Goal: Task Accomplishment & Management: Use online tool/utility

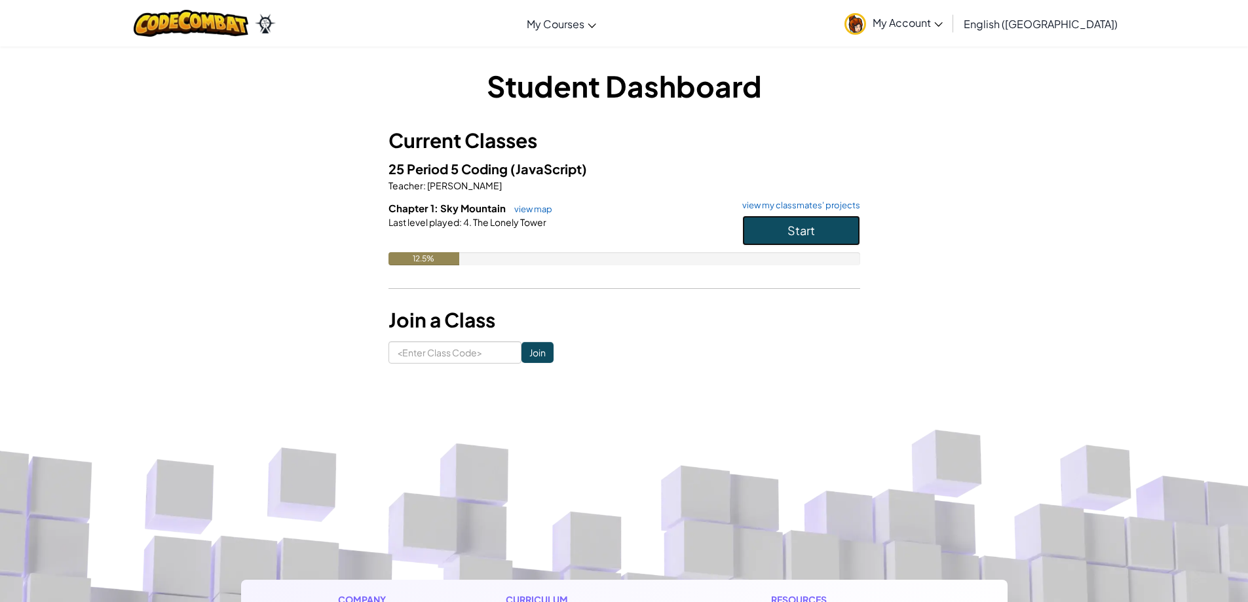
click at [778, 225] on button "Start" at bounding box center [801, 231] width 118 height 30
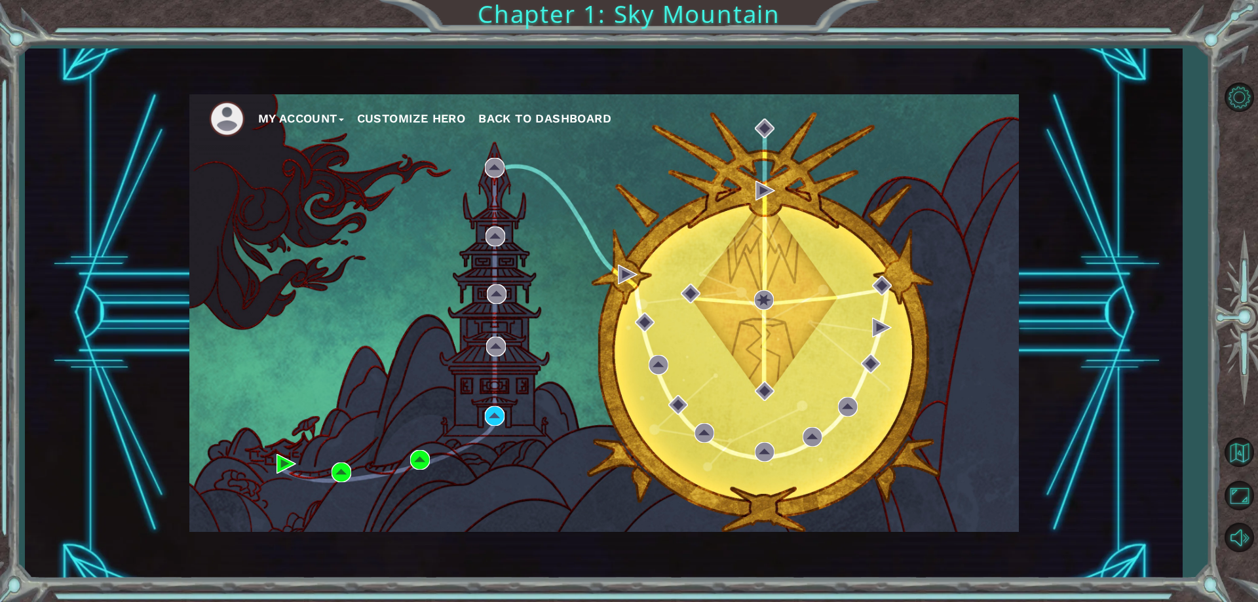
drag, startPoint x: 479, startPoint y: 405, endPoint x: 485, endPoint y: 412, distance: 8.8
click at [479, 406] on div "My Account Customize Hero Back to Dashboard" at bounding box center [603, 313] width 829 height 438
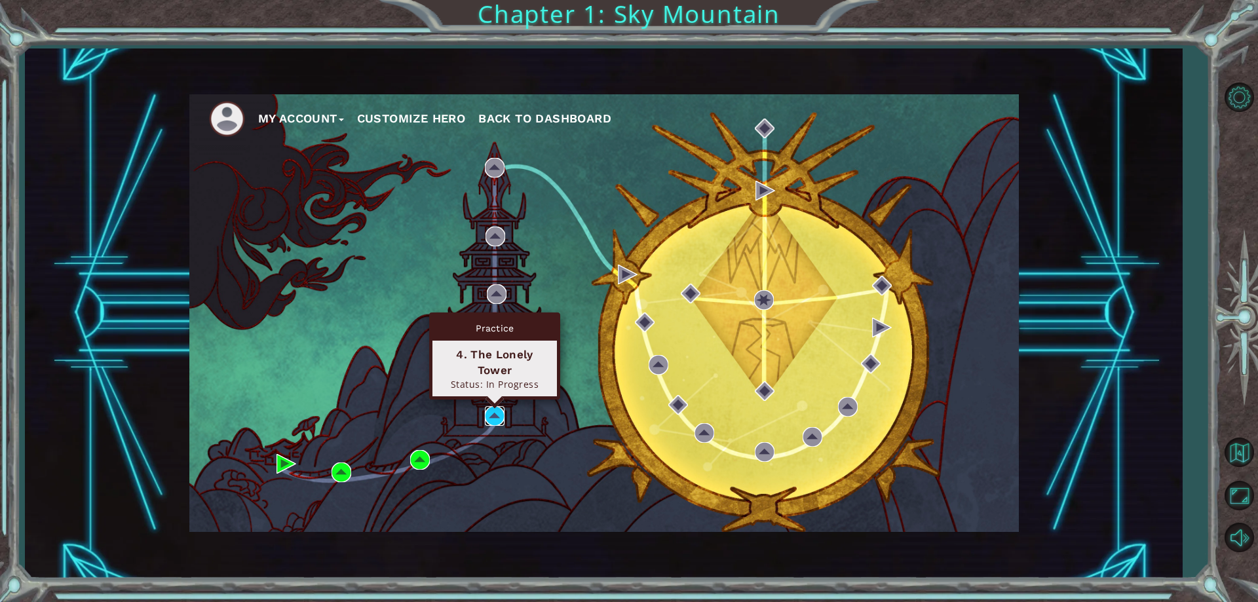
click at [487, 415] on img at bounding box center [495, 416] width 20 height 20
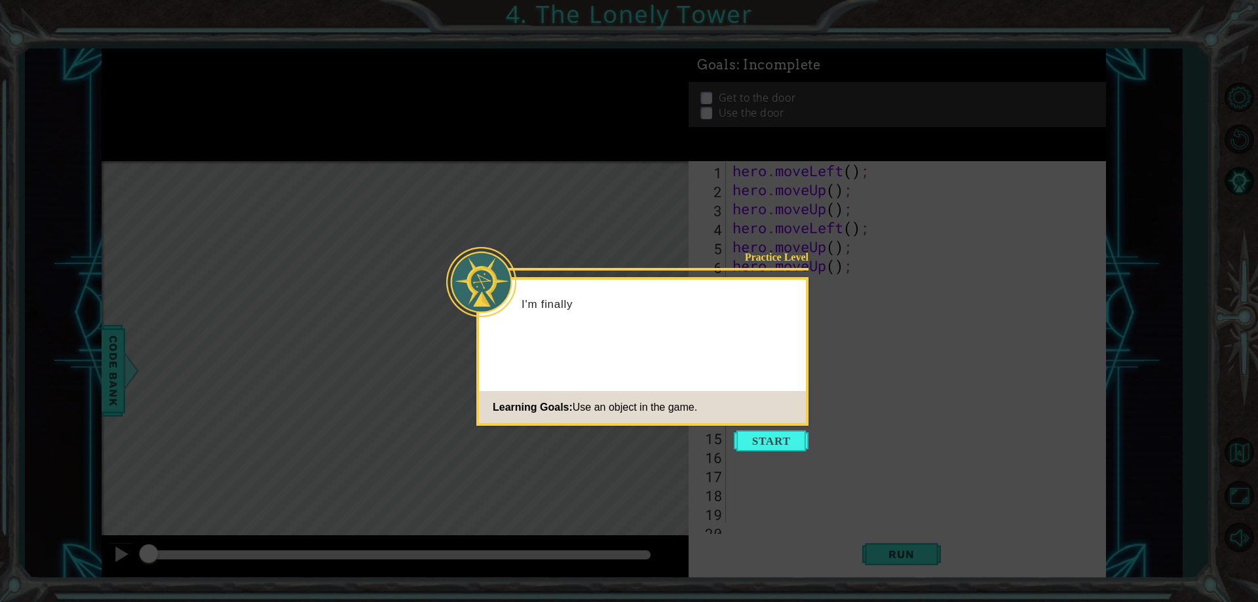
scroll to position [931, 0]
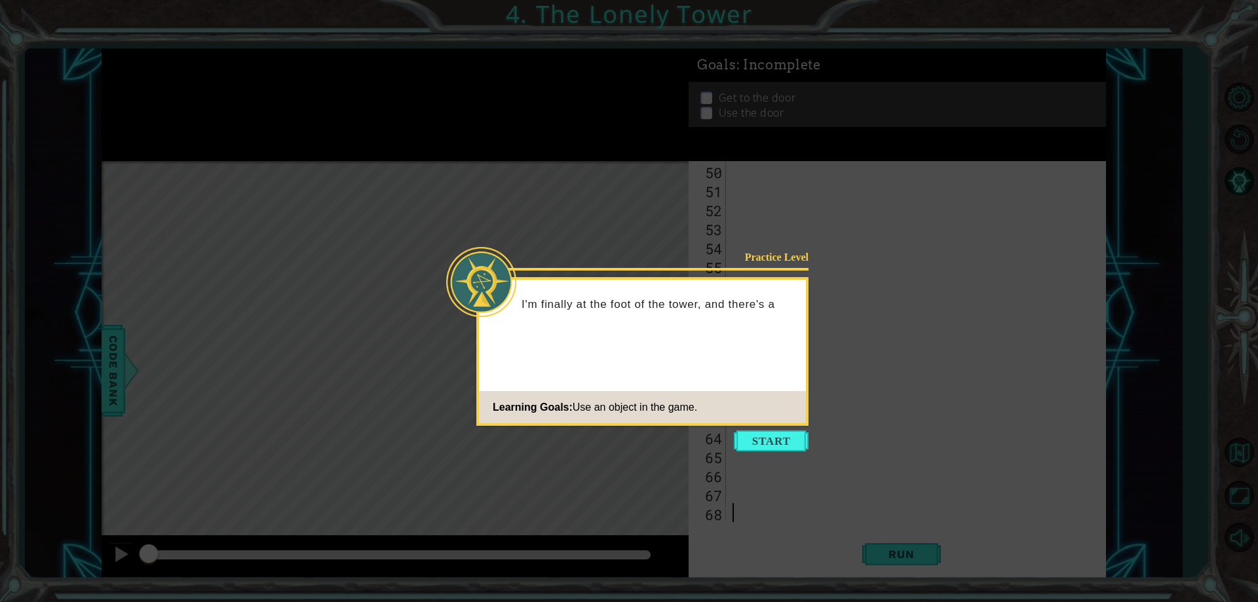
click at [790, 438] on button "Start" at bounding box center [771, 440] width 75 height 21
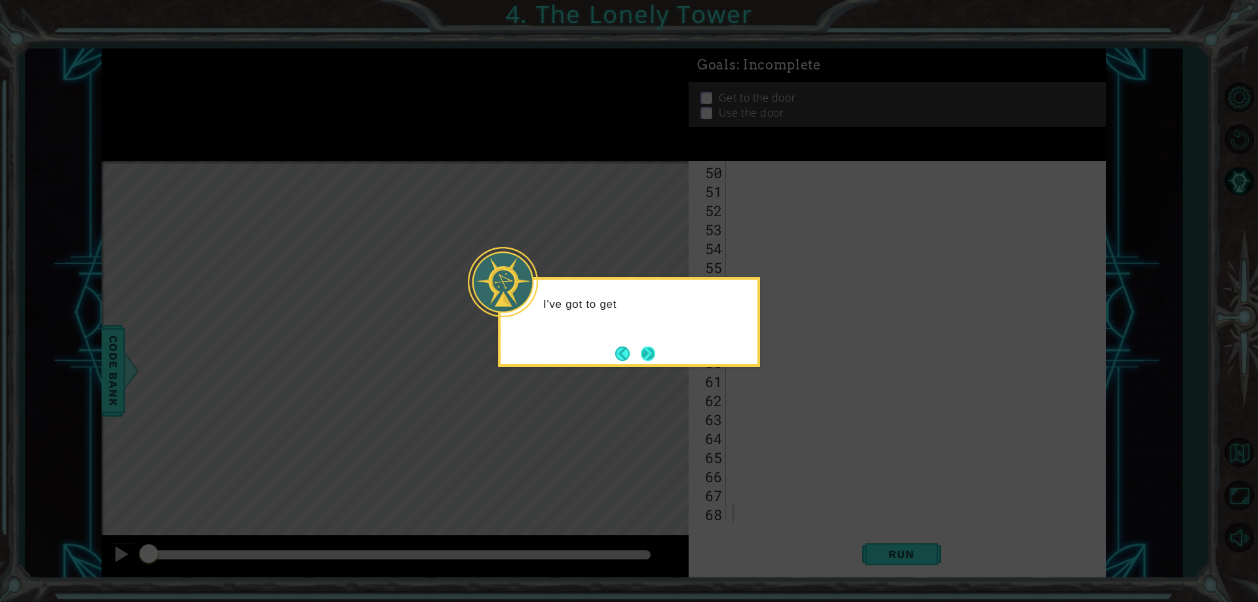
click at [641, 347] on button "Next" at bounding box center [648, 354] width 14 height 14
click at [641, 344] on footer at bounding box center [635, 354] width 40 height 20
click at [641, 347] on button "Next" at bounding box center [647, 353] width 15 height 15
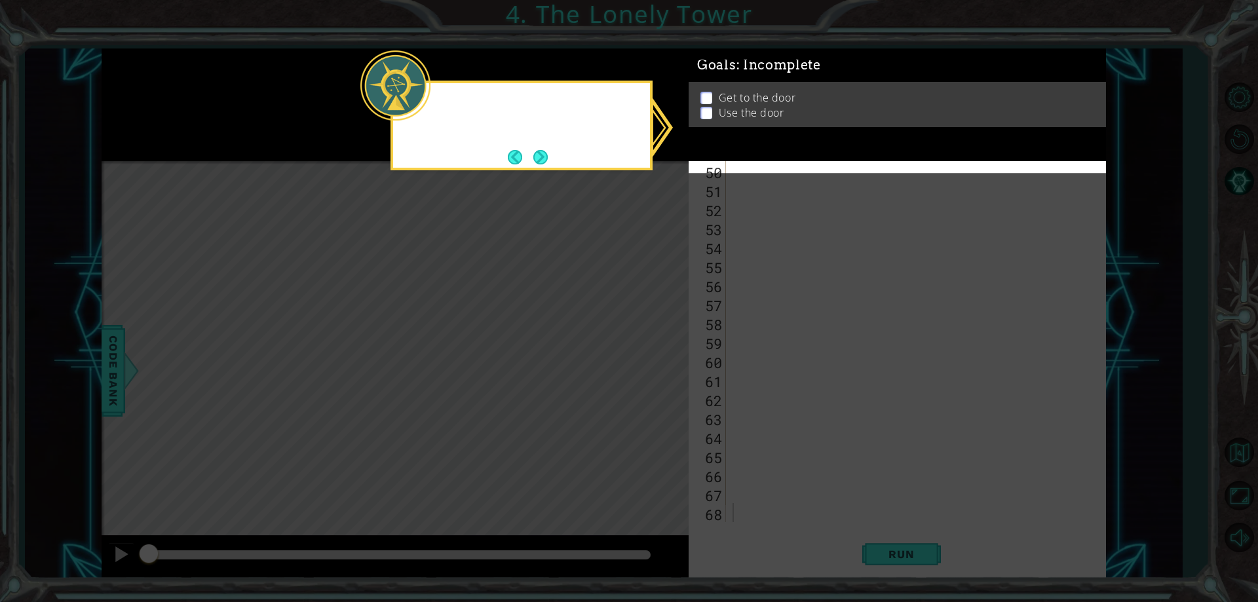
click at [642, 350] on icon at bounding box center [629, 301] width 1258 height 602
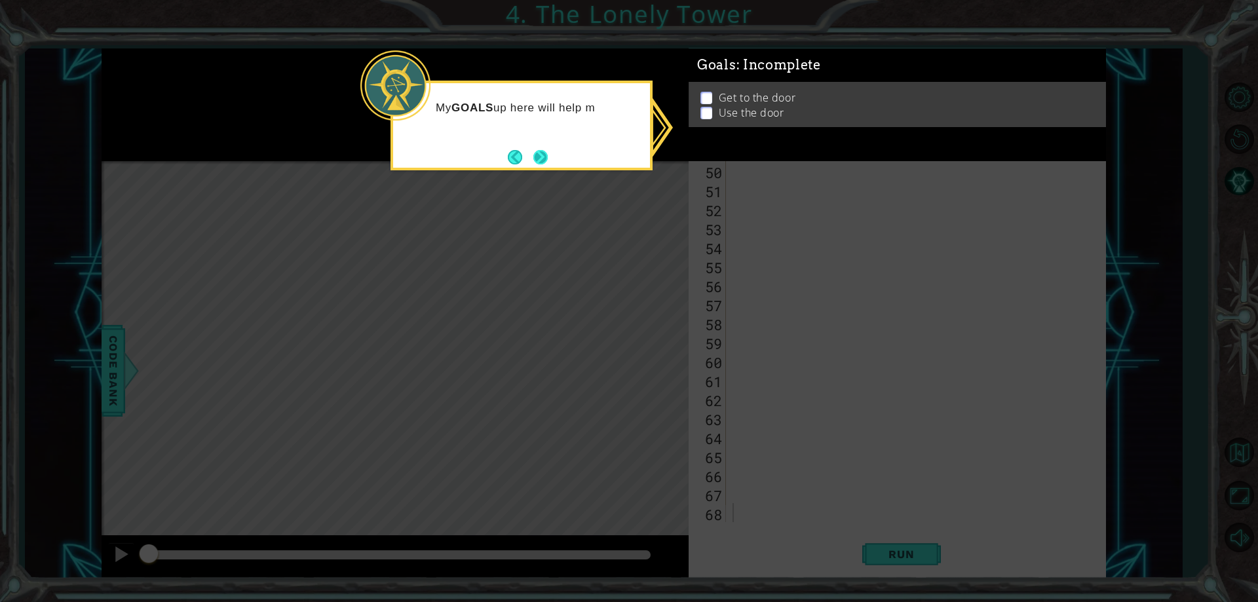
click at [533, 158] on button "Next" at bounding box center [540, 156] width 15 height 15
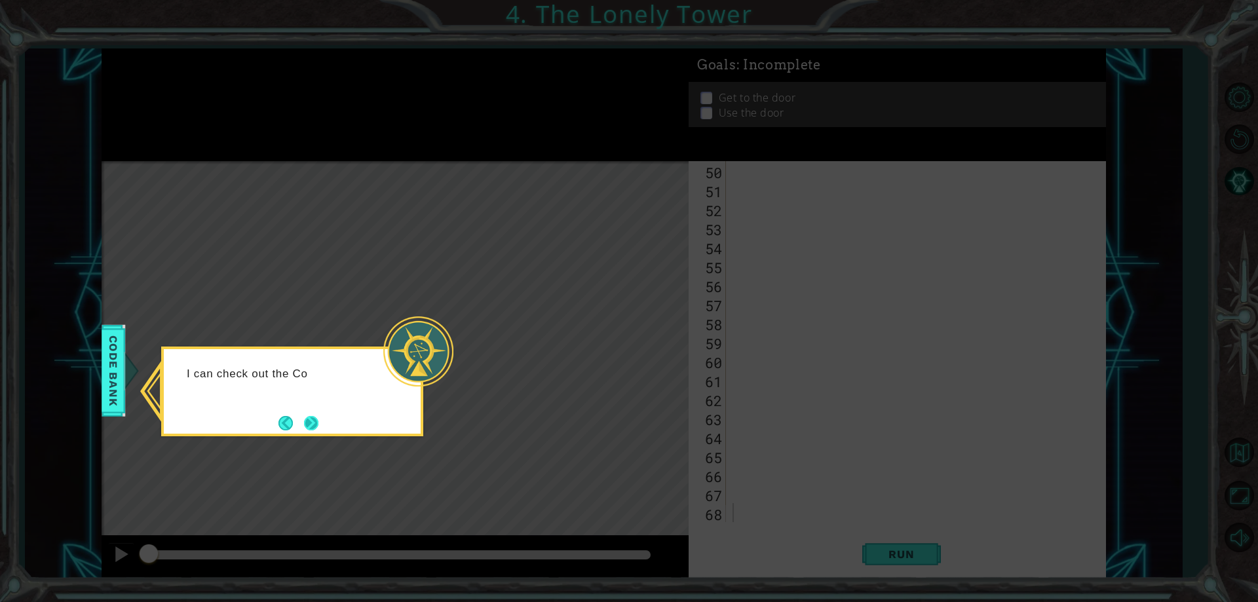
drag, startPoint x: 326, startPoint y: 429, endPoint x: 313, endPoint y: 427, distance: 12.6
click at [319, 428] on div "I can check out the Co" at bounding box center [292, 392] width 262 height 90
click at [313, 427] on button "Next" at bounding box center [310, 422] width 15 height 15
click at [313, 427] on div "Level Map" at bounding box center [404, 354] width 605 height 386
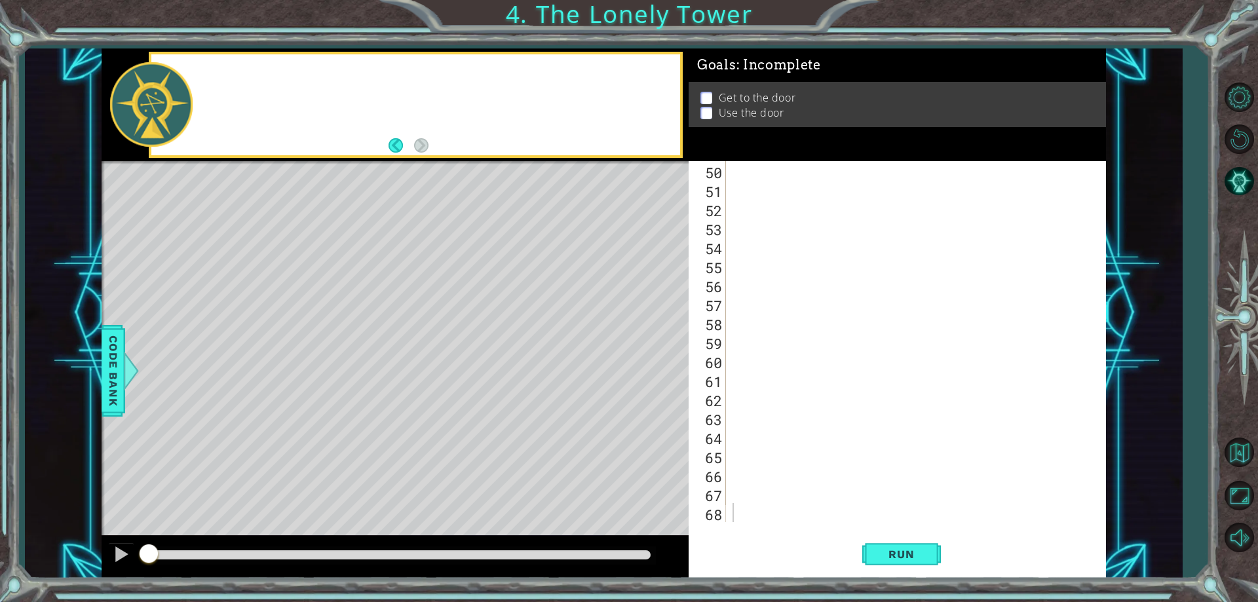
click at [313, 427] on div "Level Map" at bounding box center [404, 354] width 605 height 386
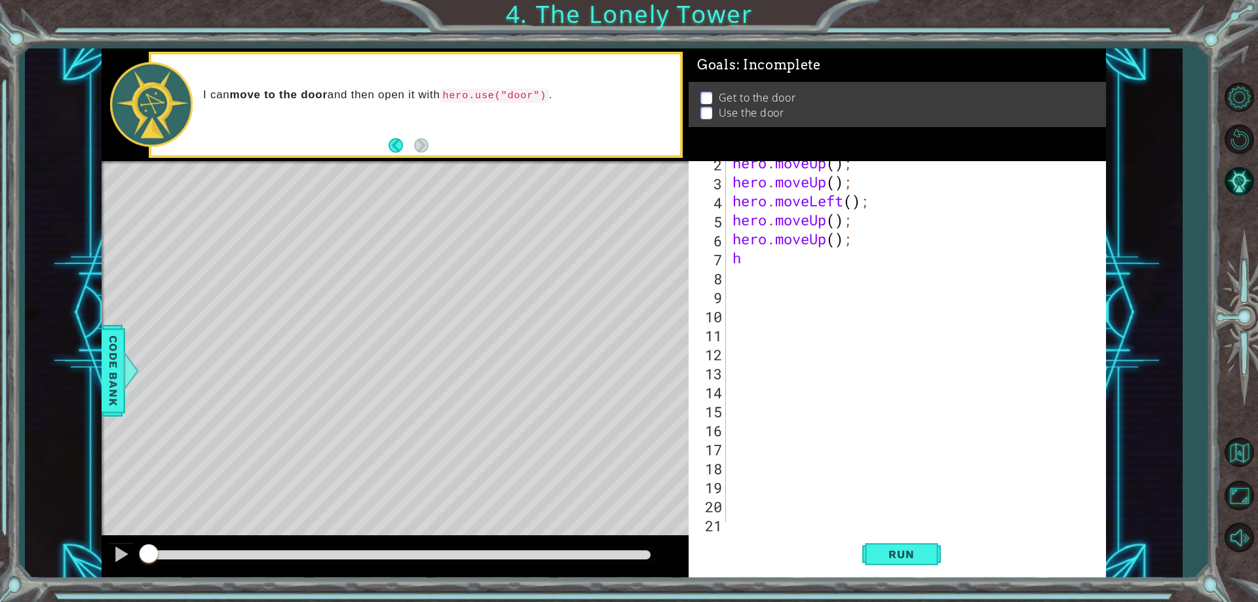
scroll to position [0, 0]
type textarea "h"
click at [758, 286] on div "hero . moveLeft ( ) ; hero . moveUp ( ) ; hero . moveUp ( ) ; hero . moveLeft (…" at bounding box center [914, 360] width 368 height 399
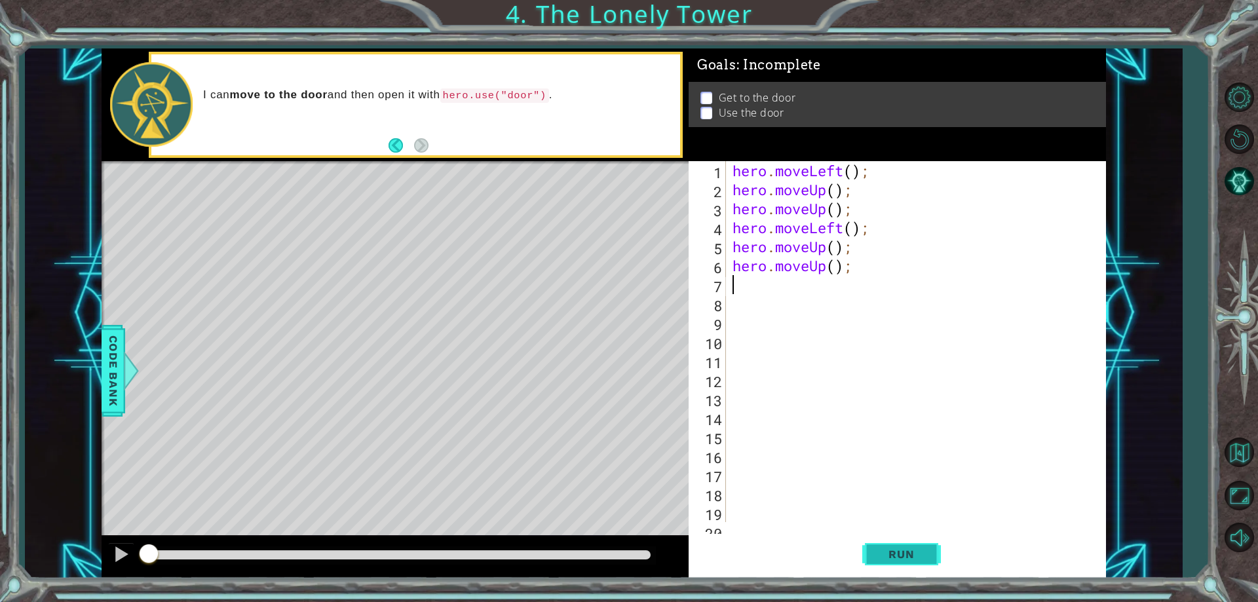
click at [908, 555] on span "Run" at bounding box center [901, 554] width 52 height 13
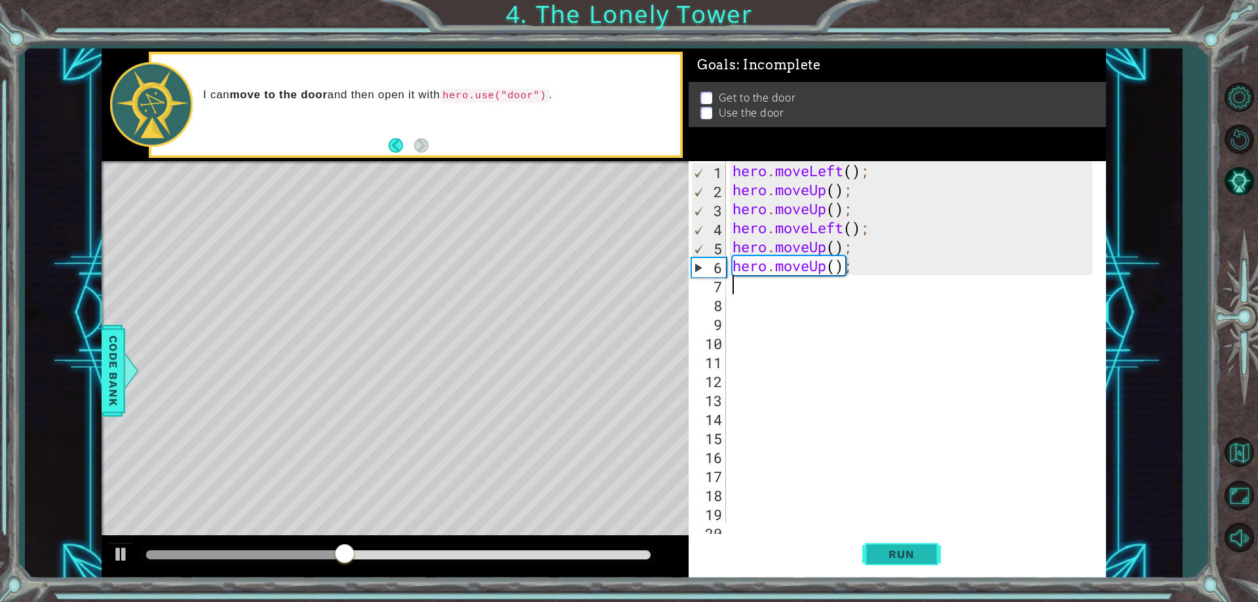
type textarea "h"
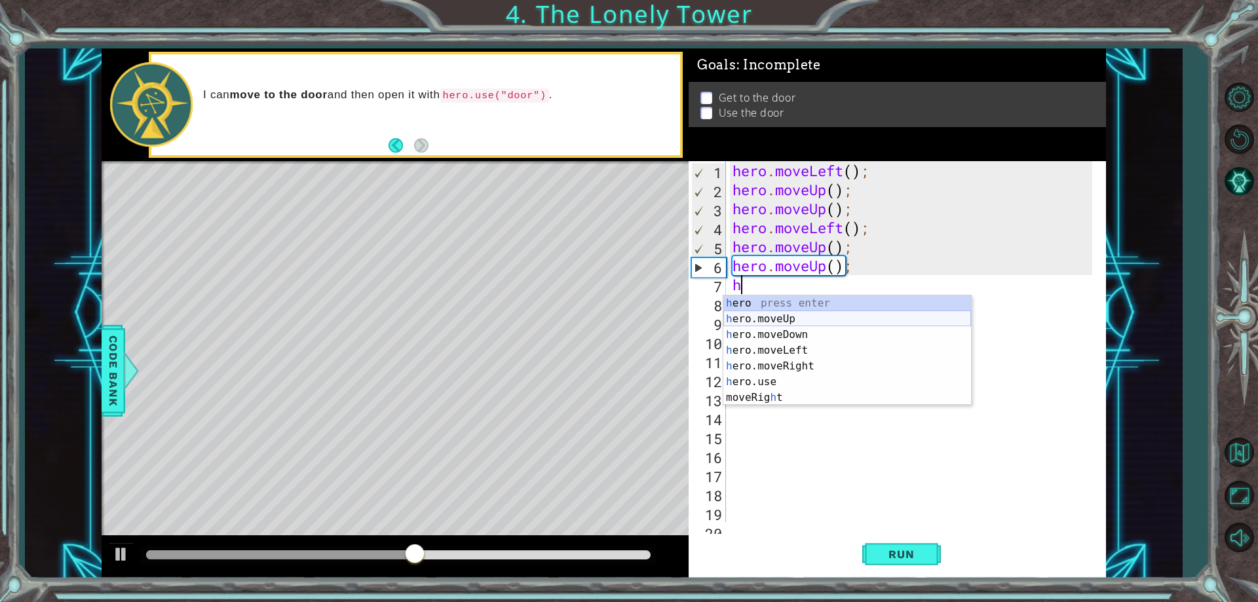
click at [805, 314] on div "h ero press enter h ero.moveUp press enter h ero.moveDown press enter h ero.mov…" at bounding box center [847, 365] width 248 height 141
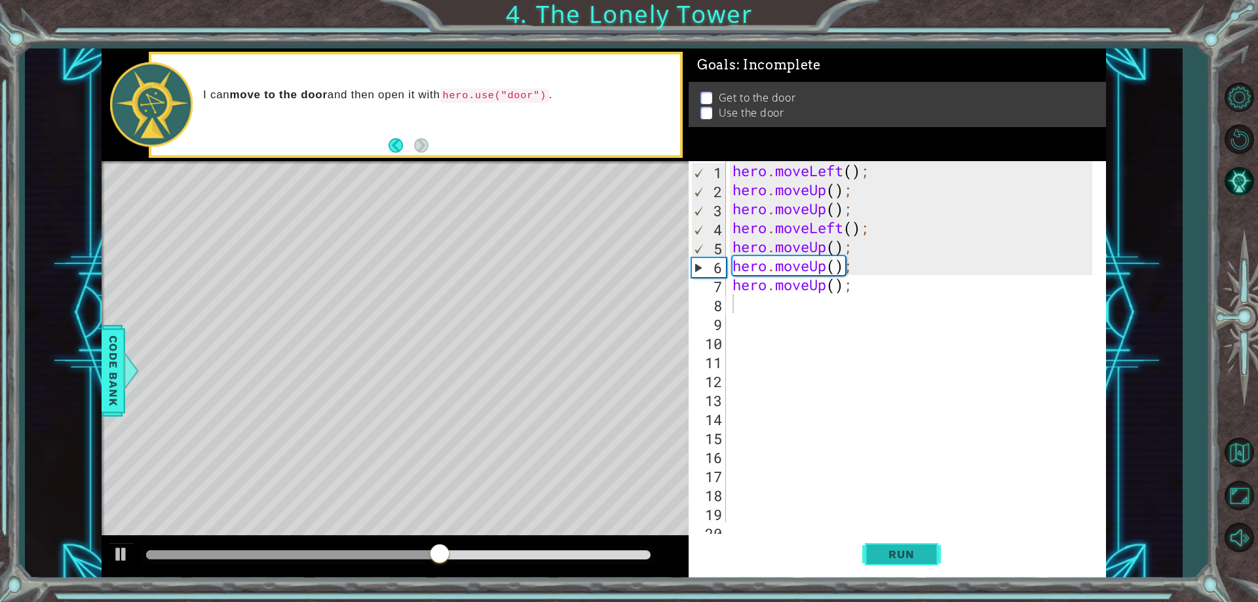
click at [896, 553] on span "Run" at bounding box center [901, 554] width 52 height 13
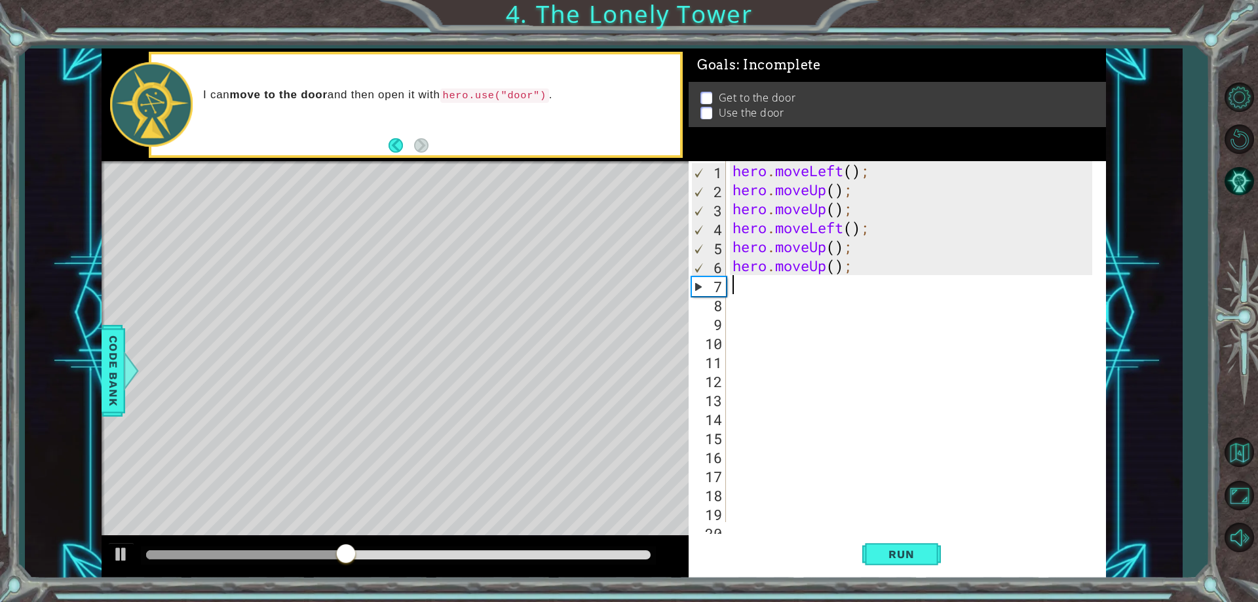
drag, startPoint x: 852, startPoint y: 282, endPoint x: 696, endPoint y: 288, distance: 156.0
click at [696, 288] on div "1 2 3 4 5 6 7 8 9 10 11 12 13 14 15 16 17 18 19 20 hero . moveLeft ( ) ; hero .…" at bounding box center [894, 341] width 413 height 361
click at [746, 286] on div "hero . moveLeft ( ) ; hero . moveUp ( ) ; hero . moveUp ( ) ; hero . moveLeft (…" at bounding box center [914, 360] width 368 height 399
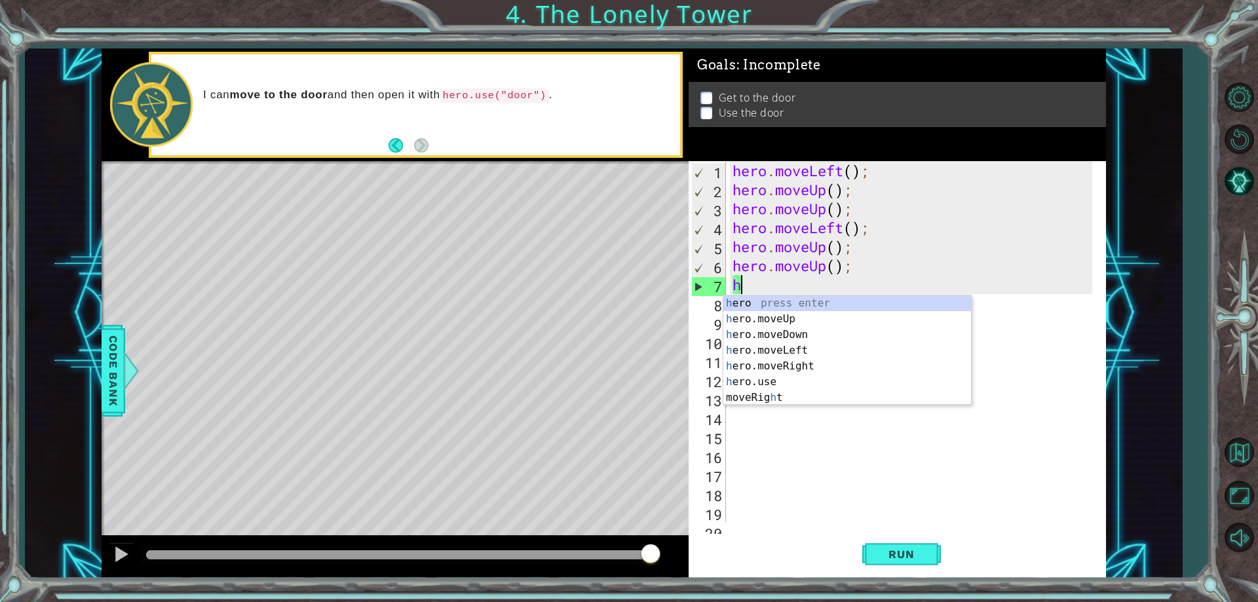
type textarea "h"
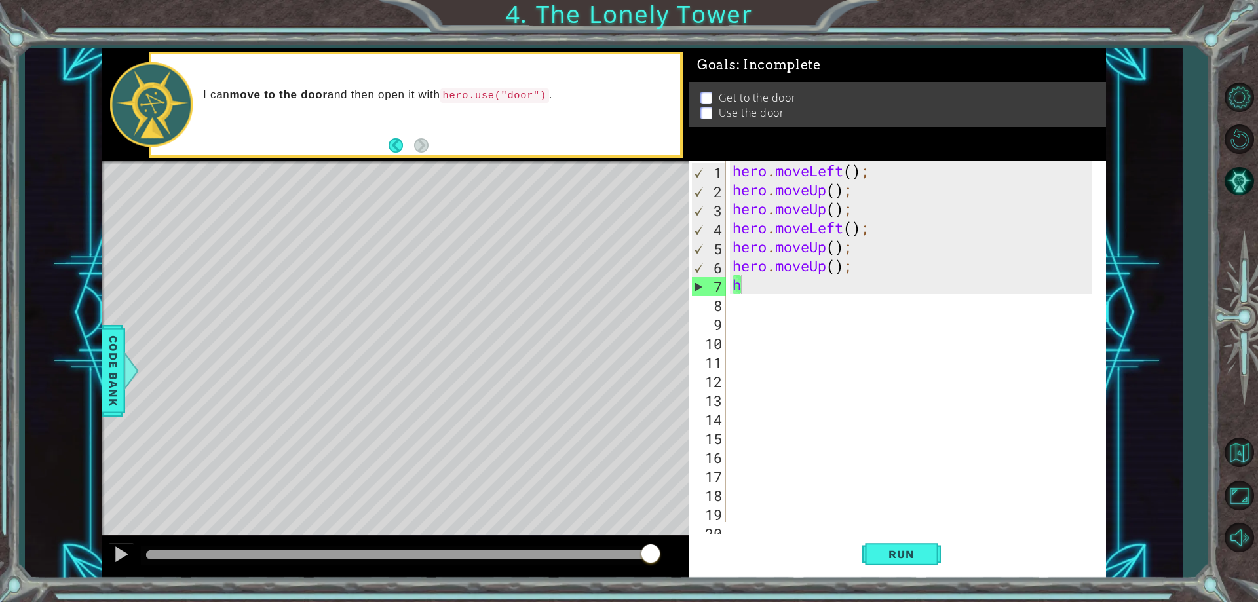
drag, startPoint x: 482, startPoint y: 297, endPoint x: 468, endPoint y: 339, distance: 43.5
click at [470, 337] on div "Level Map" at bounding box center [404, 354] width 605 height 386
click at [484, 316] on div "Level Map" at bounding box center [404, 354] width 605 height 386
drag, startPoint x: 401, startPoint y: 312, endPoint x: 381, endPoint y: 315, distance: 20.5
click at [381, 315] on div "Level Map" at bounding box center [404, 354] width 605 height 386
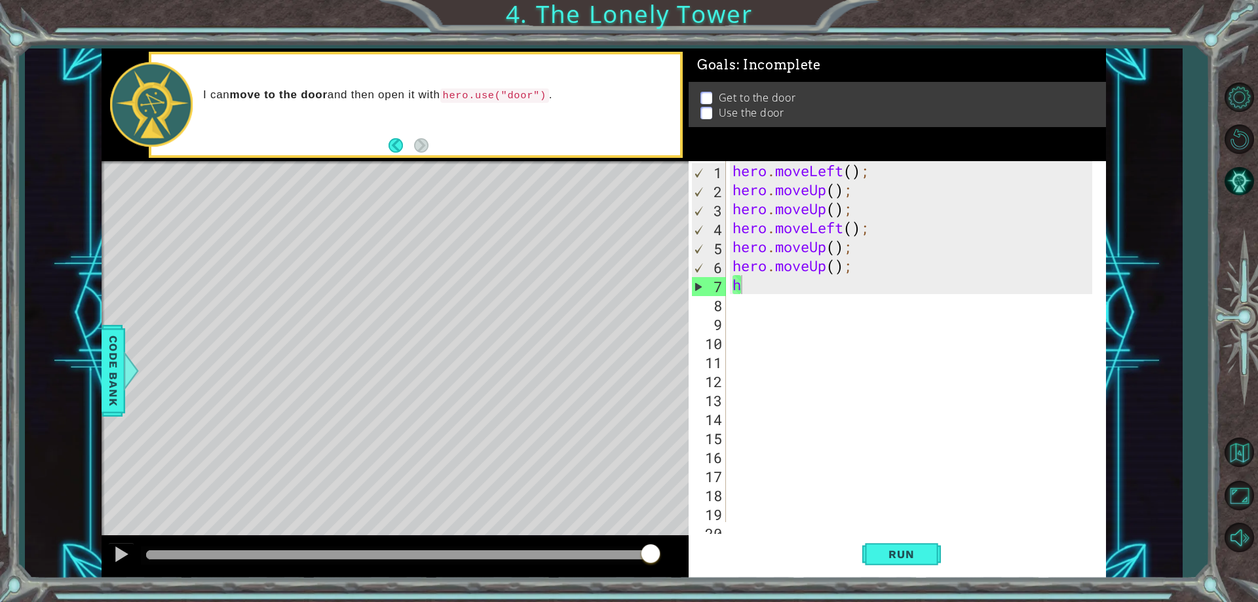
click at [381, 315] on div "Level Map" at bounding box center [404, 354] width 605 height 386
click at [748, 286] on div "hero . moveLeft ( ) ; hero . moveUp ( ) ; hero . moveUp ( ) ; hero . moveLeft (…" at bounding box center [914, 360] width 368 height 399
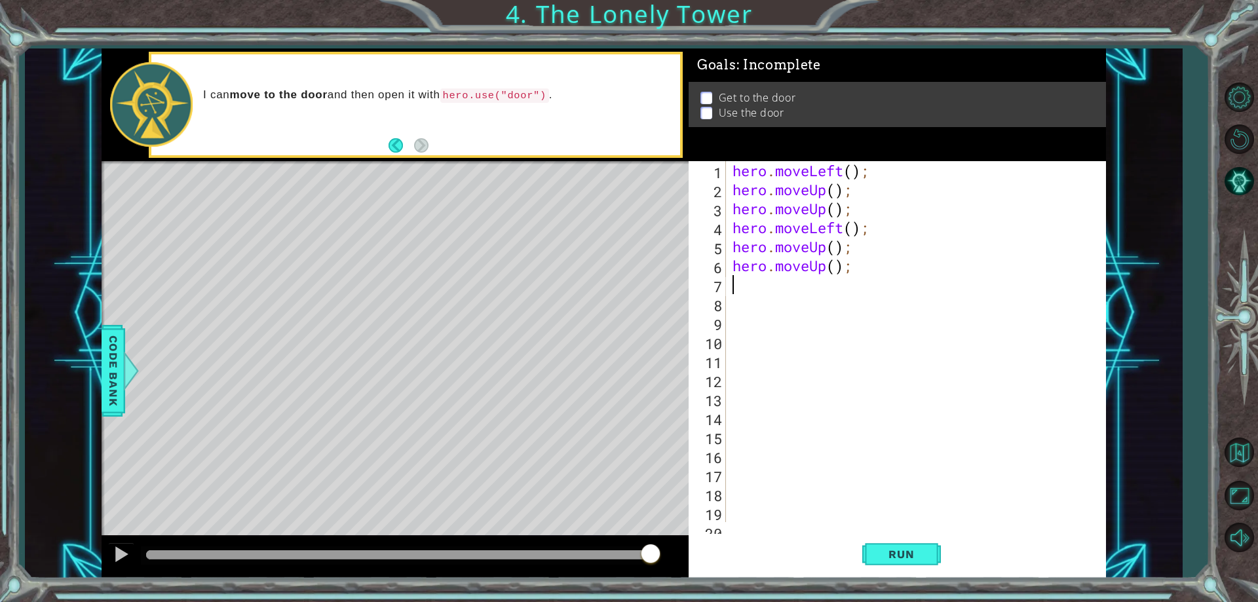
type textarea "h"
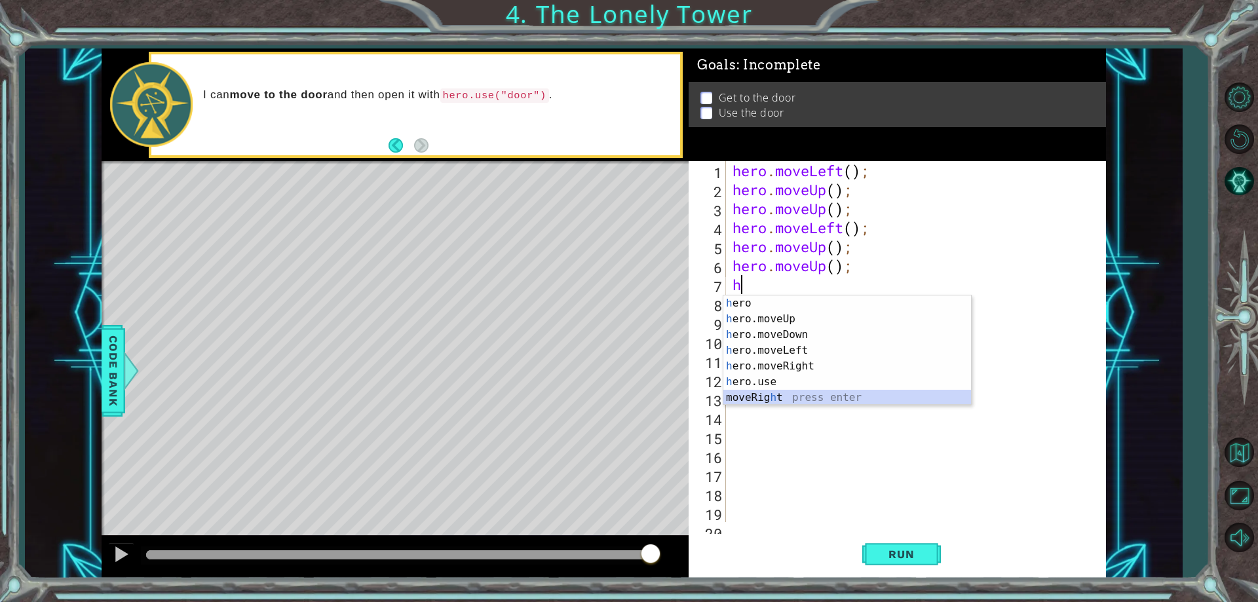
click at [776, 395] on div "h ero press enter h ero.moveUp press enter h ero.moveDown press enter h ero.mov…" at bounding box center [847, 365] width 248 height 141
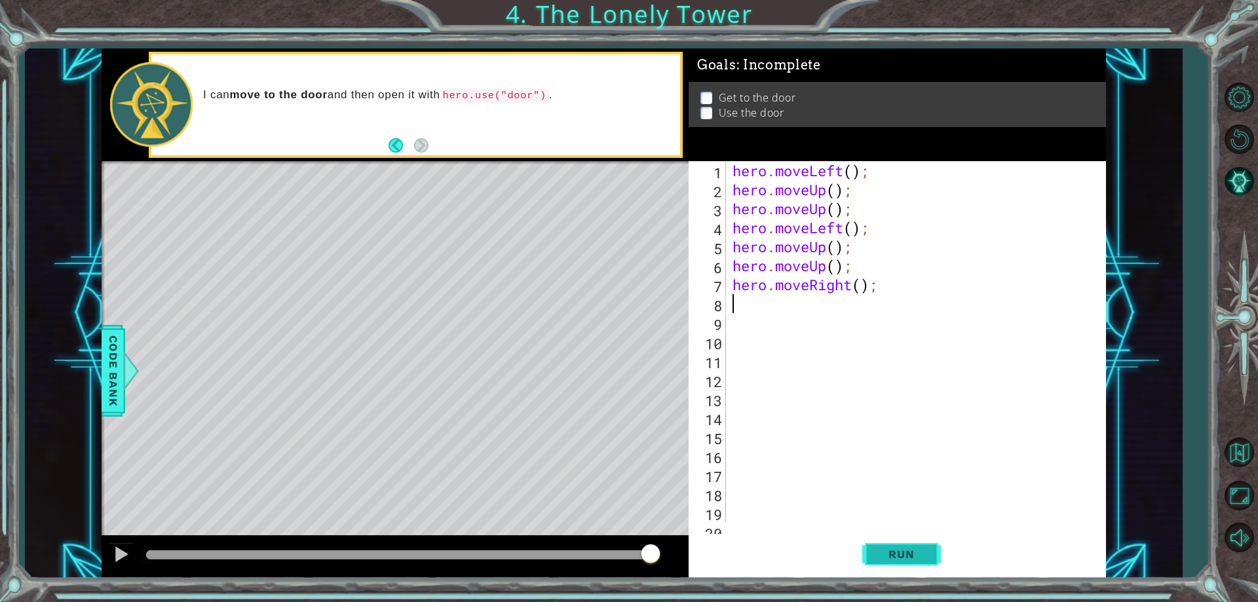
click at [899, 561] on button "Run" at bounding box center [901, 555] width 79 height 42
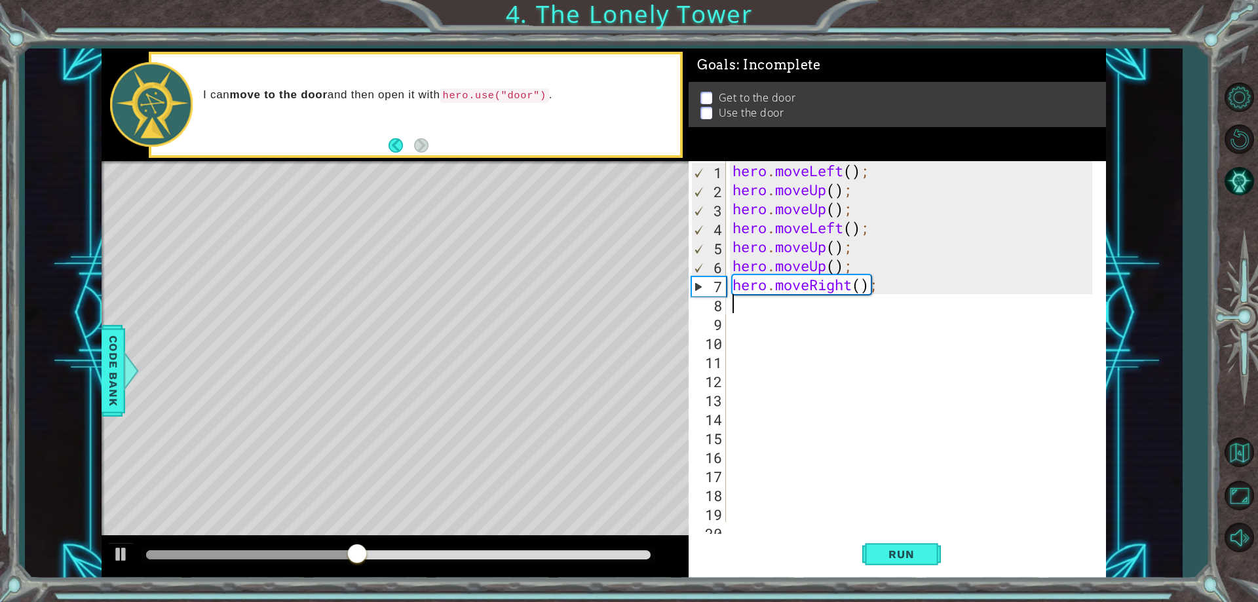
type textarea "h"
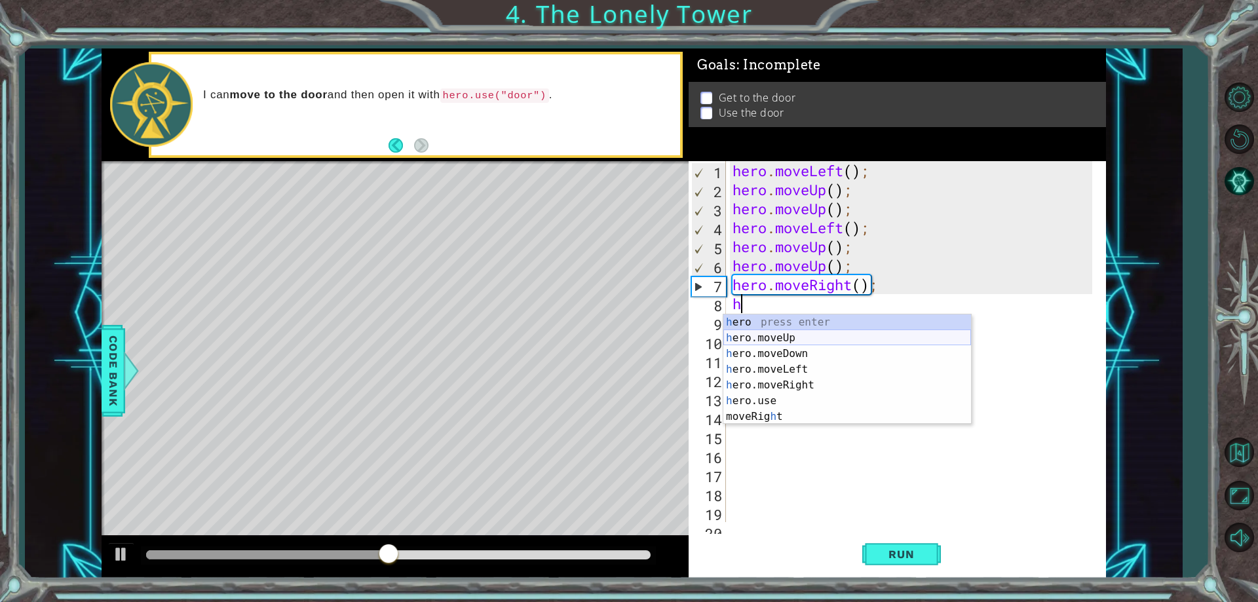
click at [806, 336] on div "h ero press enter h ero.moveUp press enter h ero.moveDown press enter h ero.mov…" at bounding box center [847, 384] width 248 height 141
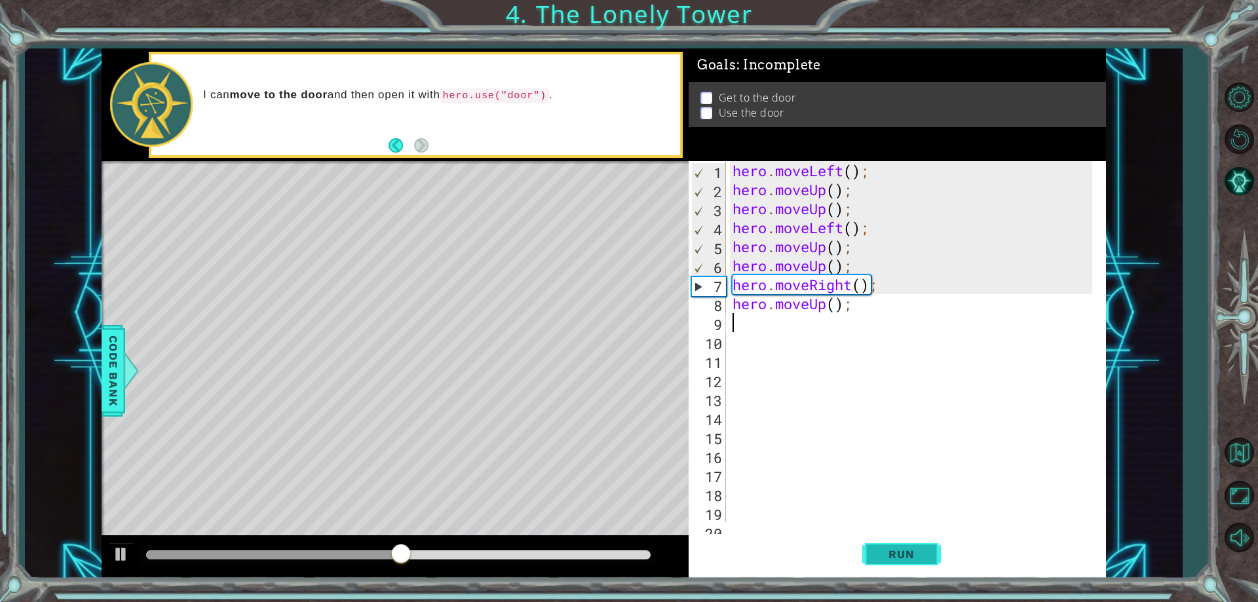
click at [901, 548] on span "Run" at bounding box center [901, 554] width 52 height 13
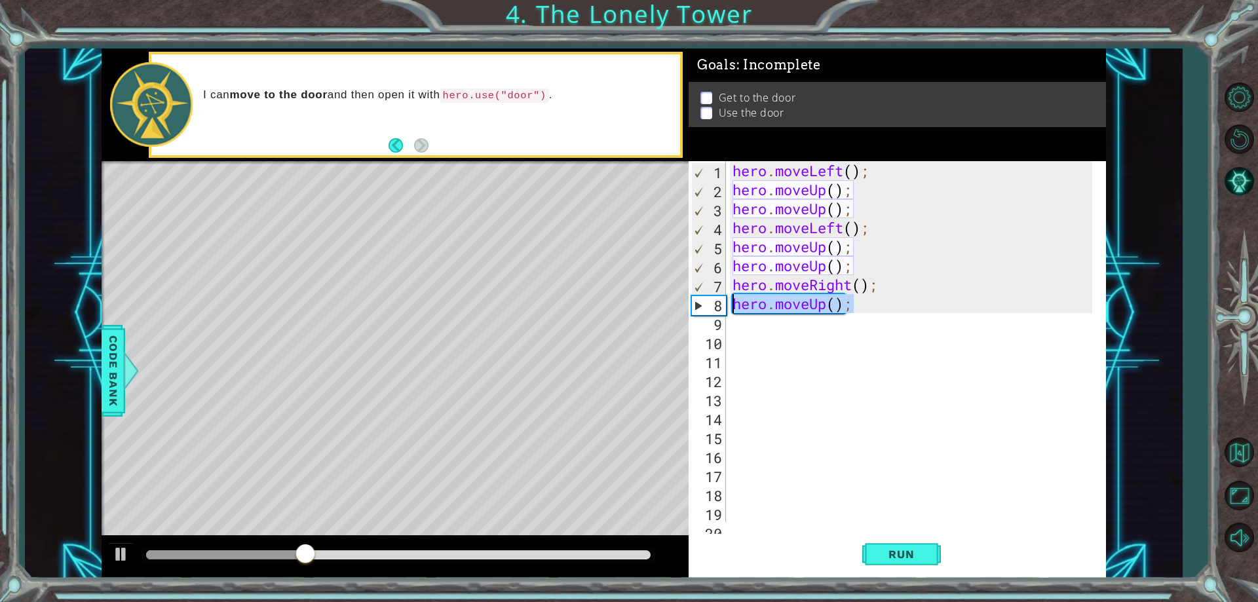
drag, startPoint x: 862, startPoint y: 309, endPoint x: 707, endPoint y: 301, distance: 154.8
click at [707, 301] on div "1 2 3 4 5 6 7 8 9 10 11 12 13 14 15 16 17 18 19 20 hero . moveLeft ( ) ; hero .…" at bounding box center [894, 341] width 413 height 361
type textarea "hero.moveUp();"
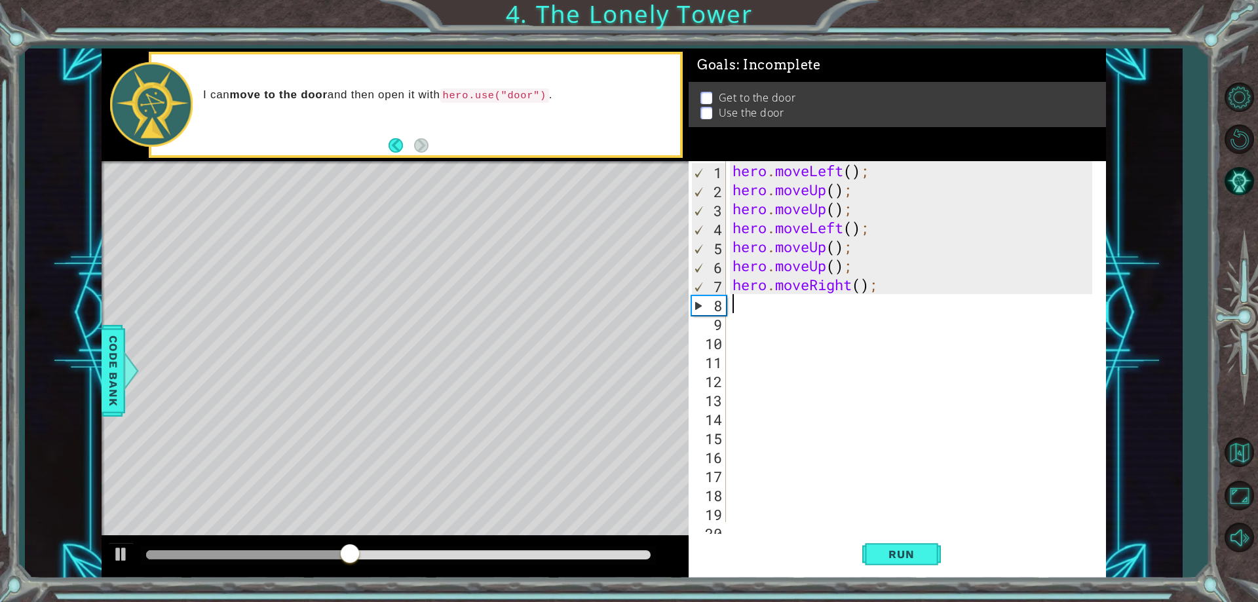
type textarea "h"
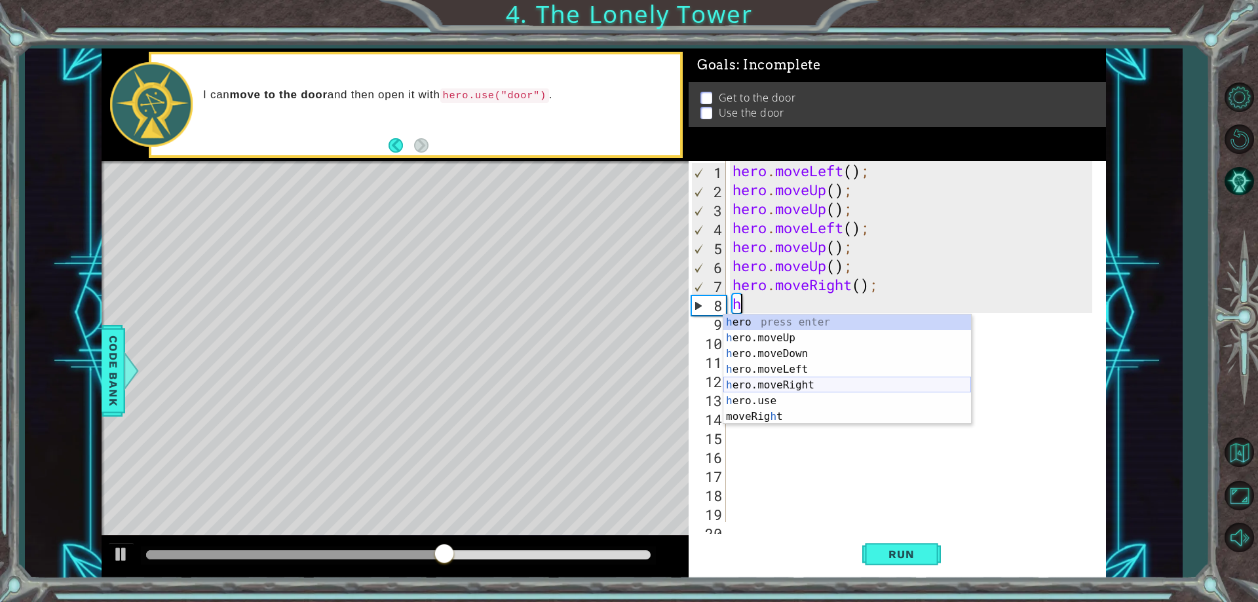
click at [818, 386] on div "h ero press enter h ero.moveUp press enter h ero.moveDown press enter h ero.mov…" at bounding box center [847, 384] width 248 height 141
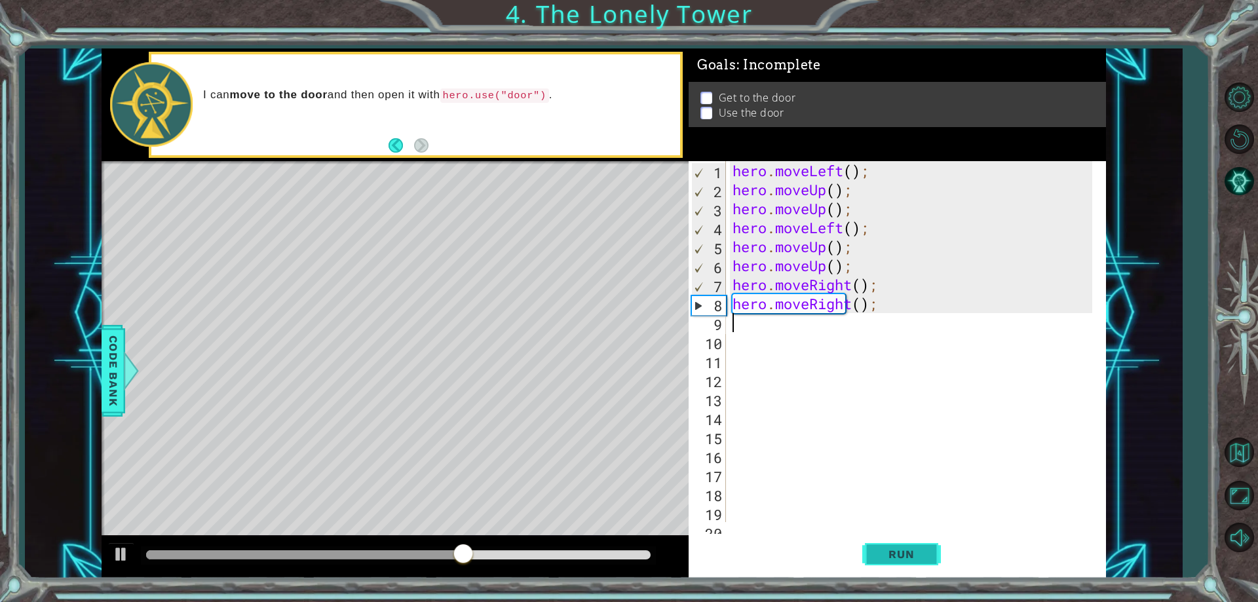
drag, startPoint x: 899, startPoint y: 563, endPoint x: 891, endPoint y: 565, distance: 7.5
click at [893, 565] on button "Run" at bounding box center [901, 555] width 79 height 42
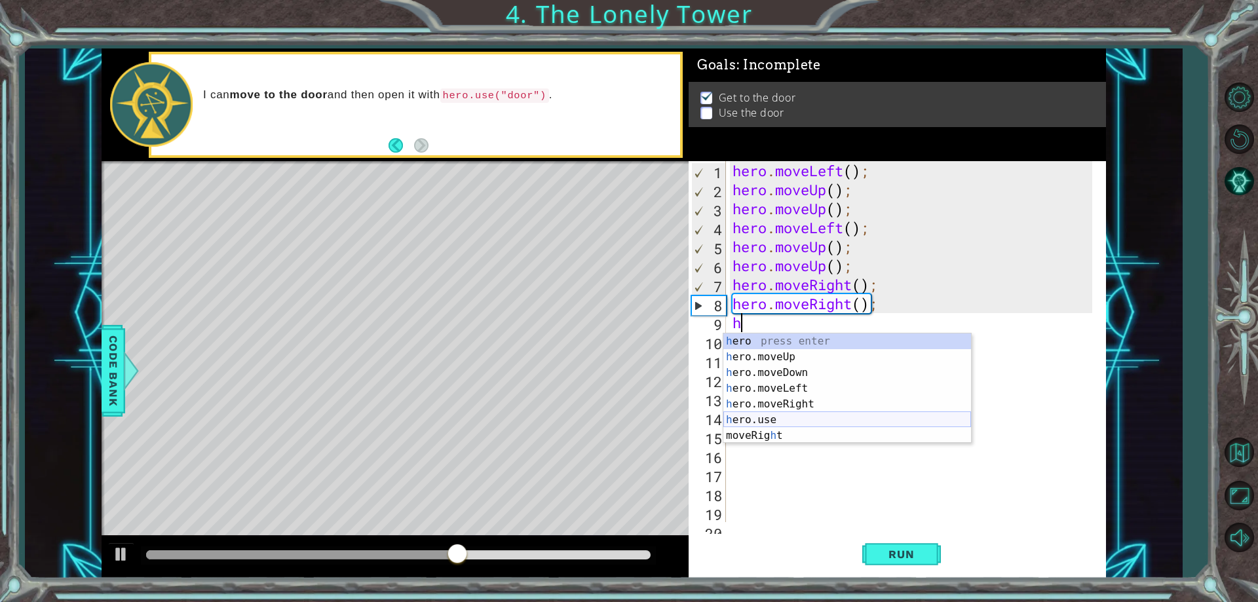
click at [767, 415] on div "h ero press enter h ero.moveUp press enter h ero.moveDown press enter h ero.mov…" at bounding box center [847, 403] width 248 height 141
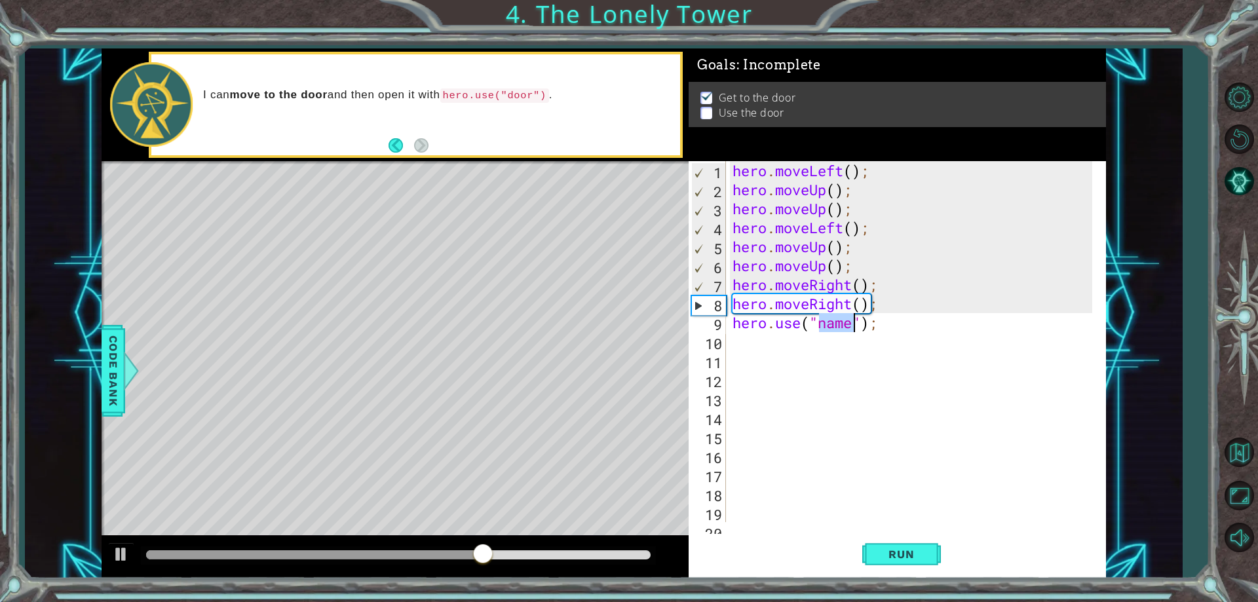
click at [863, 325] on div "hero . moveLeft ( ) ; hero . moveUp ( ) ; hero . moveUp ( ) ; hero . moveLeft (…" at bounding box center [914, 360] width 368 height 399
click at [852, 325] on div "hero . moveLeft ( ) ; hero . moveUp ( ) ; hero . moveUp ( ) ; hero . moveLeft (…" at bounding box center [914, 360] width 368 height 399
type textarea "hero.use("door");"
click at [896, 557] on span "Run" at bounding box center [901, 554] width 52 height 13
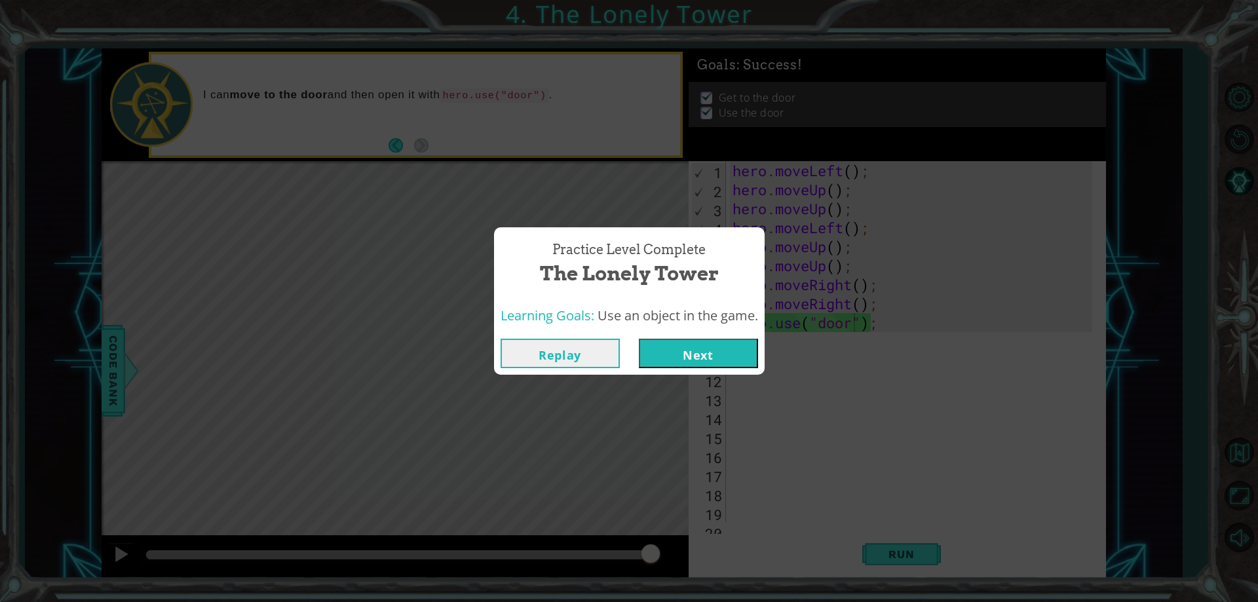
click at [678, 362] on button "Next" at bounding box center [698, 353] width 119 height 29
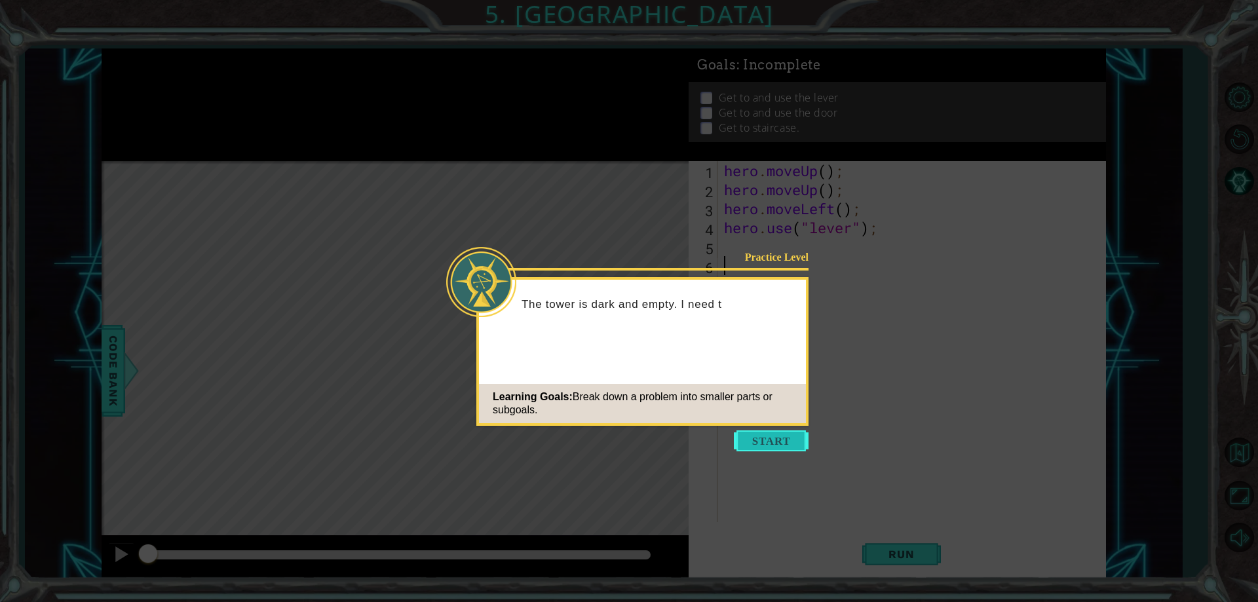
click at [754, 442] on button "Start" at bounding box center [771, 440] width 75 height 21
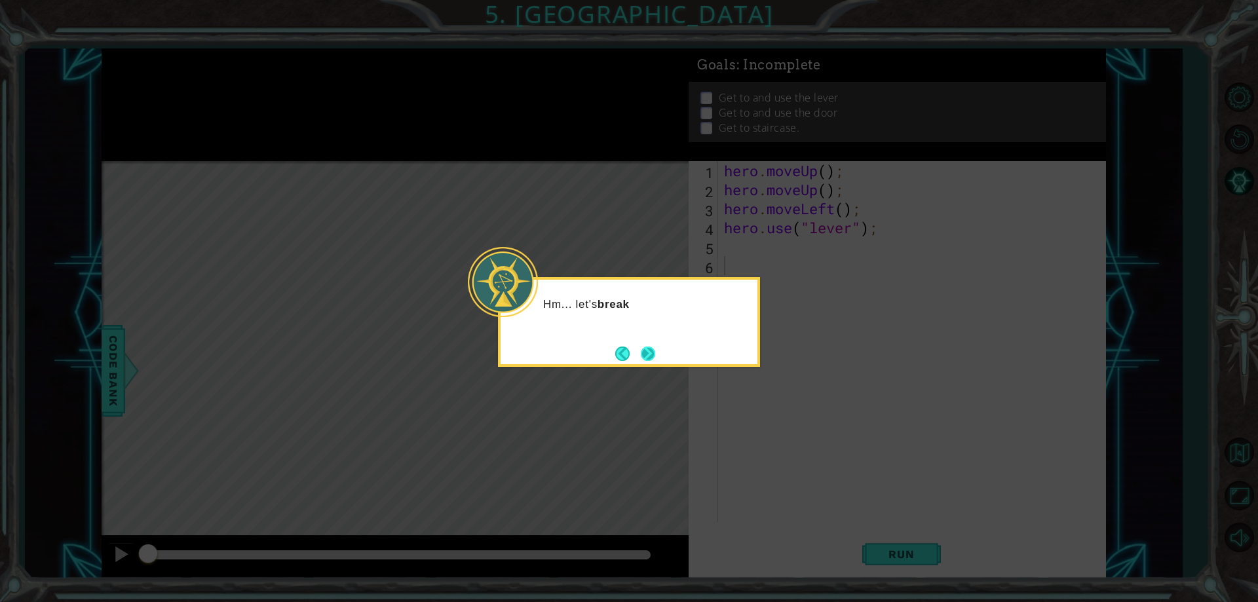
click at [648, 359] on button "Next" at bounding box center [648, 354] width 14 height 14
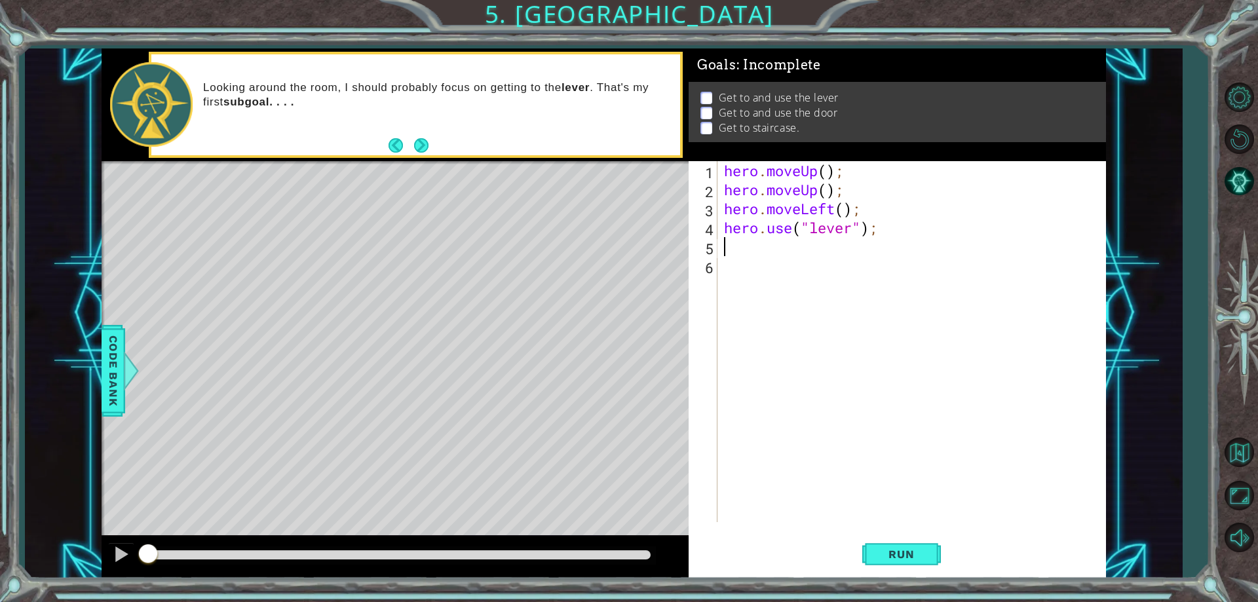
click at [751, 246] on div "hero . moveUp ( ) ; hero . moveUp ( ) ; hero . moveLeft ( ) ; hero . use ( "lev…" at bounding box center [914, 360] width 386 height 399
click at [887, 551] on span "Run" at bounding box center [901, 554] width 52 height 13
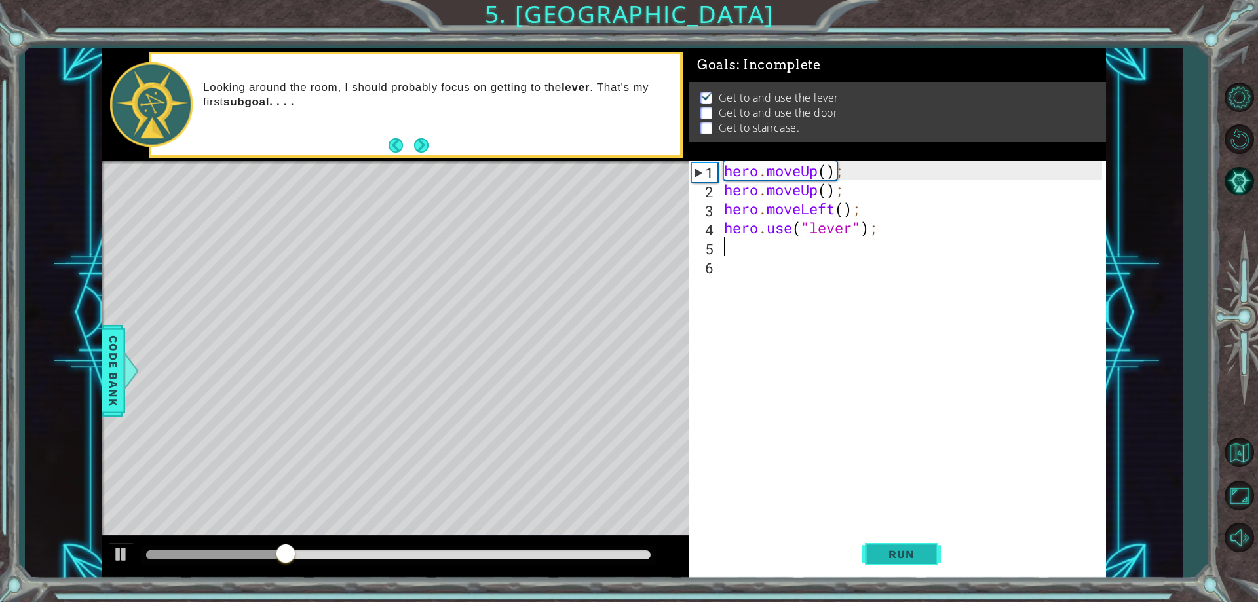
type textarea "h"
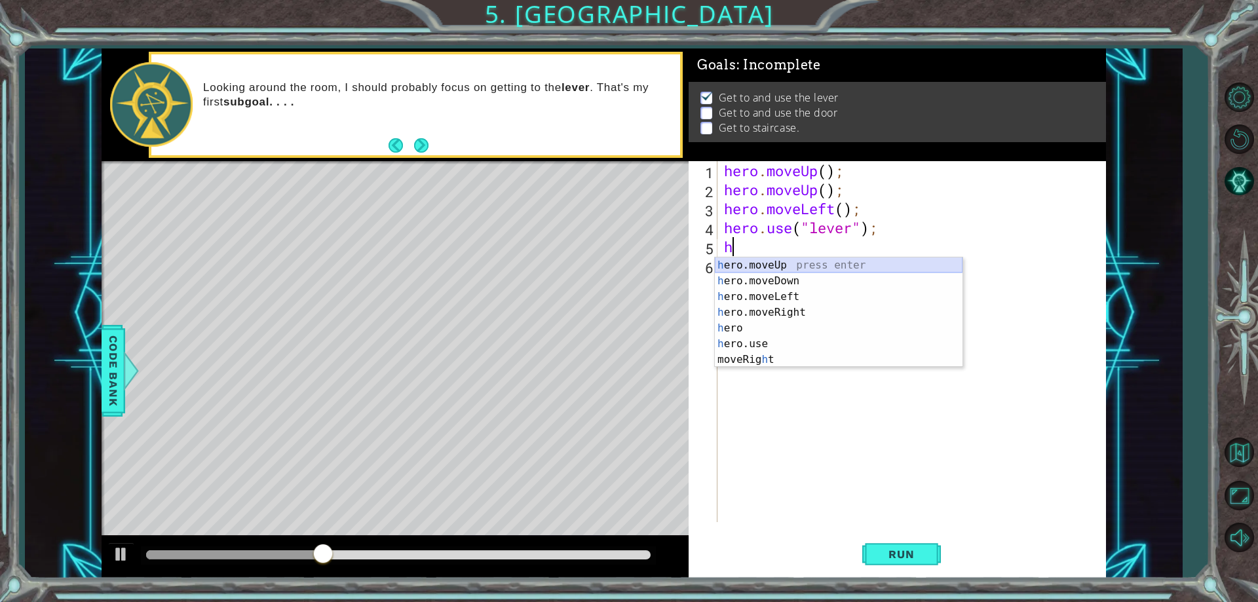
click at [796, 264] on div "h ero.moveUp press enter h ero.moveDown press enter h ero.moveLeft press enter …" at bounding box center [839, 327] width 248 height 141
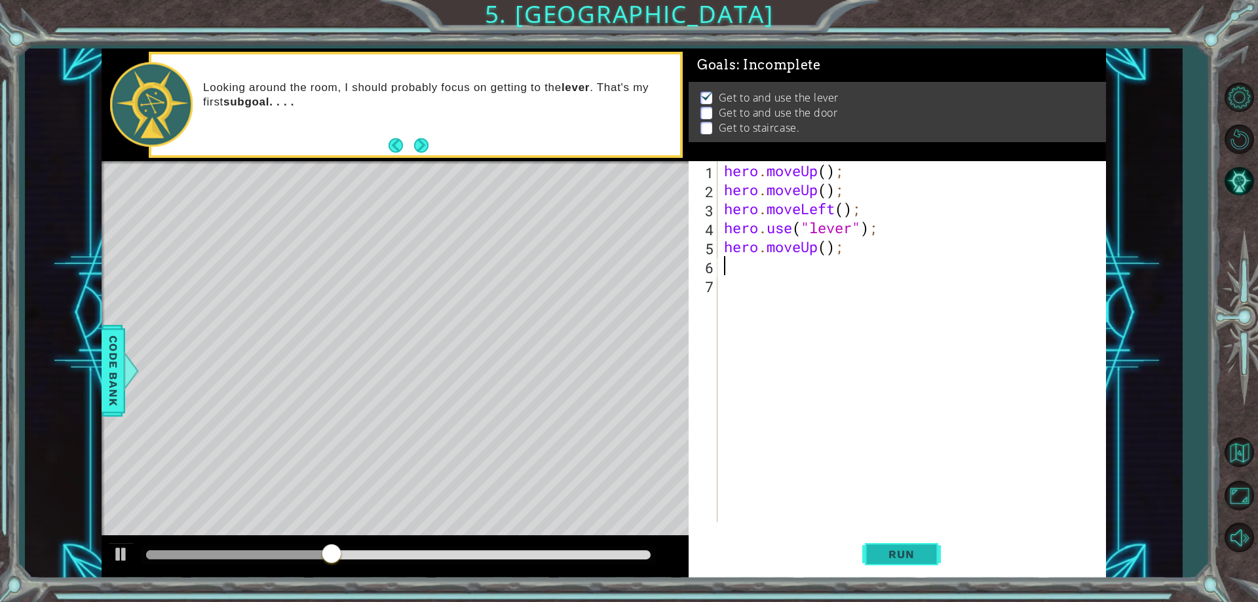
click at [918, 544] on button "Run" at bounding box center [901, 555] width 79 height 42
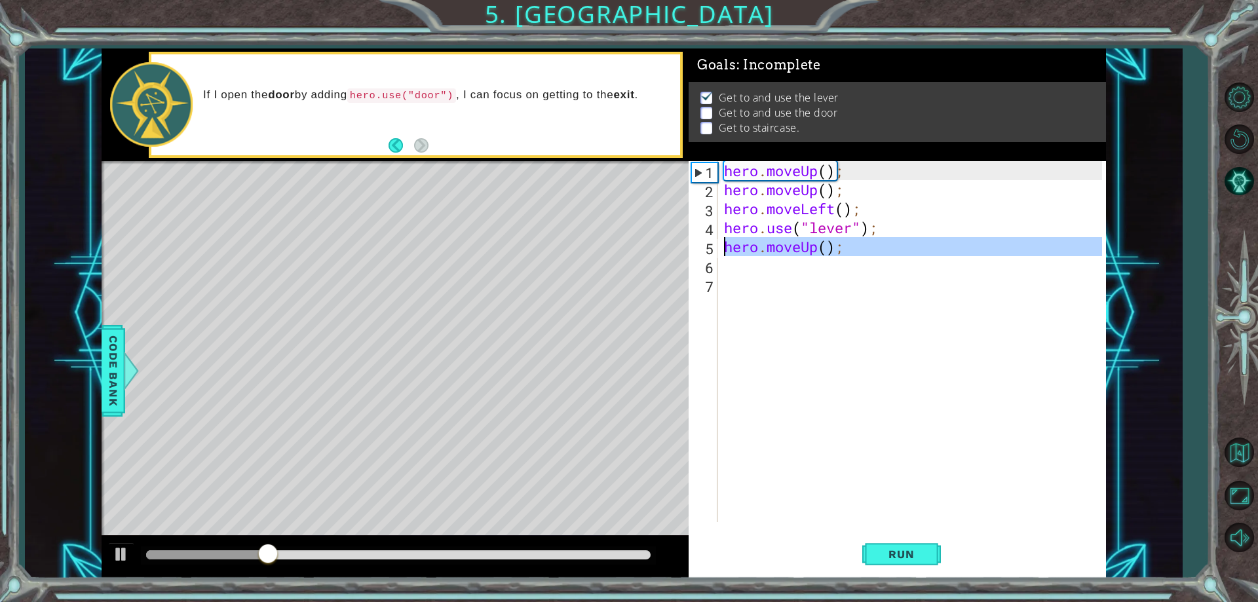
drag, startPoint x: 852, startPoint y: 257, endPoint x: 715, endPoint y: 249, distance: 137.1
click at [715, 249] on div "1 2 3 4 5 6 7 hero . moveUp ( ) ; hero . moveUp ( ) ; hero . moveLeft ( ) ; her…" at bounding box center [894, 341] width 413 height 361
type textarea "hero.moveUp();"
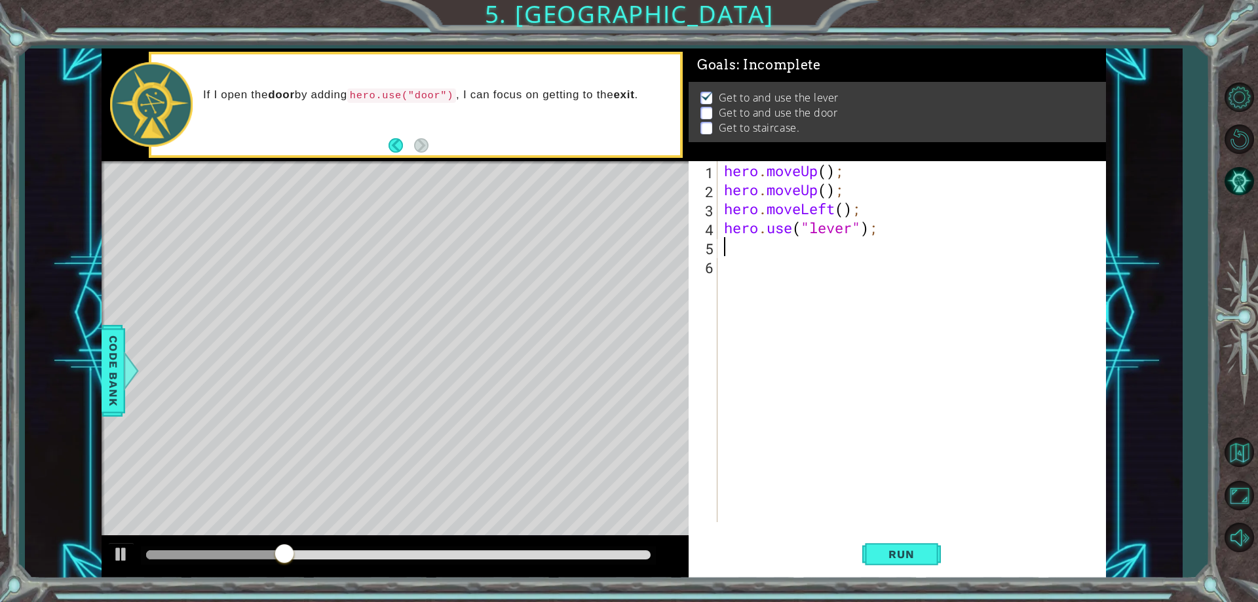
type textarea "h"
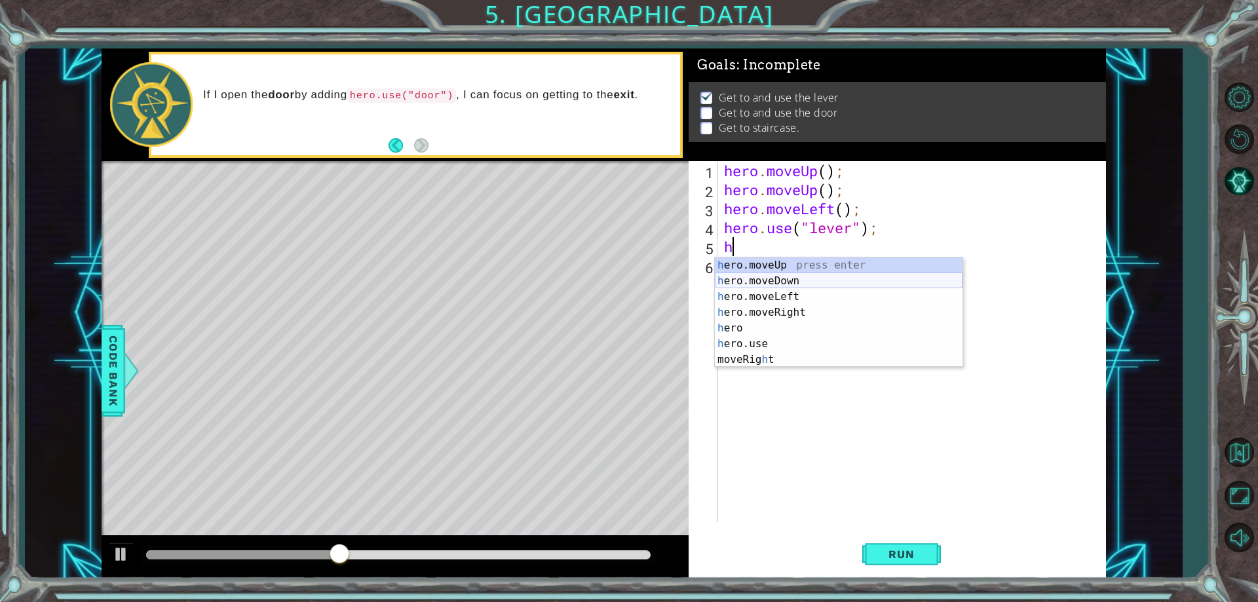
click at [785, 284] on div "h ero.moveUp press enter h ero.moveDown press enter h ero.moveLeft press enter …" at bounding box center [839, 327] width 248 height 141
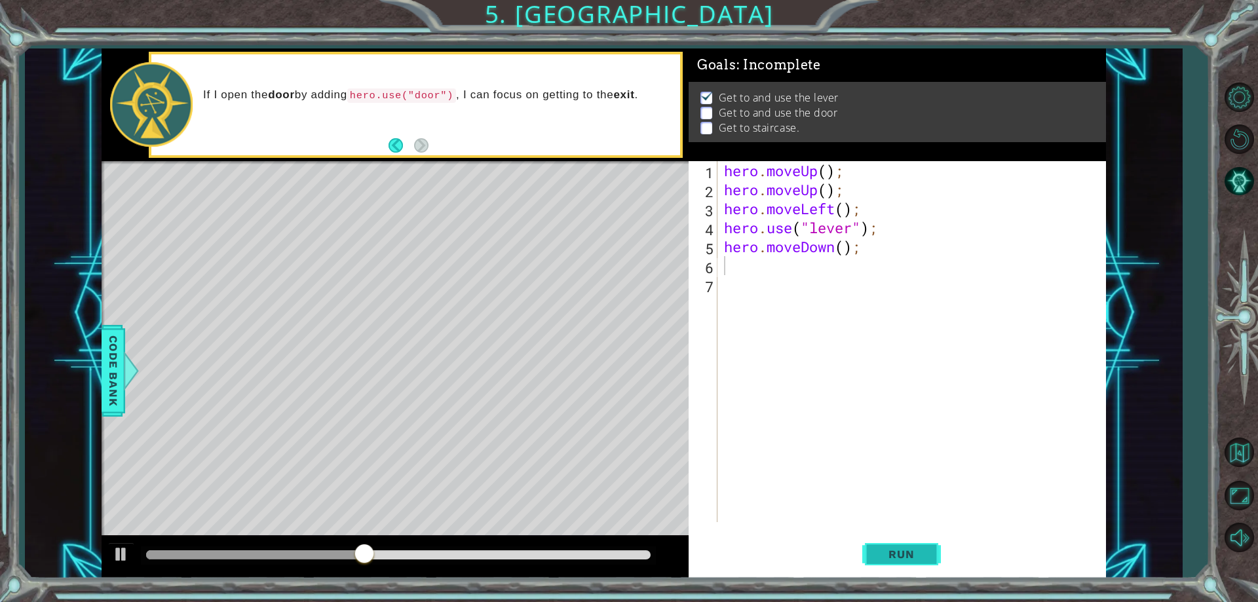
click at [901, 546] on button "Run" at bounding box center [901, 555] width 79 height 42
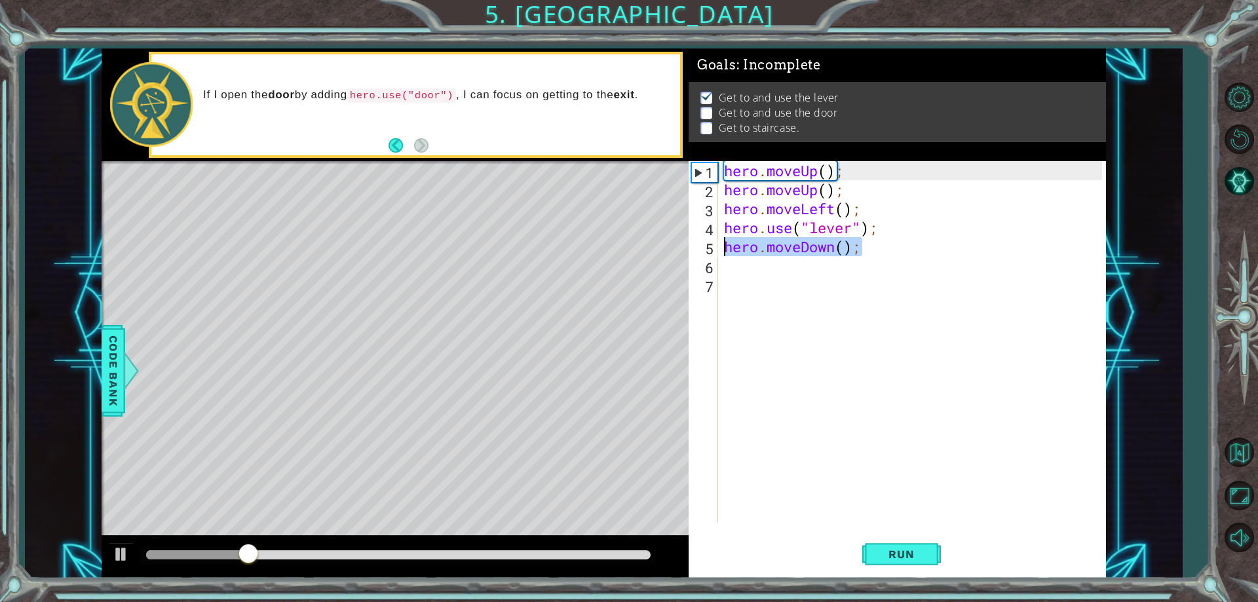
drag, startPoint x: 869, startPoint y: 242, endPoint x: 715, endPoint y: 246, distance: 153.3
click at [715, 246] on div "1 2 3 4 5 6 7 hero . moveUp ( ) ; hero . moveUp ( ) ; hero . moveLeft ( ) ; her…" at bounding box center [894, 341] width 413 height 361
type textarea "hero.moveDown();"
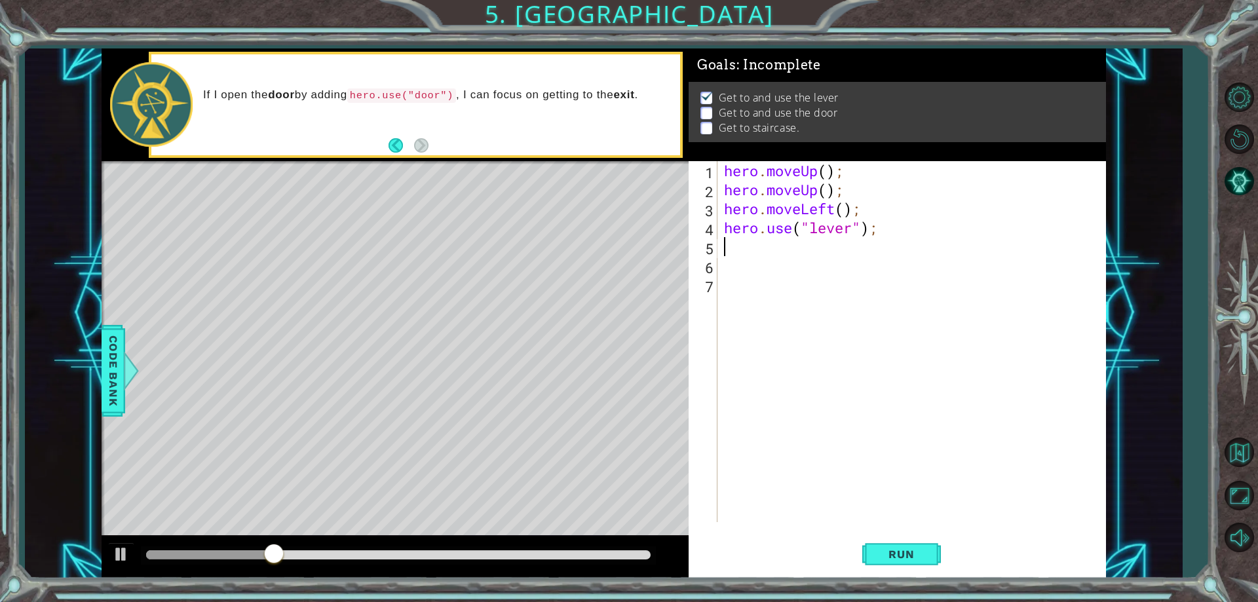
type textarea "h"
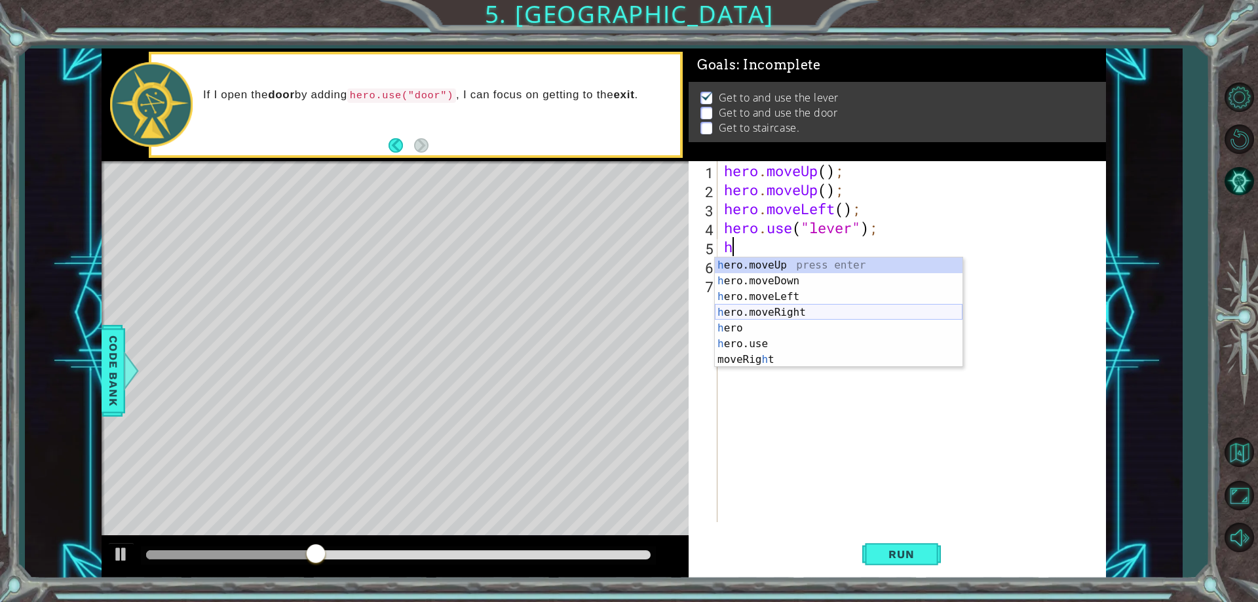
click at [791, 305] on div "h ero.moveUp press enter h ero.moveDown press enter h ero.moveLeft press enter …" at bounding box center [839, 327] width 248 height 141
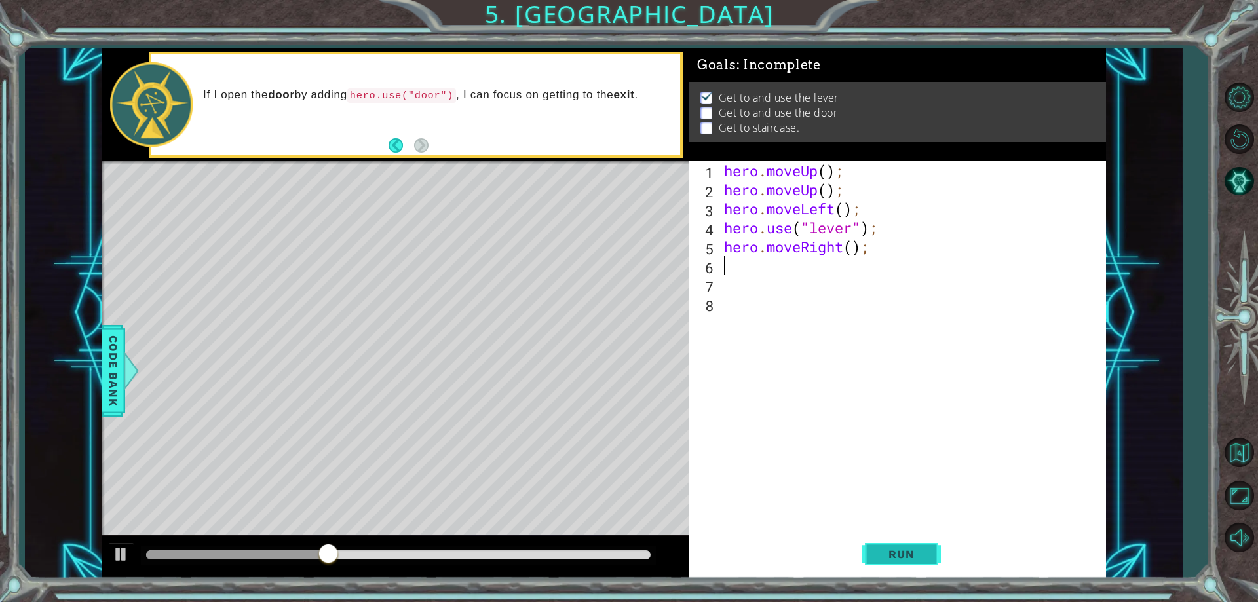
click at [897, 548] on span "Run" at bounding box center [901, 554] width 52 height 13
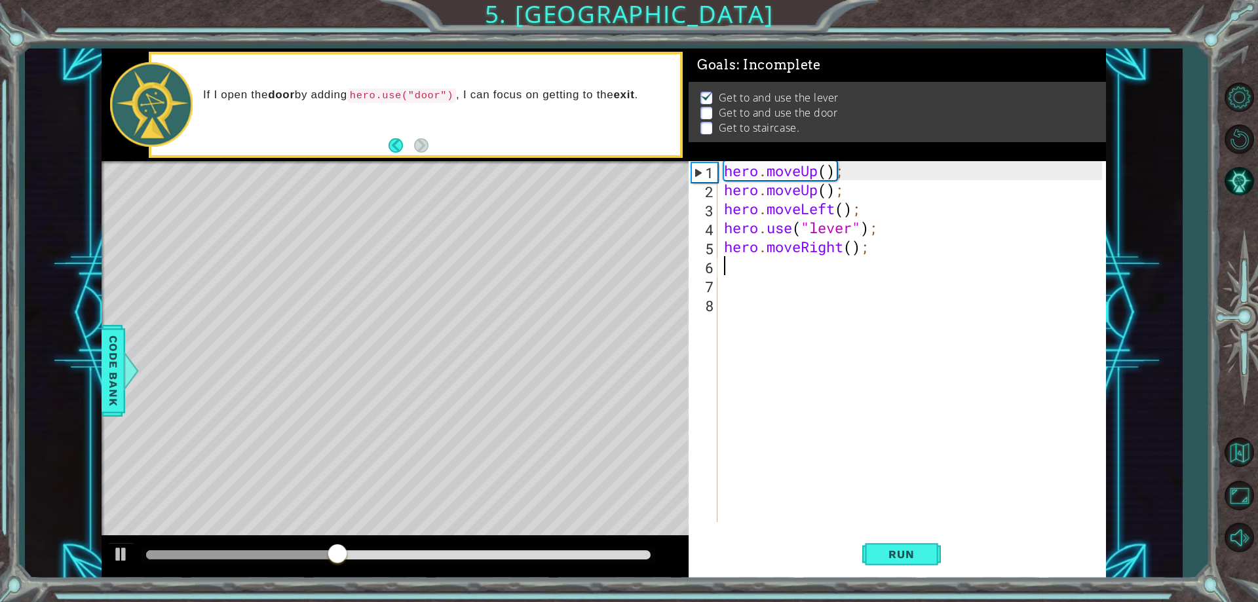
type textarea "h"
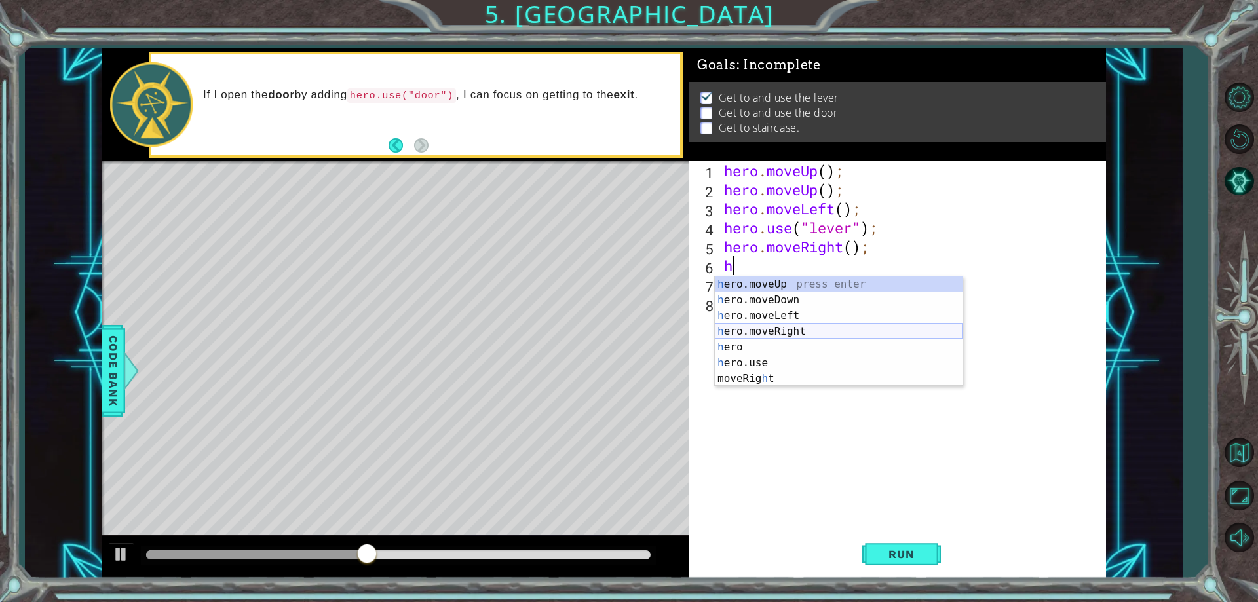
click at [804, 331] on div "h ero.moveUp press enter h ero.moveDown press enter h ero.moveLeft press enter …" at bounding box center [839, 346] width 248 height 141
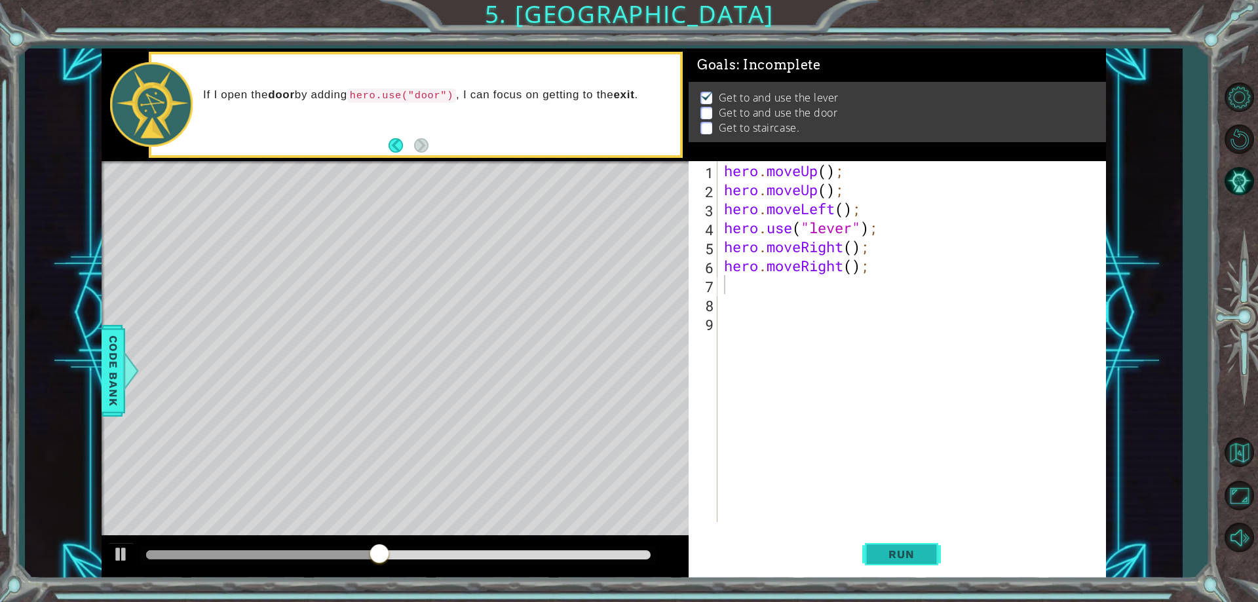
click at [890, 551] on span "Run" at bounding box center [901, 554] width 52 height 13
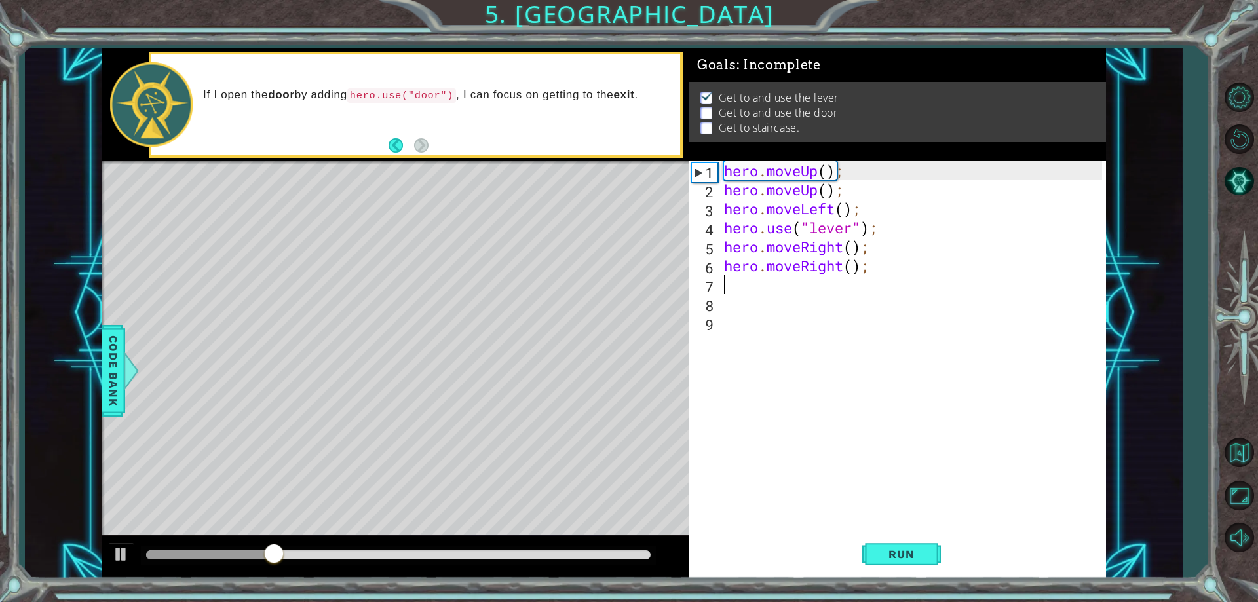
type textarea "h"
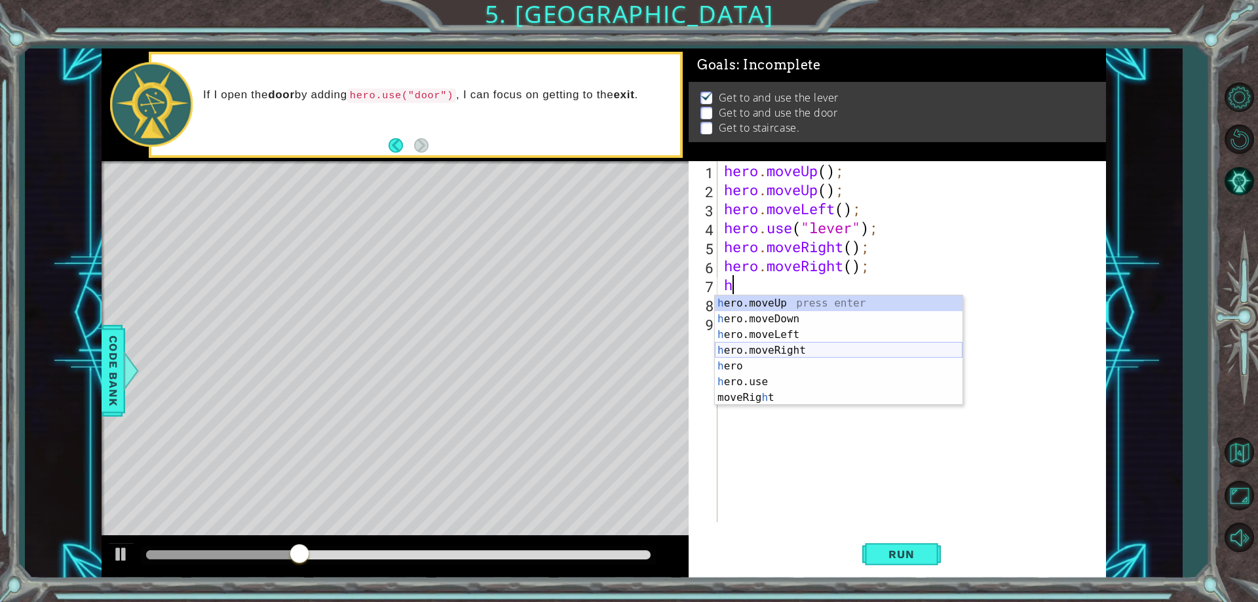
click at [797, 352] on div "h ero.moveUp press enter h ero.moveDown press enter h ero.moveLeft press enter …" at bounding box center [839, 365] width 248 height 141
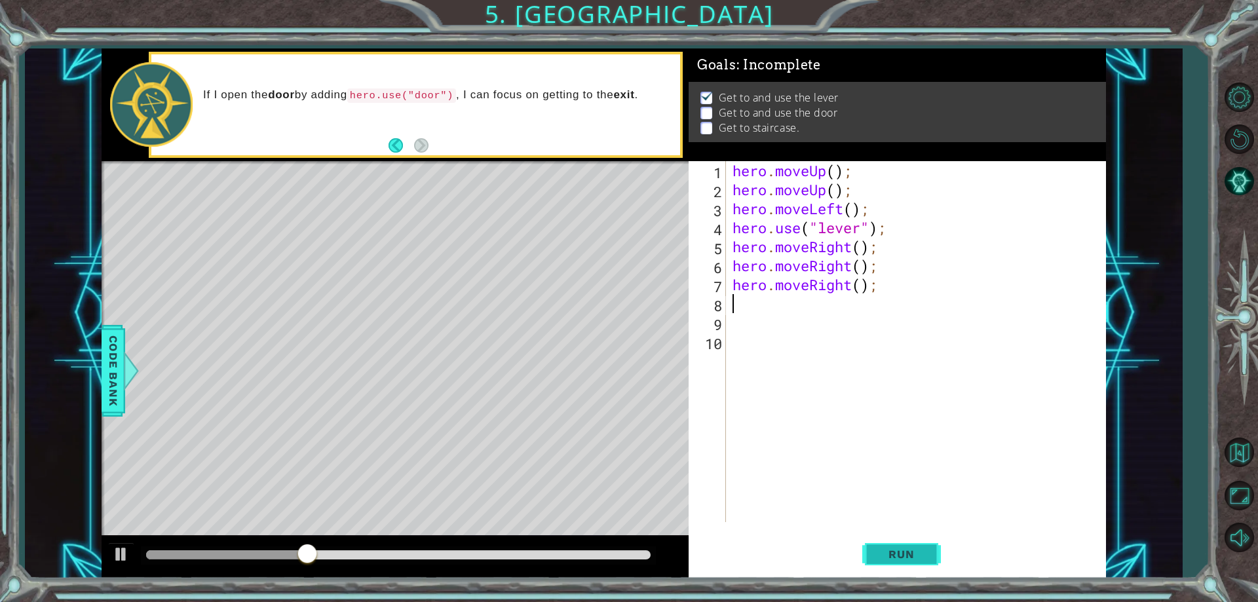
click at [885, 551] on span "Run" at bounding box center [901, 554] width 52 height 13
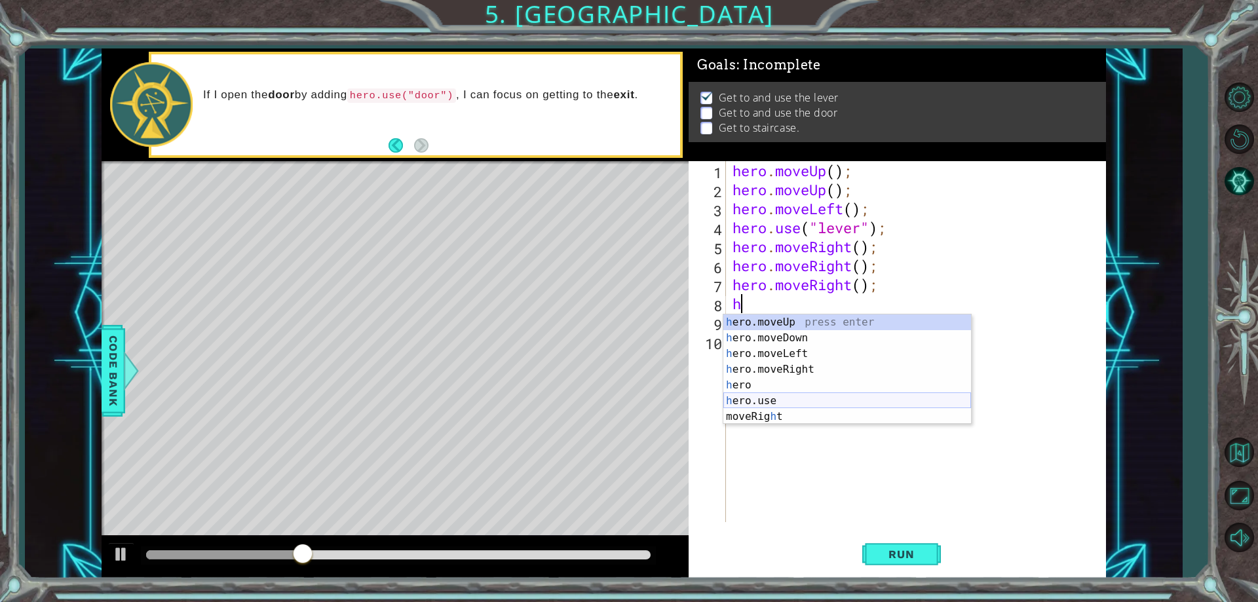
click at [795, 402] on div "h ero.moveUp press enter h ero.moveDown press enter h ero.moveLeft press enter …" at bounding box center [847, 384] width 248 height 141
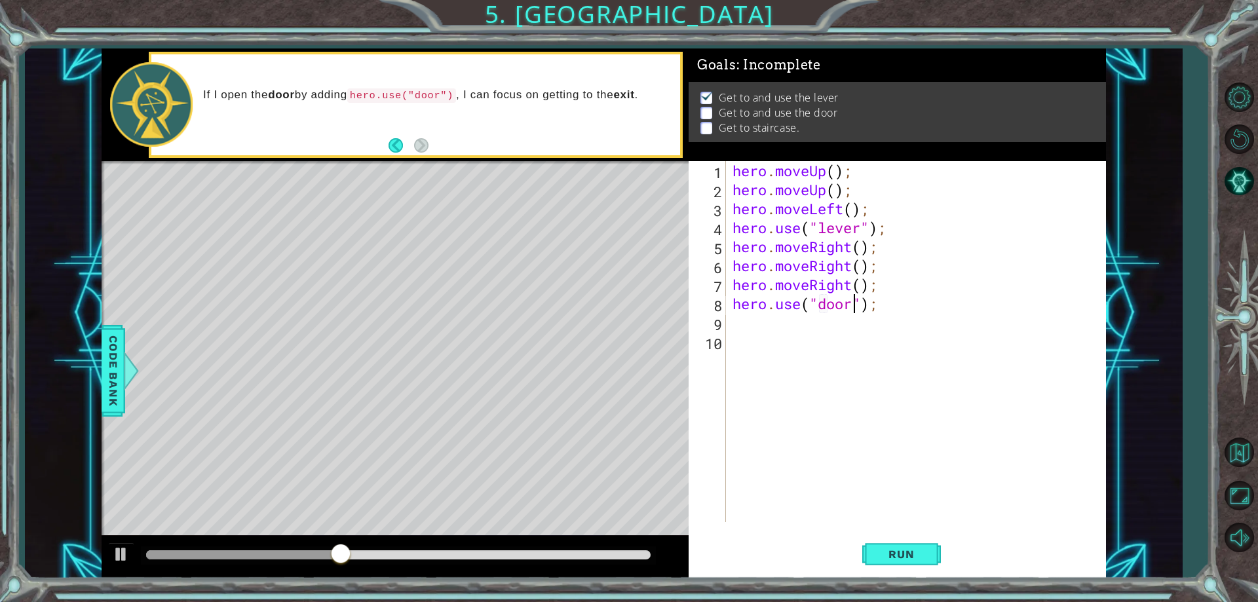
scroll to position [0, 6]
type textarea "hero.use("door");"
click at [899, 560] on span "Run" at bounding box center [901, 554] width 52 height 13
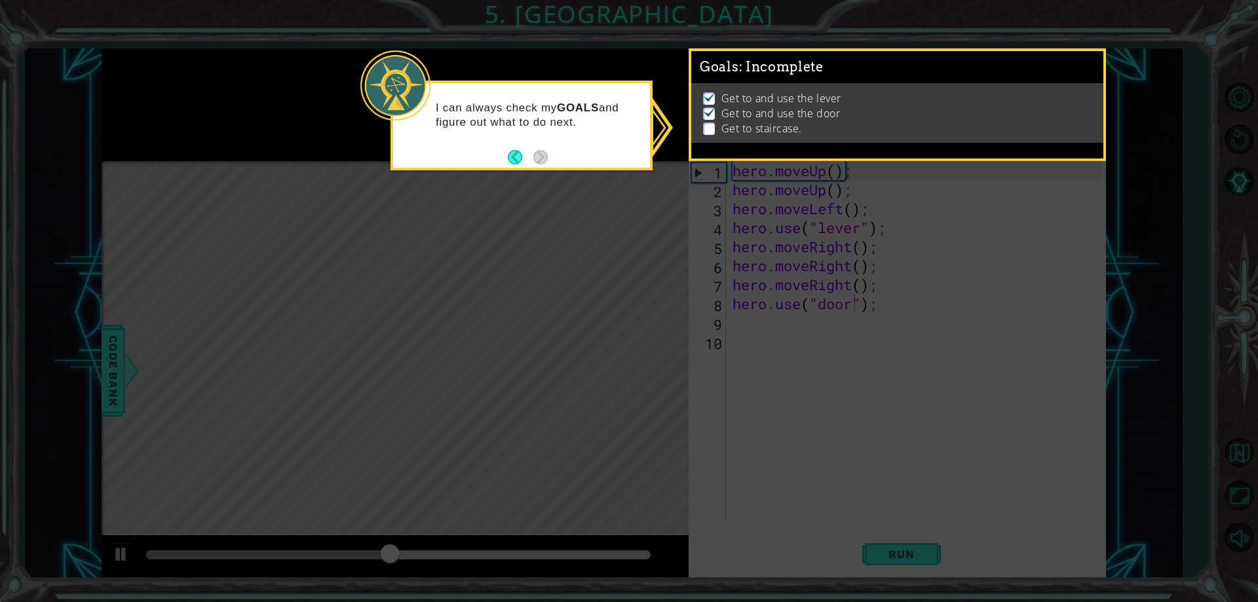
click at [711, 123] on p at bounding box center [709, 128] width 12 height 12
click at [517, 156] on button "Back" at bounding box center [521, 157] width 26 height 14
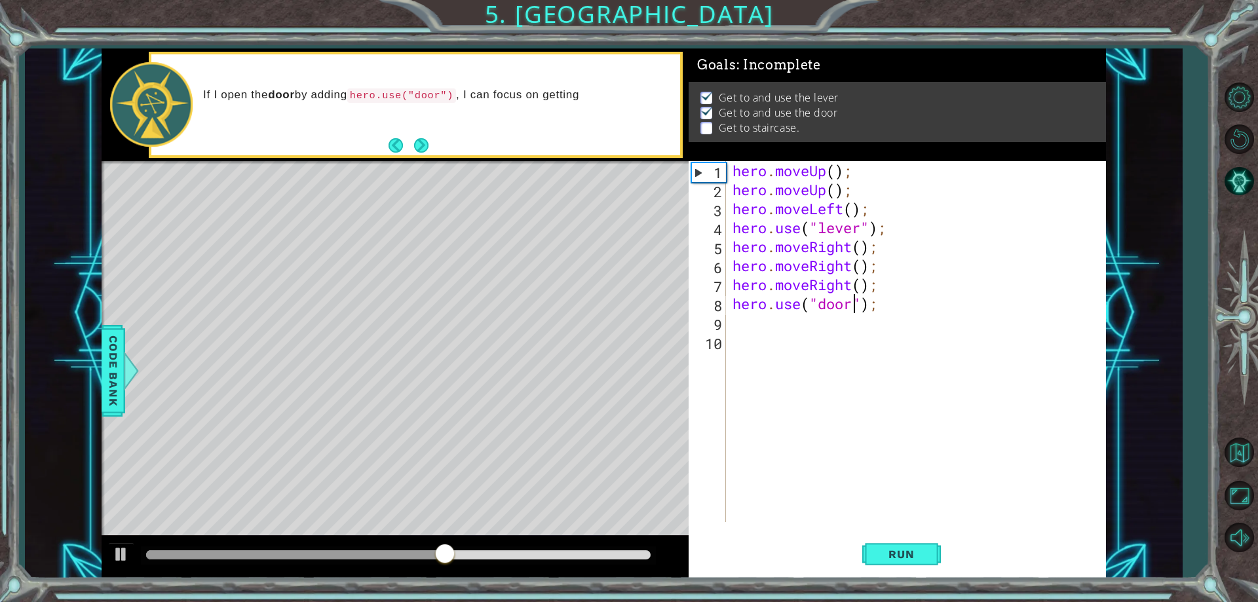
click at [766, 324] on div "hero . moveUp ( ) ; hero . moveUp ( ) ; hero . moveLeft ( ) ; hero . use ( "lev…" at bounding box center [919, 360] width 379 height 399
click at [417, 140] on button "Next" at bounding box center [421, 145] width 15 height 15
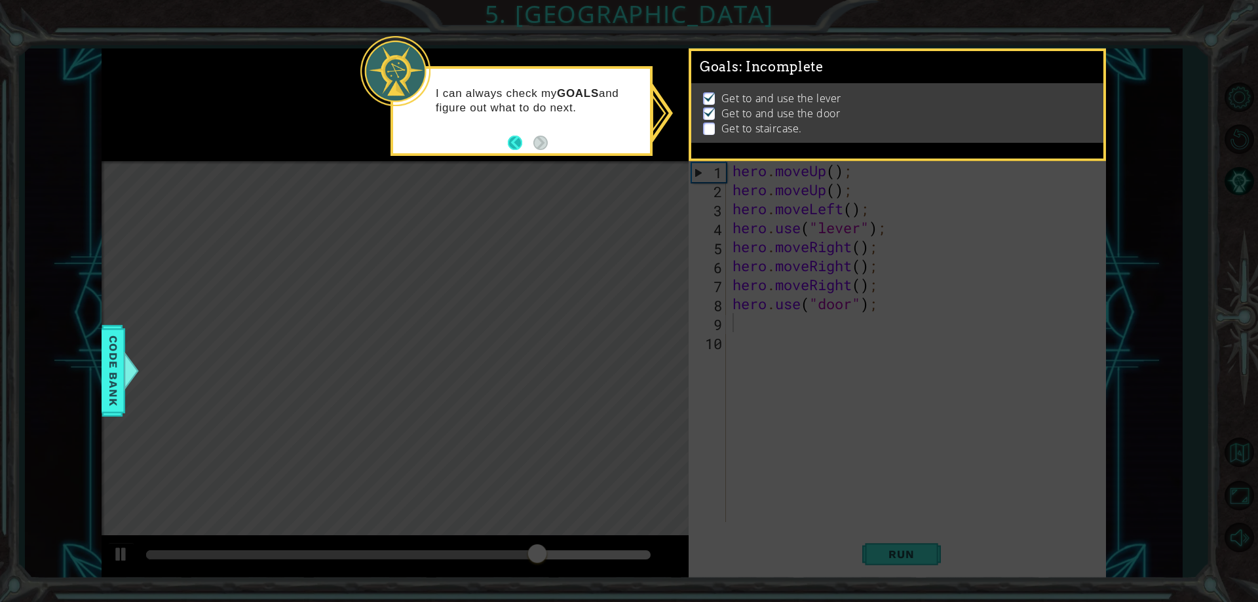
click at [510, 143] on button "Back" at bounding box center [521, 143] width 26 height 14
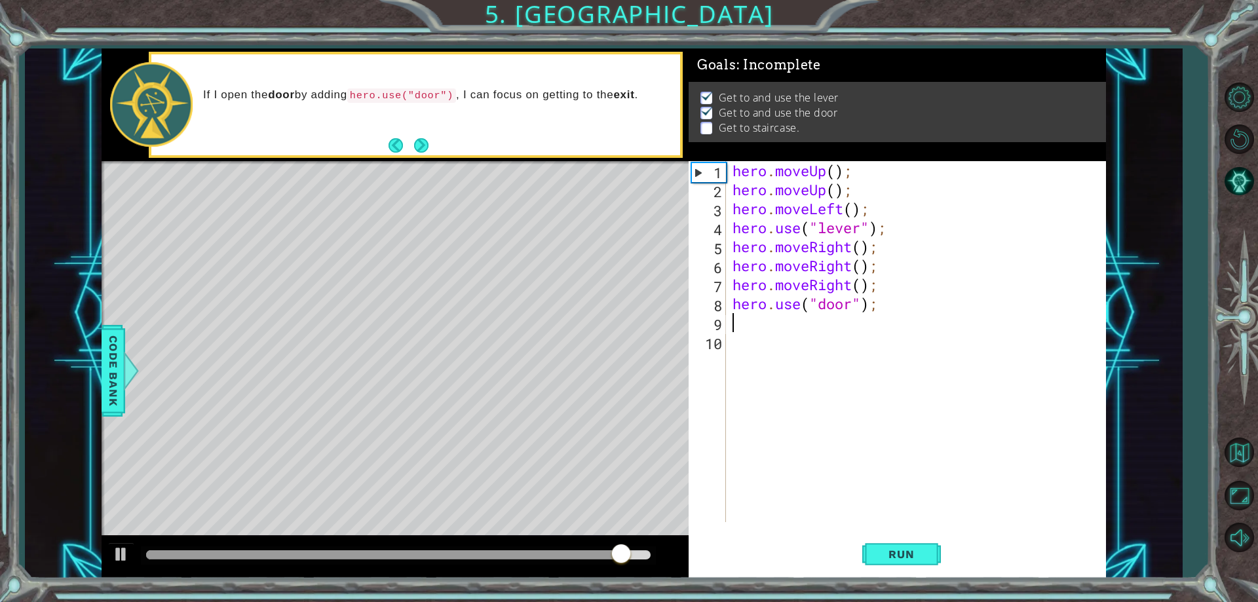
type textarea "h"
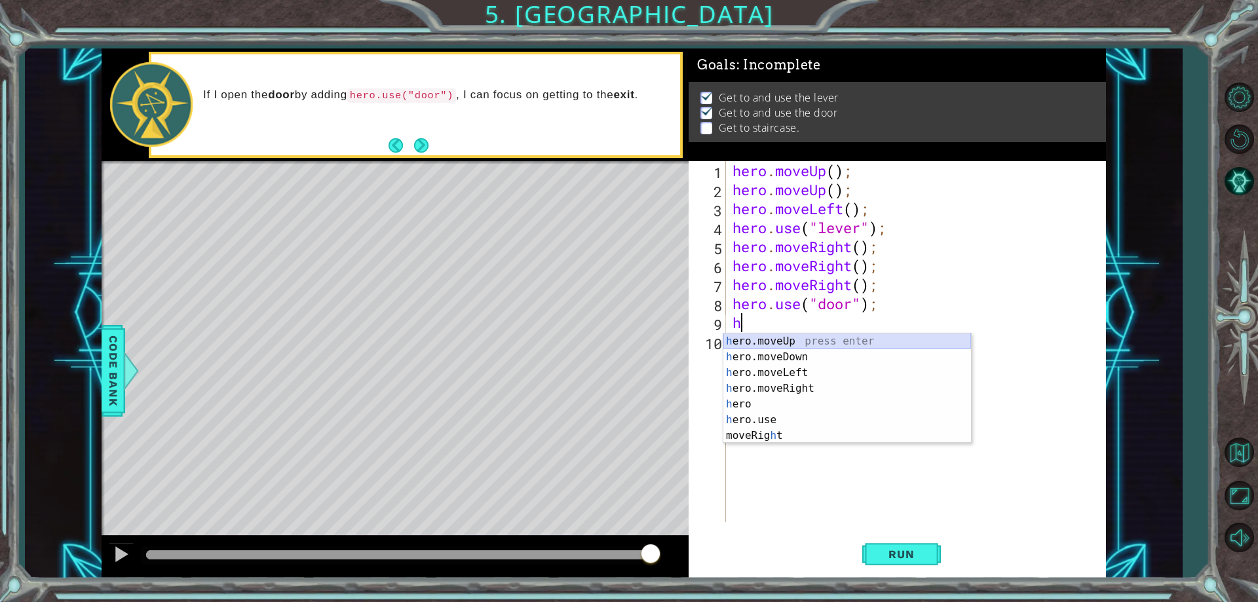
click at [823, 338] on div "h ero.moveUp press enter h ero.moveDown press enter h ero.moveLeft press enter …" at bounding box center [847, 403] width 248 height 141
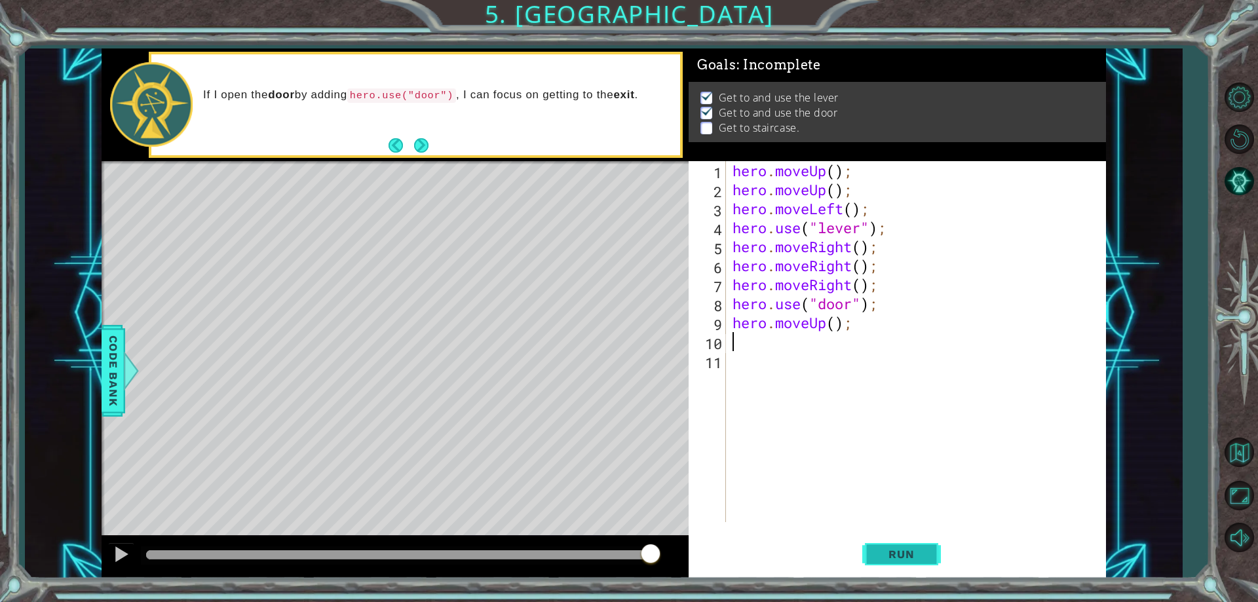
click at [894, 558] on span "Run" at bounding box center [901, 554] width 52 height 13
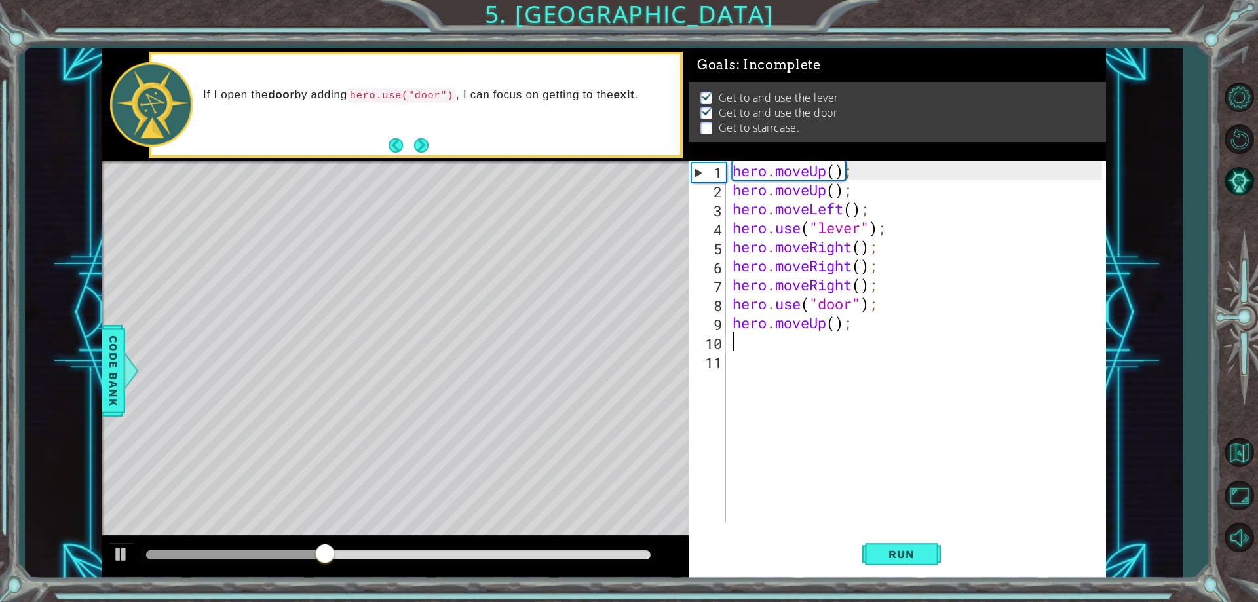
type textarea "h"
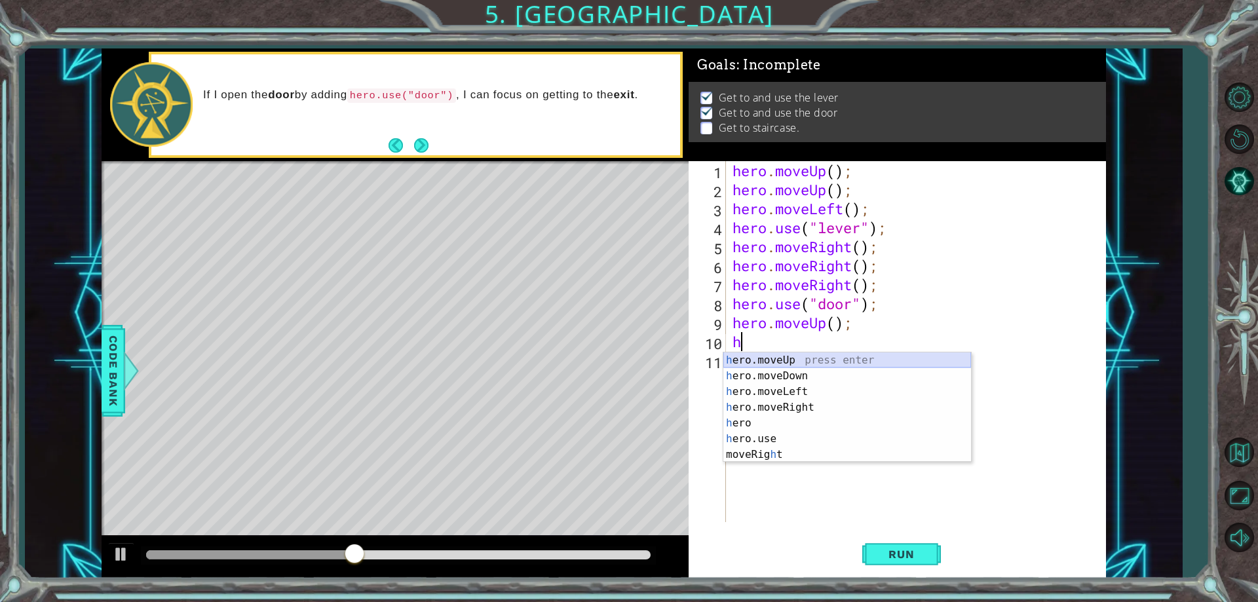
click at [794, 358] on div "h ero.moveUp press enter h ero.moveDown press enter h ero.moveLeft press enter …" at bounding box center [847, 422] width 248 height 141
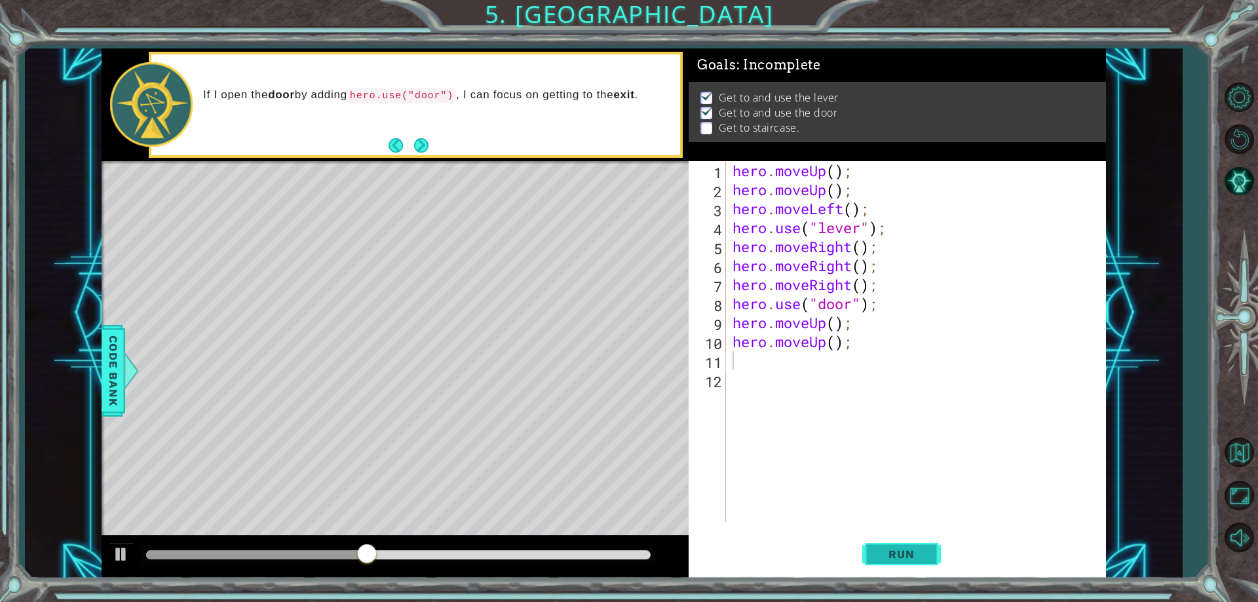
click at [919, 546] on button "Run" at bounding box center [901, 555] width 79 height 42
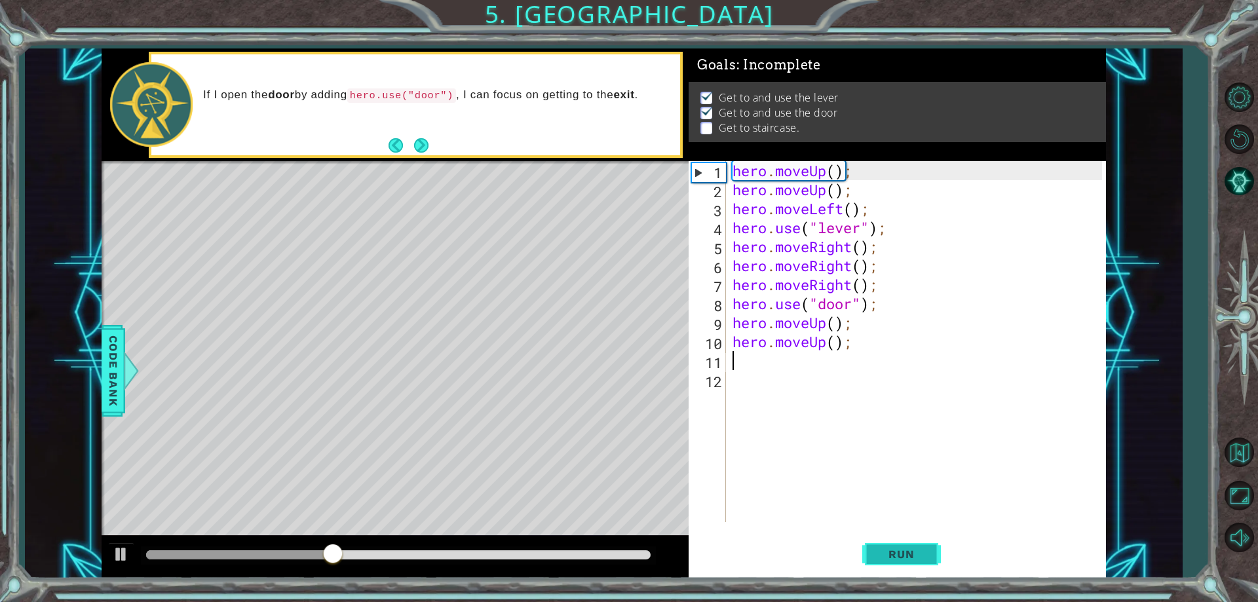
type textarea "h"
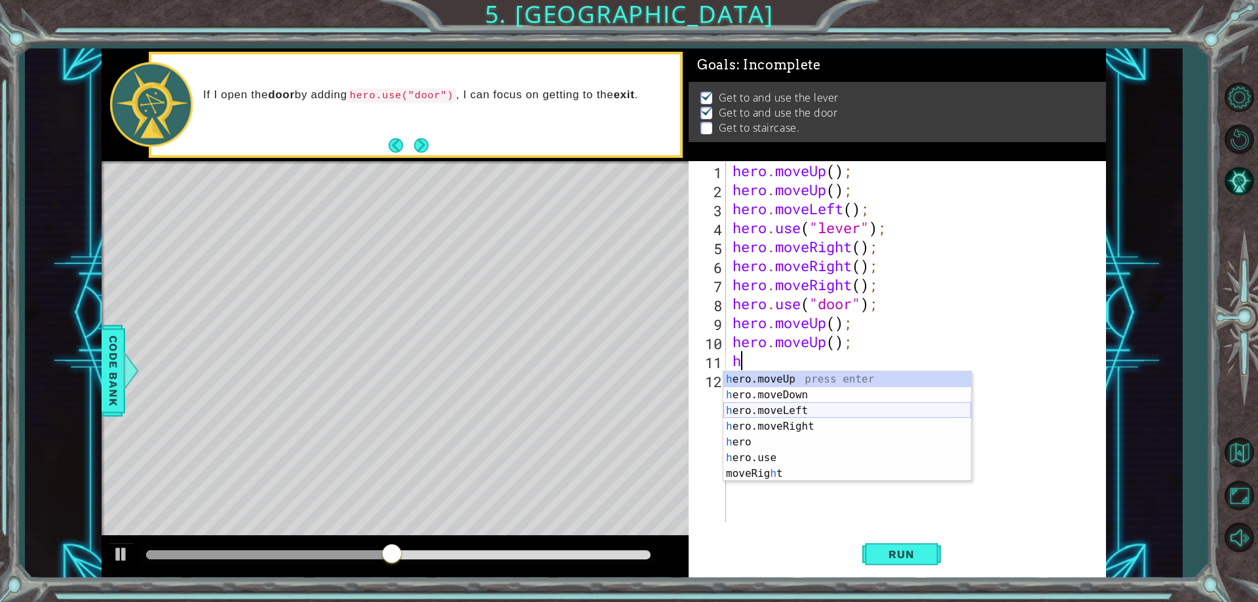
click at [838, 412] on div "h ero.moveUp press enter h ero.moveDown press enter h ero.moveLeft press enter …" at bounding box center [847, 441] width 248 height 141
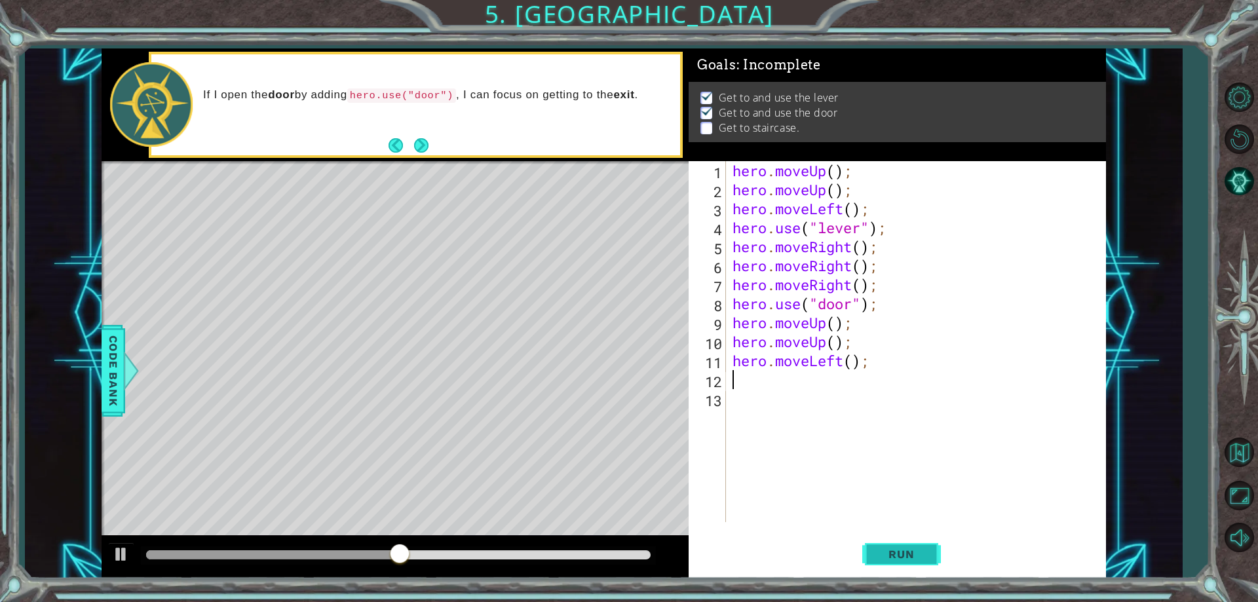
click at [903, 559] on span "Run" at bounding box center [901, 554] width 52 height 13
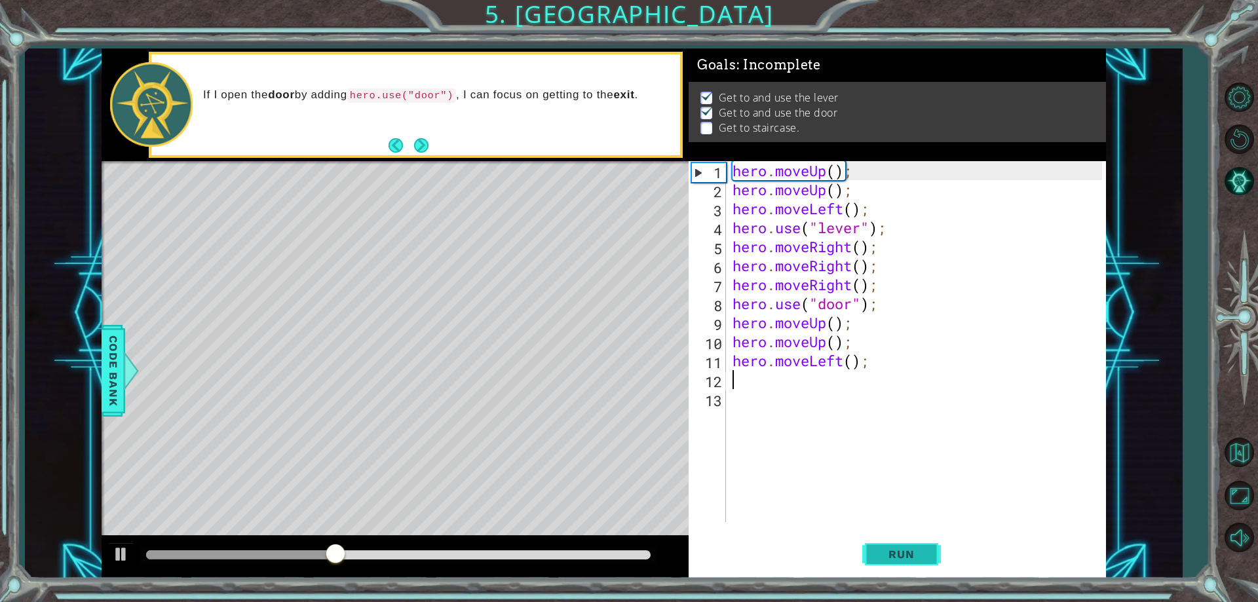
type textarea "h"
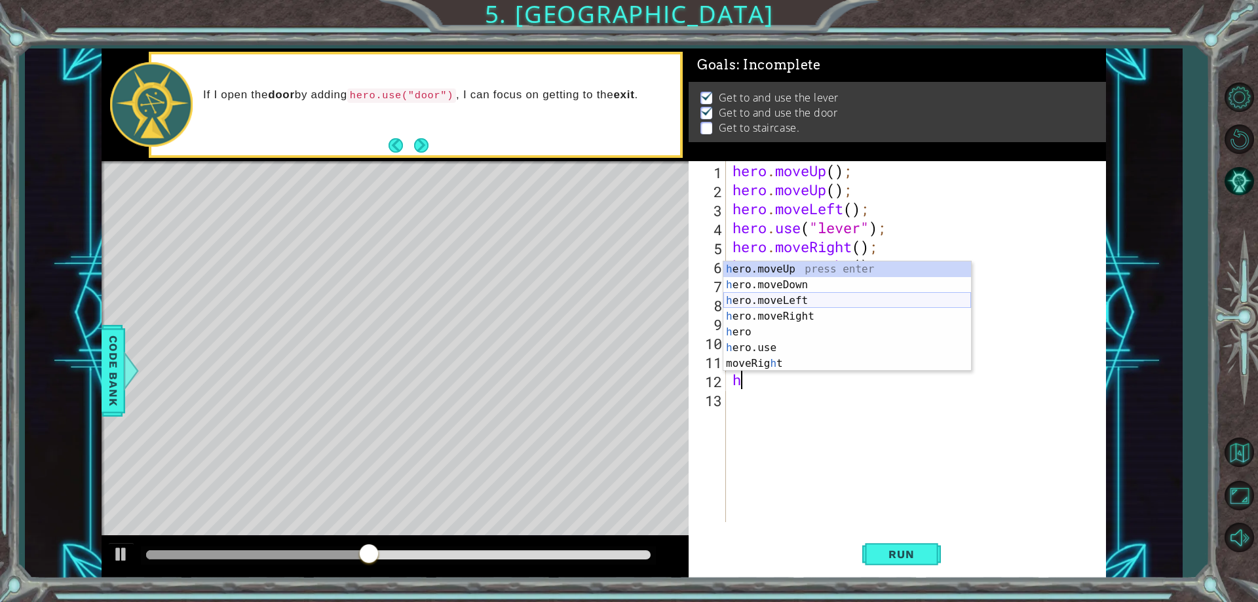
click at [848, 308] on div "h ero.moveUp press enter h ero.moveDown press enter h ero.moveLeft press enter …" at bounding box center [847, 331] width 248 height 141
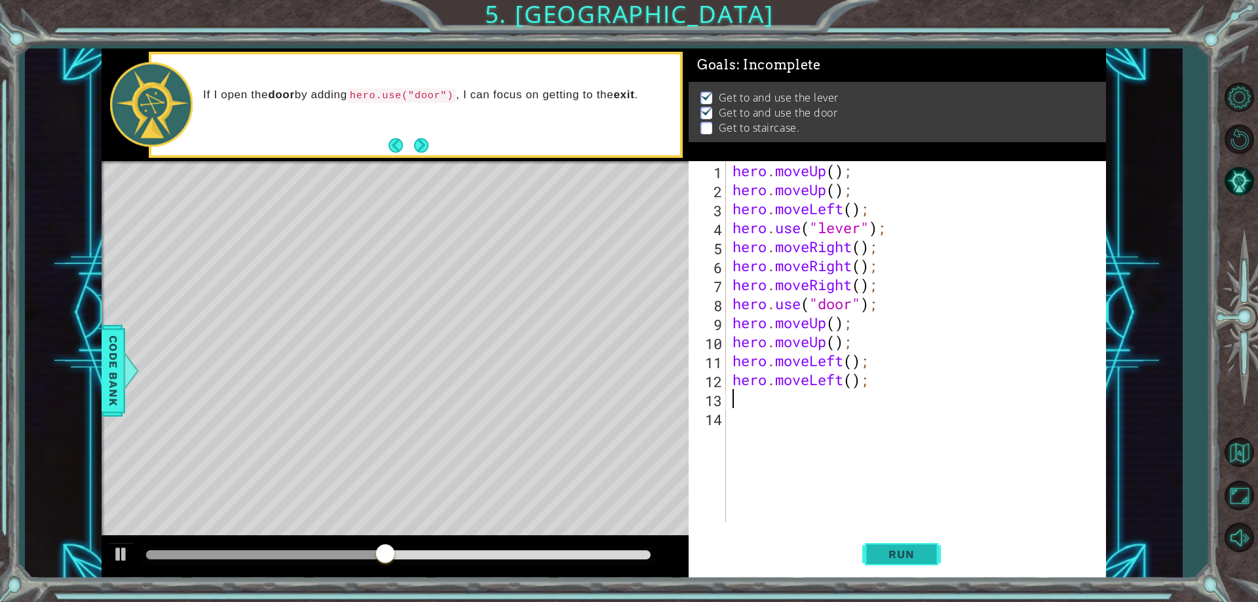
click at [920, 556] on span "Run" at bounding box center [901, 554] width 52 height 13
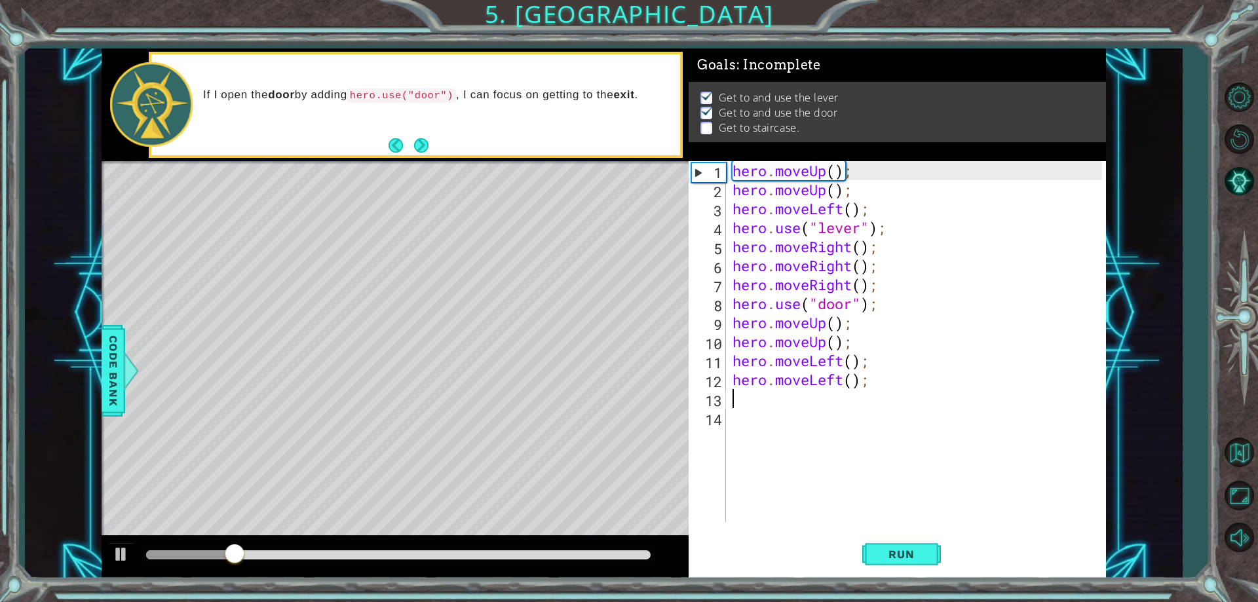
type textarea "h"
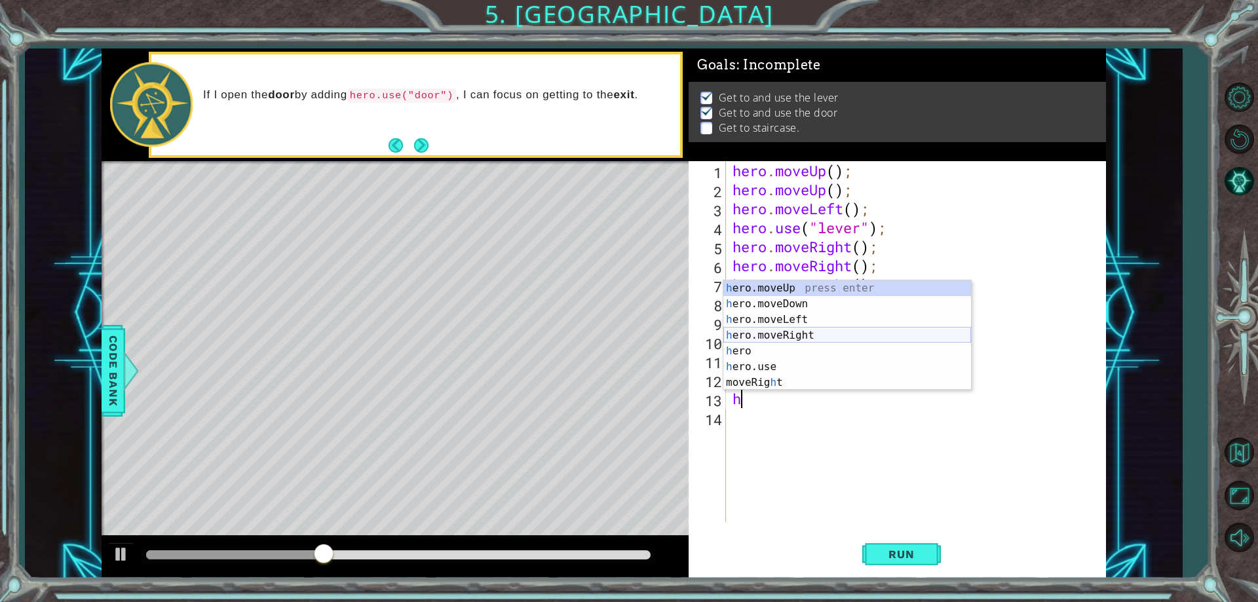
click at [807, 326] on div "h ero.moveUp press enter h ero.moveDown press enter h ero.moveLeft press enter …" at bounding box center [847, 350] width 248 height 141
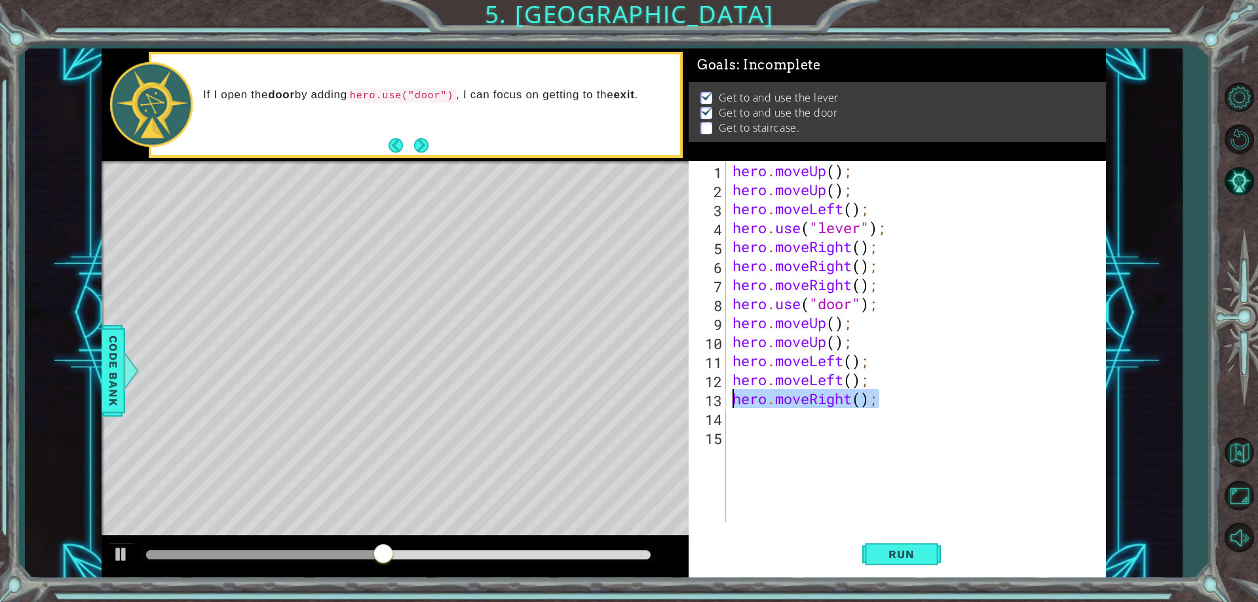
drag, startPoint x: 882, startPoint y: 404, endPoint x: 713, endPoint y: 396, distance: 169.2
click at [713, 396] on div "1 2 3 4 5 6 7 8 9 10 11 12 13 14 15 hero . moveUp ( ) ; hero . moveUp ( ) ; her…" at bounding box center [894, 341] width 413 height 361
type textarea "hero.moveRight();"
type textarea "h"
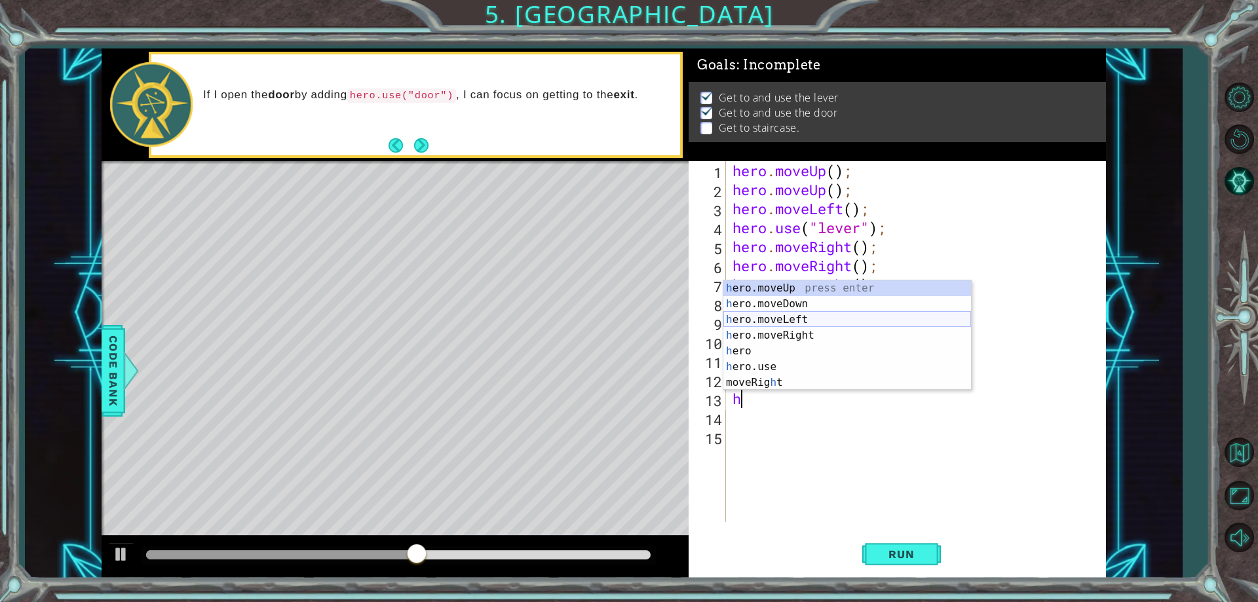
click at [810, 324] on div "h ero.moveUp press enter h ero.moveDown press enter h ero.moveLeft press enter …" at bounding box center [847, 350] width 248 height 141
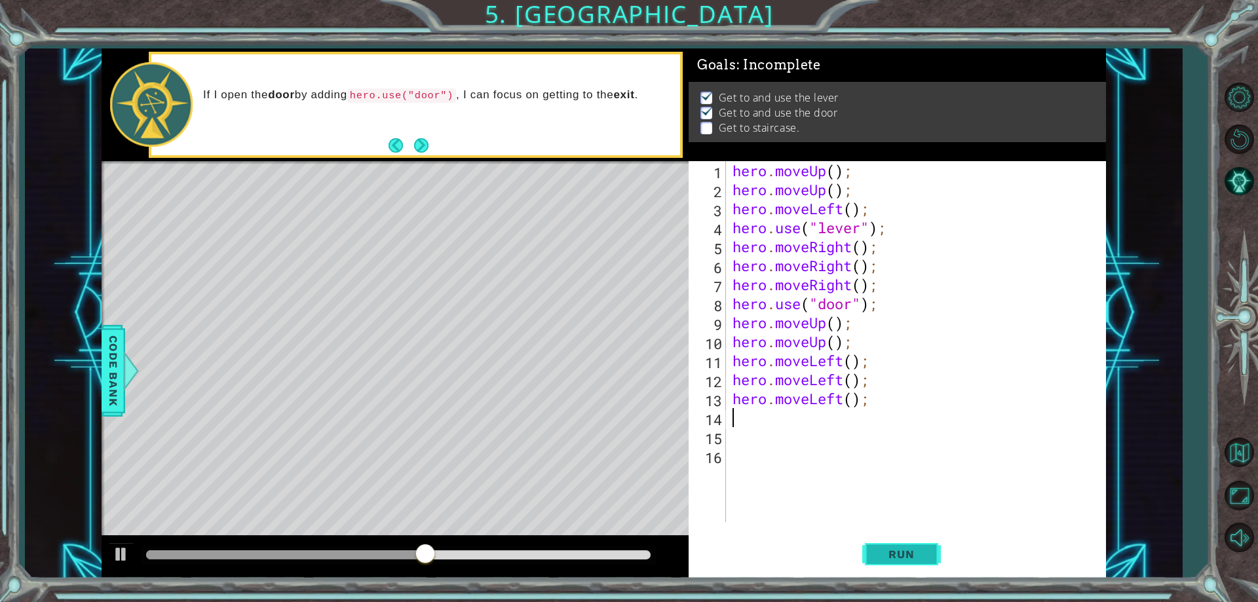
click at [901, 546] on button "Run" at bounding box center [901, 555] width 79 height 42
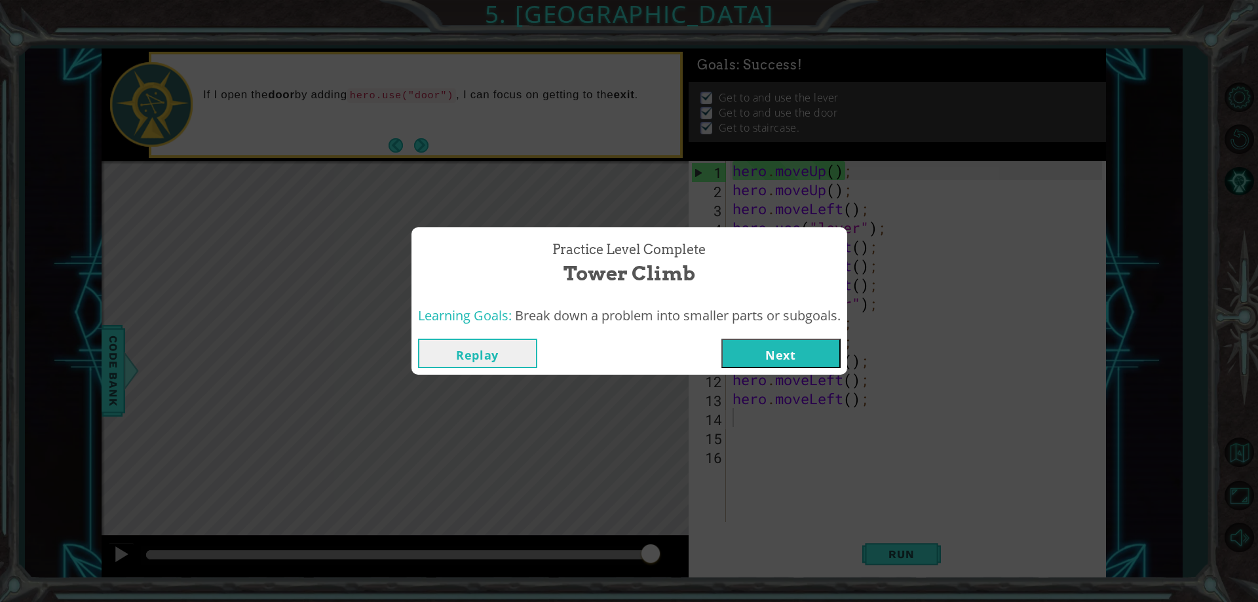
drag, startPoint x: 783, startPoint y: 355, endPoint x: 780, endPoint y: 345, distance: 11.0
click at [780, 345] on button "Next" at bounding box center [780, 353] width 119 height 29
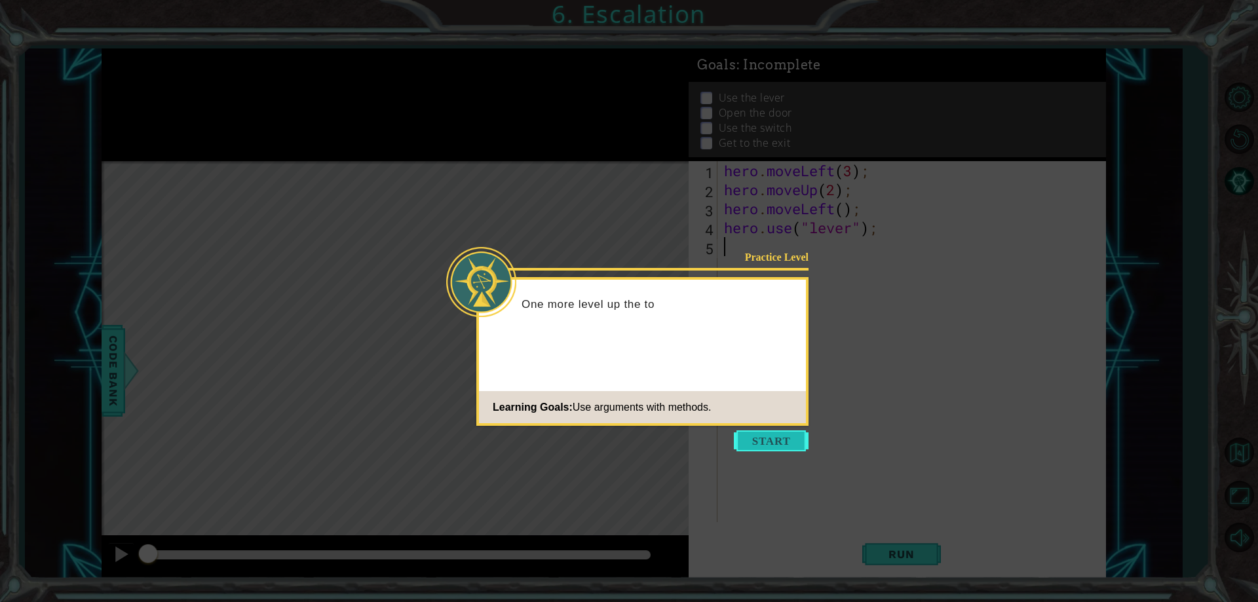
click at [766, 438] on button "Start" at bounding box center [771, 440] width 75 height 21
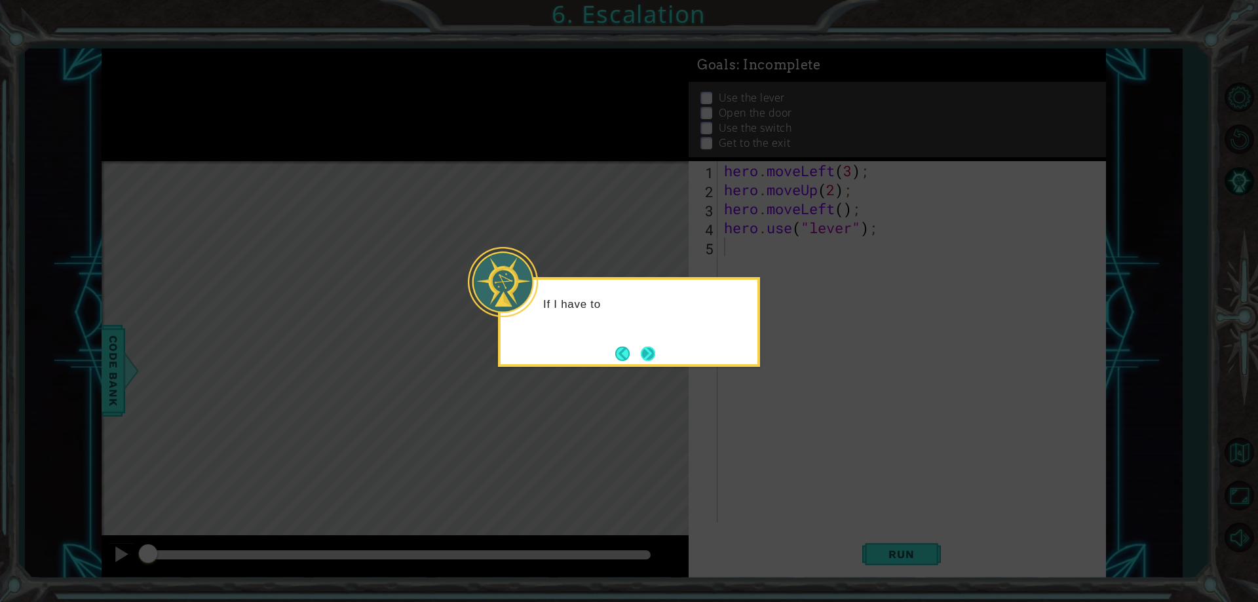
click at [653, 355] on button "Next" at bounding box center [648, 353] width 15 height 15
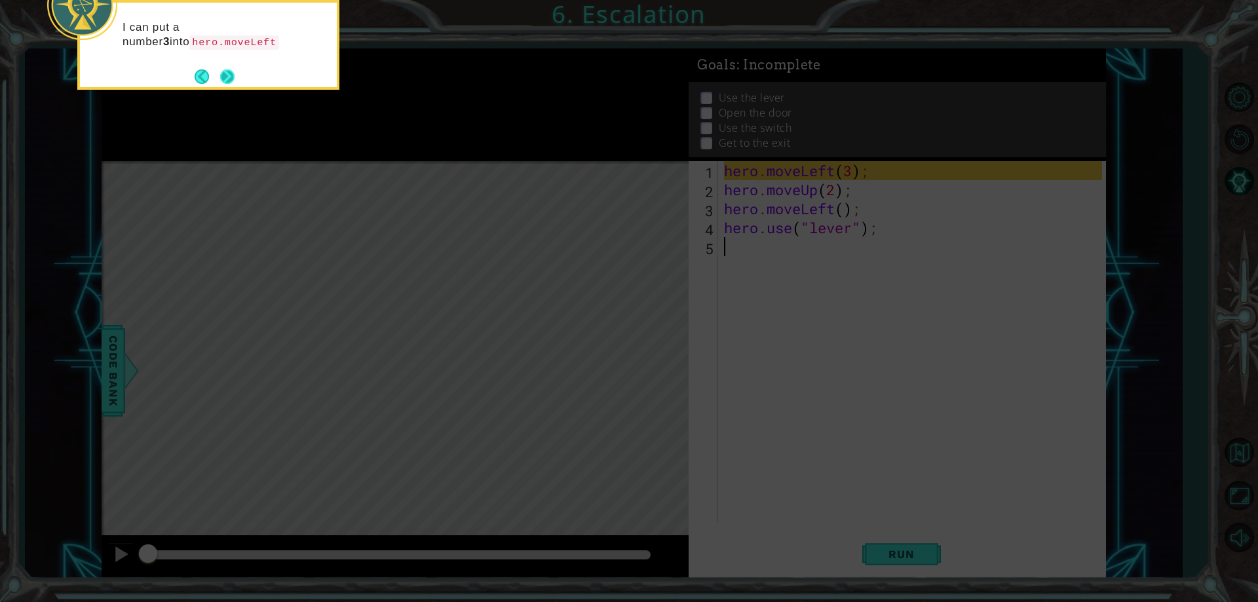
click at [227, 84] on button "Next" at bounding box center [227, 77] width 16 height 16
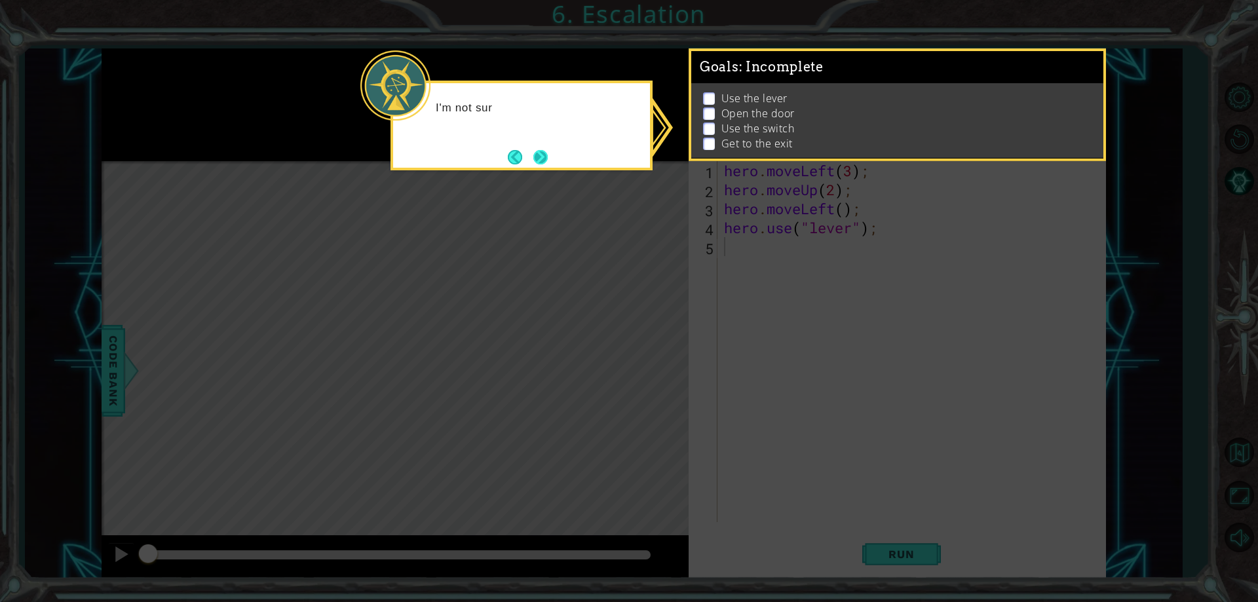
click at [533, 159] on button "Next" at bounding box center [540, 156] width 15 height 15
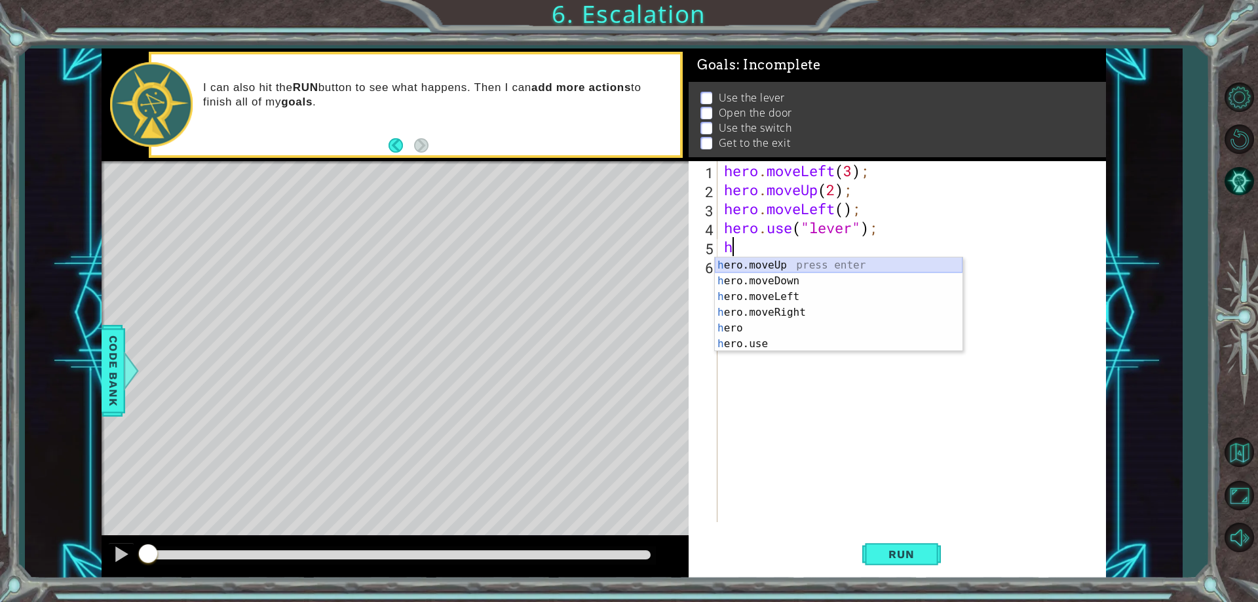
click at [783, 264] on div "h ero.moveUp press enter h ero.moveDown press enter h ero.moveLeft press enter …" at bounding box center [839, 320] width 248 height 126
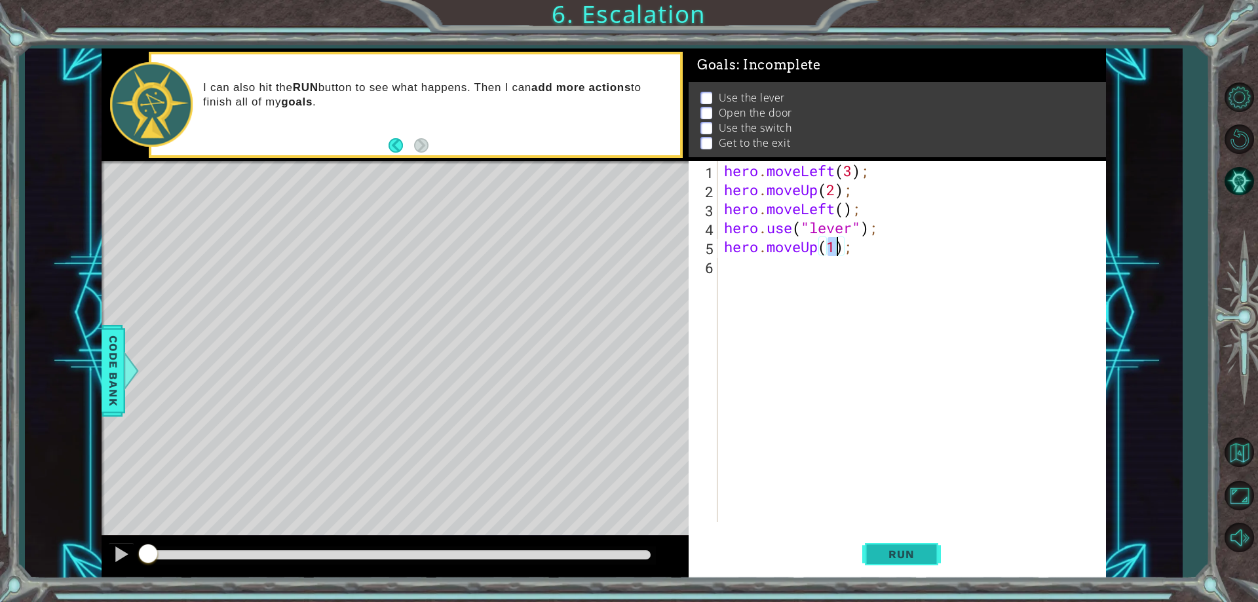
type textarea "hero.moveUp(1);"
click at [882, 555] on span "Run" at bounding box center [901, 554] width 52 height 13
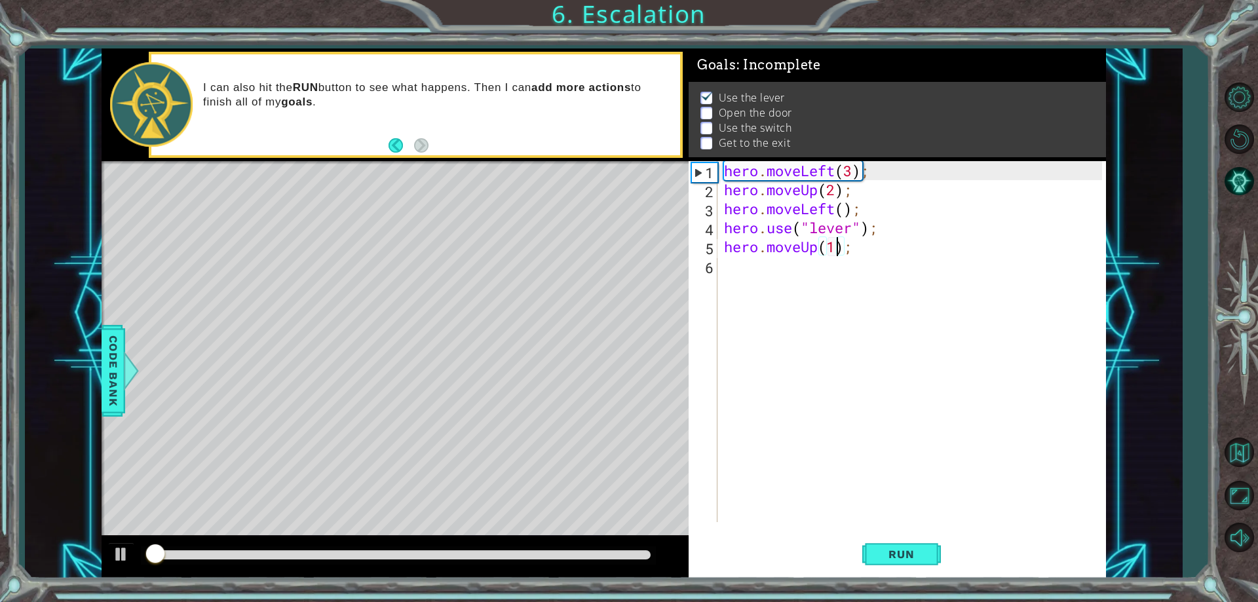
scroll to position [7, 0]
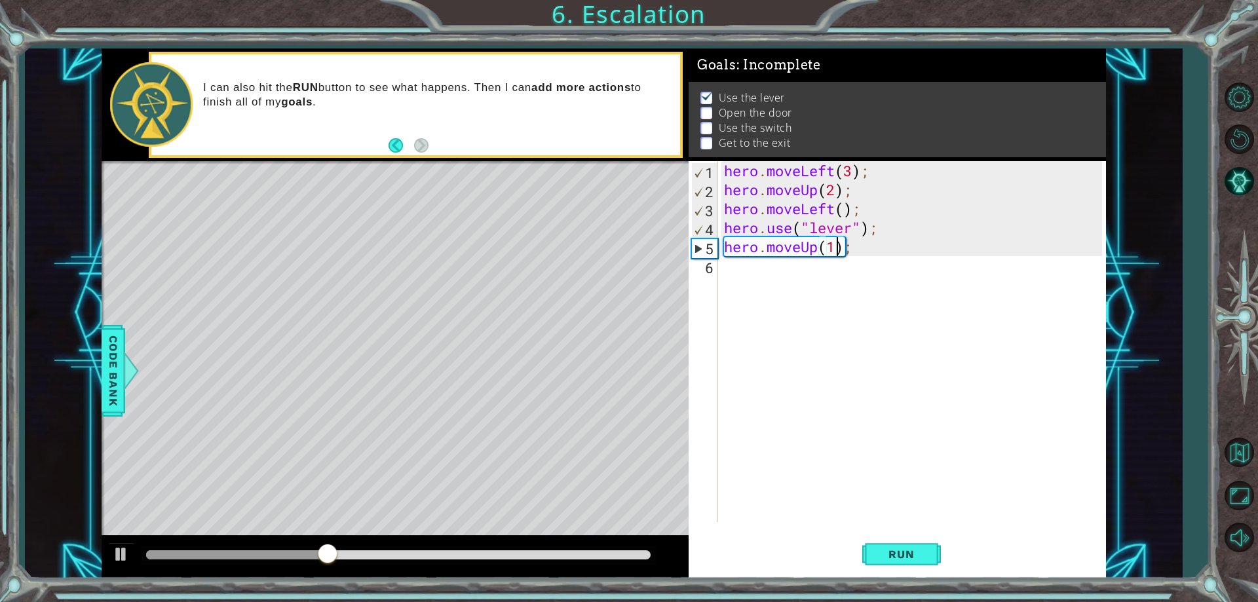
click at [834, 272] on div "hero . moveLeft ( 3 ) ; hero . moveUp ( 2 ) ; hero . moveLeft ( ) ; hero . use …" at bounding box center [914, 360] width 386 height 399
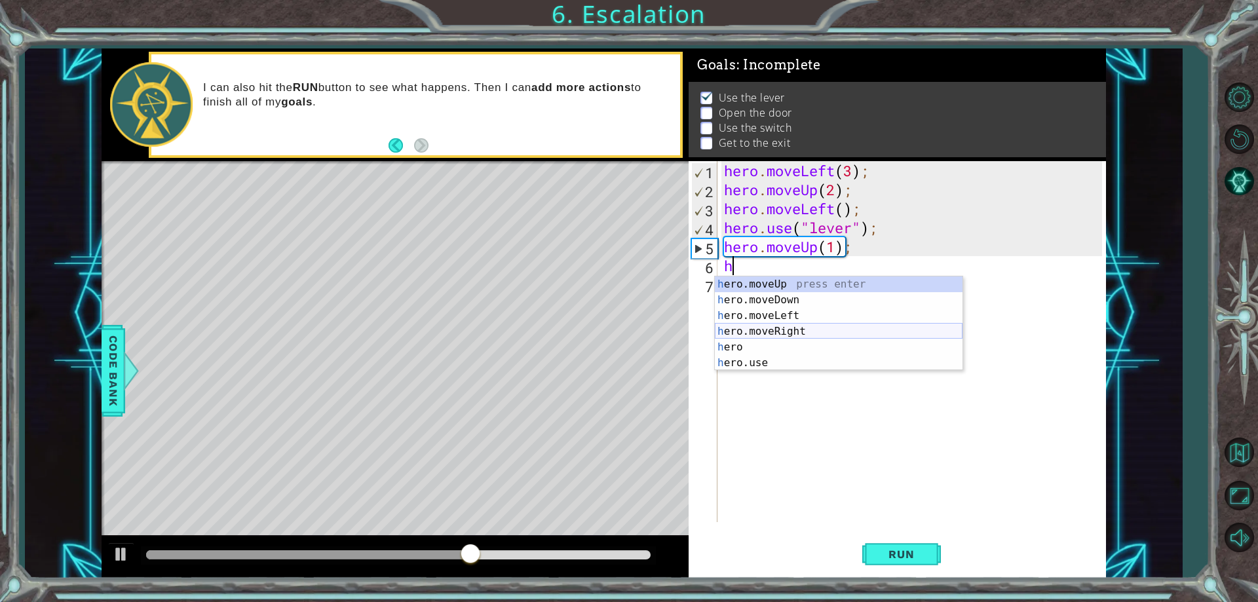
click at [798, 327] on div "h ero.moveUp press enter h ero.moveDown press enter h ero.moveLeft press enter …" at bounding box center [839, 339] width 248 height 126
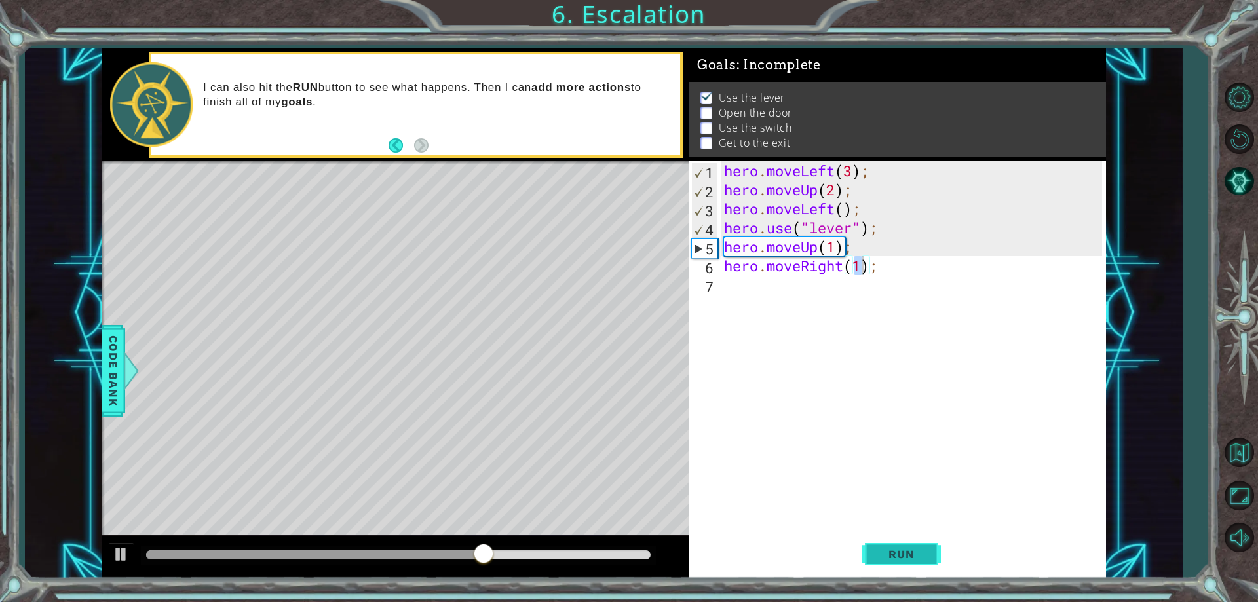
drag, startPoint x: 882, startPoint y: 559, endPoint x: 880, endPoint y: 552, distance: 6.7
click at [882, 555] on span "Run" at bounding box center [901, 554] width 52 height 13
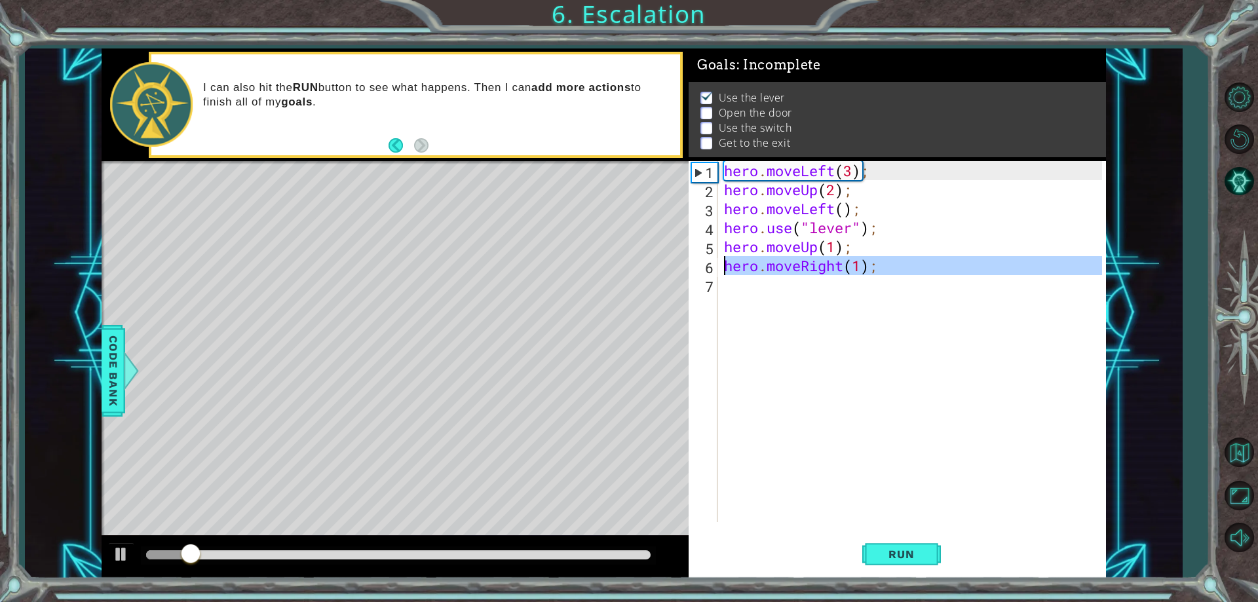
drag, startPoint x: 888, startPoint y: 276, endPoint x: 694, endPoint y: 265, distance: 194.8
click at [700, 263] on div "hero.moveRight(1); 1 2 3 4 5 6 7 hero . moveLeft ( 3 ) ; hero . moveUp ( 2 ) ; …" at bounding box center [894, 341] width 413 height 361
type textarea "hero.moveRight(1);"
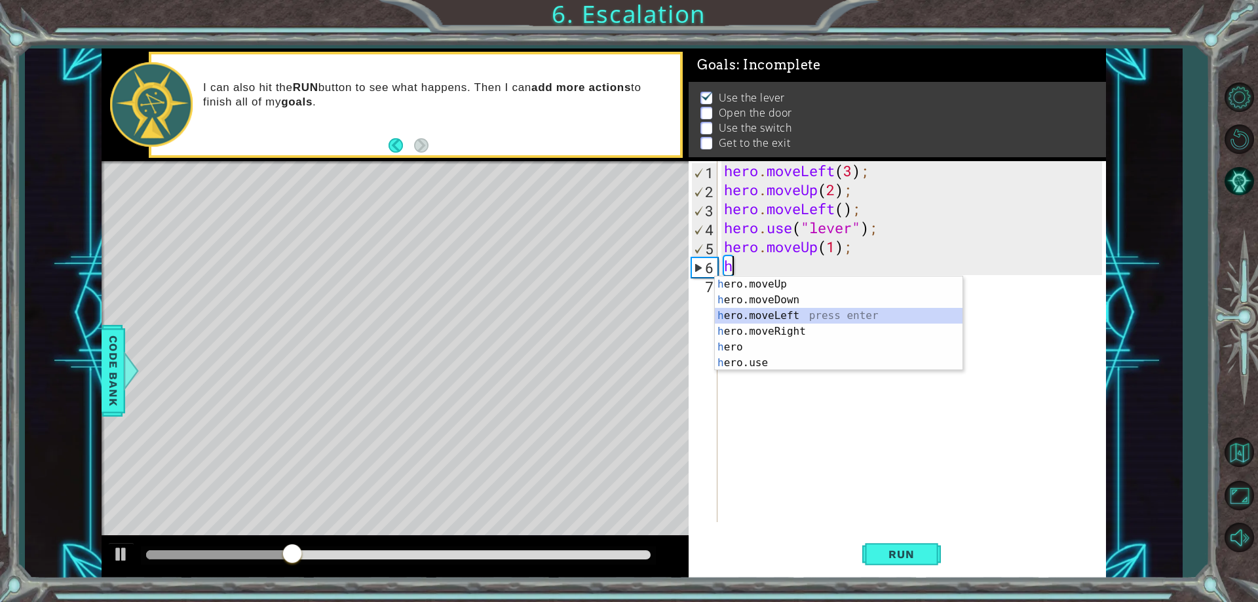
click at [800, 317] on div "h ero.moveUp press enter h ero.moveDown press enter h ero.moveLeft press enter …" at bounding box center [839, 339] width 248 height 126
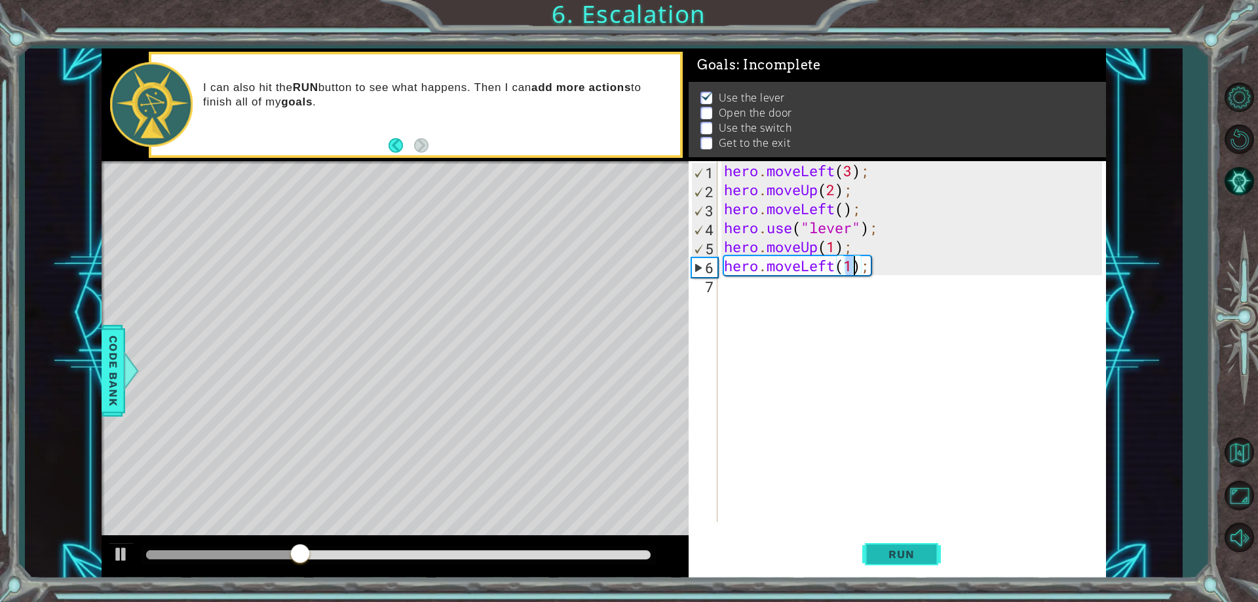
type textarea "hero.moveLeft(1);"
click at [891, 542] on button "Run" at bounding box center [901, 555] width 79 height 42
click at [756, 288] on div "hero . moveLeft ( 3 ) ; hero . moveUp ( 2 ) ; hero . moveLeft ( ) ; hero . use …" at bounding box center [914, 360] width 386 height 399
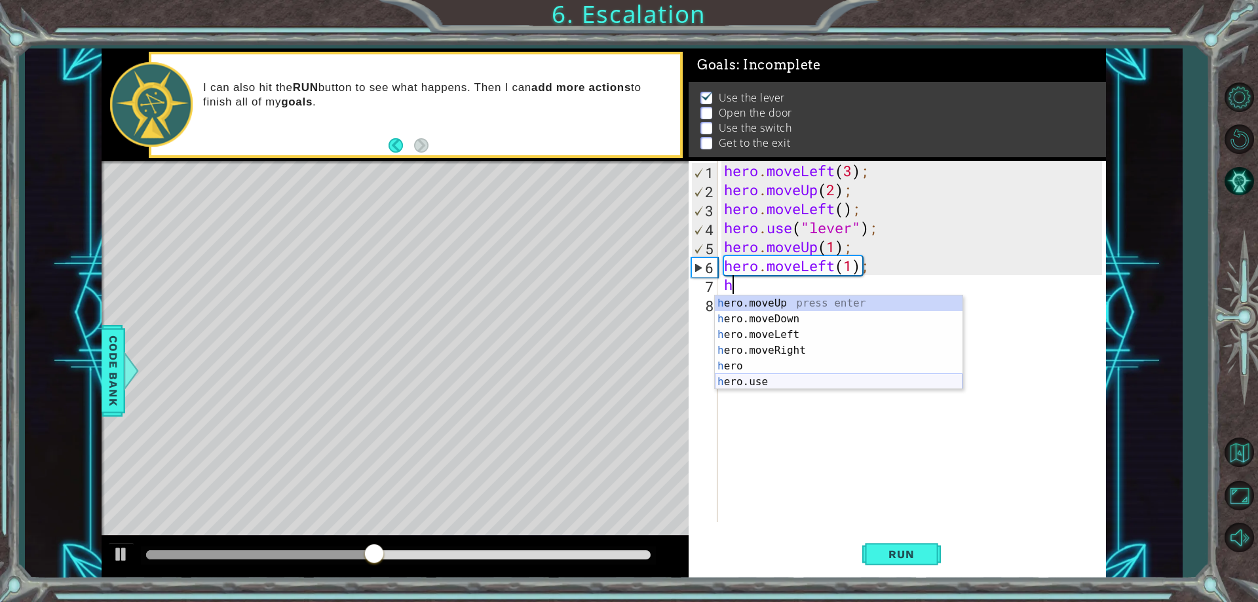
click at [781, 381] on div "h ero.moveUp press enter h ero.moveDown press enter h ero.moveLeft press enter …" at bounding box center [839, 358] width 248 height 126
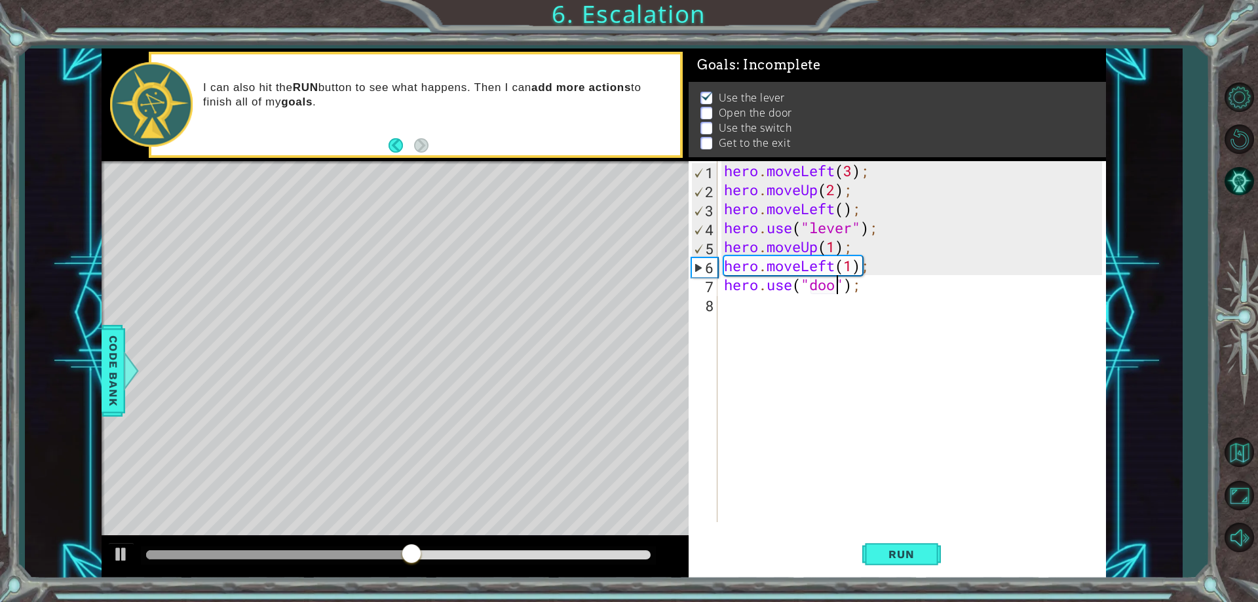
type textarea "hero.use("door");"
click at [895, 562] on button "Run" at bounding box center [901, 555] width 79 height 42
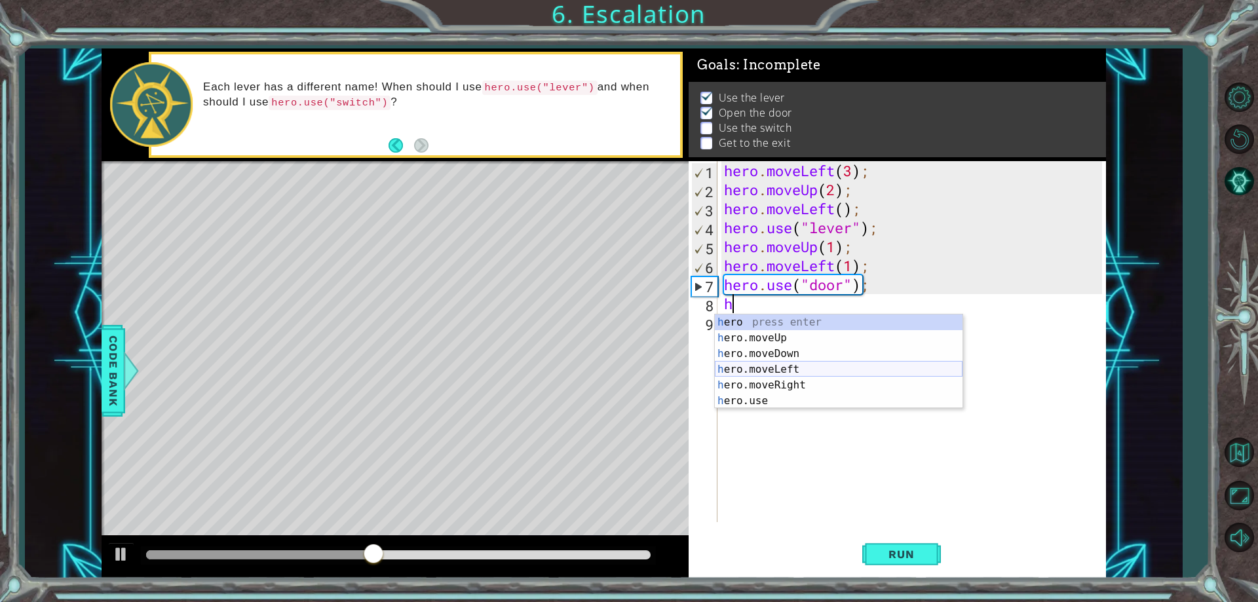
click at [773, 362] on div "h ero press enter h ero.moveUp press enter h ero.moveDown press enter h ero.mov…" at bounding box center [839, 377] width 248 height 126
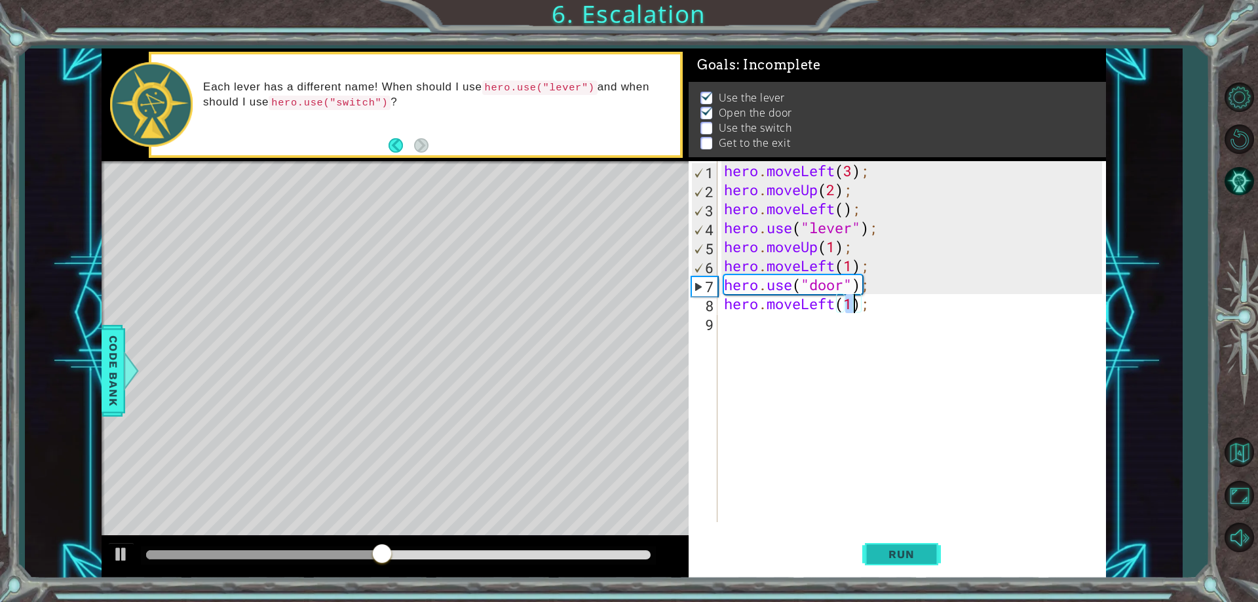
type textarea "hero.moveLeft(1);"
click at [893, 559] on button "Run" at bounding box center [901, 555] width 79 height 42
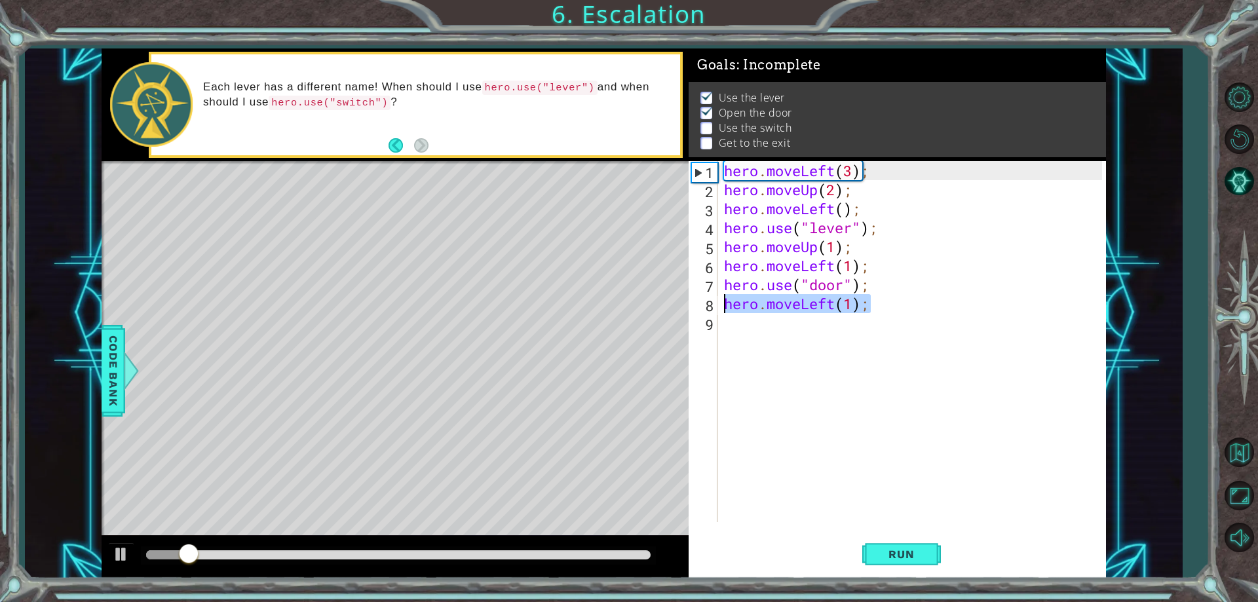
drag, startPoint x: 877, startPoint y: 307, endPoint x: 700, endPoint y: 307, distance: 176.9
click at [700, 307] on div "hero.moveLeft(1); 1 2 3 4 5 6 7 8 9 hero . moveLeft ( 3 ) ; hero . moveUp ( 2 )…" at bounding box center [894, 341] width 413 height 361
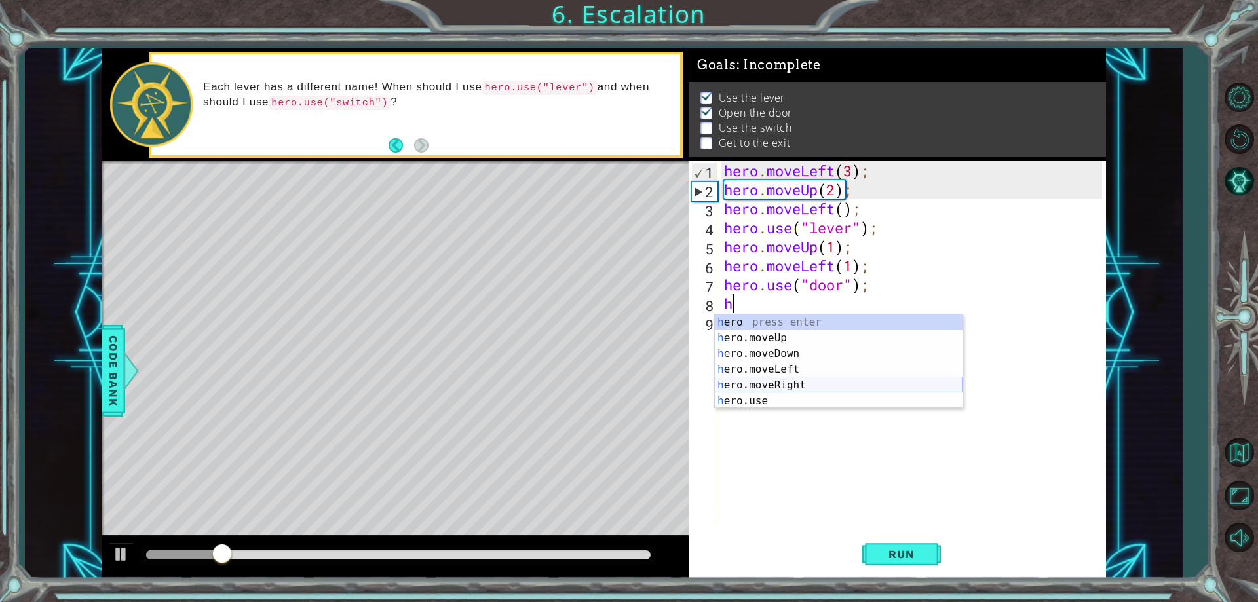
drag, startPoint x: 755, startPoint y: 389, endPoint x: 811, endPoint y: 479, distance: 106.2
click at [755, 388] on div "h ero press enter h ero.moveUp press enter h ero.moveDown press enter h ero.mov…" at bounding box center [839, 377] width 248 height 126
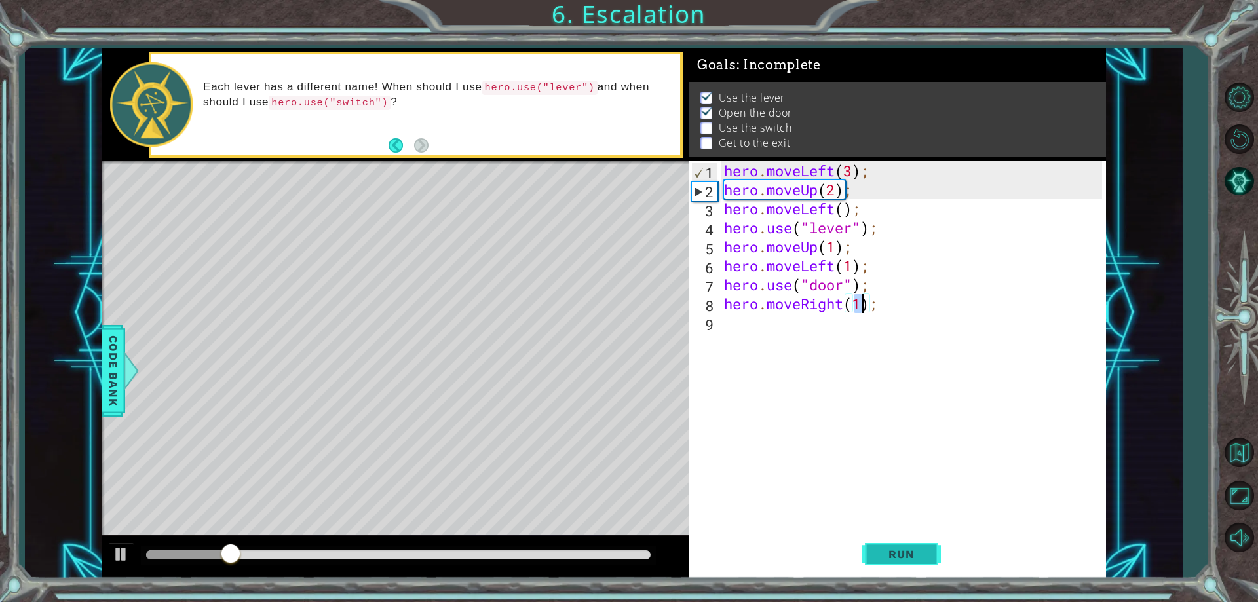
type textarea "hero.moveRight(1);"
click at [891, 562] on button "Run" at bounding box center [901, 555] width 79 height 42
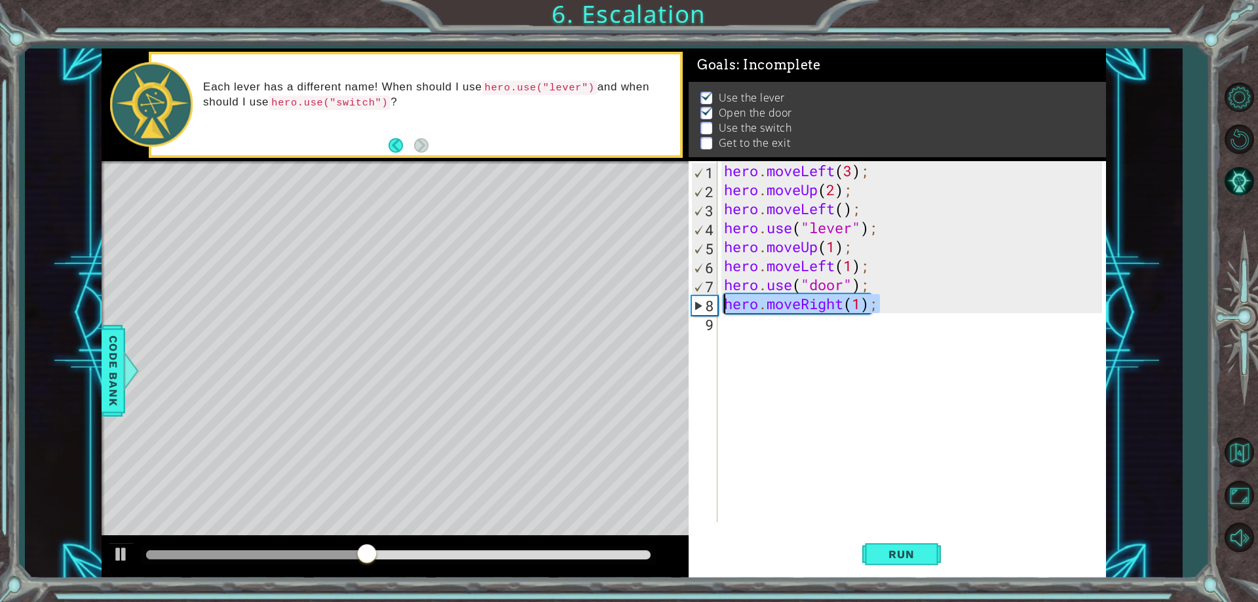
drag, startPoint x: 900, startPoint y: 307, endPoint x: 694, endPoint y: 294, distance: 206.1
click at [696, 295] on div "hero.moveRight(1); 1 2 3 4 5 6 7 8 9 hero . moveLeft ( 3 ) ; hero . moveUp ( 2 …" at bounding box center [894, 341] width 413 height 361
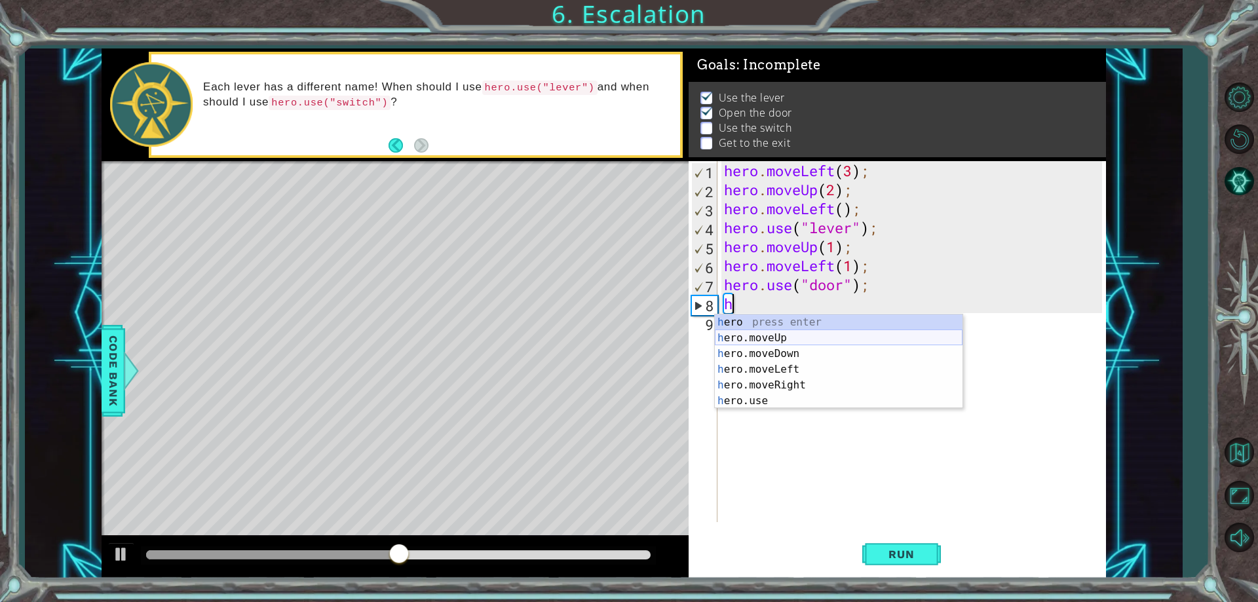
click at [769, 335] on div "h ero press enter h ero.moveUp press enter h ero.moveDown press enter h ero.mov…" at bounding box center [839, 377] width 248 height 126
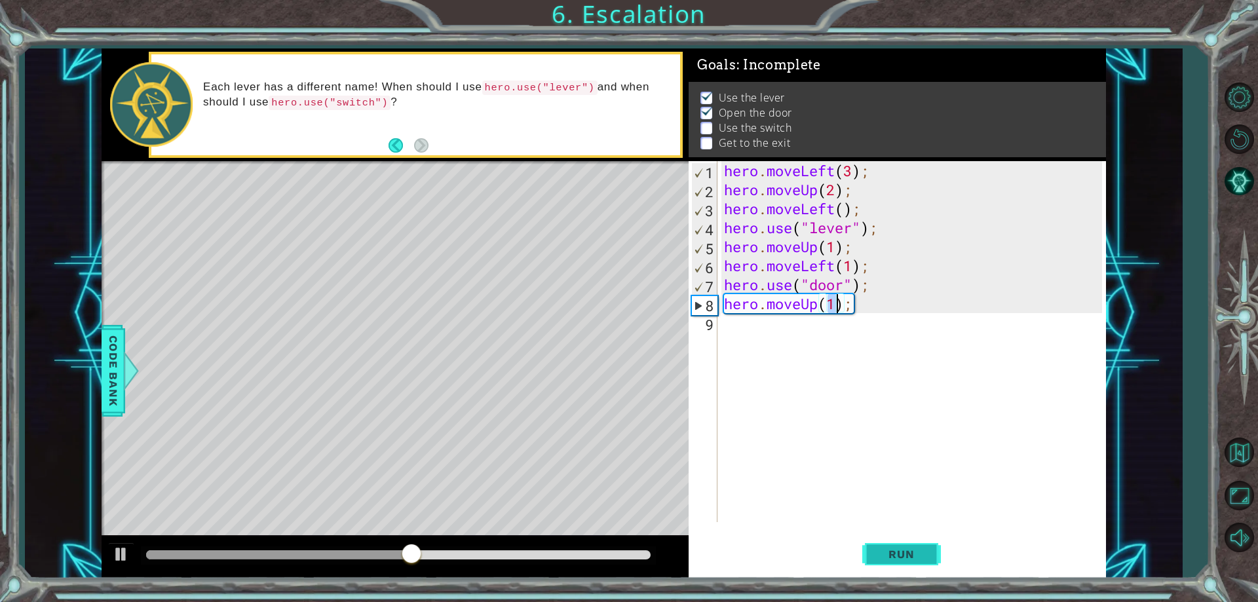
type textarea "hero.moveUp(1);"
click at [884, 550] on span "Run" at bounding box center [901, 554] width 52 height 13
click at [740, 324] on div "hero . moveLeft ( 3 ) ; hero . moveUp ( 2 ) ; hero . moveLeft ( ) ; hero . use …" at bounding box center [914, 360] width 386 height 399
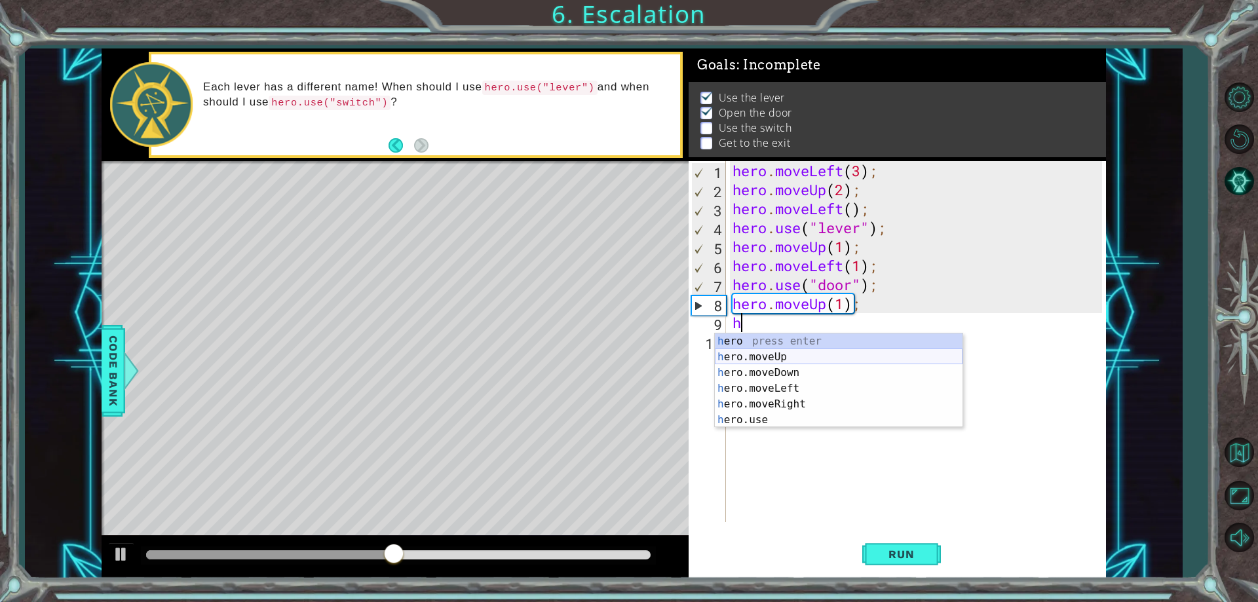
click at [751, 356] on div "h ero press enter h ero.moveUp press enter h ero.moveDown press enter h ero.mov…" at bounding box center [839, 396] width 248 height 126
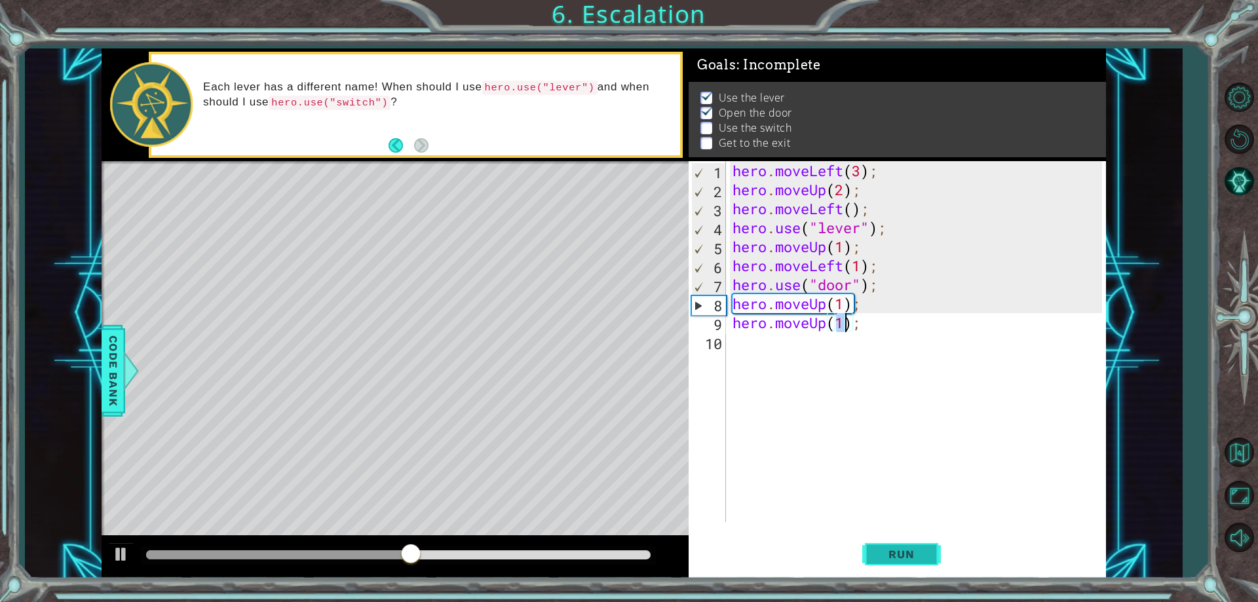
type textarea "hero.moveUp(1);"
click at [903, 552] on span "Run" at bounding box center [901, 554] width 52 height 13
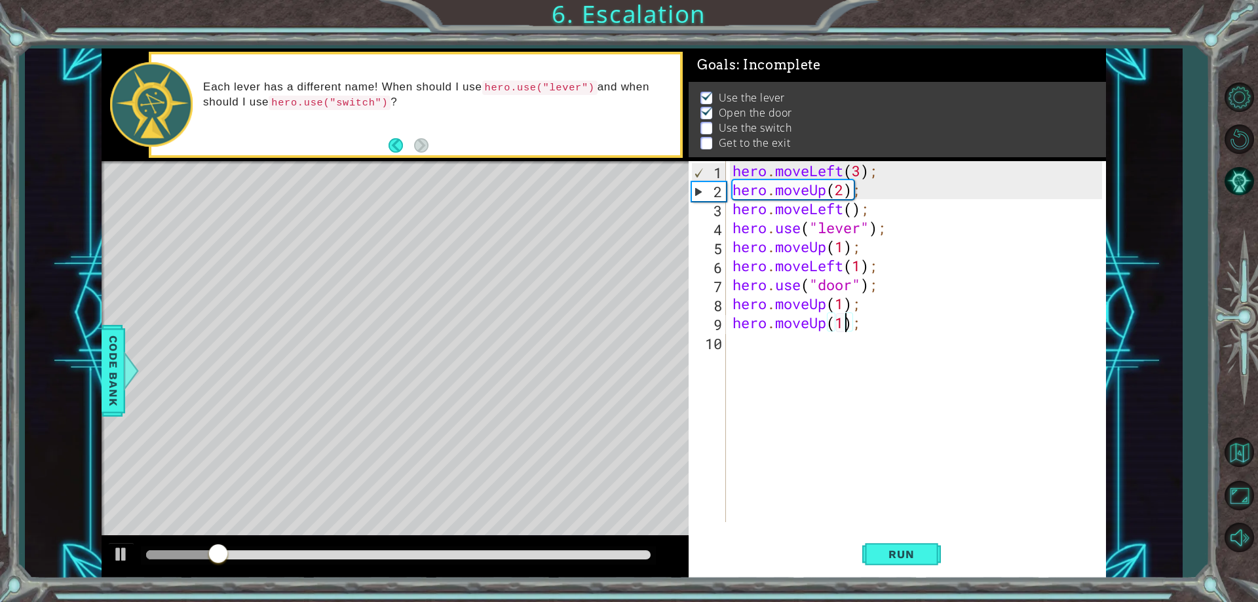
click at [752, 344] on div "hero . moveLeft ( 3 ) ; hero . moveUp ( 2 ) ; hero . moveLeft ( ) ; hero . use …" at bounding box center [919, 360] width 379 height 399
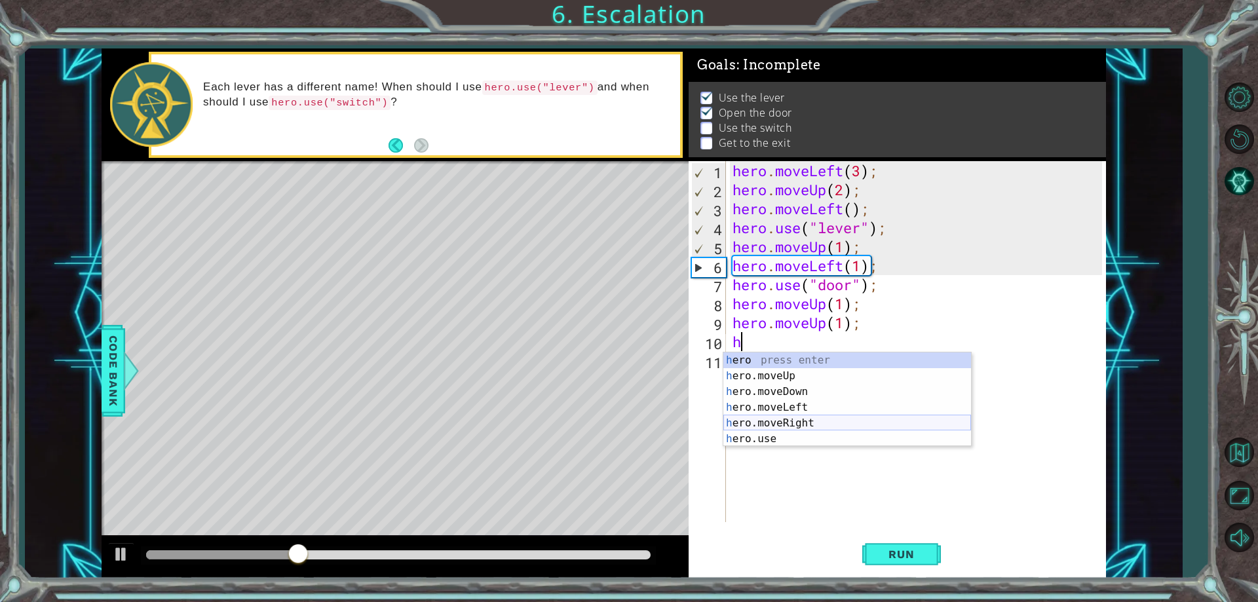
click at [803, 424] on div "h ero press enter h ero.moveUp press enter h ero.moveDown press enter h ero.mov…" at bounding box center [847, 415] width 248 height 126
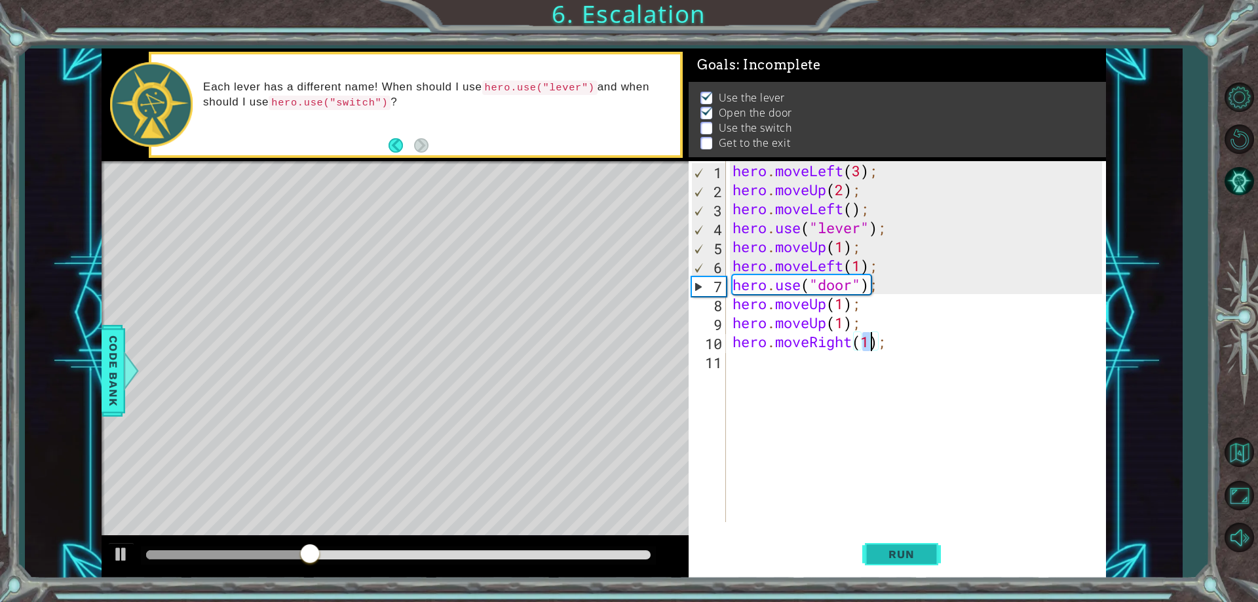
type textarea "hero.moveRight(1);"
click at [882, 549] on span "Run" at bounding box center [901, 554] width 52 height 13
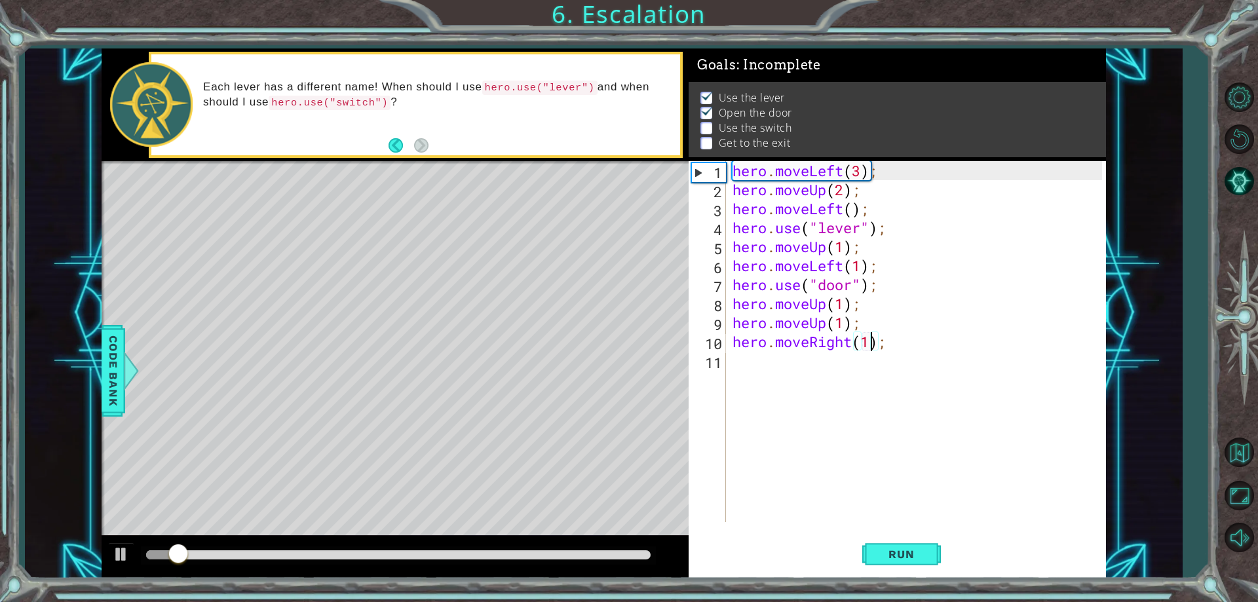
click at [768, 366] on div "hero . moveLeft ( 3 ) ; hero . moveUp ( 2 ) ; hero . moveLeft ( ) ; hero . use …" at bounding box center [919, 360] width 379 height 399
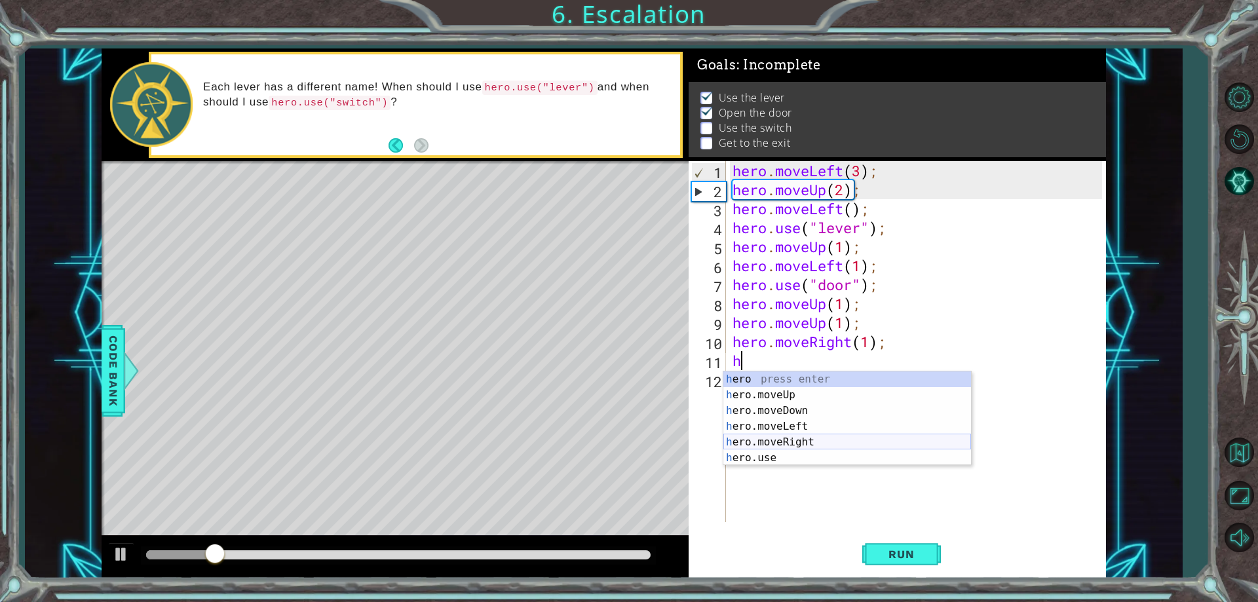
click at [822, 439] on div "h ero press enter h ero.moveUp press enter h ero.moveDown press enter h ero.mov…" at bounding box center [847, 434] width 248 height 126
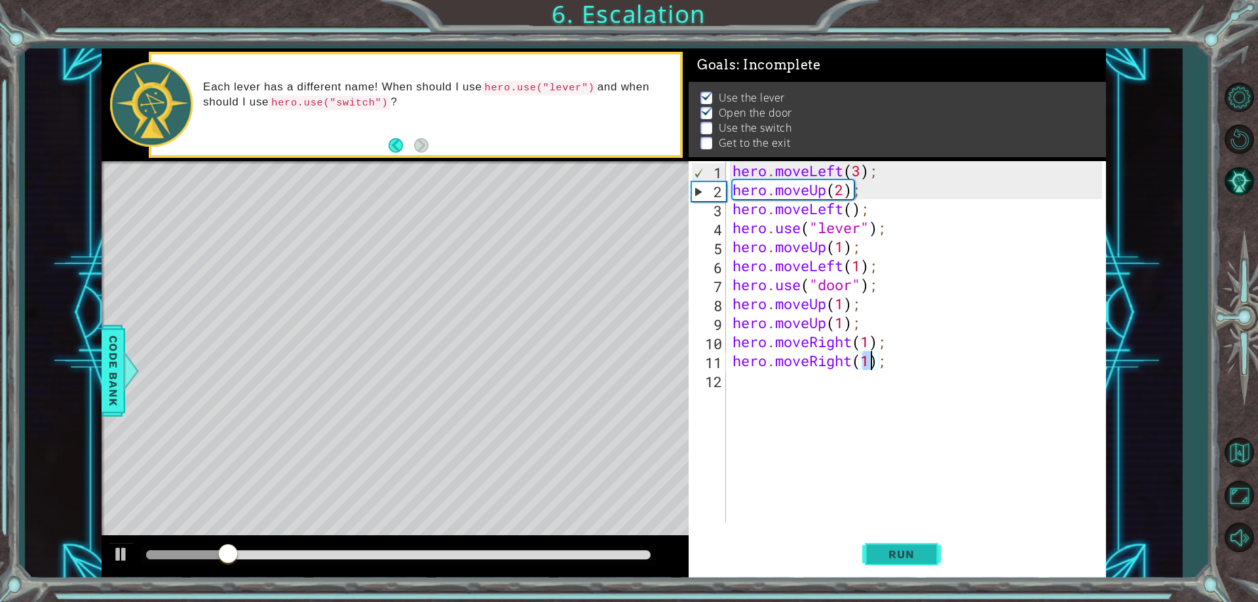
type textarea "hero.moveRight(1);"
click at [885, 548] on span "Run" at bounding box center [901, 554] width 52 height 13
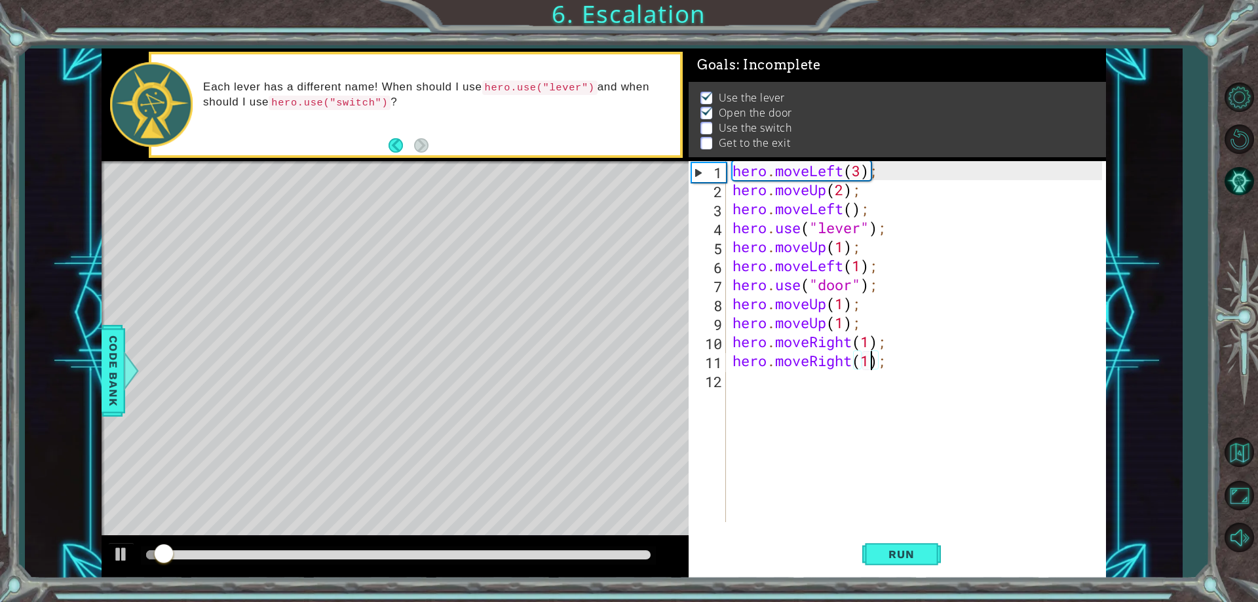
click at [795, 382] on div "hero . moveLeft ( 3 ) ; hero . moveUp ( 2 ) ; hero . moveLeft ( ) ; hero . use …" at bounding box center [919, 360] width 379 height 399
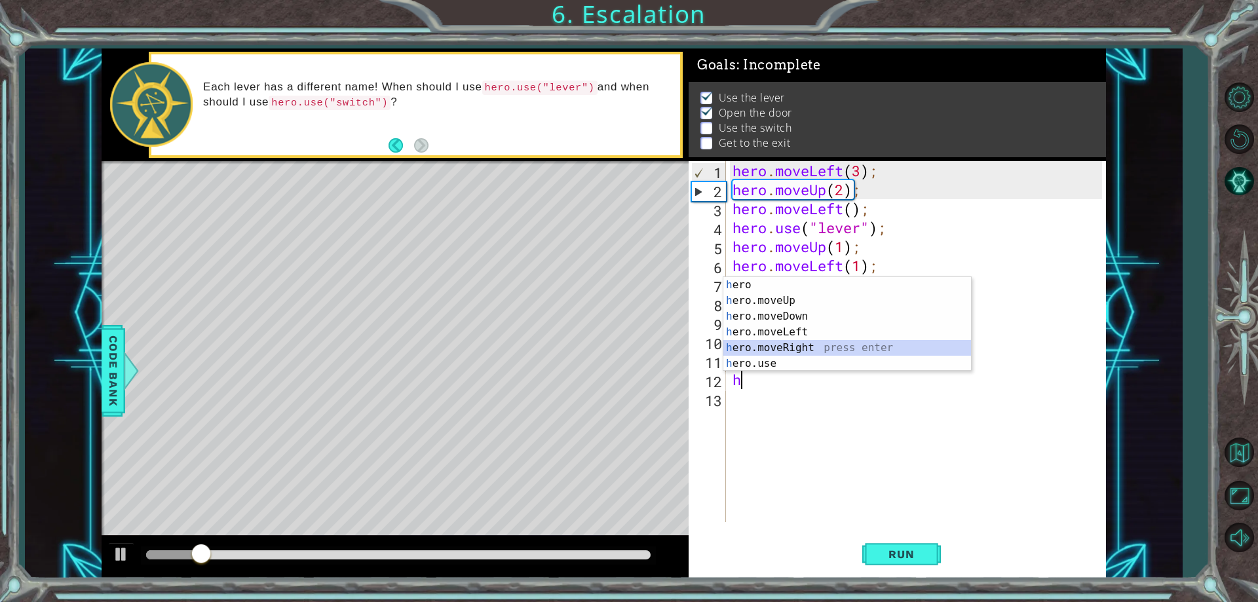
click at [802, 343] on div "h ero press enter h ero.moveUp press enter h ero.moveDown press enter h ero.mov…" at bounding box center [847, 340] width 248 height 126
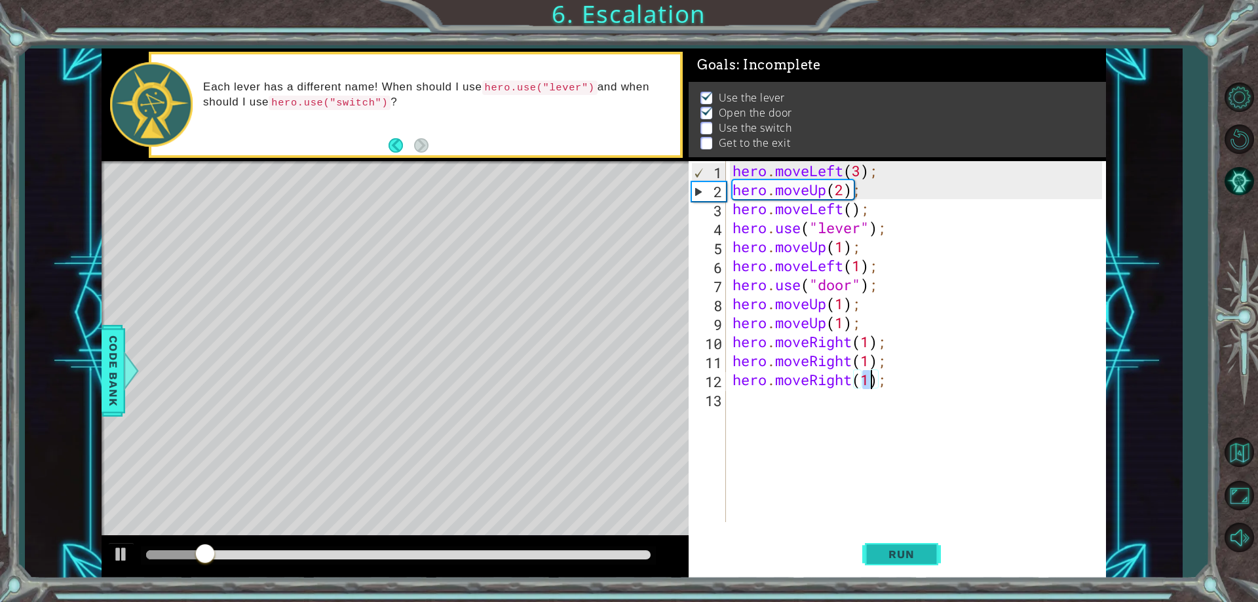
type textarea "hero.moveRight(1);"
click at [872, 551] on button "Run" at bounding box center [901, 555] width 79 height 42
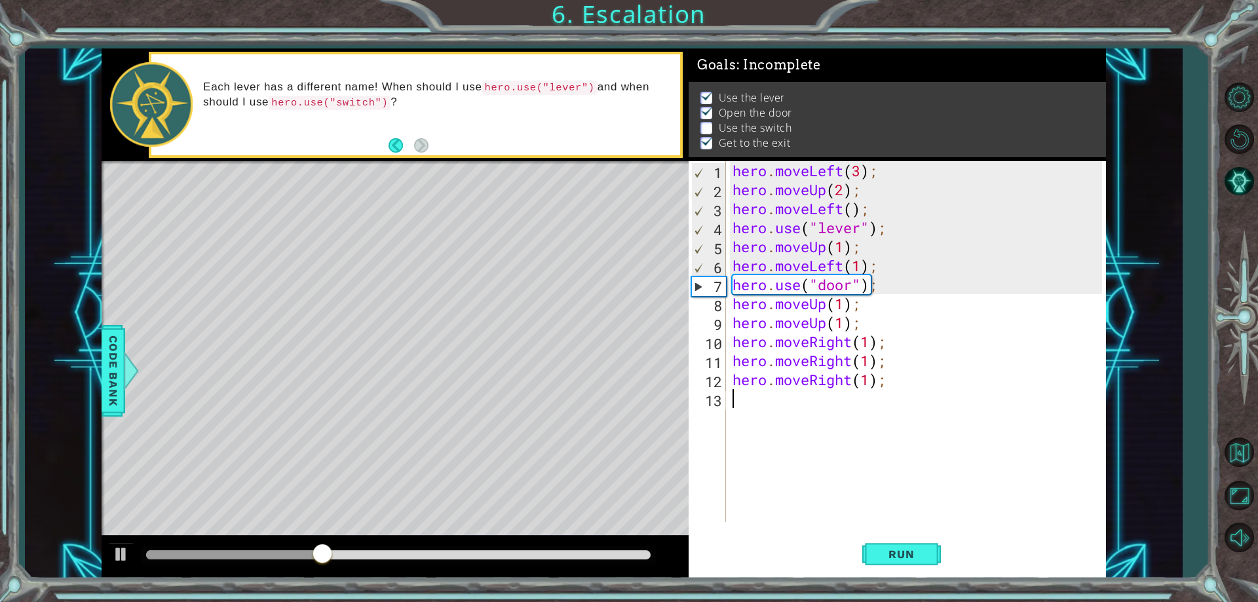
click at [821, 398] on div "hero . moveLeft ( 3 ) ; hero . moveUp ( 2 ) ; hero . moveLeft ( ) ; hero . use …" at bounding box center [919, 360] width 379 height 399
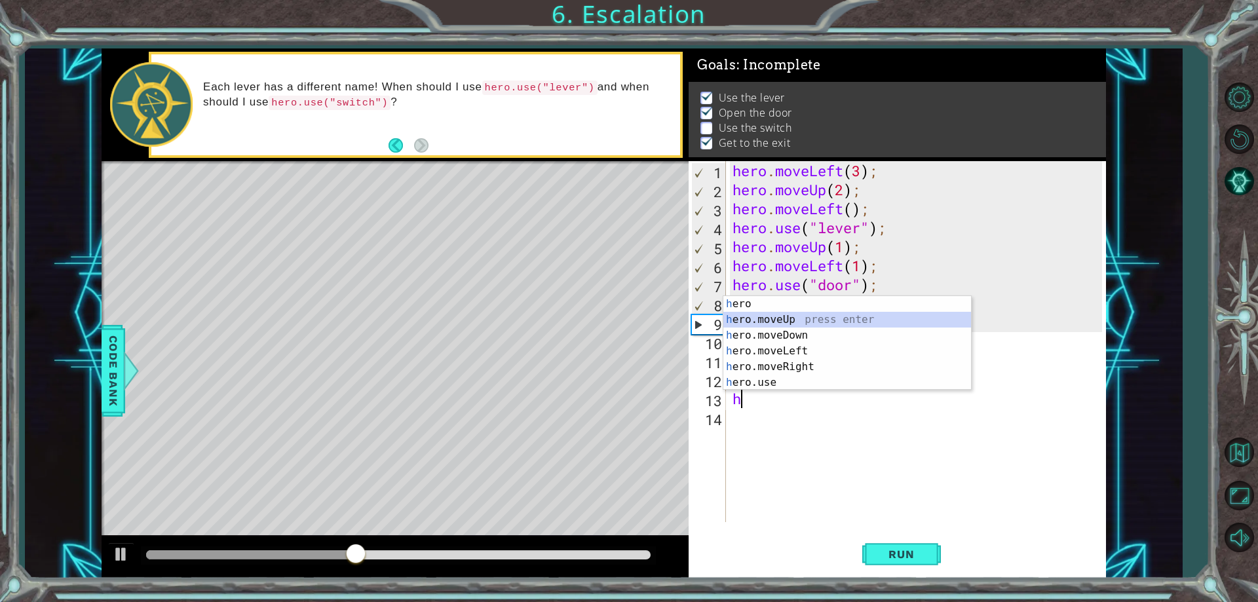
click at [814, 316] on div "h ero press enter h ero.moveUp press enter h ero.moveDown press enter h ero.mov…" at bounding box center [847, 359] width 248 height 126
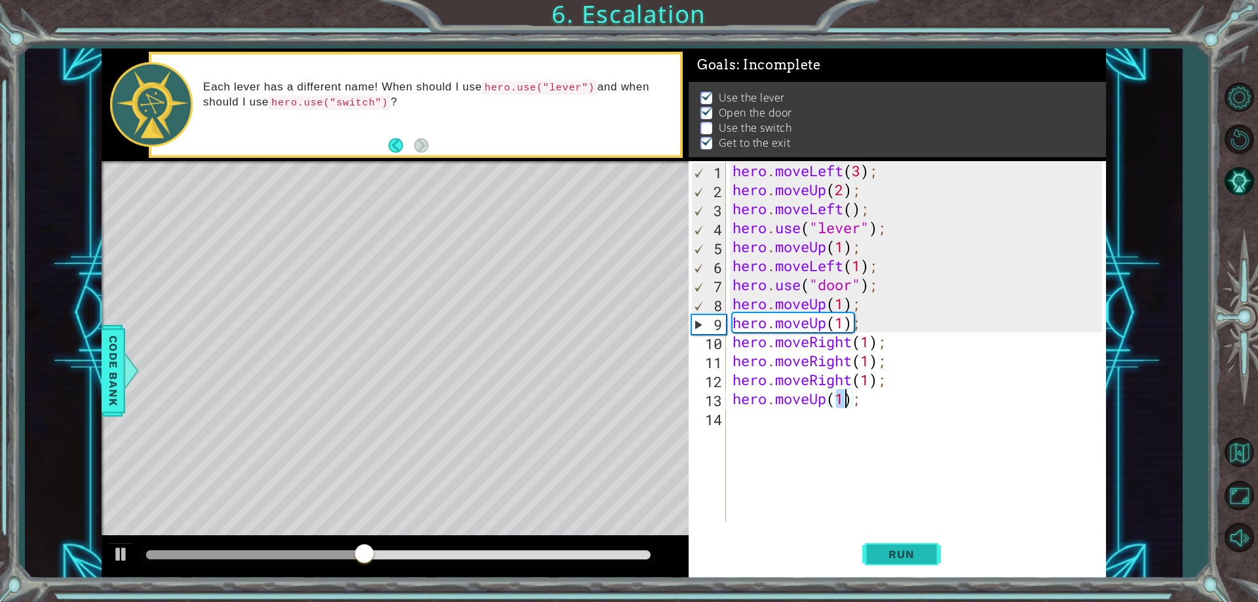
type textarea "hero.moveUp(1);"
click at [890, 570] on button "Run" at bounding box center [901, 555] width 79 height 42
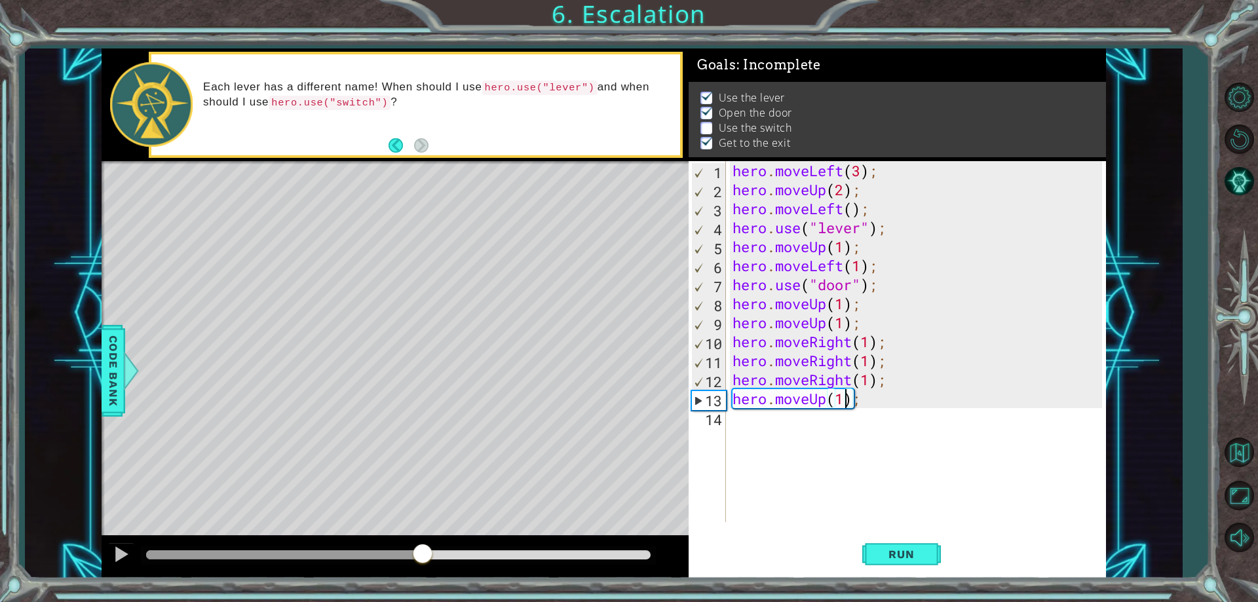
drag, startPoint x: 240, startPoint y: 558, endPoint x: 429, endPoint y: 562, distance: 188.7
click at [426, 562] on div at bounding box center [423, 555] width 24 height 24
click at [768, 430] on div "hero . moveLeft ( 3 ) ; hero . moveUp ( 2 ) ; hero . moveLeft ( ) ; hero . use …" at bounding box center [919, 360] width 379 height 399
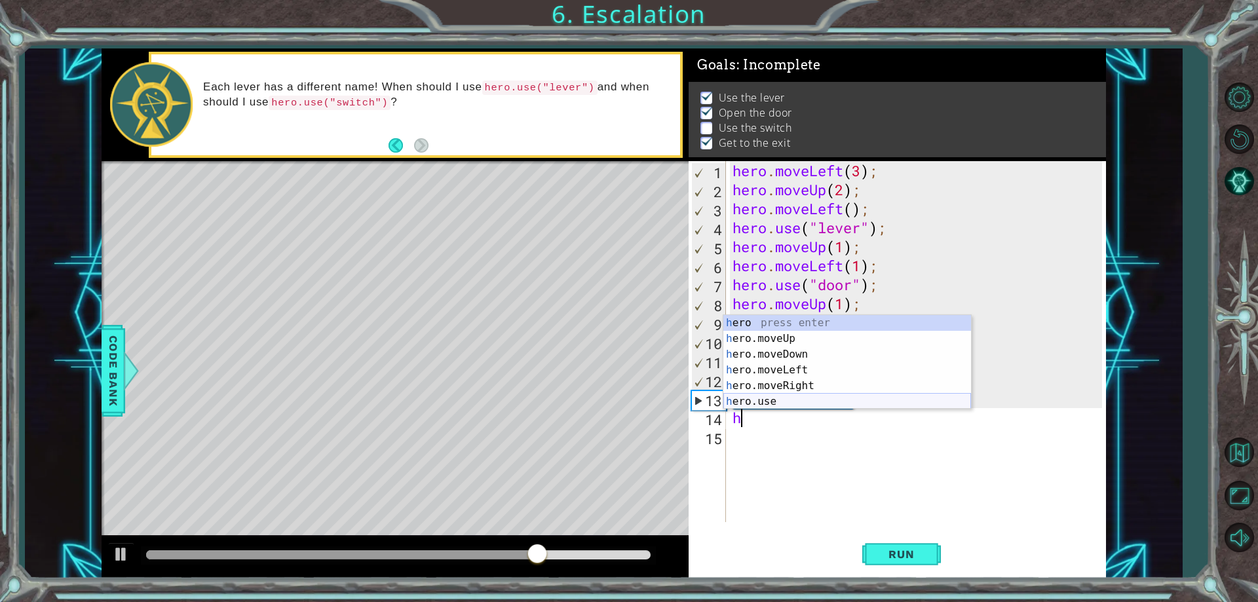
click at [768, 405] on div "h ero press enter h ero.moveUp press enter h ero.moveDown press enter h ero.mov…" at bounding box center [847, 378] width 248 height 126
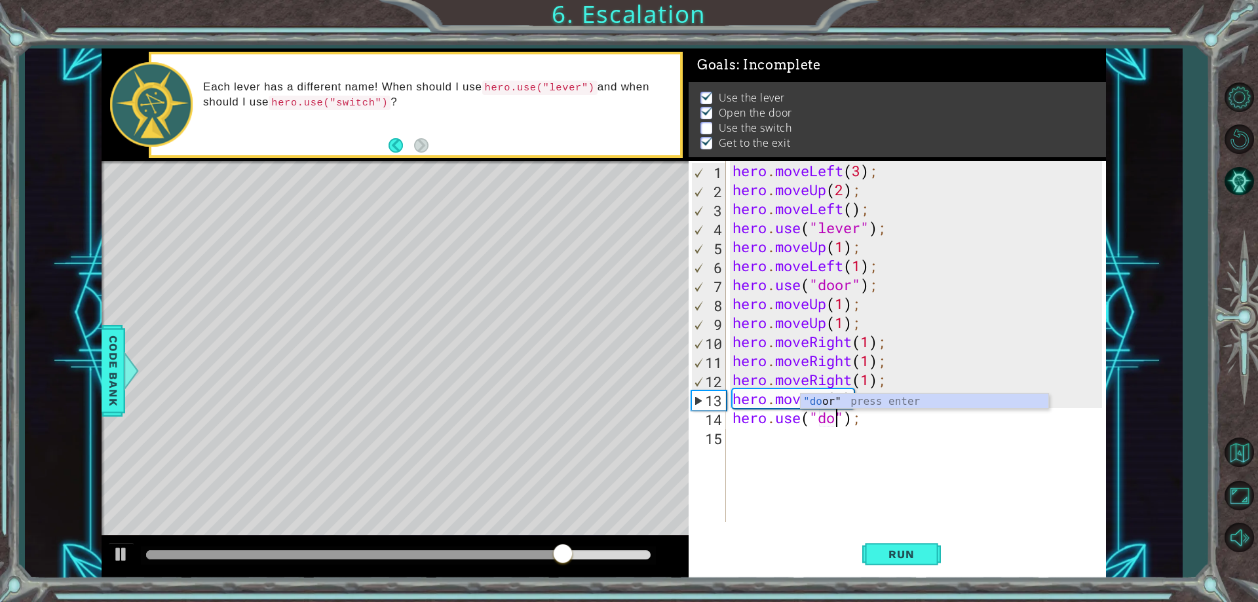
scroll to position [0, 6]
type textarea "hero.use("door");"
click at [912, 563] on button "Run" at bounding box center [901, 555] width 79 height 42
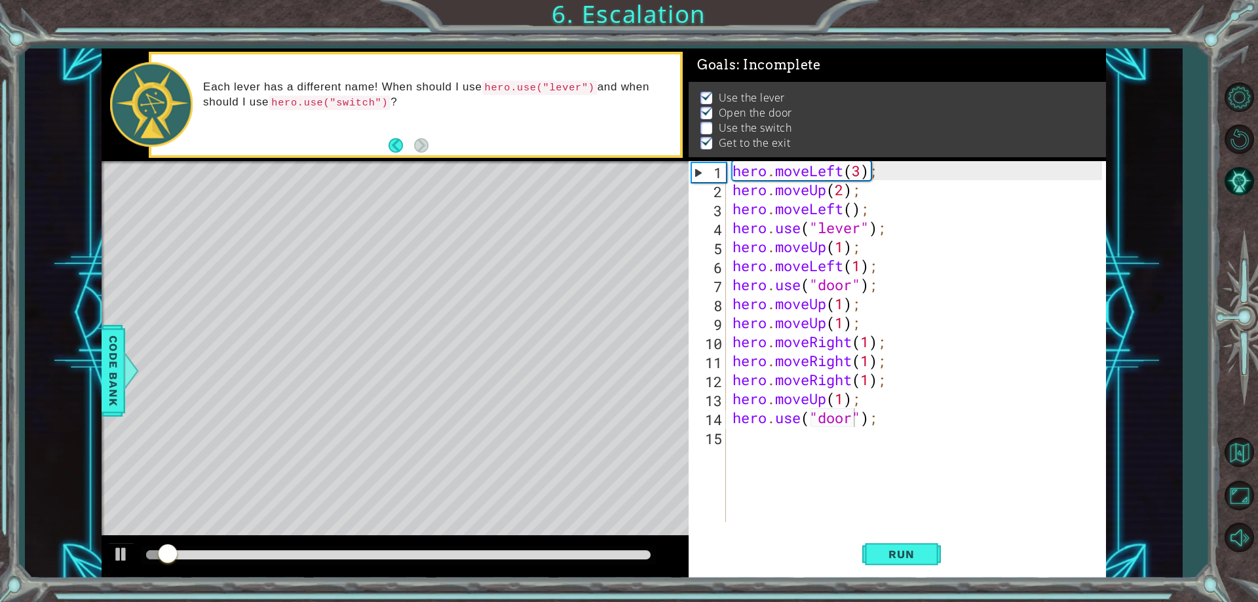
drag, startPoint x: 415, startPoint y: 544, endPoint x: 413, endPoint y: 552, distance: 7.5
click at [417, 546] on div at bounding box center [395, 557] width 587 height 42
drag, startPoint x: 413, startPoint y: 552, endPoint x: 423, endPoint y: 555, distance: 10.6
click at [423, 555] on div at bounding box center [398, 554] width 504 height 9
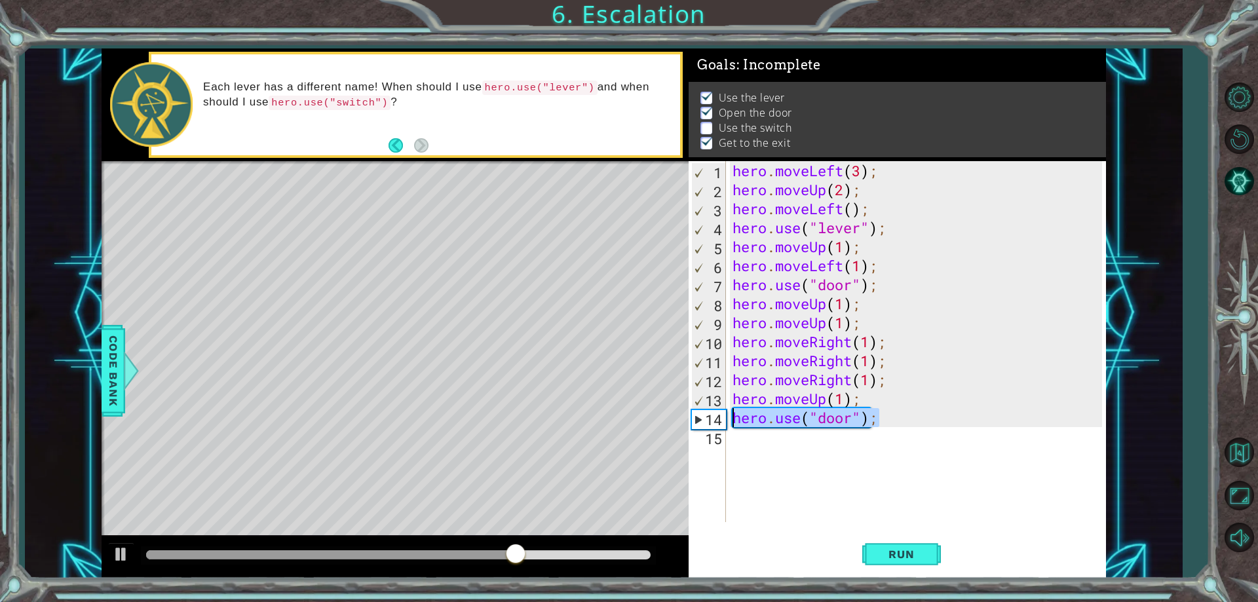
drag, startPoint x: 884, startPoint y: 417, endPoint x: 721, endPoint y: 422, distance: 163.8
click at [721, 422] on div "hero.use("door"); 1 2 3 4 5 6 7 8 9 10 11 12 13 14 15 hero . moveLeft ( 3 ) ; h…" at bounding box center [894, 341] width 413 height 361
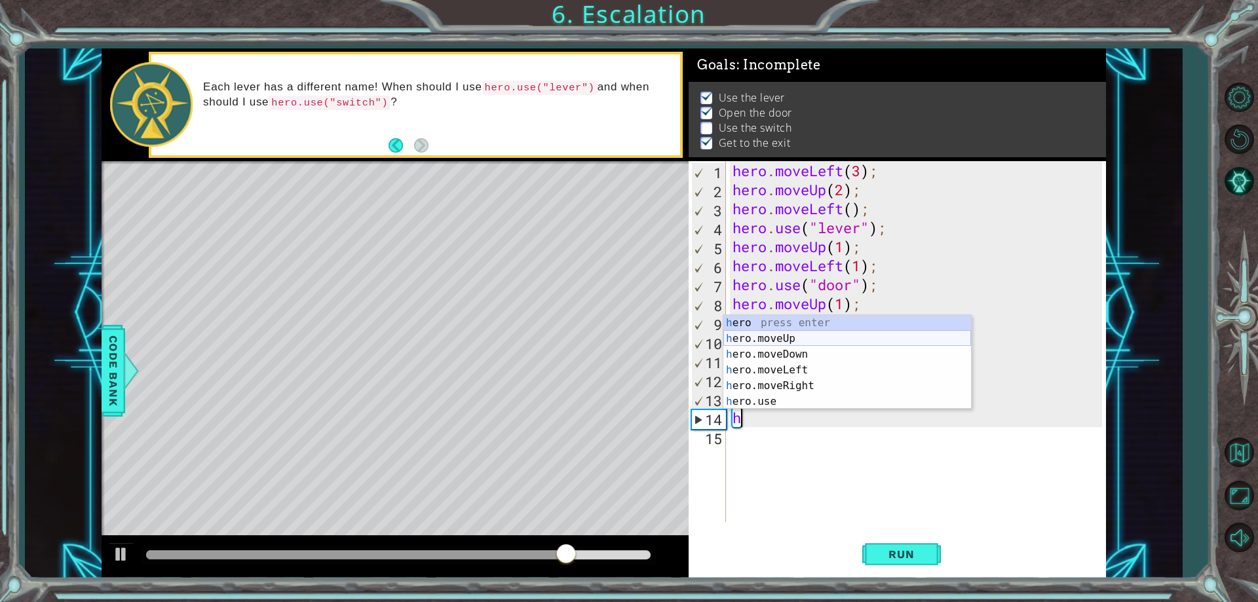
click at [782, 339] on div "h ero press enter h ero.moveUp press enter h ero.moveDown press enter h ero.mov…" at bounding box center [847, 378] width 248 height 126
type textarea "hero.moveUp(1);"
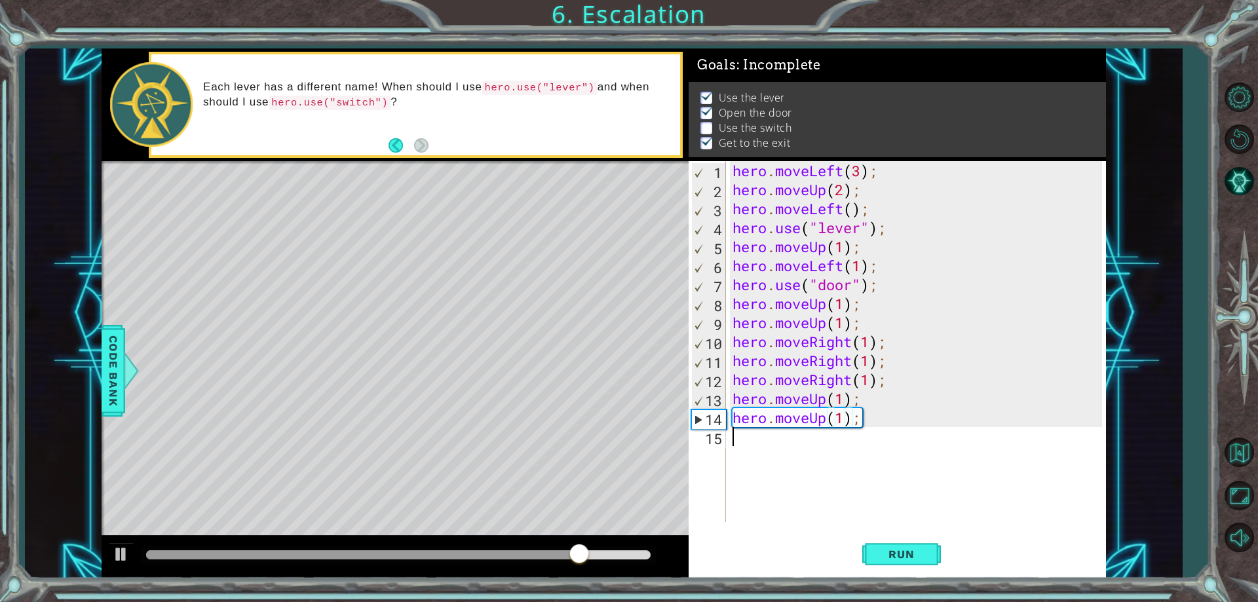
click at [757, 438] on div "hero . moveLeft ( 3 ) ; hero . moveUp ( 2 ) ; hero . moveLeft ( ) ; hero . use …" at bounding box center [919, 360] width 379 height 399
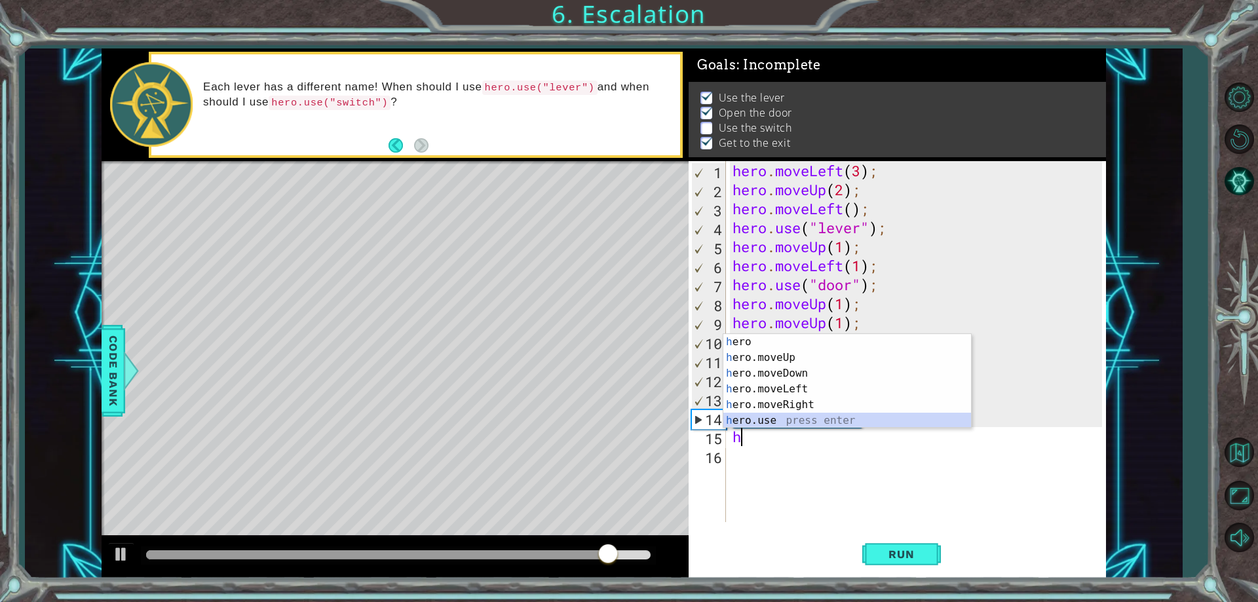
click at [772, 425] on div "h ero press enter h ero.moveUp press enter h ero.moveDown press enter h ero.mov…" at bounding box center [847, 397] width 248 height 126
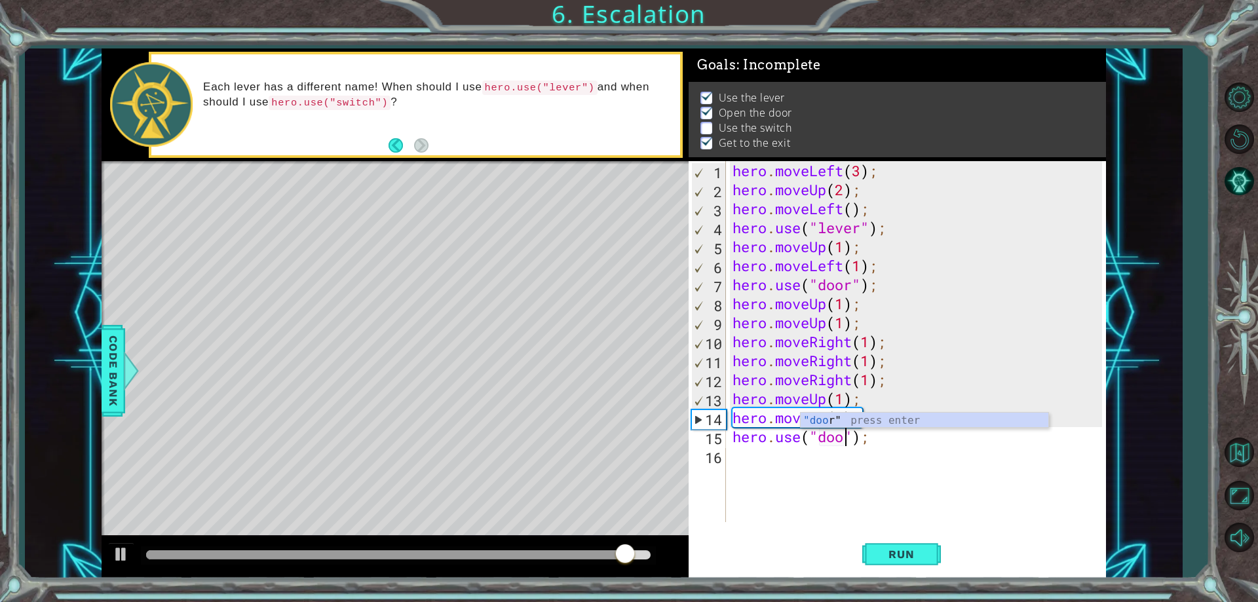
scroll to position [0, 6]
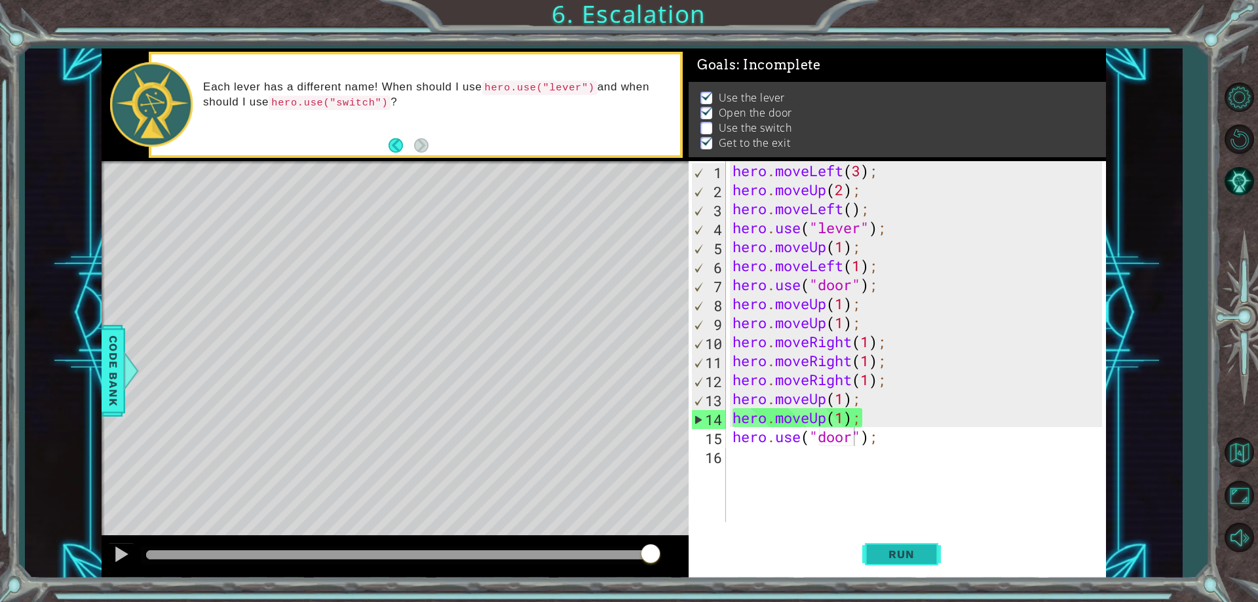
click at [914, 561] on span "Run" at bounding box center [901, 554] width 52 height 13
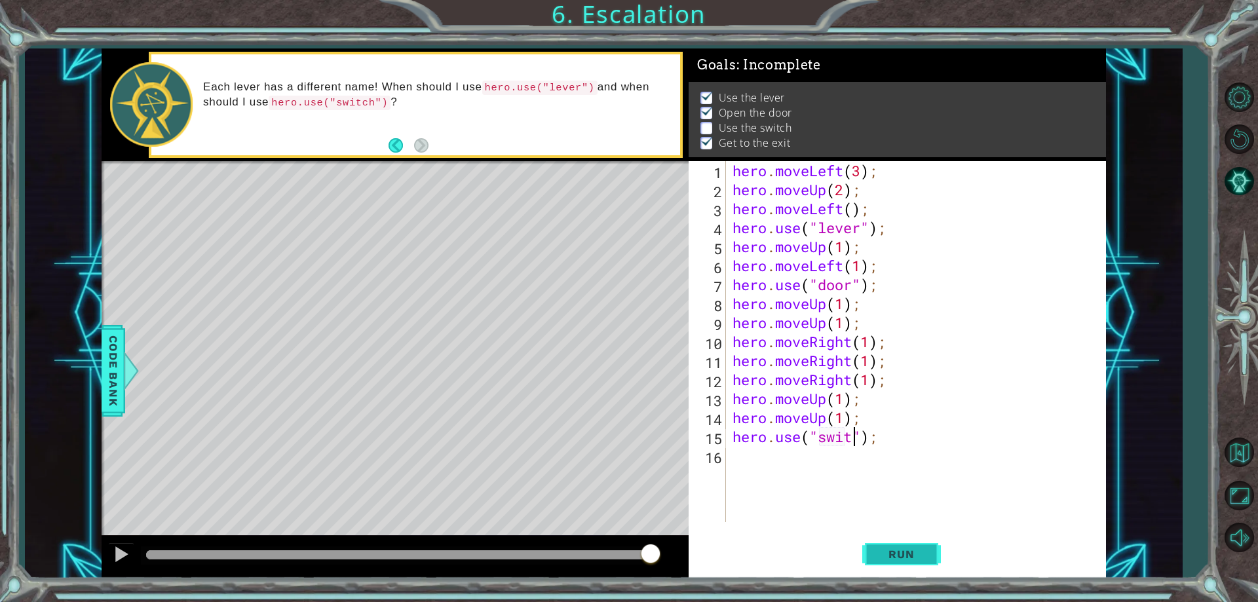
scroll to position [0, 7]
type textarea "hero.use("switch");"
click at [908, 548] on button "Run" at bounding box center [901, 555] width 79 height 42
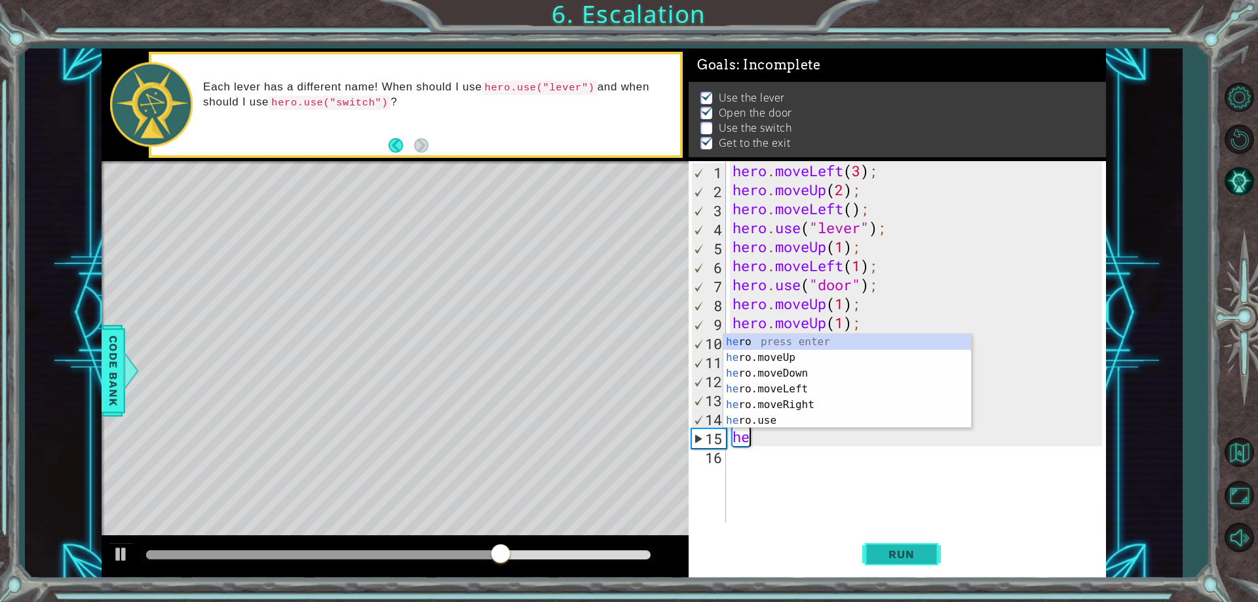
type textarea "h"
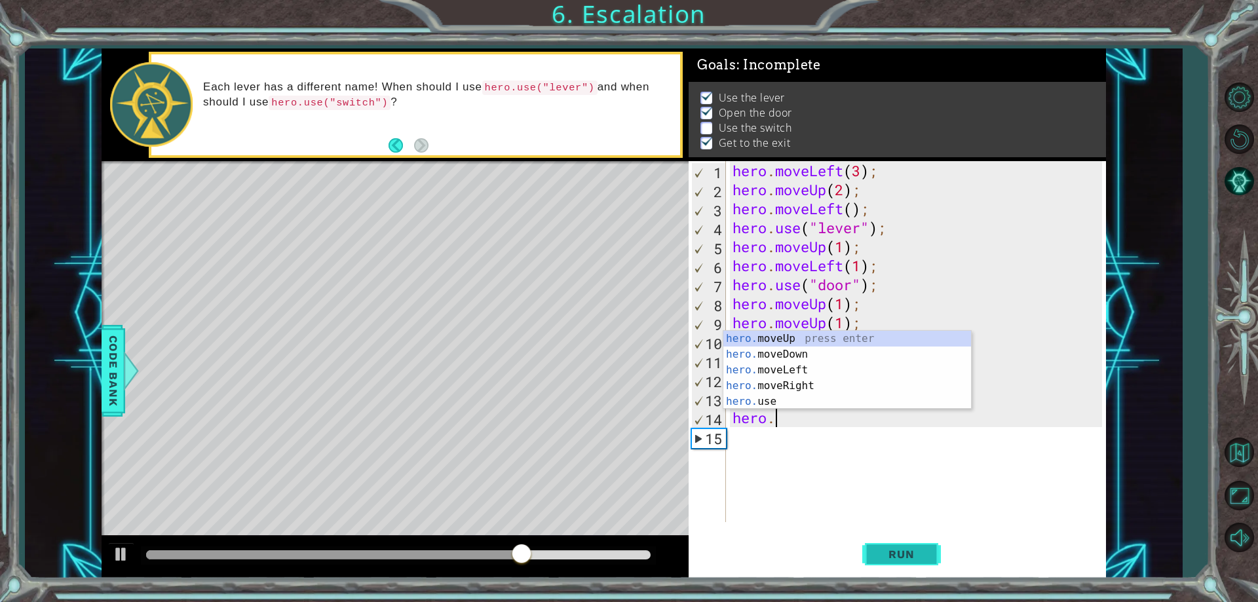
type textarea "h"
type textarea "hero.moveUp(1);"
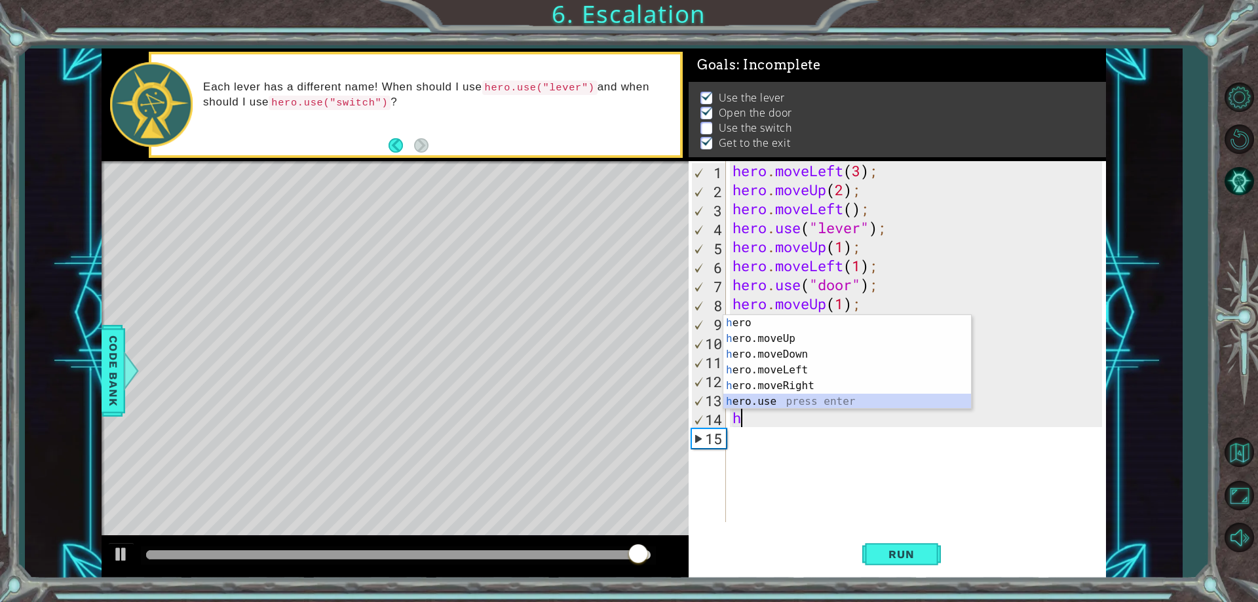
click at [760, 400] on div "h ero press enter h ero.moveUp press enter h ero.moveDown press enter h ero.mov…" at bounding box center [847, 378] width 248 height 126
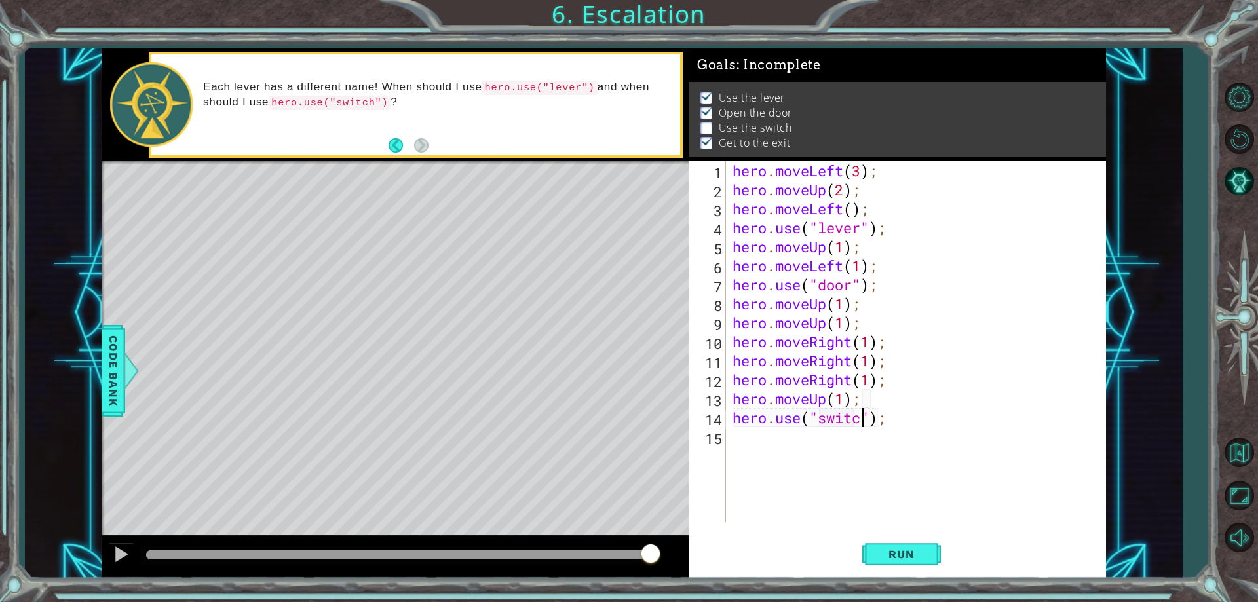
scroll to position [0, 7]
type textarea "hero.use("switch");"
click at [882, 557] on span "Run" at bounding box center [901, 554] width 52 height 13
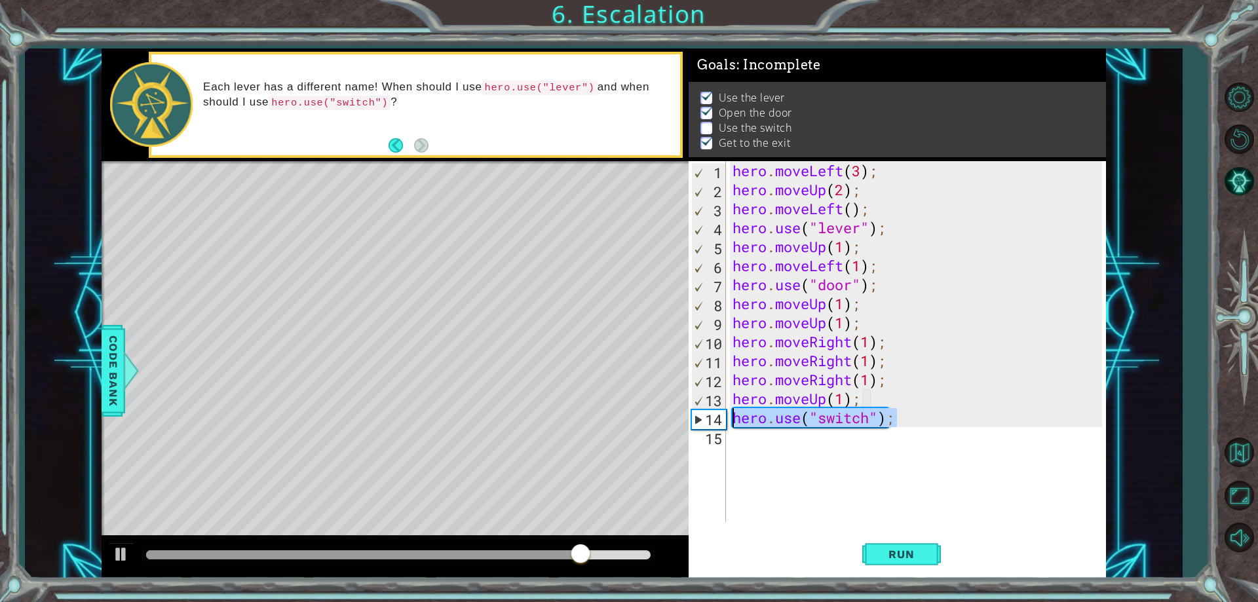
drag, startPoint x: 905, startPoint y: 417, endPoint x: 734, endPoint y: 418, distance: 171.0
click at [734, 418] on div "hero . moveLeft ( 3 ) ; hero . moveUp ( 2 ) ; hero . moveLeft ( ) ; hero . use …" at bounding box center [919, 360] width 379 height 399
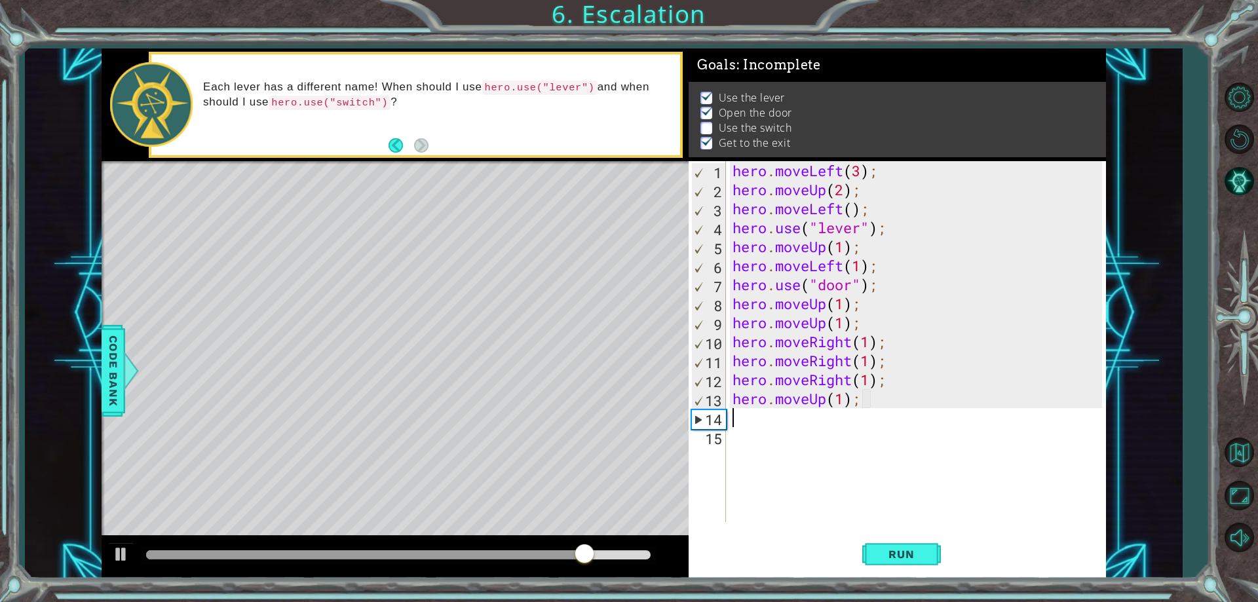
scroll to position [0, 0]
drag, startPoint x: 874, startPoint y: 398, endPoint x: 726, endPoint y: 398, distance: 147.4
click at [726, 398] on div "1 2 3 4 5 6 7 8 9 10 11 12 13 14 15 hero . moveLeft ( 3 ) ; hero . moveUp ( 2 )…" at bounding box center [894, 341] width 413 height 361
type textarea "hero.moveUp(1);"
click at [882, 553] on span "Run" at bounding box center [901, 554] width 52 height 13
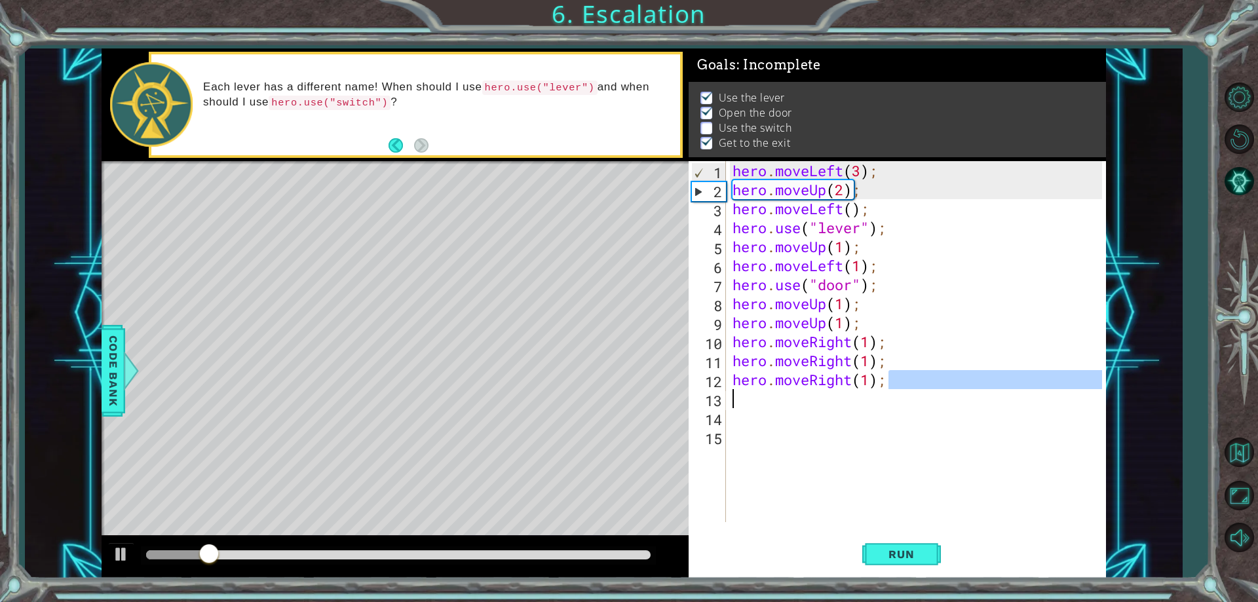
drag, startPoint x: 903, startPoint y: 380, endPoint x: 897, endPoint y: 390, distance: 11.7
click at [897, 390] on div "hero . moveLeft ( 3 ) ; hero . moveUp ( 2 ) ; hero . moveLeft ( ) ; hero . use …" at bounding box center [919, 360] width 379 height 399
type textarea "hero.moveRight(1);"
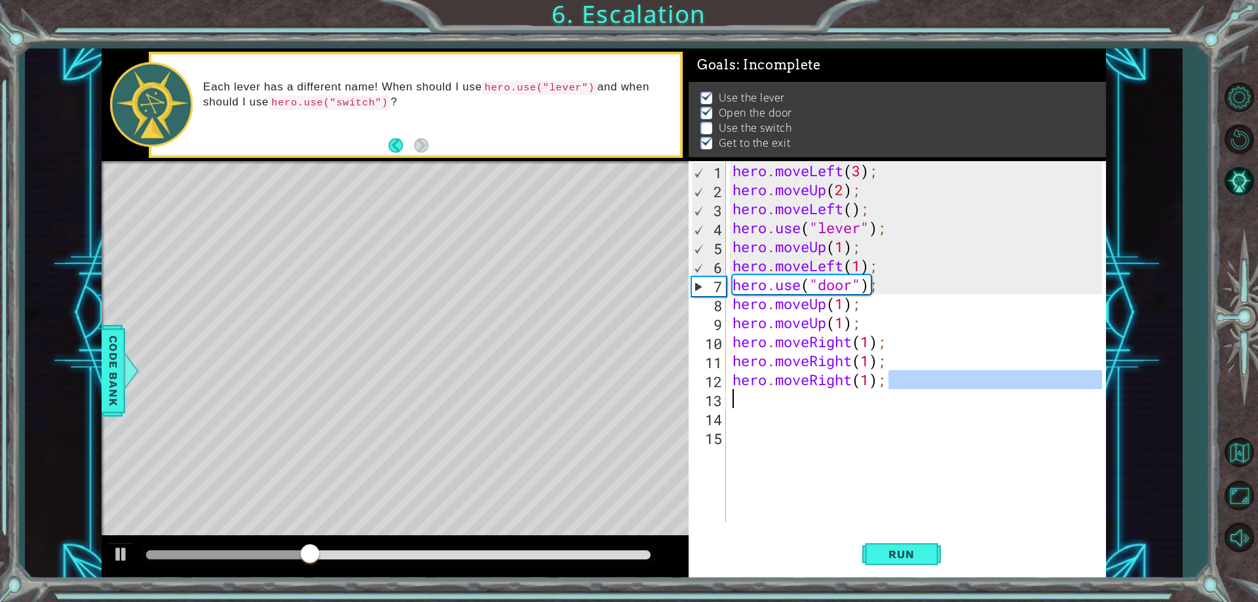
drag, startPoint x: 437, startPoint y: 540, endPoint x: 425, endPoint y: 551, distance: 15.8
click at [435, 542] on div at bounding box center [395, 557] width 587 height 42
click at [424, 551] on div at bounding box center [398, 554] width 504 height 9
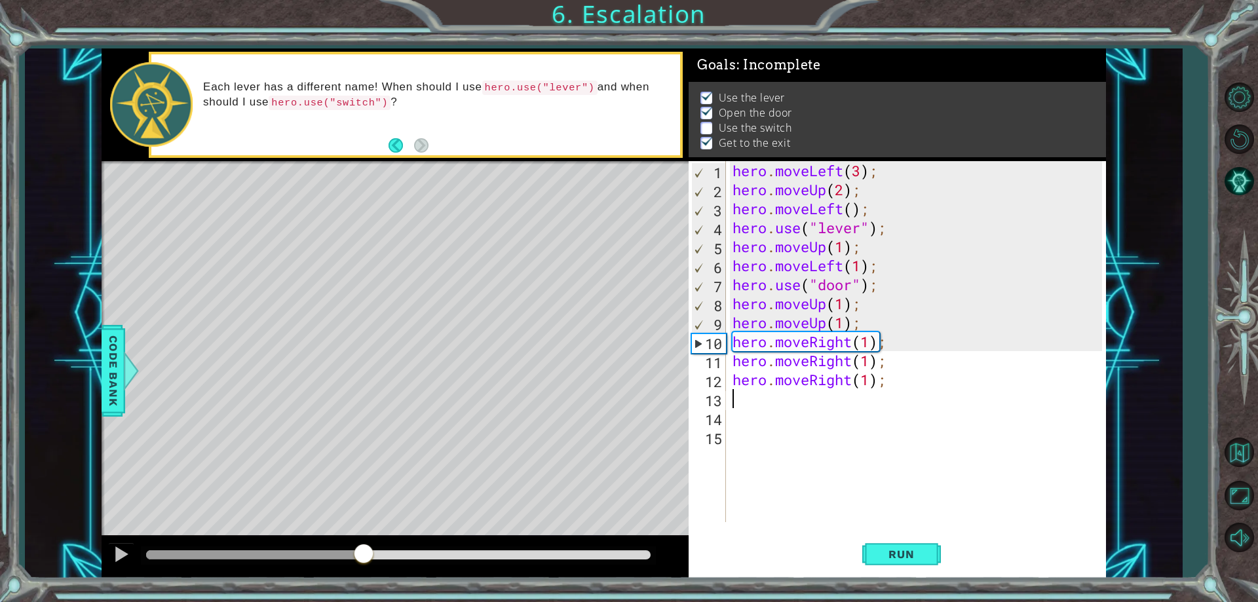
drag, startPoint x: 328, startPoint y: 561, endPoint x: 364, endPoint y: 567, distance: 36.5
click at [364, 567] on div at bounding box center [364, 555] width 24 height 24
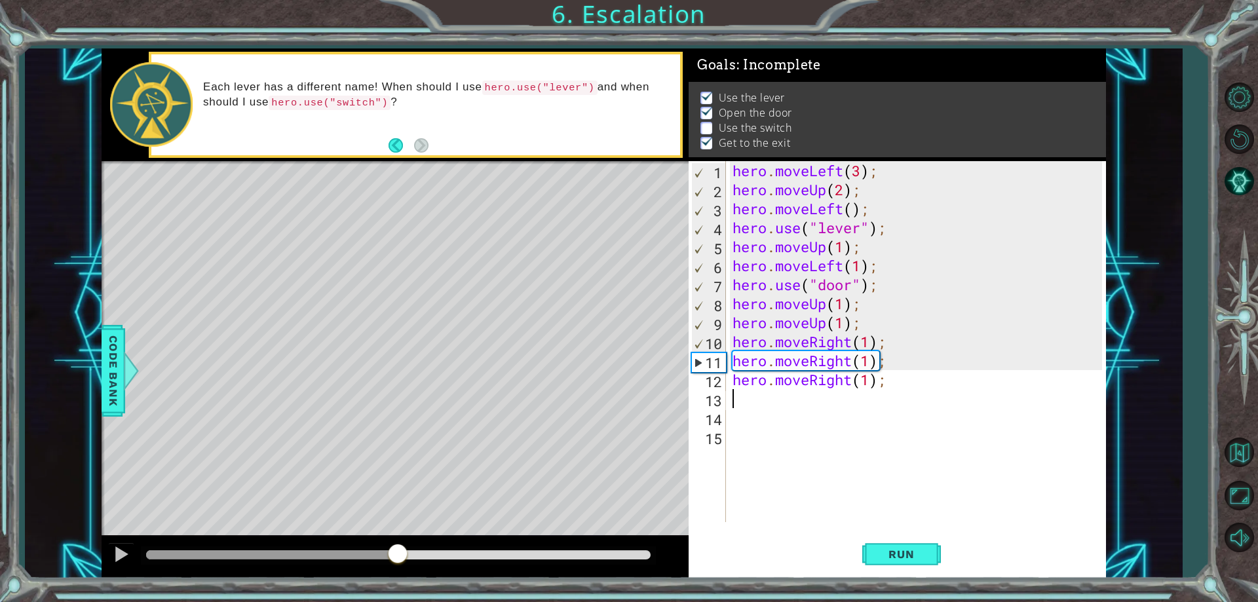
drag, startPoint x: 374, startPoint y: 559, endPoint x: 398, endPoint y: 564, distance: 24.2
click at [398, 564] on div at bounding box center [398, 555] width 24 height 24
click at [118, 546] on div at bounding box center [121, 554] width 17 height 17
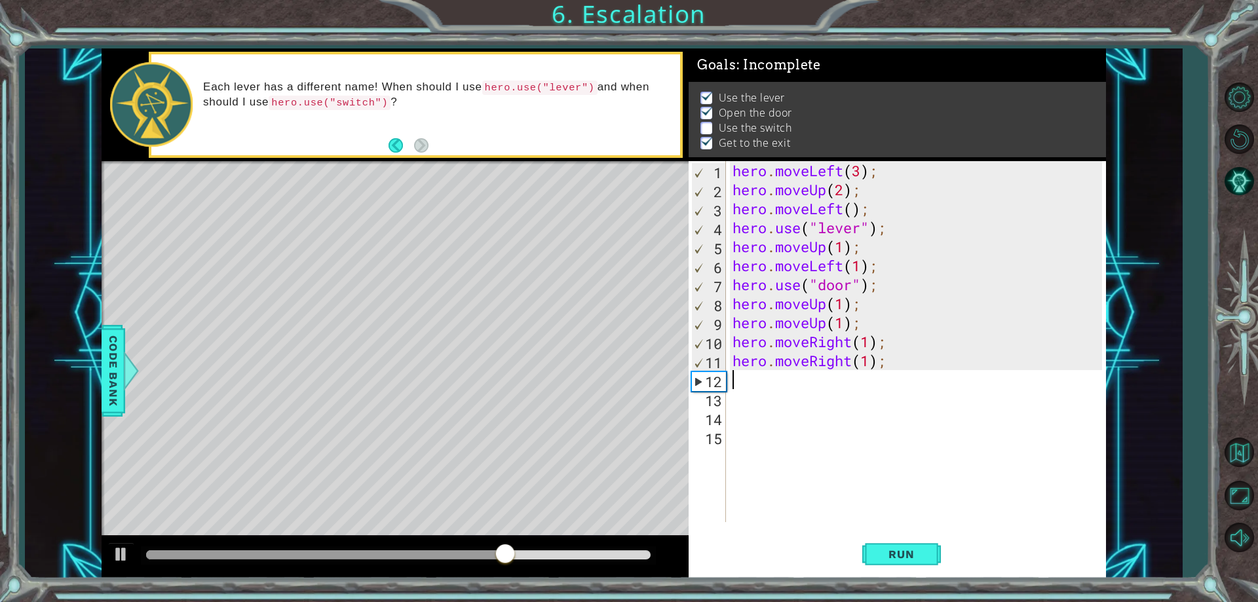
drag, startPoint x: 892, startPoint y: 383, endPoint x: 736, endPoint y: 379, distance: 155.9
click at [736, 379] on div "hero . moveLeft ( 3 ) ; hero . moveUp ( 2 ) ; hero . moveLeft ( ) ; hero . use …" at bounding box center [919, 360] width 379 height 399
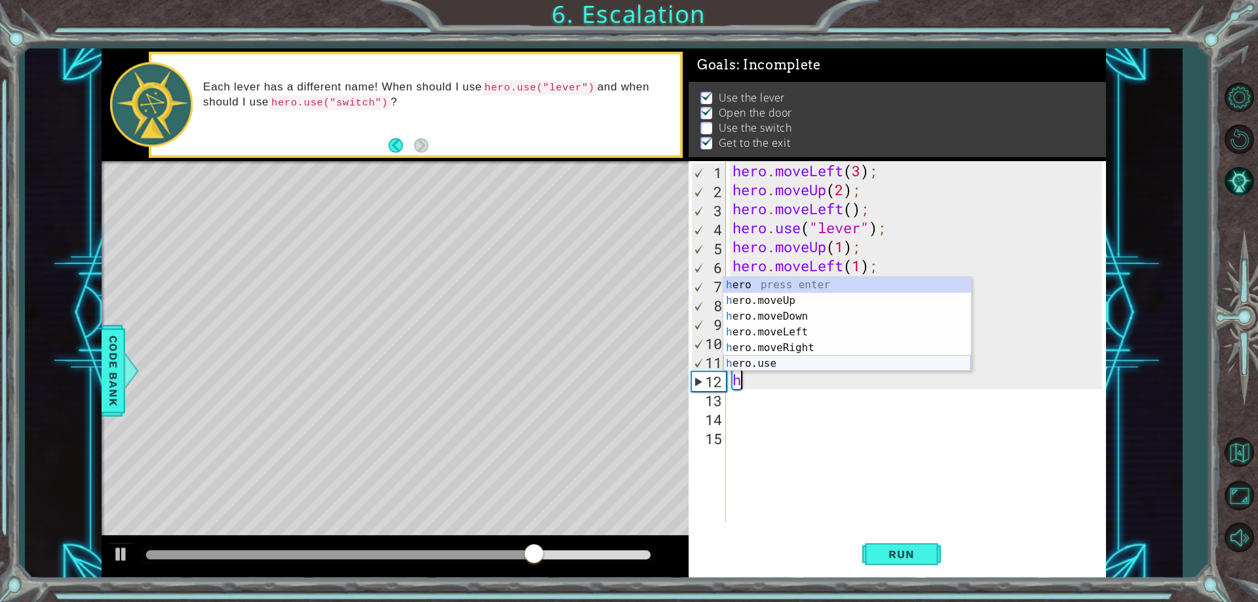
click at [787, 369] on div "h ero press enter h ero.moveUp press enter h ero.moveDown press enter h ero.mov…" at bounding box center [847, 340] width 248 height 126
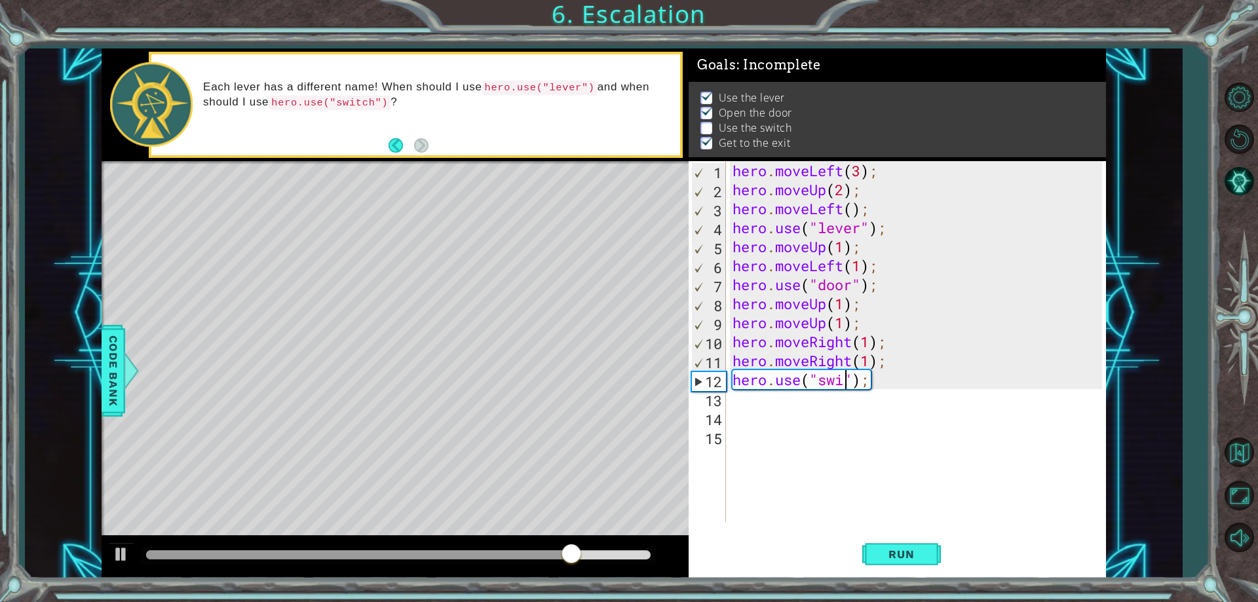
scroll to position [0, 7]
type textarea "hero.use("switch");"
click at [912, 549] on span "Run" at bounding box center [901, 554] width 52 height 13
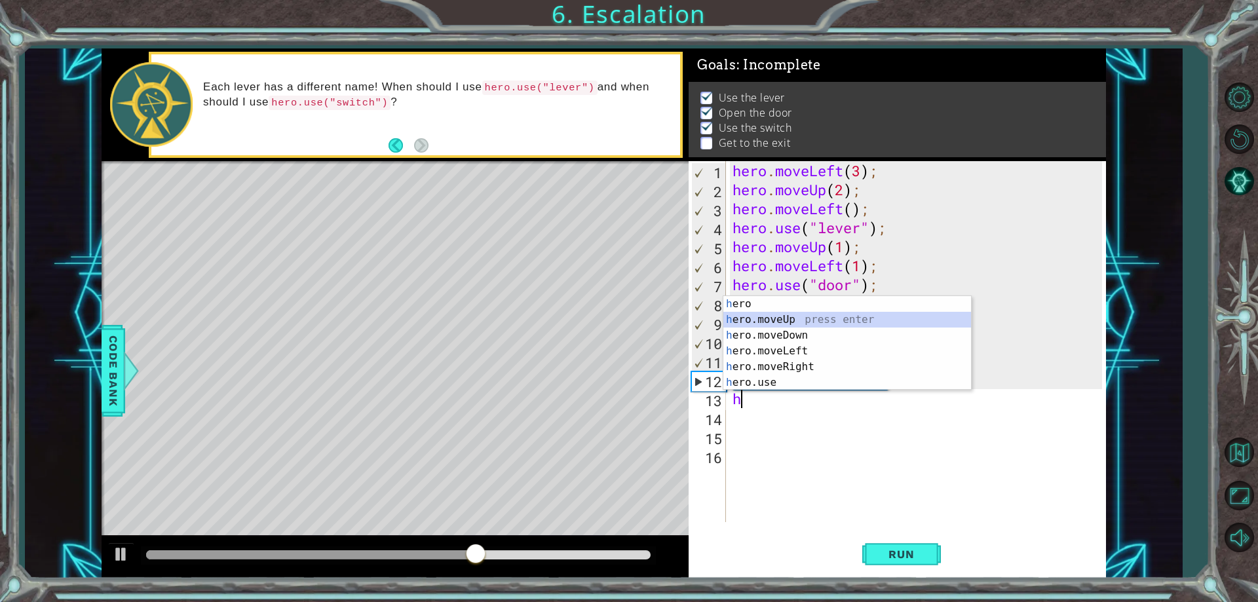
click at [760, 322] on div "h ero press enter h ero.moveUp press enter h ero.moveDown press enter h ero.mov…" at bounding box center [847, 359] width 248 height 126
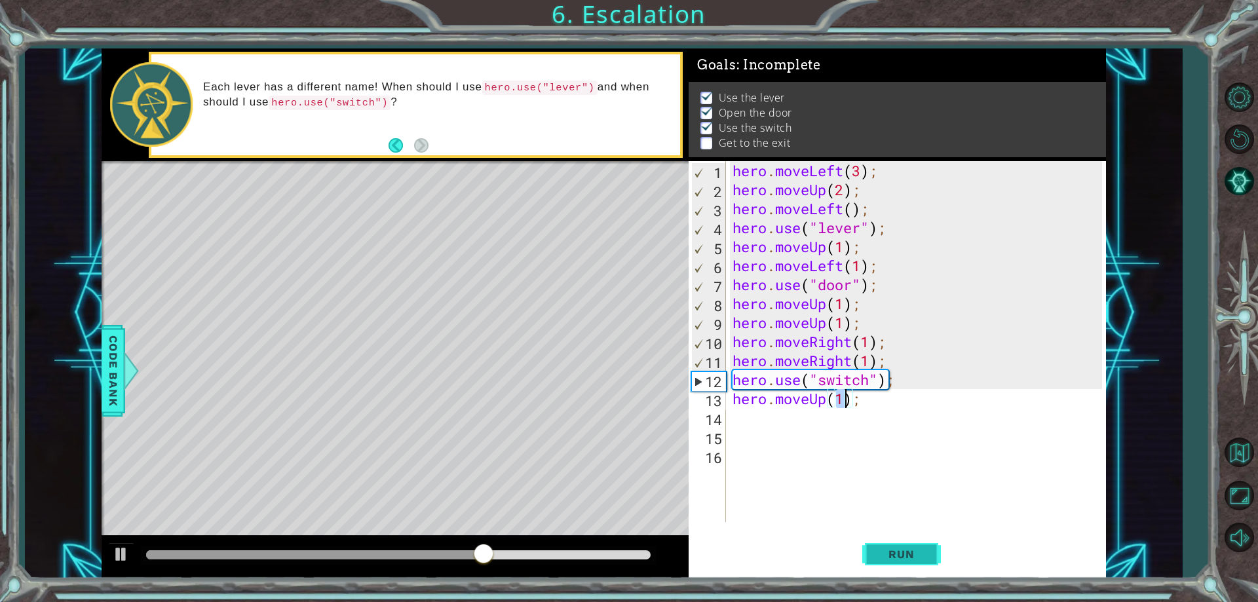
type textarea "hero.moveUp(1);"
click at [891, 540] on button "Run" at bounding box center [901, 555] width 79 height 42
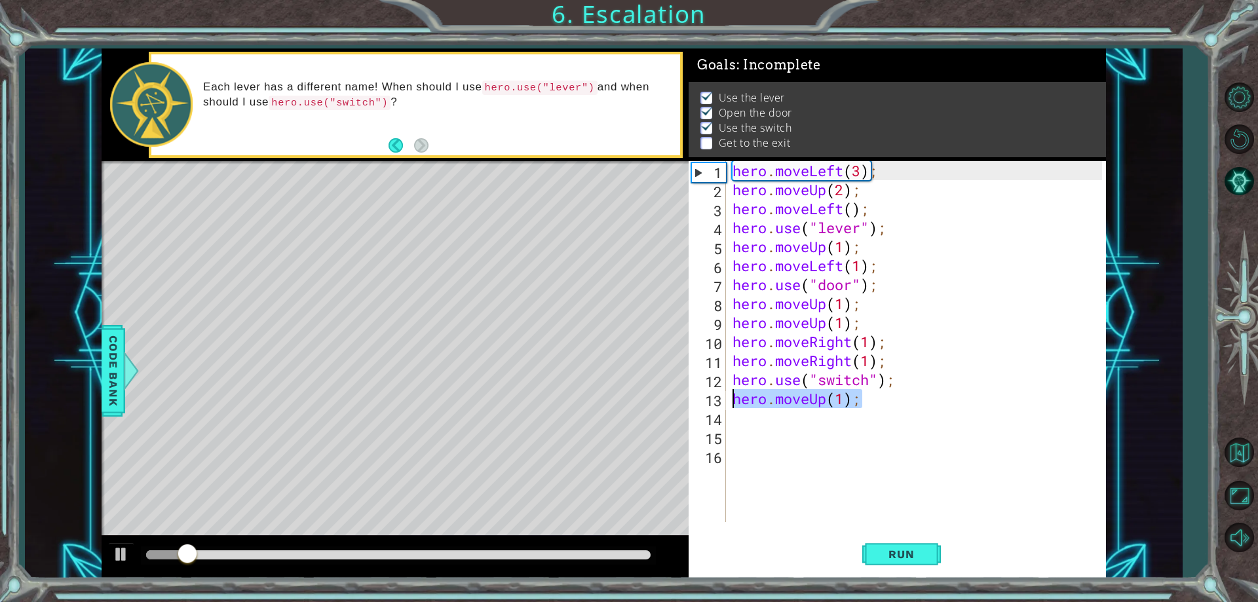
drag, startPoint x: 870, startPoint y: 400, endPoint x: 710, endPoint y: 390, distance: 160.1
click at [710, 390] on div "hero.moveUp(1); 1 2 3 4 5 6 7 8 9 10 11 12 13 14 15 16 hero . moveLeft ( 3 ) ; …" at bounding box center [894, 341] width 413 height 361
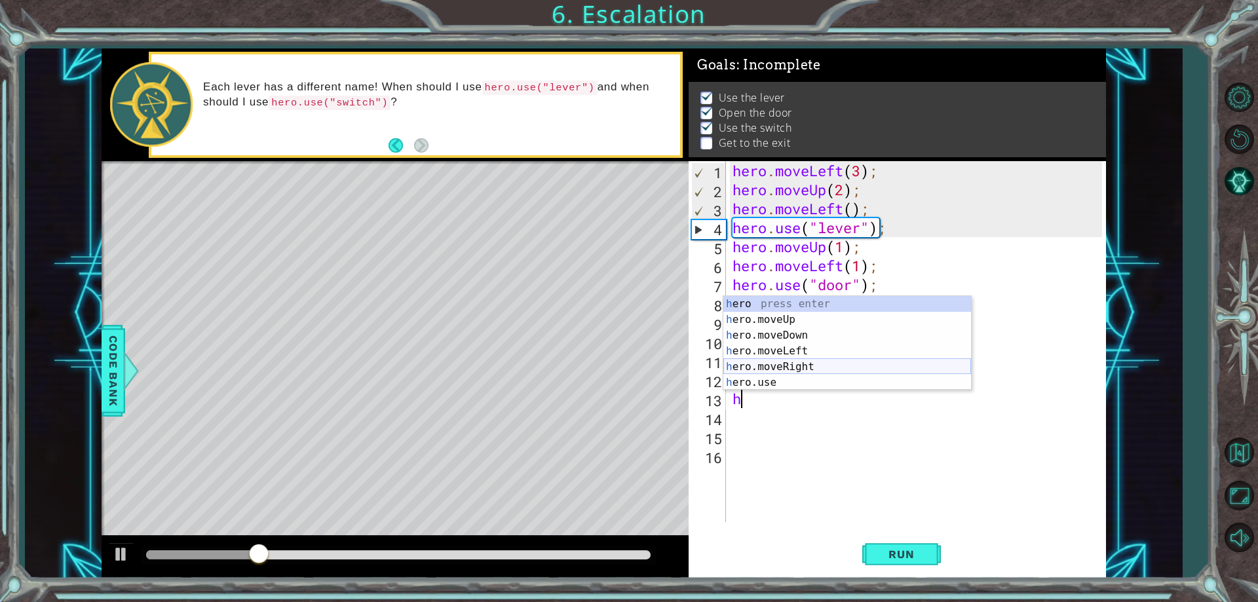
click at [800, 363] on div "h ero press enter h ero.moveUp press enter h ero.moveDown press enter h ero.mov…" at bounding box center [847, 359] width 248 height 126
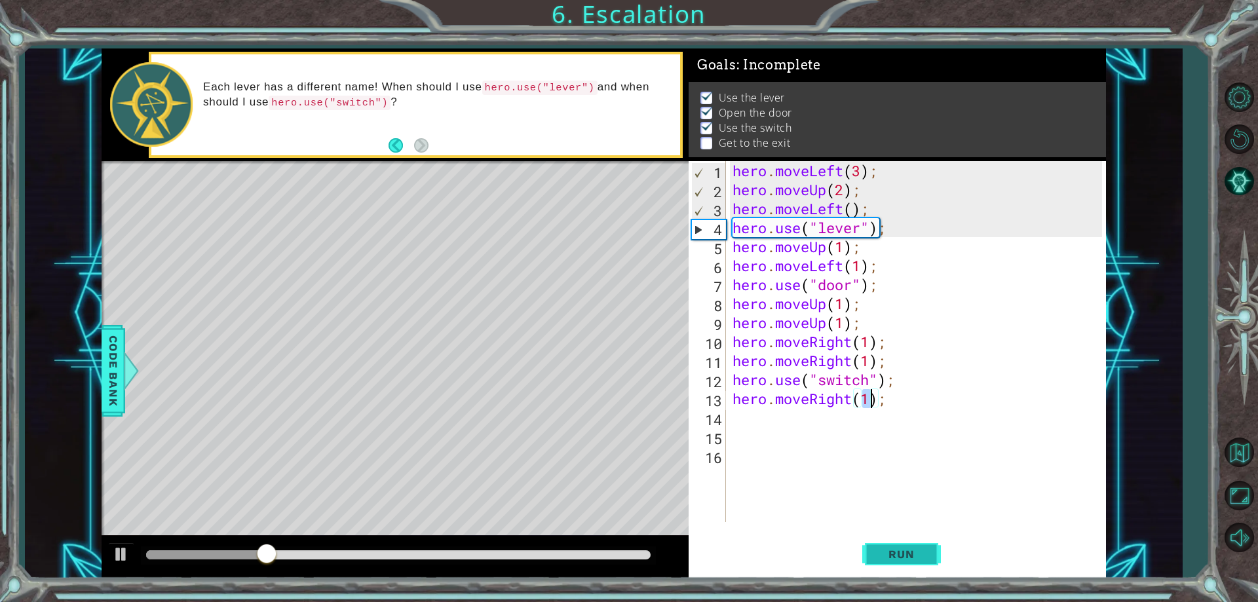
type textarea "hero.moveRight(1);"
click at [872, 550] on button "Run" at bounding box center [901, 555] width 79 height 42
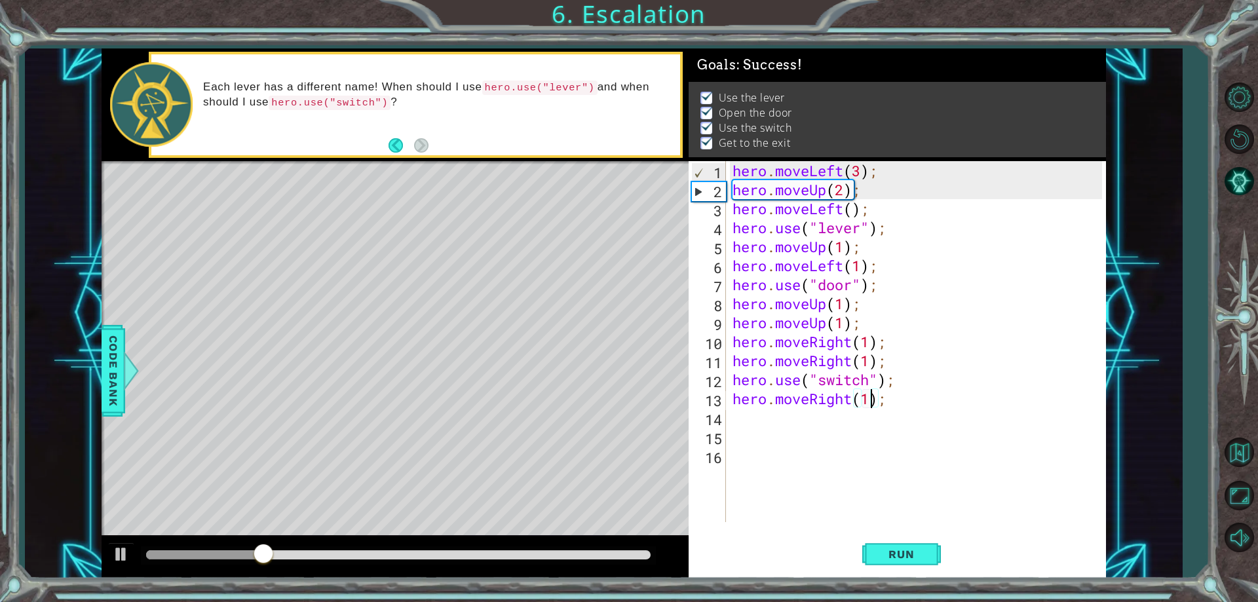
drag, startPoint x: 266, startPoint y: 556, endPoint x: 322, endPoint y: 567, distance: 56.8
click at [321, 567] on div at bounding box center [395, 557] width 587 height 42
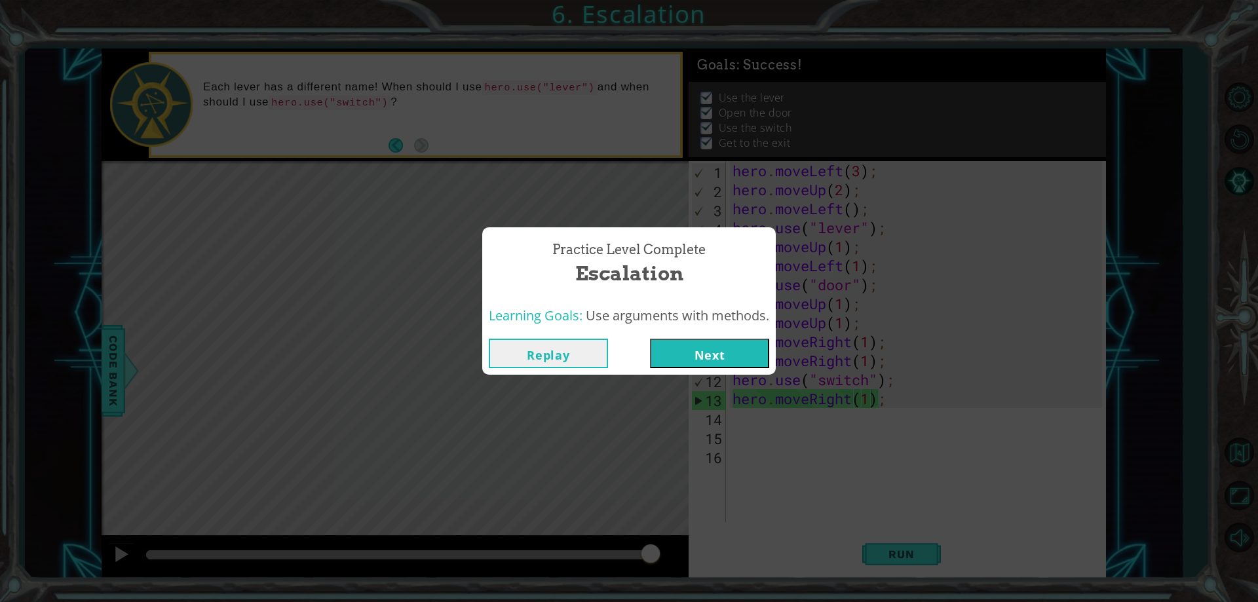
click at [698, 362] on button "Next" at bounding box center [709, 353] width 119 height 29
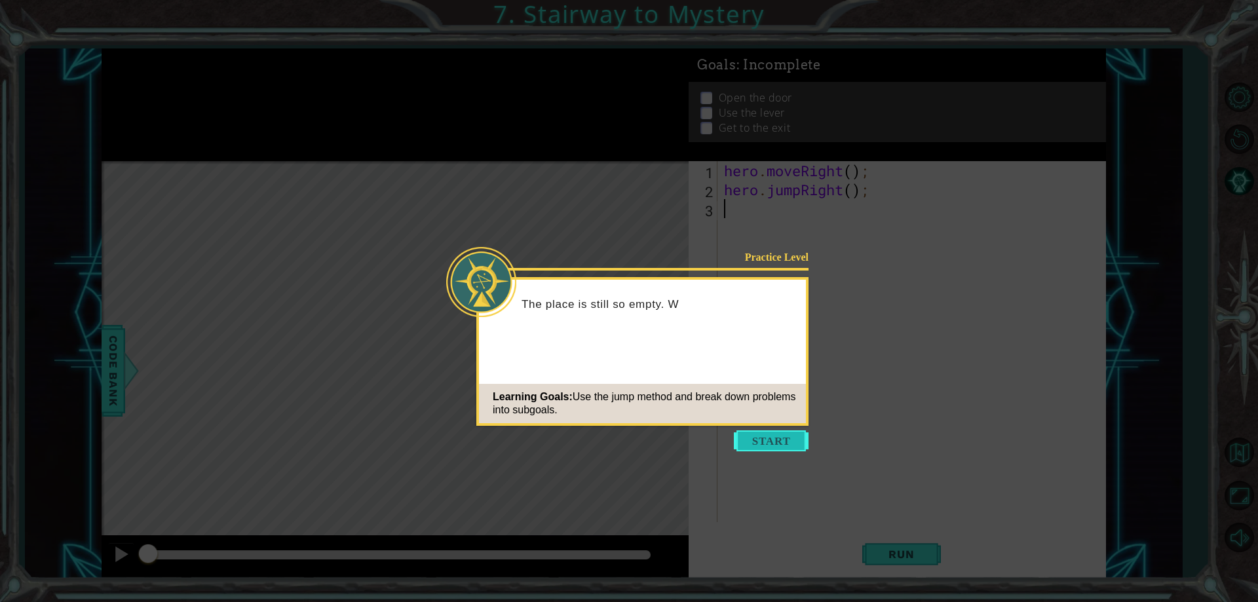
click at [753, 436] on button "Start" at bounding box center [771, 440] width 75 height 21
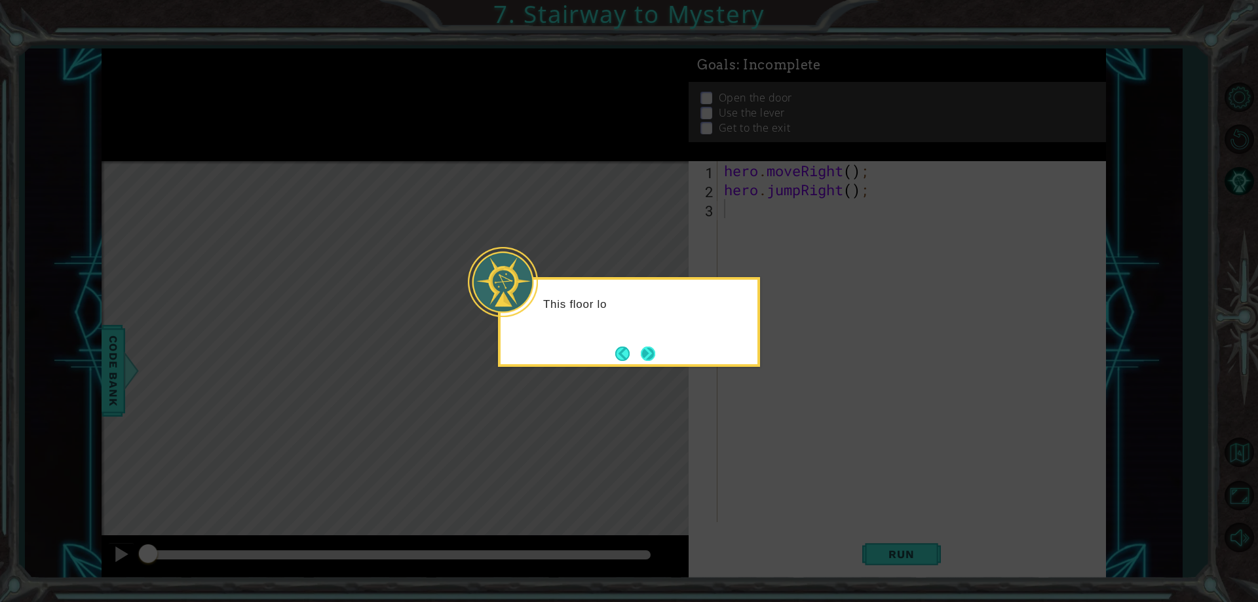
click at [647, 352] on button "Next" at bounding box center [648, 354] width 14 height 14
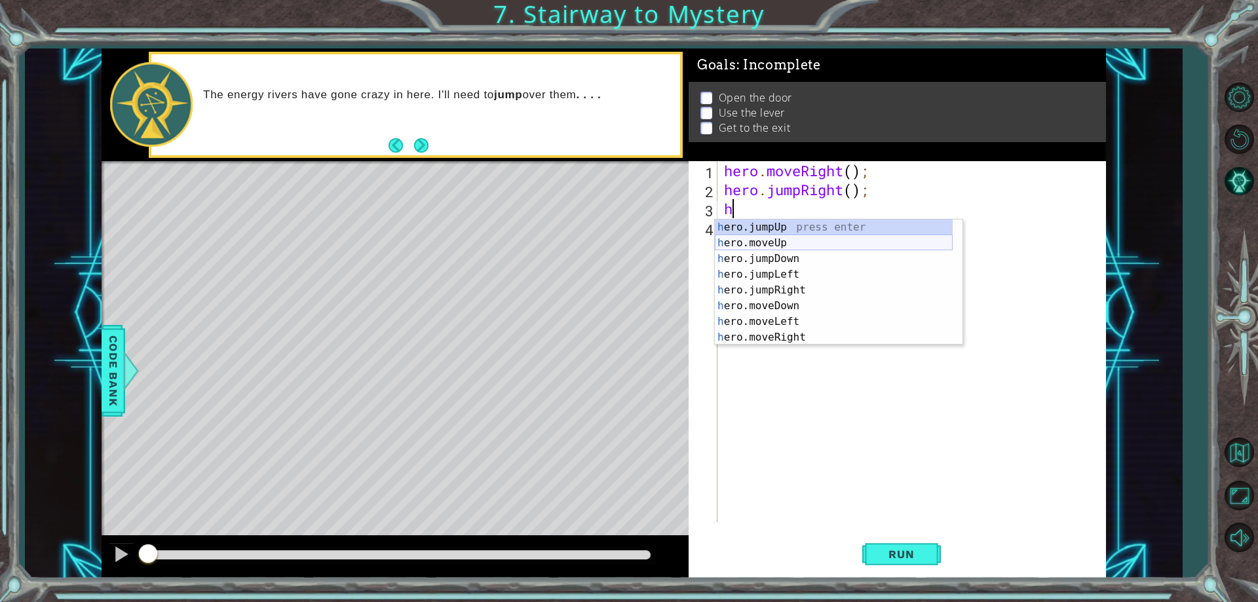
click at [783, 244] on div "h ero.jumpUp press enter h ero.moveUp press enter h ero.jumpDown press enter h …" at bounding box center [834, 297] width 238 height 157
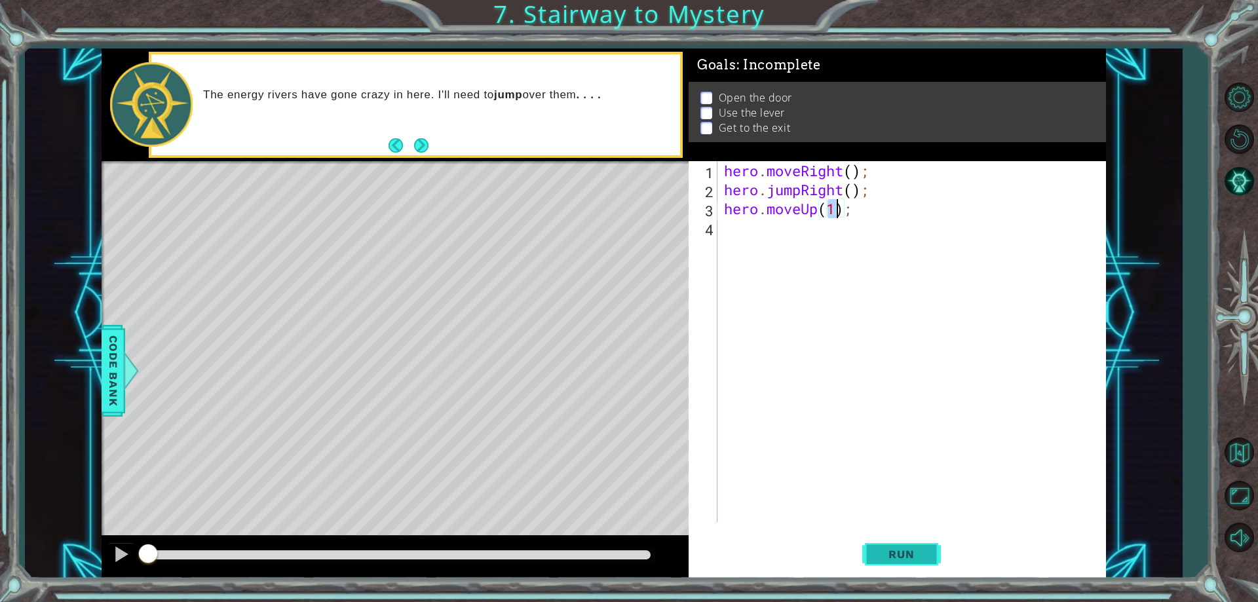
type textarea "hero.moveUp(1);"
click at [895, 550] on span "Run" at bounding box center [901, 554] width 52 height 13
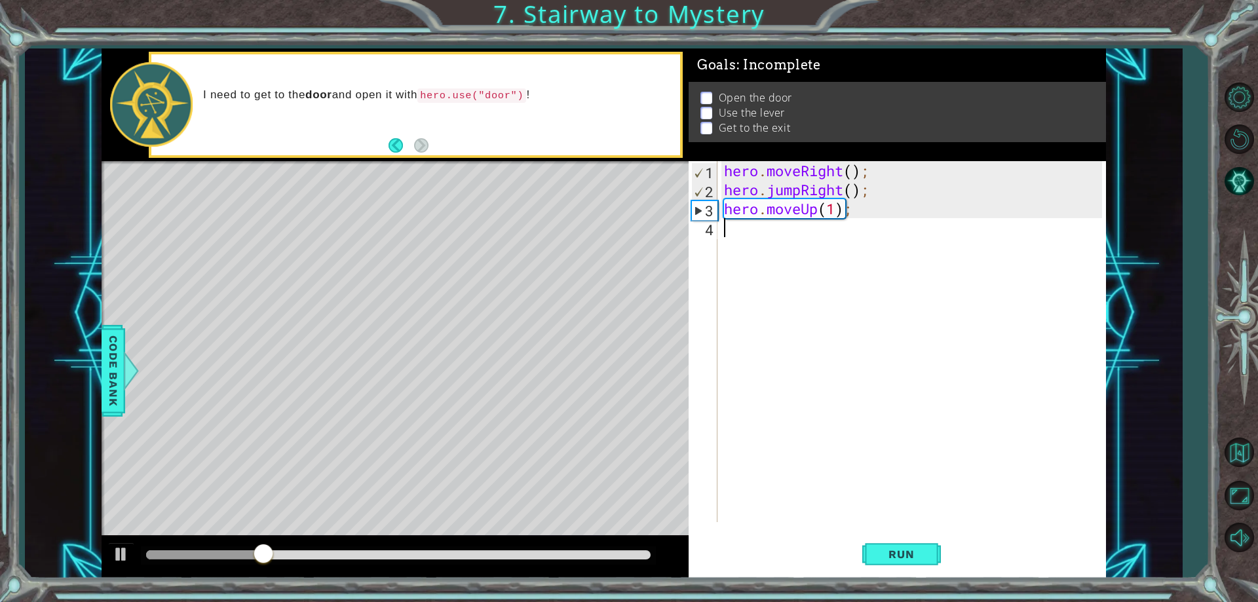
click at [747, 240] on div "hero . moveRight ( ) ; hero . jumpRight ( ) ; hero . moveUp ( 1 ) ;" at bounding box center [914, 360] width 386 height 399
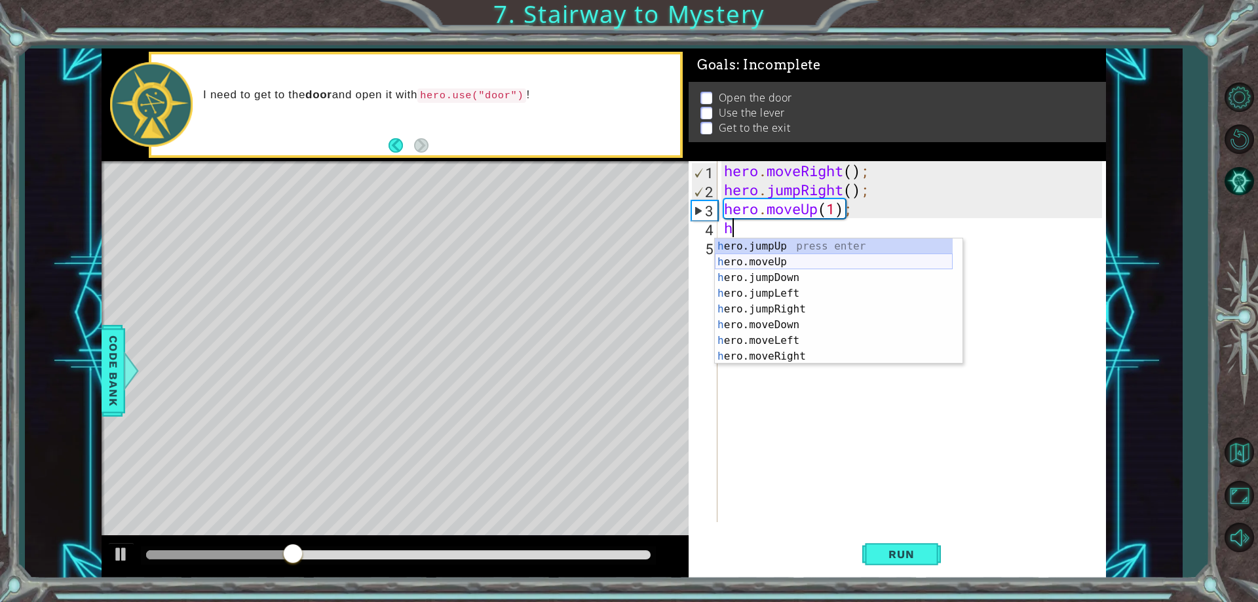
click at [771, 258] on div "h ero.jumpUp press enter h ero.moveUp press enter h ero.jumpDown press enter h …" at bounding box center [834, 316] width 238 height 157
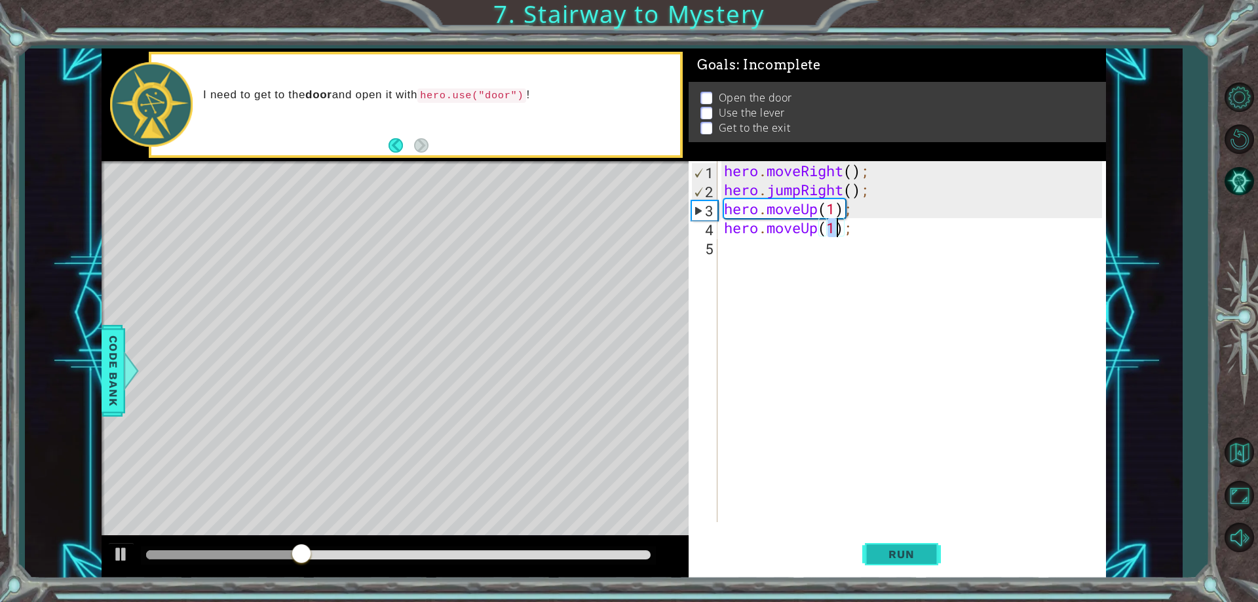
type textarea "hero.moveUp(1);"
click at [882, 546] on button "Run" at bounding box center [901, 555] width 79 height 42
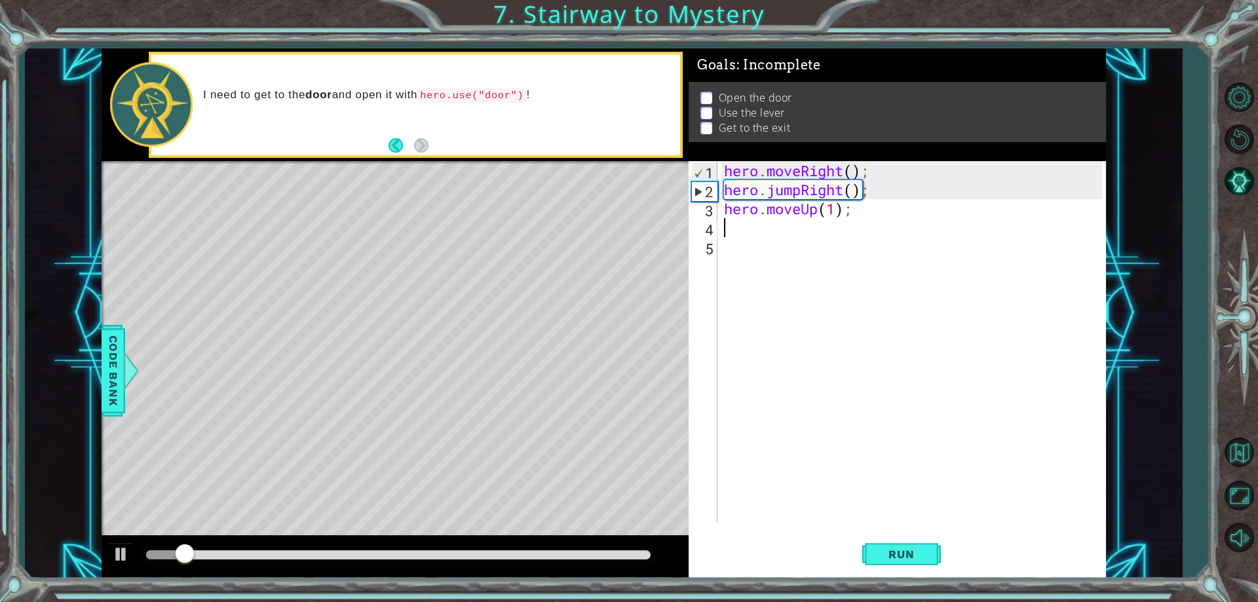
drag, startPoint x: 871, startPoint y: 231, endPoint x: 719, endPoint y: 227, distance: 151.4
click at [719, 227] on div "1 2 3 4 5 hero . moveRight ( ) ; hero . jumpRight ( ) ; hero . moveUp ( 1 ) ; ה…" at bounding box center [894, 341] width 413 height 361
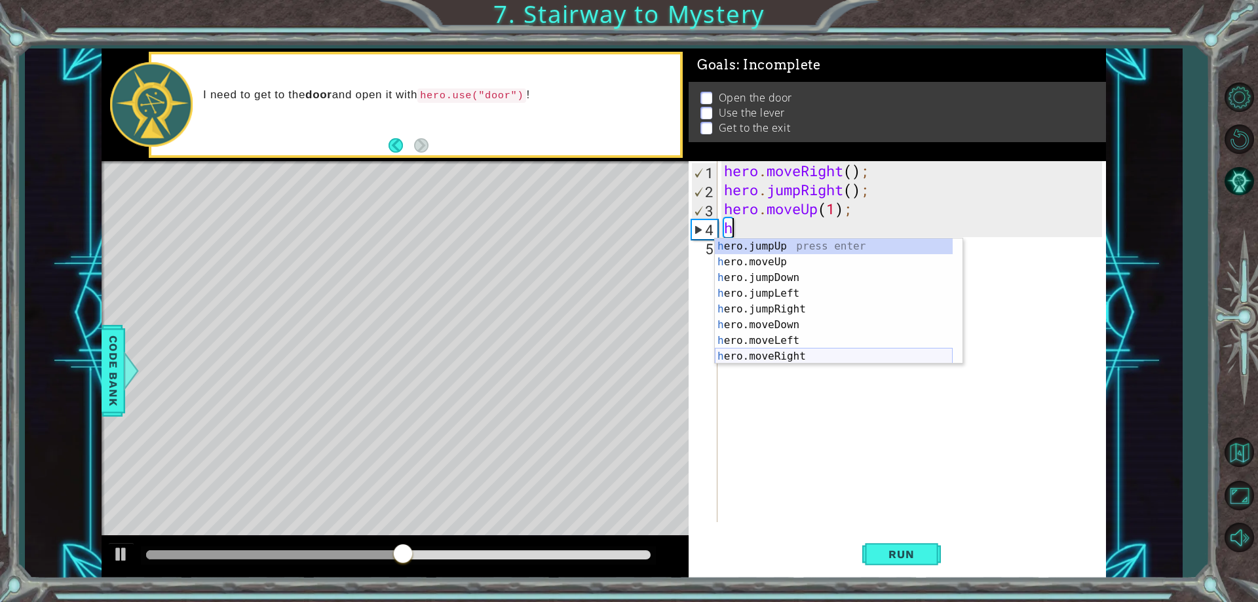
click at [797, 352] on div "h ero.jumpUp press enter h ero.moveUp press enter h ero.jumpDown press enter h …" at bounding box center [834, 316] width 238 height 157
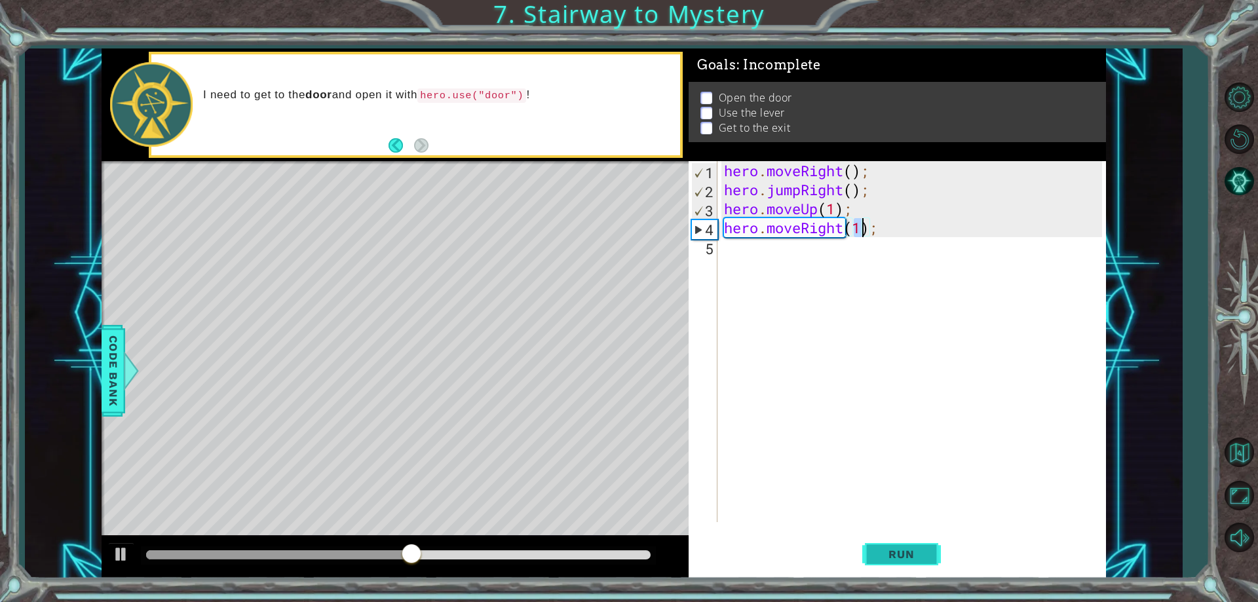
type textarea "hero.moveRight(1);"
click at [902, 567] on button "Run" at bounding box center [901, 555] width 79 height 42
click at [810, 248] on div "hero . moveRight ( ) ; hero . jumpRight ( ) ; hero . moveUp ( 1 ) ; hero . move…" at bounding box center [914, 360] width 386 height 399
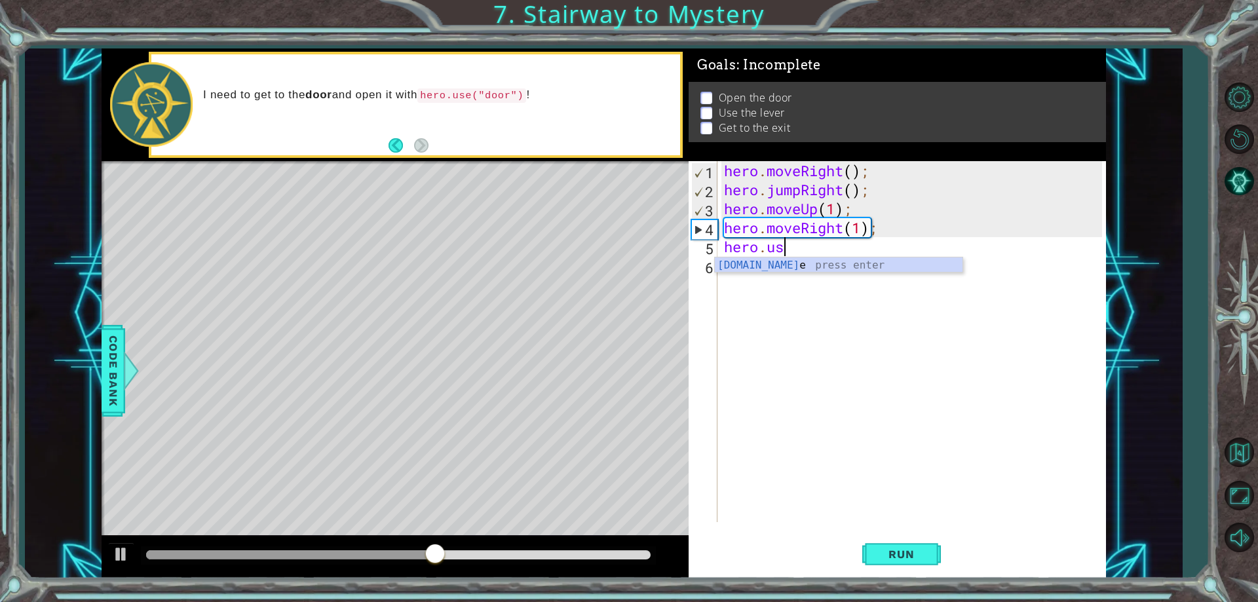
scroll to position [0, 3]
click at [789, 269] on div "hero.use press enter" at bounding box center [839, 280] width 248 height 47
type textarea "hero.use("door");"
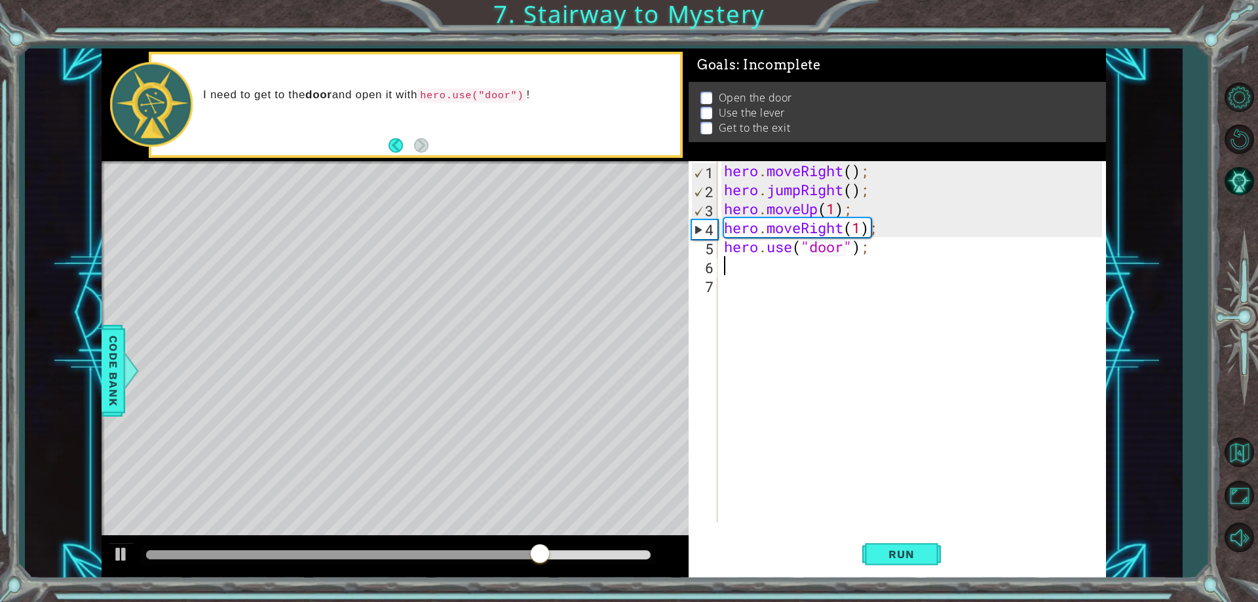
scroll to position [0, 0]
click at [900, 552] on span "Run" at bounding box center [901, 554] width 52 height 13
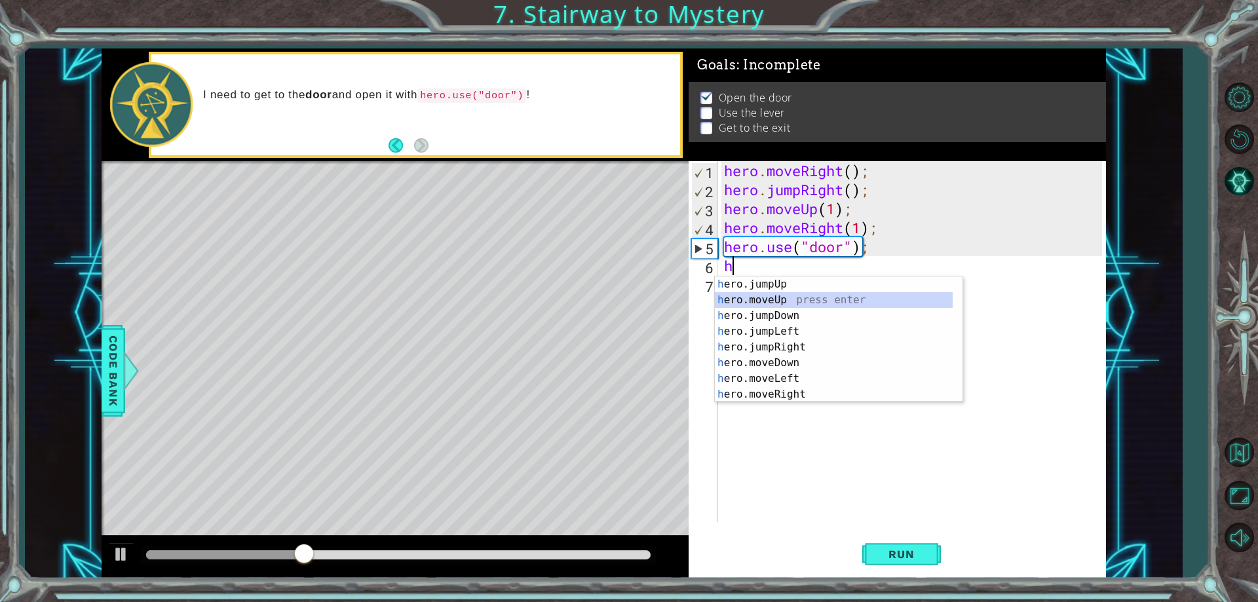
click at [798, 303] on div "h ero.jumpUp press enter h ero.moveUp press enter h ero.jumpDown press enter h …" at bounding box center [839, 354] width 248 height 157
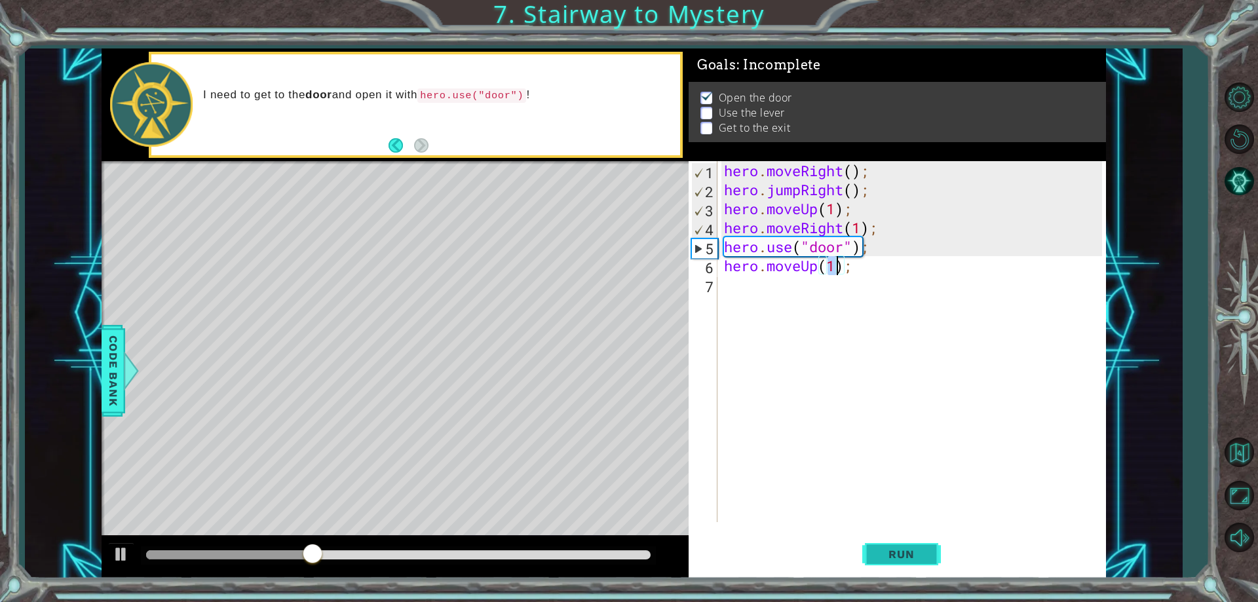
type textarea "hero.moveUp(1);"
click at [906, 563] on button "Run" at bounding box center [901, 555] width 79 height 42
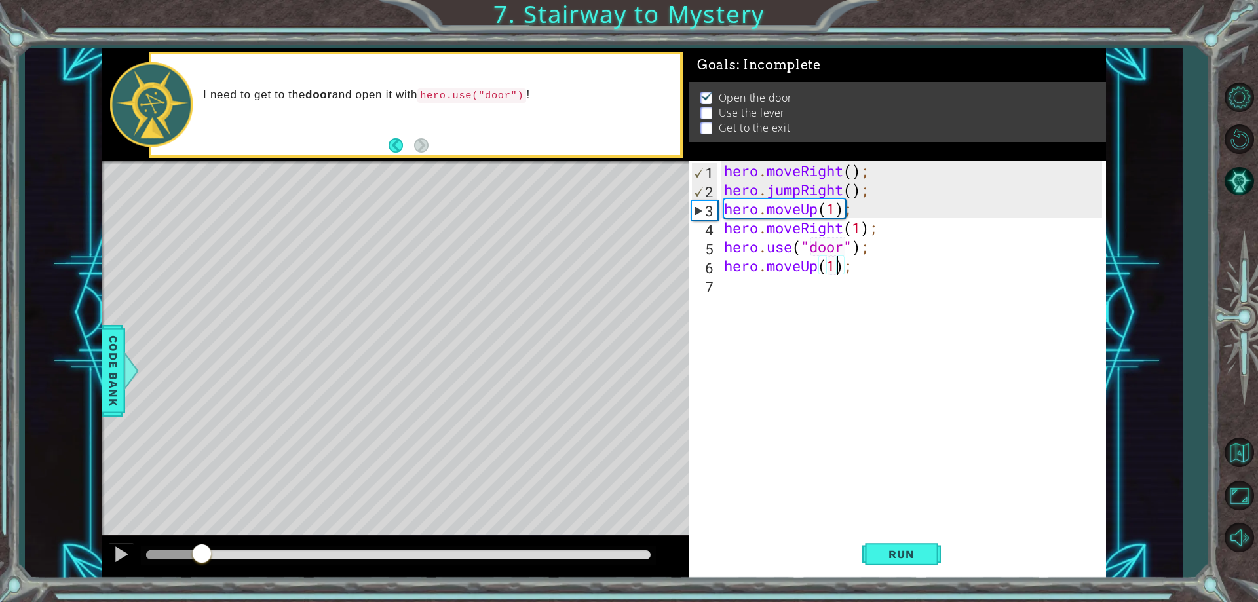
drag, startPoint x: 200, startPoint y: 561, endPoint x: 212, endPoint y: 561, distance: 12.4
click at [212, 561] on div at bounding box center [202, 555] width 24 height 24
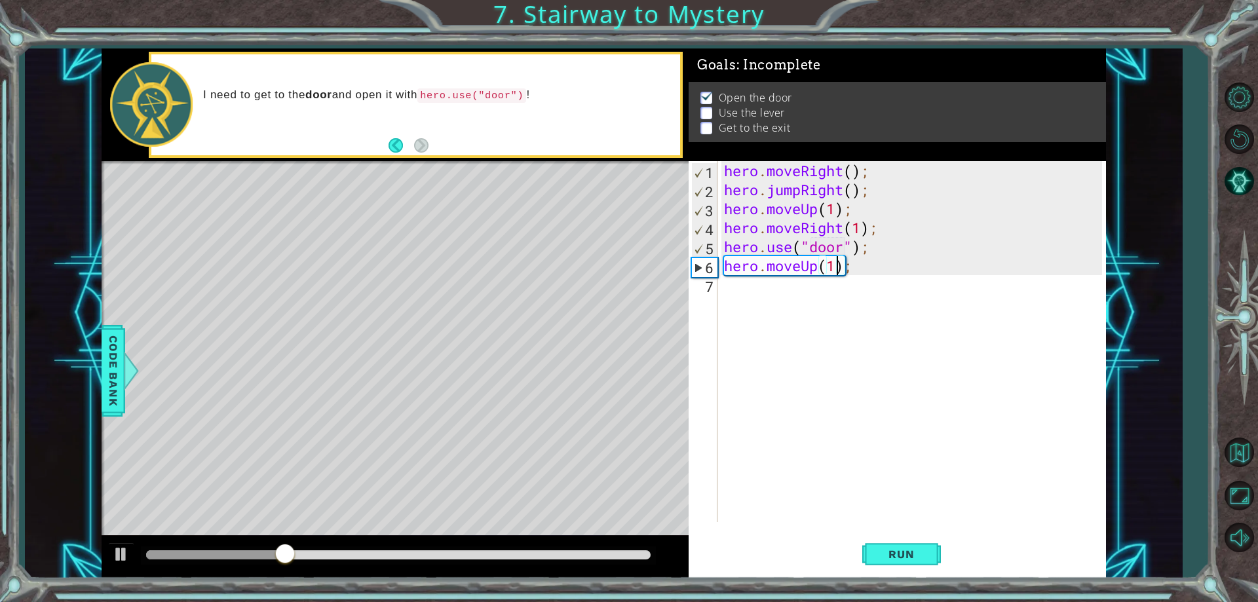
click at [750, 281] on div "hero . moveRight ( ) ; hero . jumpRight ( ) ; hero . moveUp ( 1 ) ; hero . move…" at bounding box center [914, 360] width 386 height 399
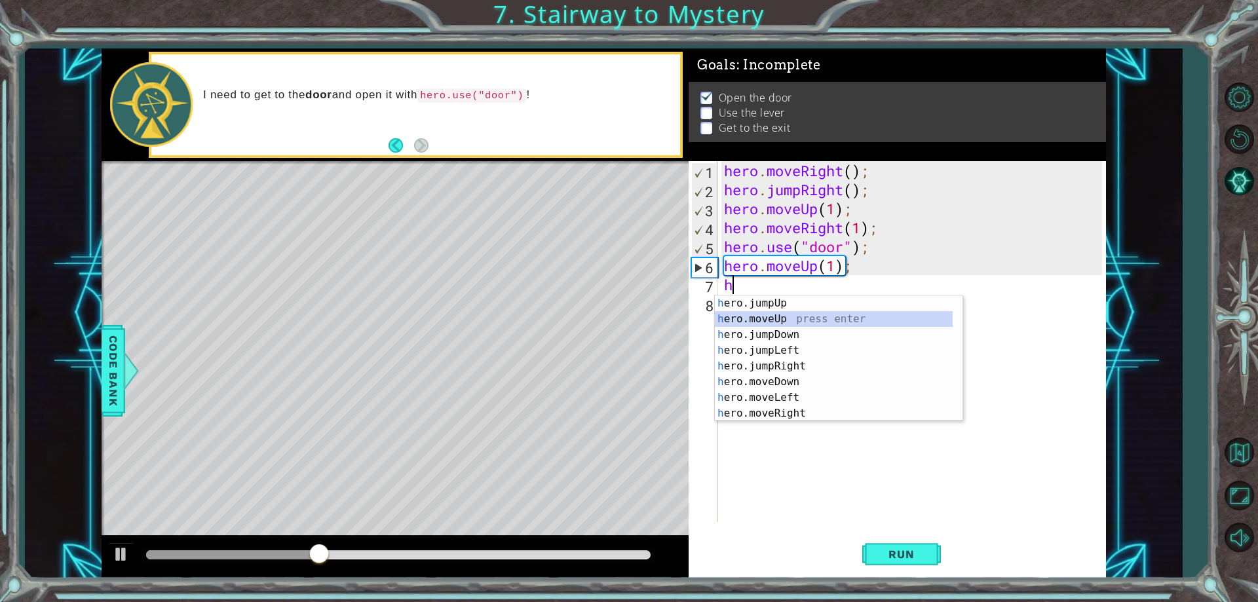
click at [791, 314] on div "h ero.jumpUp press enter h ero.moveUp press enter h ero.jumpDown press enter h …" at bounding box center [834, 373] width 238 height 157
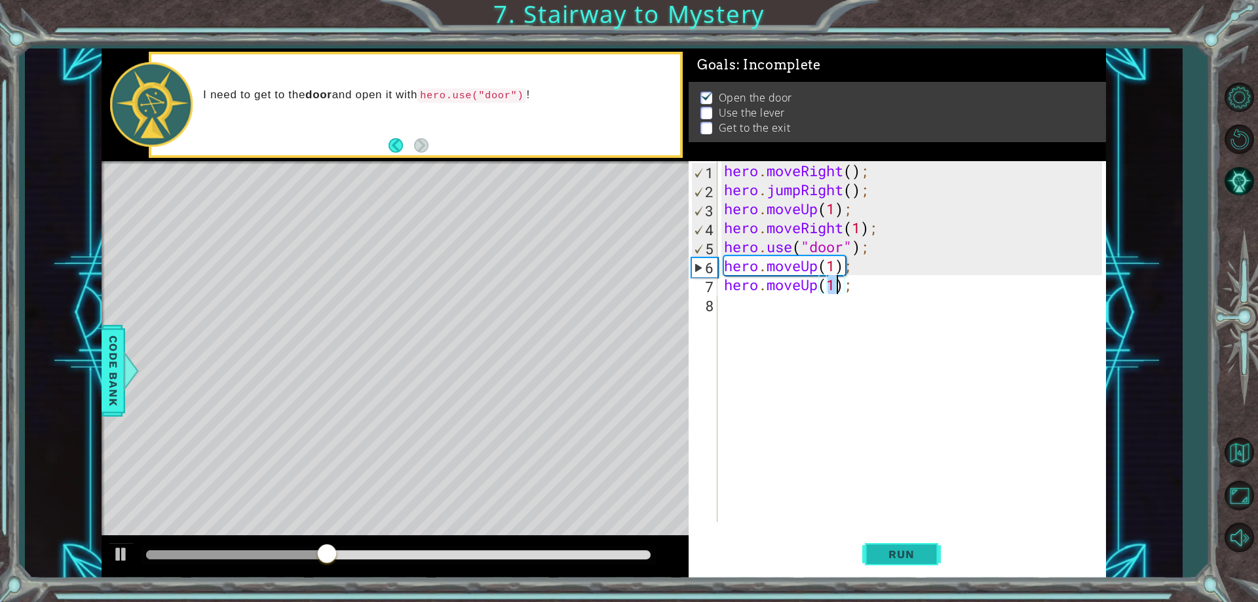
type textarea "hero.moveUp(1);"
click at [899, 553] on span "Run" at bounding box center [901, 554] width 52 height 13
click at [744, 311] on div "hero . moveRight ( ) ; hero . jumpRight ( ) ; hero . moveUp ( 1 ) ; hero . move…" at bounding box center [914, 360] width 386 height 399
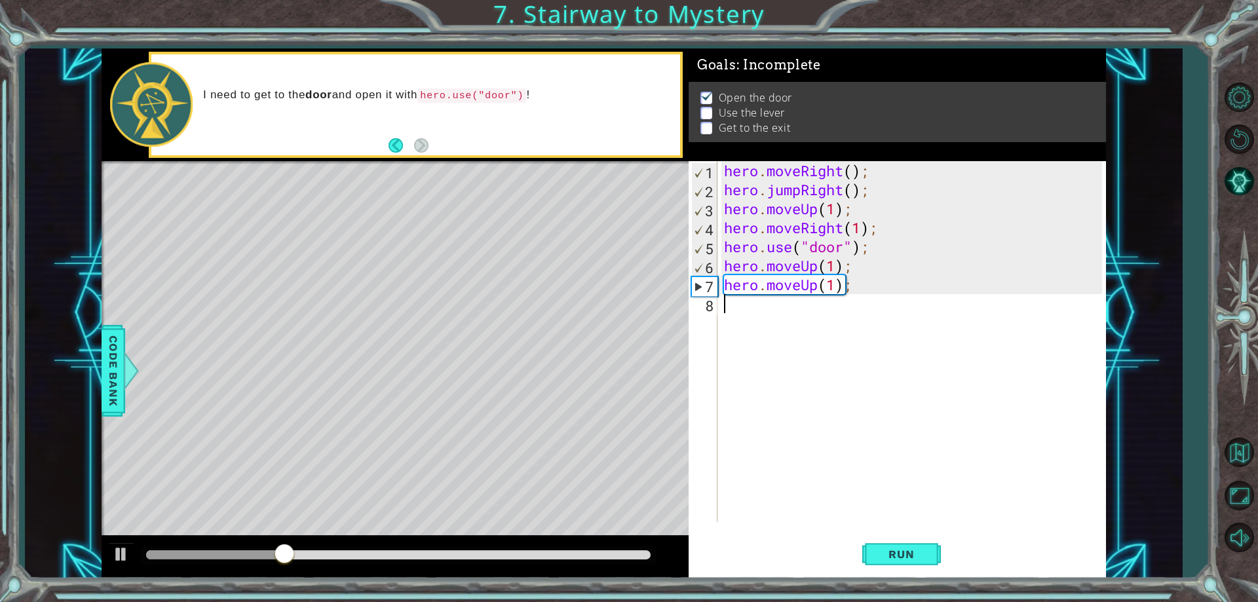
type textarea "r"
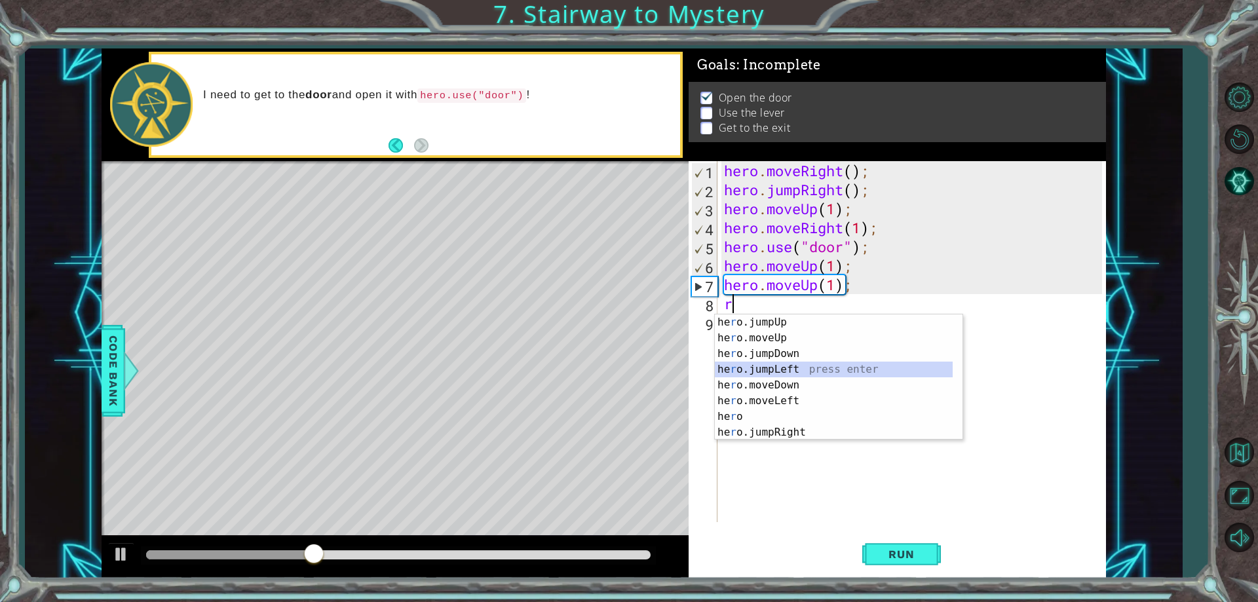
drag, startPoint x: 806, startPoint y: 369, endPoint x: 813, endPoint y: 378, distance: 11.7
click at [806, 367] on div "he r o.jumpUp press enter he r o.moveUp press enter he r o.jumpDown press enter…" at bounding box center [834, 392] width 238 height 157
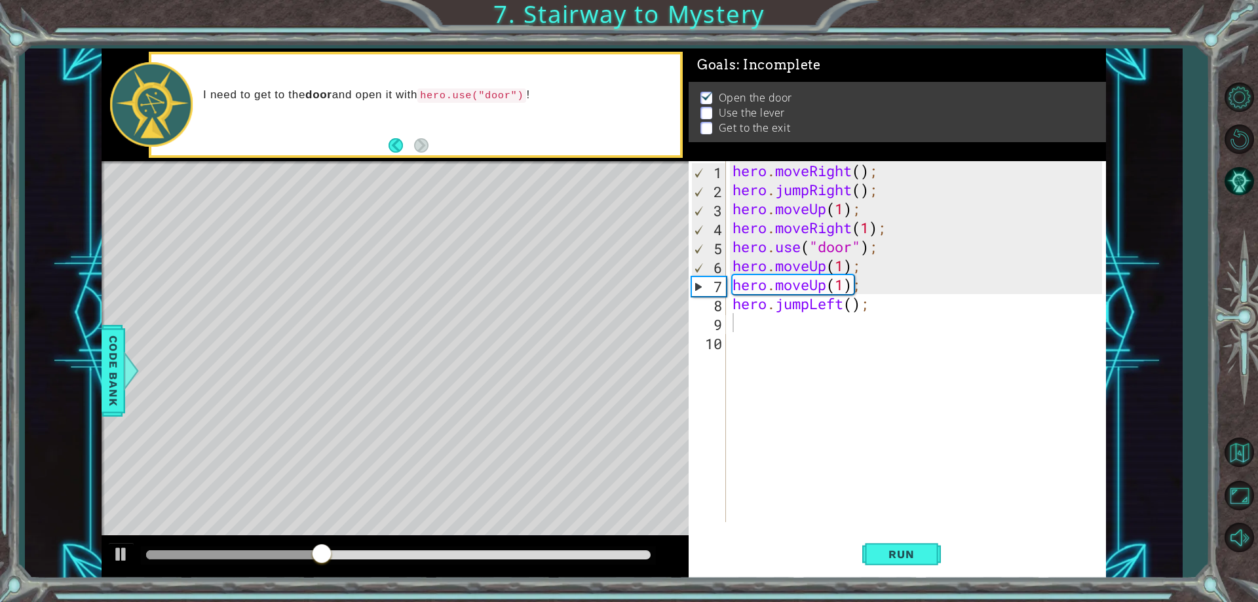
click at [896, 529] on div "1 2 3 4 5 6 7 8 9 10 hero . moveRight ( ) ; hero . jumpRight ( ) ; hero . moveU…" at bounding box center [896, 369] width 417 height 417
click at [895, 543] on button "Run" at bounding box center [901, 555] width 79 height 42
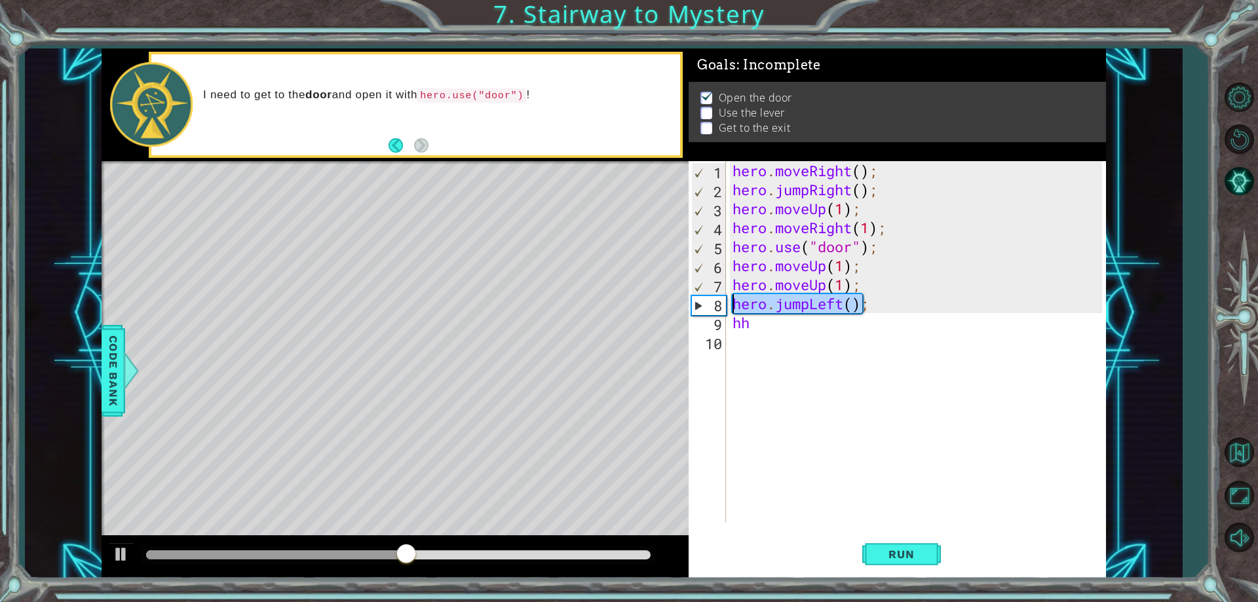
drag, startPoint x: 865, startPoint y: 301, endPoint x: 731, endPoint y: 312, distance: 134.7
click at [731, 312] on div "hero . moveRight ( ) ; hero . jumpRight ( ) ; hero . moveUp ( 1 ) ; hero . move…" at bounding box center [919, 360] width 379 height 399
click at [871, 538] on button "Run" at bounding box center [901, 555] width 79 height 42
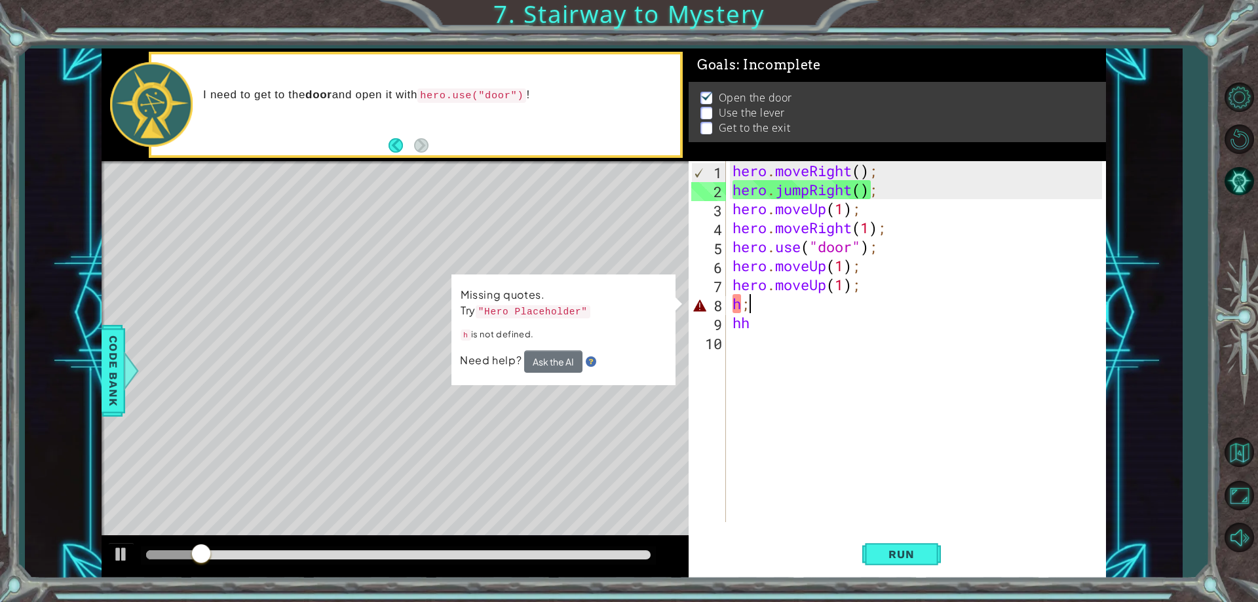
click at [755, 310] on div "hero . moveRight ( ) ; hero . jumpRight ( ) ; hero . moveUp ( 1 ) ; hero . move…" at bounding box center [919, 360] width 379 height 399
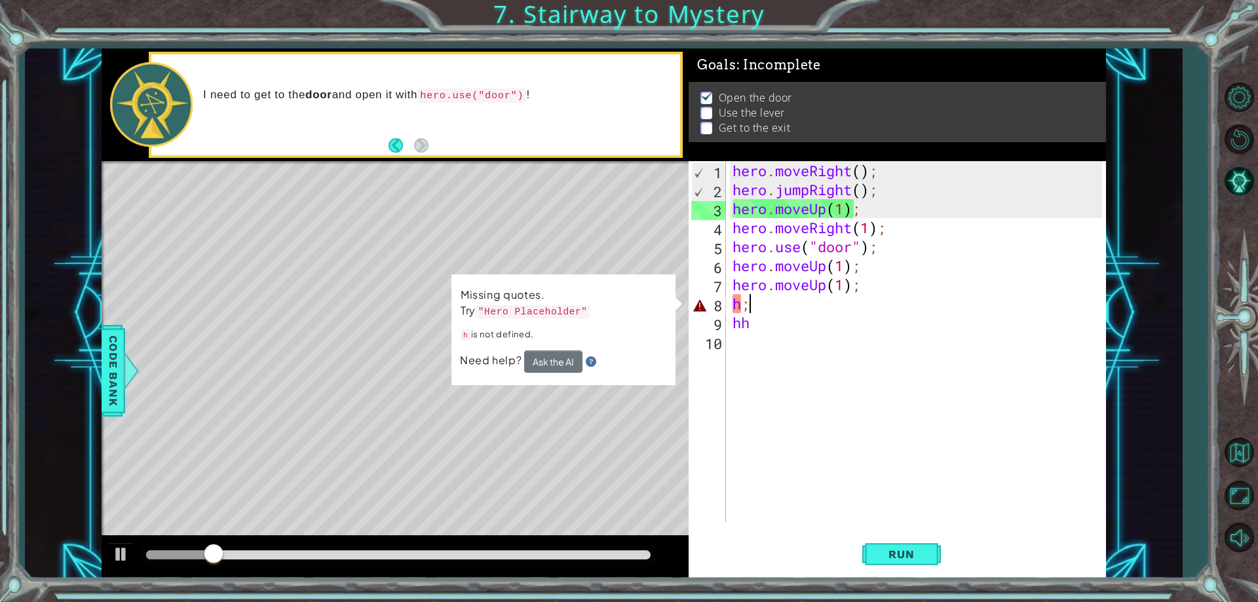
type textarea "h"
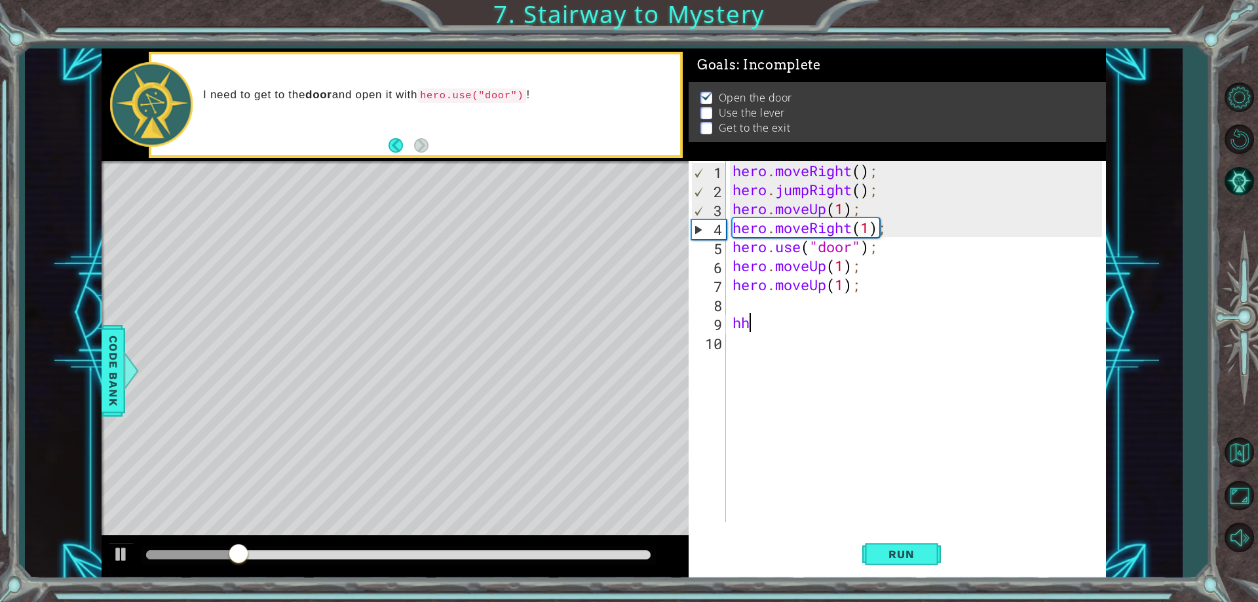
click at [755, 321] on div "hero . moveRight ( ) ; hero . jumpRight ( ) ; hero . moveUp ( 1 ) ; hero . move…" at bounding box center [919, 360] width 379 height 399
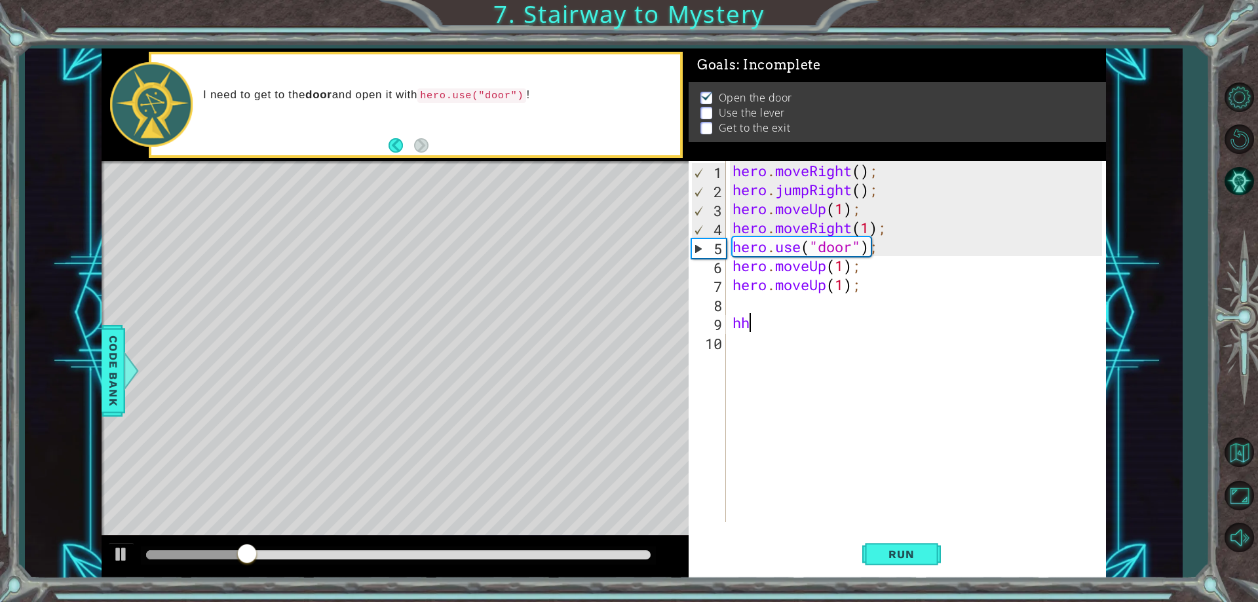
type textarea "h"
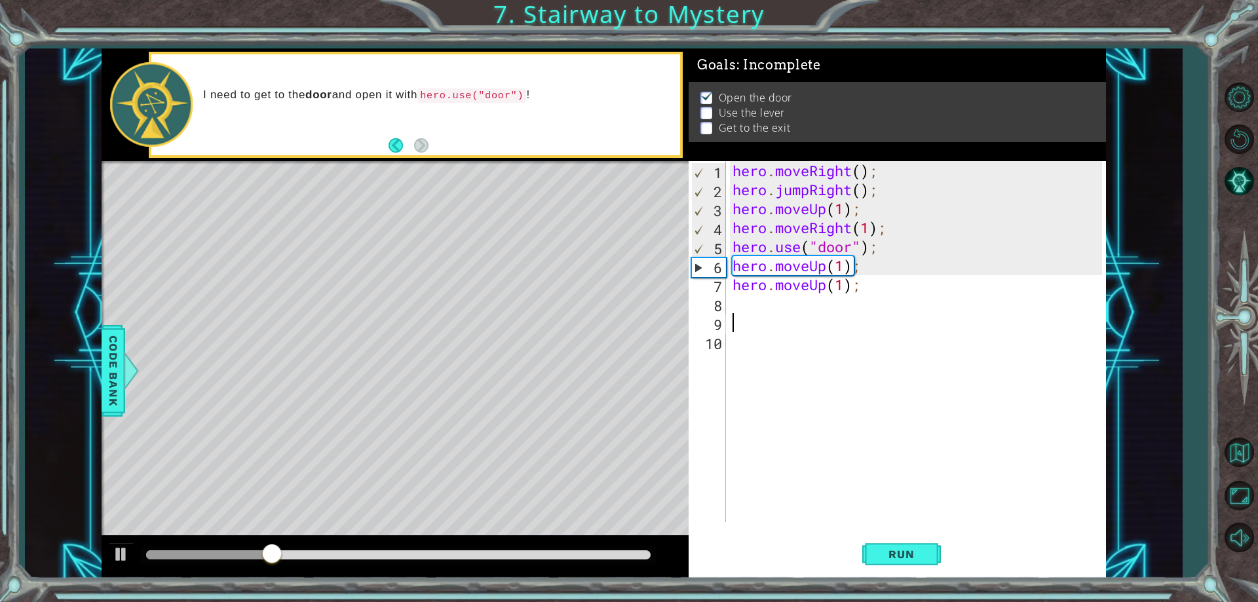
click at [731, 301] on div "hero . moveRight ( ) ; hero . jumpRight ( ) ; hero . moveUp ( 1 ) ; hero . move…" at bounding box center [919, 360] width 379 height 399
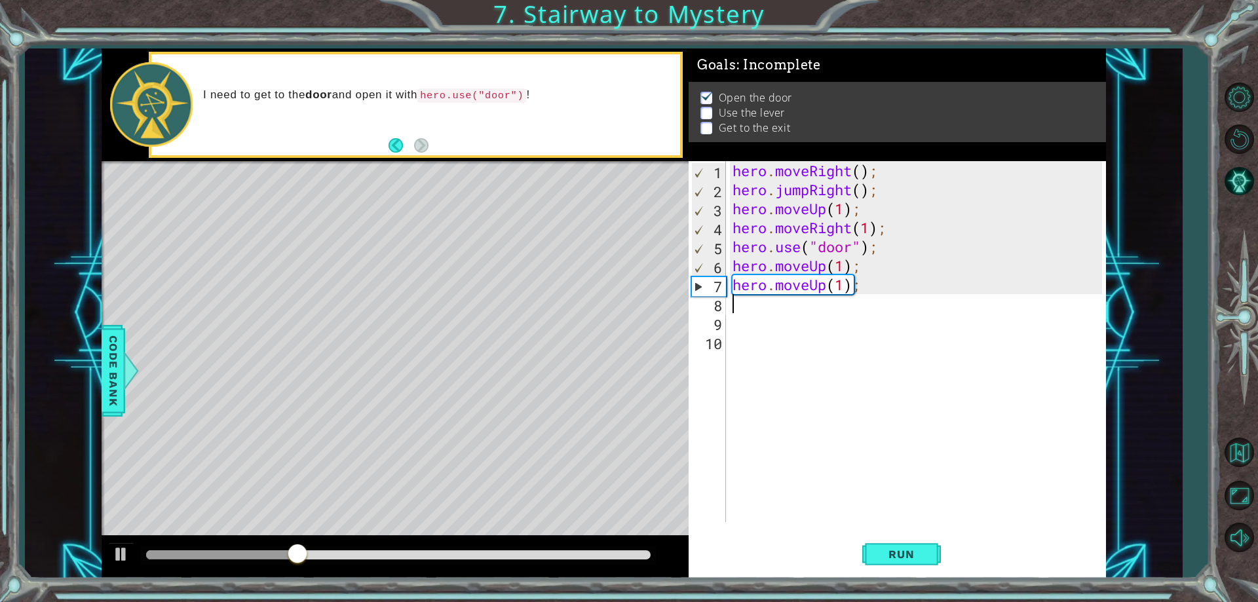
type textarea "h"
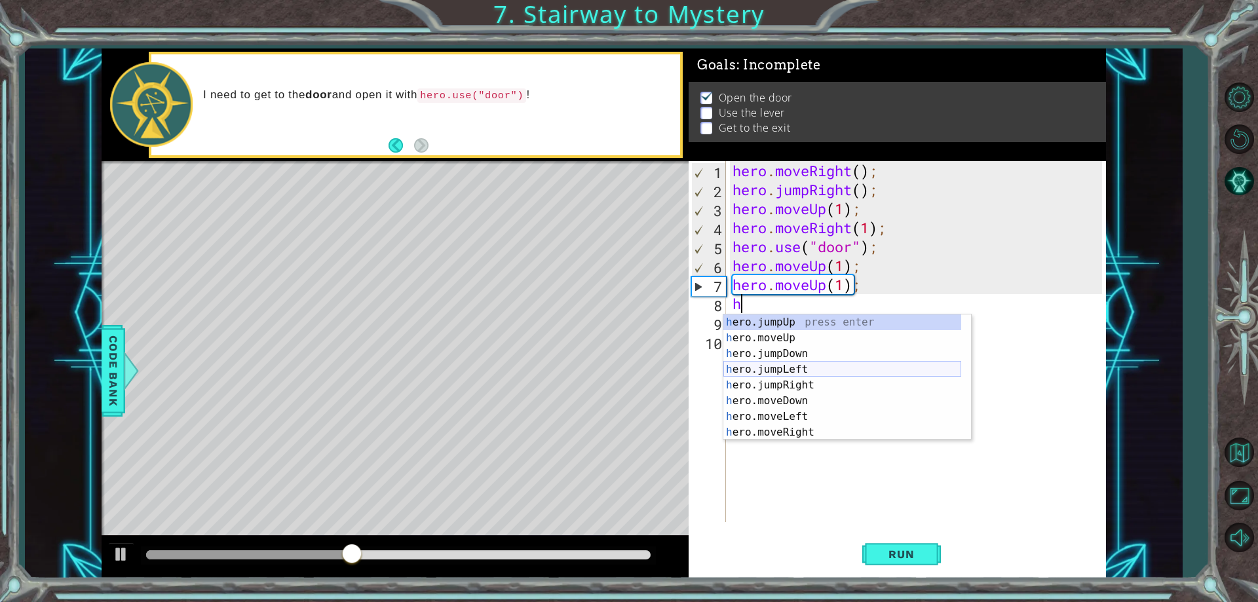
click at [802, 372] on div "h ero.jumpUp press enter h ero.moveUp press enter h ero.jumpDown press enter h …" at bounding box center [842, 392] width 238 height 157
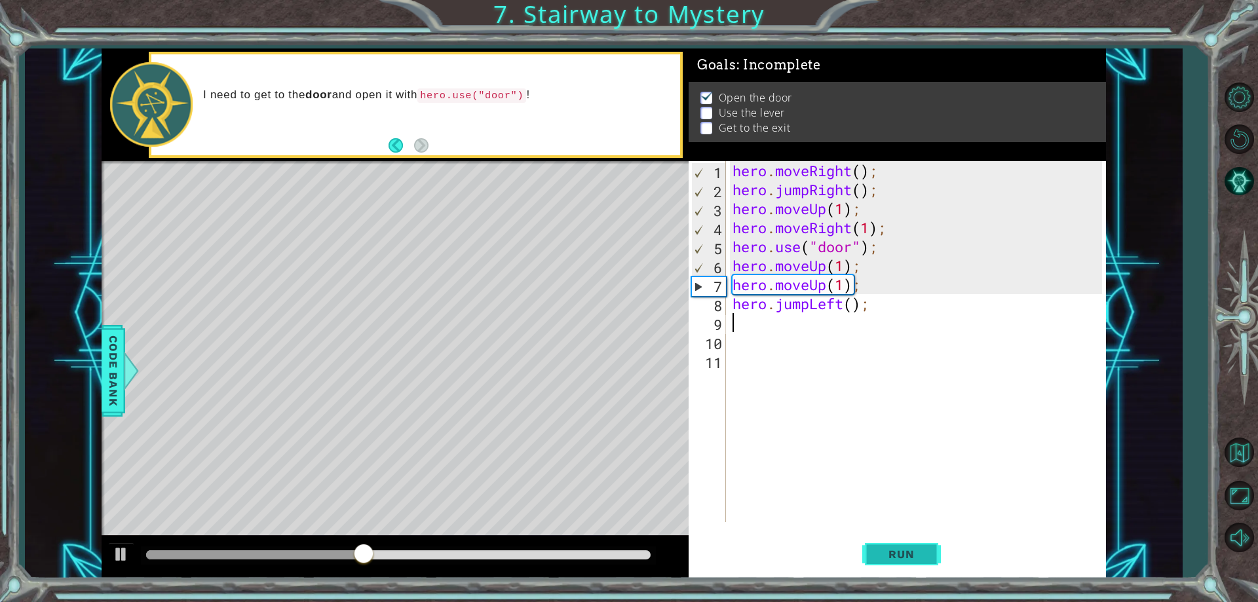
click at [890, 546] on button "Run" at bounding box center [901, 555] width 79 height 42
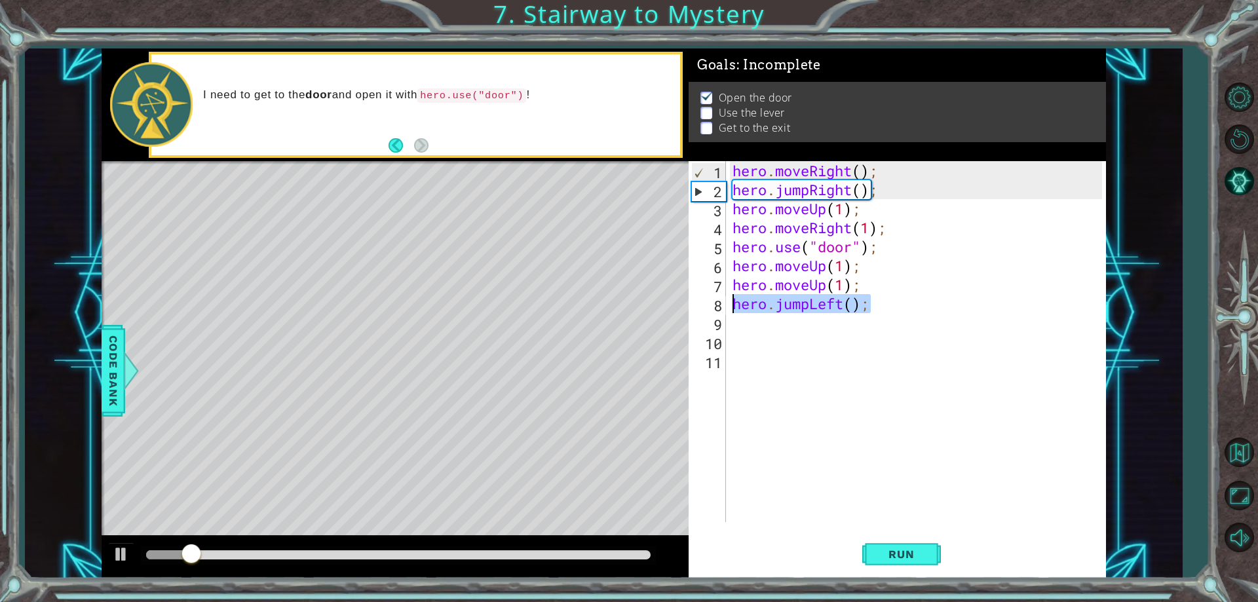
drag, startPoint x: 883, startPoint y: 302, endPoint x: 736, endPoint y: 302, distance: 146.7
click at [736, 302] on div "hero . moveRight ( ) ; hero . jumpRight ( ) ; hero . moveUp ( 1 ) ; hero . move…" at bounding box center [919, 360] width 379 height 399
type textarea "hero.jumpLeft();"
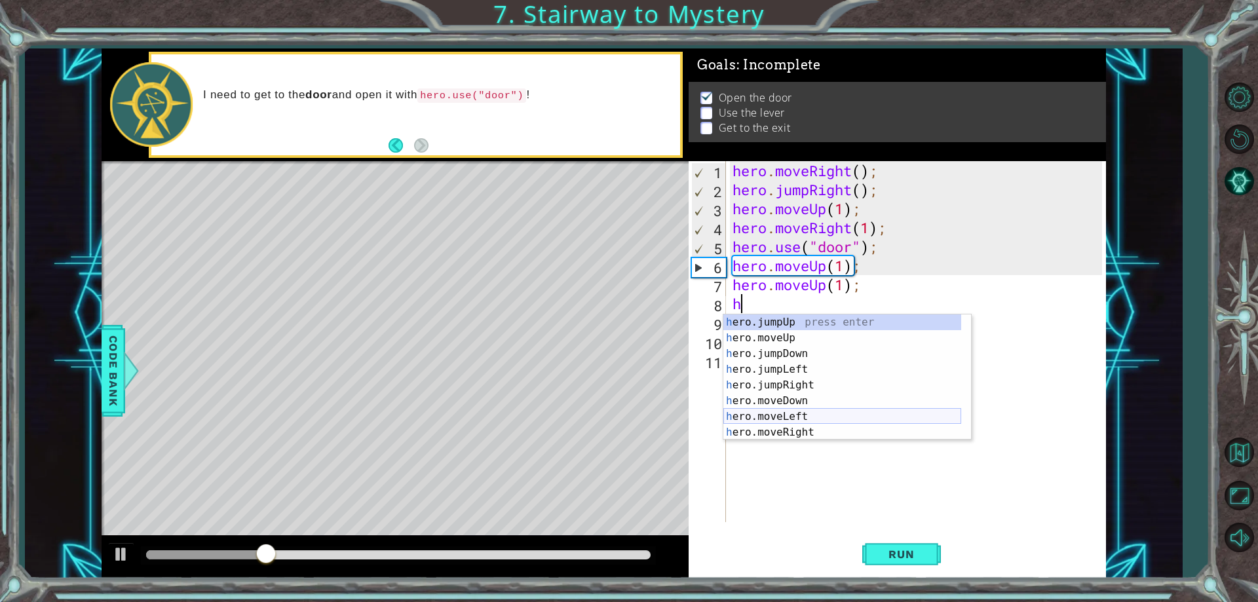
click at [804, 420] on div "h ero.jumpUp press enter h ero.moveUp press enter h ero.jumpDown press enter h …" at bounding box center [842, 392] width 238 height 157
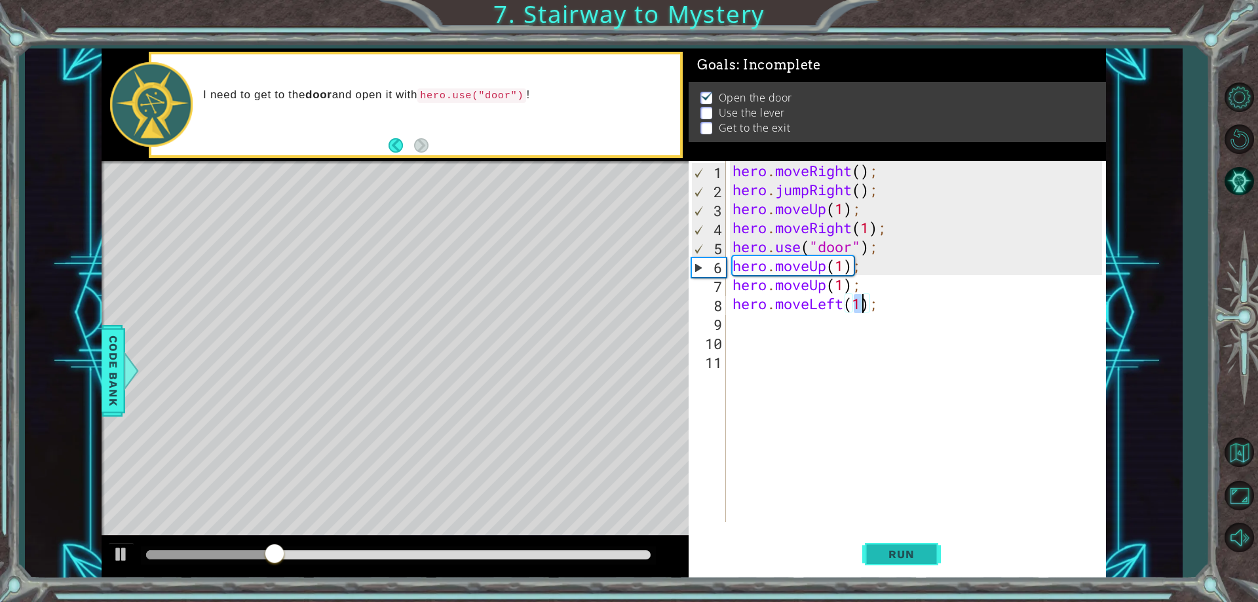
type textarea "hero.moveLeft(1);"
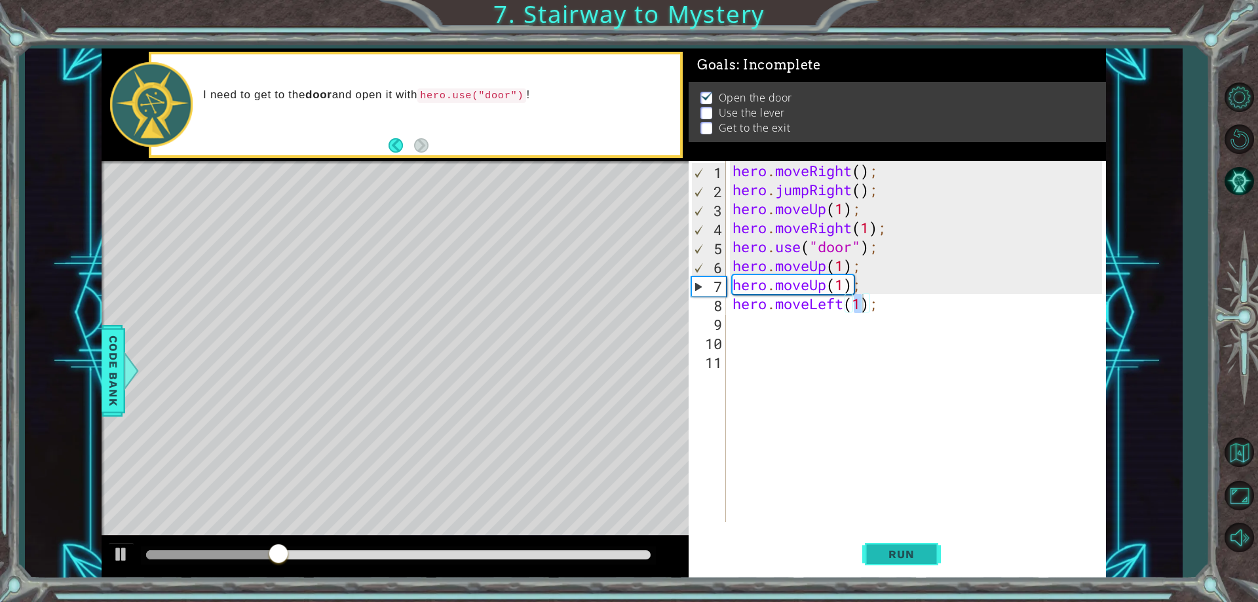
click at [888, 556] on span "Run" at bounding box center [901, 554] width 52 height 13
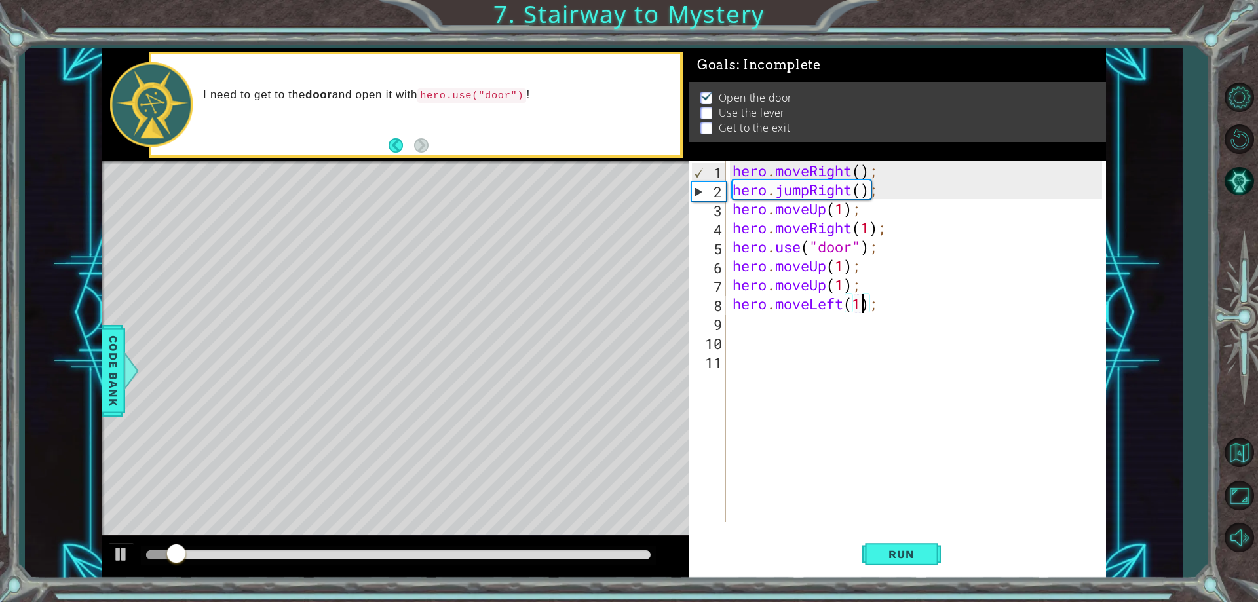
click at [746, 328] on div "hero . moveRight ( ) ; hero . jumpRight ( ) ; hero . moveUp ( 1 ) ; hero . move…" at bounding box center [919, 360] width 379 height 399
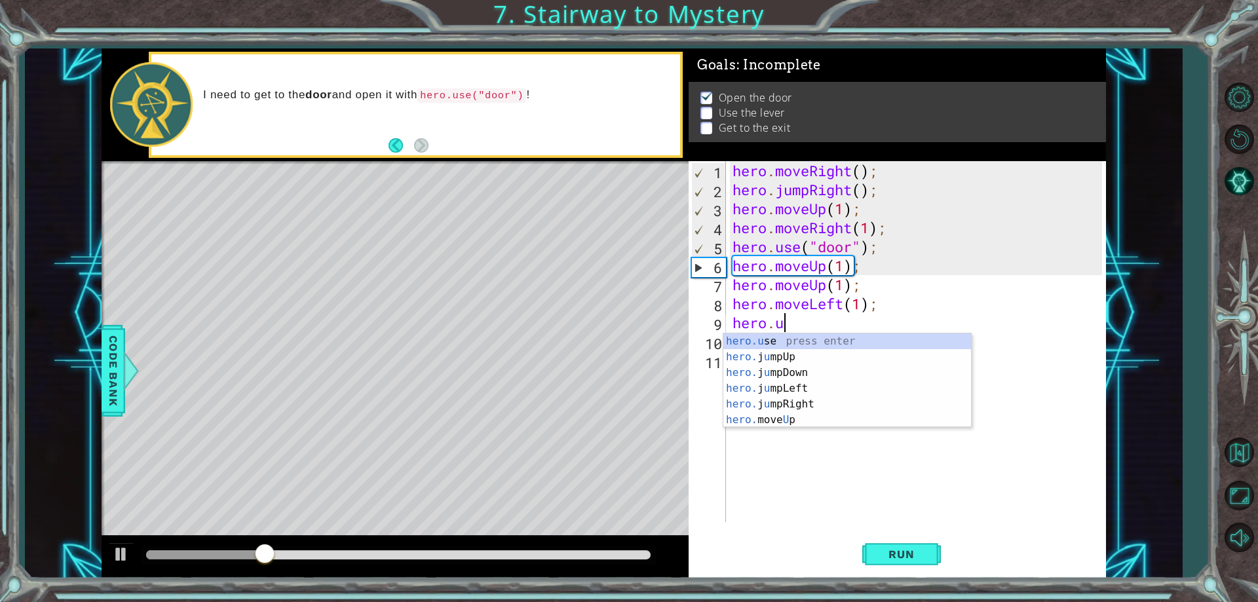
scroll to position [0, 2]
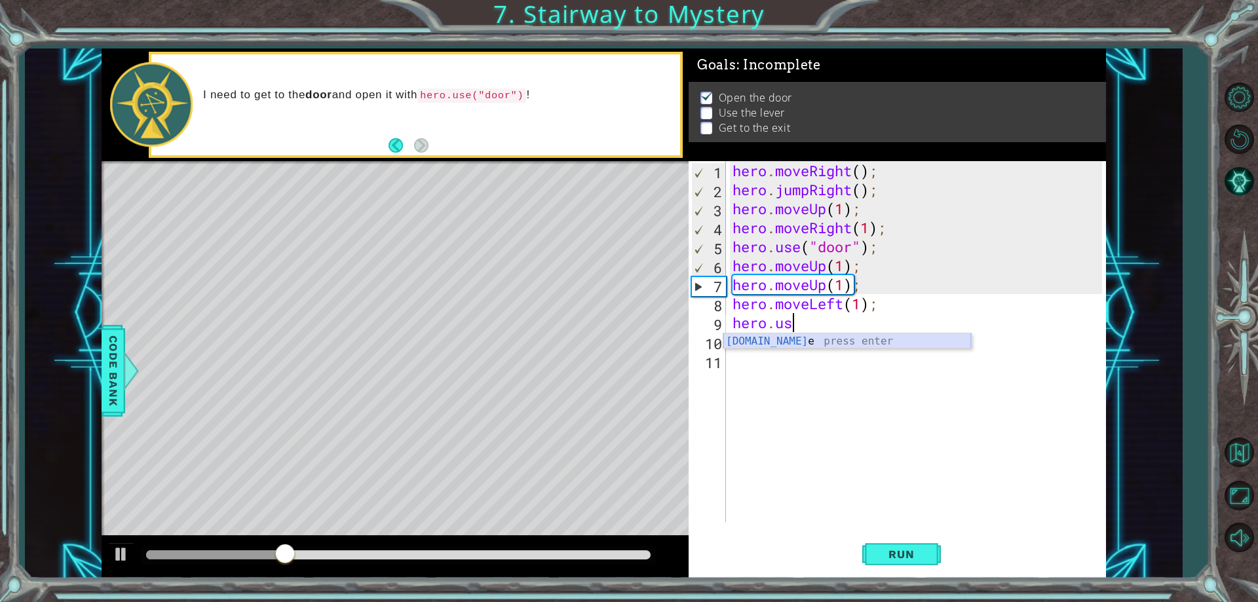
click at [822, 346] on div "[DOMAIN_NAME] e press enter" at bounding box center [847, 356] width 248 height 47
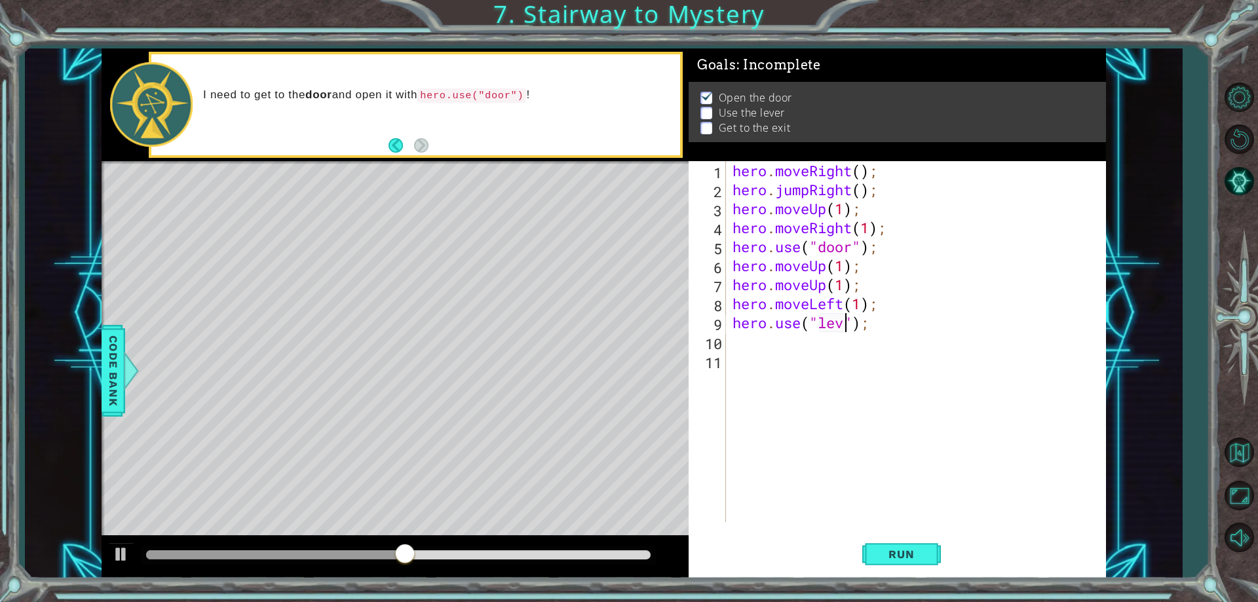
scroll to position [0, 7]
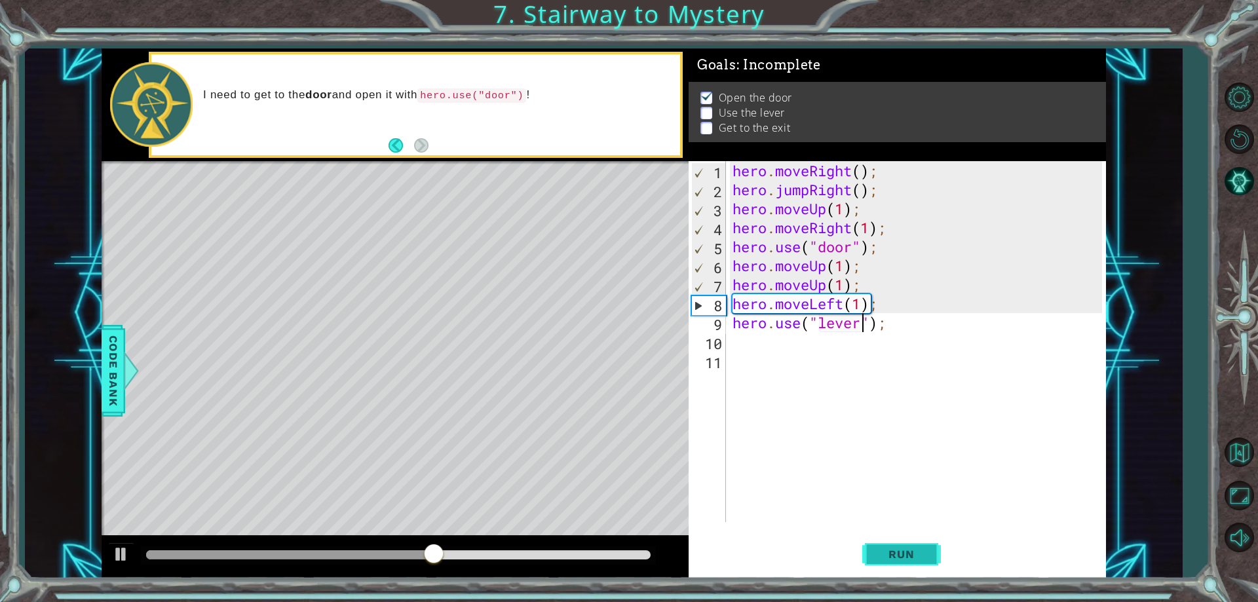
type textarea "hero.use("lever");"
click at [910, 544] on button "Run" at bounding box center [901, 555] width 79 height 42
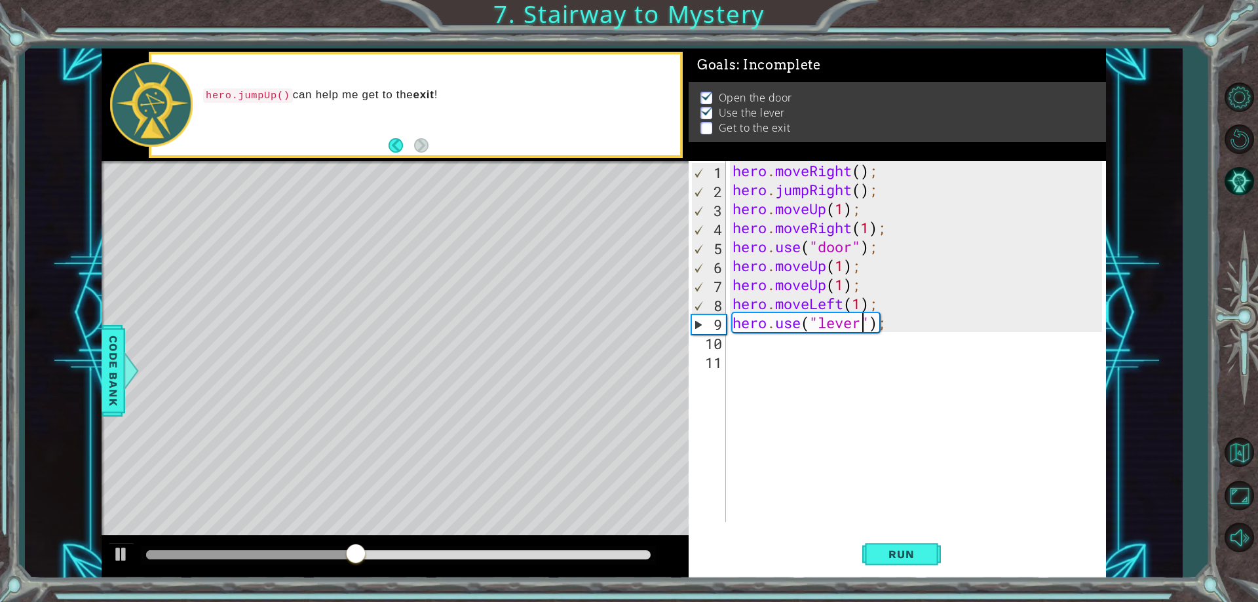
click at [738, 347] on div "hero . moveRight ( ) ; hero . jumpRight ( ) ; hero . moveUp ( 1 ) ; hero . move…" at bounding box center [919, 360] width 379 height 399
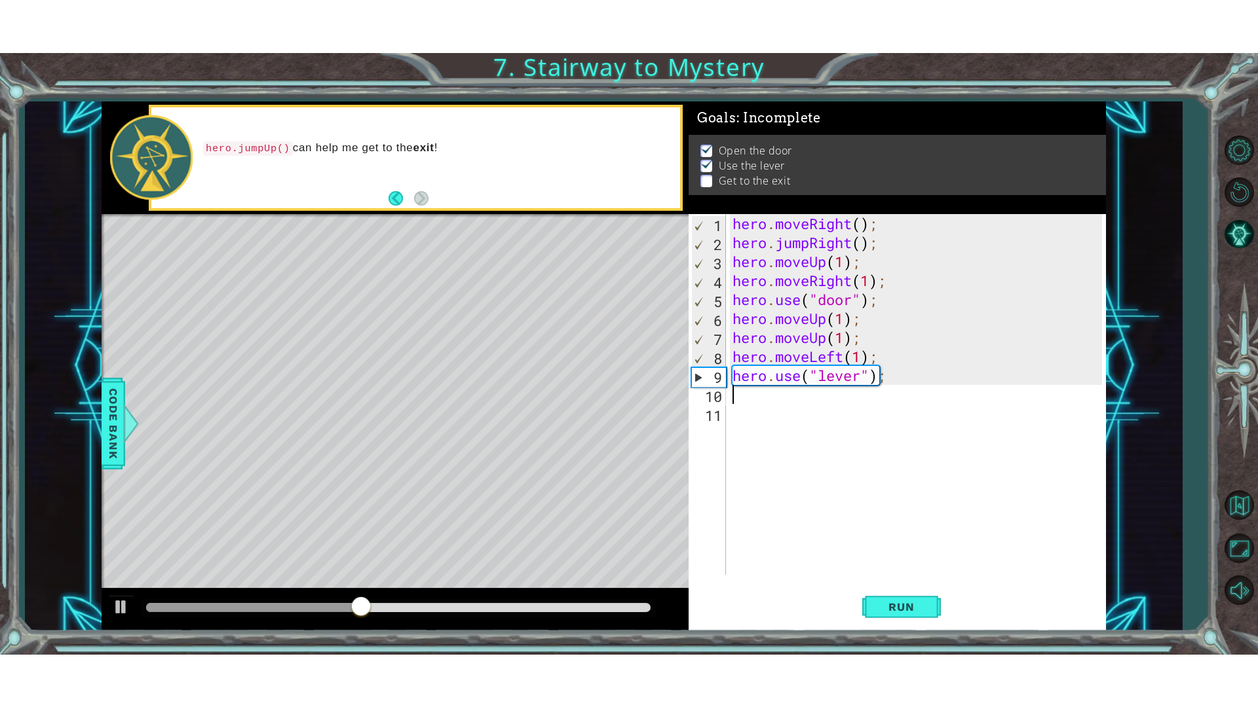
scroll to position [0, 0]
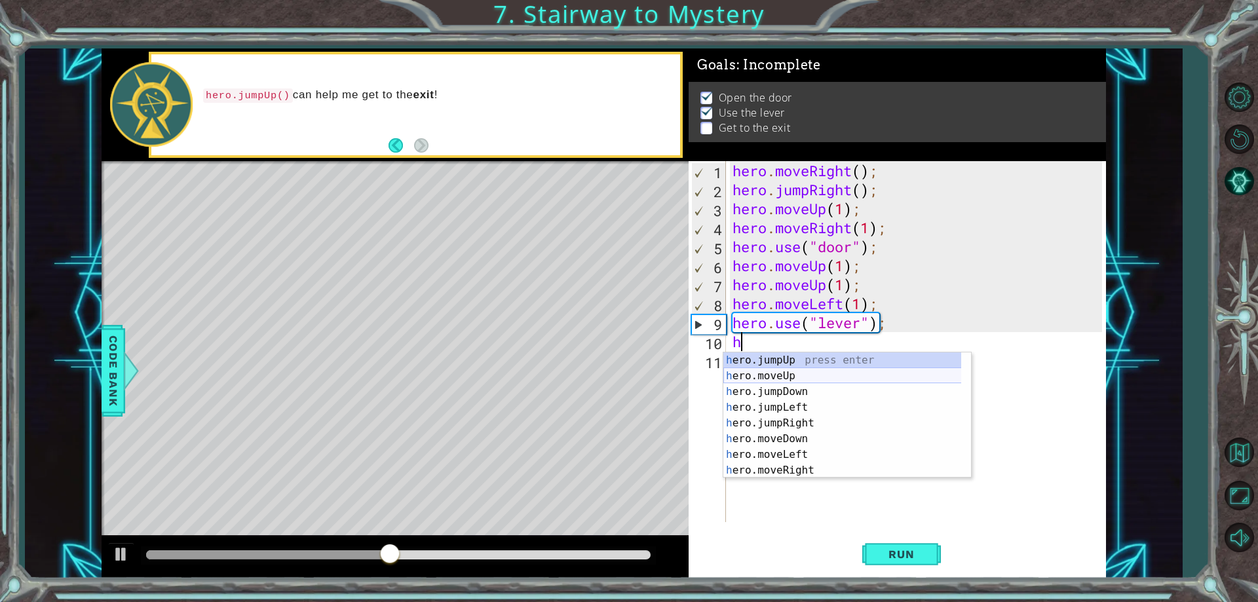
click at [804, 378] on div "h ero.jumpUp press enter h ero.moveUp press enter h ero.jumpDown press enter h …" at bounding box center [847, 430] width 248 height 157
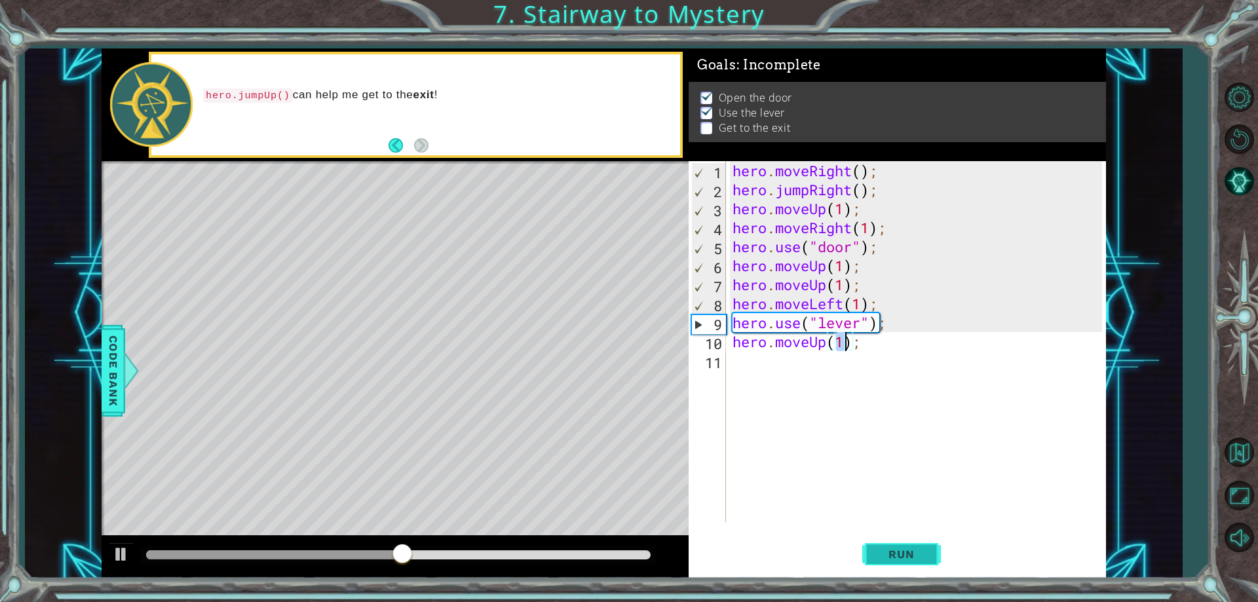
type textarea "hero.moveUp(1);"
click at [917, 555] on span "Run" at bounding box center [901, 554] width 52 height 13
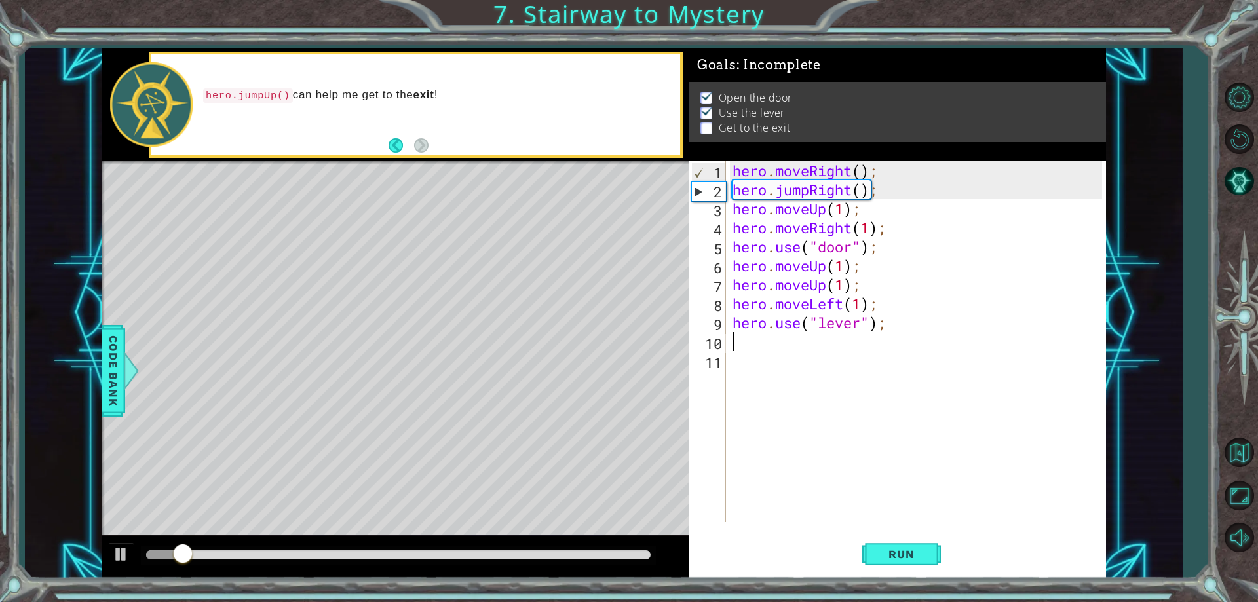
drag, startPoint x: 863, startPoint y: 345, endPoint x: 725, endPoint y: 341, distance: 138.2
click at [725, 341] on div "1 2 3 4 5 6 7 8 9 10 11 hero . moveRight ( ) ; hero . jumpRight ( ) ; hero . mo…" at bounding box center [894, 341] width 413 height 361
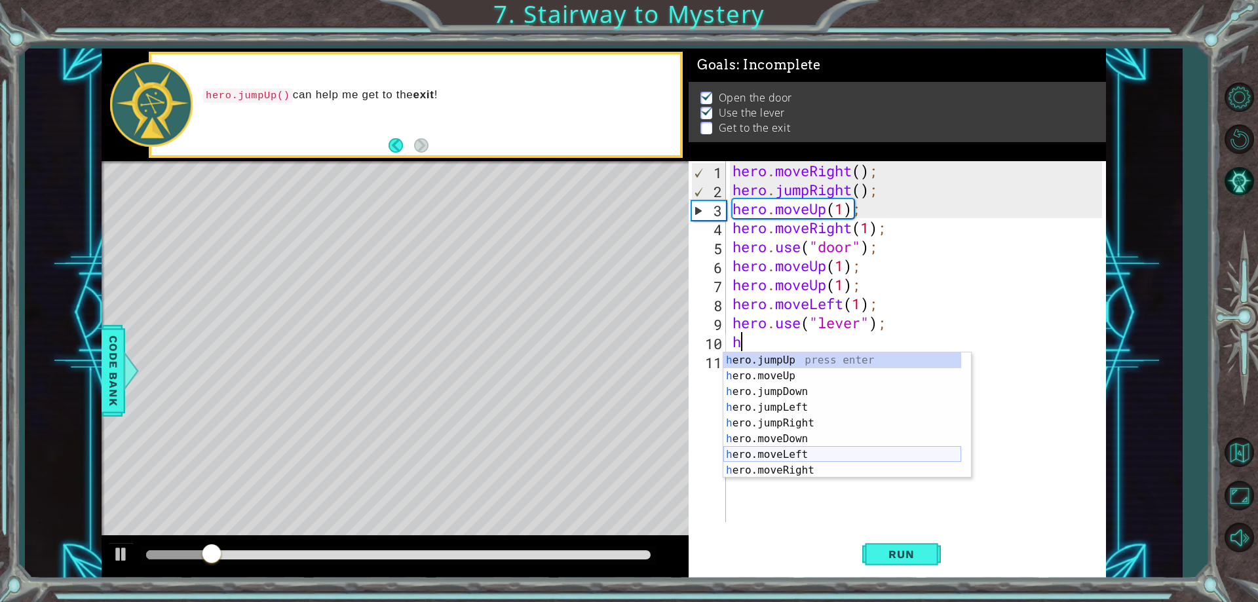
click at [799, 452] on div "h ero.jumpUp press enter h ero.moveUp press enter h ero.jumpDown press enter h …" at bounding box center [842, 430] width 238 height 157
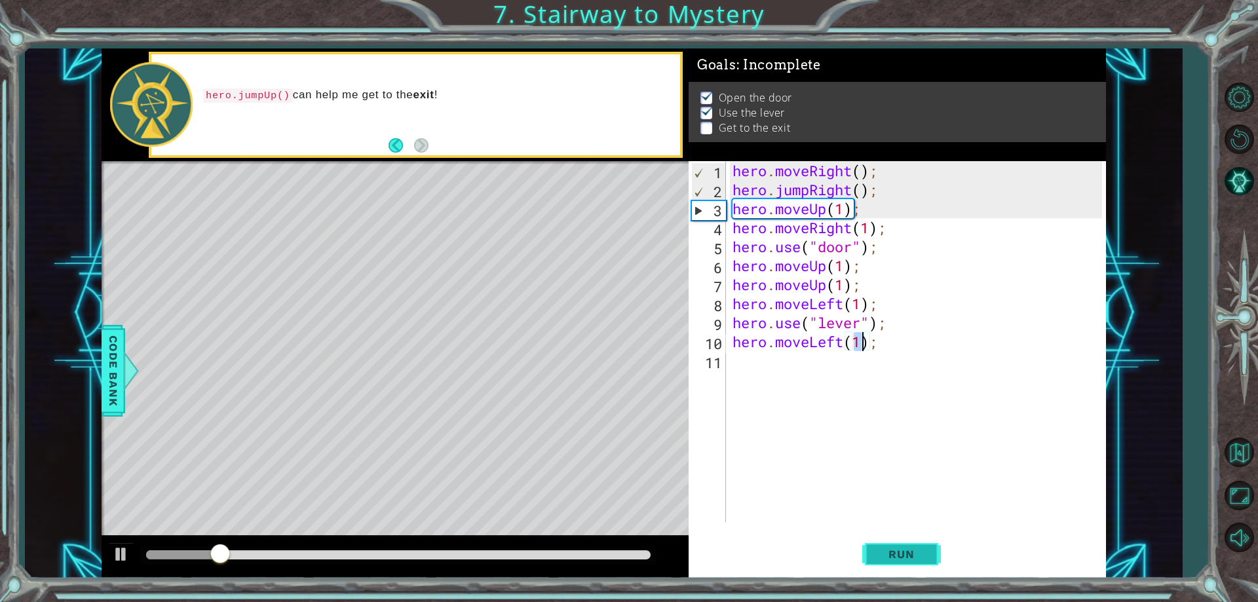
type textarea "hero.moveLeft(1);"
click at [899, 546] on button "Run" at bounding box center [901, 555] width 79 height 42
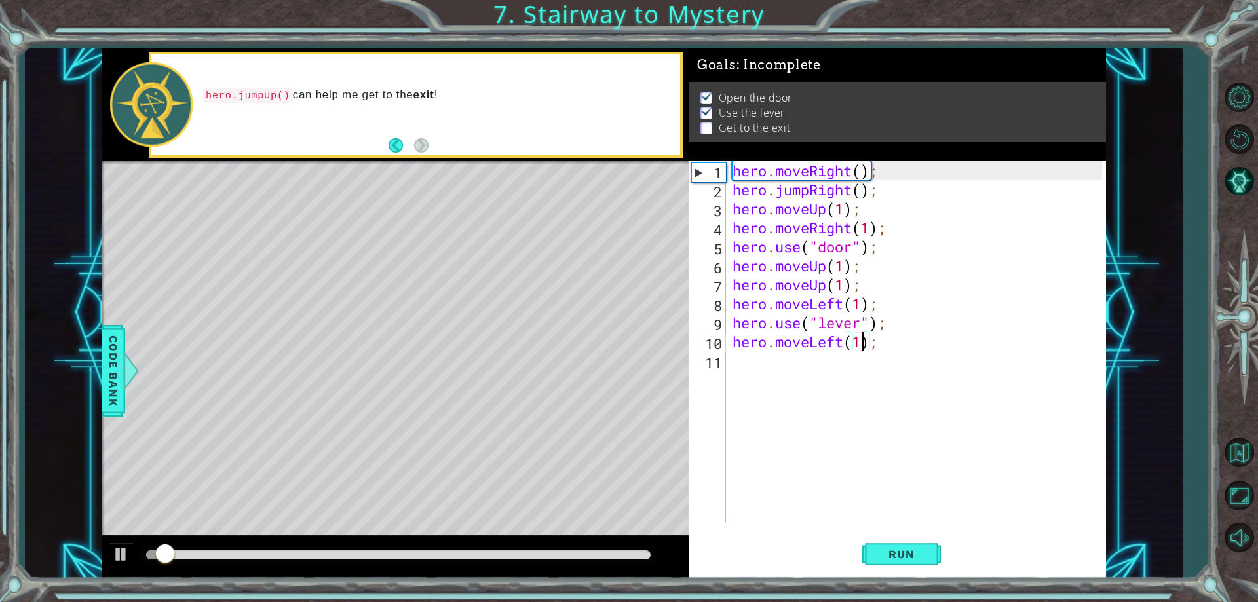
click at [755, 363] on div "hero . moveRight ( ) ; hero . jumpRight ( ) ; hero . moveUp ( 1 ) ; hero . move…" at bounding box center [919, 360] width 379 height 399
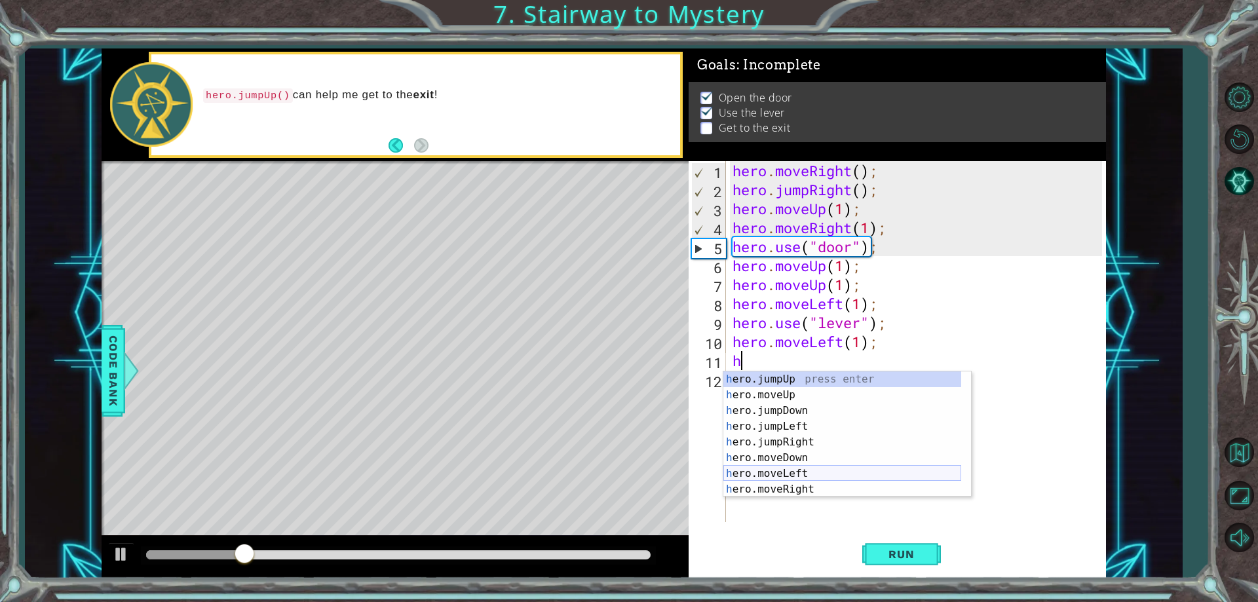
click at [791, 473] on div "h ero.jumpUp press enter h ero.moveUp press enter h ero.jumpDown press enter h …" at bounding box center [842, 449] width 238 height 157
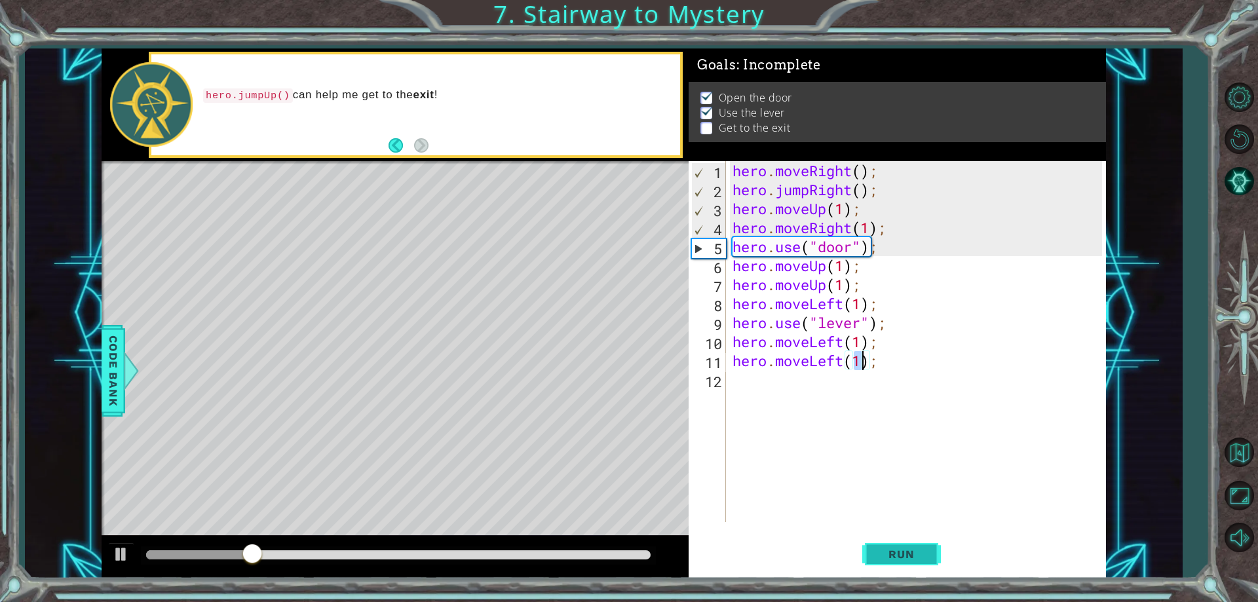
type textarea "hero.moveLeft(1);"
click at [919, 561] on span "Run" at bounding box center [901, 554] width 52 height 13
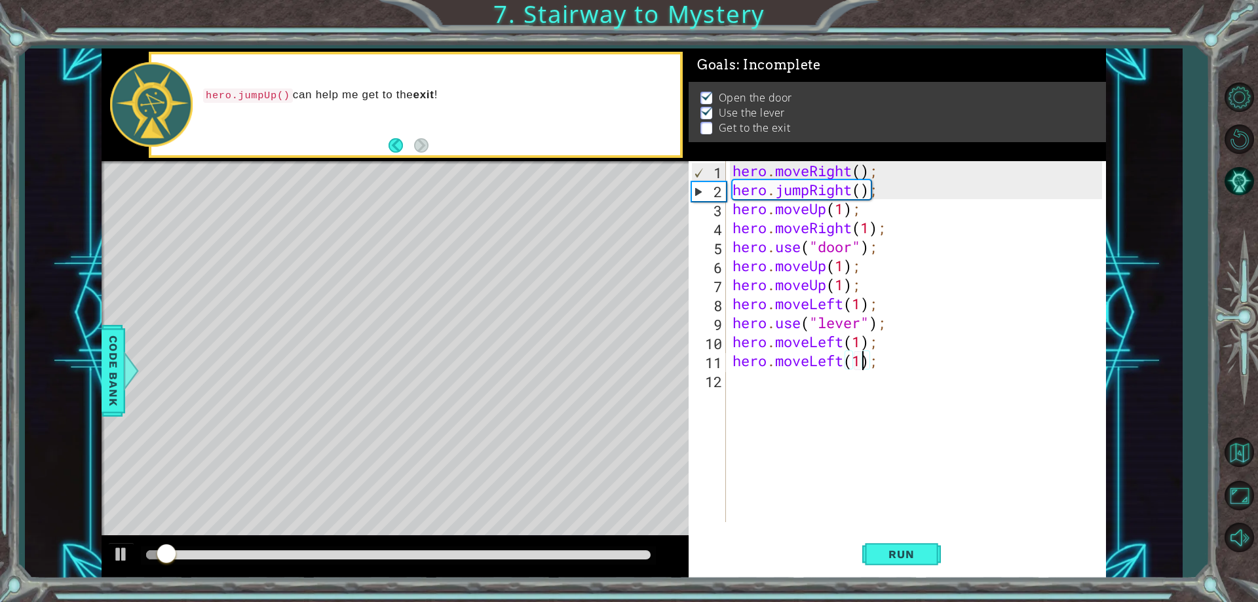
click at [749, 377] on div "hero . moveRight ( ) ; hero . jumpRight ( ) ; hero . moveUp ( 1 ) ; hero . move…" at bounding box center [919, 360] width 379 height 399
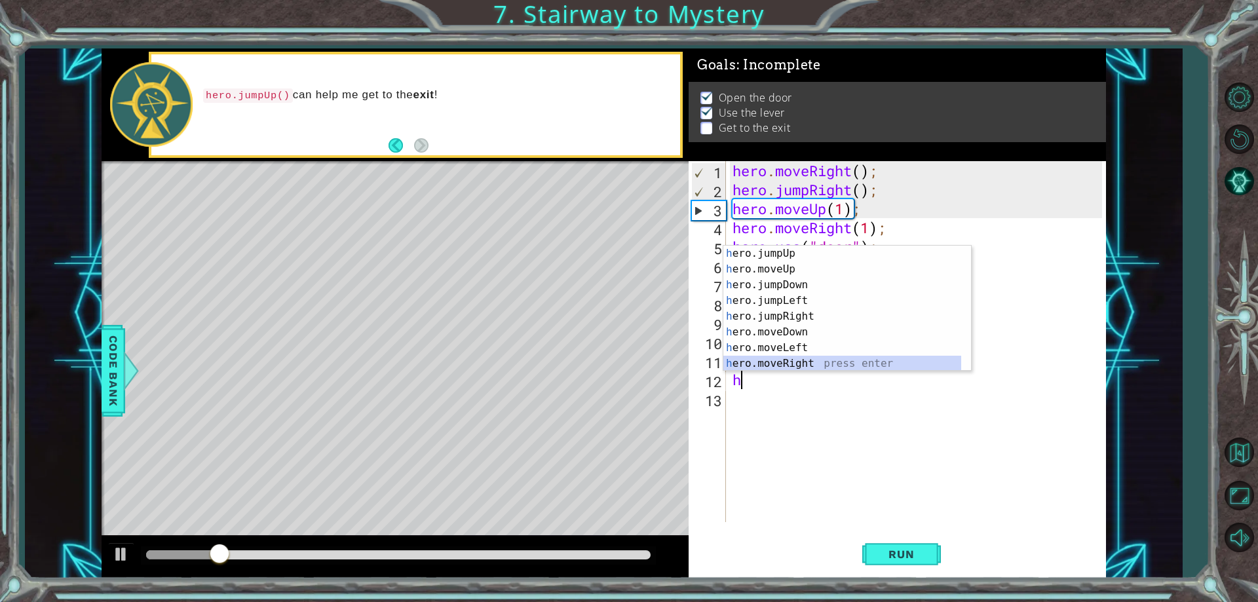
click at [811, 362] on div "h ero.jumpUp press enter h ero.moveUp press enter h ero.jumpDown press enter h …" at bounding box center [842, 324] width 238 height 157
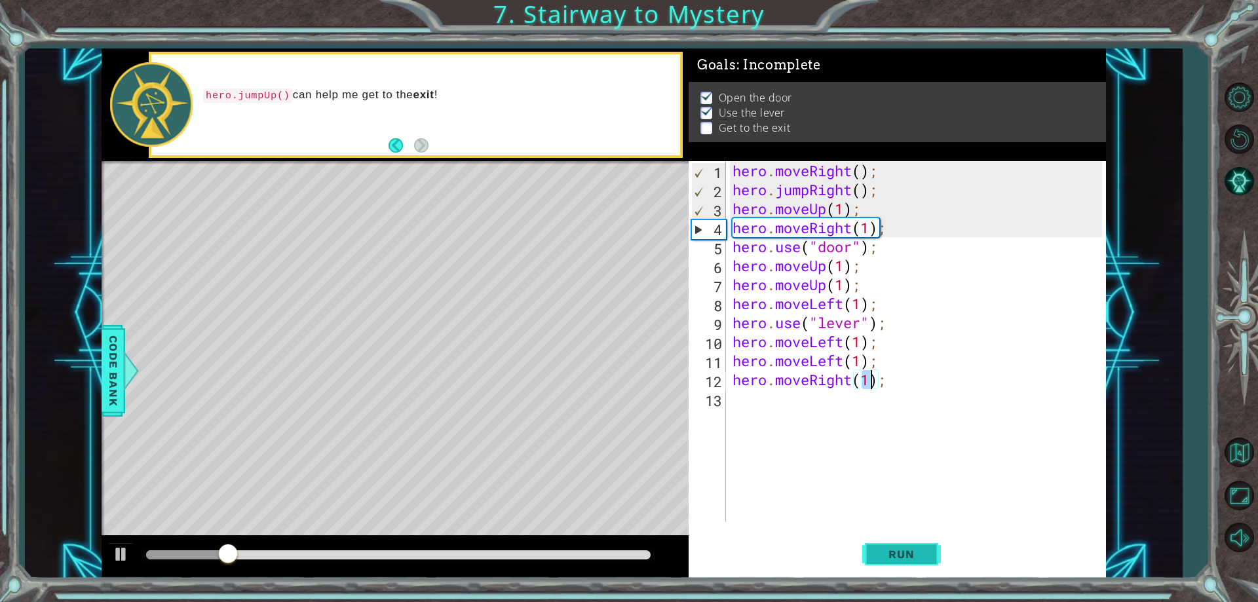
type textarea "hero.moveRight(1);"
click at [896, 555] on span "Run" at bounding box center [901, 554] width 52 height 13
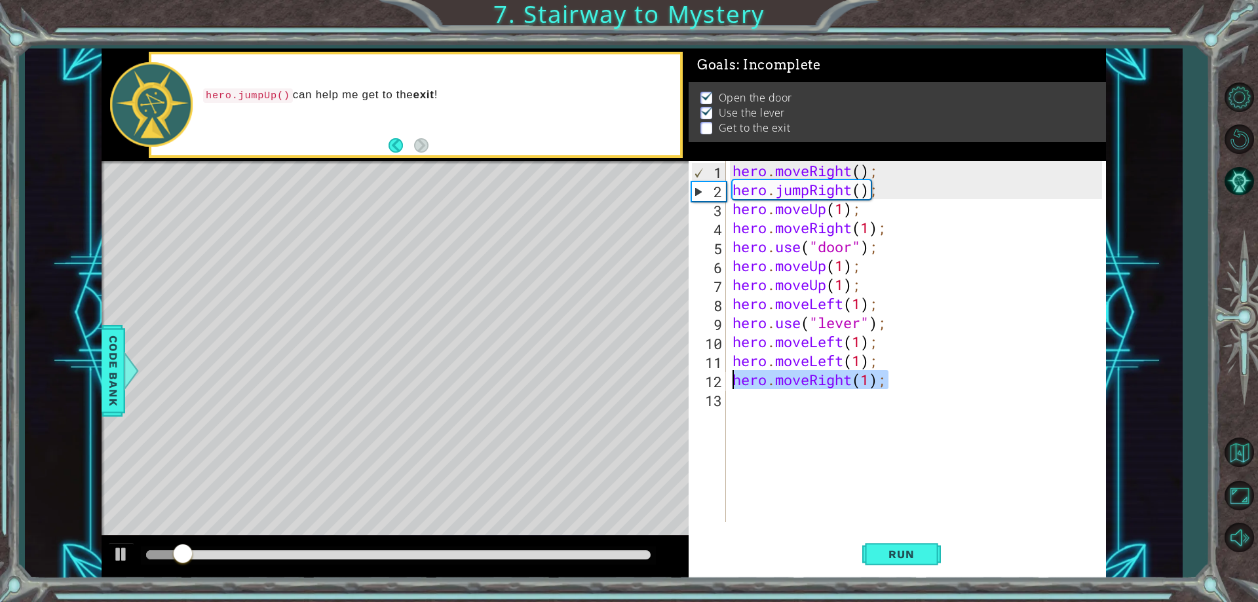
drag, startPoint x: 895, startPoint y: 381, endPoint x: 729, endPoint y: 386, distance: 165.8
click at [730, 386] on div "hero . moveRight ( ) ; hero . jumpRight ( ) ; hero . moveUp ( 1 ) ; hero . move…" at bounding box center [916, 341] width 372 height 361
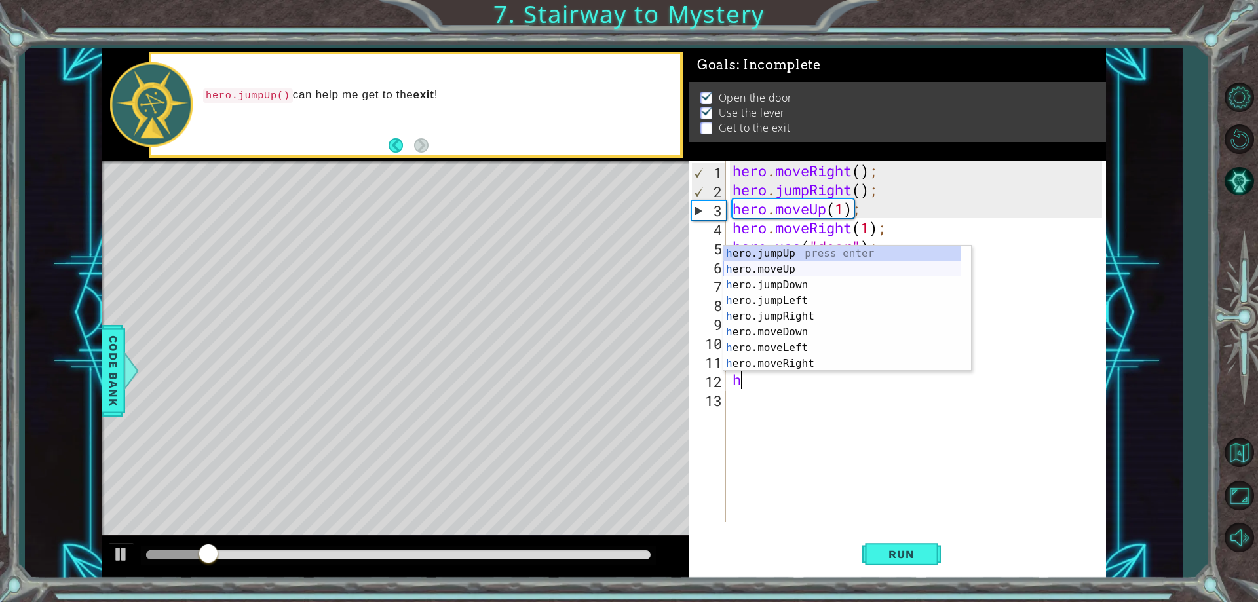
click at [798, 262] on div "h ero.jumpUp press enter h ero.moveUp press enter h ero.jumpDown press enter h …" at bounding box center [842, 324] width 238 height 157
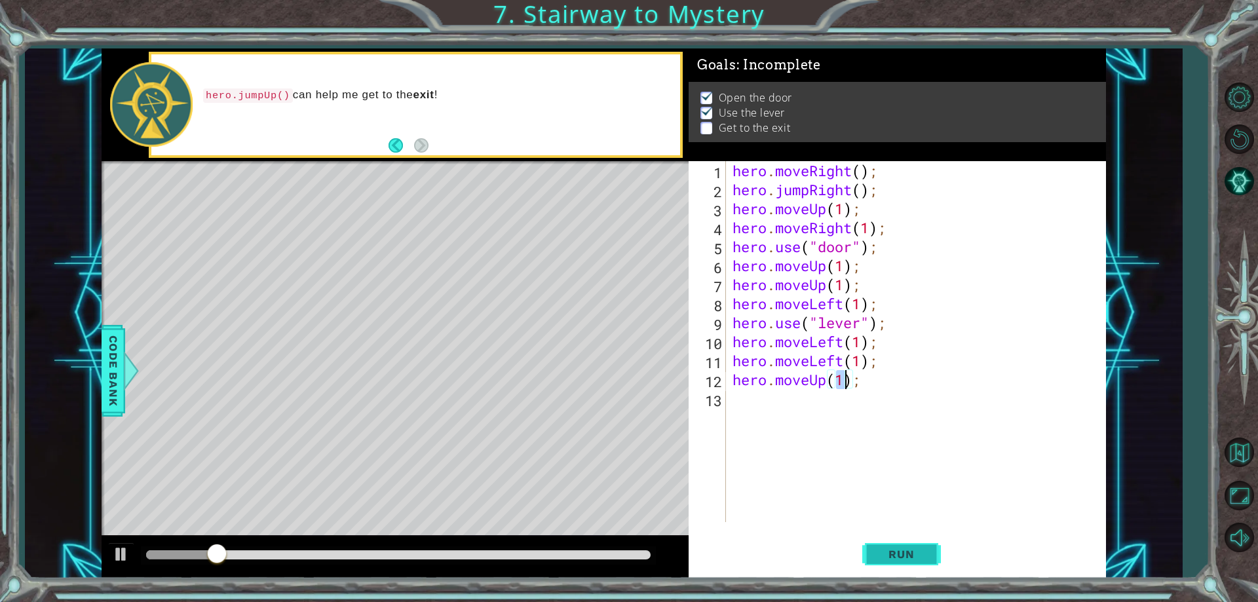
type textarea "hero.moveUp(1);"
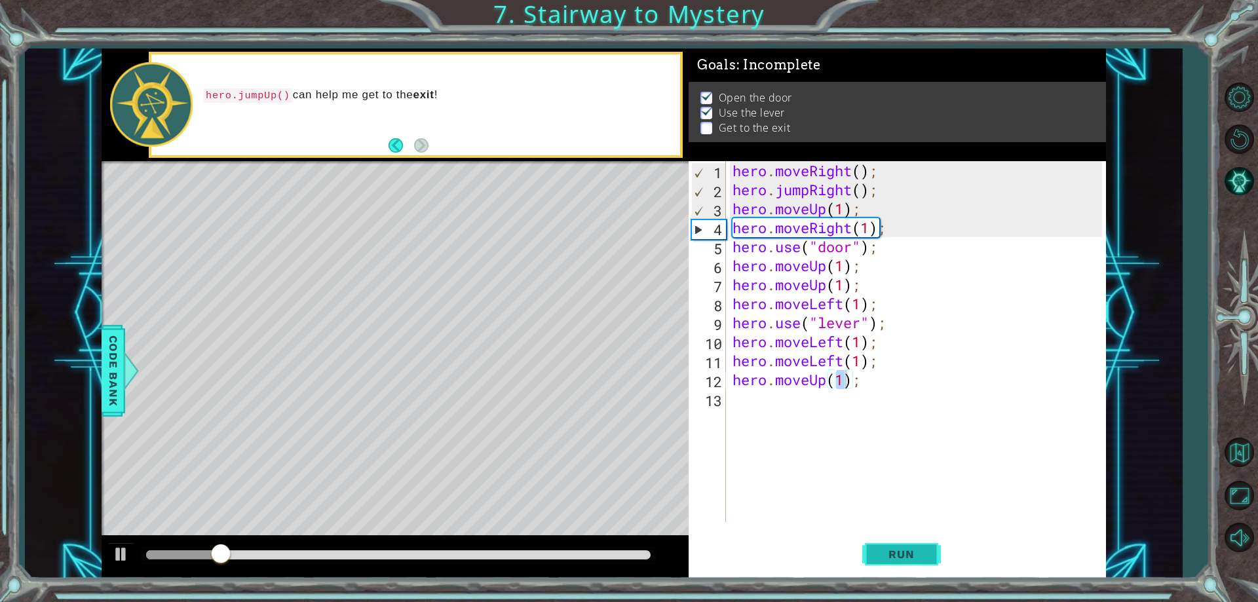
click at [899, 546] on button "Run" at bounding box center [901, 555] width 79 height 42
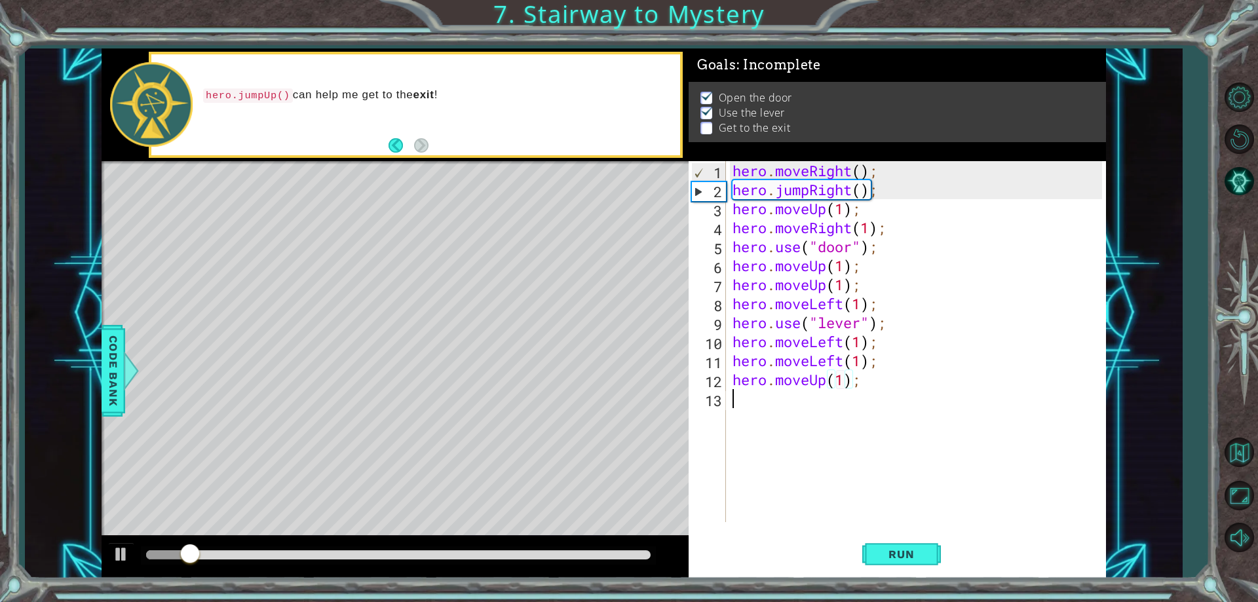
click at [797, 398] on div "hero . moveRight ( ) ; hero . jumpRight ( ) ; hero . moveUp ( 1 ) ; hero . move…" at bounding box center [919, 360] width 379 height 399
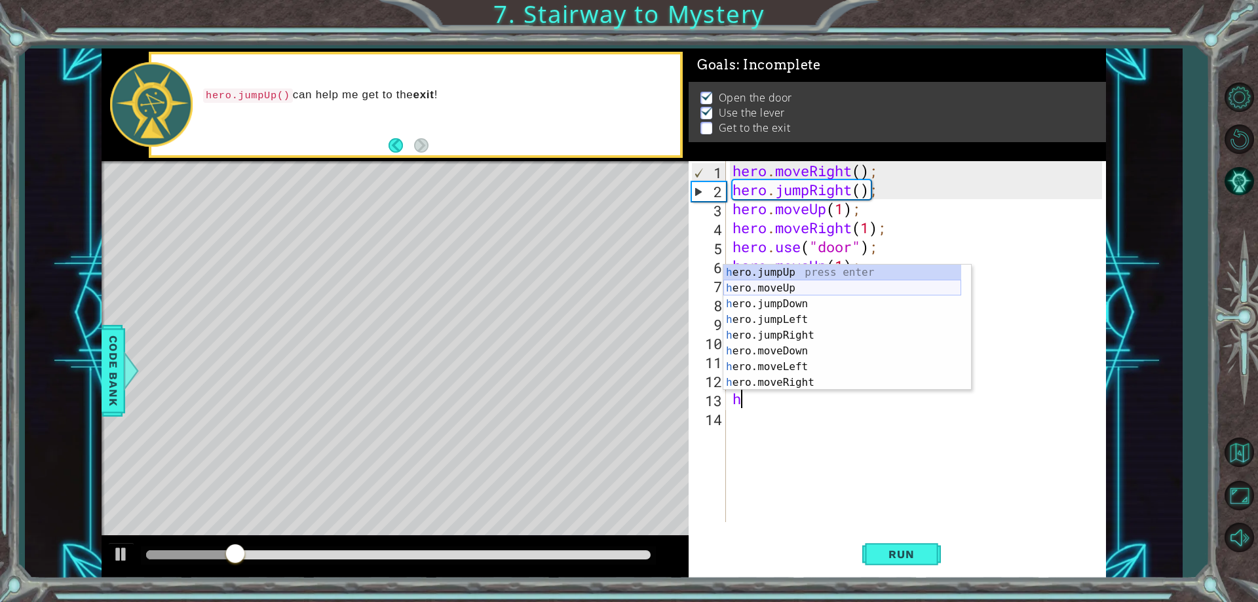
click at [795, 288] on div "h ero.jumpUp press enter h ero.moveUp press enter h ero.jumpDown press enter h …" at bounding box center [842, 343] width 238 height 157
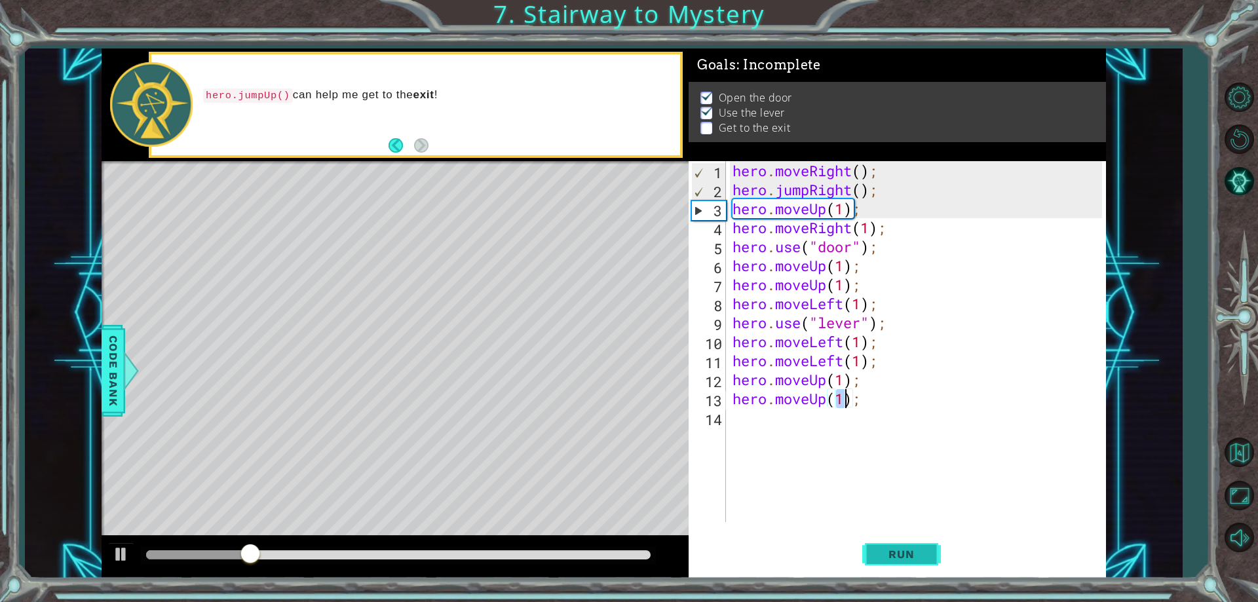
type textarea "hero.moveUp(1);"
click at [890, 564] on button "Run" at bounding box center [901, 555] width 79 height 42
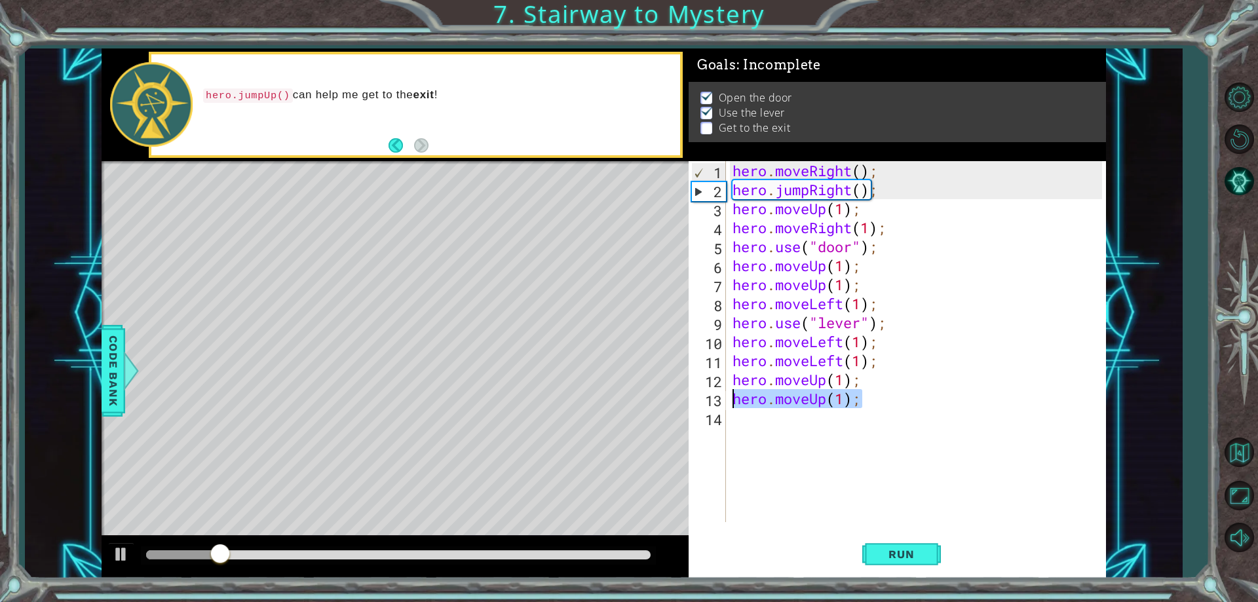
drag, startPoint x: 872, startPoint y: 407, endPoint x: 728, endPoint y: 394, distance: 144.7
click at [728, 394] on div "1 2 3 4 5 6 7 8 9 10 11 12 13 14 hero . moveRight ( ) ; hero . jumpRight ( ) ; …" at bounding box center [894, 341] width 413 height 361
type textarea "h"
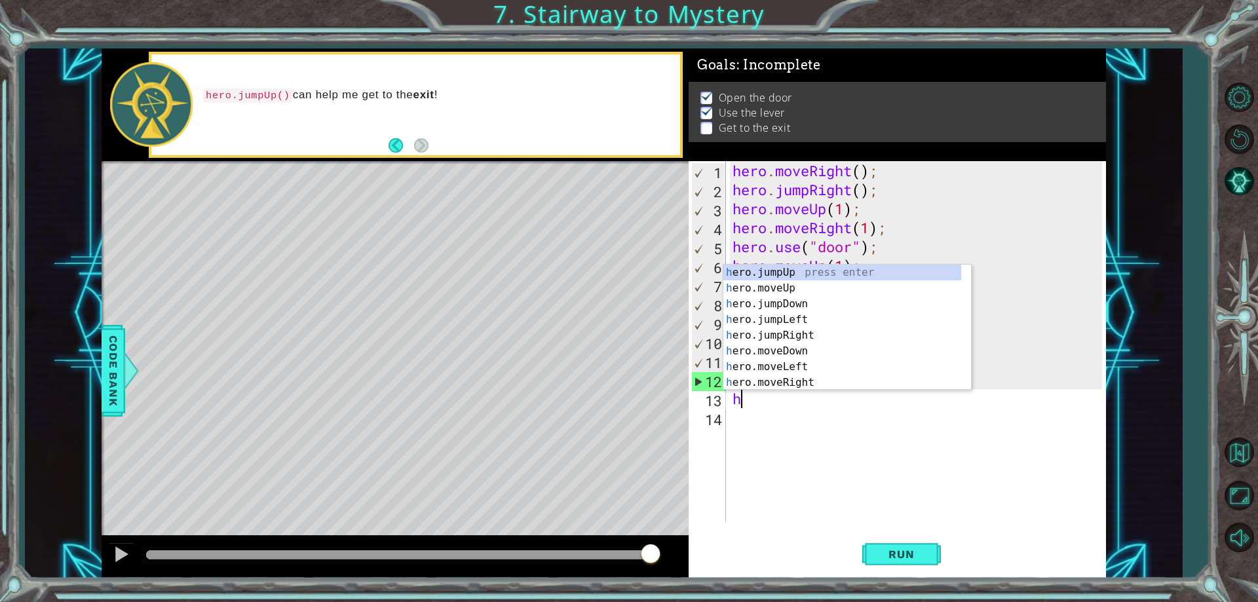
click at [859, 479] on div "hero . moveRight ( ) ; hero . jumpRight ( ) ; hero . moveUp ( 1 ) ; hero . move…" at bounding box center [919, 360] width 379 height 399
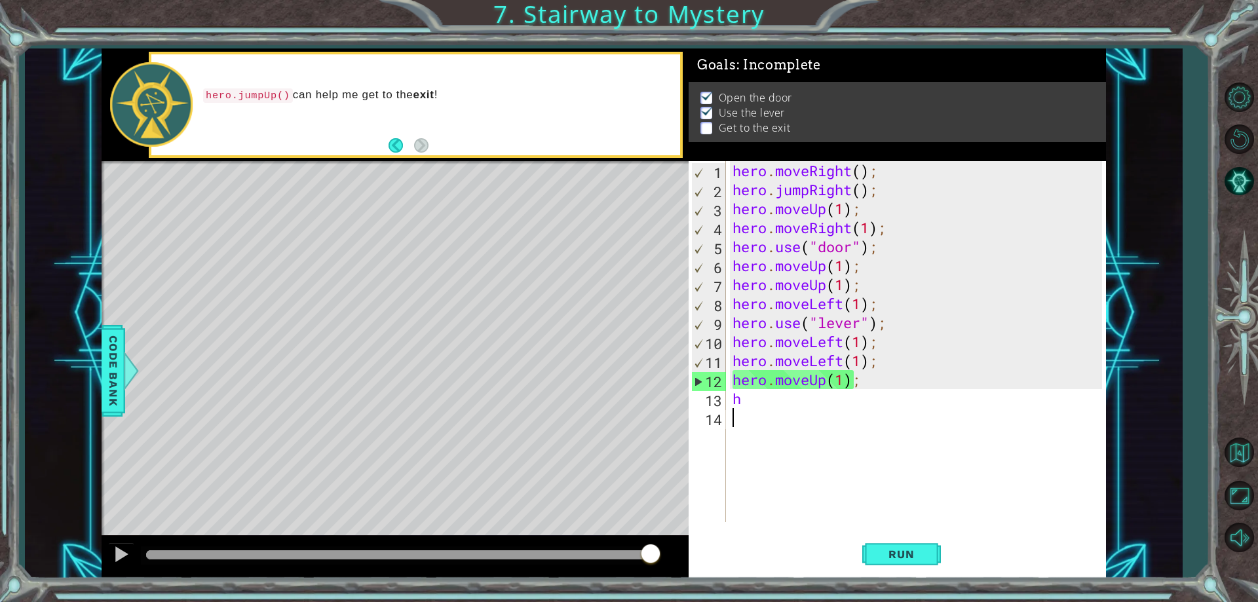
type textarea "h"
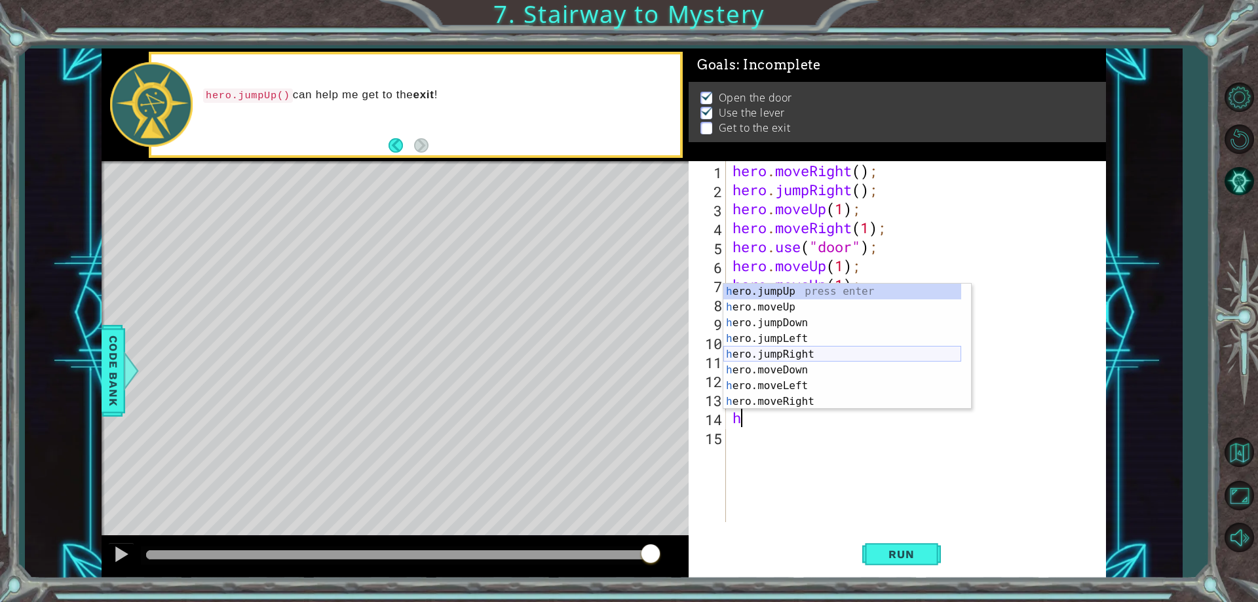
click at [797, 356] on div "h ero.jumpUp press enter h ero.moveUp press enter h ero.jumpDown press enter h …" at bounding box center [842, 362] width 238 height 157
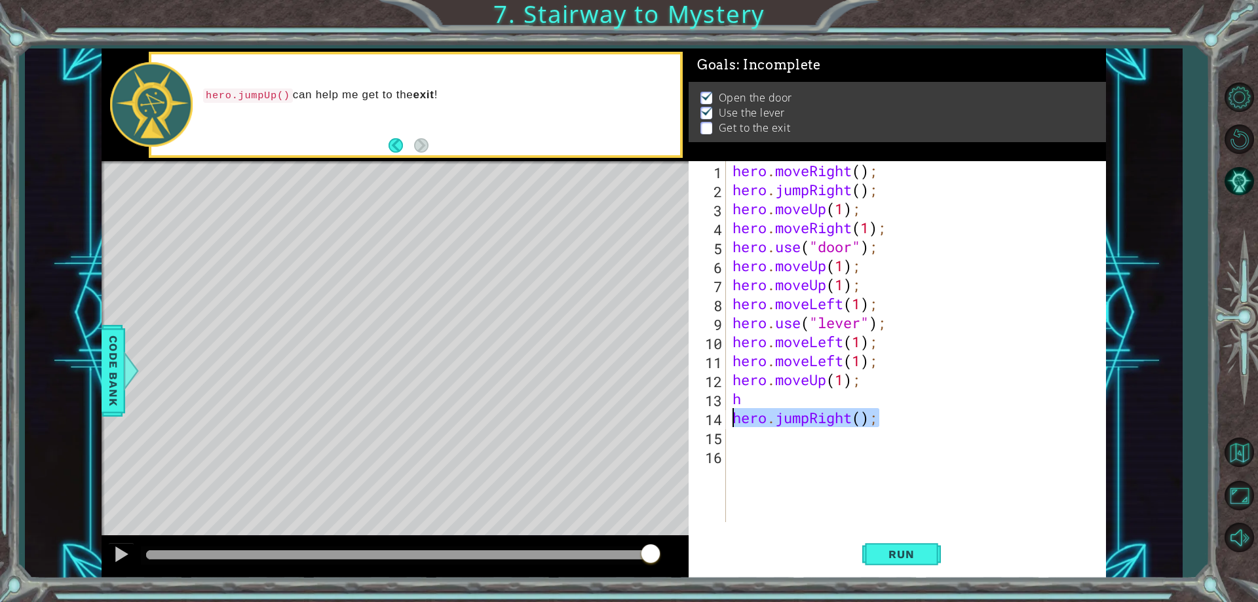
drag, startPoint x: 899, startPoint y: 413, endPoint x: 722, endPoint y: 423, distance: 177.1
click at [722, 423] on div "1 2 3 4 5 6 7 8 9 10 11 12 13 14 15 16 hero . moveRight ( ) ; hero . jumpRight …" at bounding box center [894, 341] width 413 height 361
click at [759, 402] on div "hero . moveRight ( ) ; hero . jumpRight ( ) ; hero . moveUp ( 1 ) ; hero . move…" at bounding box center [919, 360] width 379 height 399
type textarea "h"
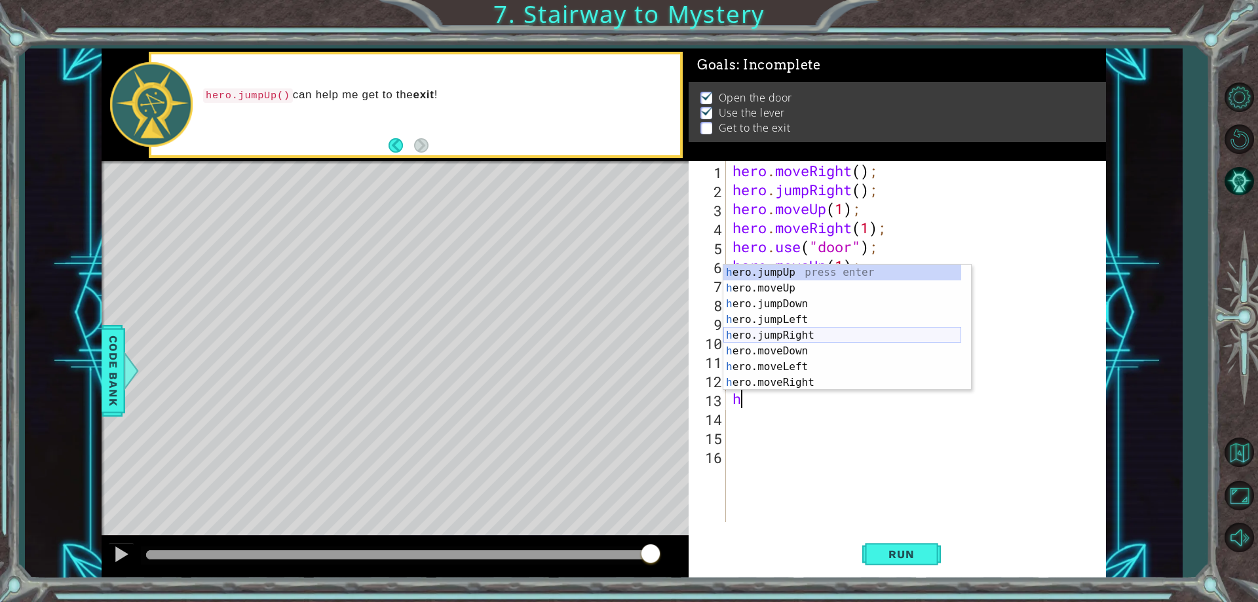
drag, startPoint x: 814, startPoint y: 329, endPoint x: 852, endPoint y: 451, distance: 127.8
click at [814, 329] on div "h ero.jumpUp press enter h ero.moveUp press enter h ero.jumpDown press enter h …" at bounding box center [842, 343] width 238 height 157
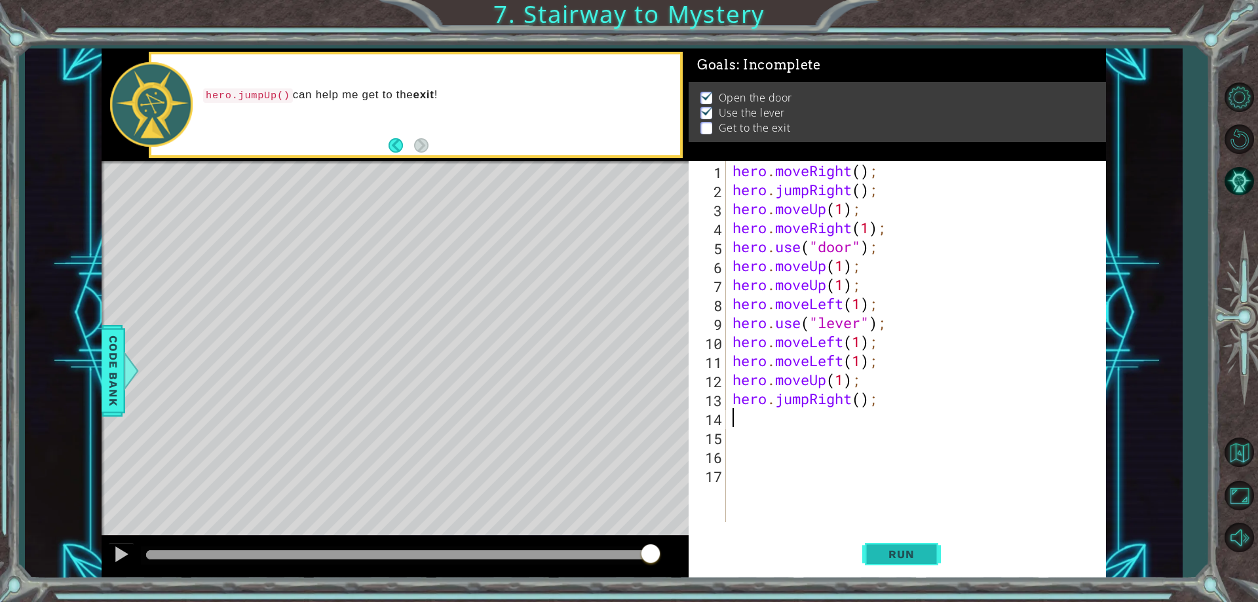
click at [893, 556] on span "Run" at bounding box center [901, 554] width 52 height 13
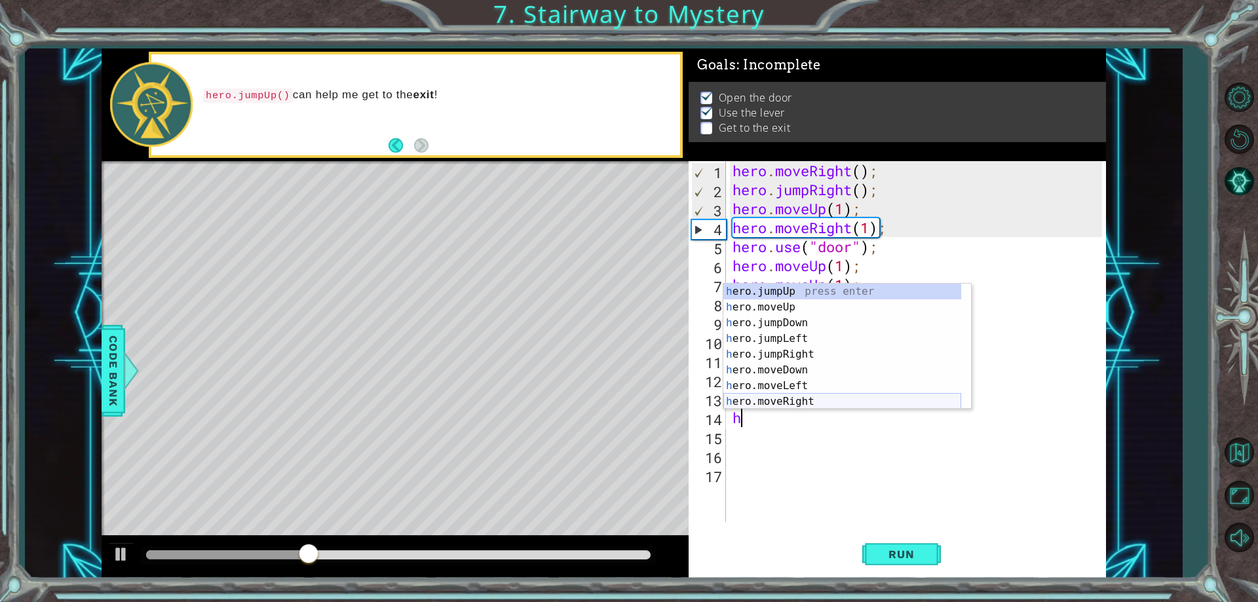
click at [814, 402] on div "h ero.jumpUp press enter h ero.moveUp press enter h ero.jumpDown press enter h …" at bounding box center [842, 362] width 238 height 157
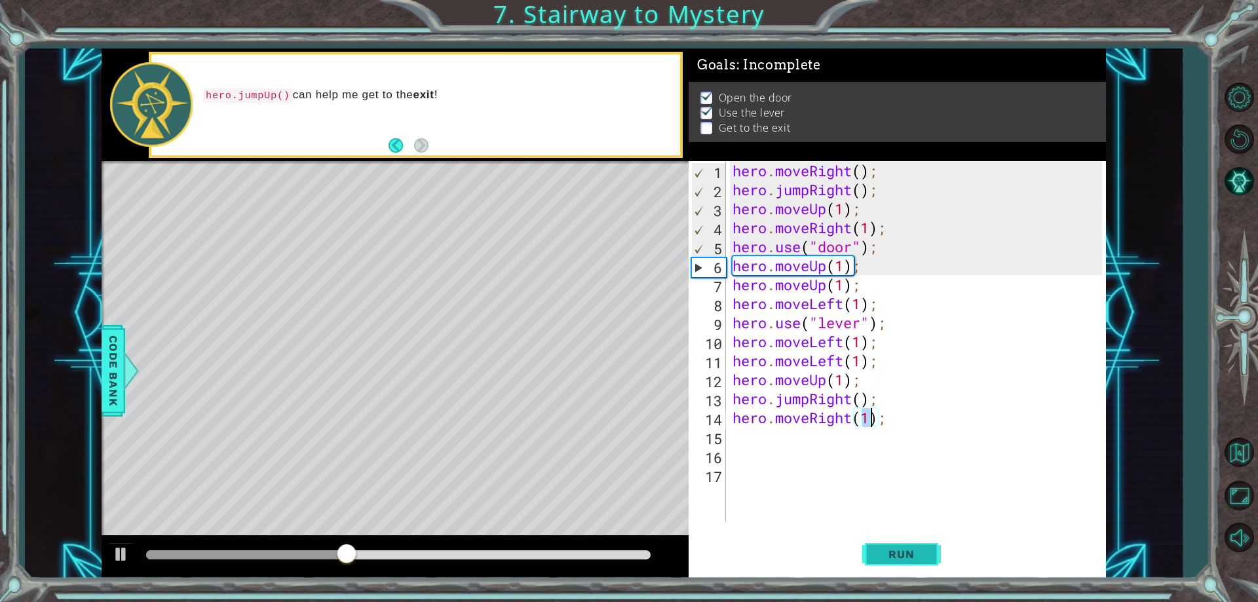
type textarea "hero.moveRight(1);"
click at [895, 543] on button "Run" at bounding box center [901, 555] width 79 height 42
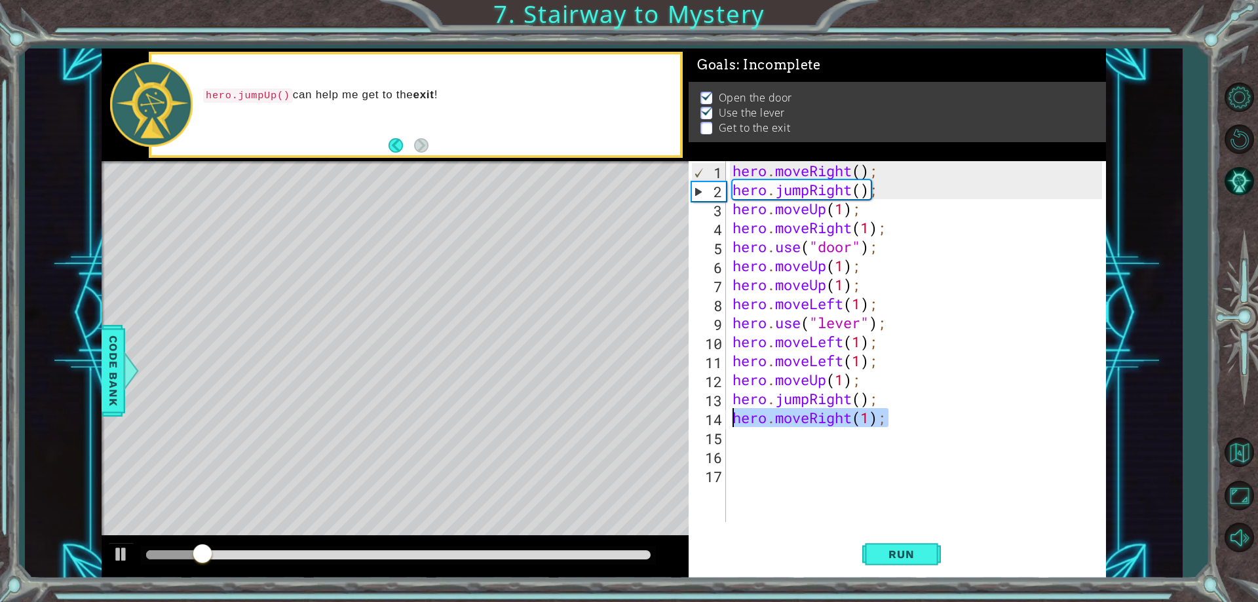
drag, startPoint x: 904, startPoint y: 421, endPoint x: 713, endPoint y: 413, distance: 191.4
click at [713, 413] on div "hero.moveRight(1); 1 2 3 4 5 6 7 8 9 10 11 12 13 14 15 16 17 hero . moveRight (…" at bounding box center [894, 341] width 413 height 361
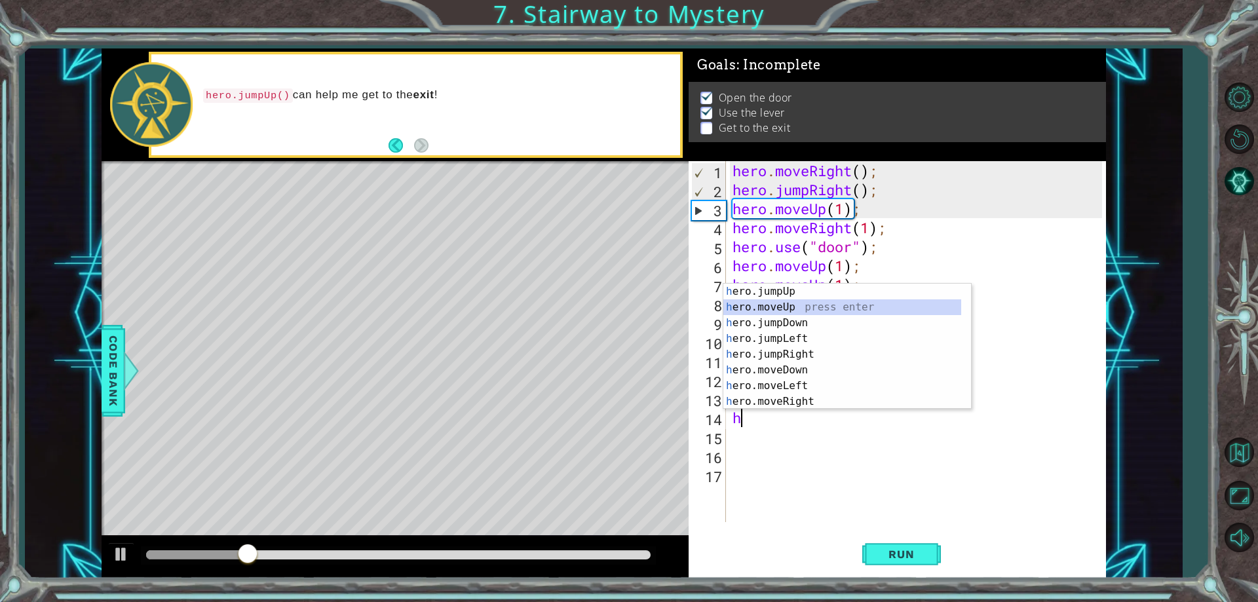
click at [867, 305] on div "h ero.jumpUp press enter h ero.moveUp press enter h ero.jumpDown press enter h …" at bounding box center [842, 362] width 238 height 157
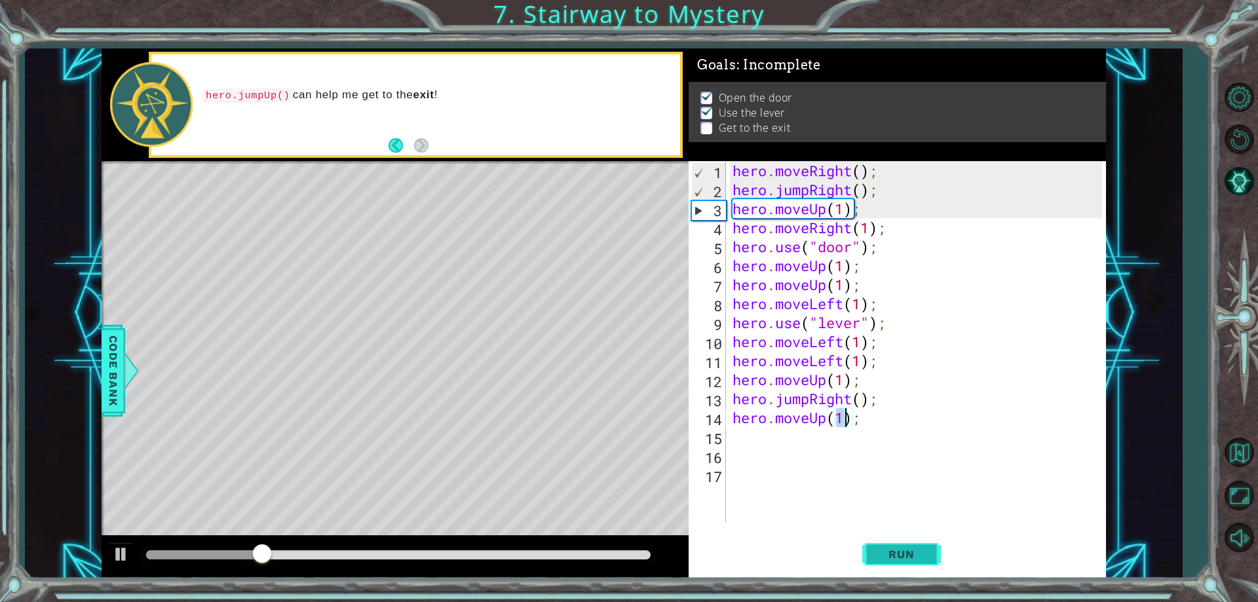
type textarea "hero.moveUp(1);"
click at [903, 561] on button "Run" at bounding box center [901, 555] width 79 height 42
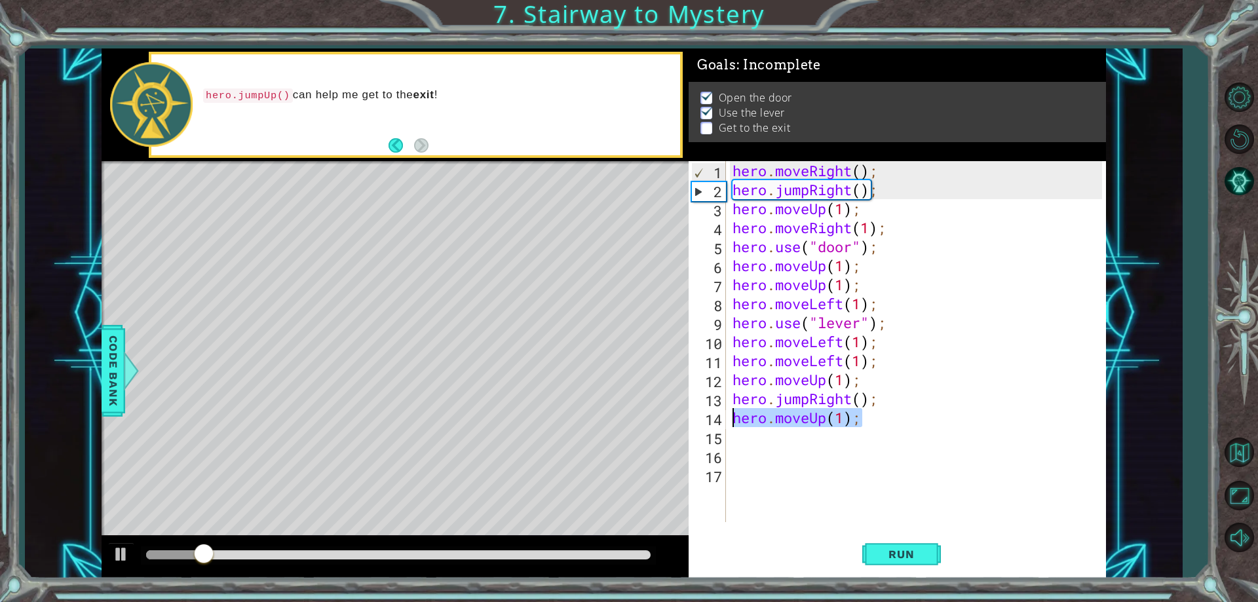
drag, startPoint x: 878, startPoint y: 425, endPoint x: 732, endPoint y: 415, distance: 145.8
click at [732, 415] on div "hero . moveRight ( ) ; hero . jumpRight ( ) ; hero . moveUp ( 1 ) ; hero . move…" at bounding box center [919, 360] width 379 height 399
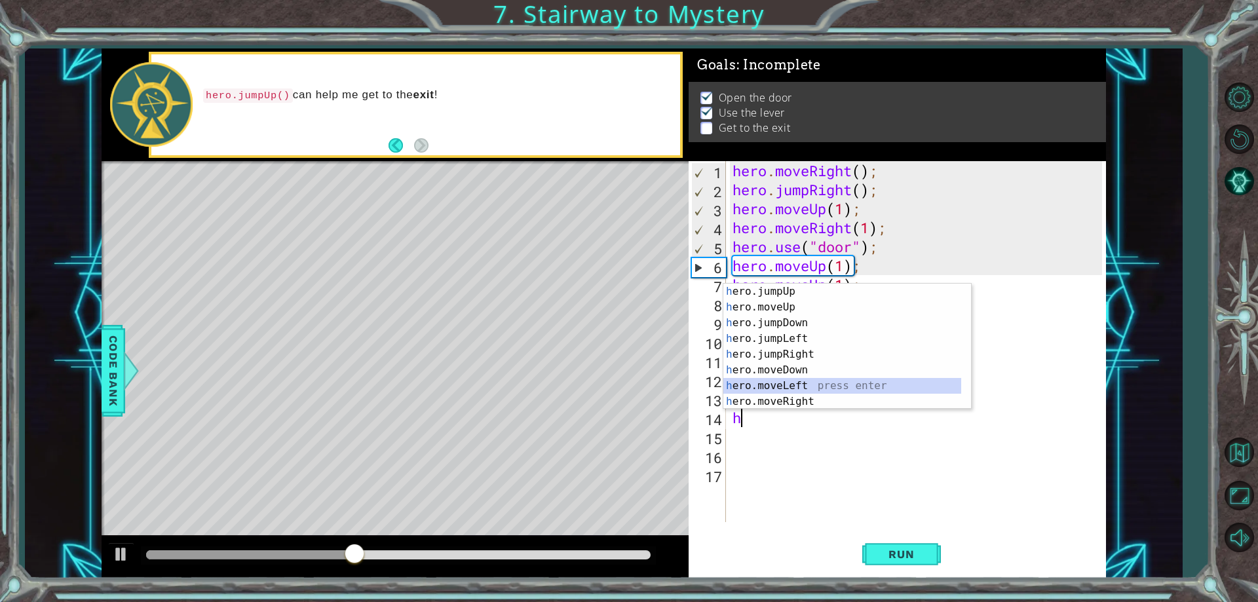
click at [809, 387] on div "h ero.jumpUp press enter h ero.moveUp press enter h ero.jumpDown press enter h …" at bounding box center [842, 362] width 238 height 157
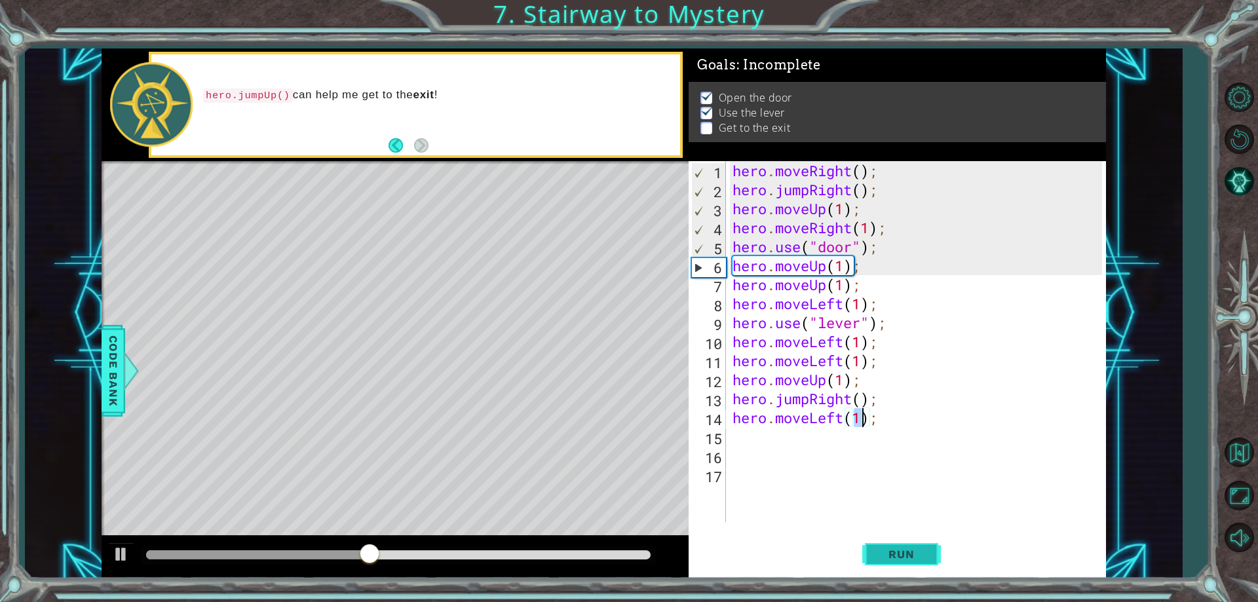
type textarea "hero.moveLeft(1);"
click at [899, 550] on span "Run" at bounding box center [901, 554] width 52 height 13
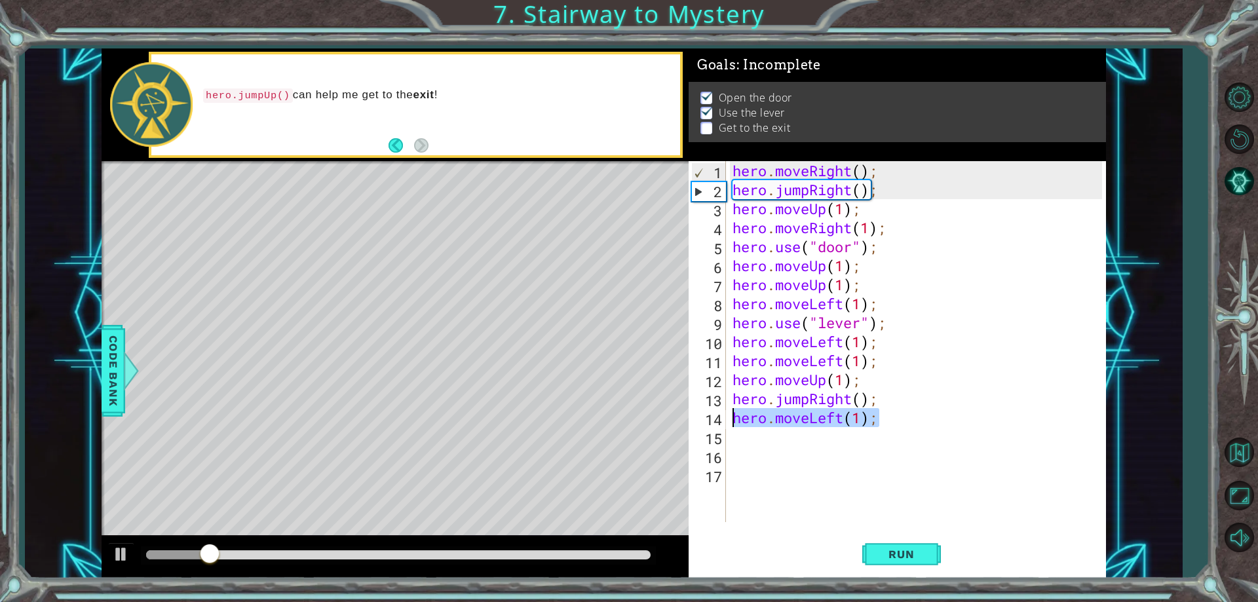
drag, startPoint x: 903, startPoint y: 421, endPoint x: 729, endPoint y: 425, distance: 173.6
click at [730, 425] on div "hero . moveRight ( ) ; hero . jumpRight ( ) ; hero . moveUp ( 1 ) ; hero . move…" at bounding box center [916, 341] width 372 height 361
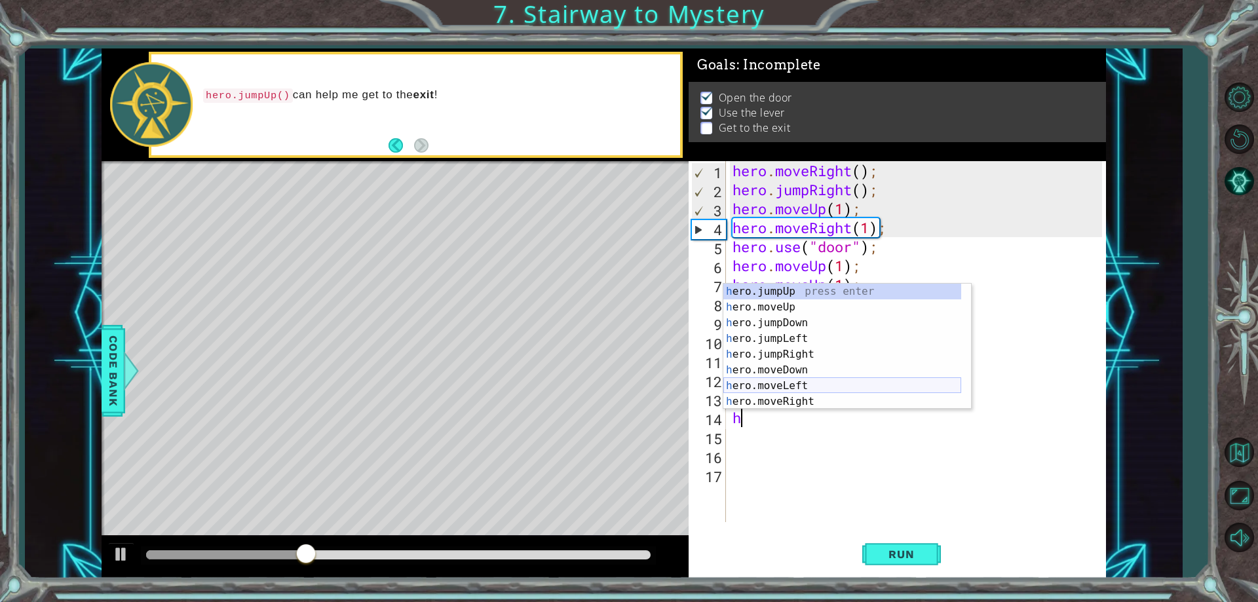
click at [807, 386] on div "h ero.jumpUp press enter h ero.moveUp press enter h ero.jumpDown press enter h …" at bounding box center [842, 362] width 238 height 157
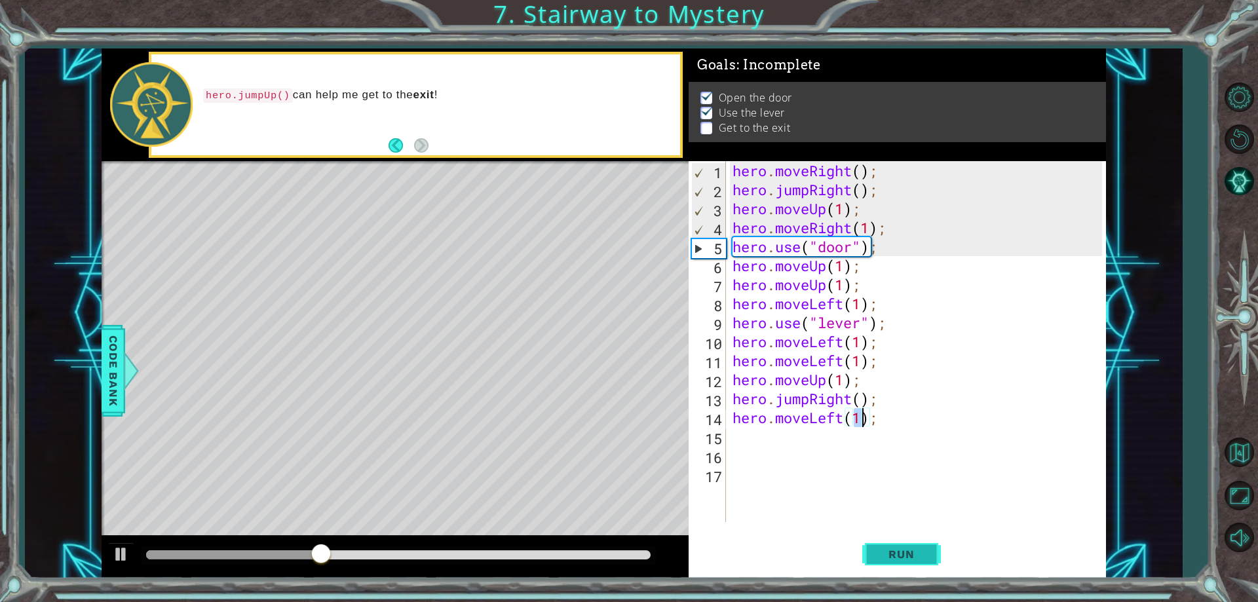
type textarea "hero.moveLeft(1);"
click at [886, 548] on span "Run" at bounding box center [901, 554] width 52 height 13
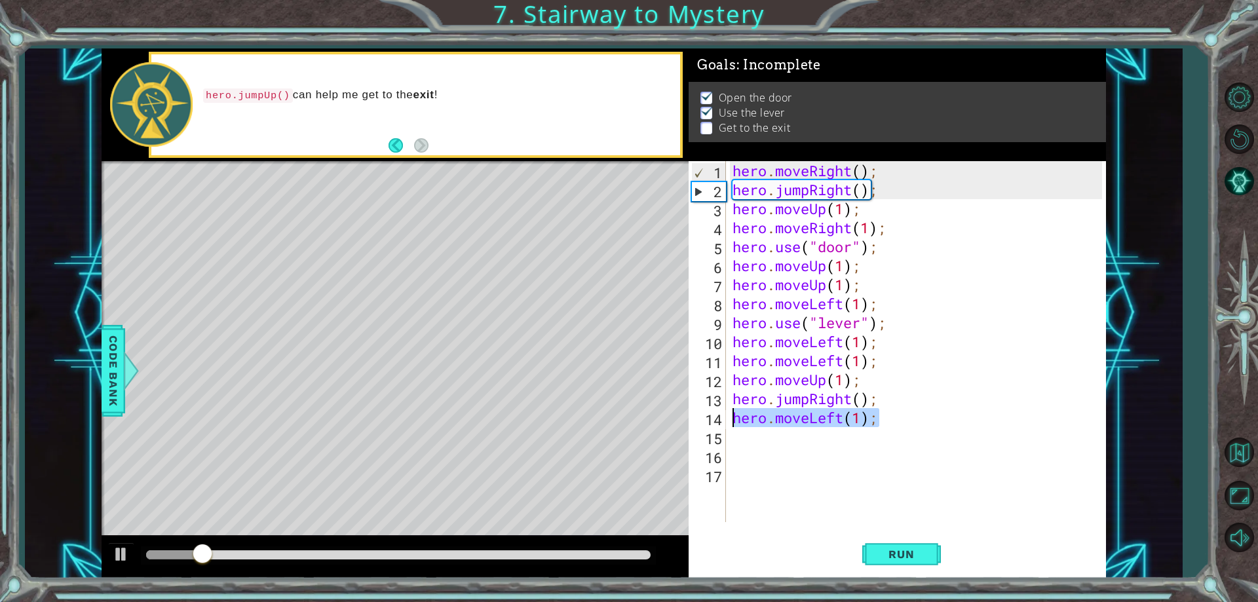
drag, startPoint x: 909, startPoint y: 413, endPoint x: 733, endPoint y: 424, distance: 175.9
click at [733, 424] on div "hero . moveRight ( ) ; hero . jumpRight ( ) ; hero . moveUp ( 1 ) ; hero . move…" at bounding box center [919, 360] width 379 height 399
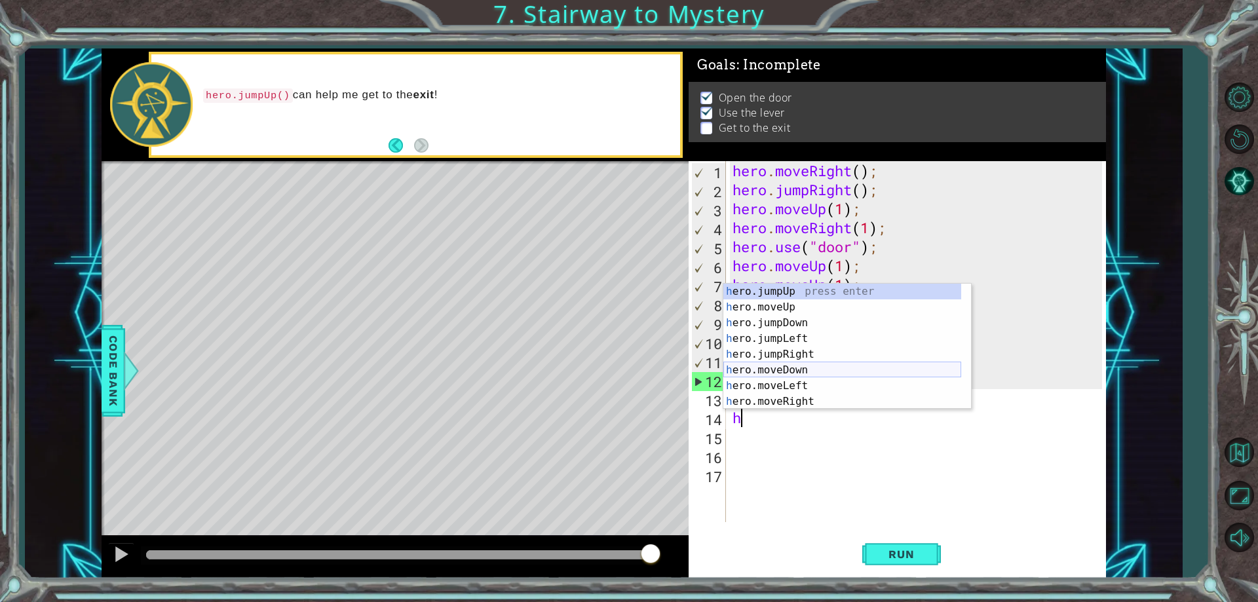
click at [810, 369] on div "h ero.jumpUp press enter h ero.moveUp press enter h ero.jumpDown press enter h …" at bounding box center [842, 362] width 238 height 157
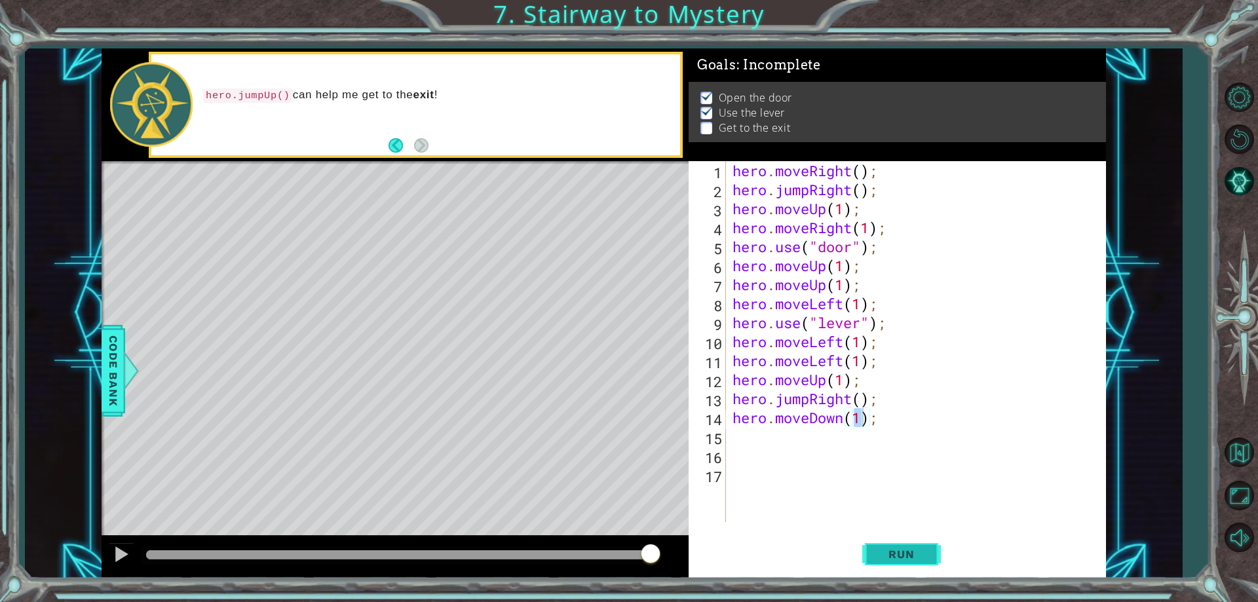
click at [880, 566] on button "Run" at bounding box center [901, 555] width 79 height 42
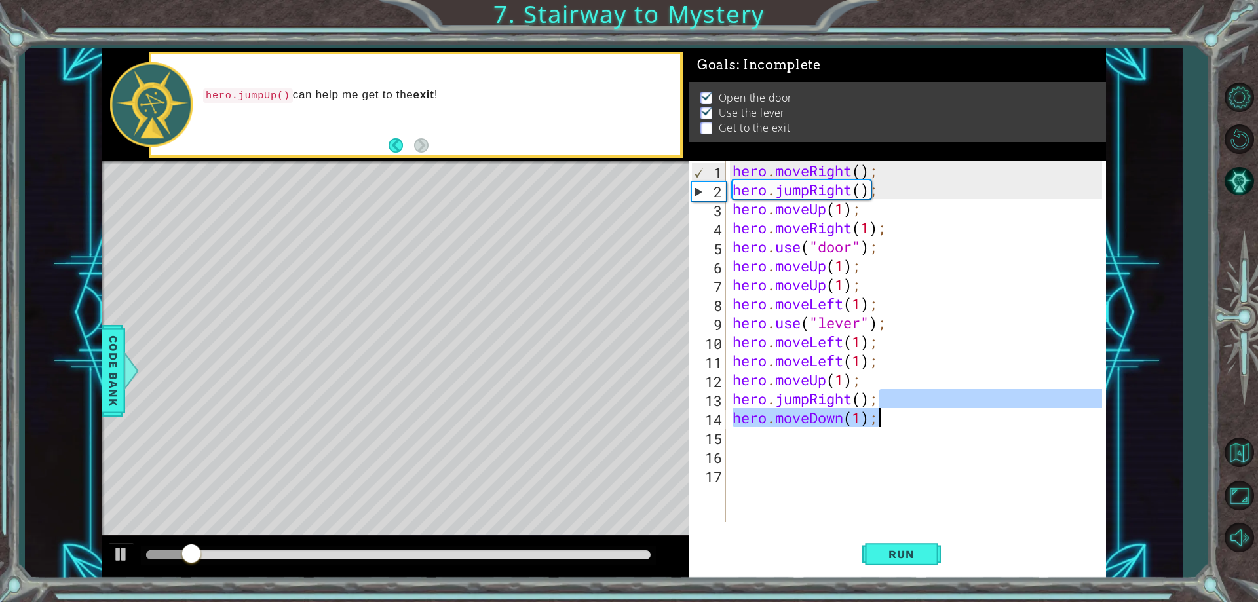
drag, startPoint x: 888, startPoint y: 405, endPoint x: 886, endPoint y: 415, distance: 10.2
click at [884, 409] on div "hero . moveRight ( ) ; hero . jumpRight ( ) ; hero . moveUp ( 1 ) ; hero . move…" at bounding box center [919, 360] width 379 height 399
type textarea "hero.moveDown(1);"
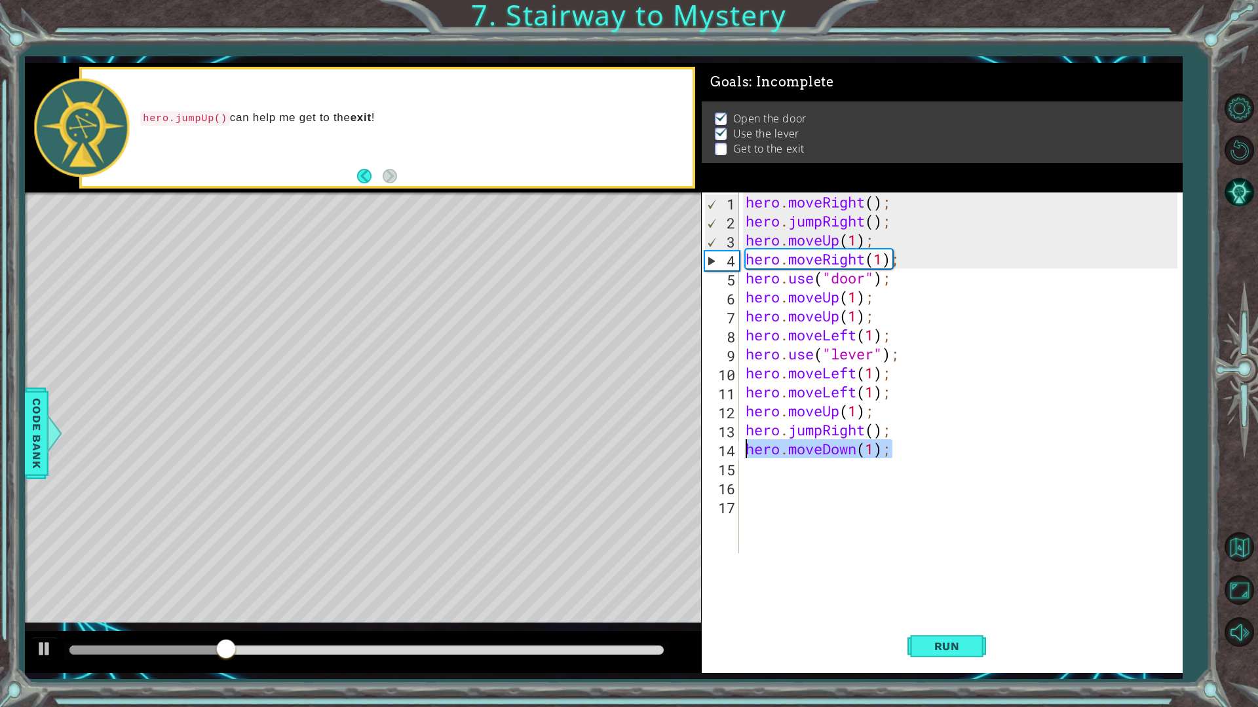
drag, startPoint x: 918, startPoint y: 448, endPoint x: 722, endPoint y: 447, distance: 196.5
click at [722, 447] on div "hero.moveDown(1); 1 2 3 4 5 6 7 8 9 10 11 12 13 14 15 16 17 hero . moveRight ( …" at bounding box center [940, 373] width 476 height 361
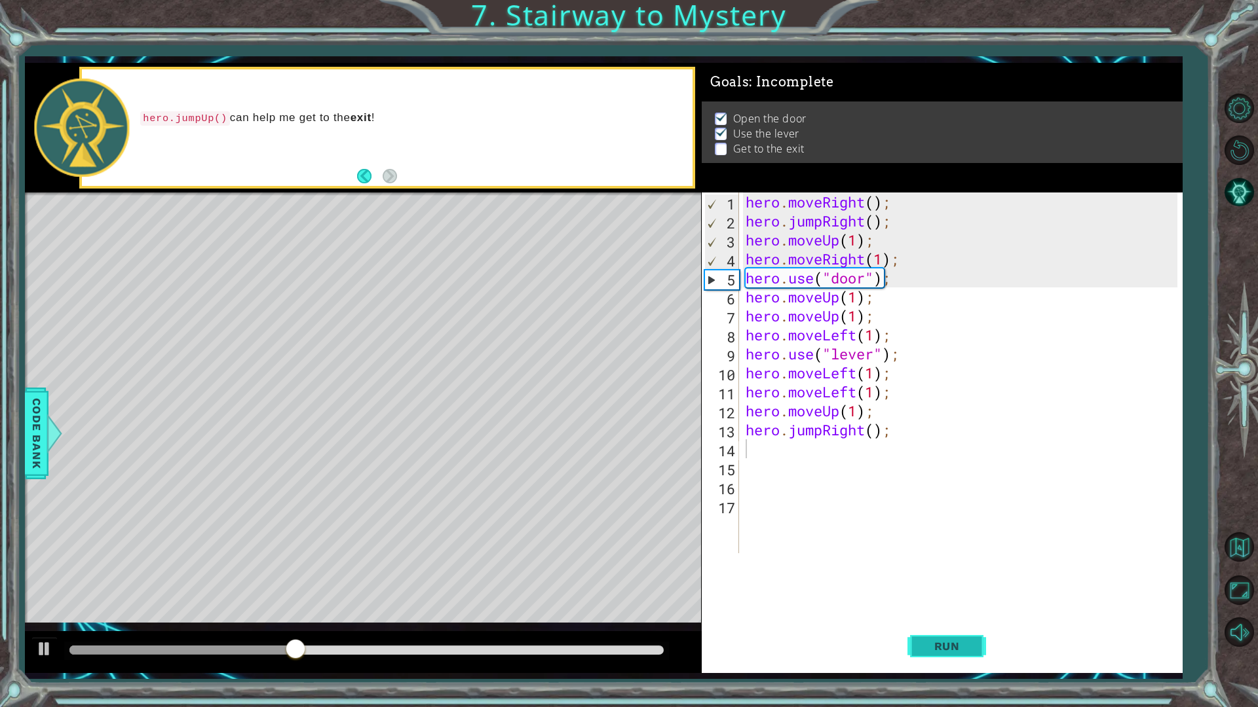
click at [921, 601] on span "Run" at bounding box center [947, 646] width 52 height 13
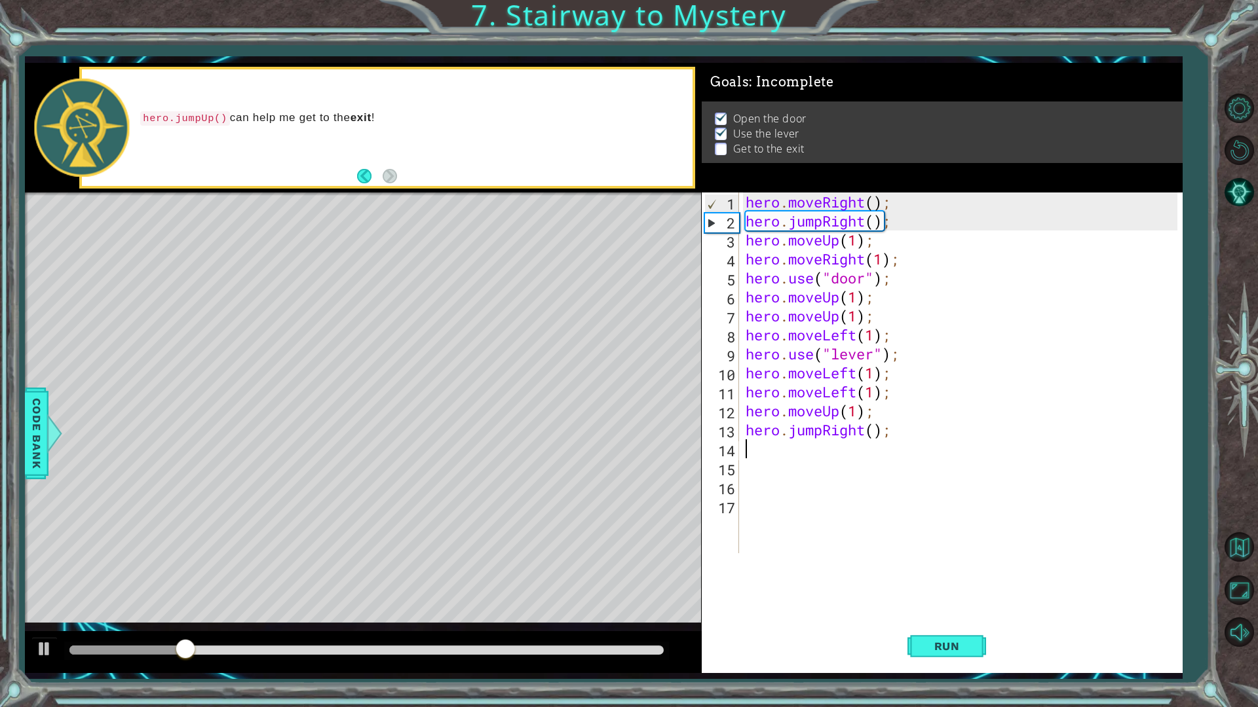
type textarea "h"
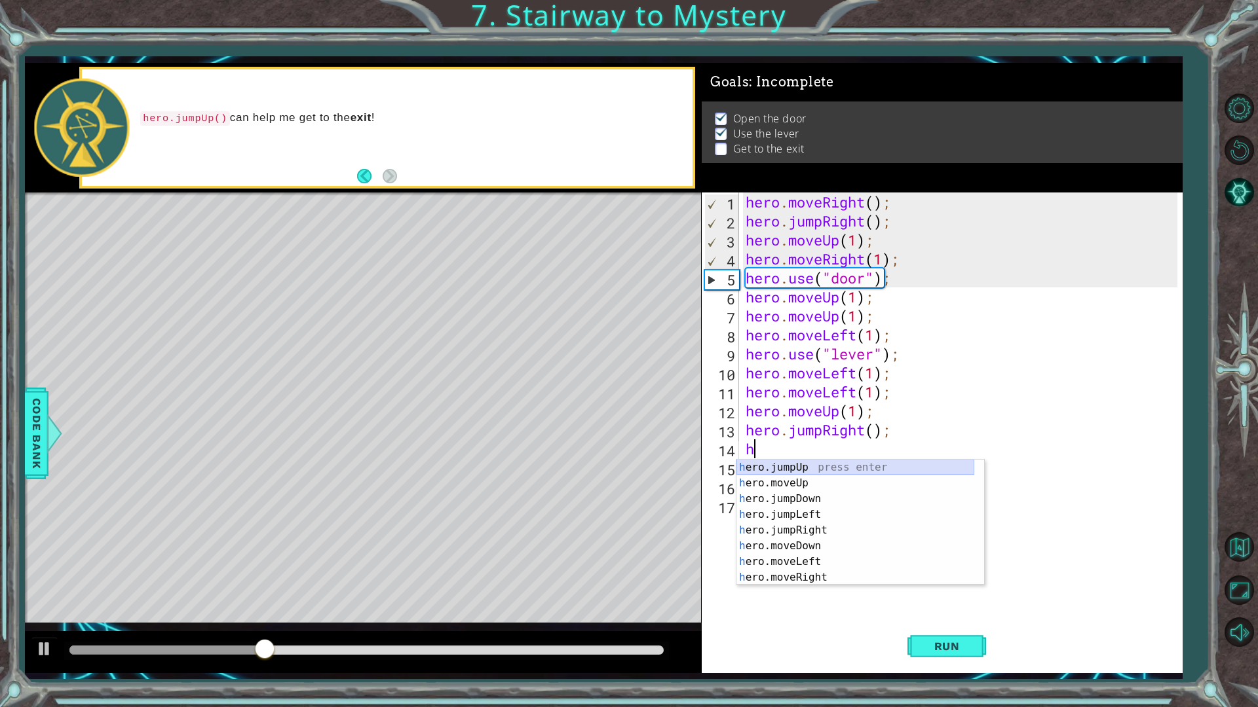
click at [795, 475] on div "h ero.jumpUp press enter h ero.moveUp press enter h ero.jumpDown press enter h …" at bounding box center [855, 538] width 238 height 157
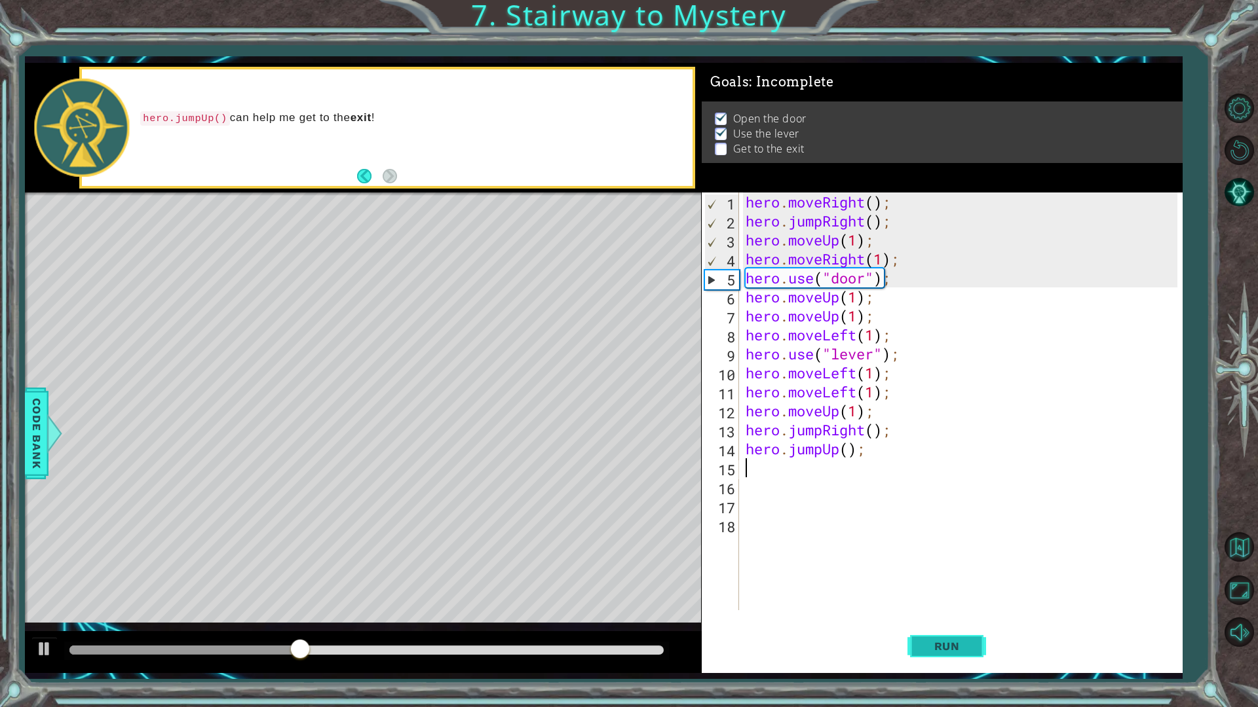
click at [938, 601] on span "Run" at bounding box center [947, 646] width 52 height 13
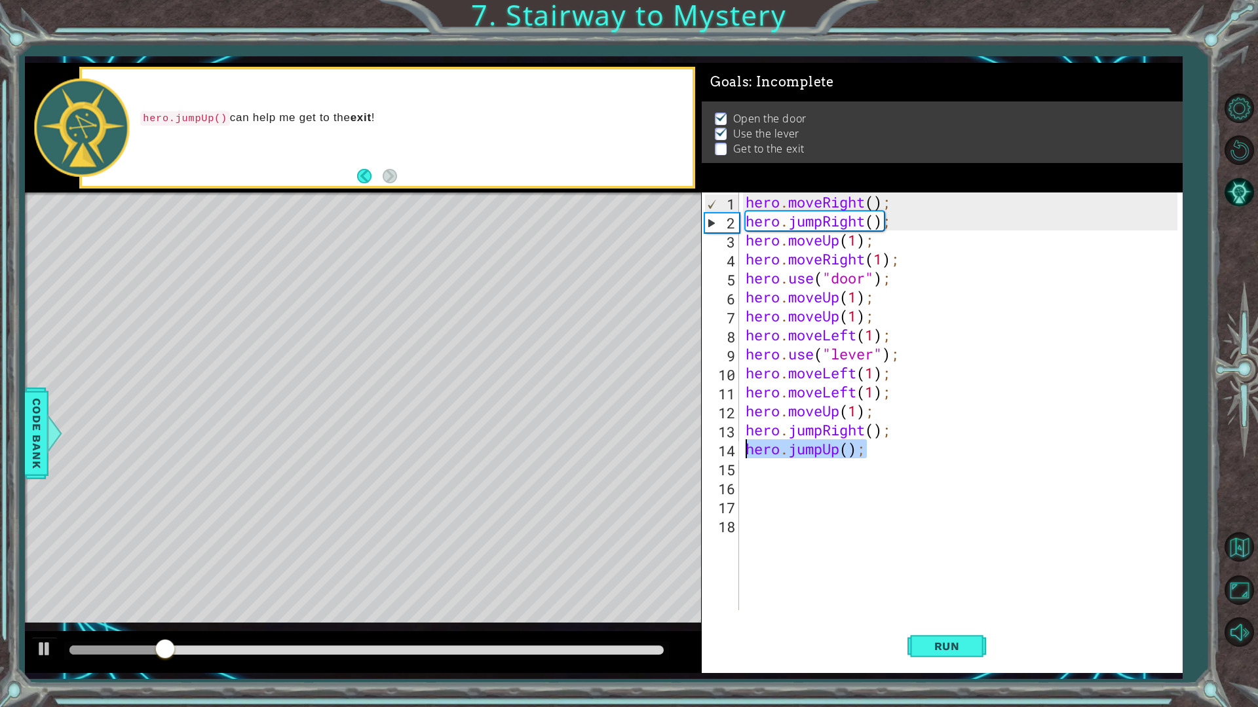
drag, startPoint x: 874, startPoint y: 453, endPoint x: 740, endPoint y: 449, distance: 134.4
click at [740, 449] on div "1 2 3 4 5 6 7 8 9 10 11 12 13 14 15 16 17 18 hero . moveRight ( ) ; hero . jump…" at bounding box center [940, 402] width 476 height 418
type textarea "hero.jumpUp();"
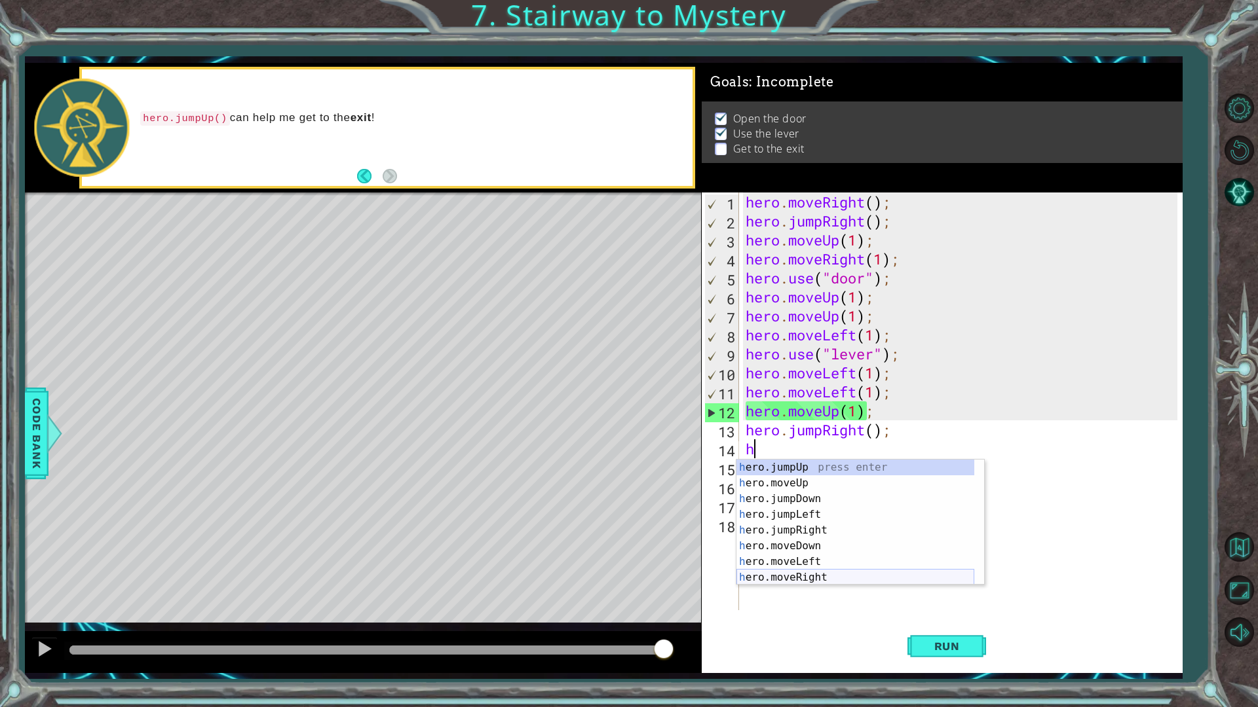
click at [816, 576] on div "h ero.jumpUp press enter h ero.moveUp press enter h ero.jumpDown press enter h …" at bounding box center [855, 538] width 238 height 157
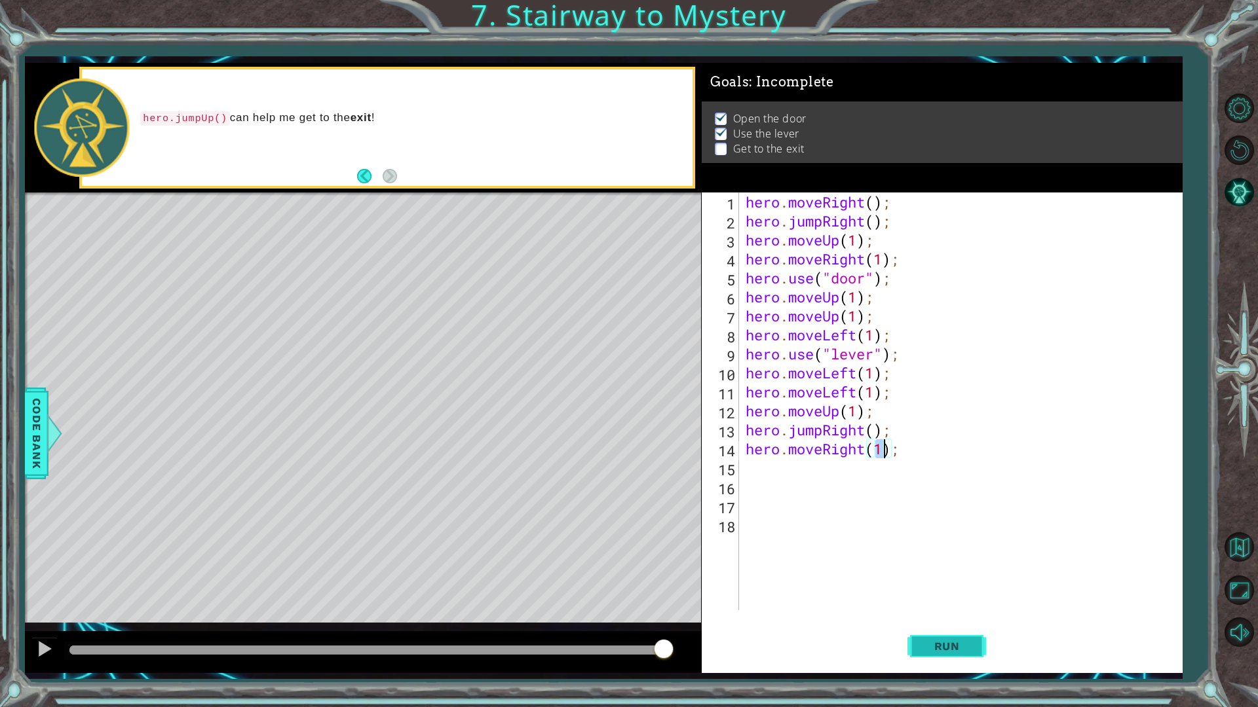
type textarea "hero.moveRight(1);"
click at [945, 601] on button "Run" at bounding box center [946, 646] width 79 height 48
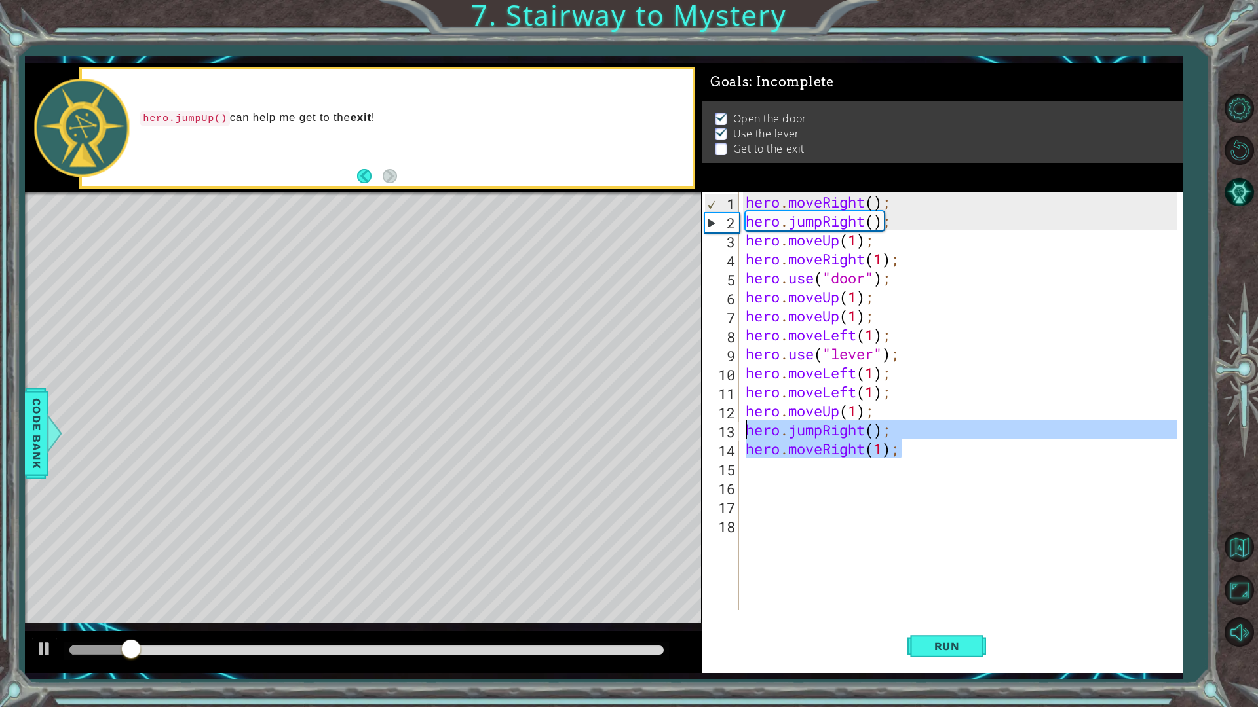
type textarea "\"
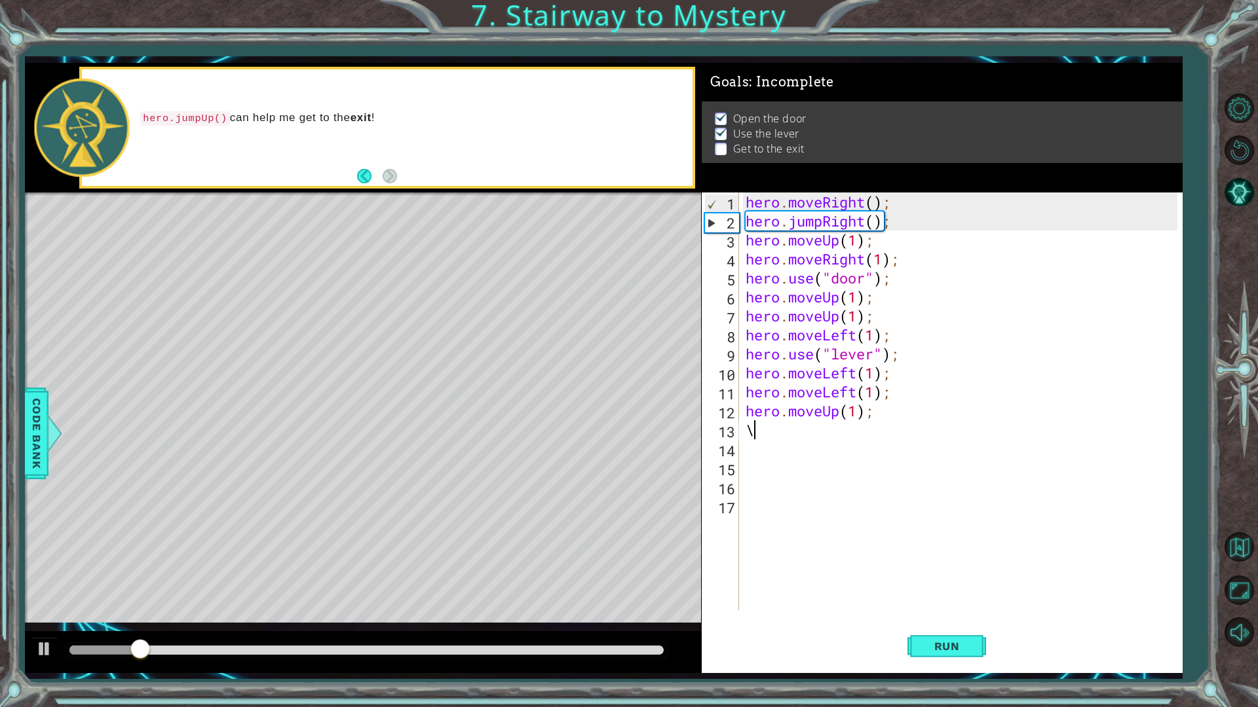
drag, startPoint x: 927, startPoint y: 449, endPoint x: 729, endPoint y: 432, distance: 198.5
click at [729, 432] on div "\ 1 2 3 4 5 6 7 8 9 10 11 12 13 14 15 16 17 hero . moveRight ( ) ; hero . jumpR…" at bounding box center [940, 402] width 476 height 418
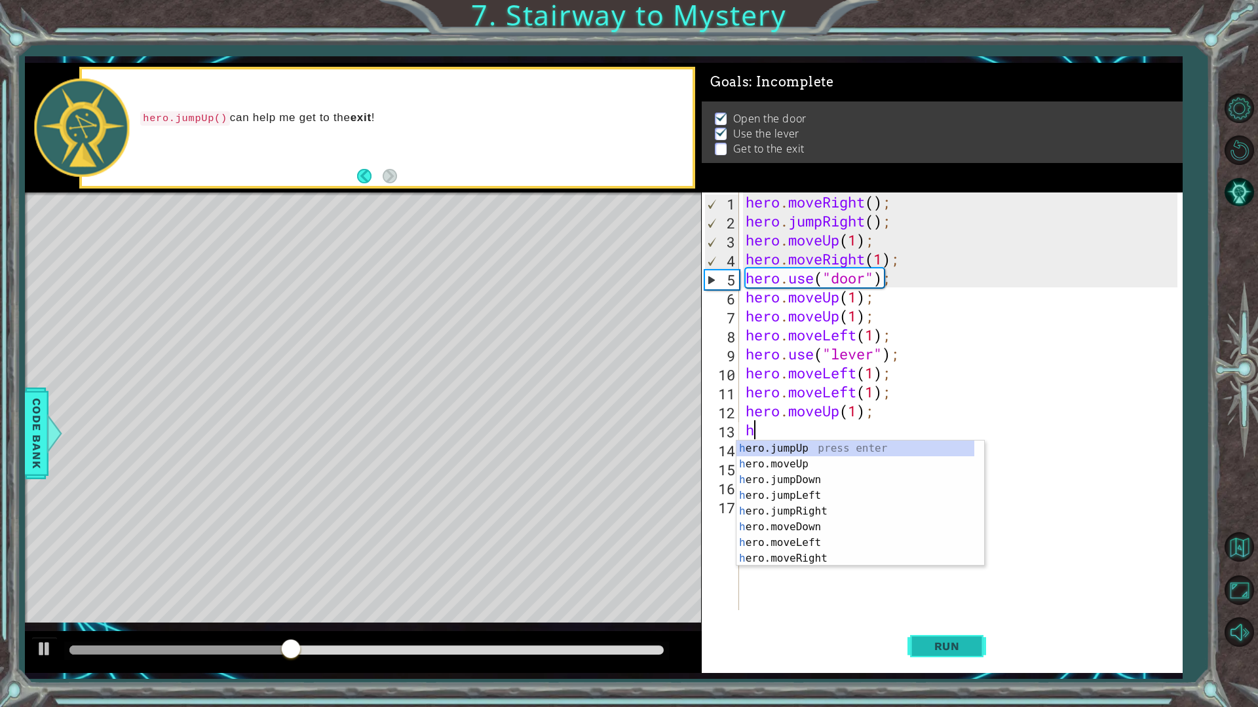
type textarea "h"
click at [926, 601] on button "Run" at bounding box center [946, 646] width 79 height 48
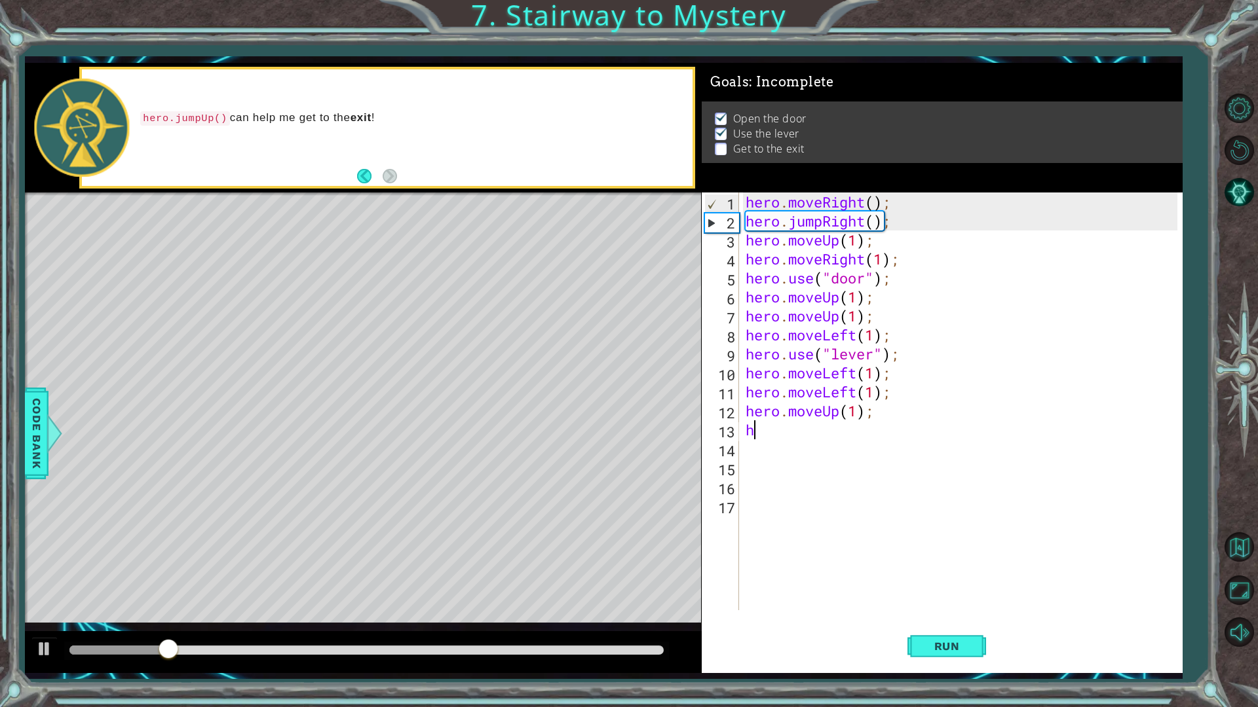
click at [767, 426] on div "hero . moveRight ( ) ; hero . jumpRight ( ) ; hero . moveUp ( 1 ) ; hero . move…" at bounding box center [963, 421] width 441 height 456
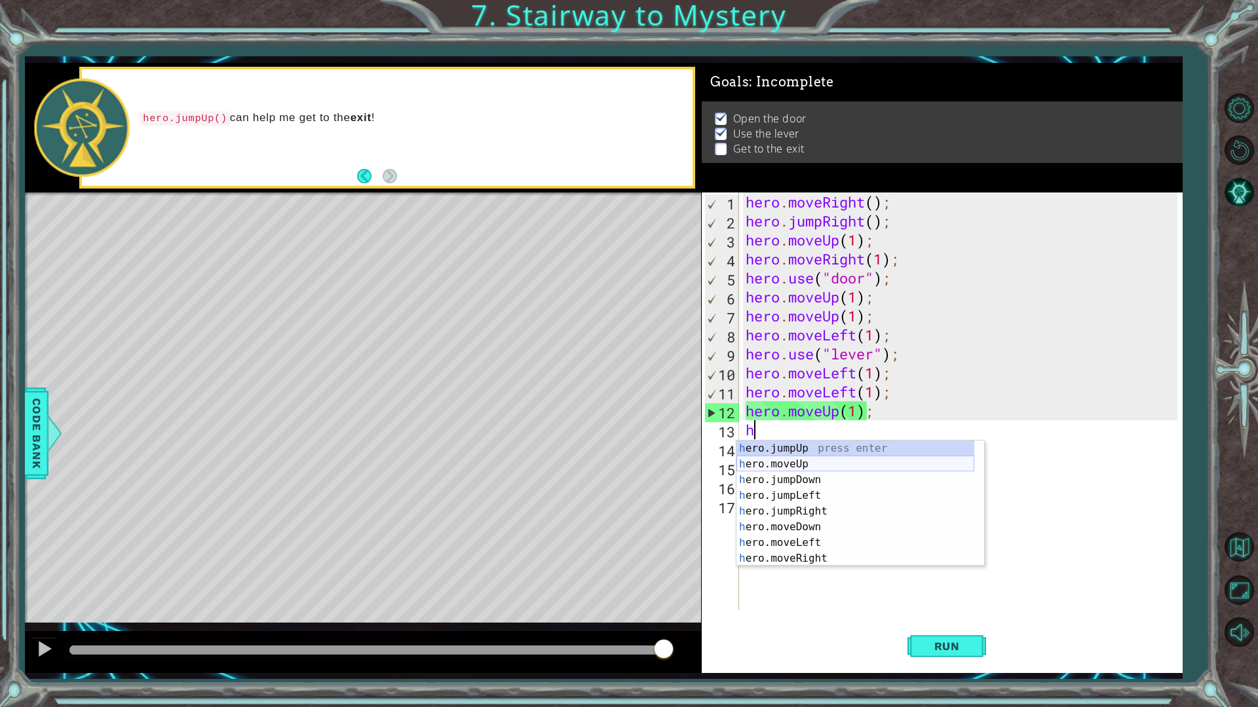
click at [816, 460] on div "h ero.jumpUp press enter h ero.moveUp press enter h ero.jumpDown press enter h …" at bounding box center [855, 519] width 238 height 157
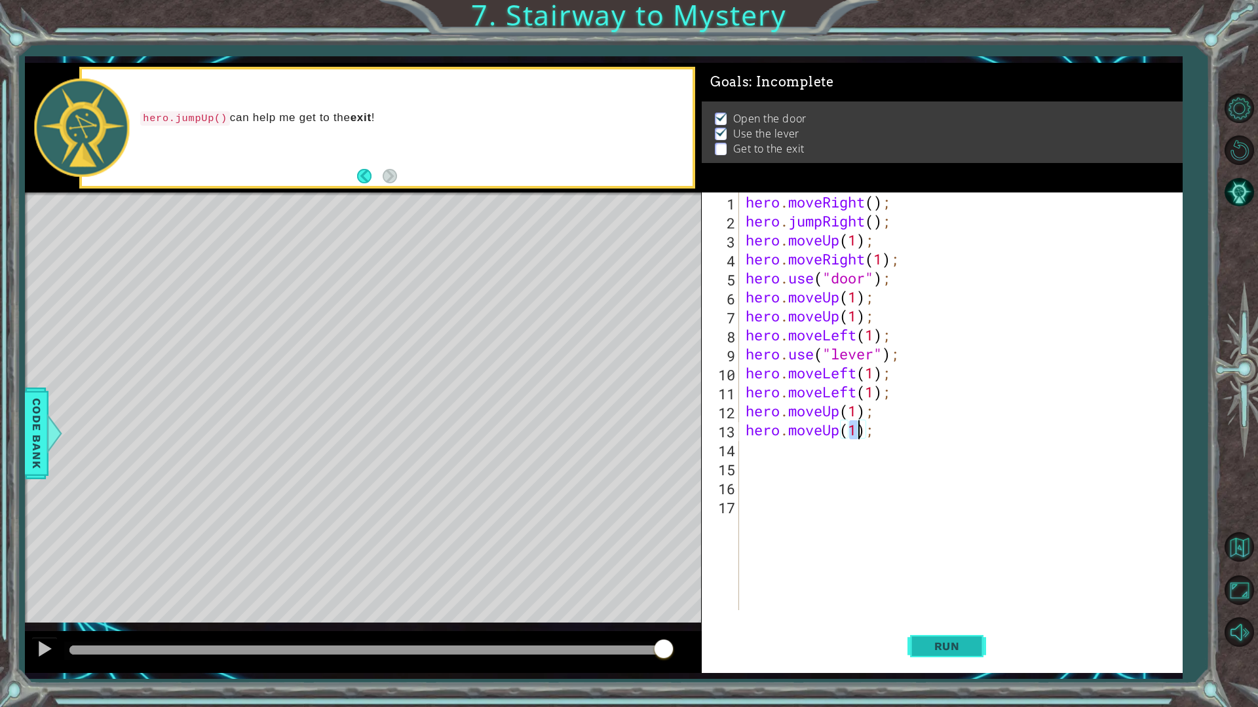
type textarea "hero.moveUp(1);"
click at [947, 601] on span "Run" at bounding box center [947, 646] width 52 height 13
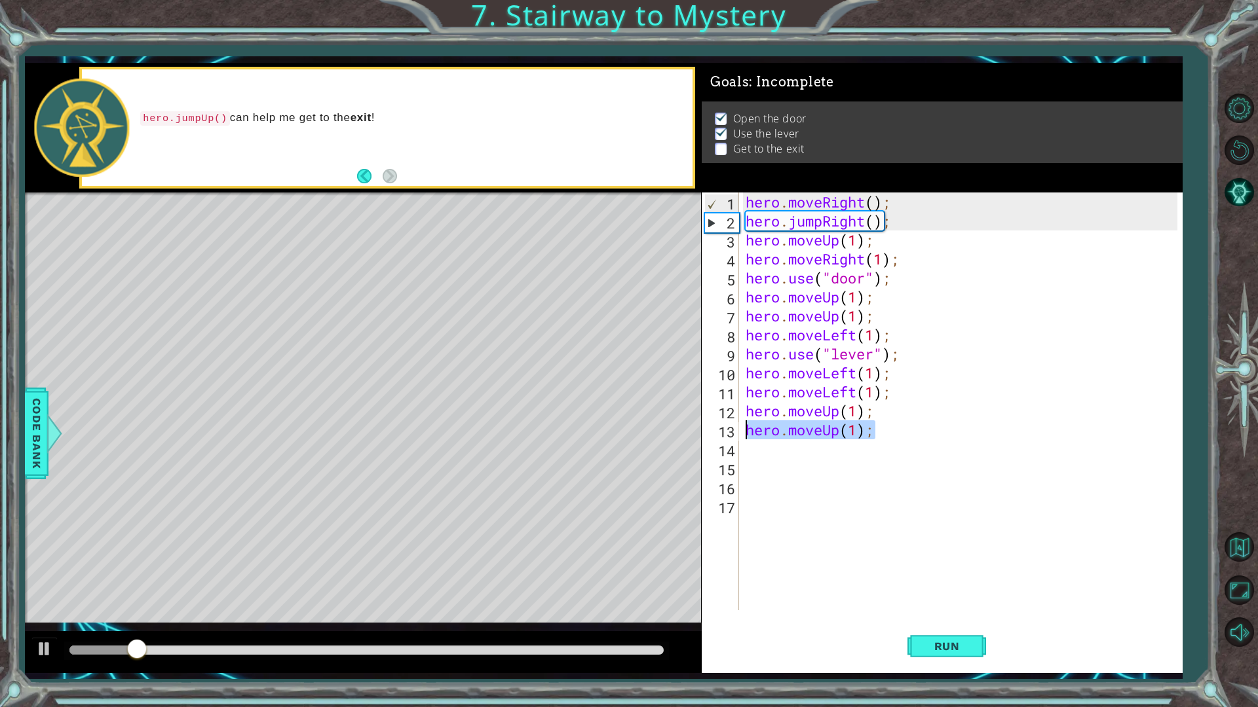
drag, startPoint x: 893, startPoint y: 430, endPoint x: 742, endPoint y: 434, distance: 151.4
click at [743, 434] on div "hero . moveRight ( ) ; hero . jumpRight ( ) ; hero . moveUp ( 1 ) ; hero . move…" at bounding box center [960, 402] width 435 height 418
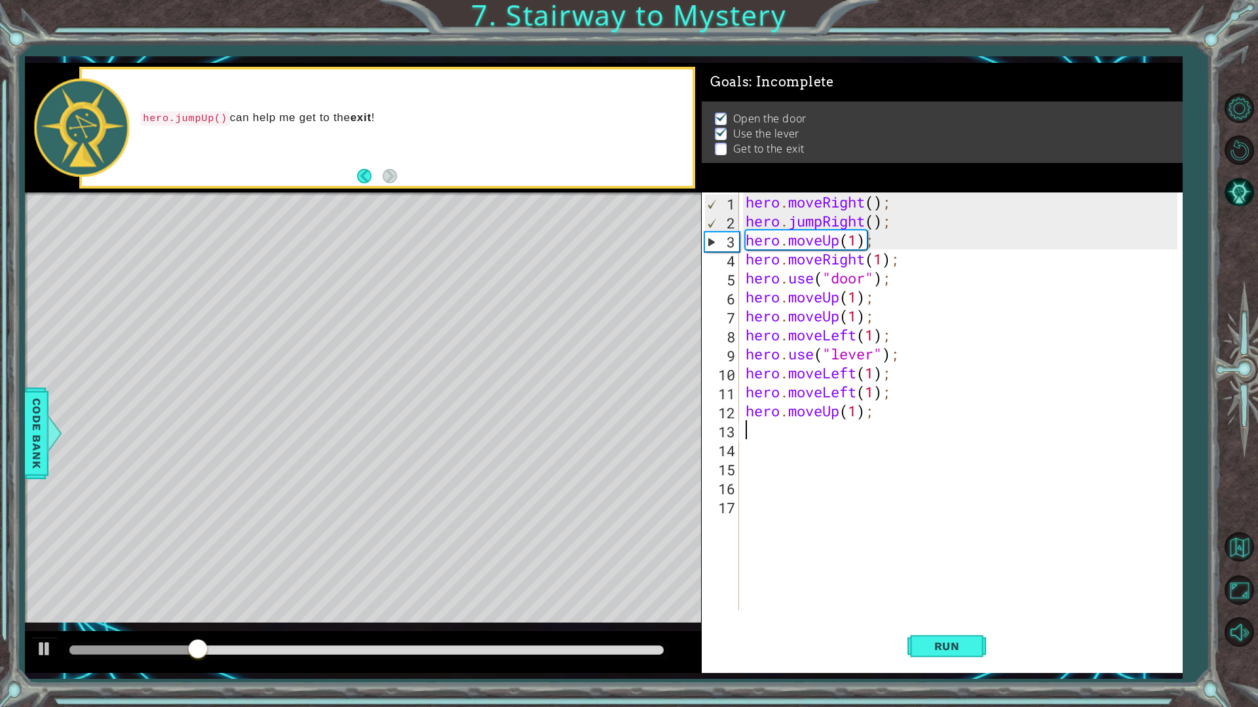
type textarea "h"
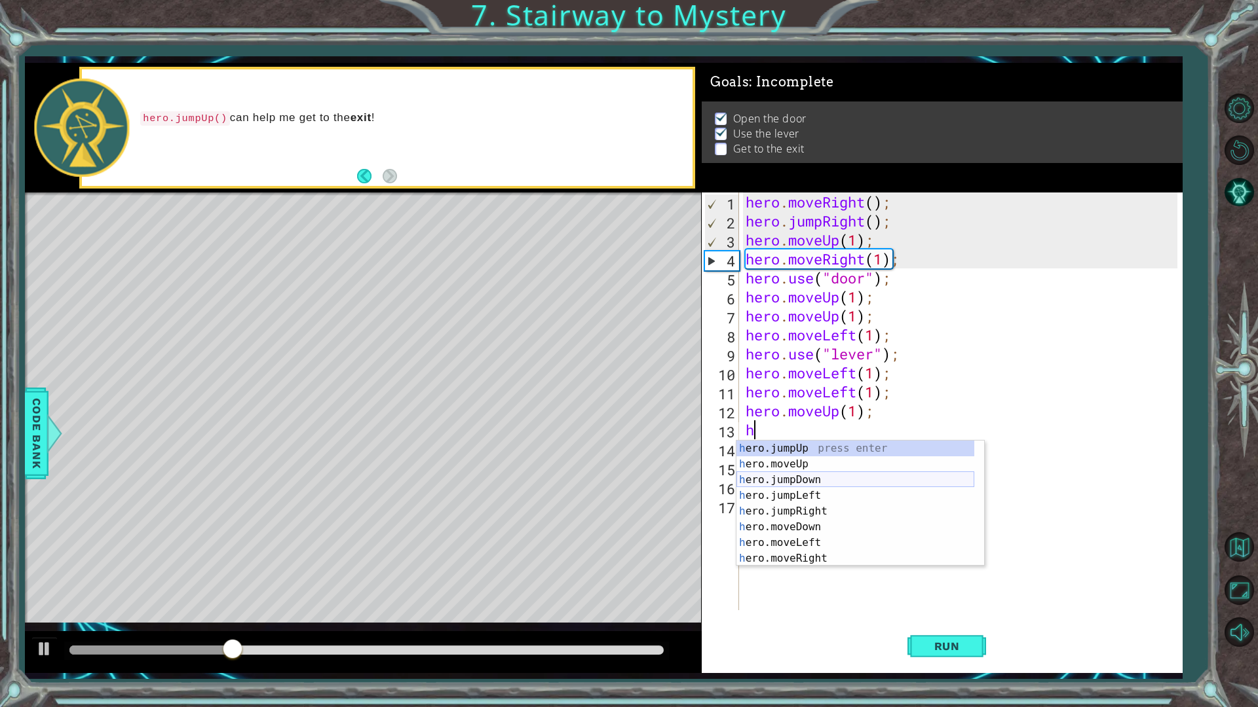
click at [826, 473] on div "h ero.jumpUp press enter h ero.moveUp press enter h ero.jumpDown press enter h …" at bounding box center [855, 519] width 238 height 157
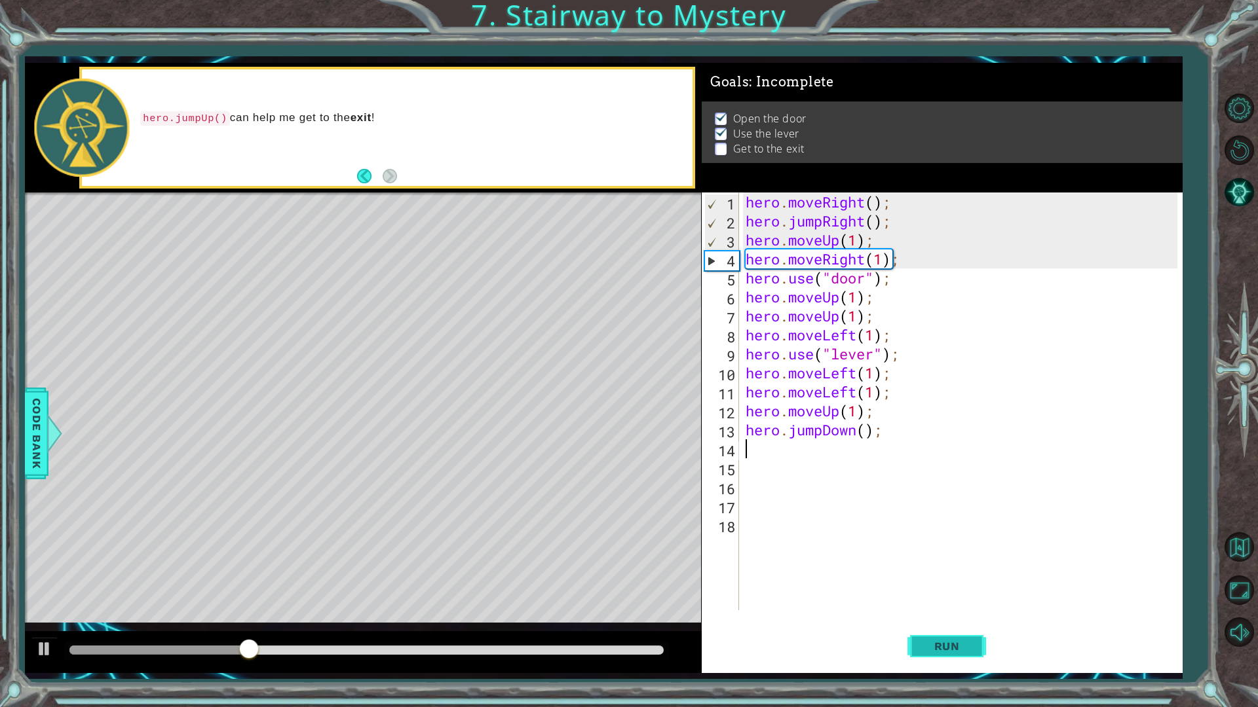
click at [929, 601] on span "Run" at bounding box center [947, 646] width 52 height 13
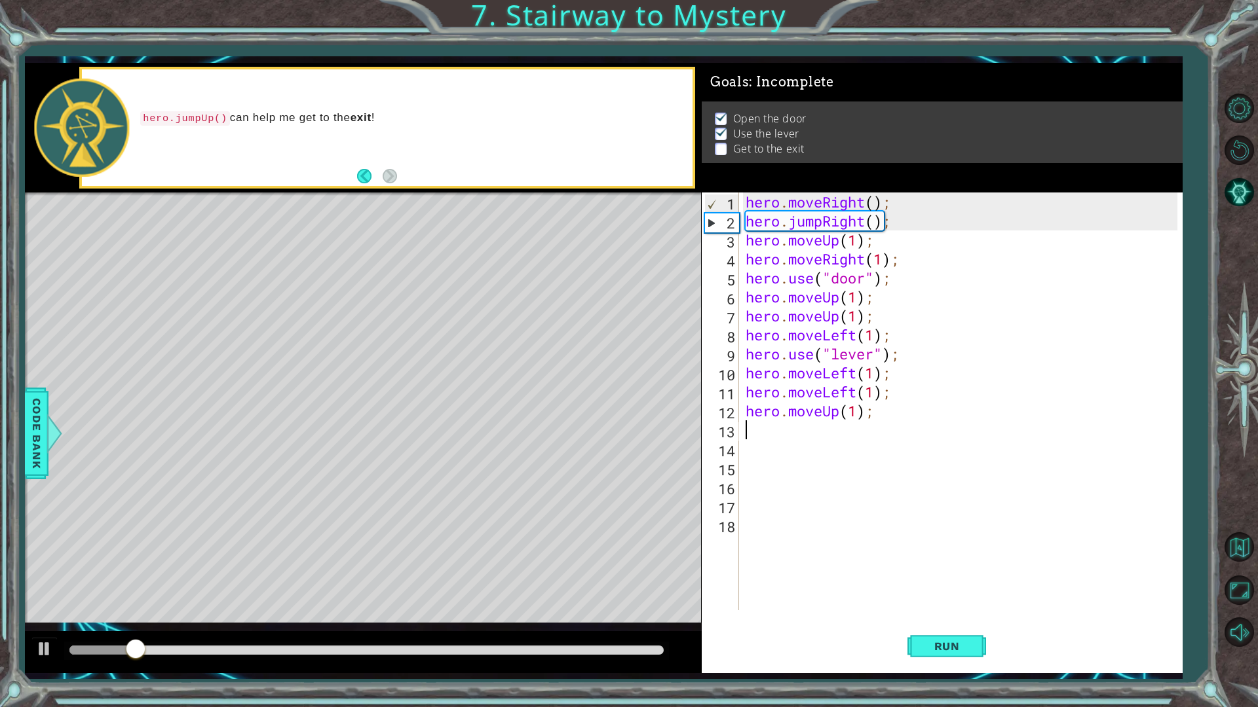
drag, startPoint x: 874, startPoint y: 429, endPoint x: 722, endPoint y: 425, distance: 152.0
click at [722, 425] on div "1 2 3 4 5 6 7 8 9 10 11 12 13 14 15 16 17 18 hero . moveRight ( ) ; hero . jump…" at bounding box center [940, 402] width 476 height 418
type textarea "h"
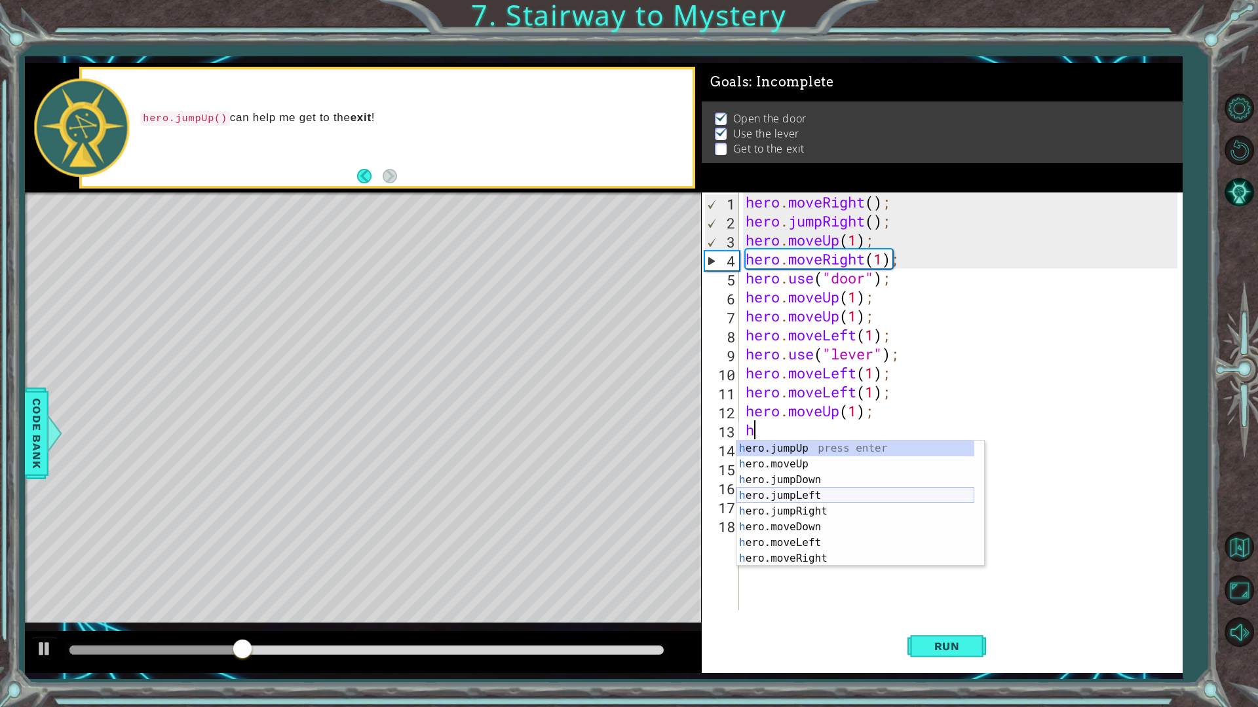
click at [811, 494] on div "h ero.jumpUp press enter h ero.moveUp press enter h ero.jumpDown press enter h …" at bounding box center [855, 519] width 238 height 157
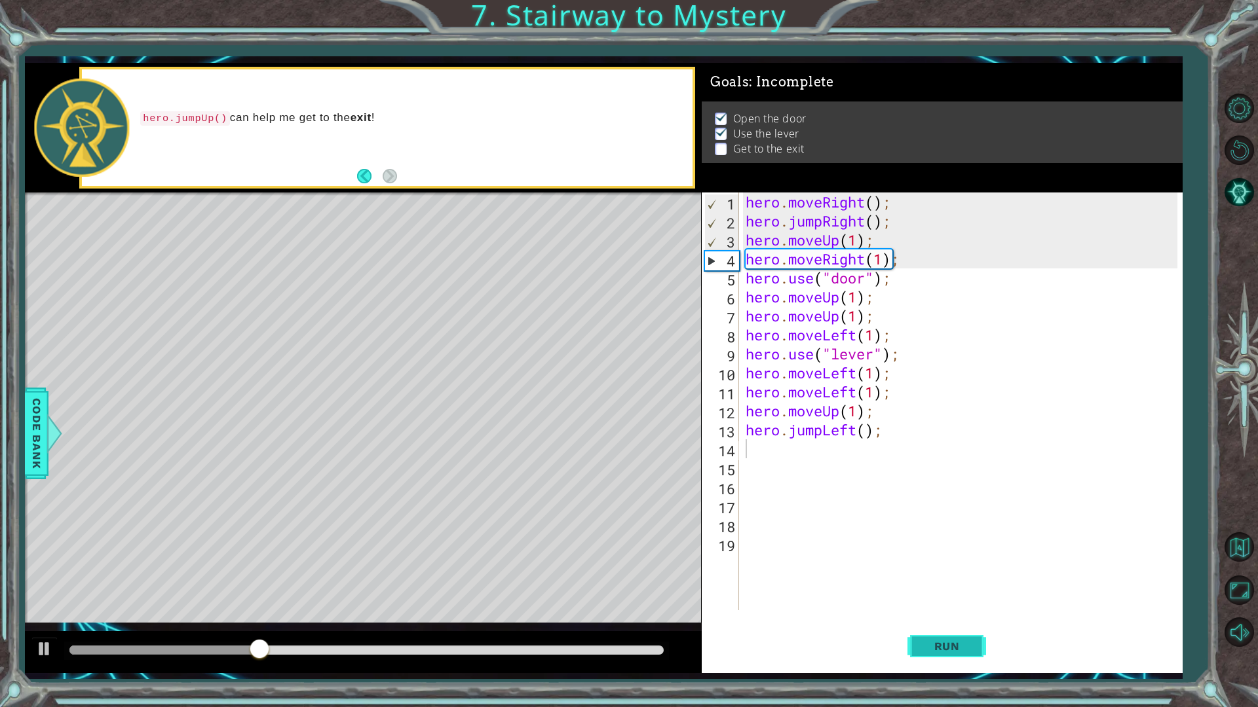
click at [910, 601] on button "Run" at bounding box center [946, 646] width 79 height 48
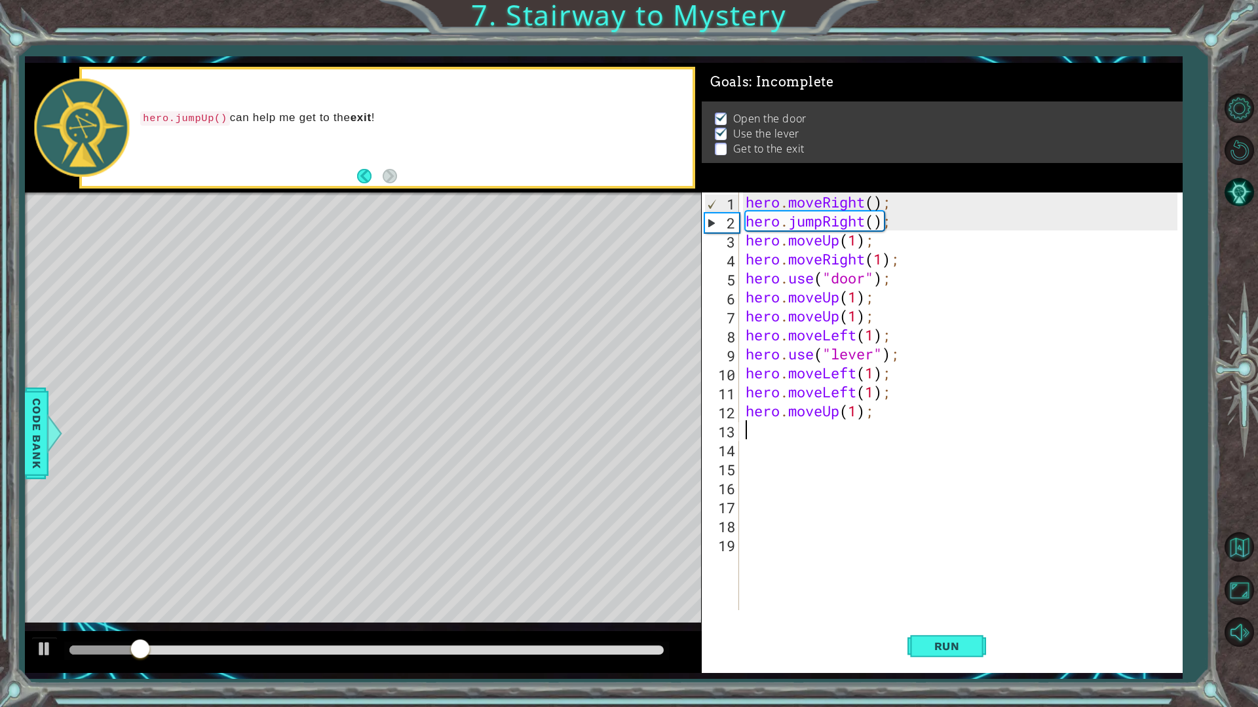
drag, startPoint x: 895, startPoint y: 435, endPoint x: 726, endPoint y: 433, distance: 169.0
click at [726, 433] on div "1 2 3 4 5 6 7 8 9 10 11 12 13 14 15 16 17 18 19 hero . moveRight ( ) ; hero . j…" at bounding box center [940, 402] width 476 height 418
type textarea "h"
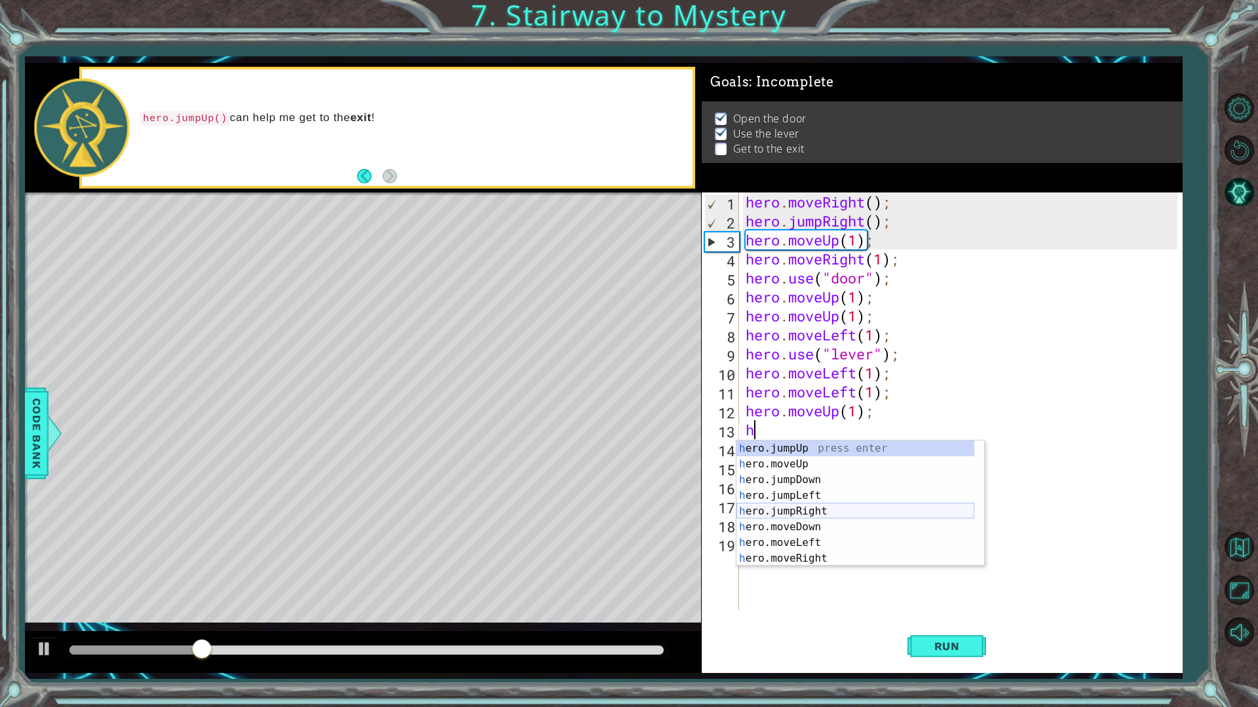
click at [830, 512] on div "h ero.jumpUp press enter h ero.moveUp press enter h ero.jumpDown press enter h …" at bounding box center [855, 519] width 238 height 157
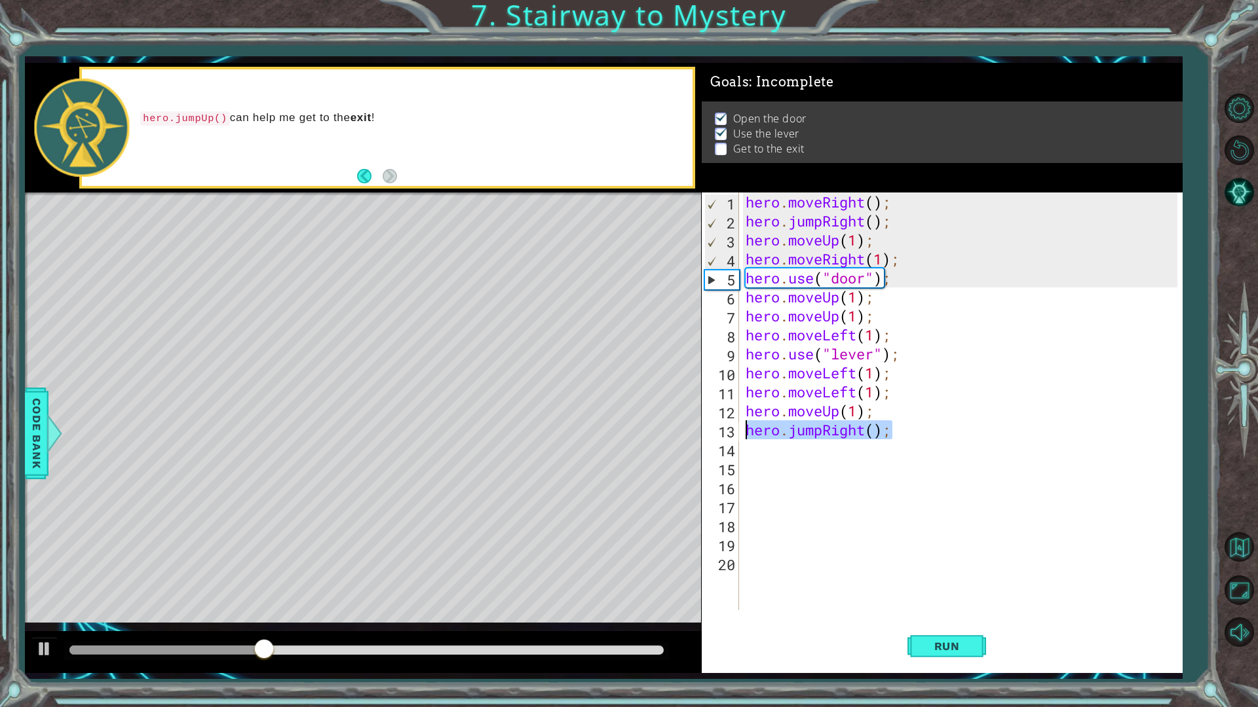
drag, startPoint x: 908, startPoint y: 434, endPoint x: 738, endPoint y: 435, distance: 170.3
click at [738, 435] on div "1 2 3 4 5 6 7 8 9 10 11 12 13 14 15 16 17 18 19 20 hero . moveRight ( ) ; hero …" at bounding box center [940, 402] width 476 height 418
type textarea "hero.jumpRight();"
type textarea "\"
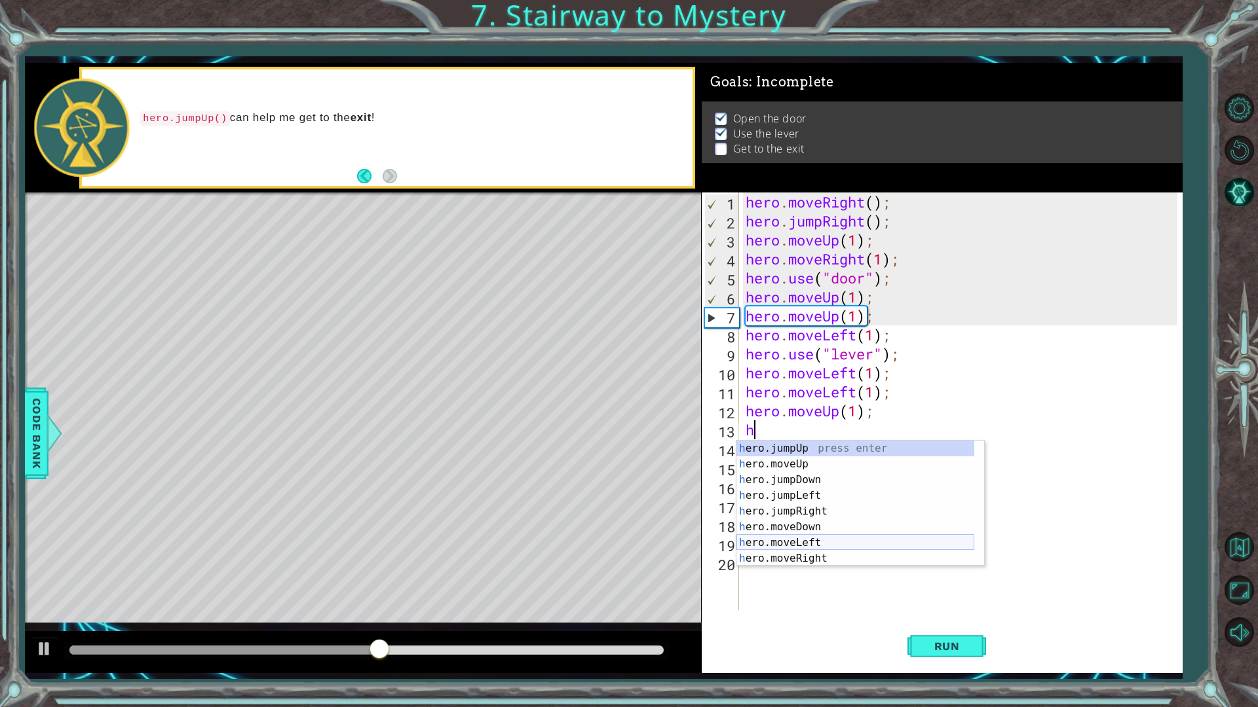
click at [813, 546] on div "h ero.jumpUp press enter h ero.moveUp press enter h ero.jumpDown press enter h …" at bounding box center [855, 519] width 238 height 157
type textarea "hero.moveLeft(1);"
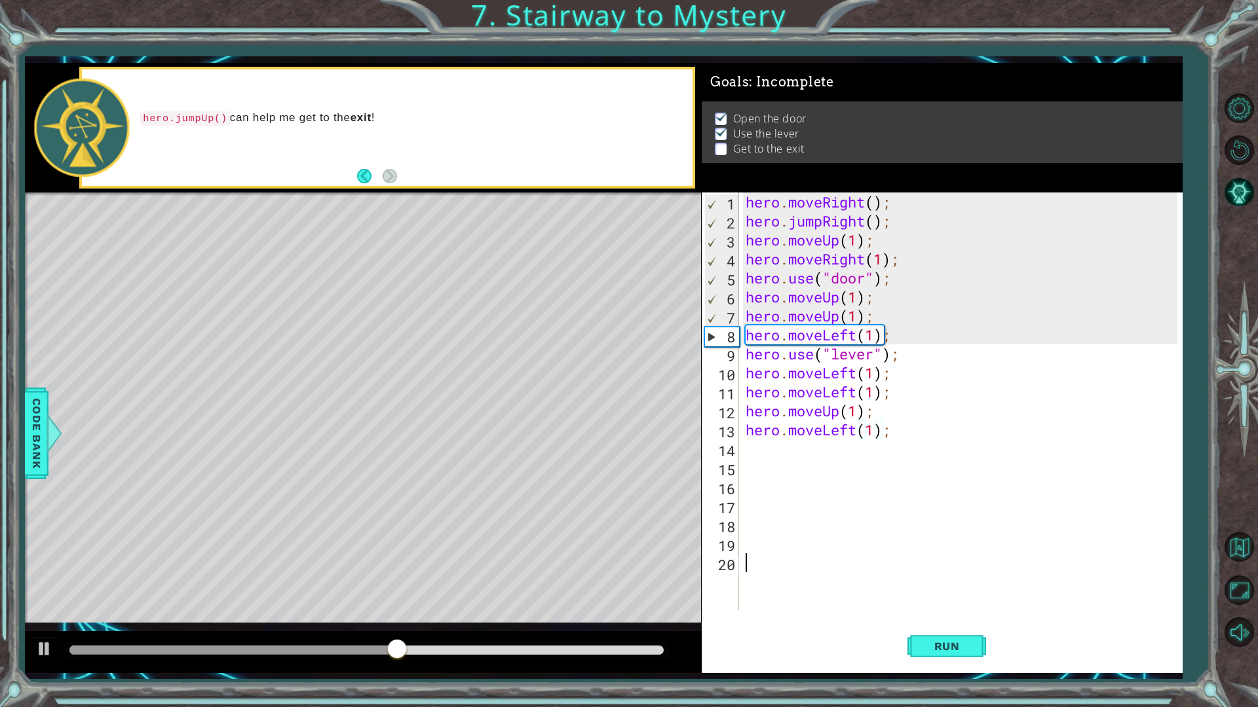
click at [882, 601] on div "hero . moveRight ( ) ; hero . jumpRight ( ) ; hero . moveUp ( 1 ) ; hero . move…" at bounding box center [963, 421] width 441 height 456
click at [918, 601] on button "Run" at bounding box center [946, 646] width 79 height 48
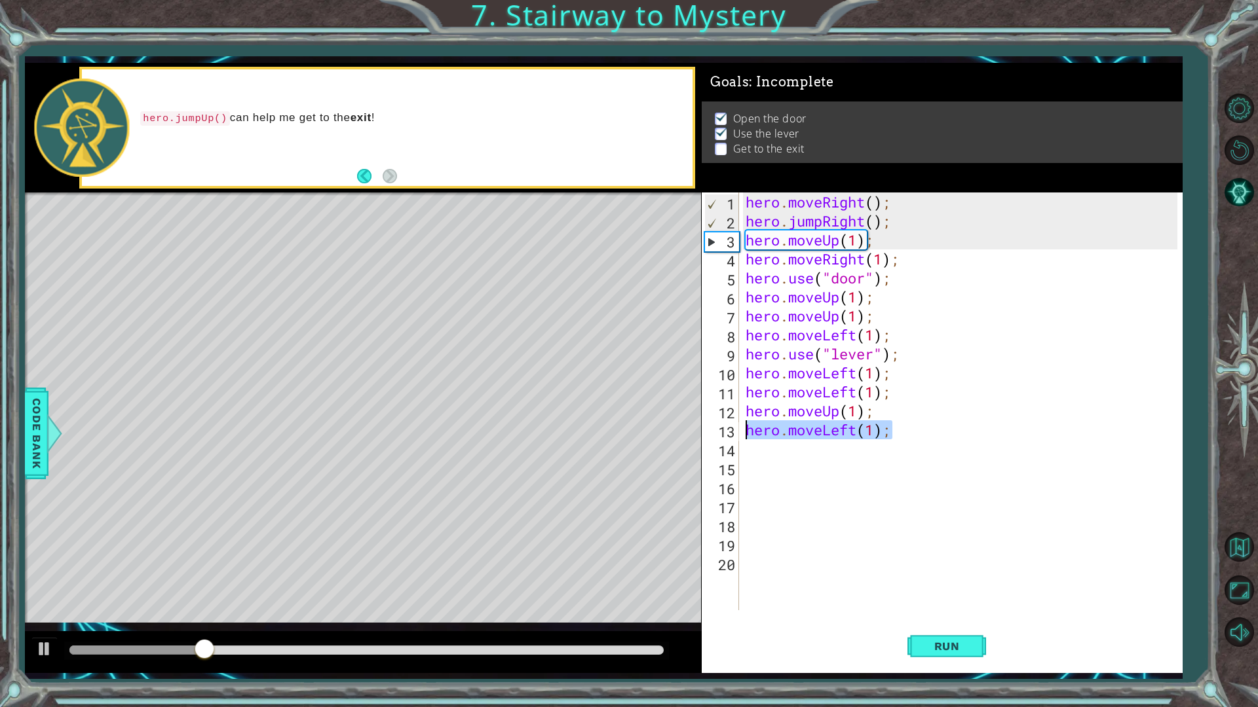
drag, startPoint x: 903, startPoint y: 440, endPoint x: 719, endPoint y: 425, distance: 184.0
click at [719, 425] on div "1 2 3 4 5 6 7 8 9 10 11 12 13 14 15 16 17 18 19 20 hero . moveRight ( ) ; hero …" at bounding box center [940, 402] width 476 height 418
type textarea "hero.moveLeft(1);"
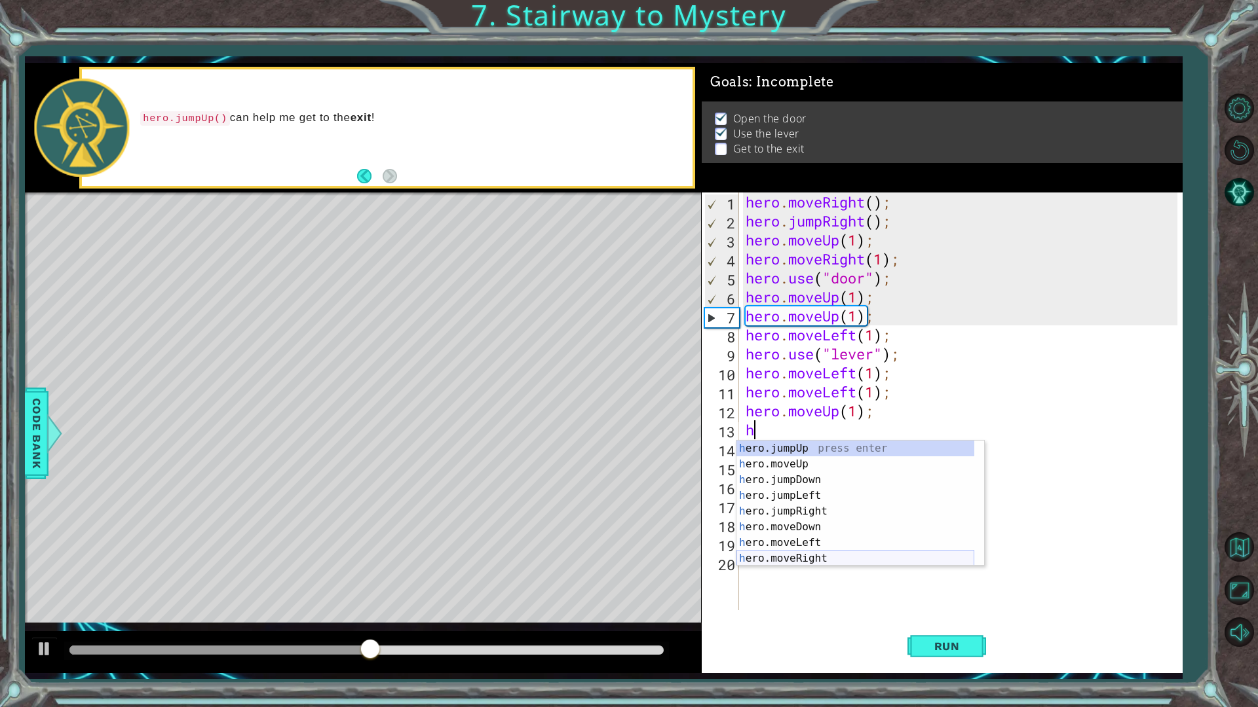
click at [822, 559] on div "h ero.jumpUp press enter h ero.moveUp press enter h ero.jumpDown press enter h …" at bounding box center [855, 519] width 238 height 157
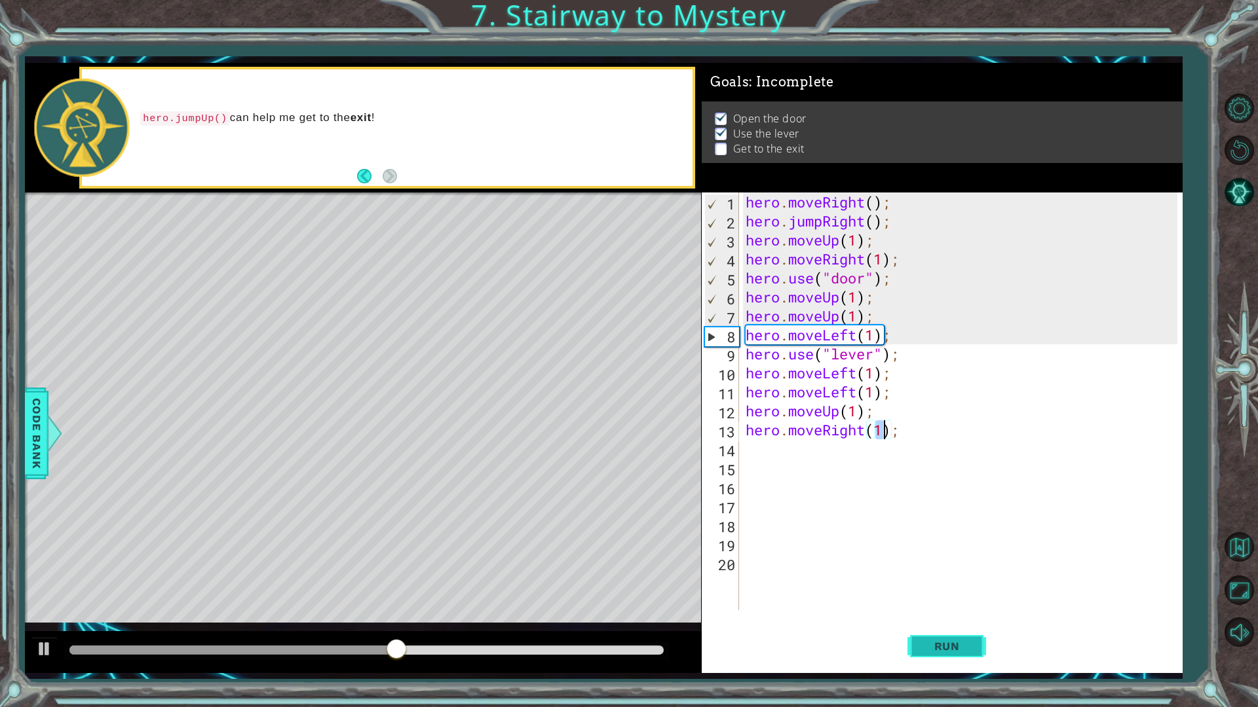
type textarea "hero.moveRight(1);"
click at [941, 601] on span "Run" at bounding box center [947, 646] width 52 height 13
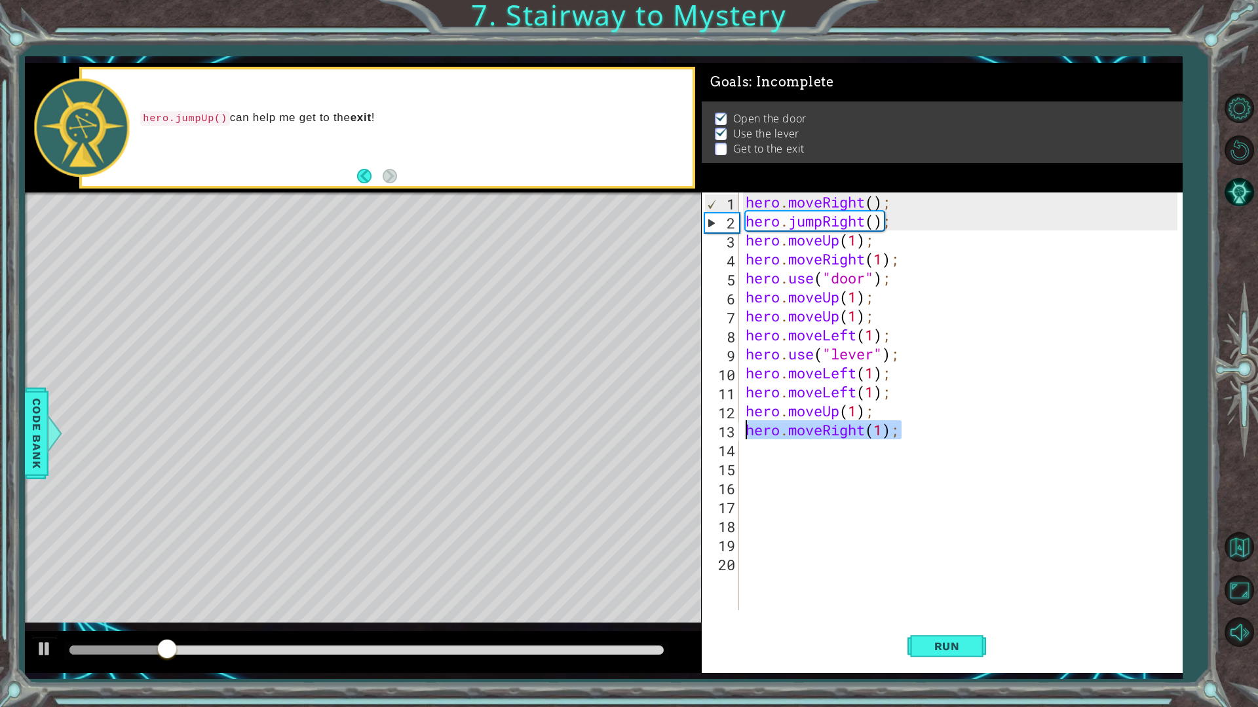
drag, startPoint x: 890, startPoint y: 426, endPoint x: 732, endPoint y: 437, distance: 158.2
click at [732, 437] on div "hero.moveRight(1); 1 2 3 4 5 6 7 8 9 10 11 12 13 14 15 16 17 18 19 20 hero . mo…" at bounding box center [940, 402] width 476 height 418
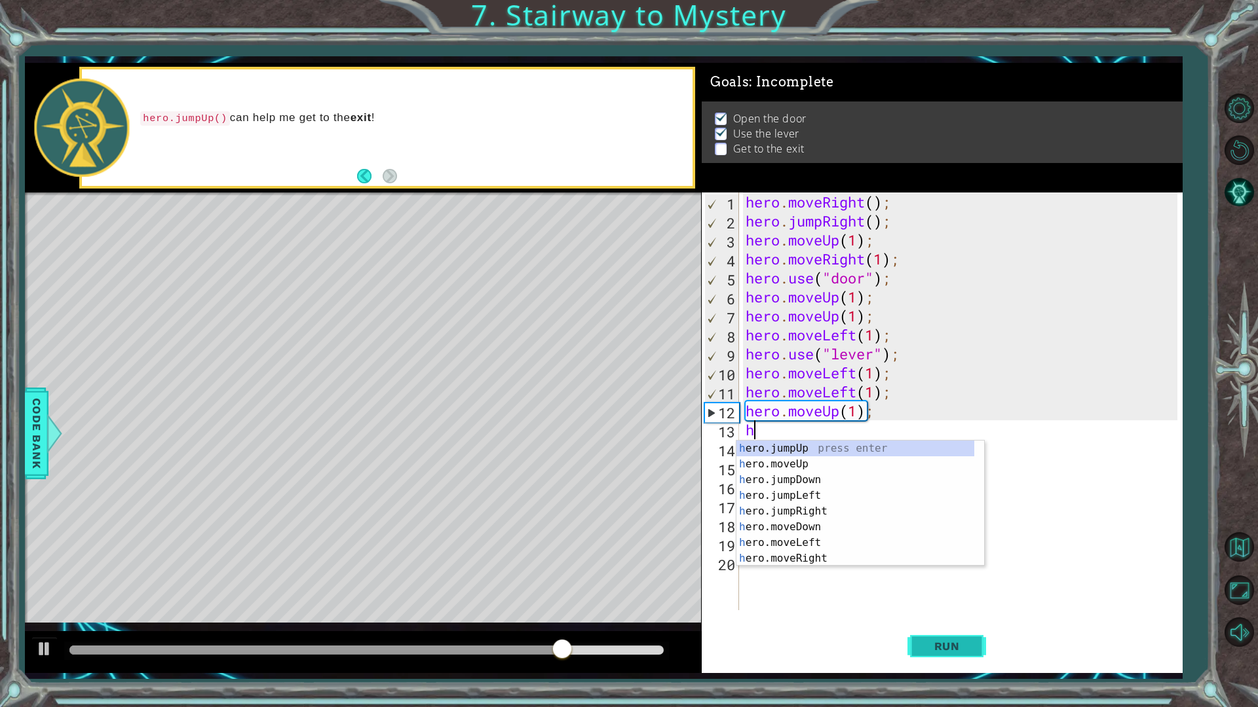
click at [928, 601] on span "Run" at bounding box center [947, 646] width 52 height 13
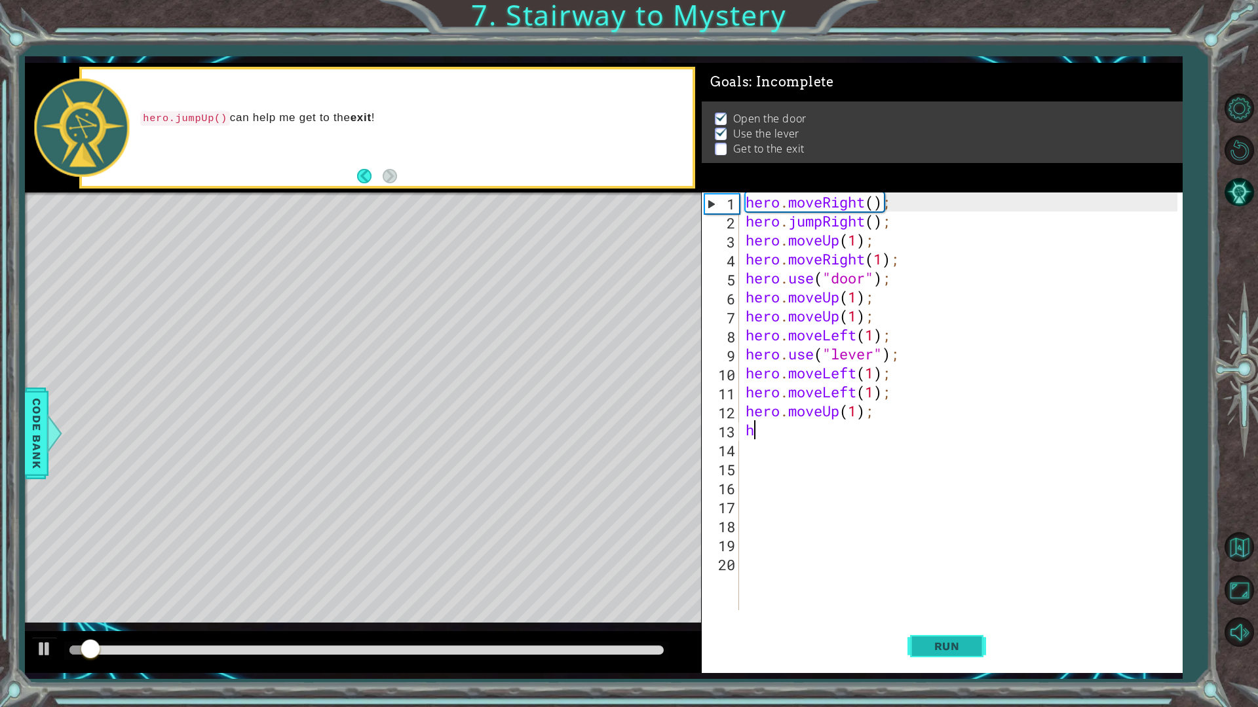
click at [928, 601] on span "Run" at bounding box center [947, 646] width 52 height 13
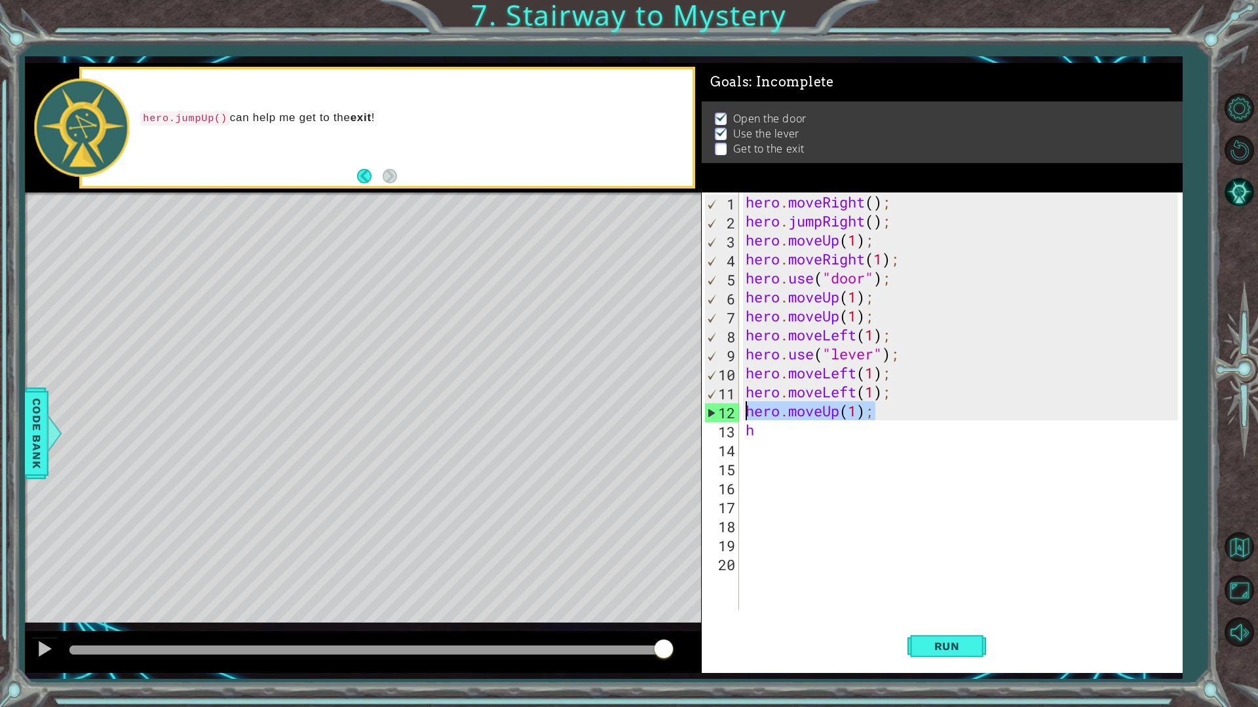
drag, startPoint x: 895, startPoint y: 414, endPoint x: 726, endPoint y: 413, distance: 169.0
click at [726, 413] on div "h 1 2 3 4 5 6 7 8 9 10 11 12 13 14 15 16 17 18 19 20 hero . moveRight ( ) ; her…" at bounding box center [940, 402] width 476 height 418
type textarea "hero.moveUp(1);"
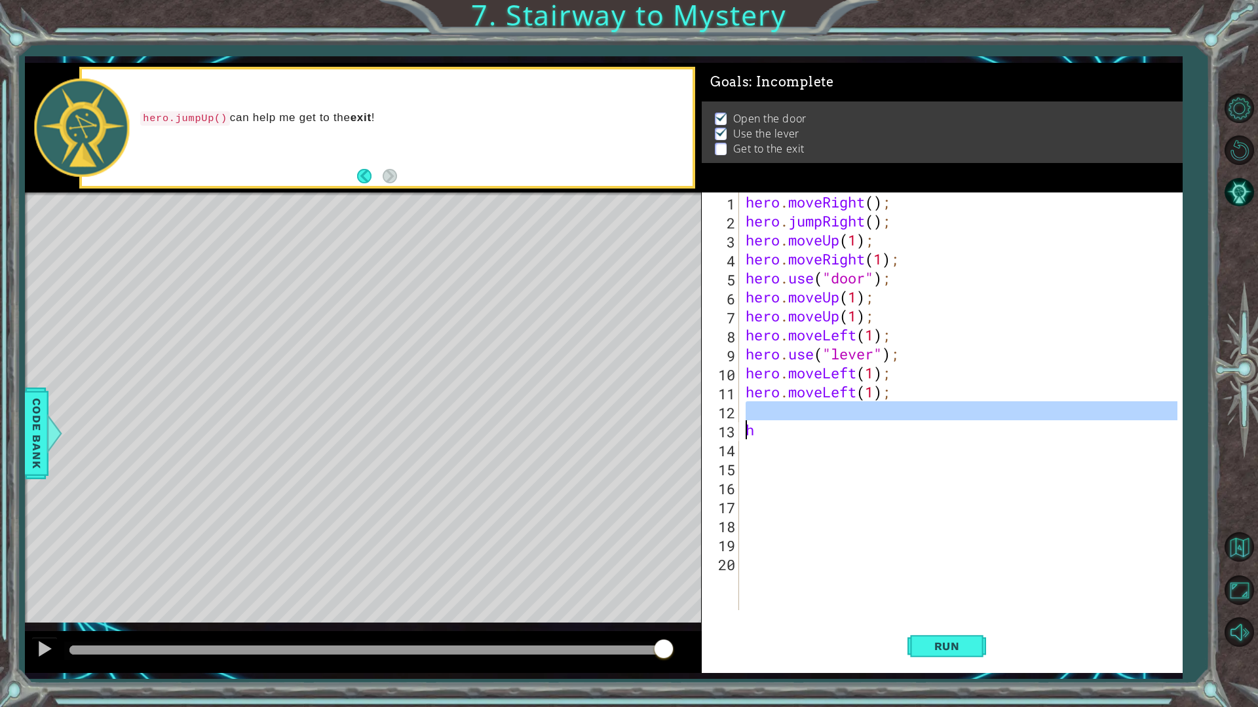
drag, startPoint x: 791, startPoint y: 421, endPoint x: 741, endPoint y: 437, distance: 51.8
click at [741, 437] on div "1 2 3 4 5 6 7 8 9 10 11 12 13 14 15 16 17 18 19 20 hero . moveRight ( ) ; hero …" at bounding box center [940, 402] width 476 height 418
type textarea "h"
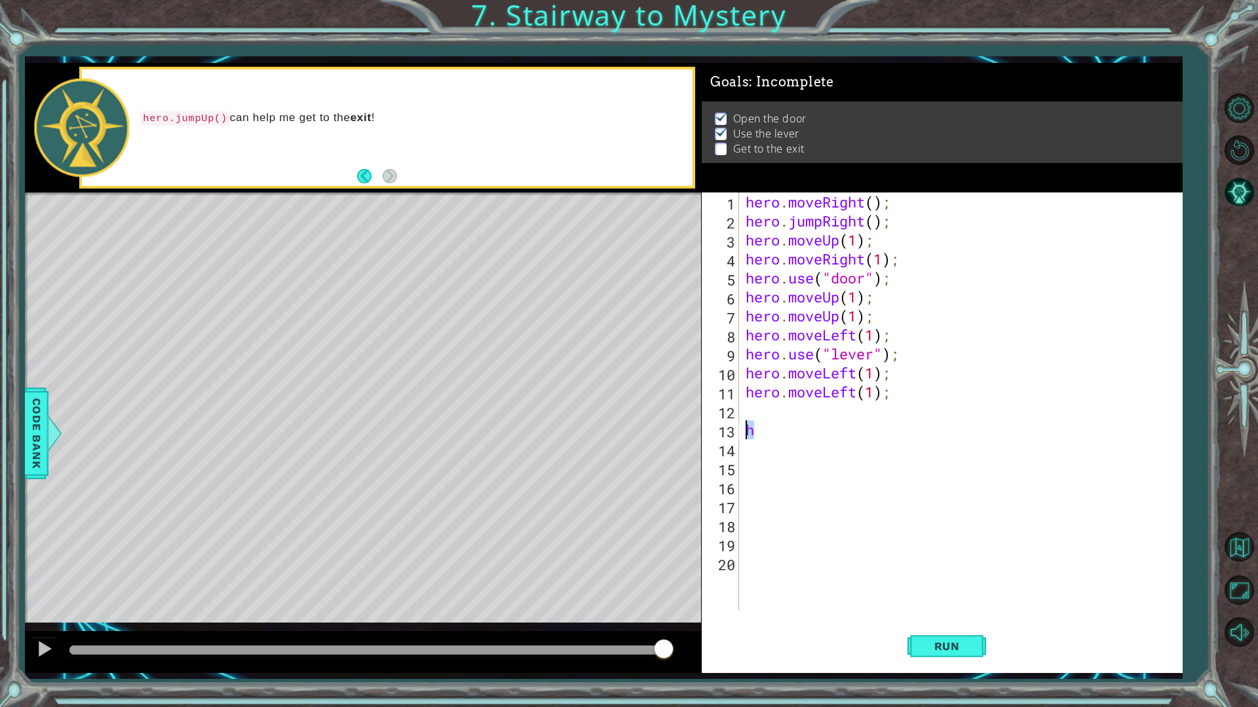
drag, startPoint x: 761, startPoint y: 429, endPoint x: 721, endPoint y: 429, distance: 40.6
click at [721, 429] on div "1 2 3 4 5 6 7 8 9 10 11 12 13 14 15 16 17 18 19 20 hero . moveRight ( ) ; hero …" at bounding box center [940, 402] width 476 height 418
click at [766, 406] on div "hero . moveRight ( ) ; hero . jumpRight ( ) ; hero . moveUp ( 1 ) ; hero . move…" at bounding box center [963, 421] width 441 height 456
click at [928, 601] on button "Run" at bounding box center [946, 646] width 79 height 48
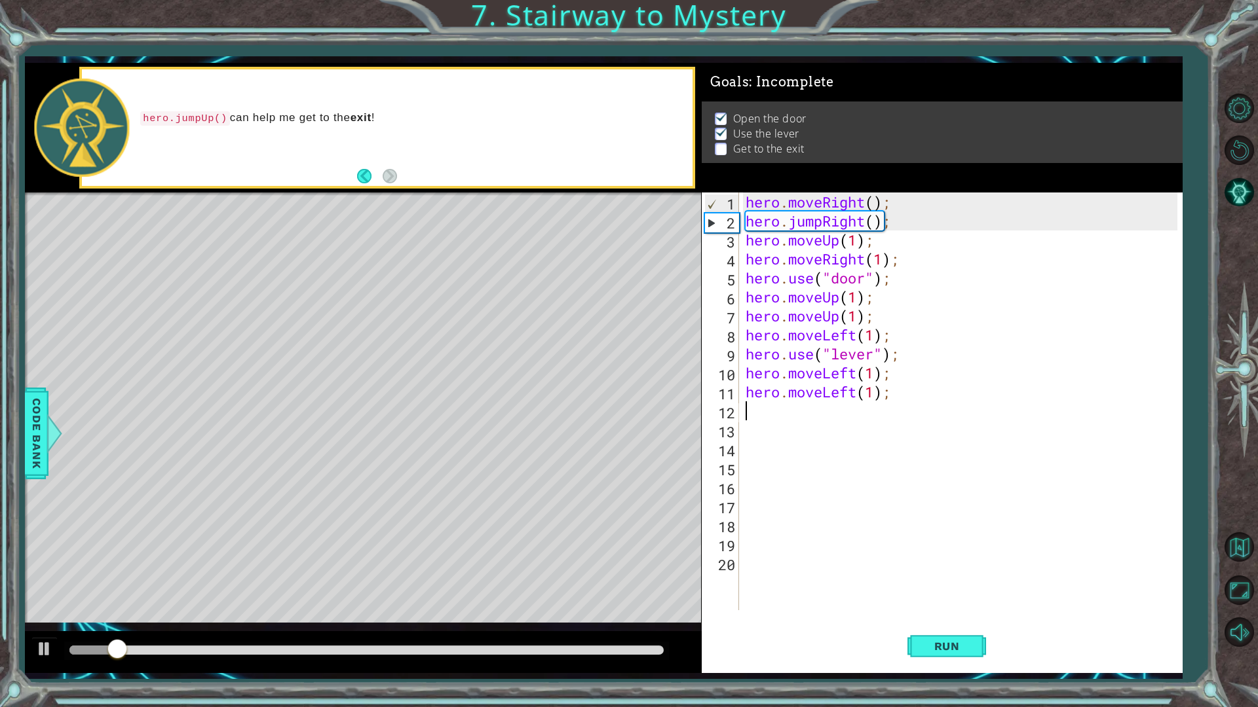
click at [753, 404] on div "hero . moveRight ( ) ; hero . jumpRight ( ) ; hero . moveUp ( 1 ) ; hero . move…" at bounding box center [963, 421] width 441 height 456
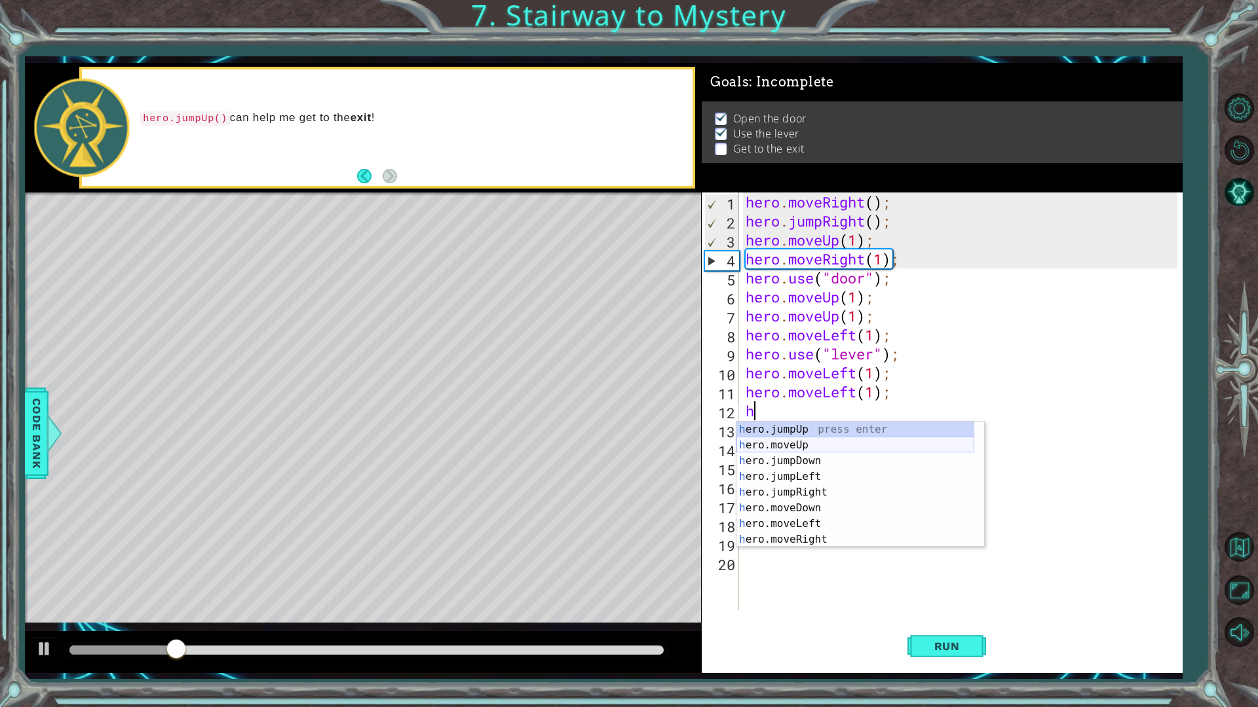
click at [806, 444] on div "h ero.jumpUp press enter h ero.moveUp press enter h ero.jumpDown press enter h …" at bounding box center [855, 500] width 238 height 157
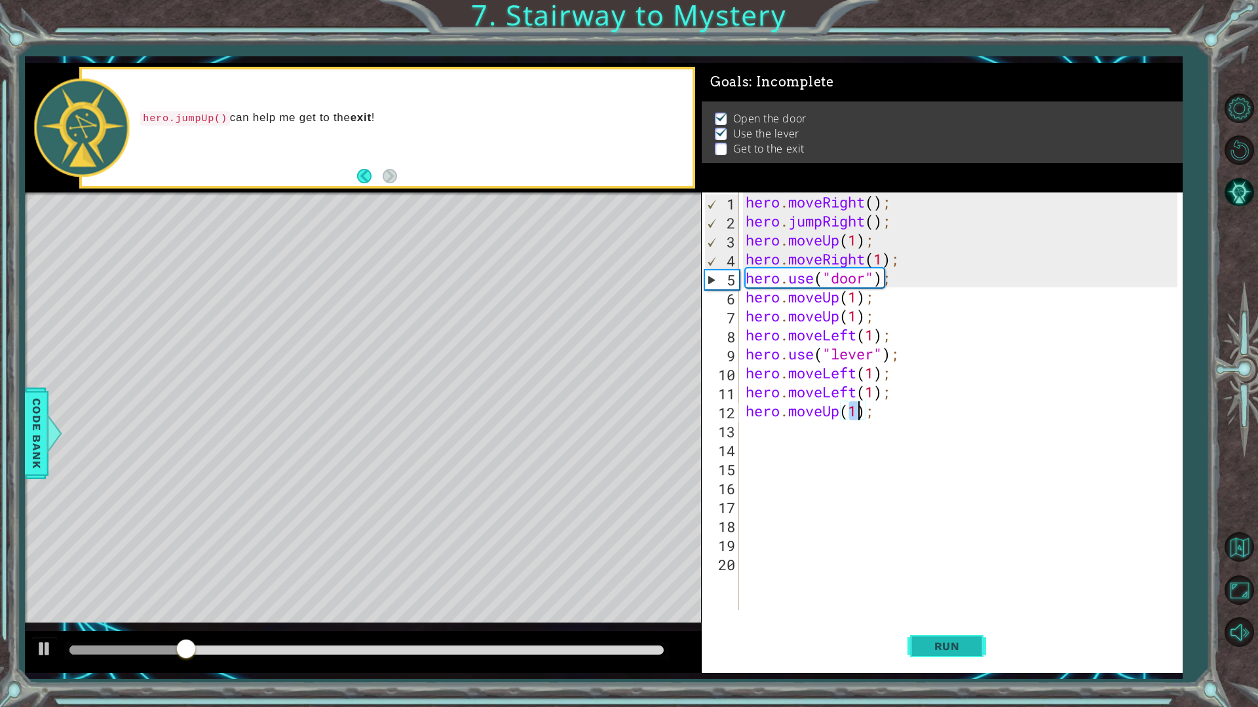
type textarea "hero.moveUp(1);"
click at [921, 601] on span "Run" at bounding box center [947, 646] width 52 height 13
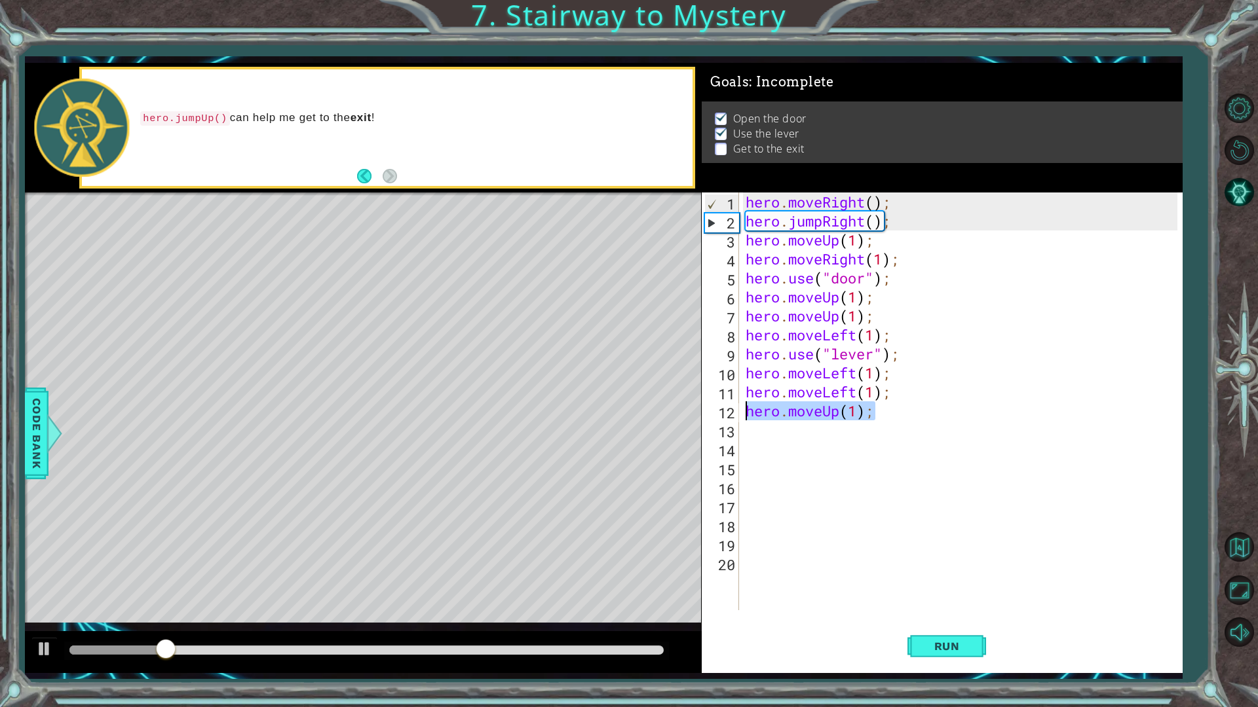
drag, startPoint x: 875, startPoint y: 419, endPoint x: 738, endPoint y: 408, distance: 137.3
click at [738, 408] on div "hero.moveUp(1); 1 2 3 4 5 6 7 8 9 10 11 12 13 14 15 16 17 18 19 20 hero . moveR…" at bounding box center [940, 402] width 476 height 418
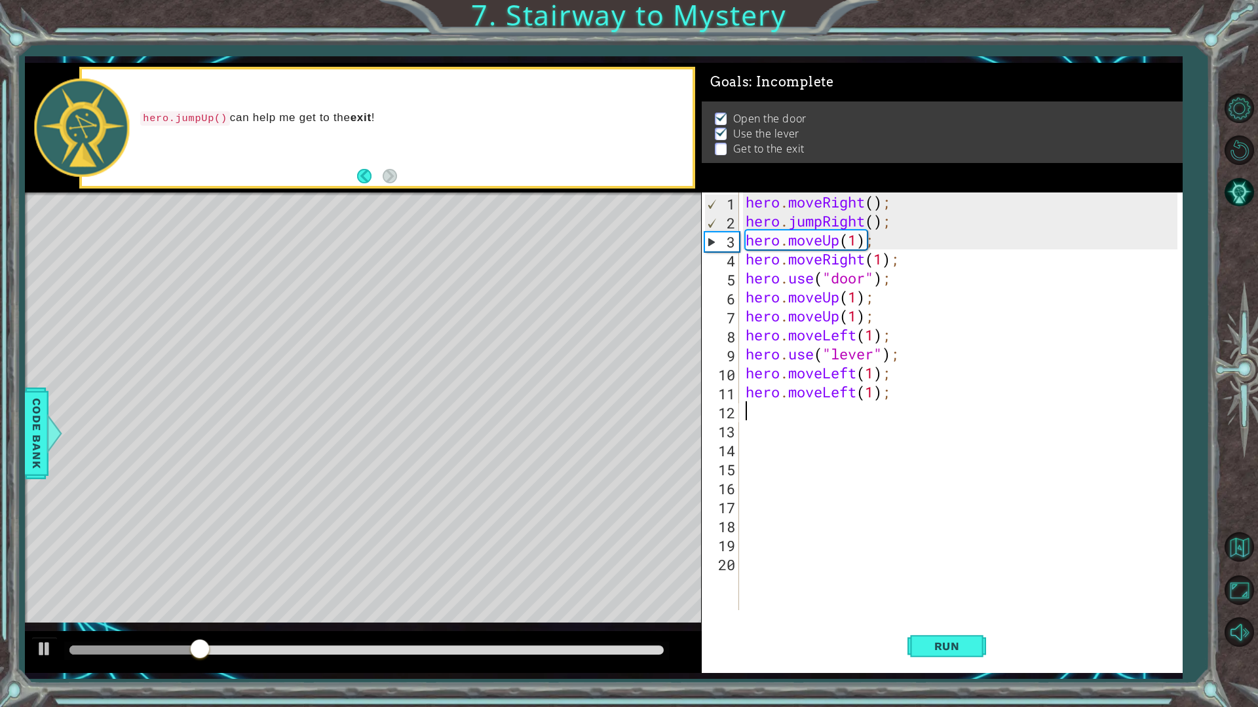
type textarea "h"
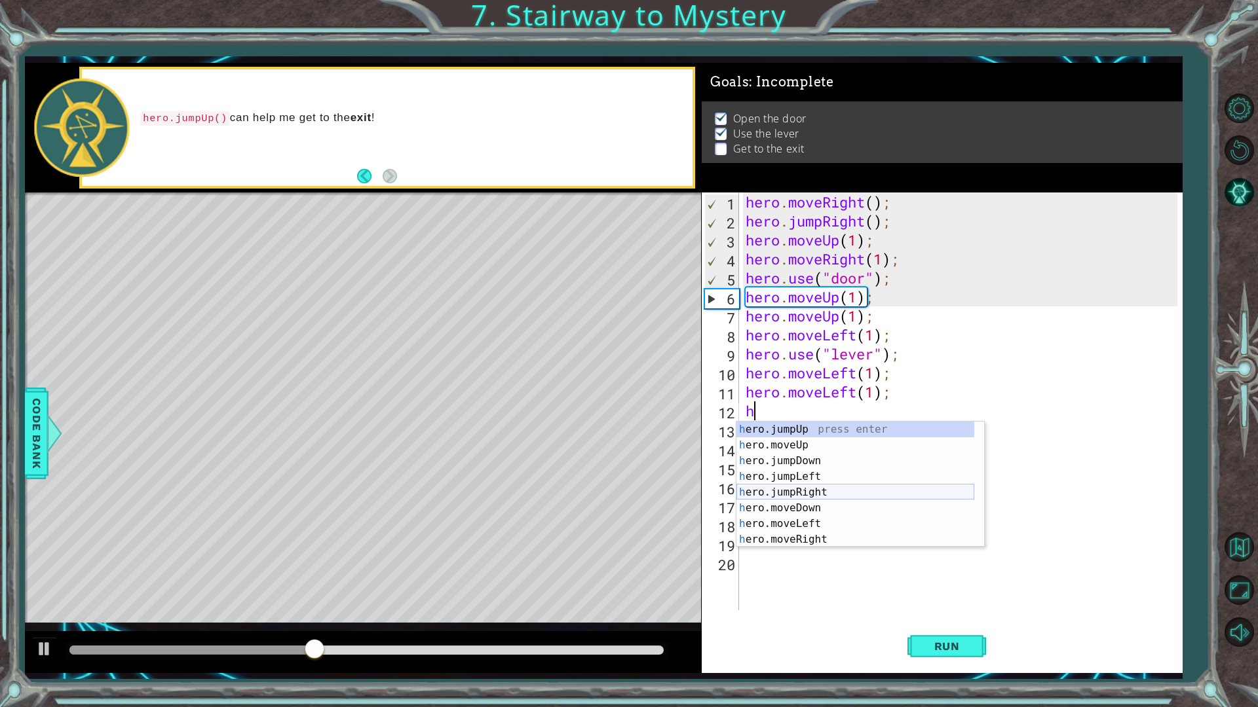
click at [836, 495] on div "h ero.jumpUp press enter h ero.moveUp press enter h ero.jumpDown press enter h …" at bounding box center [855, 500] width 238 height 157
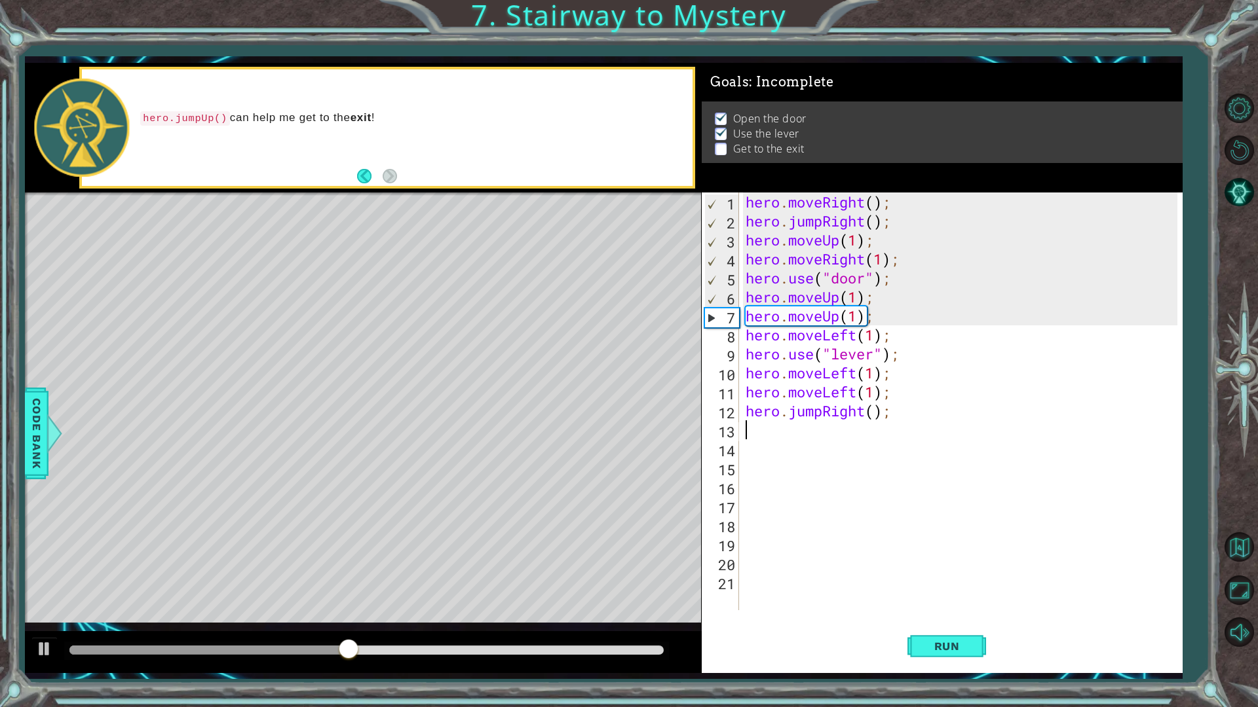
click at [946, 601] on div "1 ההההההההההההההההההההההההההההההההההההההההההההההההההההההההההההההההההההההההההההה…" at bounding box center [603, 367] width 1157 height 622
click at [941, 601] on button "Run" at bounding box center [946, 646] width 79 height 48
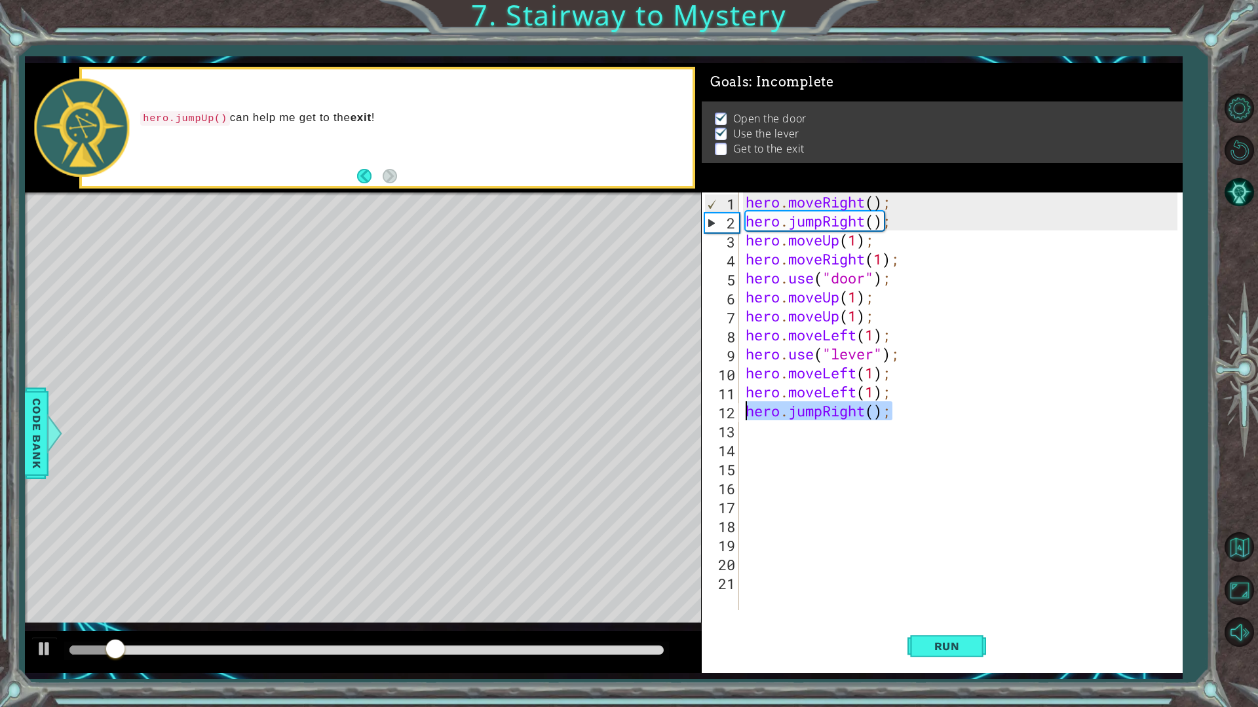
drag, startPoint x: 903, startPoint y: 411, endPoint x: 740, endPoint y: 414, distance: 163.1
click at [740, 414] on div "1 2 3 4 5 6 7 8 9 10 11 12 13 14 15 16 17 18 19 20 21 hero . moveRight ( ) ; he…" at bounding box center [940, 402] width 476 height 418
type textarea "hero.jumpRight();"
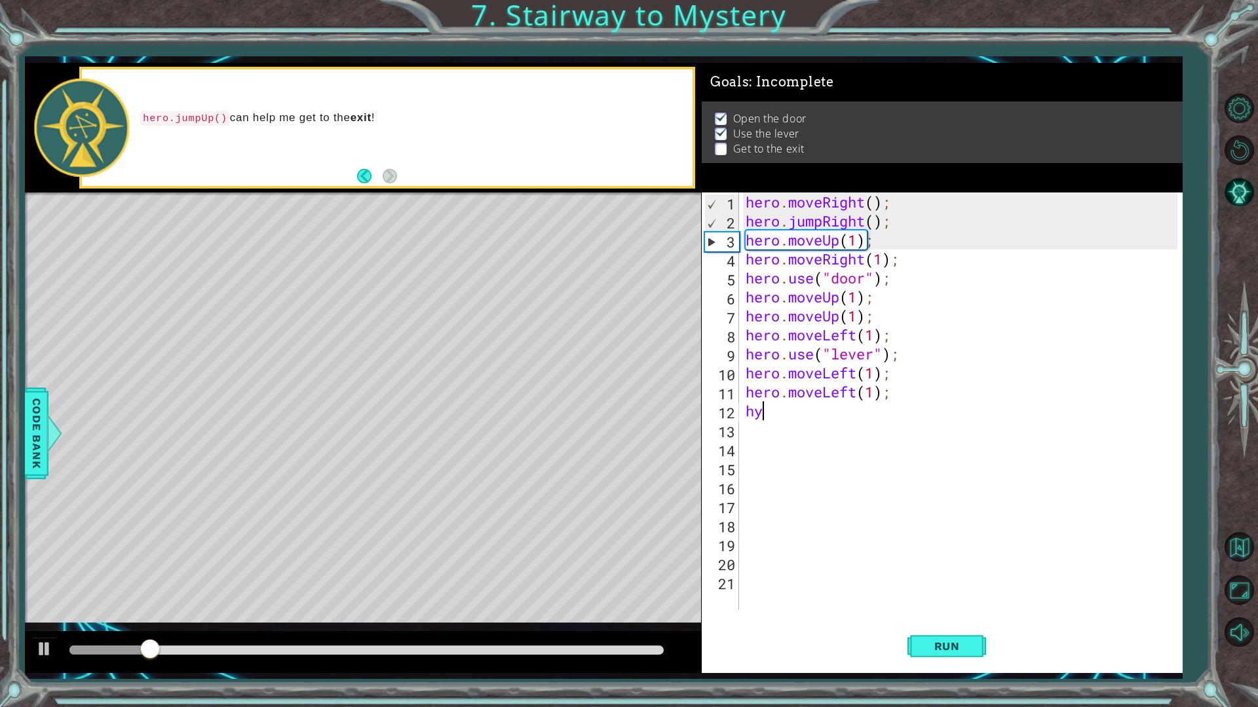
type textarea "h"
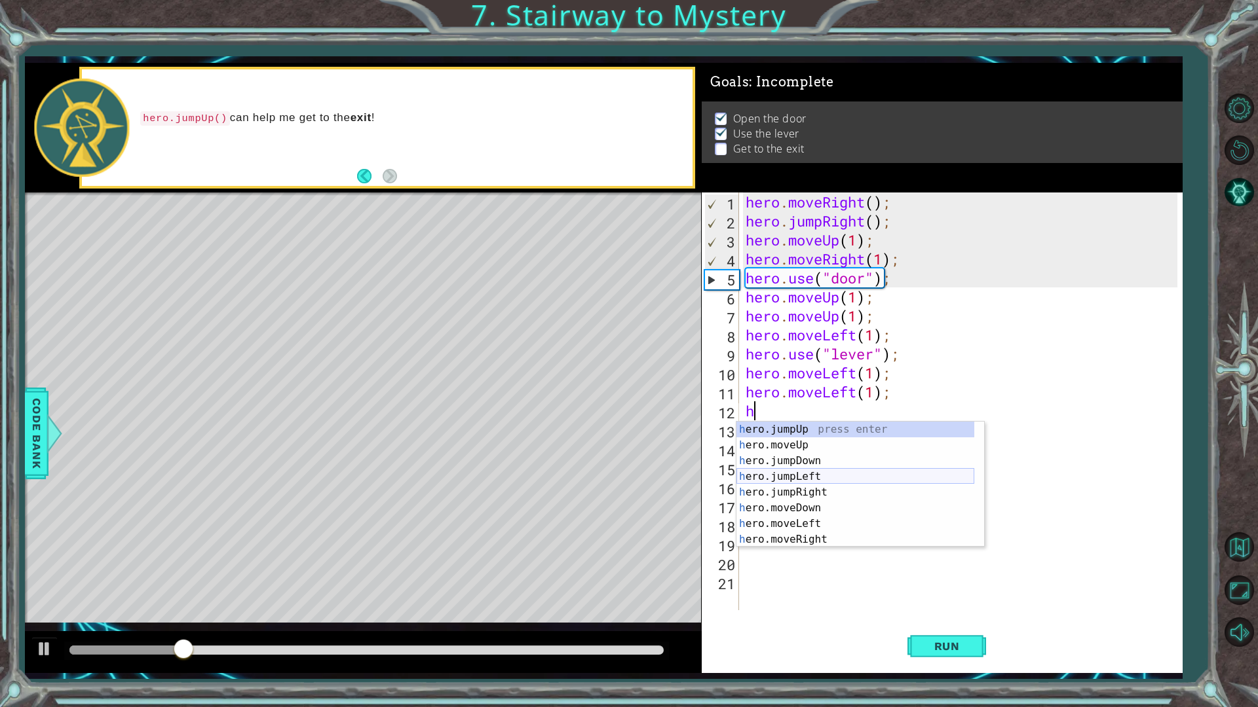
click at [823, 476] on div "h ero.jumpUp press enter h ero.moveUp press enter h ero.jumpDown press enter h …" at bounding box center [855, 500] width 238 height 157
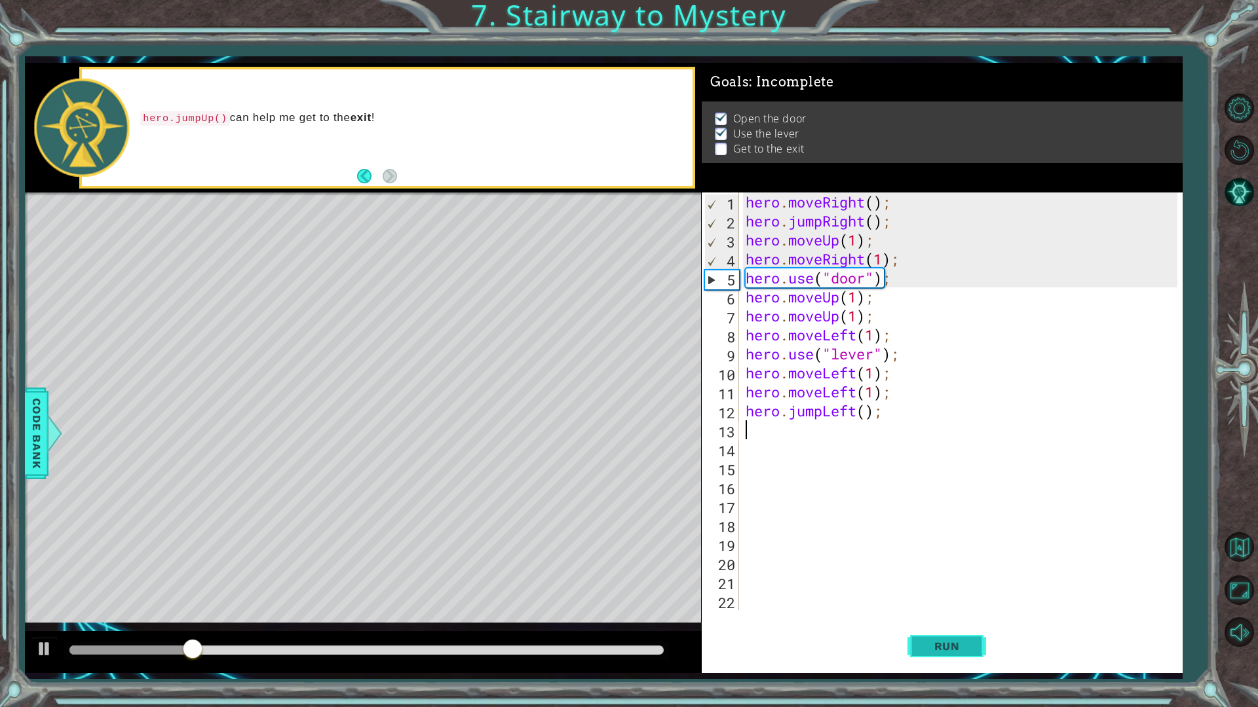
click at [930, 601] on button "Run" at bounding box center [946, 646] width 79 height 48
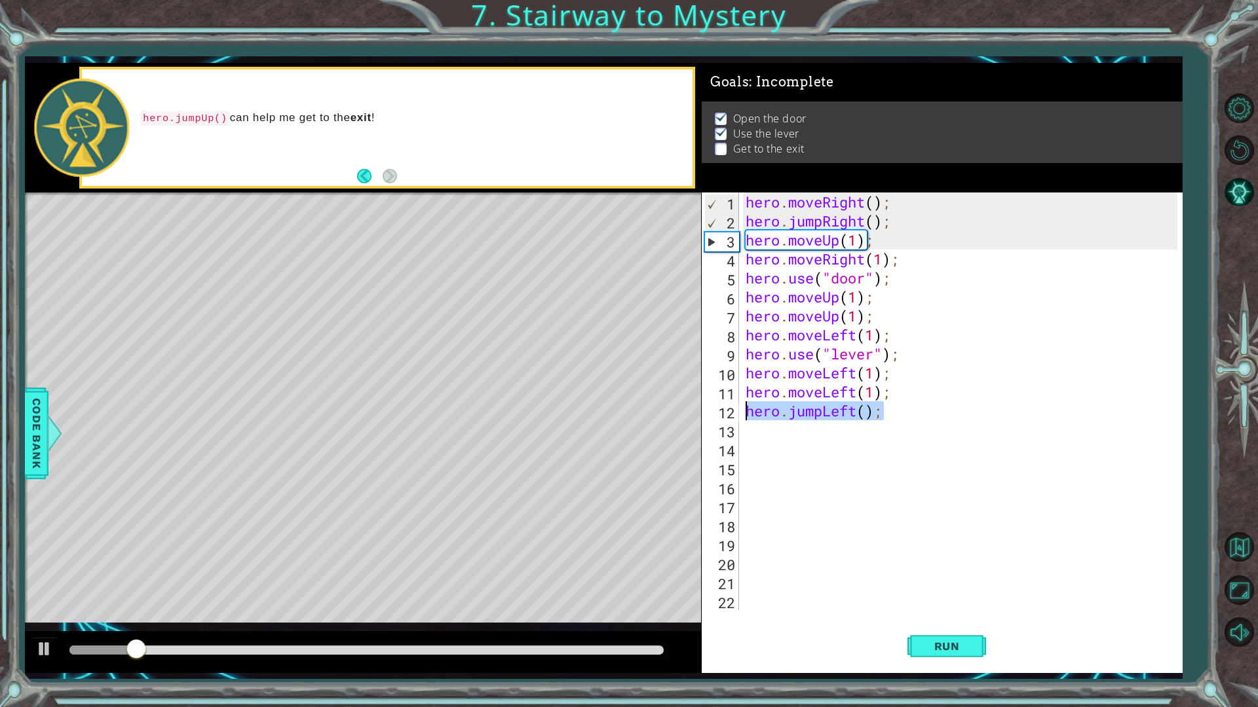
drag, startPoint x: 893, startPoint y: 416, endPoint x: 726, endPoint y: 415, distance: 166.4
click at [726, 415] on div "1 2 3 4 5 6 7 8 9 10 11 12 13 14 15 16 17 18 19 20 21 22 hero . moveRight ( ) ;…" at bounding box center [940, 402] width 476 height 418
type textarea "hero.jumpLeft();"
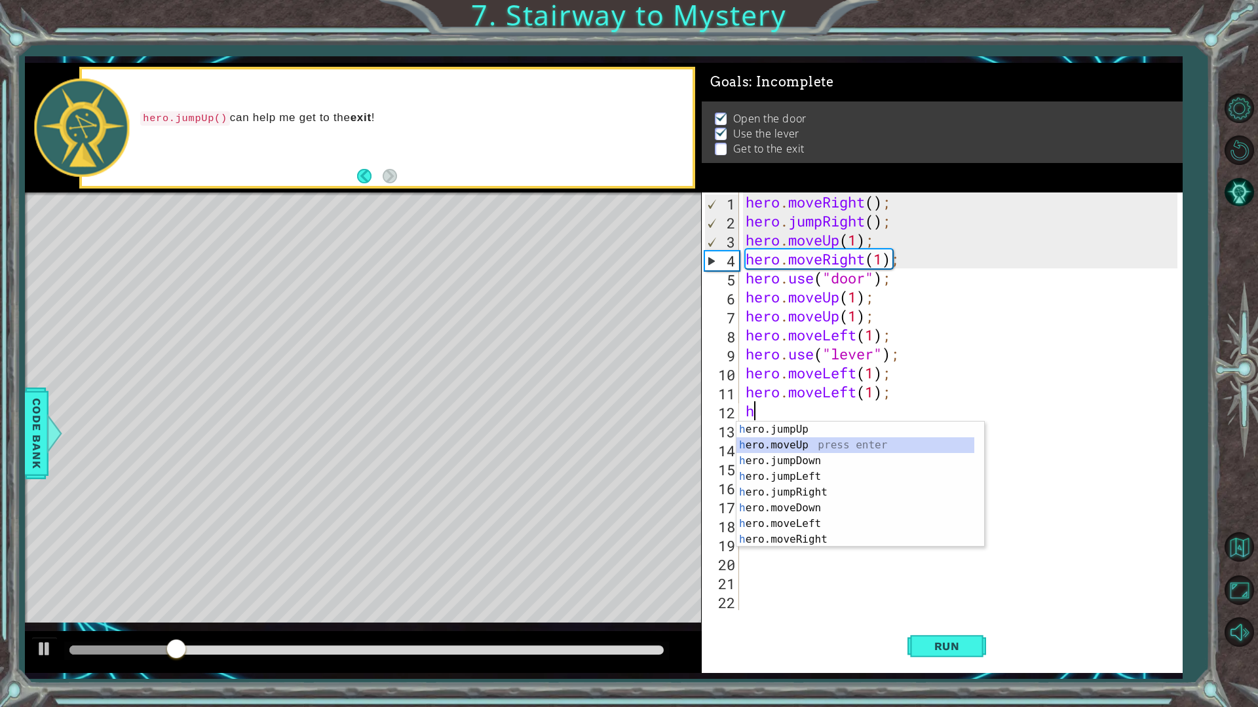
click at [817, 439] on div "h ero.jumpUp press enter h ero.moveUp press enter h ero.jumpDown press enter h …" at bounding box center [855, 500] width 238 height 157
type textarea "hero.moveUp(1);"
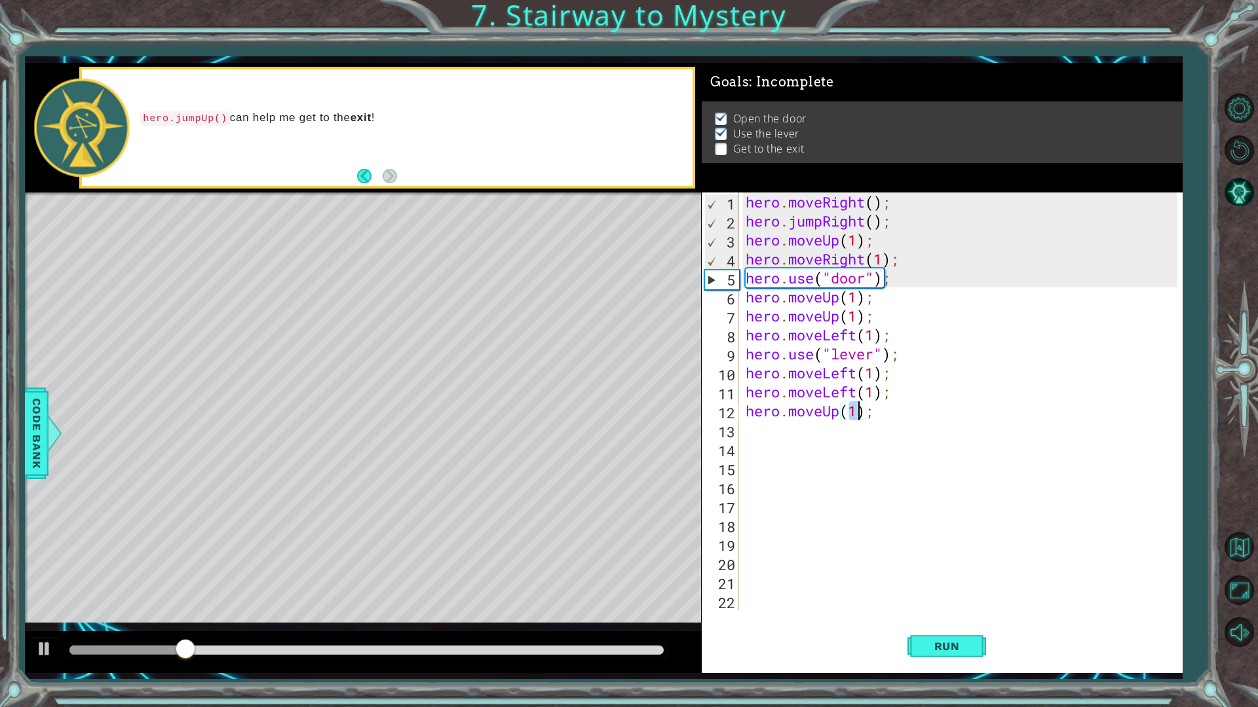
click at [770, 424] on div "hero . moveRight ( ) ; hero . jumpRight ( ) ; hero . moveUp ( 1 ) ; hero . move…" at bounding box center [963, 421] width 441 height 456
type textarea "h"
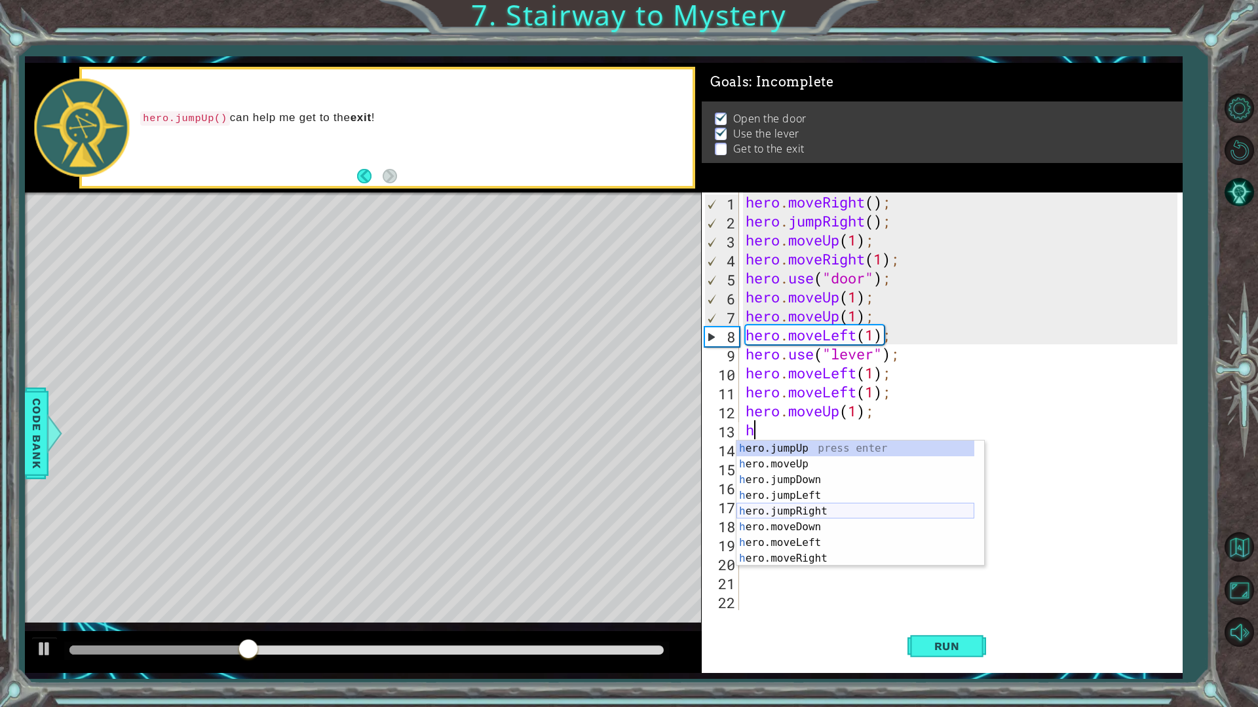
click at [823, 514] on div "h ero.jumpUp press enter h ero.moveUp press enter h ero.jumpDown press enter h …" at bounding box center [855, 519] width 238 height 157
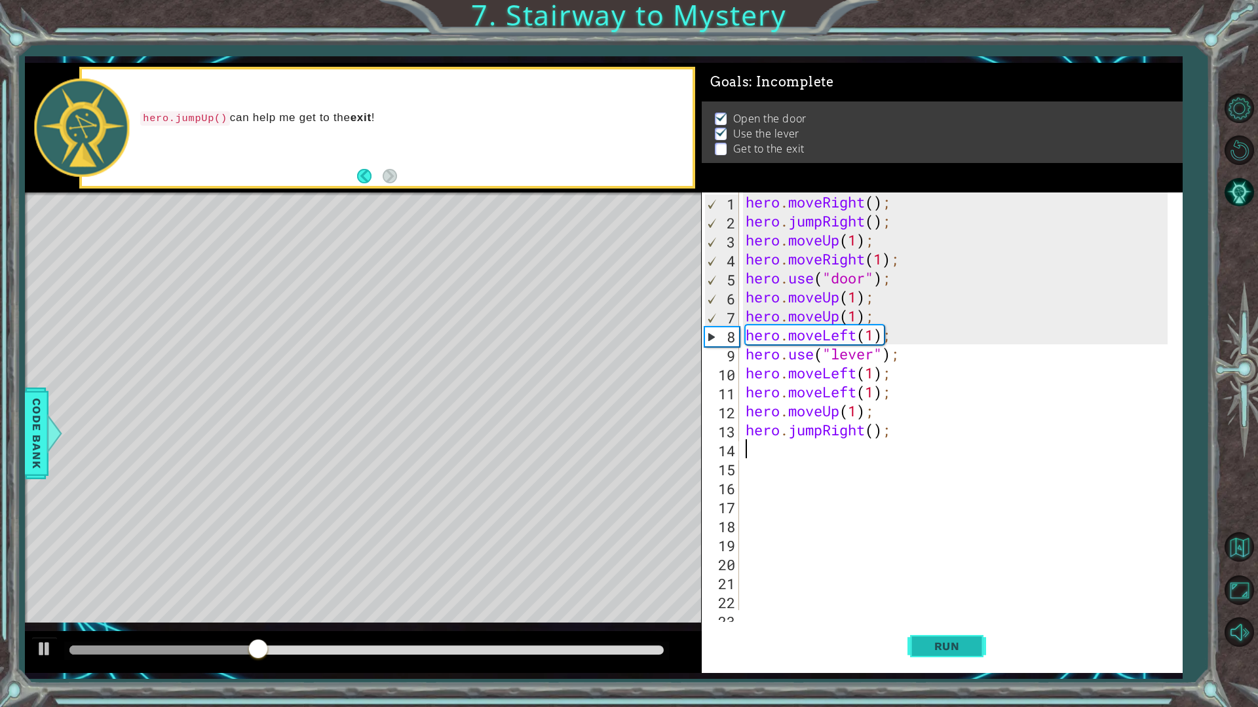
click at [924, 601] on span "Run" at bounding box center [947, 646] width 52 height 13
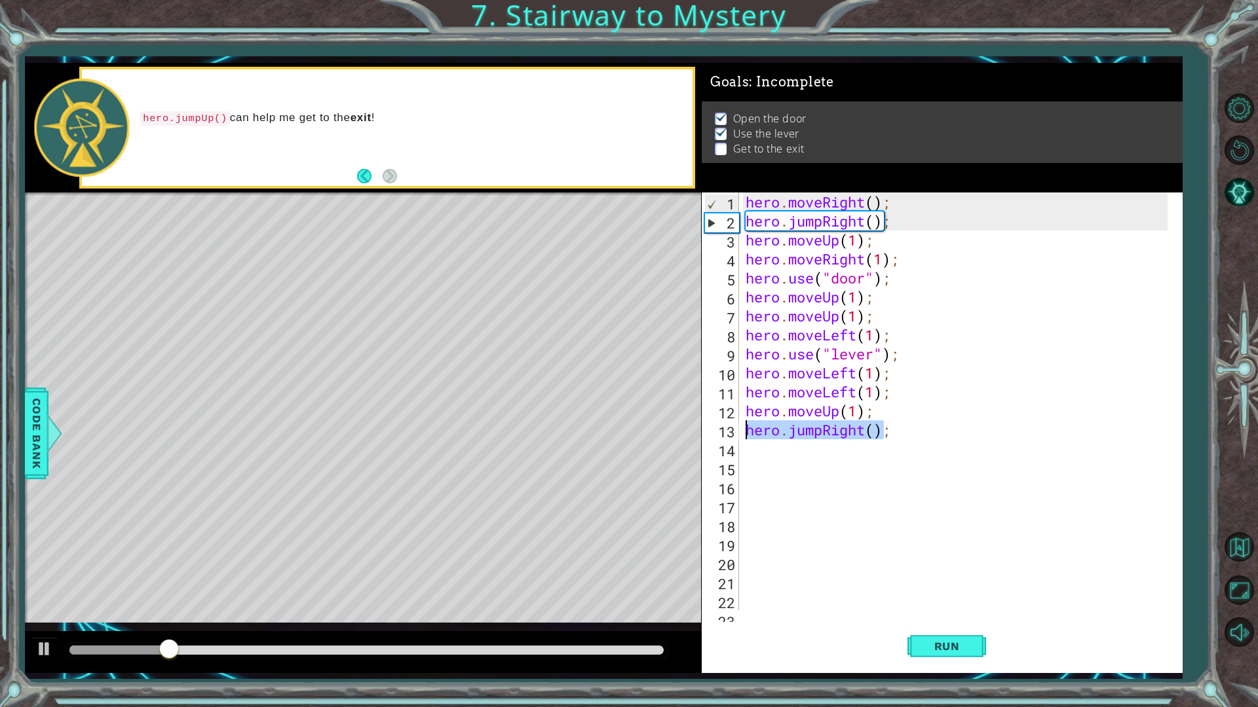
drag, startPoint x: 886, startPoint y: 434, endPoint x: 733, endPoint y: 426, distance: 152.9
click at [733, 426] on div "; 1 2 3 4 5 6 7 8 9 10 11 12 13 14 15 16 17 18 19 20 21 22 23 hero . moveRight …" at bounding box center [940, 402] width 476 height 418
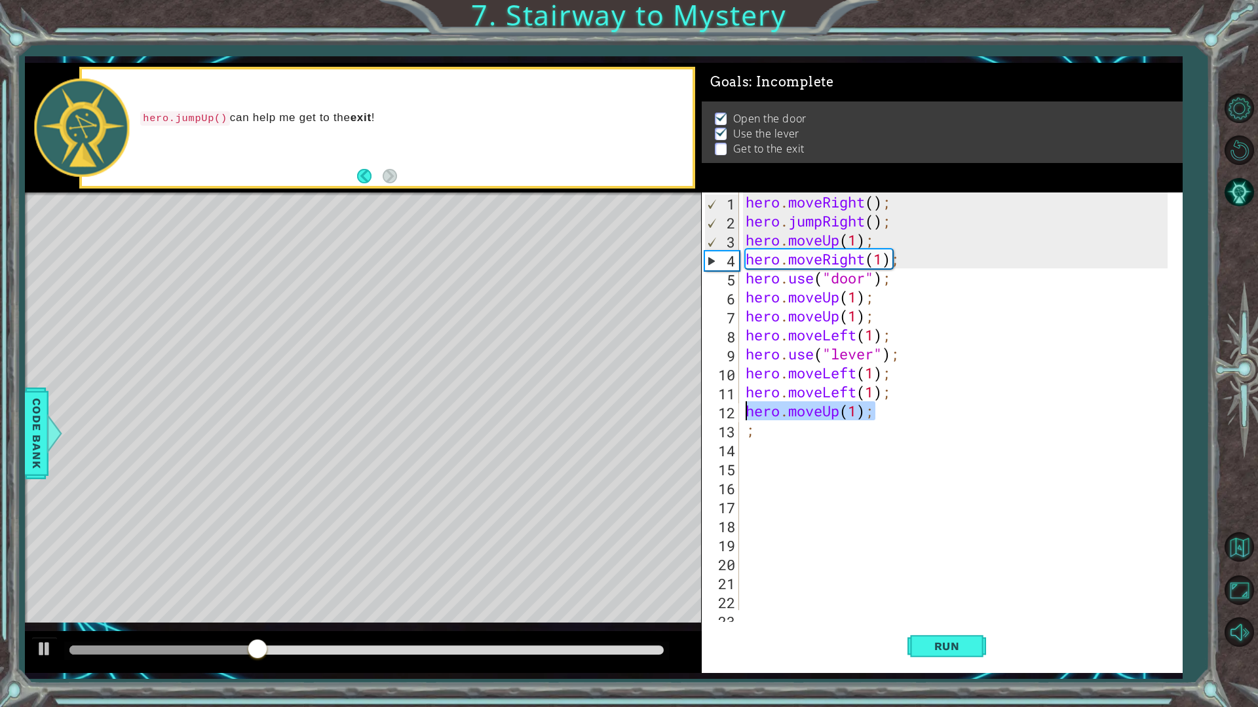
drag, startPoint x: 883, startPoint y: 419, endPoint x: 738, endPoint y: 411, distance: 145.6
click at [738, 411] on div "; 1 2 3 4 5 6 7 8 9 10 11 12 13 14 15 16 17 18 19 20 21 22 23 hero . moveRight …" at bounding box center [940, 402] width 476 height 418
type textarea "hero.moveUp(1);"
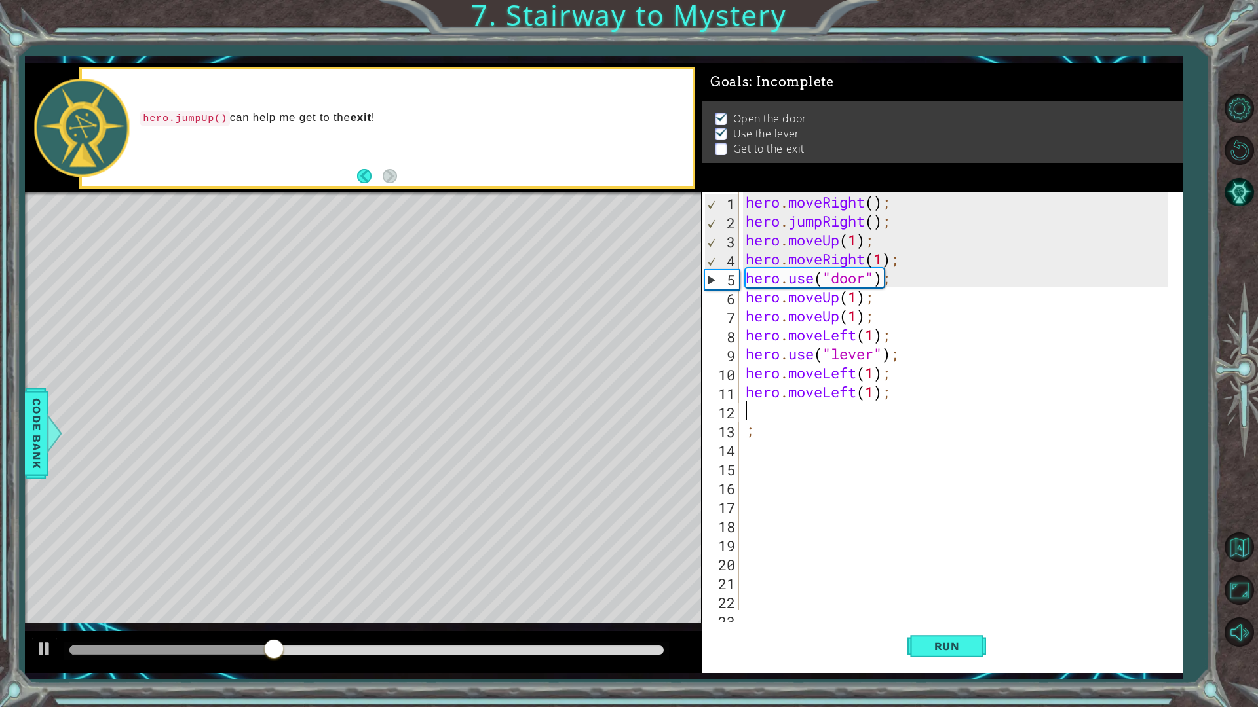
click at [778, 436] on div "hero . moveRight ( ) ; hero . jumpRight ( ) ; hero . moveUp ( 1 ) ; hero . move…" at bounding box center [959, 421] width 432 height 456
type textarea ";"
click at [757, 412] on div "hero . moveRight ( ) ; hero . jumpRight ( ) ; hero . moveUp ( 1 ) ; hero . move…" at bounding box center [959, 421] width 432 height 456
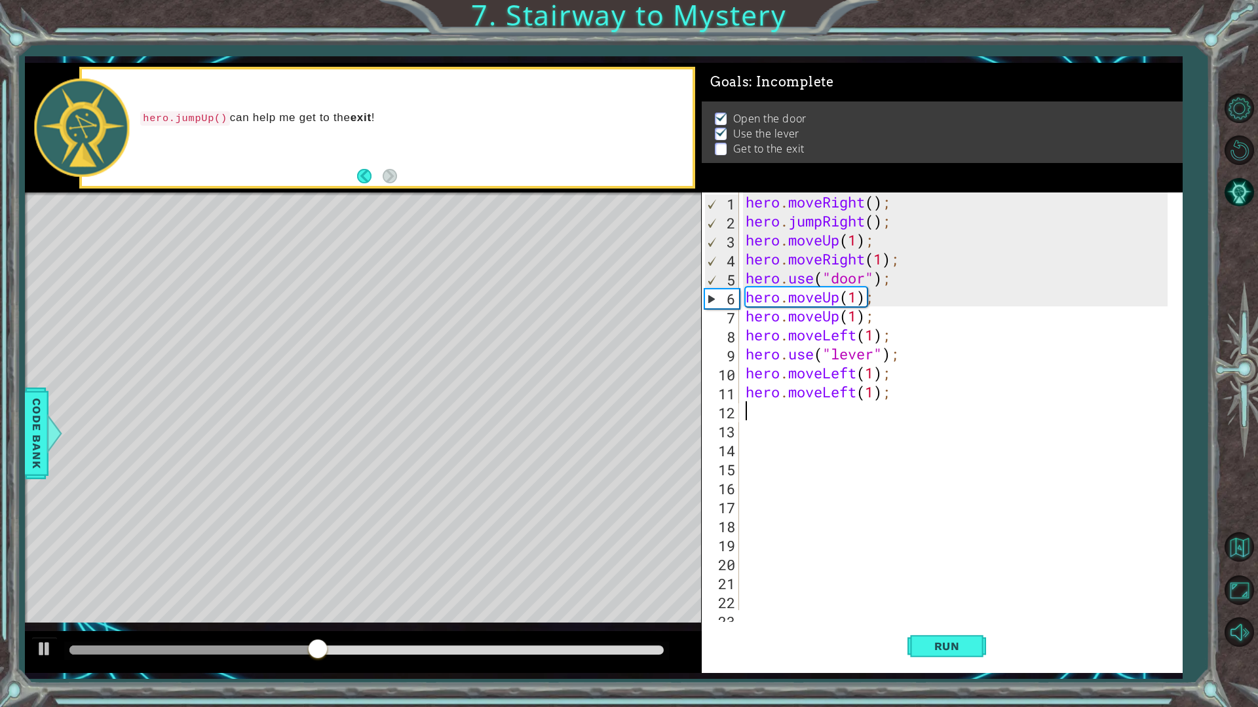
type textarea "h"
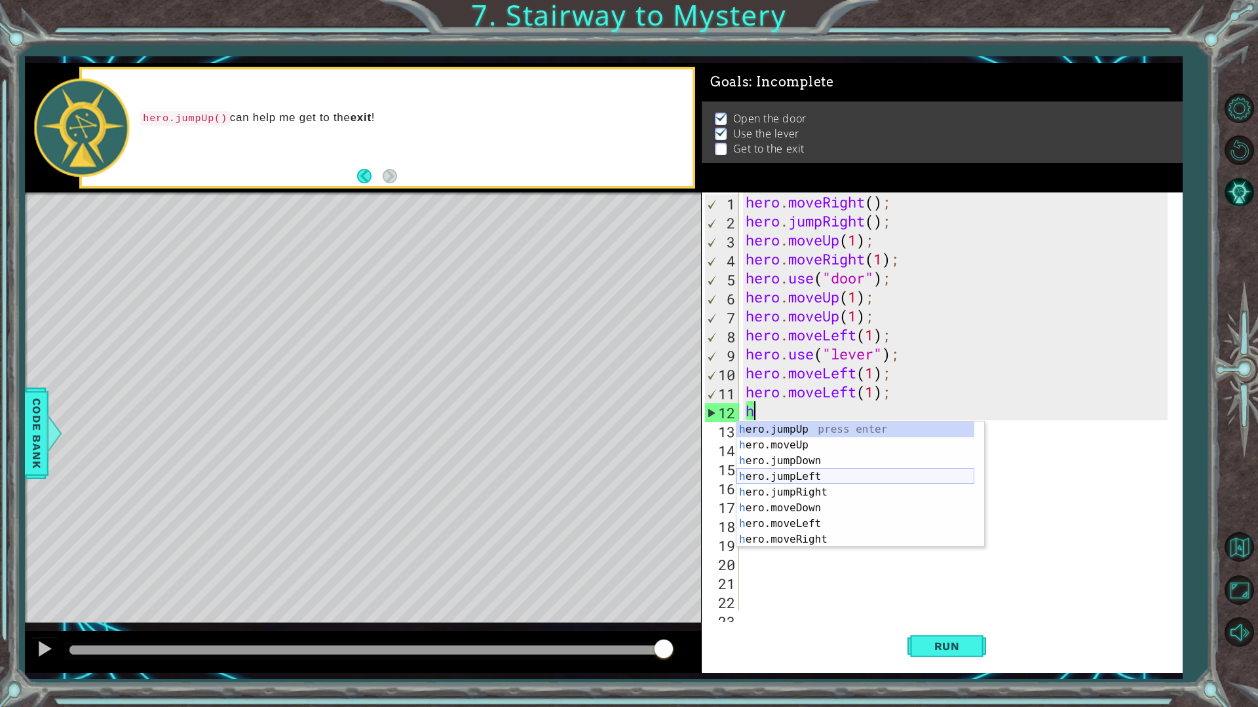
click at [803, 475] on div "h ero.jumpUp press enter h ero.moveUp press enter h ero.jumpDown press enter h …" at bounding box center [855, 500] width 238 height 157
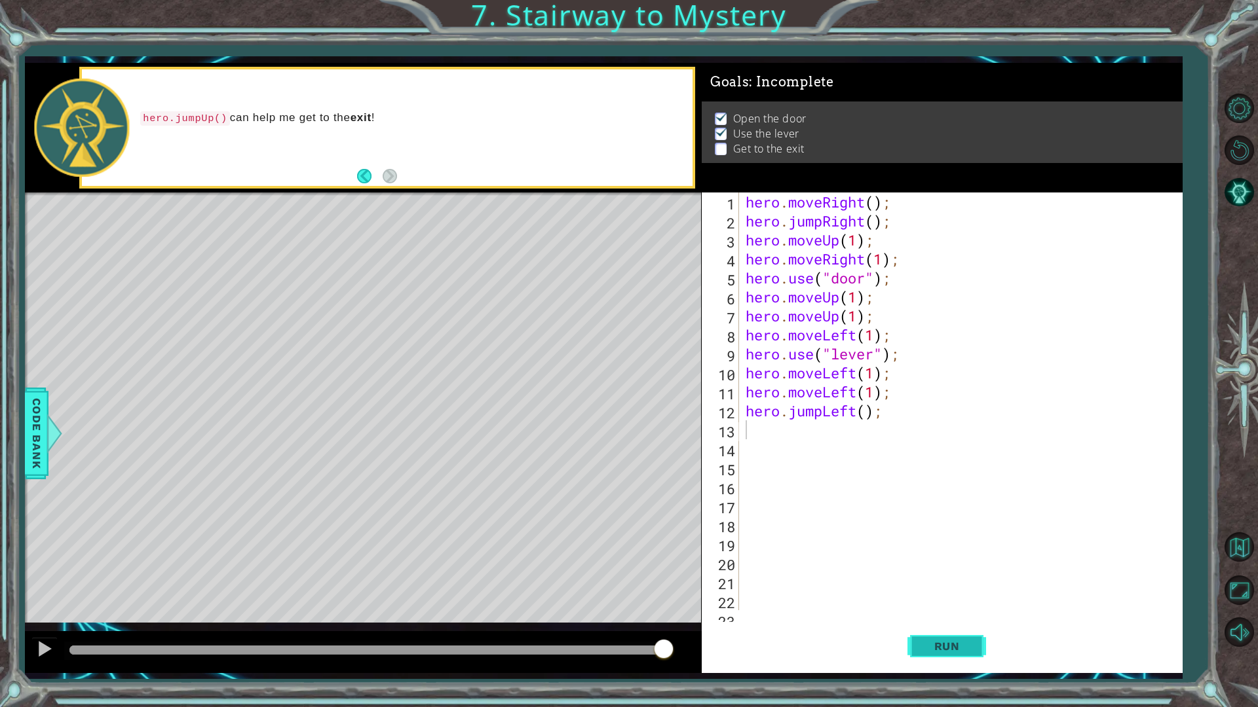
click at [933, 601] on span "Run" at bounding box center [947, 646] width 52 height 13
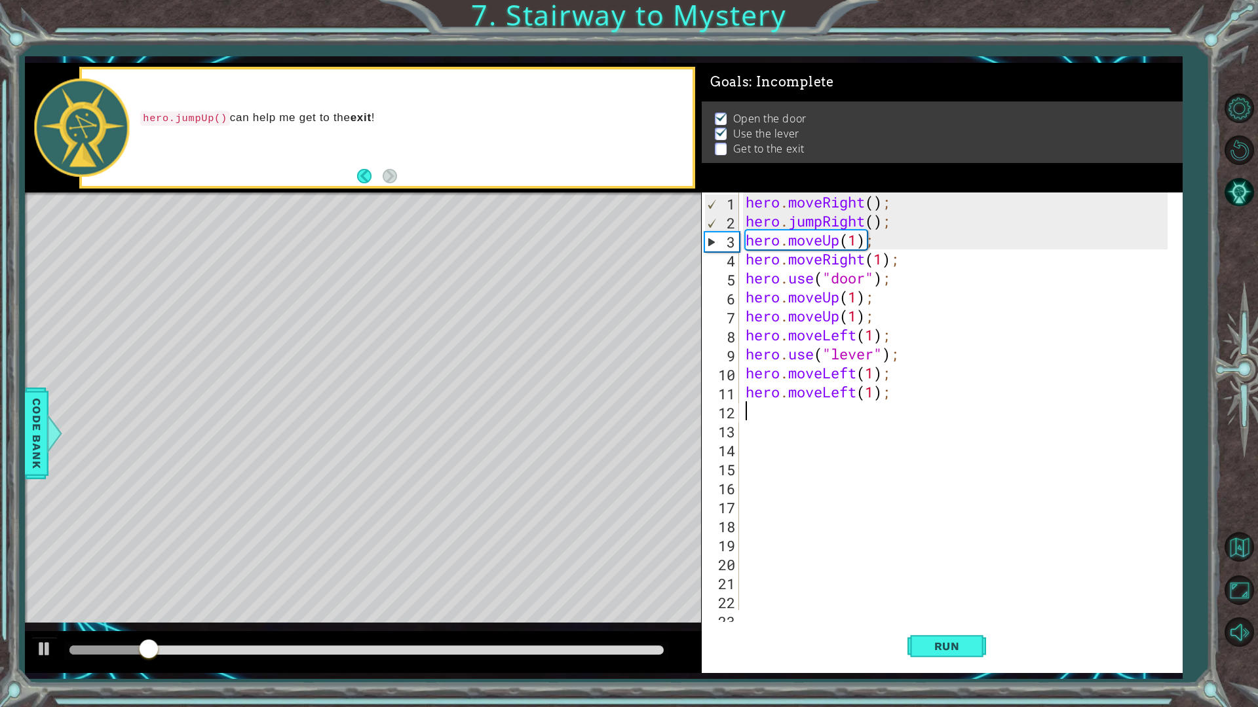
drag, startPoint x: 891, startPoint y: 413, endPoint x: 726, endPoint y: 413, distance: 165.1
click at [726, 413] on div "1 2 3 4 5 6 7 8 9 10 11 12 13 14 15 16 17 18 19 20 21 22 23 hero . moveRight ( …" at bounding box center [940, 402] width 476 height 418
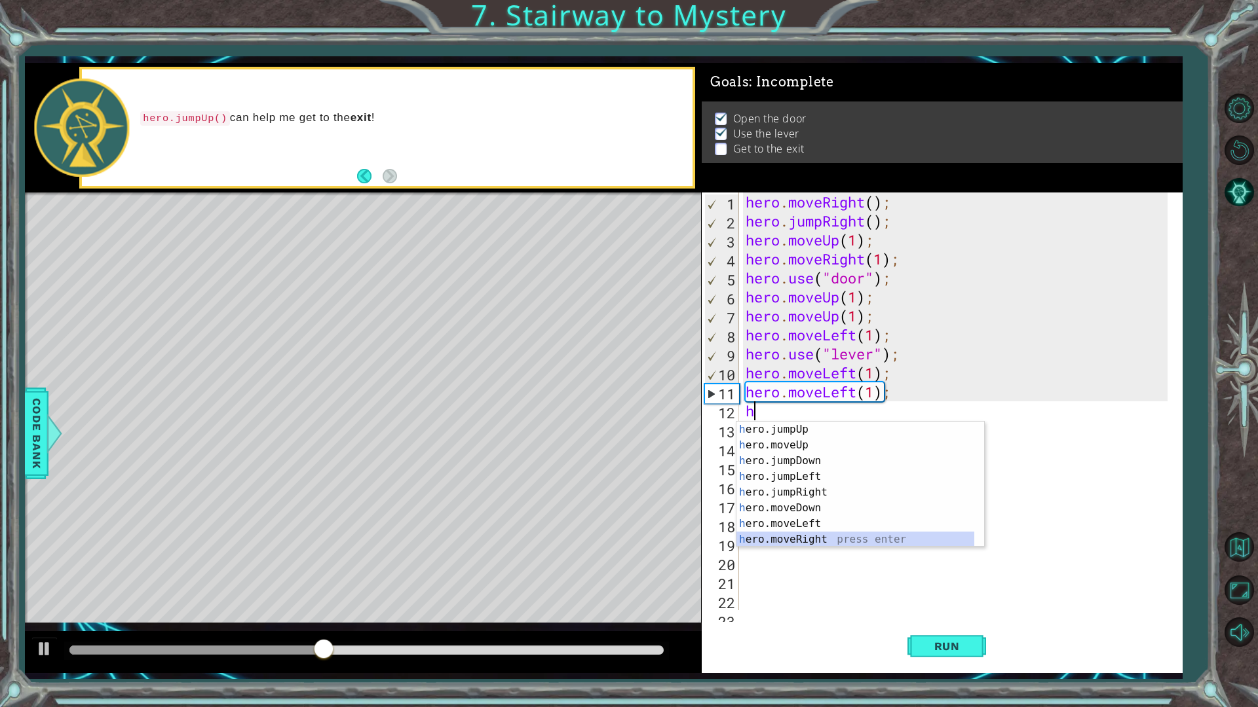
click at [798, 541] on div "h ero.jumpUp press enter h ero.moveUp press enter h ero.jumpDown press enter h …" at bounding box center [855, 500] width 238 height 157
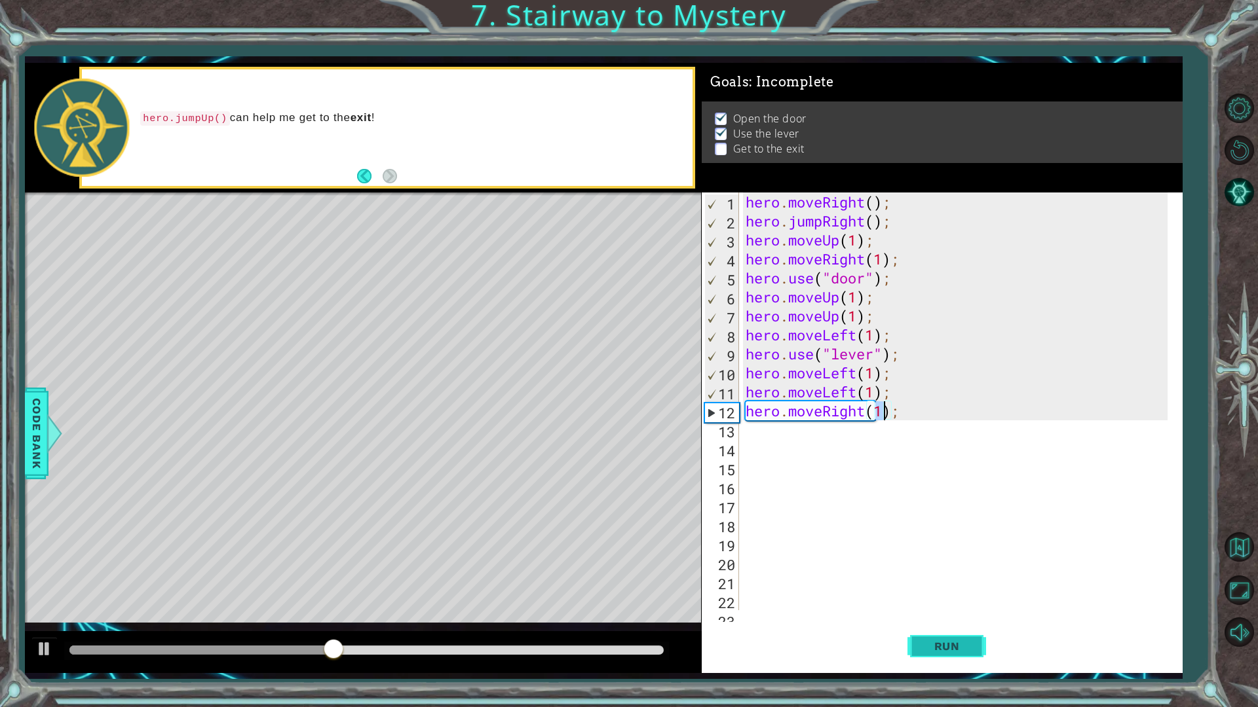
type textarea "hero.moveRight(1);"
click at [926, 601] on span "Run" at bounding box center [947, 646] width 52 height 13
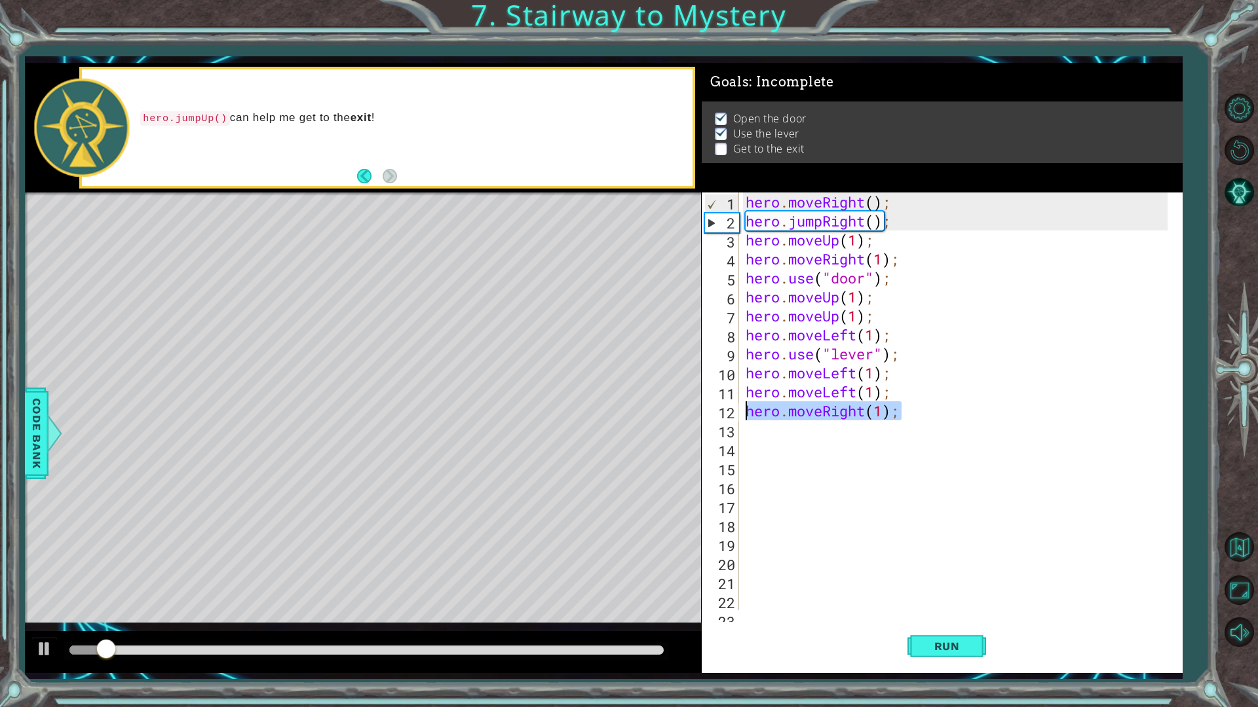
drag, startPoint x: 909, startPoint y: 414, endPoint x: 725, endPoint y: 412, distance: 184.1
click at [725, 412] on div "hero.moveRight(1); 1 2 3 4 5 6 7 8 9 10 11 12 13 14 15 16 17 18 19 20 21 22 23 …" at bounding box center [940, 402] width 476 height 418
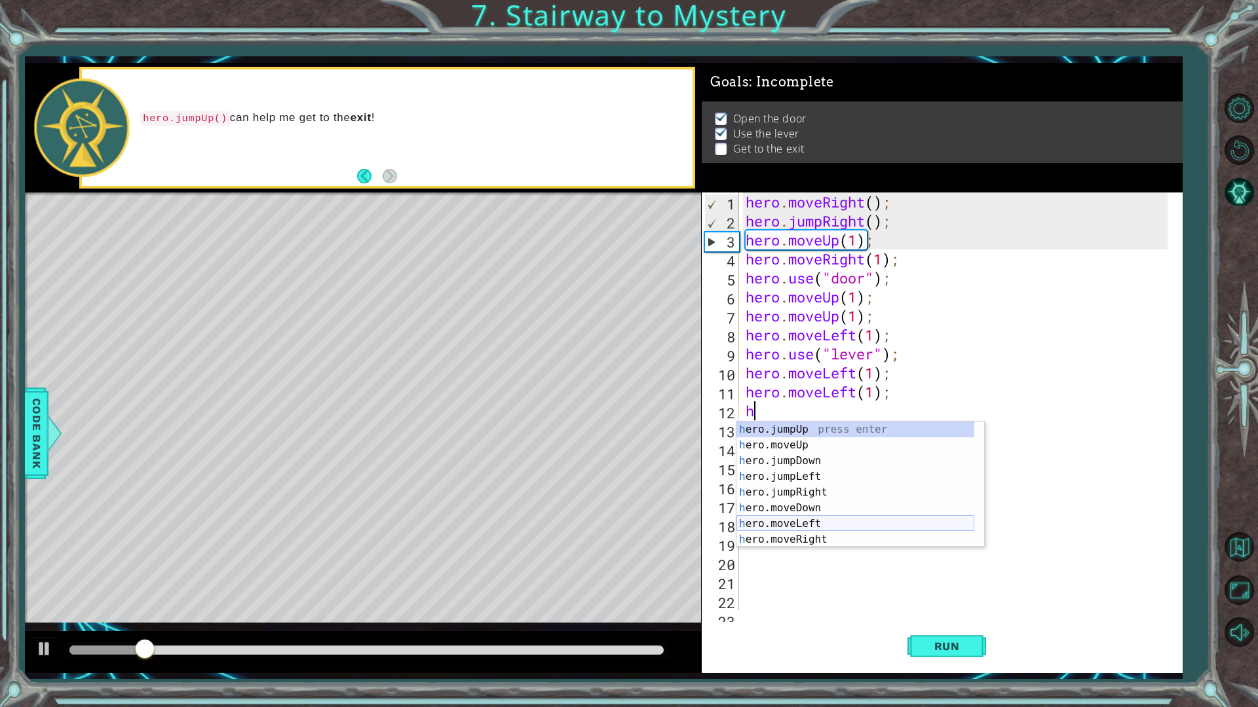
click at [827, 519] on div "h ero.jumpUp press enter h ero.moveUp press enter h ero.jumpDown press enter h …" at bounding box center [855, 500] width 238 height 157
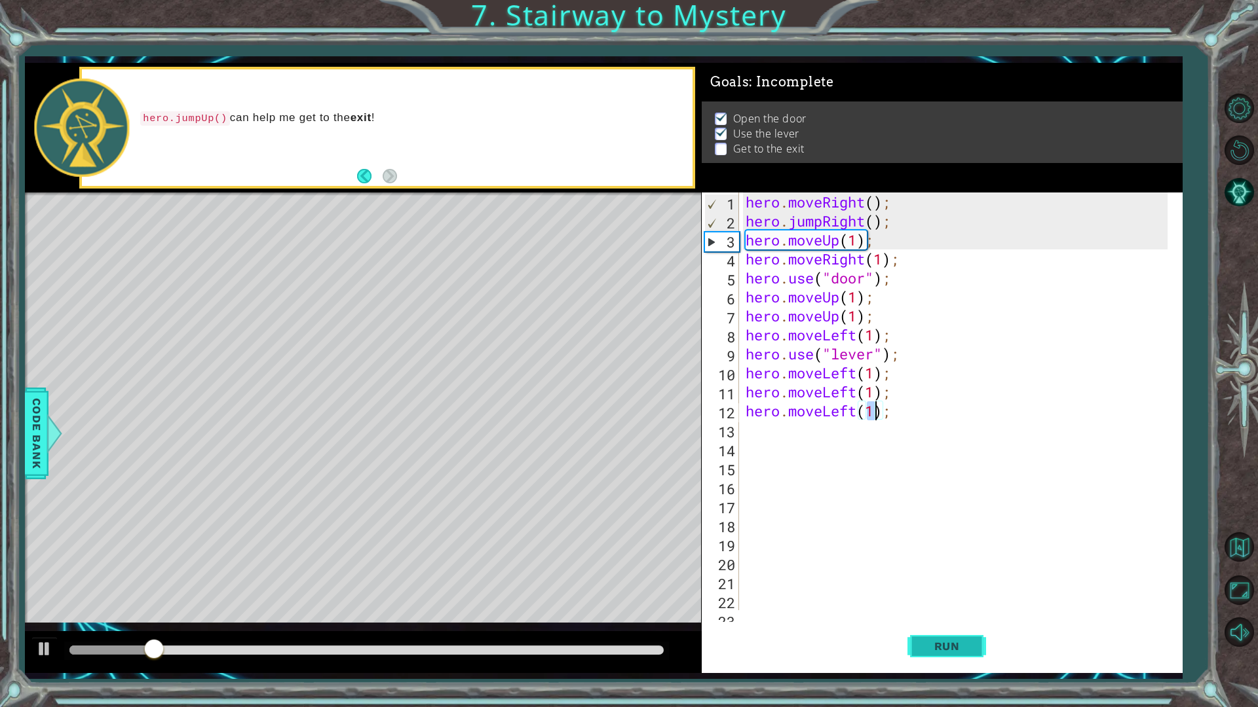
type textarea "hero.moveLeft(1);"
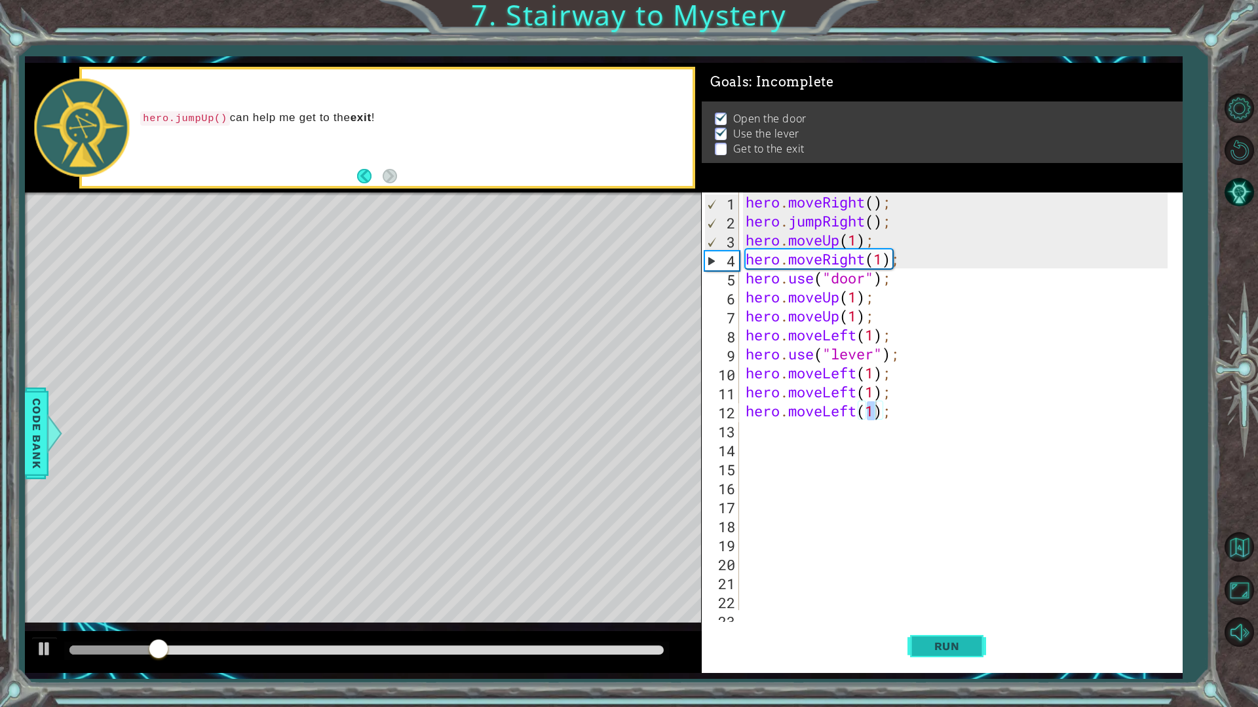
click at [930, 601] on button "Run" at bounding box center [946, 646] width 79 height 48
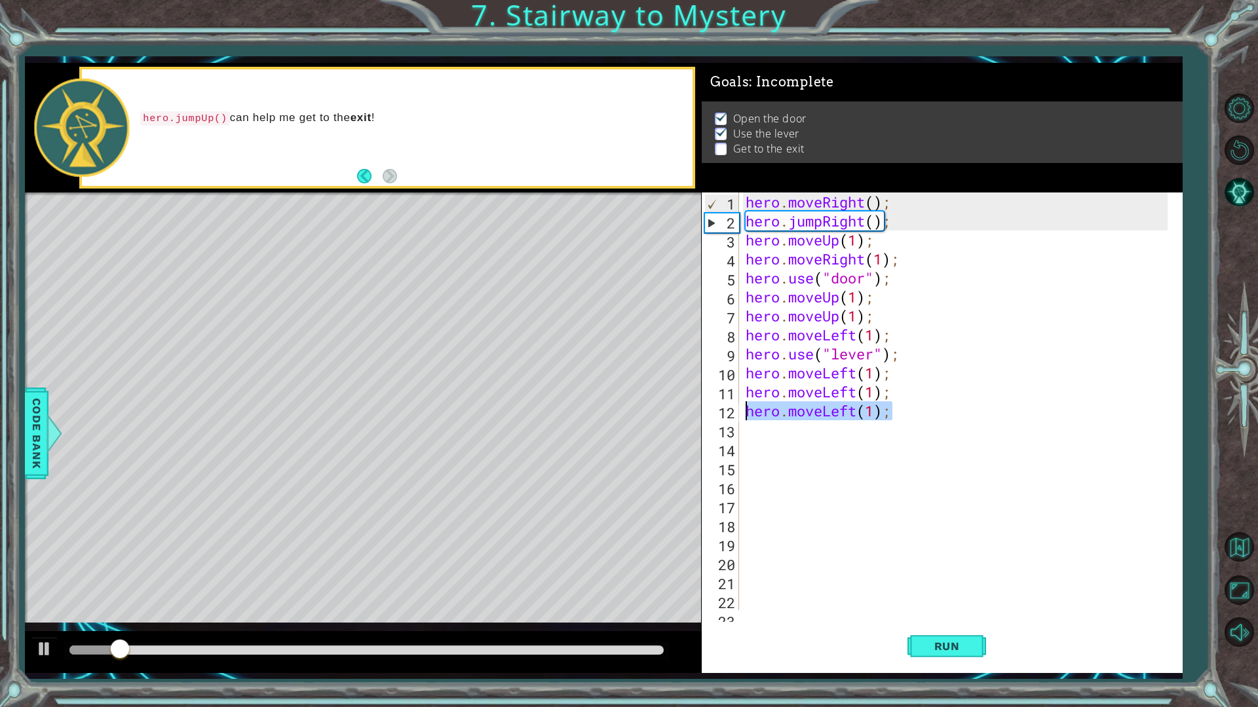
drag, startPoint x: 893, startPoint y: 416, endPoint x: 720, endPoint y: 413, distance: 173.0
click at [720, 413] on div "hero.moveLeft(1); 1 2 3 4 5 6 7 8 9 10 11 12 13 14 15 16 17 18 19 20 21 22 23 h…" at bounding box center [940, 402] width 476 height 418
type textarea "\"
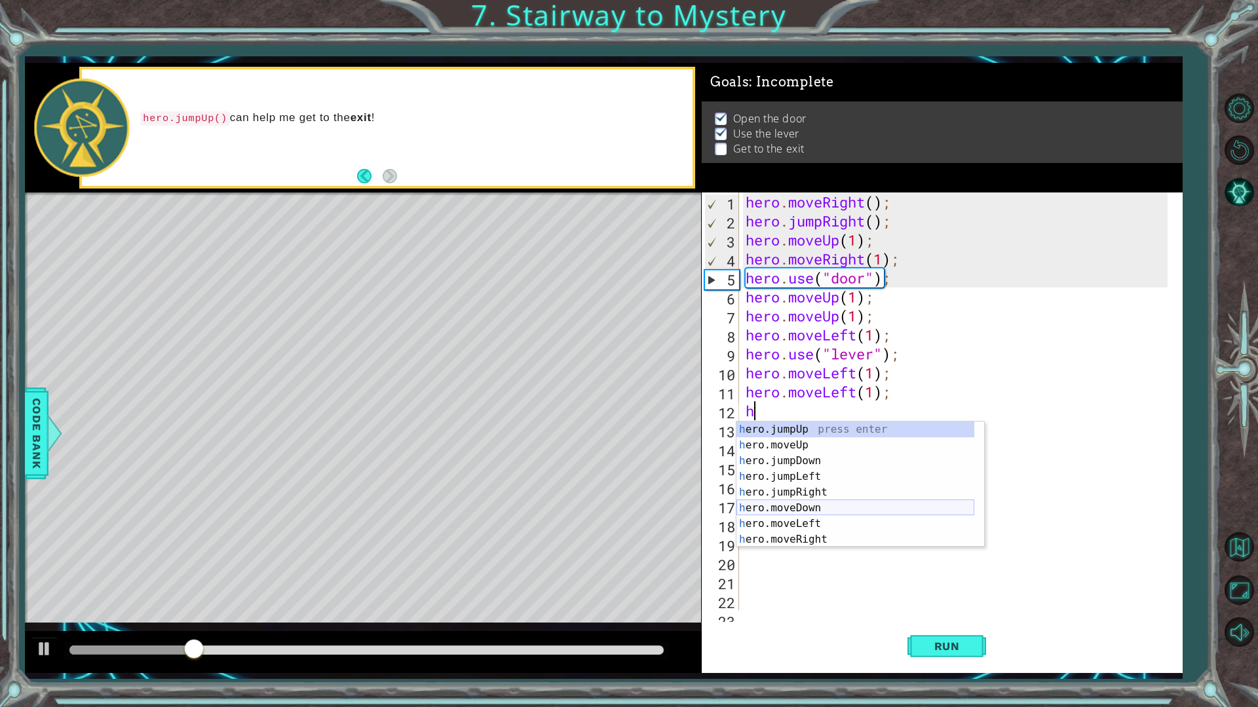
click at [822, 510] on div "h ero.jumpUp press enter h ero.moveUp press enter h ero.jumpDown press enter h …" at bounding box center [855, 500] width 238 height 157
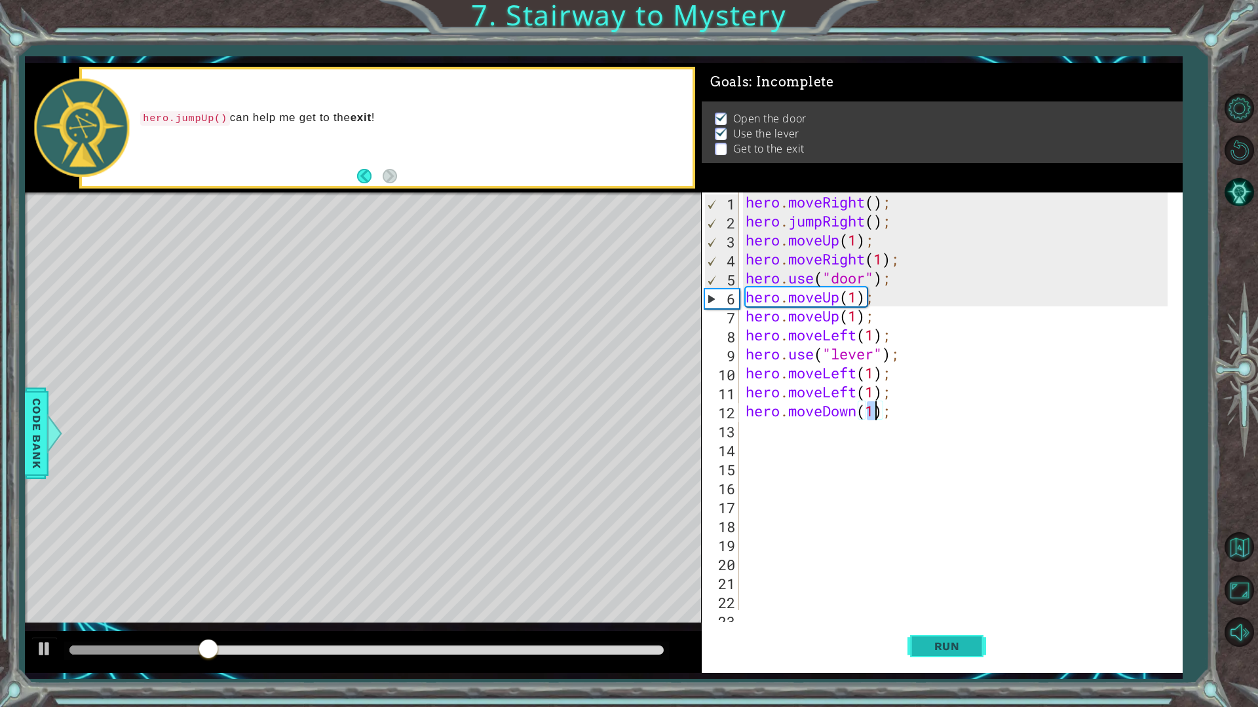
type textarea "hero.moveDown(1);"
click at [929, 601] on button "Run" at bounding box center [946, 646] width 79 height 48
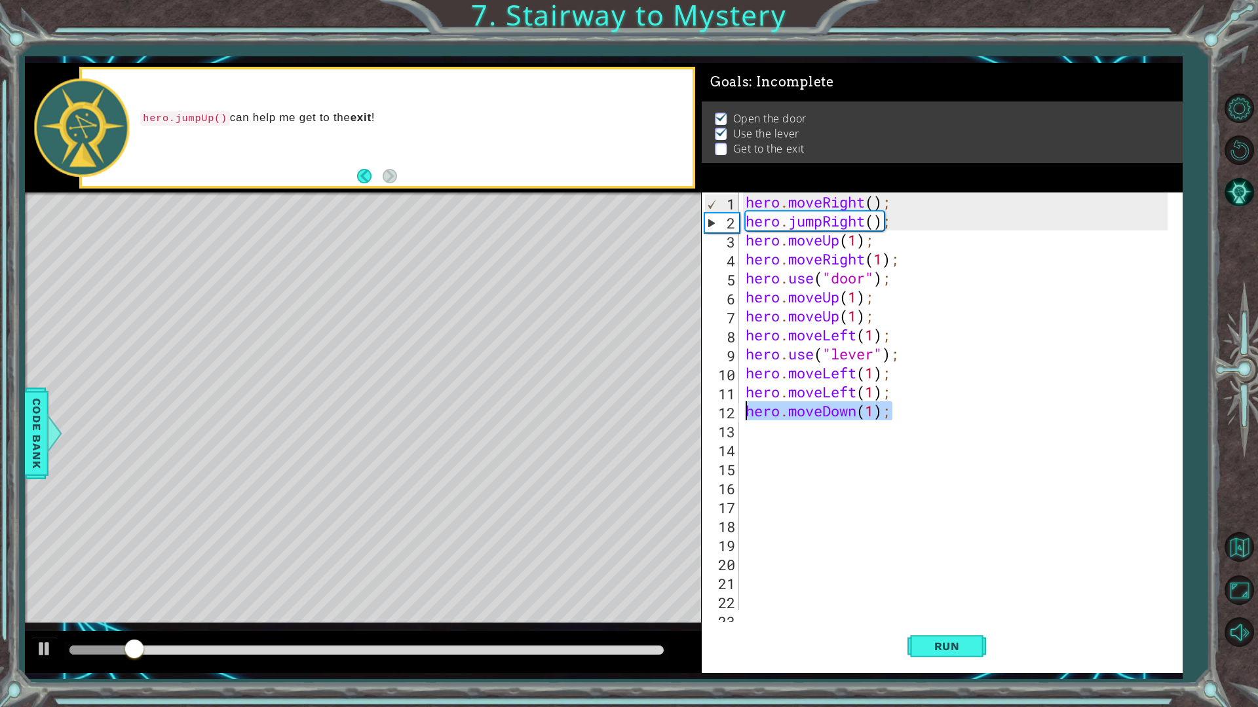
drag, startPoint x: 889, startPoint y: 415, endPoint x: 715, endPoint y: 415, distance: 173.6
click at [715, 415] on div "hero.moveDown(1); 1 2 3 4 5 6 7 8 9 10 11 12 13 14 15 16 17 18 19 20 21 22 23 h…" at bounding box center [940, 402] width 476 height 418
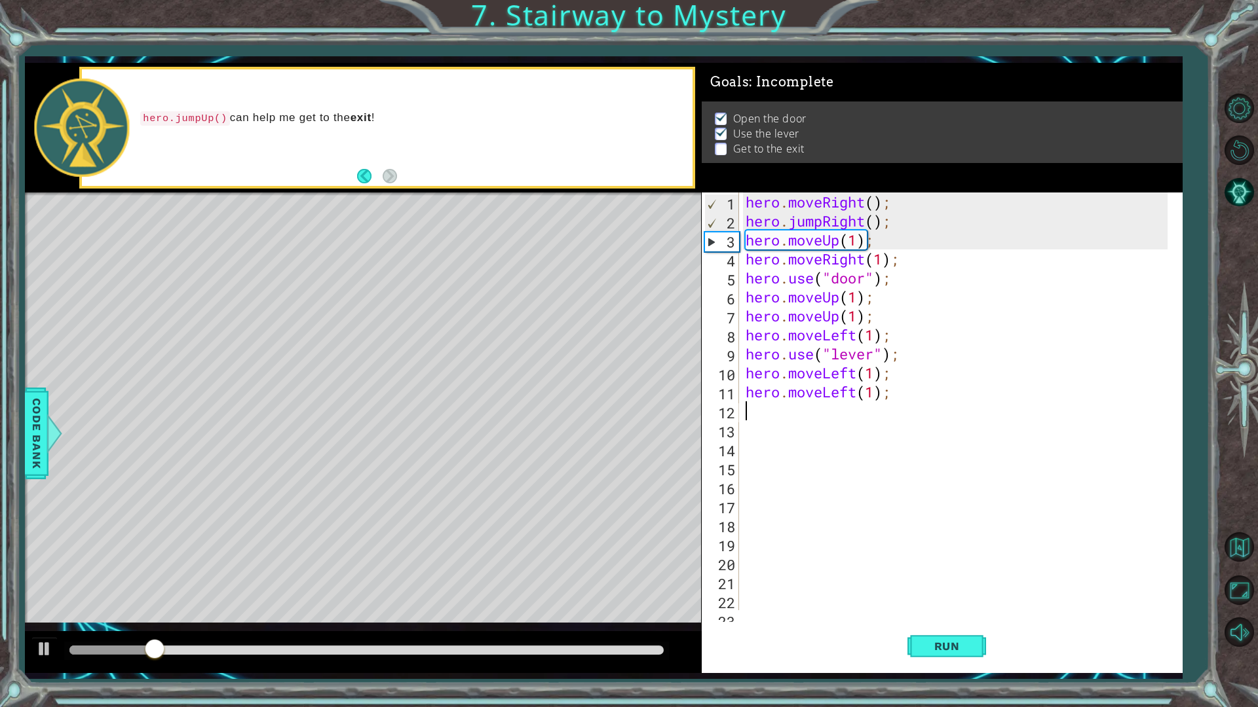
type textarea "h"
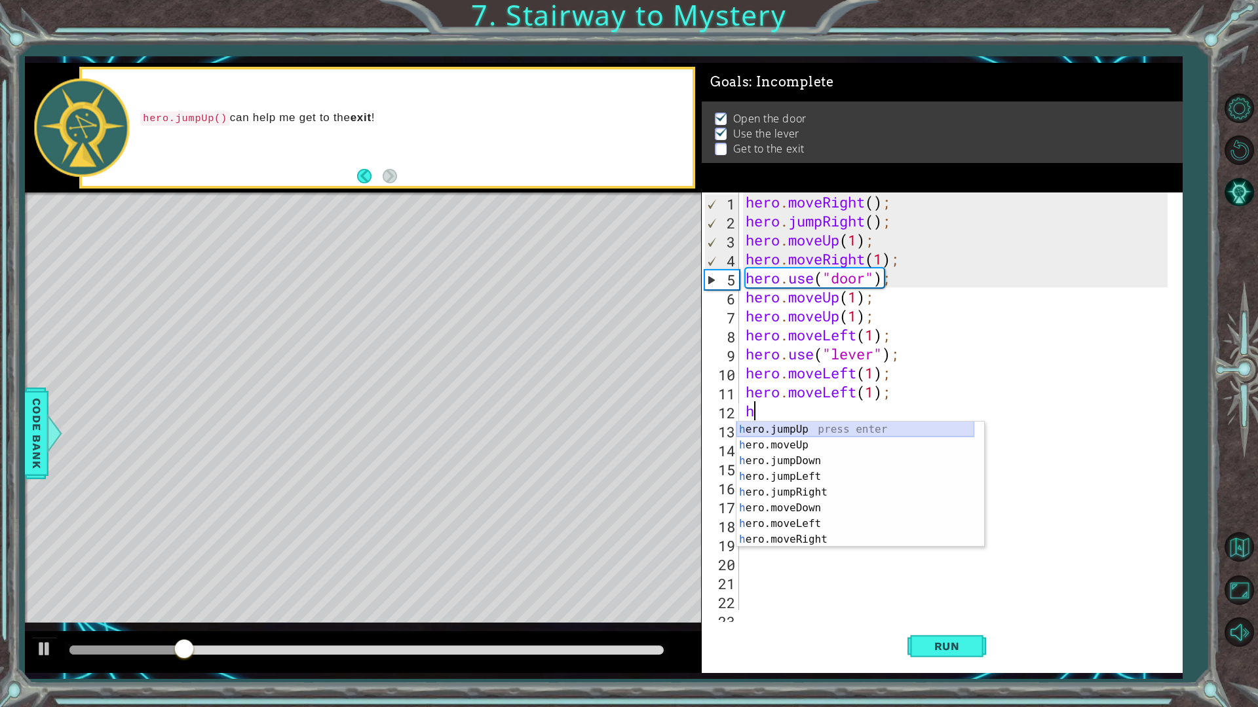
click at [799, 423] on div "h ero.jumpUp press enter h ero.moveUp press enter h ero.jumpDown press enter h …" at bounding box center [855, 500] width 238 height 157
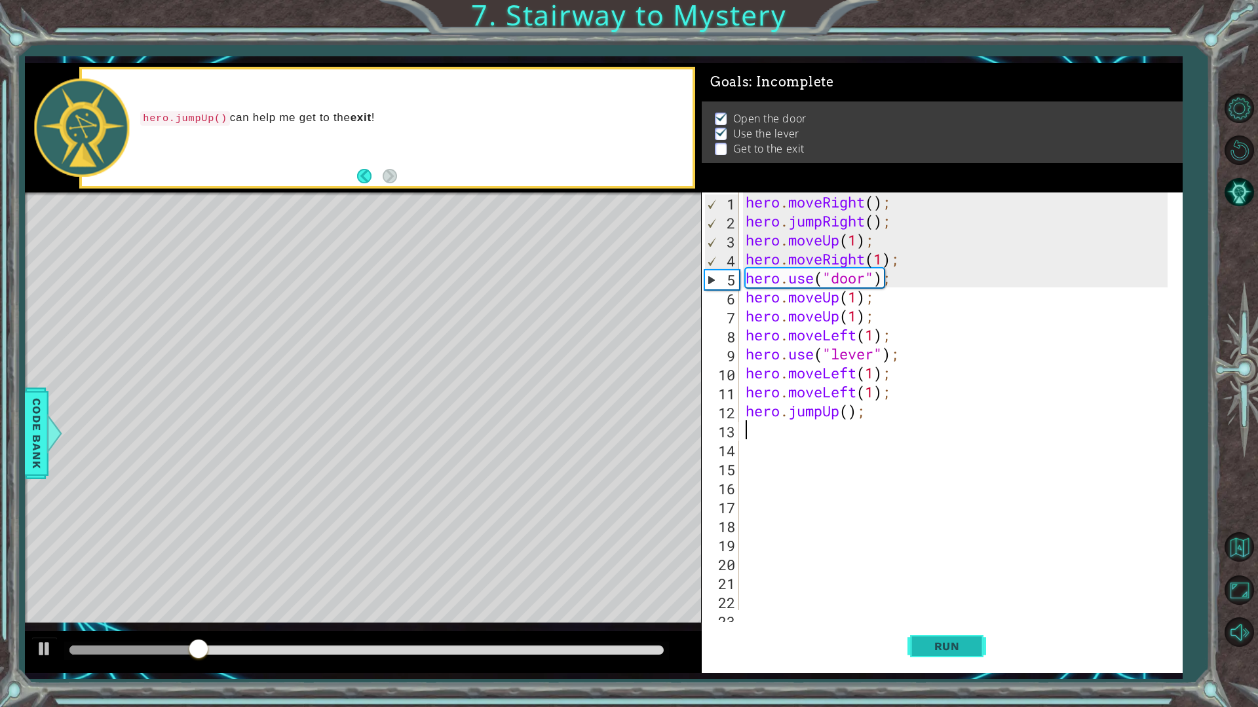
click at [933, 601] on span "Run" at bounding box center [947, 646] width 52 height 13
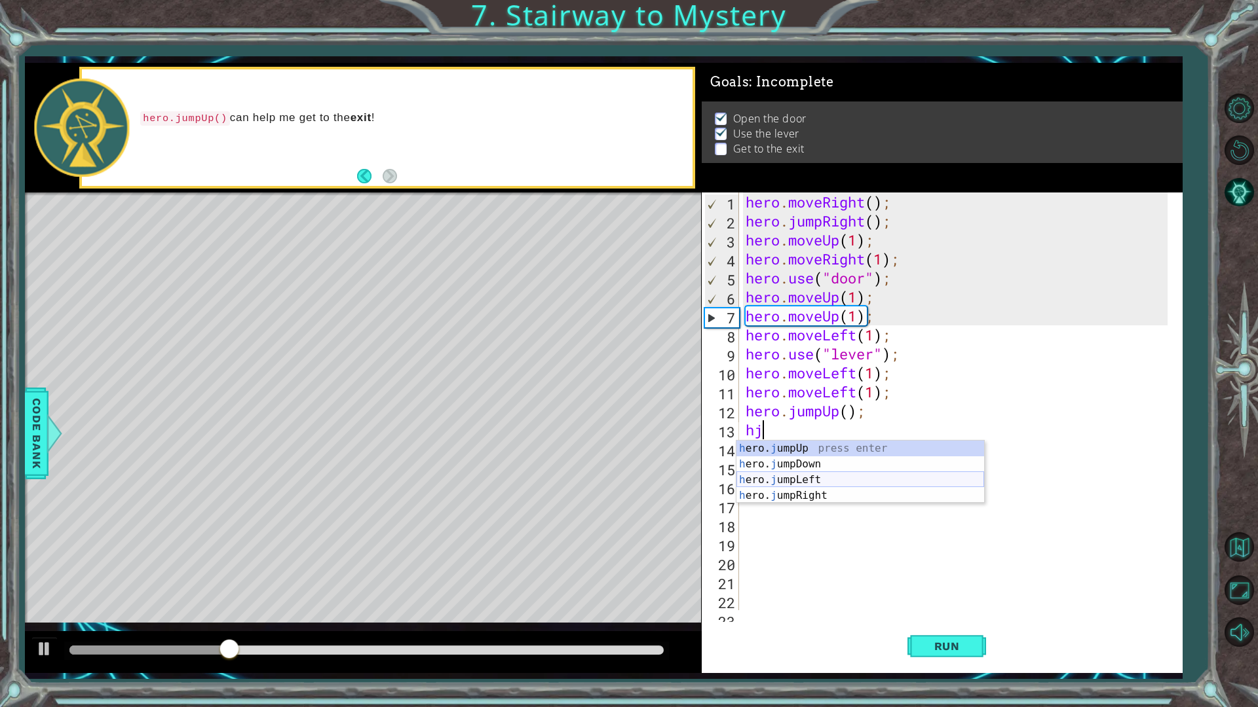
type textarea "h"
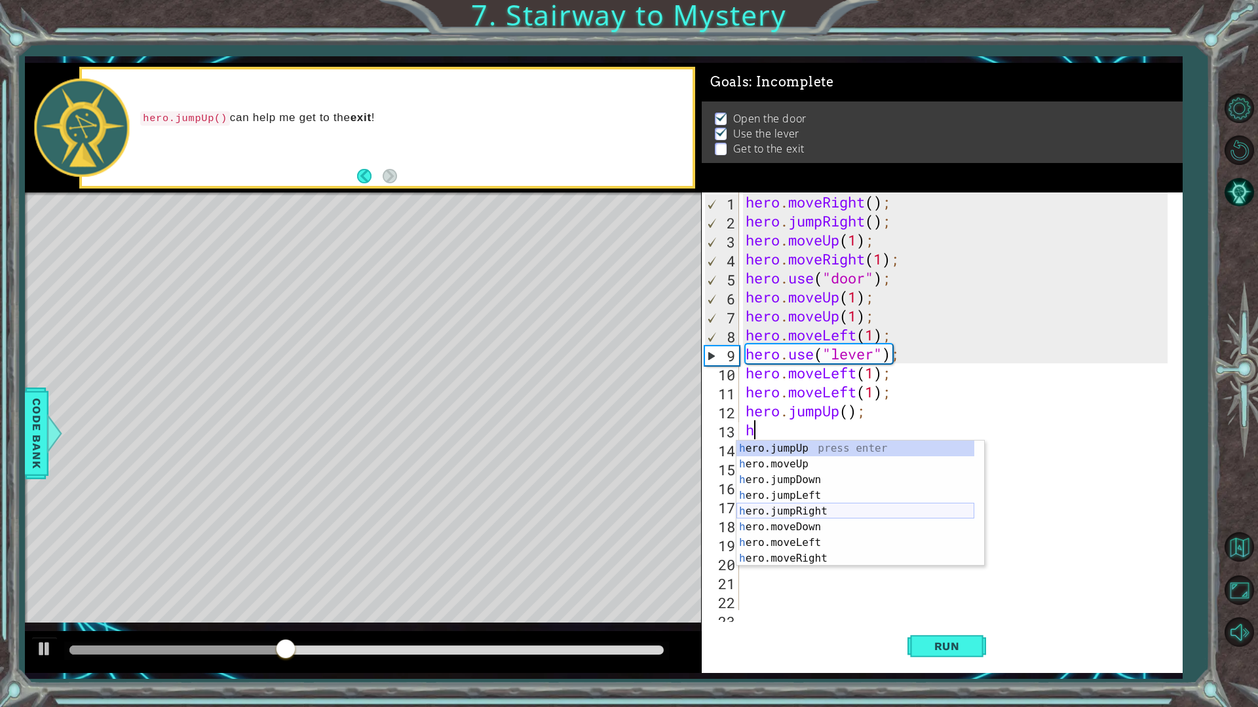
click at [825, 515] on div "h ero.jumpUp press enter h ero.moveUp press enter h ero.jumpDown press enter h …" at bounding box center [855, 519] width 238 height 157
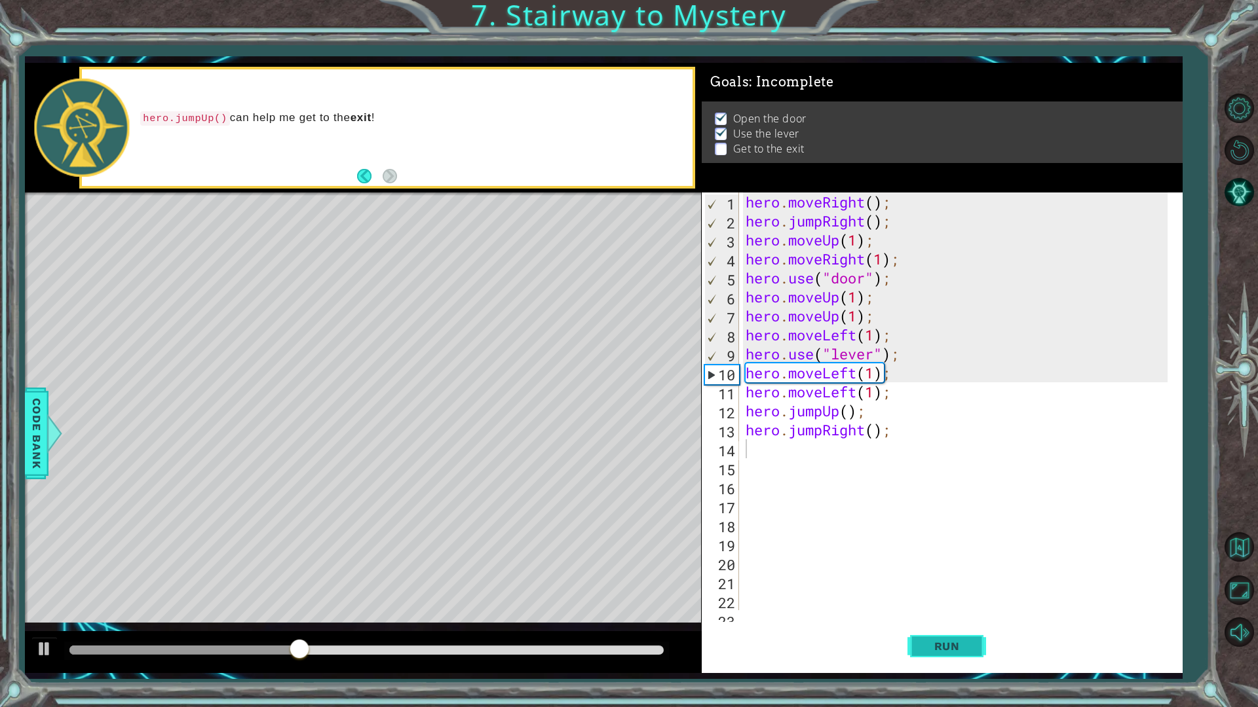
click at [954, 601] on span "Run" at bounding box center [947, 646] width 52 height 13
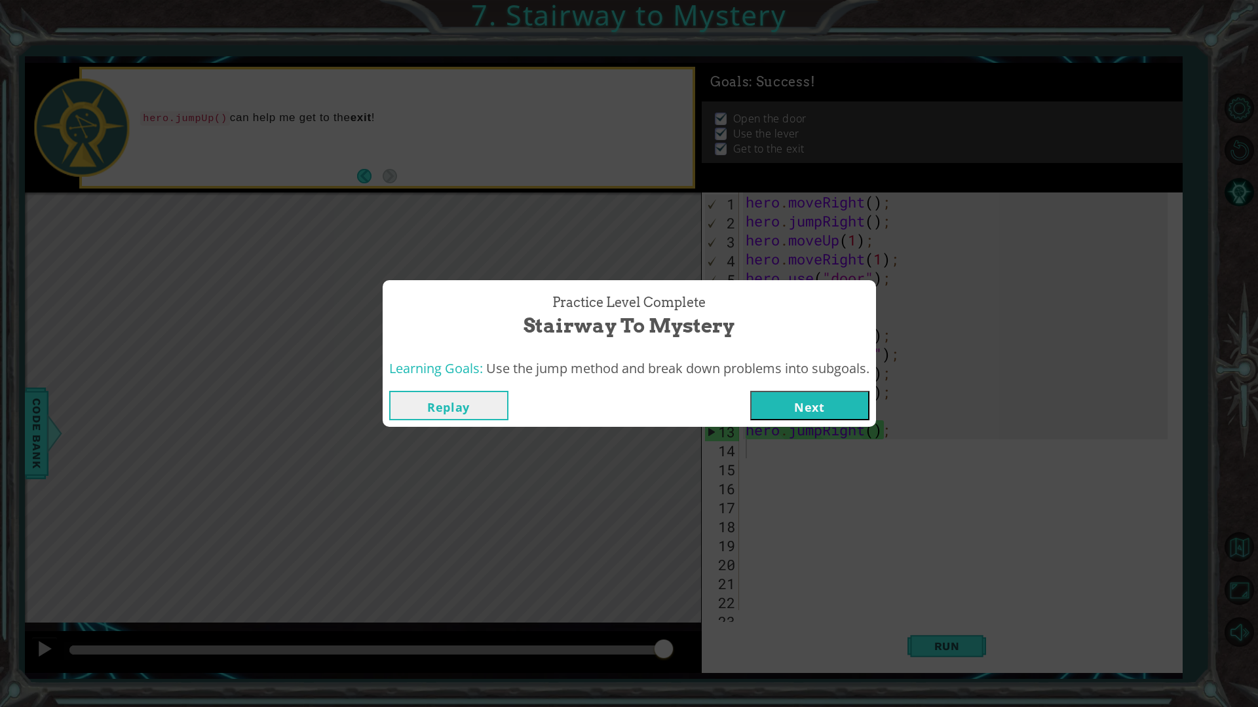
click at [838, 409] on button "Next" at bounding box center [809, 405] width 119 height 29
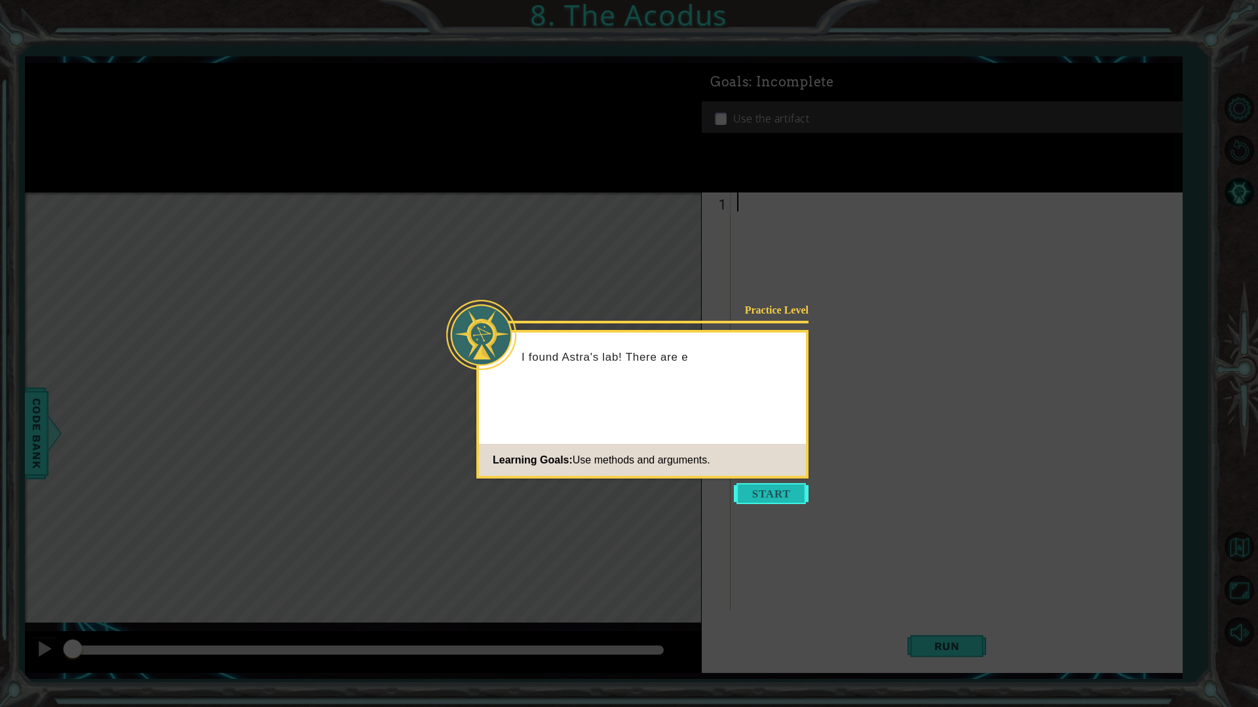
click at [766, 488] on button "Start" at bounding box center [771, 493] width 75 height 21
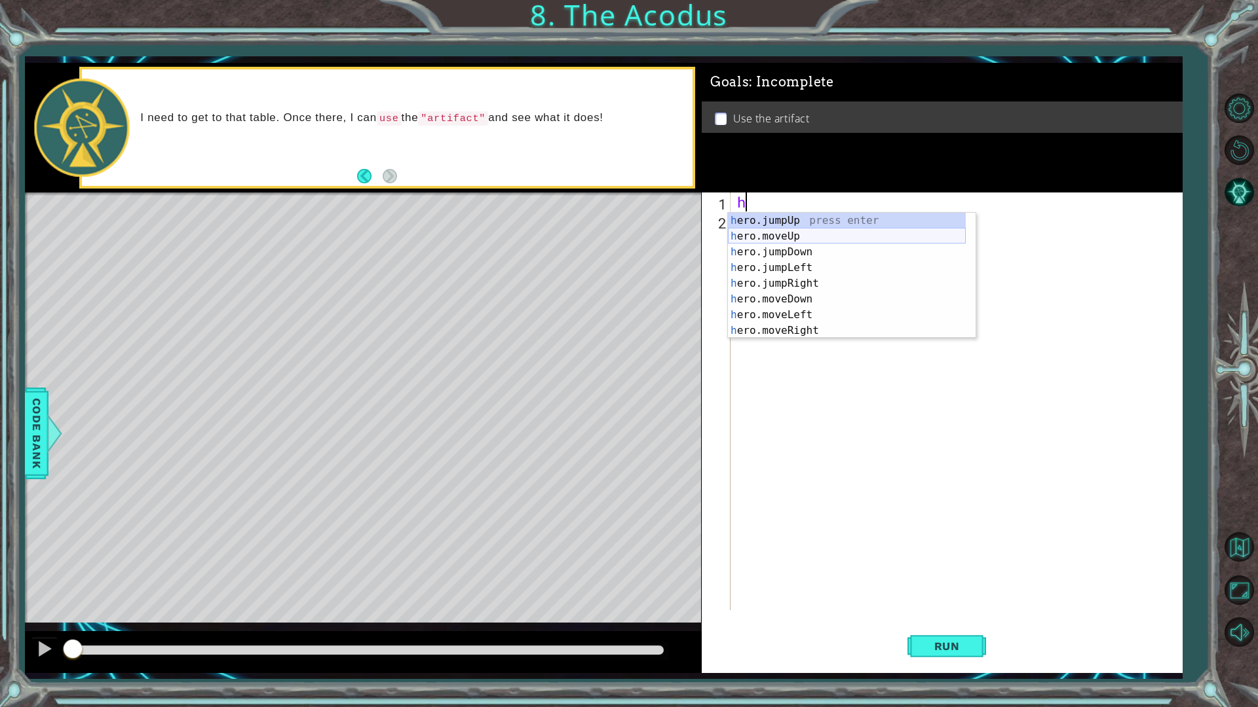
click at [804, 238] on div "h ero.jumpUp press enter h ero.moveUp press enter h ero.jumpDown press enter h …" at bounding box center [847, 291] width 238 height 157
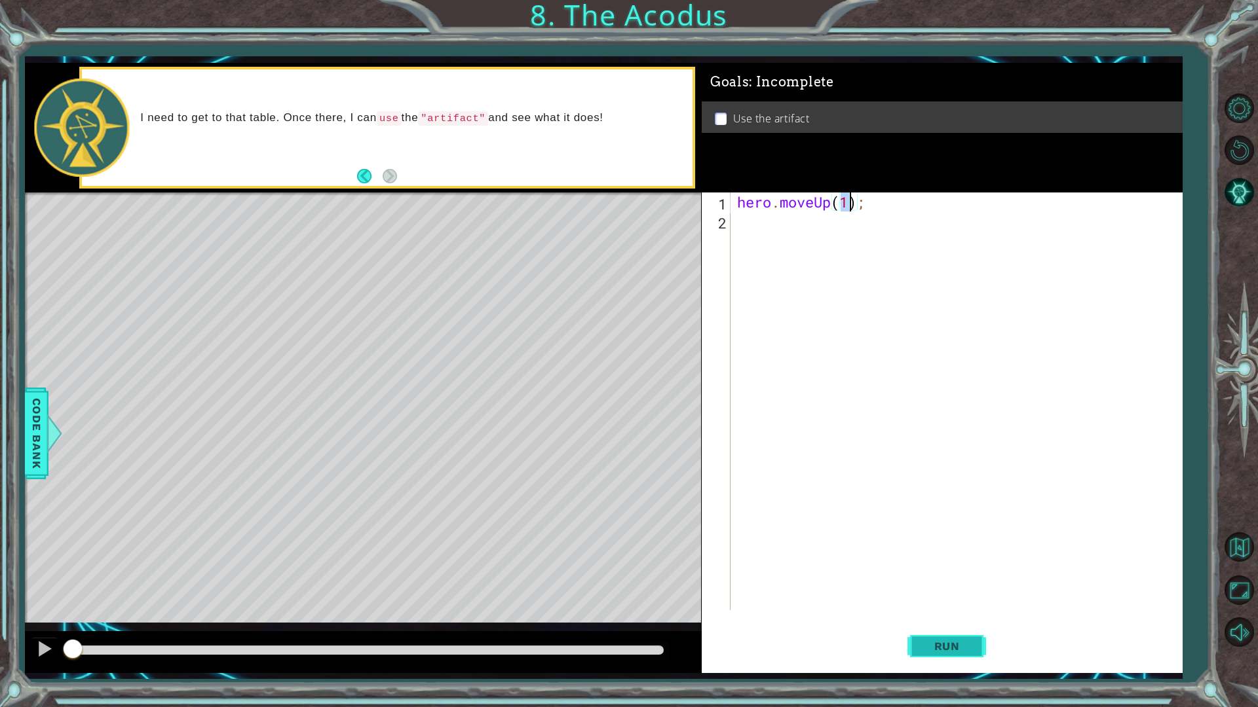
type textarea "hero.moveUp(1);"
click at [948, 601] on span "Run" at bounding box center [947, 646] width 52 height 13
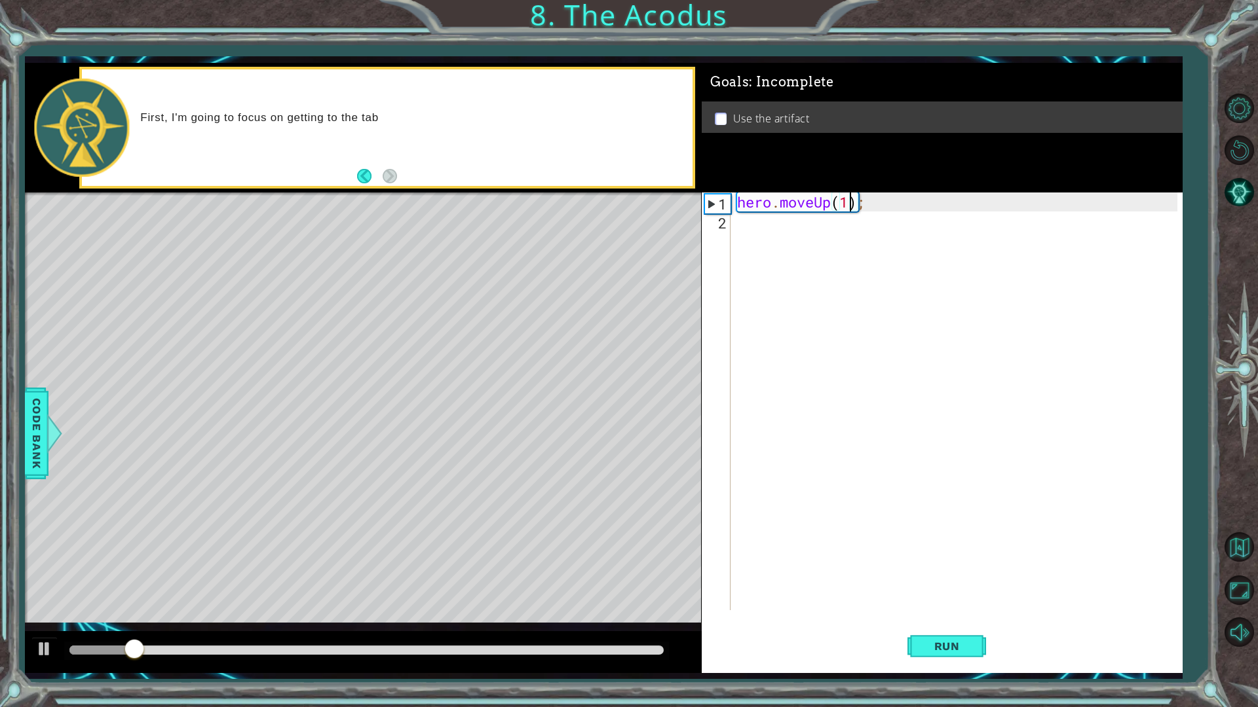
click at [770, 231] on div "hero . moveUp ( 1 ) ;" at bounding box center [959, 421] width 450 height 456
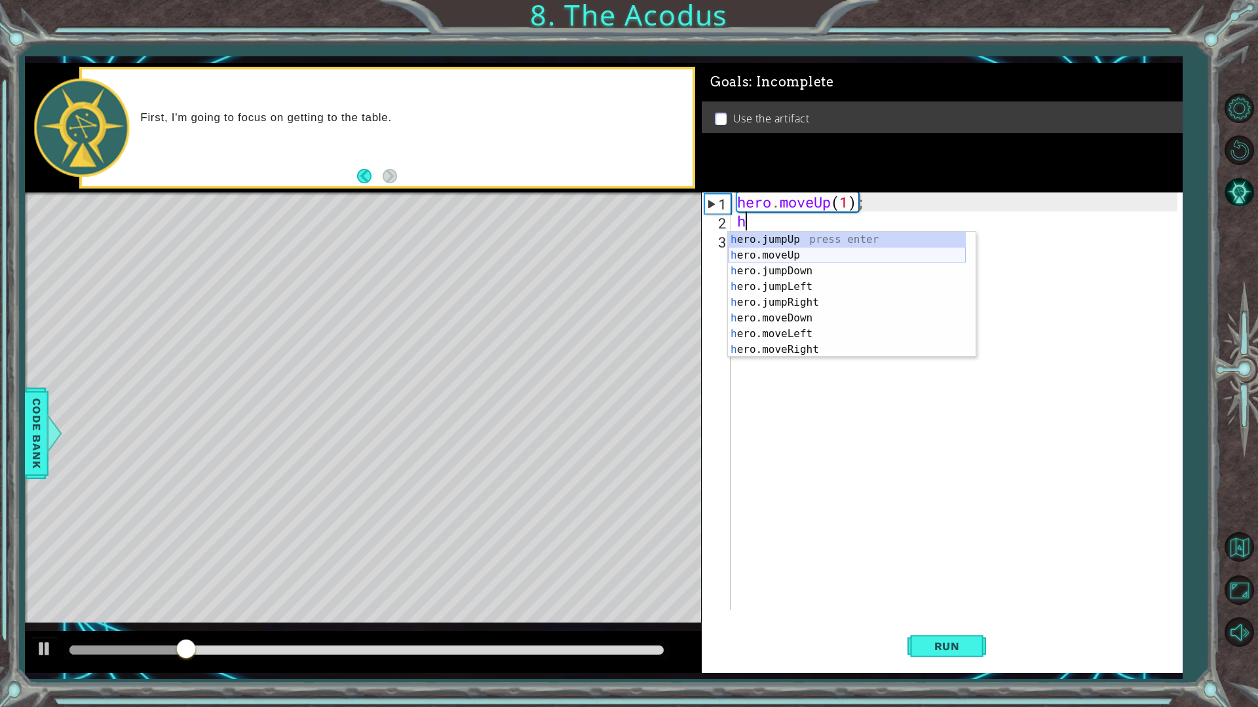
click at [817, 259] on div "h ero.jumpUp press enter h ero.moveUp press enter h ero.jumpDown press enter h …" at bounding box center [847, 310] width 238 height 157
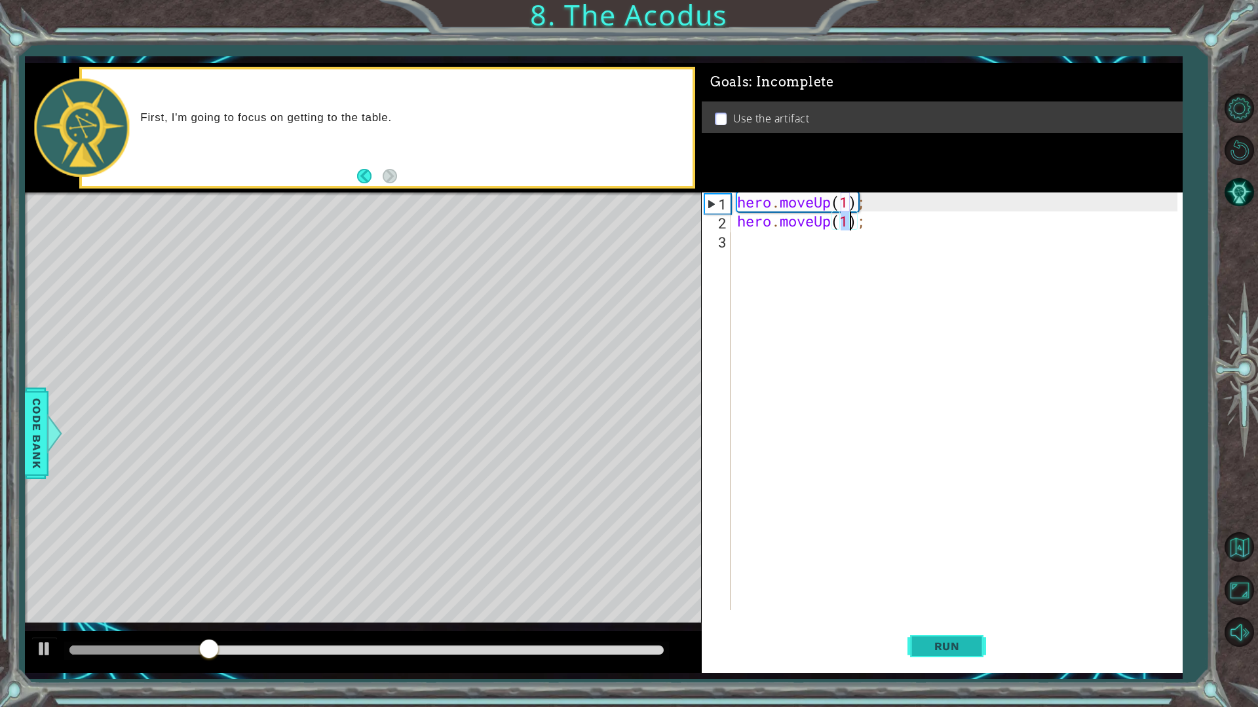
type textarea "hero.moveUp(1);"
drag, startPoint x: 929, startPoint y: 637, endPoint x: 933, endPoint y: 506, distance: 131.0
click at [930, 601] on button "Run" at bounding box center [946, 646] width 79 height 48
click at [778, 246] on div "hero . moveUp ( 1 ) ; hero . moveUp ( 1 ) ;" at bounding box center [959, 421] width 450 height 456
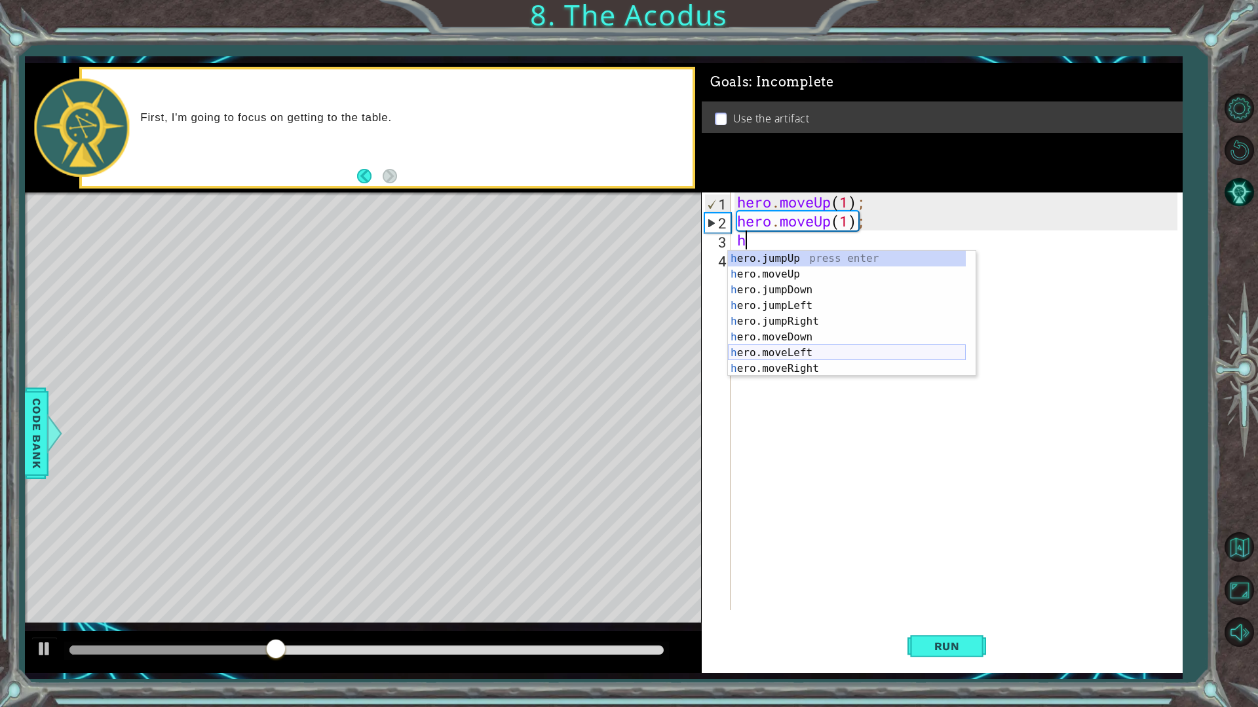
click at [802, 354] on div "h ero.jumpUp press enter h ero.moveUp press enter h ero.jumpDown press enter h …" at bounding box center [847, 329] width 238 height 157
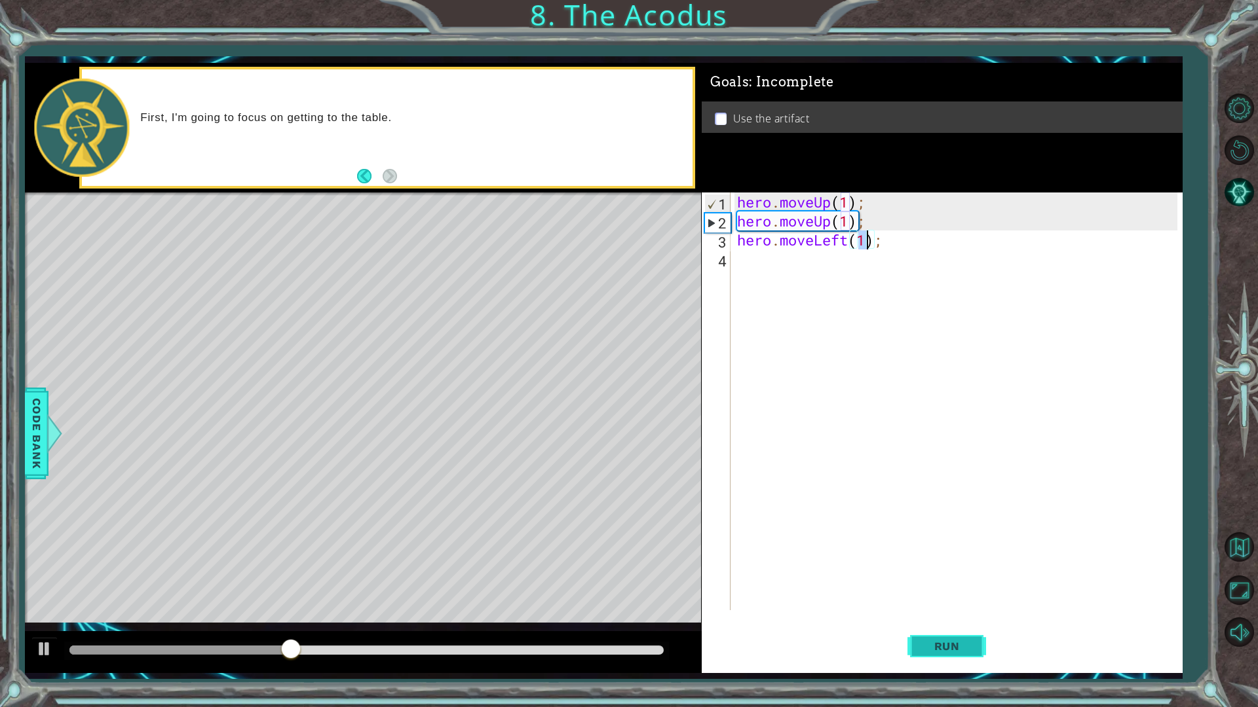
type textarea "hero.moveLeft(1);"
click at [949, 601] on span "Run" at bounding box center [947, 646] width 52 height 13
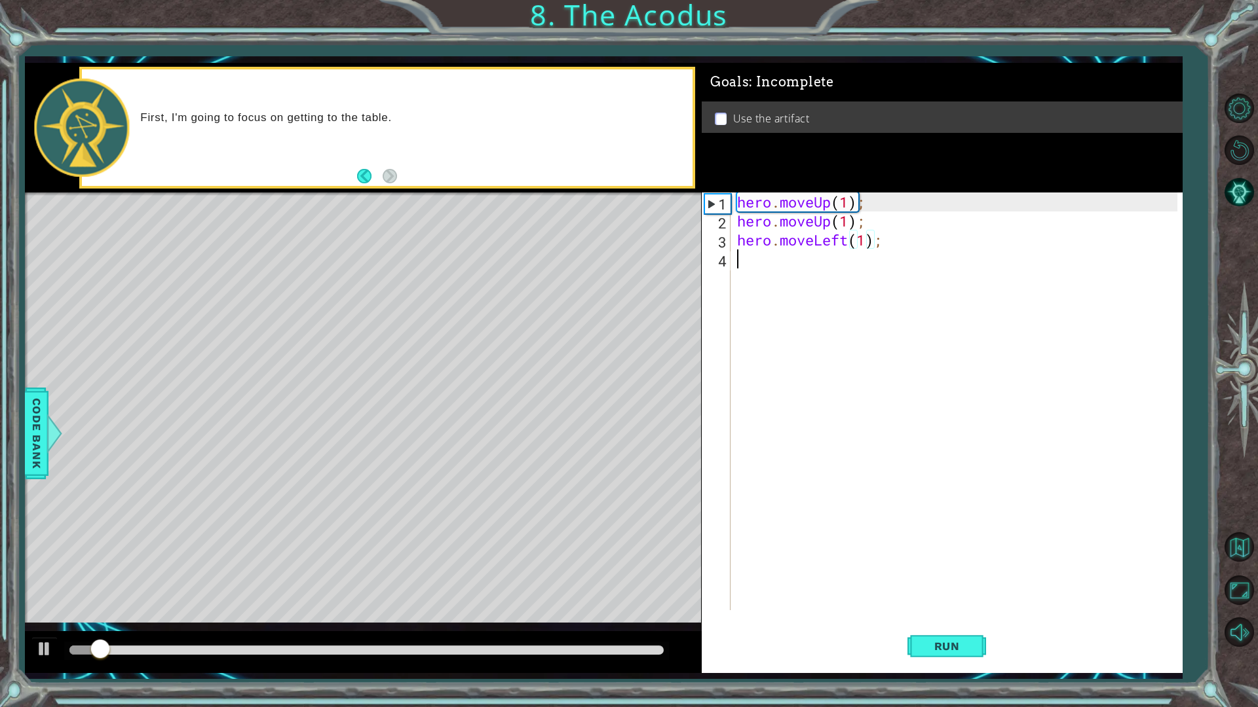
click at [800, 266] on div "hero . moveUp ( 1 ) ; hero . moveUp ( 1 ) ; hero . moveLeft ( 1 ) ;" at bounding box center [959, 421] width 450 height 456
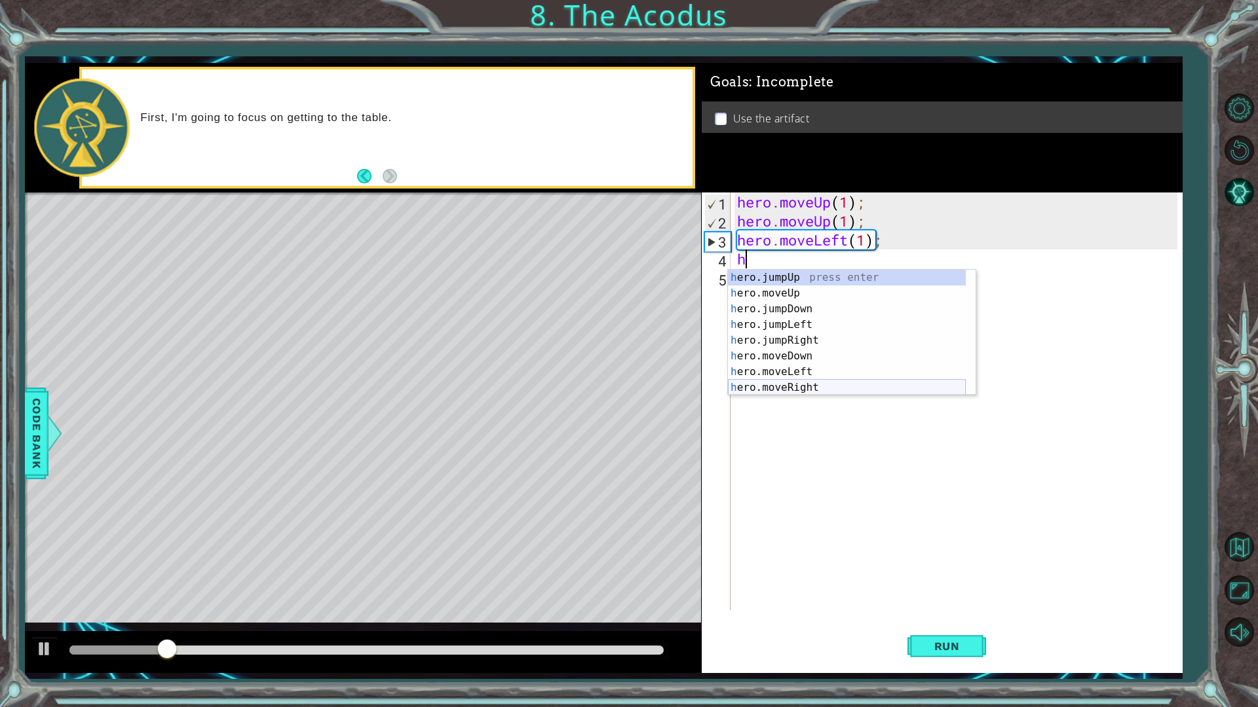
click at [817, 385] on div "h ero.jumpUp press enter h ero.moveUp press enter h ero.jumpDown press enter h …" at bounding box center [847, 348] width 238 height 157
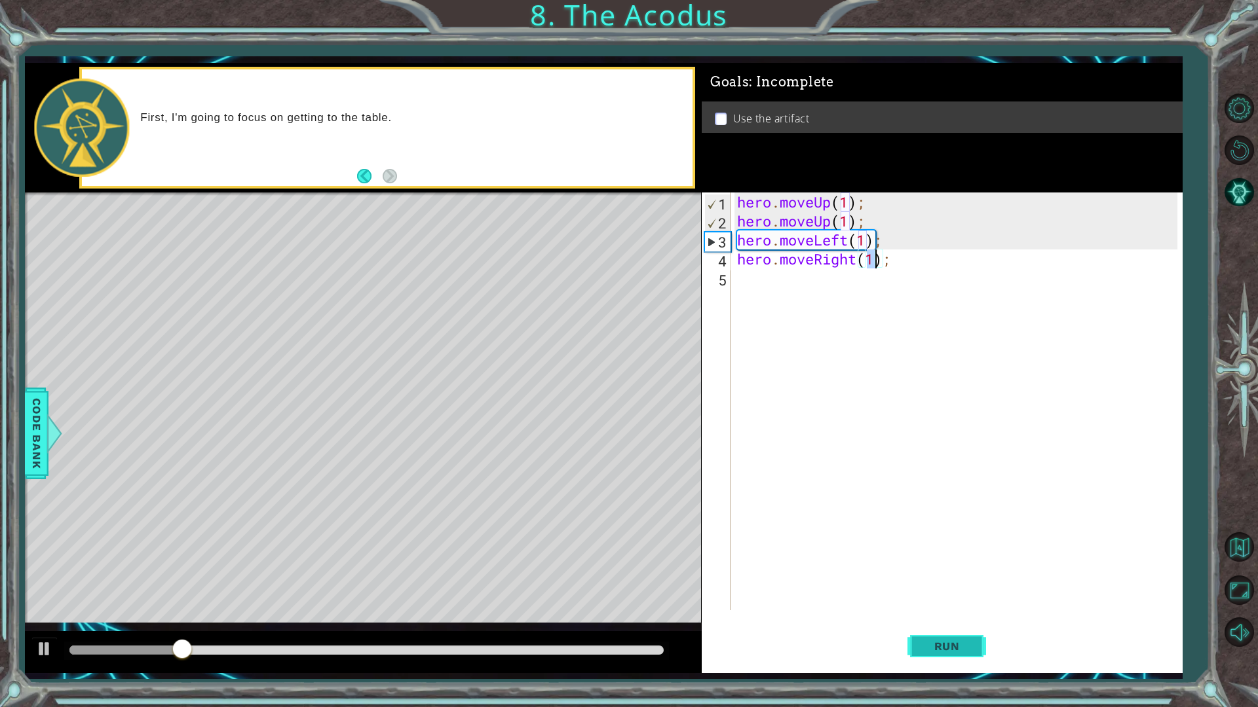
type textarea "hero.moveRight(1);"
click at [921, 601] on span "Run" at bounding box center [947, 646] width 52 height 13
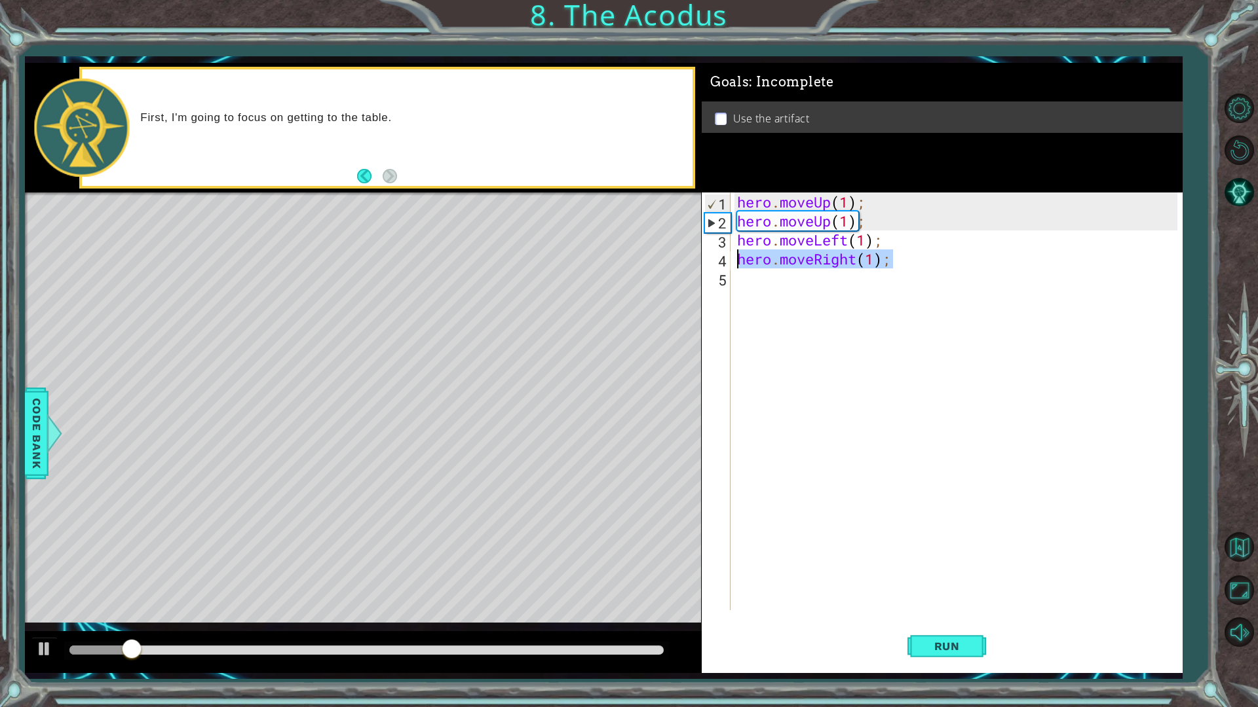
drag, startPoint x: 910, startPoint y: 257, endPoint x: 719, endPoint y: 260, distance: 191.9
click at [719, 260] on div "hero.moveRight(1); 1 2 3 4 5 hero . moveUp ( 1 ) ; hero . moveUp ( 1 ) ; hero .…" at bounding box center [940, 402] width 476 height 418
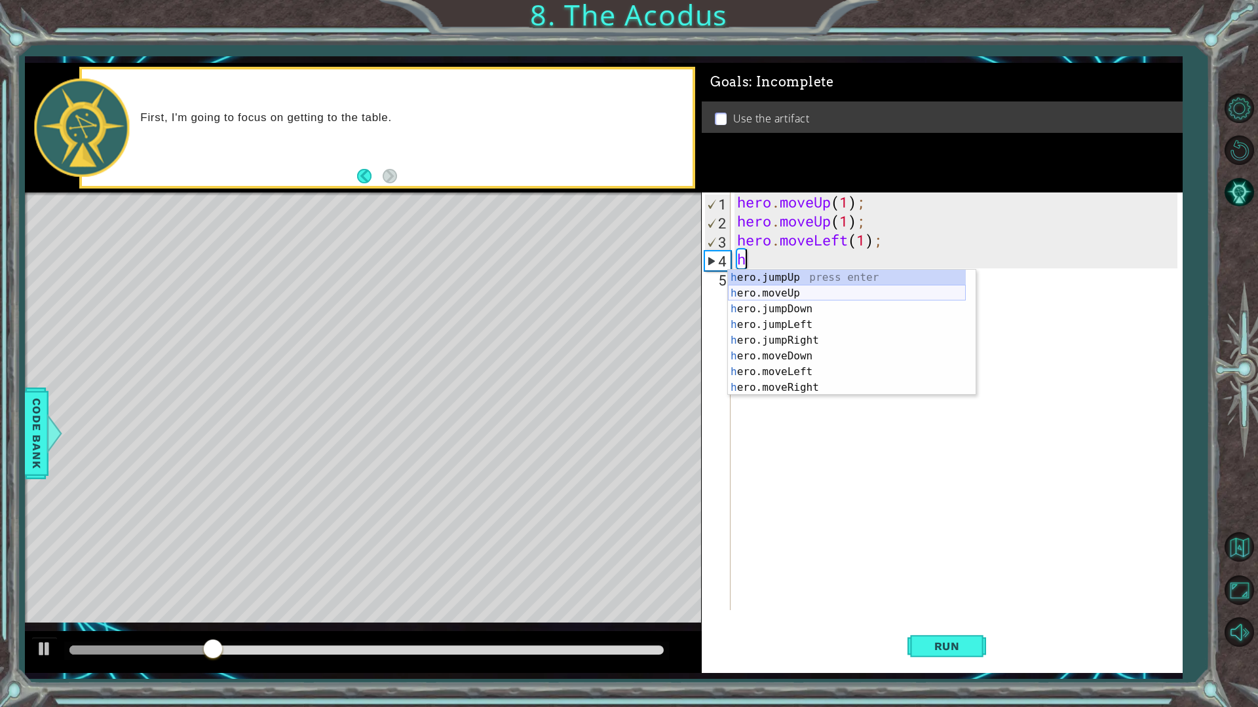
click at [802, 290] on div "h ero.jumpUp press enter h ero.moveUp press enter h ero.jumpDown press enter h …" at bounding box center [847, 348] width 238 height 157
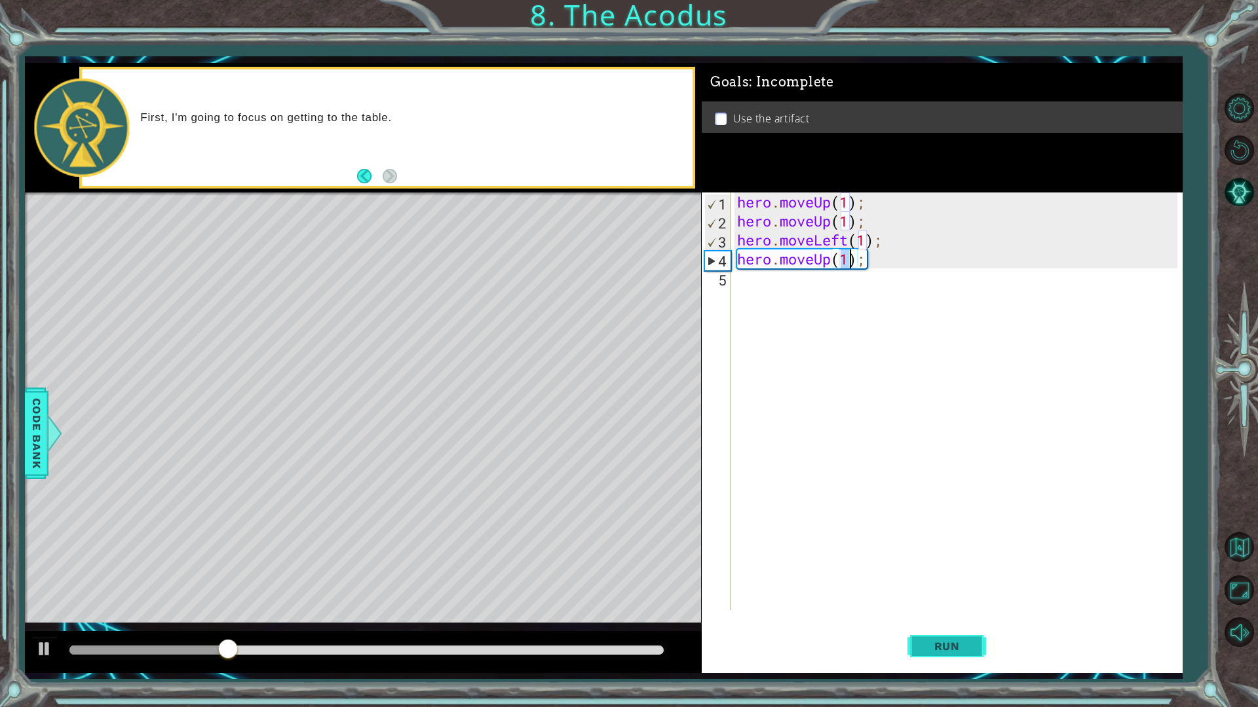
type textarea "hero.moveUp(1);"
click at [944, 601] on span "Run" at bounding box center [947, 646] width 52 height 13
drag, startPoint x: 873, startPoint y: 265, endPoint x: 734, endPoint y: 260, distance: 139.0
click at [734, 260] on div "hero . moveUp ( 1 ) ; hero . moveUp ( 1 ) ; hero . moveLeft ( 1 ) ; hero . move…" at bounding box center [959, 421] width 450 height 456
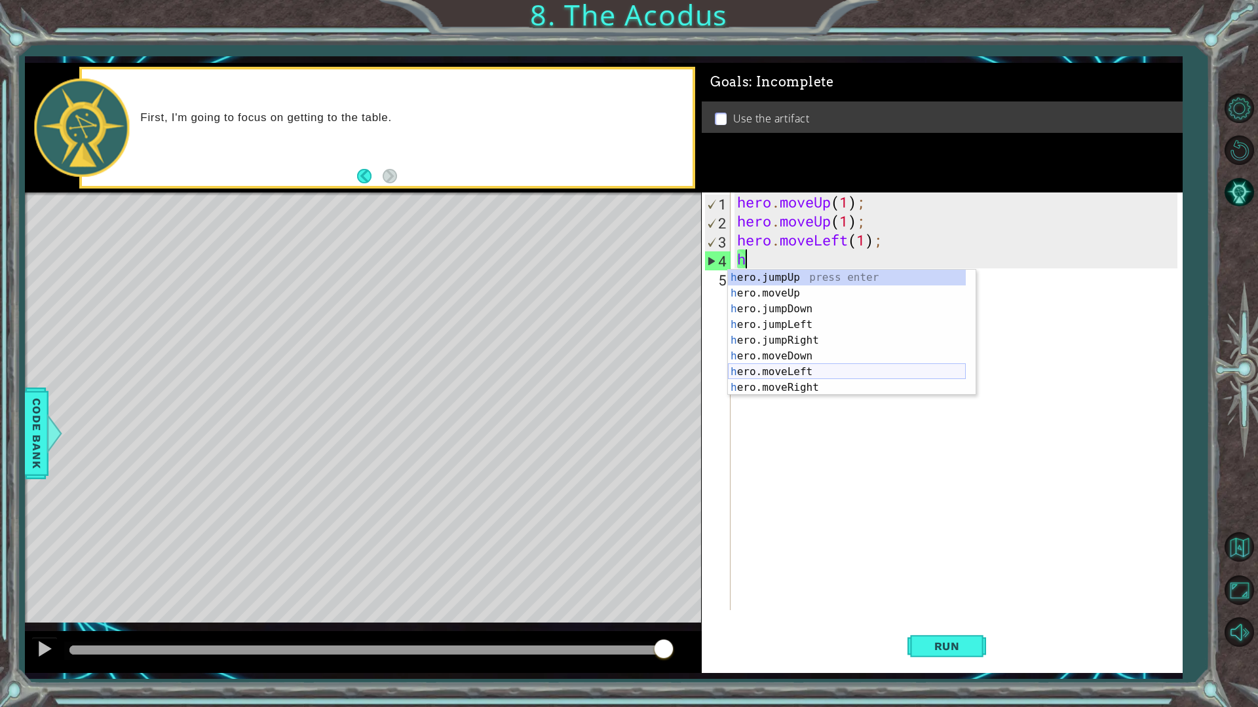
click at [808, 375] on div "h ero.jumpUp press enter h ero.moveUp press enter h ero.jumpDown press enter h …" at bounding box center [847, 348] width 238 height 157
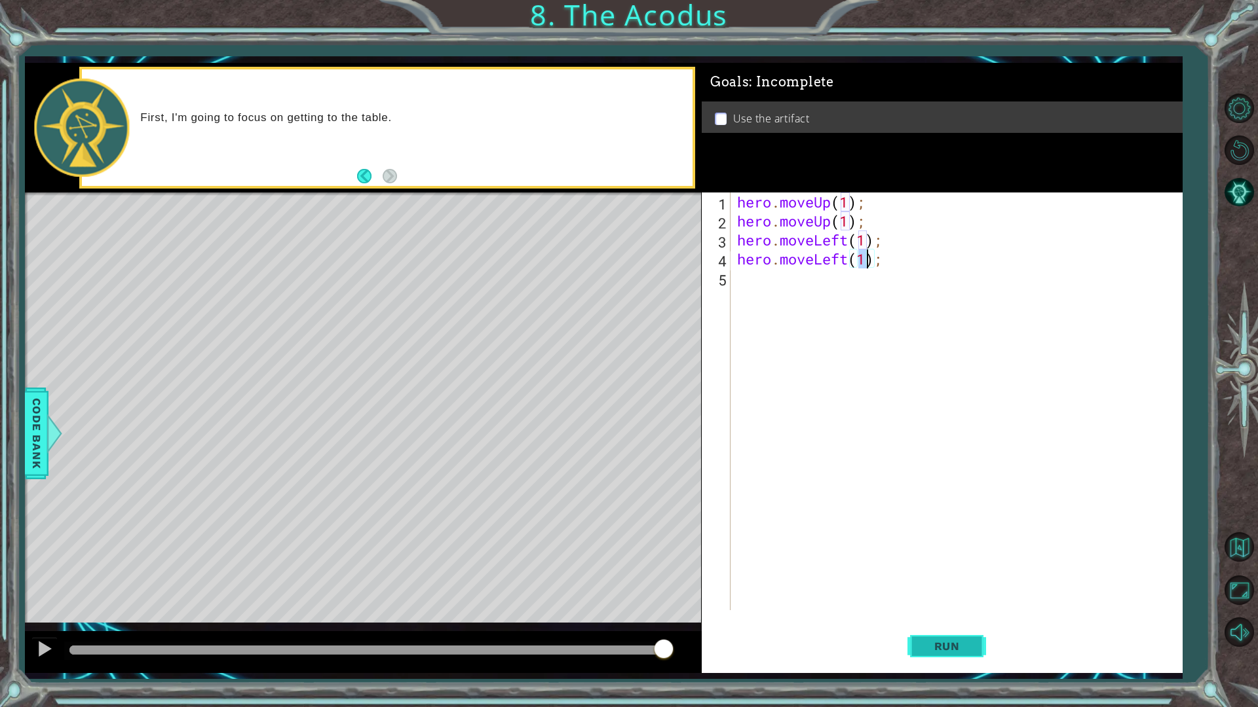
type textarea "hero.moveLeft(1);"
click at [946, 601] on span "Run" at bounding box center [947, 646] width 52 height 13
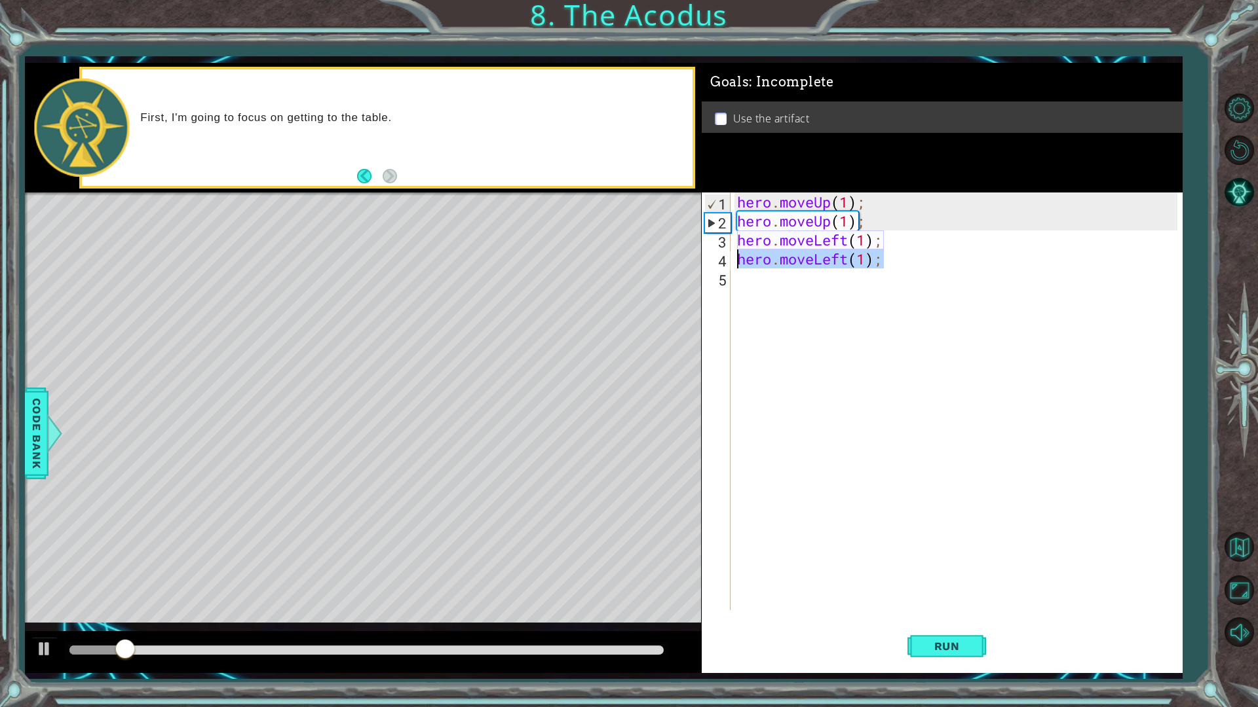
drag, startPoint x: 840, startPoint y: 266, endPoint x: 720, endPoint y: 260, distance: 120.0
click at [720, 260] on div "1 2 3 4 5 hero . moveUp ( 1 ) ; hero . moveUp ( 1 ) ; hero . moveLeft ( 1 ) ; h…" at bounding box center [940, 402] width 476 height 418
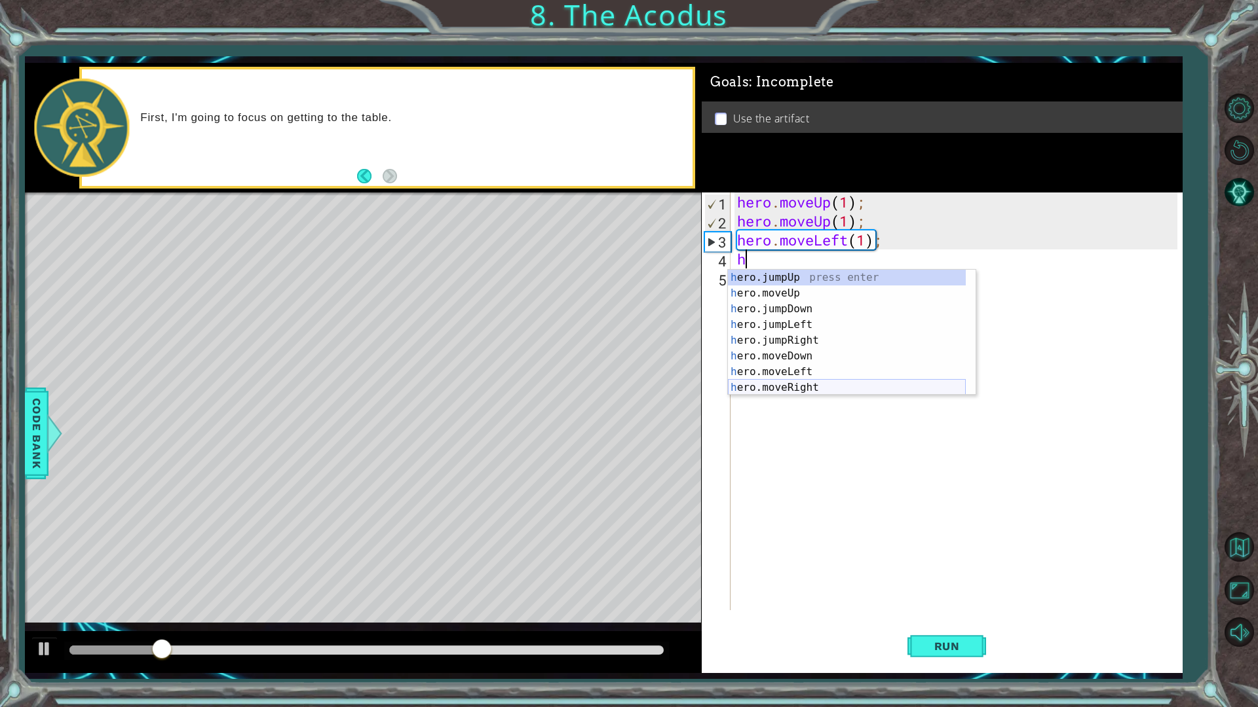
click at [791, 384] on div "h ero.jumpUp press enter h ero.moveUp press enter h ero.jumpDown press enter h …" at bounding box center [847, 348] width 238 height 157
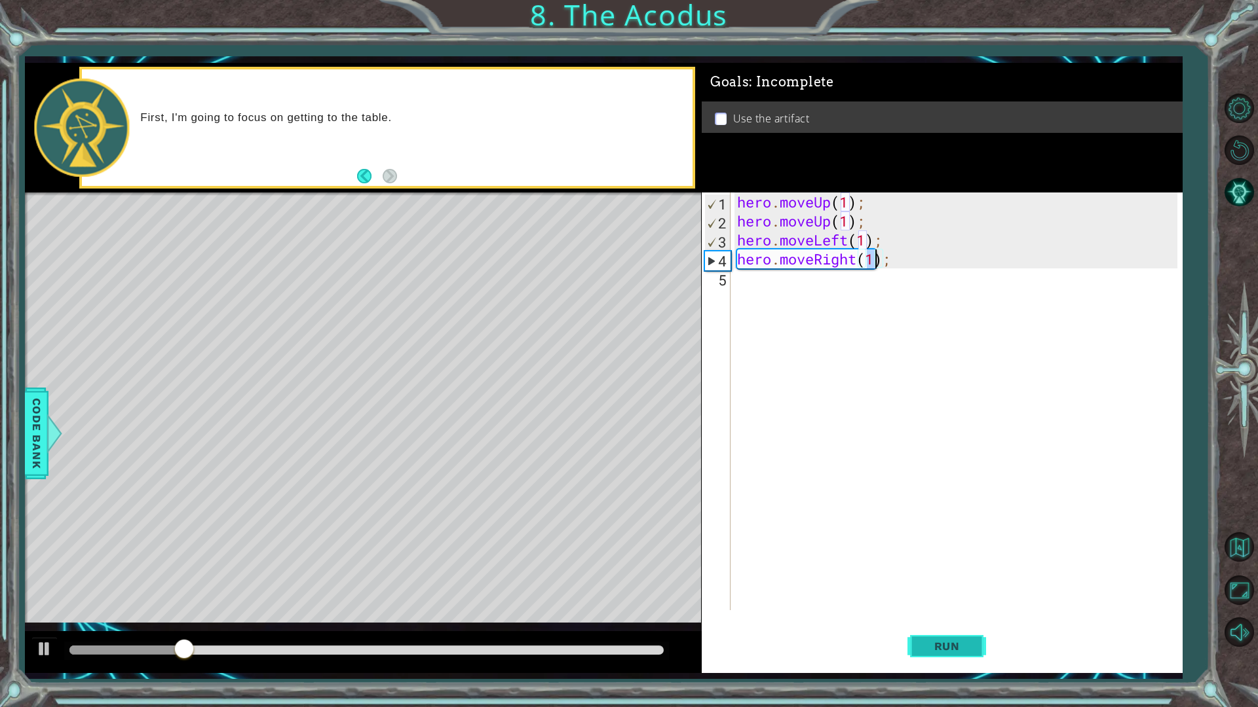
type textarea "hero.moveRight(1);"
drag, startPoint x: 941, startPoint y: 650, endPoint x: 941, endPoint y: 624, distance: 26.2
click at [941, 601] on span "Run" at bounding box center [947, 646] width 52 height 13
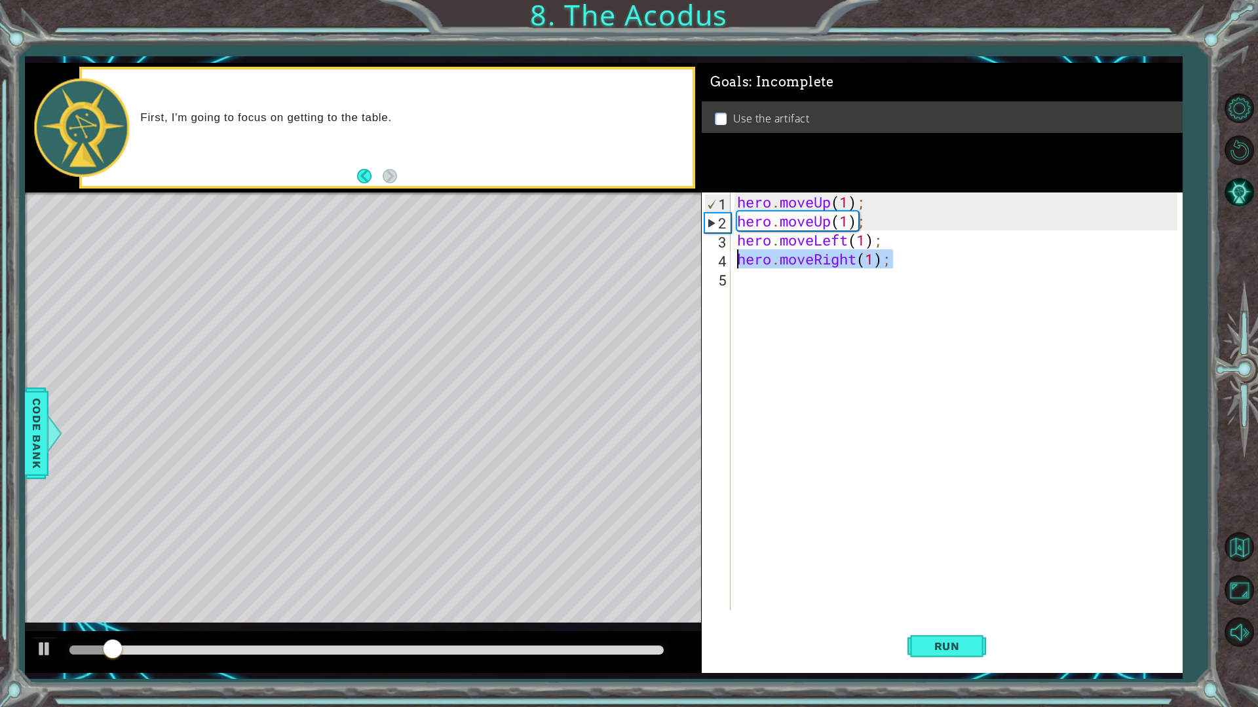
drag, startPoint x: 920, startPoint y: 261, endPoint x: 715, endPoint y: 261, distance: 204.4
click at [716, 261] on div "hero.moveRight(1); 1 2 3 4 5 hero . moveUp ( 1 ) ; hero . moveUp ( 1 ) ; hero .…" at bounding box center [940, 402] width 476 height 418
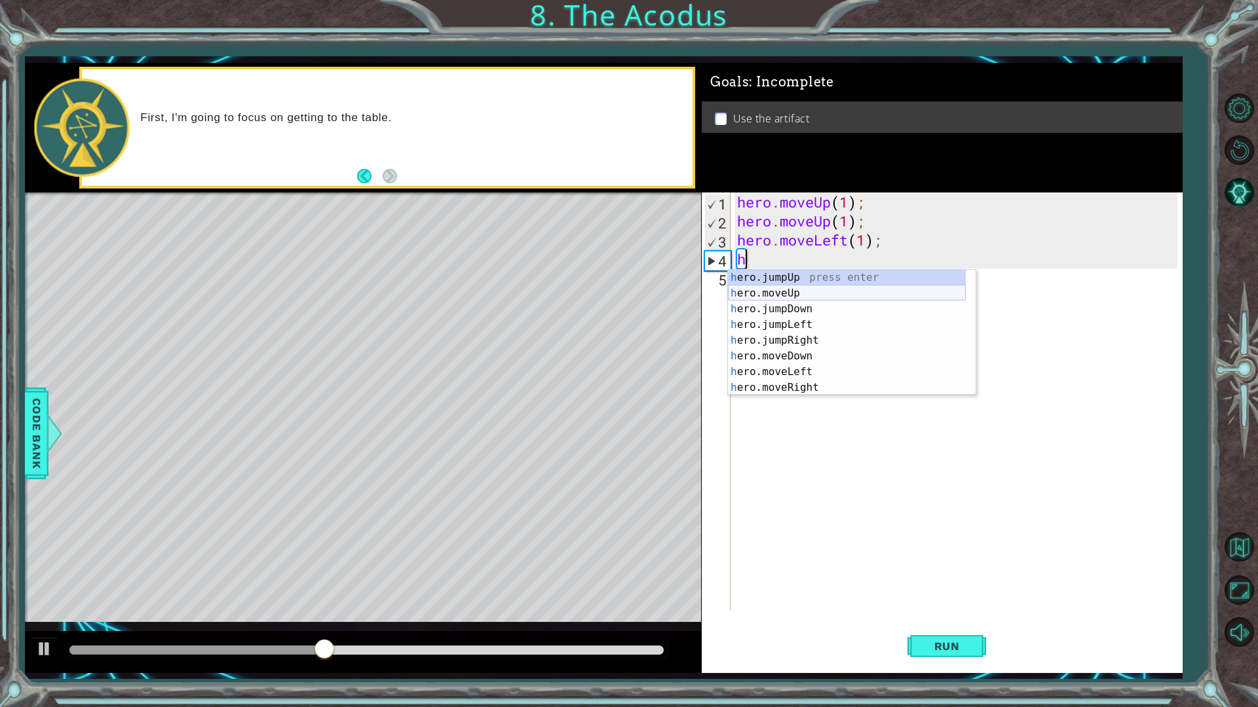
drag, startPoint x: 806, startPoint y: 290, endPoint x: 819, endPoint y: 322, distance: 34.7
click at [806, 290] on div "h ero.jumpUp press enter h ero.moveUp press enter h ero.jumpDown press enter h …" at bounding box center [847, 348] width 238 height 157
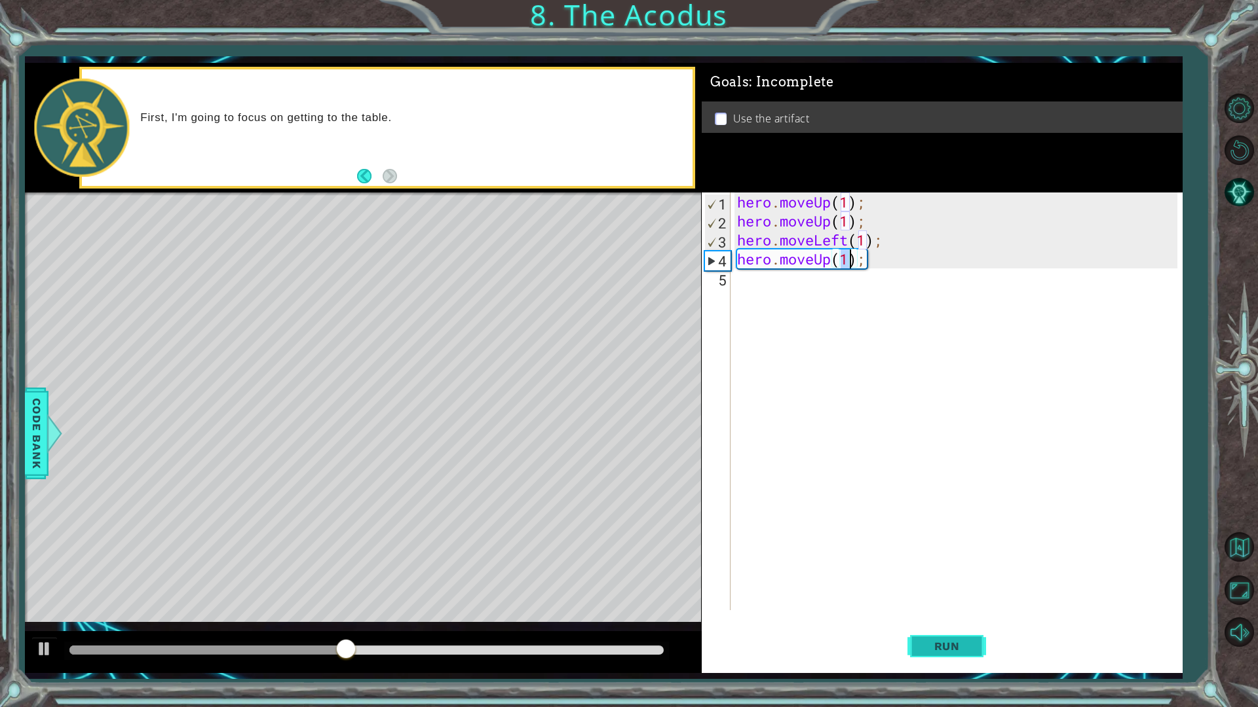
type textarea "hero.moveUp(1);"
click at [948, 601] on span "Run" at bounding box center [947, 646] width 52 height 13
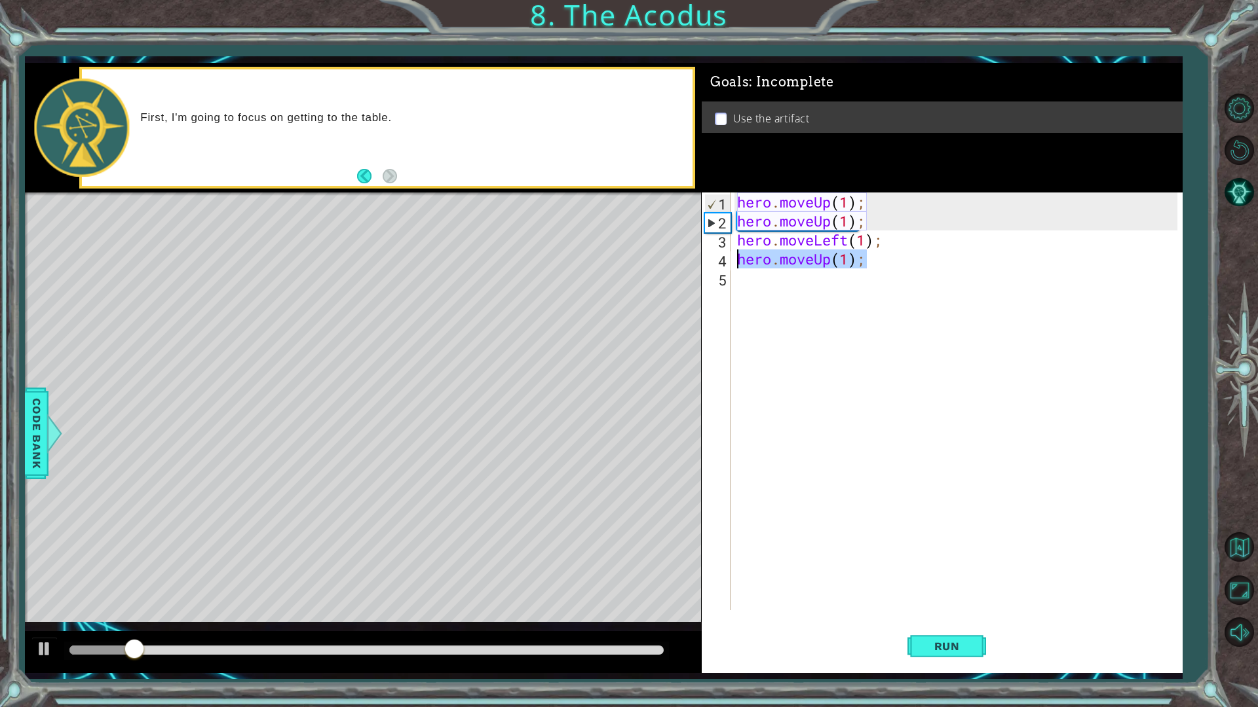
drag, startPoint x: 880, startPoint y: 267, endPoint x: 705, endPoint y: 265, distance: 175.6
click at [705, 265] on div "hero.moveUp(1); 1 2 3 4 5 hero . moveUp ( 1 ) ; hero . moveUp ( 1 ) ; hero . mo…" at bounding box center [940, 402] width 476 height 418
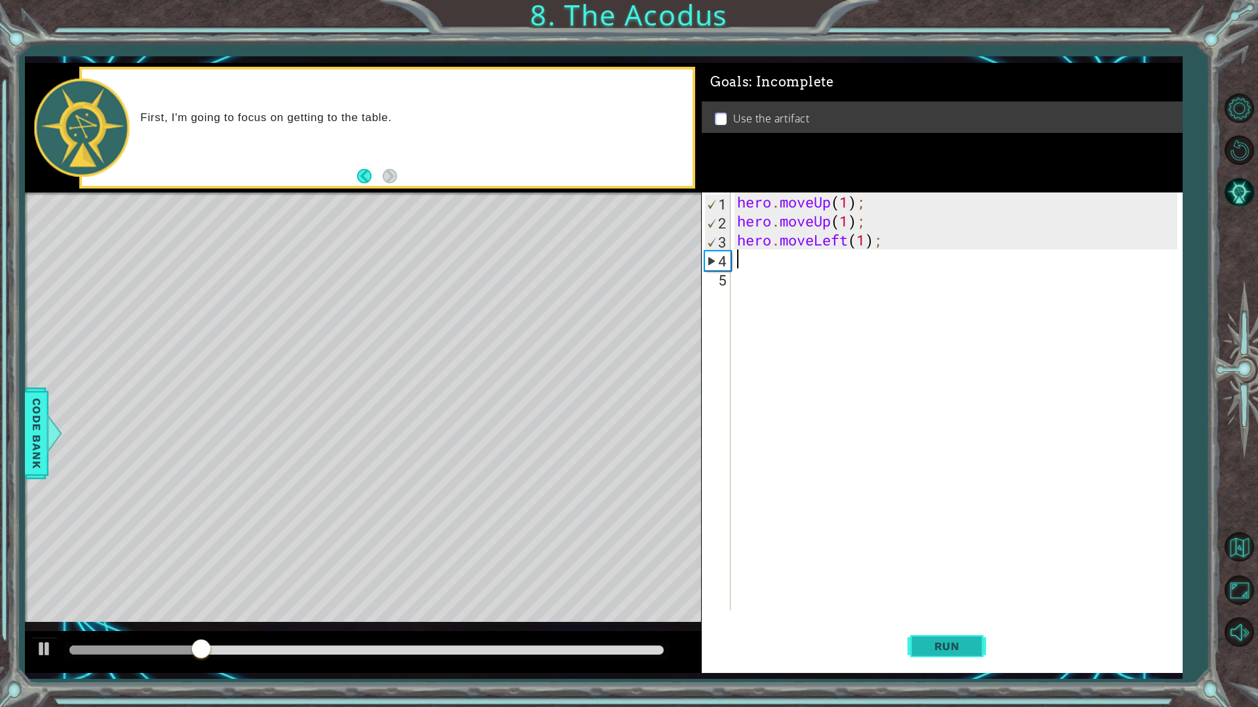
click at [933, 601] on span "Run" at bounding box center [947, 646] width 52 height 13
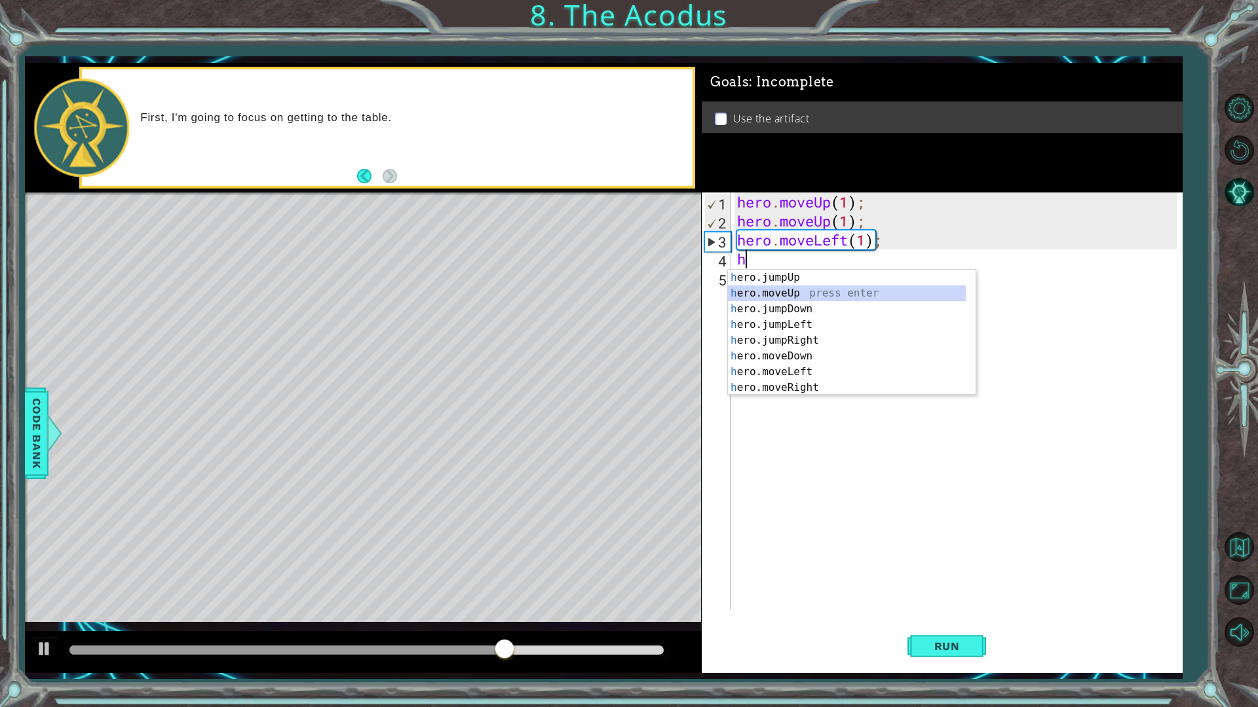
click at [813, 290] on div "h ero.jumpUp press enter h ero.moveUp press enter h ero.jumpDown press enter h …" at bounding box center [847, 348] width 238 height 157
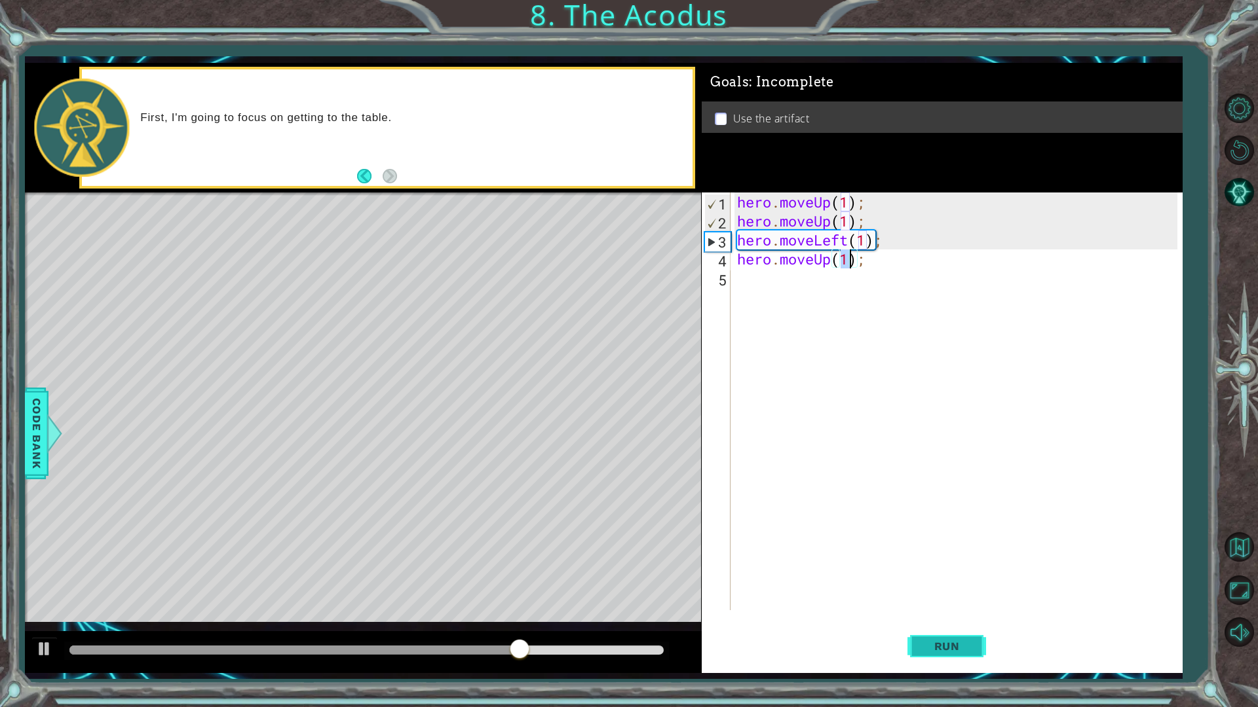
type textarea "hero.moveUp(1);"
click at [948, 601] on button "Run" at bounding box center [946, 646] width 79 height 48
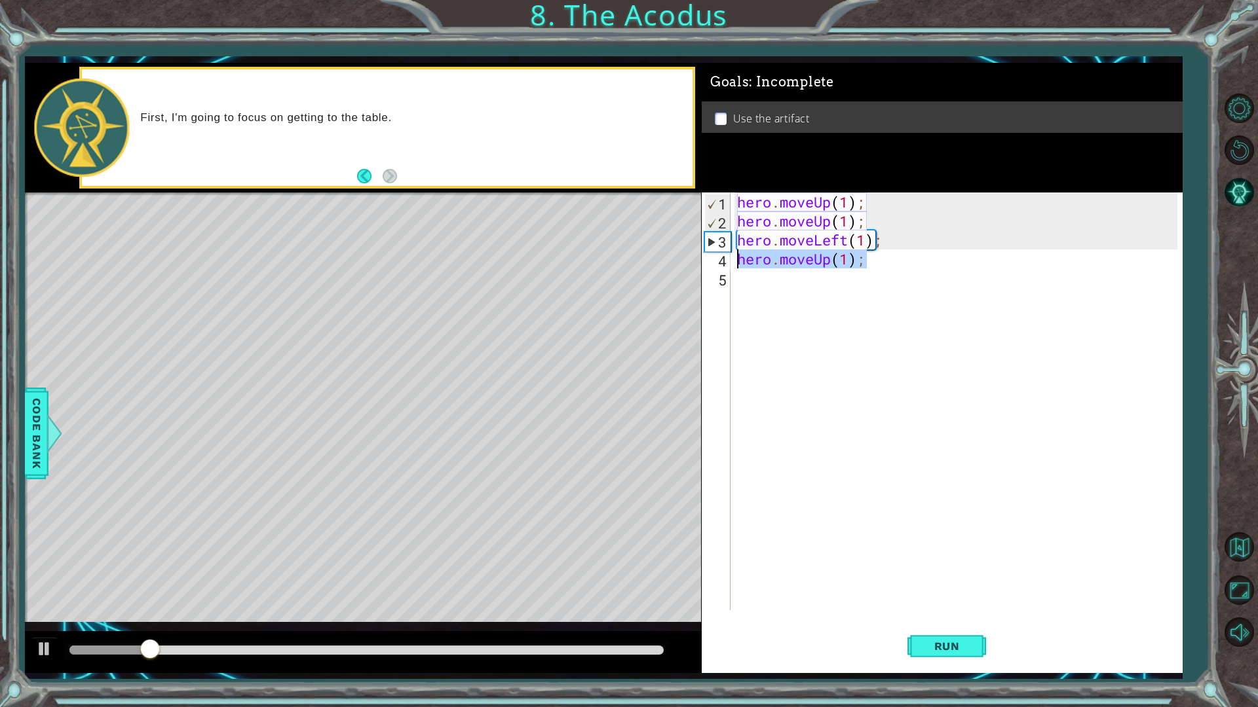
drag, startPoint x: 887, startPoint y: 269, endPoint x: 726, endPoint y: 265, distance: 160.5
click at [726, 265] on div "hero.moveUp(1); 1 2 3 4 5 hero . moveUp ( 1 ) ; hero . moveUp ( 1 ) ; hero . mo…" at bounding box center [940, 402] width 476 height 418
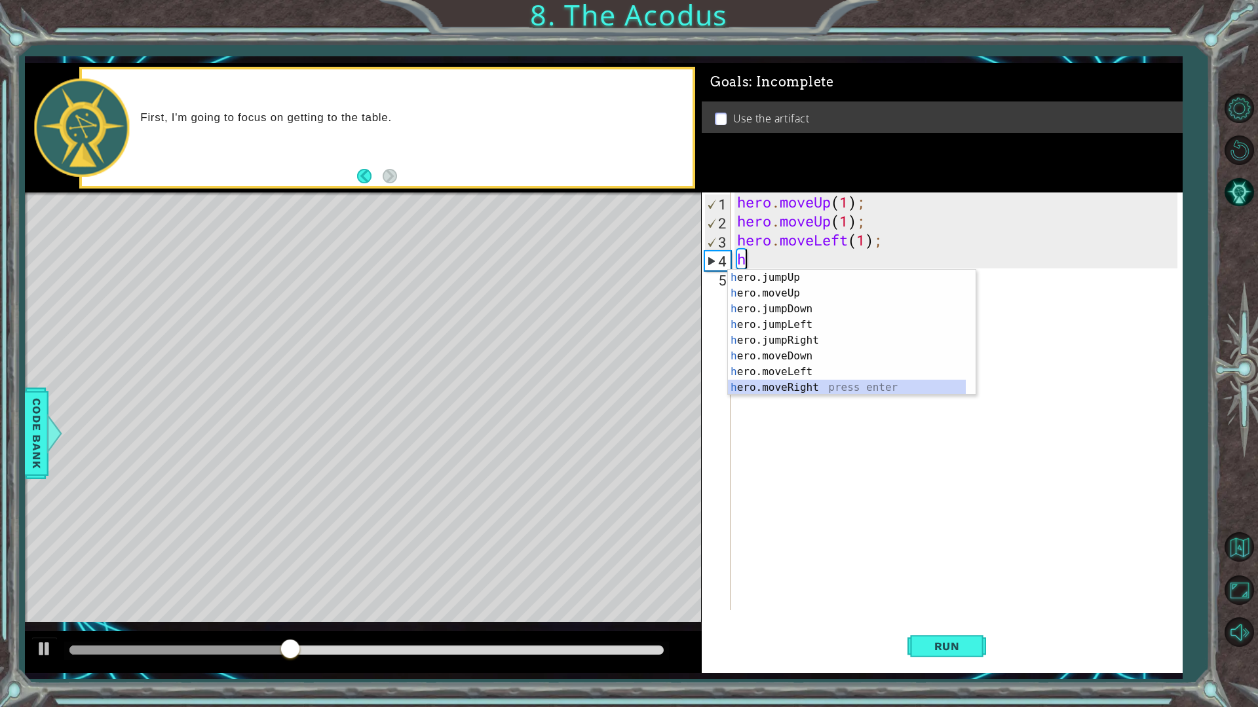
click at [789, 392] on div "h ero.jumpUp press enter h ero.moveUp press enter h ero.jumpDown press enter h …" at bounding box center [847, 348] width 238 height 157
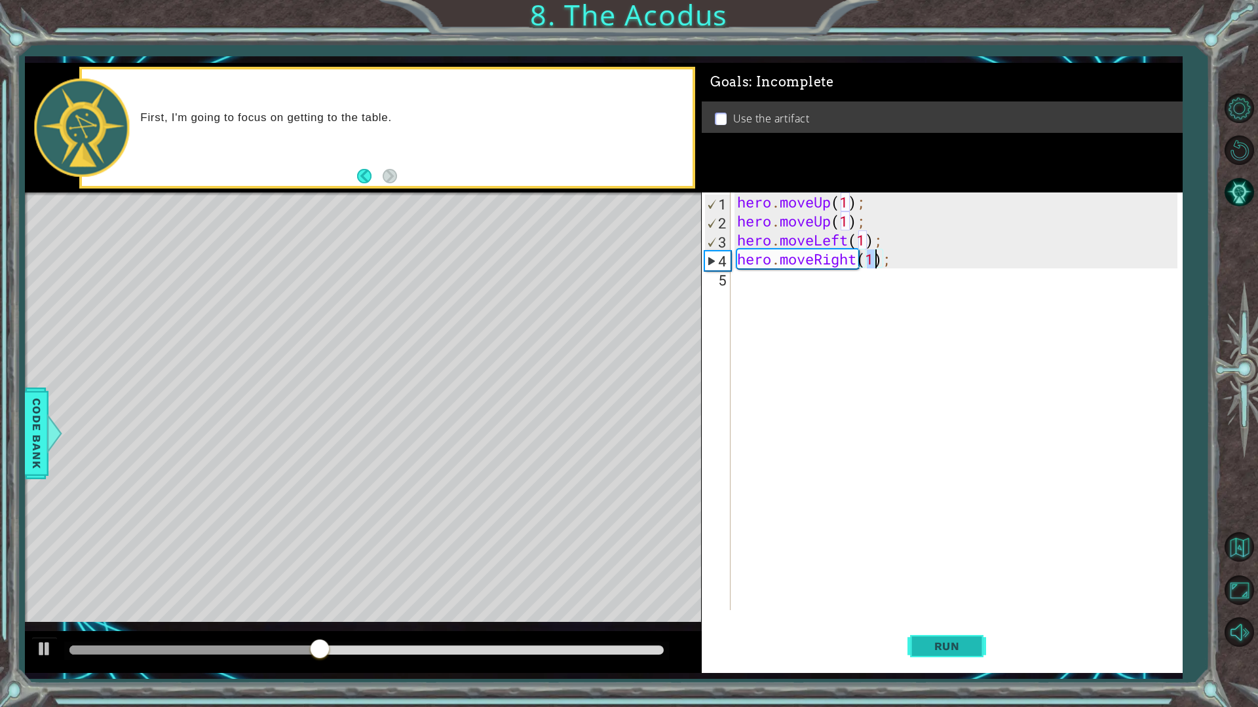
type textarea "hero.moveRight(1);"
drag, startPoint x: 952, startPoint y: 651, endPoint x: 948, endPoint y: 612, distance: 39.6
click at [952, 601] on span "Run" at bounding box center [947, 646] width 52 height 13
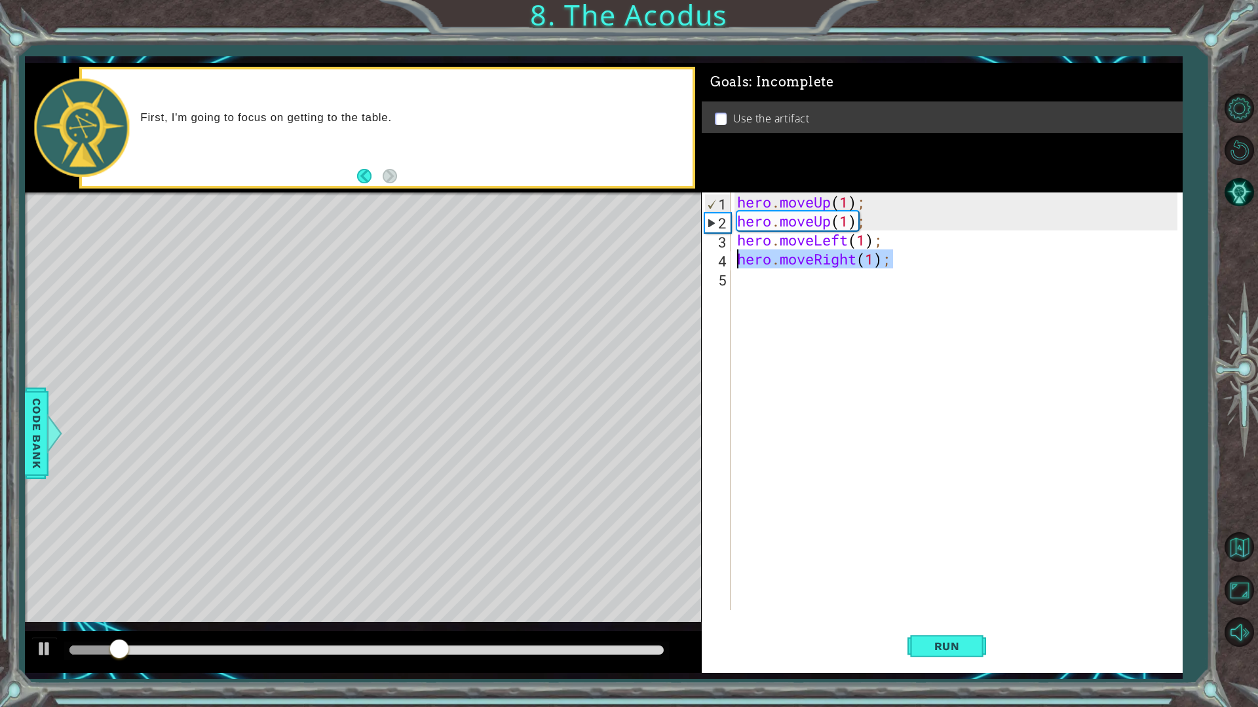
drag, startPoint x: 893, startPoint y: 265, endPoint x: 722, endPoint y: 259, distance: 170.4
click at [722, 259] on div "hero.moveRight(1); 1 2 3 4 5 hero . moveUp ( 1 ) ; hero . moveUp ( 1 ) ; hero .…" at bounding box center [940, 402] width 476 height 418
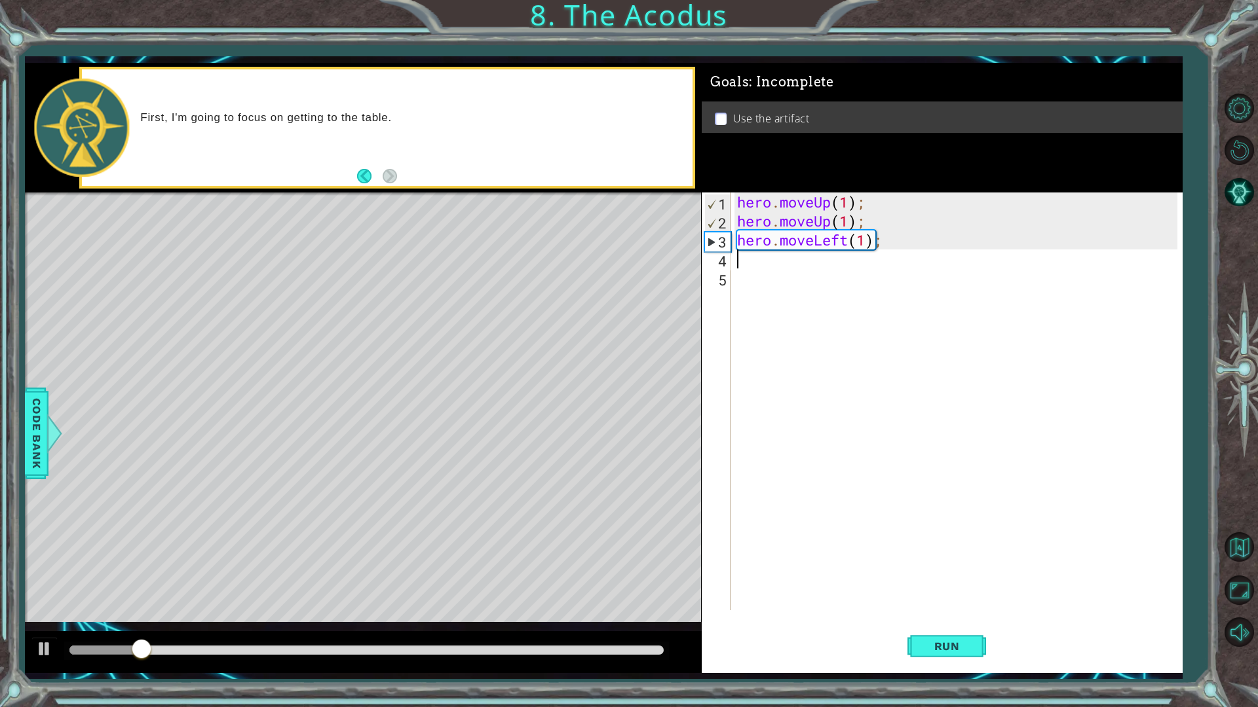
type textarea "h"
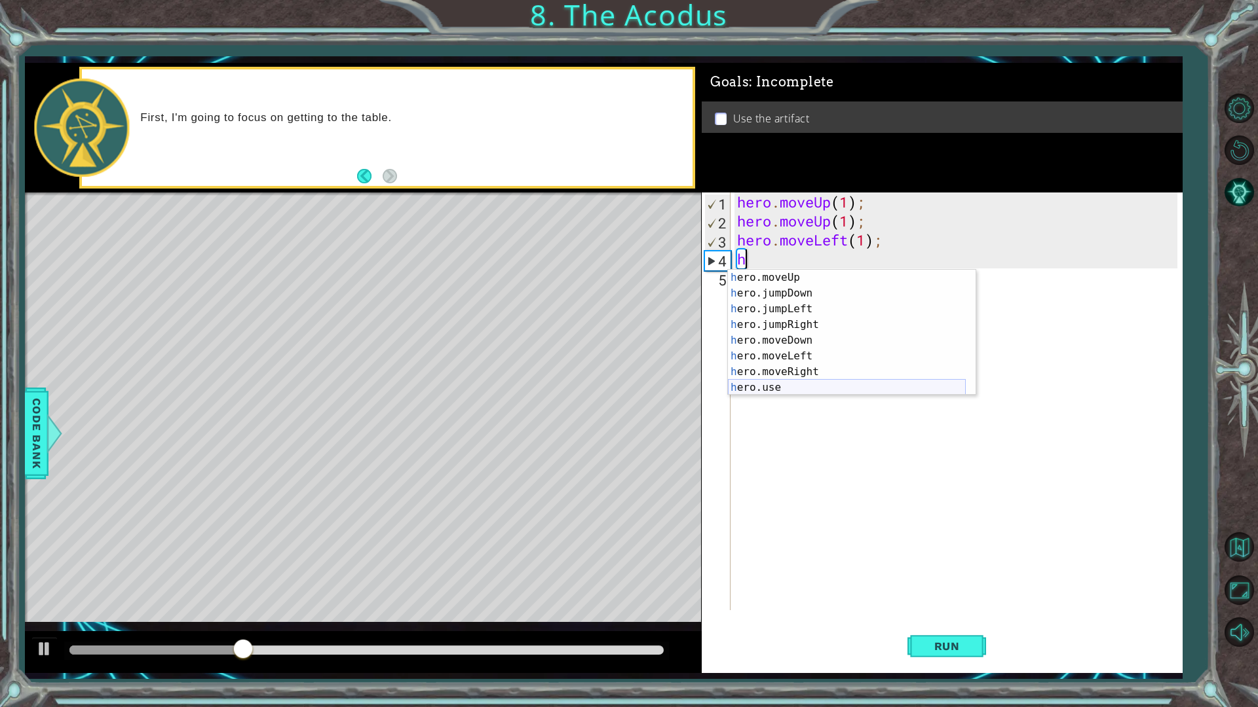
scroll to position [16, 0]
click at [810, 467] on div "hero . moveUp ( 1 ) ; hero . moveUp ( 1 ) ; hero . moveLeft ( 1 ) ; h" at bounding box center [959, 421] width 450 height 456
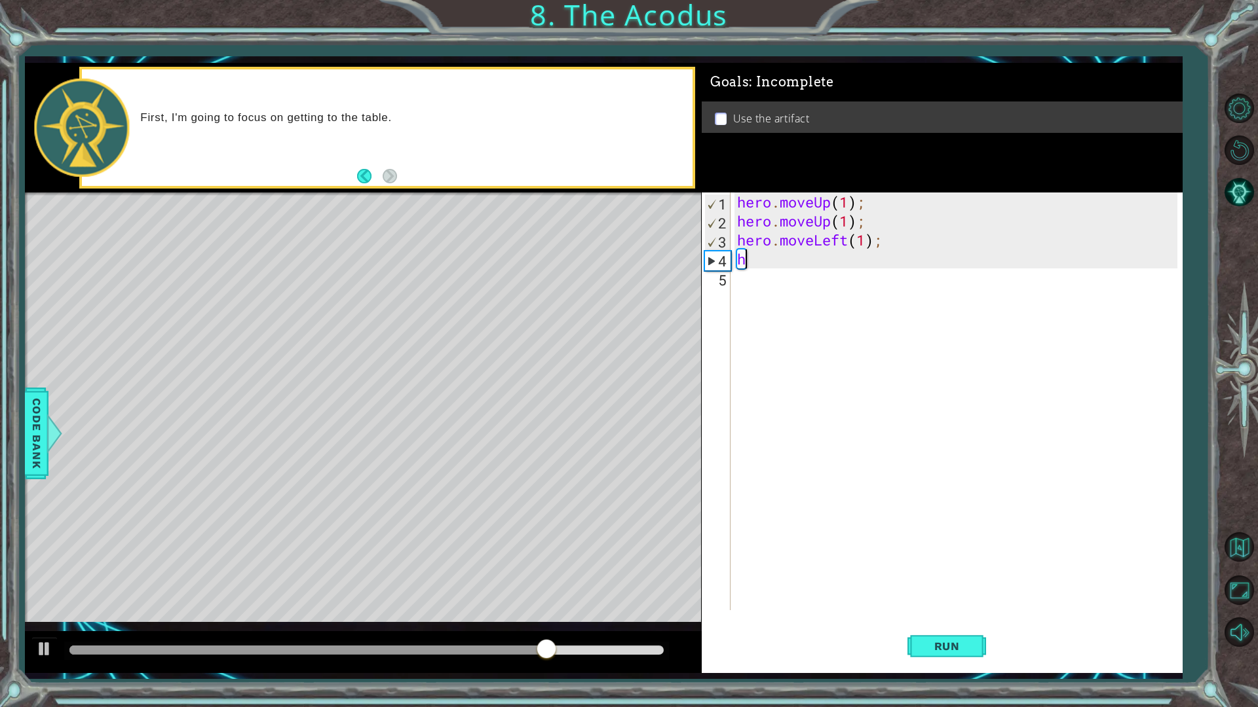
click at [769, 259] on div "hero . moveUp ( 1 ) ; hero . moveUp ( 1 ) ; hero . moveLeft ( 1 ) ; h" at bounding box center [959, 421] width 450 height 456
type textarea "h"
drag, startPoint x: 964, startPoint y: 647, endPoint x: 972, endPoint y: 586, distance: 61.4
click at [966, 601] on span "Run" at bounding box center [947, 646] width 52 height 13
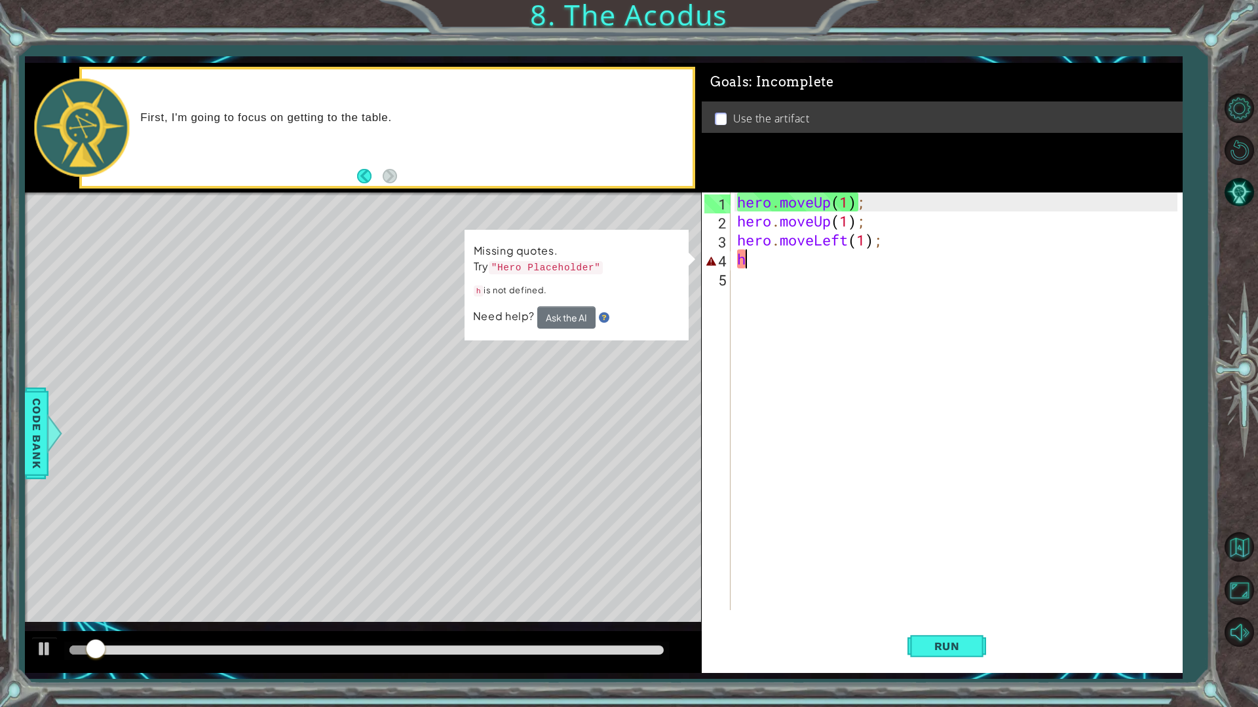
click at [753, 258] on div "hero . moveUp ( 1 ) ; hero . moveUp ( 1 ) ; hero . moveLeft ( 1 ) ; h" at bounding box center [959, 421] width 450 height 456
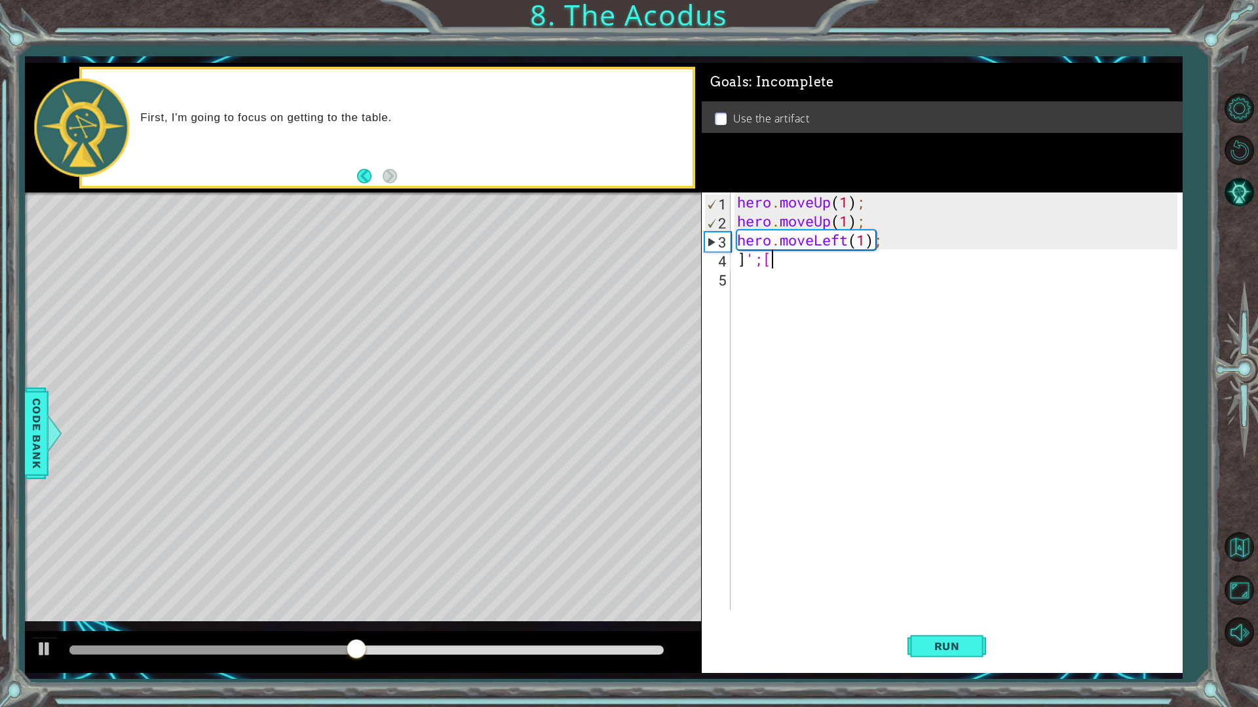
scroll to position [0, 0]
type textarea "]"
type textarea "j"
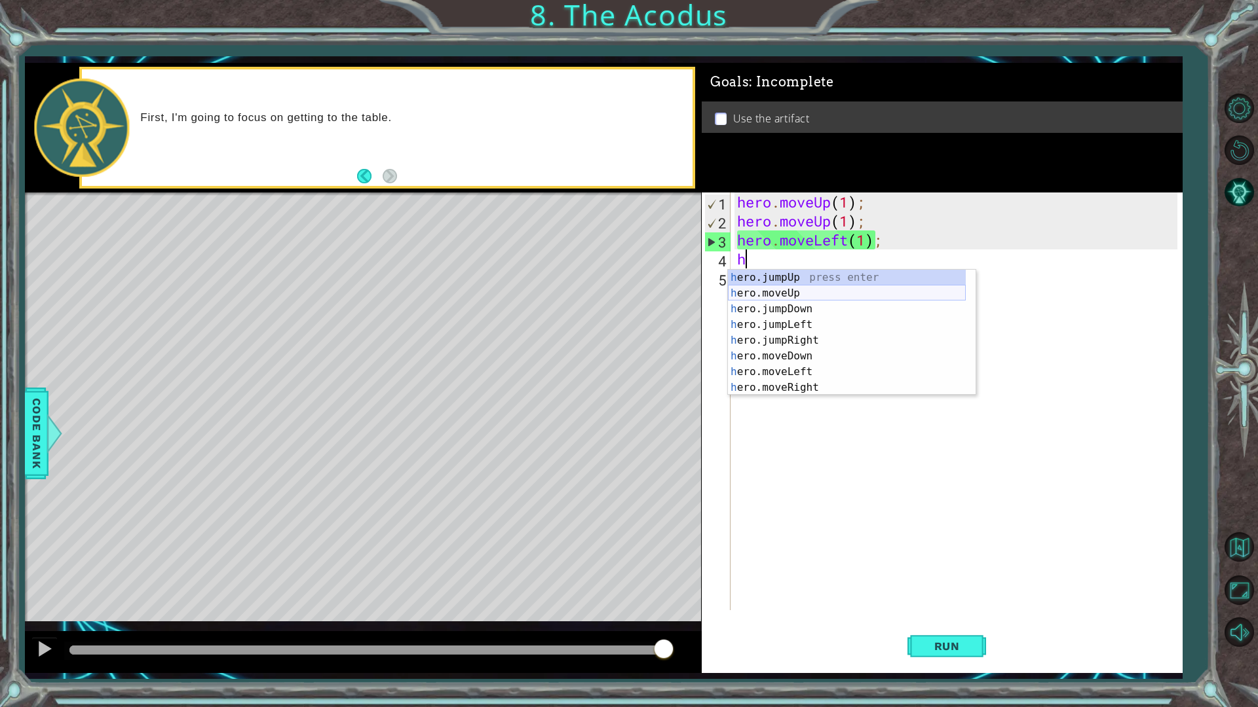
click at [802, 291] on div "h ero.jumpUp press enter h ero.moveUp press enter h ero.jumpDown press enter h …" at bounding box center [847, 348] width 238 height 157
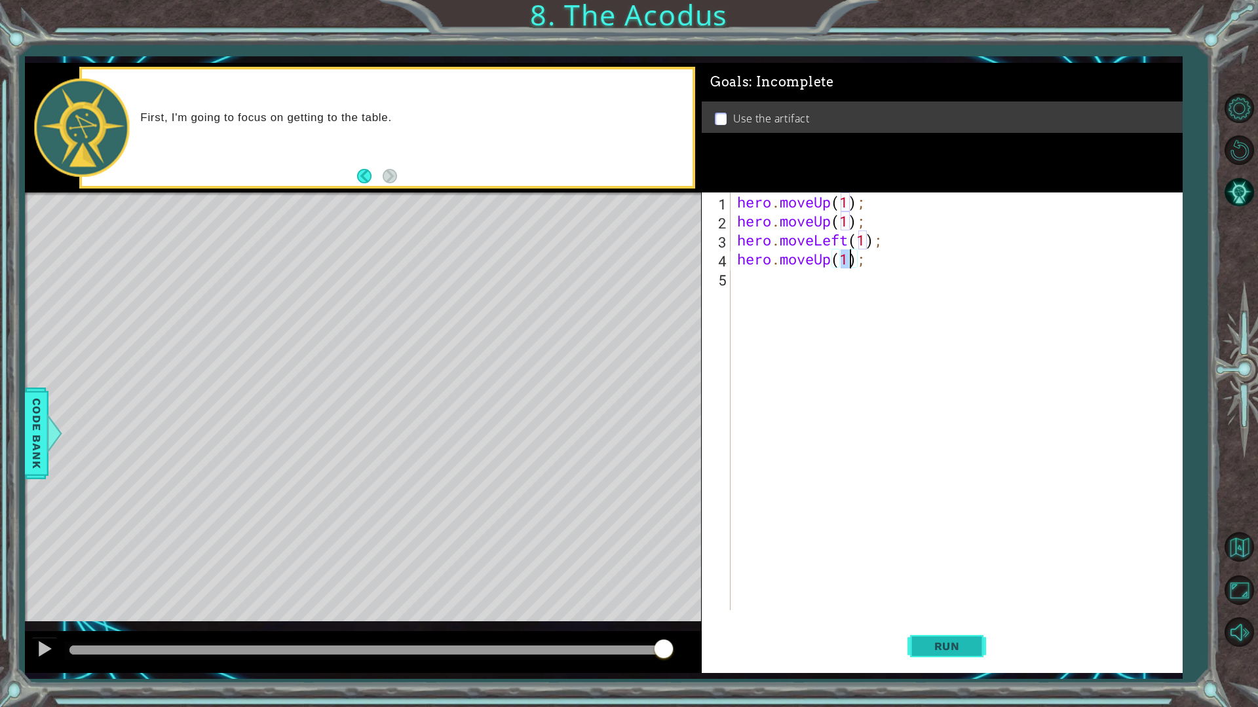
click at [943, 601] on button "Run" at bounding box center [946, 646] width 79 height 48
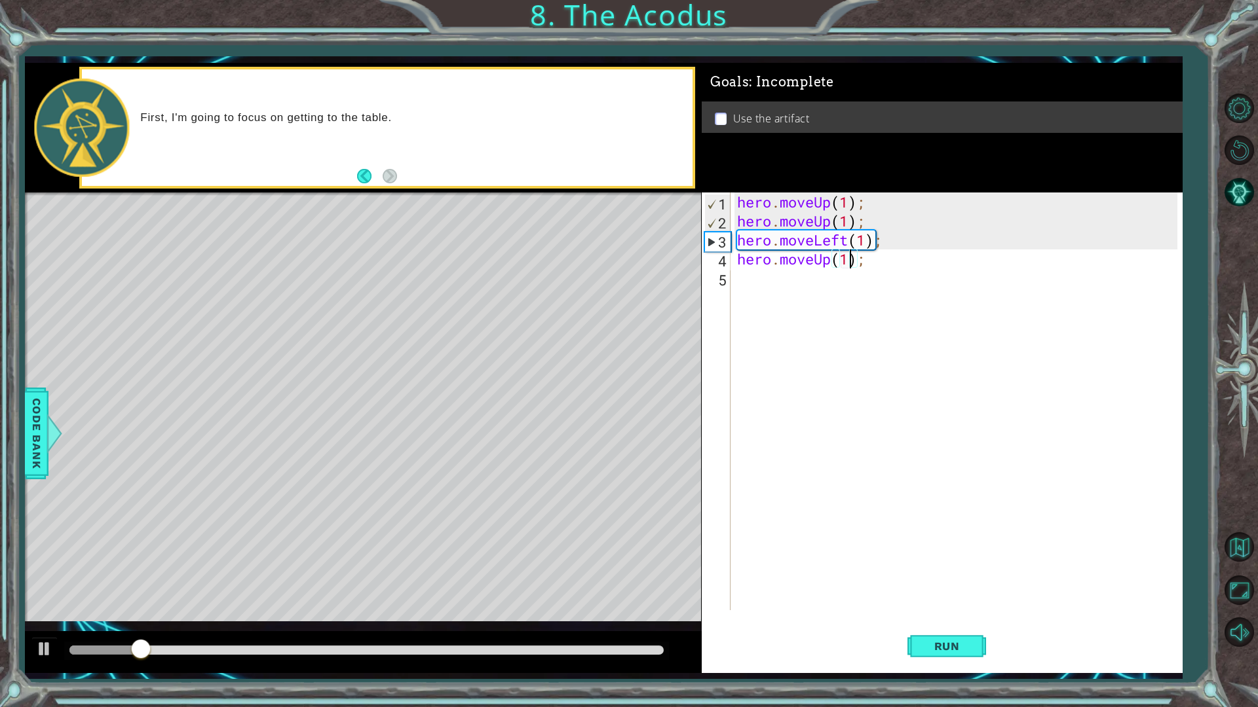
scroll to position [0, 5]
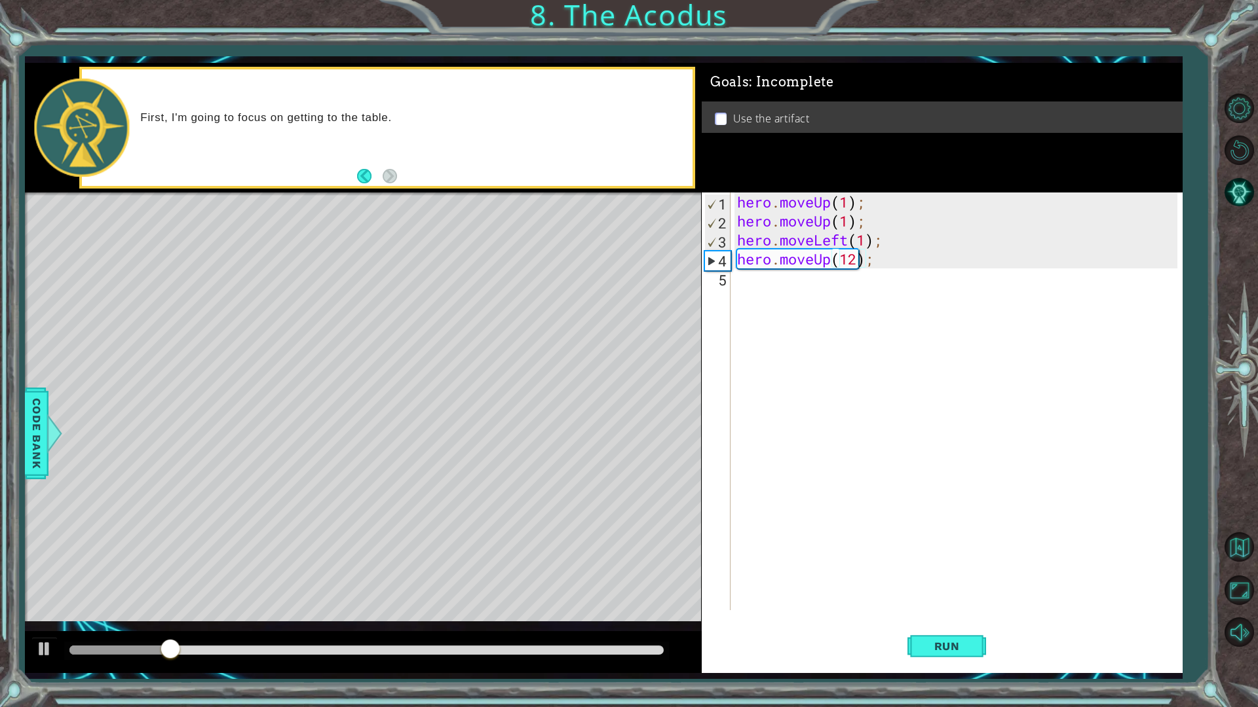
click at [944, 601] on div "hero.moveUp(12); 1 2 3 4 5 hero . moveUp ( 1 ) ; hero . moveUp ( 1 ) ; hero . m…" at bounding box center [942, 433] width 481 height 481
drag, startPoint x: 938, startPoint y: 646, endPoint x: 937, endPoint y: 638, distance: 7.9
click at [938, 601] on span "Run" at bounding box center [947, 646] width 52 height 13
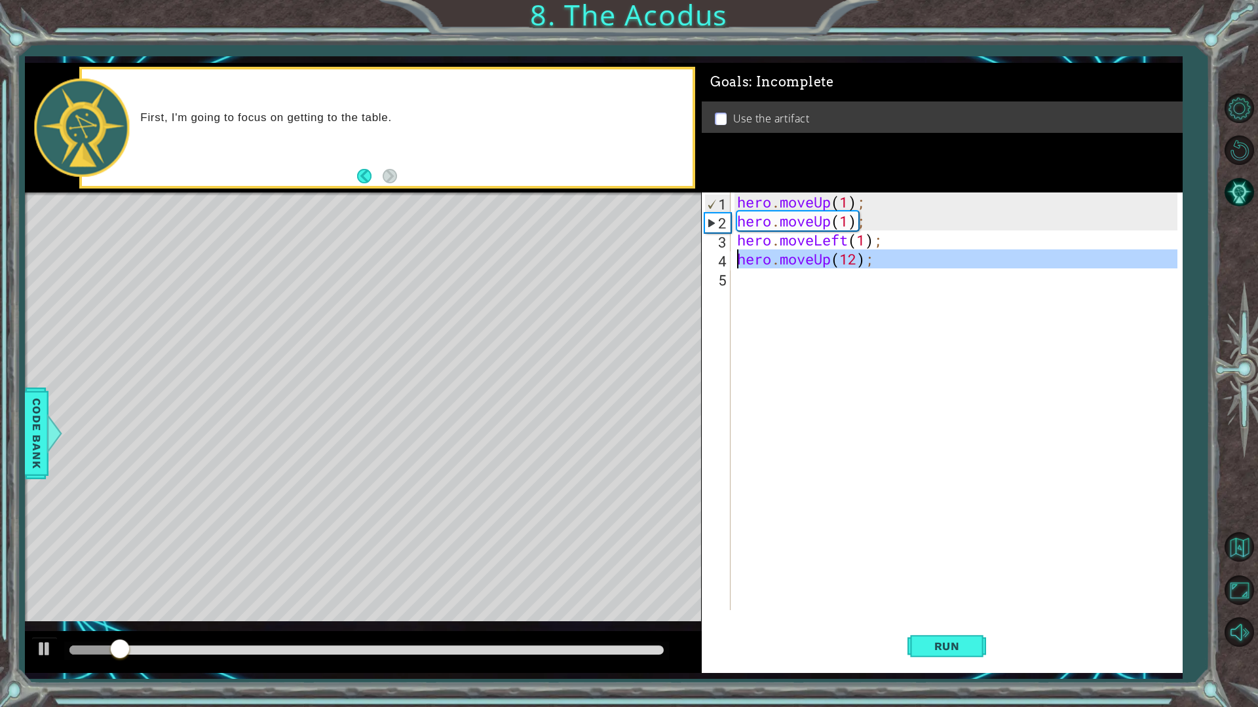
click at [688, 262] on div "1 ההההההההההההההההההההההההההההההההההההההההההההההההההההההההההההההההההההההההההההה…" at bounding box center [603, 368] width 1157 height 610
type textarea "hero.moveUp(12);"
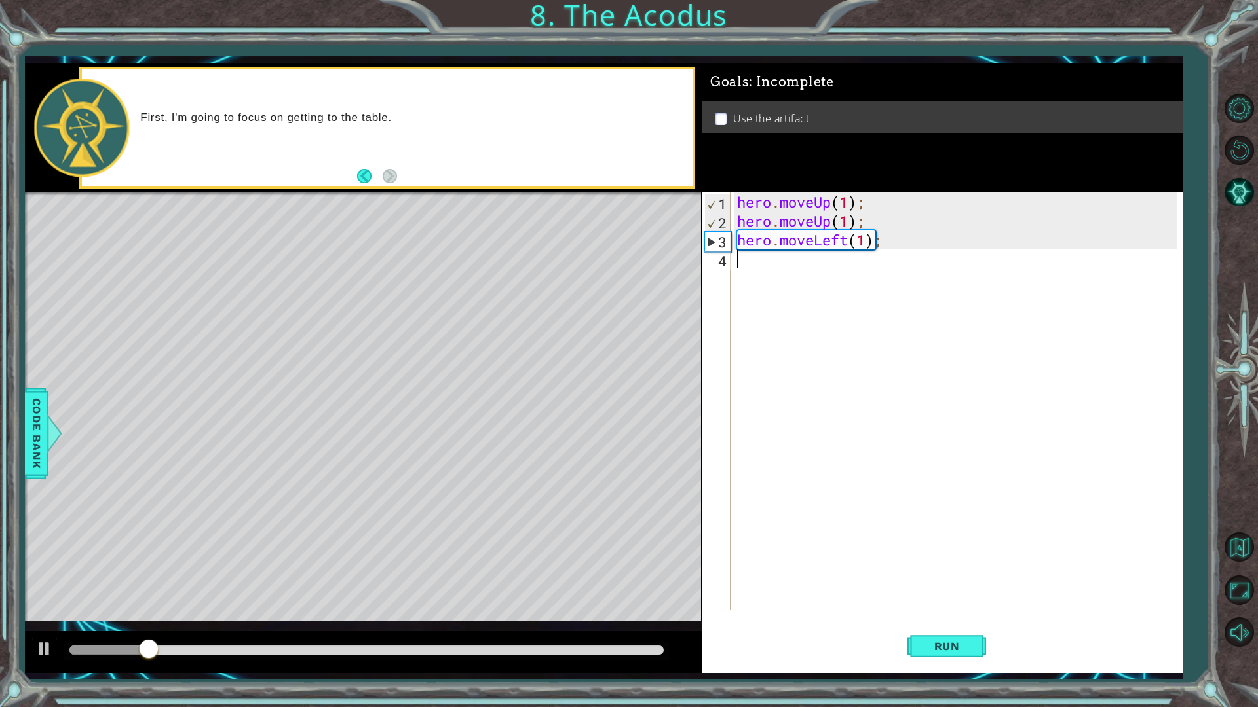
type textarea "g"
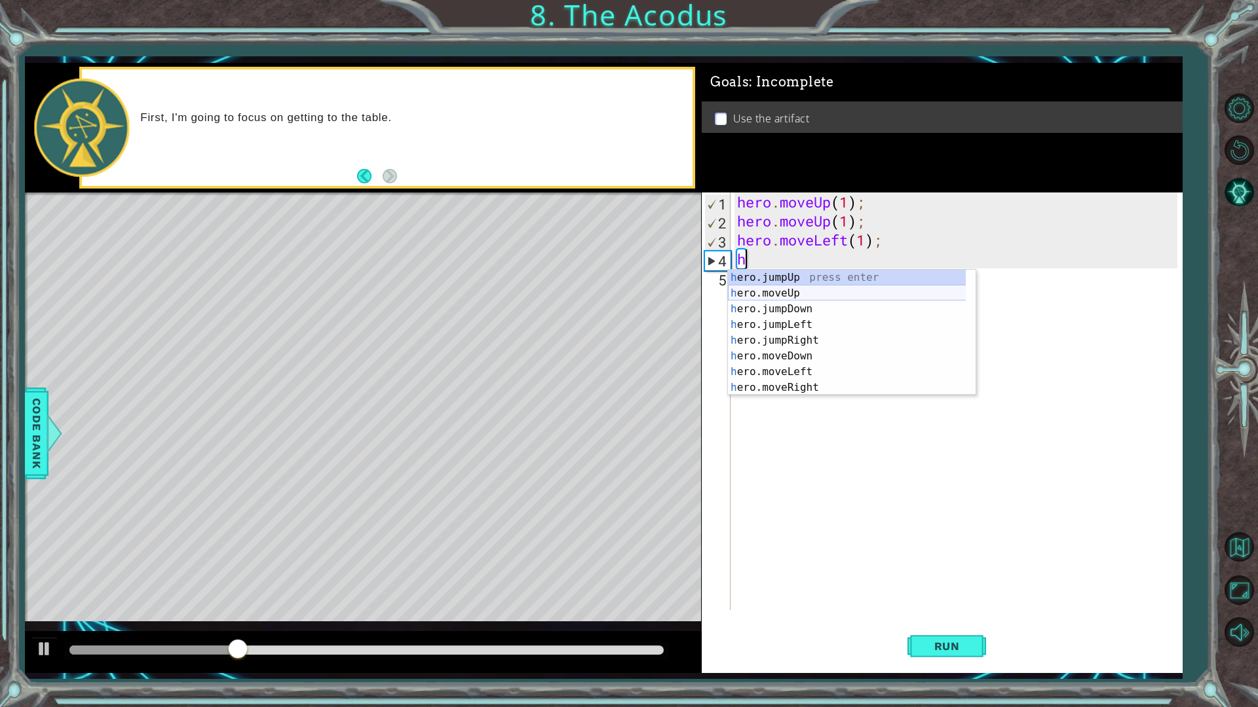
click at [772, 301] on div "h ero.jumpUp press enter h ero.moveUp press enter h ero.jumpDown press enter h …" at bounding box center [852, 348] width 248 height 157
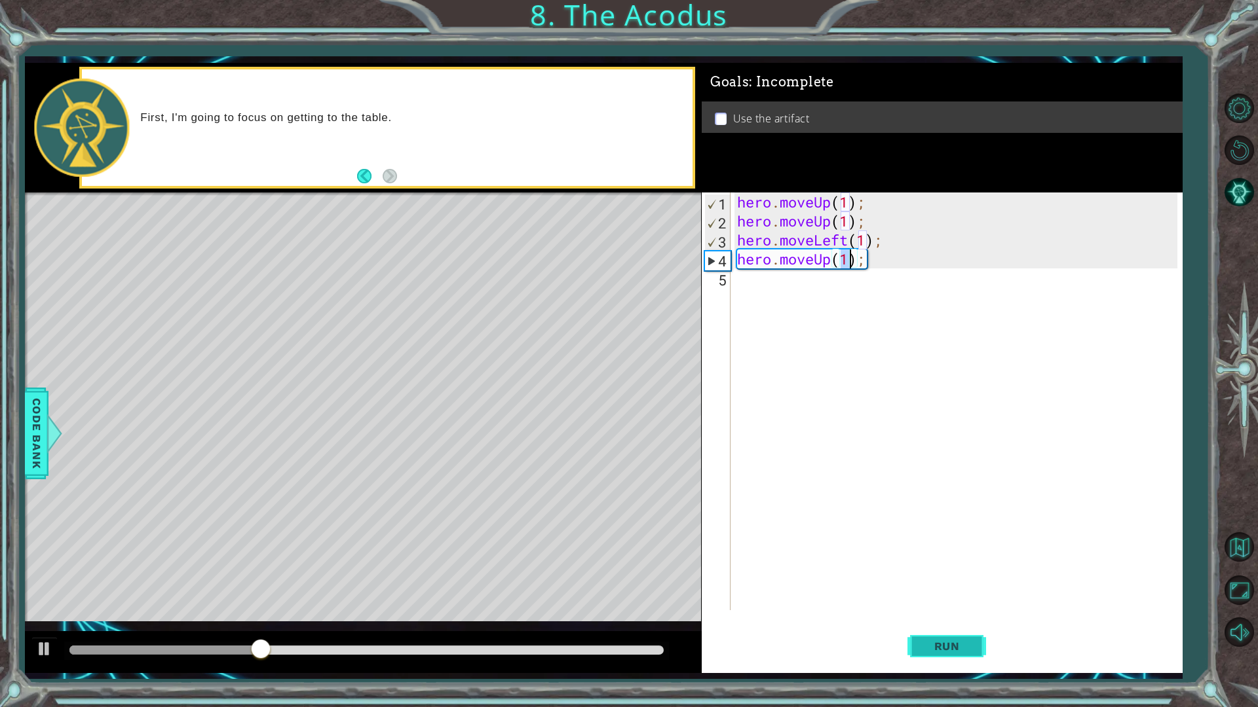
type textarea "hero.moveUp(1);"
click at [943, 601] on span "Run" at bounding box center [947, 646] width 52 height 13
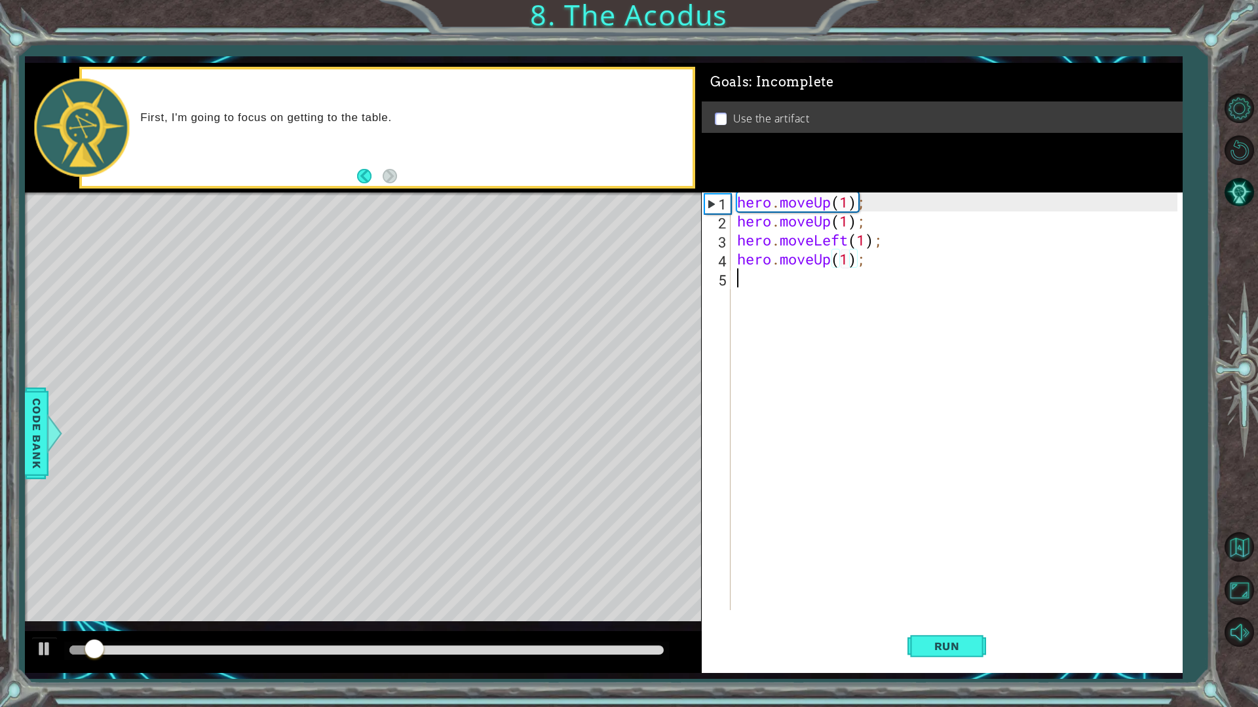
click at [780, 276] on div "hero . moveUp ( 1 ) ; hero . moveUp ( 1 ) ; hero . moveLeft ( 1 ) ; hero . move…" at bounding box center [959, 421] width 450 height 456
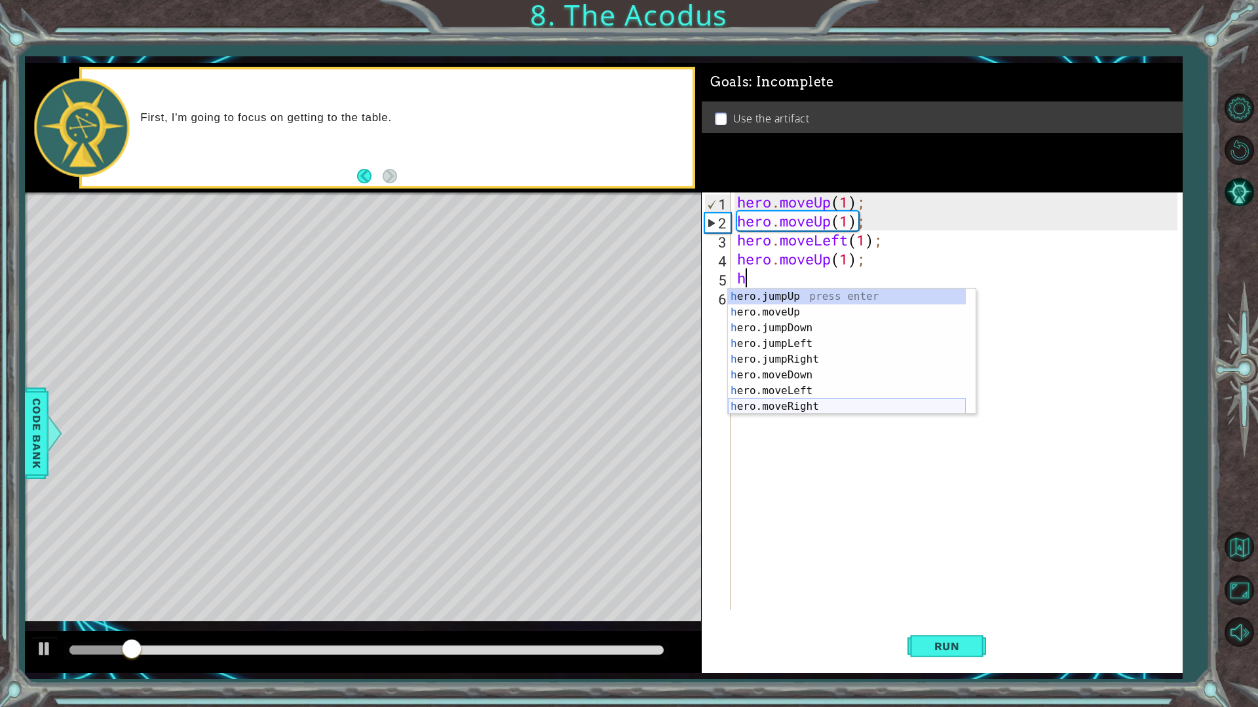
click at [792, 406] on div "h ero.jumpUp press enter h ero.moveUp press enter h ero.jumpDown press enter h …" at bounding box center [847, 367] width 238 height 157
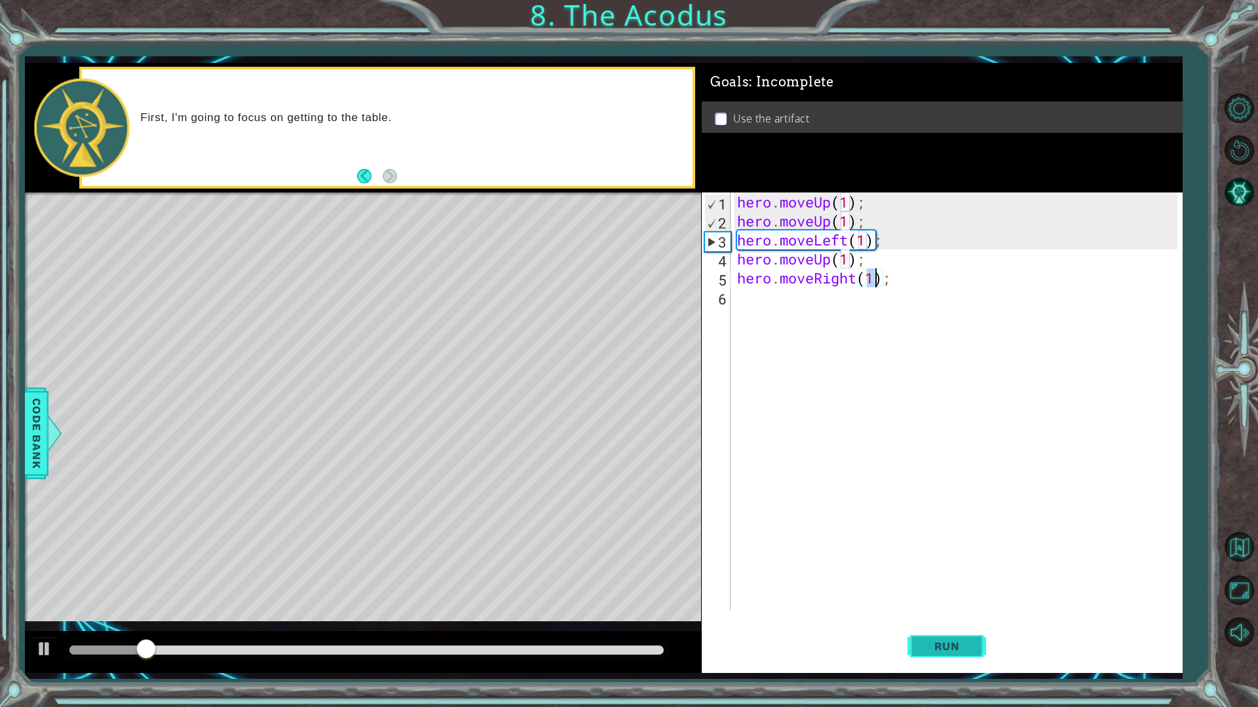
type textarea "hero.moveRight(1);"
click at [924, 601] on span "Run" at bounding box center [947, 646] width 52 height 13
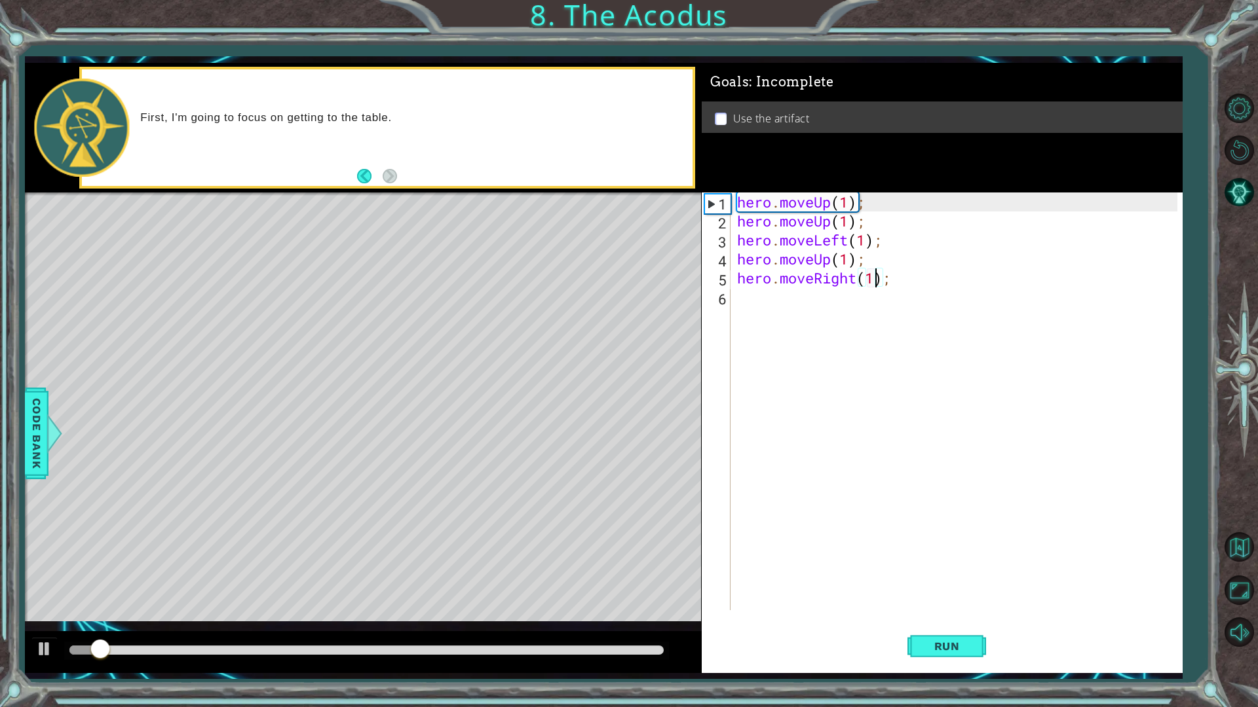
click at [768, 292] on div "hero . moveUp ( 1 ) ; hero . moveUp ( 1 ) ; hero . moveLeft ( 1 ) ; hero . move…" at bounding box center [959, 421] width 450 height 456
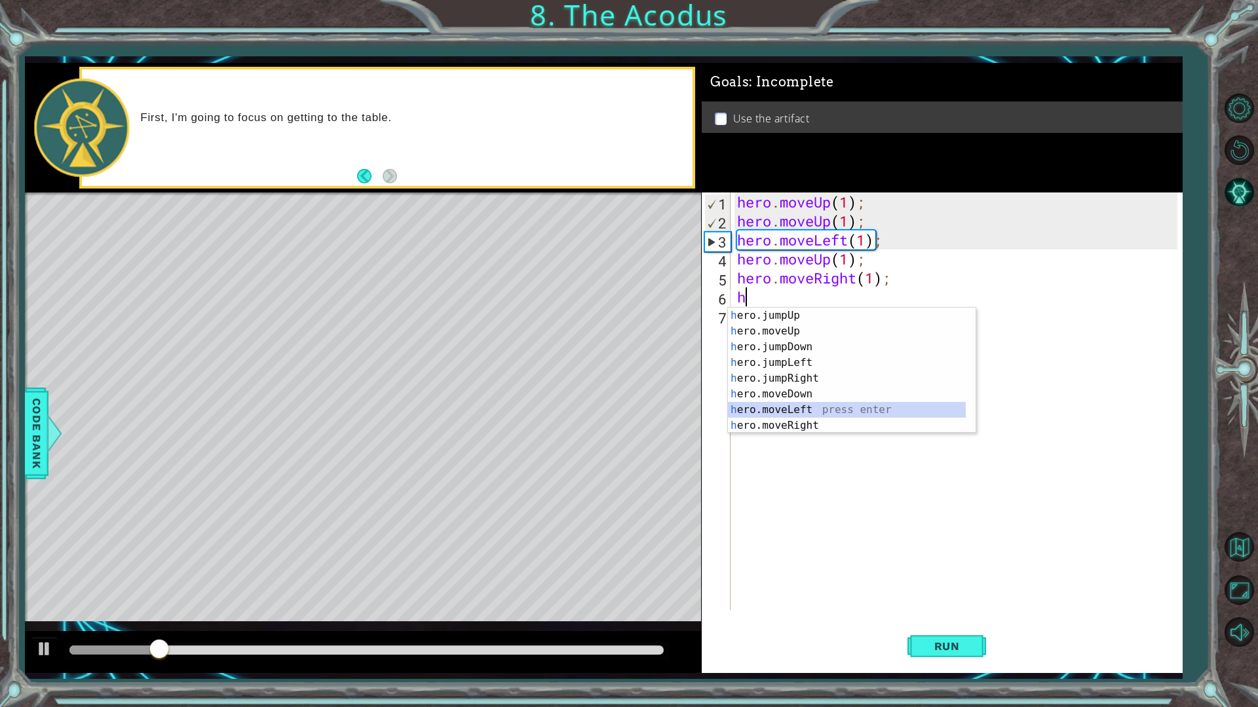
click at [804, 407] on div "h ero.jumpUp press enter h ero.moveUp press enter h ero.jumpDown press enter h …" at bounding box center [847, 386] width 238 height 157
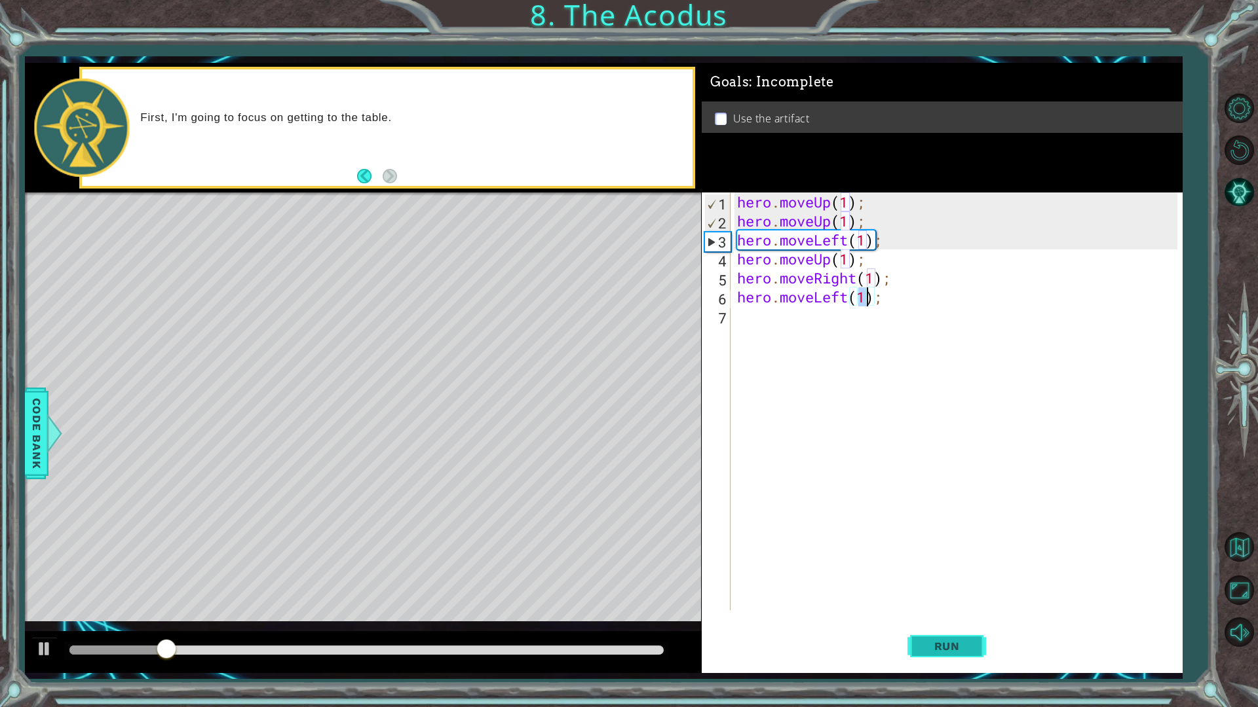
click at [937, 601] on span "Run" at bounding box center [947, 646] width 52 height 13
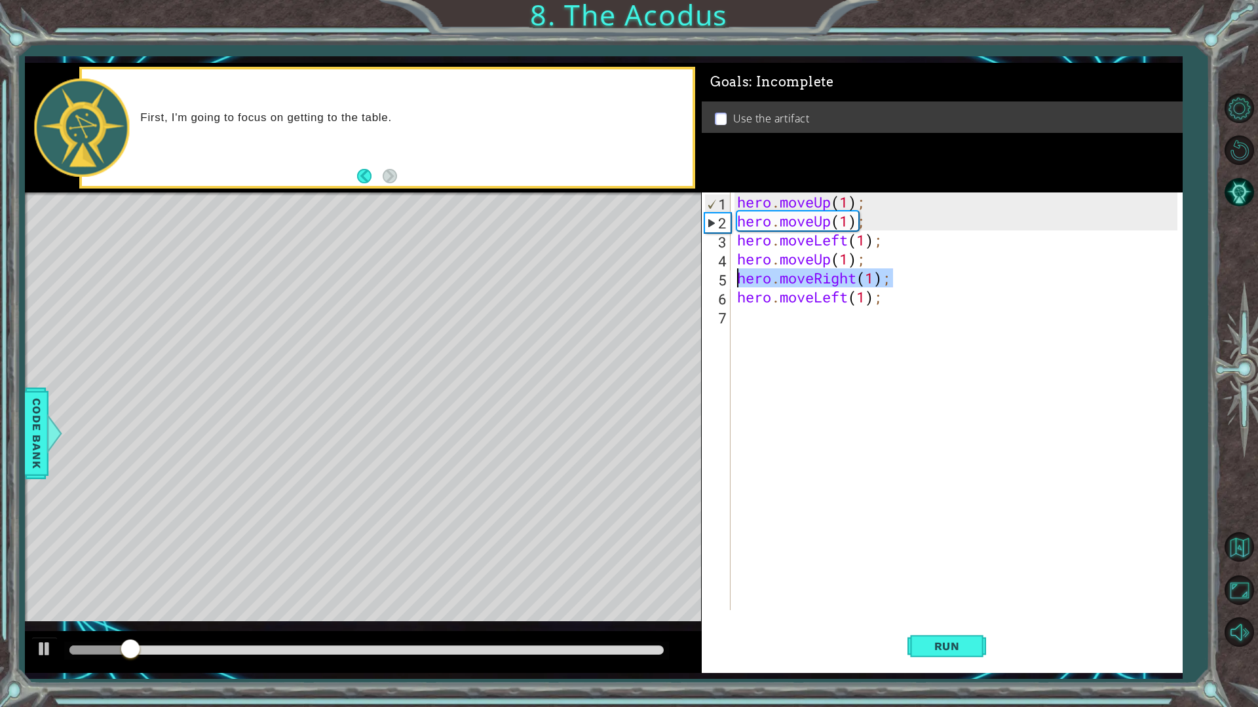
drag, startPoint x: 888, startPoint y: 282, endPoint x: 721, endPoint y: 280, distance: 167.7
click at [721, 280] on div "hero.moveLeft(1); 1 2 3 4 5 6 7 hero . moveUp ( 1 ) ; hero . moveUp ( 1 ) ; her…" at bounding box center [940, 402] width 476 height 418
type textarea "hero.moveRight(1);"
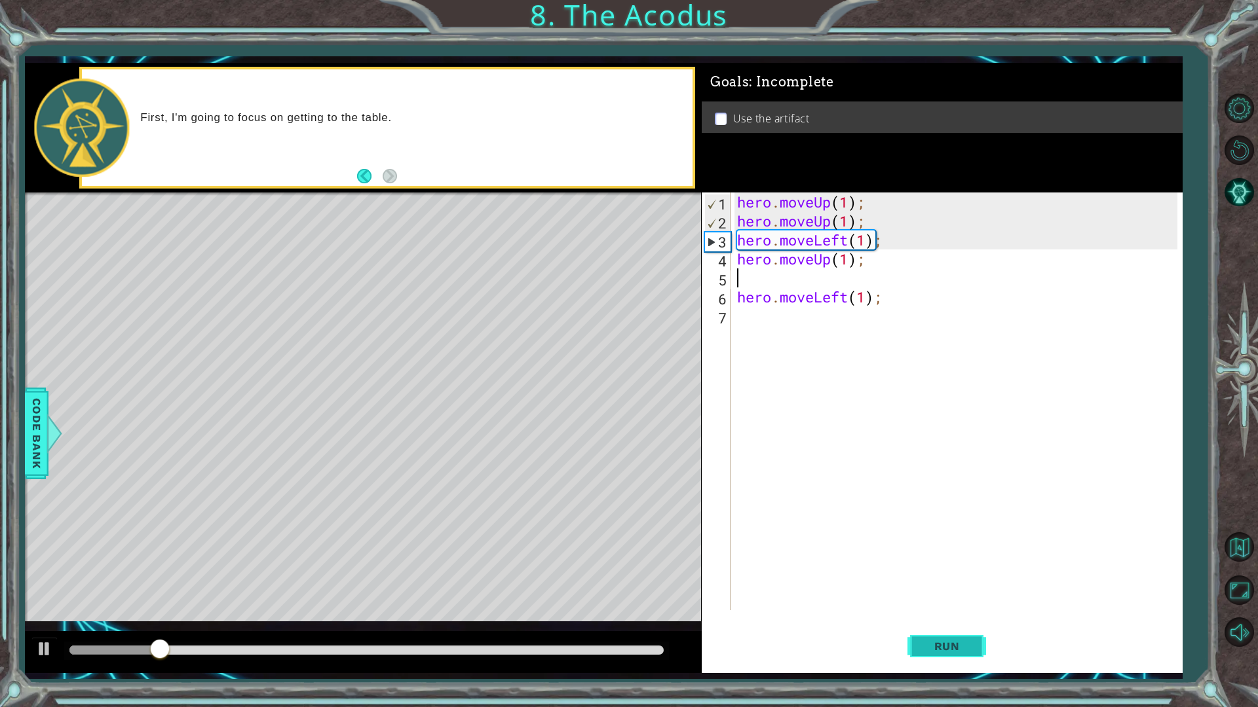
click at [924, 601] on span "Run" at bounding box center [947, 646] width 52 height 13
drag, startPoint x: 893, startPoint y: 301, endPoint x: 720, endPoint y: 296, distance: 173.0
click at [722, 297] on div "1 2 3 4 5 6 7 hero . moveUp ( 1 ) ; hero . moveUp ( 1 ) ; hero . moveLeft ( 1 )…" at bounding box center [940, 402] width 476 height 418
type textarea "hero.moveLeft(1);"
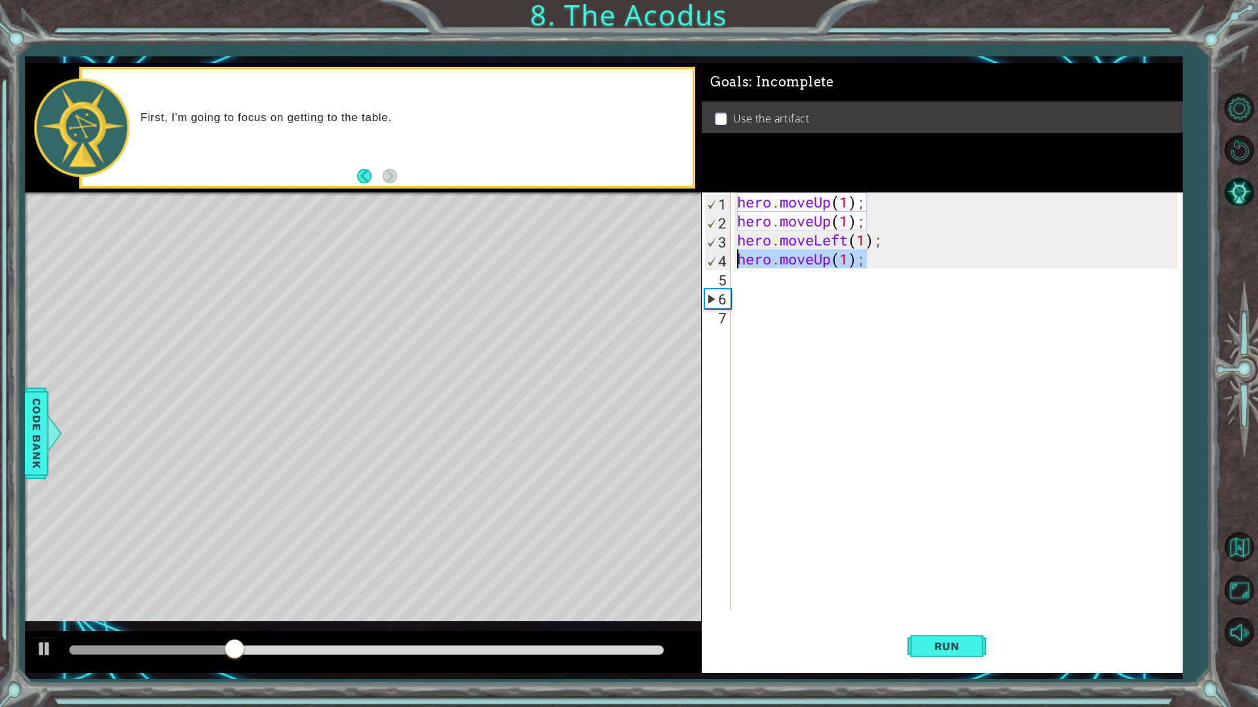
drag, startPoint x: 871, startPoint y: 265, endPoint x: 731, endPoint y: 261, distance: 139.6
click at [731, 261] on div "1 2 3 4 5 6 7 hero . moveUp ( 1 ) ; hero . moveUp ( 1 ) ; hero . moveLeft ( 1 )…" at bounding box center [940, 402] width 476 height 418
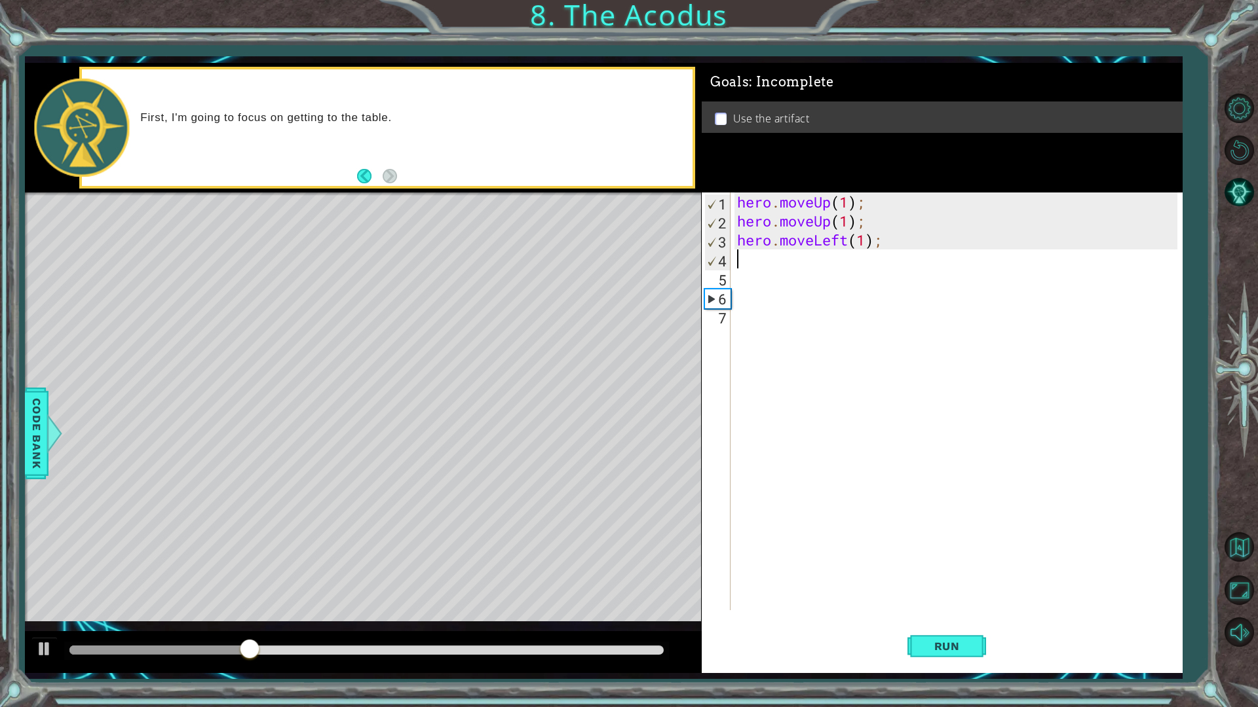
click at [750, 269] on div "hero . moveUp ( 1 ) ; hero . moveUp ( 1 ) ; hero . moveLeft ( 1 ) ;" at bounding box center [959, 421] width 450 height 456
type textarea "h"
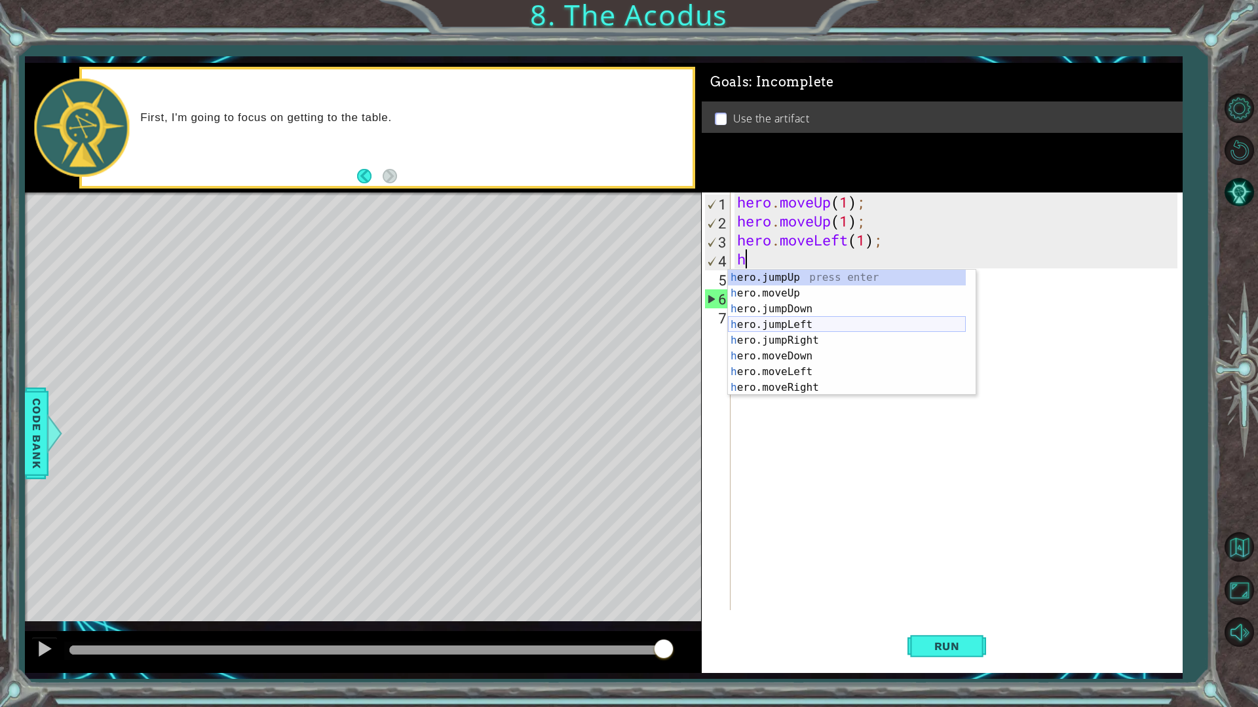
click at [807, 327] on div "h ero.jumpUp press enter h ero.moveUp press enter h ero.jumpDown press enter h …" at bounding box center [847, 348] width 238 height 157
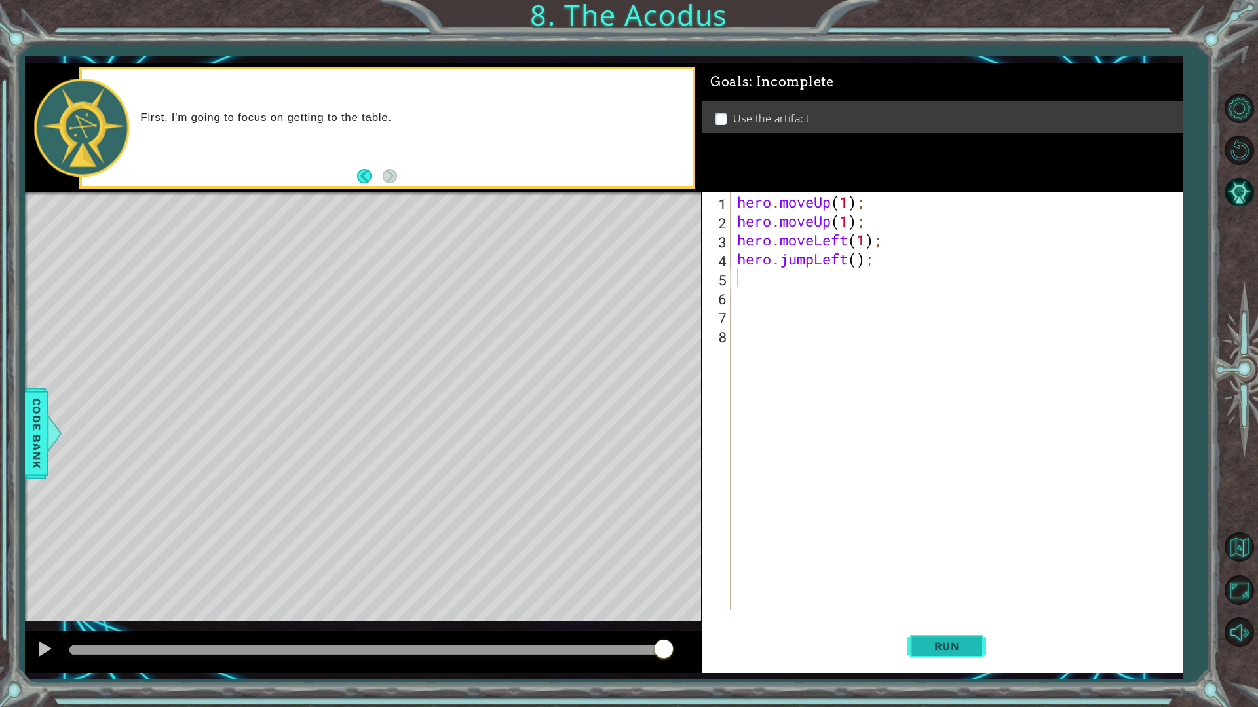
click at [935, 601] on span "Run" at bounding box center [947, 646] width 52 height 13
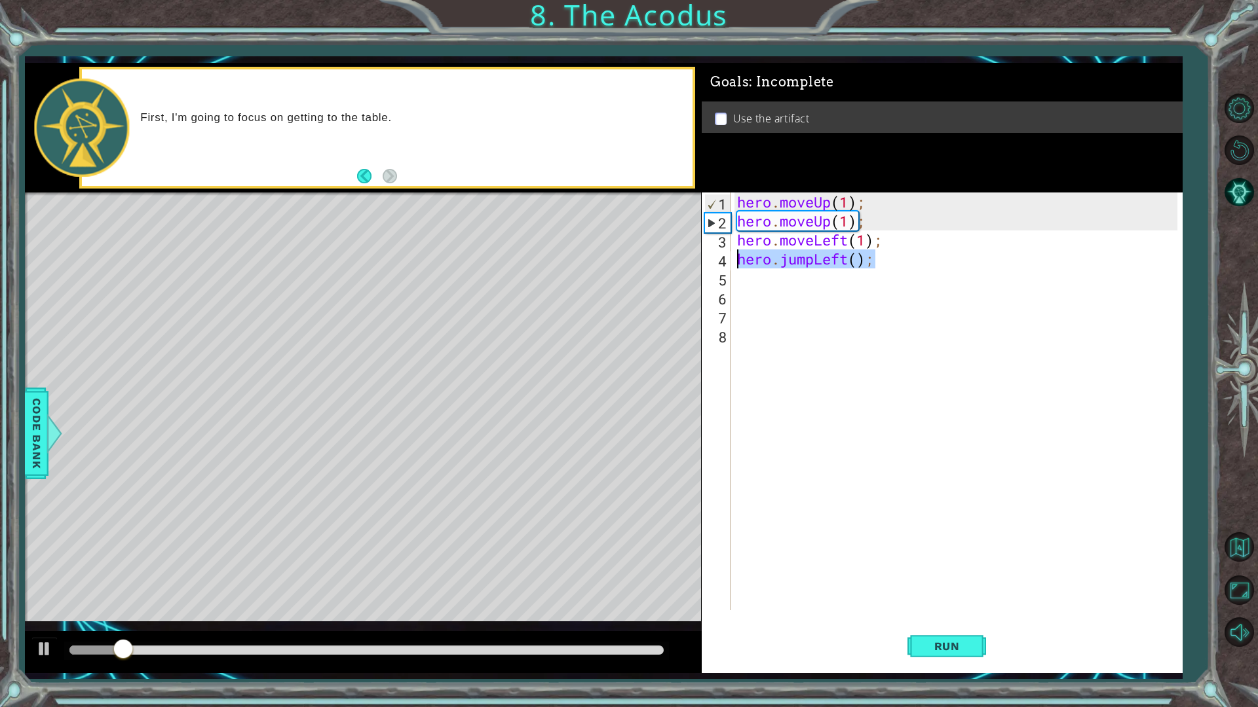
drag, startPoint x: 875, startPoint y: 261, endPoint x: 709, endPoint y: 249, distance: 166.8
click at [709, 249] on div "1 2 3 4 5 6 7 8 hero . moveUp ( 1 ) ; hero . moveUp ( 1 ) ; hero . moveLeft ( 1…" at bounding box center [940, 402] width 476 height 418
type textarea "hero.moveLeft(1); hero.jumpLeft();"
type textarea "h"
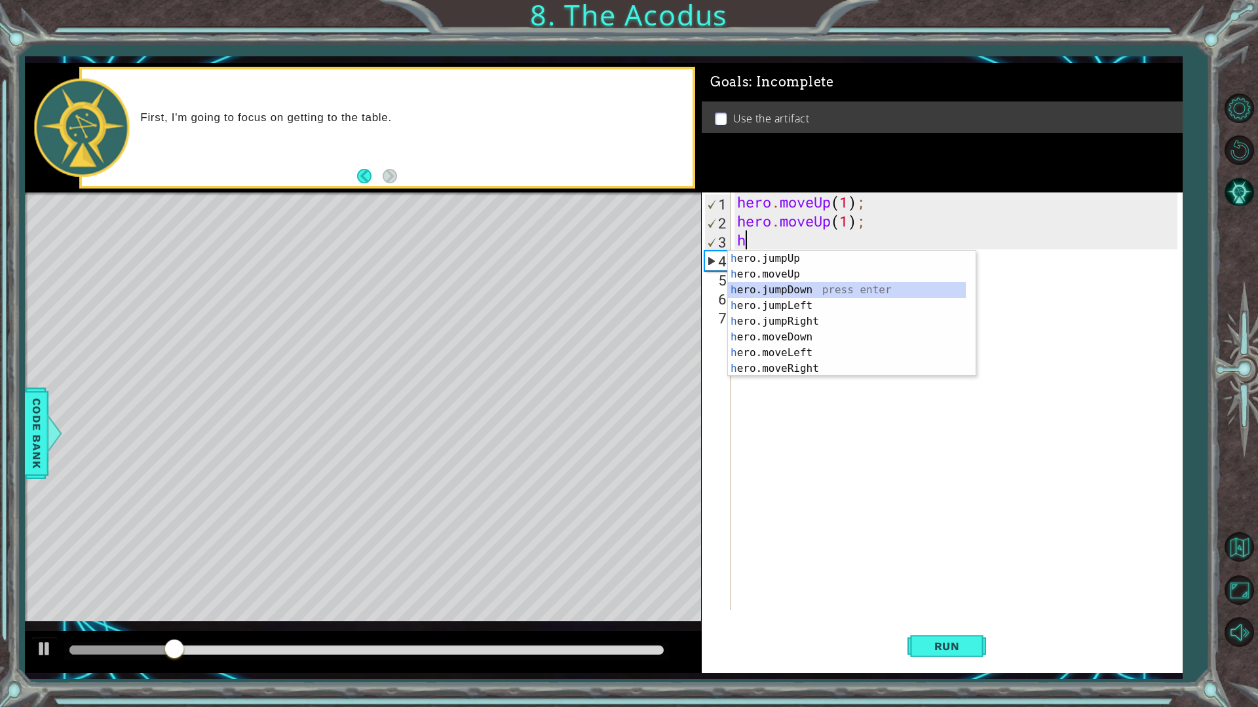
click at [818, 290] on div "h ero.jumpUp press enter h ero.moveUp press enter h ero.jumpDown press enter h …" at bounding box center [847, 329] width 238 height 157
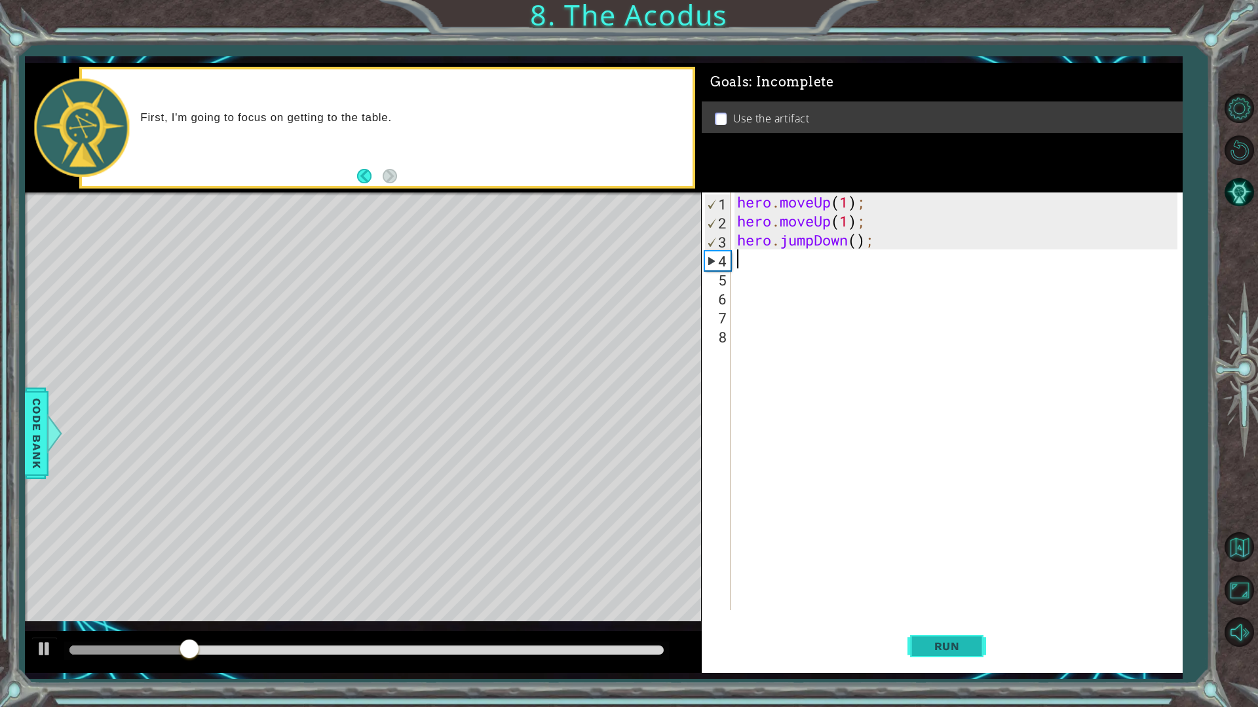
click at [931, 601] on span "Run" at bounding box center [947, 646] width 52 height 13
drag, startPoint x: 888, startPoint y: 247, endPoint x: 729, endPoint y: 238, distance: 158.7
click at [730, 238] on div "1 2 3 4 5 6 7 8 hero . moveUp ( 1 ) ; hero . moveUp ( 1 ) ; hero . jumpDown ( )…" at bounding box center [940, 402] width 476 height 418
type textarea "hero.jumpDown();"
click at [941, 601] on span "Run" at bounding box center [947, 646] width 52 height 13
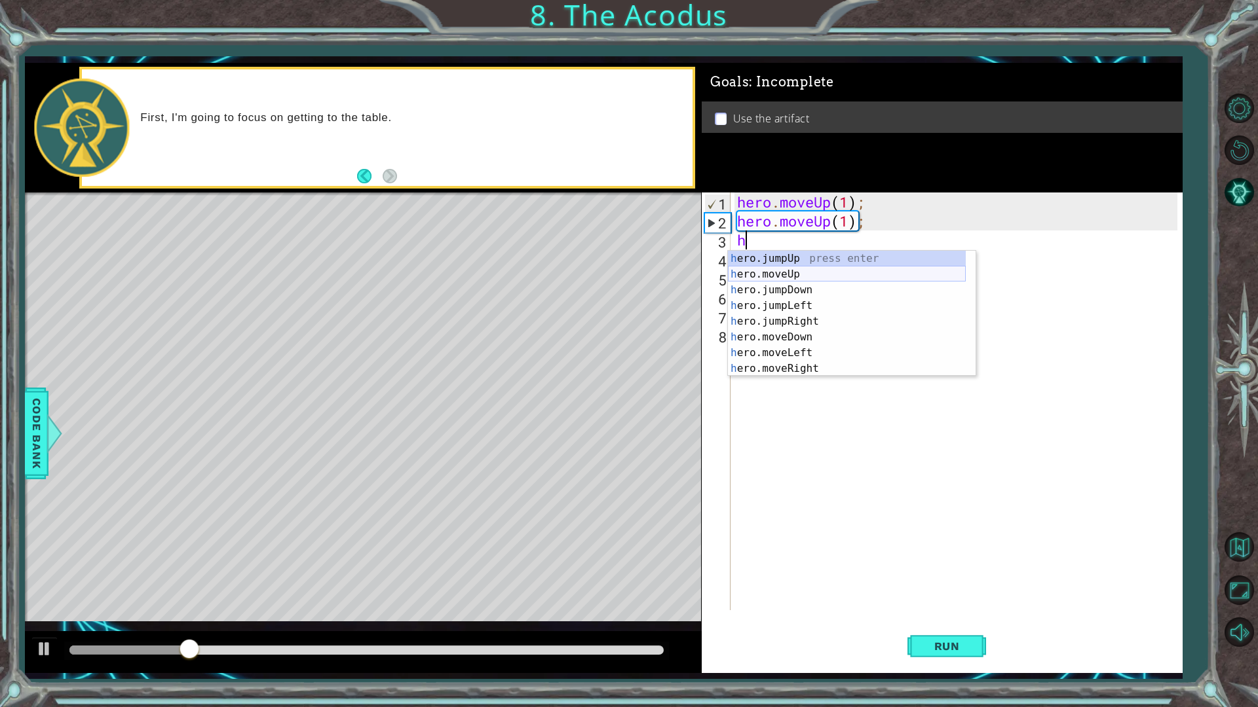
click at [835, 276] on div "h ero.jumpUp press enter h ero.moveUp press enter h ero.jumpDown press enter h …" at bounding box center [847, 329] width 238 height 157
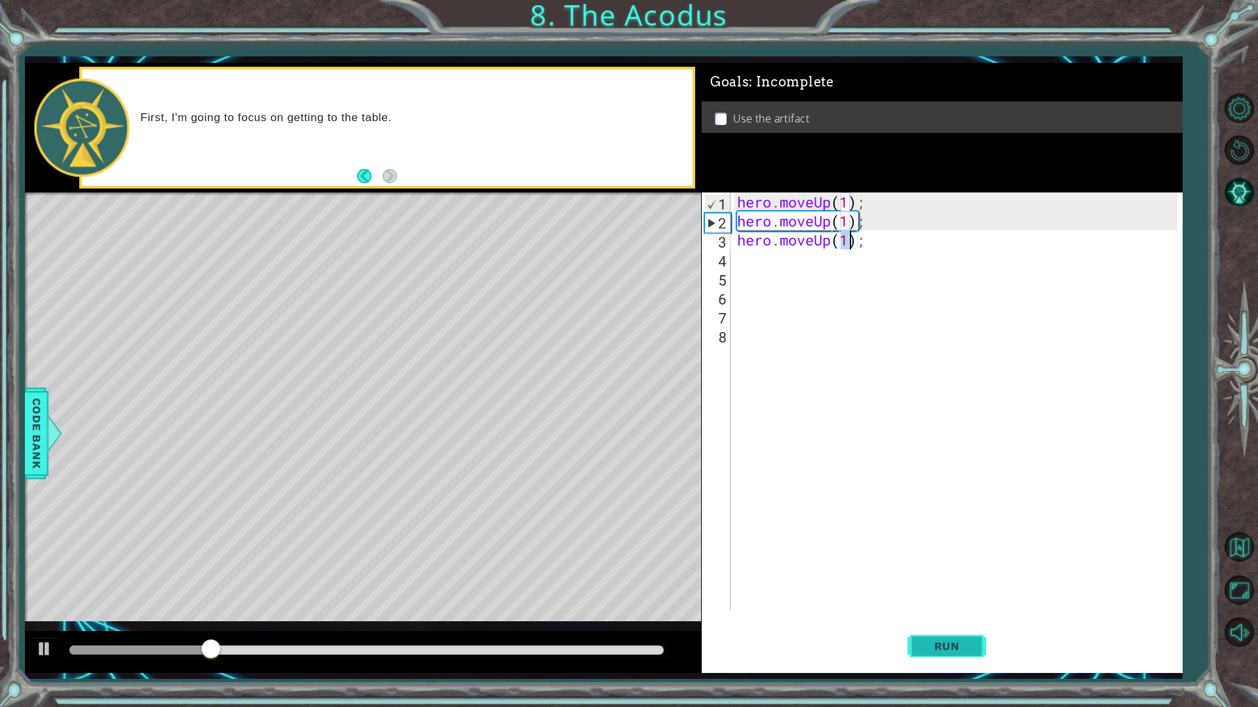
type textarea "hero.moveUp(1);"
click at [945, 601] on span "Run" at bounding box center [947, 646] width 52 height 13
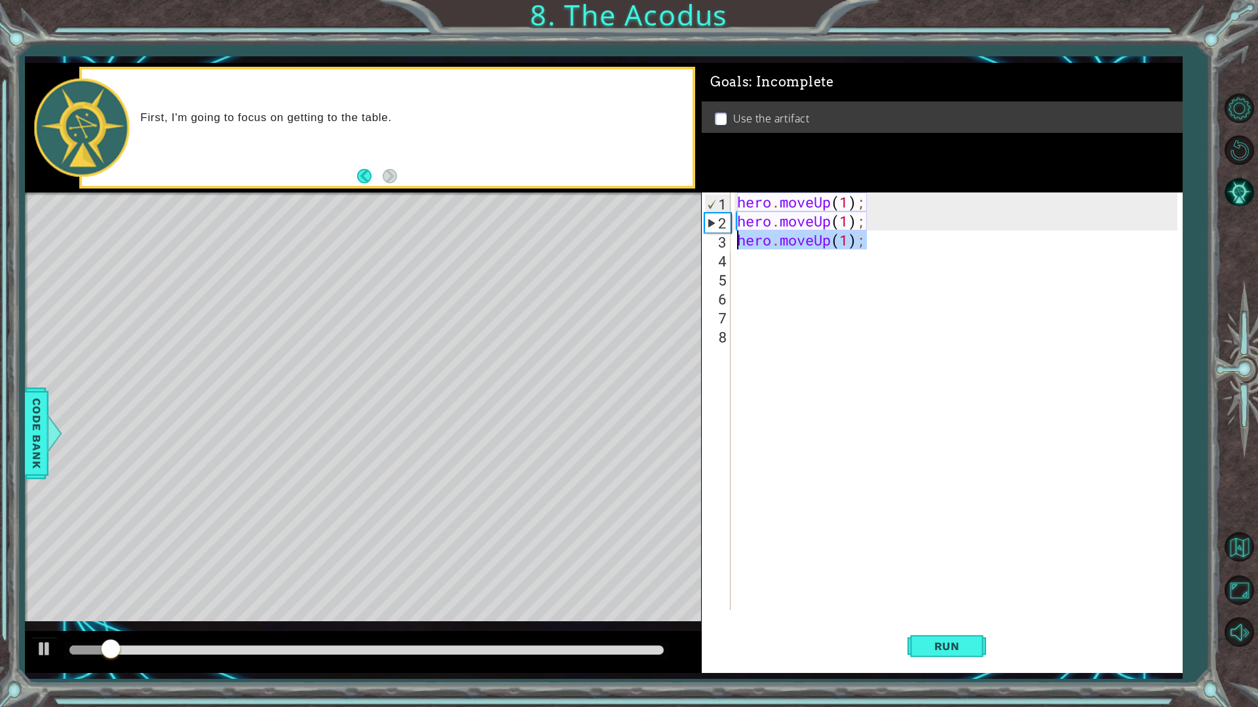
drag, startPoint x: 877, startPoint y: 243, endPoint x: 717, endPoint y: 248, distance: 160.5
click at [717, 248] on div "hero.moveUp(1); 1 2 3 4 5 6 7 8 hero . moveUp ( 1 ) ; hero . moveUp ( 1 ) ; her…" at bounding box center [940, 402] width 476 height 418
type textarea "h"
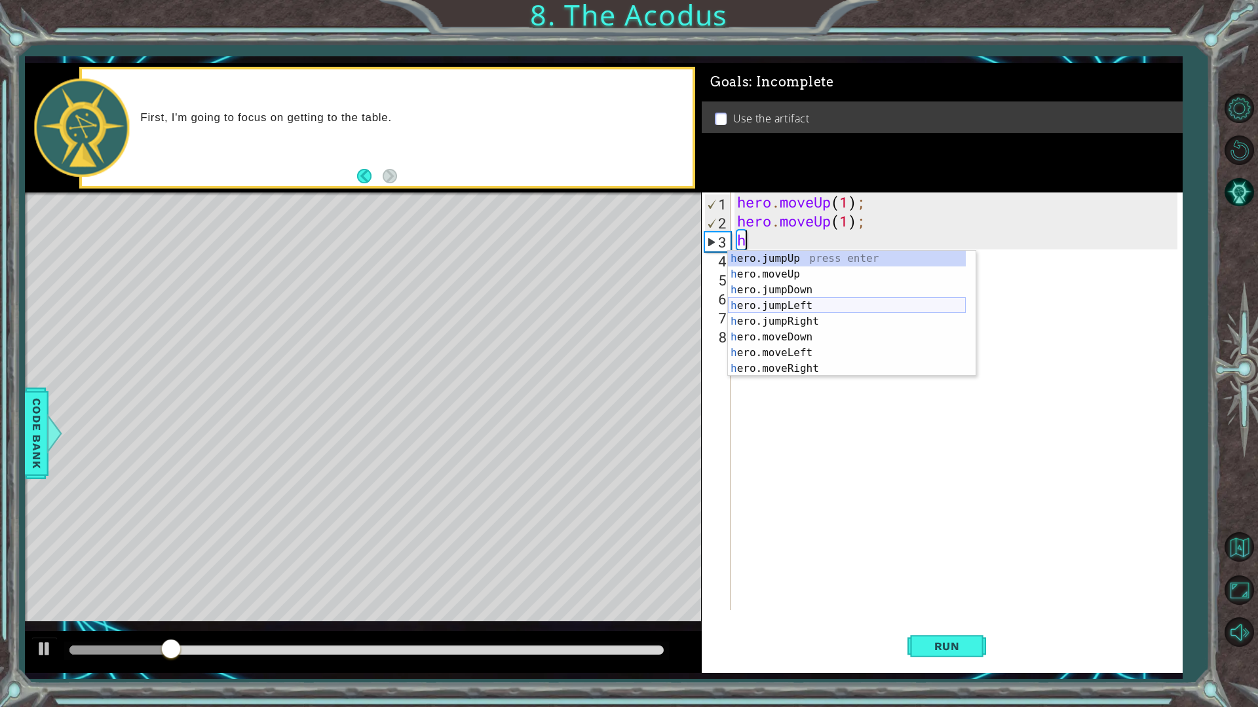
click at [806, 311] on div "h ero.jumpUp press enter h ero.moveUp press enter h ero.jumpDown press enter h …" at bounding box center [847, 329] width 238 height 157
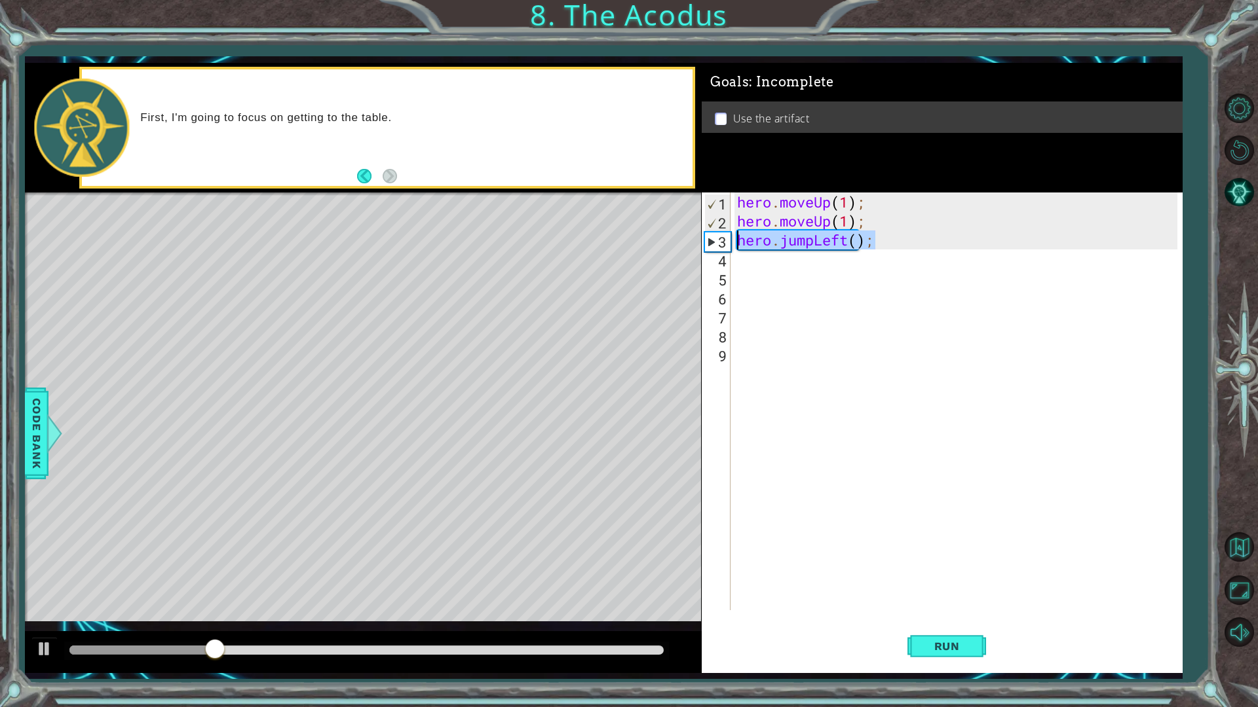
drag, startPoint x: 895, startPoint y: 236, endPoint x: 702, endPoint y: 239, distance: 193.3
click at [703, 240] on div "1 2 3 4 5 6 7 8 9 hero . moveUp ( 1 ) ; hero . moveUp ( 1 ) ; hero . jumpLeft (…" at bounding box center [940, 402] width 476 height 418
type textarea "hero.jumpLeft();"
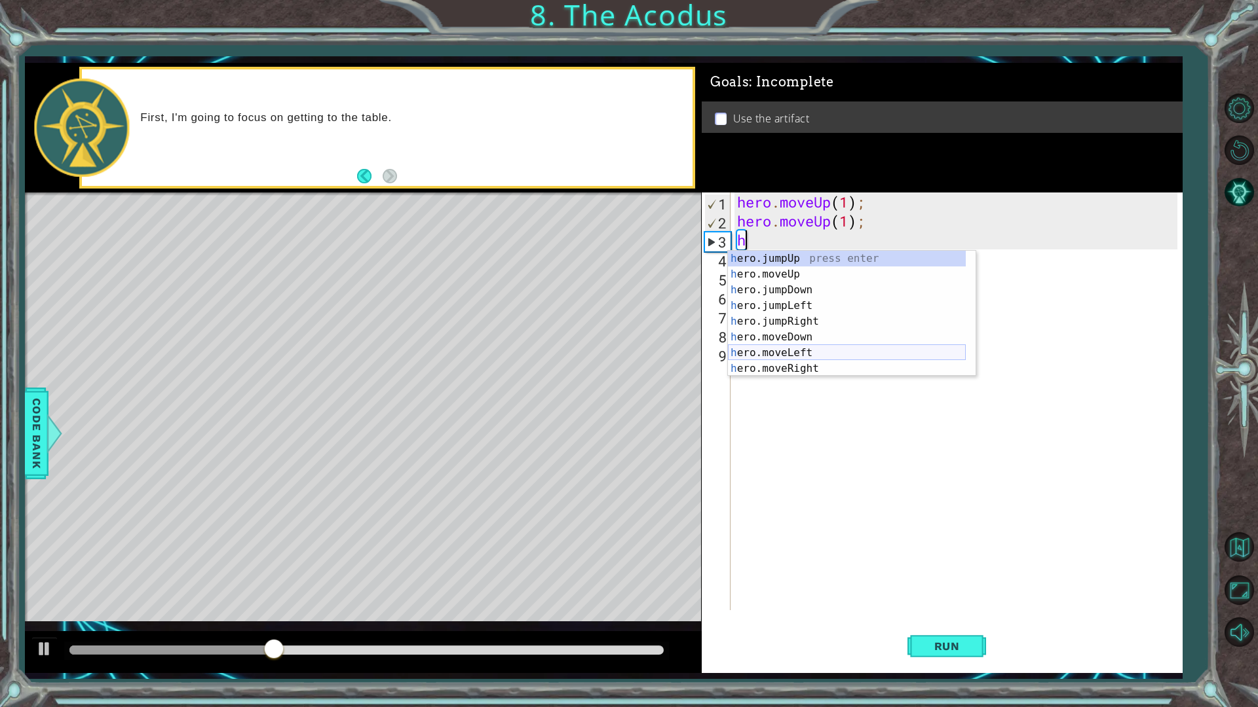
click at [823, 349] on div "h ero.jumpUp press enter h ero.moveUp press enter h ero.jumpDown press enter h …" at bounding box center [847, 329] width 238 height 157
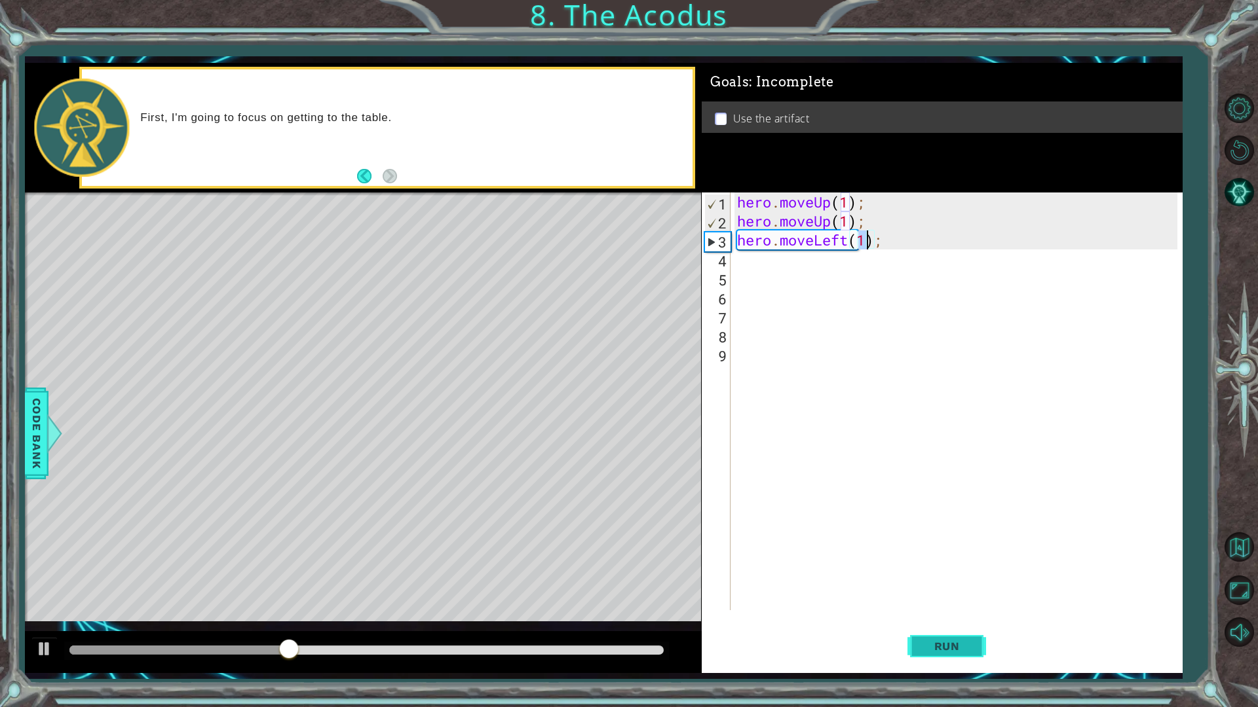
type textarea "hero.moveLeft(1);"
click at [933, 601] on span "Run" at bounding box center [947, 646] width 52 height 13
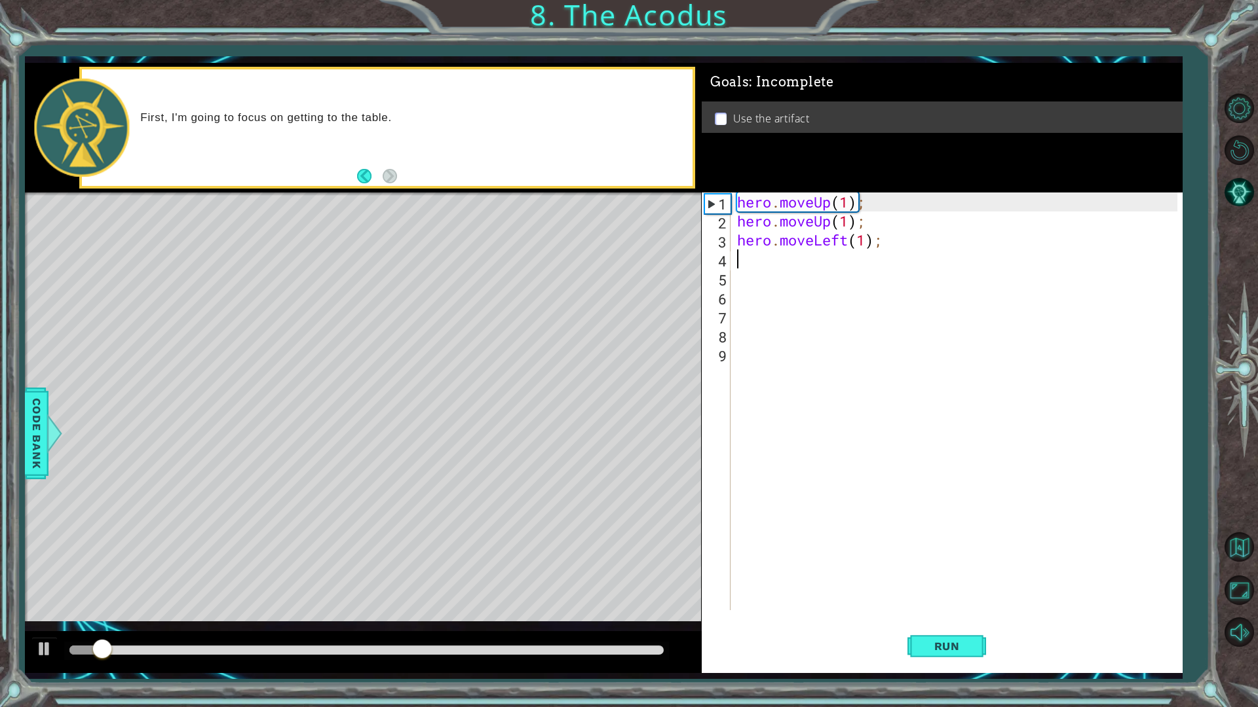
click at [802, 250] on div "hero . moveUp ( 1 ) ; hero . moveUp ( 1 ) ; hero . moveLeft ( 1 ) ;" at bounding box center [959, 421] width 450 height 456
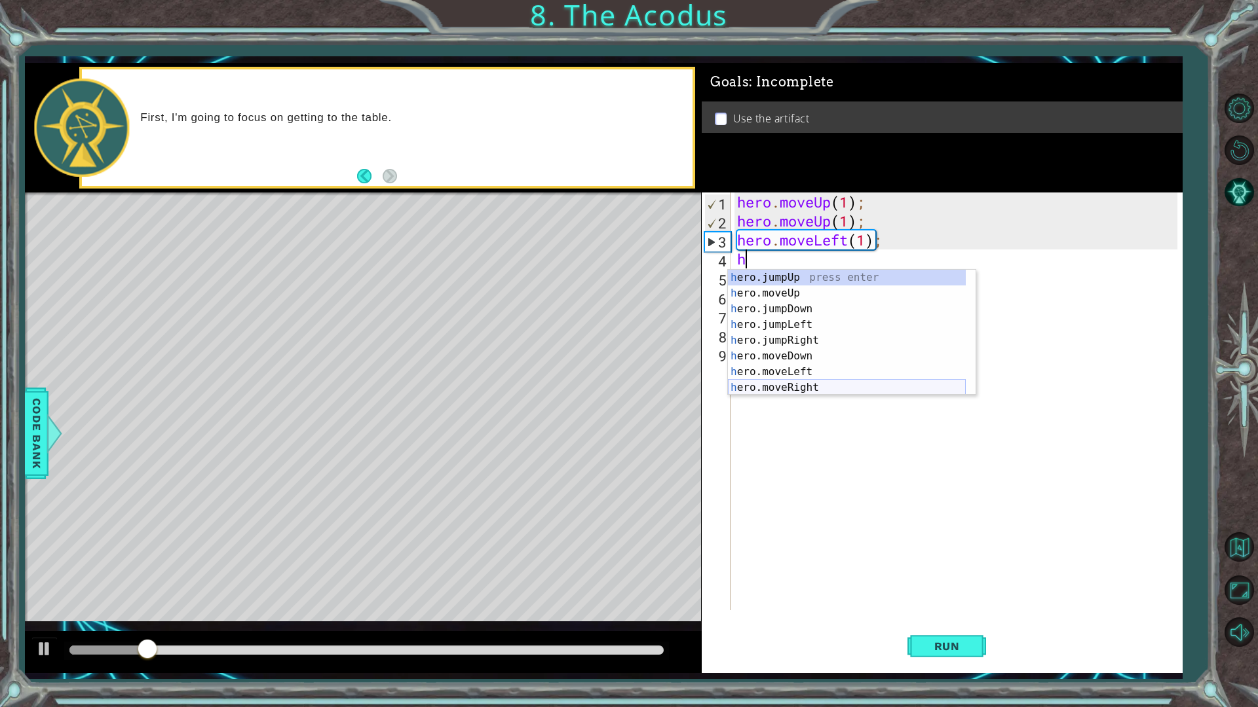
click at [778, 386] on div "h ero.jumpUp press enter h ero.moveUp press enter h ero.jumpDown press enter h …" at bounding box center [847, 348] width 238 height 157
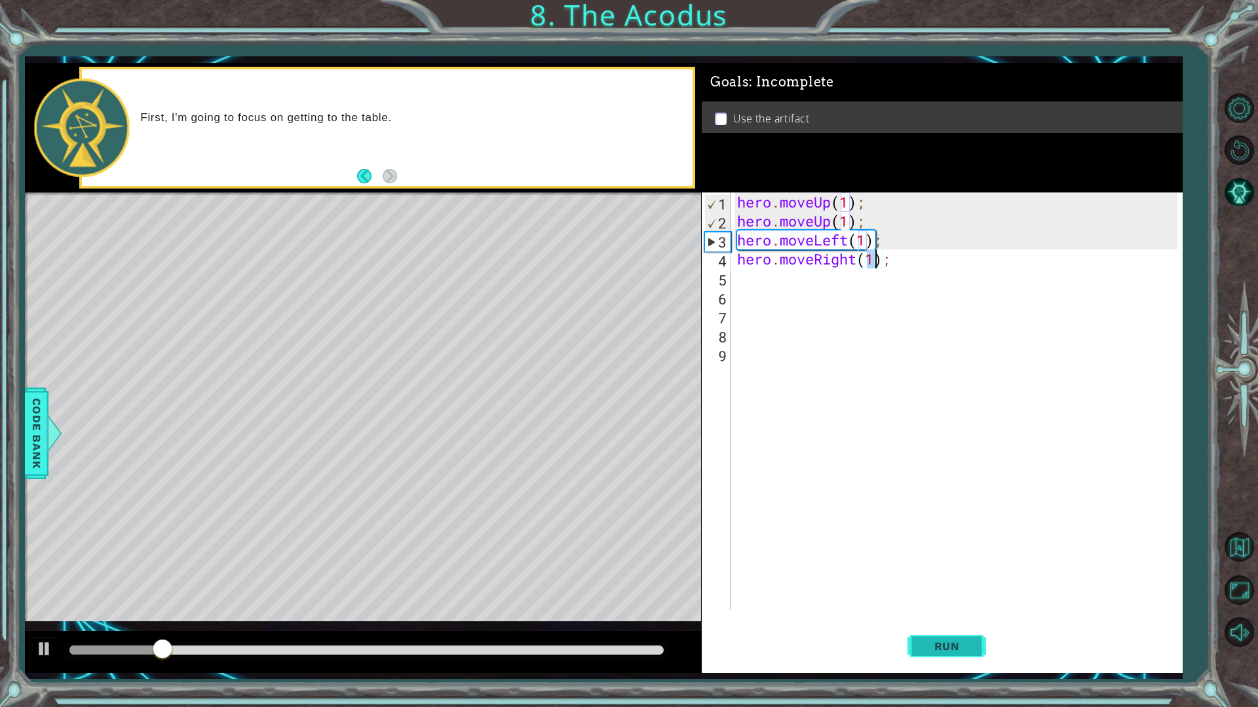
type textarea "hero.moveRight(1);"
click at [953, 601] on span "Run" at bounding box center [947, 646] width 52 height 13
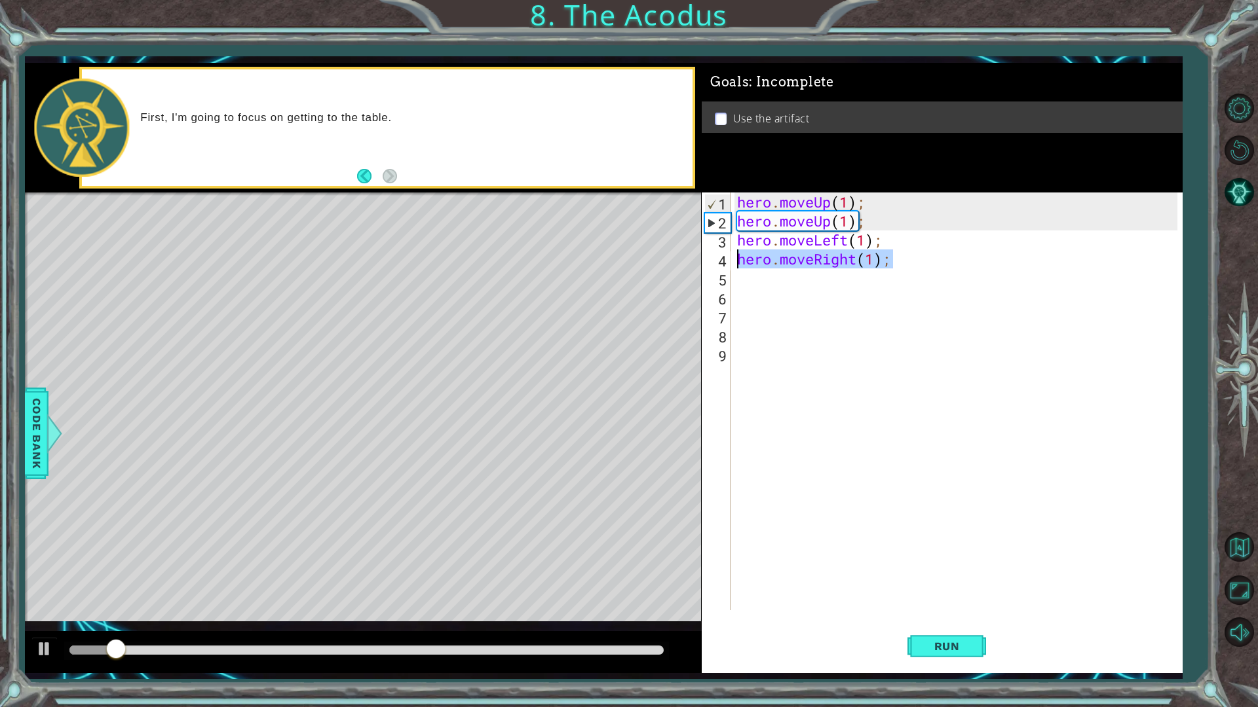
drag, startPoint x: 896, startPoint y: 266, endPoint x: 719, endPoint y: 254, distance: 177.9
click at [719, 254] on div "hero.moveRight(1); 1 2 3 4 5 6 7 8 9 hero . moveUp ( 1 ) ; hero . moveUp ( 1 ) …" at bounding box center [940, 402] width 476 height 418
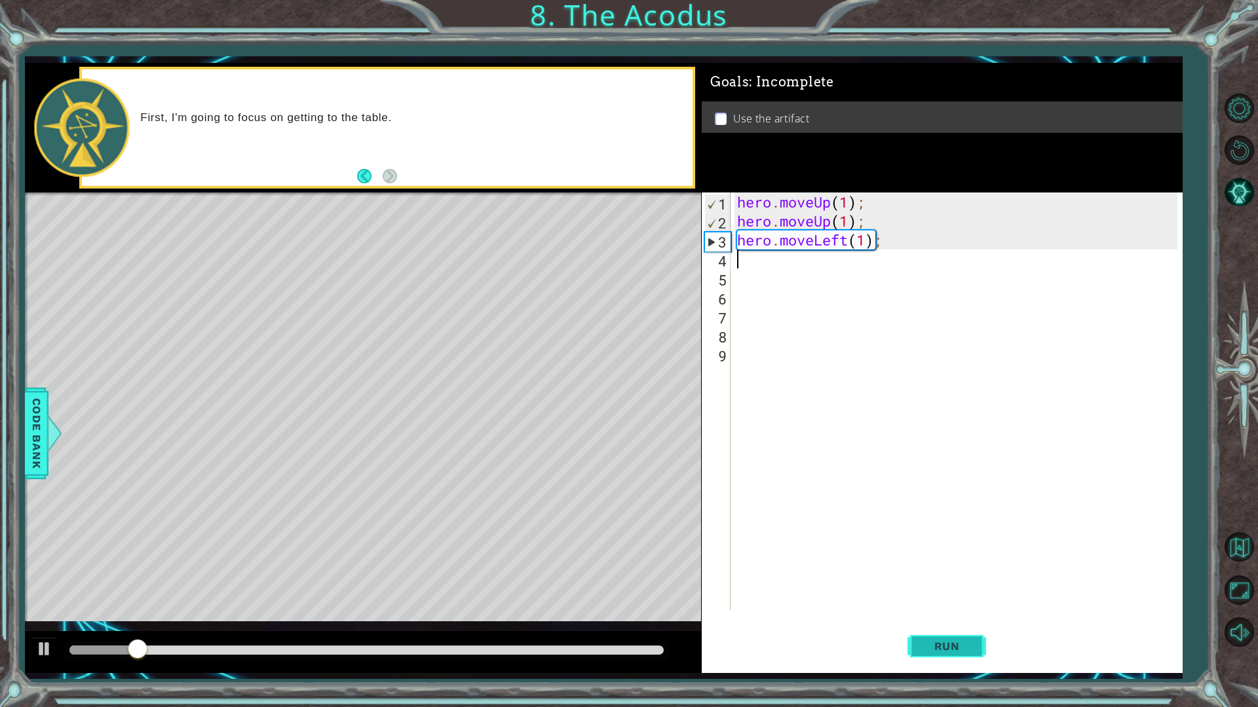
click at [938, 601] on button "Run" at bounding box center [946, 646] width 79 height 48
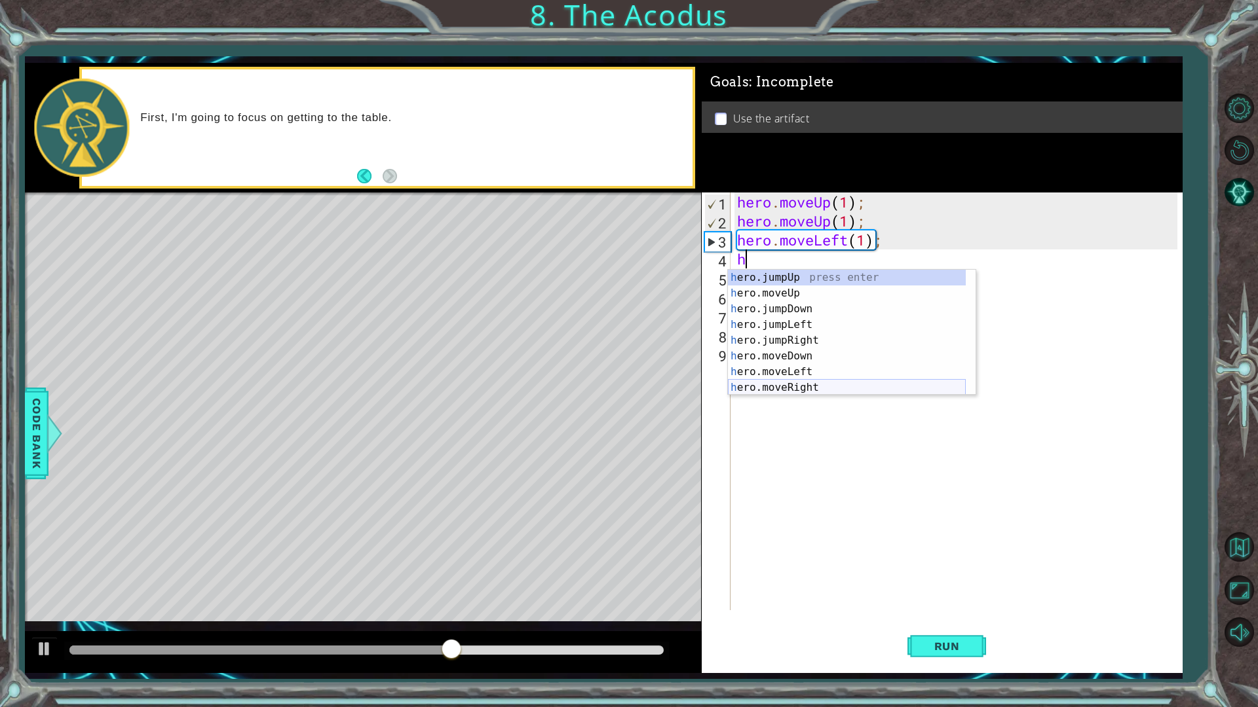
click at [777, 386] on div "h ero.jumpUp press enter h ero.moveUp press enter h ero.jumpDown press enter h …" at bounding box center [847, 348] width 238 height 157
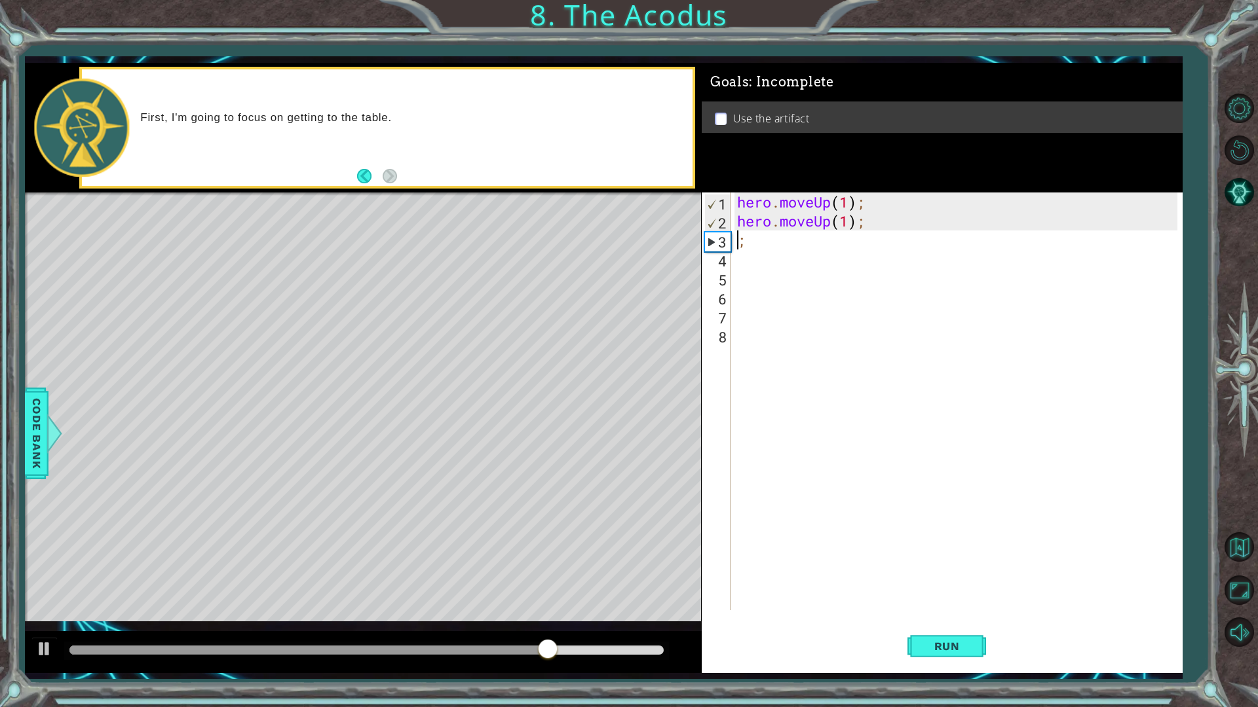
drag, startPoint x: 882, startPoint y: 257, endPoint x: 705, endPoint y: 246, distance: 177.9
click at [706, 247] on div "; 1 2 3 4 5 6 7 8 hero . moveUp ( 1 ) ; hero . moveUp ( 1 ) ; ; ההההההההההההההה…" at bounding box center [940, 402] width 476 height 418
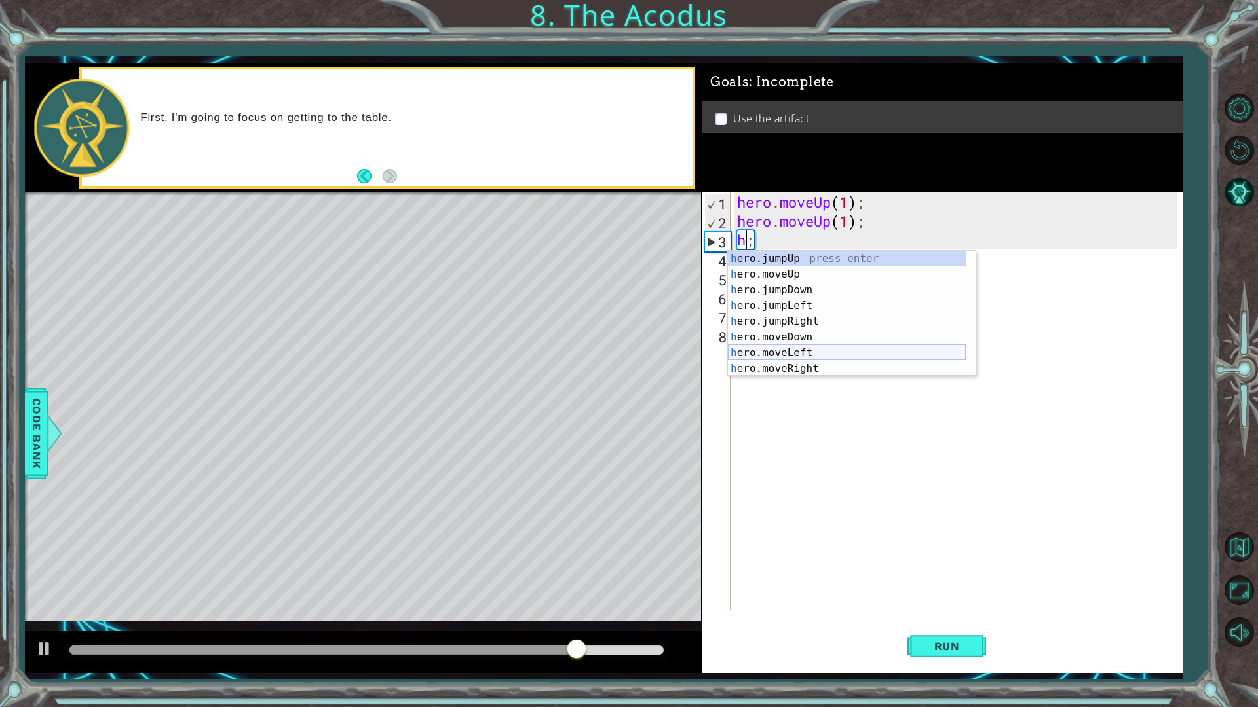
click at [784, 354] on div "h ero.jumpUp press enter h ero.moveUp press enter h ero.jumpDown press enter h …" at bounding box center [847, 329] width 238 height 157
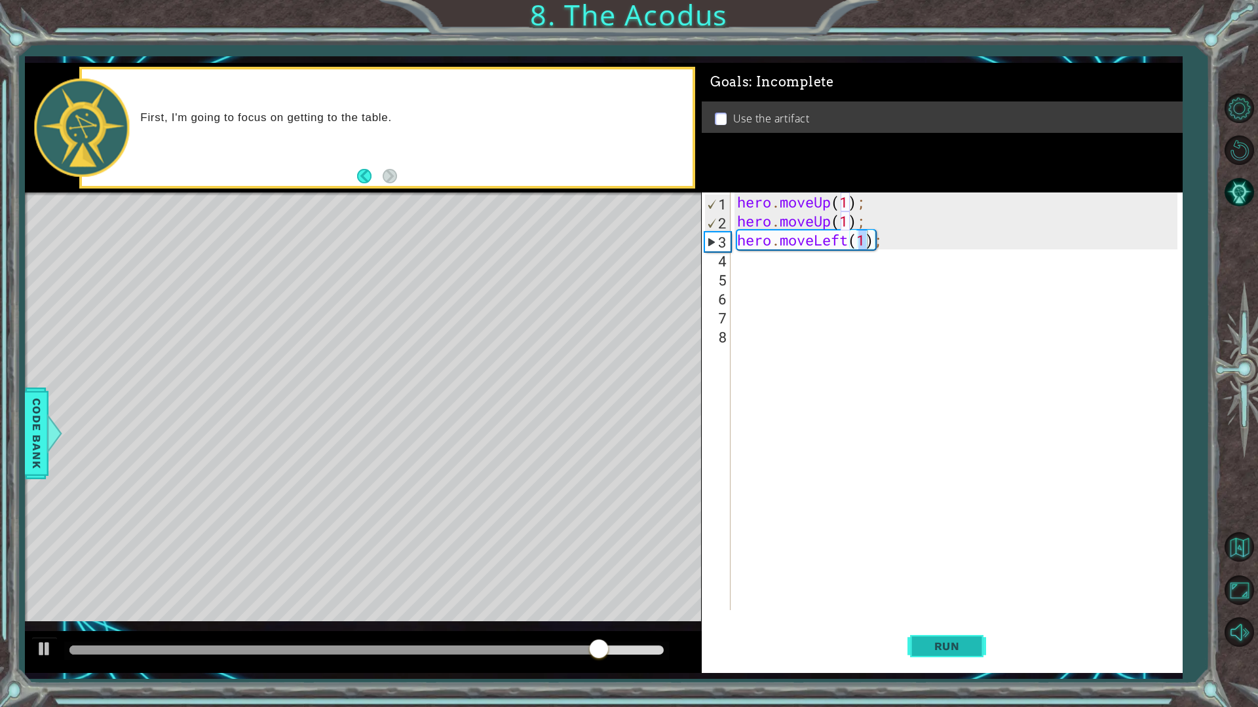
click at [943, 601] on button "Run" at bounding box center [946, 646] width 79 height 48
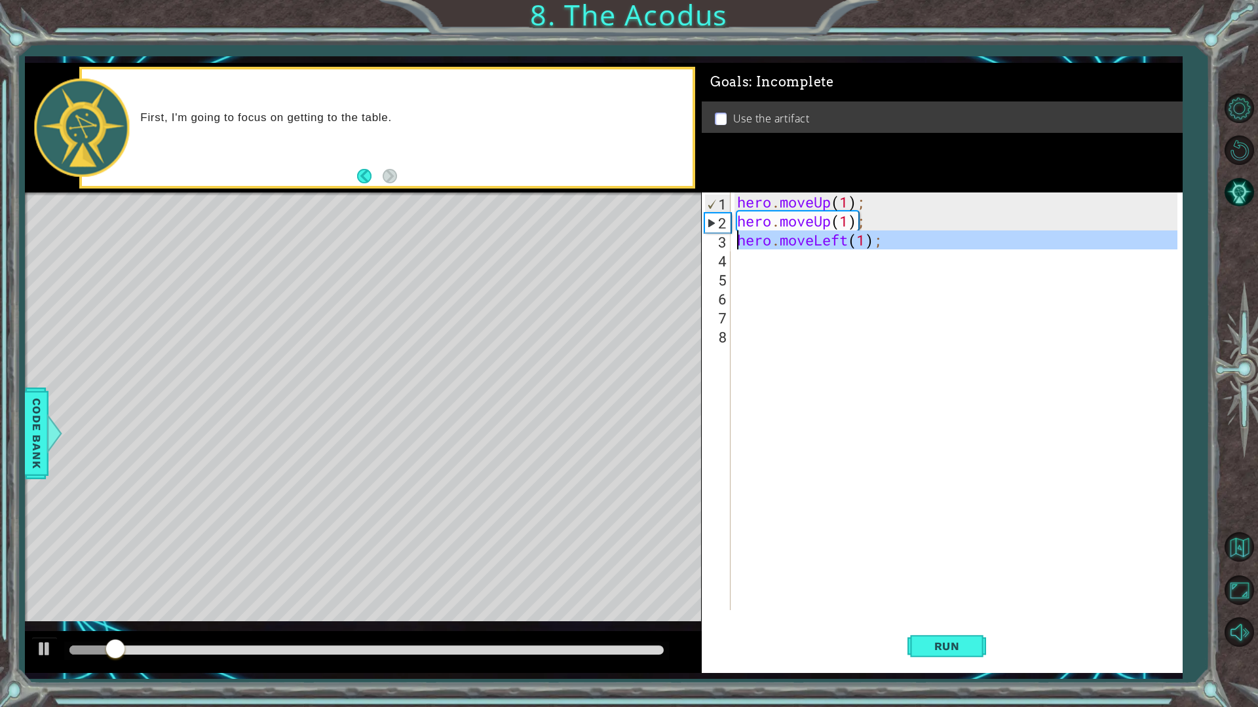
drag, startPoint x: 895, startPoint y: 252, endPoint x: 702, endPoint y: 242, distance: 194.1
click at [702, 242] on div "hero.moveLeft(1); 1 2 3 4 5 6 7 8 hero . moveUp ( 1 ) ; hero . moveUp ( 1 ) ; h…" at bounding box center [940, 402] width 476 height 418
type textarea "hero.moveLeft(1);"
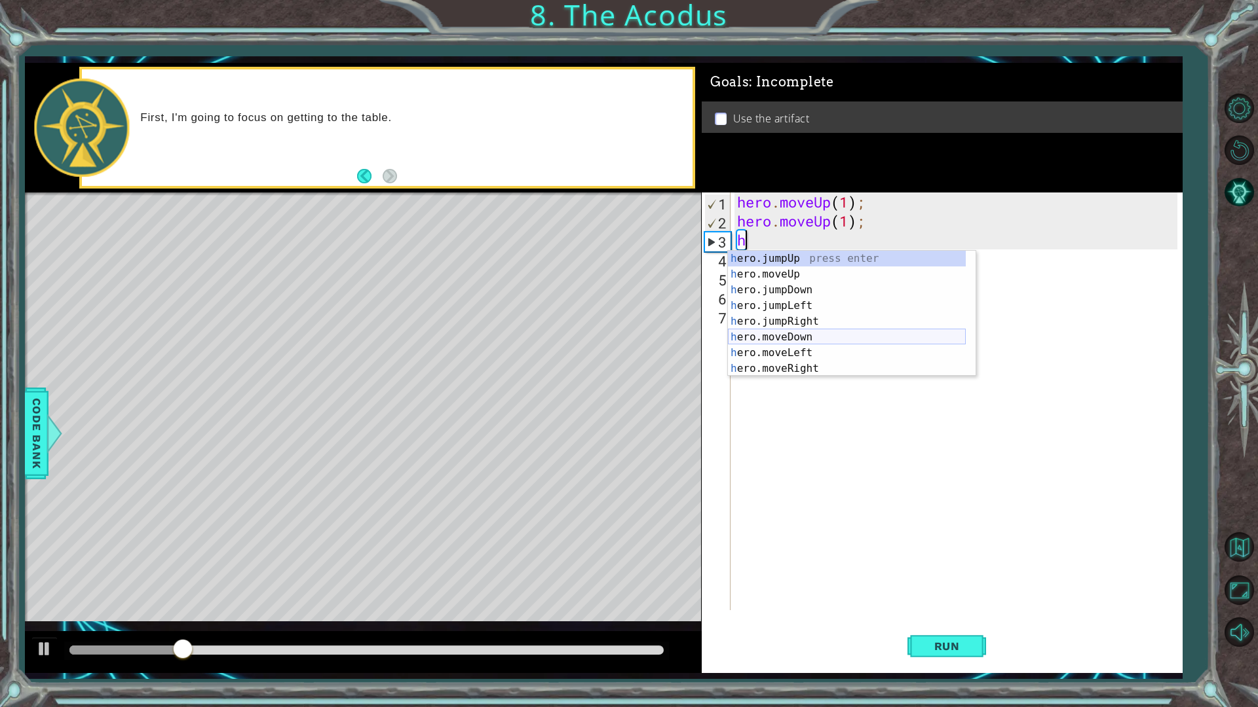
click at [802, 339] on div "h ero.jumpUp press enter h ero.moveUp press enter h ero.jumpDown press enter h …" at bounding box center [847, 329] width 238 height 157
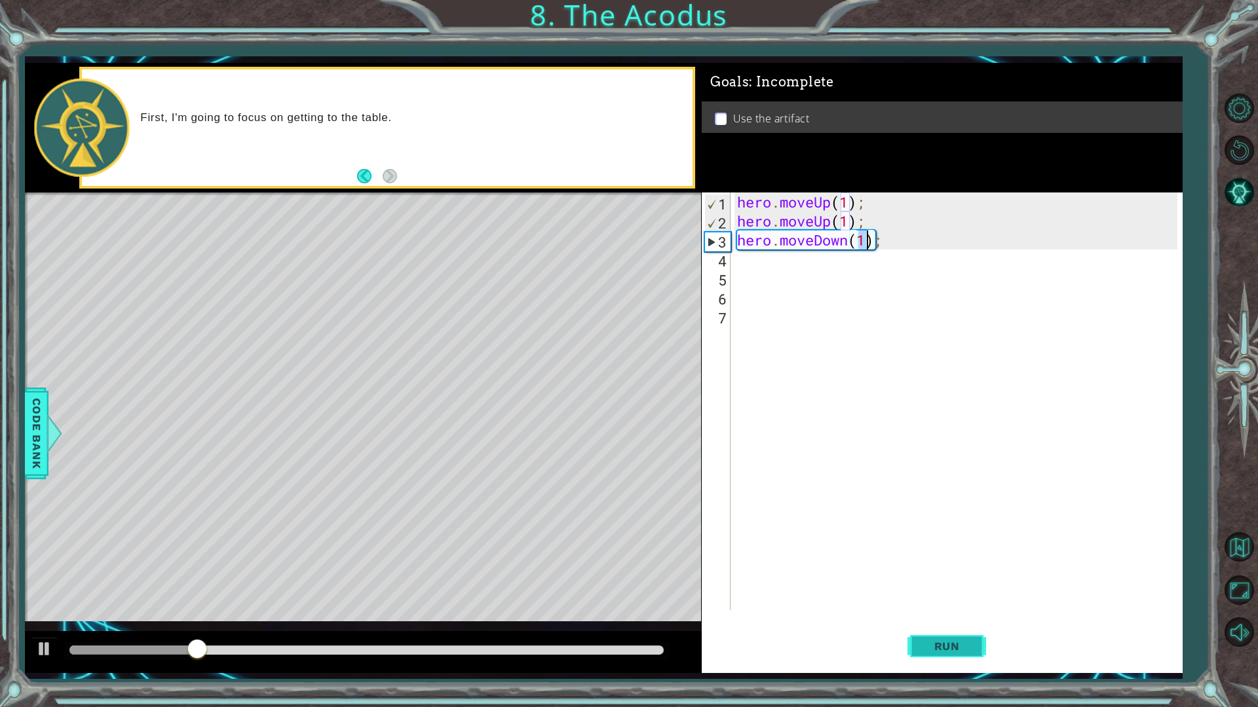
type textarea "hero.moveDown(1);"
click at [947, 601] on span "Run" at bounding box center [947, 646] width 52 height 13
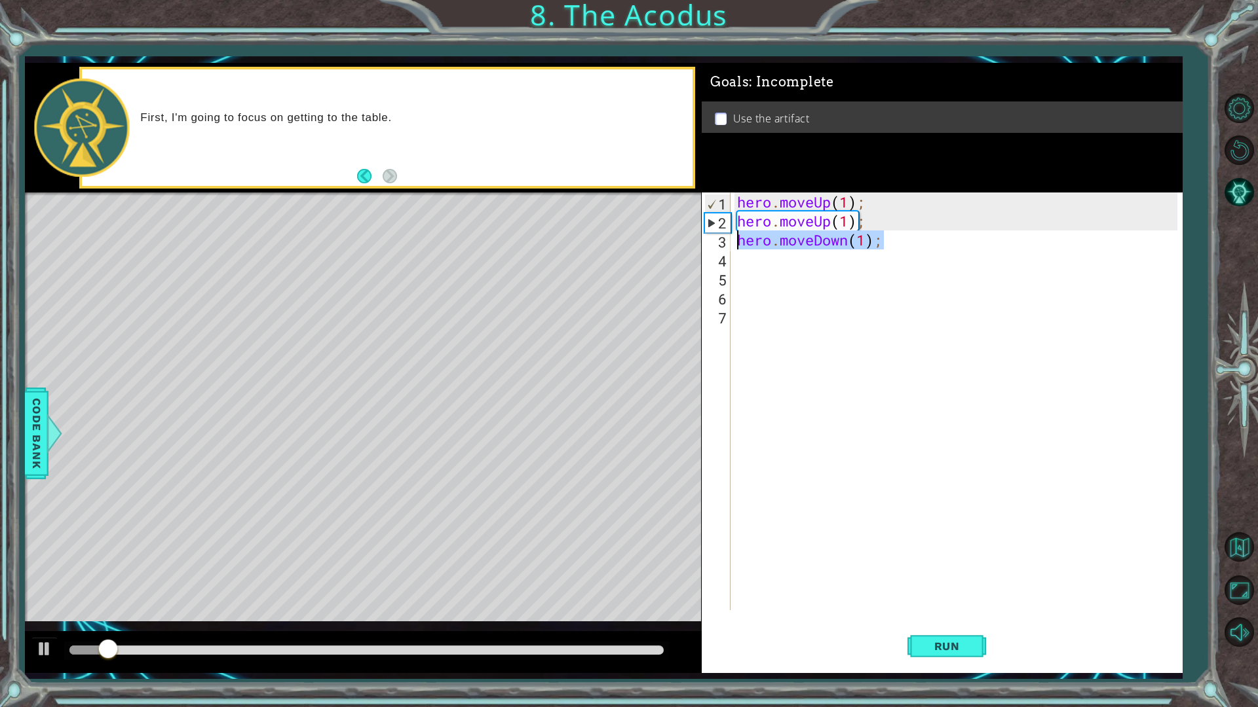
drag, startPoint x: 901, startPoint y: 244, endPoint x: 719, endPoint y: 239, distance: 182.2
click at [719, 239] on div "hero.moveDown(1); 1 2 3 4 5 6 7 hero . moveUp ( 1 ) ; hero . moveUp ( 1 ) ; her…" at bounding box center [940, 402] width 476 height 418
type textarea "h"
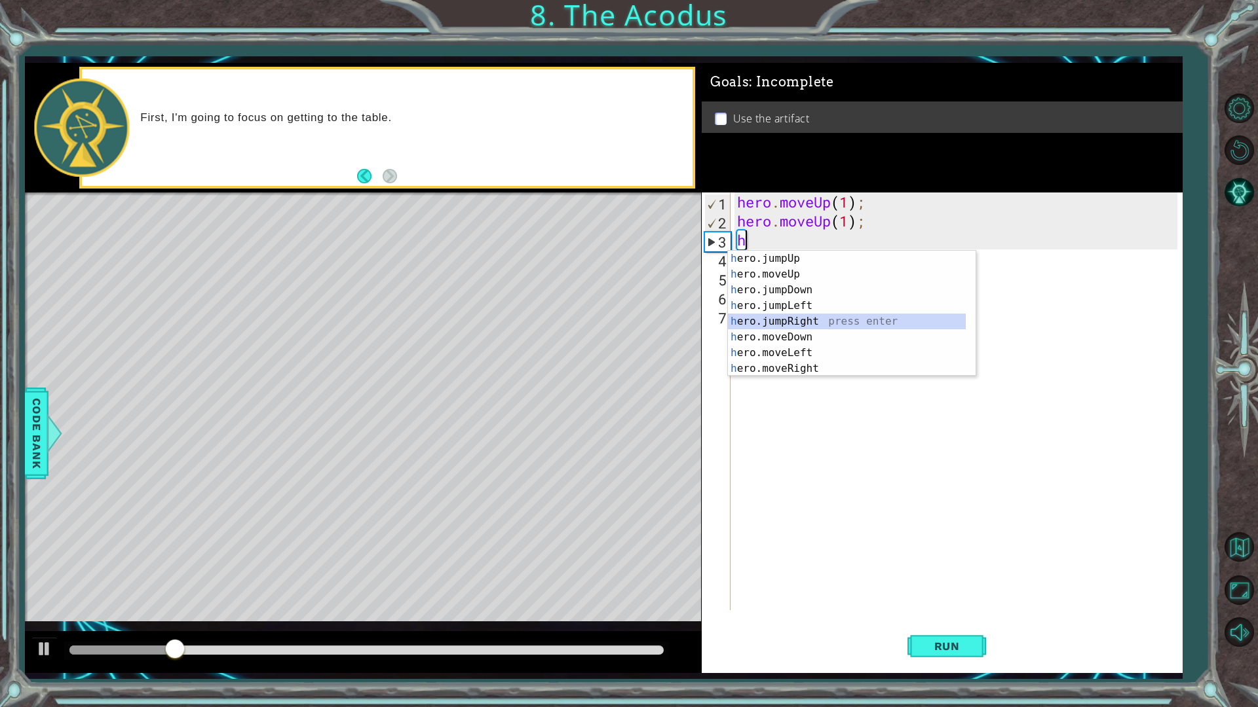
click at [808, 324] on div "h ero.jumpUp press enter h ero.moveUp press enter h ero.jumpDown press enter h …" at bounding box center [847, 329] width 238 height 157
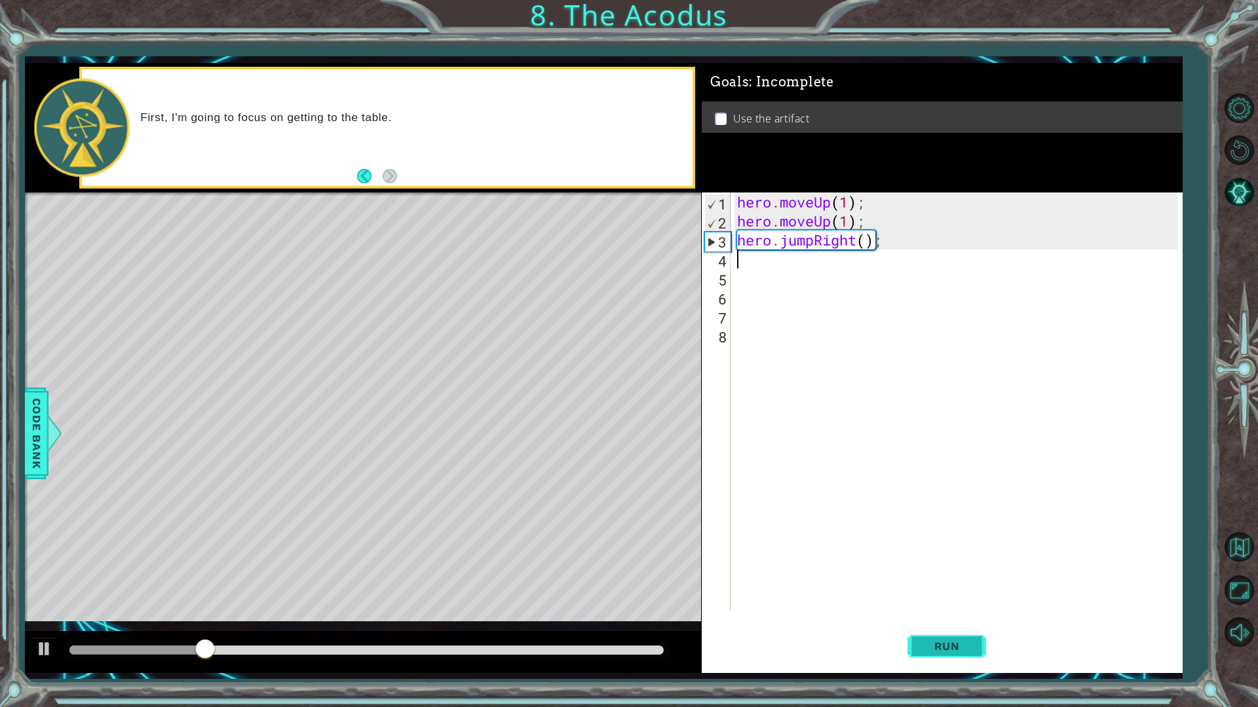
click at [941, 601] on button "Run" at bounding box center [946, 646] width 79 height 48
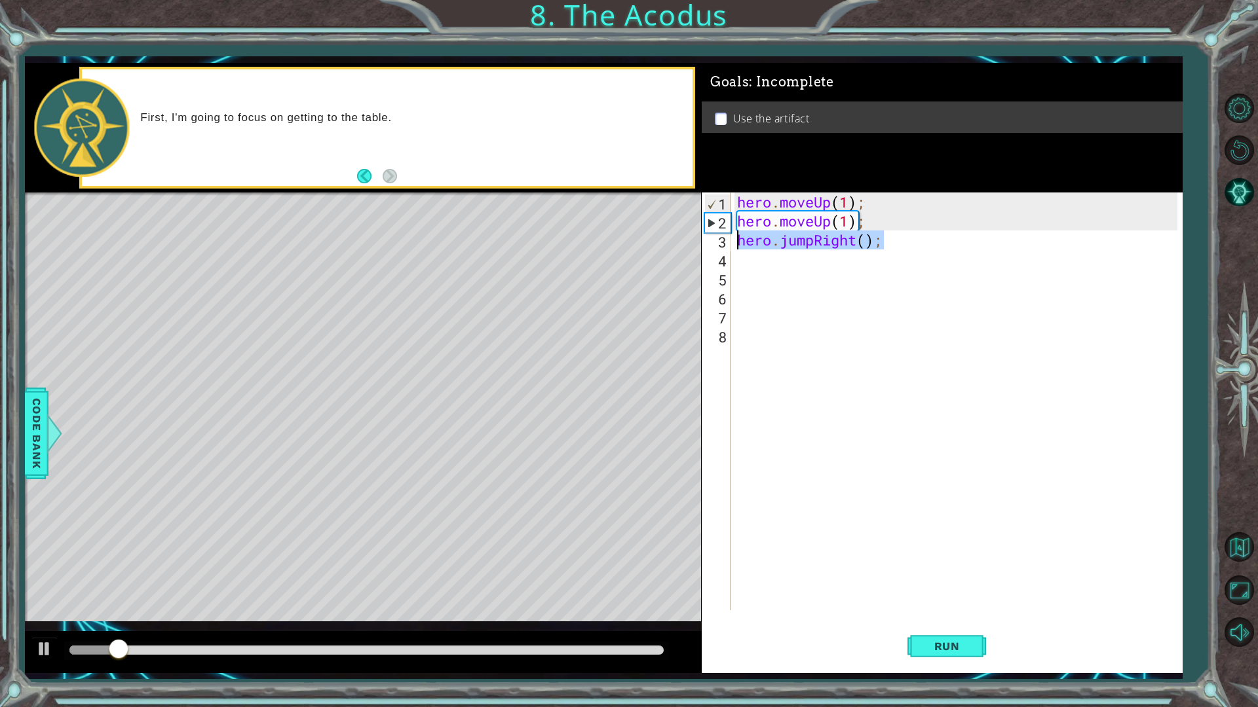
drag, startPoint x: 909, startPoint y: 240, endPoint x: 719, endPoint y: 233, distance: 190.1
click at [720, 233] on div "1 2 3 4 5 6 7 8 hero . moveUp ( 1 ) ; hero . moveUp ( 1 ) ; hero . jumpRight ( …" at bounding box center [940, 402] width 476 height 418
type textarea "hero.jumpRight();"
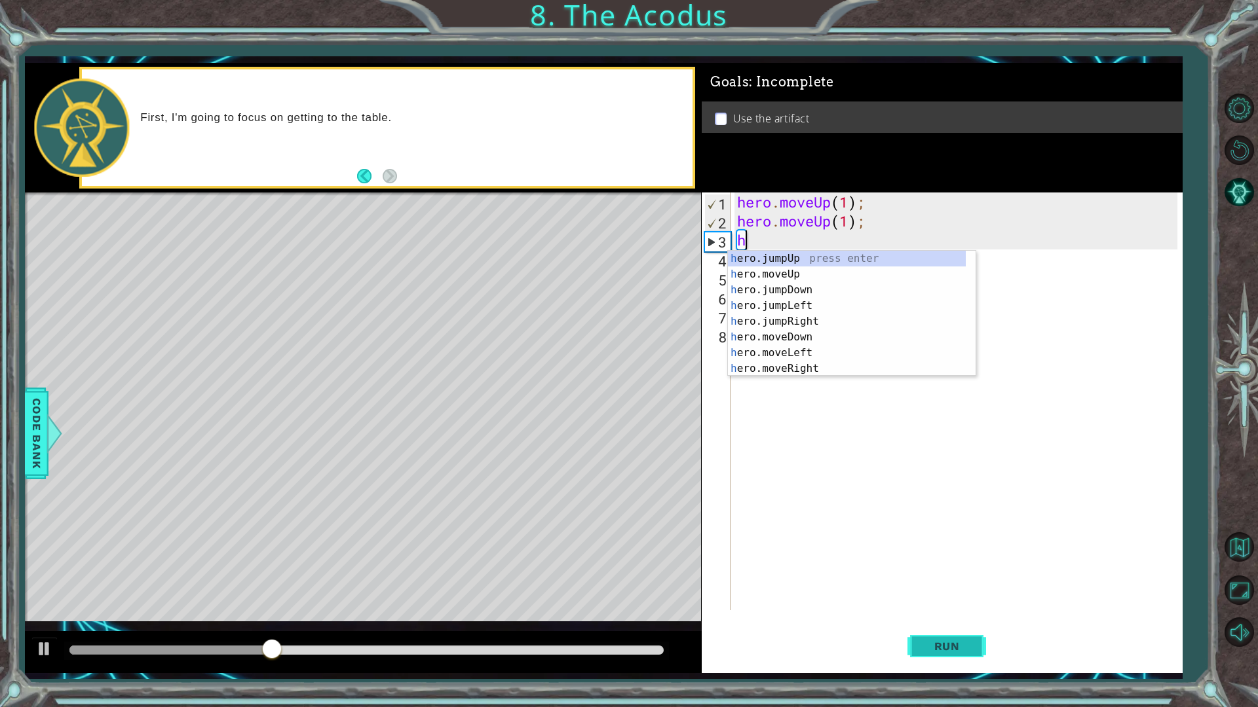
type textarea "h"
click at [923, 601] on button "Run" at bounding box center [946, 646] width 79 height 48
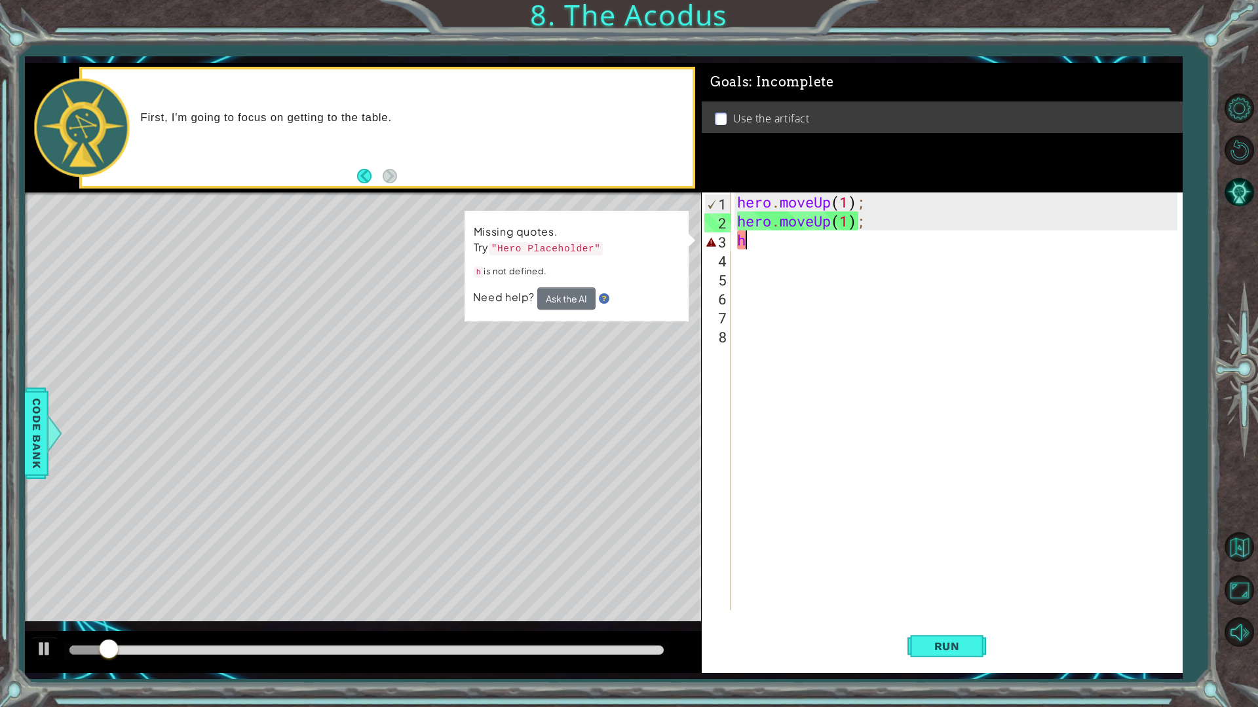
click at [800, 236] on div "hero . moveUp ( 1 ) ; hero . moveUp ( 1 ) ; h" at bounding box center [959, 421] width 450 height 456
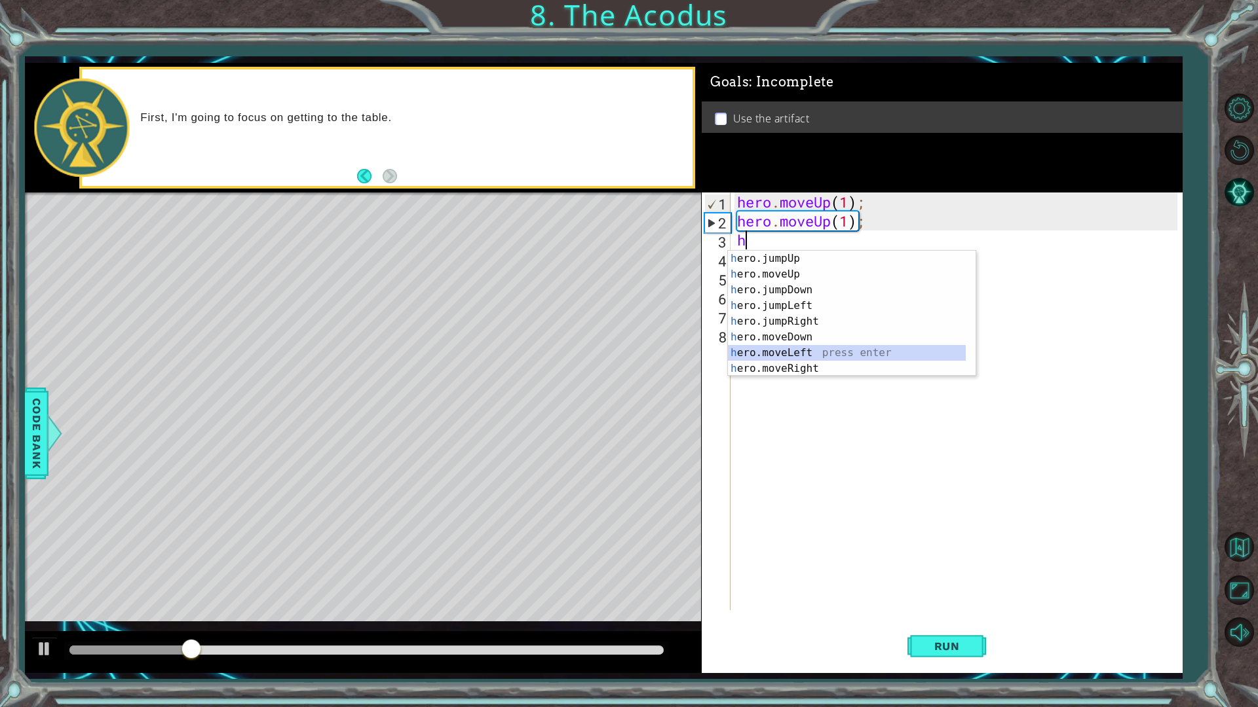
click at [822, 356] on div "h ero.jumpUp press enter h ero.moveUp press enter h ero.jumpDown press enter h …" at bounding box center [847, 329] width 238 height 157
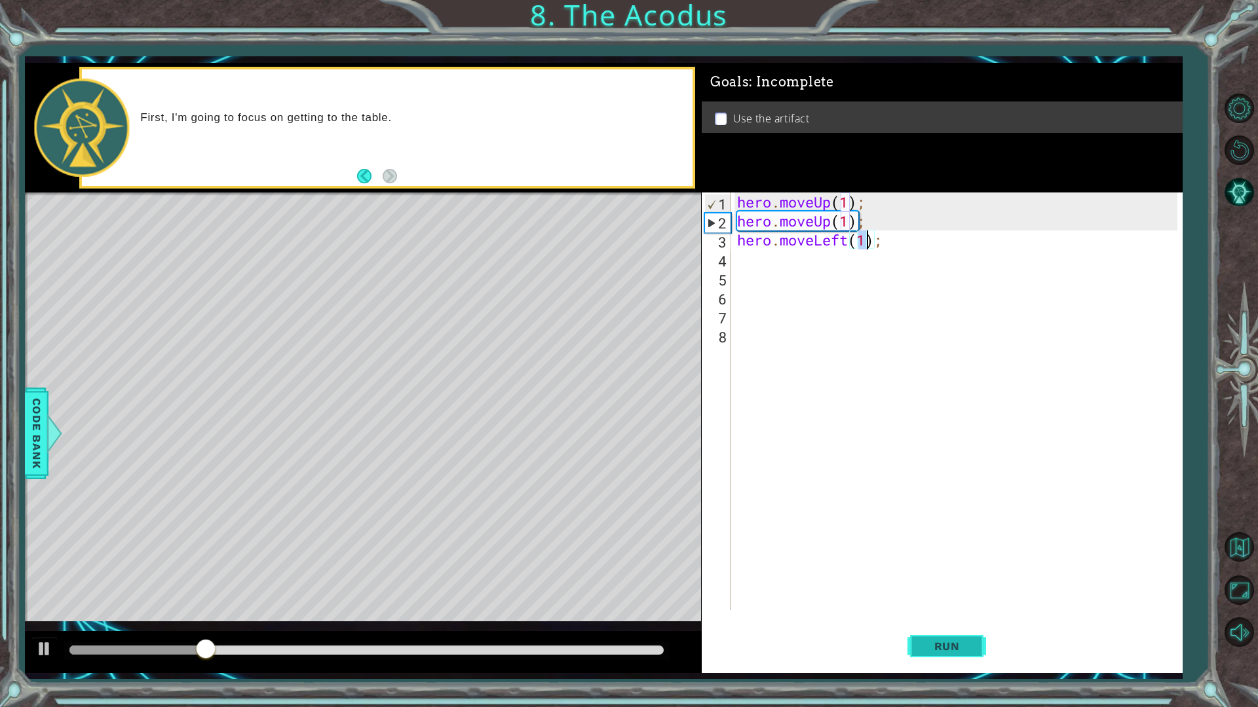
type textarea "hero.moveLeft(1);"
click at [940, 601] on button "Run" at bounding box center [946, 646] width 79 height 48
click at [753, 259] on div "hero . moveUp ( 1 ) ; hero . moveUp ( 1 ) ; hero . moveLeft ( 1 ) ;" at bounding box center [959, 421] width 450 height 456
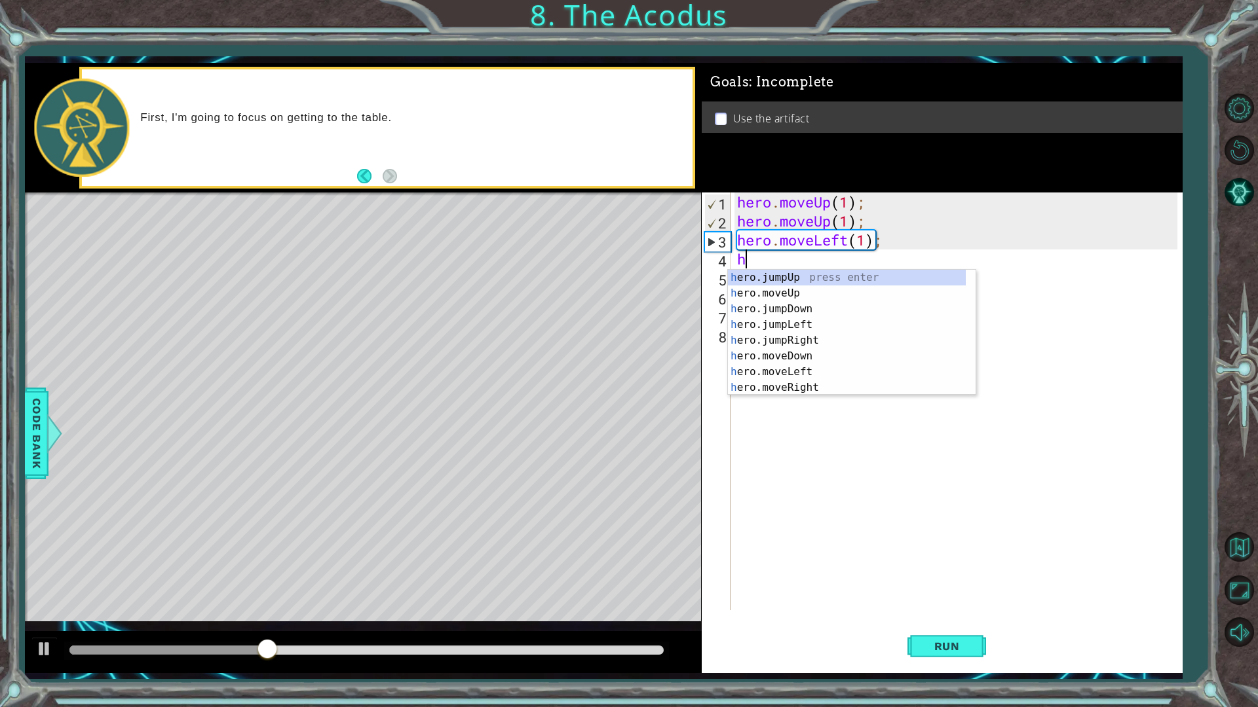
click at [865, 243] on div "hero . moveUp ( 1 ) ; hero . moveUp ( 1 ) ; hero . moveLeft ( 1 ) ; h" at bounding box center [959, 421] width 450 height 456
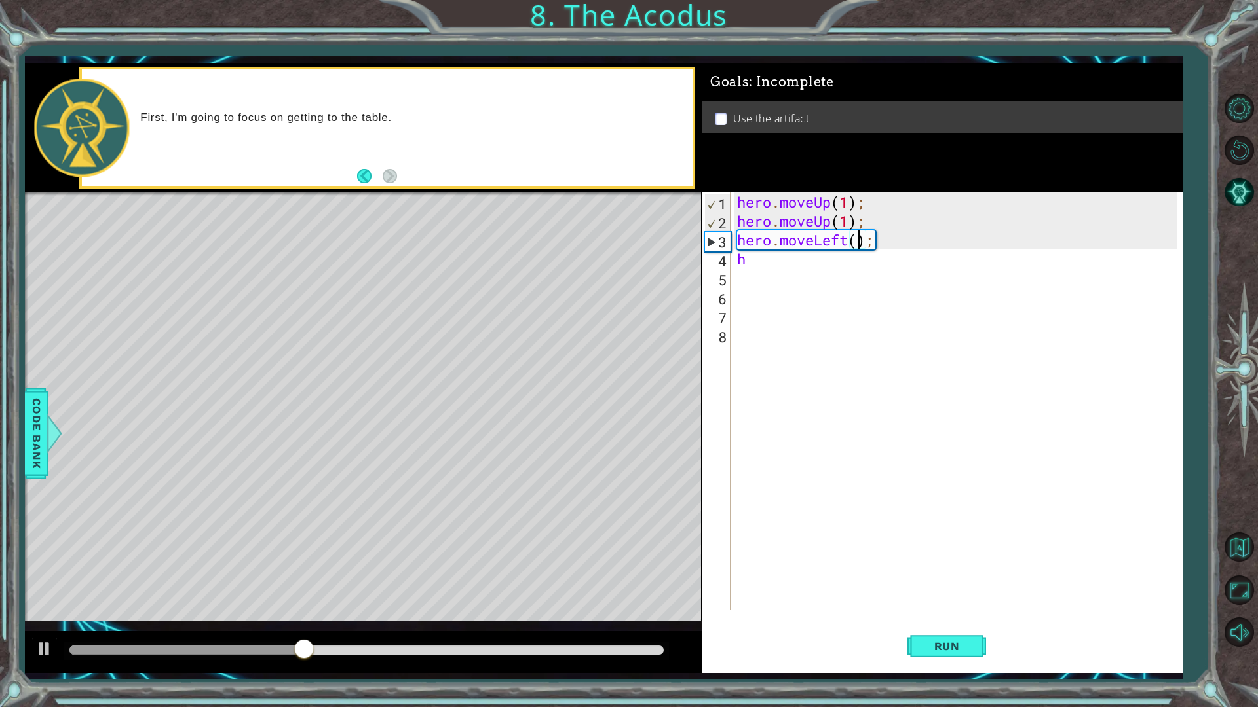
scroll to position [0, 6]
click at [760, 261] on div "hero . moveUp ( 1 ) ; hero . moveUp ( 1 ) ; hero . moveLeft ( 2 ) ; h" at bounding box center [959, 421] width 450 height 456
type textarea "h"
click at [933, 601] on span "Run" at bounding box center [947, 646] width 52 height 13
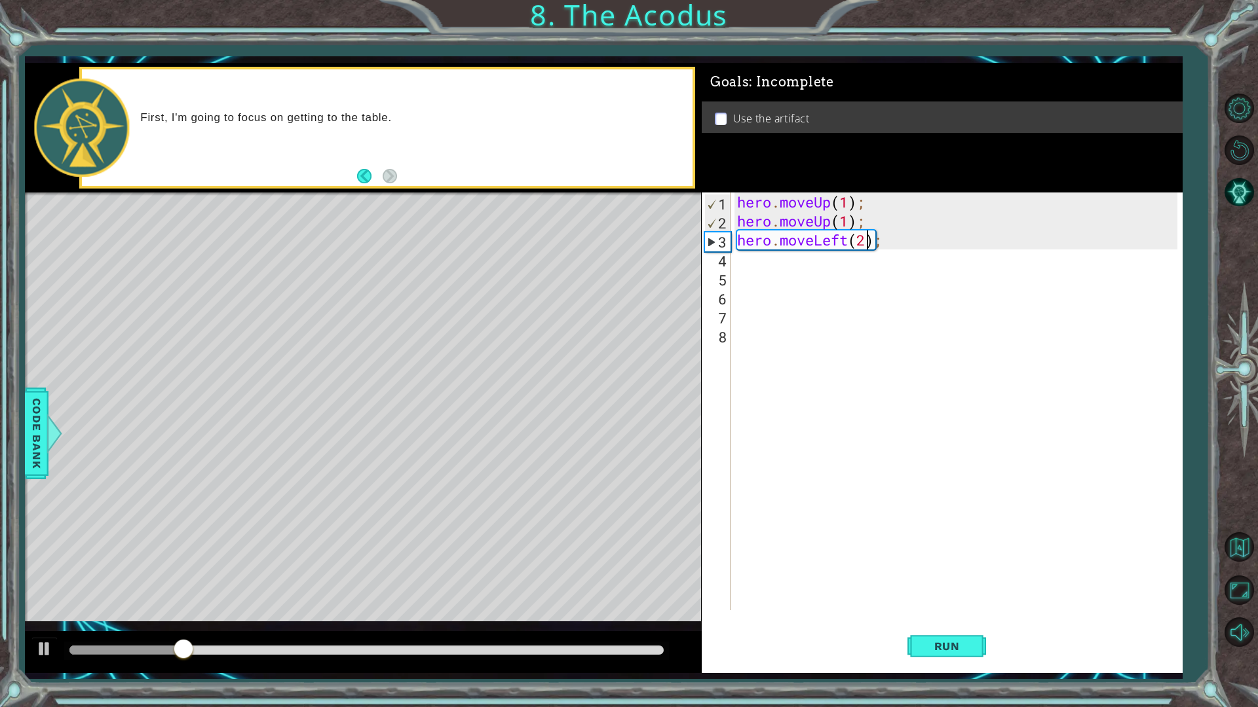
click at [867, 242] on div "hero . moveUp ( 1 ) ; hero . moveUp ( 1 ) ; hero . moveLeft ( 2 ) ;" at bounding box center [959, 421] width 450 height 456
type textarea "hero.moveLeft(1);"
click at [856, 254] on div "hero . moveUp ( 1 ) ; hero . moveUp ( 1 ) ; hero . moveLeft ( 1 ) ;" at bounding box center [959, 421] width 450 height 456
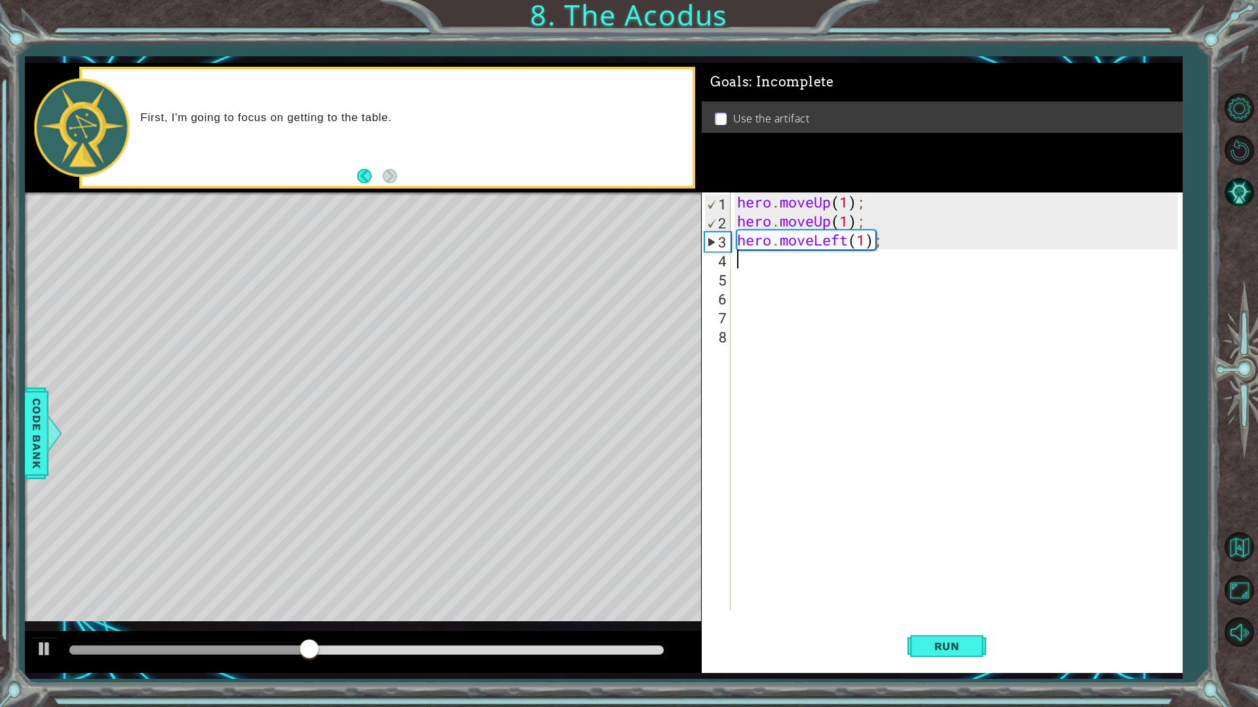
type textarea "h"
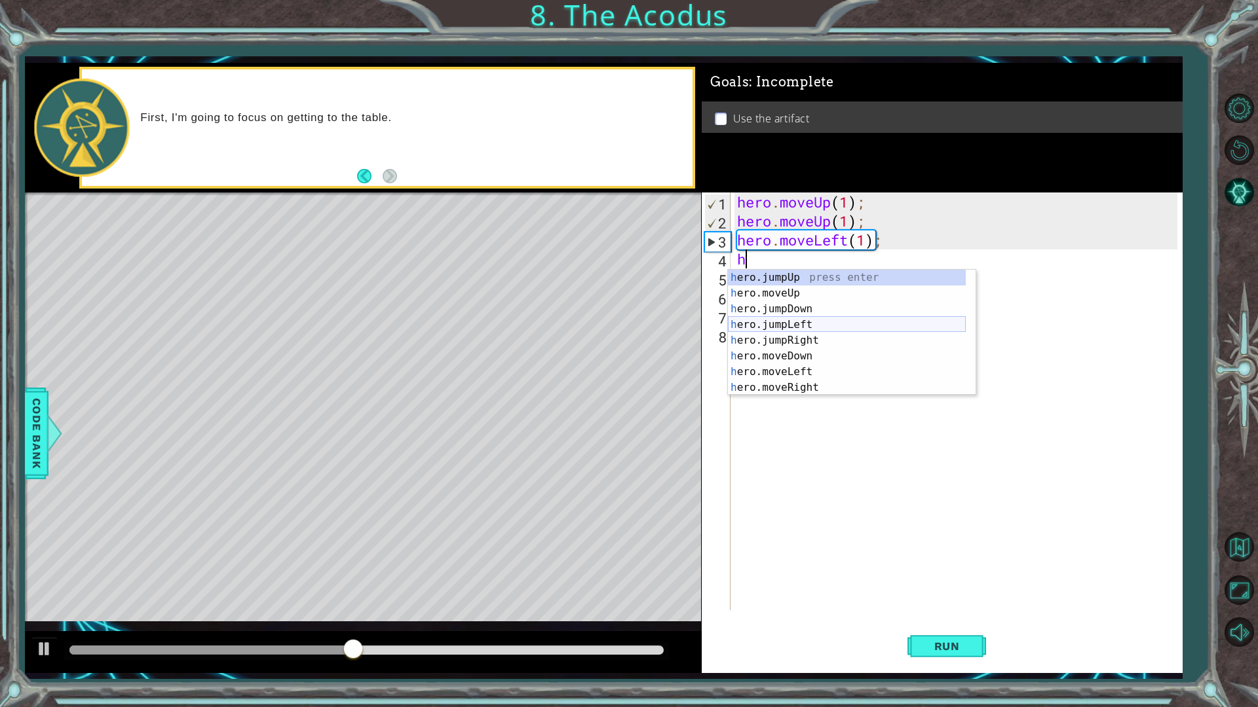
click at [810, 322] on div "h ero.jumpUp press enter h ero.moveUp press enter h ero.jumpDown press enter h …" at bounding box center [847, 348] width 238 height 157
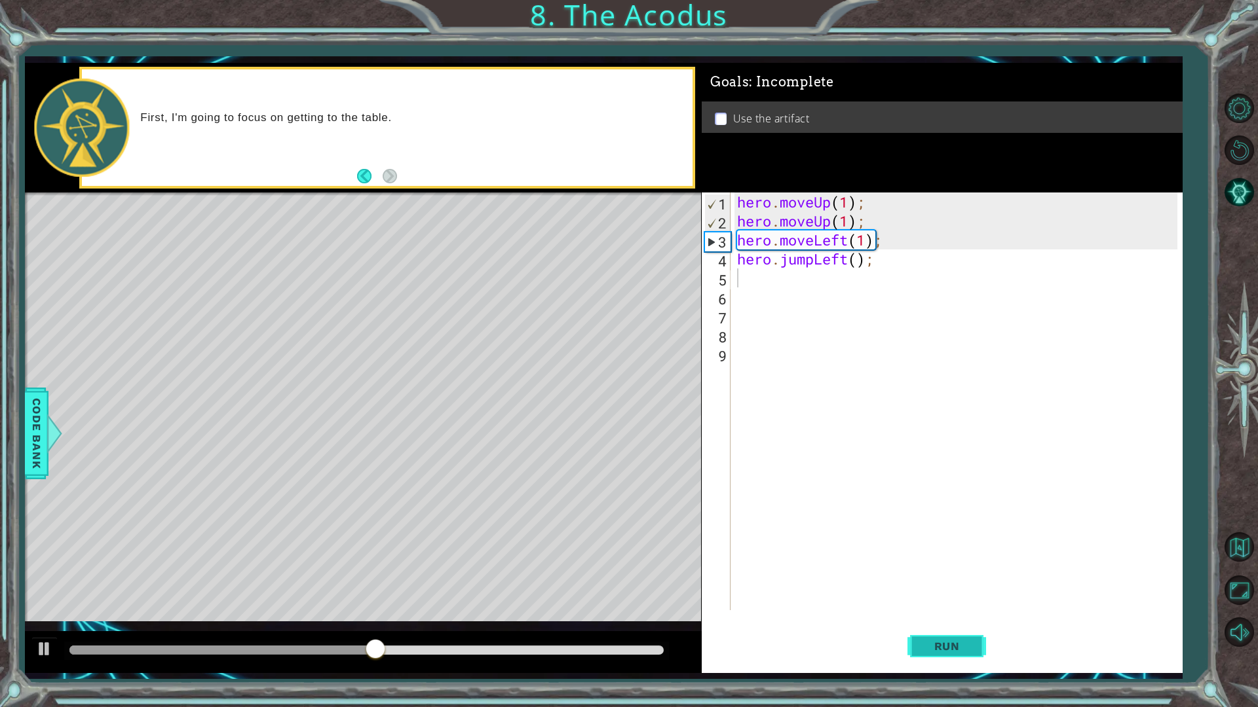
click at [950, 601] on button "Run" at bounding box center [946, 646] width 79 height 48
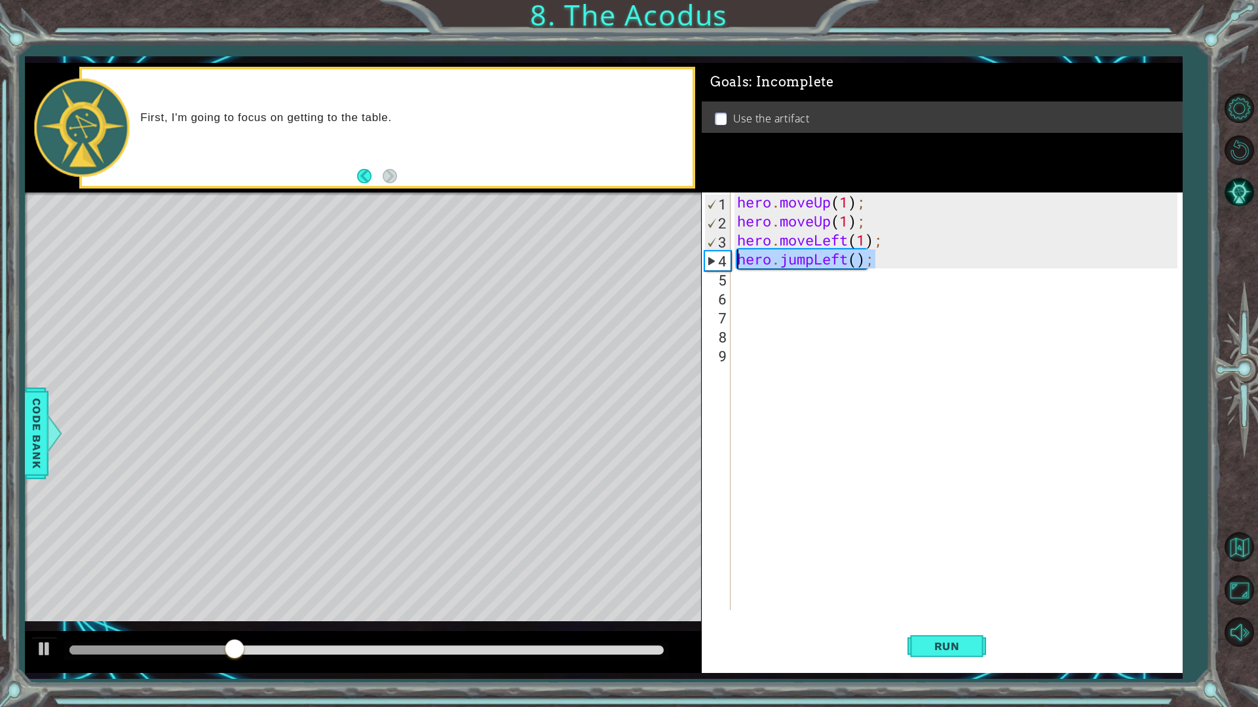
drag, startPoint x: 879, startPoint y: 257, endPoint x: 719, endPoint y: 263, distance: 160.6
click at [719, 263] on div "1 2 3 4 5 6 7 8 9 hero . moveUp ( 1 ) ; hero . moveUp ( 1 ) ; hero . moveLeft (…" at bounding box center [940, 402] width 476 height 418
type textarea "hero.jumpLeft();"
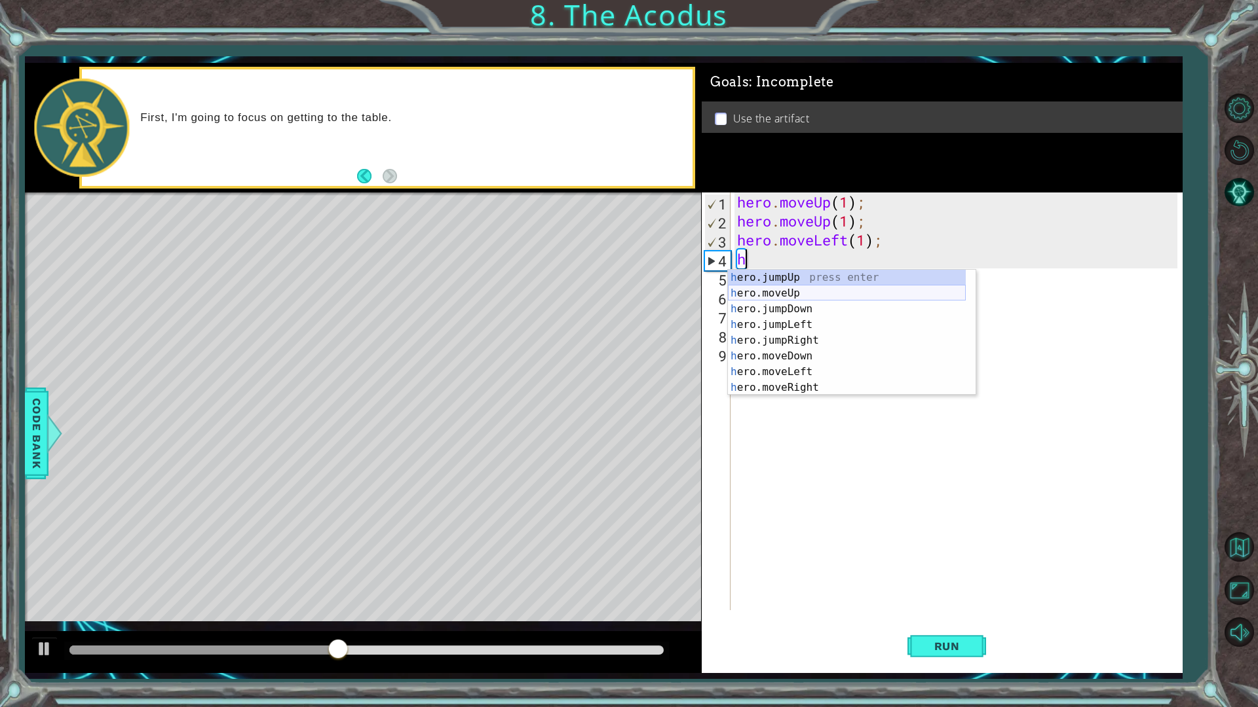
click at [797, 295] on div "h ero.jumpUp press enter h ero.moveUp press enter h ero.jumpDown press enter h …" at bounding box center [847, 348] width 238 height 157
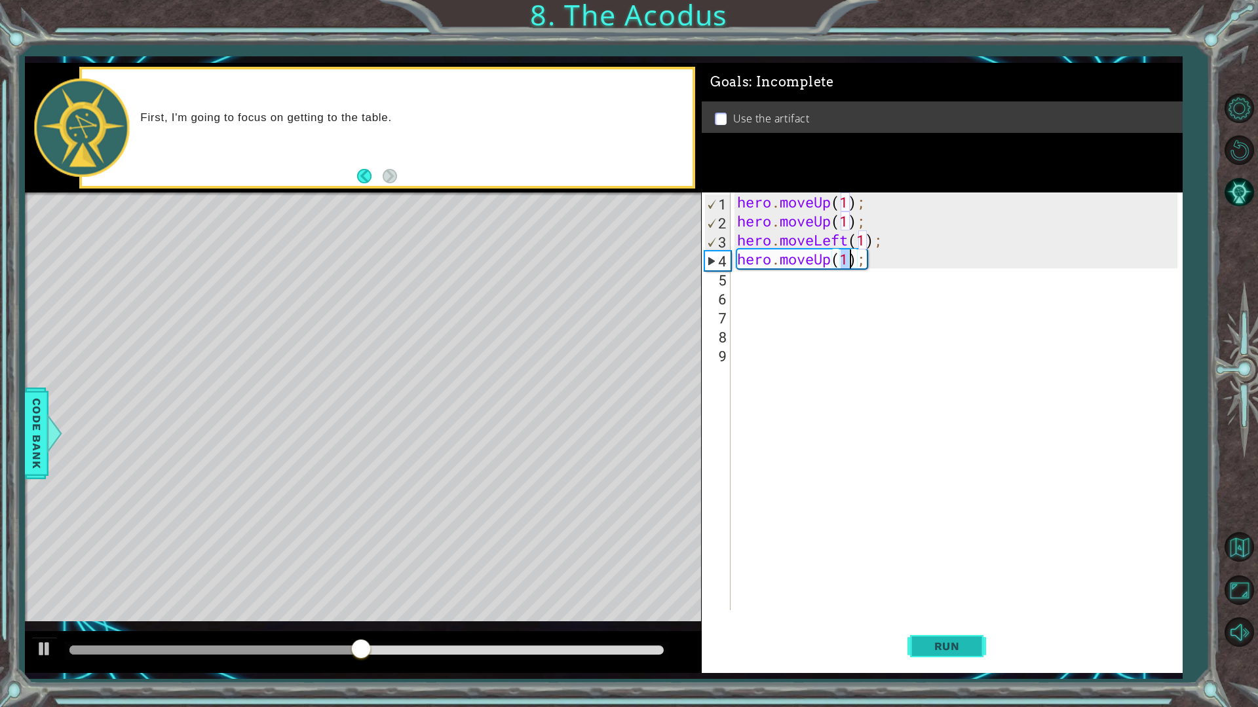
type textarea "hero.moveUp(1);"
click at [940, 601] on button "Run" at bounding box center [946, 646] width 79 height 48
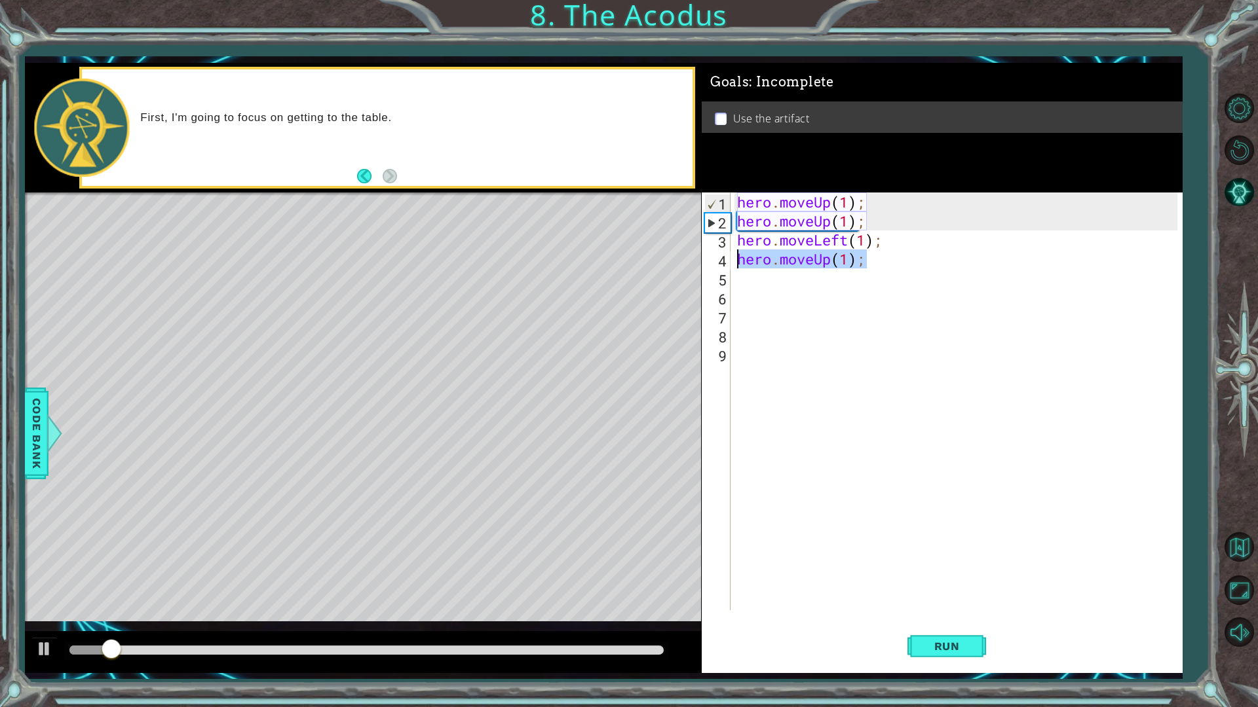
drag, startPoint x: 867, startPoint y: 261, endPoint x: 719, endPoint y: 258, distance: 147.4
click at [724, 259] on div "hero.moveUp(1); 1 2 3 4 5 6 7 8 9 hero . moveUp ( 1 ) ; hero . moveUp ( 1 ) ; h…" at bounding box center [940, 402] width 476 height 418
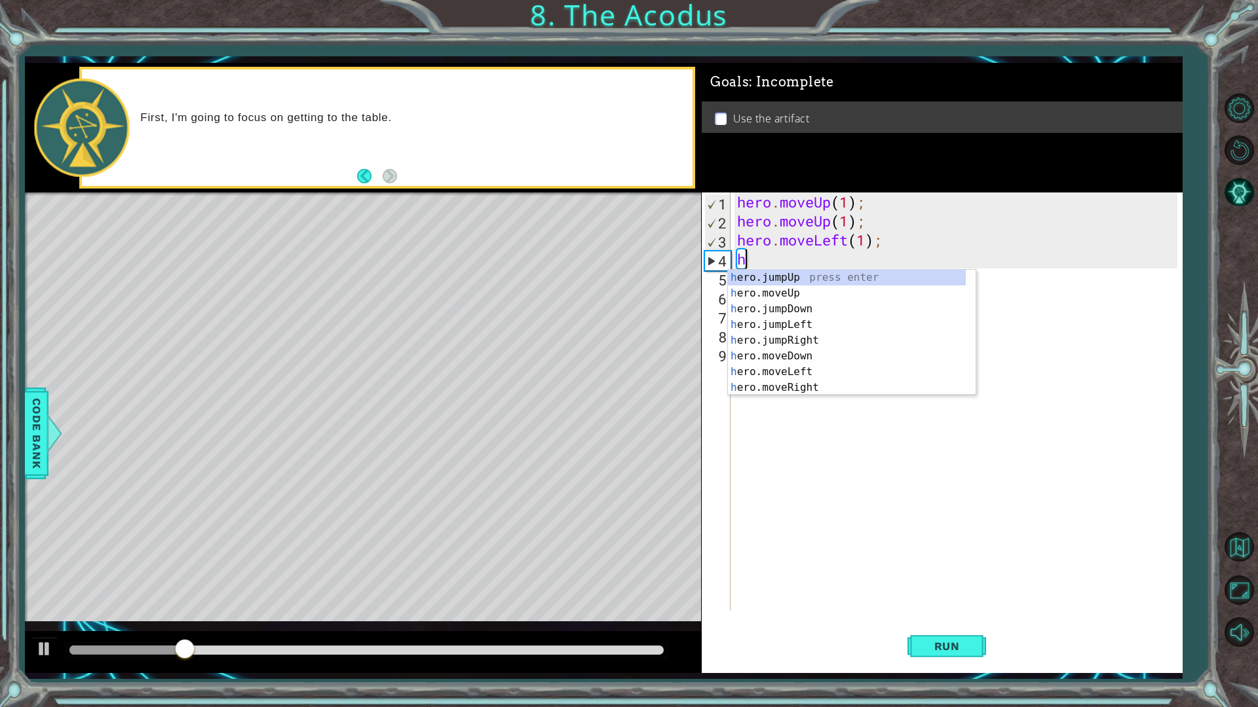
drag, startPoint x: 788, startPoint y: 267, endPoint x: 789, endPoint y: 278, distance: 11.2
click at [787, 272] on div "hero . moveUp ( 1 ) ; hero . moveUp ( 1 ) ; hero . moveLeft ( 1 ) ; h" at bounding box center [959, 421] width 450 height 456
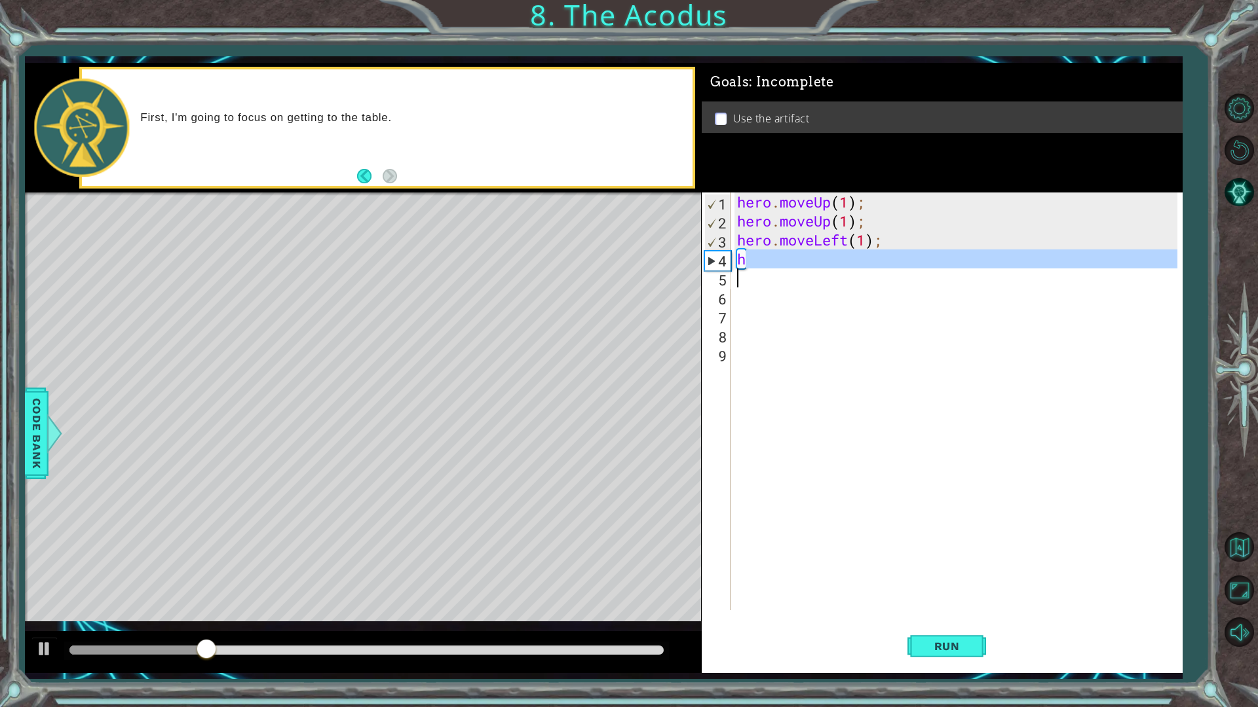
click at [785, 255] on div "hero . moveUp ( 1 ) ; hero . moveUp ( 1 ) ; hero . moveLeft ( 1 ) ; h" at bounding box center [955, 402] width 443 height 418
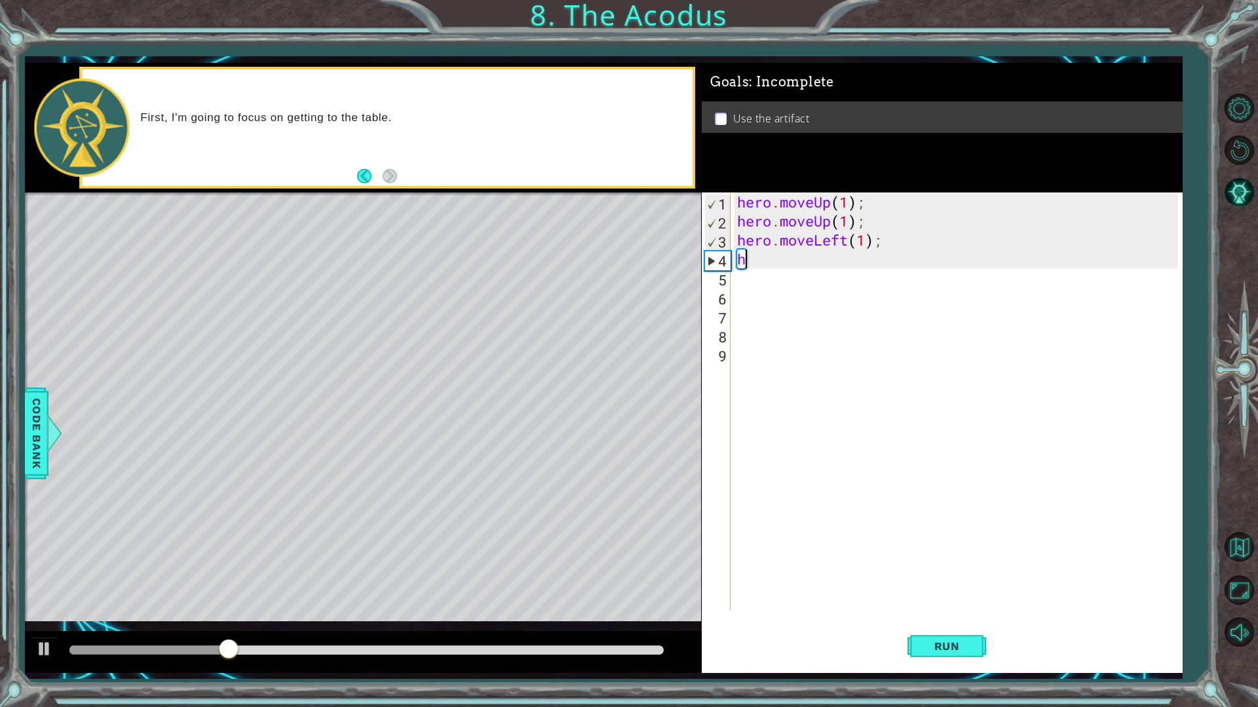
click at [751, 254] on div "hero . moveUp ( 1 ) ; hero . moveUp ( 1 ) ; hero . moveLeft ( 1 ) ; h" at bounding box center [959, 421] width 450 height 456
type textarea "hh"
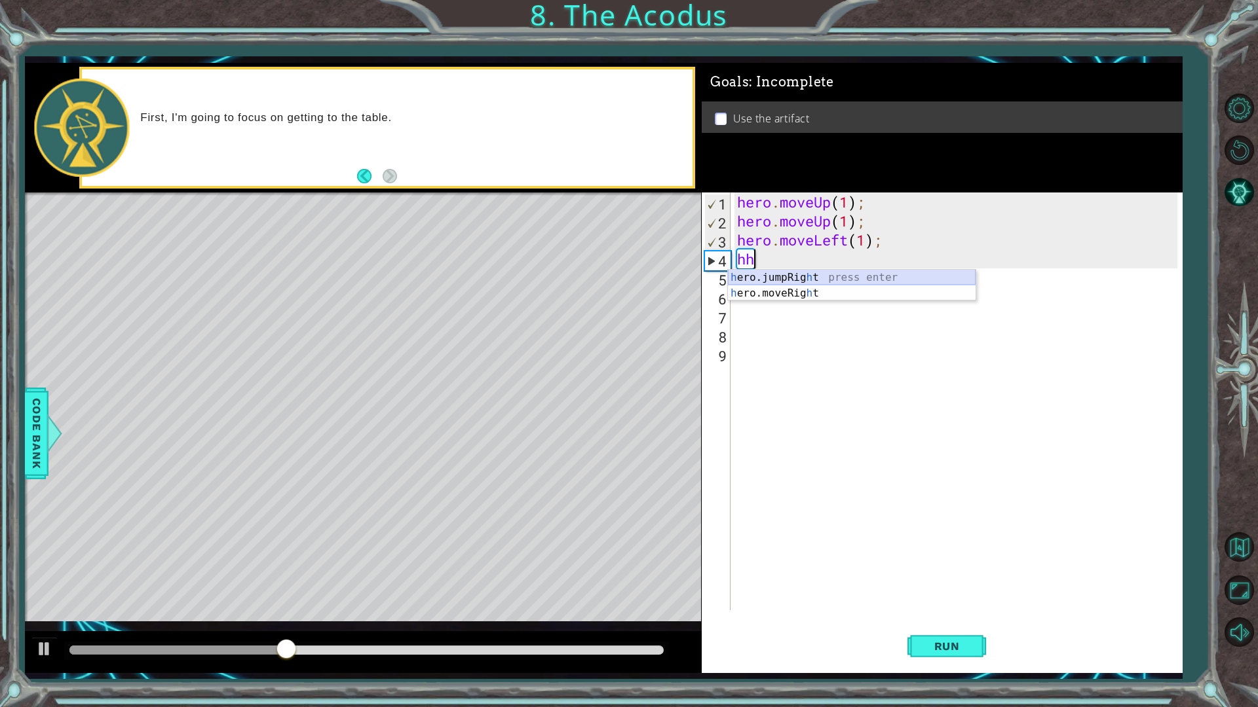
click at [797, 280] on div "h ero.jumpRig h t press enter h ero.moveRig h t press enter" at bounding box center [852, 301] width 248 height 63
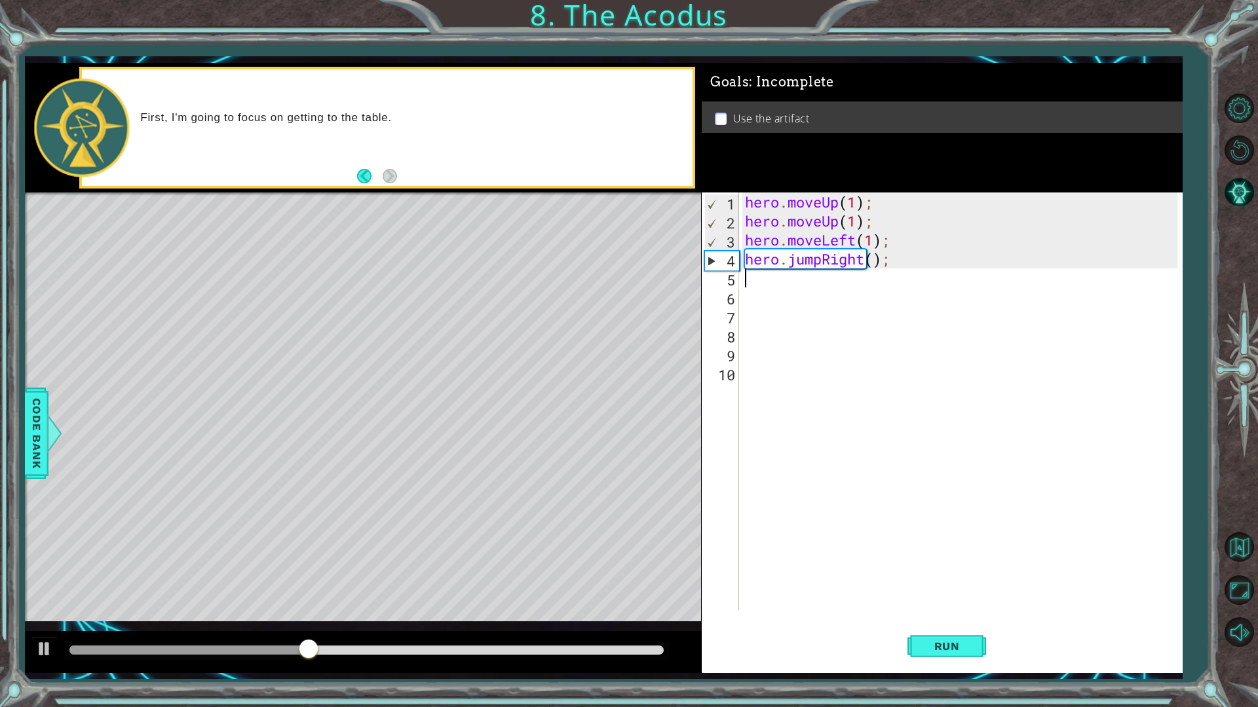
drag, startPoint x: 949, startPoint y: 648, endPoint x: 954, endPoint y: 615, distance: 33.2
click at [950, 601] on span "Run" at bounding box center [947, 646] width 52 height 13
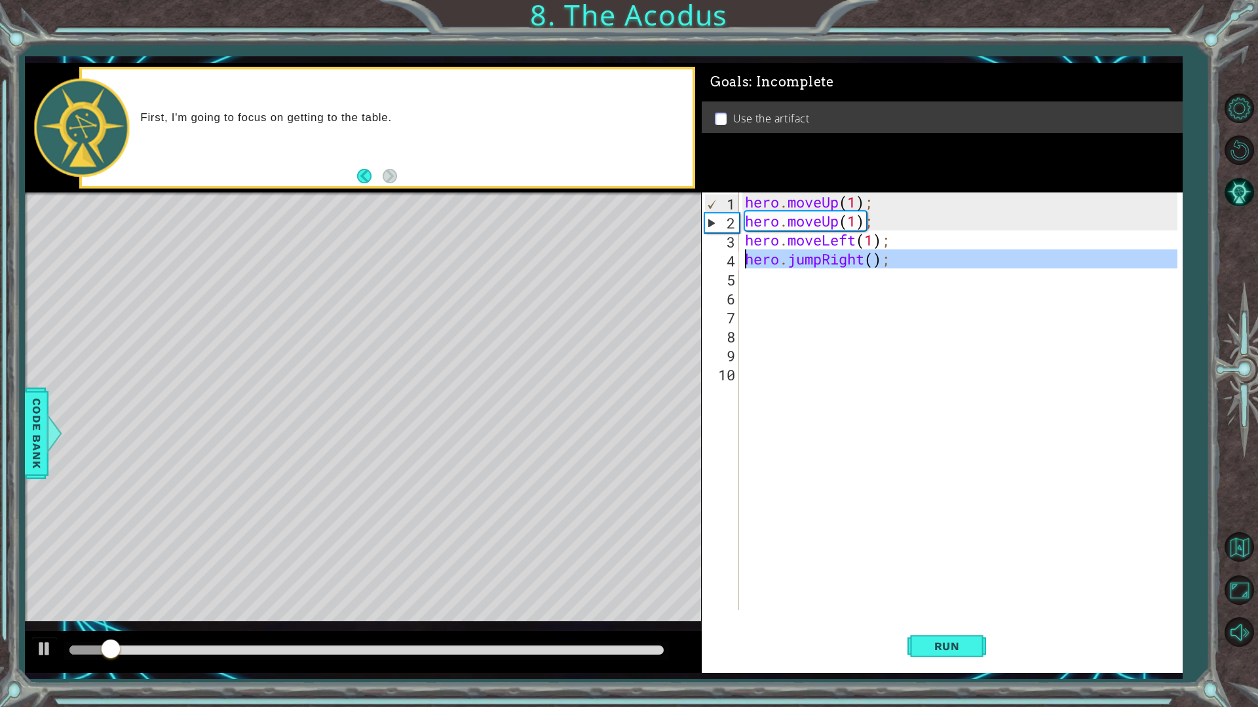
drag, startPoint x: 895, startPoint y: 269, endPoint x: 722, endPoint y: 266, distance: 172.3
click at [724, 267] on div "1 2 3 4 5 6 7 8 9 10 hero . moveUp ( 1 ) ; hero . moveUp ( 1 ) ; hero . moveLef…" at bounding box center [940, 402] width 476 height 418
type textarea "hero.jumpRight();"
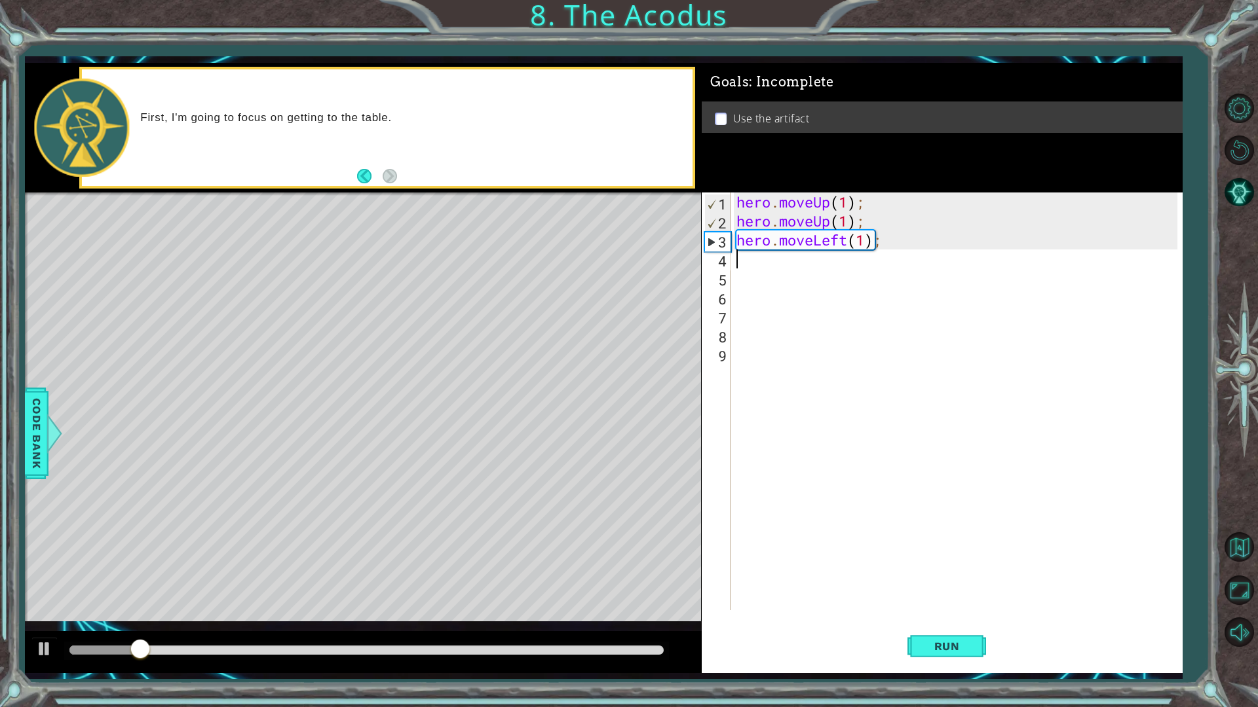
type textarea "h"
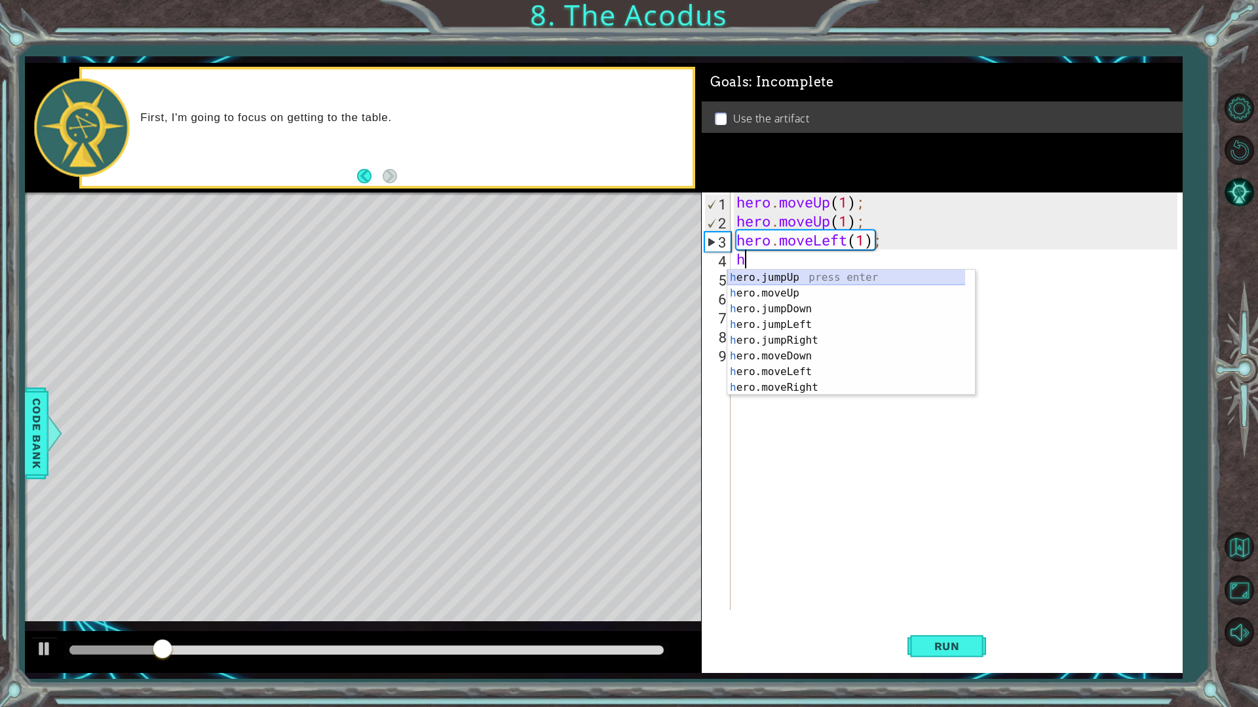
click at [801, 280] on div "h ero.jumpUp press enter h ero.moveUp press enter h ero.jumpDown press enter h …" at bounding box center [851, 348] width 248 height 157
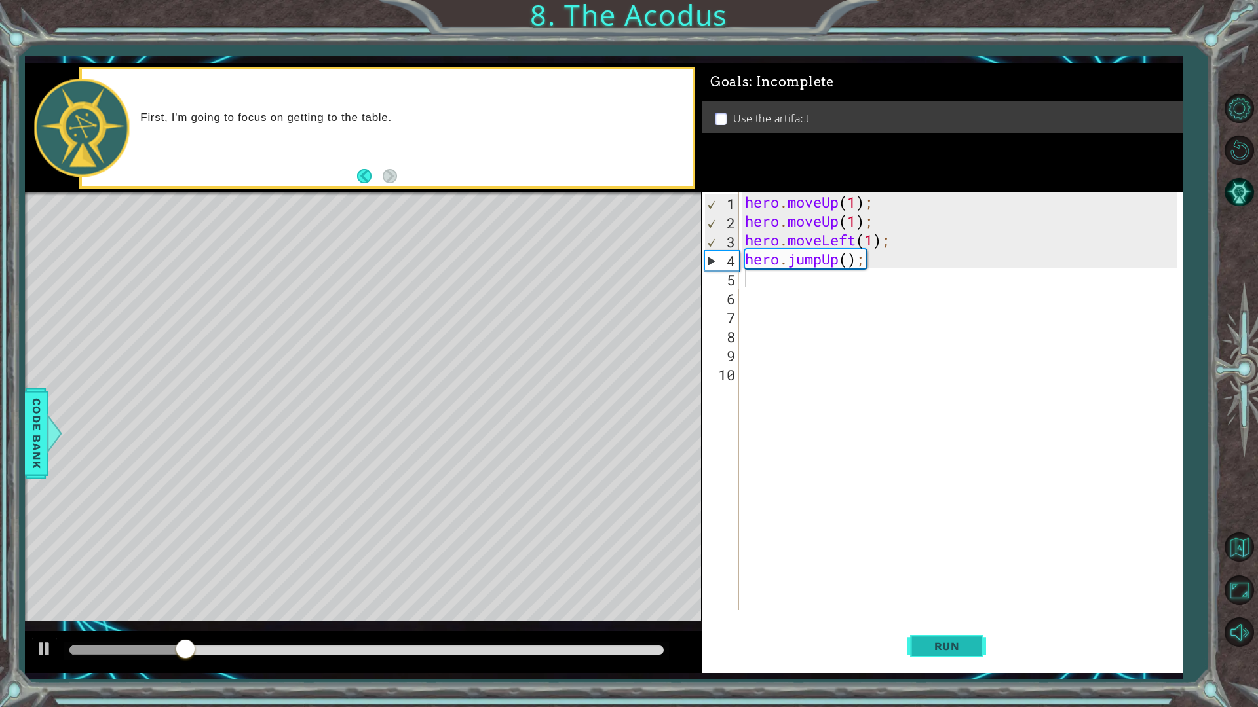
click at [947, 601] on span "Run" at bounding box center [947, 646] width 52 height 13
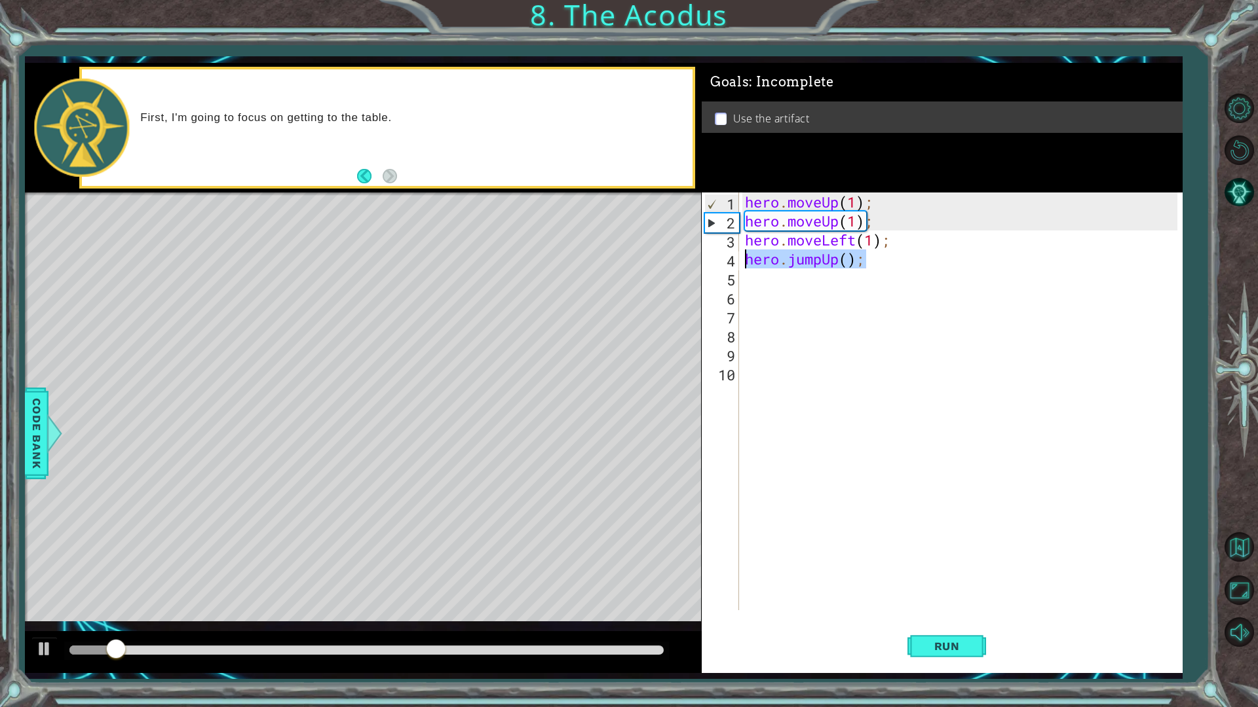
drag, startPoint x: 877, startPoint y: 263, endPoint x: 720, endPoint y: 263, distance: 157.2
click at [720, 263] on div "1 2 3 4 5 6 7 8 9 10 hero . moveUp ( 1 ) ; hero . moveUp ( 1 ) ; hero . moveLef…" at bounding box center [940, 402] width 476 height 418
type textarea "hero.jumpUp();"
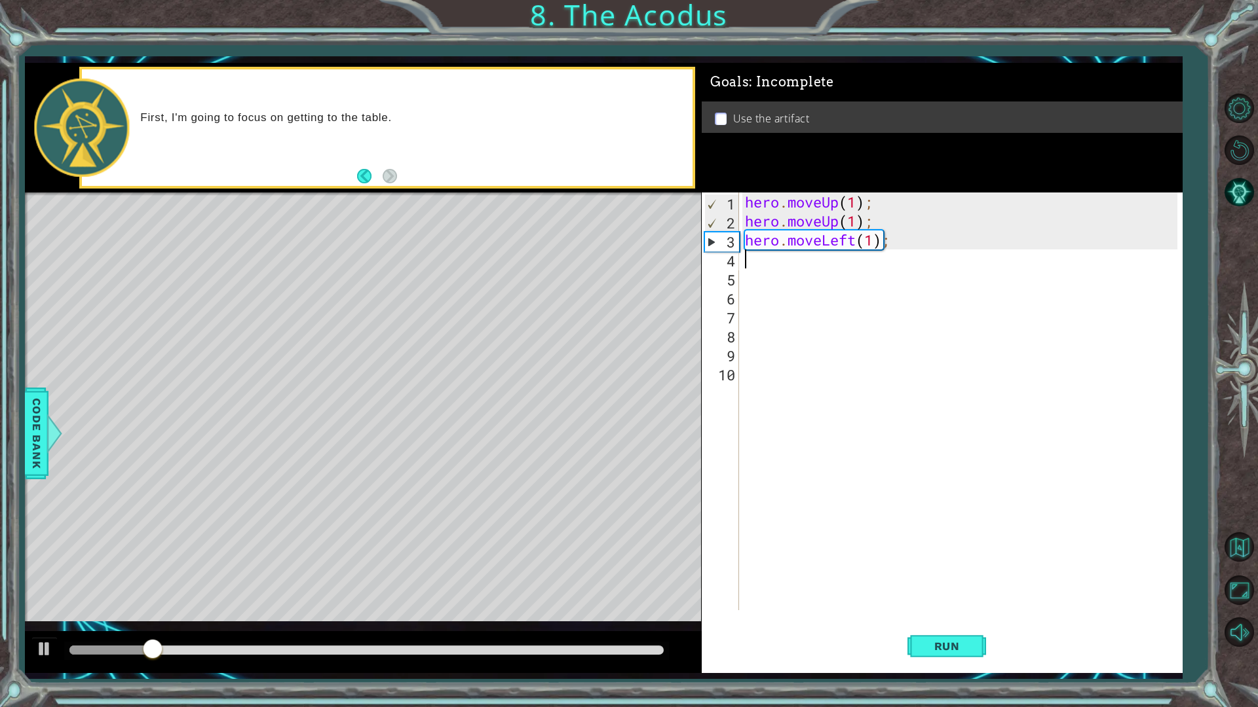
type textarea "h"
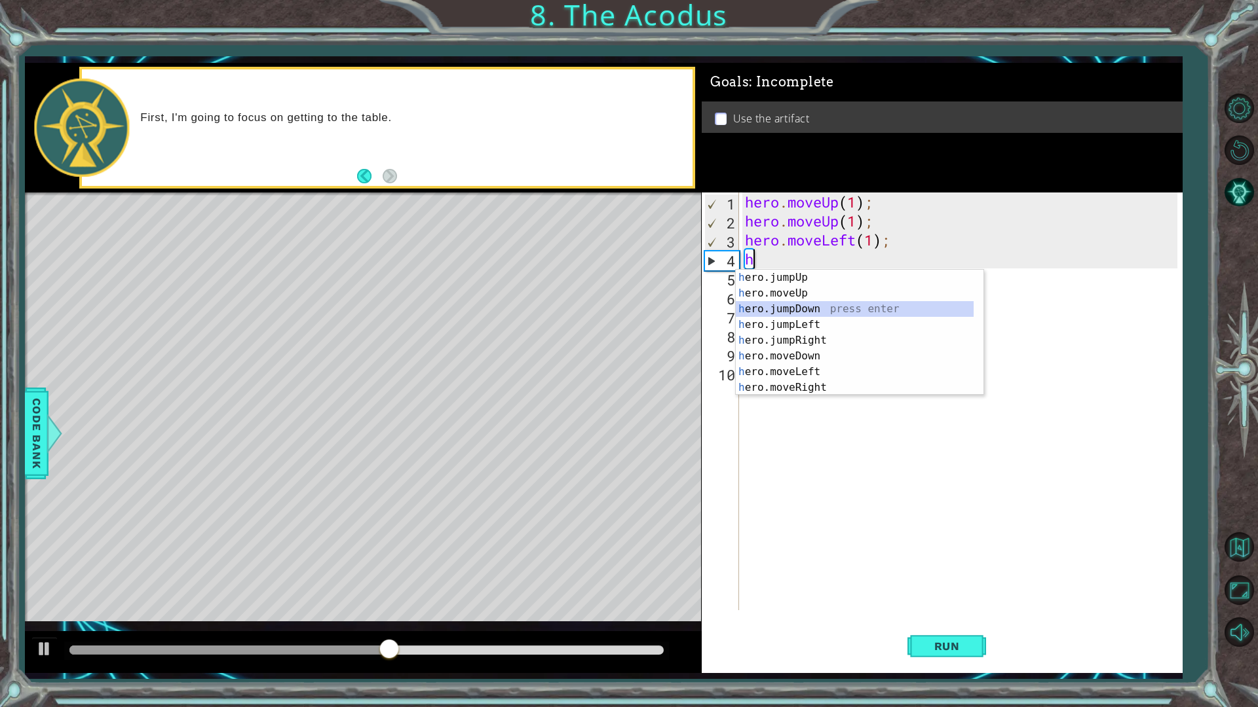
click at [818, 314] on div "h ero.jumpUp press enter h ero.moveUp press enter h ero.jumpDown press enter h …" at bounding box center [855, 348] width 238 height 157
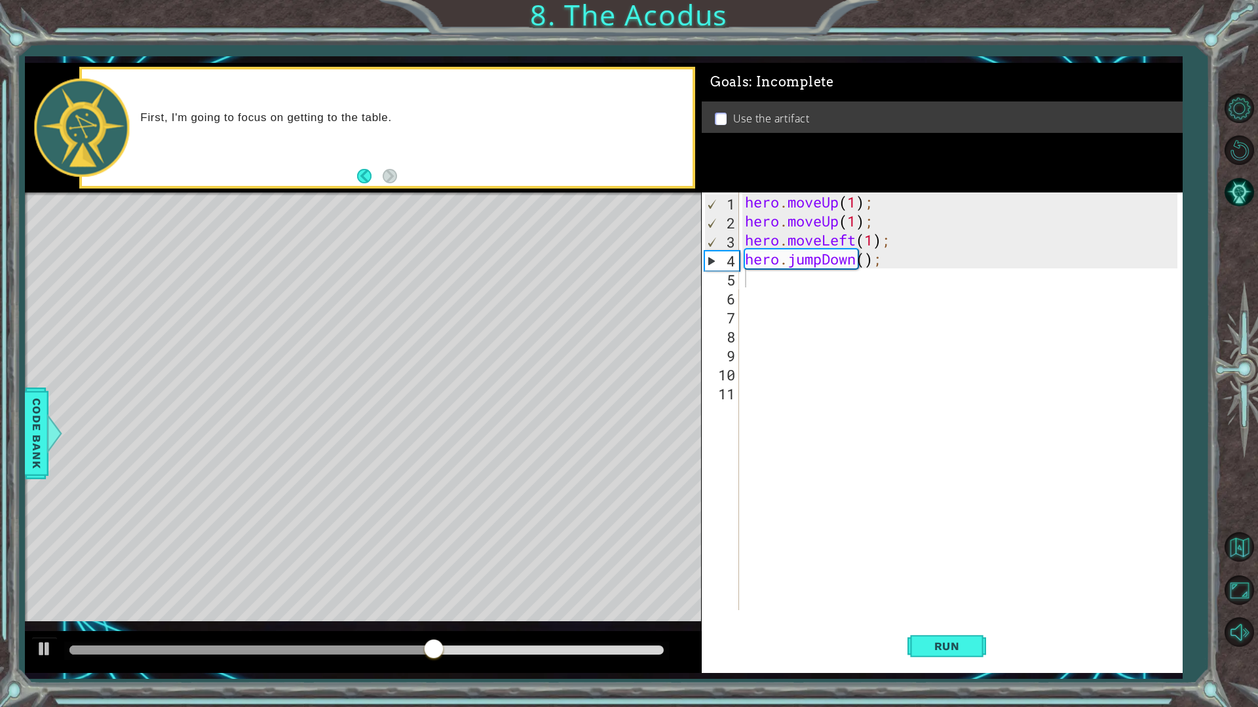
drag, startPoint x: 935, startPoint y: 647, endPoint x: 935, endPoint y: 485, distance: 161.1
click at [935, 601] on span "Run" at bounding box center [947, 646] width 52 height 13
type textarea "h"
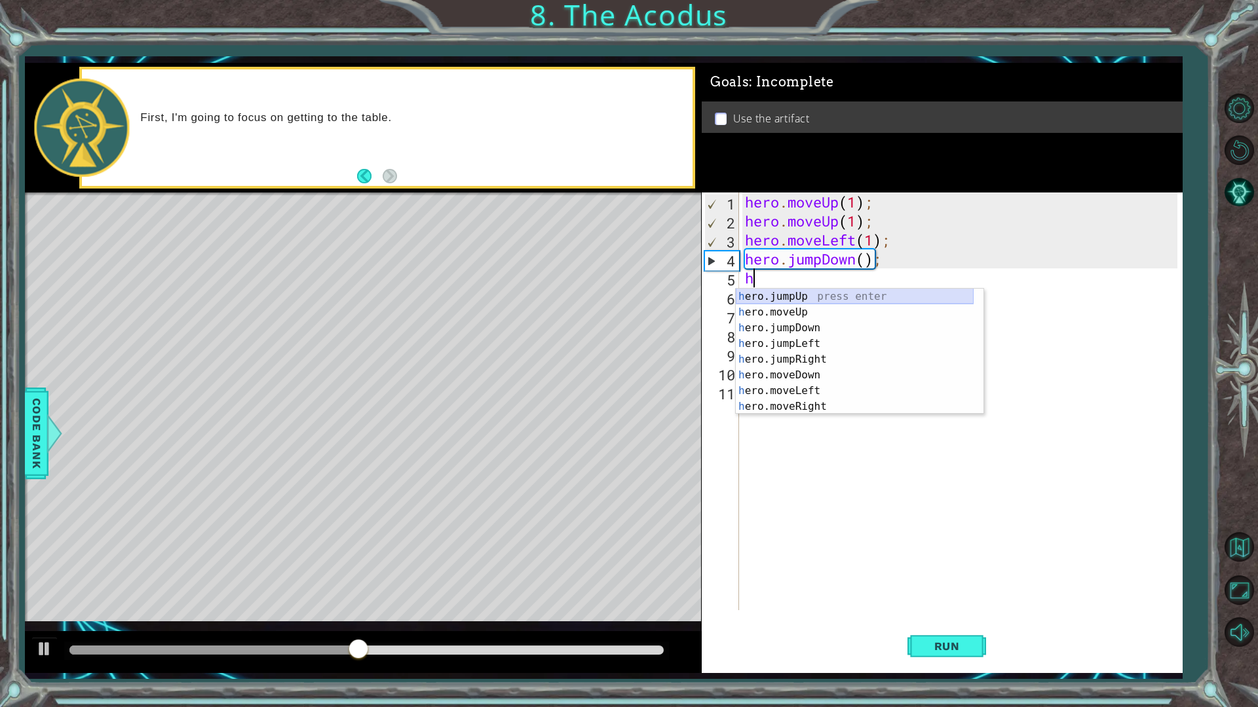
drag, startPoint x: 812, startPoint y: 297, endPoint x: 826, endPoint y: 329, distance: 34.6
click at [811, 297] on div "h ero.jumpUp press enter h ero.moveUp press enter h ero.jumpDown press enter h …" at bounding box center [855, 367] width 238 height 157
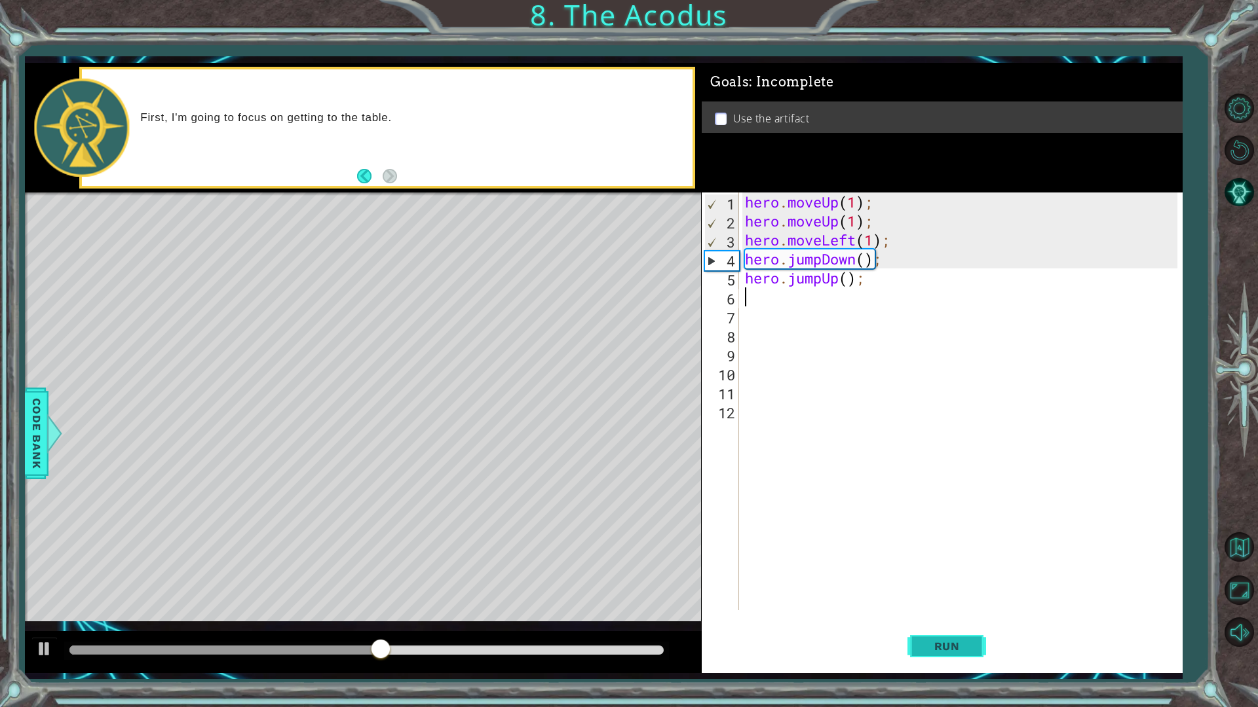
click at [949, 601] on span "Run" at bounding box center [947, 646] width 52 height 13
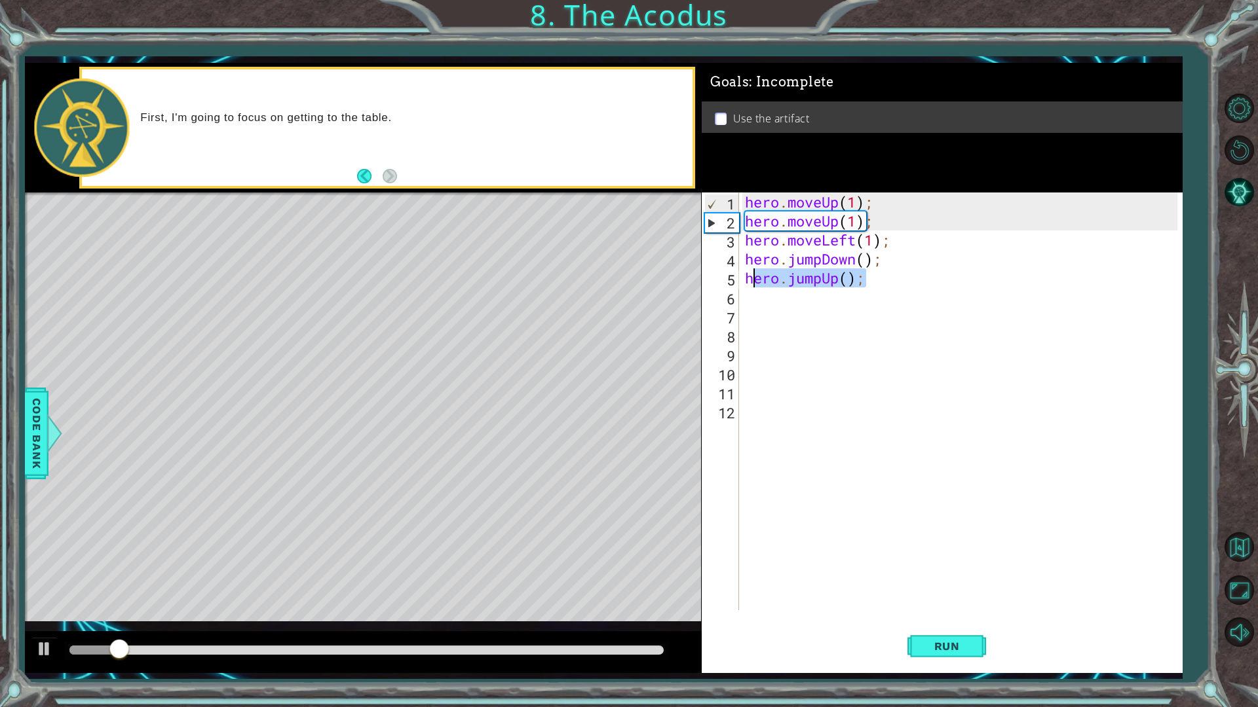
drag, startPoint x: 863, startPoint y: 282, endPoint x: 730, endPoint y: 285, distance: 133.0
click at [730, 285] on div "1 2 3 4 5 6 7 8 9 10 11 12 hero . moveUp ( 1 ) ; hero . moveUp ( 1 ) ; hero . m…" at bounding box center [940, 402] width 476 height 418
type textarea "hero.jumpUp();"
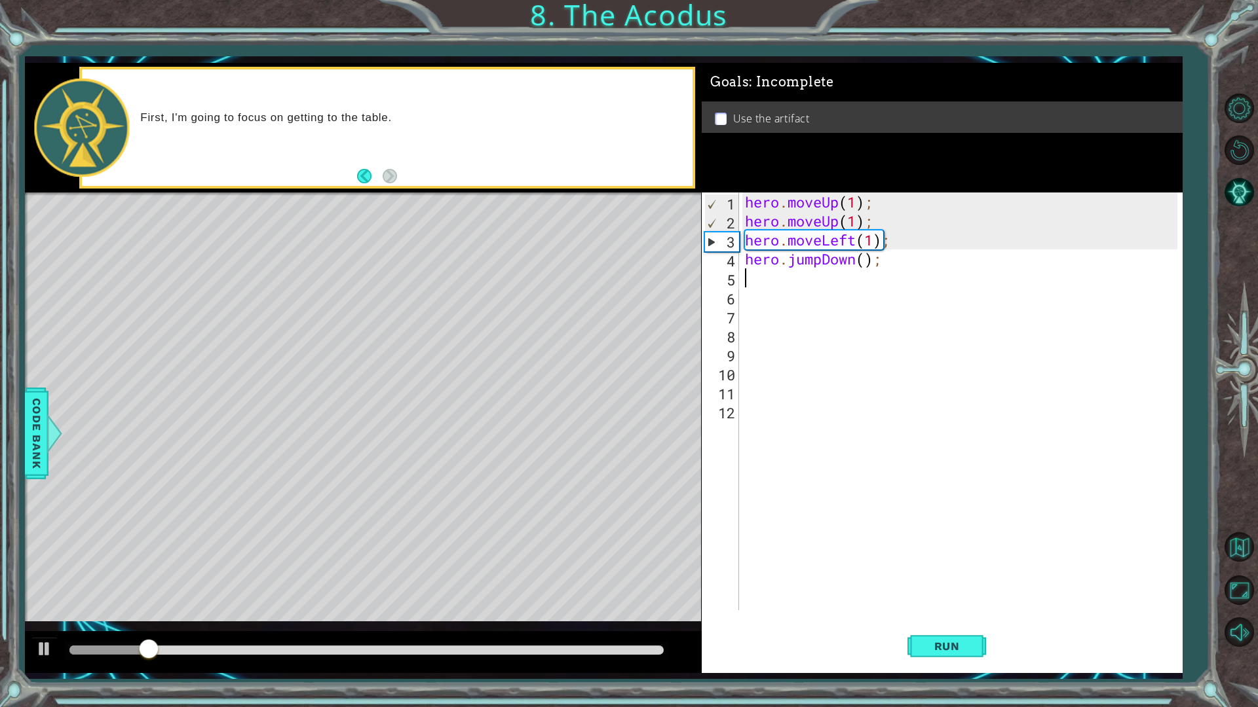
type textarea "h"
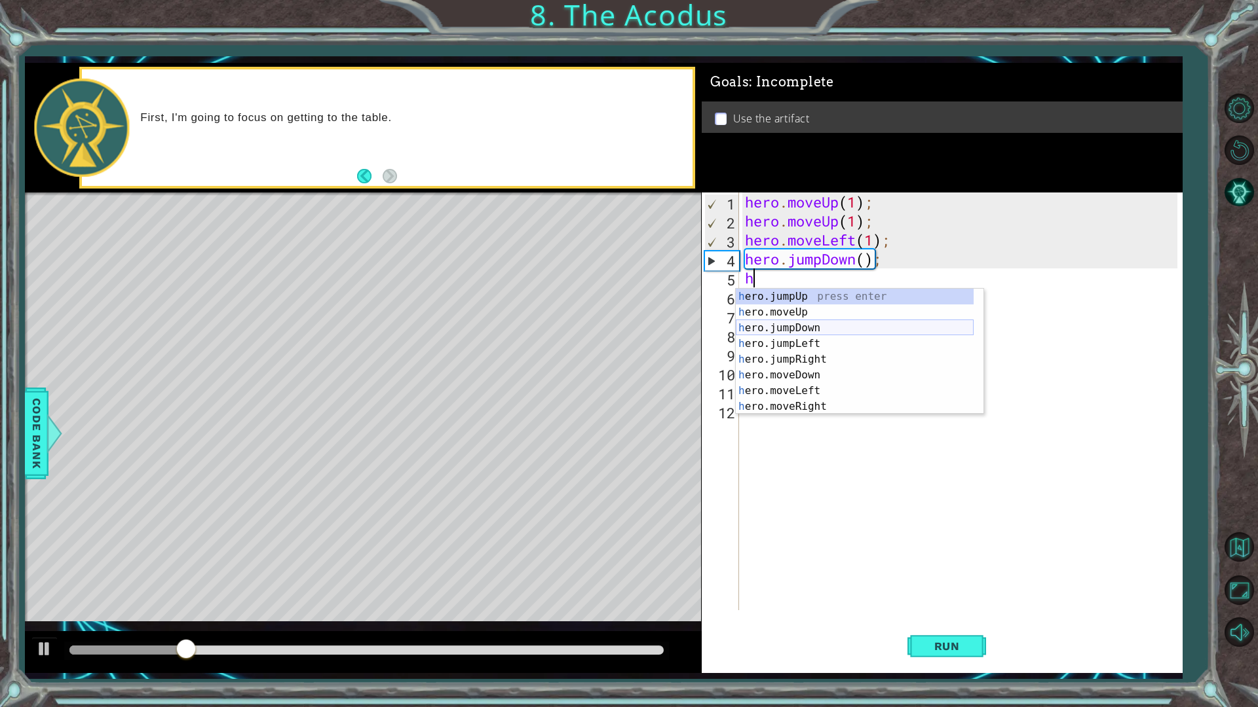
click at [830, 328] on div "h ero.jumpUp press enter h ero.moveUp press enter h ero.jumpDown press enter h …" at bounding box center [855, 367] width 238 height 157
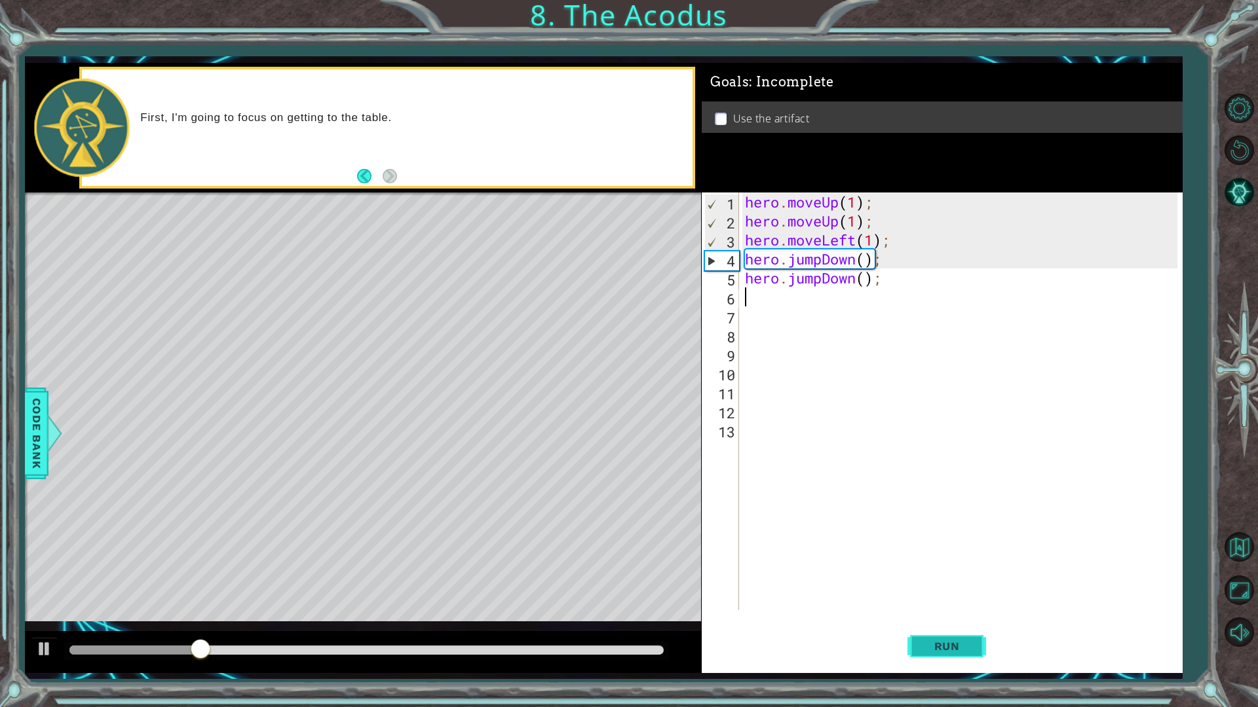
click at [934, 601] on button "Run" at bounding box center [946, 646] width 79 height 48
drag, startPoint x: 905, startPoint y: 278, endPoint x: 743, endPoint y: 276, distance: 161.8
click at [743, 276] on div "hero . moveUp ( 1 ) ; hero . moveUp ( 1 ) ; hero . moveLeft ( 1 ) ; hero . jump…" at bounding box center [963, 421] width 442 height 456
type textarea "hero.jumpDown();"
type textarea "h"
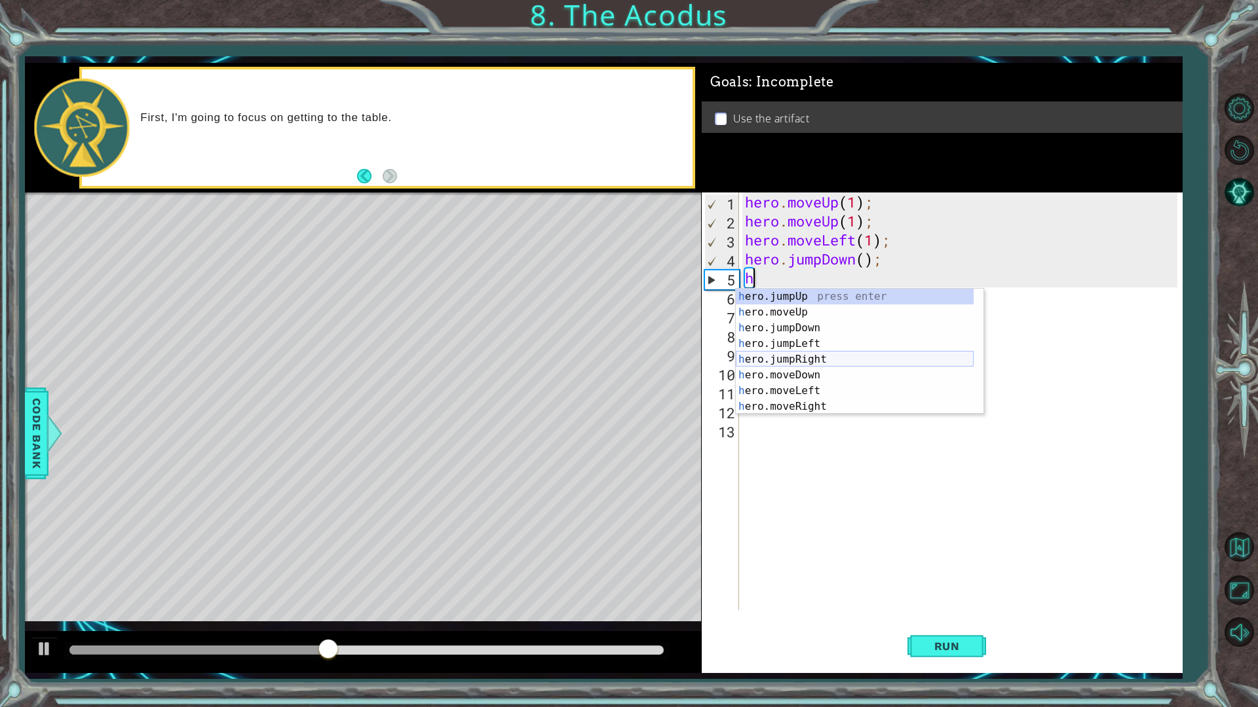
click at [817, 364] on div "h ero.jumpUp press enter h ero.moveUp press enter h ero.jumpDown press enter h …" at bounding box center [855, 367] width 238 height 157
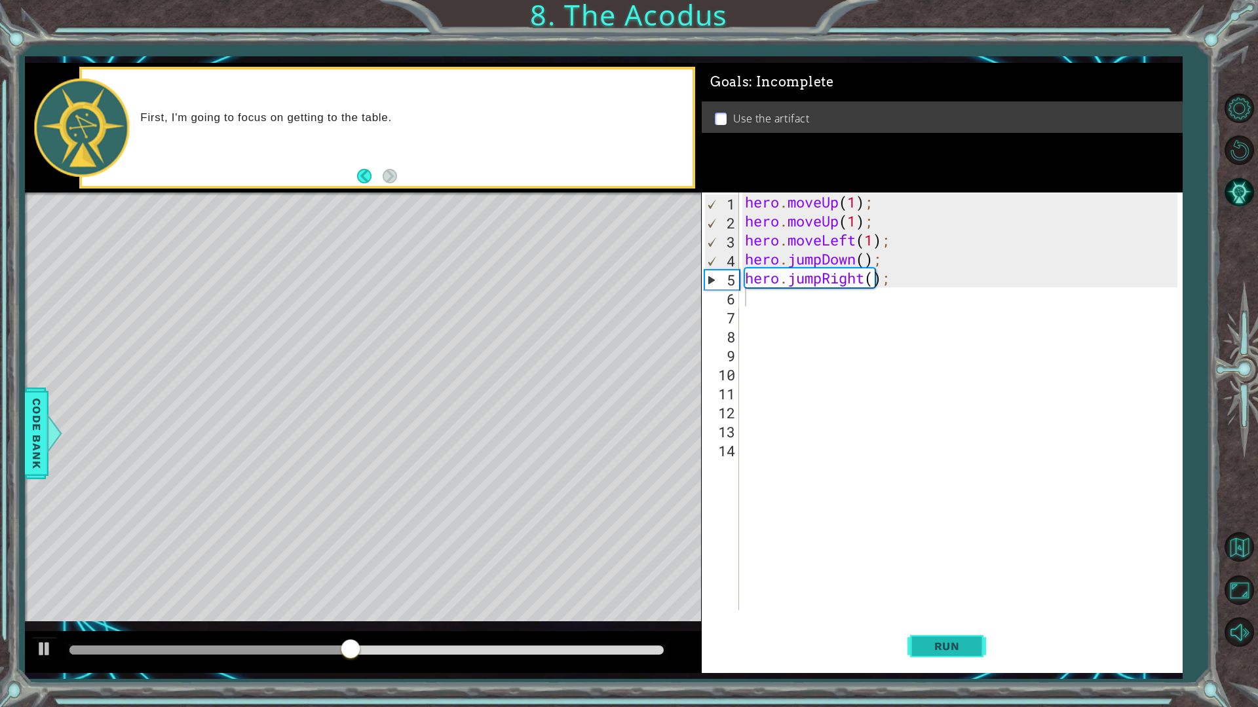
click at [952, 601] on button "Run" at bounding box center [946, 646] width 79 height 48
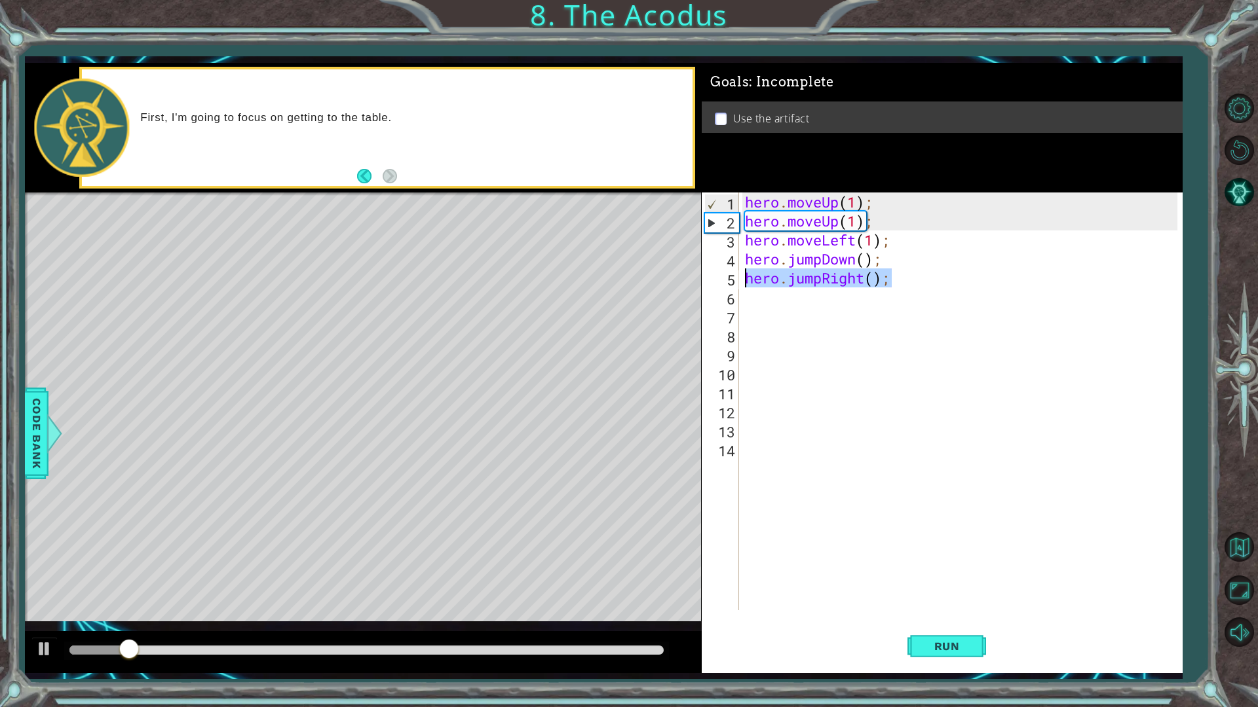
drag, startPoint x: 912, startPoint y: 274, endPoint x: 744, endPoint y: 280, distance: 167.8
click at [744, 280] on div "hero . moveUp ( 1 ) ; hero . moveUp ( 1 ) ; hero . moveLeft ( 1 ) ; hero . jump…" at bounding box center [963, 421] width 442 height 456
type textarea "hero.jumpRight();"
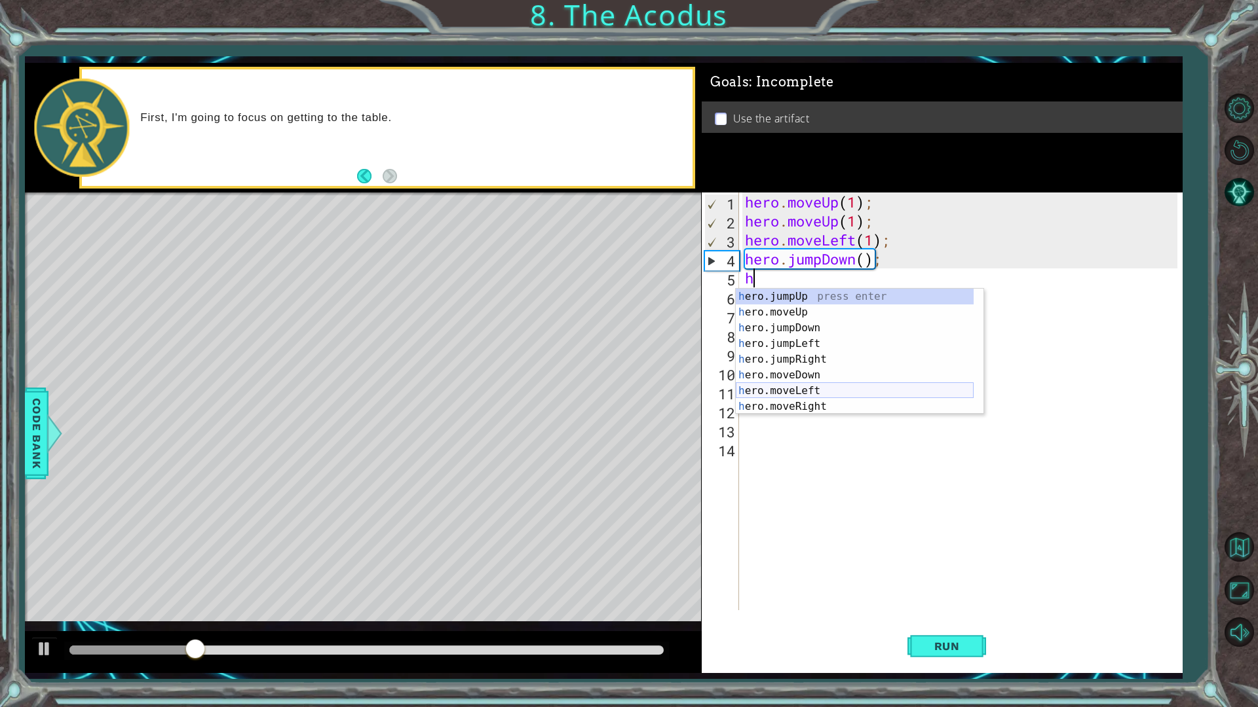
click at [809, 393] on div "h ero.jumpUp press enter h ero.moveUp press enter h ero.jumpDown press enter h …" at bounding box center [855, 367] width 238 height 157
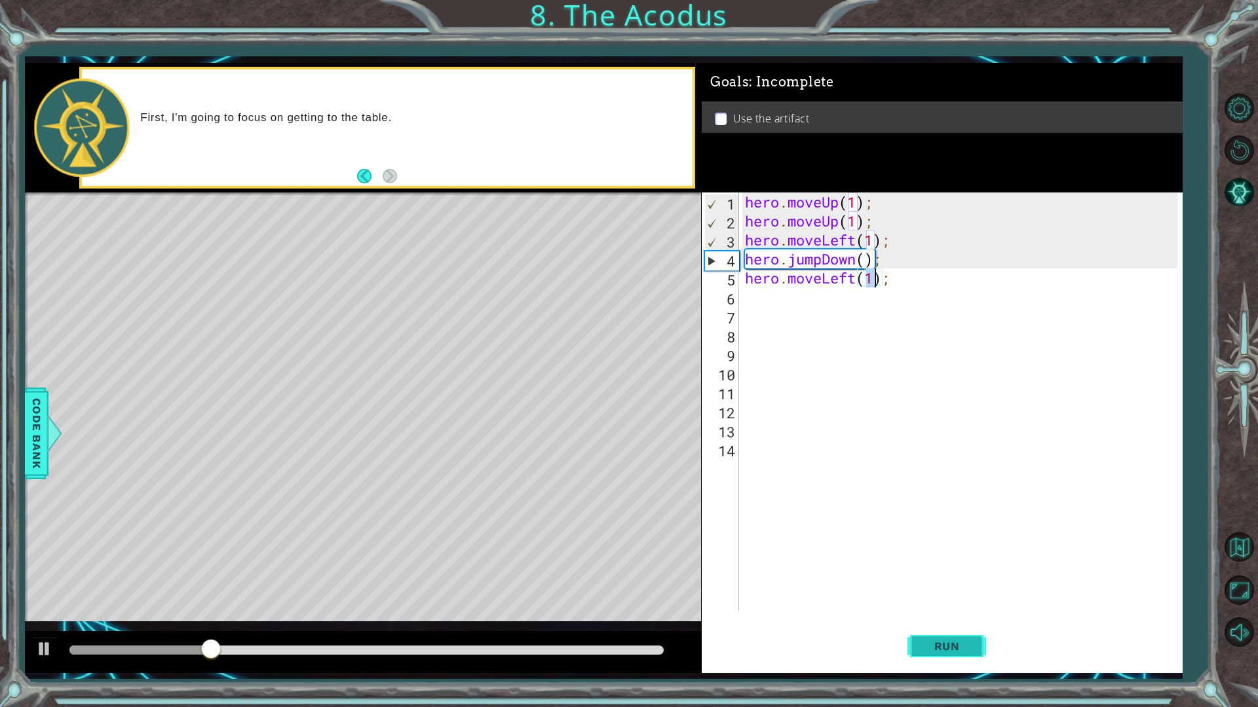
type textarea "hero.moveLeft(1);"
click at [942, 601] on span "Run" at bounding box center [947, 646] width 52 height 13
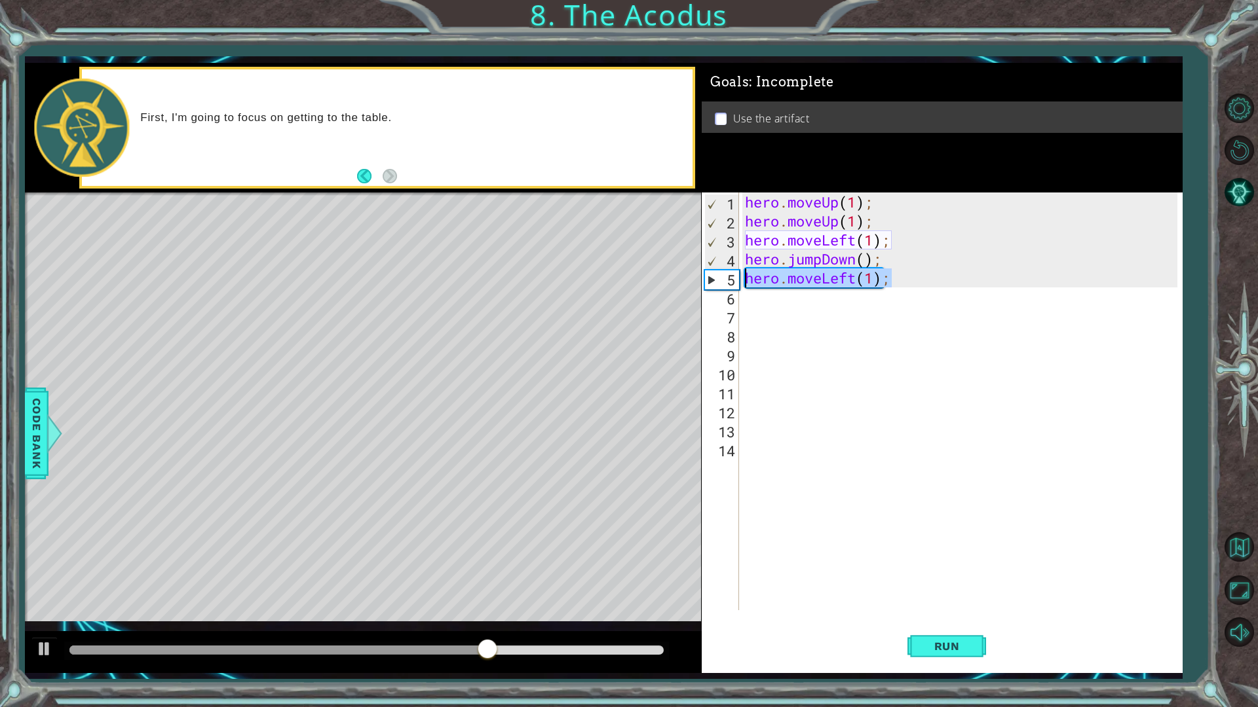
drag, startPoint x: 910, startPoint y: 284, endPoint x: 738, endPoint y: 276, distance: 172.5
click at [738, 276] on div "hero.moveLeft(1); 1 2 3 4 5 6 7 8 9 10 11 12 13 14 hero . moveUp ( 1 ) ; hero .…" at bounding box center [940, 402] width 476 height 418
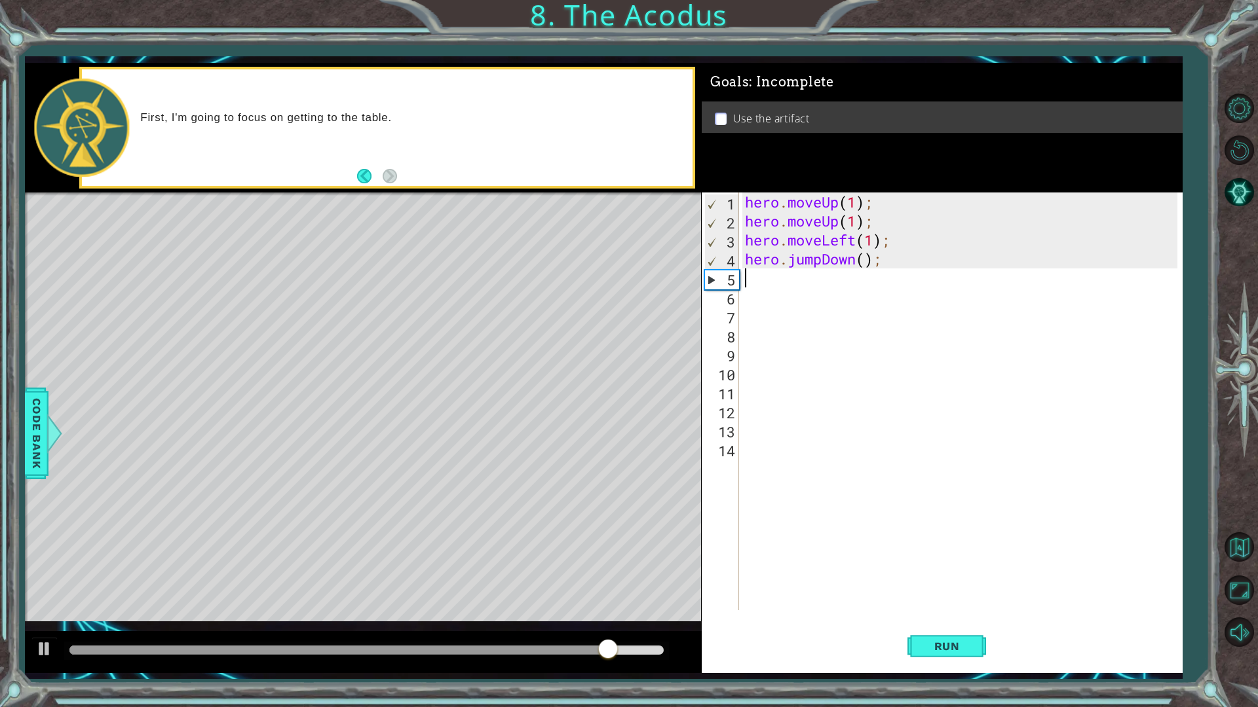
type textarea "h"
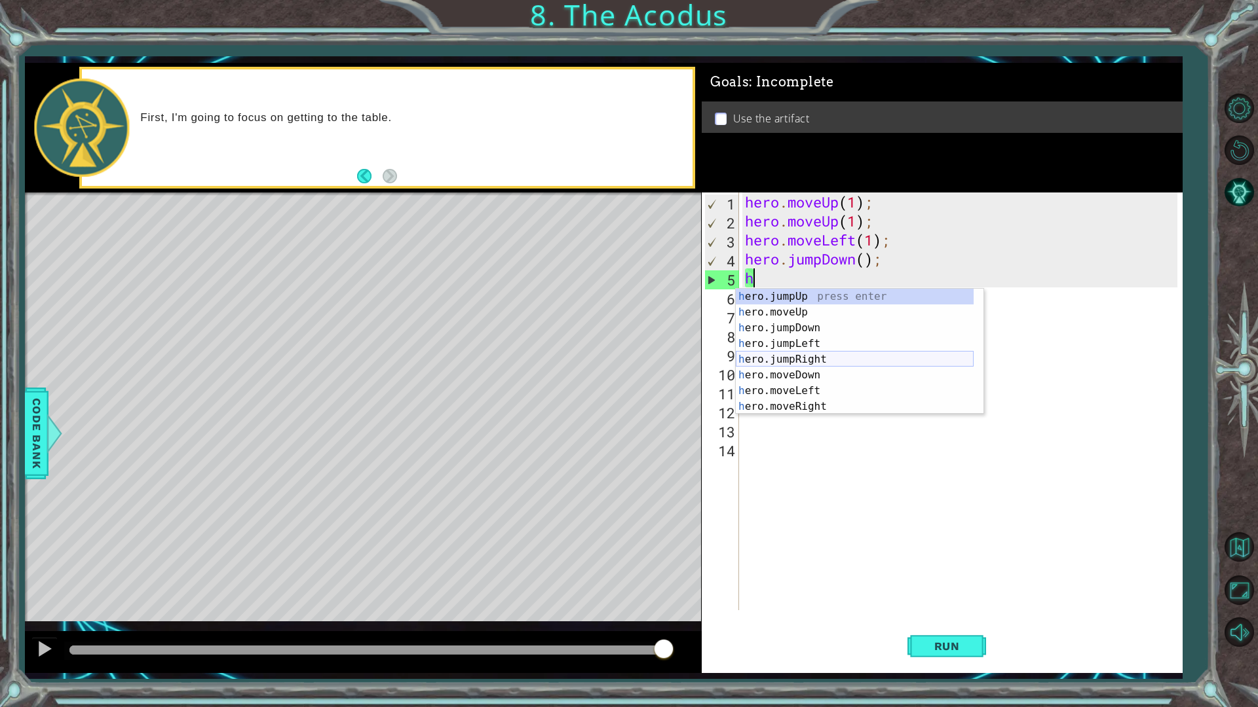
click at [817, 358] on div "h ero.jumpUp press enter h ero.moveUp press enter h ero.jumpDown press enter h …" at bounding box center [855, 367] width 238 height 157
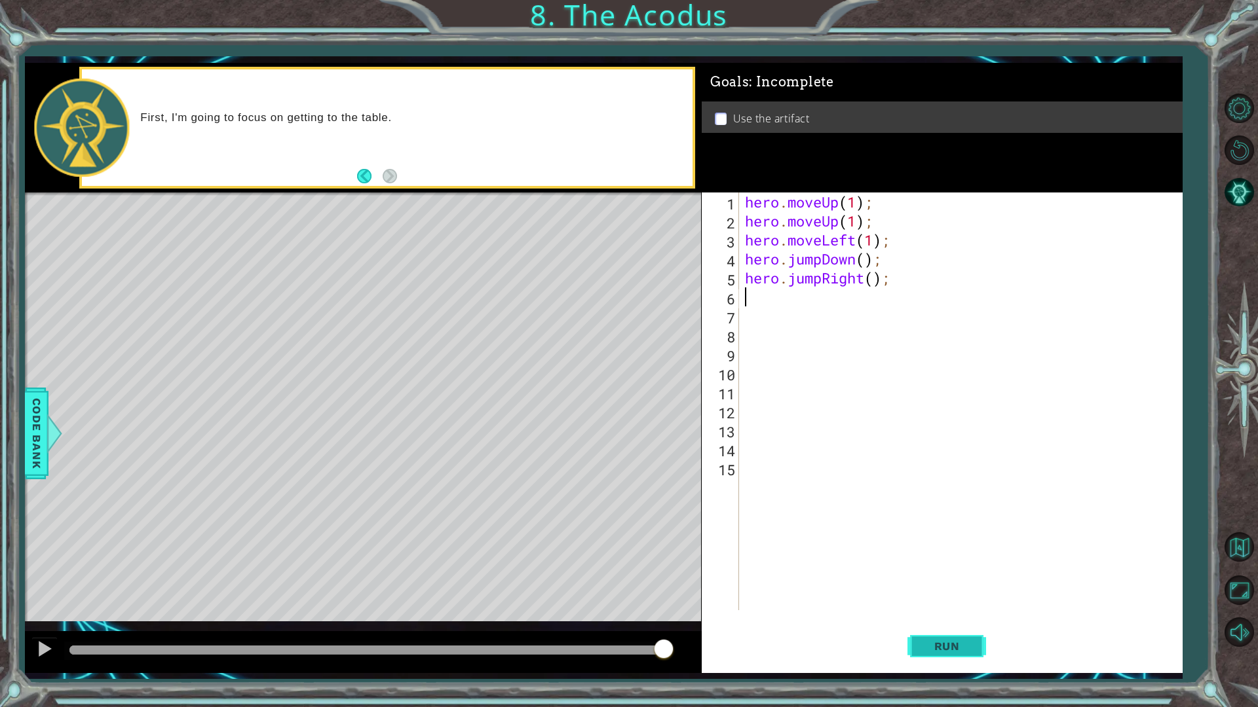
click at [956, 601] on span "Run" at bounding box center [947, 646] width 52 height 13
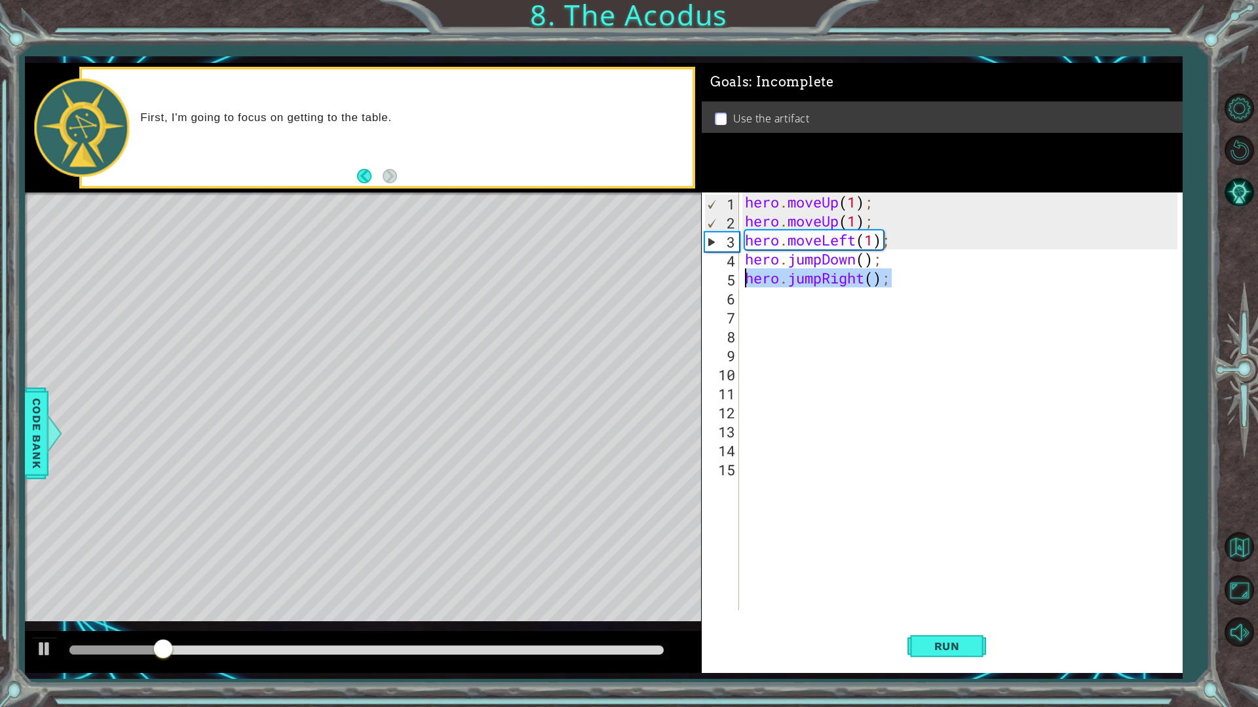
drag, startPoint x: 898, startPoint y: 276, endPoint x: 740, endPoint y: 282, distance: 158.6
click at [740, 282] on div "1 2 3 4 5 6 7 8 9 10 11 12 13 14 15 hero . moveUp ( 1 ) ; hero . moveUp ( 1 ) ;…" at bounding box center [940, 402] width 476 height 418
type textarea "hero.jumpRight();"
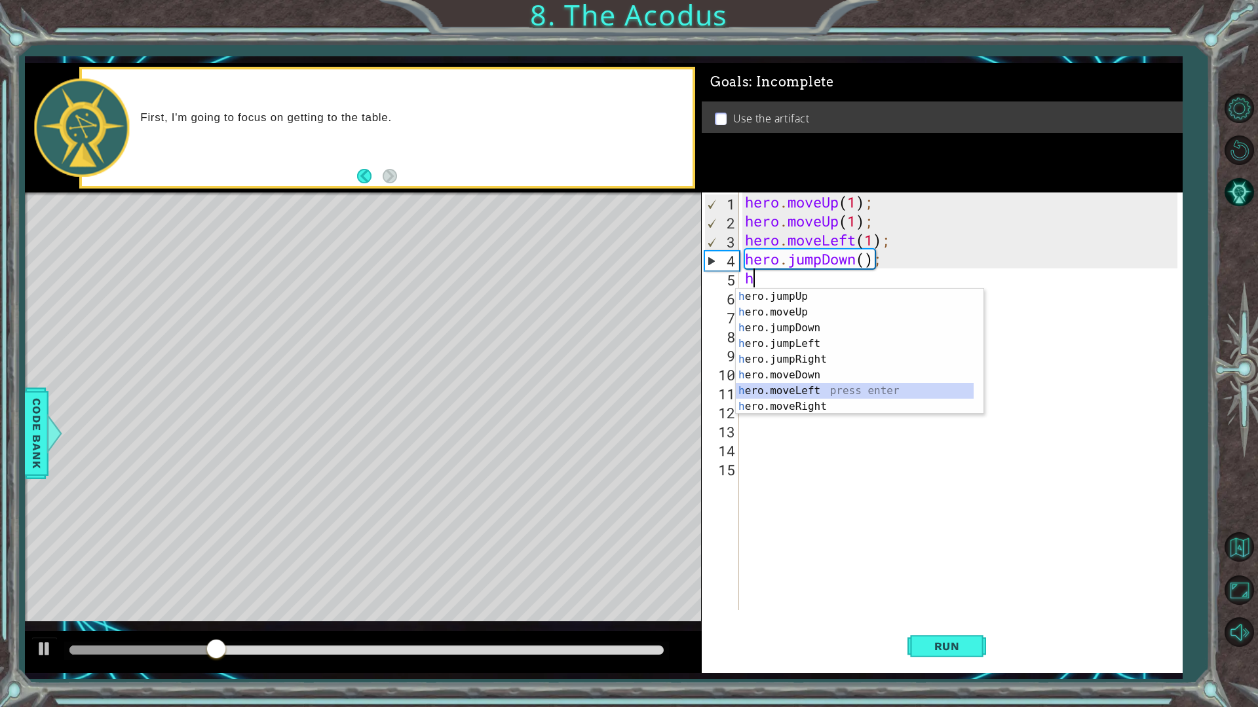
click at [853, 392] on div "h ero.jumpUp press enter h ero.moveUp press enter h ero.jumpDown press enter h …" at bounding box center [855, 367] width 238 height 157
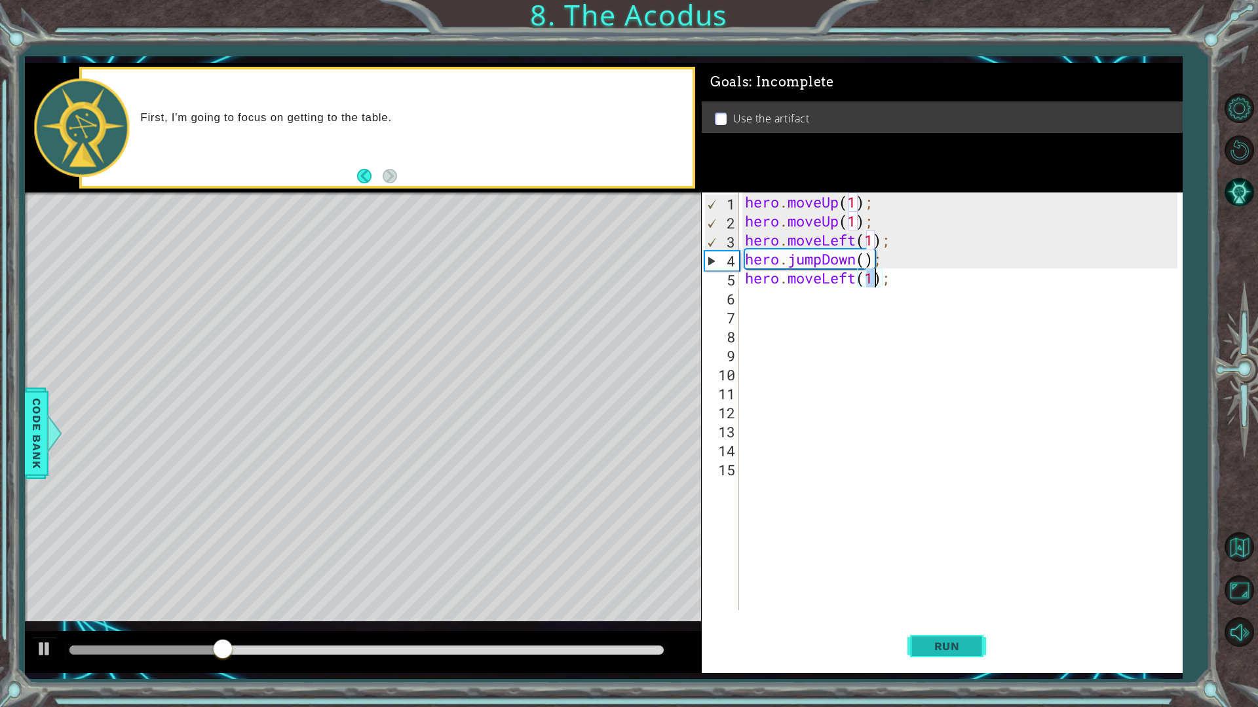
type textarea "hero.moveLeft(1);"
click at [936, 601] on button "Run" at bounding box center [946, 646] width 79 height 48
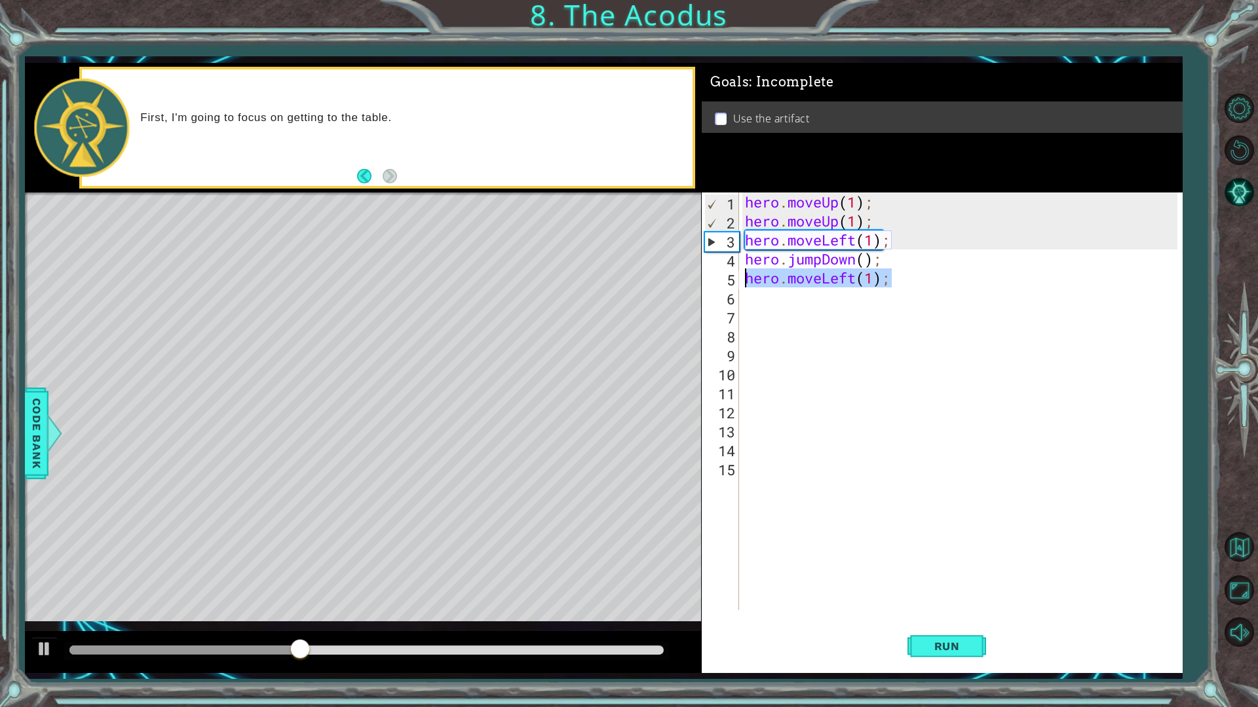
drag, startPoint x: 895, startPoint y: 282, endPoint x: 734, endPoint y: 284, distance: 161.1
click at [734, 284] on div "hero.moveLeft(1); 1 2 3 4 5 6 7 8 9 10 11 12 13 14 15 hero . moveUp ( 1 ) ; her…" at bounding box center [940, 402] width 476 height 418
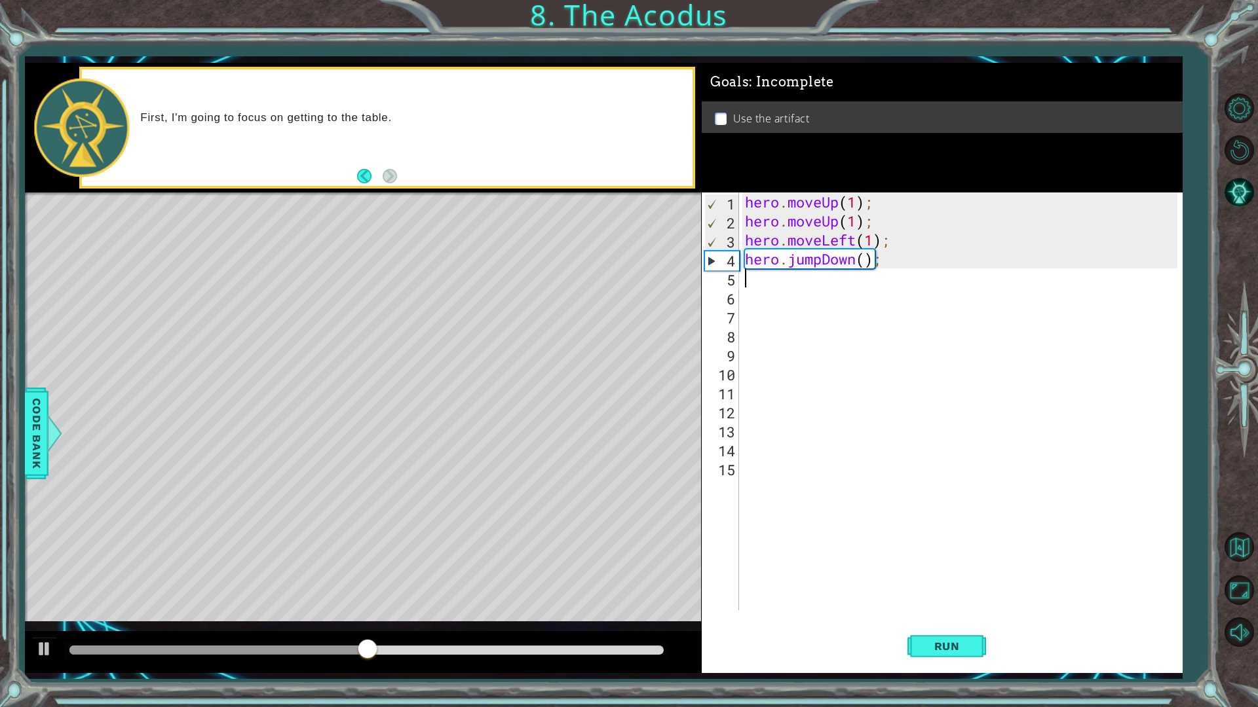
type textarea "h"
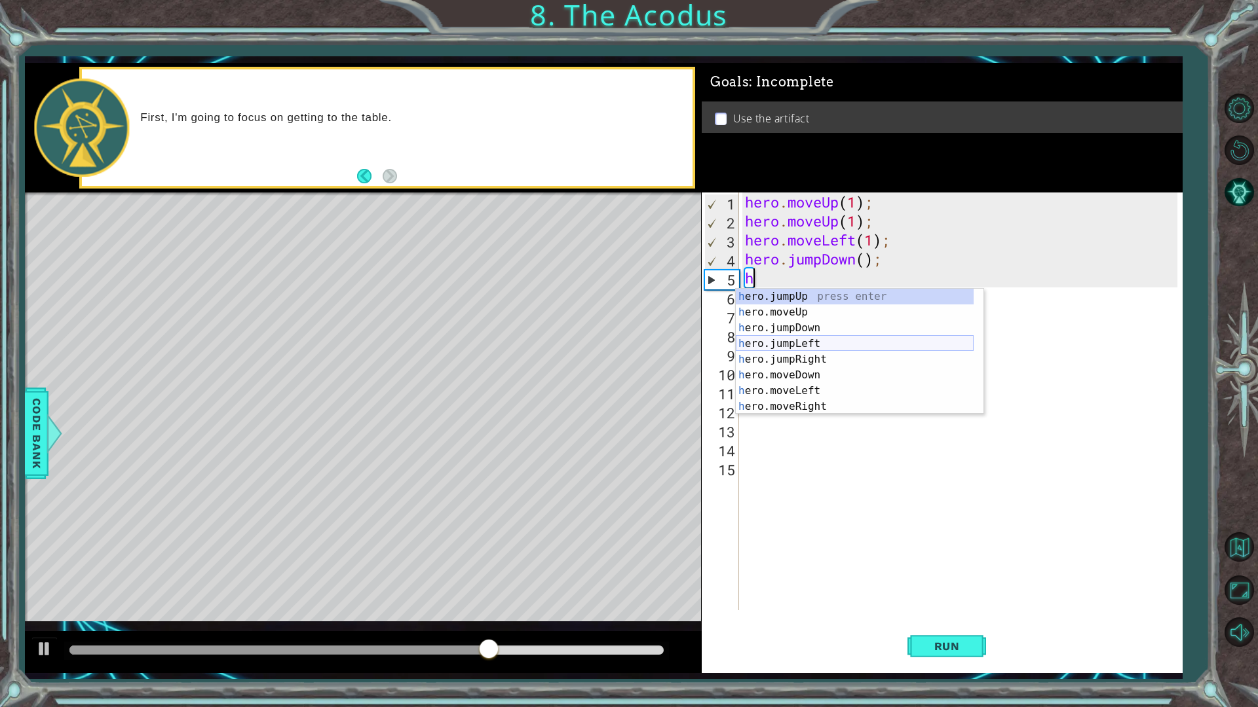
click at [829, 346] on div "h ero.jumpUp press enter h ero.moveUp press enter h ero.jumpDown press enter h …" at bounding box center [855, 367] width 238 height 157
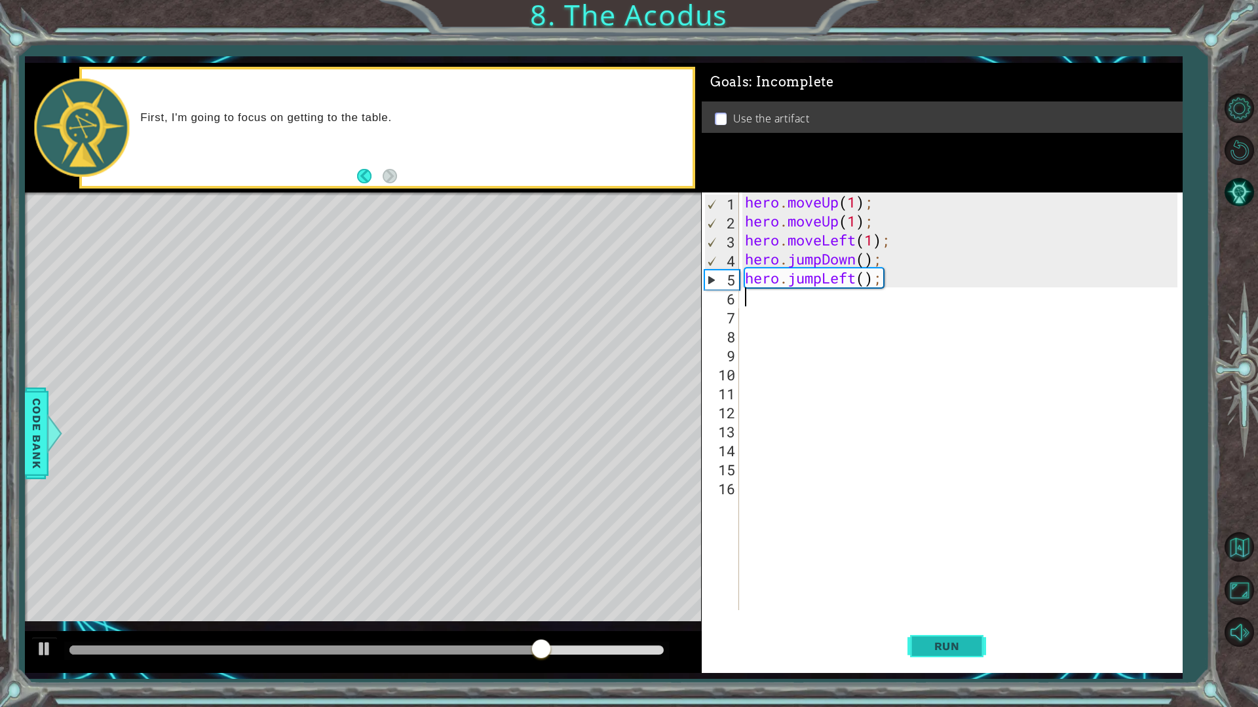
click at [934, 601] on button "Run" at bounding box center [946, 646] width 79 height 48
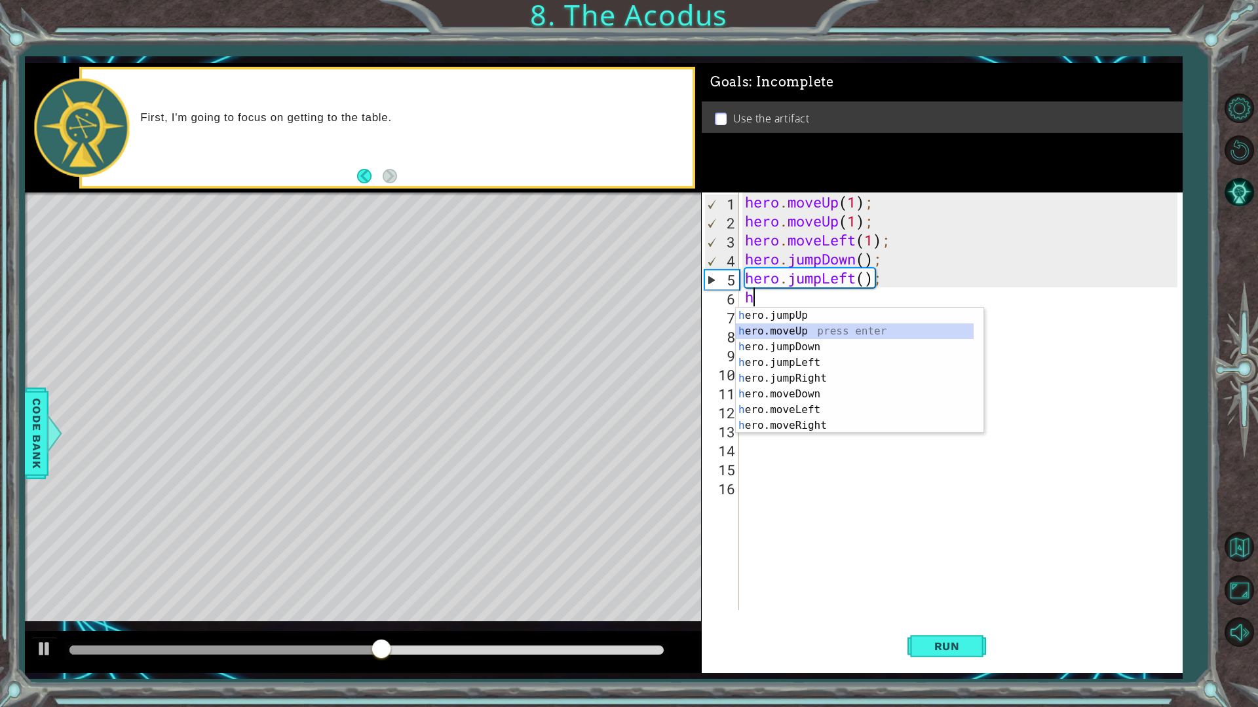
click at [806, 328] on div "h ero.jumpUp press enter h ero.moveUp press enter h ero.jumpDown press enter h …" at bounding box center [855, 386] width 238 height 157
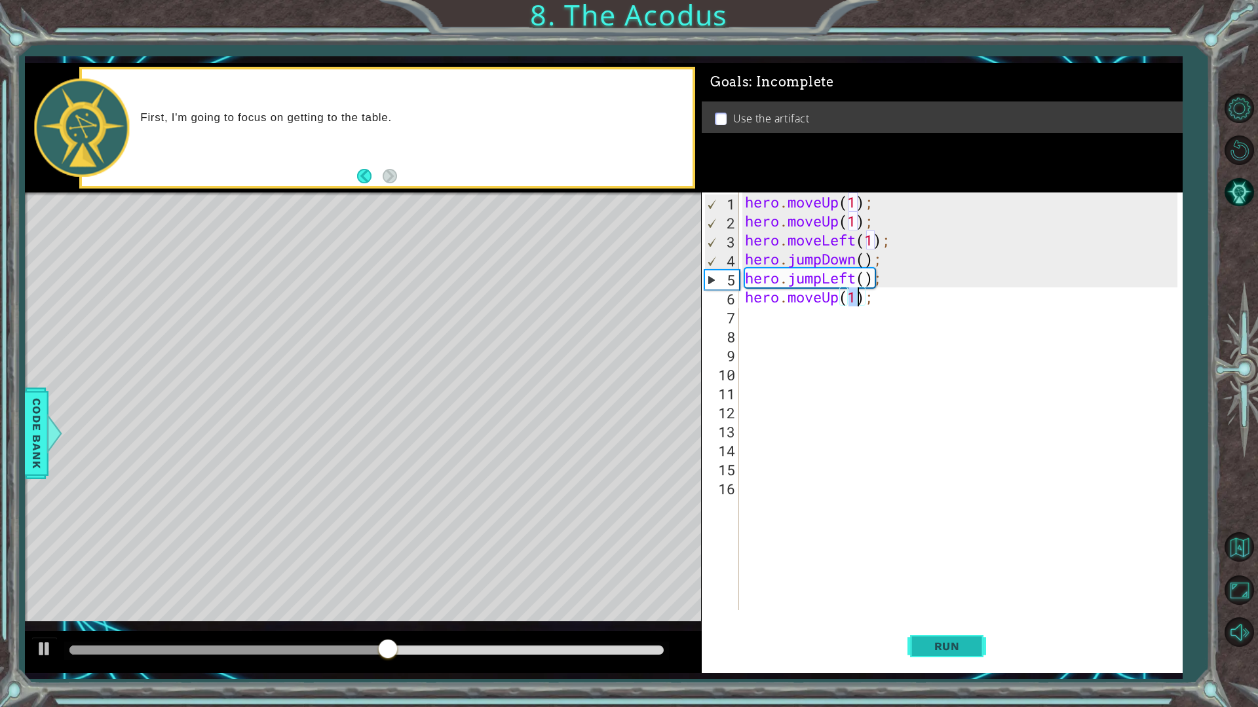
type textarea "hero.moveUp(1);"
click at [941, 601] on button "Run" at bounding box center [946, 646] width 79 height 48
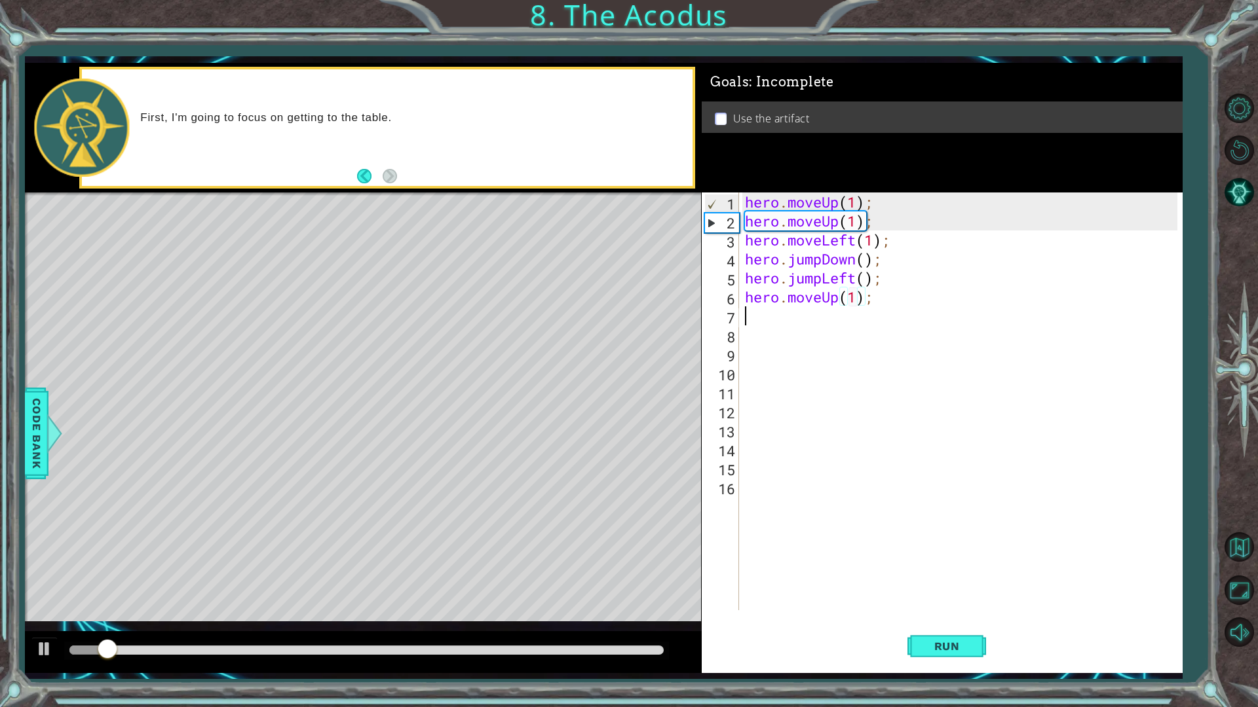
click at [810, 323] on div "hero . moveUp ( 1 ) ; hero . moveUp ( 1 ) ; hero . moveLeft ( 1 ) ; hero . jump…" at bounding box center [963, 421] width 442 height 456
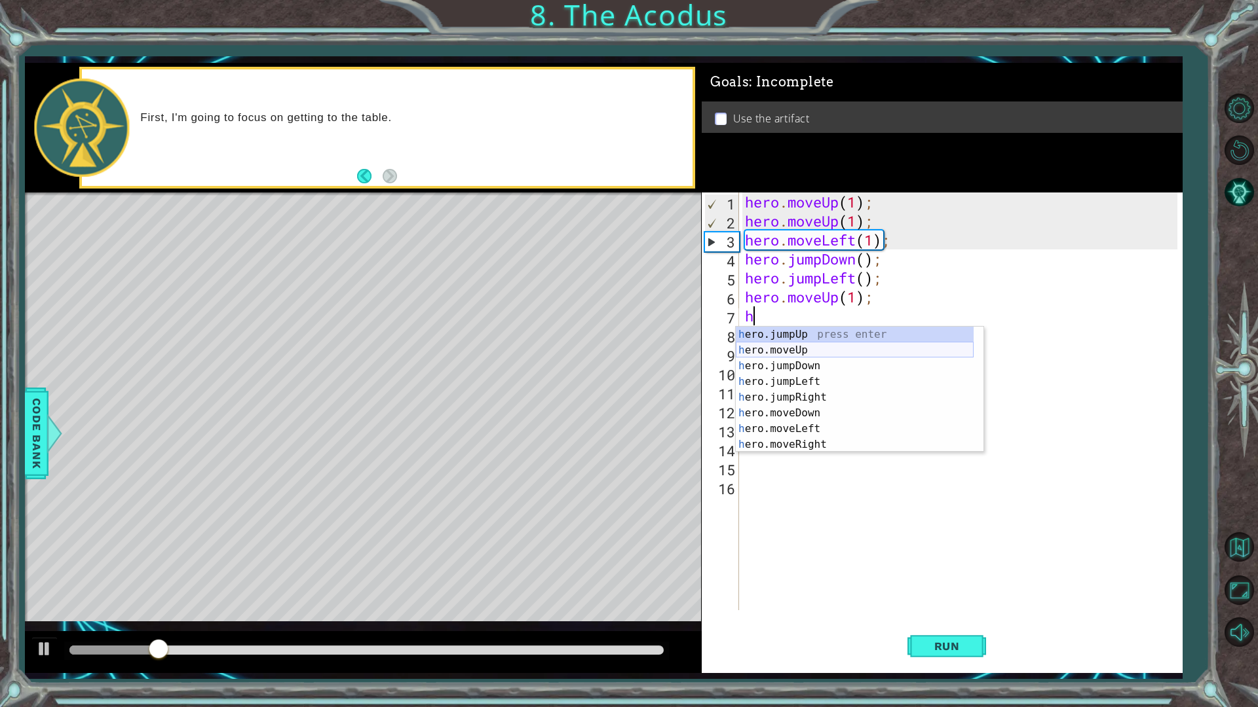
click at [829, 347] on div "h ero.jumpUp press enter h ero.moveUp press enter h ero.jumpDown press enter h …" at bounding box center [855, 405] width 238 height 157
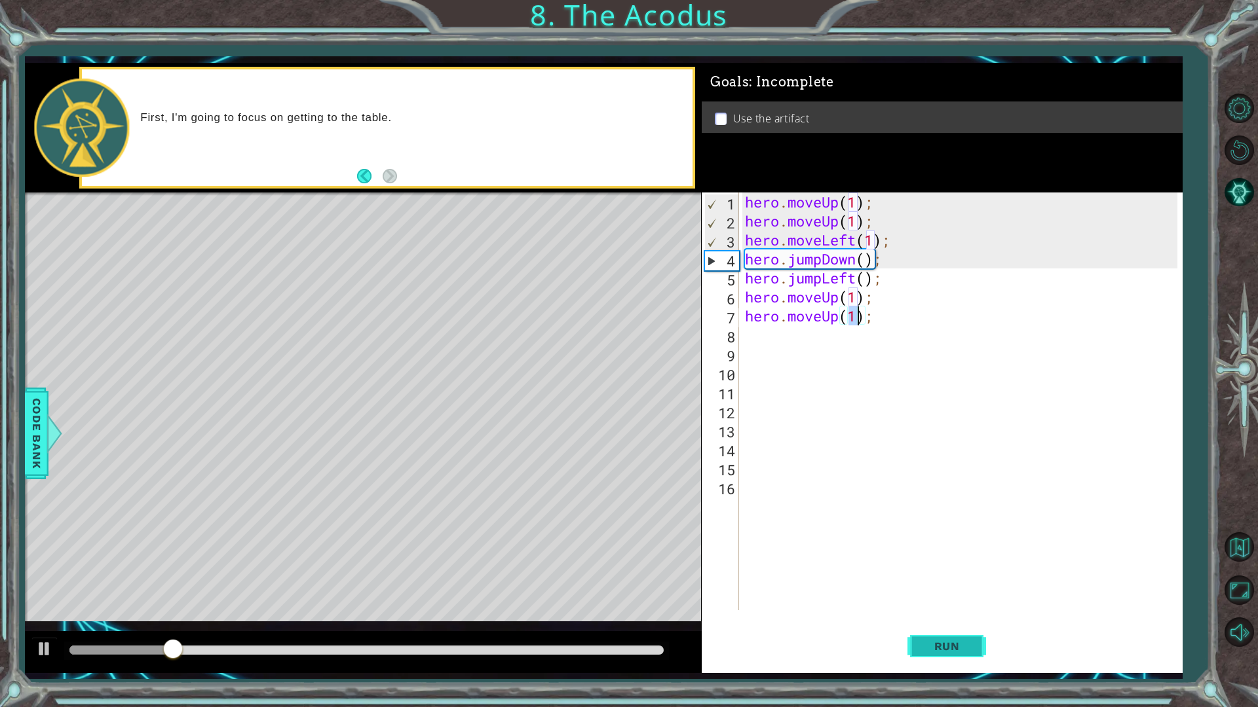
type textarea "hero.moveUp(1);"
click at [933, 601] on span "Run" at bounding box center [947, 646] width 52 height 13
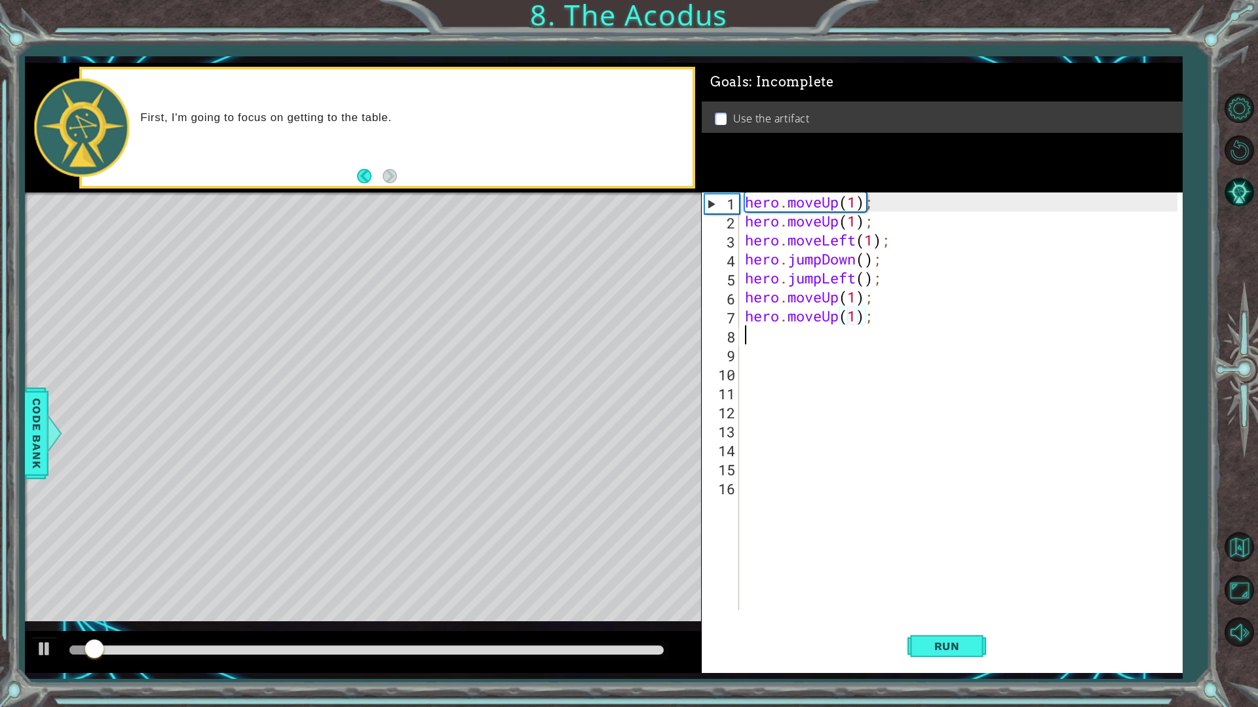
click at [785, 337] on div "hero . moveUp ( 1 ) ; hero . moveUp ( 1 ) ; hero . moveLeft ( 1 ) ; hero . jump…" at bounding box center [963, 421] width 442 height 456
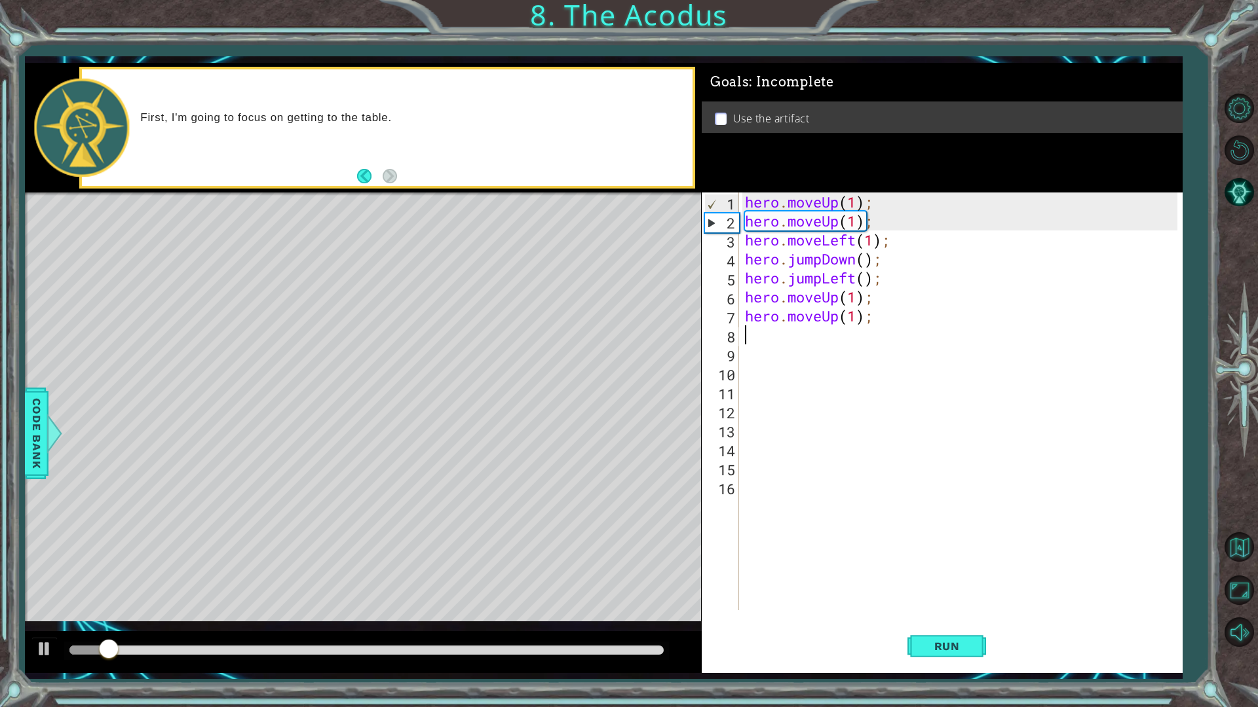
type textarea "h"
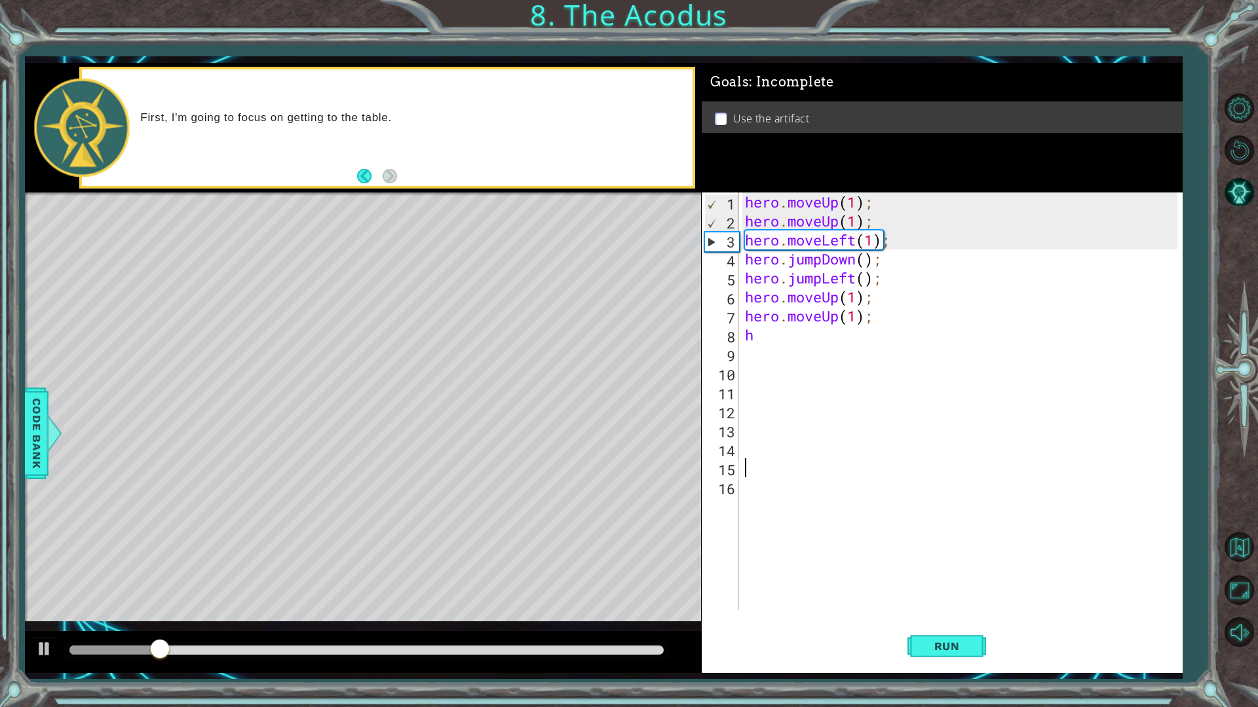
click at [827, 471] on div "hero . moveUp ( 1 ) ; hero . moveUp ( 1 ) ; hero . moveLeft ( 1 ) ; hero . jump…" at bounding box center [963, 421] width 442 height 456
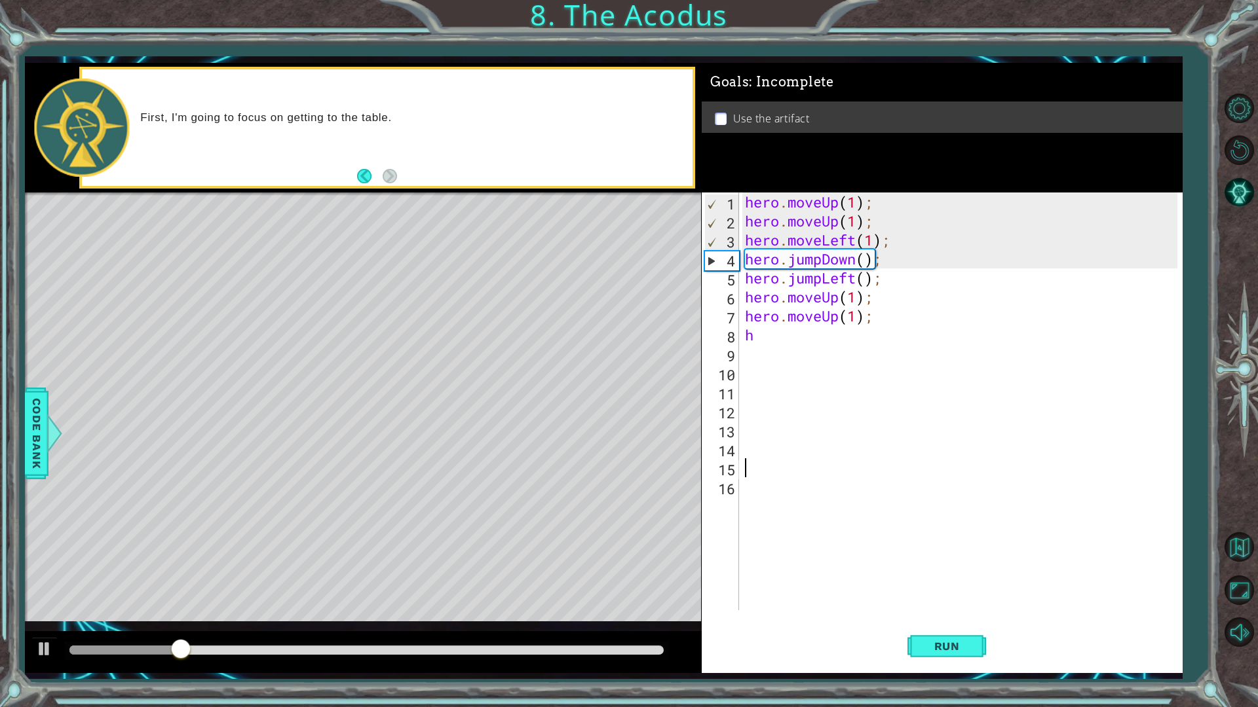
click at [767, 332] on div "hero . moveUp ( 1 ) ; hero . moveUp ( 1 ) ; hero . moveLeft ( 1 ) ; hero . jump…" at bounding box center [963, 421] width 442 height 456
type textarea "h"
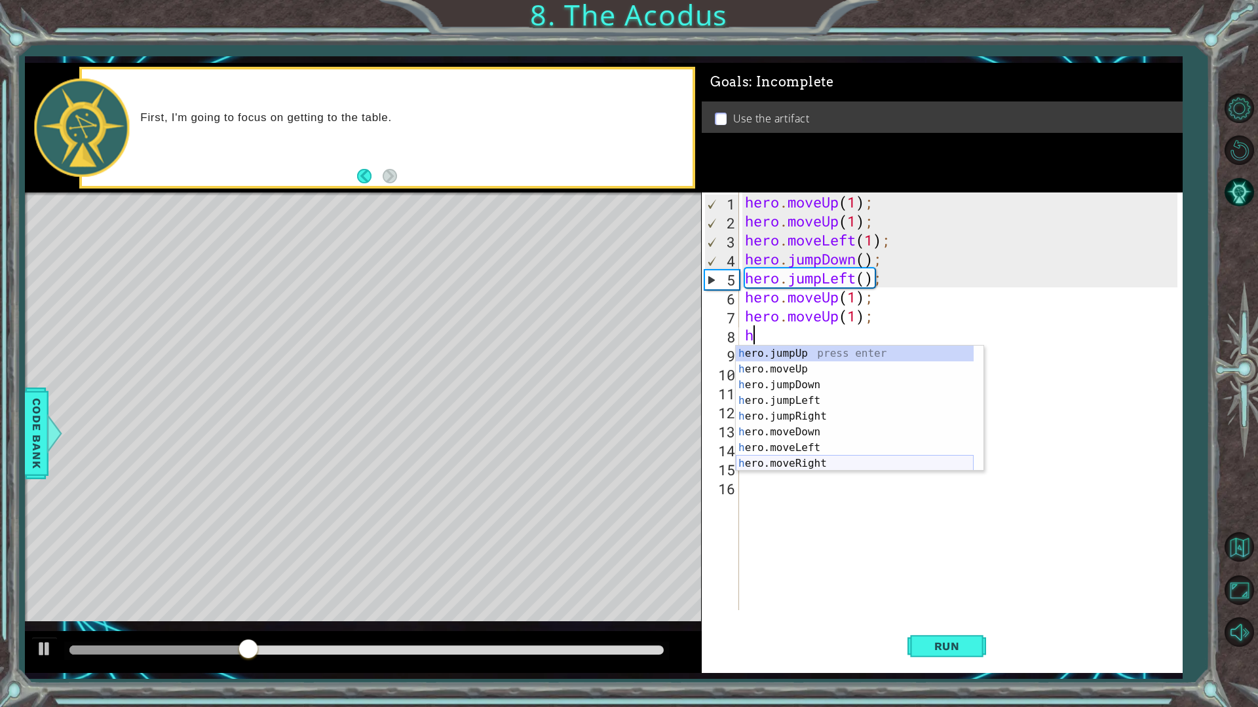
drag, startPoint x: 797, startPoint y: 461, endPoint x: 821, endPoint y: 523, distance: 66.8
click at [797, 460] on div "h ero.jumpUp press enter h ero.moveUp press enter h ero.jumpDown press enter h …" at bounding box center [855, 424] width 238 height 157
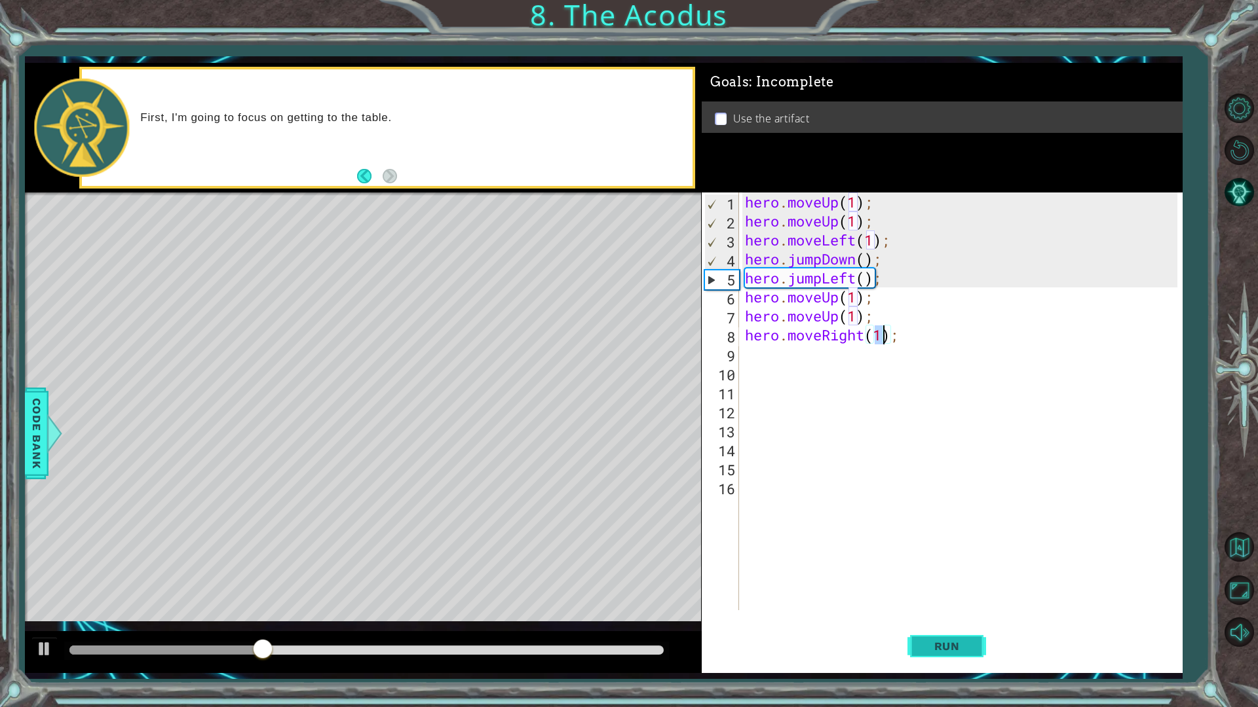
type textarea "hero.moveRight(1);"
click at [924, 601] on span "Run" at bounding box center [947, 646] width 52 height 13
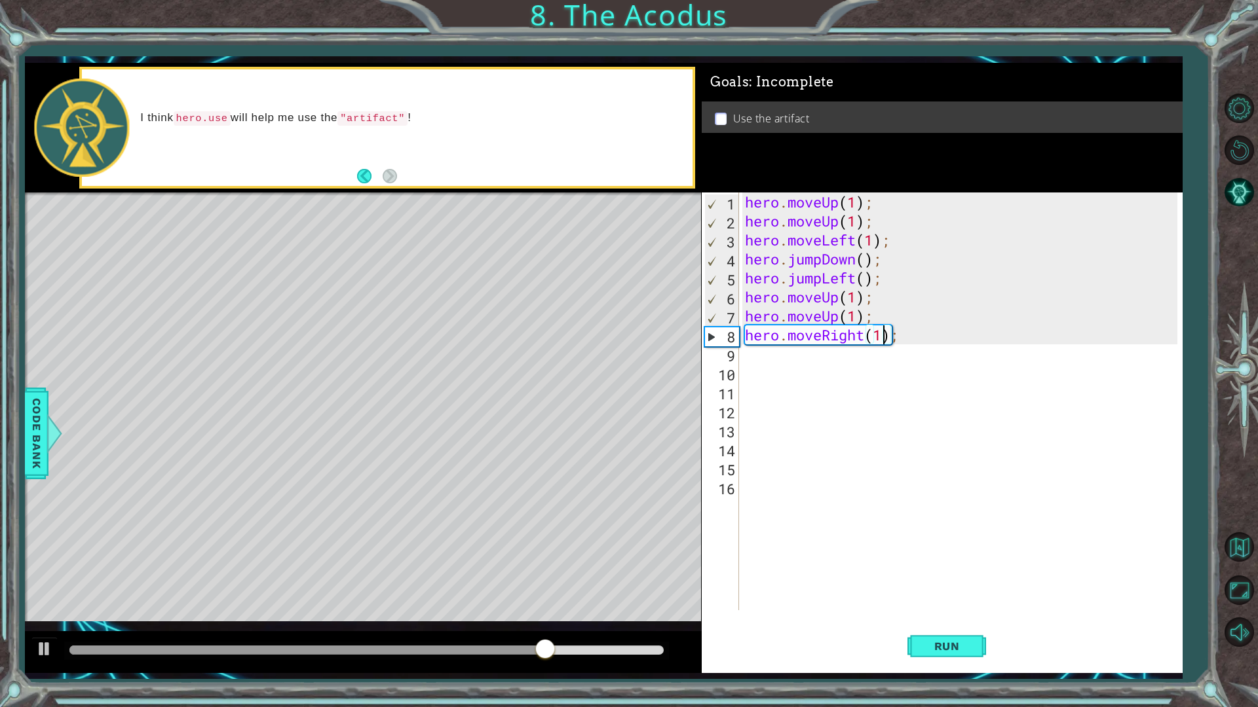
click at [772, 354] on div "hero . moveUp ( 1 ) ; hero . moveUp ( 1 ) ; hero . moveLeft ( 1 ) ; hero . jump…" at bounding box center [963, 421] width 442 height 456
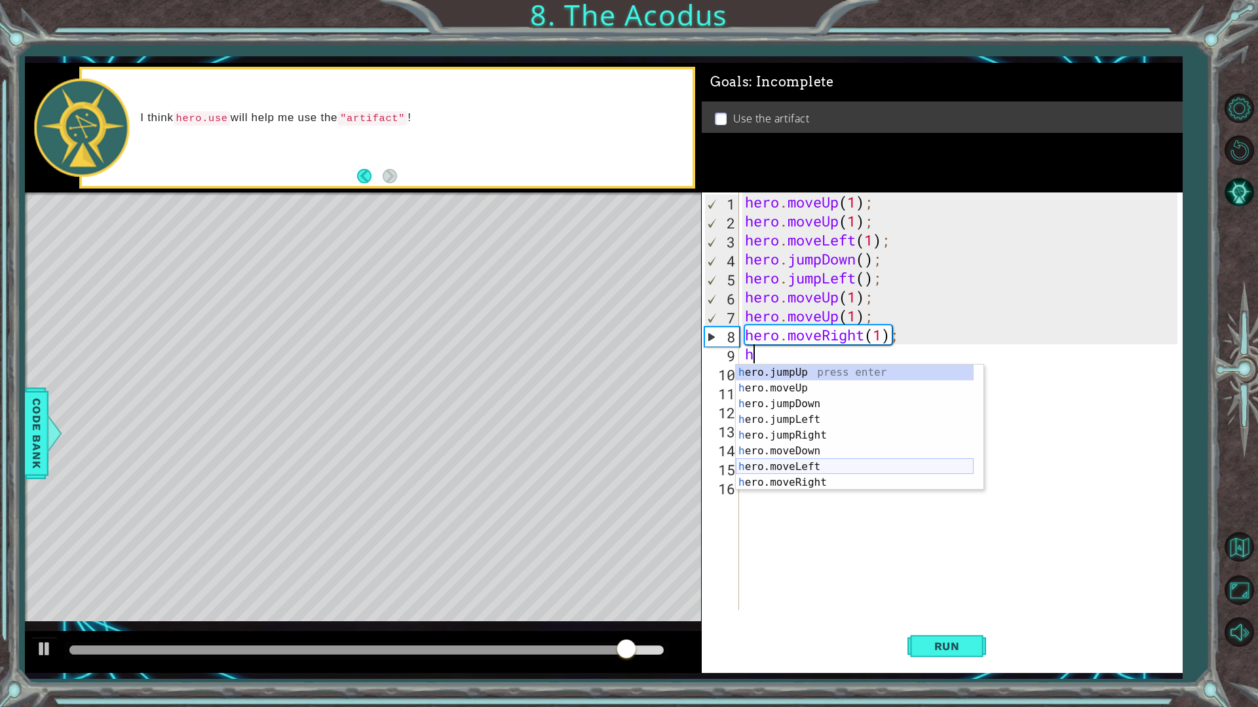
scroll to position [16, 0]
click at [804, 477] on div "h ero.moveUp press enter h ero.jumpDown press enter h ero.jumpLeft press enter …" at bounding box center [855, 443] width 238 height 157
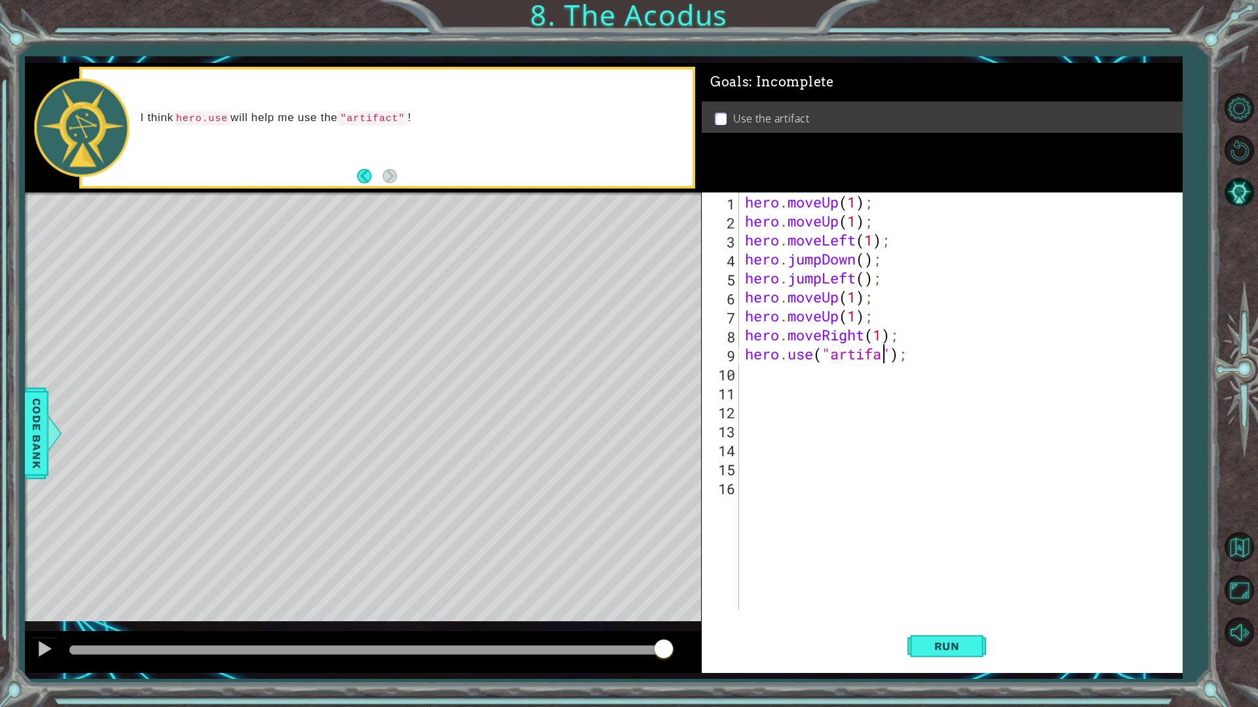
scroll to position [0, 7]
type textarea "hero.use("artifact");"
click at [936, 601] on button "Run" at bounding box center [946, 646] width 79 height 48
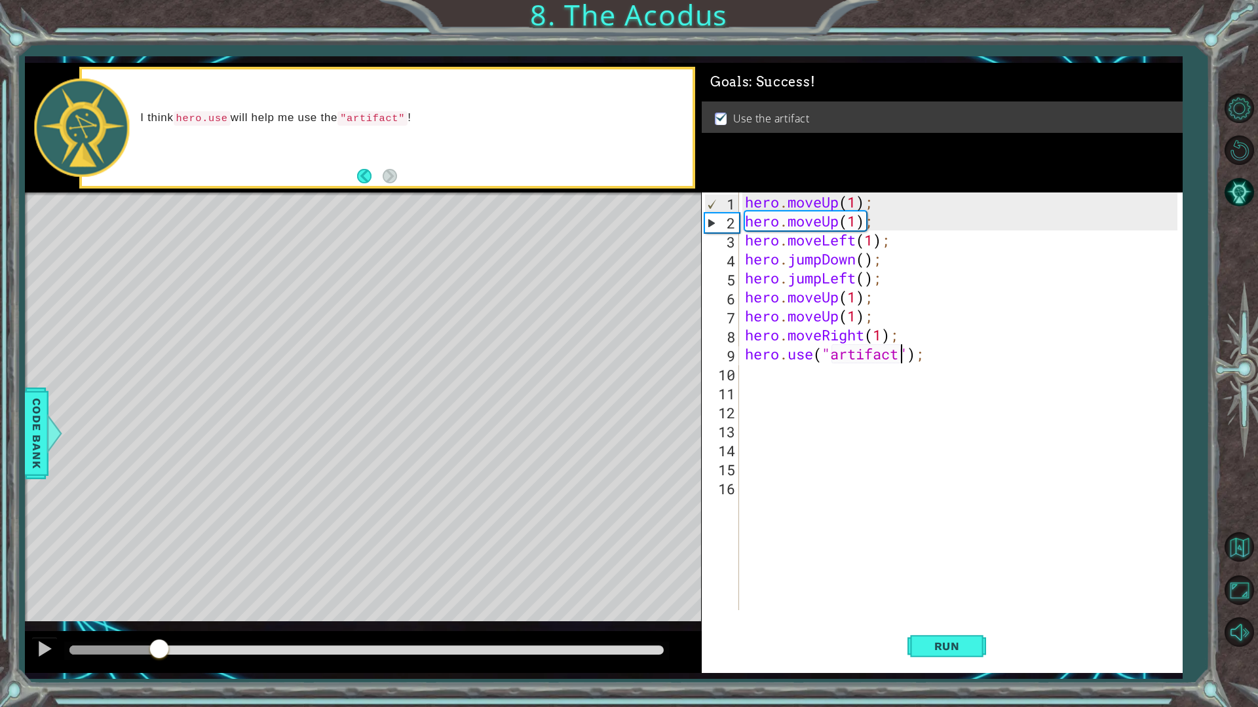
drag, startPoint x: 160, startPoint y: 653, endPoint x: 240, endPoint y: 662, distance: 80.4
click at [239, 601] on div at bounding box center [363, 652] width 676 height 42
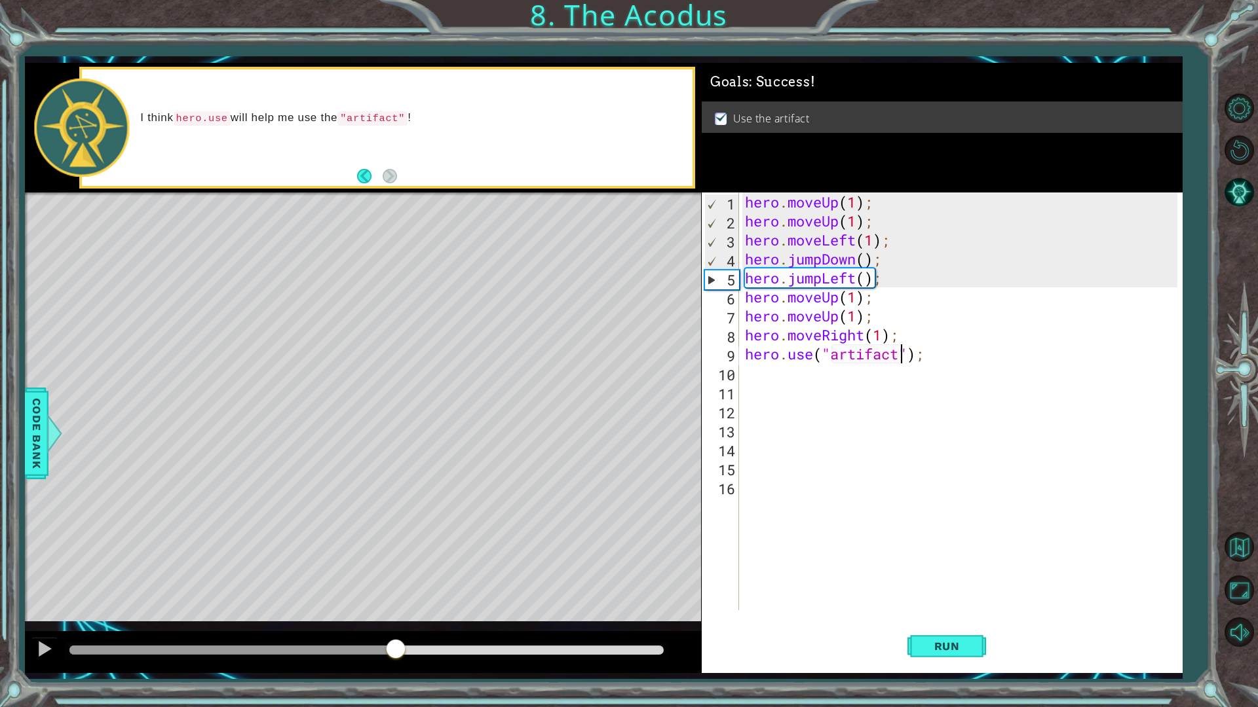
drag, startPoint x: 306, startPoint y: 660, endPoint x: 396, endPoint y: 676, distance: 91.8
click at [396, 601] on div "1 ההההההההההההההההההההההההההההההההההההההההההההההההההההההההההההההההההההההההההההה…" at bounding box center [603, 367] width 1157 height 622
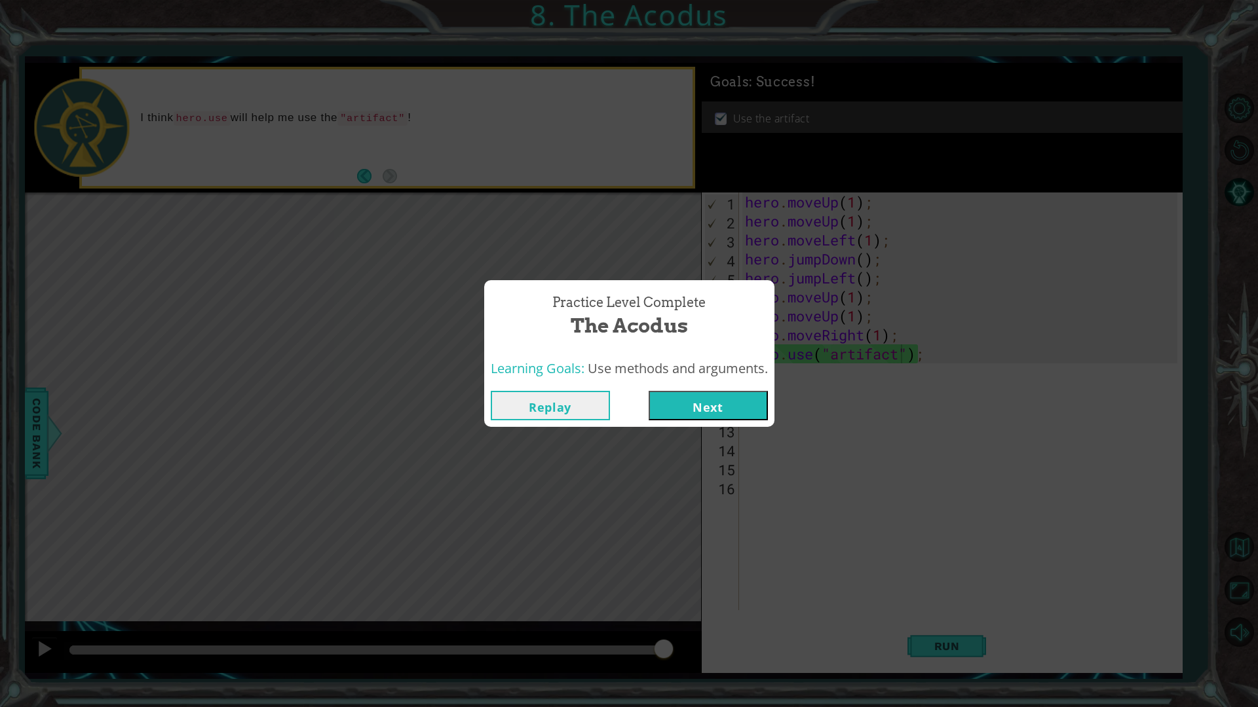
click at [745, 396] on button "Next" at bounding box center [707, 405] width 119 height 29
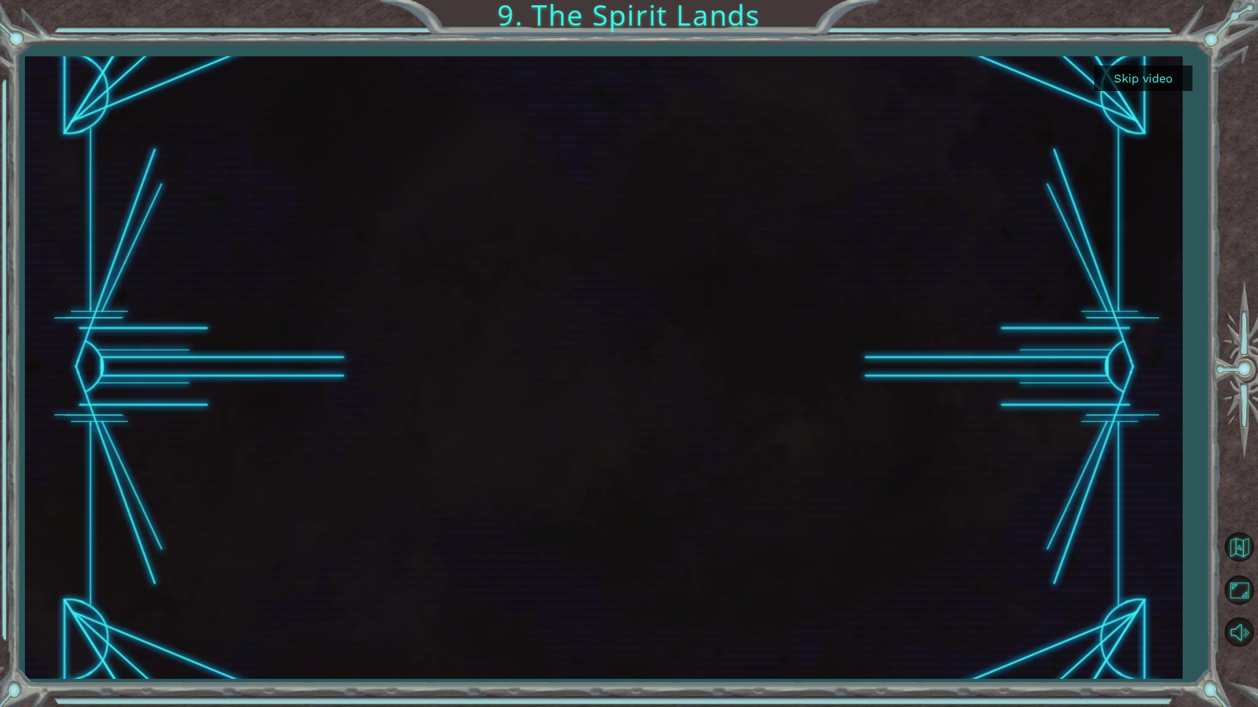
click at [1151, 63] on div at bounding box center [603, 367] width 1107 height 622
click at [1149, 73] on button "Skip video" at bounding box center [1143, 79] width 98 height 26
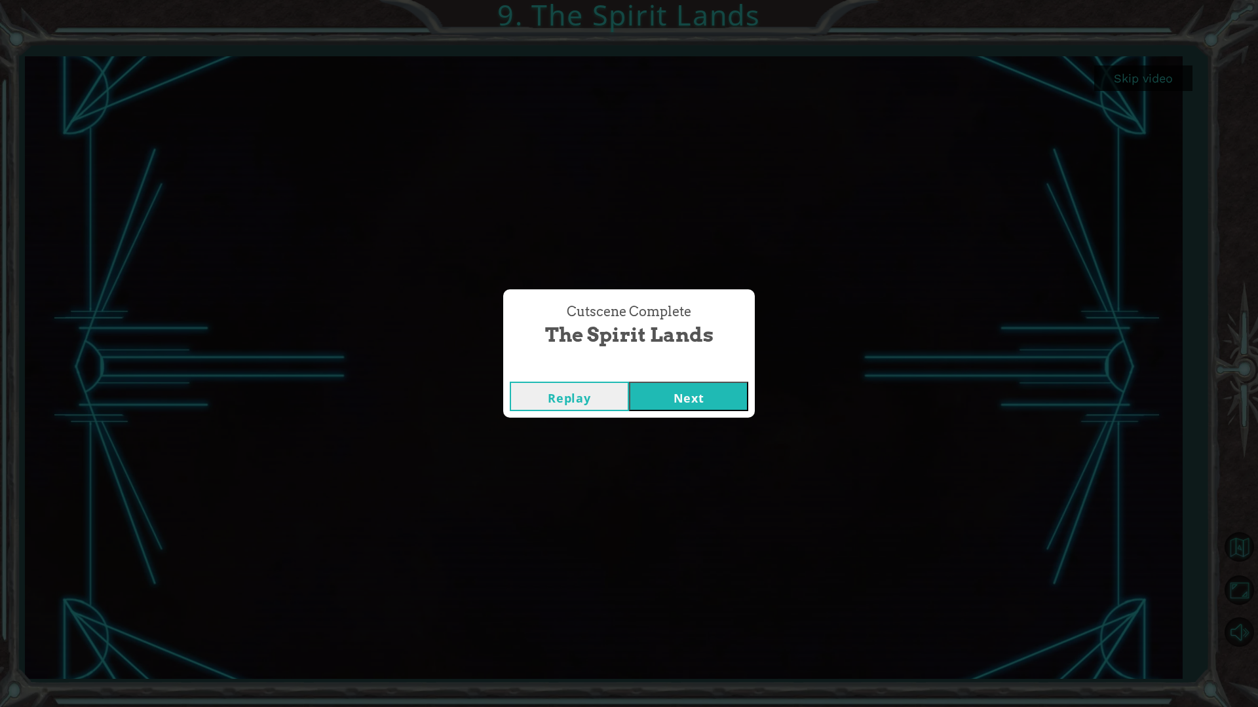
click at [711, 400] on button "Next" at bounding box center [688, 396] width 119 height 29
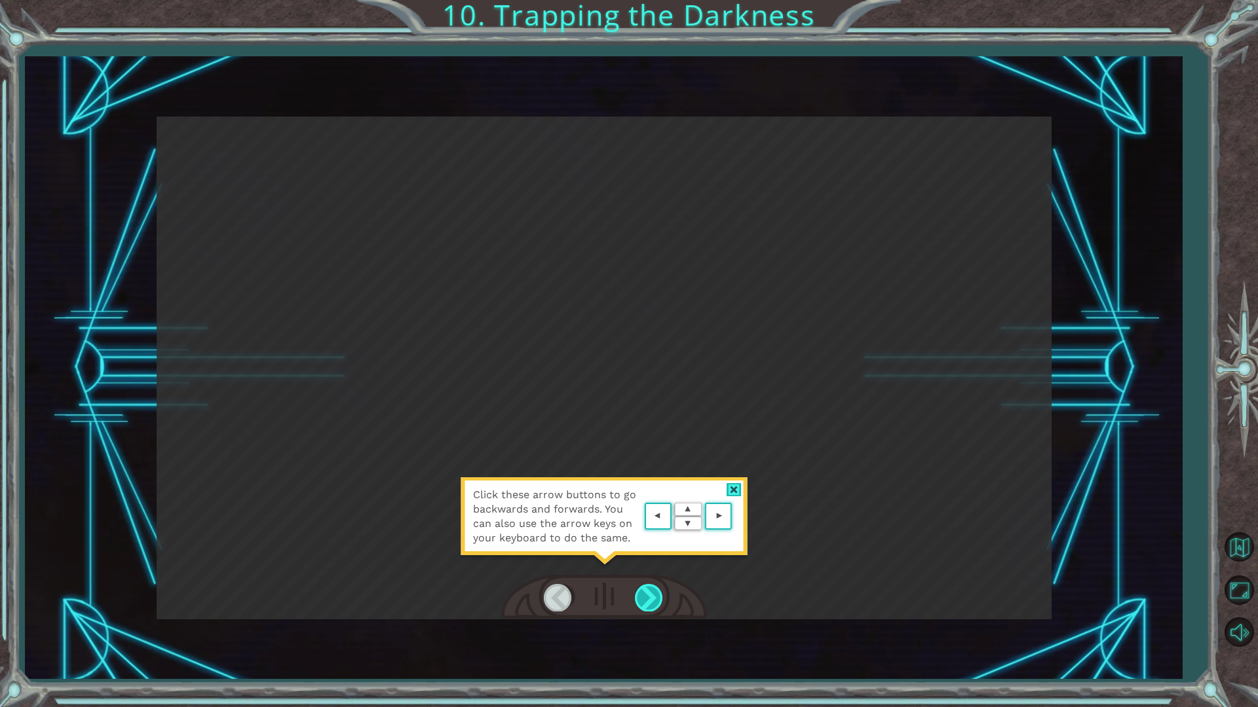
click at [646, 600] on div at bounding box center [649, 597] width 29 height 27
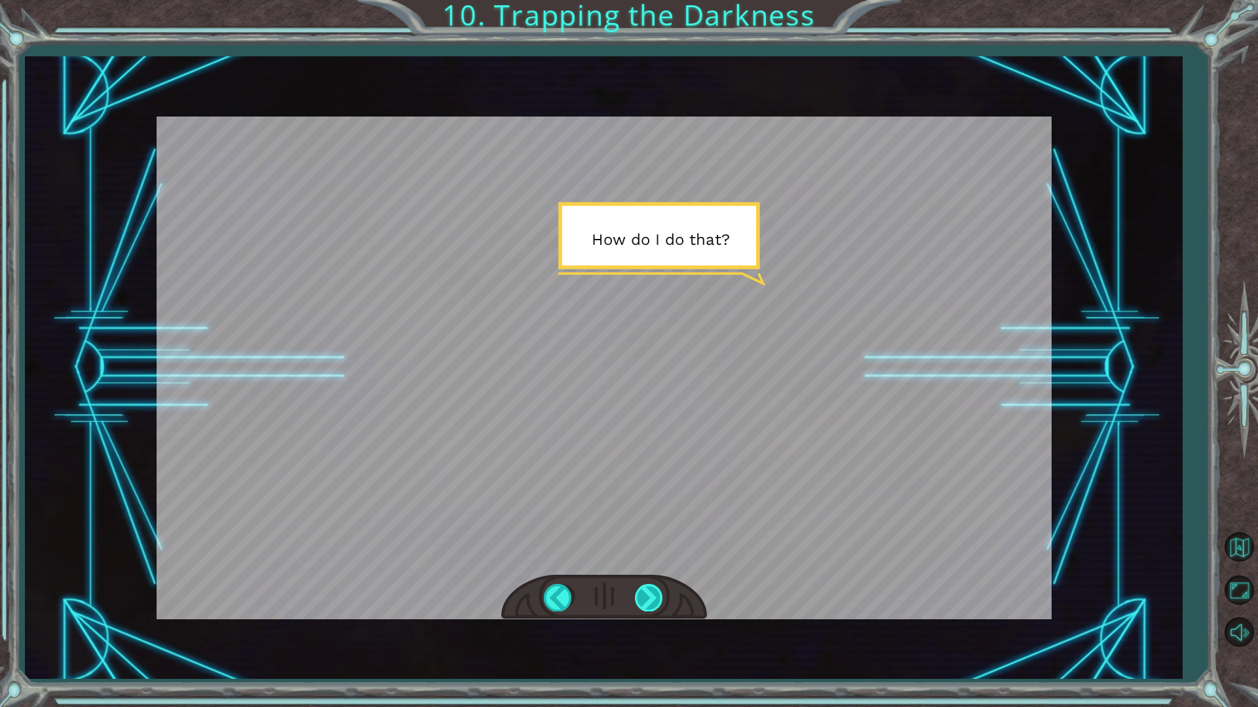
click at [658, 601] on div at bounding box center [649, 597] width 29 height 27
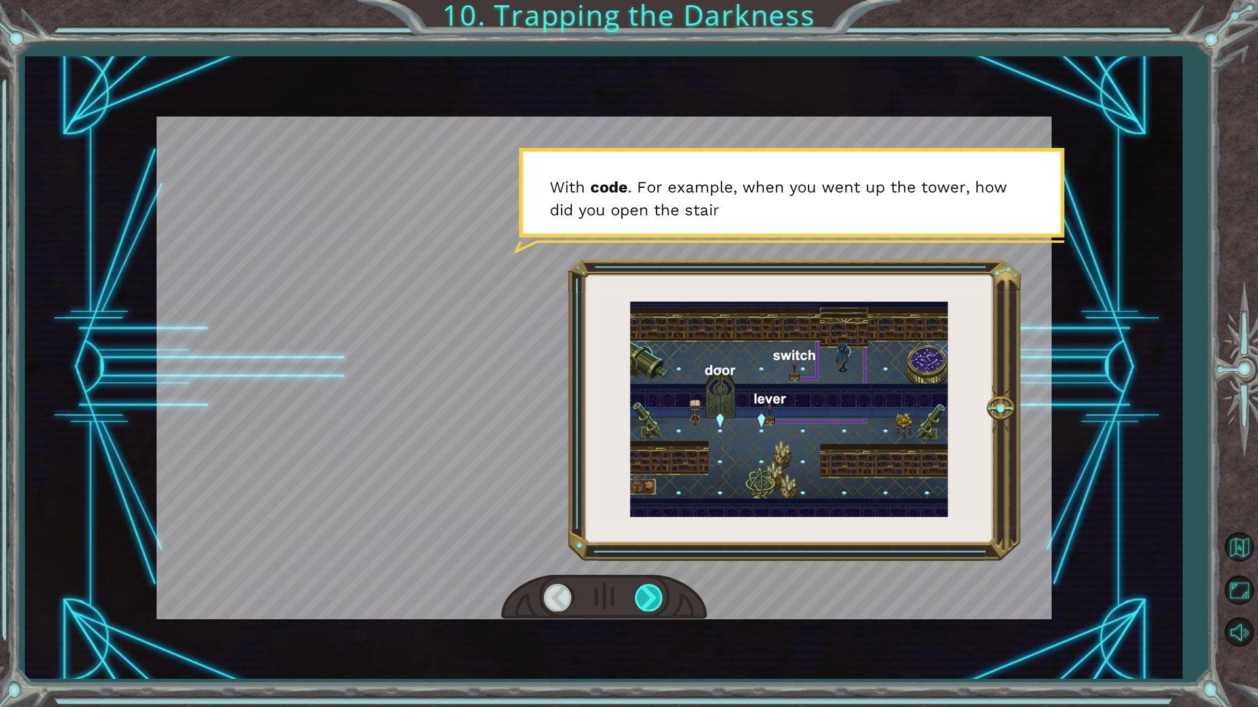
click at [650, 601] on div at bounding box center [649, 597] width 29 height 27
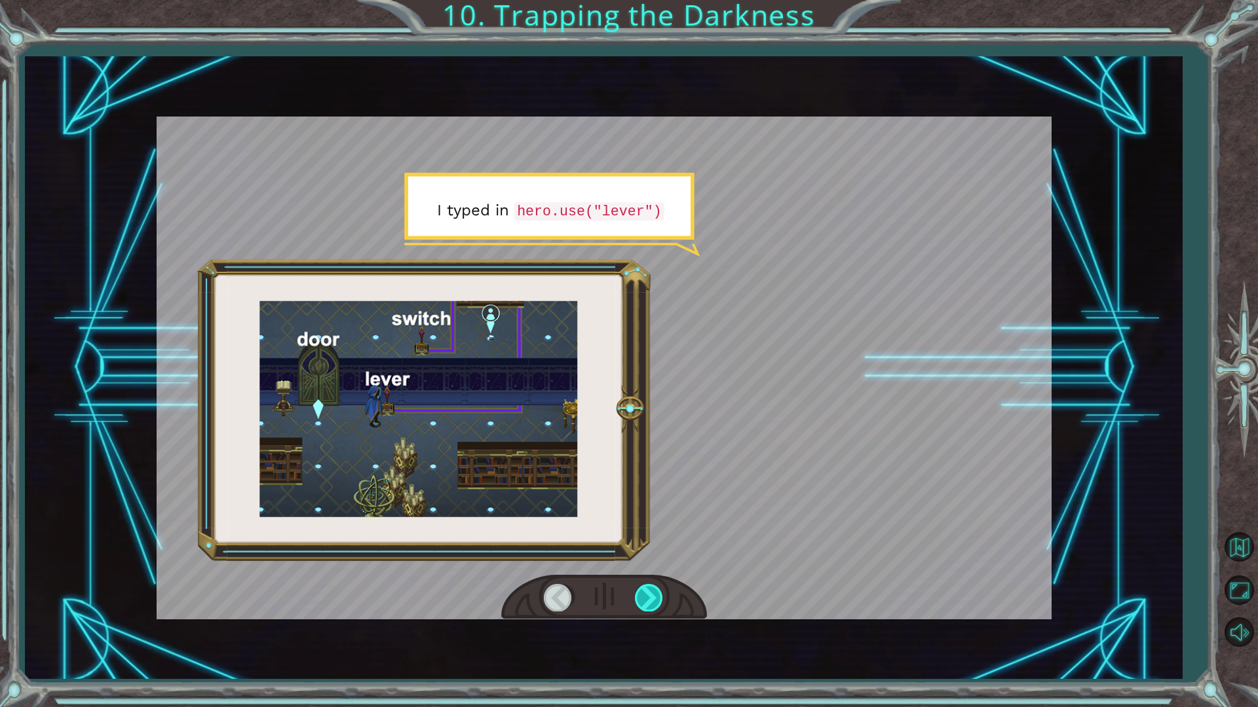
click at [649, 601] on div at bounding box center [649, 597] width 29 height 27
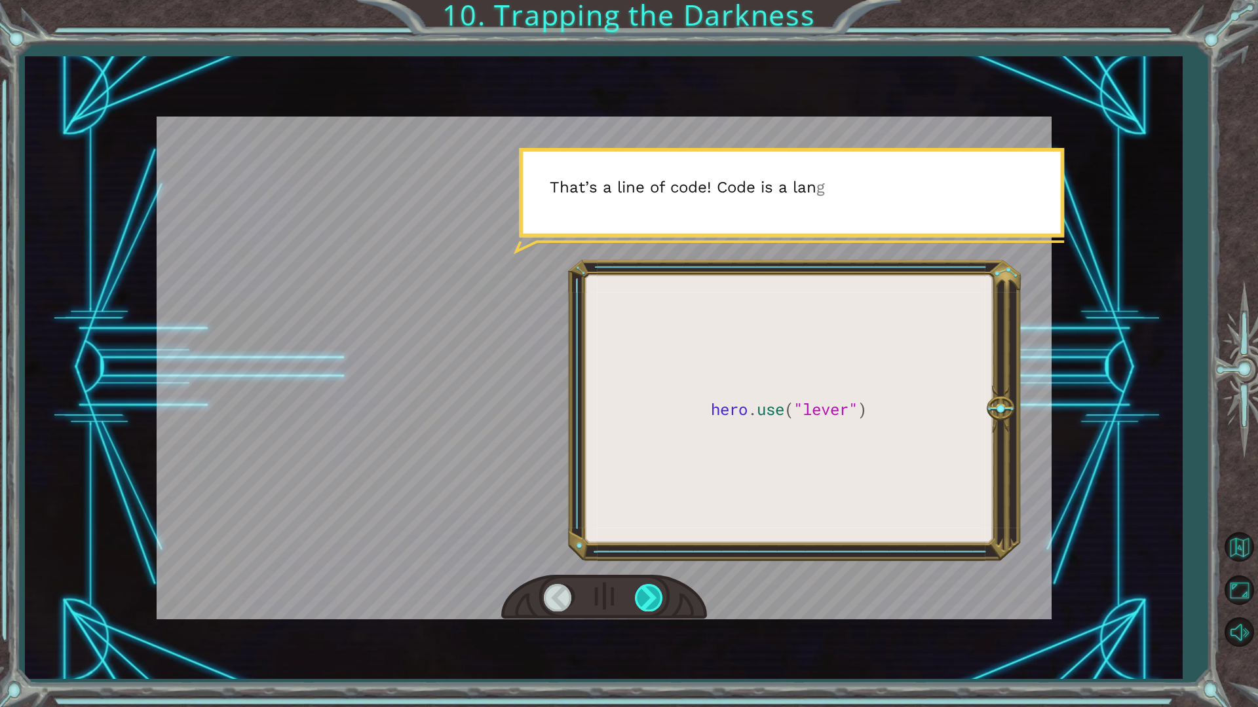
click at [648, 601] on div at bounding box center [649, 597] width 29 height 27
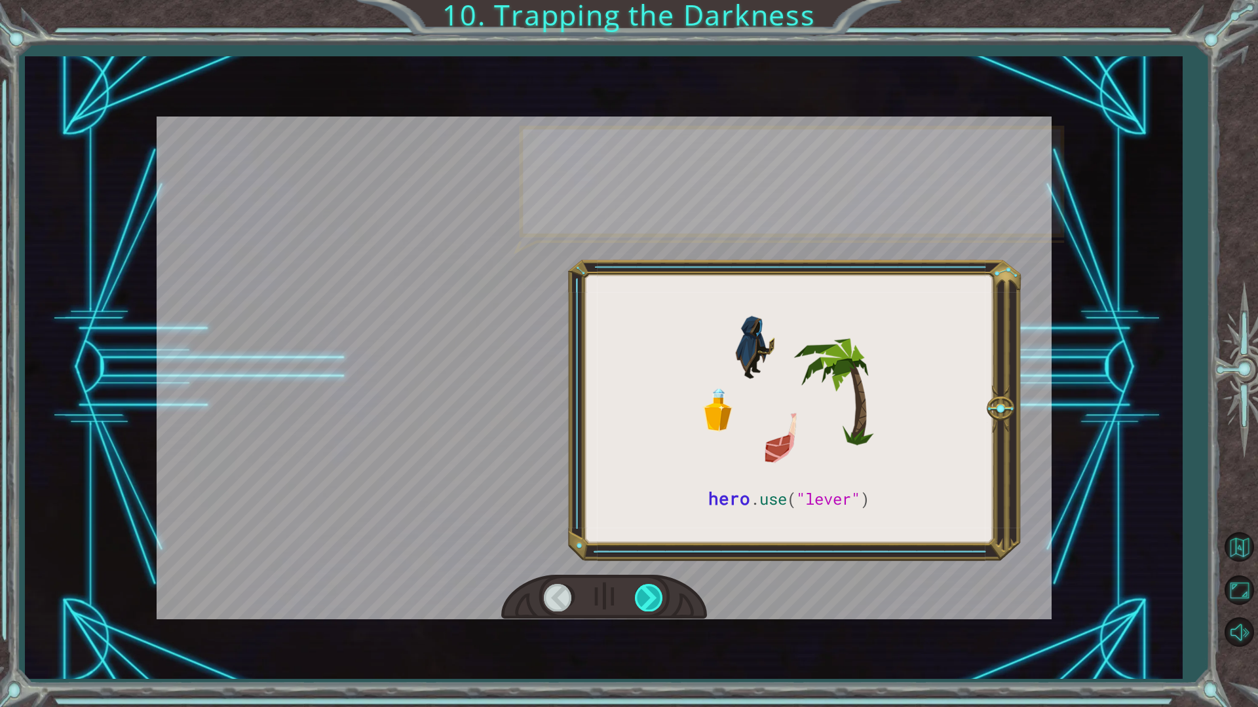
click at [648, 601] on div at bounding box center [649, 597] width 29 height 27
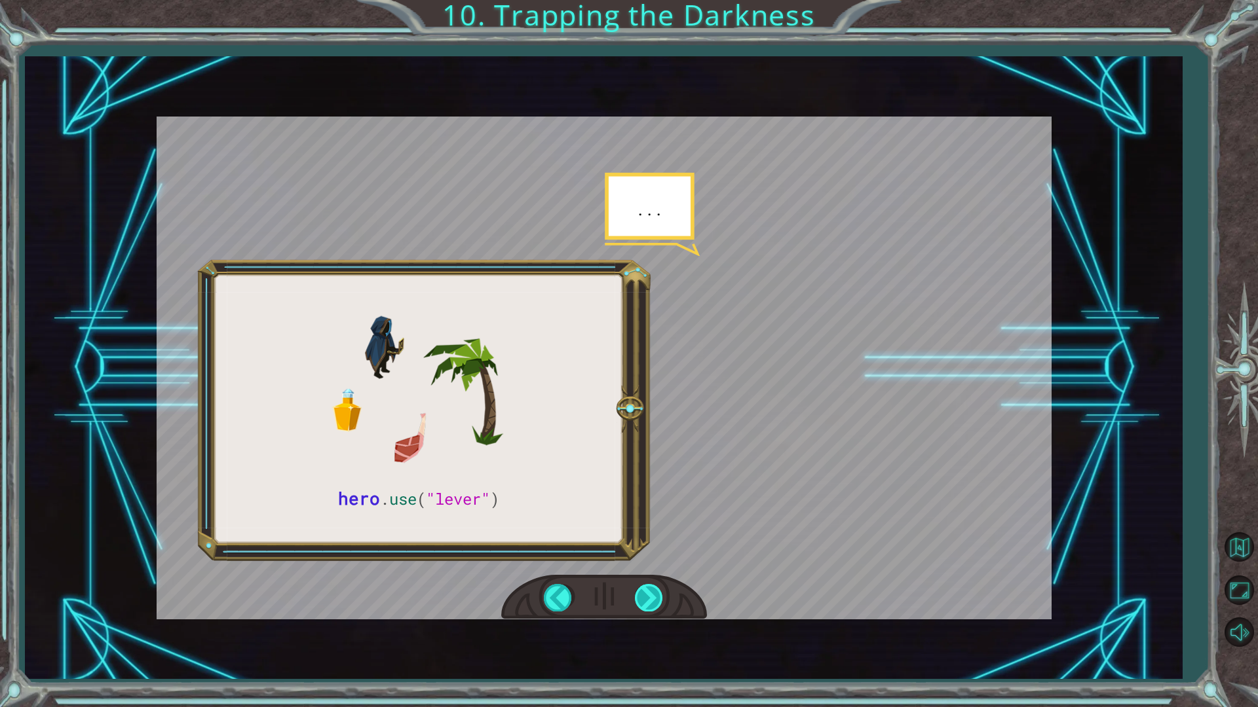
click at [648, 601] on div at bounding box center [649, 597] width 29 height 27
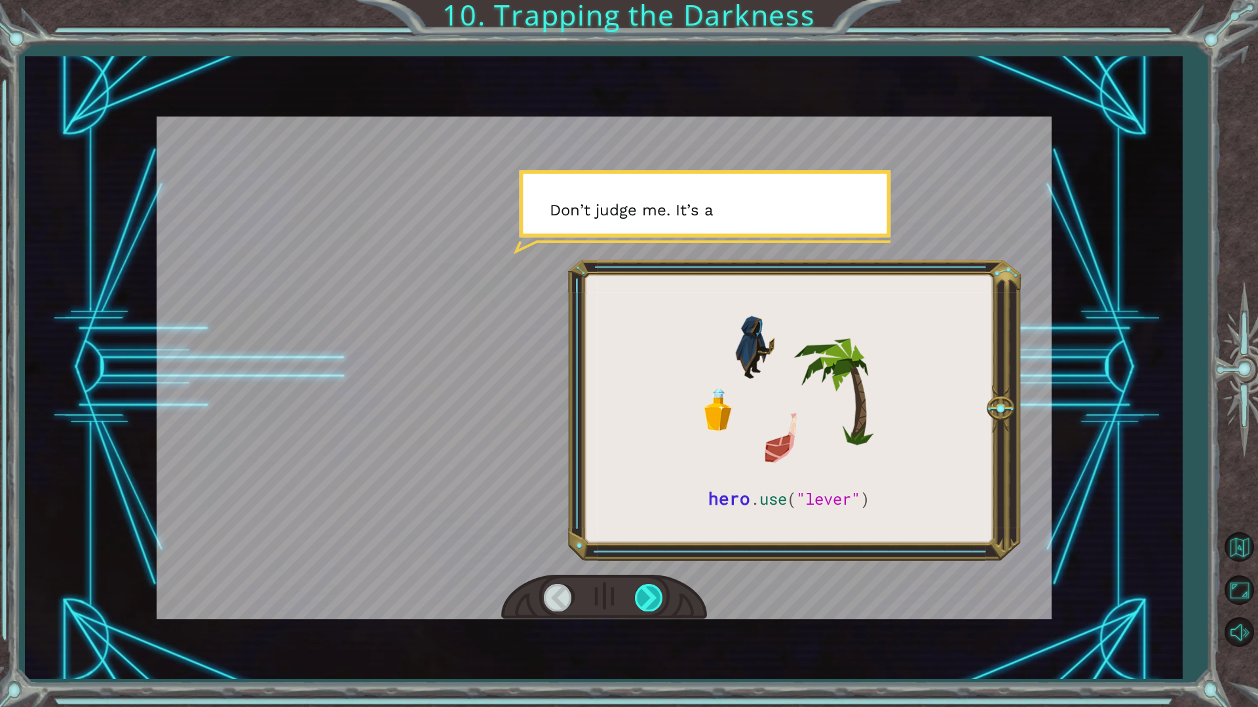
click at [648, 601] on div at bounding box center [649, 597] width 29 height 27
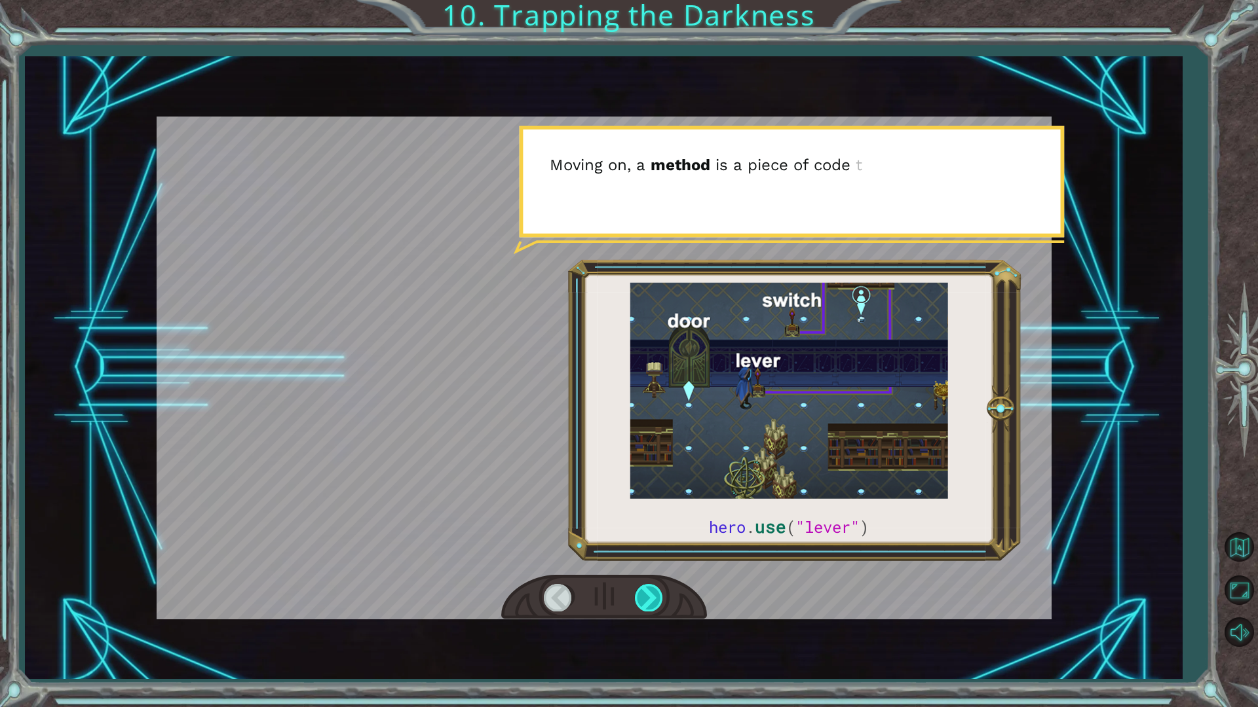
click at [648, 601] on div at bounding box center [649, 597] width 29 height 27
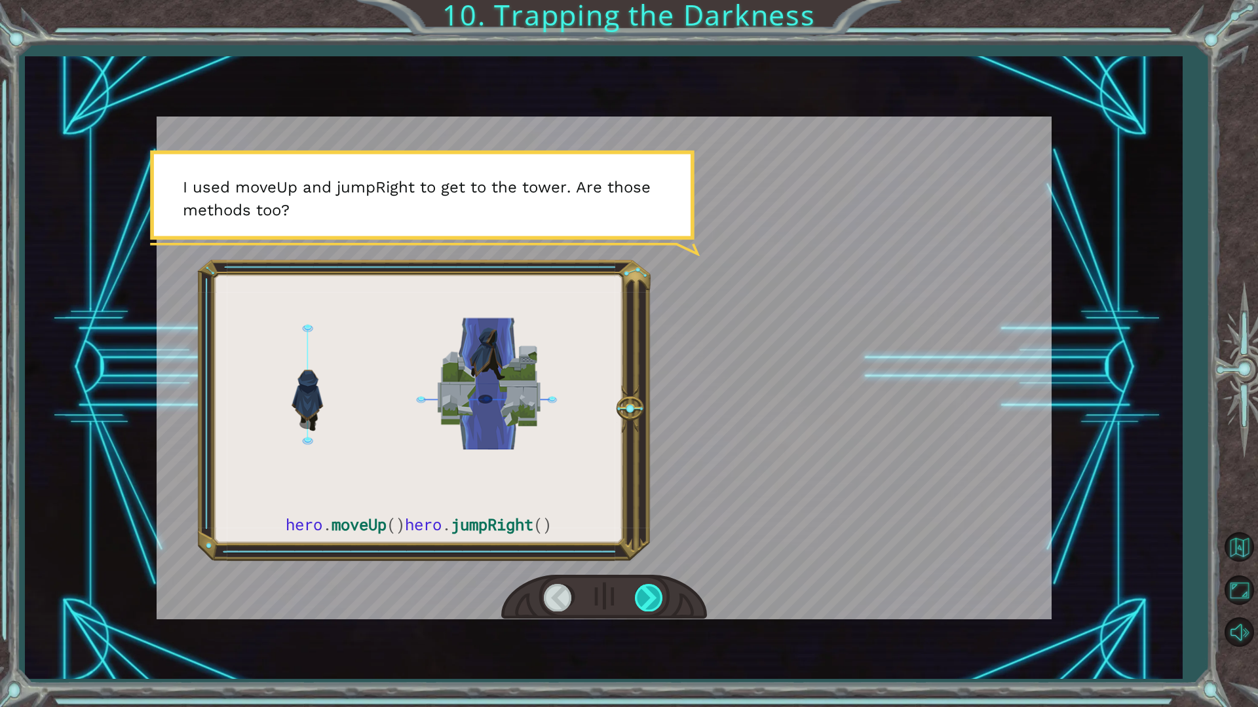
click at [648, 601] on div at bounding box center [649, 597] width 29 height 27
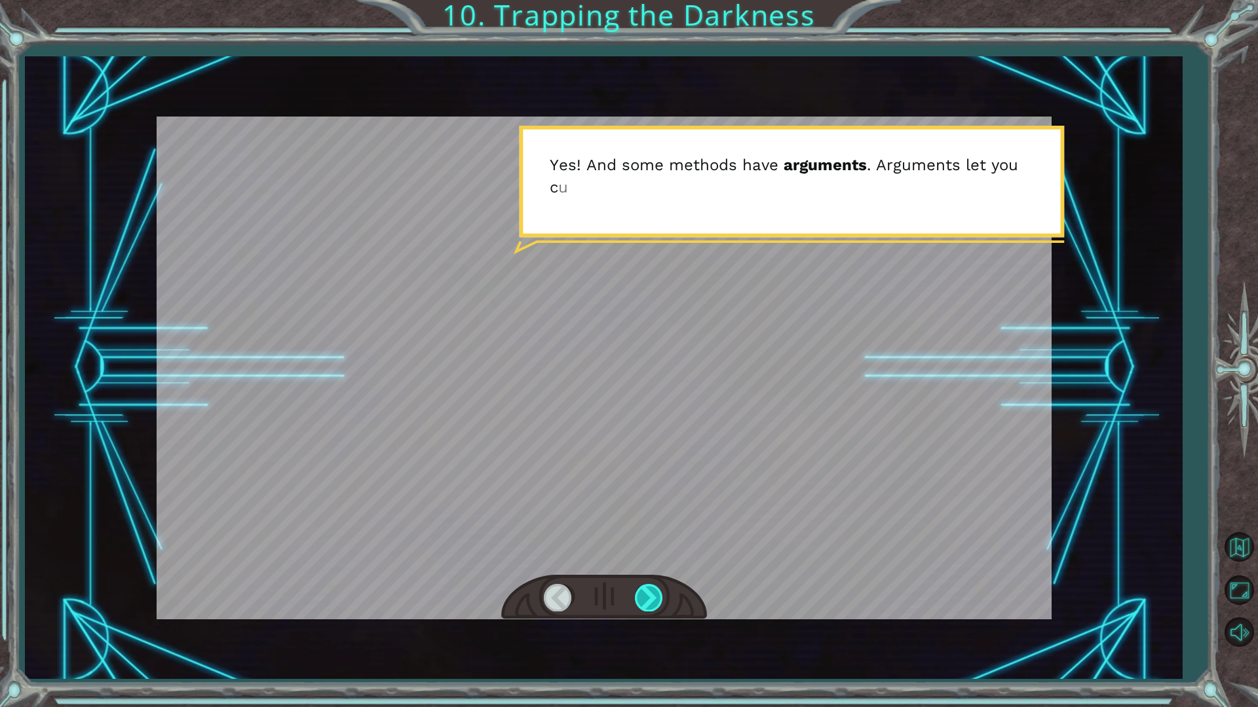
click at [648, 601] on div at bounding box center [649, 597] width 29 height 27
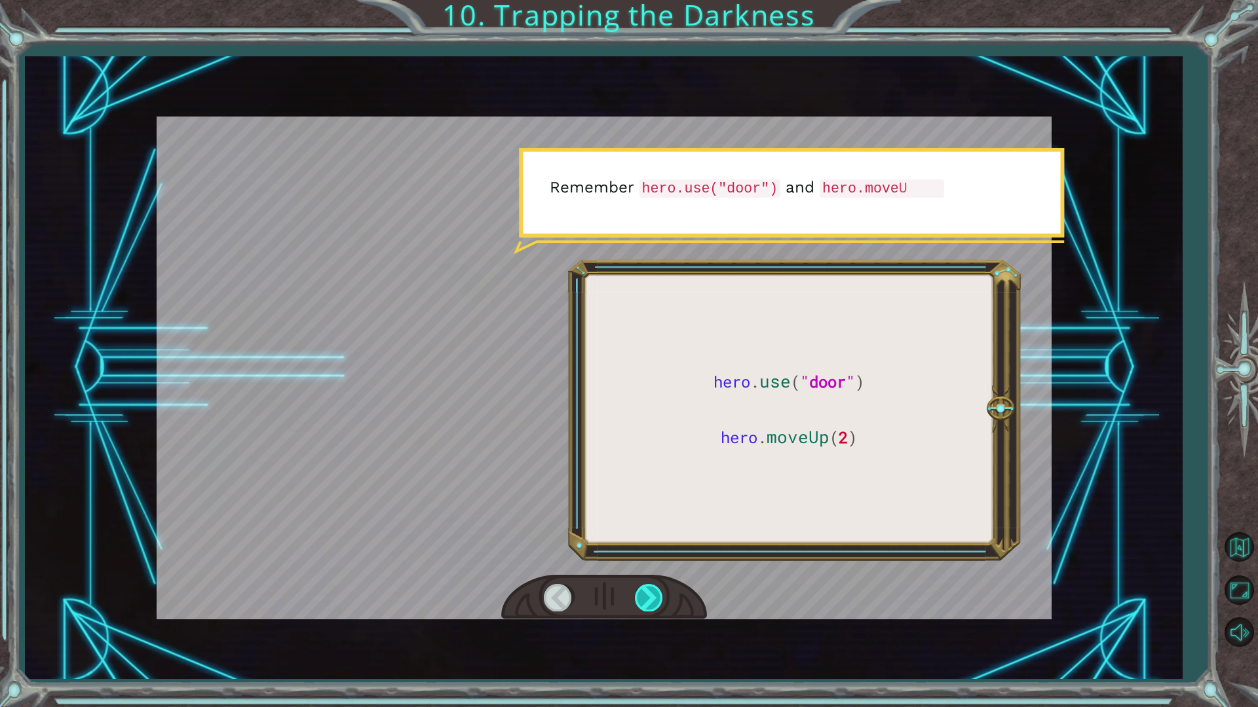
click at [648, 601] on div at bounding box center [649, 597] width 29 height 27
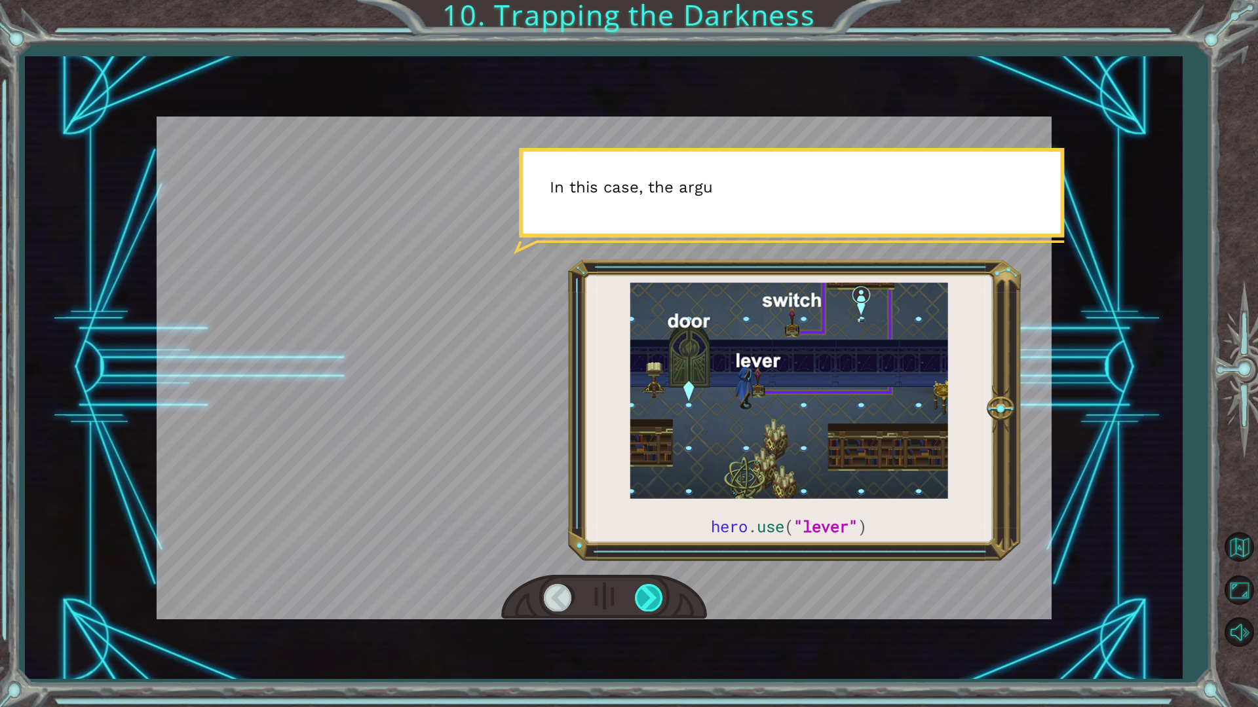
click at [648, 601] on div at bounding box center [649, 597] width 29 height 27
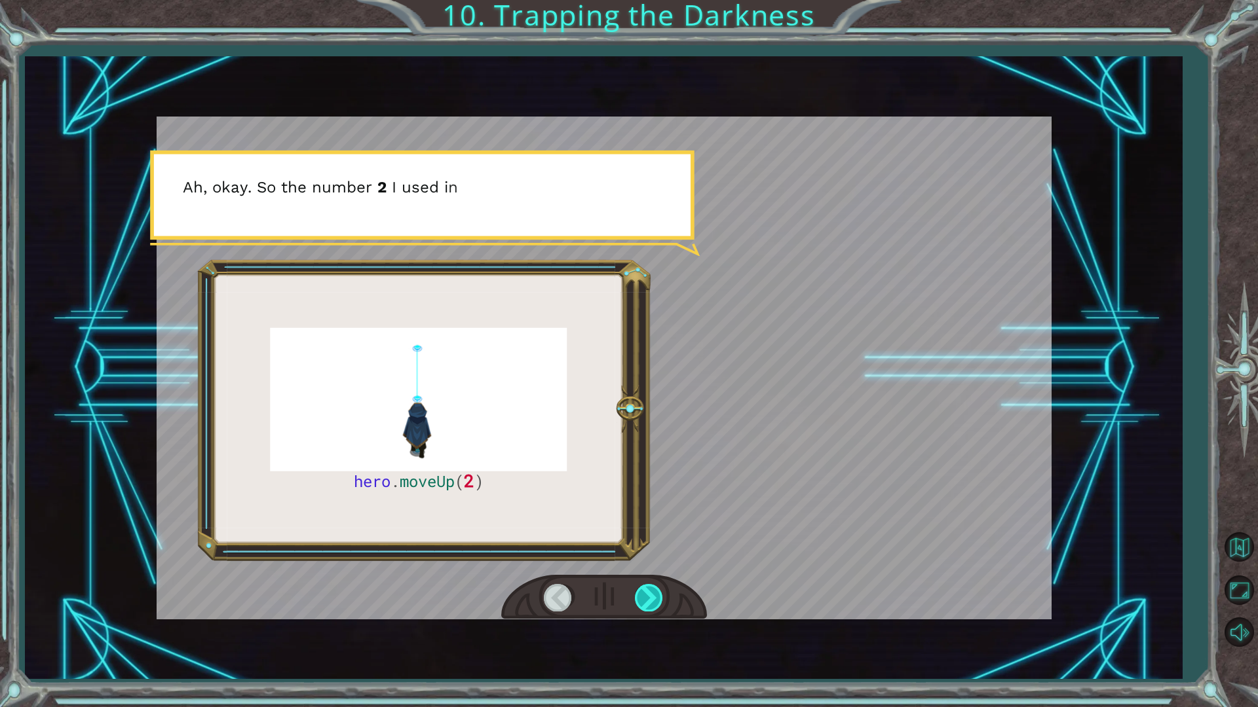
click at [648, 601] on div at bounding box center [649, 597] width 29 height 27
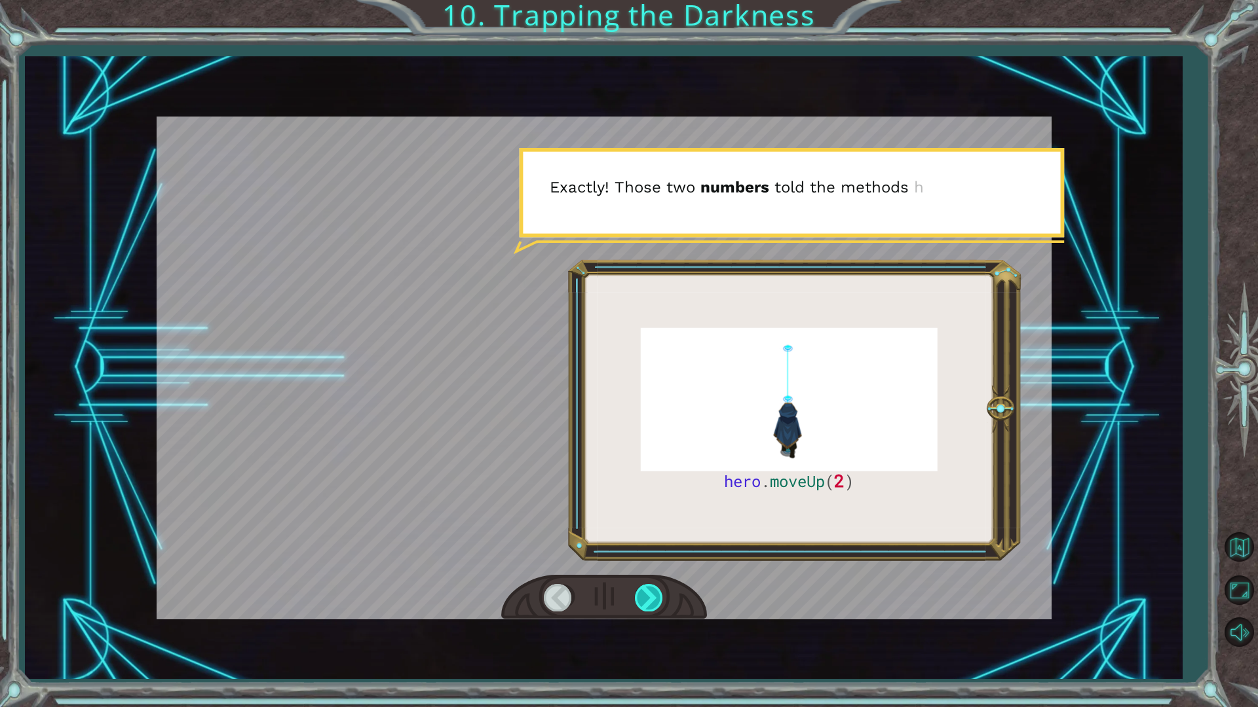
click at [648, 601] on div at bounding box center [649, 597] width 29 height 27
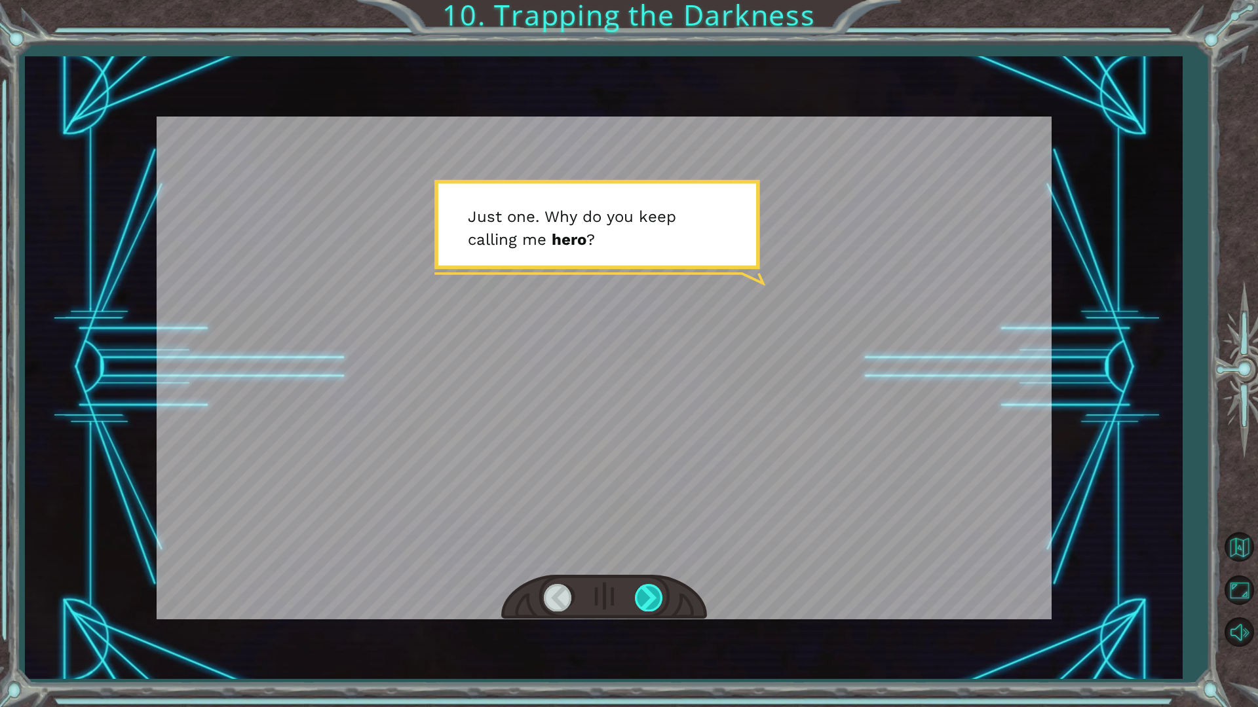
click at [648, 601] on div at bounding box center [649, 597] width 29 height 27
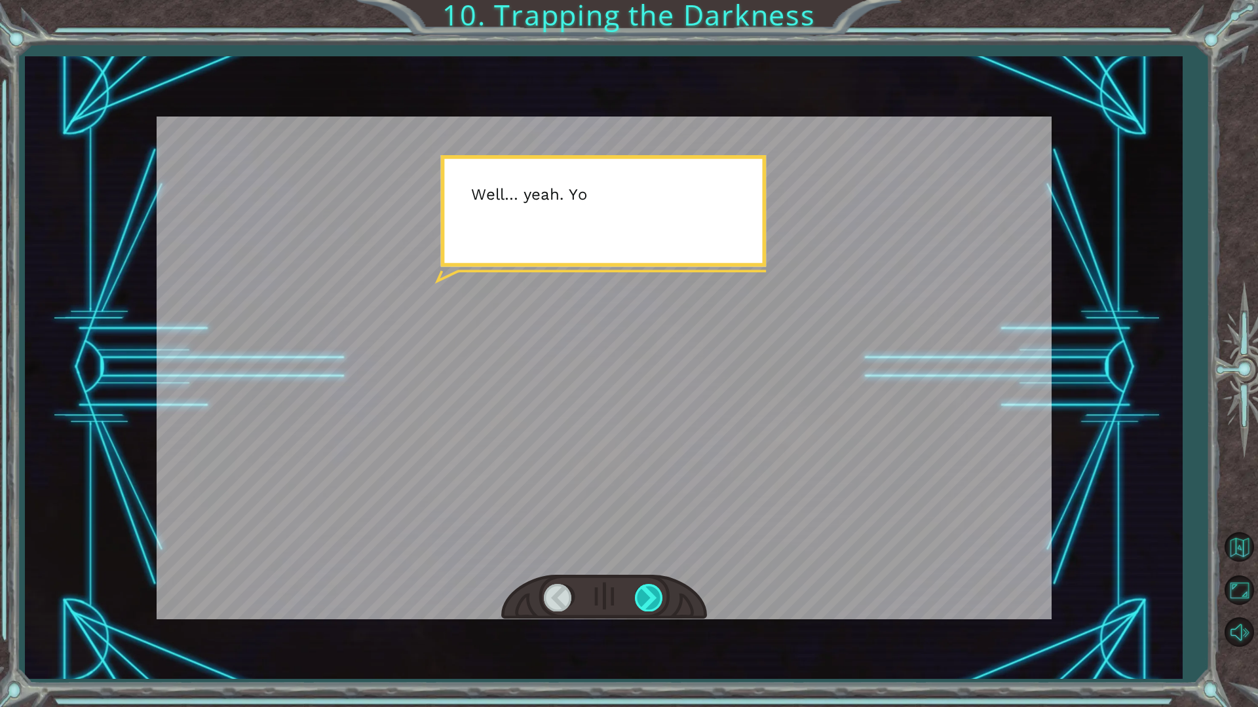
click at [648, 601] on div at bounding box center [649, 597] width 29 height 27
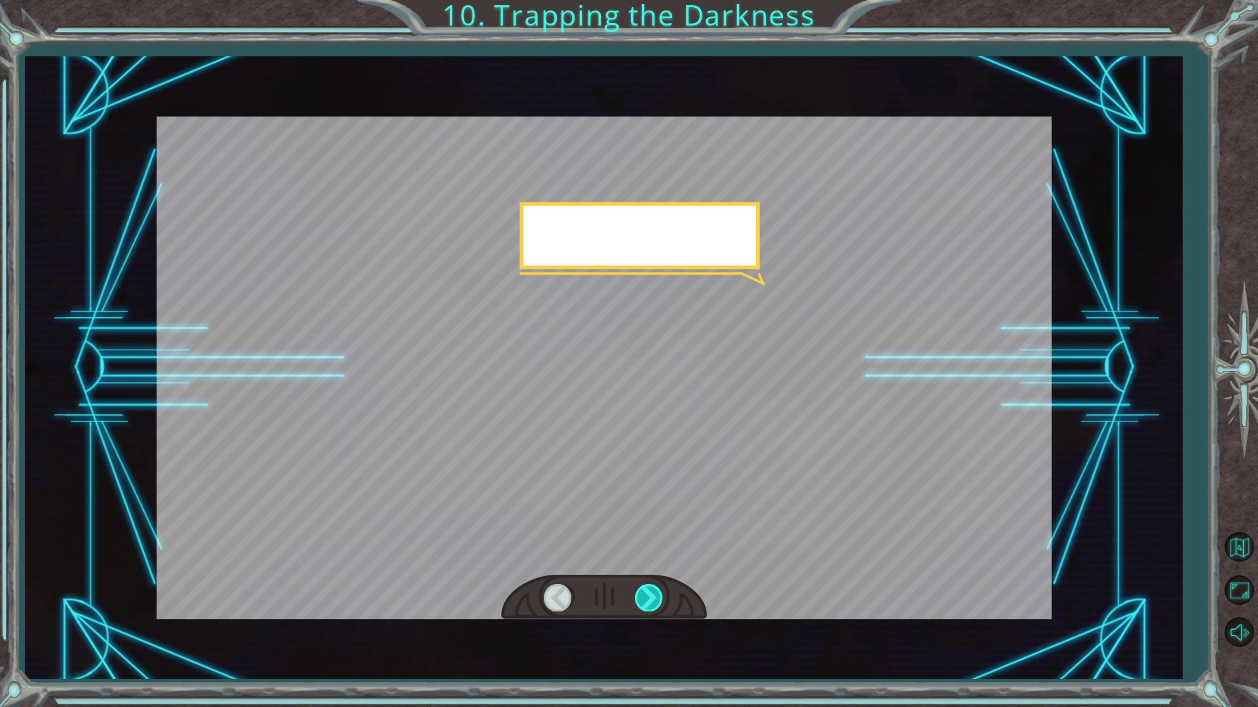
click at [648, 601] on div at bounding box center [649, 597] width 29 height 27
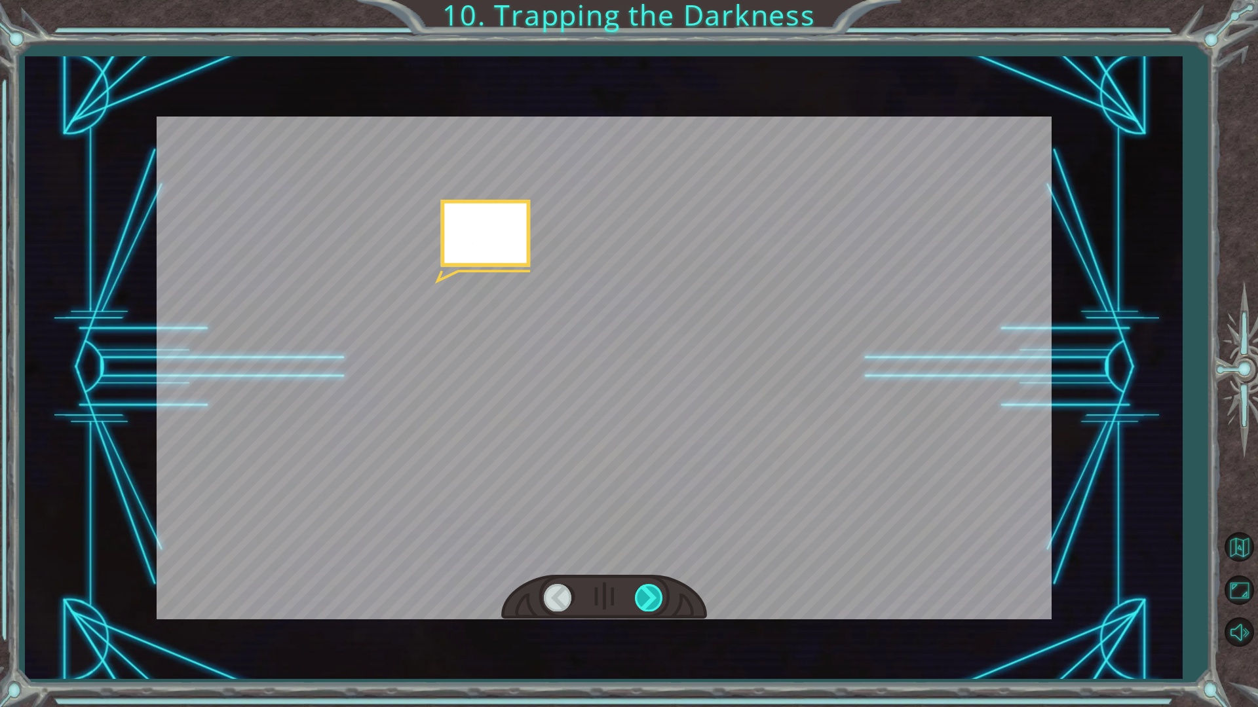
click at [647, 601] on div at bounding box center [649, 597] width 29 height 27
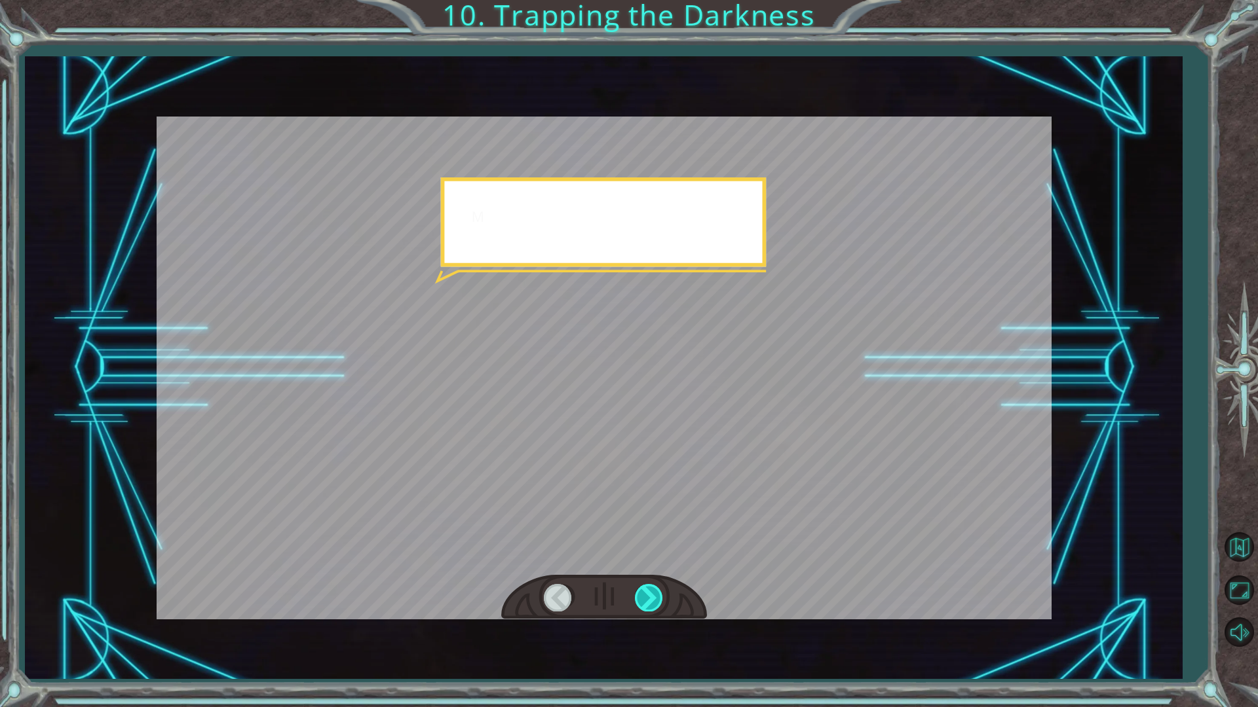
click at [647, 599] on div at bounding box center [649, 597] width 29 height 27
drag, startPoint x: 647, startPoint y: 599, endPoint x: 657, endPoint y: 600, distance: 10.6
click at [655, 600] on div at bounding box center [649, 597] width 29 height 27
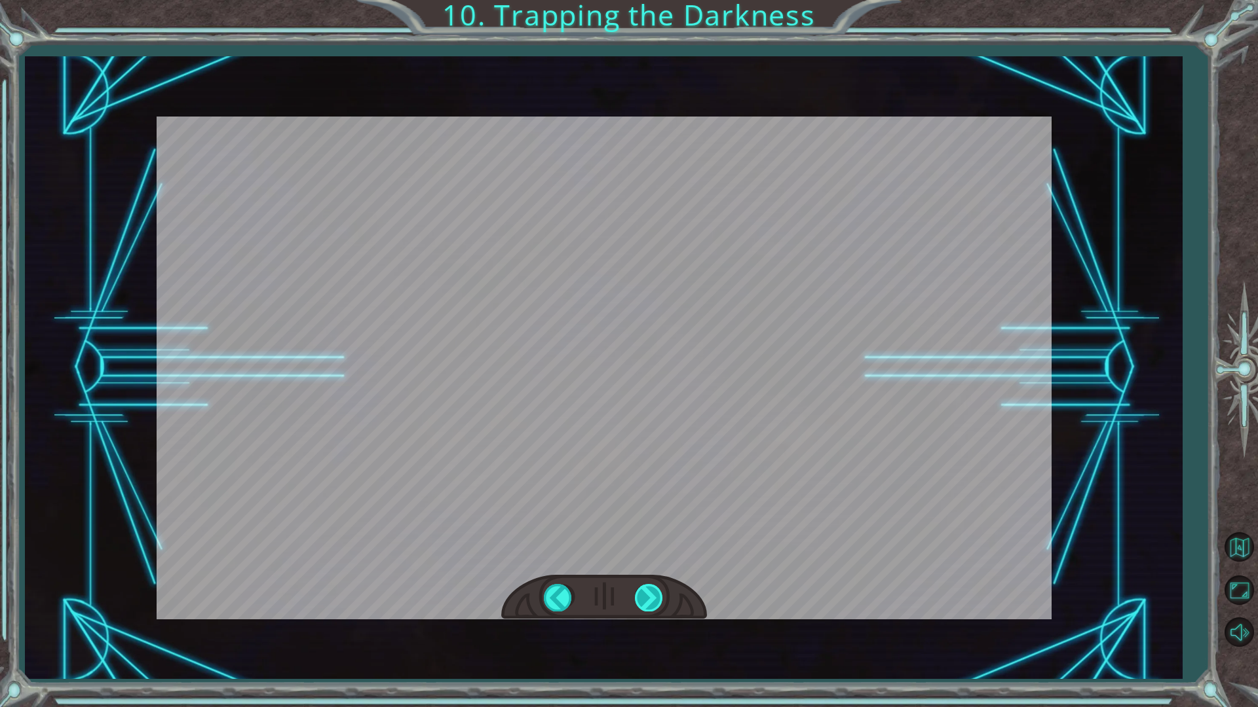
click at [657, 0] on div "hero . moveUp ( 2 ) B e f o r e w e c a n t r a p t h e D a r k n e s s w i t h…" at bounding box center [629, 0] width 1258 height 0
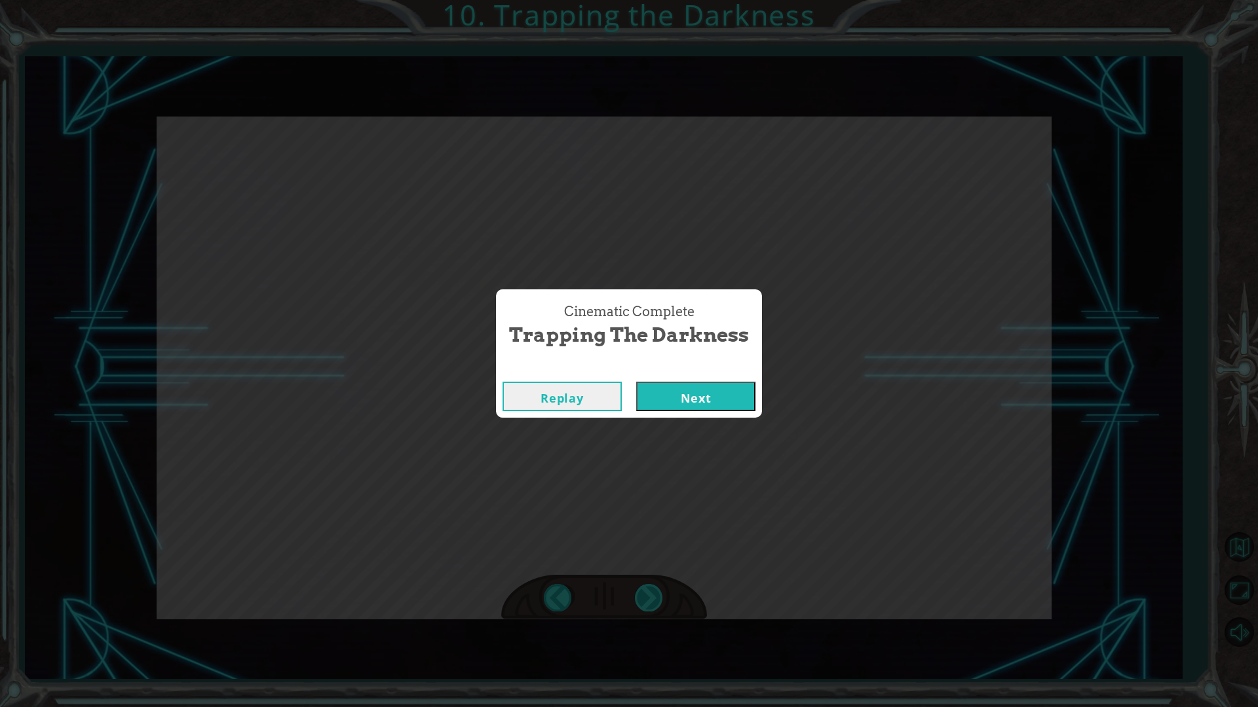
click at [657, 600] on div "Cinematic Complete Trapping the Darkness Replay Next" at bounding box center [629, 353] width 1258 height 707
click at [741, 386] on button "Next" at bounding box center [695, 396] width 119 height 29
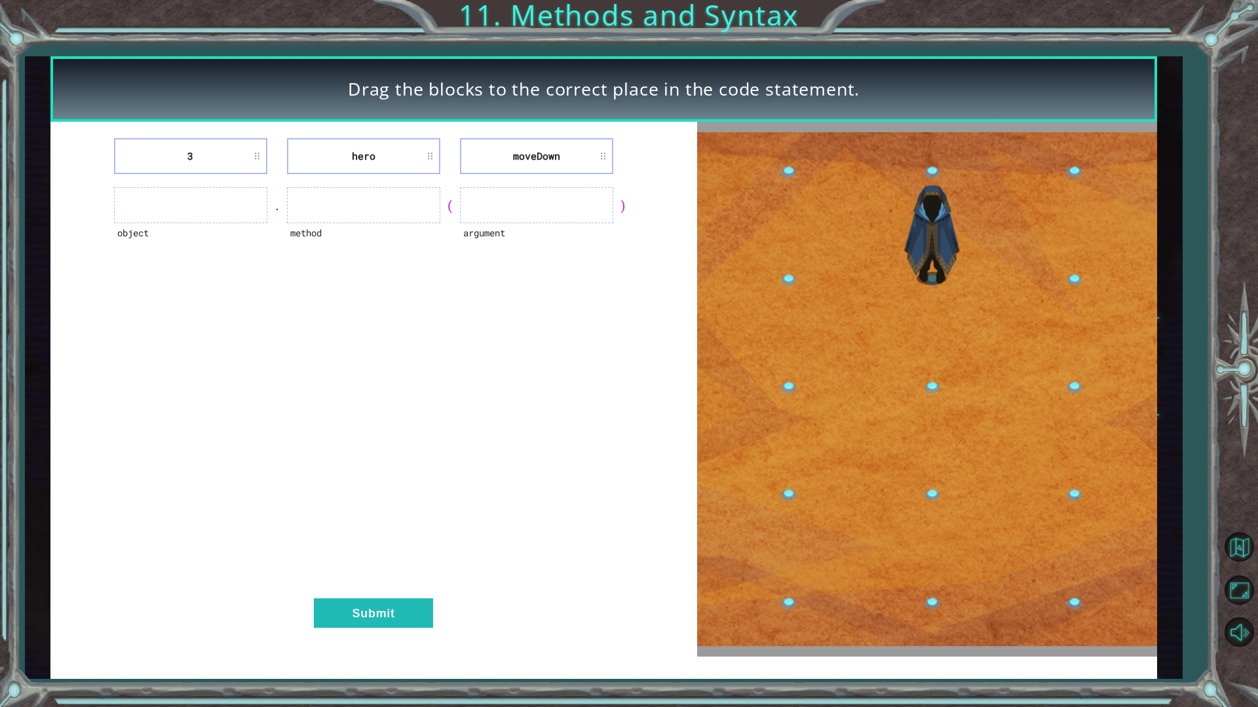
click at [211, 210] on ul at bounding box center [190, 205] width 153 height 36
click at [217, 212] on ul at bounding box center [190, 205] width 153 height 36
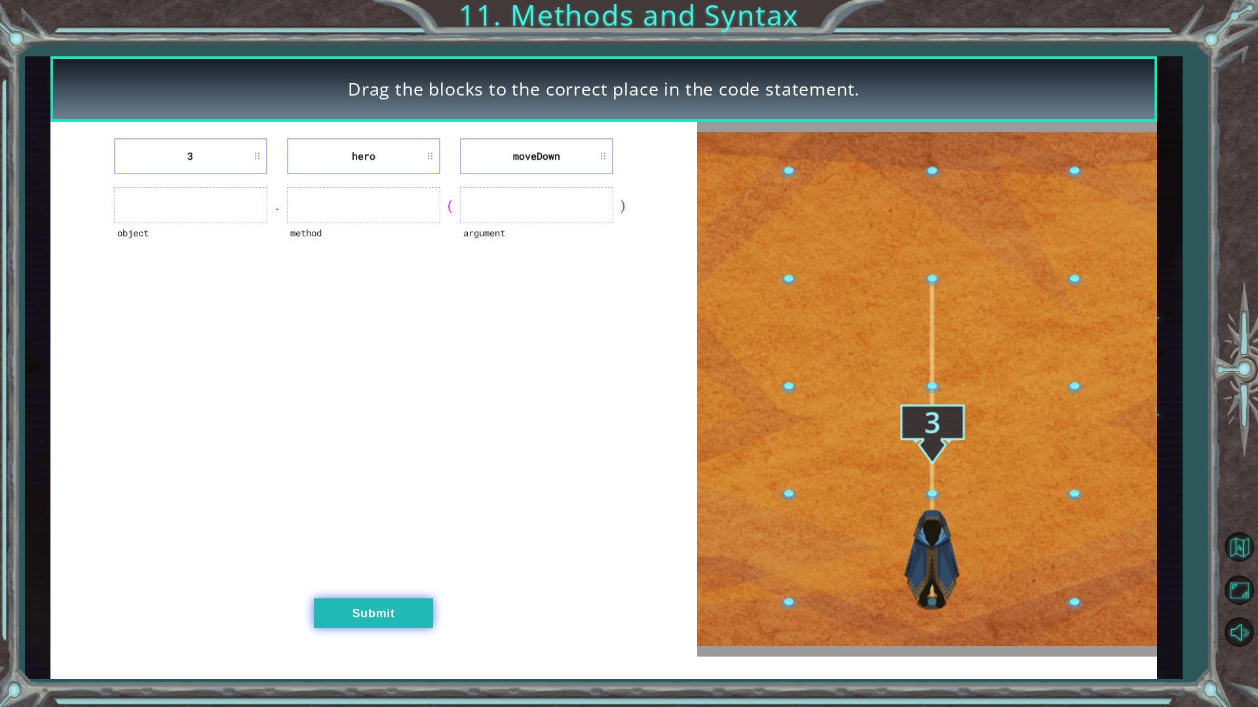
click at [371, 601] on button "Submit" at bounding box center [373, 613] width 119 height 29
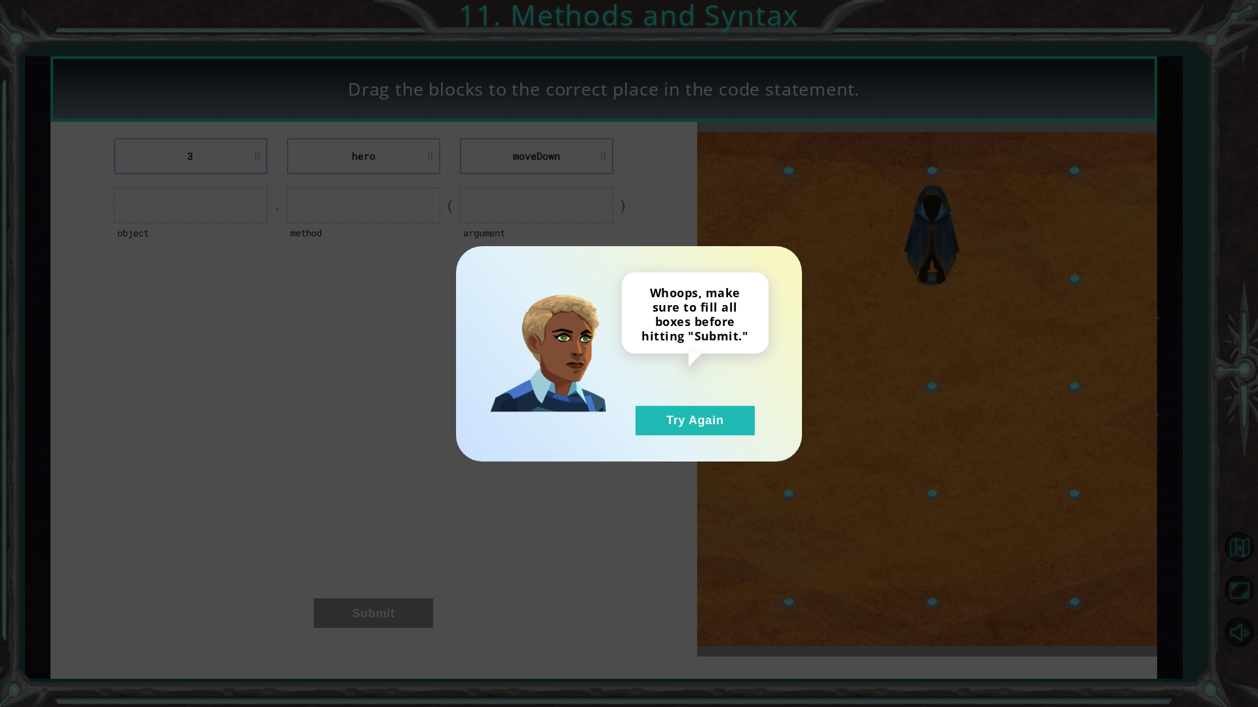
click at [678, 443] on div "Whoops, make sure to fill all boxes before hitting "Submit." Try Again" at bounding box center [629, 354] width 346 height 216
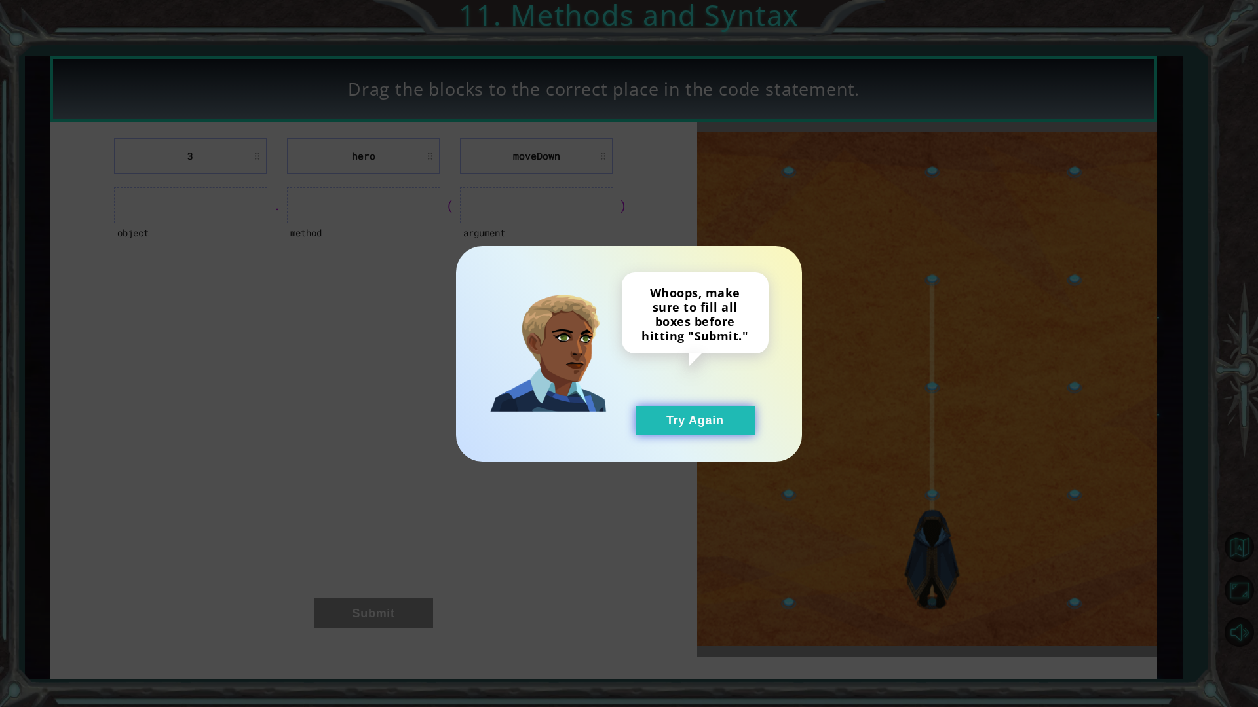
click at [677, 427] on button "Try Again" at bounding box center [694, 420] width 119 height 29
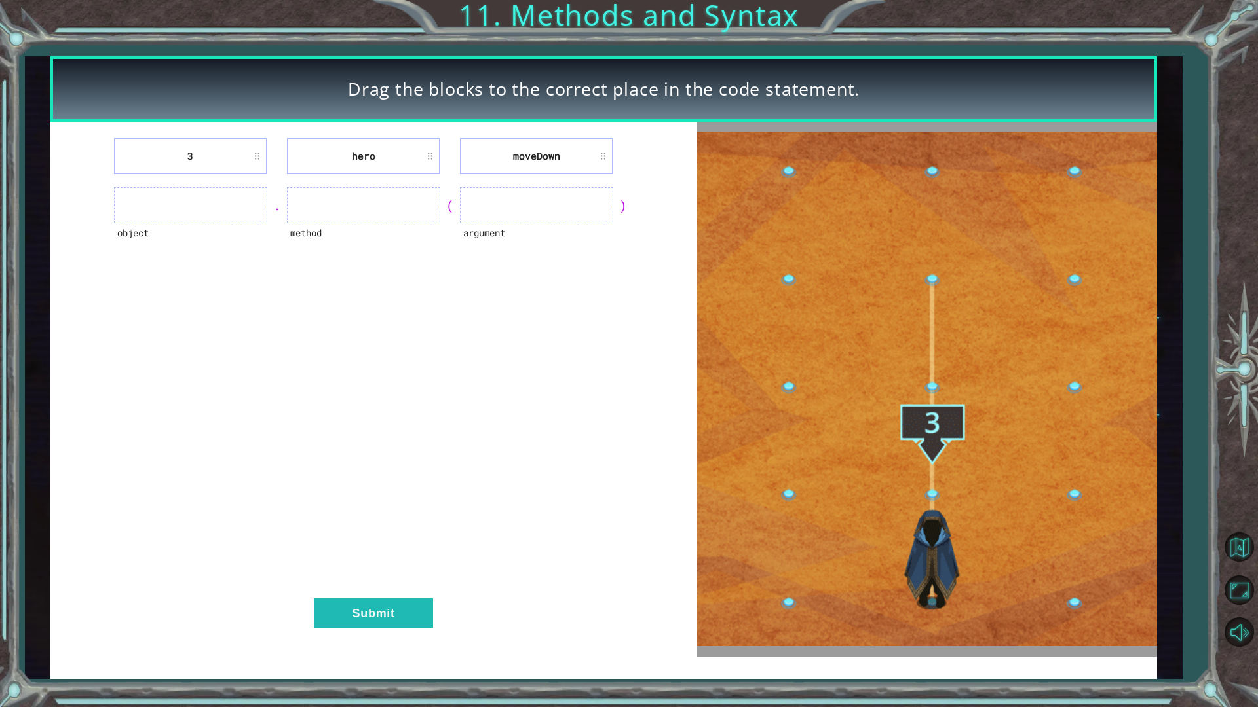
click at [509, 152] on li "moveDown" at bounding box center [536, 156] width 153 height 36
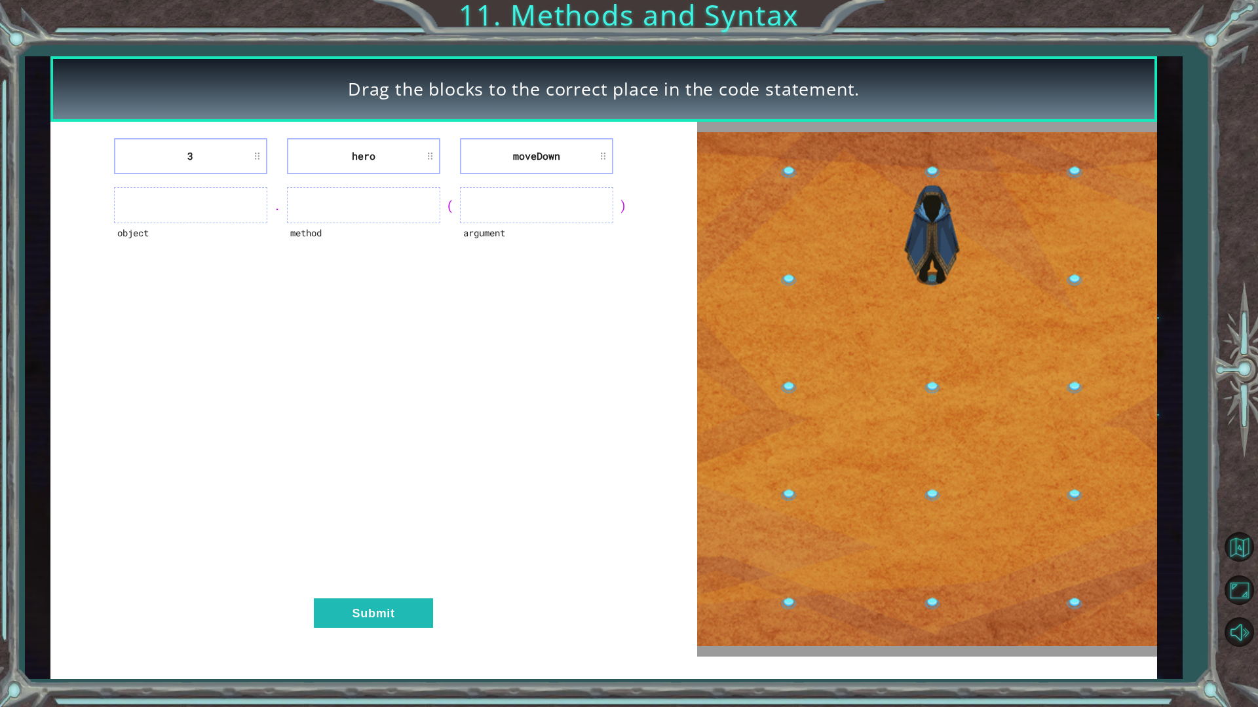
click at [577, 162] on li "moveDown" at bounding box center [536, 156] width 153 height 36
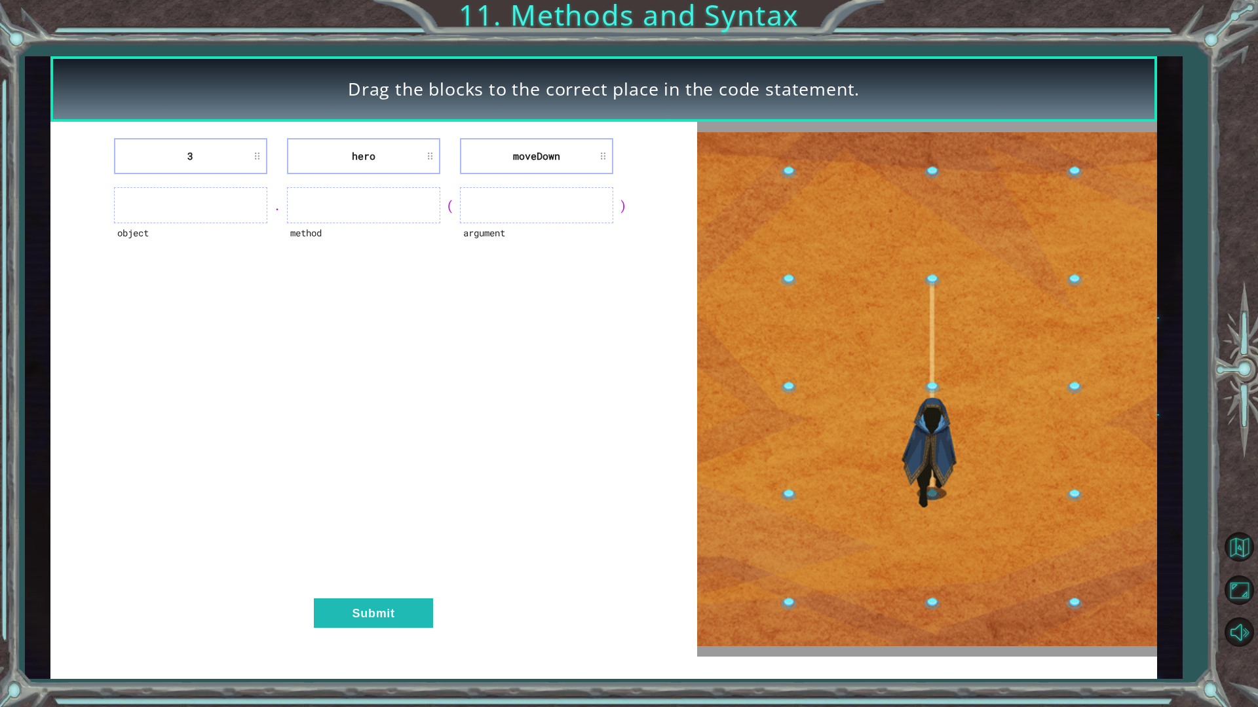
click at [418, 151] on li "hero" at bounding box center [363, 156] width 153 height 36
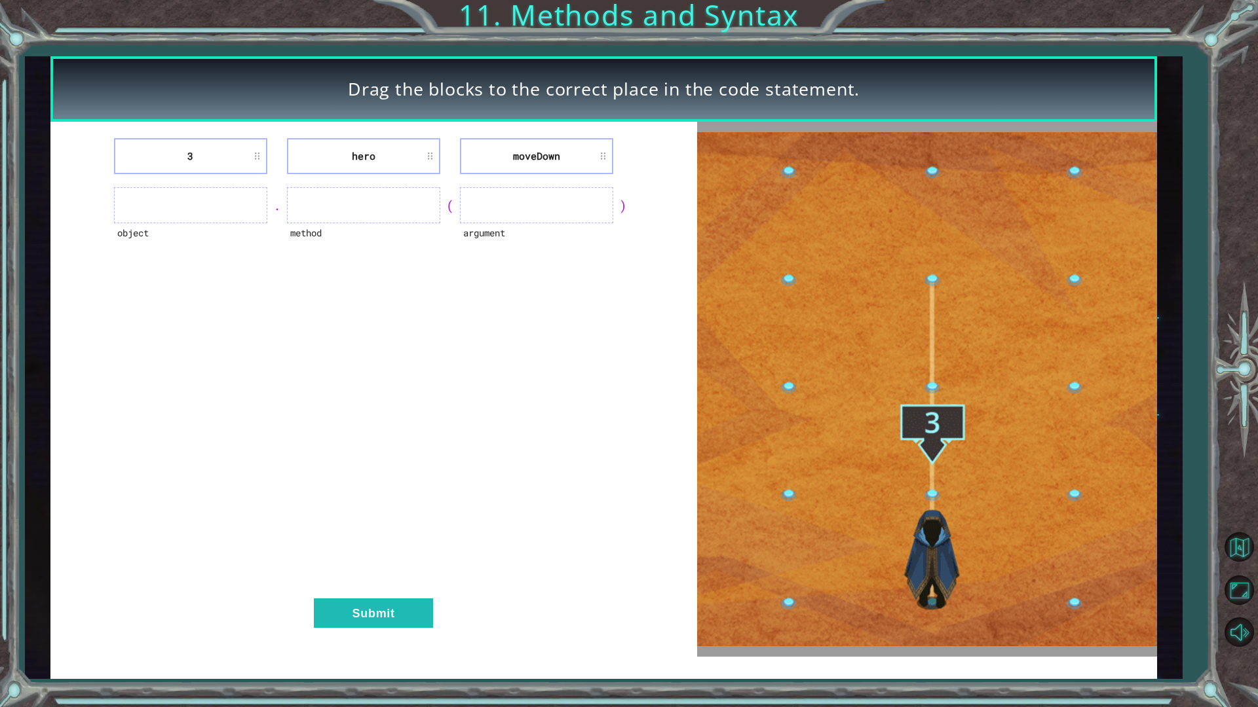
click at [250, 167] on li "3" at bounding box center [190, 156] width 153 height 36
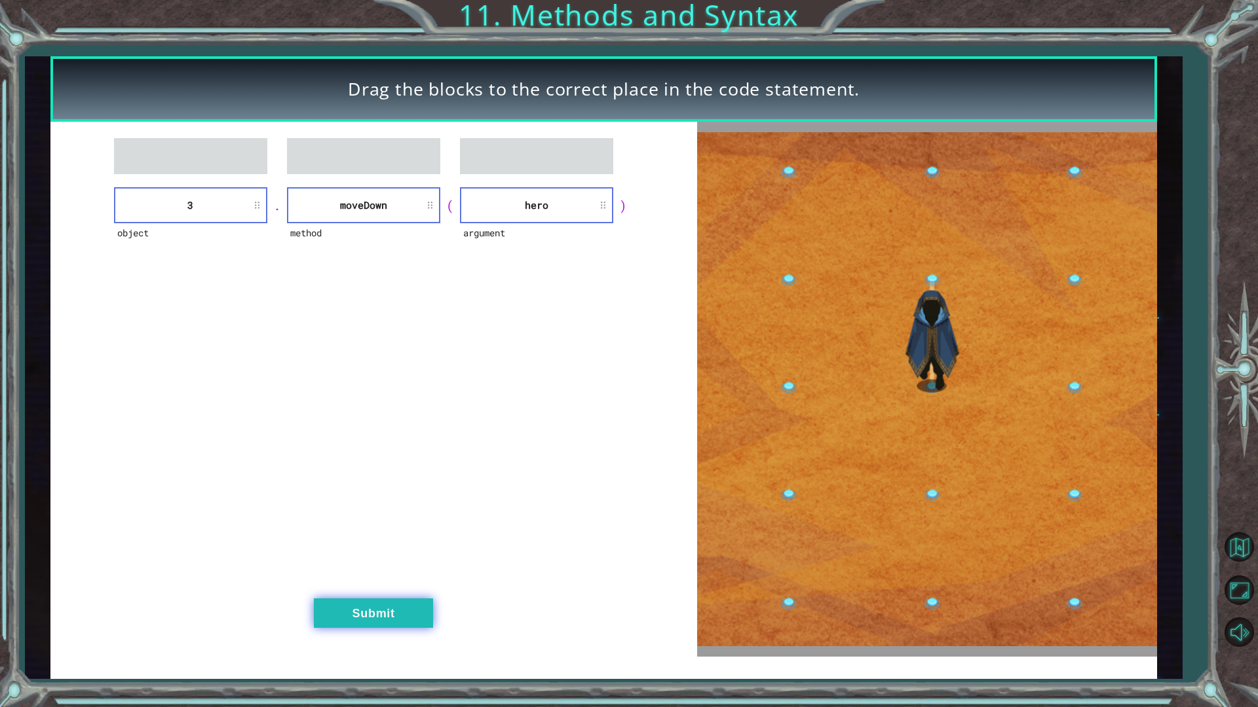
click at [386, 601] on button "Submit" at bounding box center [373, 613] width 119 height 29
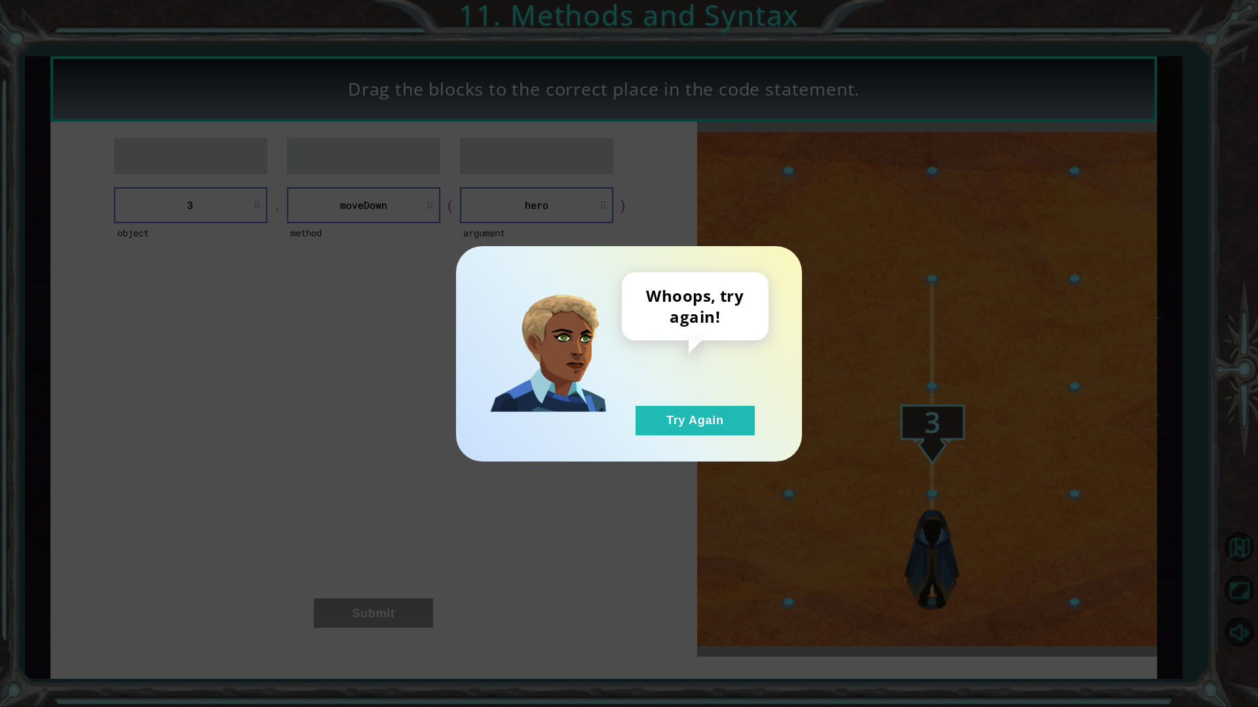
drag, startPoint x: 694, startPoint y: 411, endPoint x: 690, endPoint y: 403, distance: 9.4
click at [692, 410] on button "Try Again" at bounding box center [694, 420] width 119 height 29
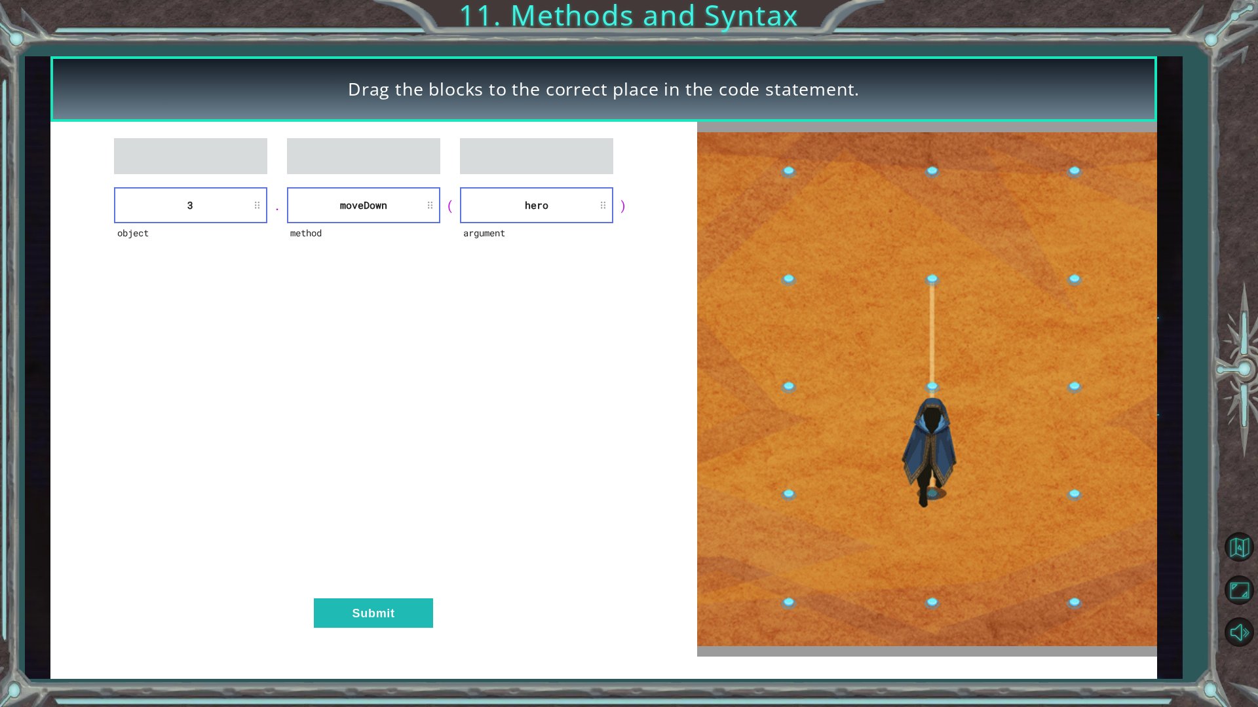
drag, startPoint x: 383, startPoint y: 586, endPoint x: 390, endPoint y: 603, distance: 17.9
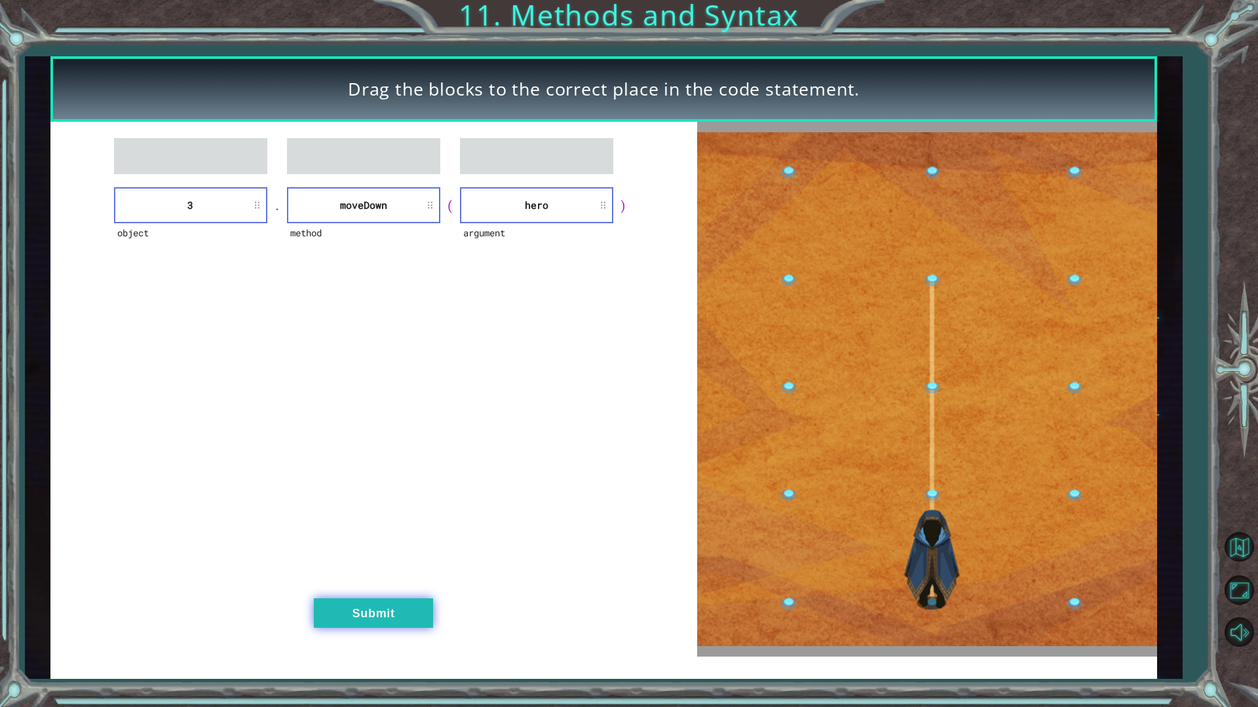
click at [383, 586] on div "object 3 . method [GEOGRAPHIC_DATA] ( argument hero ) Submit" at bounding box center [373, 389] width 647 height 535
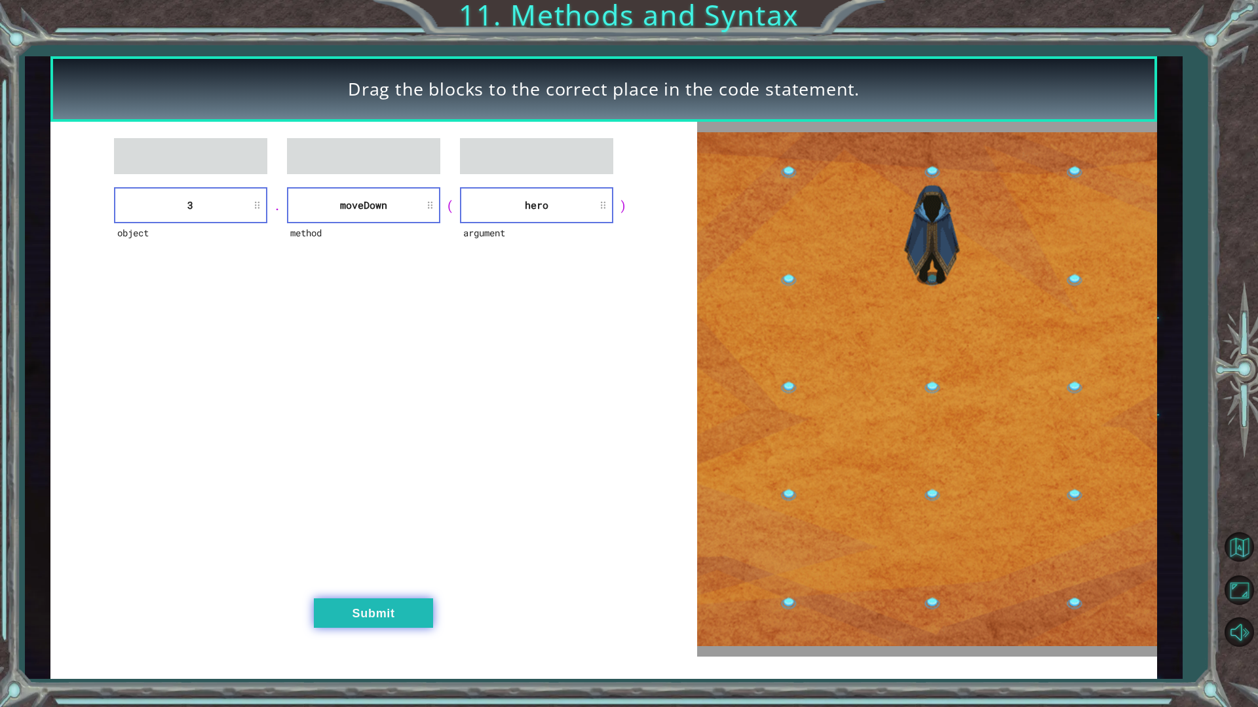
click at [398, 601] on button "Submit" at bounding box center [373, 613] width 119 height 29
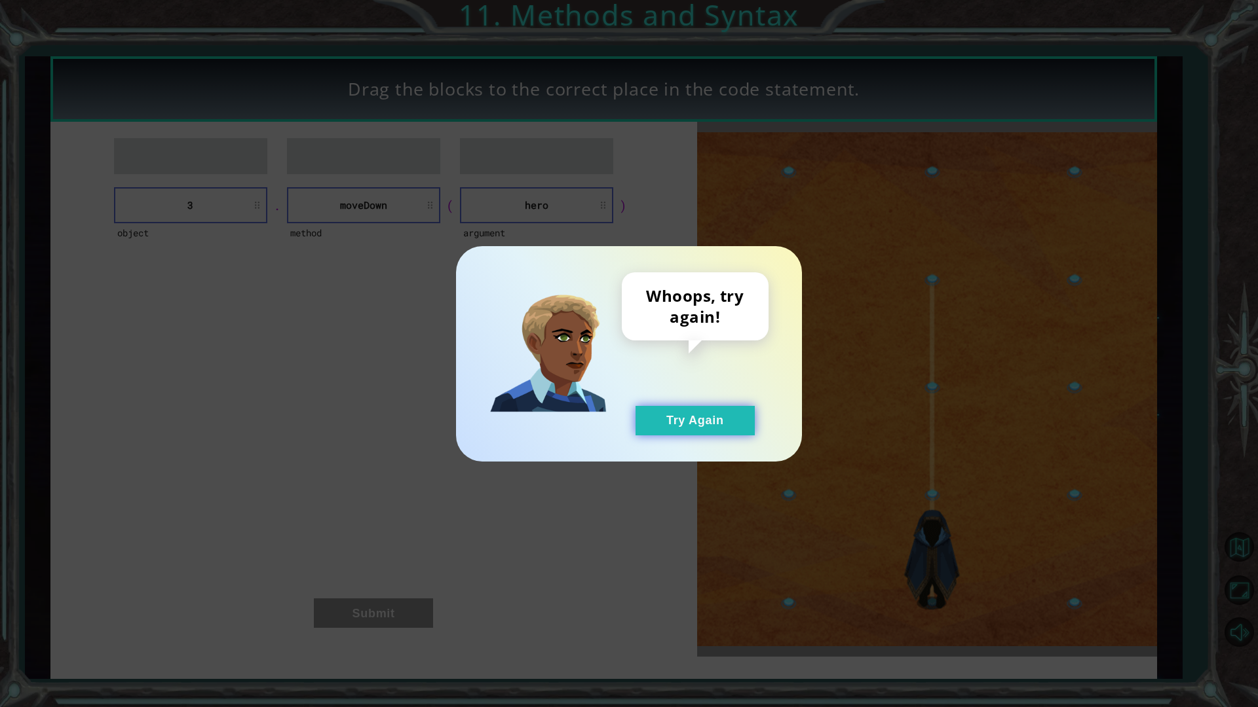
click at [680, 432] on button "Try Again" at bounding box center [694, 420] width 119 height 29
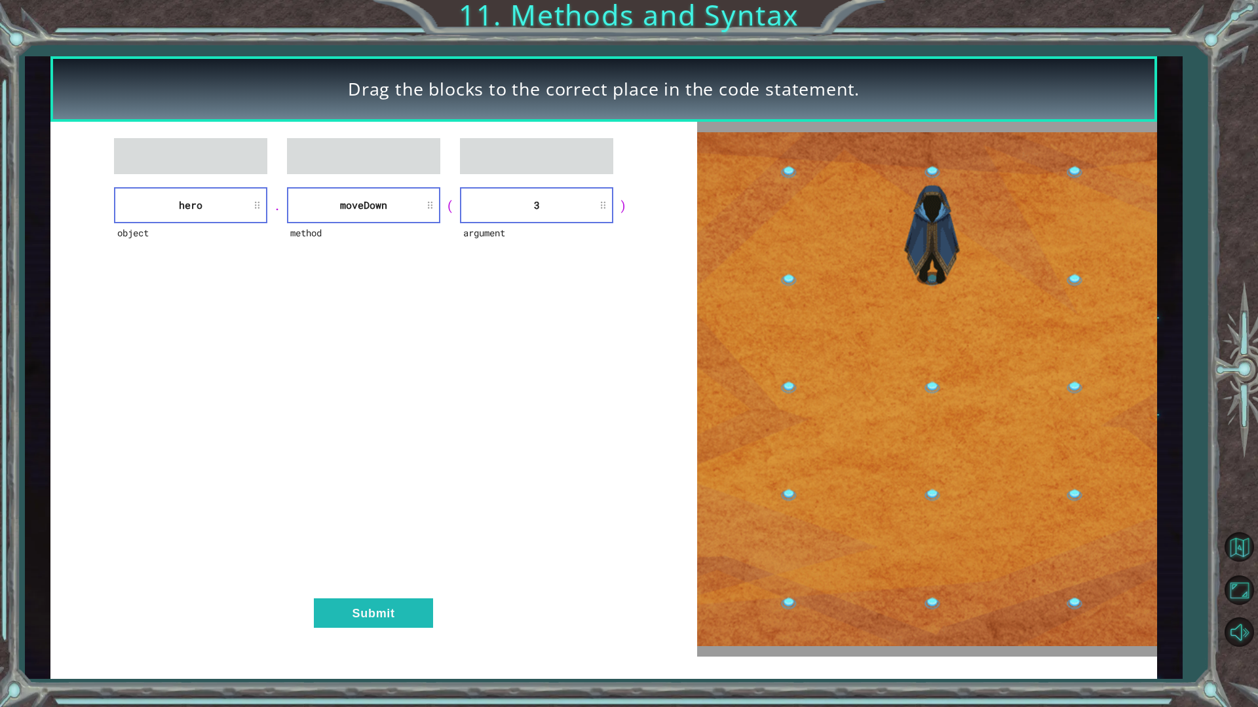
drag, startPoint x: 413, startPoint y: 616, endPoint x: 422, endPoint y: 594, distance: 23.5
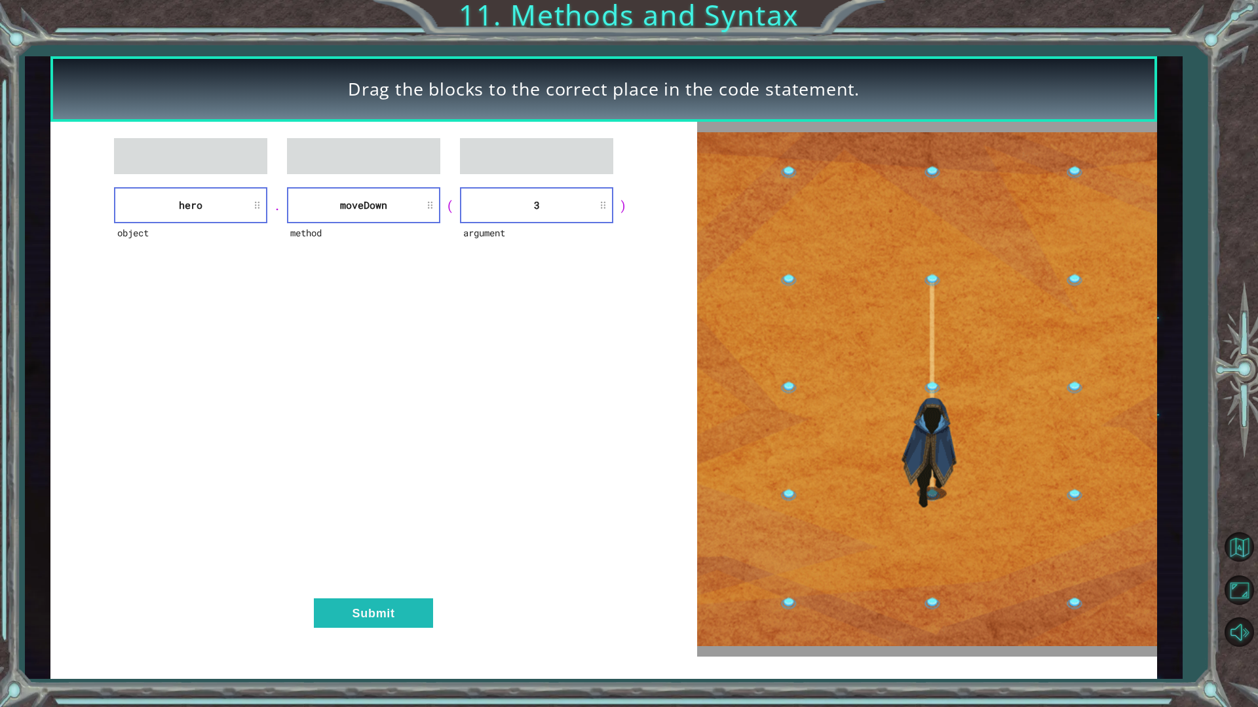
click at [413, 601] on button "Submit" at bounding box center [373, 613] width 119 height 29
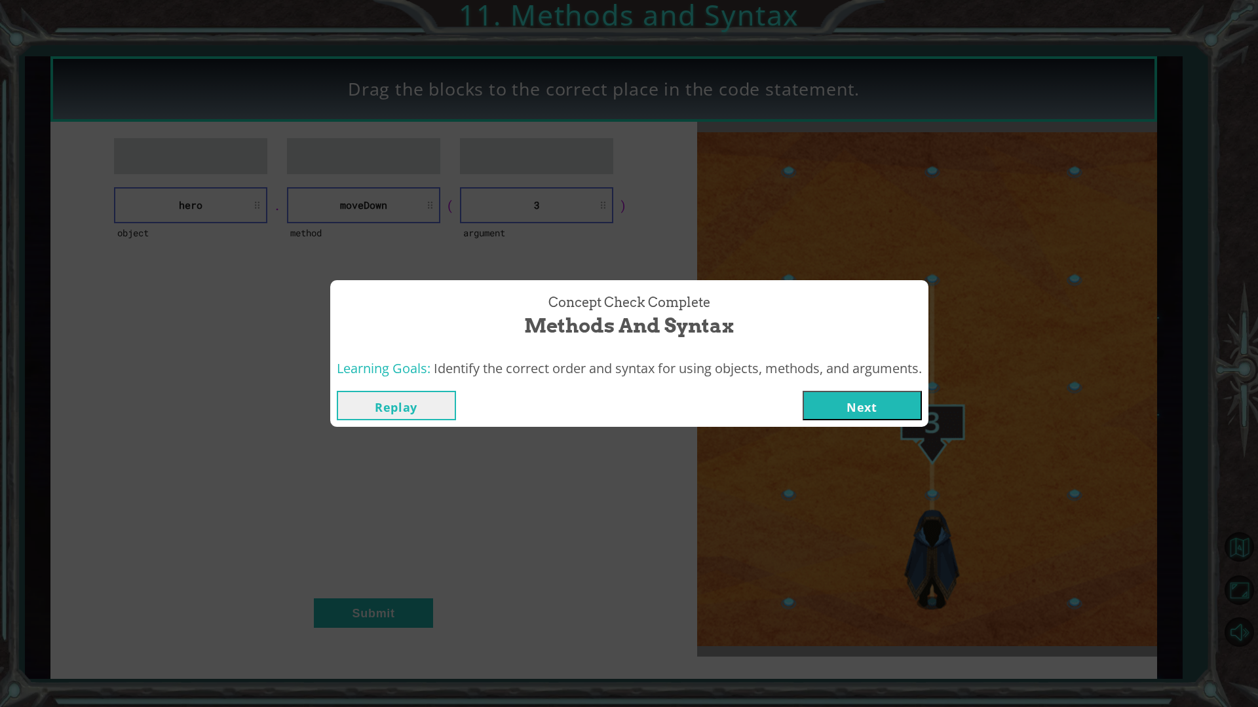
click at [862, 405] on button "Next" at bounding box center [861, 405] width 119 height 29
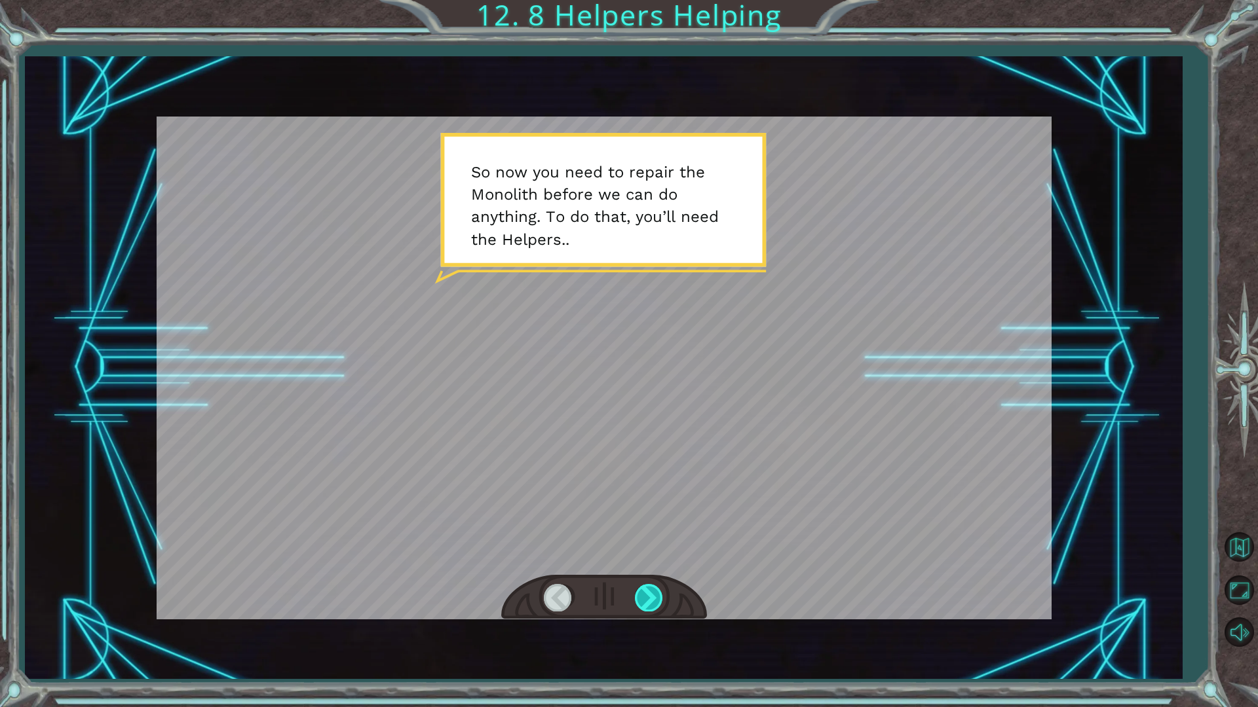
click at [658, 601] on div at bounding box center [649, 597] width 29 height 27
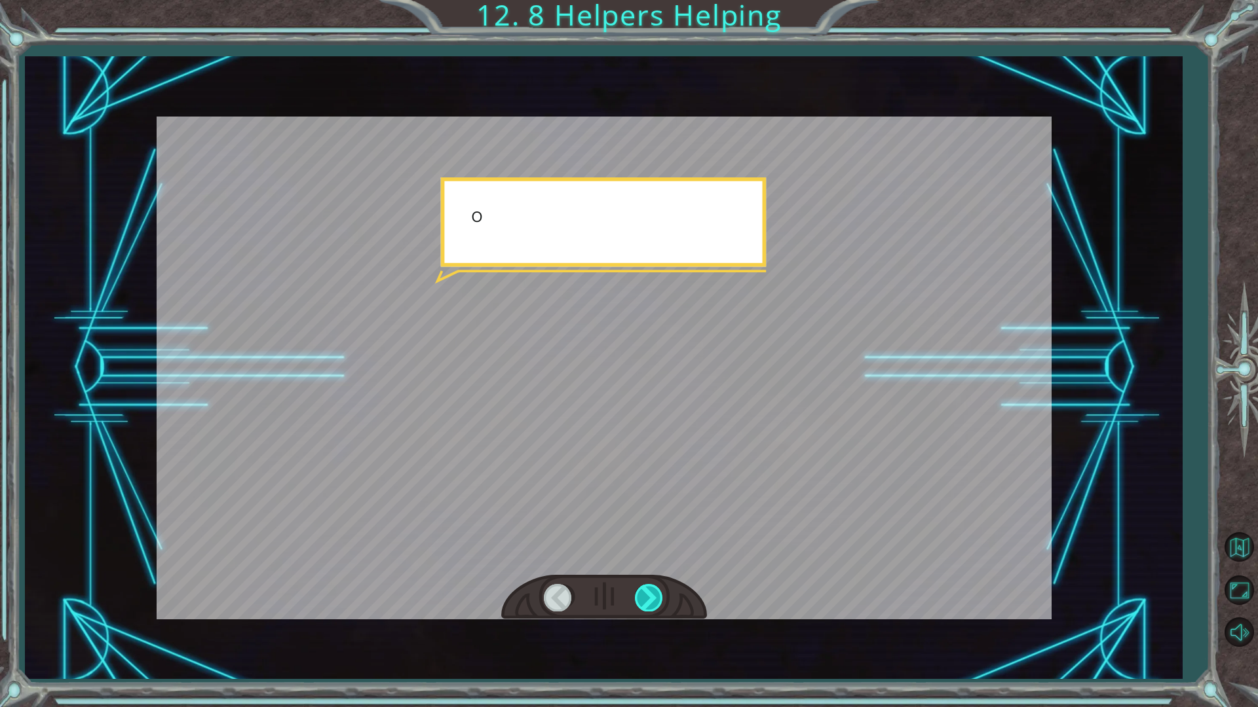
click at [655, 601] on div at bounding box center [649, 597] width 29 height 27
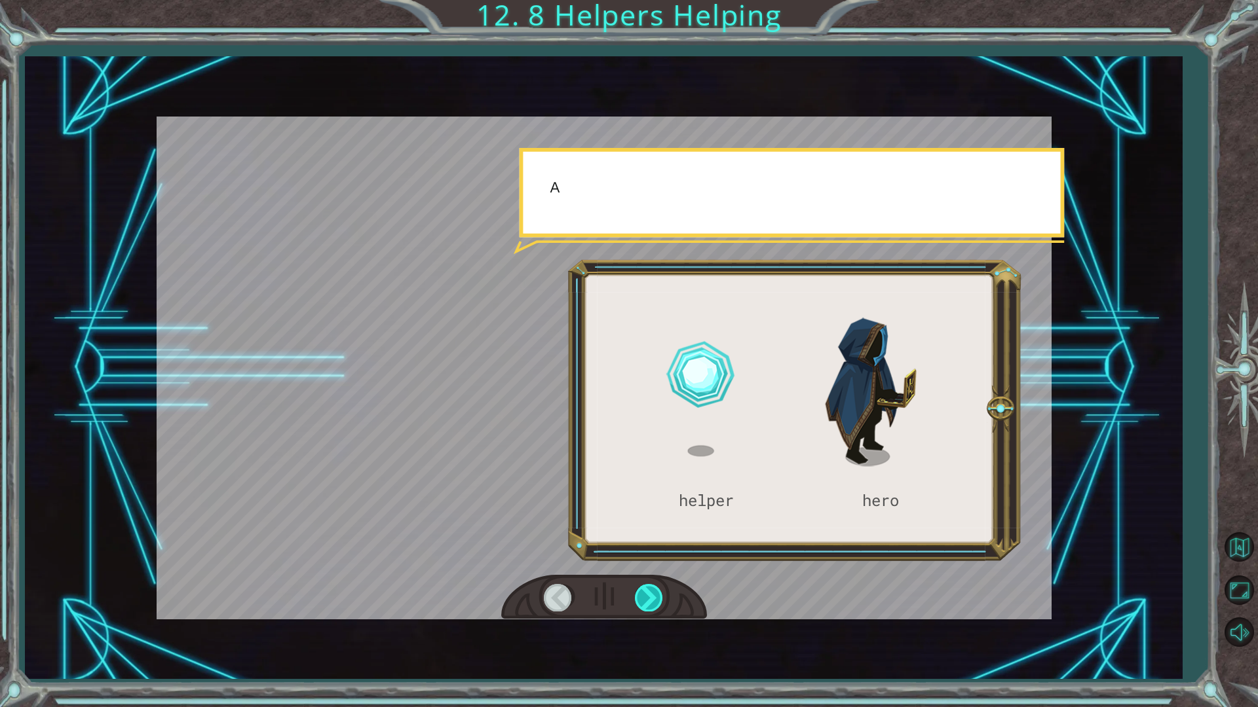
click at [655, 601] on div at bounding box center [649, 597] width 29 height 27
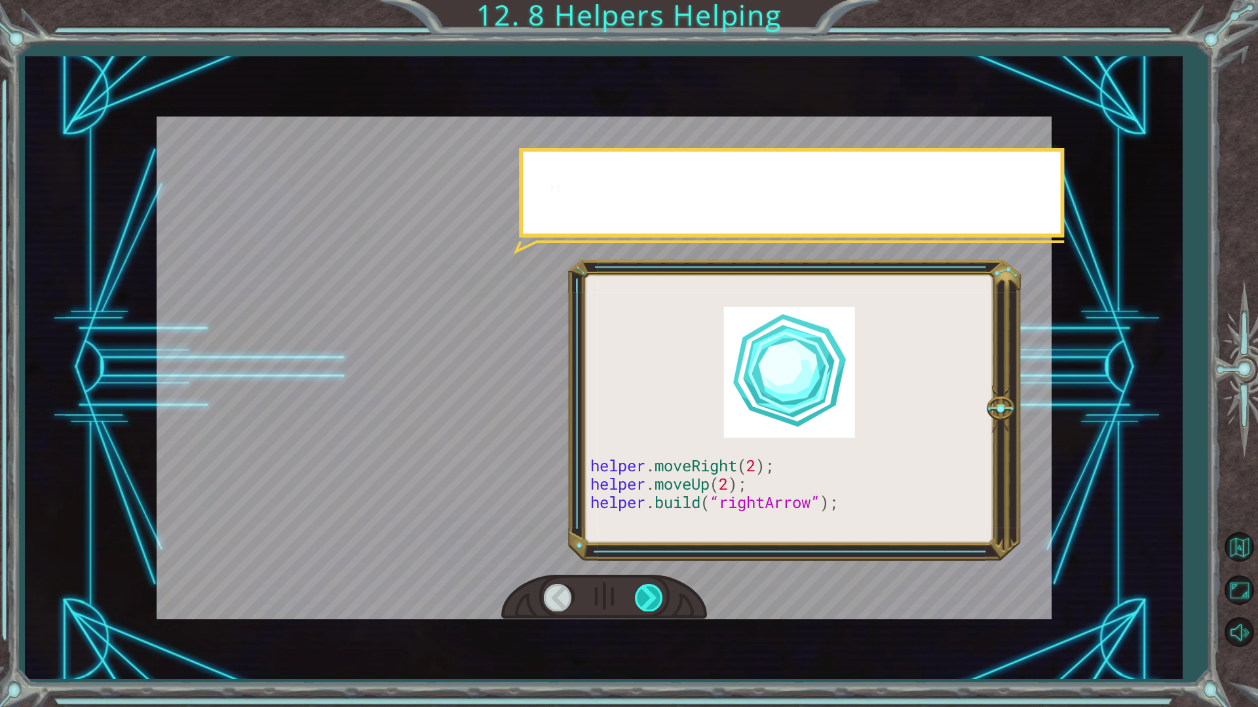
click at [655, 601] on div at bounding box center [649, 597] width 29 height 27
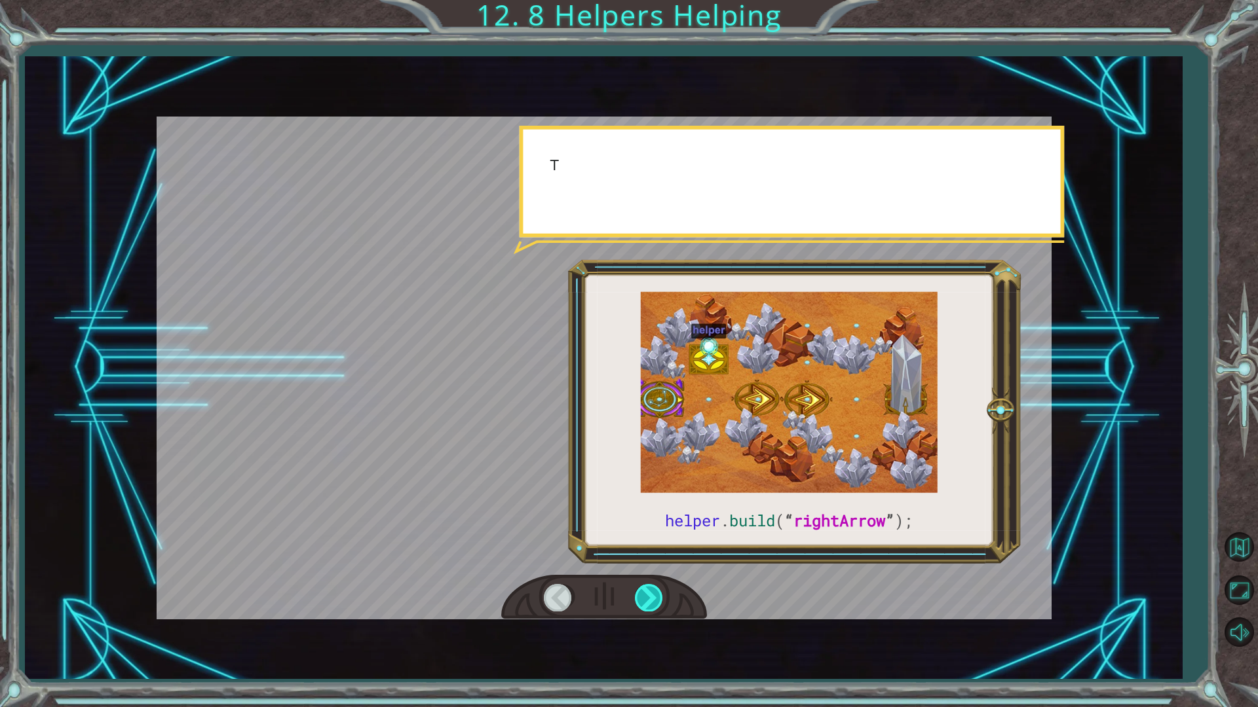
click at [655, 601] on div at bounding box center [649, 597] width 29 height 27
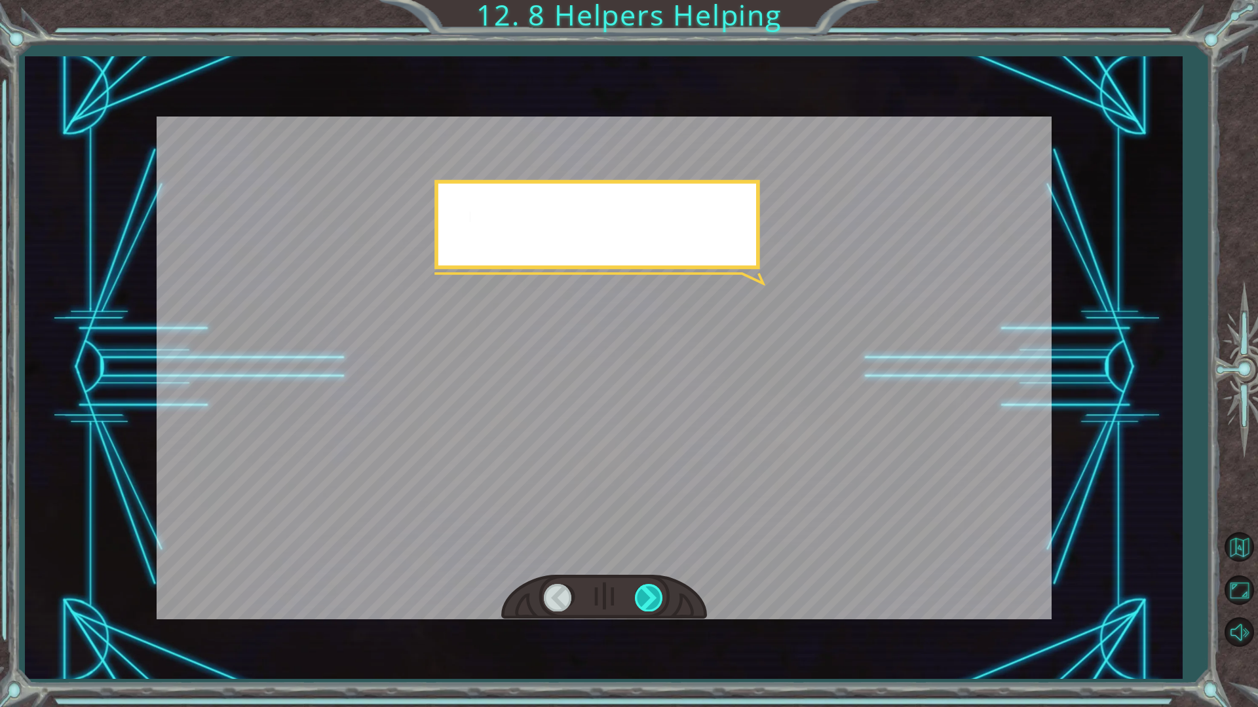
click at [655, 601] on div at bounding box center [649, 597] width 29 height 27
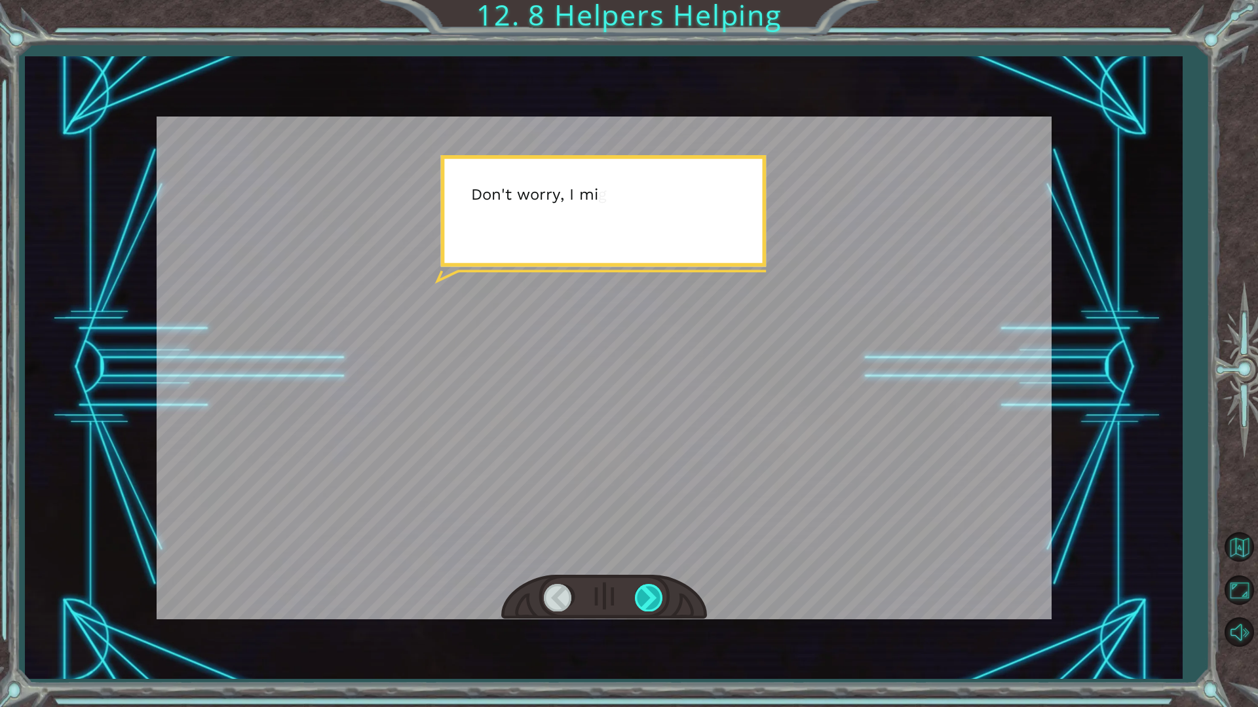
click at [655, 601] on div at bounding box center [649, 597] width 29 height 27
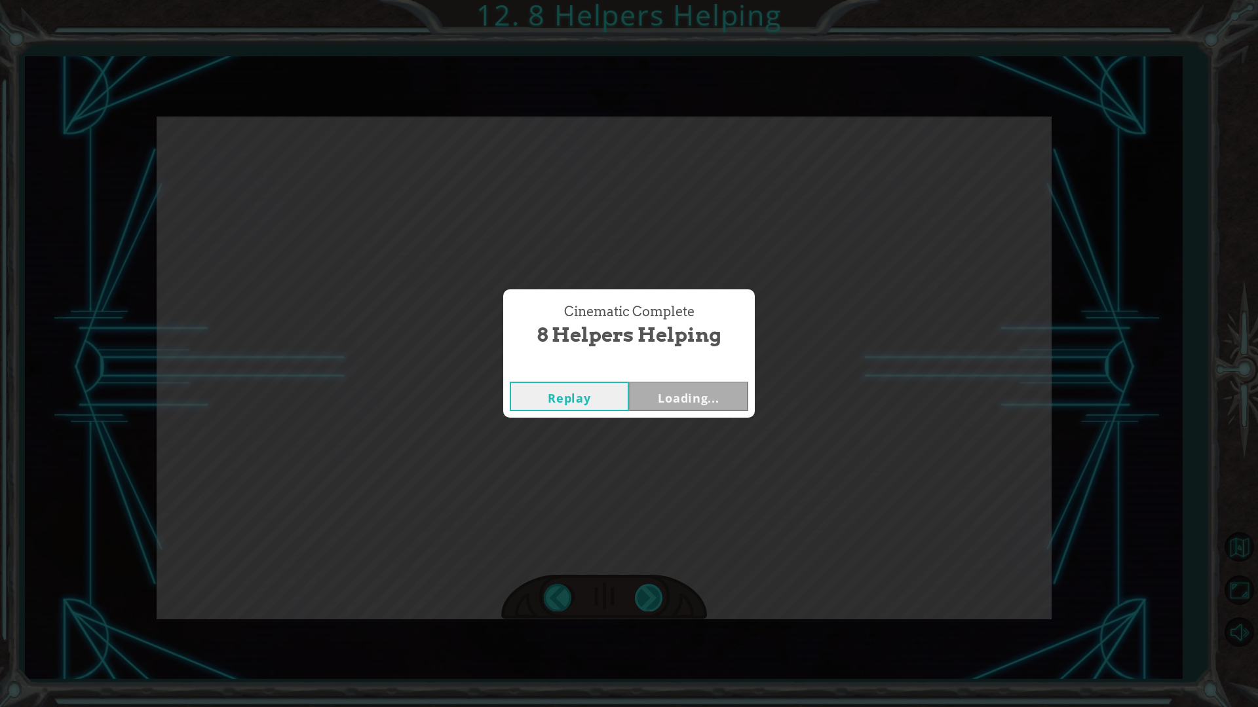
click at [655, 601] on div "Cinematic Complete 8 Helpers Helping Replay Loading..." at bounding box center [629, 353] width 1258 height 707
click at [683, 391] on button "Next" at bounding box center [688, 396] width 119 height 29
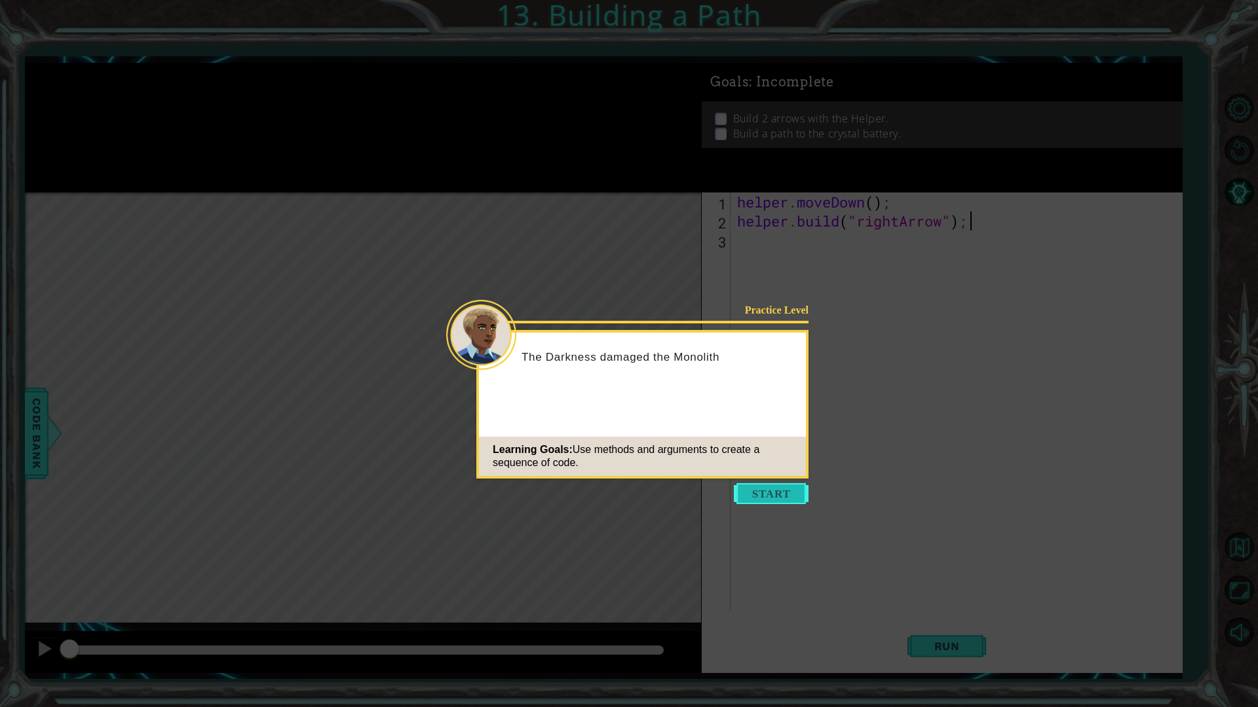
click at [766, 492] on button "Start" at bounding box center [771, 493] width 75 height 21
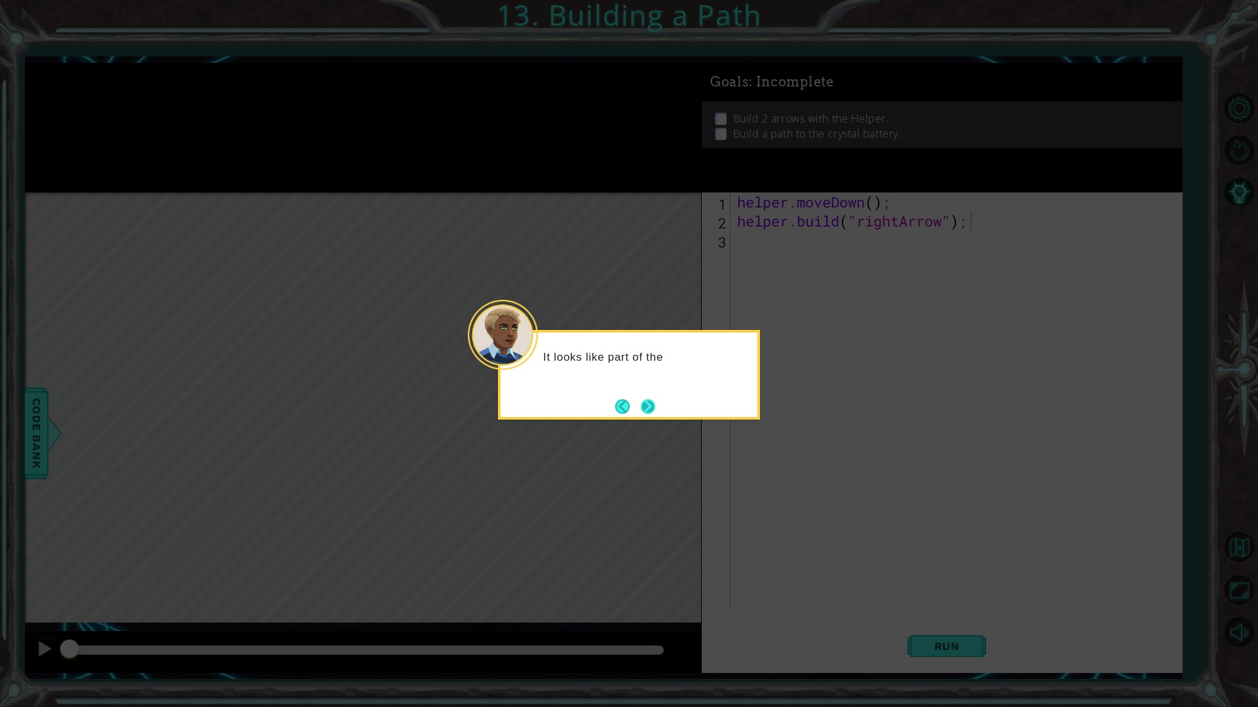
click at [645, 410] on button "Next" at bounding box center [648, 406] width 15 height 15
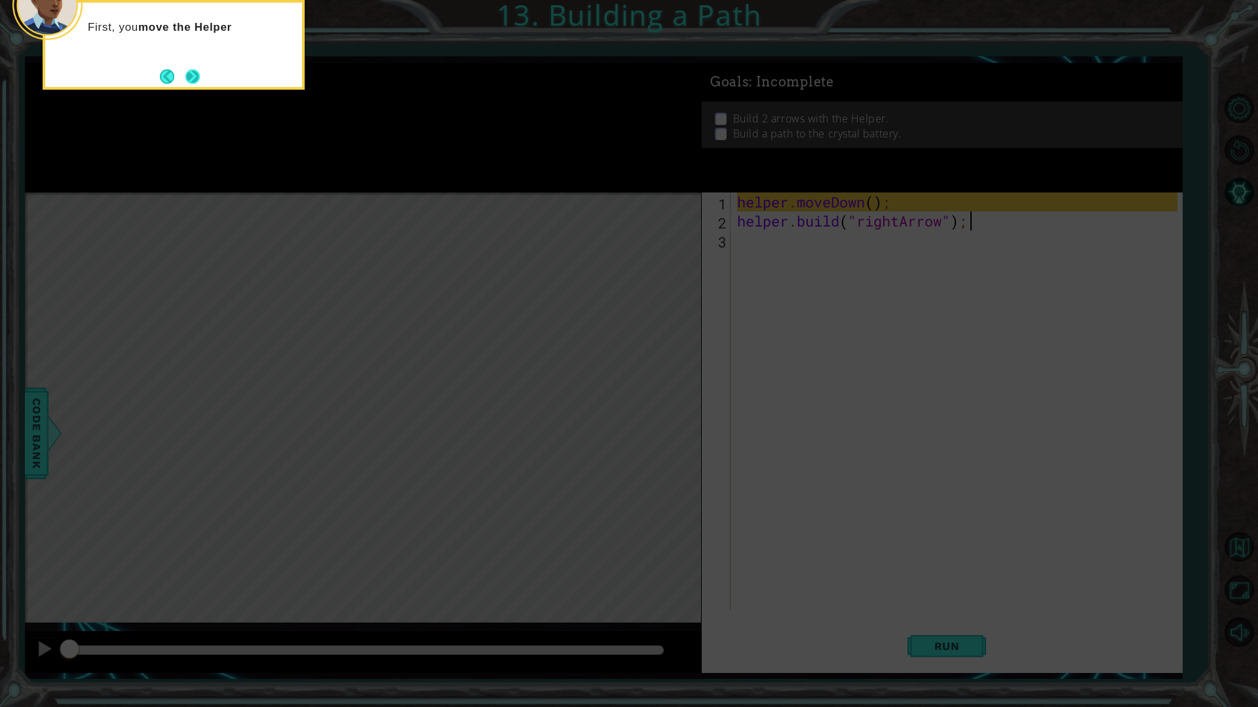
click at [200, 69] on button "Next" at bounding box center [193, 77] width 16 height 16
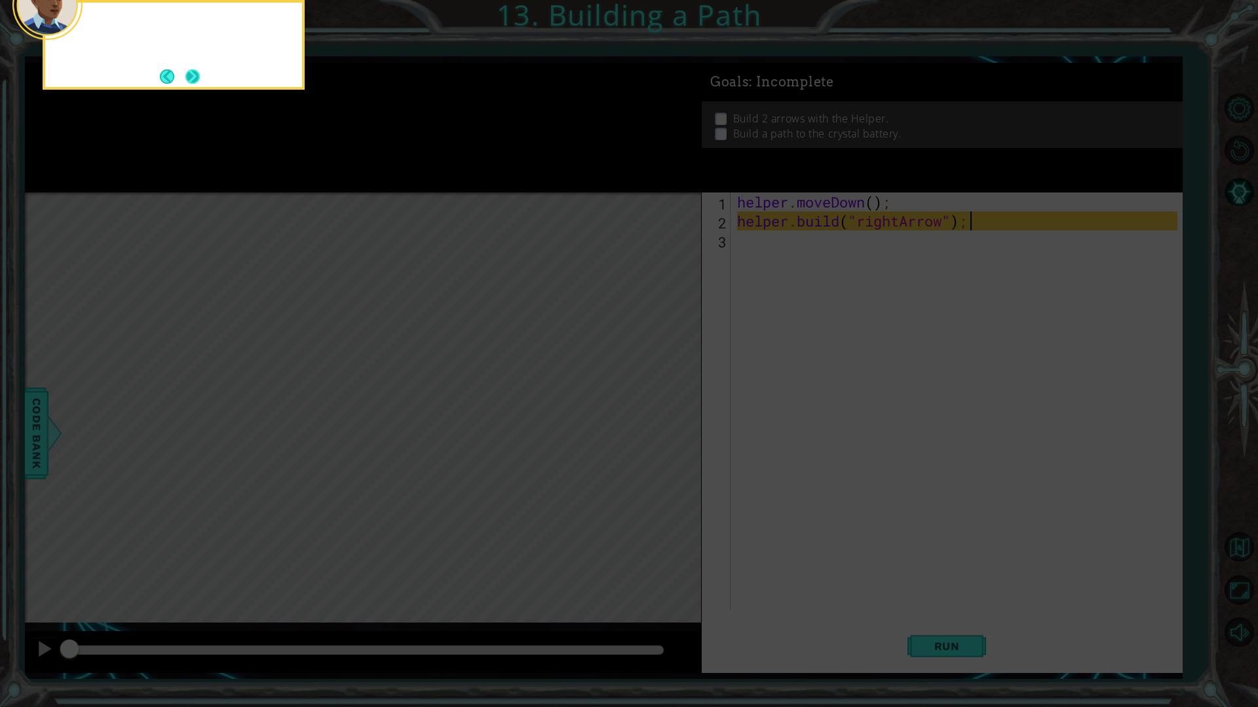
click at [198, 71] on button "Next" at bounding box center [192, 76] width 14 height 14
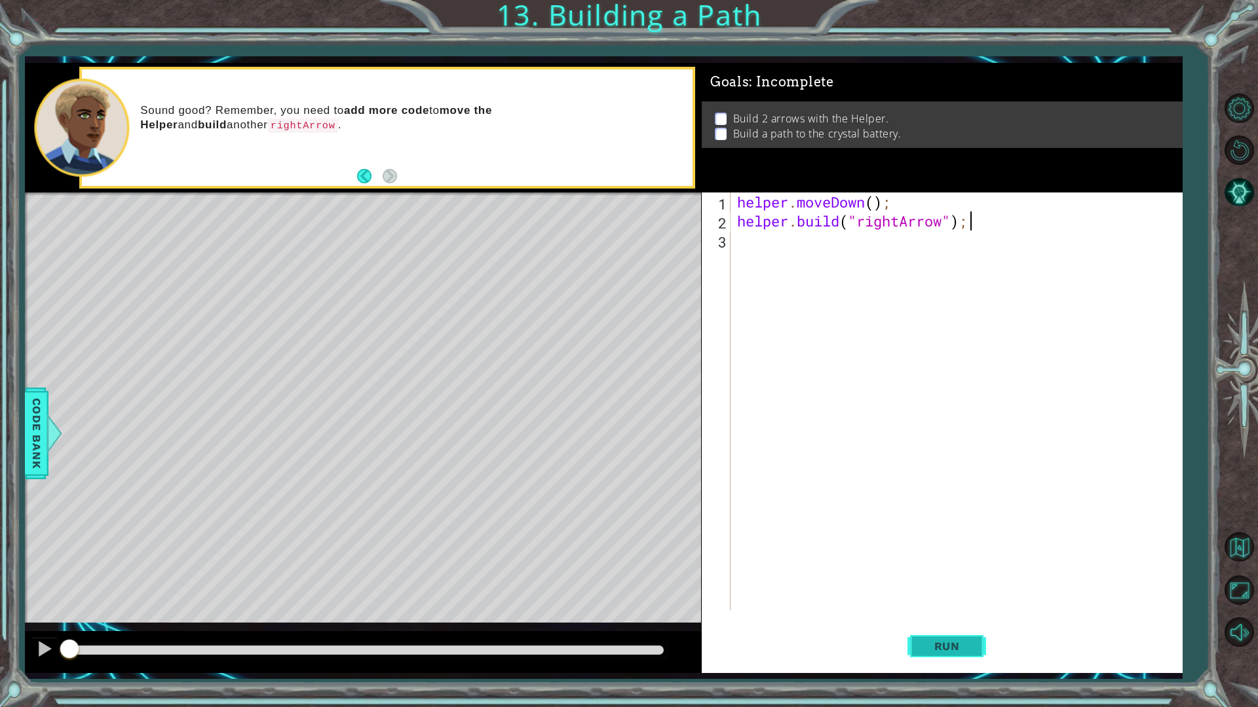
click at [934, 601] on span "Run" at bounding box center [947, 646] width 52 height 13
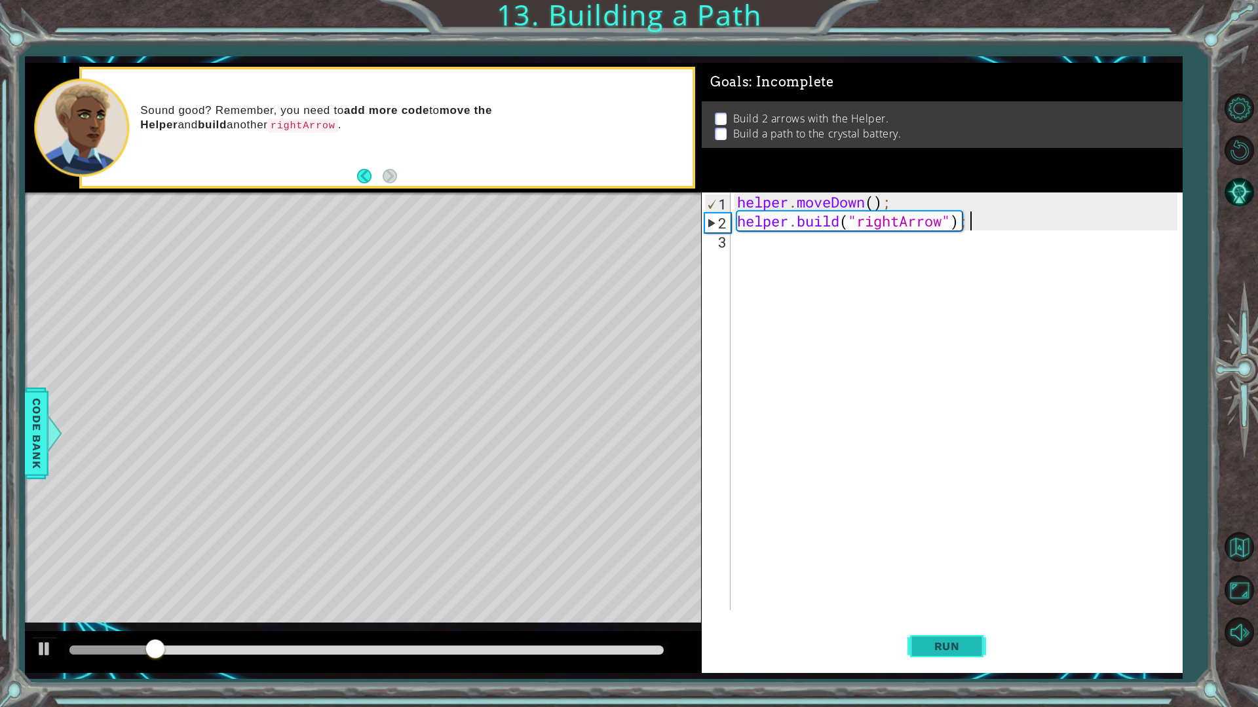
click at [966, 601] on span "Run" at bounding box center [947, 646] width 52 height 13
click at [743, 247] on div "helper . moveDown ( ) ; helper . build ( "rightArrow" ) ;" at bounding box center [959, 421] width 450 height 456
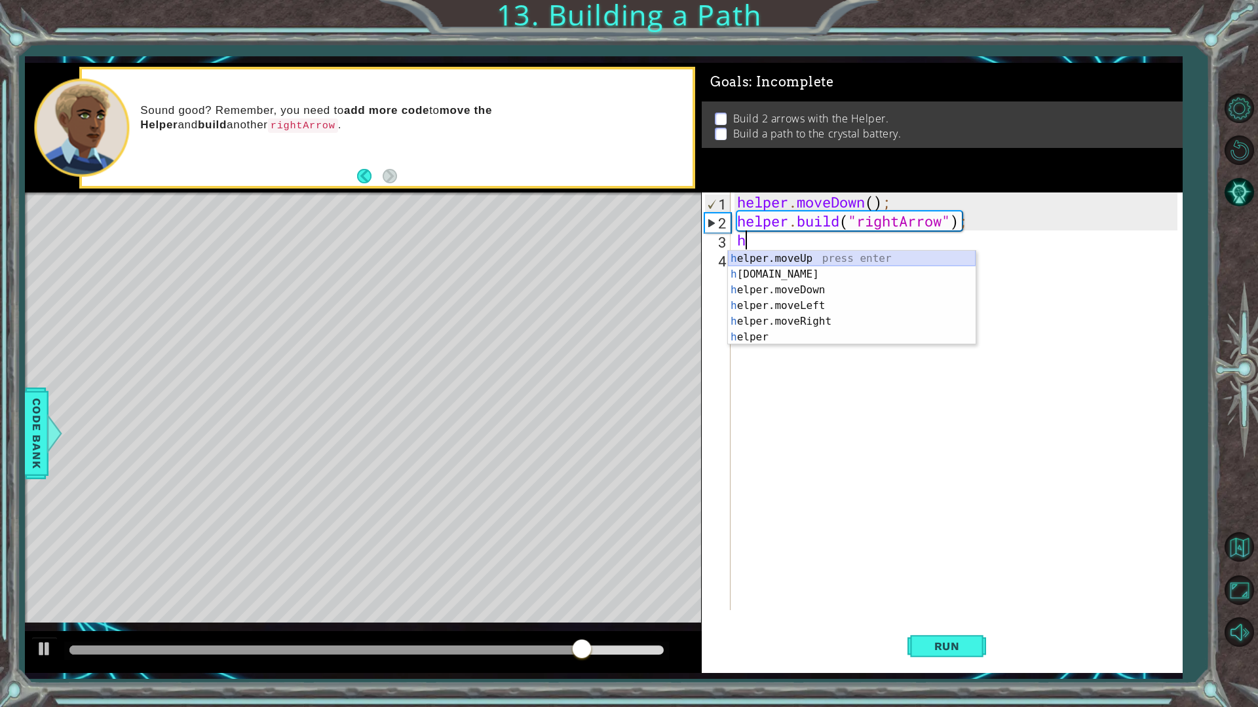
click at [770, 260] on div "h elper.moveUp press enter h [DOMAIN_NAME] press enter h elper.moveDown press e…" at bounding box center [852, 314] width 248 height 126
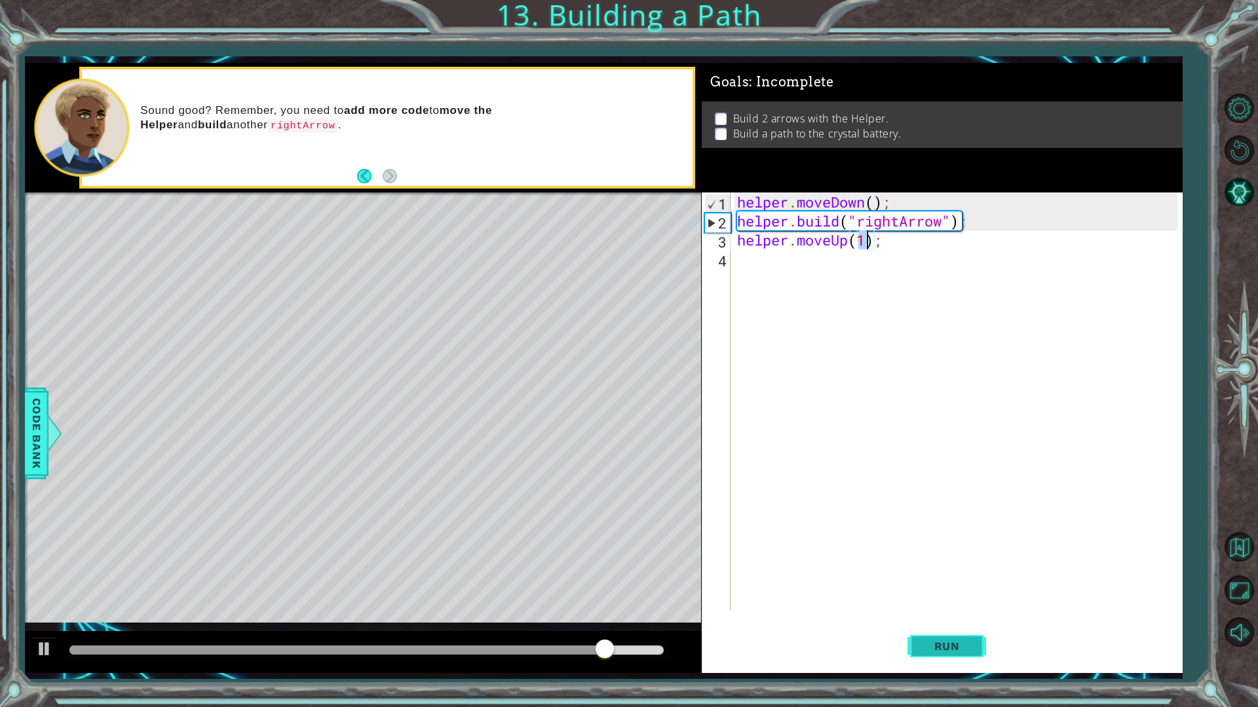
type textarea "helper.moveUp(1);"
click at [947, 601] on span "Run" at bounding box center [947, 646] width 52 height 13
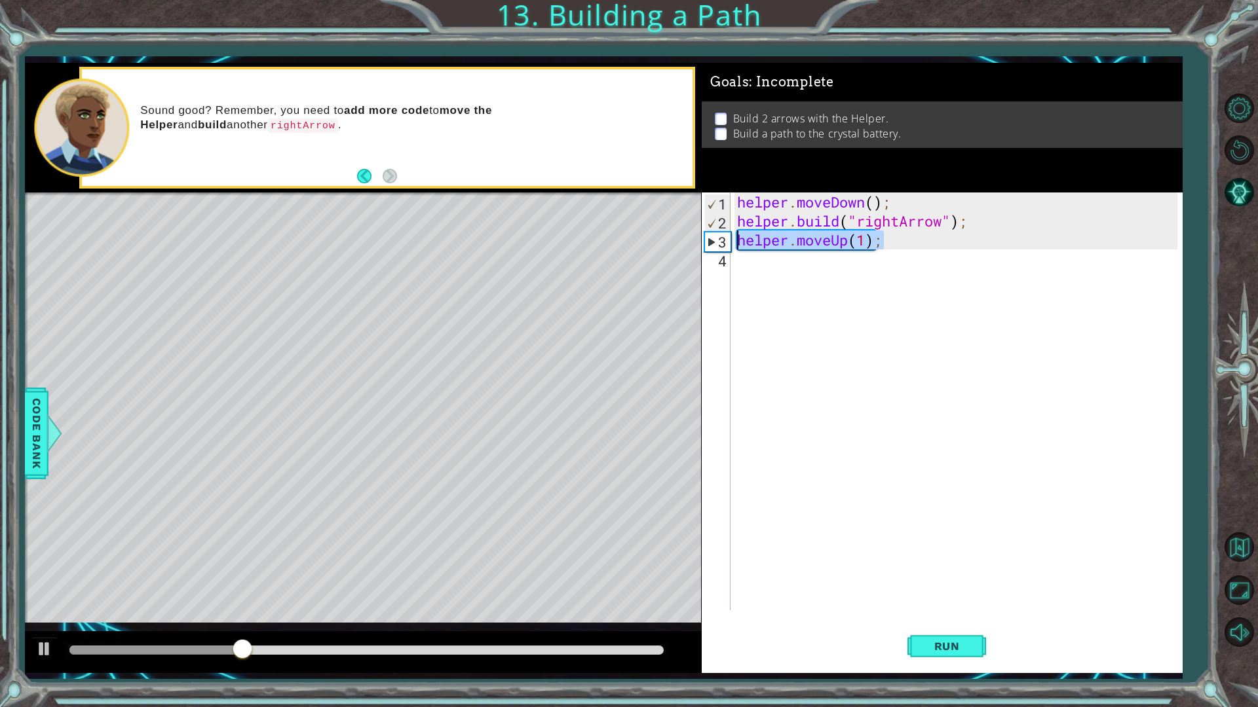
drag, startPoint x: 898, startPoint y: 243, endPoint x: 724, endPoint y: 239, distance: 173.6
click at [724, 239] on div "helper.moveUp(1); 1 2 3 4 helper . moveDown ( ) ; helper . build ( "rightArrow"…" at bounding box center [940, 402] width 476 height 418
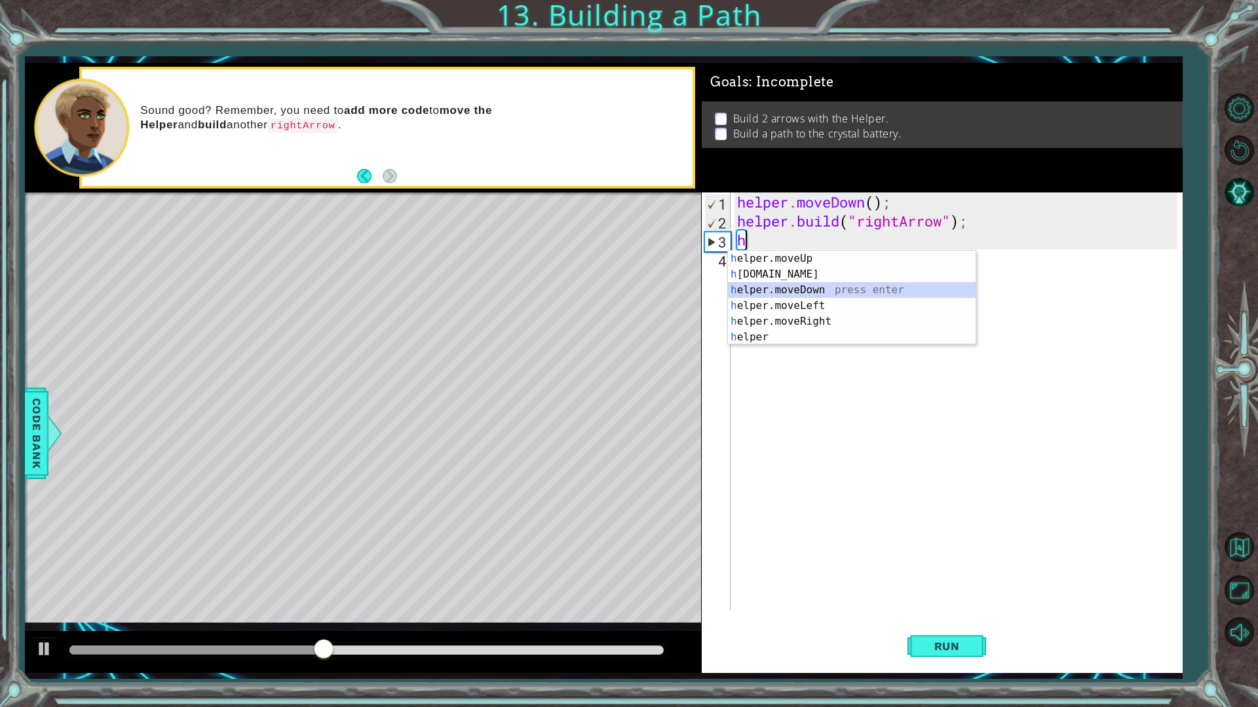
click at [816, 292] on div "h elper.moveUp press enter h [DOMAIN_NAME] press enter h elper.moveDown press e…" at bounding box center [852, 314] width 248 height 126
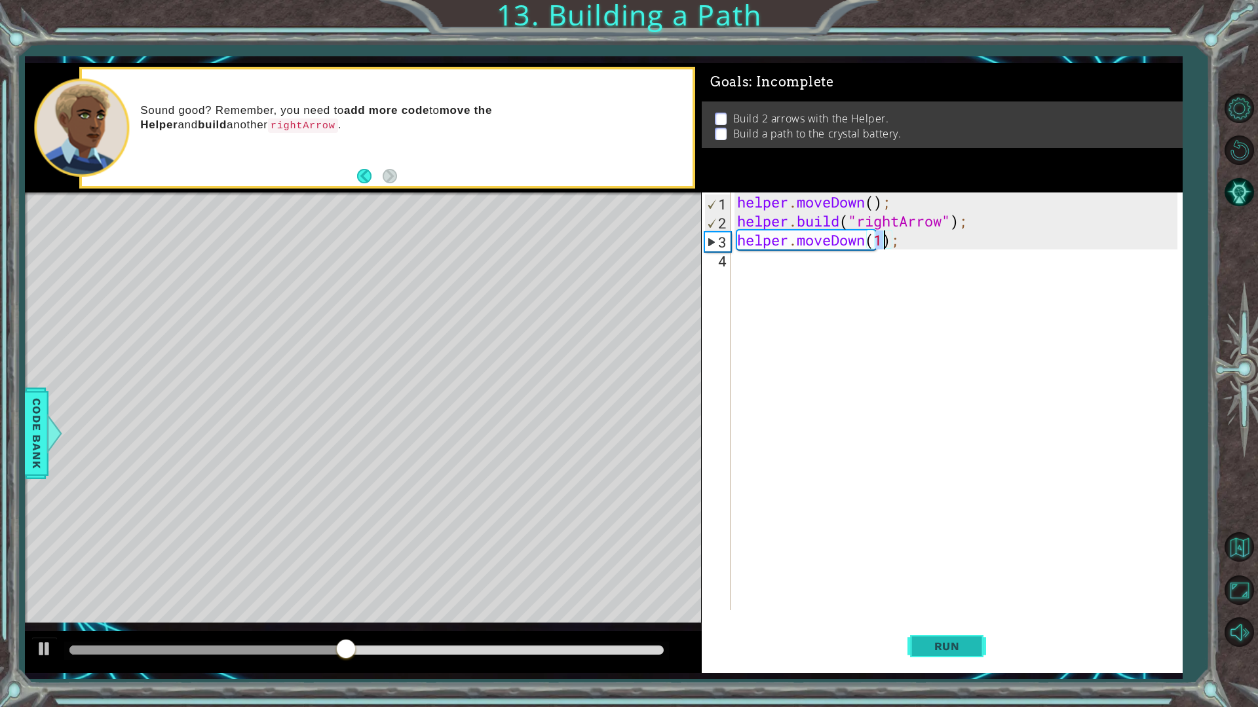
type textarea "helper.moveDown(1);"
click at [950, 601] on span "Run" at bounding box center [947, 646] width 52 height 13
drag, startPoint x: 901, startPoint y: 240, endPoint x: 724, endPoint y: 235, distance: 176.9
click at [724, 235] on div "helper.moveDown(1); 1 2 3 4 helper . moveDown ( ) ; helper . build ( "rightArro…" at bounding box center [940, 402] width 476 height 418
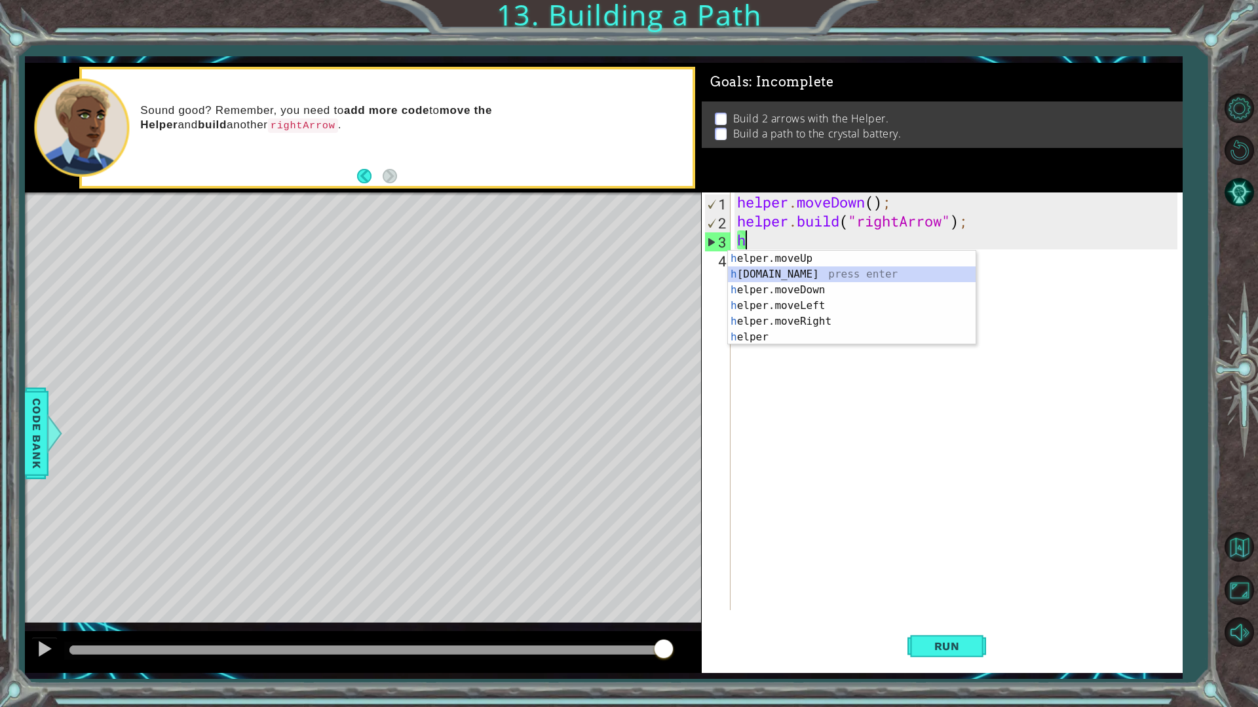
click at [806, 276] on div "h elper.moveUp press enter h [DOMAIN_NAME] press enter h elper.moveDown press e…" at bounding box center [852, 314] width 248 height 126
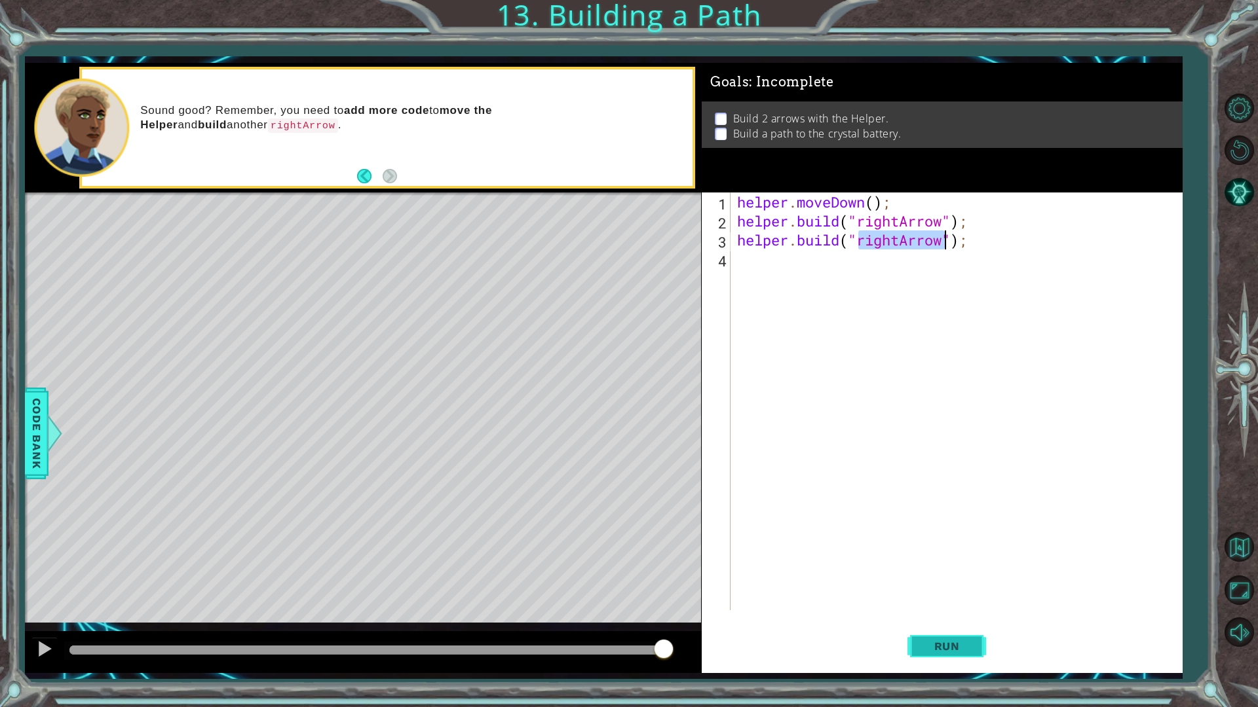
type textarea "[DOMAIN_NAME]("rightArrow");"
click at [946, 601] on button "Run" at bounding box center [946, 646] width 79 height 48
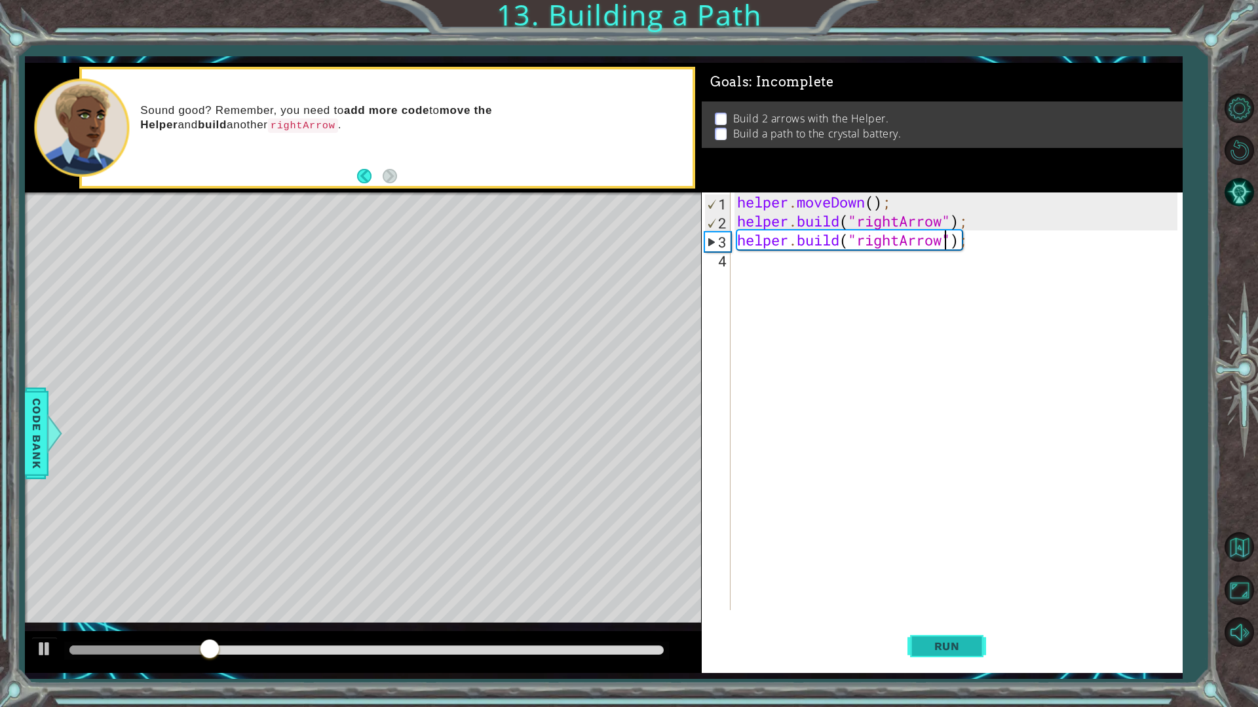
click at [930, 601] on button "Run" at bounding box center [946, 646] width 79 height 48
drag, startPoint x: 985, startPoint y: 236, endPoint x: 726, endPoint y: 240, distance: 258.1
click at [726, 240] on div "[DOMAIN_NAME]("rightArrow"); 1 2 3 4 helper . moveDown ( ) ; helper . build ( "…" at bounding box center [940, 402] width 476 height 418
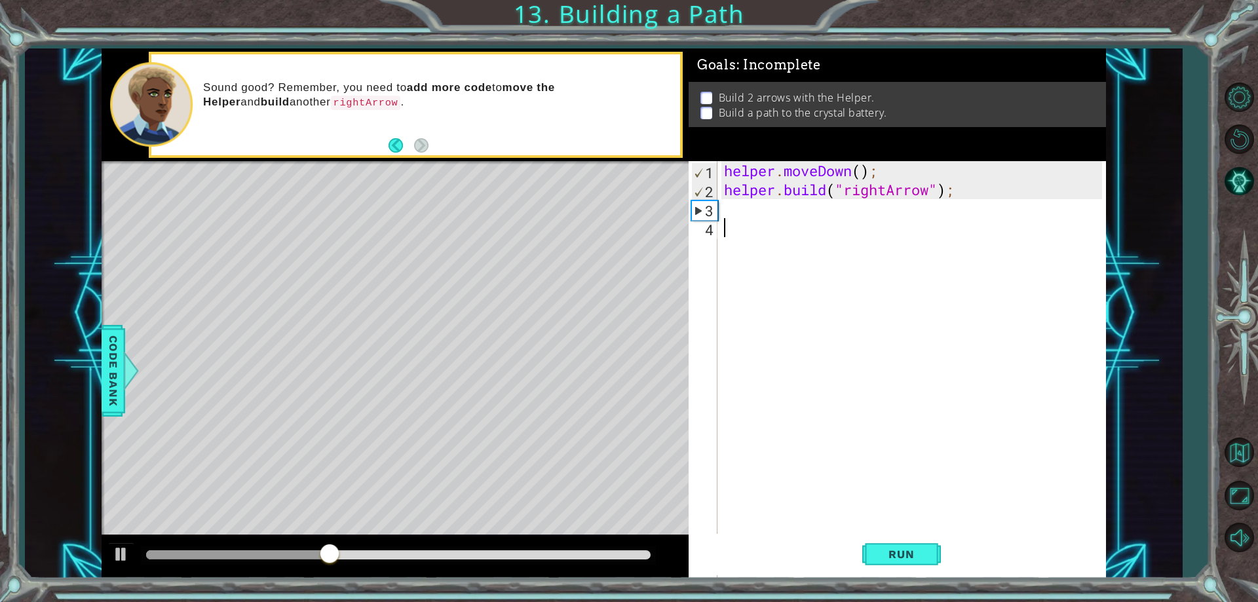
click at [1088, 447] on div "helper . moveDown ( ) ; helper . build ( "rightArrow" ) ;" at bounding box center [914, 389] width 386 height 456
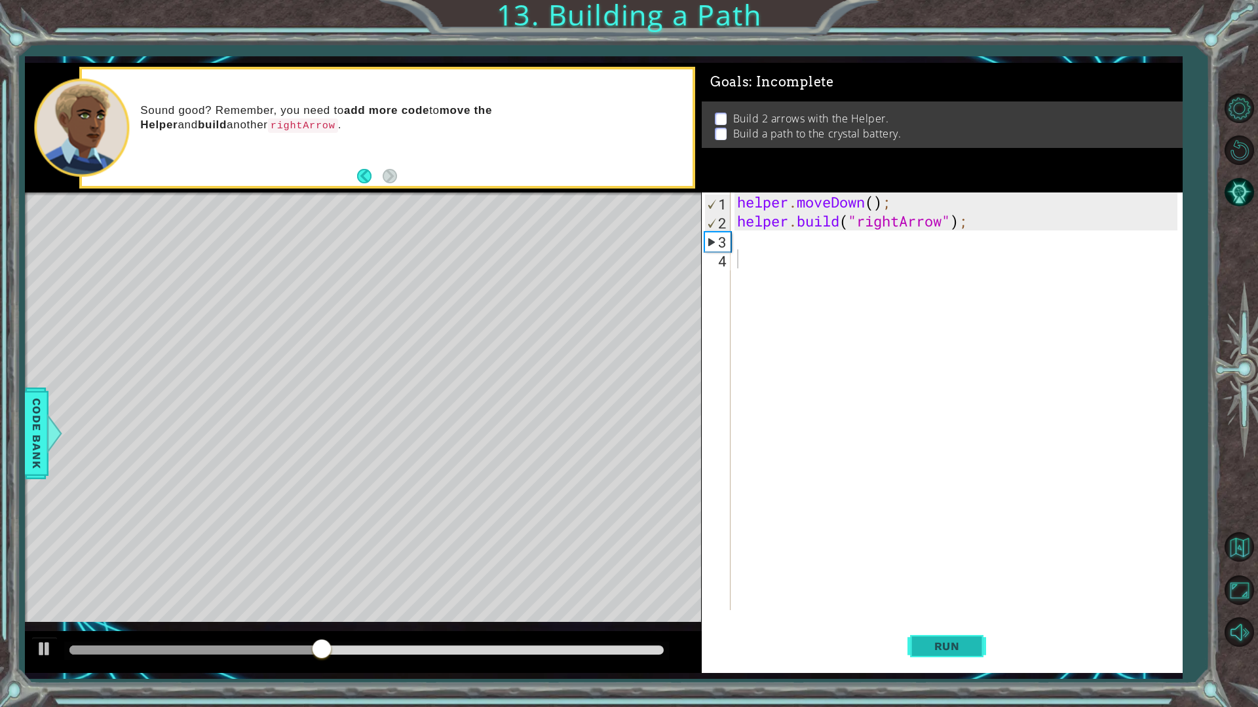
click at [954, 601] on button "Run" at bounding box center [946, 646] width 79 height 48
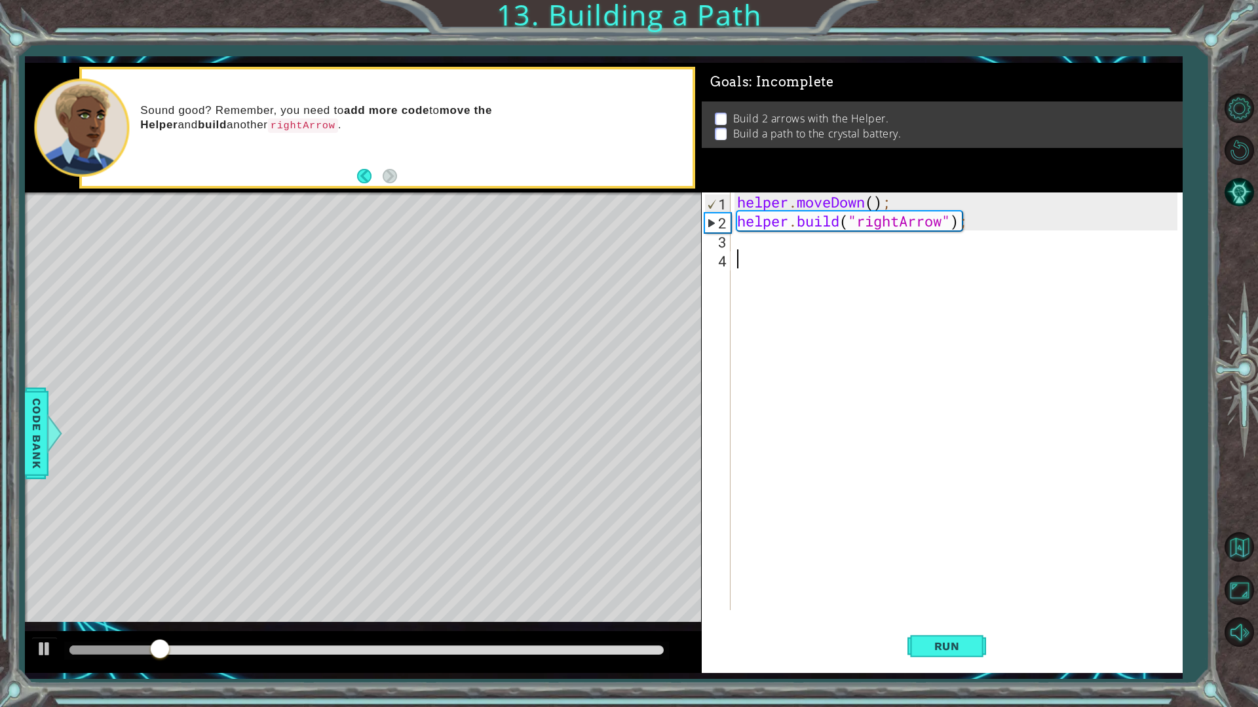
click at [738, 240] on div "helper . moveDown ( ) ; helper . build ( "rightArrow" ) ;" at bounding box center [959, 421] width 450 height 456
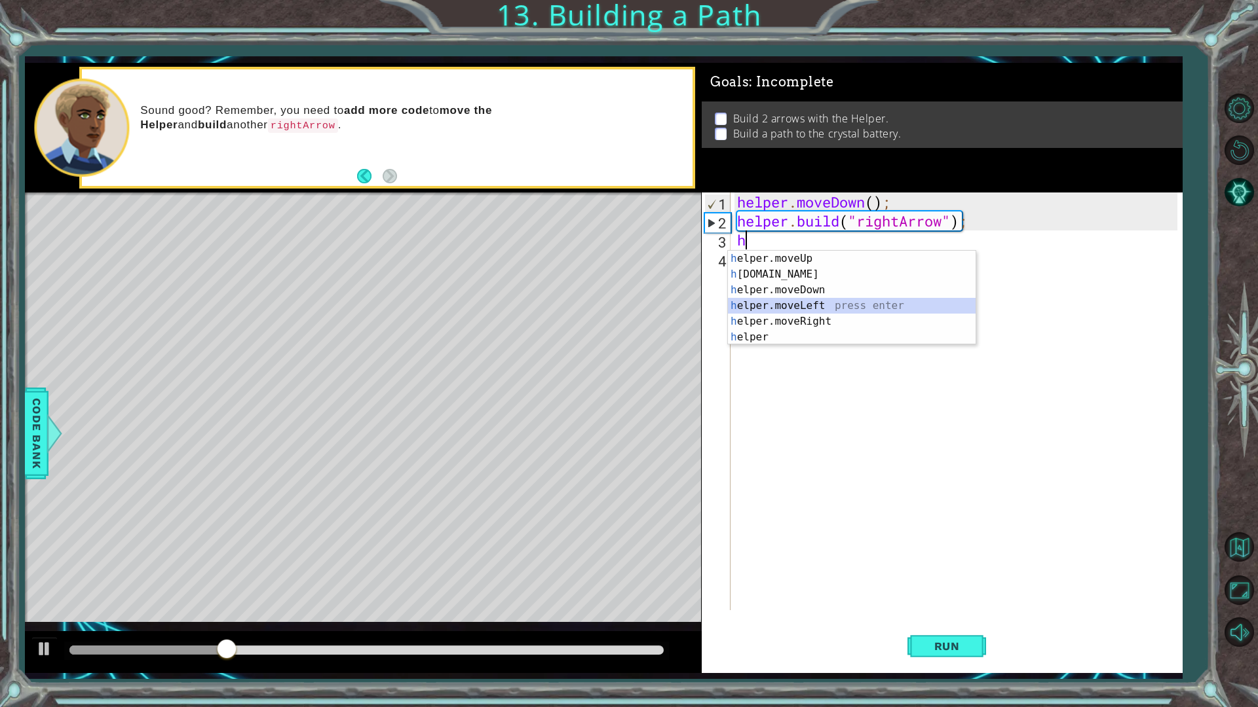
click at [770, 299] on div "h elper.moveUp press enter h [DOMAIN_NAME] press enter h elper.moveDown press e…" at bounding box center [852, 314] width 248 height 126
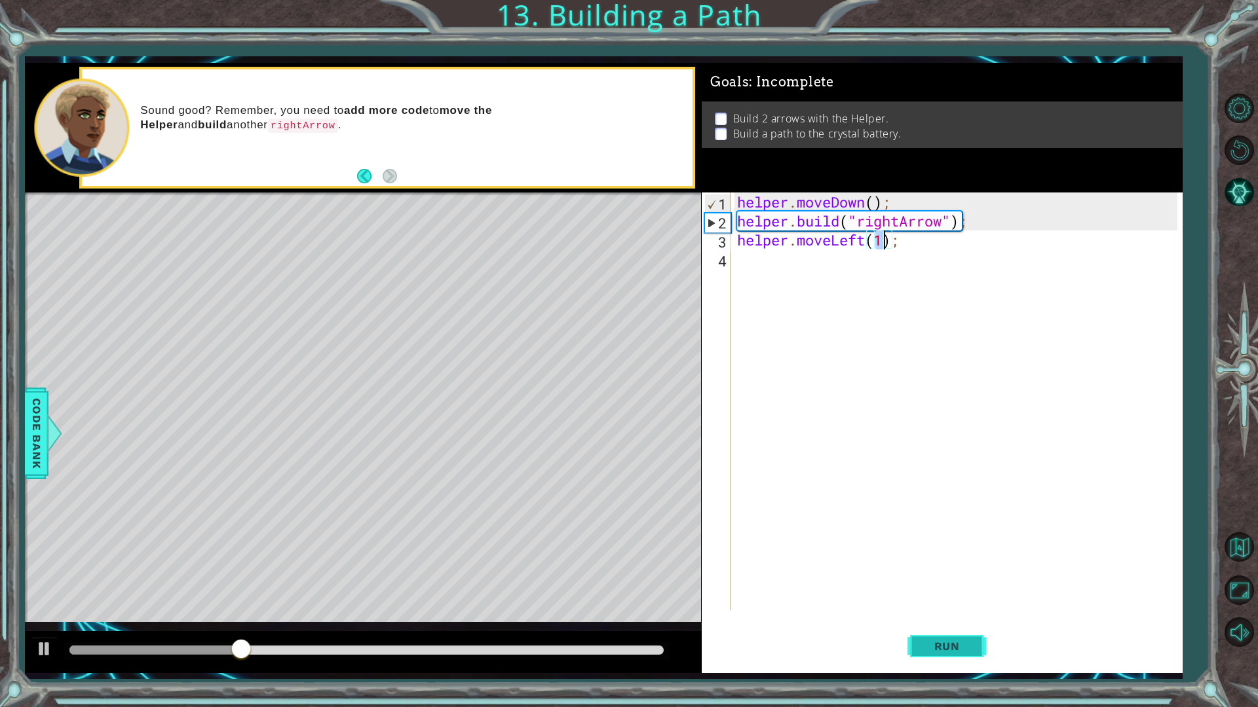
type textarea "helper.moveLeft(1);"
click at [931, 601] on span "Run" at bounding box center [947, 646] width 52 height 13
drag, startPoint x: 916, startPoint y: 254, endPoint x: 815, endPoint y: 246, distance: 101.2
click at [742, 256] on div "helper . moveDown ( ) ; helper . build ( "rightArrow" ) ; helper . moveLeft ( 1…" at bounding box center [959, 421] width 450 height 456
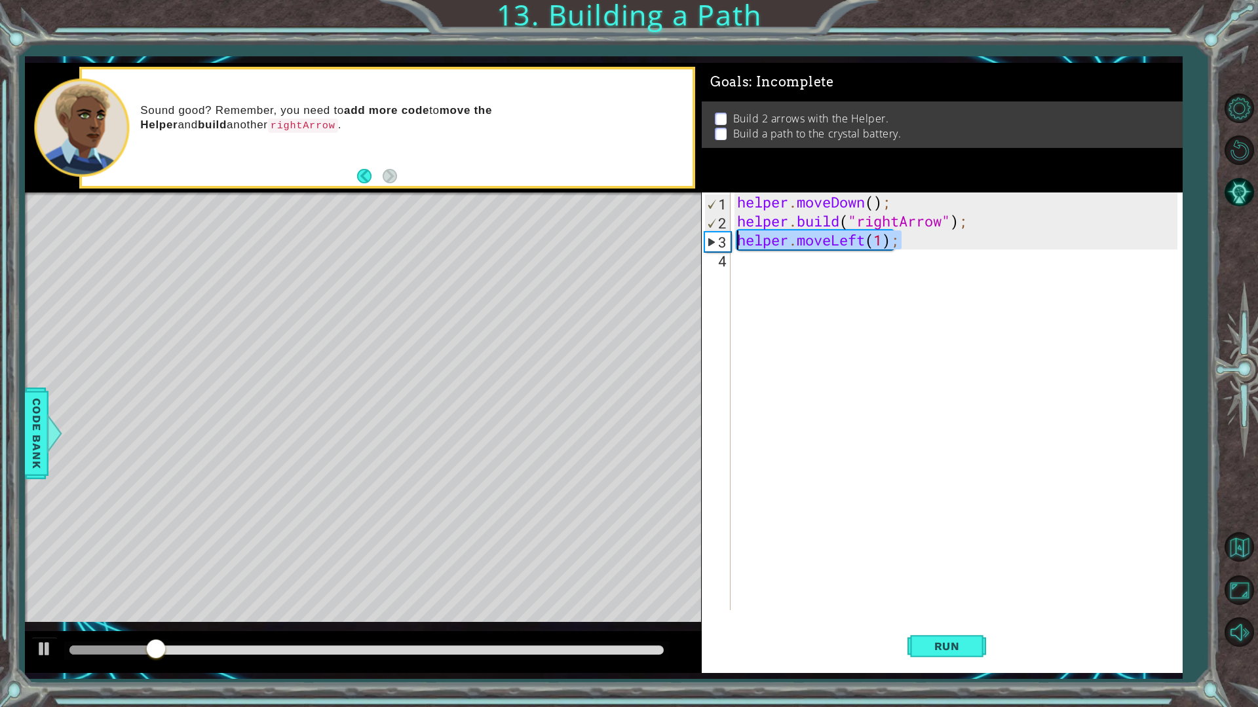
drag, startPoint x: 923, startPoint y: 247, endPoint x: 707, endPoint y: 242, distance: 215.6
click at [707, 242] on div "1 2 3 4 helper . moveDown ( ) ; helper . build ( "rightArrow" ) ; helper . move…" at bounding box center [940, 402] width 476 height 418
type textarea "helper.moveLeft(1);"
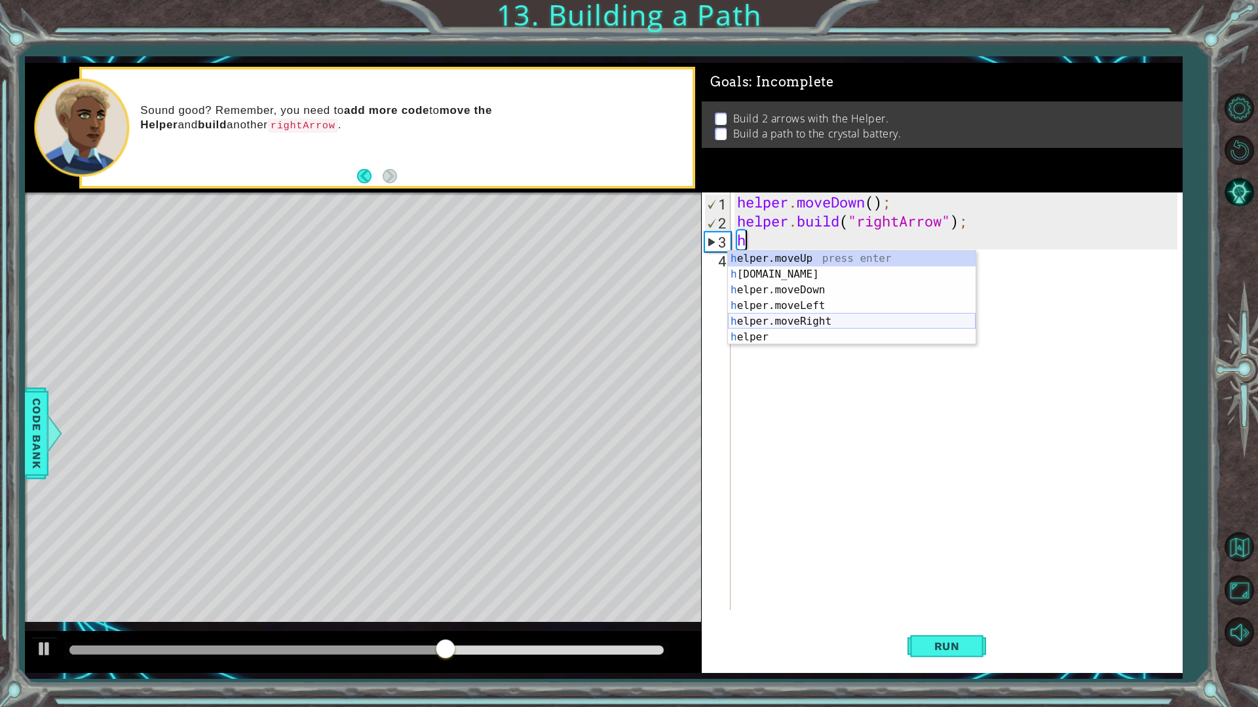
click at [779, 328] on div "h elper.moveUp press enter h [DOMAIN_NAME] press enter h elper.moveDown press e…" at bounding box center [852, 314] width 248 height 126
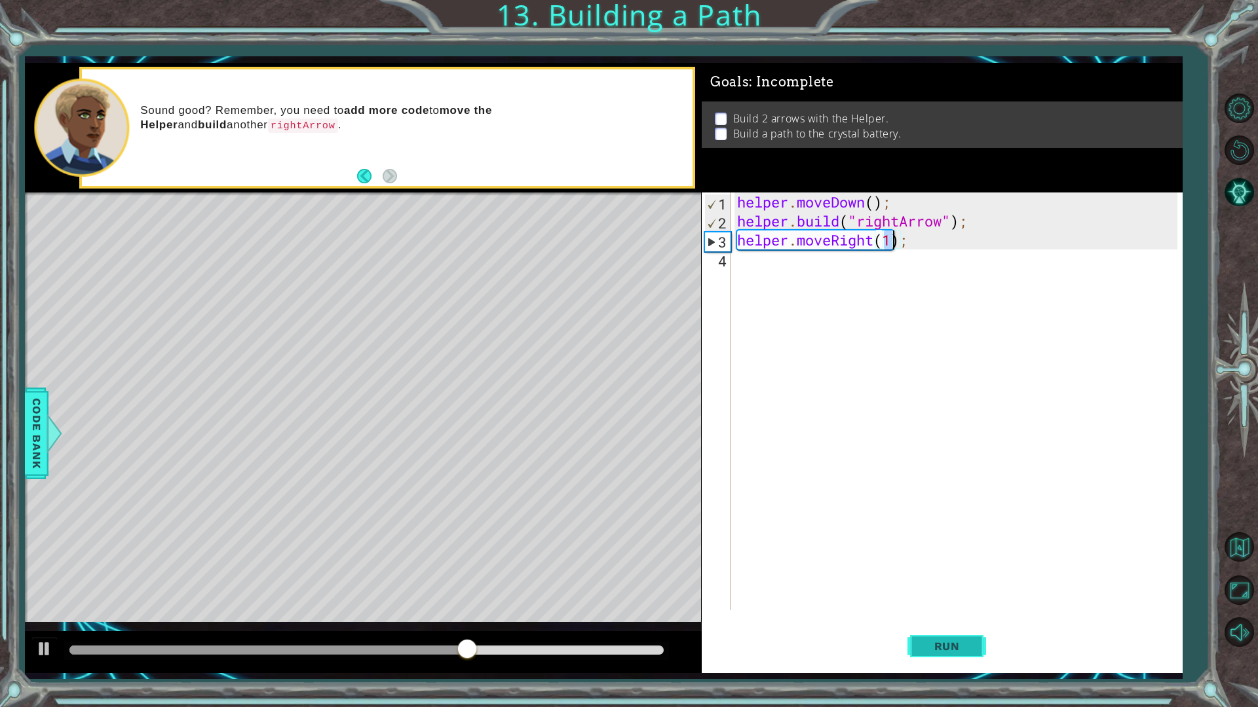
type textarea "helper.moveRight(1);"
click at [942, 601] on button "Run" at bounding box center [946, 646] width 79 height 48
click at [791, 261] on div "helper . moveDown ( ) ; helper . build ( "rightArrow" ) ; helper . moveRight ( …" at bounding box center [959, 421] width 450 height 456
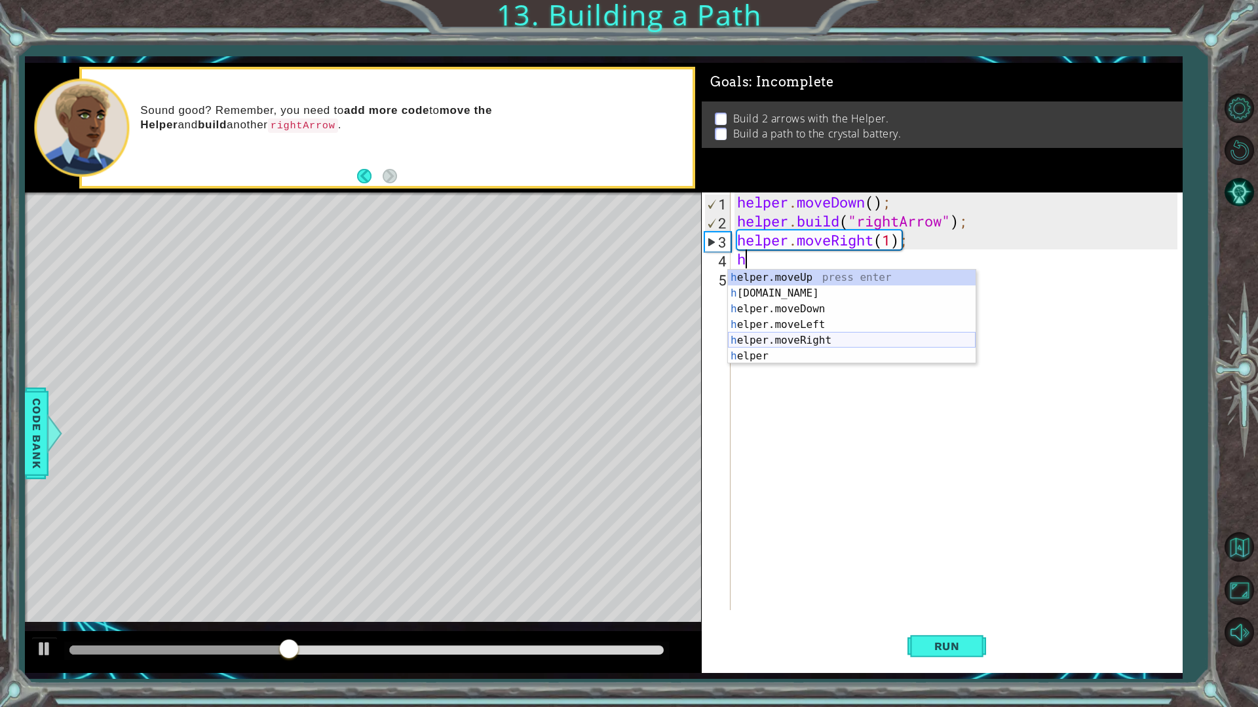
click at [839, 342] on div "h elper.moveUp press enter h [DOMAIN_NAME] press enter h elper.moveDown press e…" at bounding box center [852, 333] width 248 height 126
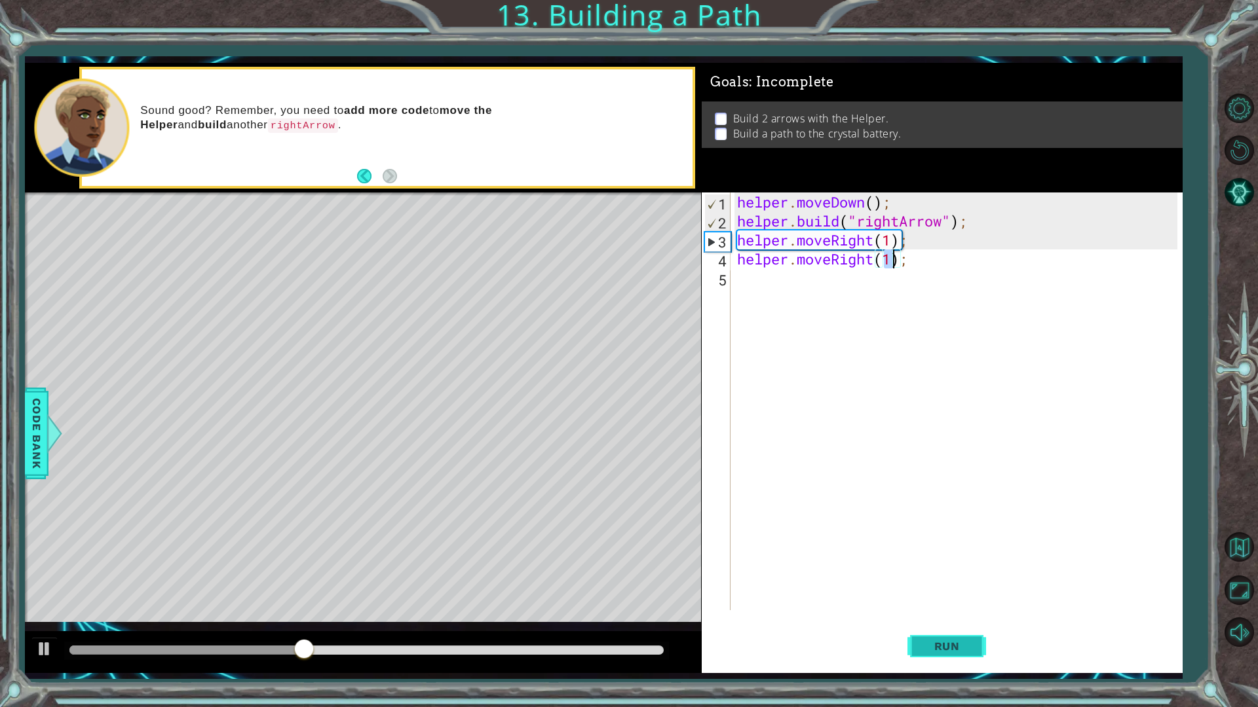
type textarea "helper.moveRight(1);"
click at [927, 601] on button "Run" at bounding box center [946, 646] width 79 height 48
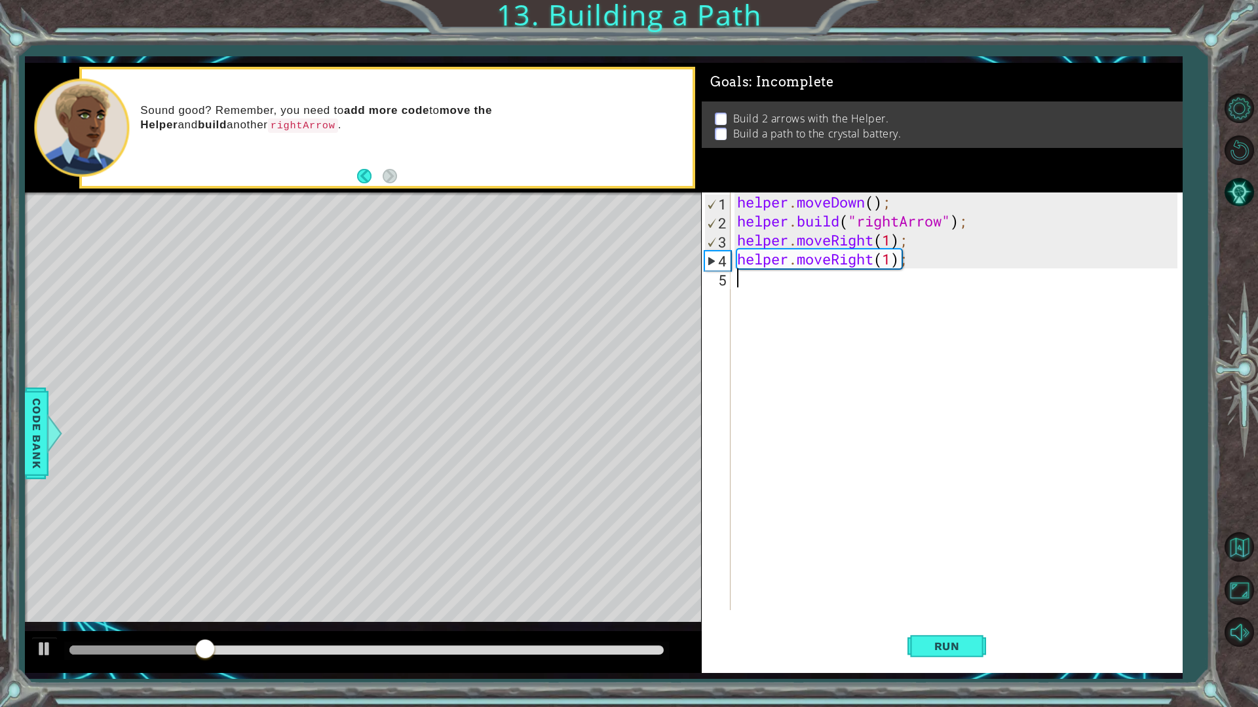
click at [757, 284] on div "helper . moveDown ( ) ; helper . build ( "rightArrow" ) ; helper . moveRight ( …" at bounding box center [959, 421] width 450 height 456
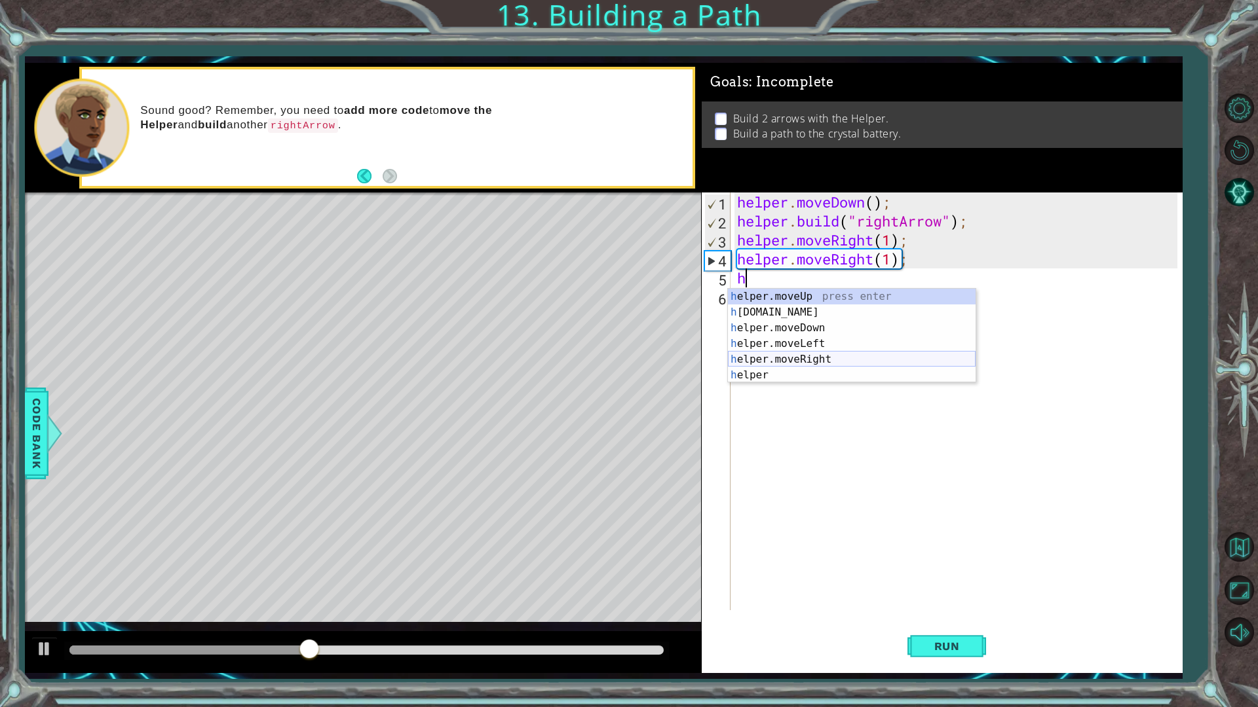
click at [835, 362] on div "h elper.moveUp press enter h [DOMAIN_NAME] press enter h elper.moveDown press e…" at bounding box center [852, 352] width 248 height 126
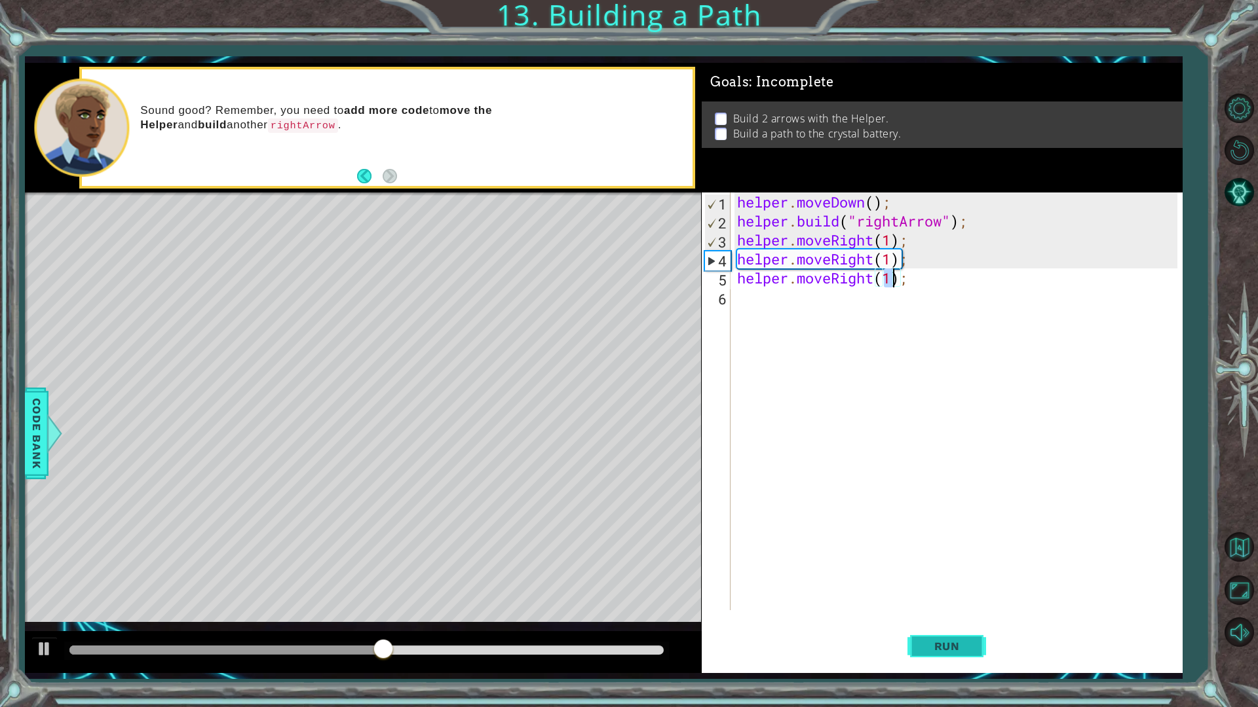
type textarea "helper.moveRight(1);"
click at [937, 601] on button "Run" at bounding box center [946, 646] width 79 height 48
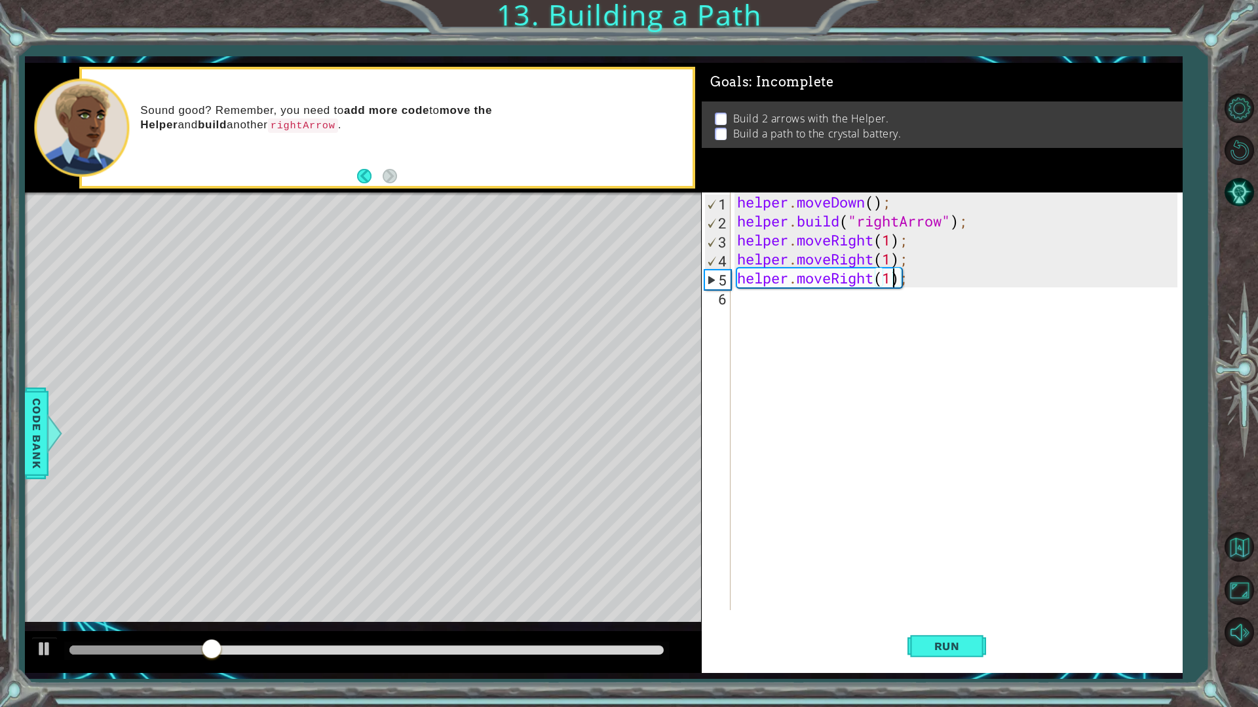
click at [784, 302] on div "helper . moveDown ( ) ; helper . build ( "rightArrow" ) ; helper . moveRight ( …" at bounding box center [959, 421] width 450 height 456
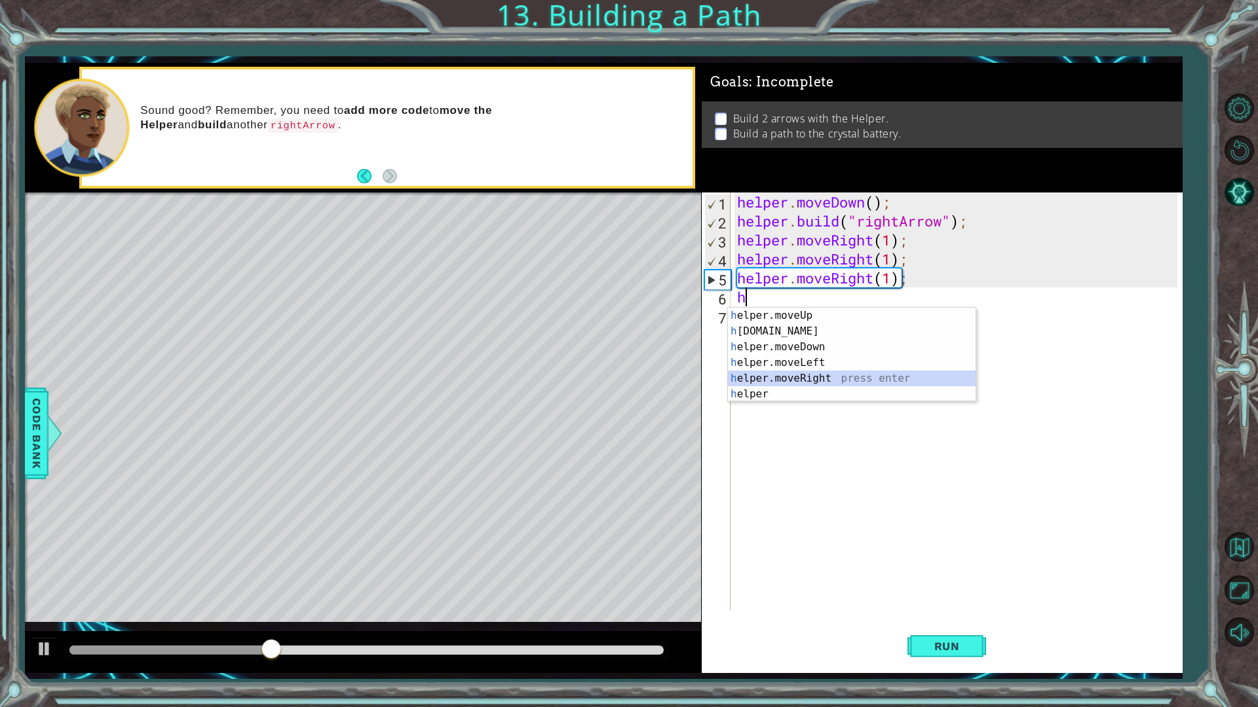
click at [830, 384] on div "h elper.moveUp press enter h [DOMAIN_NAME] press enter h elper.moveDown press e…" at bounding box center [852, 371] width 248 height 126
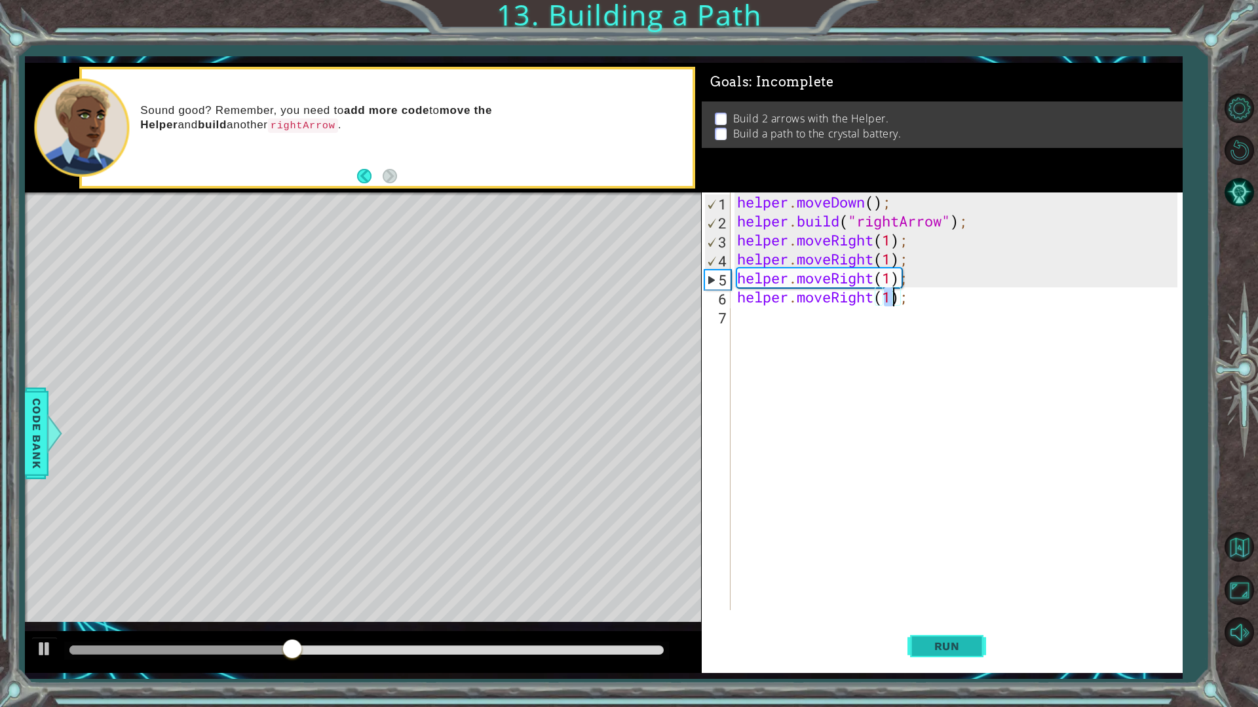
type textarea "helper.moveRight(1);"
click at [968, 601] on span "Run" at bounding box center [947, 646] width 52 height 13
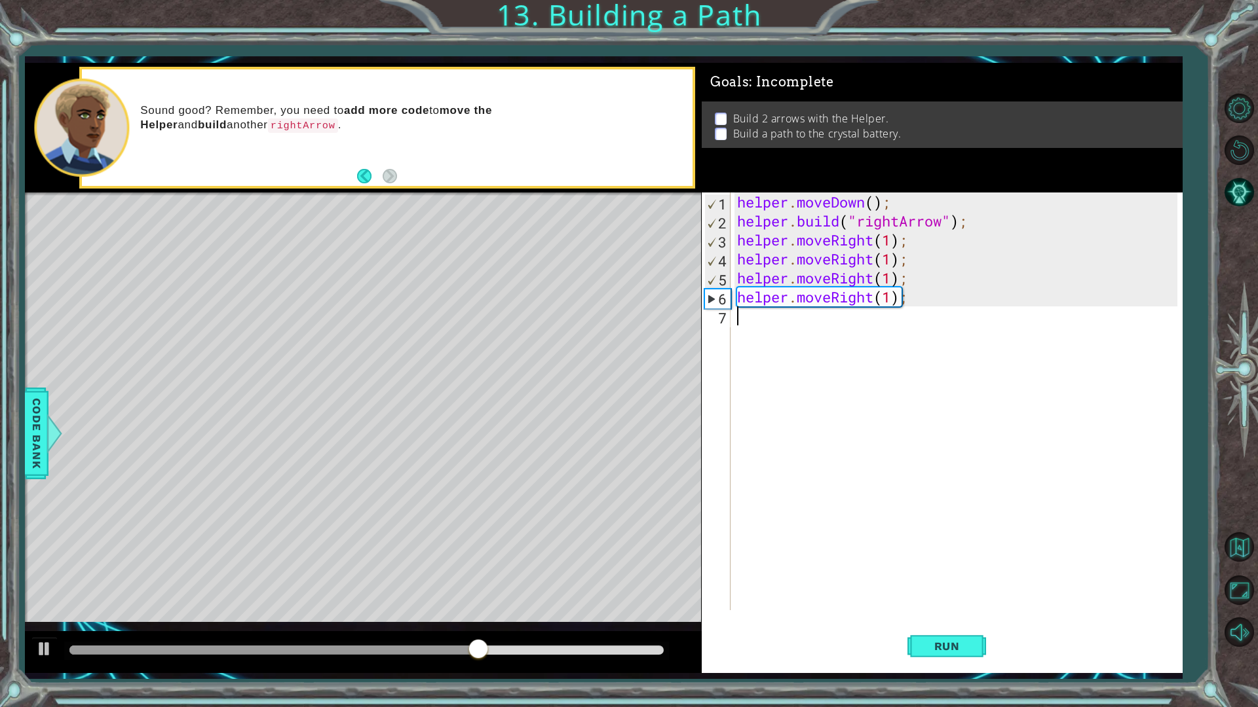
click at [741, 323] on div "helper . moveDown ( ) ; helper . build ( "rightArrow" ) ; helper . moveRight ( …" at bounding box center [959, 421] width 450 height 456
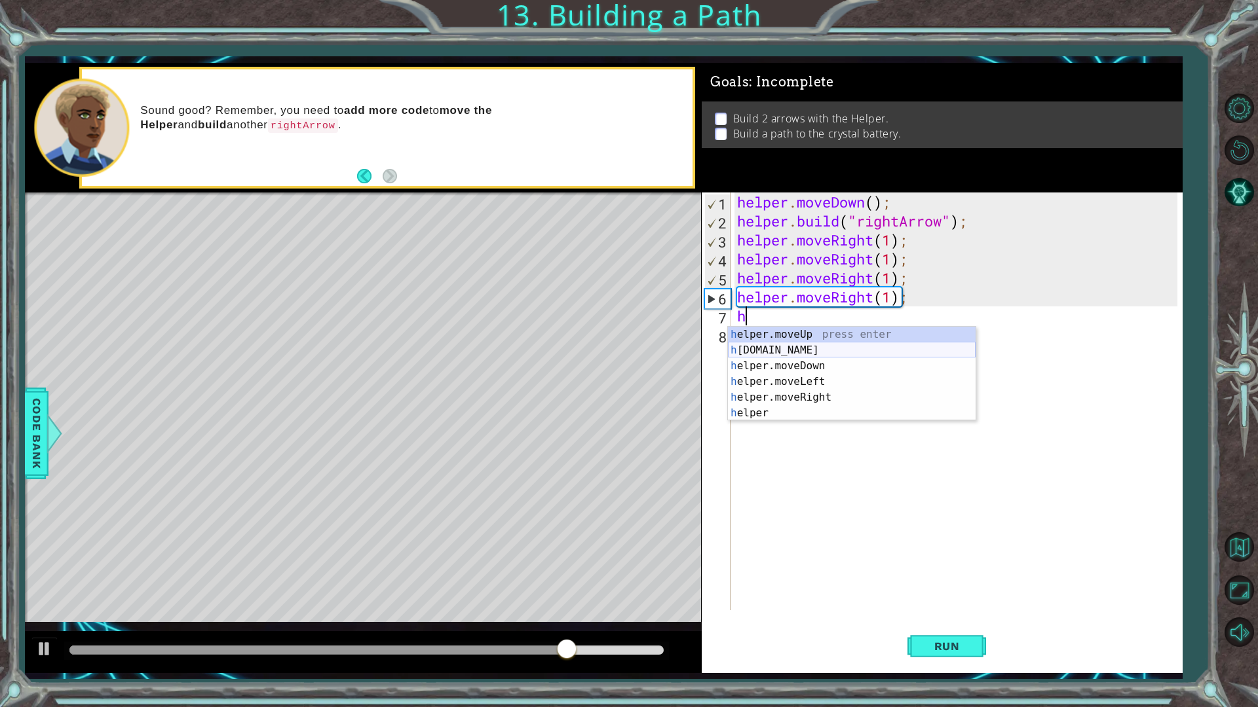
click at [818, 354] on div "h elper.moveUp press enter h [DOMAIN_NAME] press enter h elper.moveDown press e…" at bounding box center [852, 390] width 248 height 126
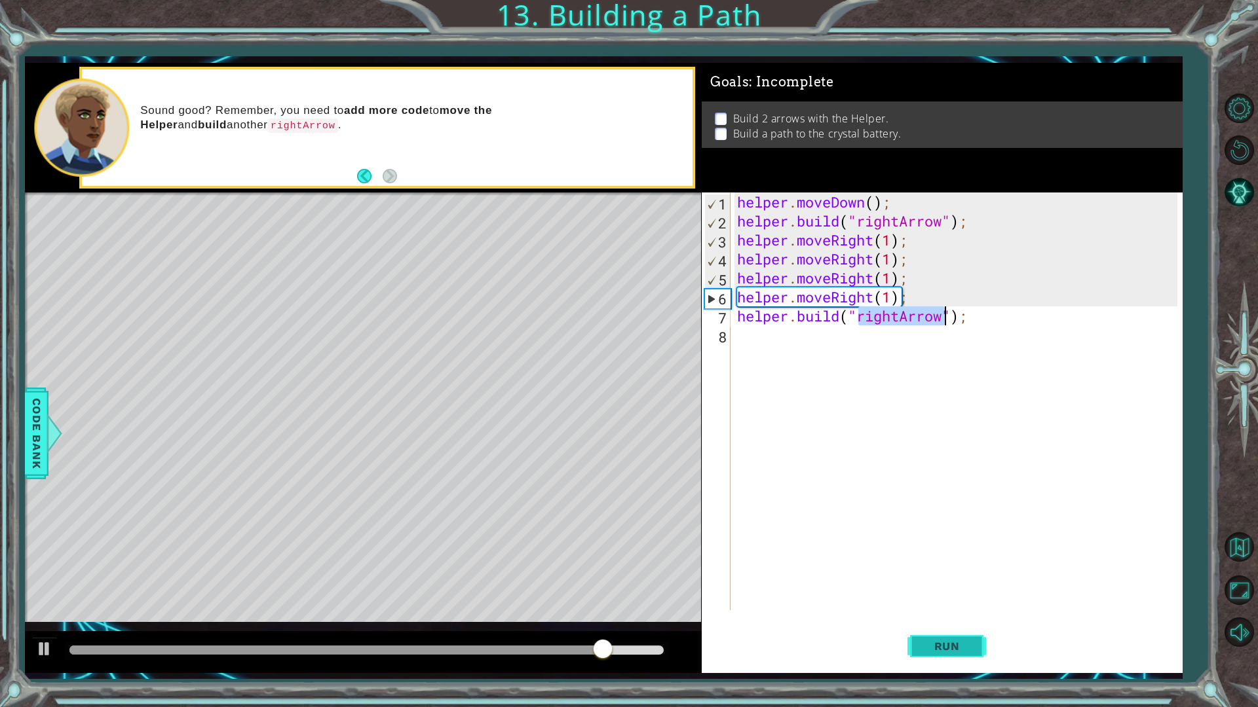
type textarea "[DOMAIN_NAME]("rightArrow");"
click at [939, 601] on span "Run" at bounding box center [947, 646] width 52 height 13
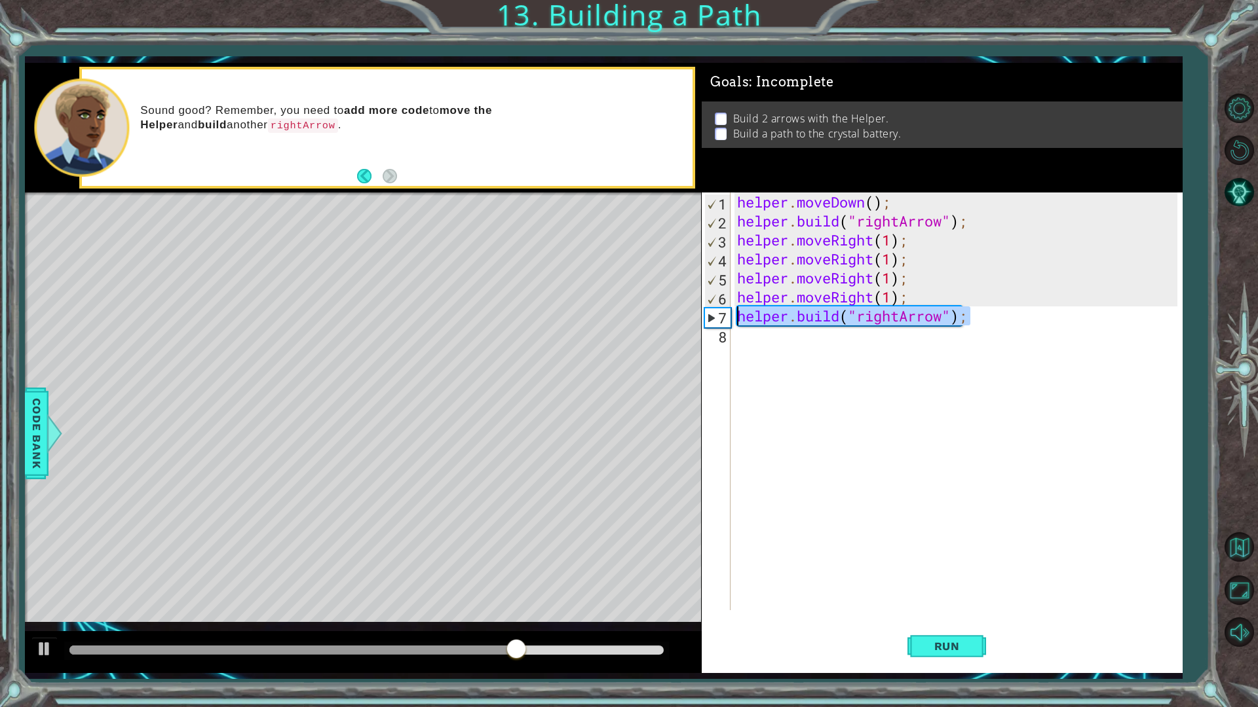
drag, startPoint x: 979, startPoint y: 321, endPoint x: 724, endPoint y: 311, distance: 255.0
click at [724, 311] on div "[DOMAIN_NAME]("rightArrow"); 1 2 3 4 5 6 7 8 helper . moveDown ( ) ; helper . b…" at bounding box center [940, 402] width 476 height 418
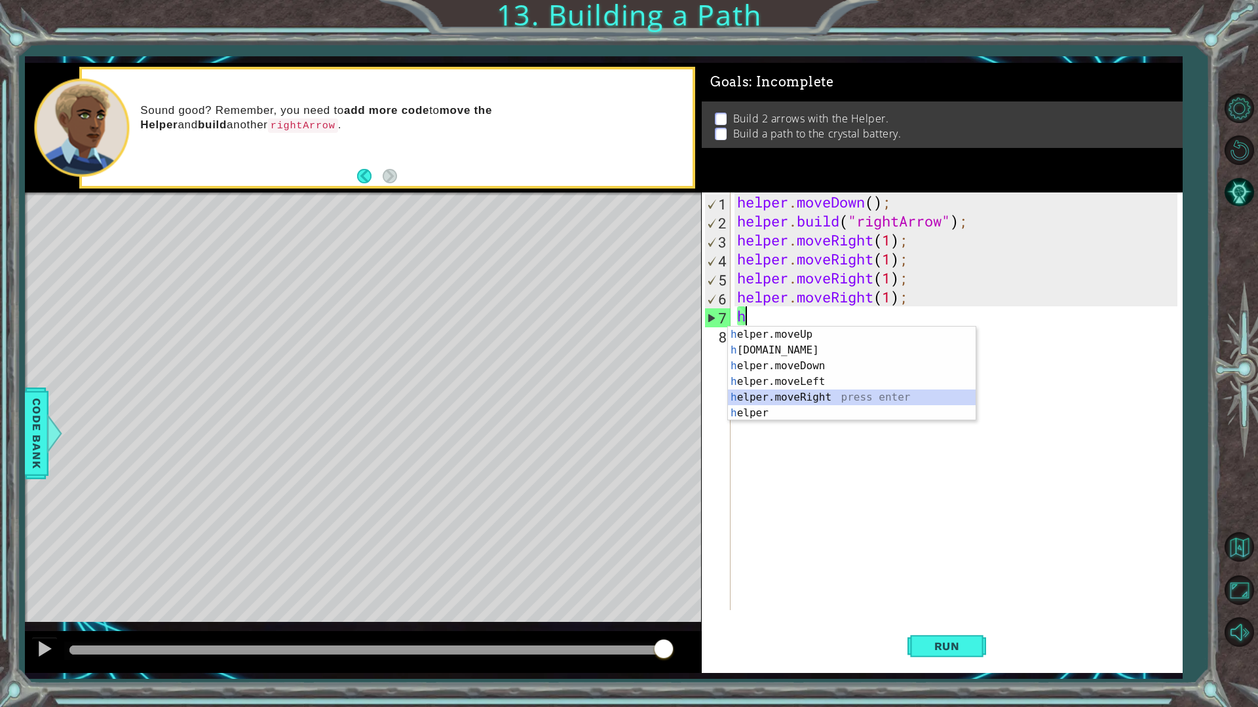
click at [779, 400] on div "h elper.moveUp press enter h [DOMAIN_NAME] press enter h elper.moveDown press e…" at bounding box center [852, 390] width 248 height 126
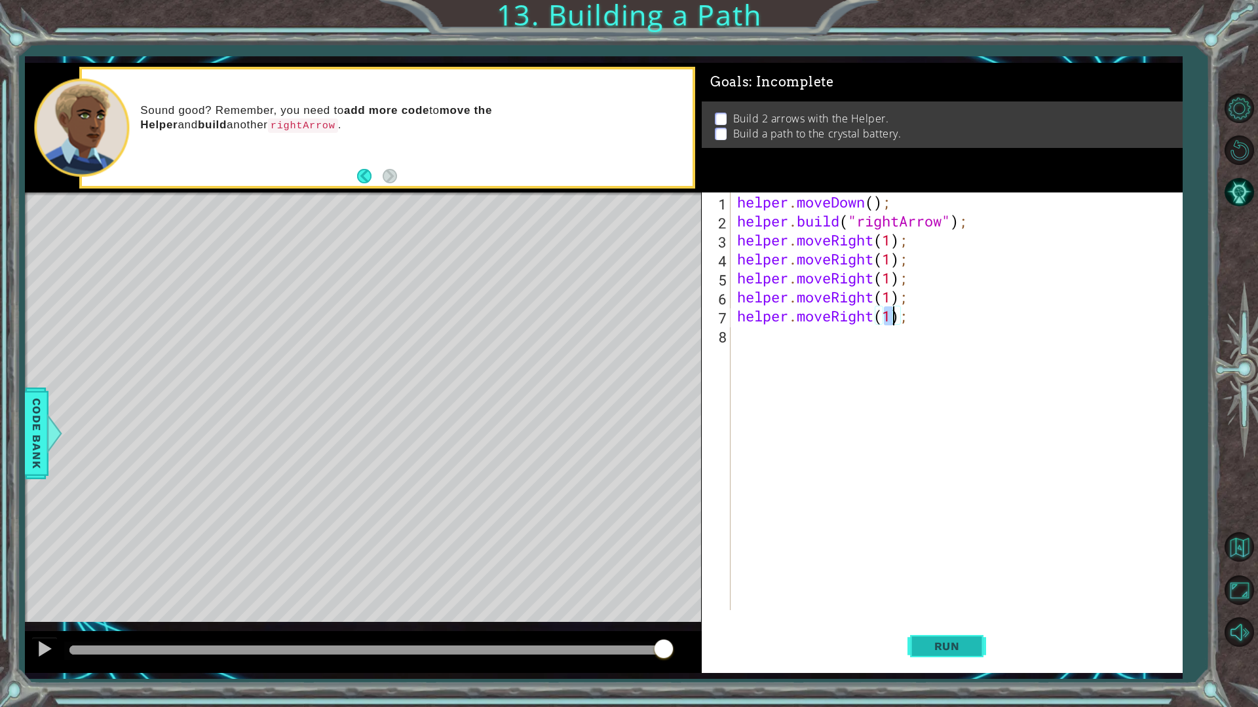
type textarea "helper.moveRight(1);"
click at [970, 601] on button "Run" at bounding box center [946, 646] width 79 height 48
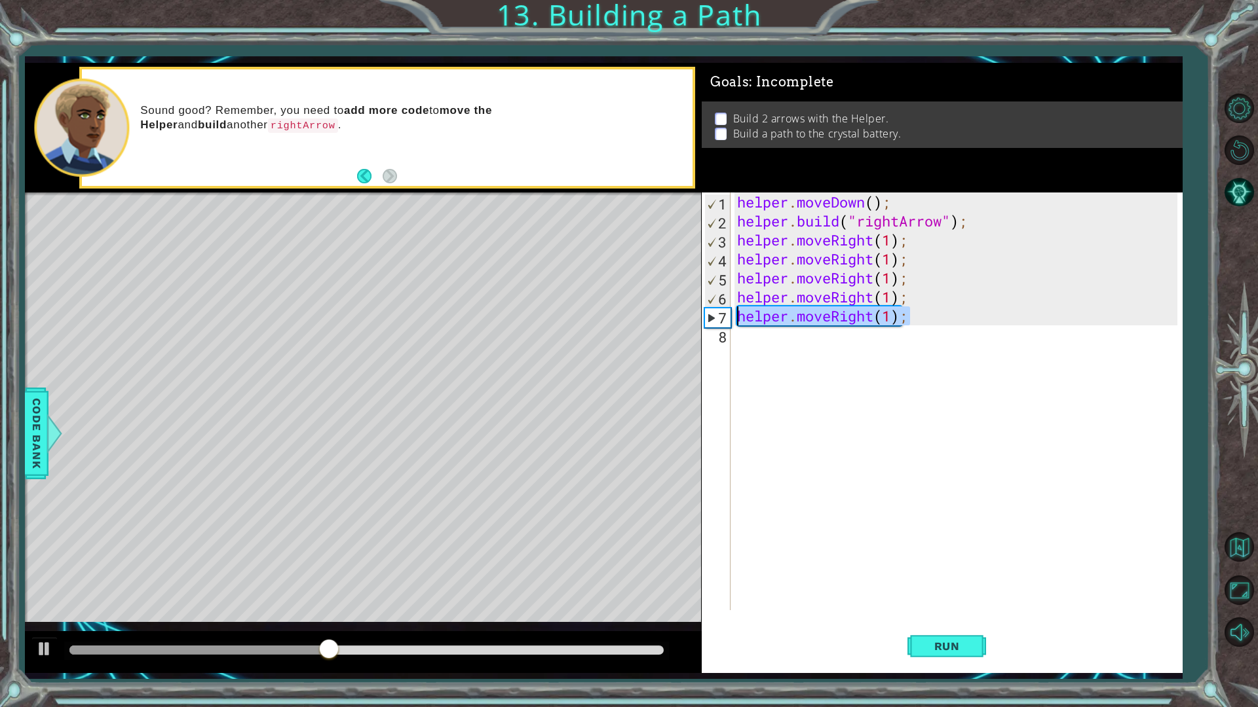
drag, startPoint x: 920, startPoint y: 317, endPoint x: 730, endPoint y: 323, distance: 190.0
click at [731, 323] on div "helper.moveRight(1); 1 2 3 4 5 6 7 8 helper . moveDown ( ) ; helper . build ( "…" at bounding box center [940, 402] width 476 height 418
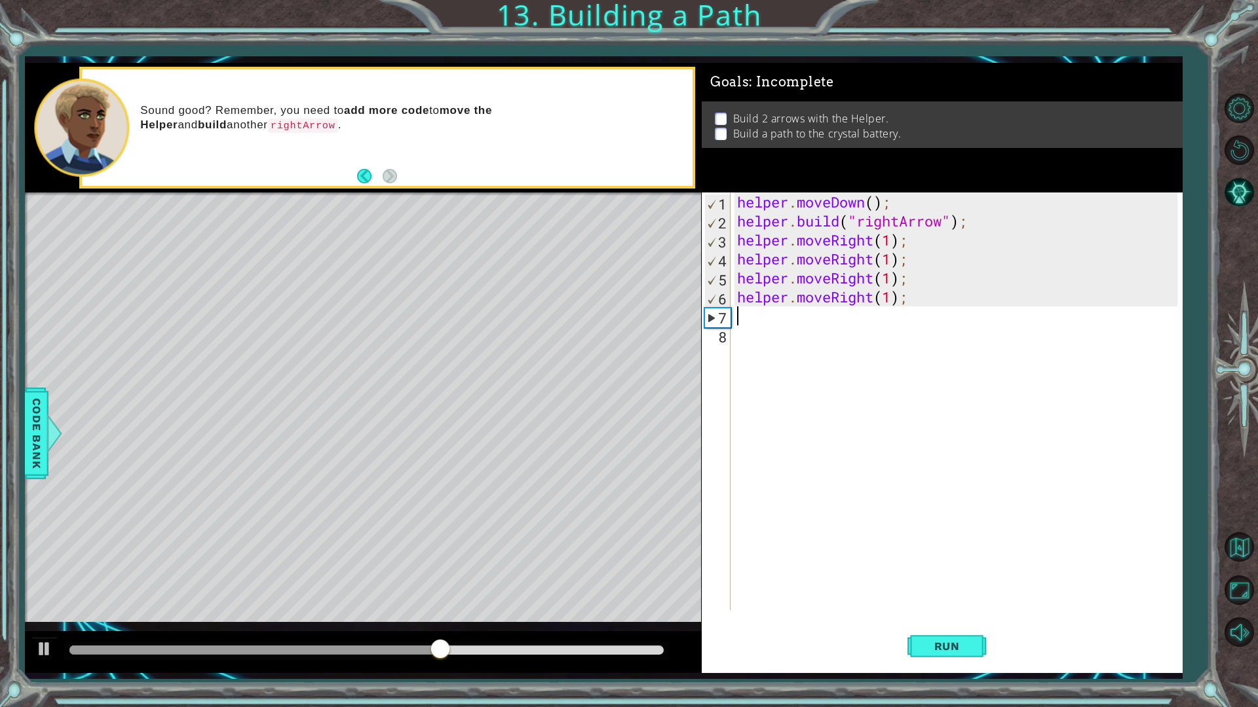
click at [740, 319] on div "helper . moveDown ( ) ; helper . build ( "rightArrow" ) ; helper . moveRight ( …" at bounding box center [959, 421] width 450 height 456
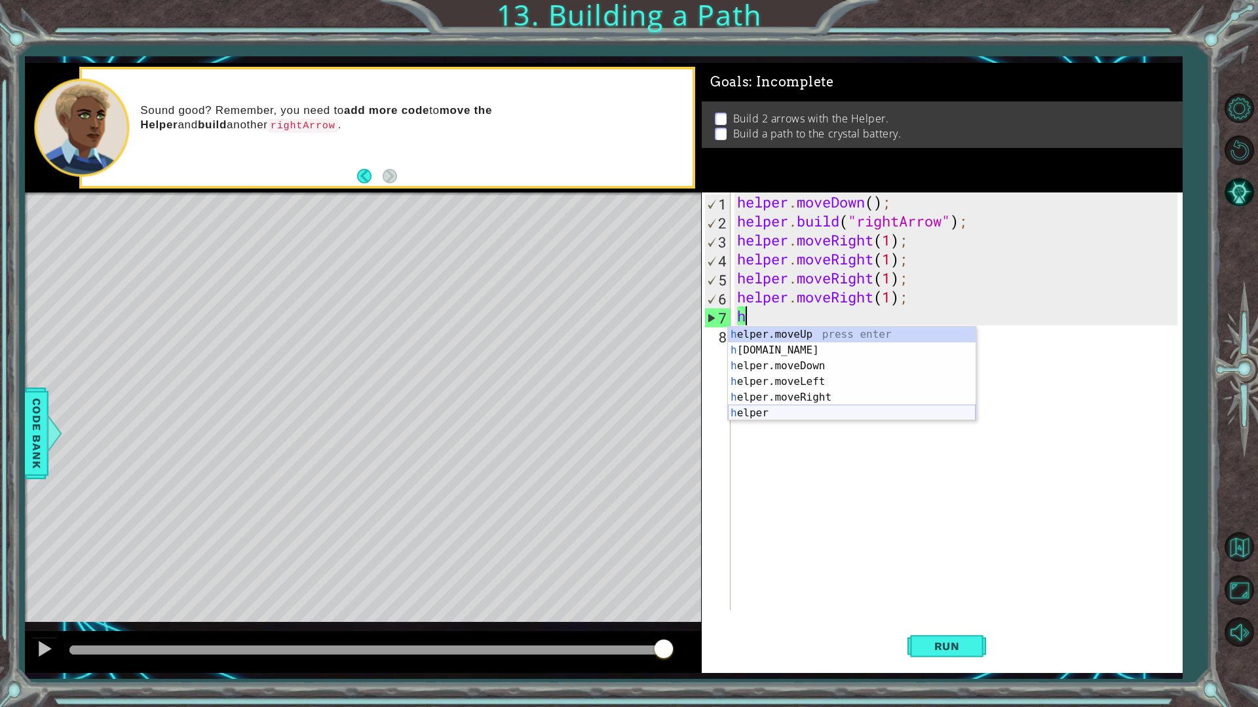
drag, startPoint x: 798, startPoint y: 420, endPoint x: 809, endPoint y: 430, distance: 14.4
click at [799, 420] on div "h elper.moveUp press enter h [DOMAIN_NAME] press enter h elper.moveDown press e…" at bounding box center [852, 390] width 248 height 126
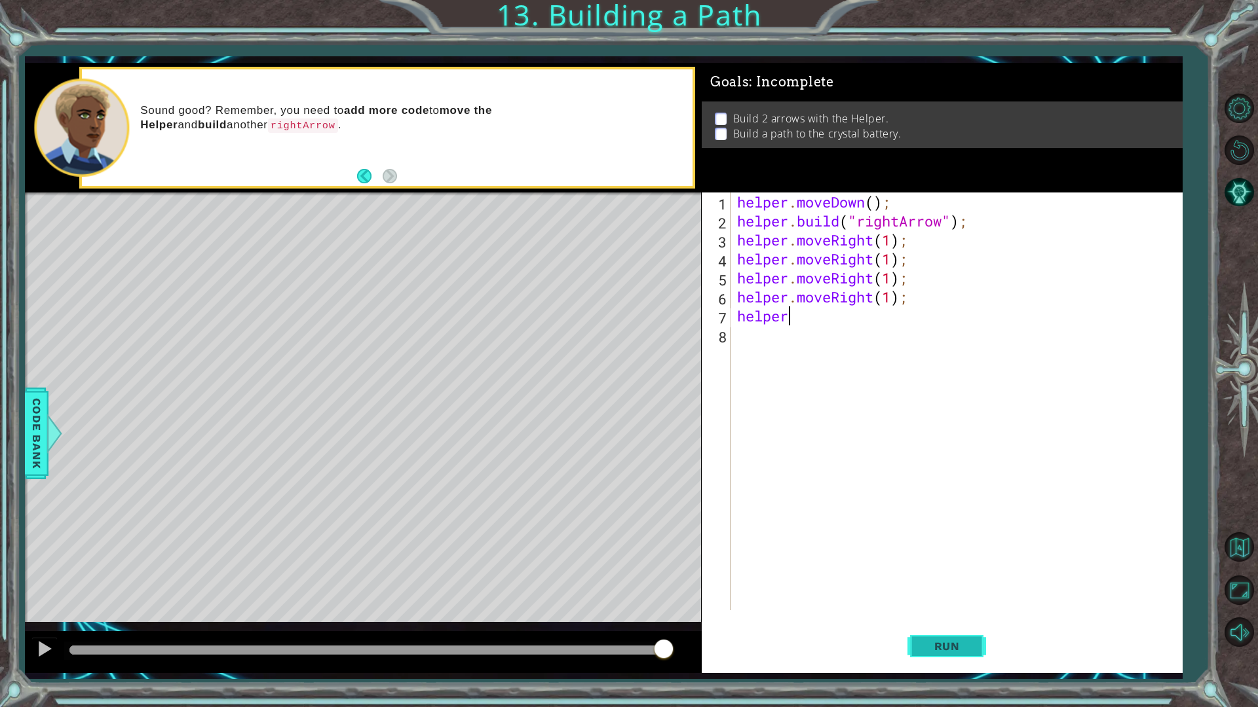
type textarea "helper"
click at [969, 601] on button "Run" at bounding box center [946, 646] width 79 height 48
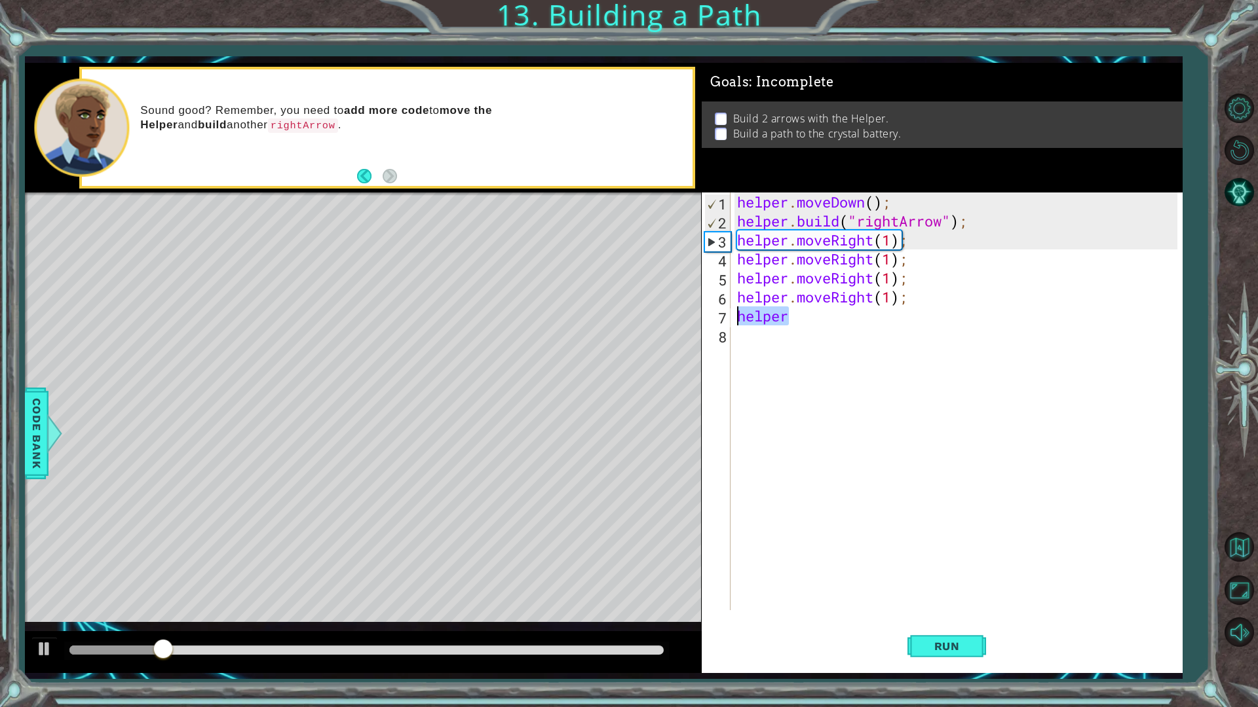
drag, startPoint x: 793, startPoint y: 320, endPoint x: 708, endPoint y: 313, distance: 85.4
click at [708, 313] on div "1 2 3 4 5 6 7 8 helper . moveDown ( ) ; helper . build ( "rightArrow" ) ; helpe…" at bounding box center [940, 402] width 476 height 418
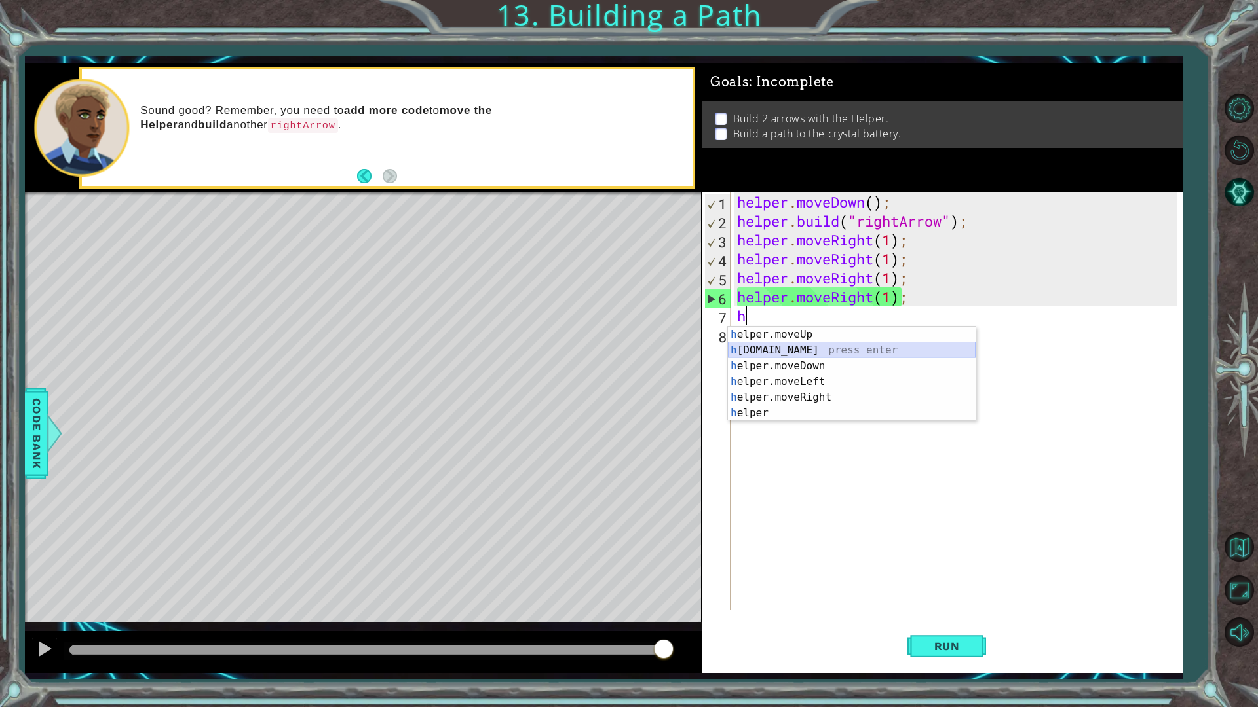
click at [798, 347] on div "h elper.moveUp press enter h [DOMAIN_NAME] press enter h elper.moveDown press e…" at bounding box center [852, 390] width 248 height 126
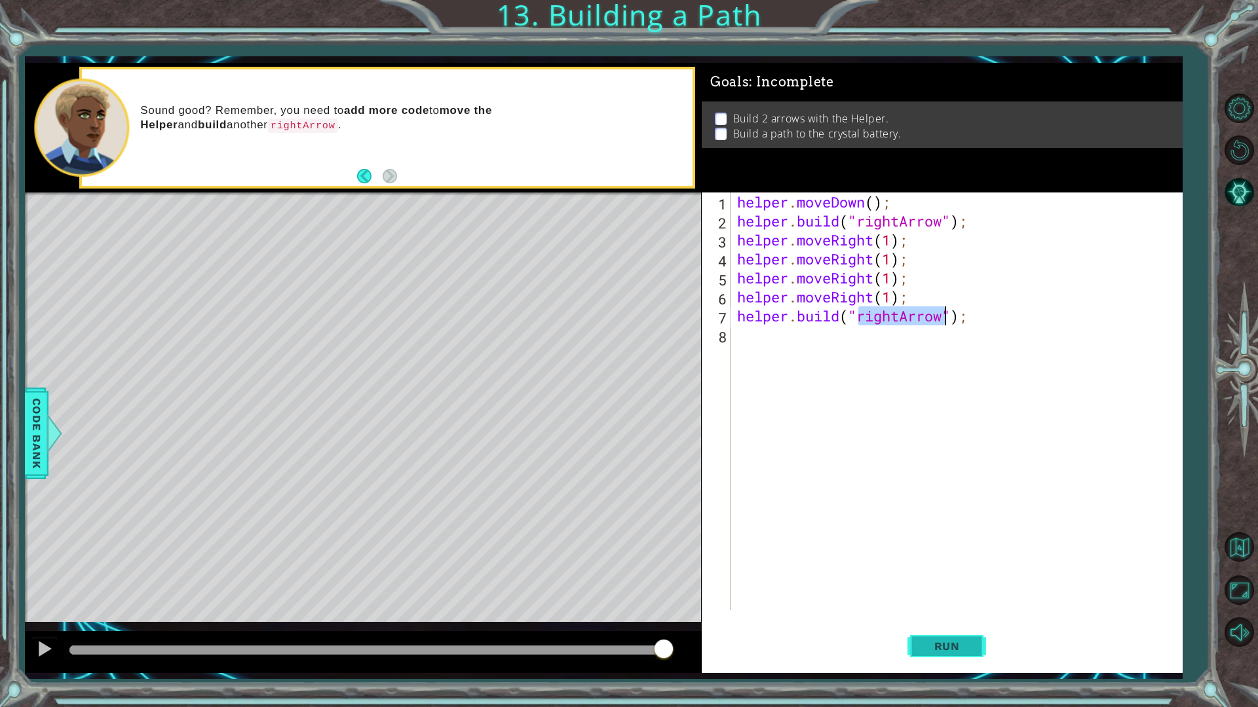
type textarea "[DOMAIN_NAME]("rightArrow");"
click at [941, 601] on span "Run" at bounding box center [947, 646] width 52 height 13
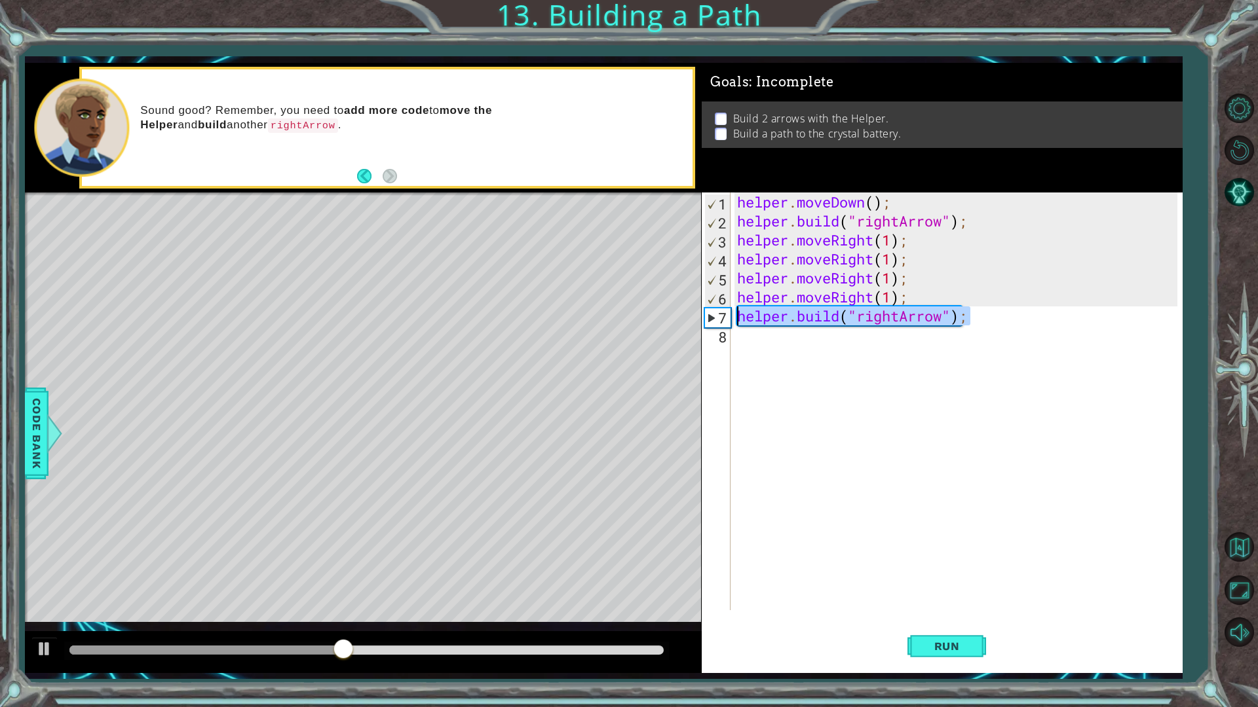
drag, startPoint x: 984, startPoint y: 319, endPoint x: 740, endPoint y: 316, distance: 243.7
click at [740, 316] on div "helper . moveDown ( ) ; helper . build ( "rightArrow" ) ; helper . moveRight ( …" at bounding box center [959, 421] width 450 height 456
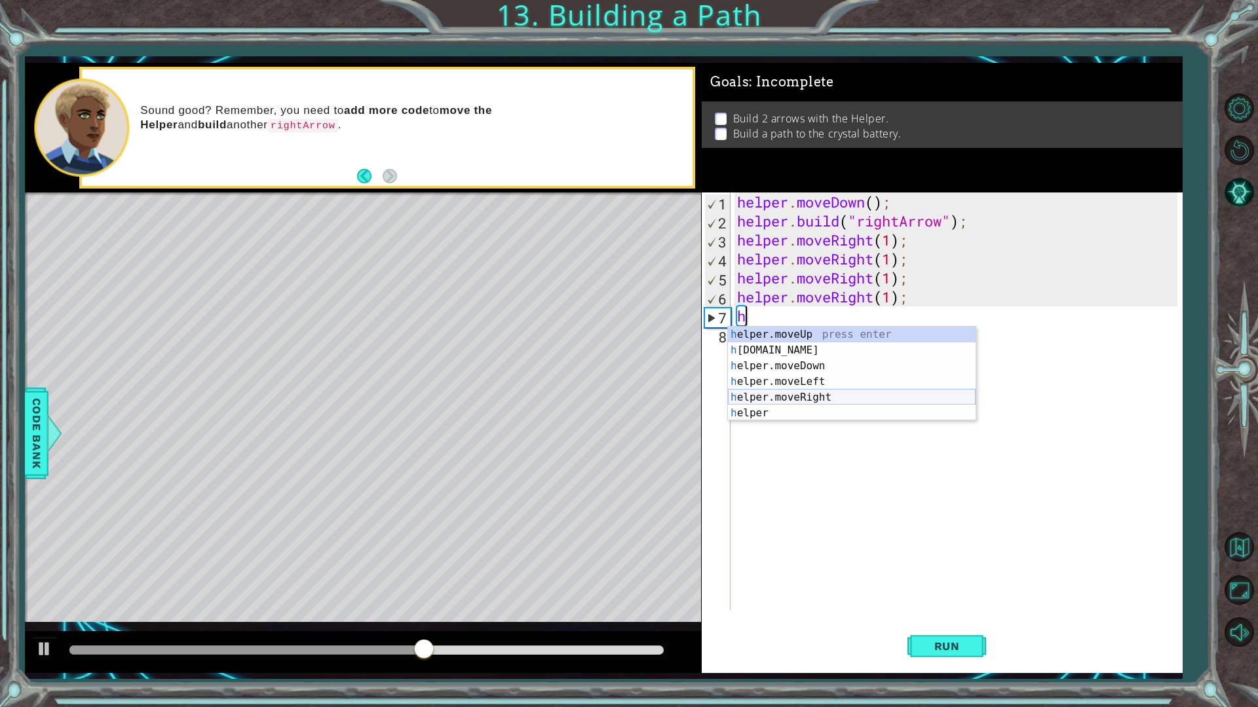
click at [848, 404] on div "h elper.moveUp press enter h [DOMAIN_NAME] press enter h elper.moveDown press e…" at bounding box center [852, 390] width 248 height 126
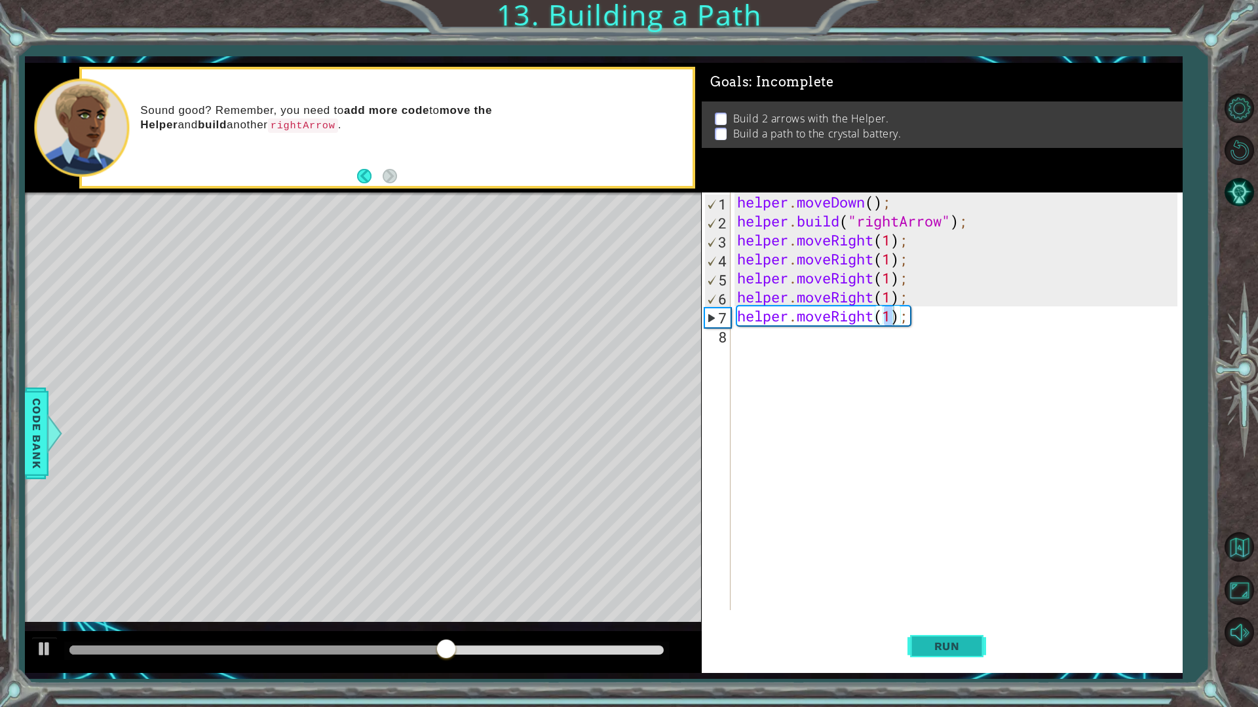
click at [937, 601] on button "Run" at bounding box center [946, 646] width 79 height 48
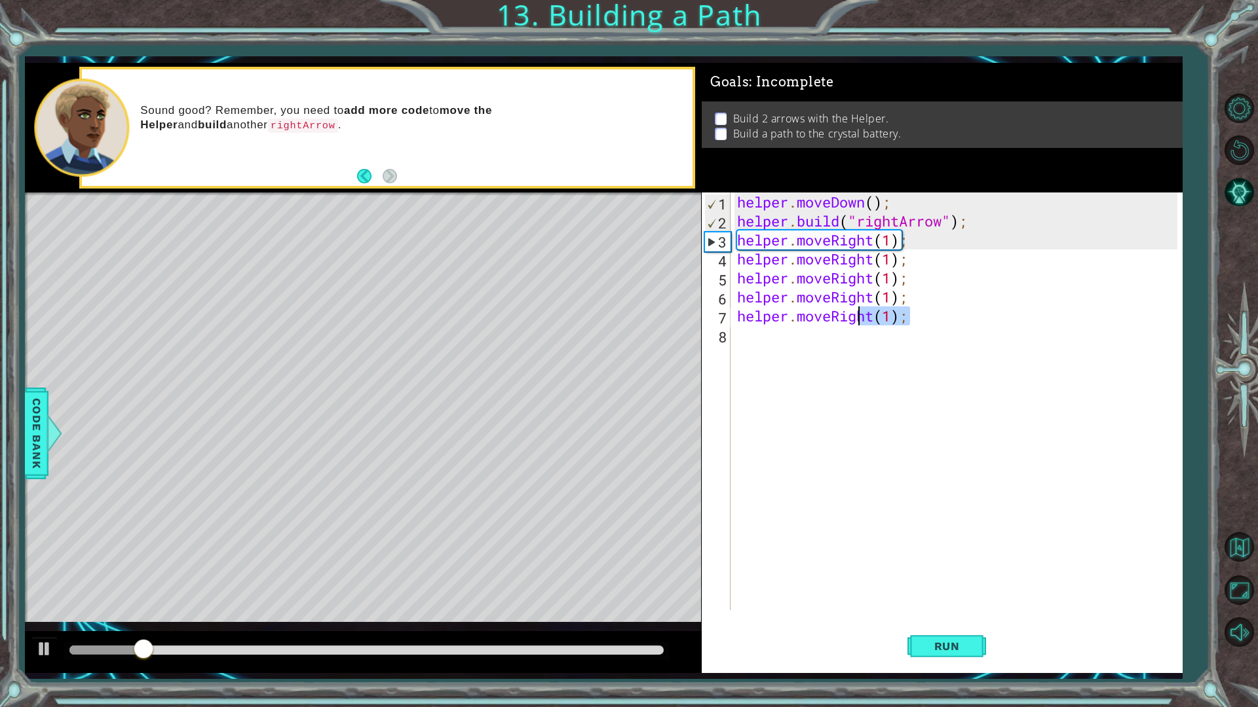
drag, startPoint x: 918, startPoint y: 321, endPoint x: 862, endPoint y: 322, distance: 55.7
click at [862, 322] on div "helper . moveDown ( ) ; helper . build ( "rightArrow" ) ; helper . moveRight ( …" at bounding box center [959, 421] width 450 height 456
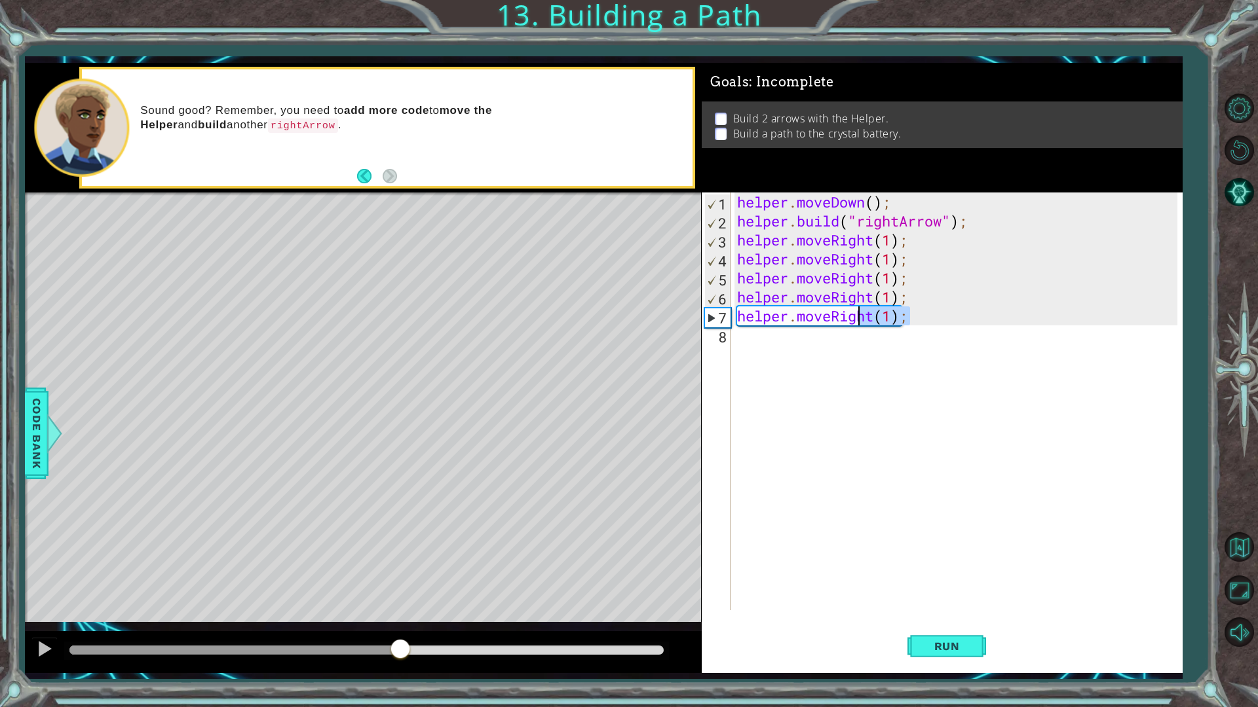
click at [400, 601] on div at bounding box center [365, 650] width 593 height 9
type textarea "helper.moveRig"
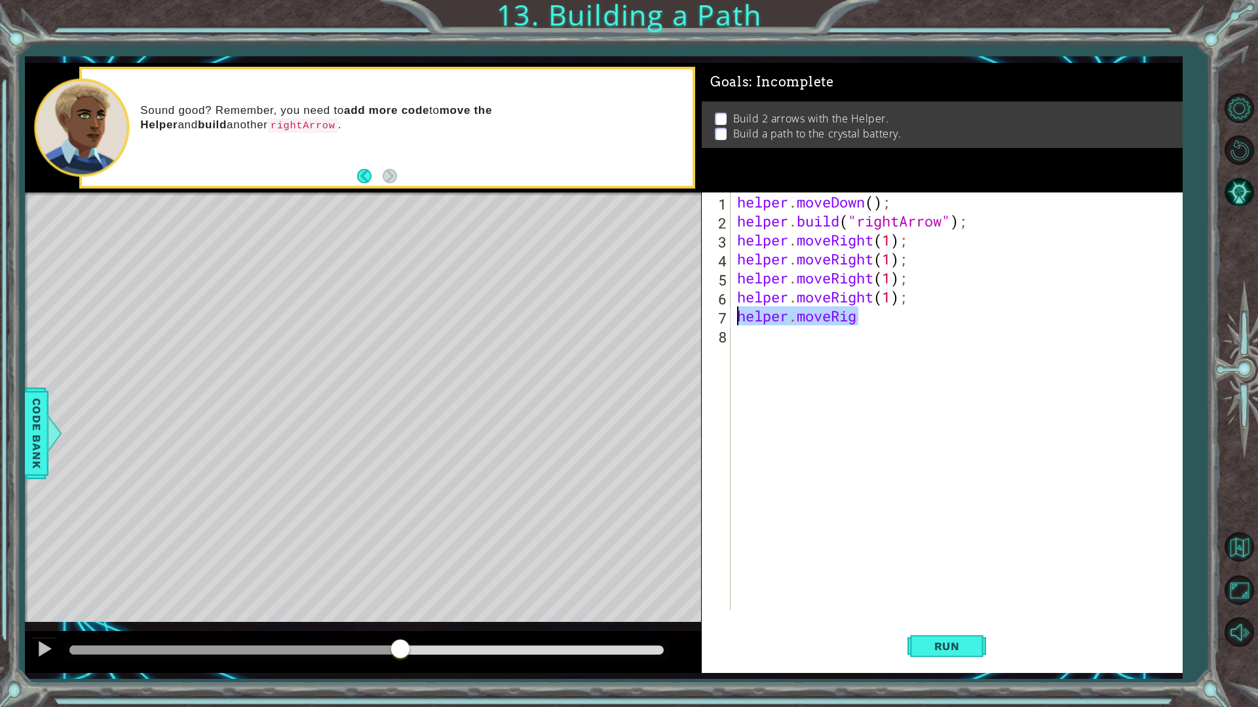
drag, startPoint x: 876, startPoint y: 317, endPoint x: 738, endPoint y: 320, distance: 138.9
click at [738, 320] on div "helper . moveDown ( ) ; helper . build ( "rightArrow" ) ; helper . moveRight ( …" at bounding box center [959, 421] width 450 height 456
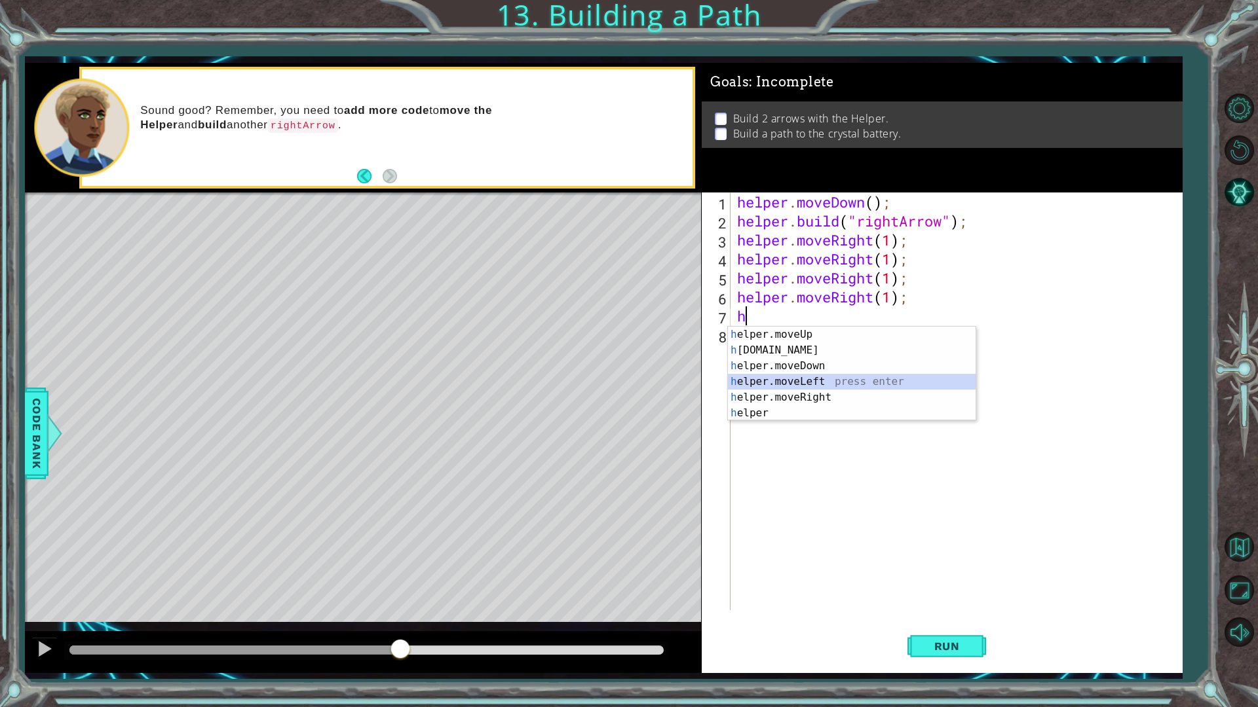
click at [823, 382] on div "h elper.moveUp press enter h [DOMAIN_NAME] press enter h elper.moveDown press e…" at bounding box center [852, 390] width 248 height 126
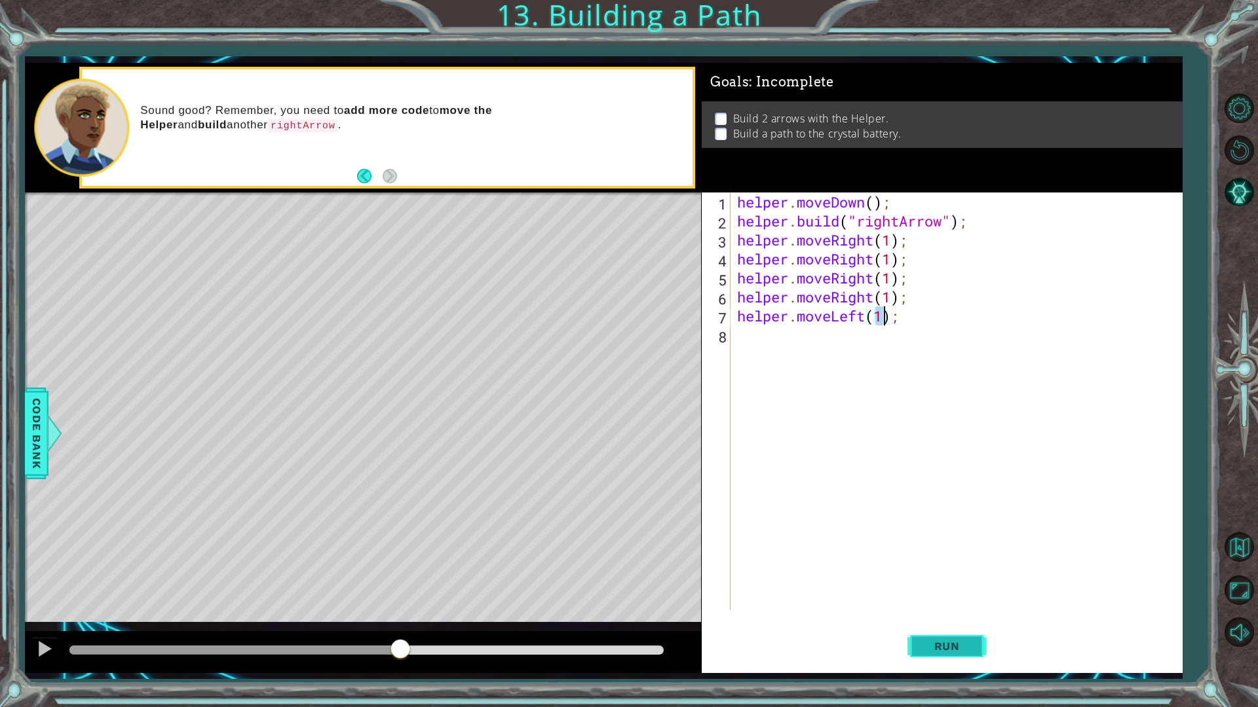
type textarea "helper.moveLeft(1);"
click at [934, 601] on span "Run" at bounding box center [947, 646] width 52 height 13
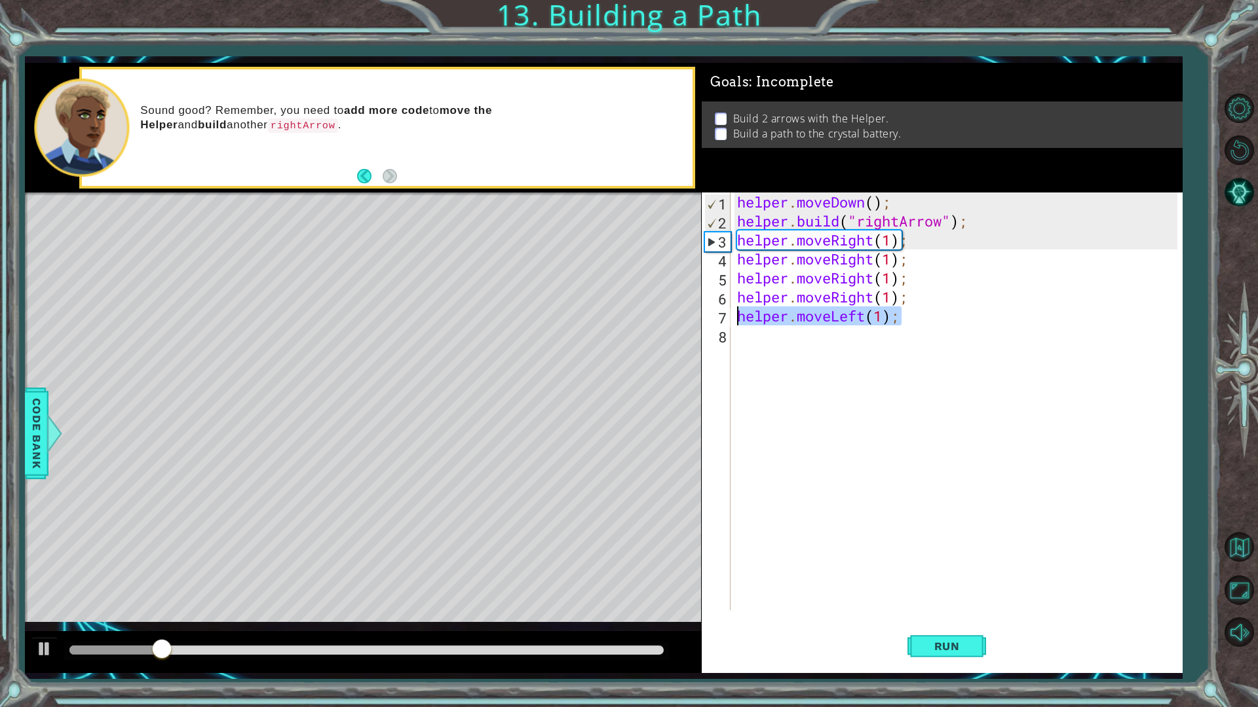
drag, startPoint x: 923, startPoint y: 315, endPoint x: 721, endPoint y: 316, distance: 202.4
click at [721, 316] on div "helper.moveLeft(1); 1 2 3 4 5 6 7 8 helper . moveDown ( ) ; helper . build ( "r…" at bounding box center [940, 402] width 476 height 418
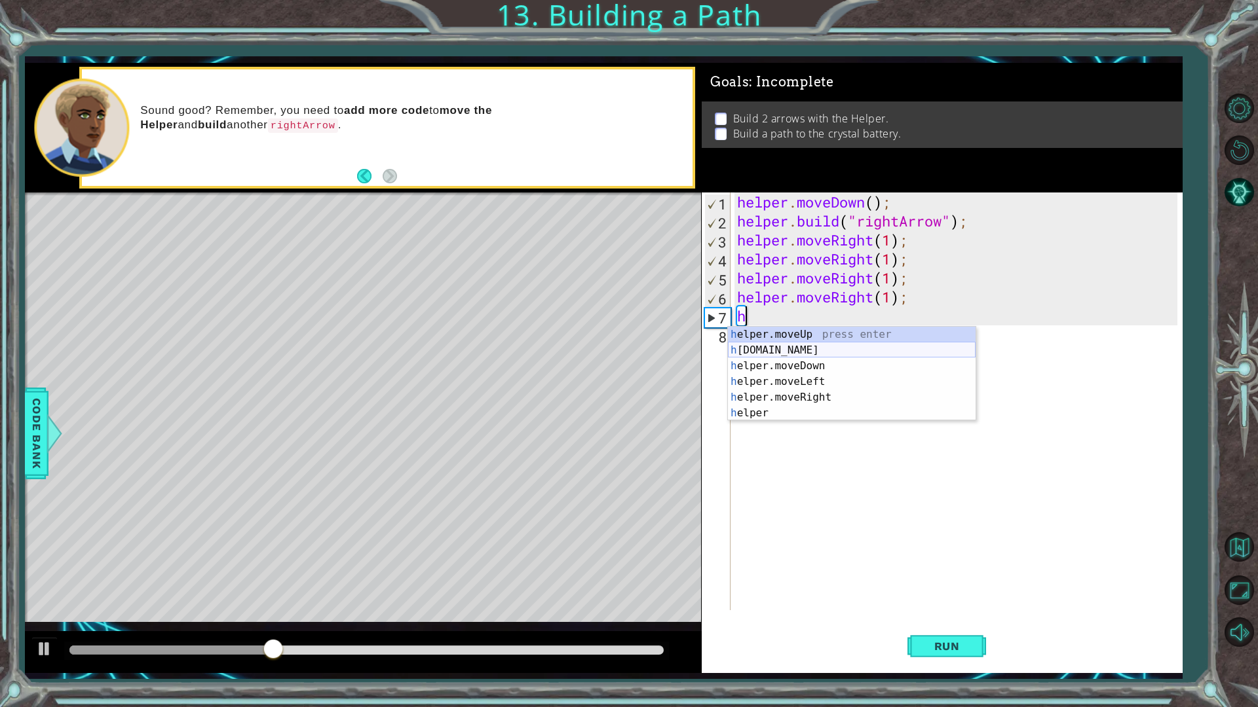
click at [789, 345] on div "h elper.moveUp press enter h [DOMAIN_NAME] press enter h elper.moveDown press e…" at bounding box center [852, 390] width 248 height 126
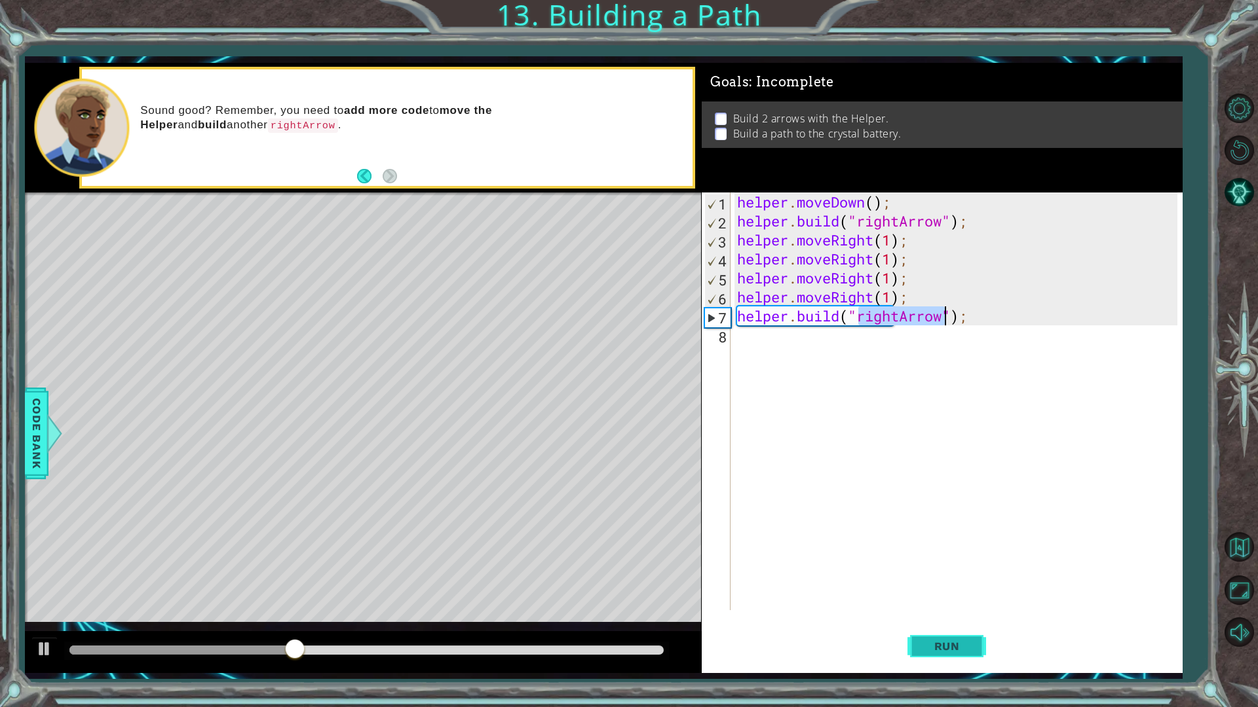
type textarea "[DOMAIN_NAME]("rightArrow");"
click at [931, 601] on span "Run" at bounding box center [947, 646] width 52 height 13
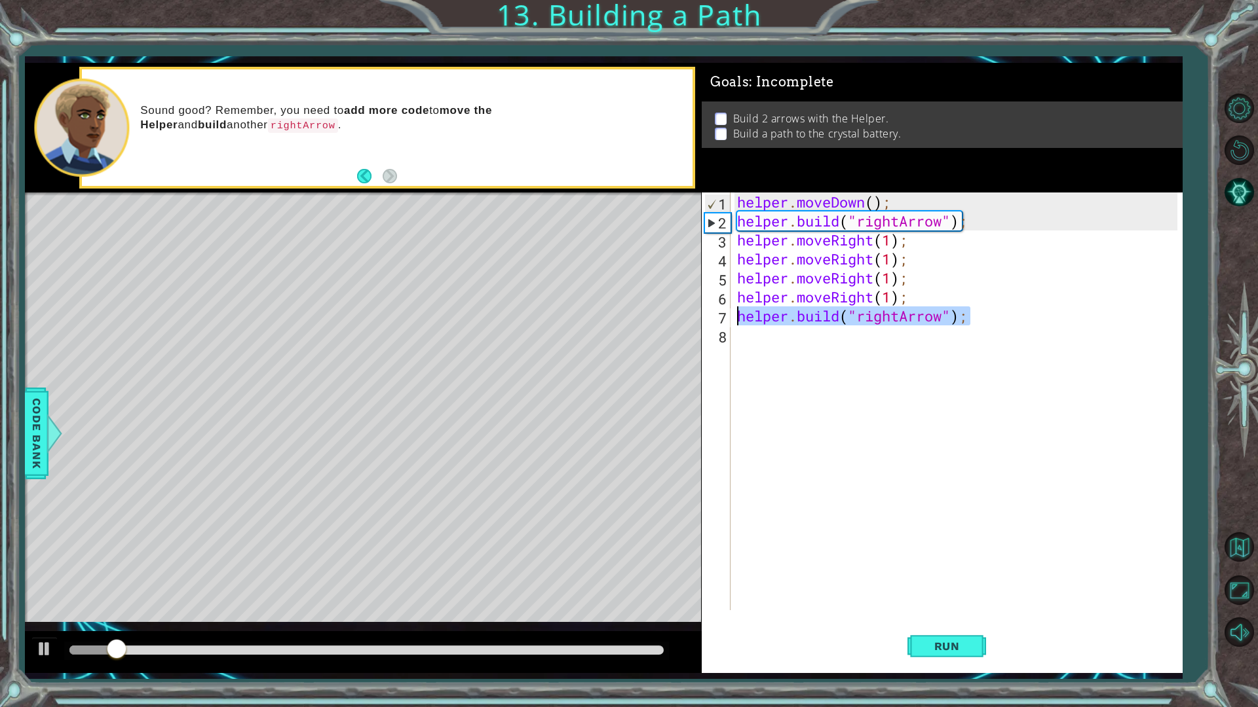
drag, startPoint x: 975, startPoint y: 320, endPoint x: 740, endPoint y: 310, distance: 235.4
click at [740, 310] on div "helper . moveDown ( ) ; helper . build ( "rightArrow" ) ; helper . moveRight ( …" at bounding box center [959, 421] width 450 height 456
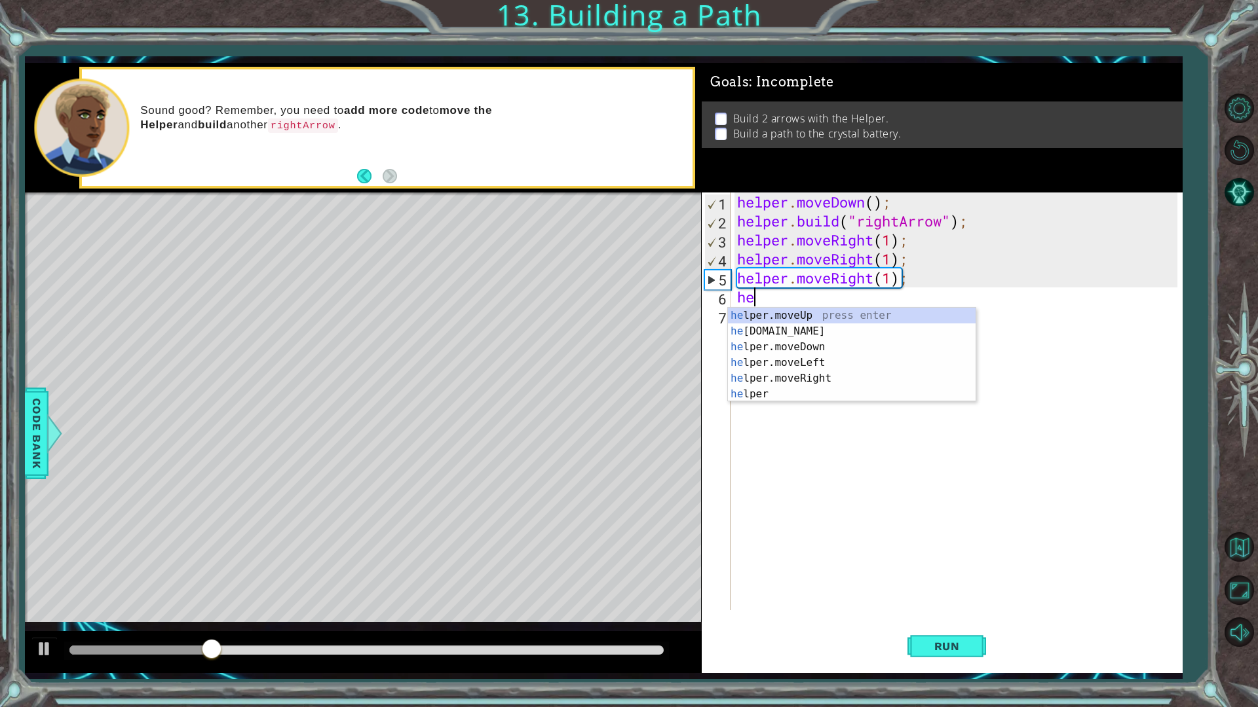
type textarea "h"
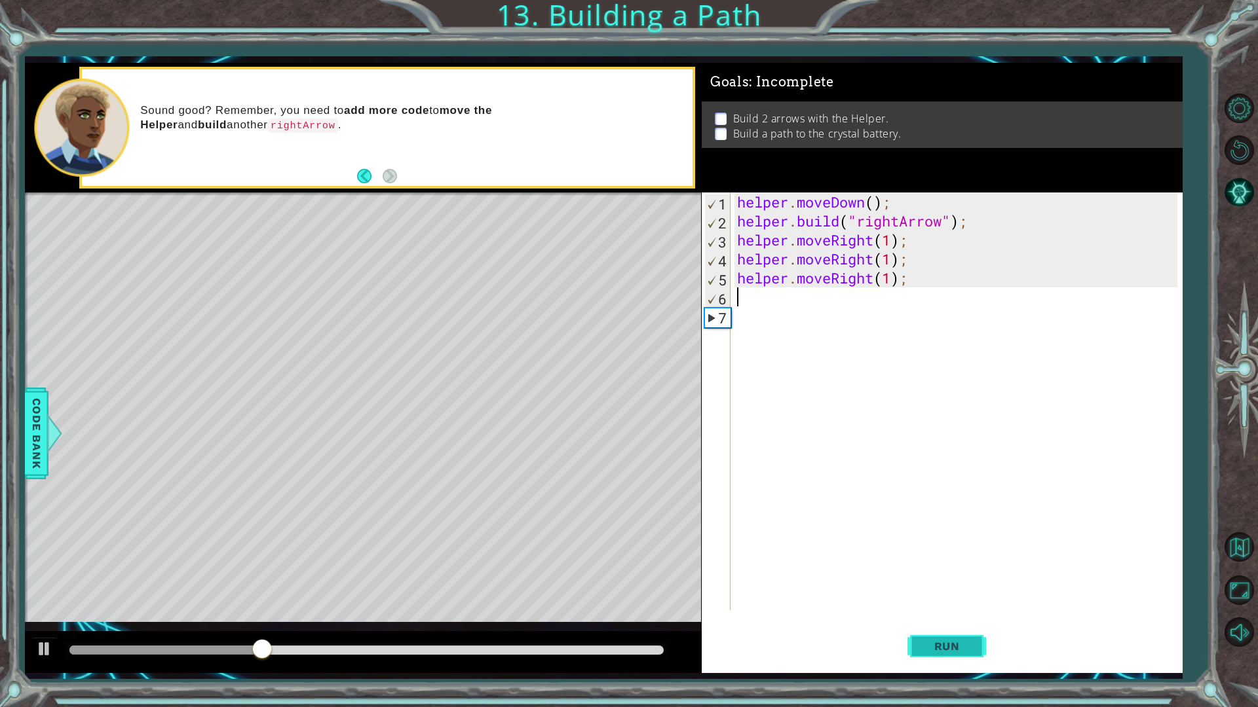
click at [909, 601] on button "Run" at bounding box center [946, 646] width 79 height 48
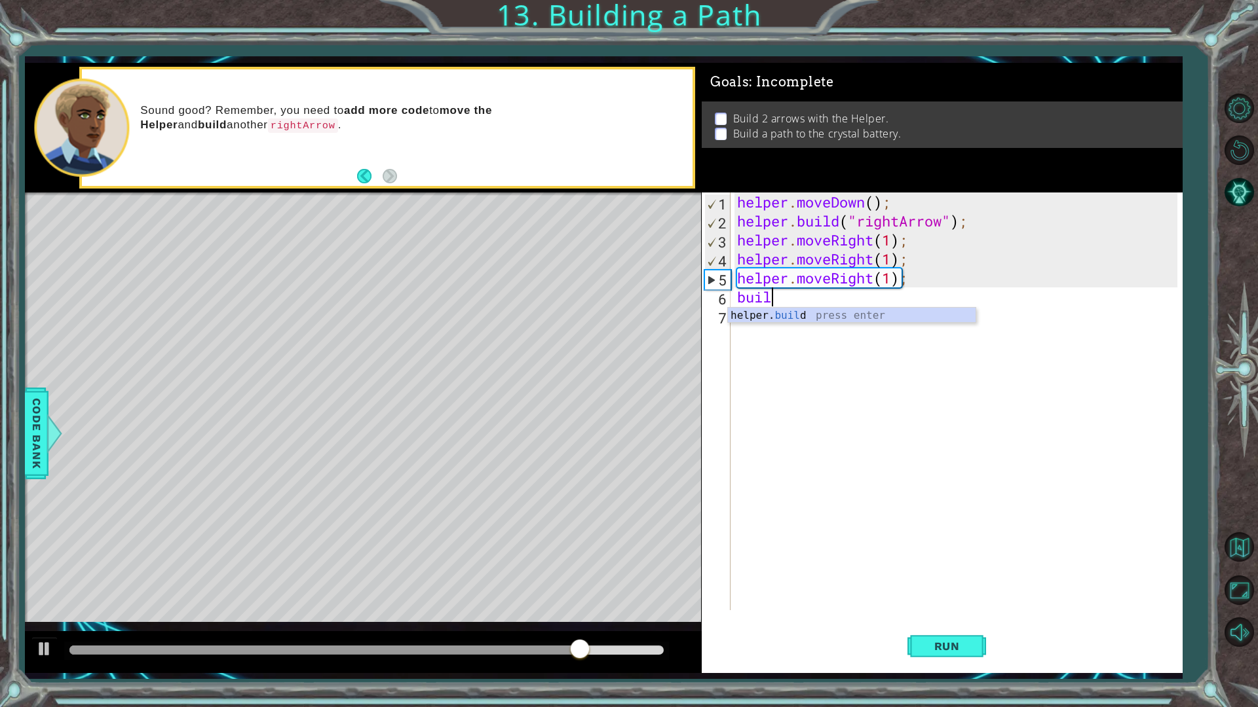
scroll to position [0, 1]
click at [867, 318] on div "helper. buil d press enter" at bounding box center [852, 331] width 248 height 47
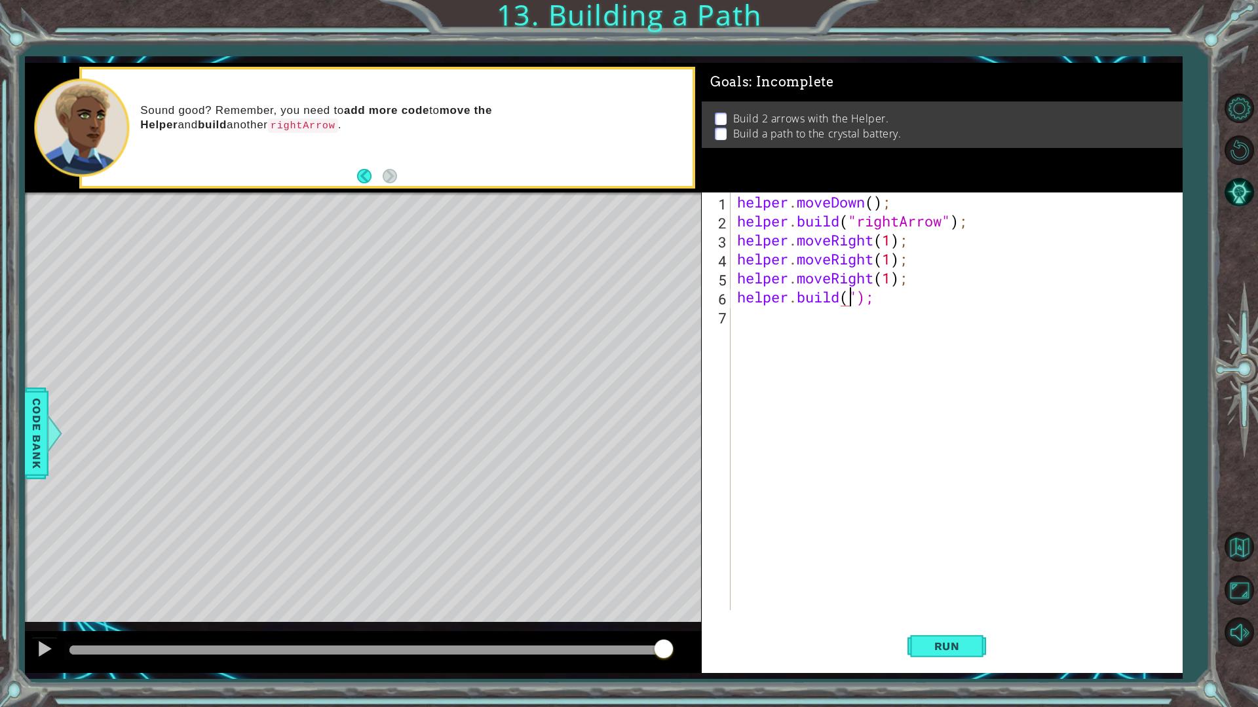
scroll to position [0, 5]
type textarea "[DOMAIN_NAME]("");"
drag, startPoint x: 894, startPoint y: 298, endPoint x: 727, endPoint y: 301, distance: 167.1
click at [727, 301] on div "[DOMAIN_NAME](""); 1 2 3 4 5 6 7 helper . moveDown ( ) ; helper . build ( "righ…" at bounding box center [940, 402] width 476 height 418
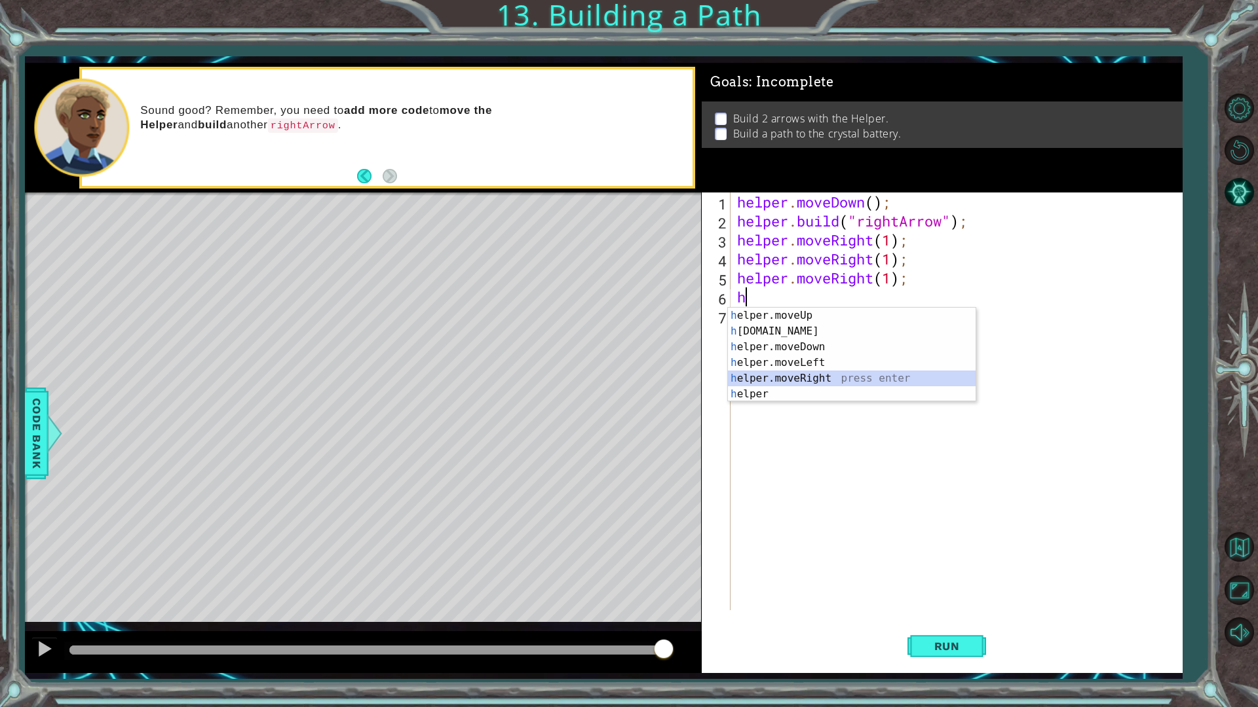
click at [824, 376] on div "h elper.moveUp press enter h [DOMAIN_NAME] press enter h elper.moveDown press e…" at bounding box center [852, 371] width 248 height 126
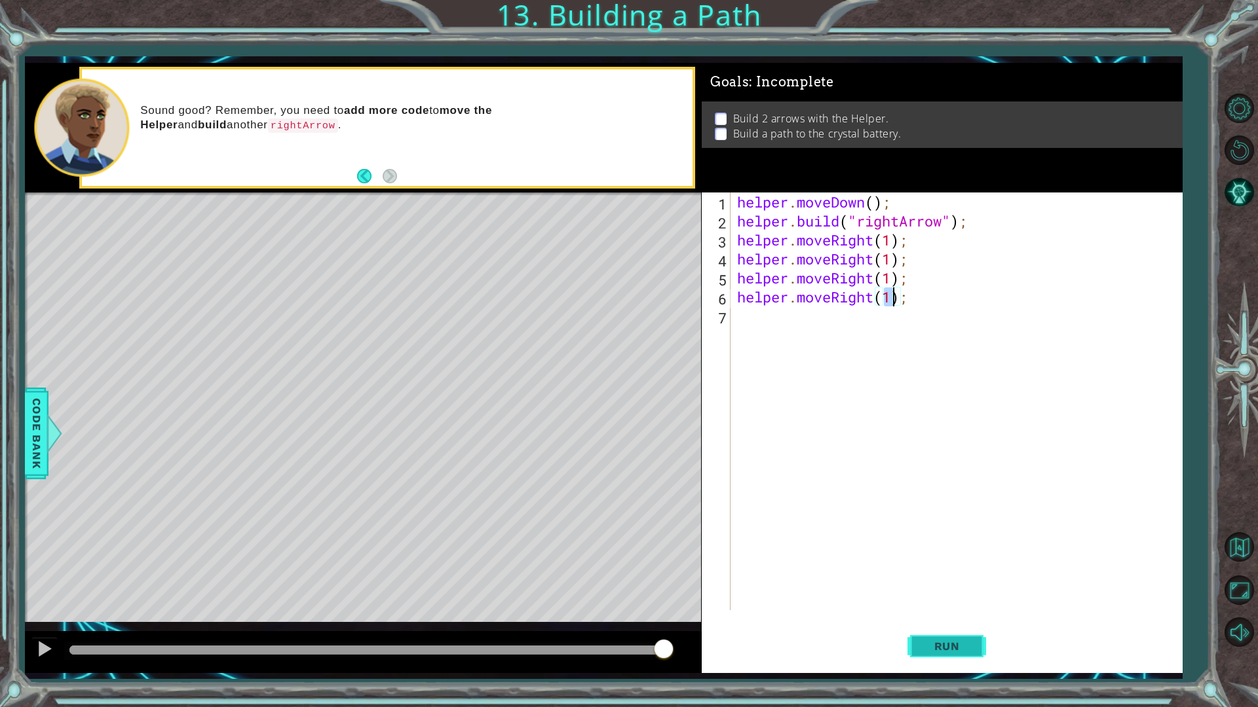
type textarea "helper.moveRight(1);"
click at [931, 601] on span "Run" at bounding box center [947, 646] width 52 height 13
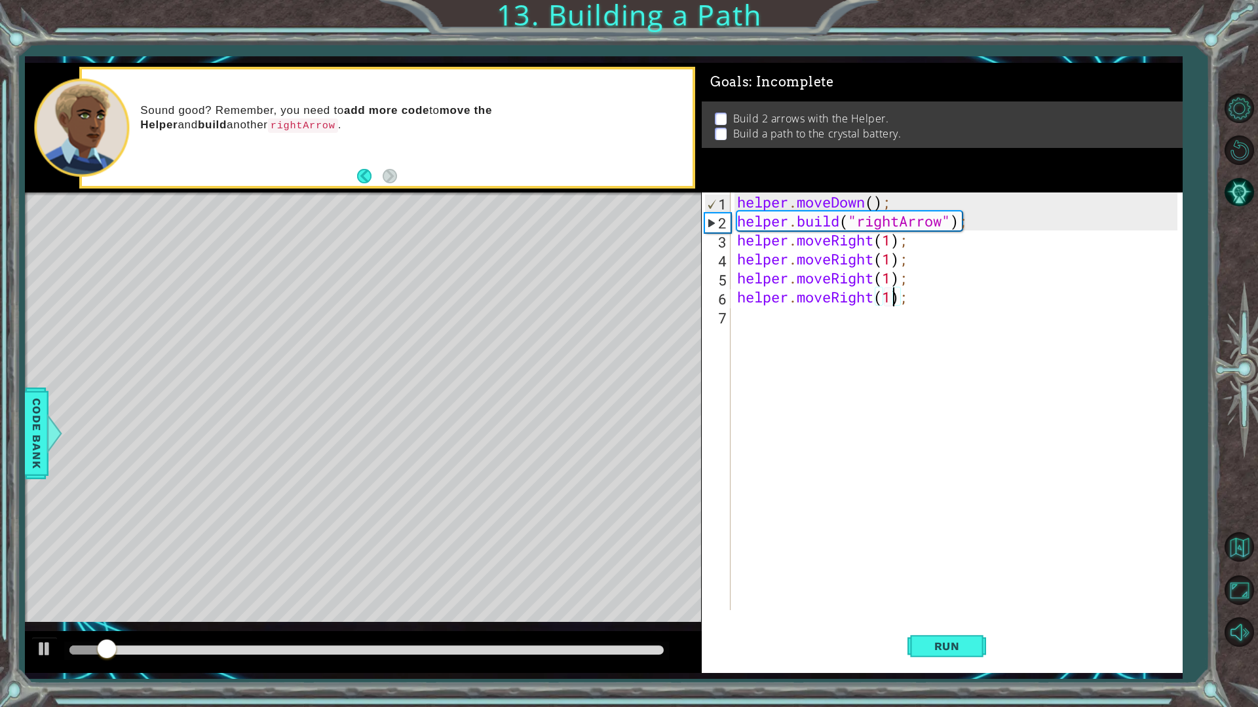
click at [738, 311] on div "helper . moveDown ( ) ; helper . build ( "rightArrow" ) ; helper . moveRight ( …" at bounding box center [959, 421] width 450 height 456
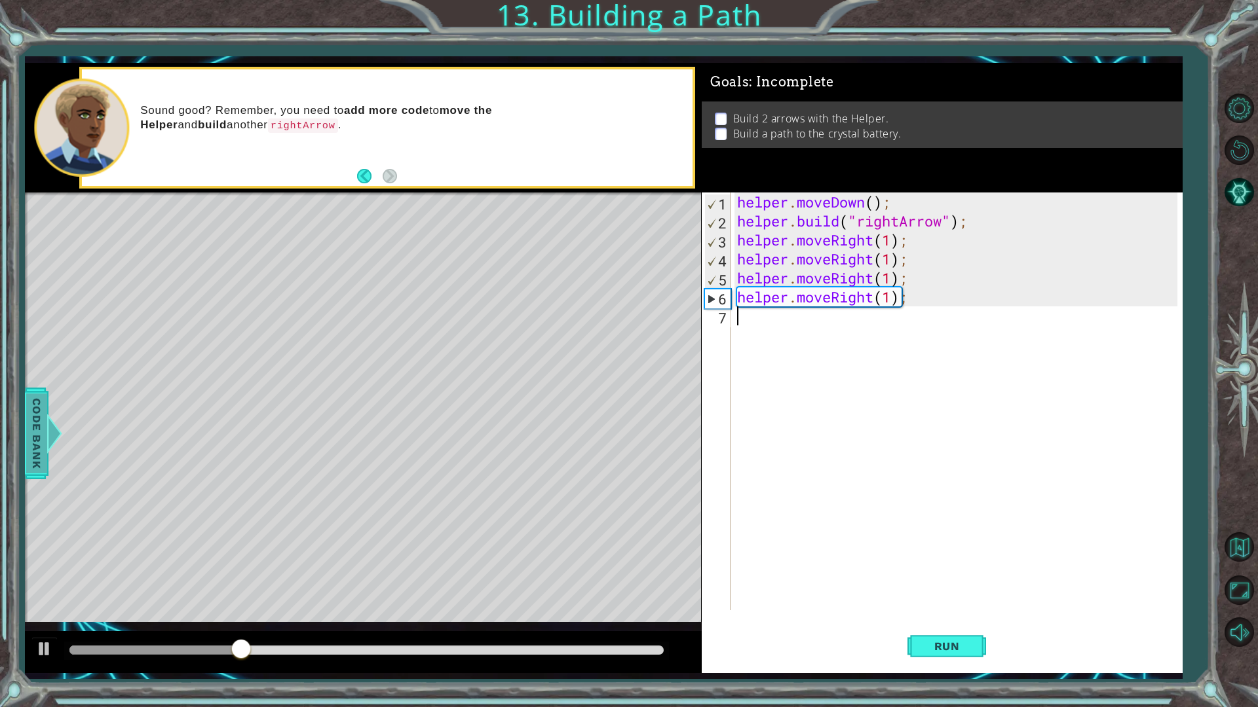
click at [37, 413] on span "Code Bank" at bounding box center [36, 434] width 21 height 80
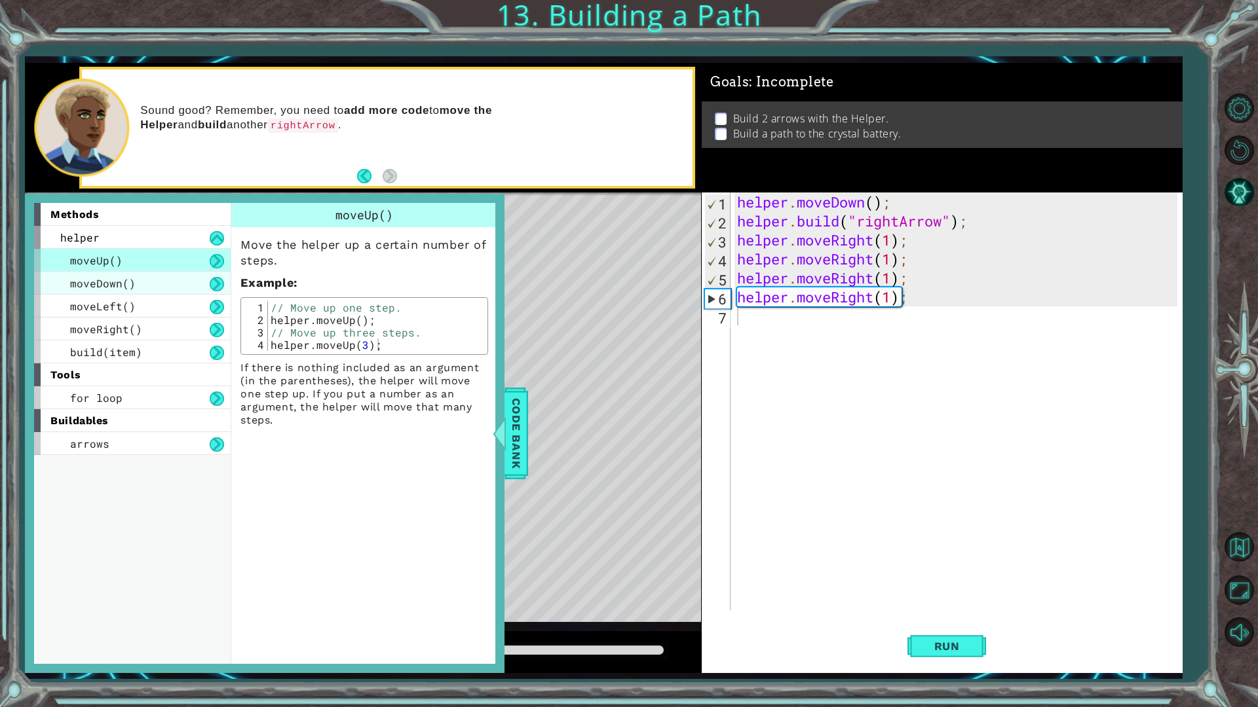
click at [126, 285] on span "moveDown()" at bounding box center [103, 283] width 66 height 14
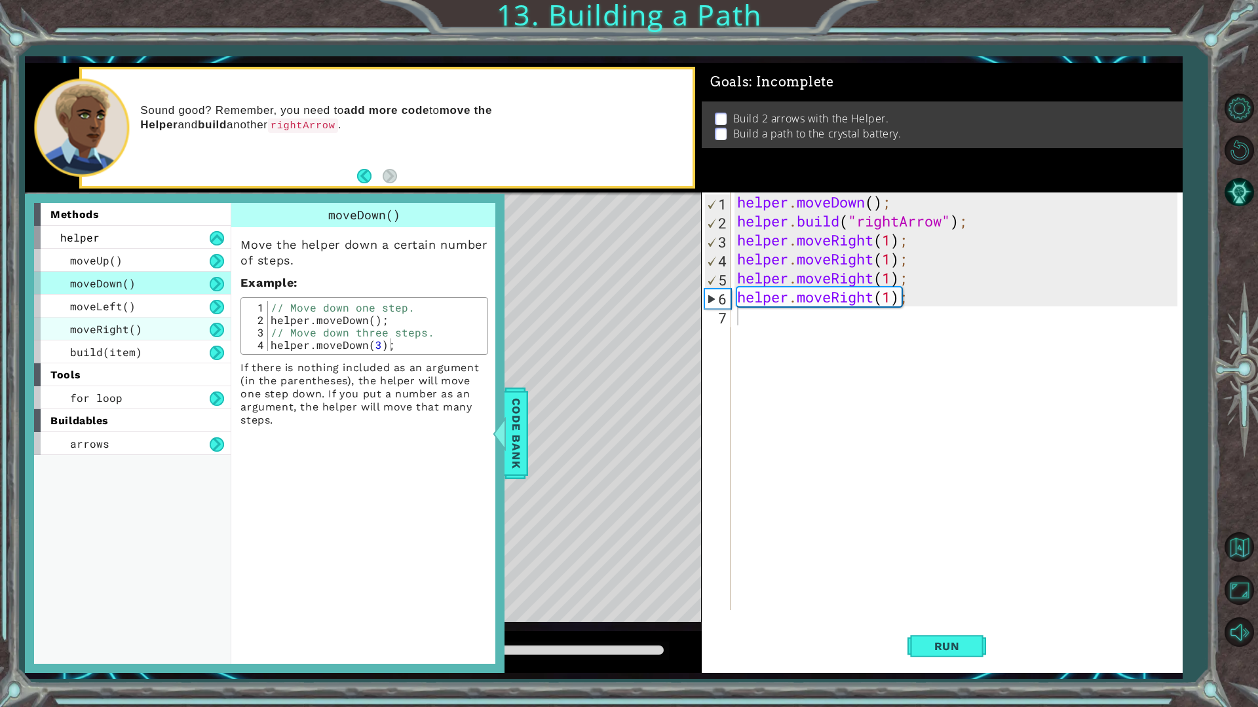
click at [132, 320] on div "moveRight()" at bounding box center [132, 329] width 197 height 23
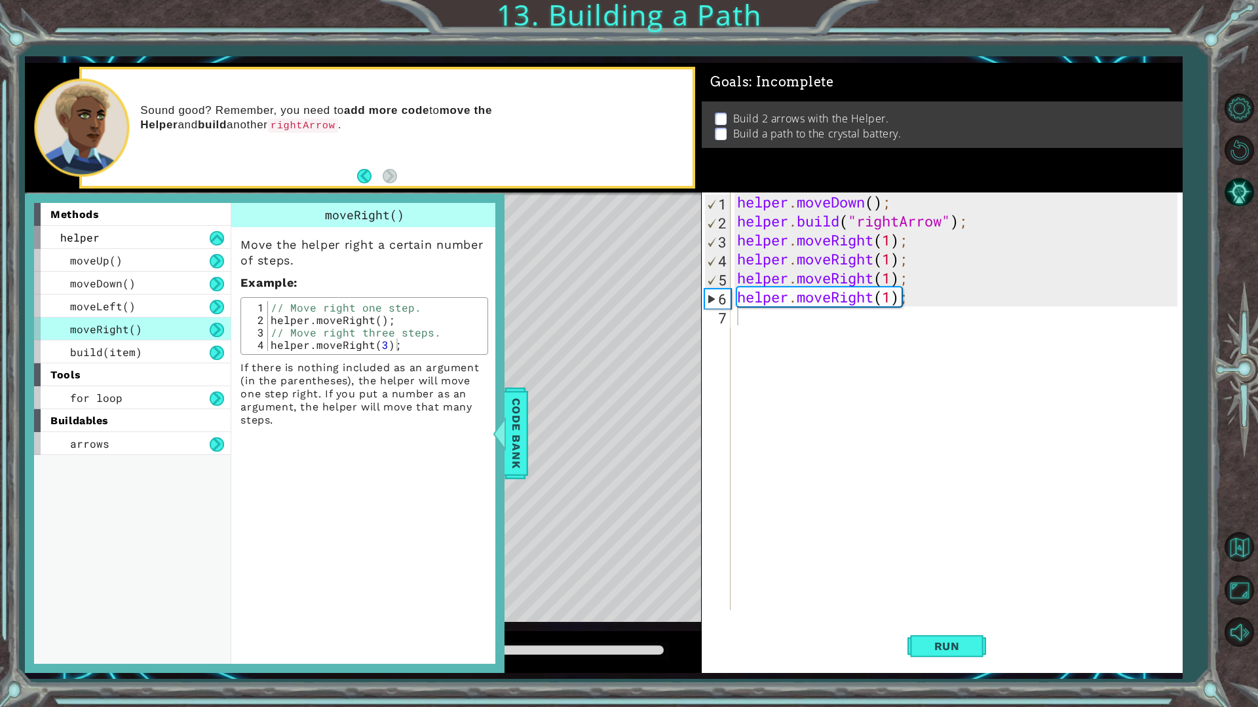
click at [133, 379] on div "tools" at bounding box center [132, 375] width 197 height 23
click at [121, 402] on div "for loop" at bounding box center [132, 397] width 197 height 23
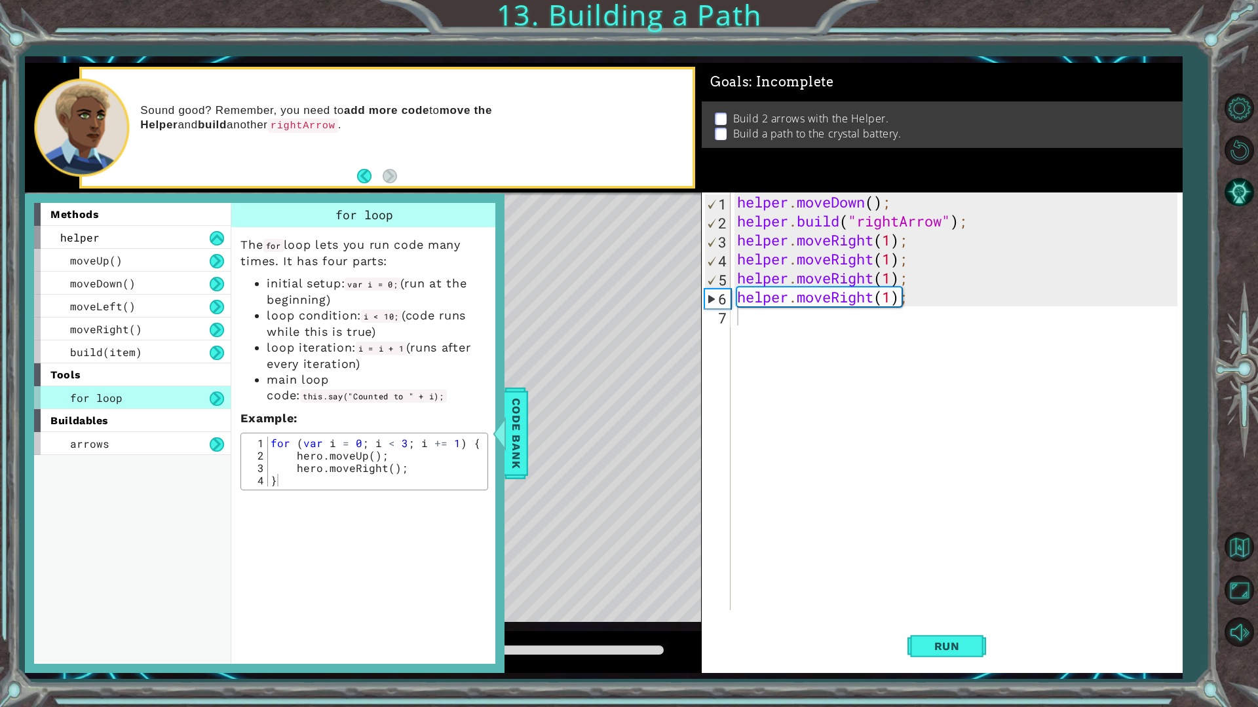
click at [505, 525] on div "methods helper moveUp() moveDown() moveLeft() moveRight() build(item) tools for…" at bounding box center [603, 368] width 1157 height 610
click at [525, 445] on span "Code Bank" at bounding box center [516, 434] width 21 height 80
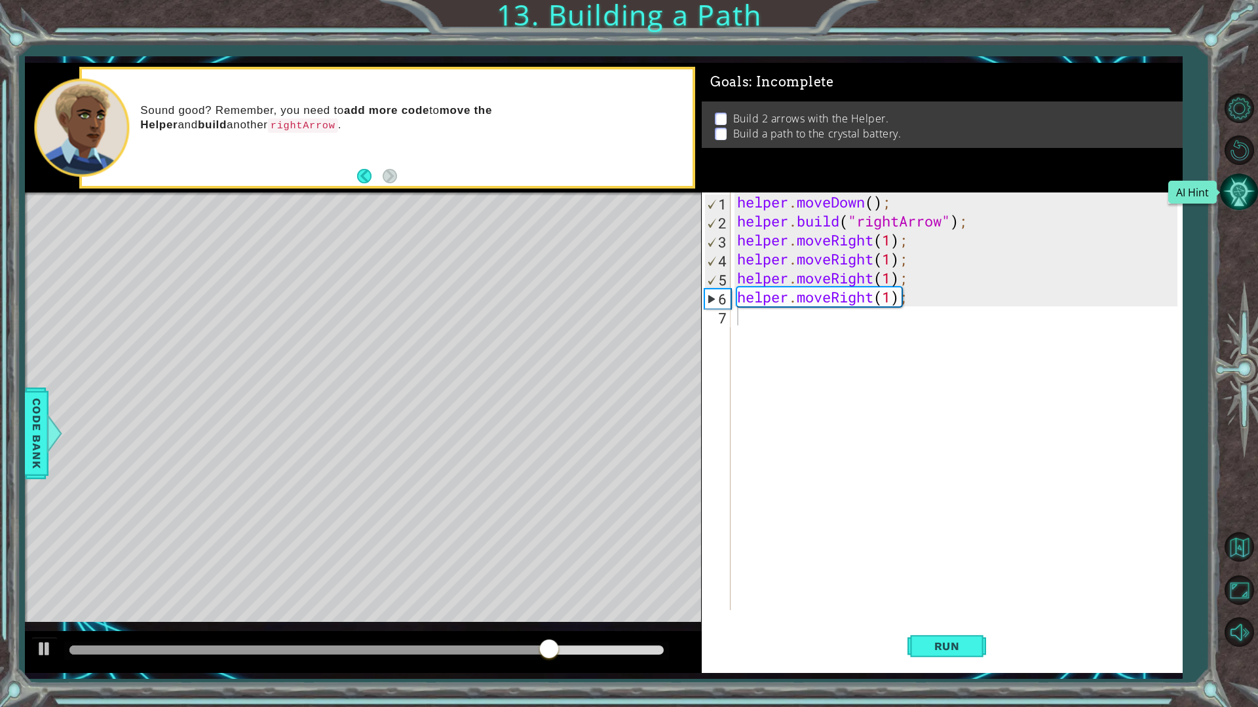
click at [1241, 186] on button "AI Hint" at bounding box center [1239, 192] width 38 height 38
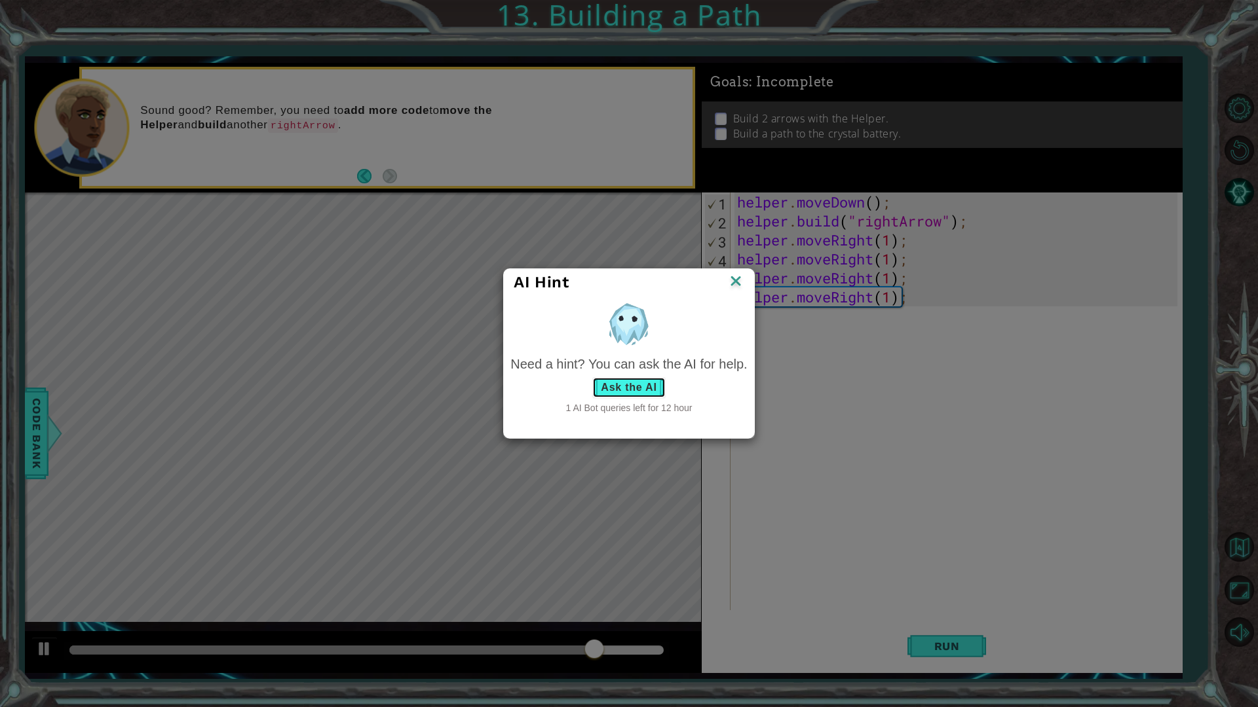
click at [616, 388] on button "Ask the AI" at bounding box center [628, 387] width 73 height 21
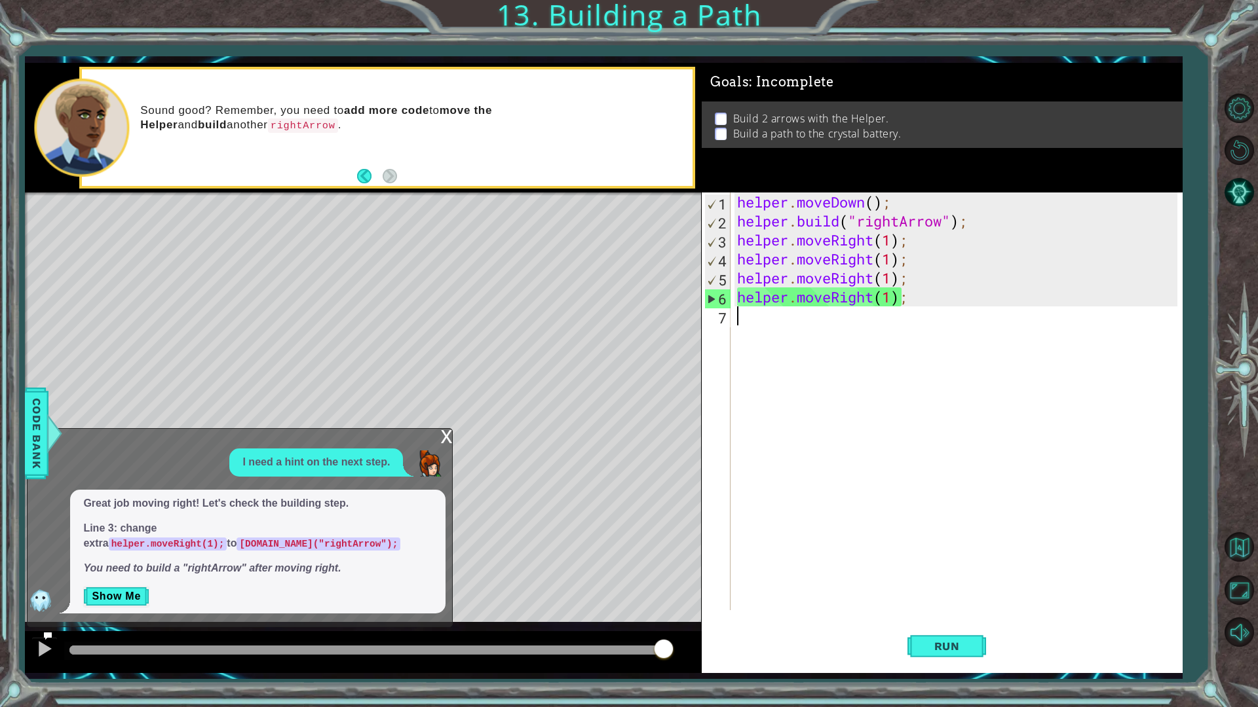
click at [769, 312] on div "helper . moveDown ( ) ; helper . build ( "rightArrow" ) ; helper . moveRight ( …" at bounding box center [959, 421] width 450 height 456
click at [769, 315] on div "helper . moveDown ( ) ; helper . build ( "rightArrow" ) ; helper . moveRight ( …" at bounding box center [959, 421] width 450 height 456
drag, startPoint x: 776, startPoint y: 323, endPoint x: 756, endPoint y: 322, distance: 19.7
click at [775, 323] on div "helper . moveDown ( ) ; helper . build ( "rightArrow" ) ; helper . moveRight ( …" at bounding box center [959, 421] width 450 height 456
drag, startPoint x: 756, startPoint y: 322, endPoint x: 741, endPoint y: 318, distance: 14.9
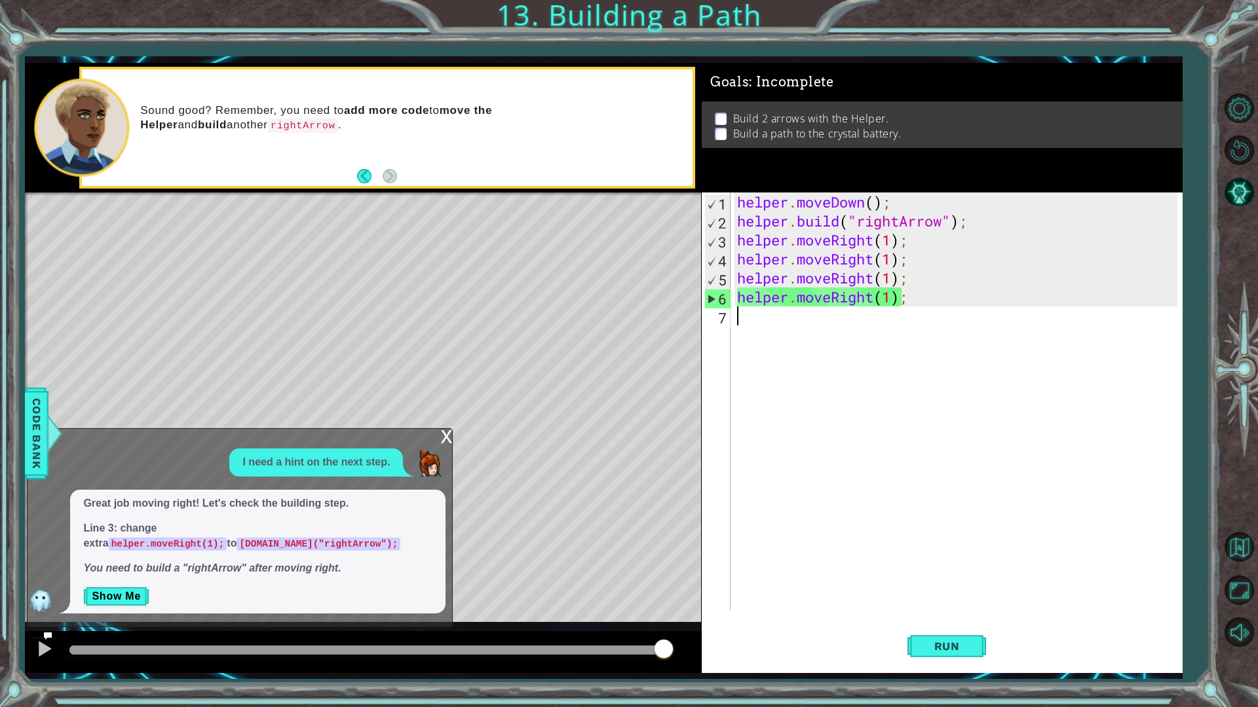
click at [752, 321] on div "helper . moveDown ( ) ; helper . build ( "rightArrow" ) ; helper . moveRight ( …" at bounding box center [959, 421] width 450 height 456
drag, startPoint x: 741, startPoint y: 318, endPoint x: 731, endPoint y: 320, distance: 10.7
click at [736, 318] on div "helper . moveDown ( ) ; helper . build ( "rightArrow" ) ; helper . moveRight ( …" at bounding box center [959, 421] width 450 height 456
click at [440, 436] on div "x" at bounding box center [446, 435] width 12 height 13
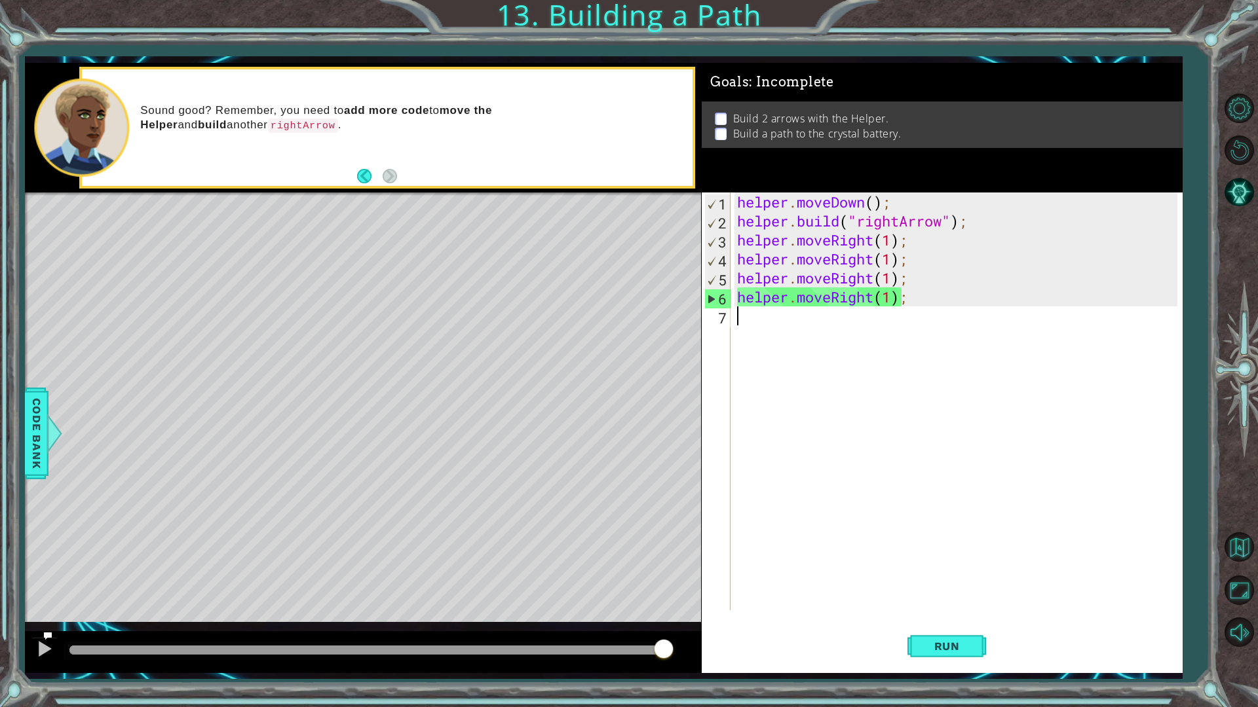
click at [757, 320] on div "helper . moveDown ( ) ; helper . build ( "rightArrow" ) ; helper . moveRight ( …" at bounding box center [959, 421] width 450 height 456
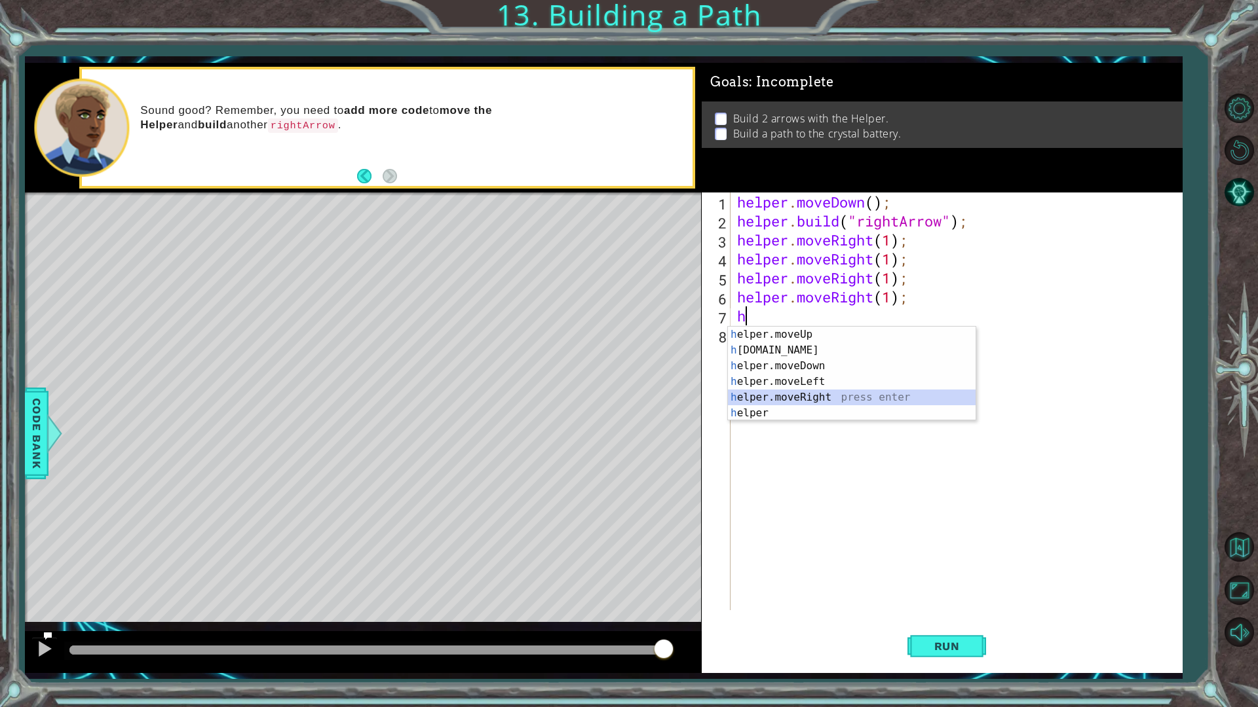
click at [831, 394] on div "h elper.moveUp press enter h [DOMAIN_NAME] press enter h elper.moveDown press e…" at bounding box center [852, 390] width 248 height 126
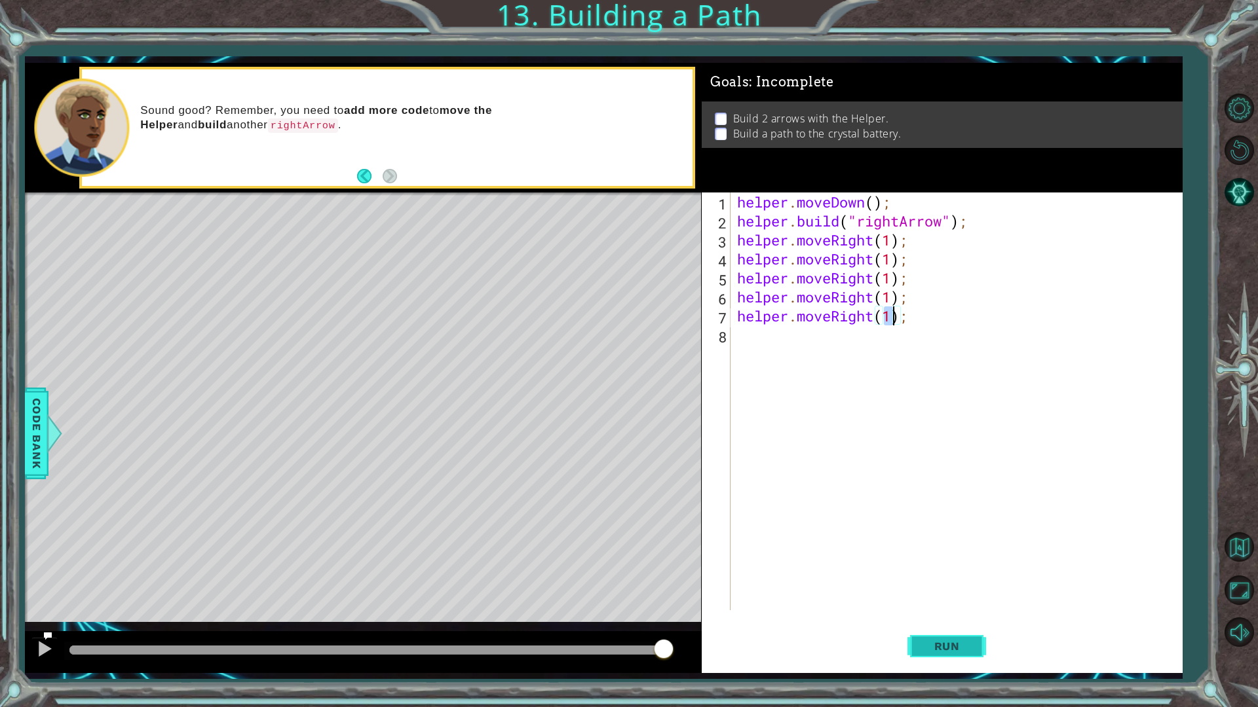
type textarea "helper.moveRight(1);"
click at [948, 601] on span "Run" at bounding box center [947, 646] width 52 height 13
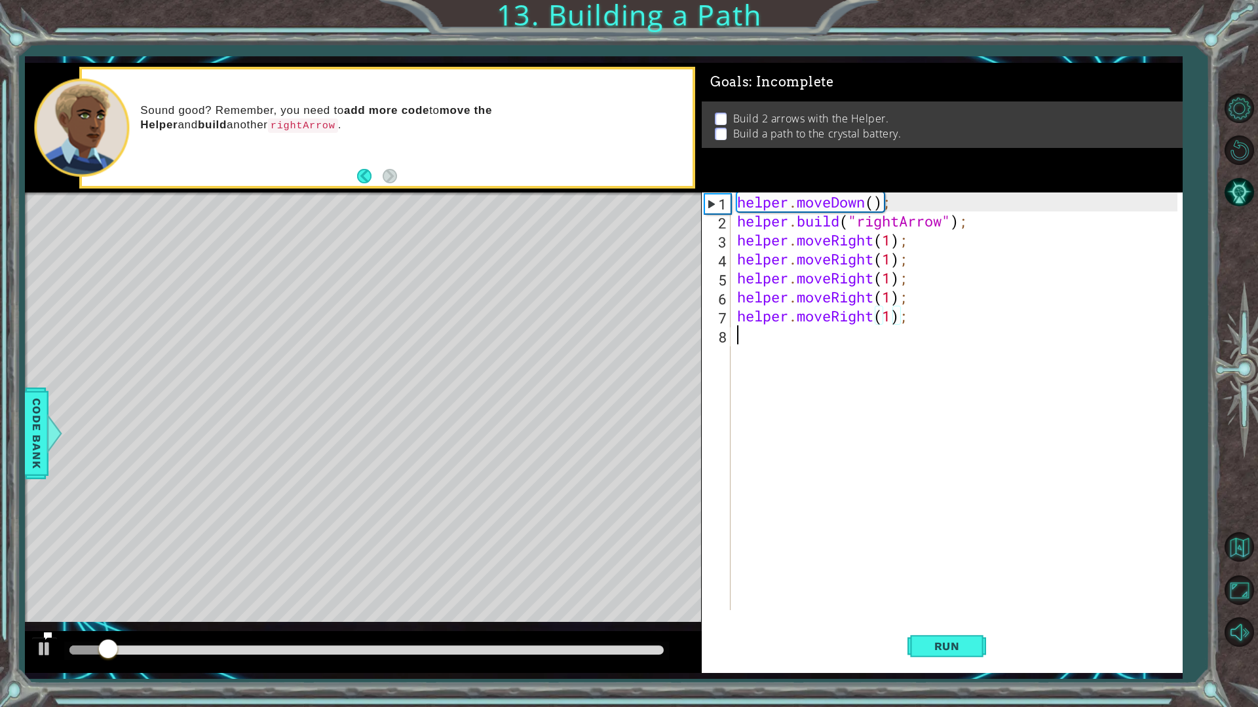
click at [771, 332] on div "helper . moveDown ( ) ; helper . build ( "rightArrow" ) ; helper . moveRight ( …" at bounding box center [959, 421] width 450 height 456
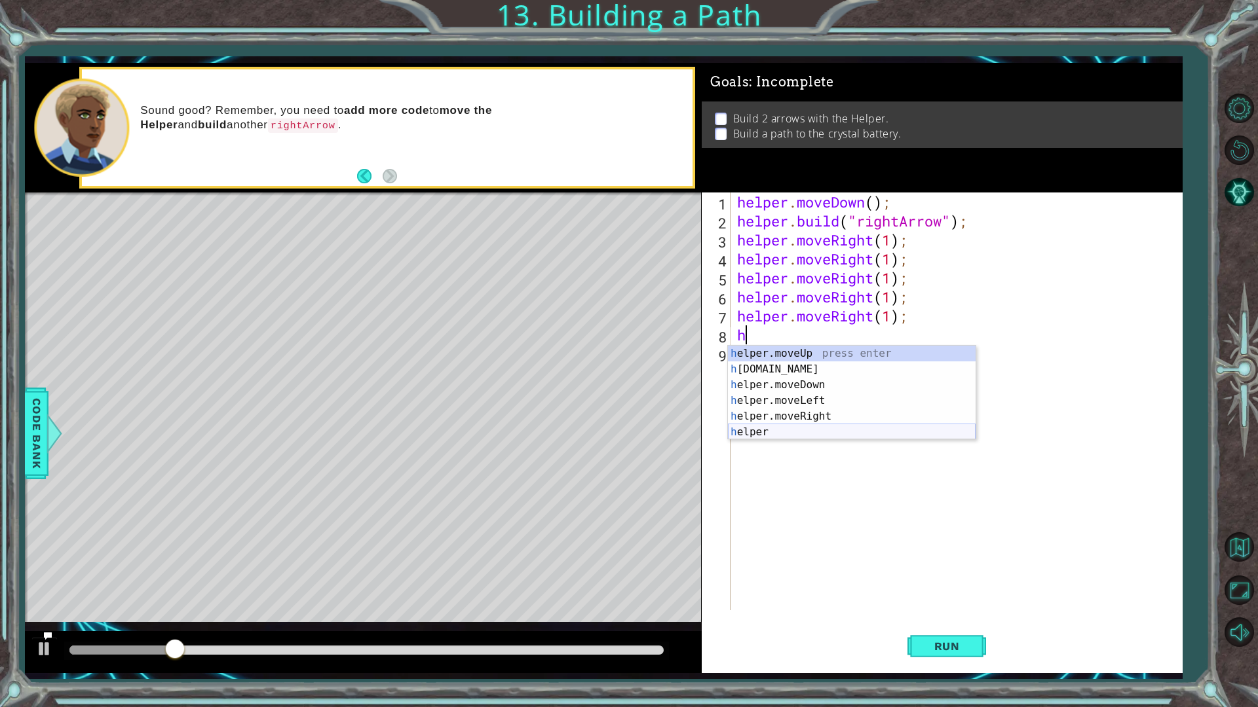
click at [787, 432] on div "h elper.moveUp press enter h [DOMAIN_NAME] press enter h elper.moveDown press e…" at bounding box center [852, 409] width 248 height 126
type textarea "h"
click at [781, 364] on div "h elper.moveUp press enter h [DOMAIN_NAME] press enter h elper.moveDown press e…" at bounding box center [852, 409] width 248 height 126
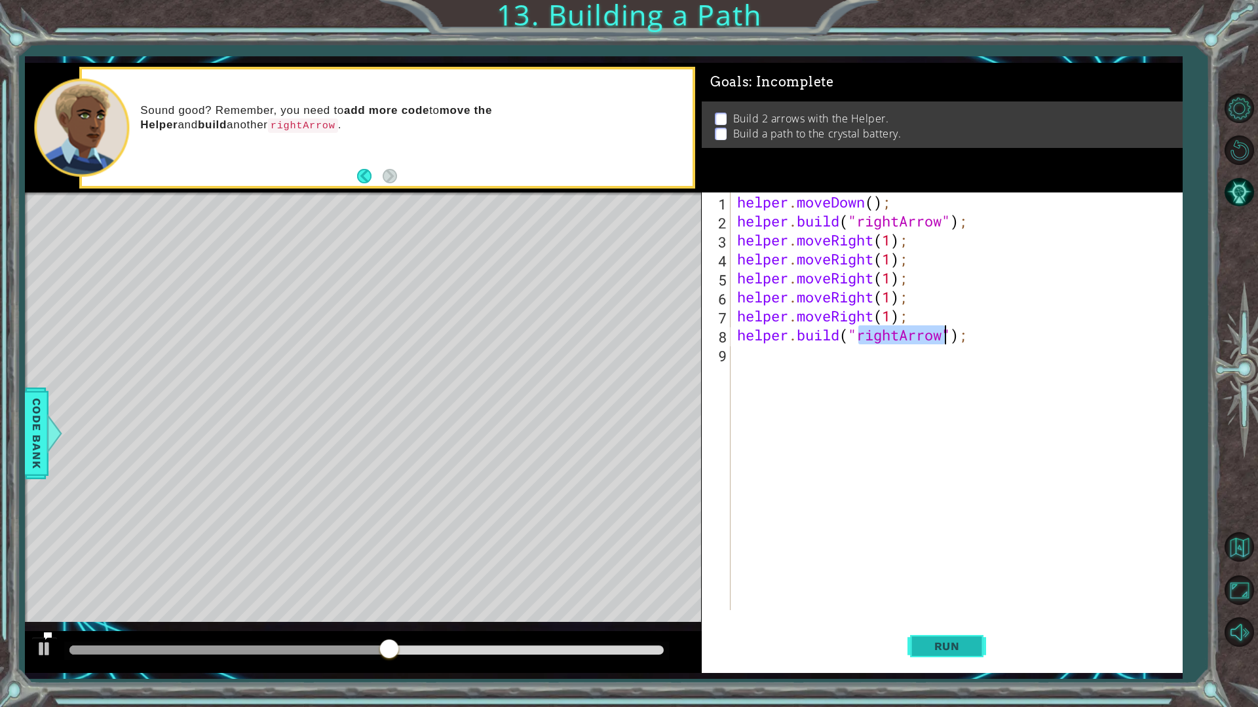
type textarea "[DOMAIN_NAME]("rightArrow");"
click at [970, 601] on span "Run" at bounding box center [947, 646] width 52 height 13
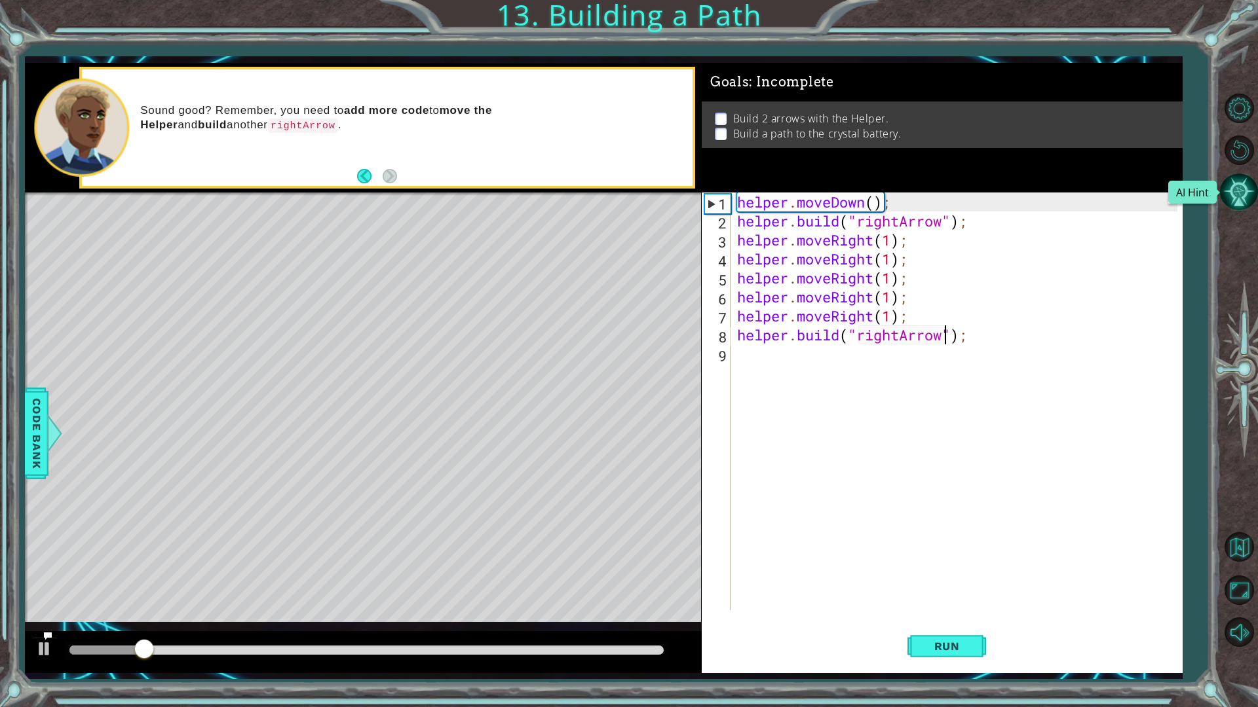
click at [1229, 191] on button "AI Hint" at bounding box center [1239, 192] width 38 height 38
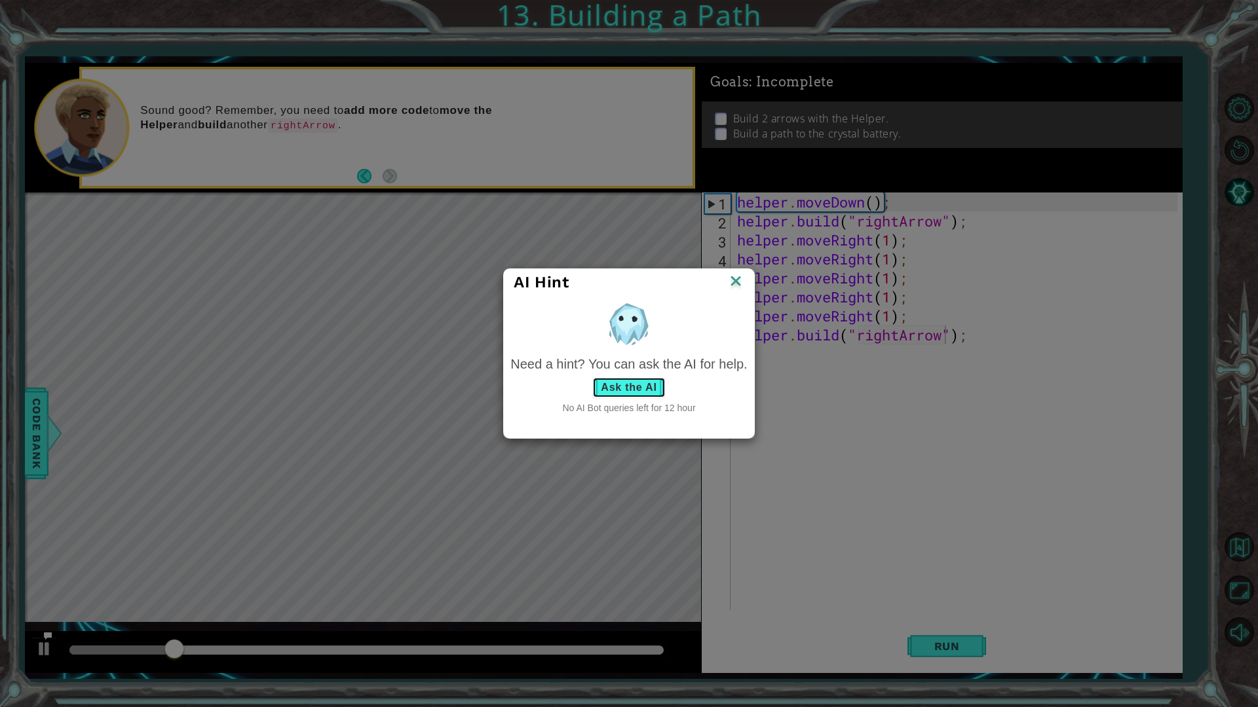
click at [637, 380] on button "Ask the AI" at bounding box center [628, 387] width 73 height 21
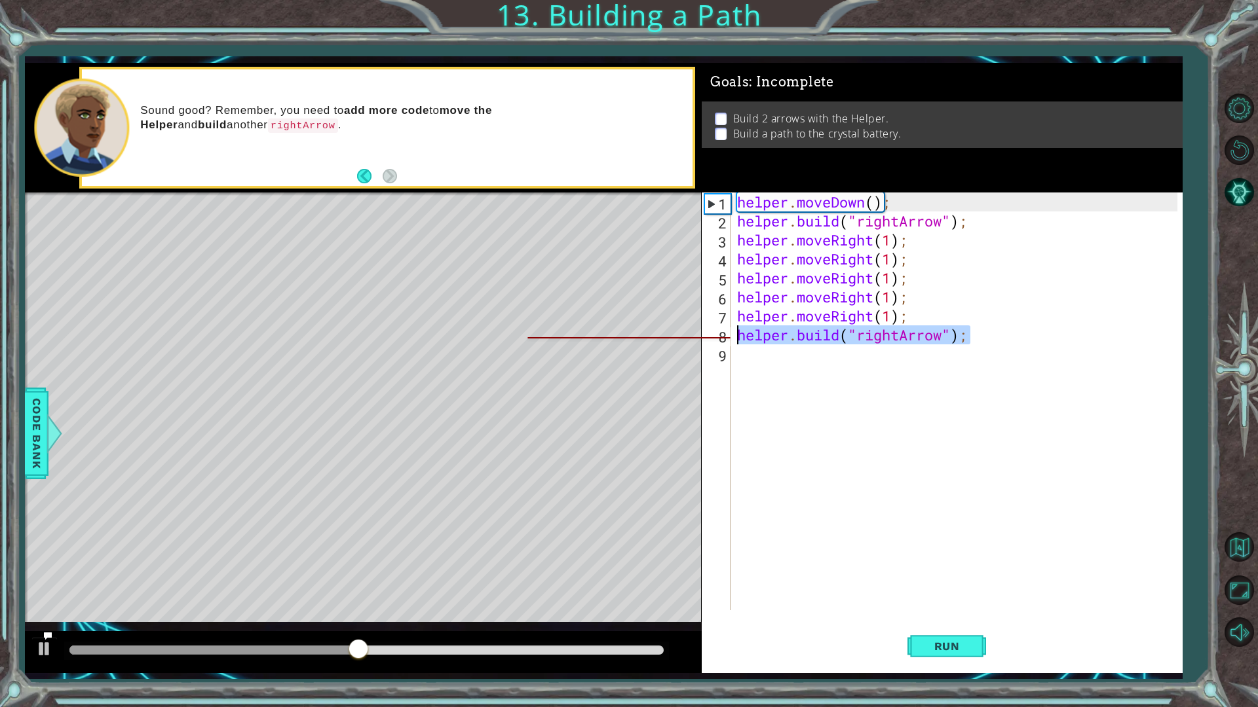
drag, startPoint x: 986, startPoint y: 341, endPoint x: 728, endPoint y: 339, distance: 258.1
click at [728, 339] on div "[DOMAIN_NAME]("rightArrow"); 1 2 3 4 5 6 7 8 9 helper . moveDown ( ) ; helper .…" at bounding box center [940, 402] width 476 height 418
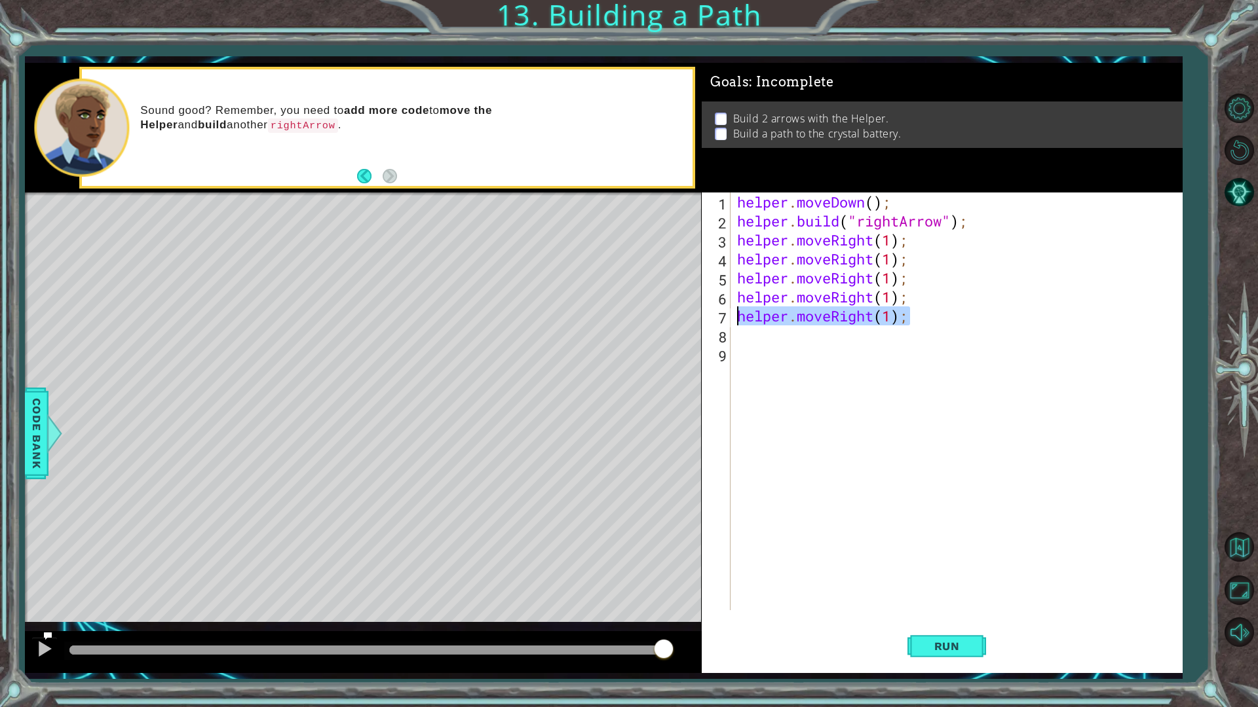
drag, startPoint x: 912, startPoint y: 318, endPoint x: 738, endPoint y: 318, distance: 174.2
click at [738, 318] on div "helper . moveDown ( ) ; helper . build ( "rightArrow" ) ; helper . moveRight ( …" at bounding box center [959, 421] width 450 height 456
type textarea "helper.moveRight(1);"
click at [932, 601] on button "Run" at bounding box center [946, 646] width 79 height 48
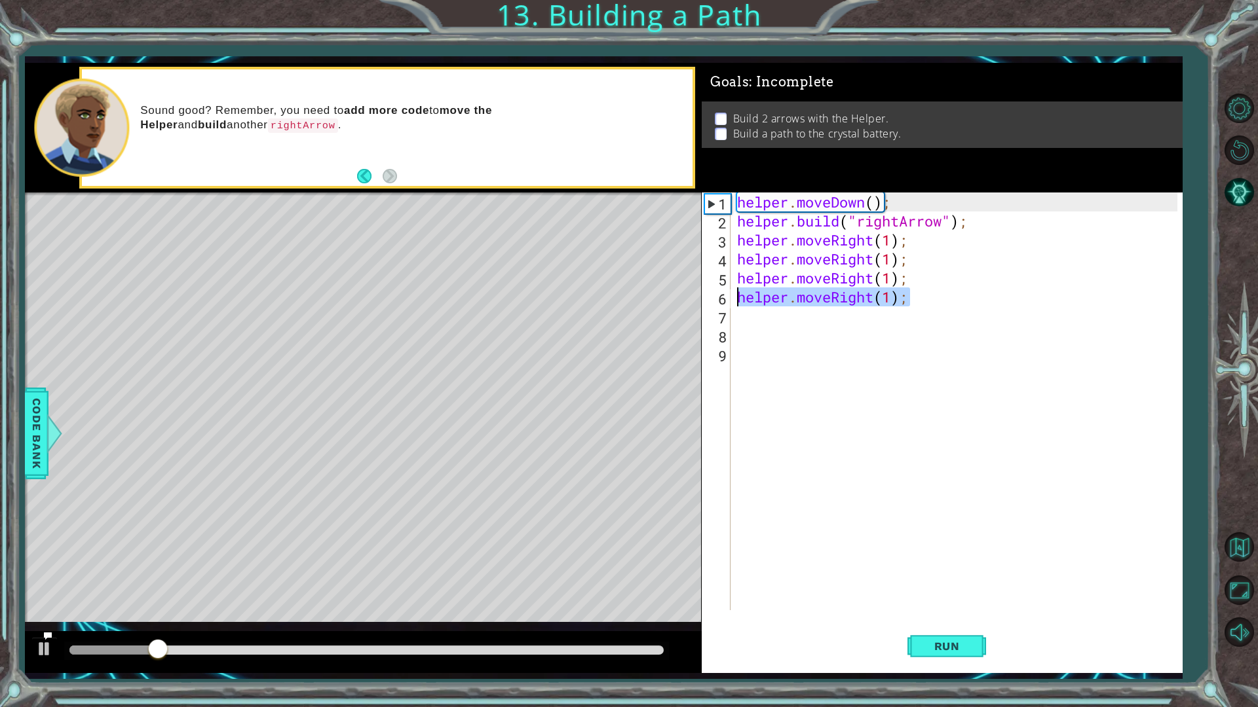
drag, startPoint x: 921, startPoint y: 303, endPoint x: 728, endPoint y: 299, distance: 193.3
click at [728, 299] on div "1 2 3 4 5 6 7 8 9 helper . moveDown ( ) ; helper . build ( "rightArrow" ) ; hel…" at bounding box center [940, 402] width 476 height 418
type textarea "helper.moveRight(1);"
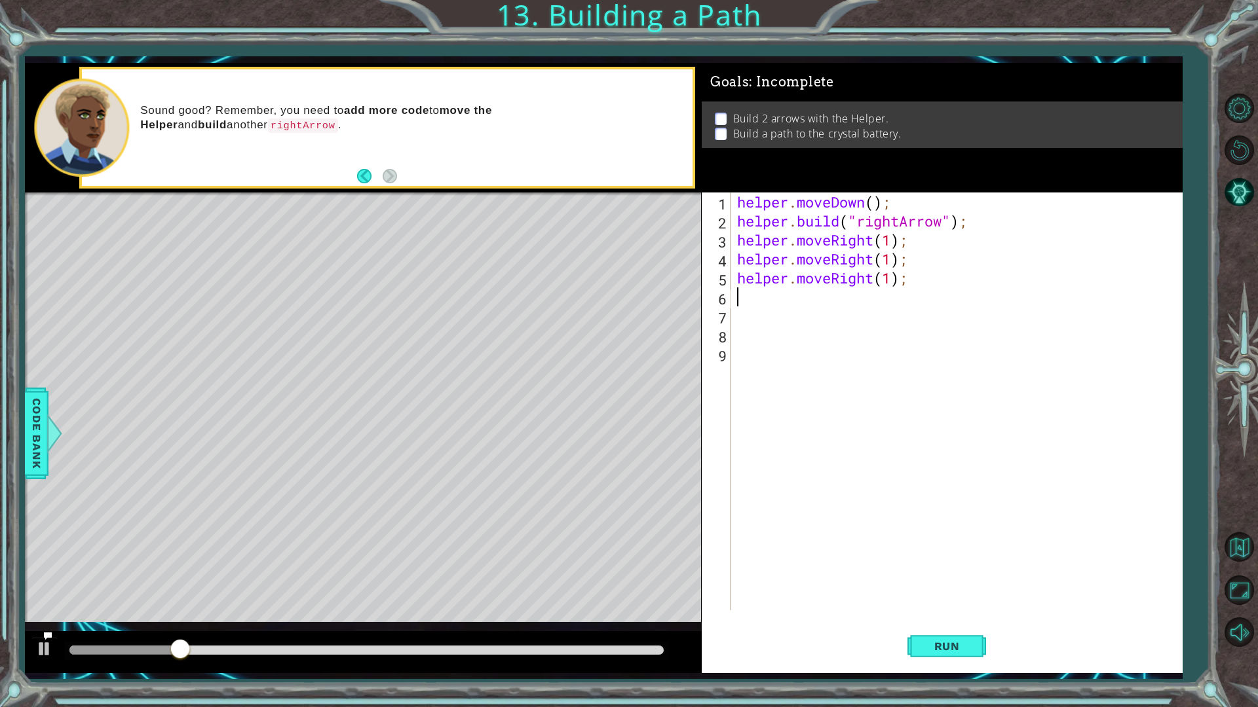
click at [839, 455] on div "helper . moveDown ( ) ; helper . build ( "rightArrow" ) ; helper . moveRight ( …" at bounding box center [959, 421] width 450 height 456
click at [949, 601] on span "Run" at bounding box center [947, 646] width 52 height 13
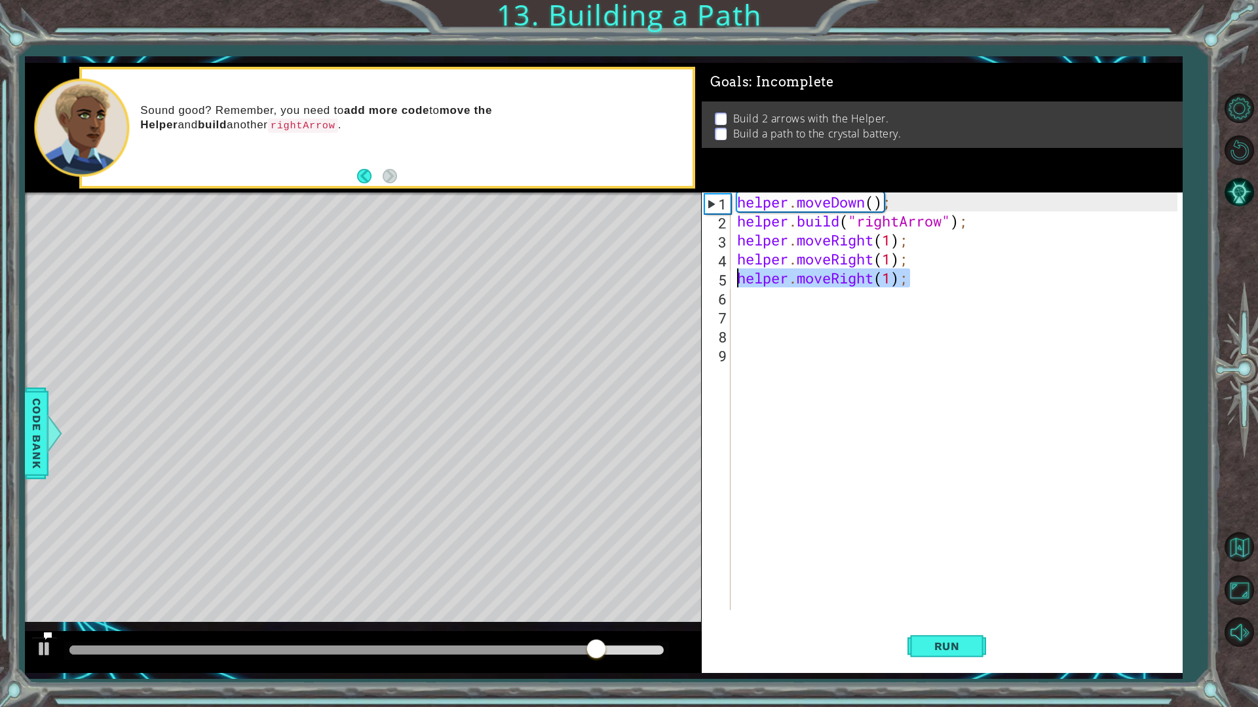
drag, startPoint x: 914, startPoint y: 280, endPoint x: 724, endPoint y: 280, distance: 190.0
click at [727, 281] on div "1 2 3 4 5 6 7 8 9 helper . moveDown ( ) ; helper . build ( "rightArrow" ) ; hel…" at bounding box center [940, 402] width 476 height 418
type textarea "helper.moveRight(1);"
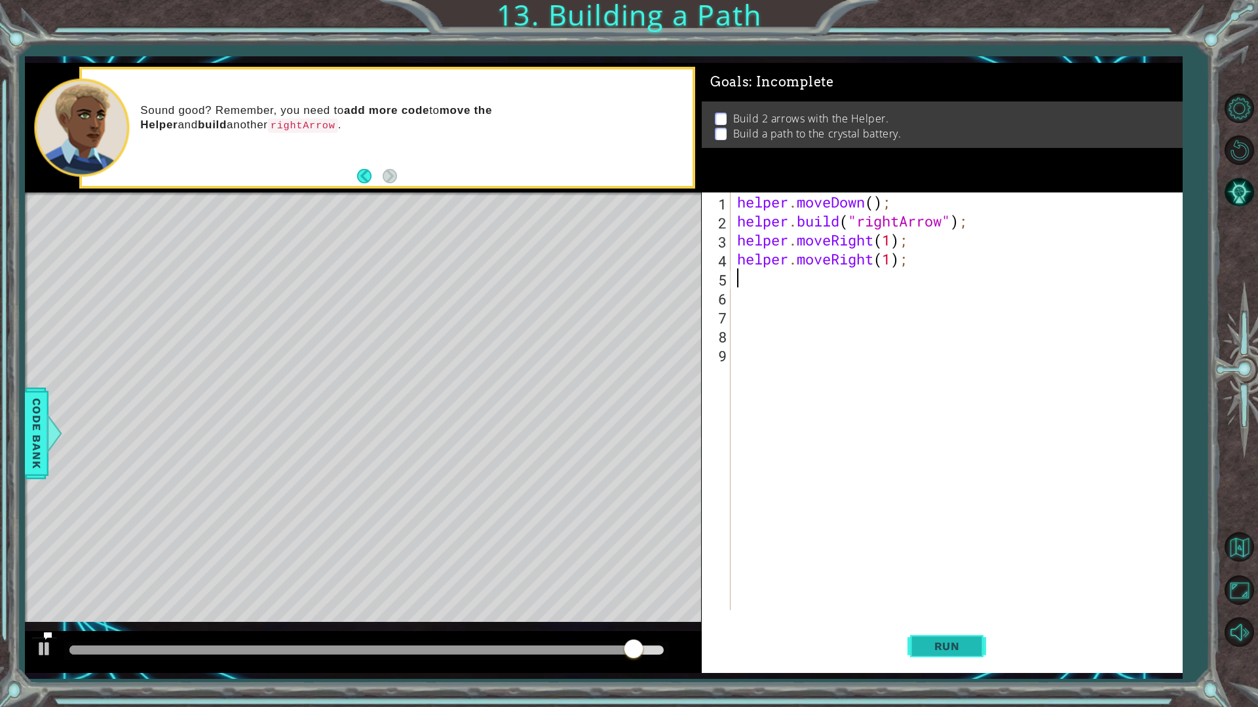
click at [977, 601] on button "Run" at bounding box center [946, 646] width 79 height 48
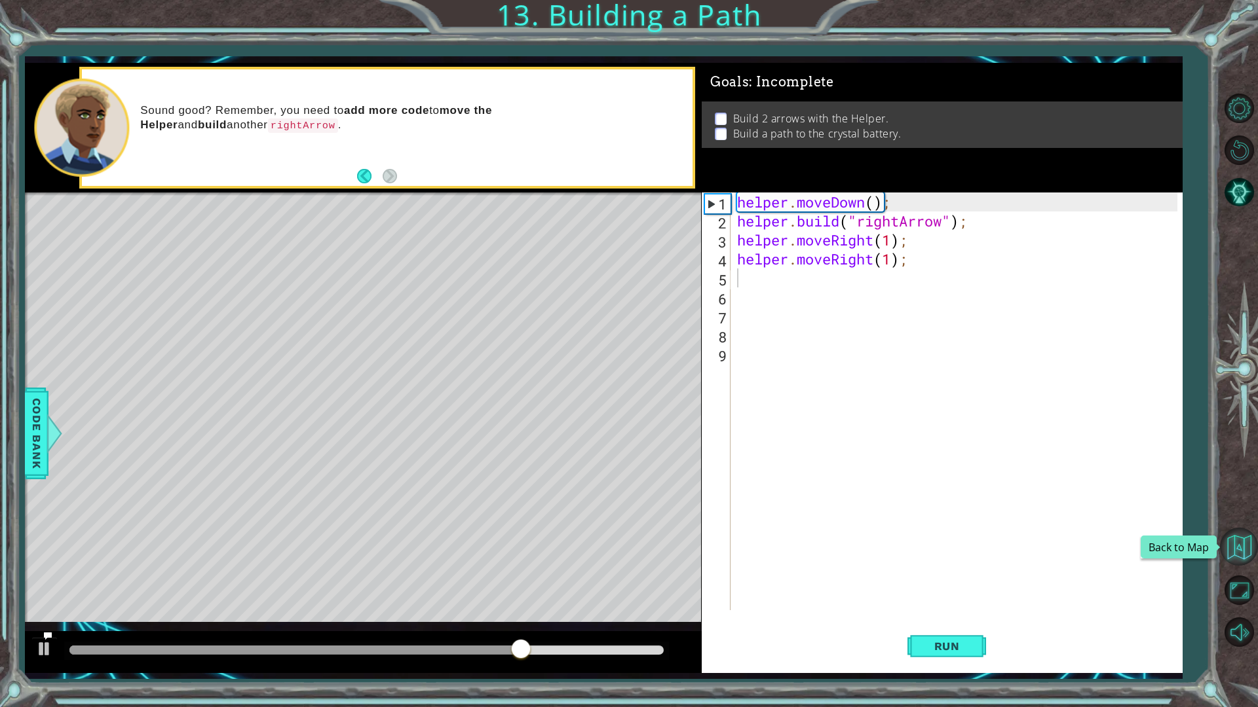
click at [1245, 536] on button "Back to Map" at bounding box center [1239, 547] width 38 height 38
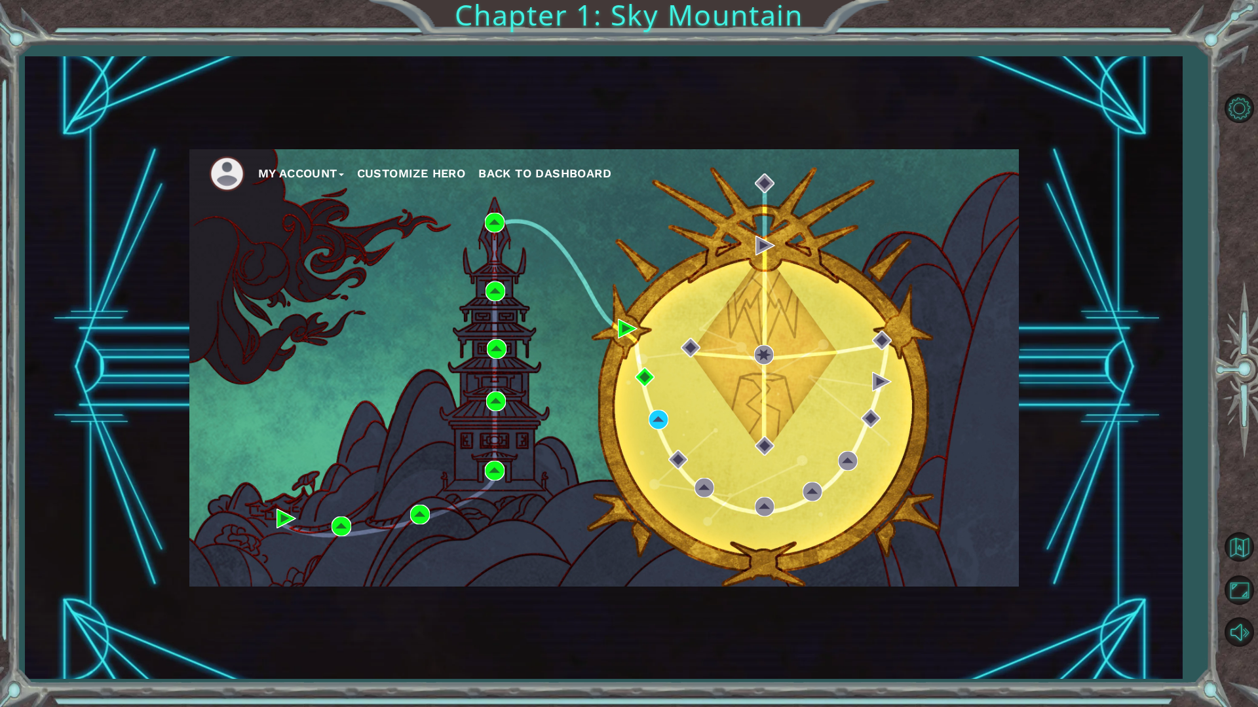
click at [1229, 358] on div at bounding box center [1239, 369] width 38 height 313
click at [1233, 531] on button "Back to Map" at bounding box center [1239, 547] width 38 height 38
click at [1241, 552] on button "Back to Map" at bounding box center [1239, 547] width 38 height 38
click at [1239, 552] on button "Back to Map" at bounding box center [1239, 547] width 38 height 38
click at [1247, 584] on button "Maximize Browser" at bounding box center [1239, 590] width 38 height 38
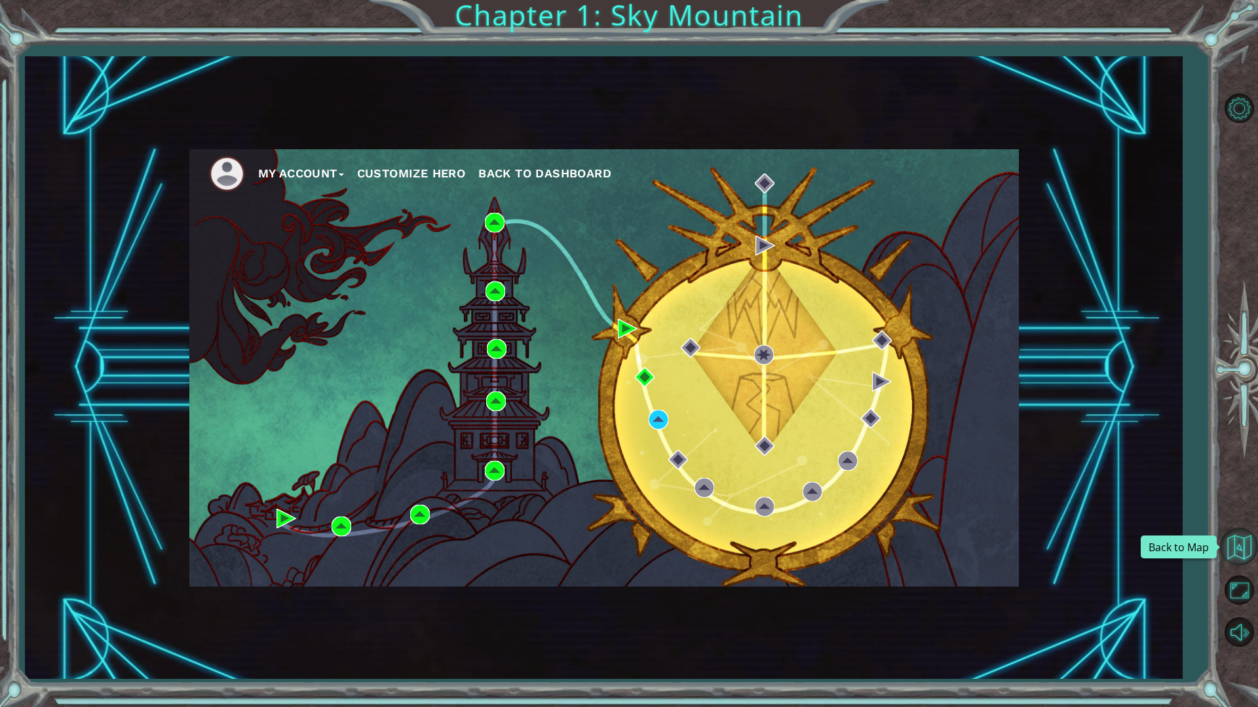
click at [1246, 550] on button "Back to Map" at bounding box center [1239, 547] width 38 height 38
drag, startPoint x: 291, startPoint y: 167, endPoint x: 367, endPoint y: 168, distance: 76.0
click at [361, 168] on ul "My Account Customize Hero Back to Dashboard" at bounding box center [614, 174] width 810 height 36
drag, startPoint x: 435, startPoint y: 166, endPoint x: 854, endPoint y: 164, distance: 419.2
click at [845, 168] on ul "My Account Customize Hero Back to Dashboard" at bounding box center [614, 174] width 810 height 36
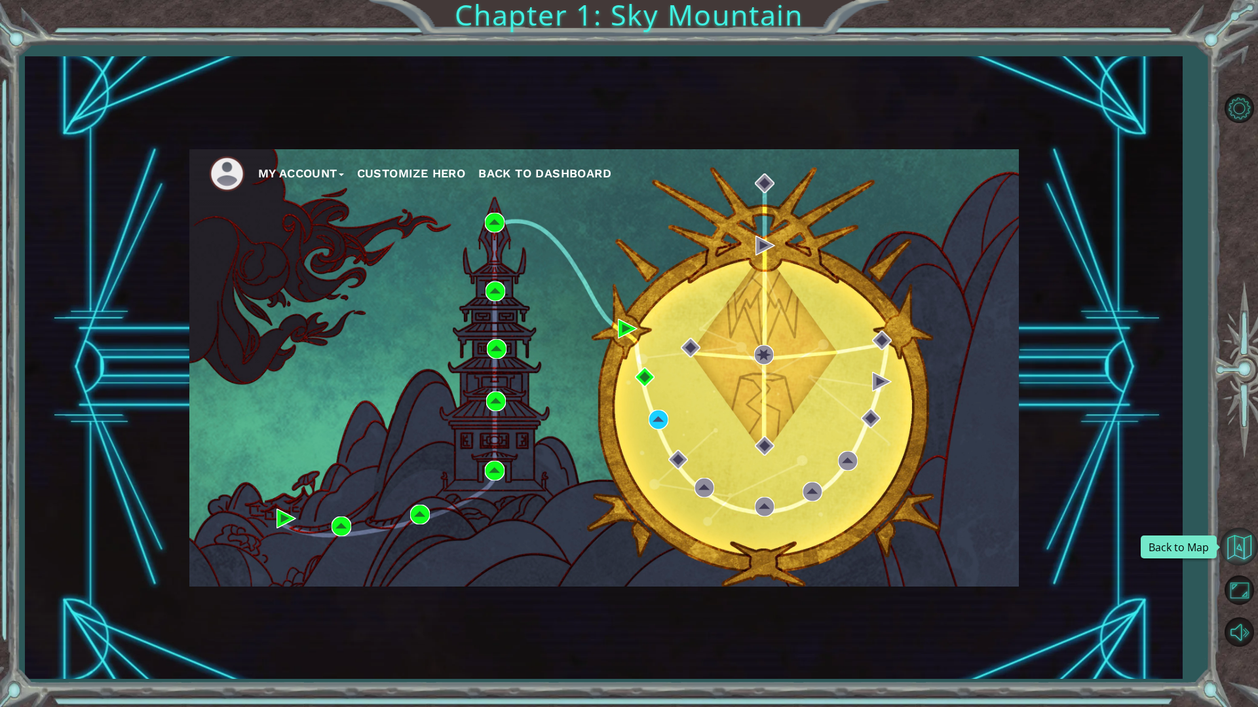
click at [1247, 558] on button "Back to Map" at bounding box center [1239, 547] width 38 height 38
click at [828, 529] on div "My Account Customize Hero Back to Dashboard" at bounding box center [603, 368] width 829 height 438
drag, startPoint x: 995, startPoint y: 538, endPoint x: 884, endPoint y: 546, distance: 111.0
click at [887, 548] on div "My Account Customize Hero Back to Dashboard" at bounding box center [603, 368] width 829 height 438
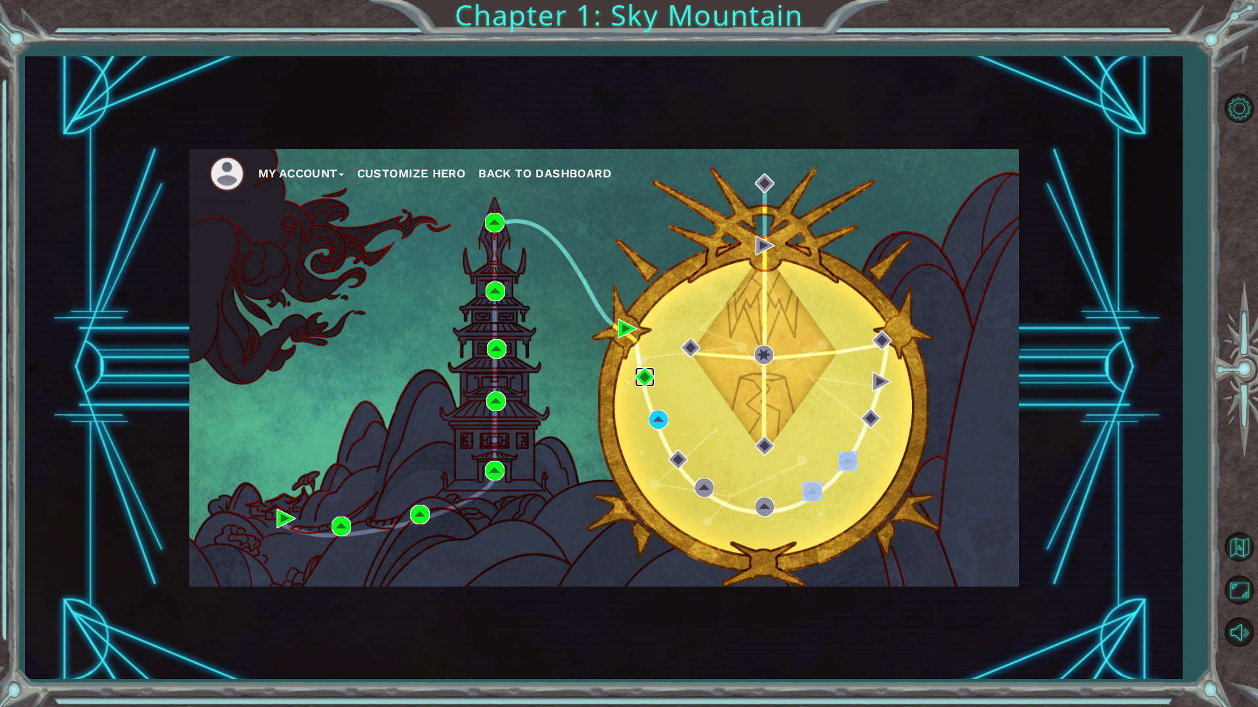
drag, startPoint x: 884, startPoint y: 546, endPoint x: 644, endPoint y: 377, distance: 293.9
click at [644, 377] on img at bounding box center [645, 377] width 20 height 20
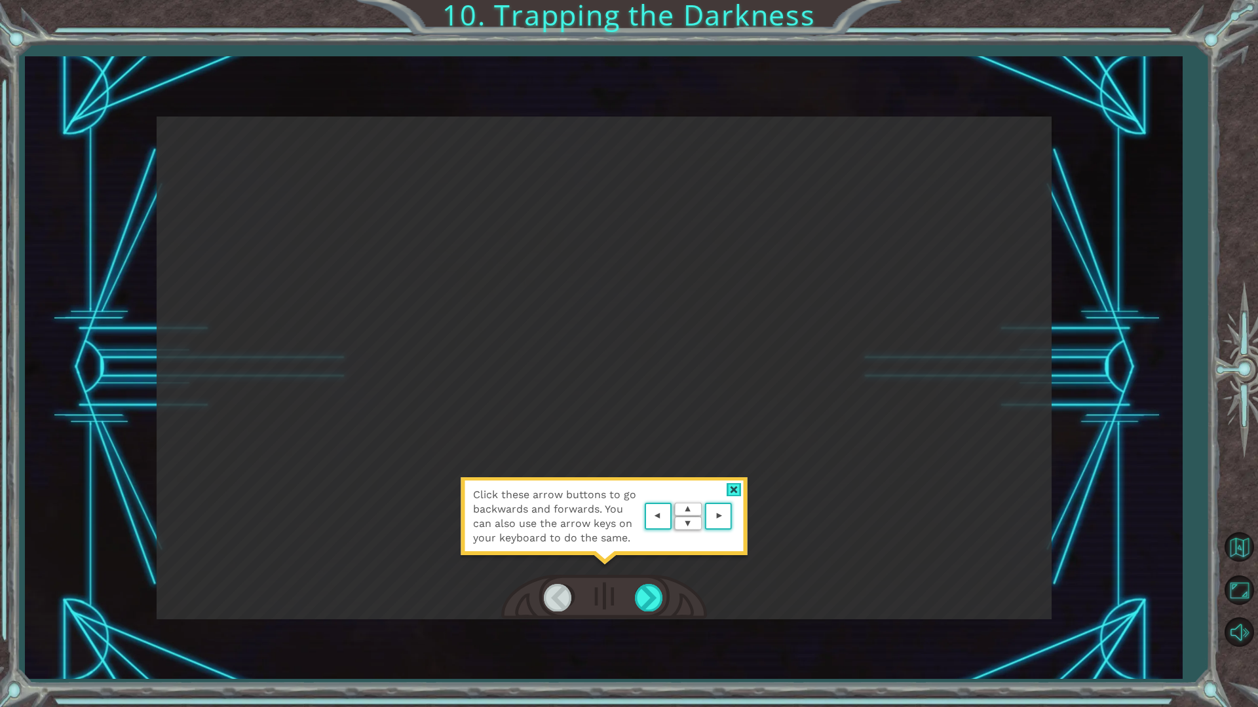
click at [737, 489] on div at bounding box center [733, 490] width 15 height 14
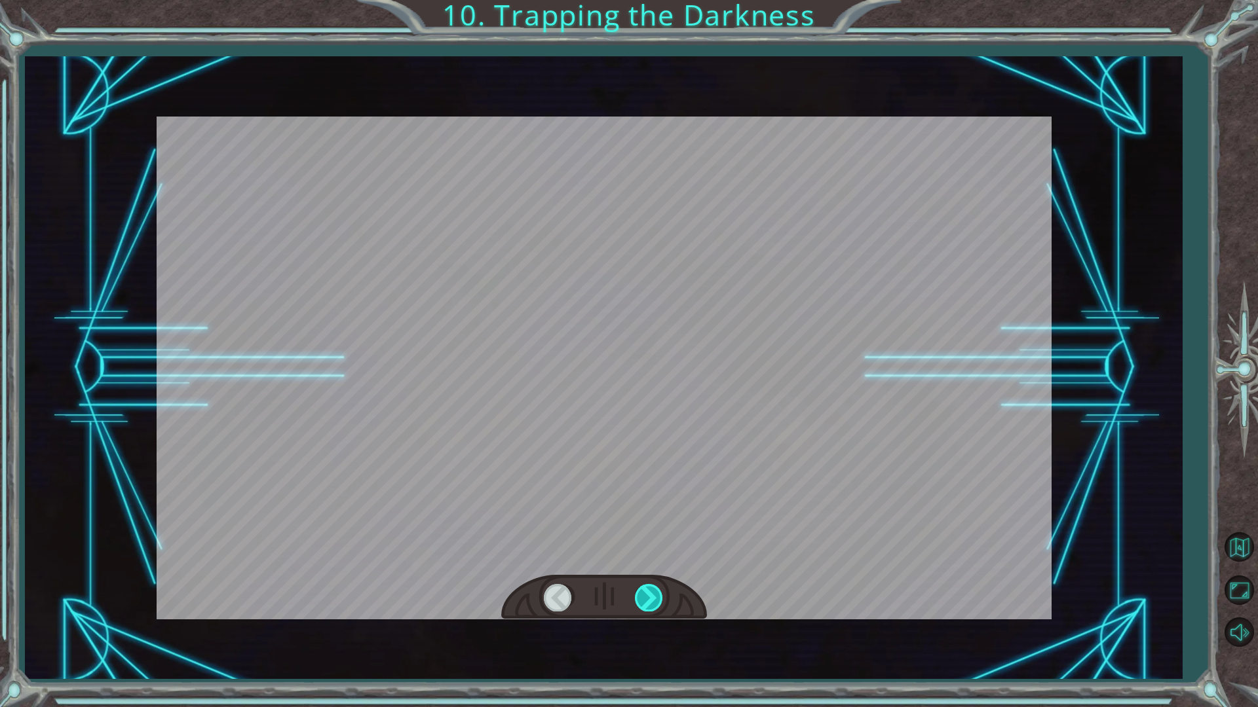
click at [654, 601] on div at bounding box center [649, 597] width 29 height 27
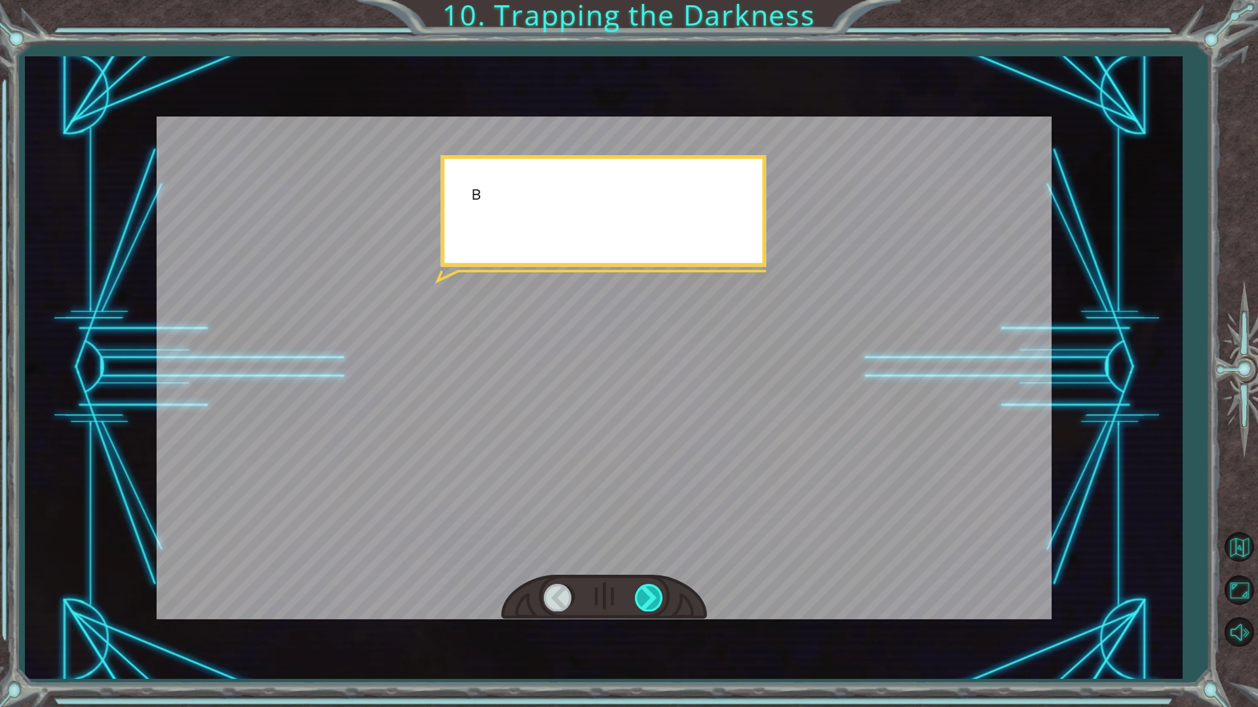
click at [653, 601] on div at bounding box center [649, 597] width 29 height 27
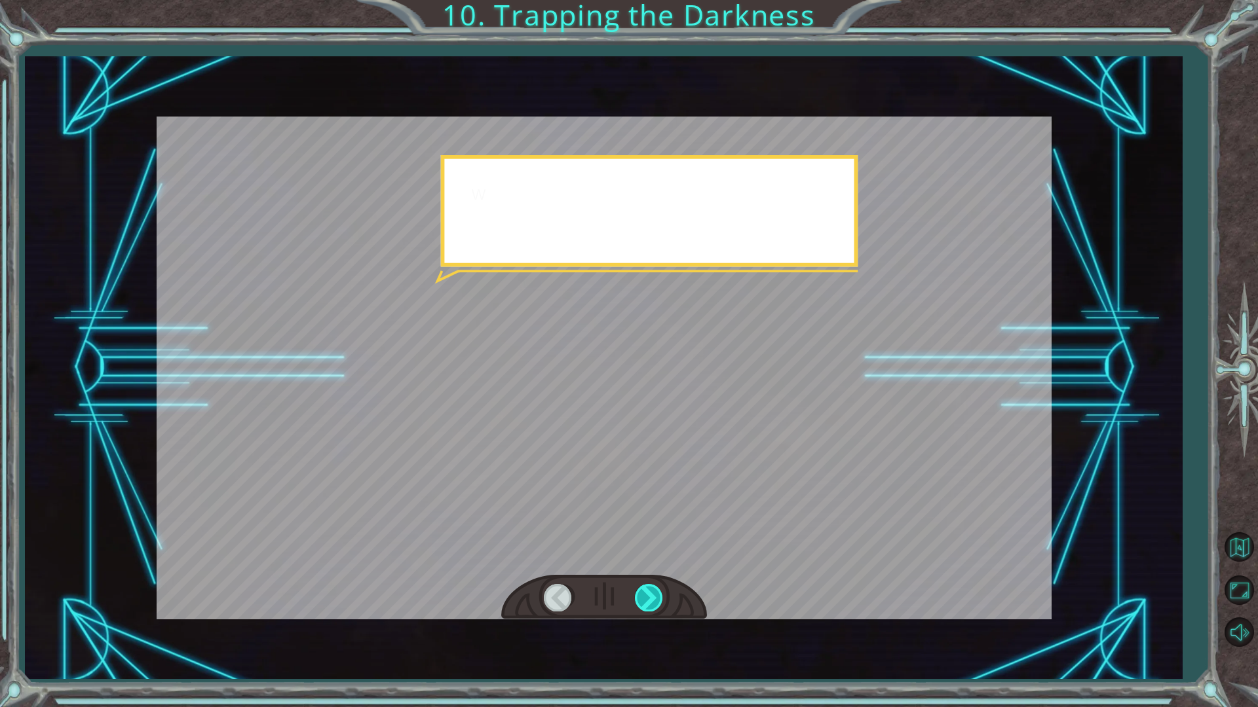
click at [654, 600] on div at bounding box center [649, 597] width 29 height 27
click at [654, 599] on div at bounding box center [649, 597] width 29 height 27
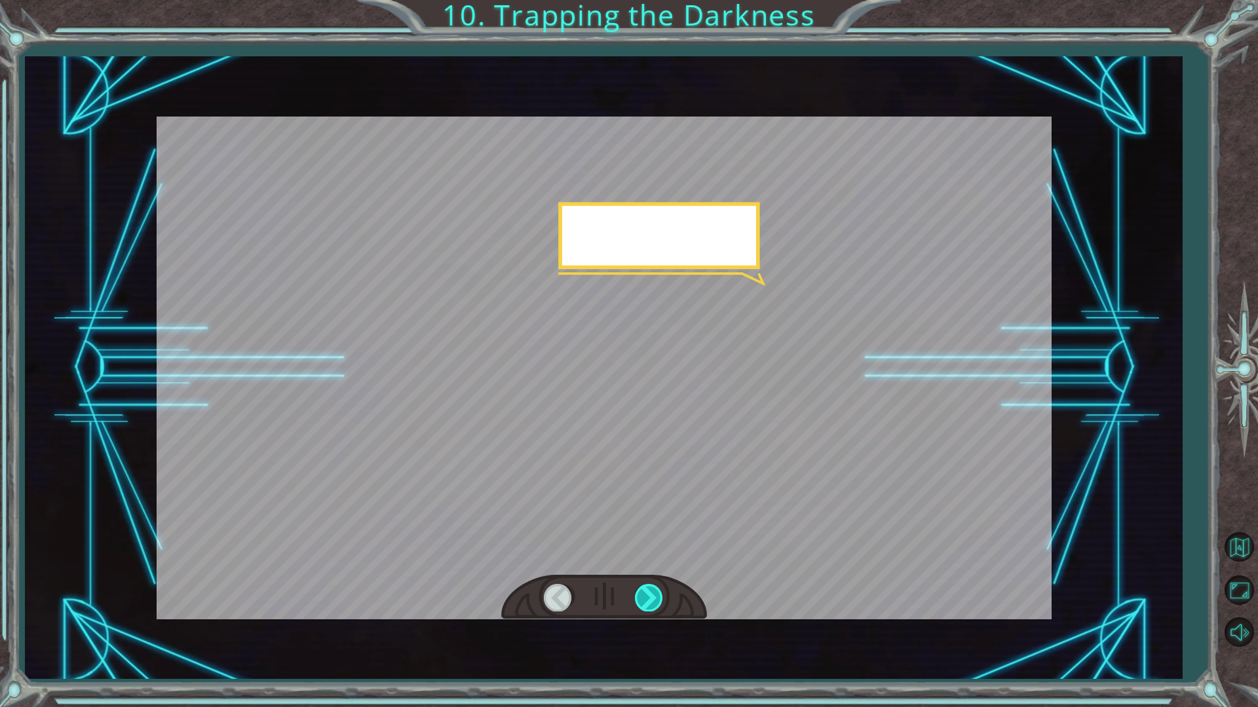
click at [654, 598] on div at bounding box center [649, 597] width 29 height 27
click at [654, 597] on div at bounding box center [649, 597] width 29 height 27
click at [656, 594] on div at bounding box center [649, 597] width 29 height 27
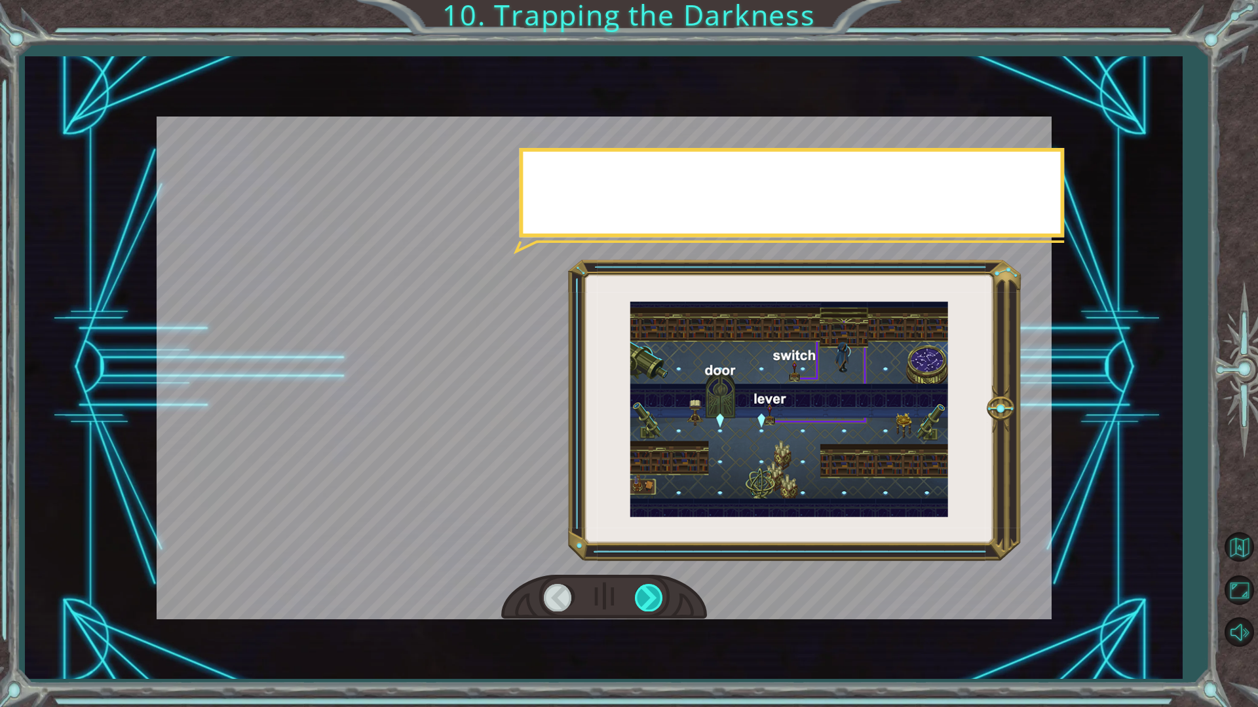
click at [656, 593] on div at bounding box center [649, 597] width 29 height 27
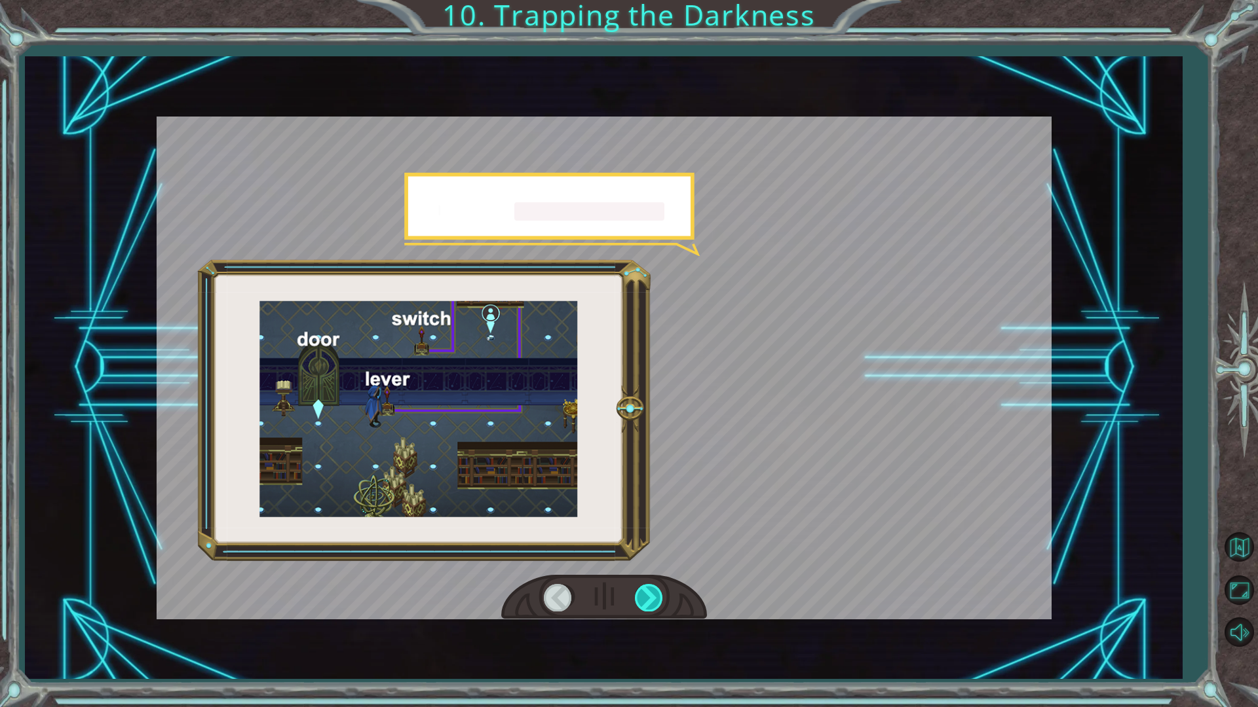
click at [656, 593] on div at bounding box center [649, 597] width 29 height 27
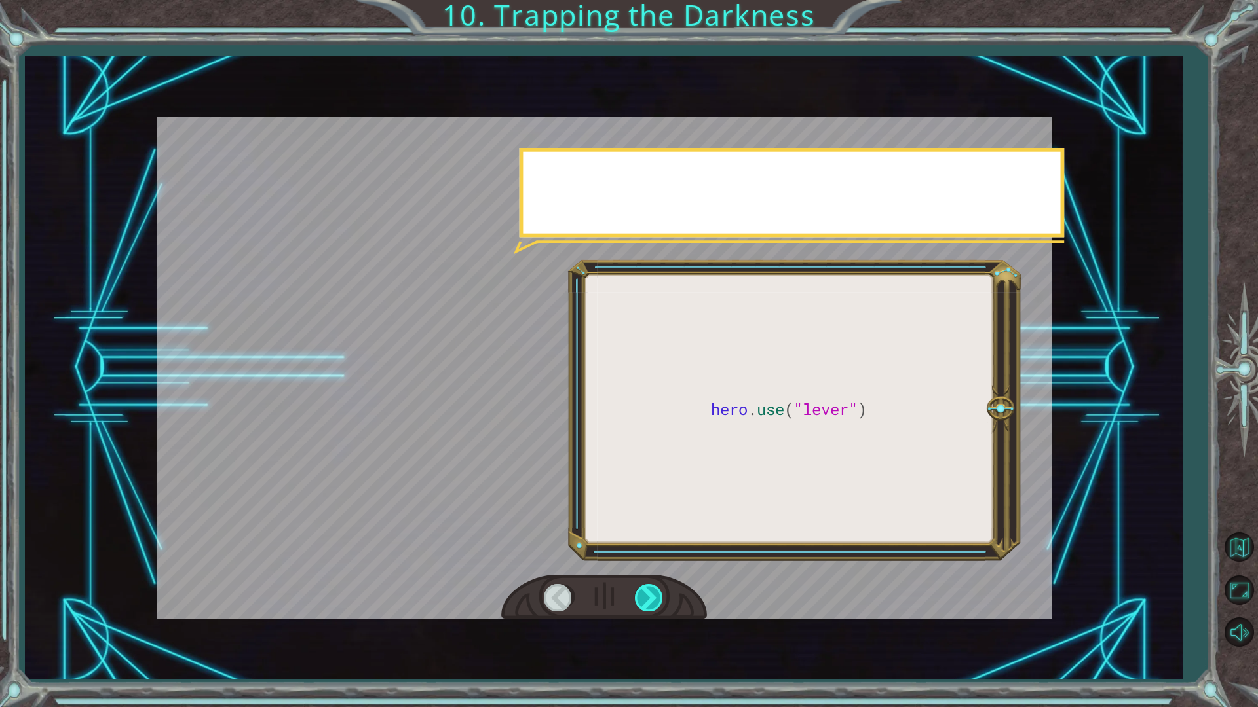
click at [656, 592] on div at bounding box center [649, 597] width 29 height 27
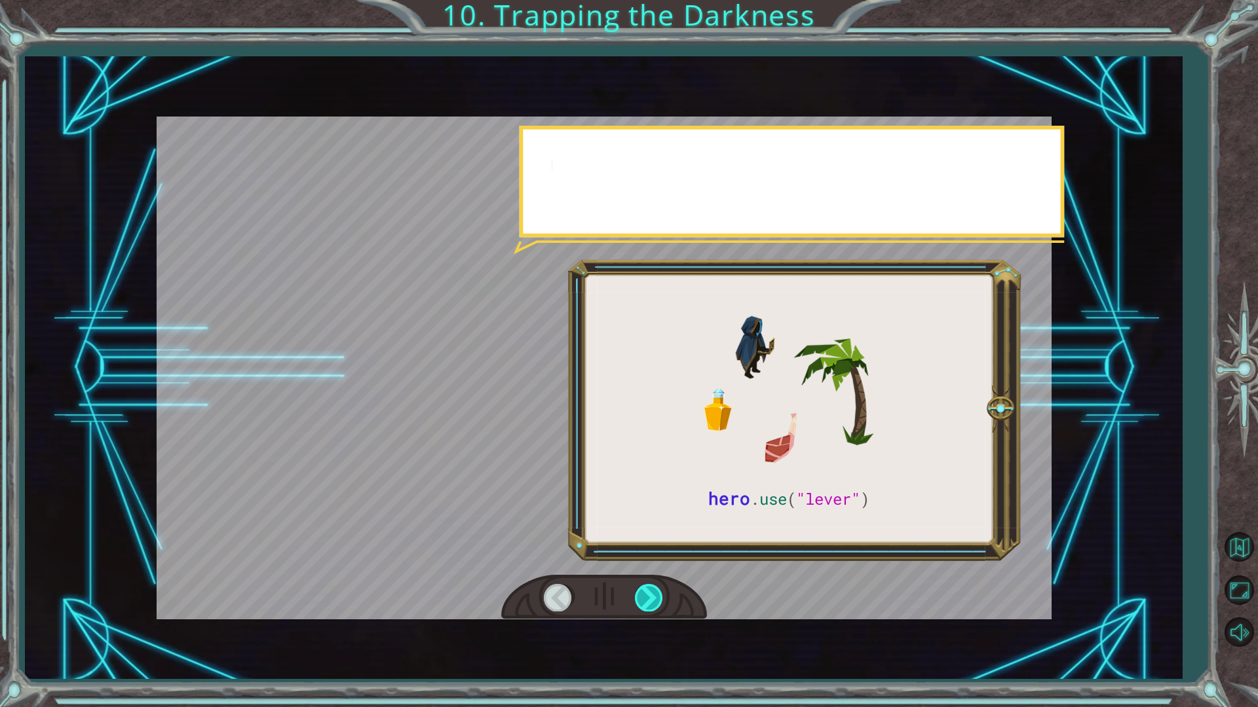
click at [657, 591] on div at bounding box center [649, 597] width 29 height 27
click at [657, 589] on div at bounding box center [649, 597] width 29 height 27
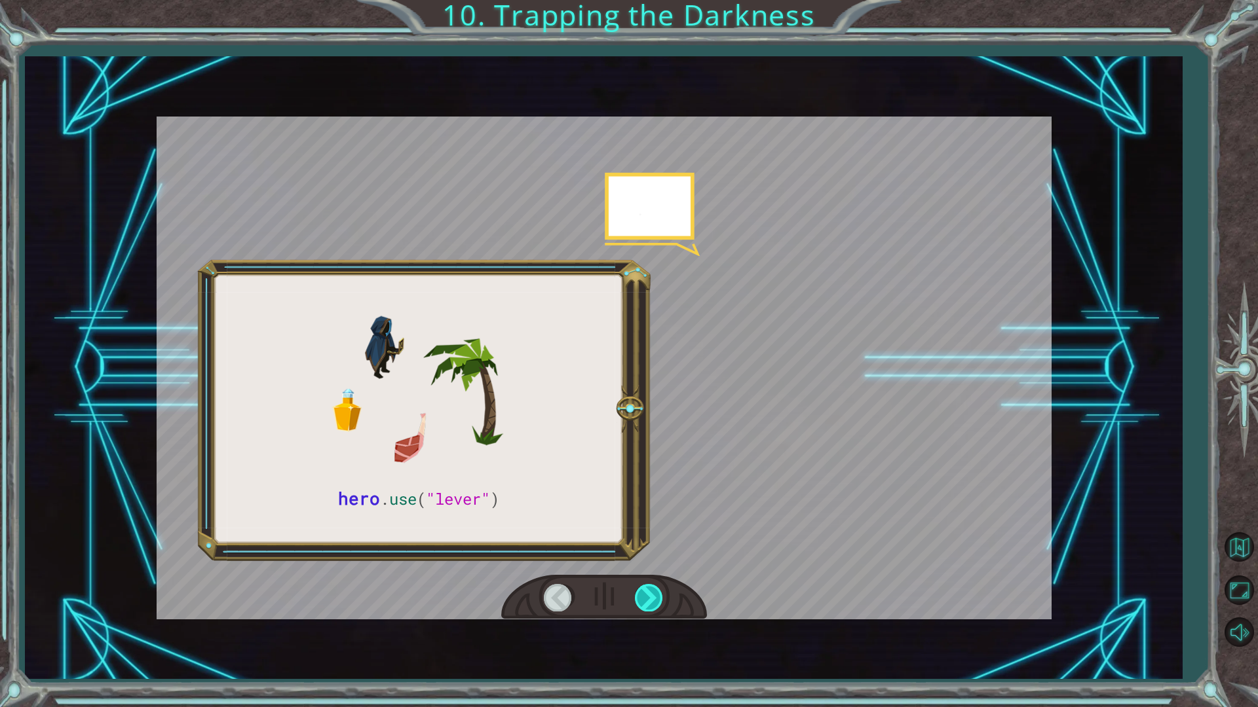
click at [657, 589] on div at bounding box center [649, 597] width 29 height 27
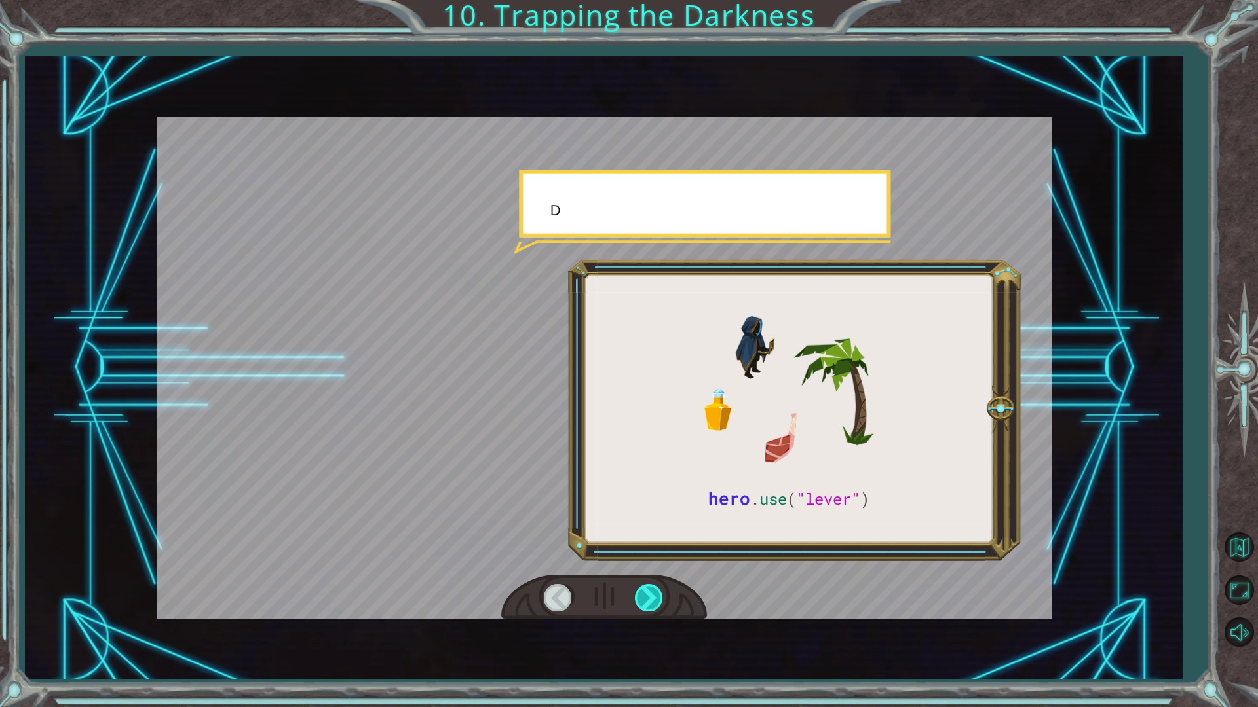
click at [657, 589] on div at bounding box center [649, 597] width 29 height 27
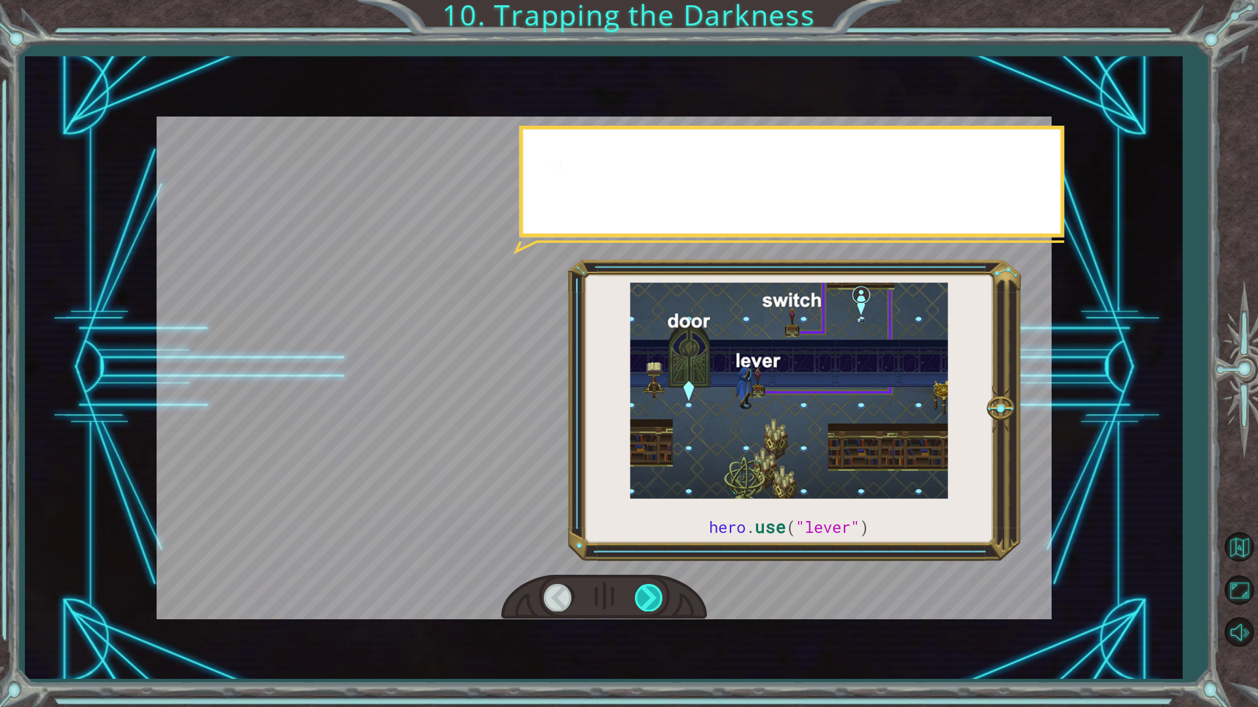
click at [658, 586] on div at bounding box center [649, 597] width 29 height 27
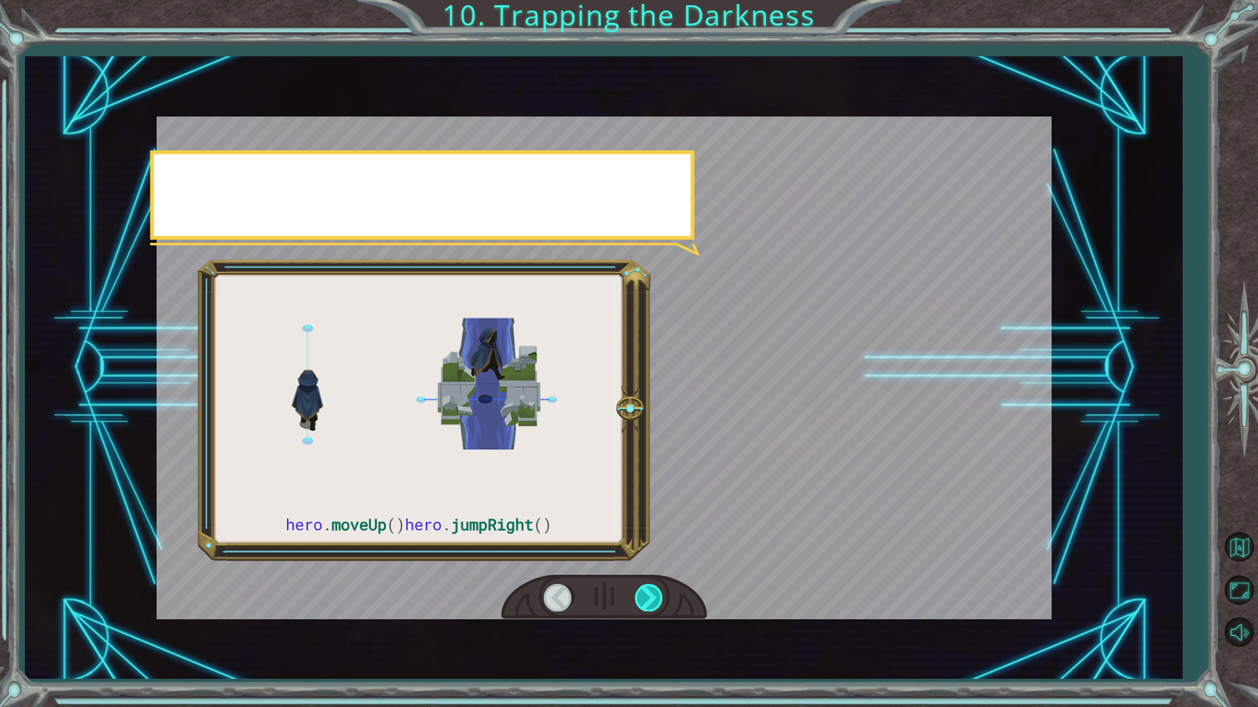
click at [658, 586] on div at bounding box center [649, 597] width 29 height 27
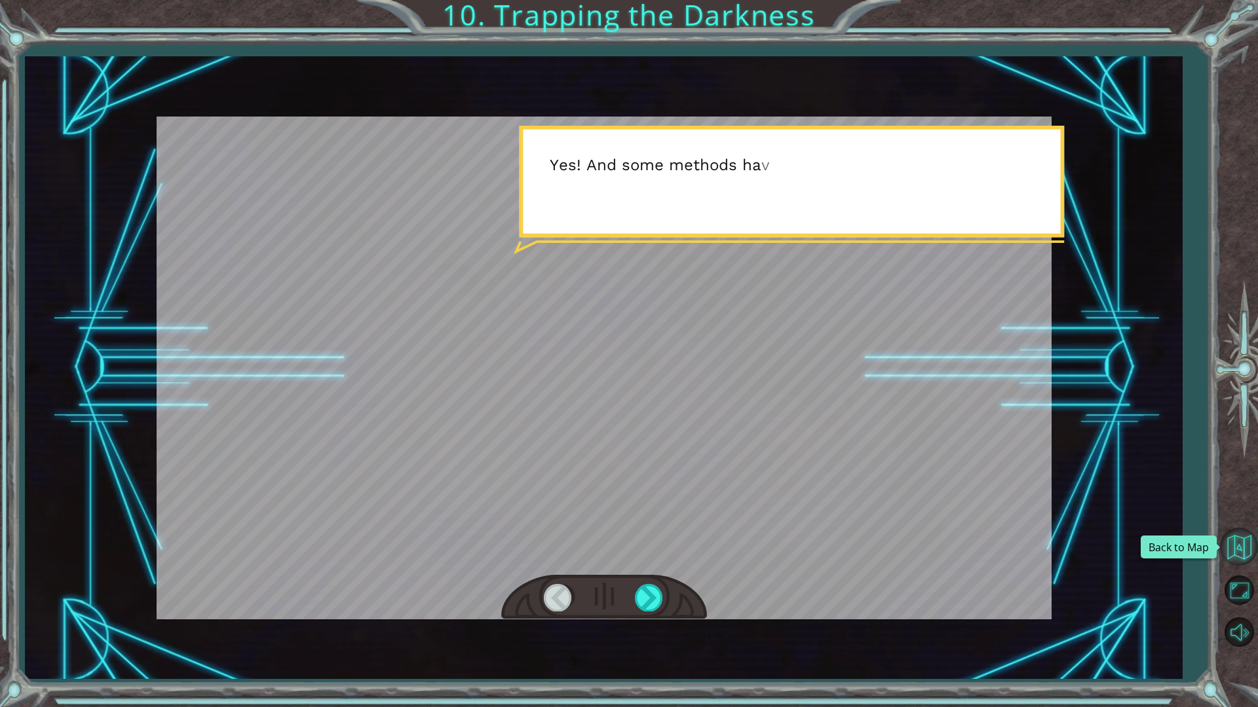
click at [1241, 546] on button "Back to Map" at bounding box center [1239, 547] width 38 height 38
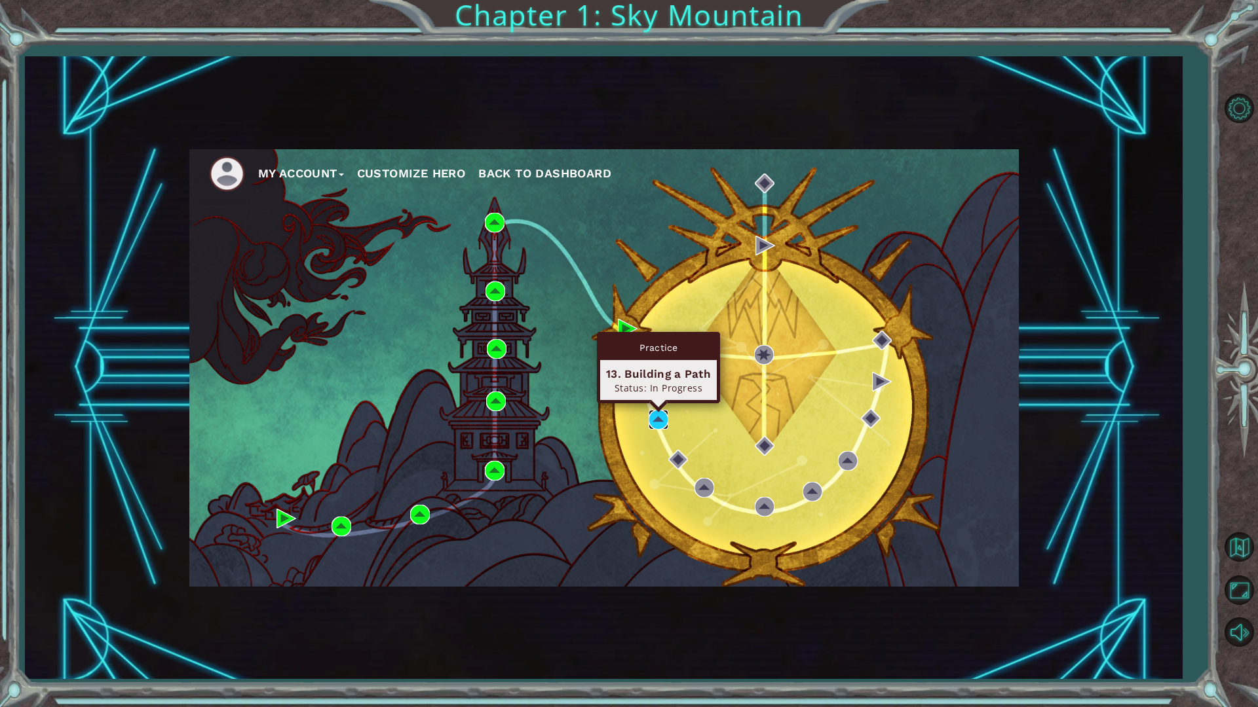
click at [658, 424] on img at bounding box center [658, 420] width 20 height 20
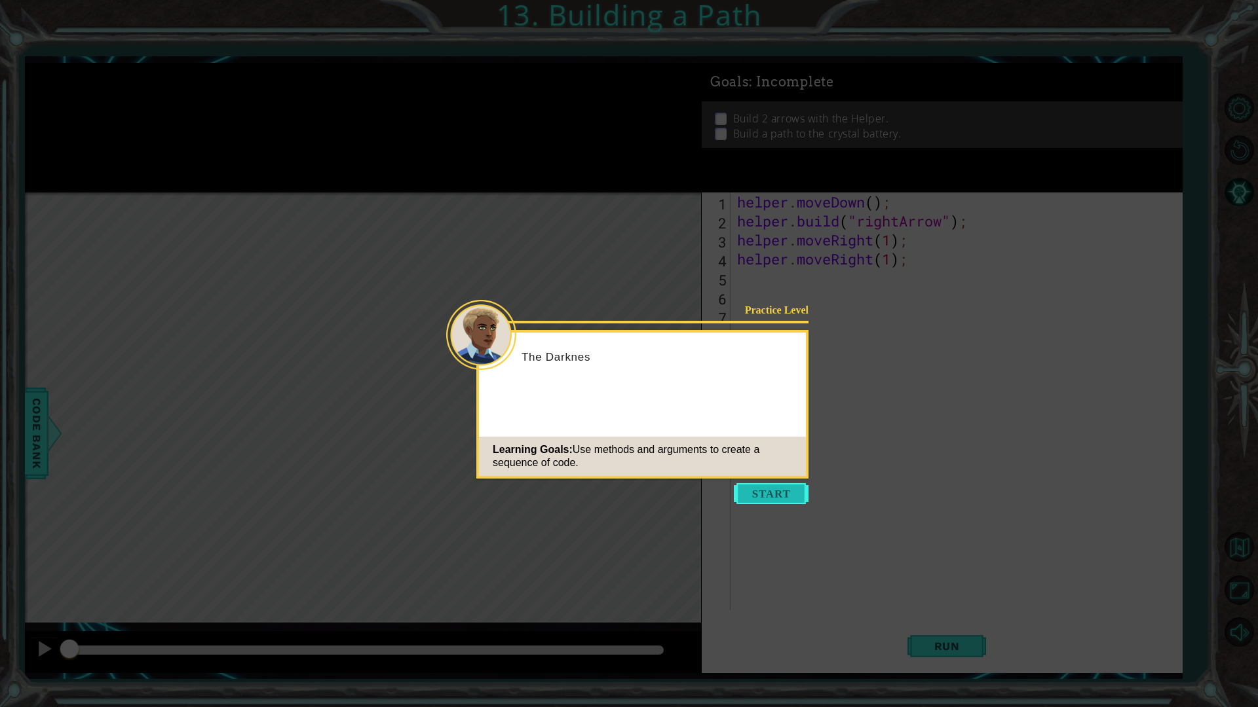
click at [800, 496] on button "Start" at bounding box center [771, 493] width 75 height 21
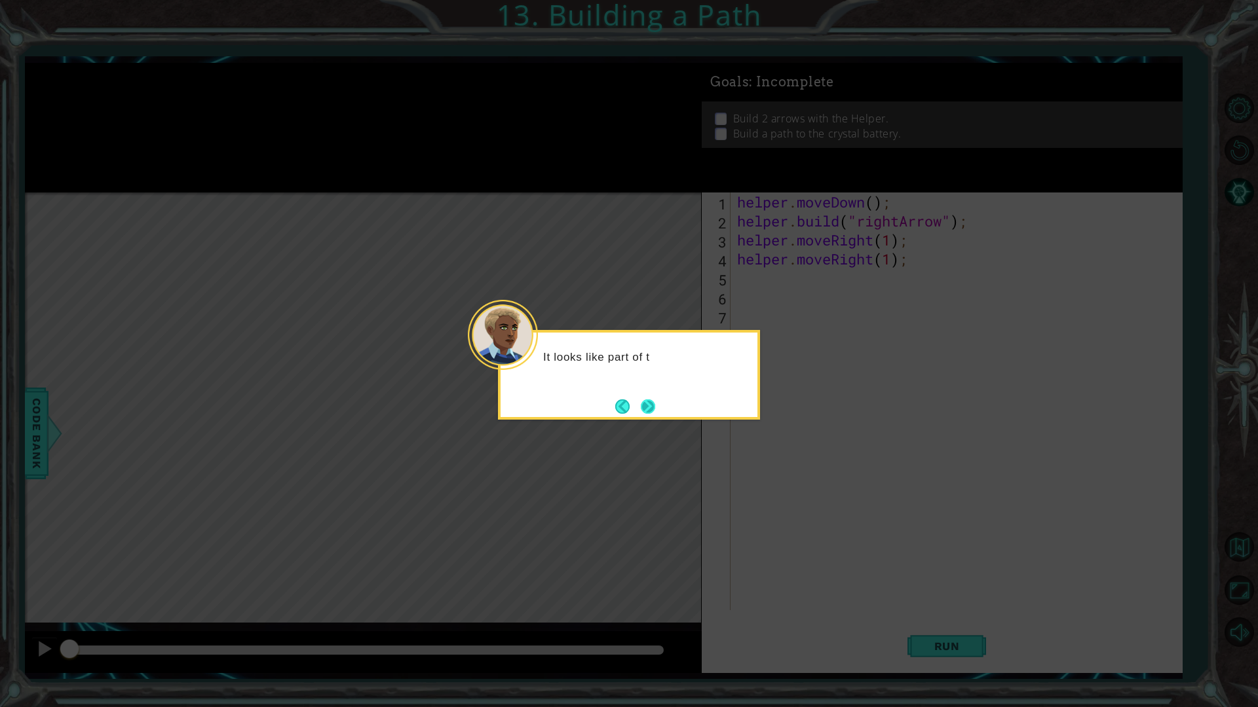
click at [650, 408] on button "Next" at bounding box center [648, 407] width 14 height 14
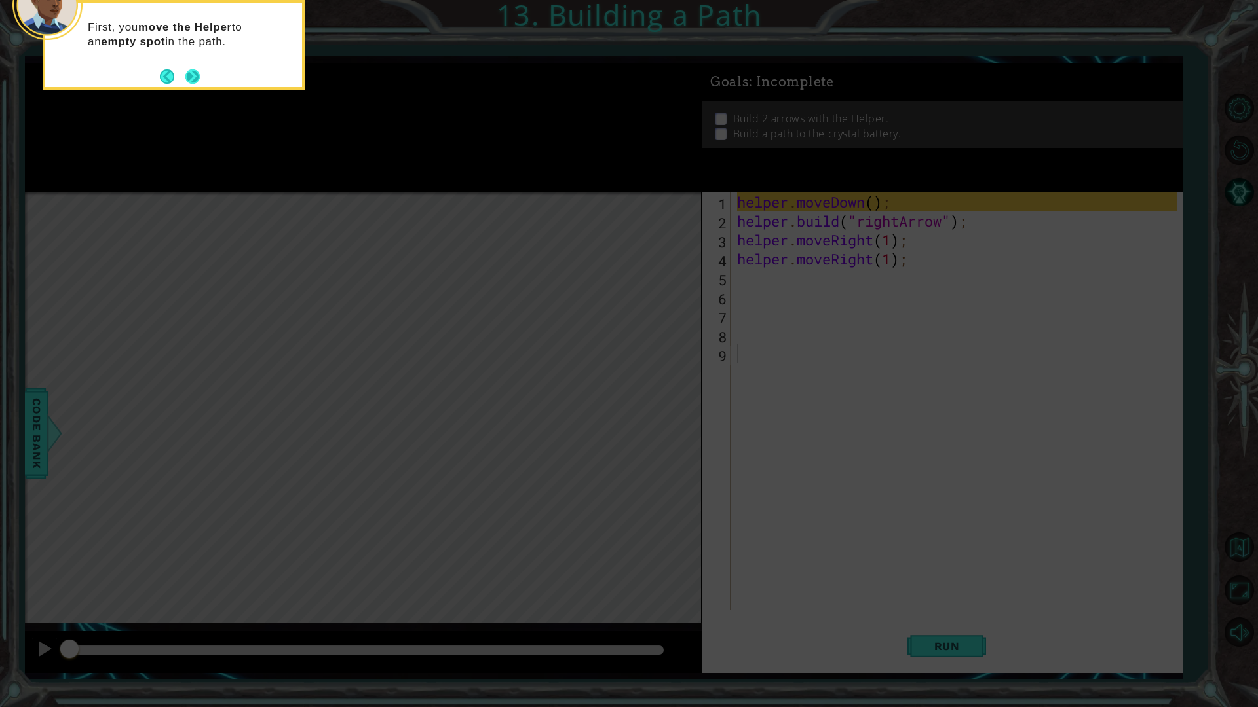
click at [197, 73] on button "Next" at bounding box center [192, 76] width 14 height 14
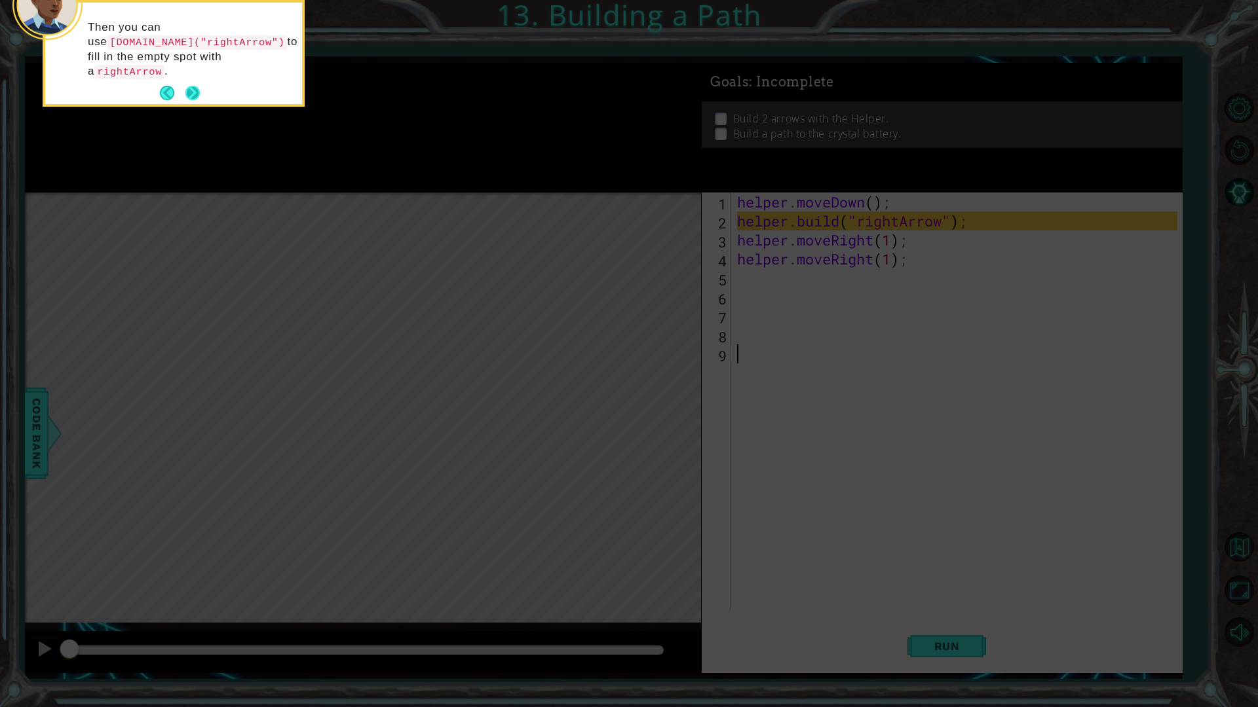
click at [191, 86] on button "Next" at bounding box center [192, 93] width 14 height 14
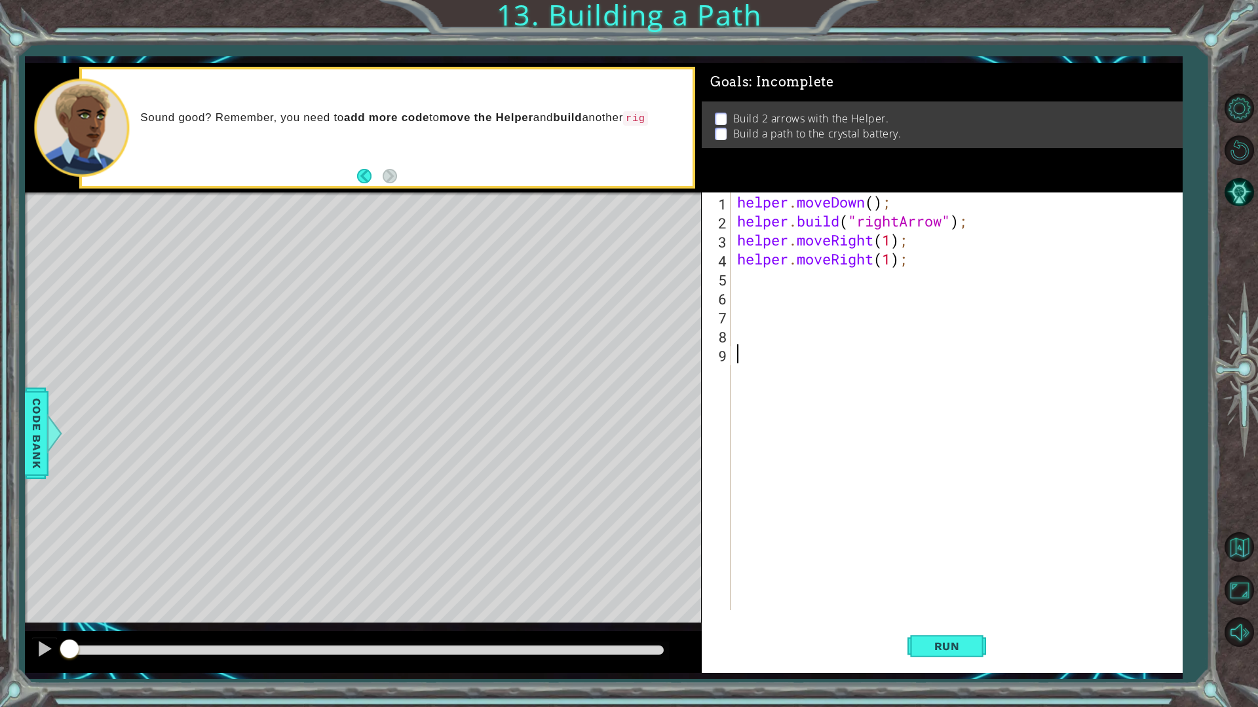
click at [746, 273] on div "helper . moveDown ( ) ; helper . build ( "rightArrow" ) ; helper . moveRight ( …" at bounding box center [959, 421] width 450 height 456
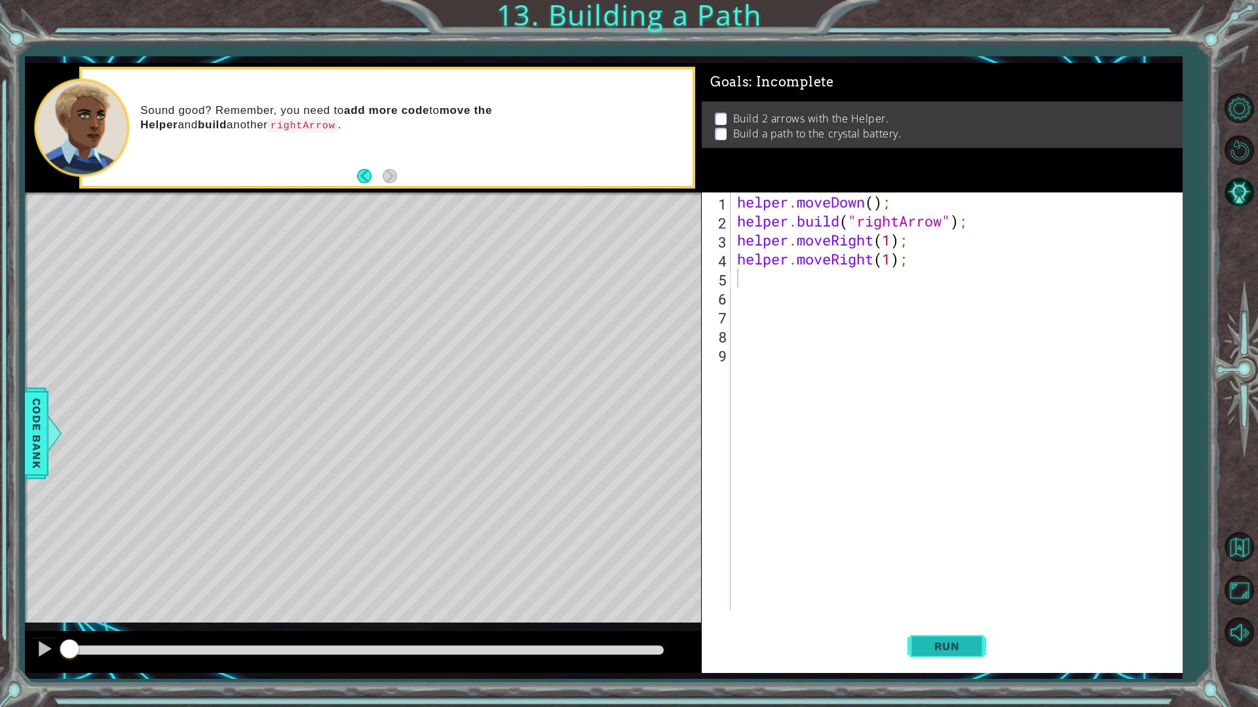
click at [945, 601] on span "Run" at bounding box center [947, 646] width 52 height 13
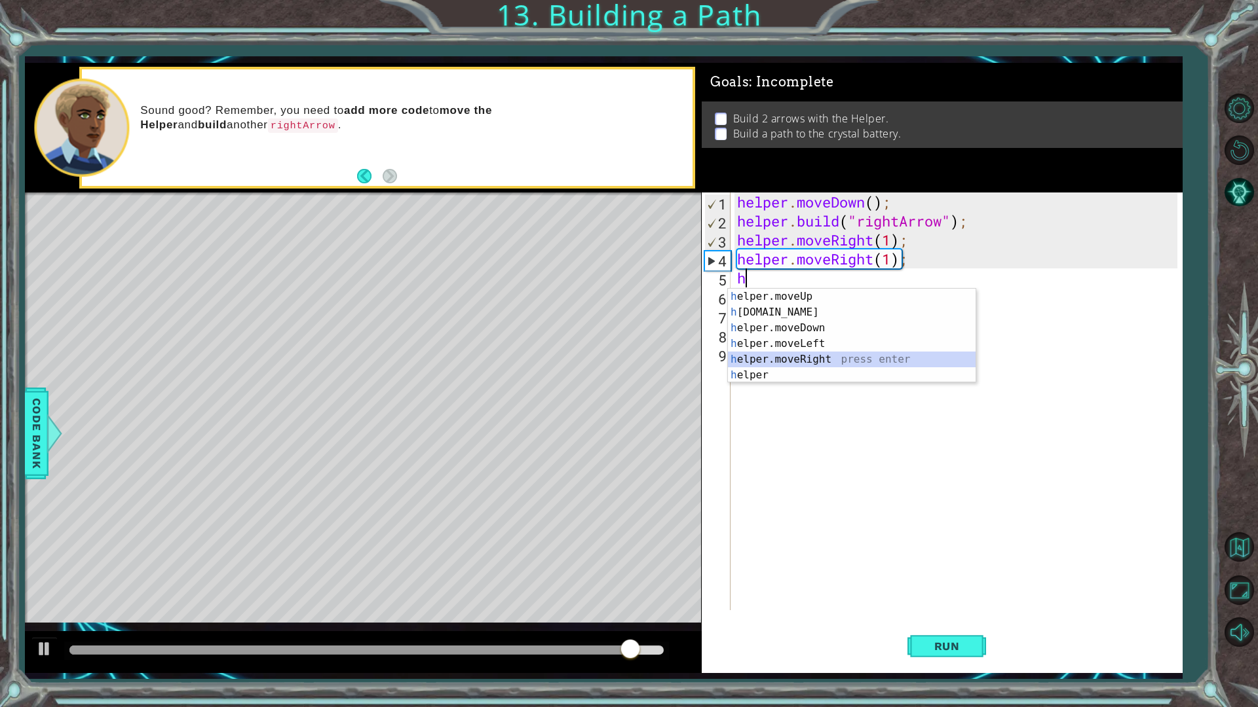
click at [785, 356] on div "h elper.moveUp press enter h [DOMAIN_NAME] press enter h elper.moveDown press e…" at bounding box center [852, 352] width 248 height 126
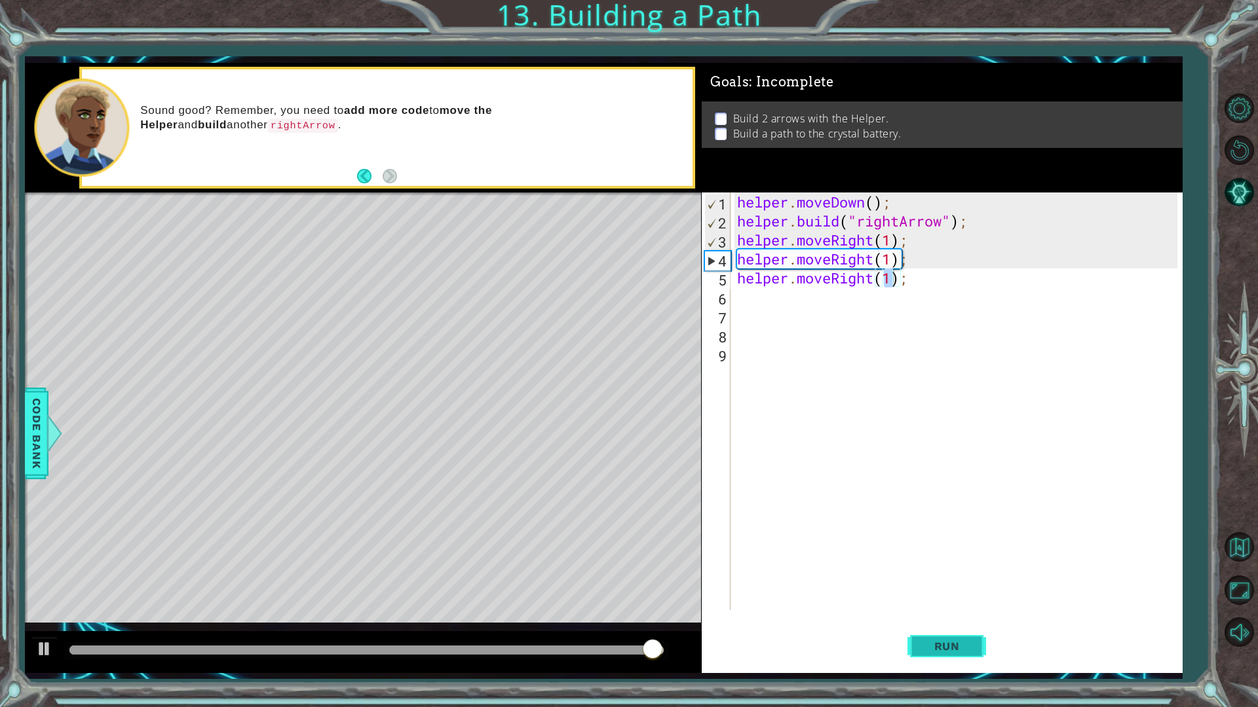
click at [929, 601] on span "Run" at bounding box center [947, 646] width 52 height 13
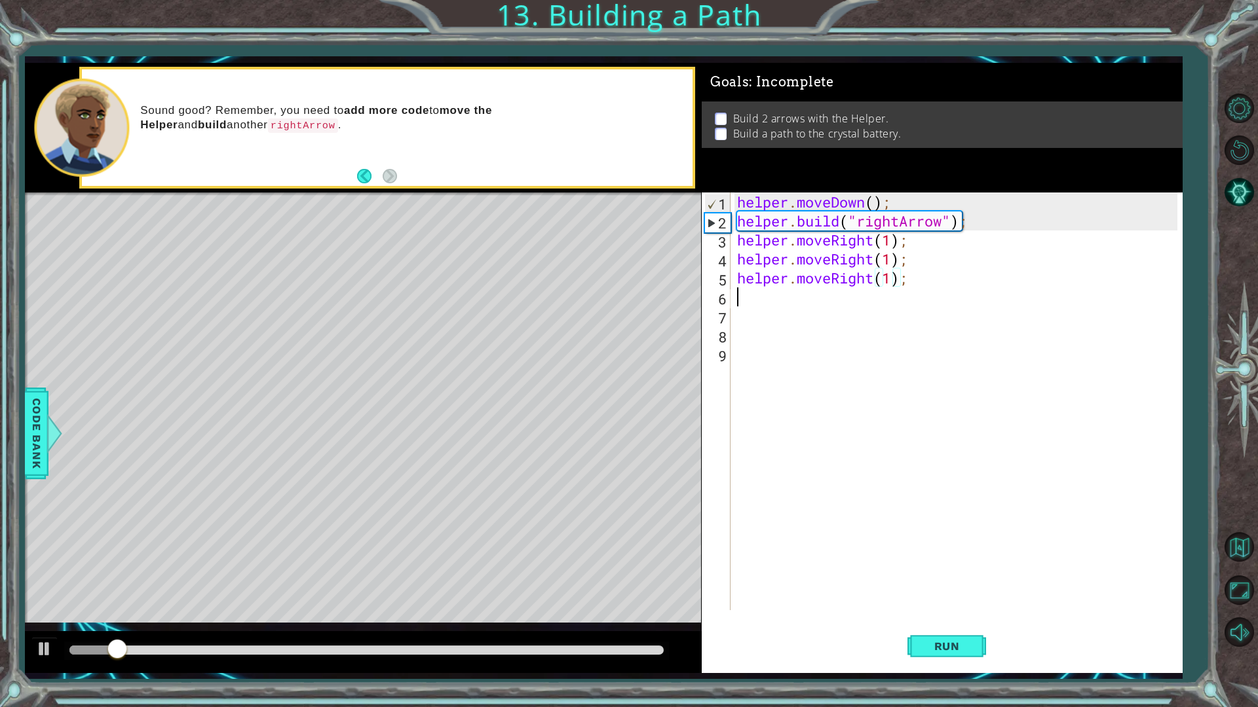
click at [788, 297] on div "helper . moveDown ( ) ; helper . build ( "rightArrow" ) ; helper . moveRight ( …" at bounding box center [959, 421] width 450 height 456
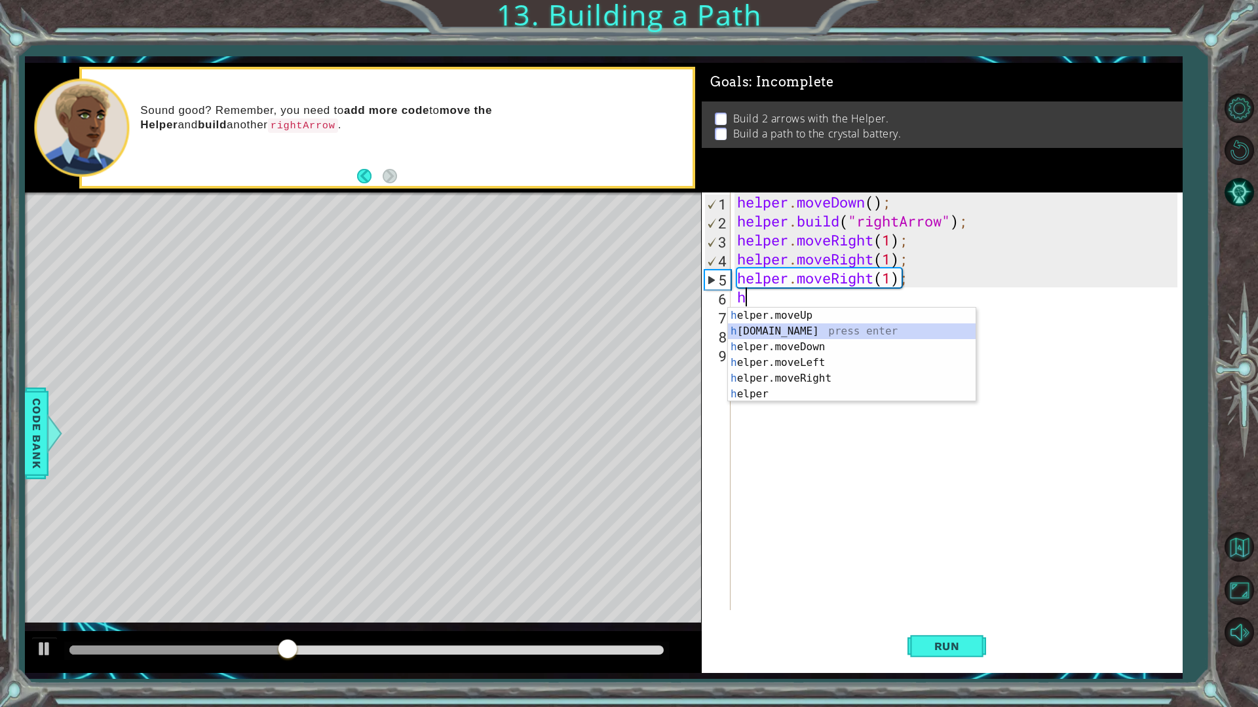
click at [813, 333] on div "h elper.moveUp press enter h [DOMAIN_NAME] press enter h elper.moveDown press e…" at bounding box center [852, 371] width 248 height 126
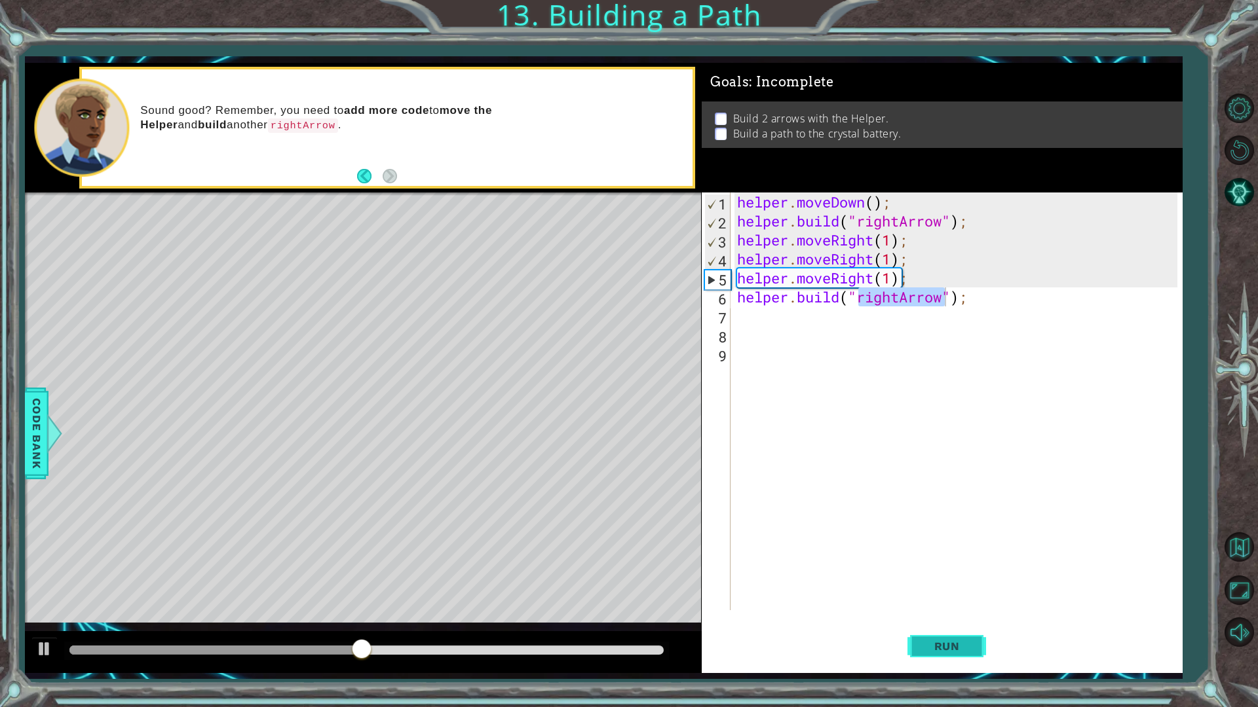
click at [953, 601] on button "Run" at bounding box center [946, 646] width 79 height 48
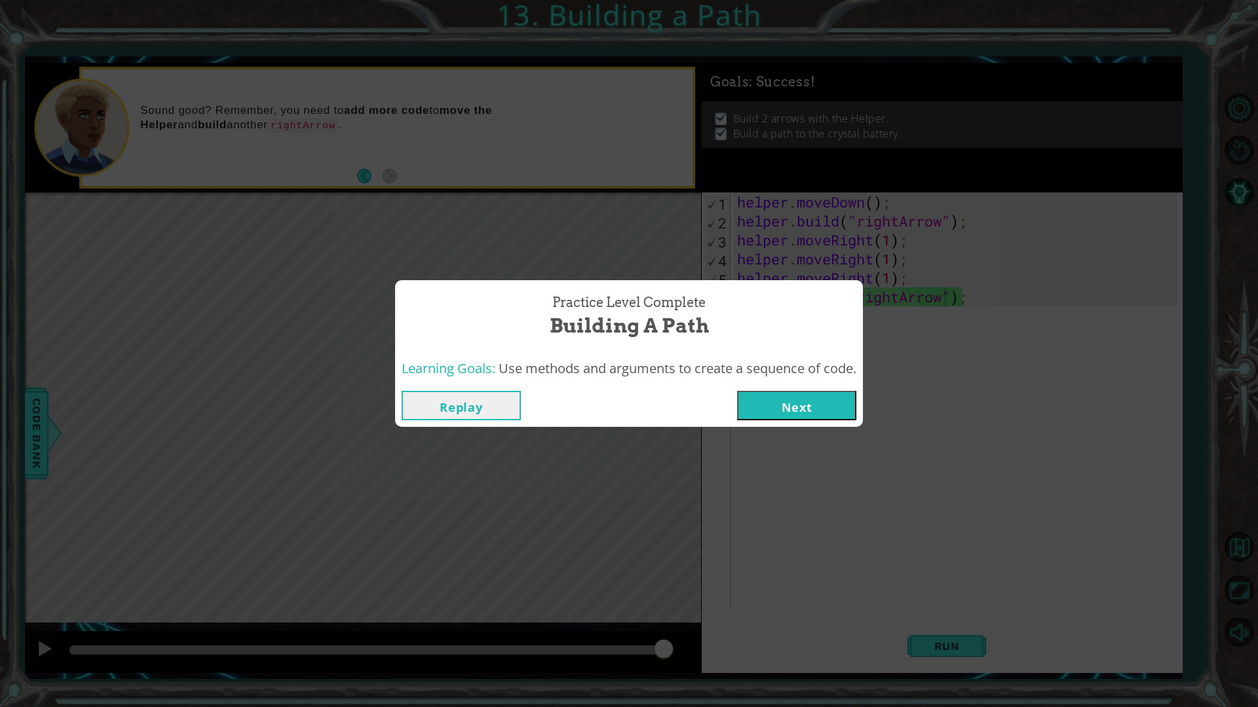
click at [779, 391] on button "Next" at bounding box center [796, 405] width 119 height 29
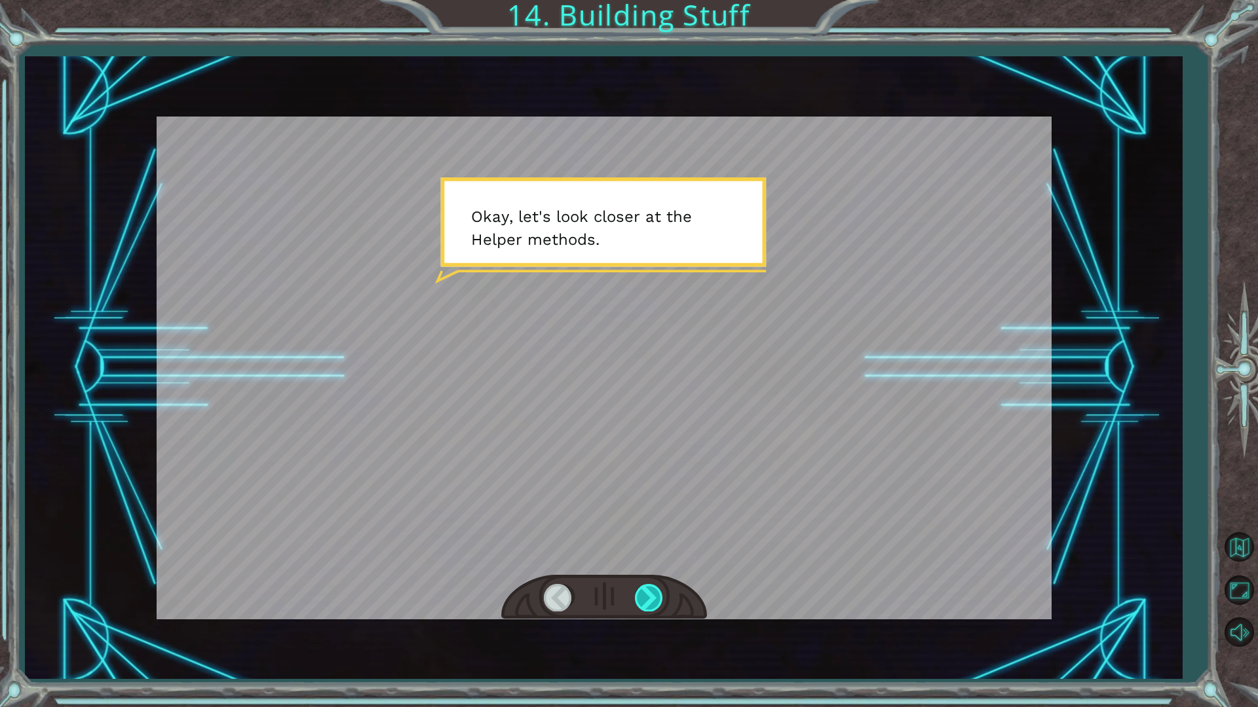
click at [651, 601] on div at bounding box center [649, 597] width 29 height 27
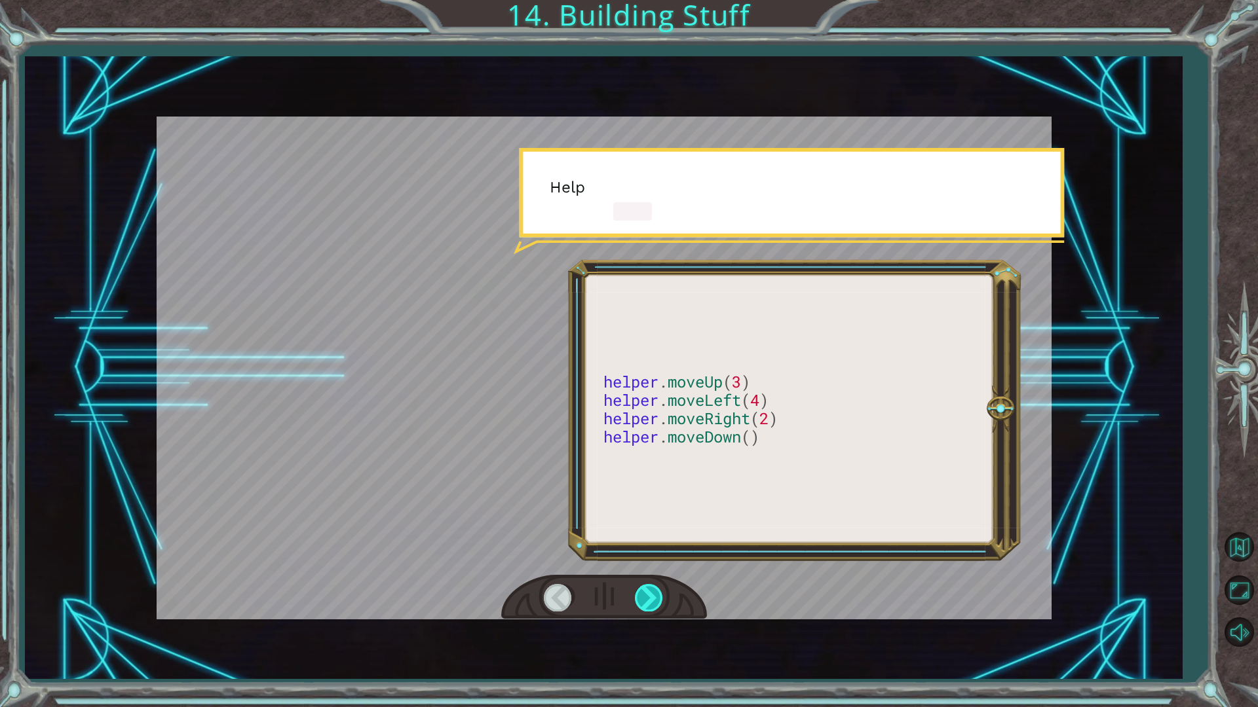
click at [648, 601] on div at bounding box center [649, 597] width 29 height 27
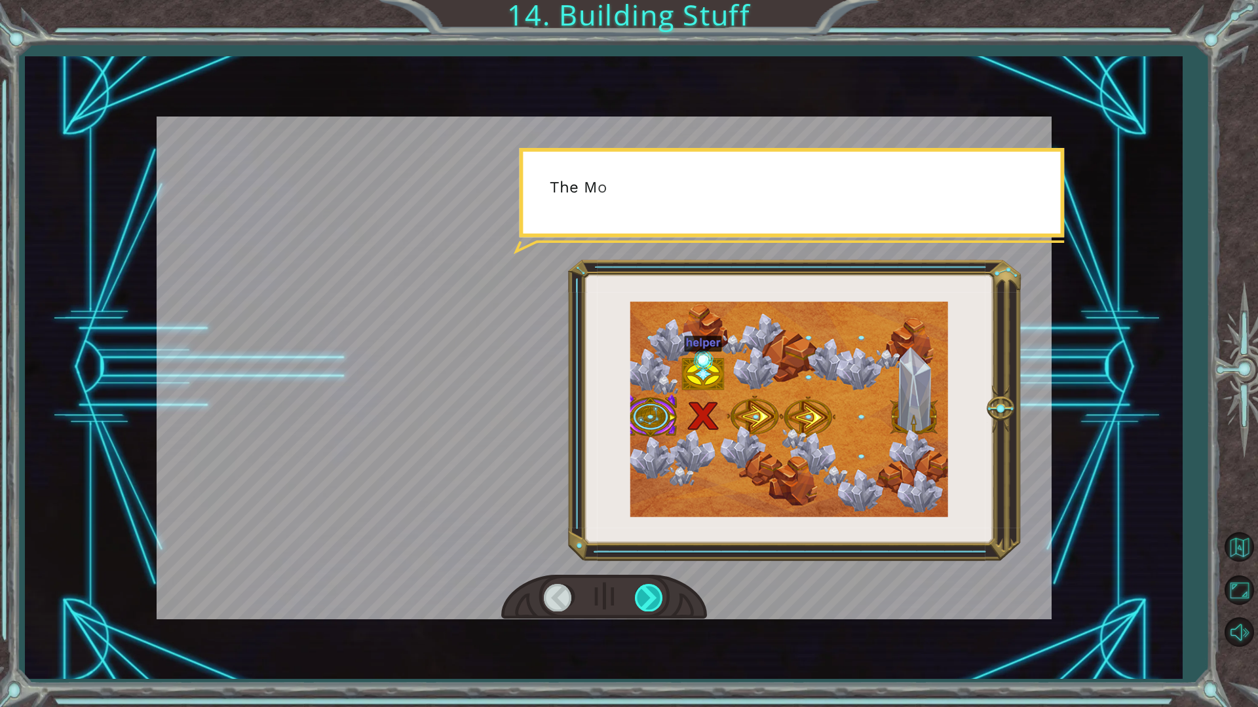
click at [648, 601] on div at bounding box center [649, 597] width 29 height 27
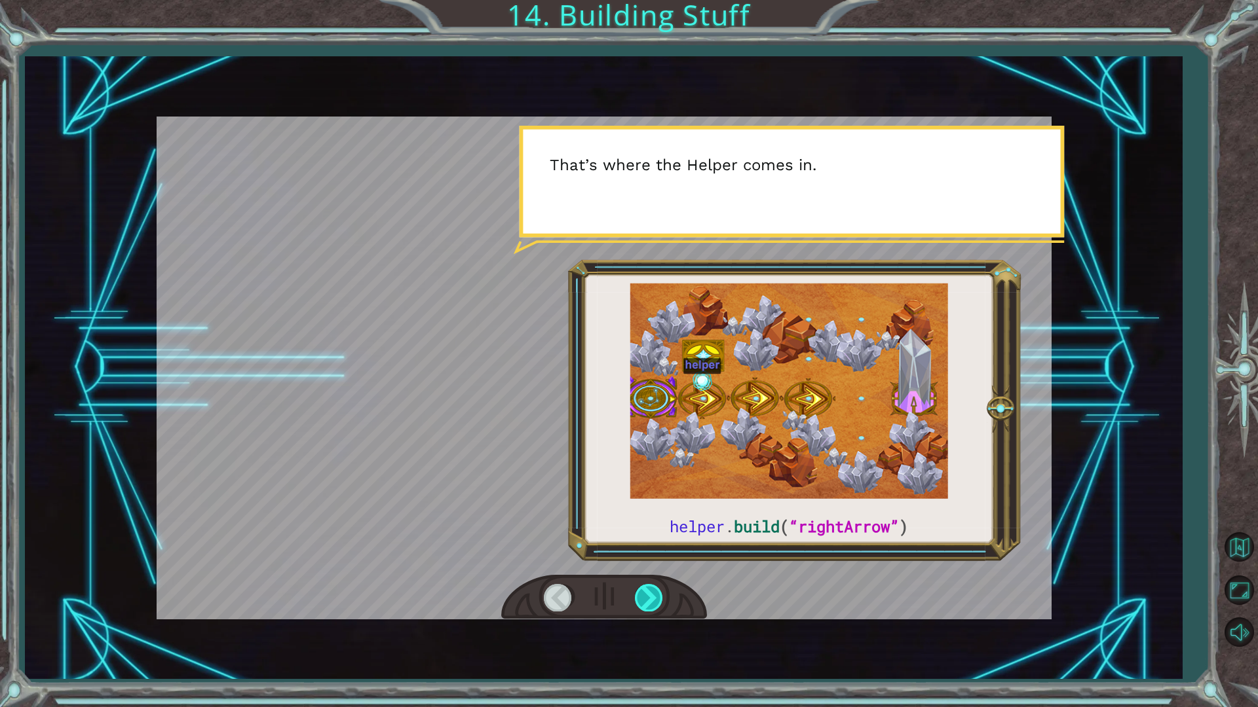
click at [646, 601] on div at bounding box center [649, 597] width 29 height 27
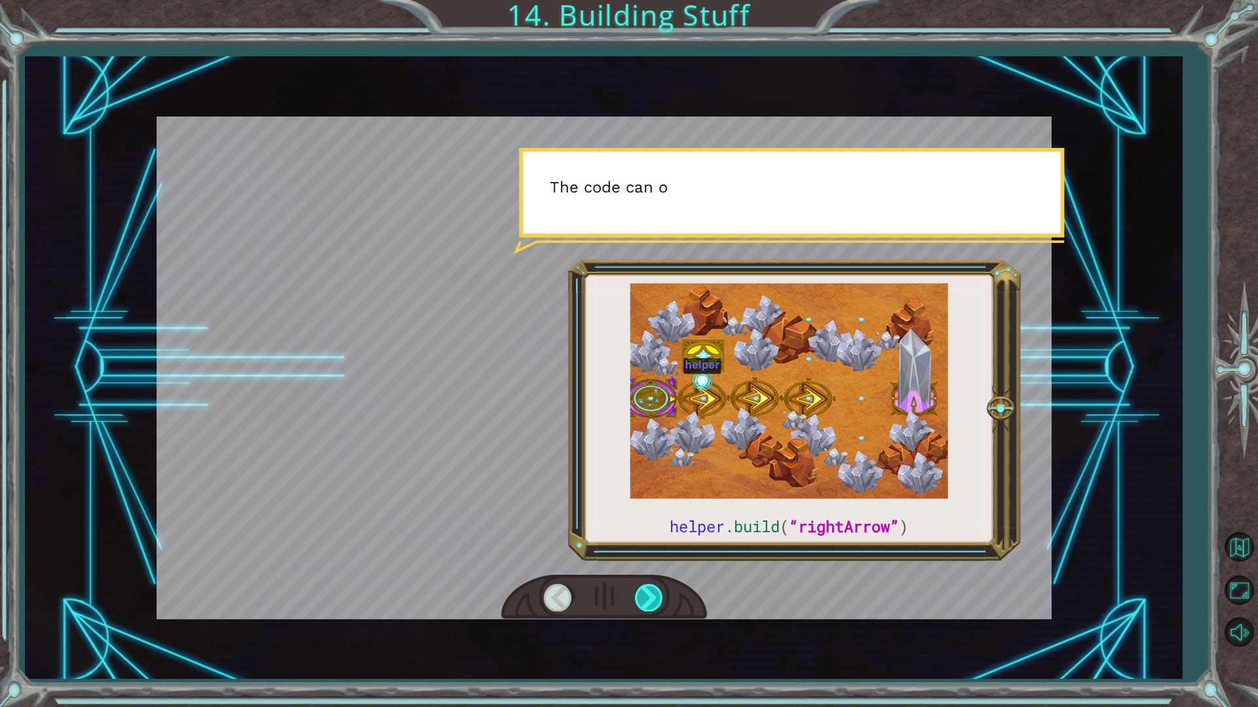
click at [649, 601] on div at bounding box center [649, 597] width 29 height 27
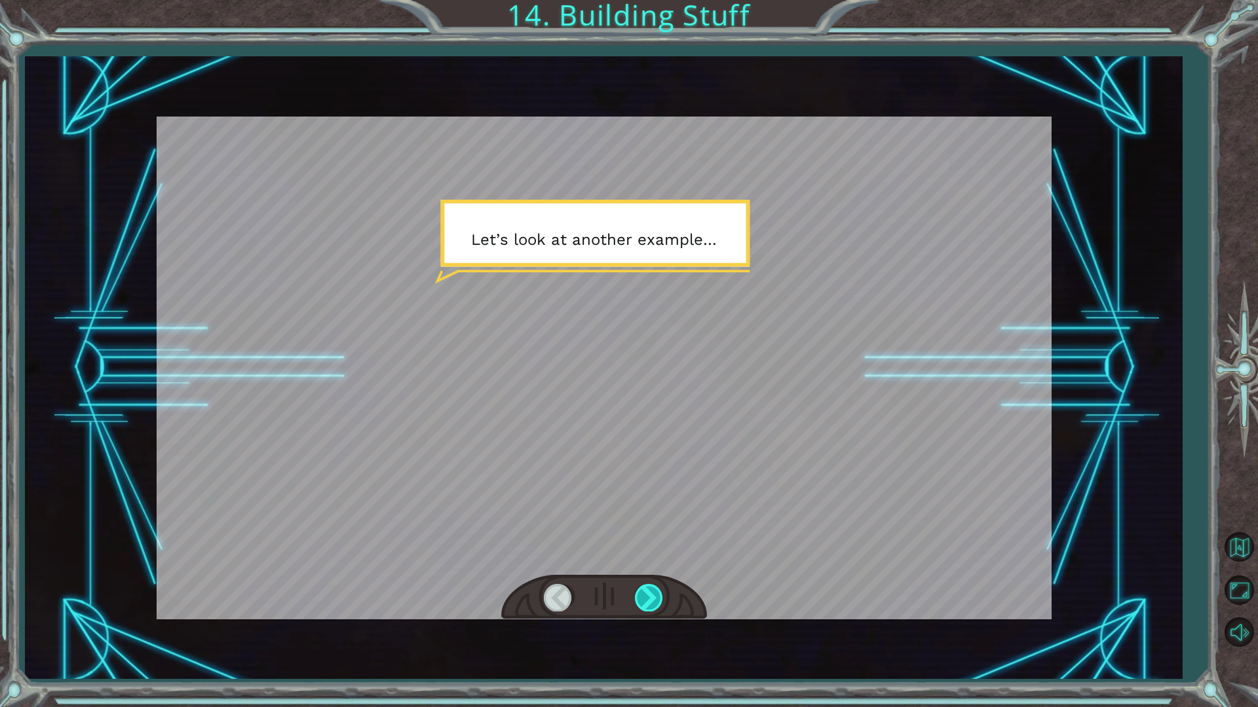
click at [649, 601] on div at bounding box center [649, 597] width 29 height 27
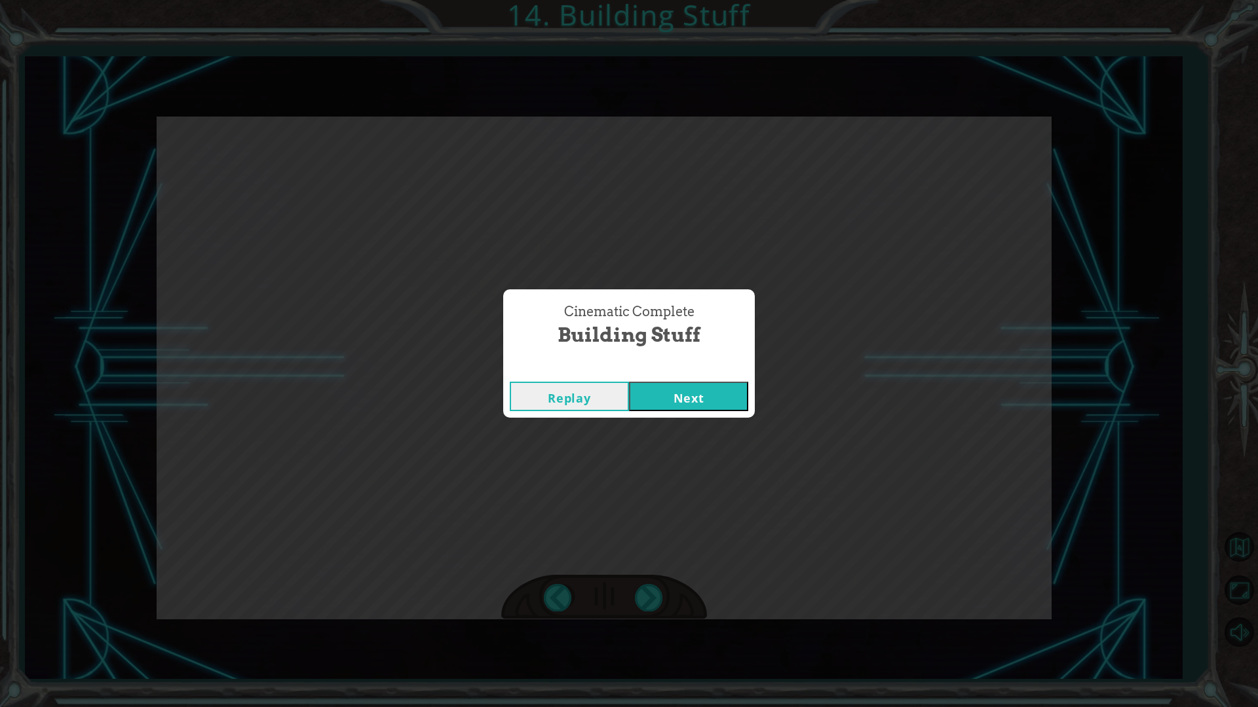
drag, startPoint x: 649, startPoint y: 605, endPoint x: 679, endPoint y: 490, distance: 118.4
click at [649, 601] on div "Cinematic Complete Building Stuff Replay Next" at bounding box center [629, 353] width 1258 height 707
click at [686, 390] on button "Next" at bounding box center [688, 396] width 119 height 29
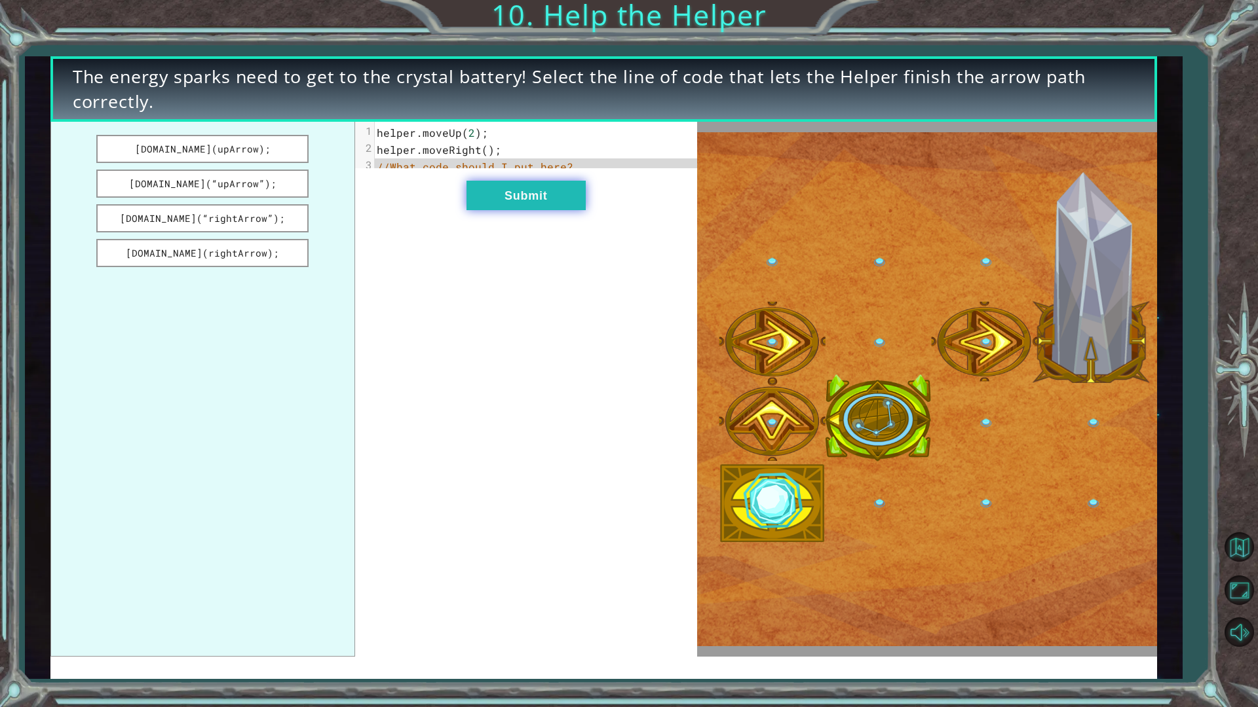
click at [489, 210] on button "Submit" at bounding box center [525, 195] width 119 height 29
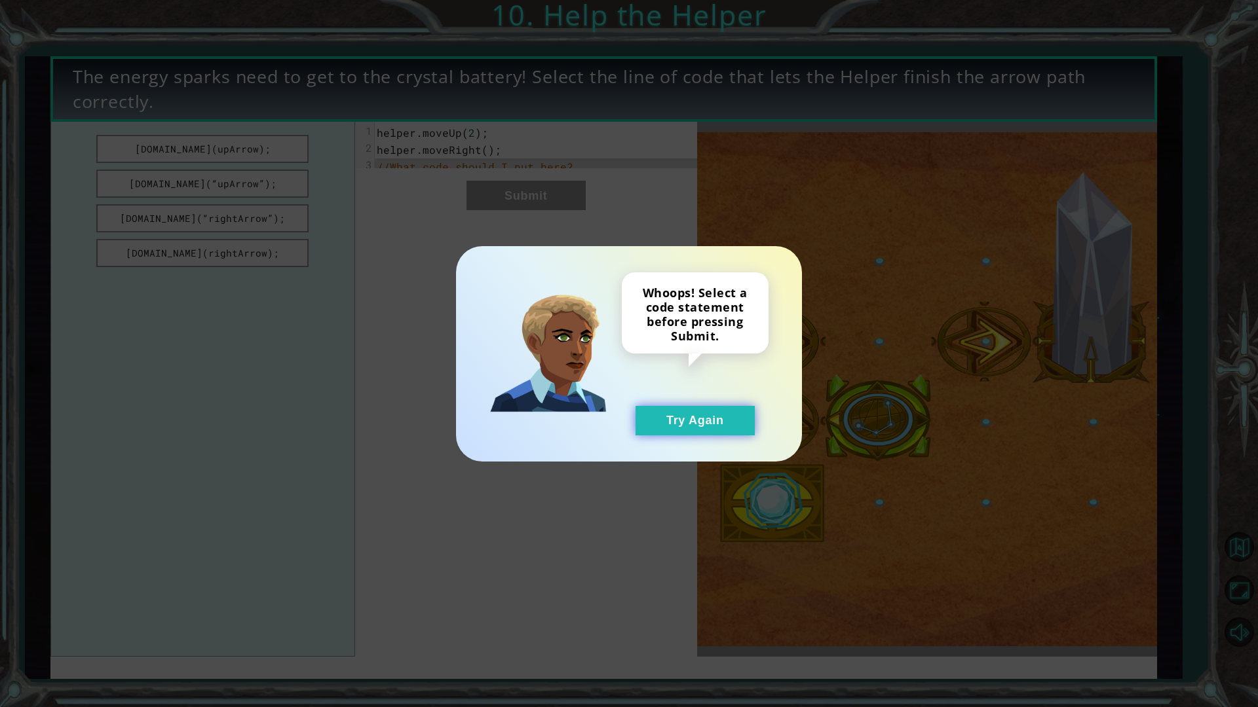
click at [664, 413] on button "Try Again" at bounding box center [694, 420] width 119 height 29
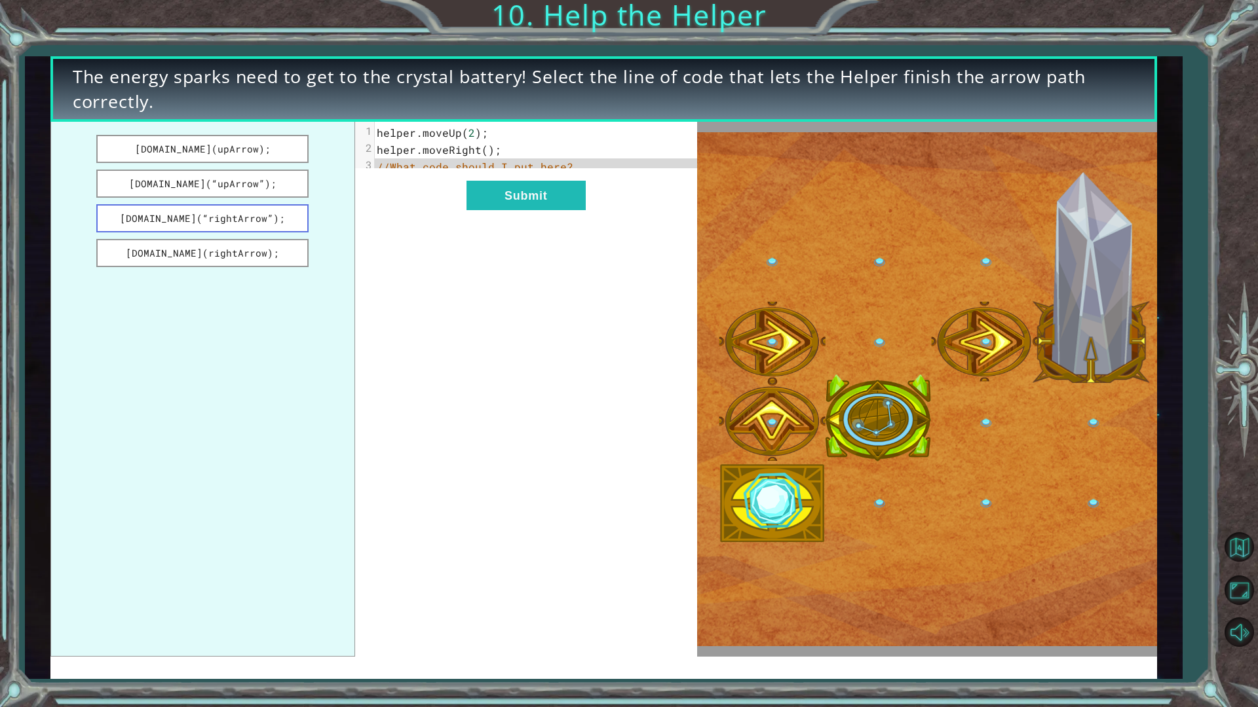
drag, startPoint x: 255, startPoint y: 151, endPoint x: 252, endPoint y: 212, distance: 61.0
click at [252, 212] on ul "[DOMAIN_NAME](upArrow); [DOMAIN_NAME](“upArrow”); [DOMAIN_NAME](“rightArrow”); …" at bounding box center [202, 389] width 305 height 535
drag, startPoint x: 257, startPoint y: 189, endPoint x: 250, endPoint y: 219, distance: 31.8
click at [252, 220] on ul "[DOMAIN_NAME](upArrow); [DOMAIN_NAME](“upArrow”); [DOMAIN_NAME](“rightArrow”); …" at bounding box center [202, 389] width 305 height 535
click at [236, 228] on button "[DOMAIN_NAME](“rightArrow”);" at bounding box center [202, 218] width 212 height 28
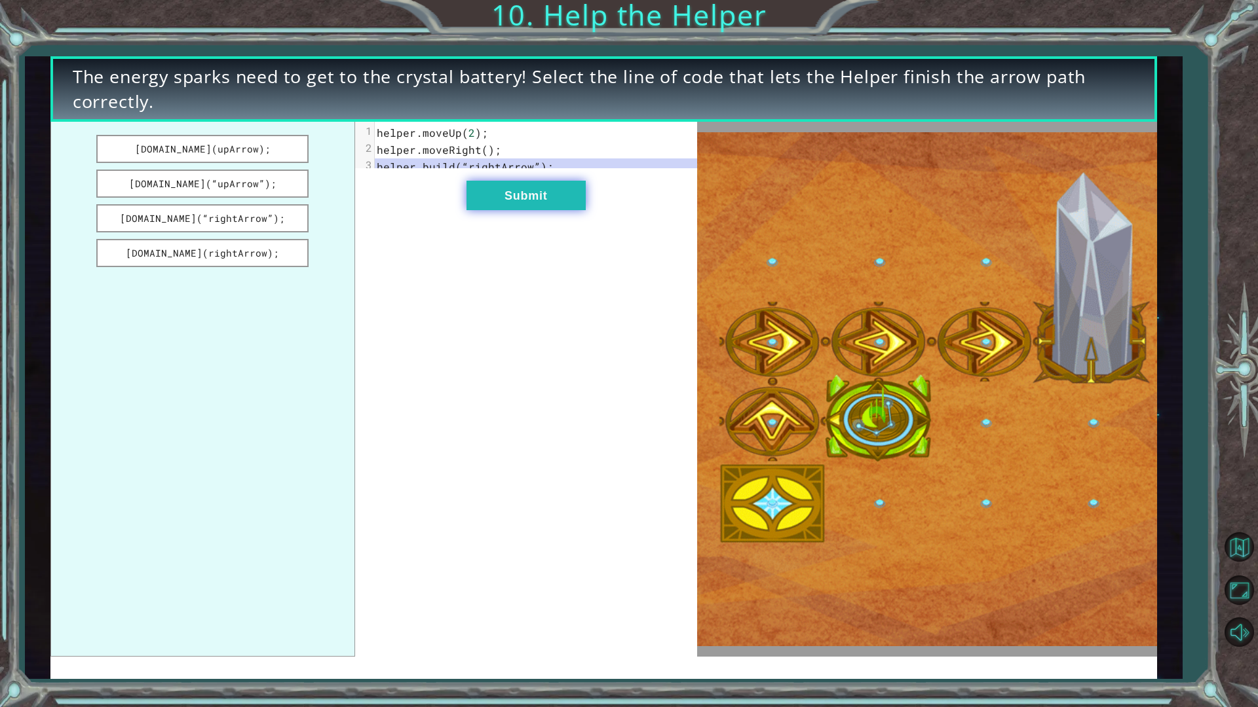
click at [537, 208] on button "Submit" at bounding box center [525, 195] width 119 height 29
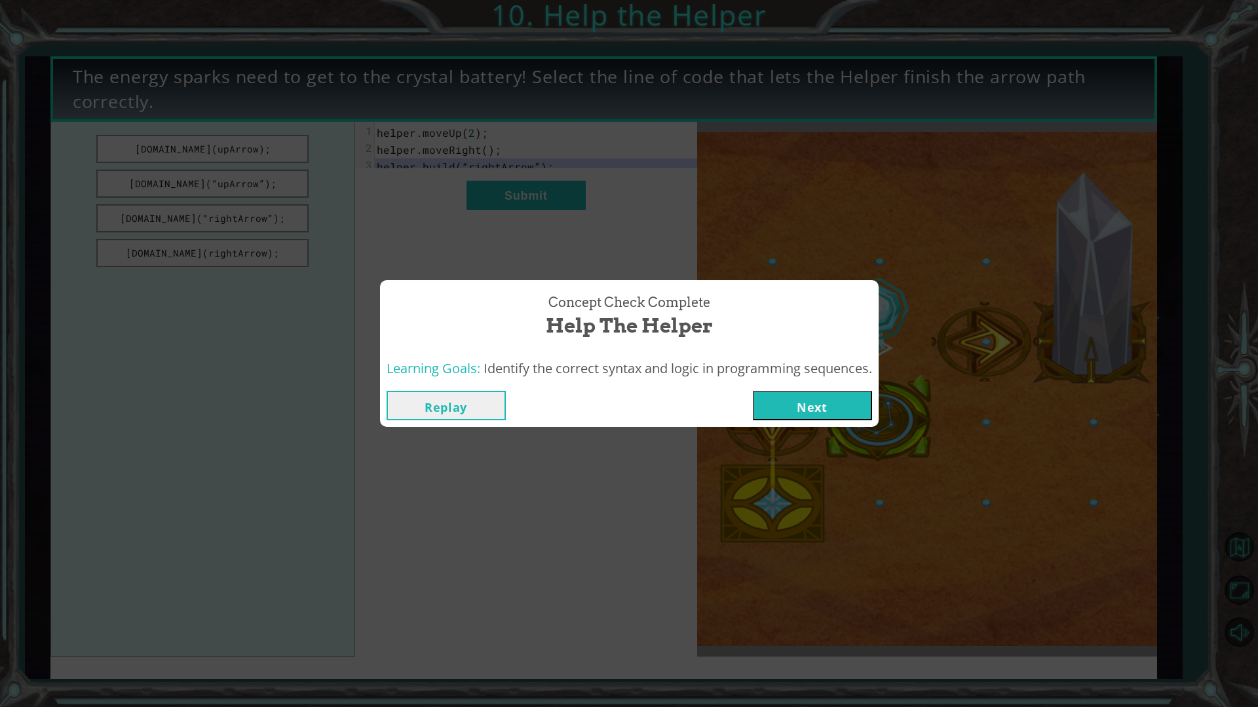
click at [799, 403] on button "Next" at bounding box center [812, 405] width 119 height 29
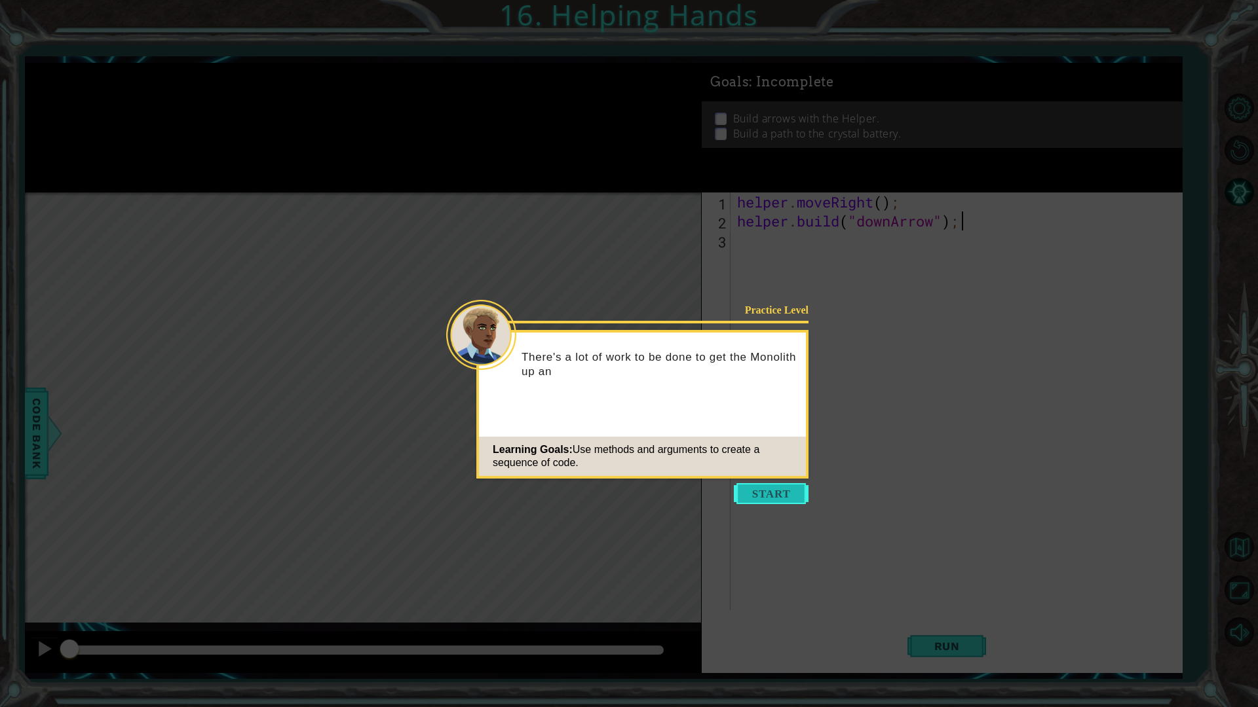
click at [765, 495] on button "Start" at bounding box center [771, 493] width 75 height 21
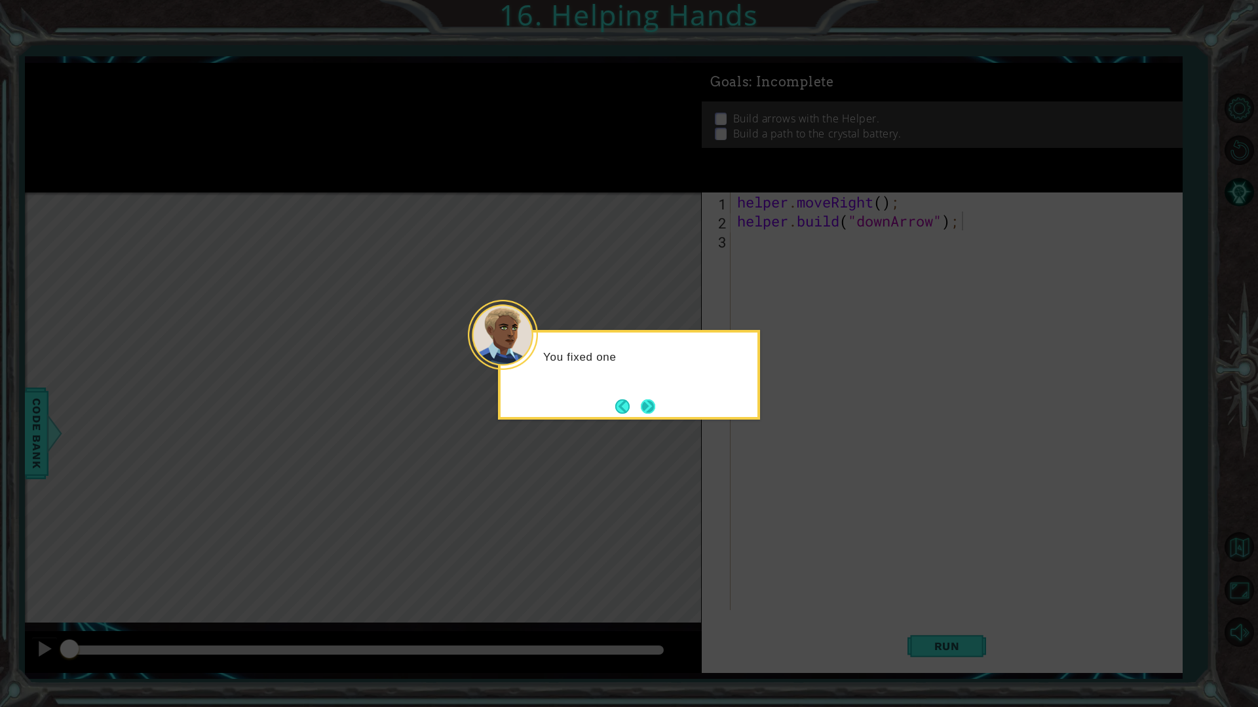
click at [645, 404] on button "Next" at bounding box center [648, 407] width 14 height 14
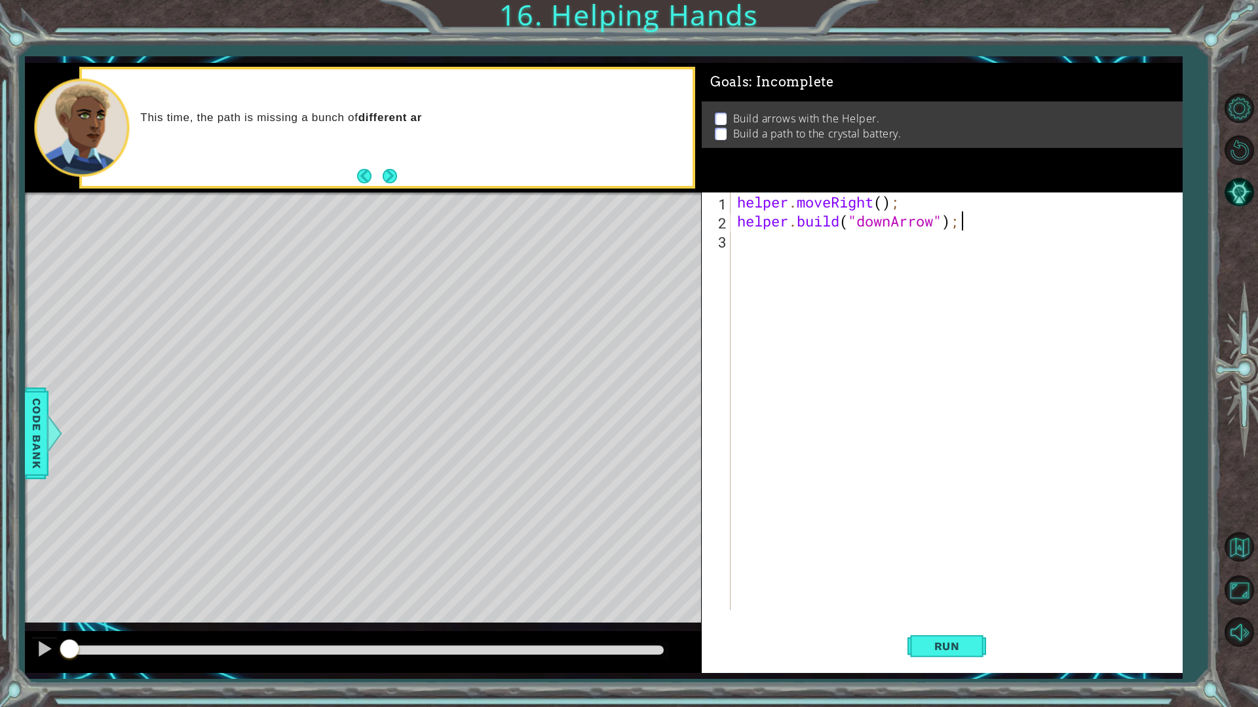
click at [768, 240] on div "helper . moveRight ( ) ; helper . build ( "downArrow" ) ;" at bounding box center [959, 421] width 450 height 456
click at [951, 601] on span "Run" at bounding box center [947, 646] width 52 height 13
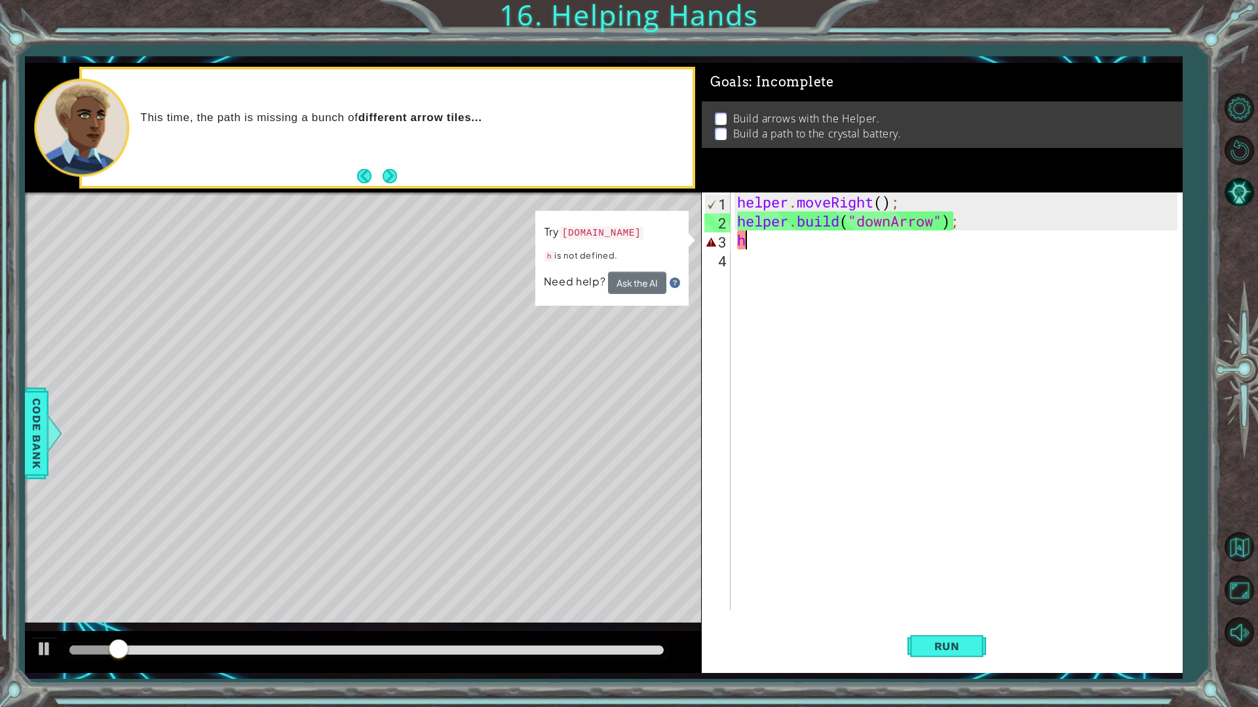
click at [759, 246] on div "helper . moveRight ( ) ; helper . build ( "downArrow" ) ; h" at bounding box center [959, 421] width 450 height 456
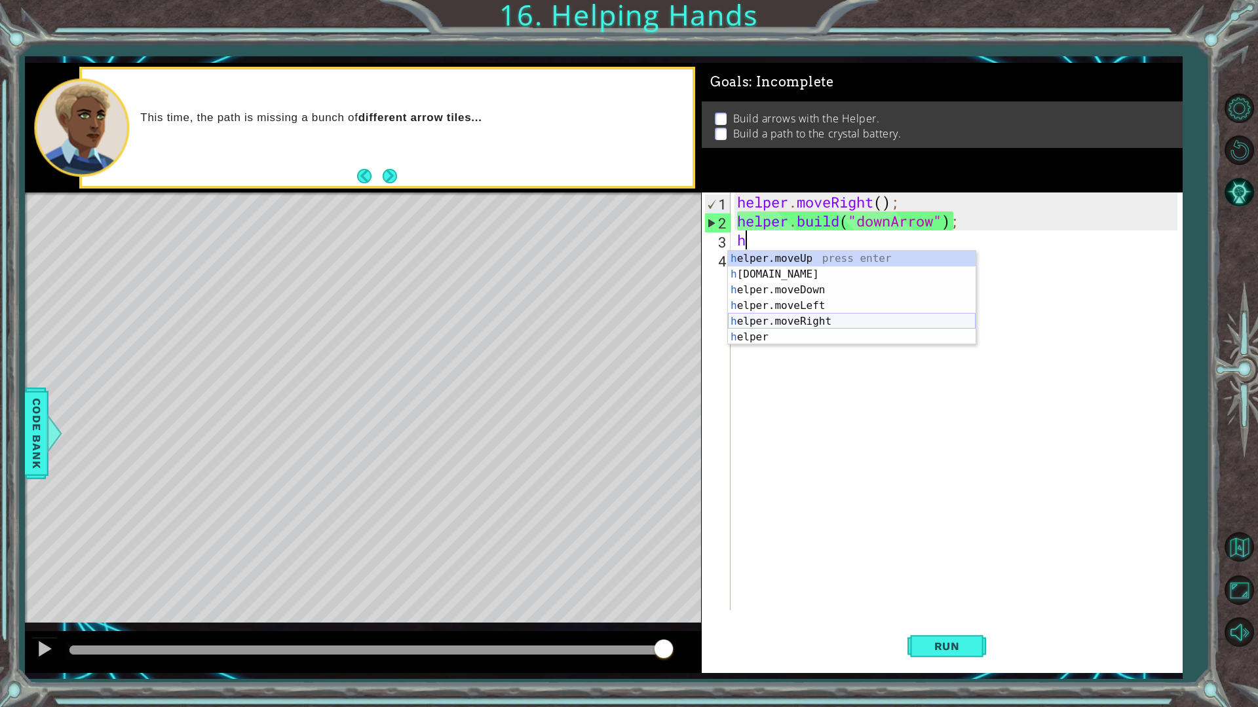
click at [830, 320] on div "h elper.moveUp press enter h [DOMAIN_NAME] press enter h elper.moveDown press e…" at bounding box center [852, 314] width 248 height 126
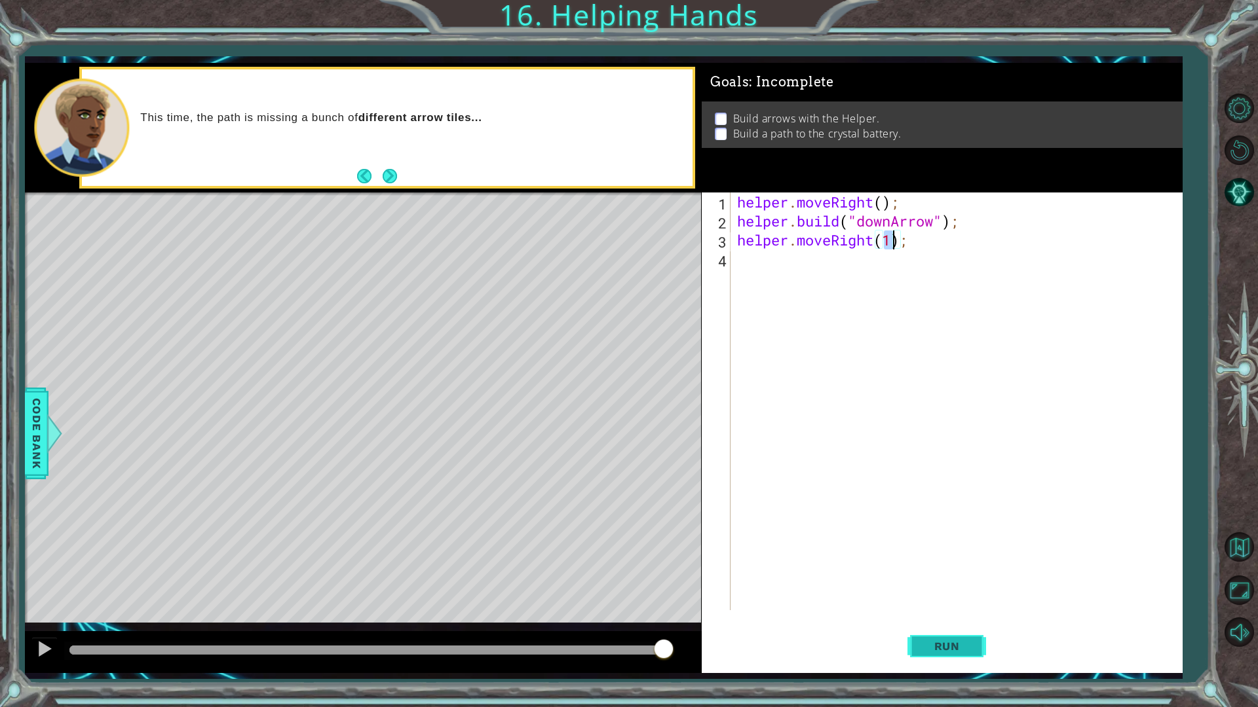
click at [964, 658] on button "Run" at bounding box center [946, 646] width 79 height 48
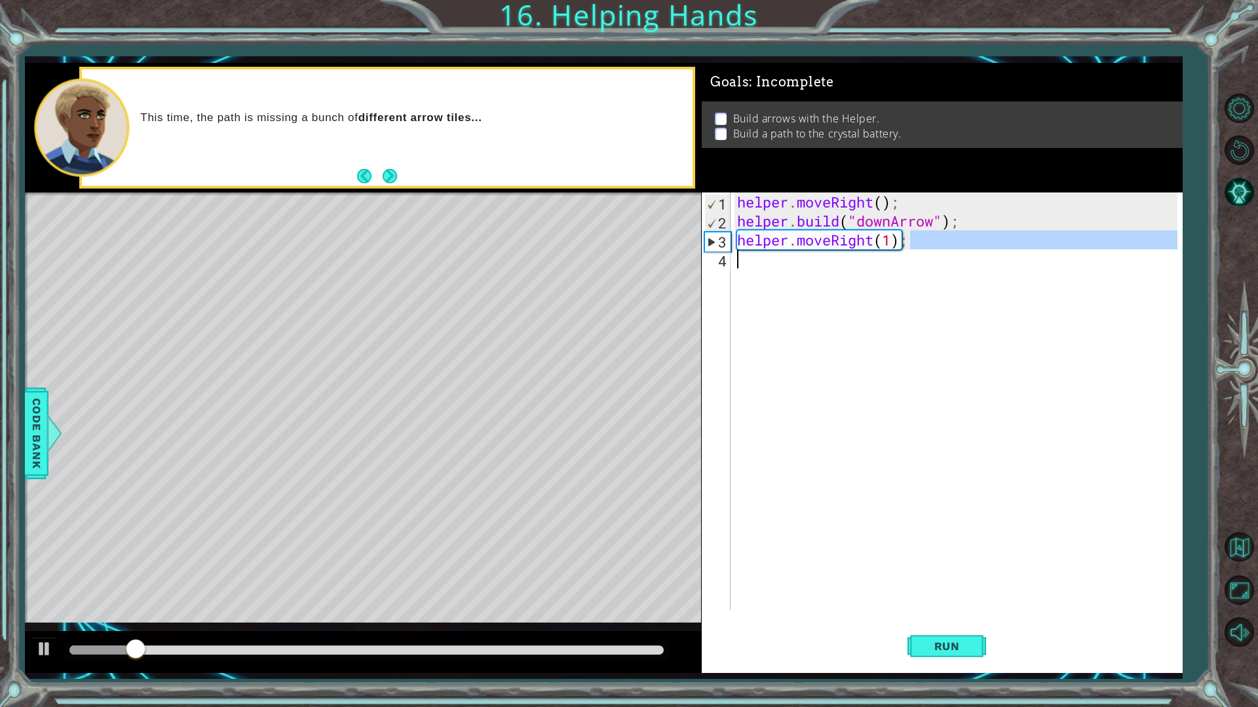
drag, startPoint x: 936, startPoint y: 240, endPoint x: 722, endPoint y: 250, distance: 214.4
click at [722, 250] on div "helper.moveRight(1); 1 2 3 4 helper . moveRight ( ) ; helper . build ( "downArr…" at bounding box center [940, 402] width 476 height 418
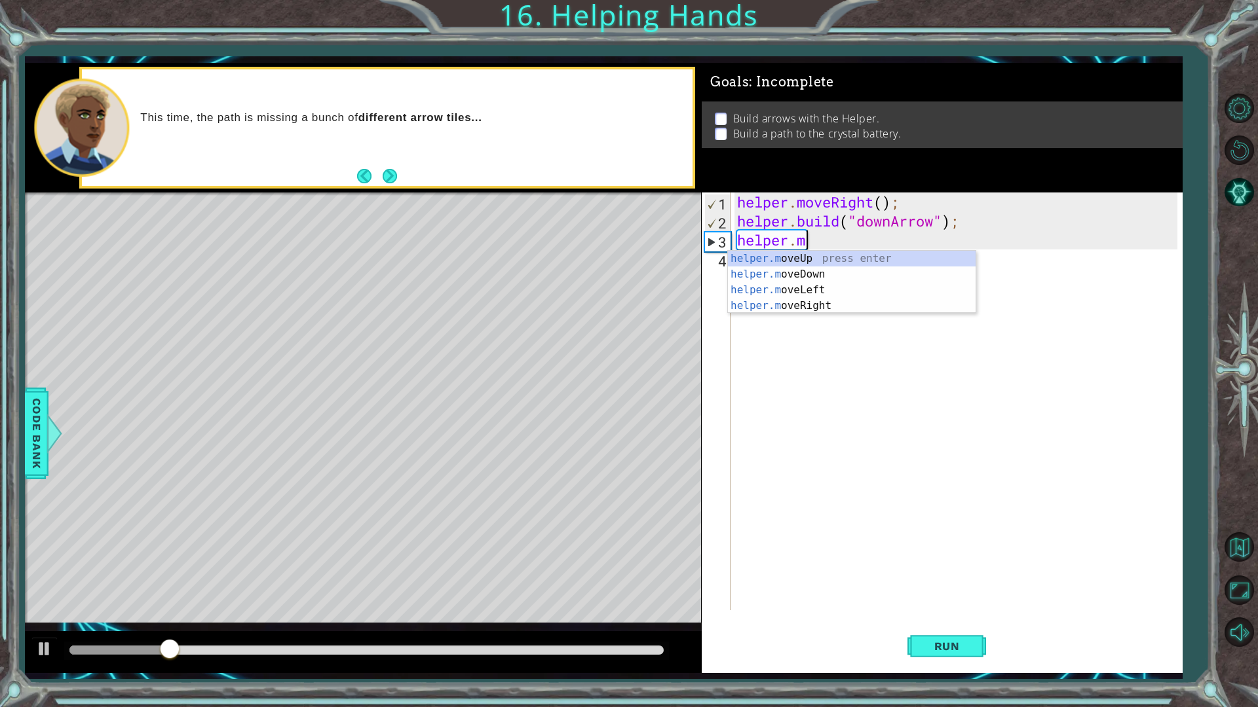
type textarea "h"
click at [865, 317] on div "h elper.moveUp press enter h [DOMAIN_NAME] press enter h elper.moveDown press e…" at bounding box center [852, 314] width 248 height 126
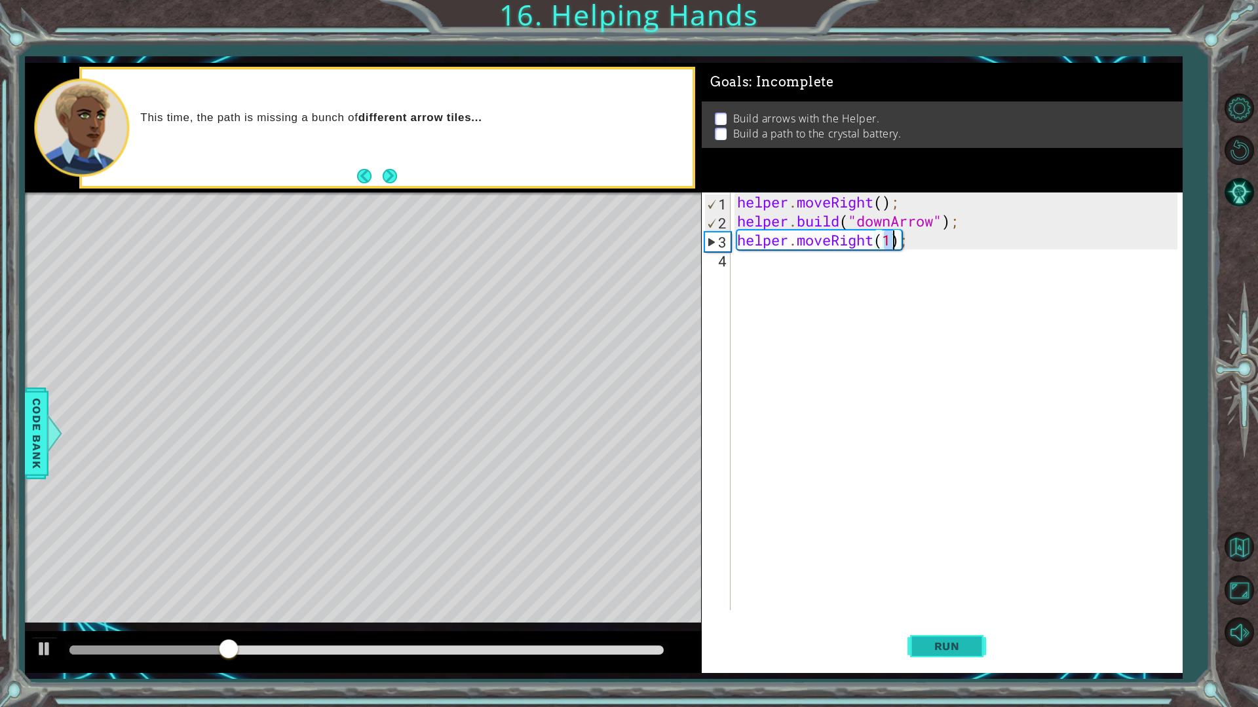
type textarea "helper.moveRight(1);"
click at [948, 640] on span "Run" at bounding box center [947, 646] width 52 height 13
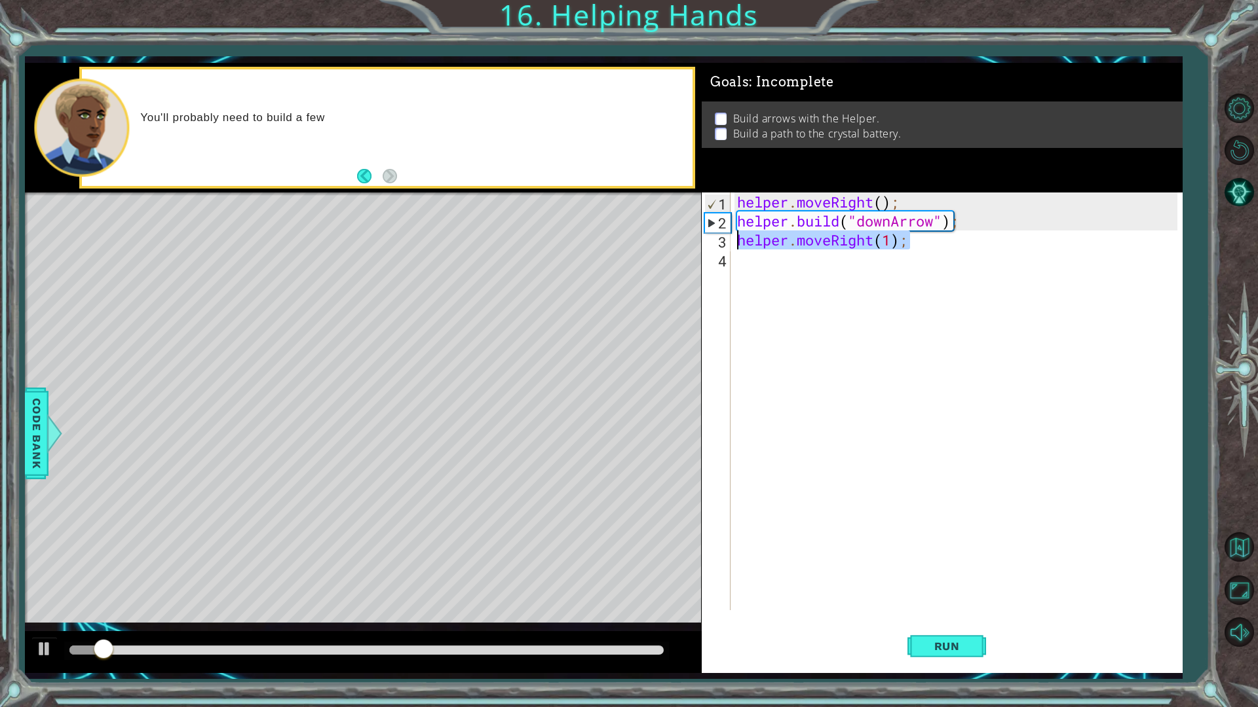
drag, startPoint x: 911, startPoint y: 243, endPoint x: 727, endPoint y: 246, distance: 184.1
click at [727, 246] on div "helper.moveRight(1); 1 2 3 4 helper . moveRight ( ) ; helper . build ( "downArr…" at bounding box center [940, 402] width 476 height 418
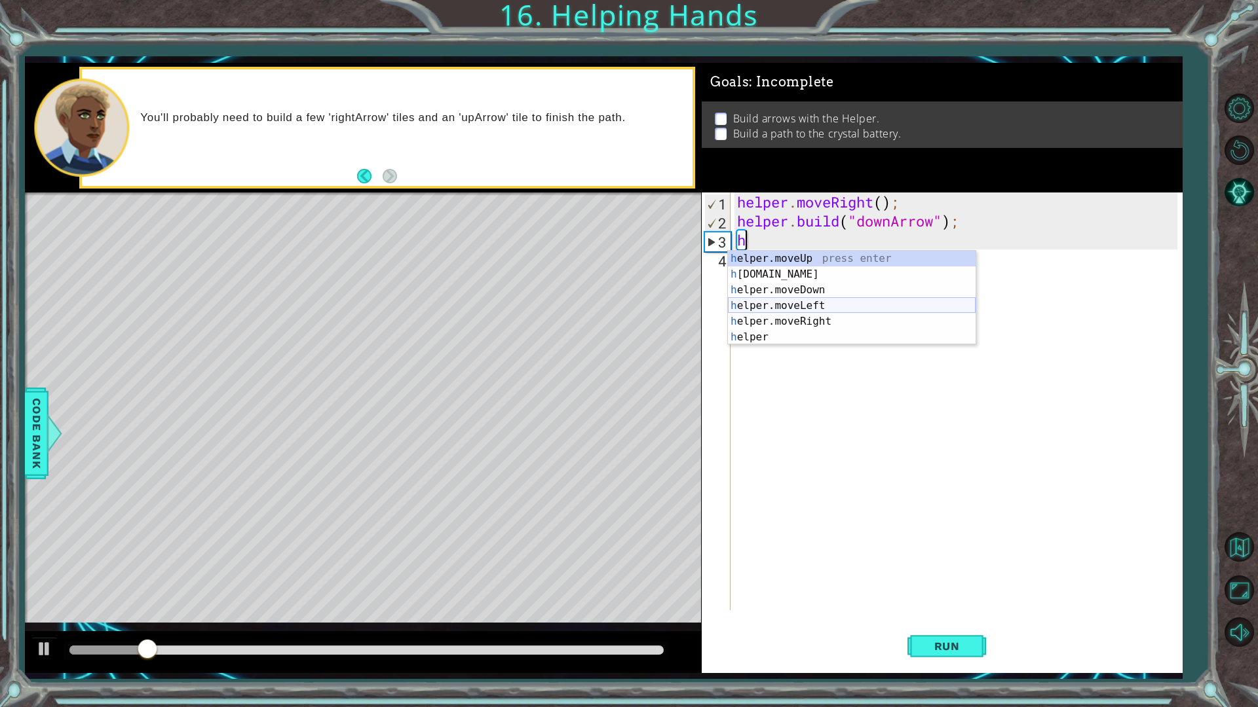
click at [821, 304] on div "h elper.moveUp press enter h [DOMAIN_NAME] press enter h elper.moveDown press e…" at bounding box center [852, 314] width 248 height 126
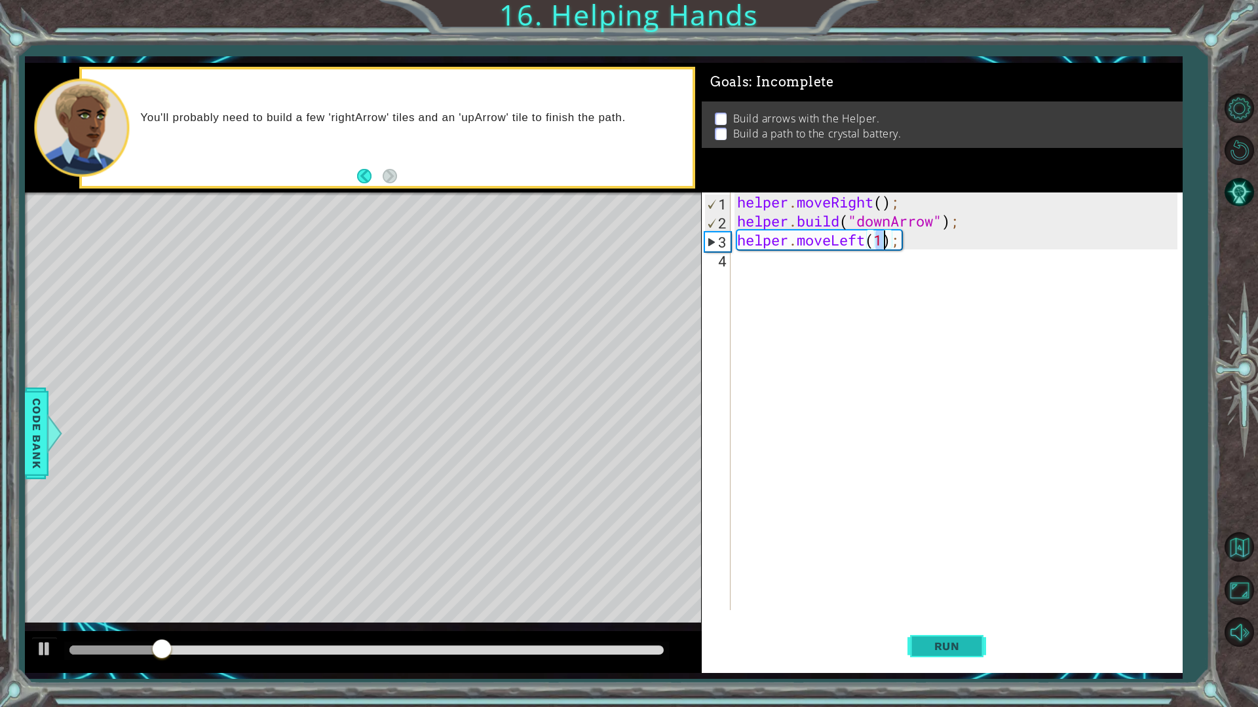
type textarea "helper.moveLeft(1);"
click at [937, 658] on button "Run" at bounding box center [946, 646] width 79 height 48
drag, startPoint x: 928, startPoint y: 248, endPoint x: 734, endPoint y: 241, distance: 194.0
click at [734, 241] on div "helper . moveRight ( ) ; helper . build ( "downArrow" ) ; helper . moveLeft ( 1…" at bounding box center [955, 402] width 443 height 418
